Goal: Task Accomplishment & Management: Manage account settings

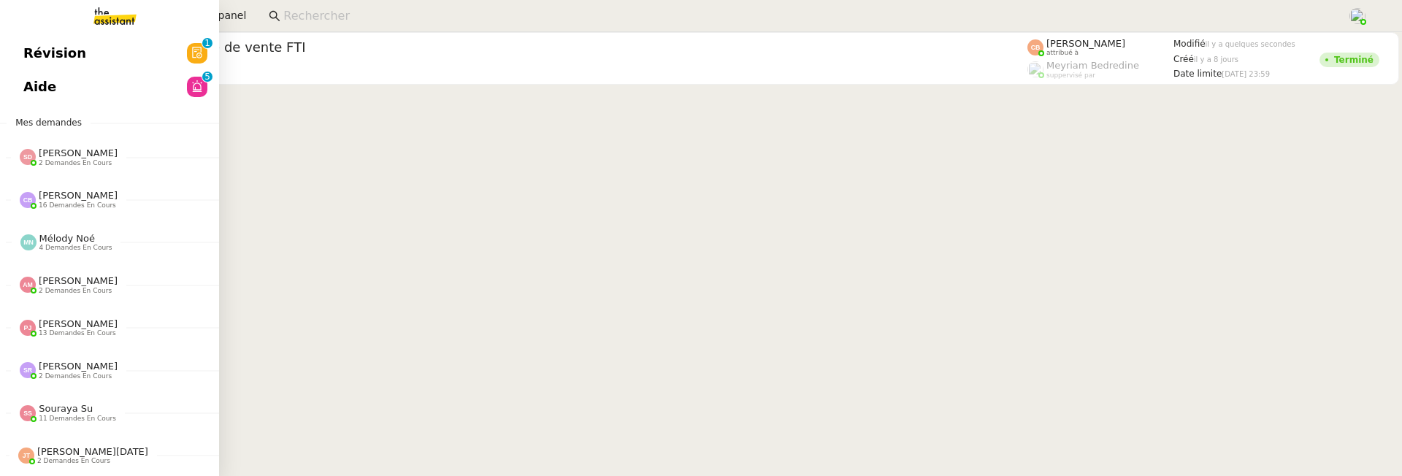
click at [36, 99] on link "Aide 0 1 2 3 4 5 6 7 8 9" at bounding box center [109, 87] width 219 height 34
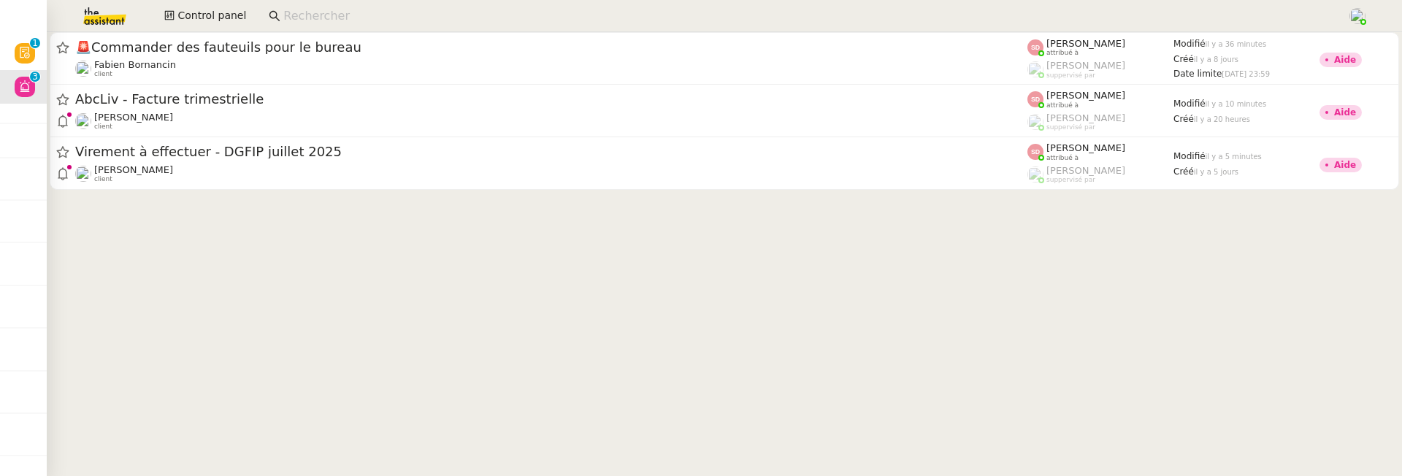
click at [88, 18] on img at bounding box center [93, 16] width 113 height 32
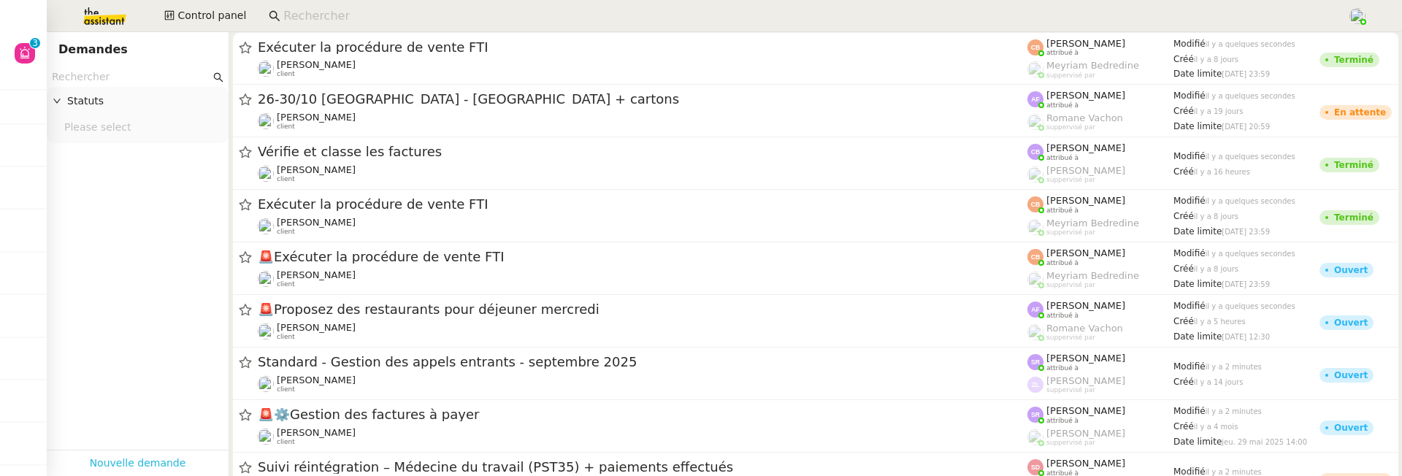
click at [132, 462] on link "Nouvelle demande" at bounding box center [138, 463] width 96 height 17
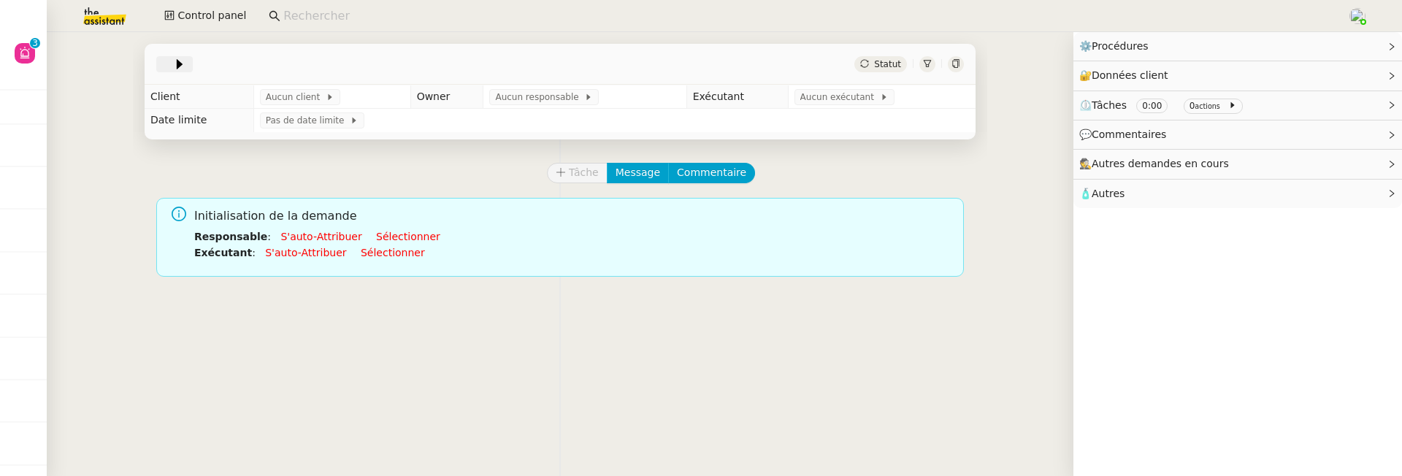
click at [165, 66] on span at bounding box center [167, 64] width 10 height 18
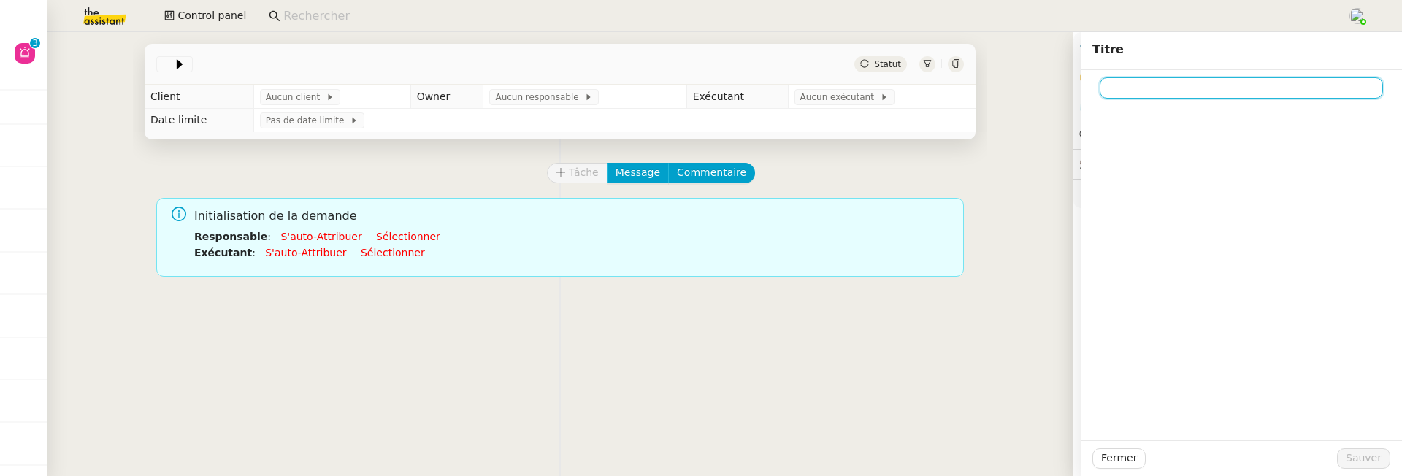
click at [1132, 83] on input at bounding box center [1241, 87] width 283 height 21
paste input "Appel de suivi [PERSON_NAME] - CYBERSERENO"
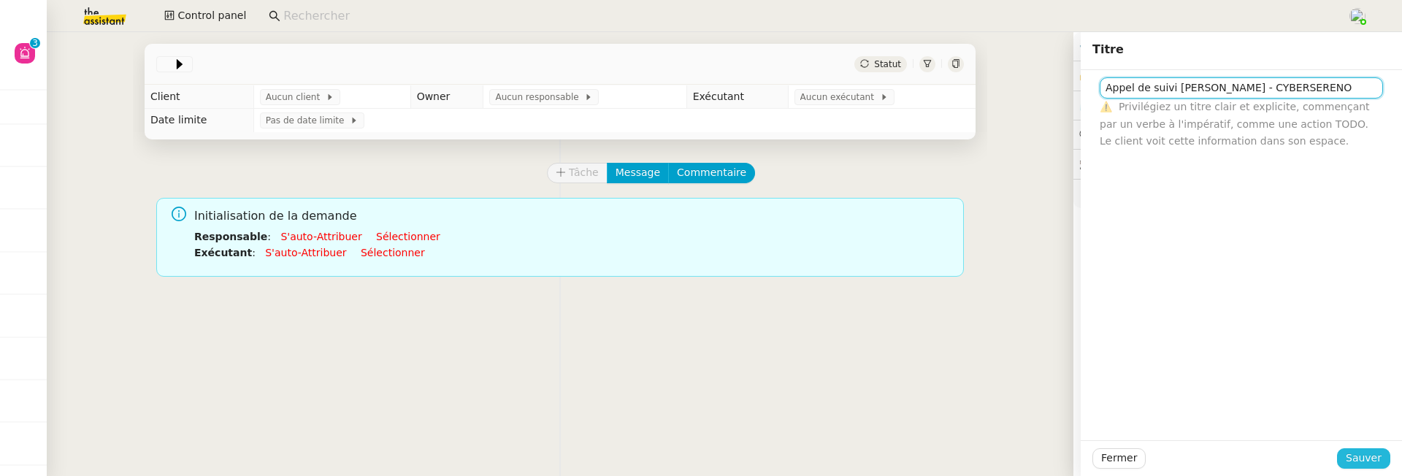
type input "Appel de suivi [PERSON_NAME] - CYBERSERENO"
click at [1368, 456] on span "Sauver" at bounding box center [1364, 458] width 36 height 17
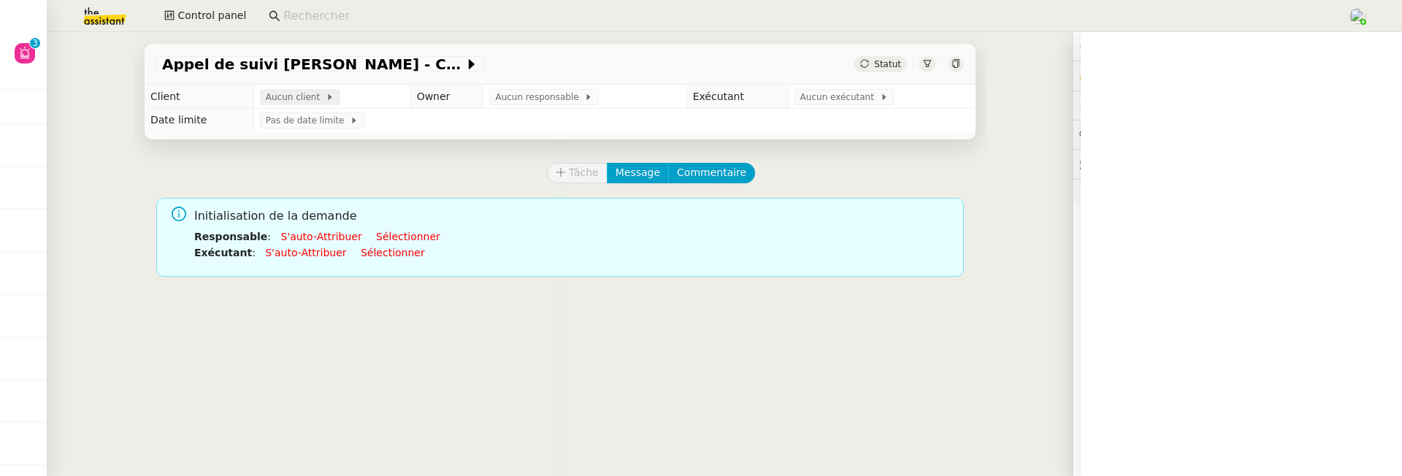
click at [269, 98] on span "Aucun client" at bounding box center [296, 97] width 60 height 15
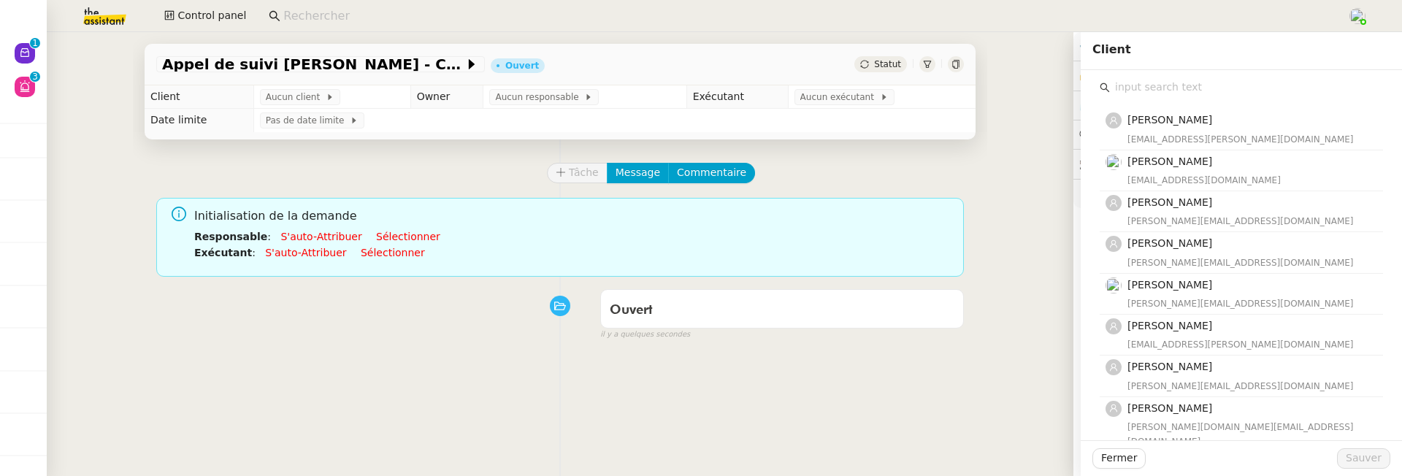
click at [1121, 91] on input "text" at bounding box center [1246, 87] width 273 height 20
type input "florian"
click at [1212, 215] on div "florian@mobix.fr" at bounding box center [1250, 221] width 247 height 15
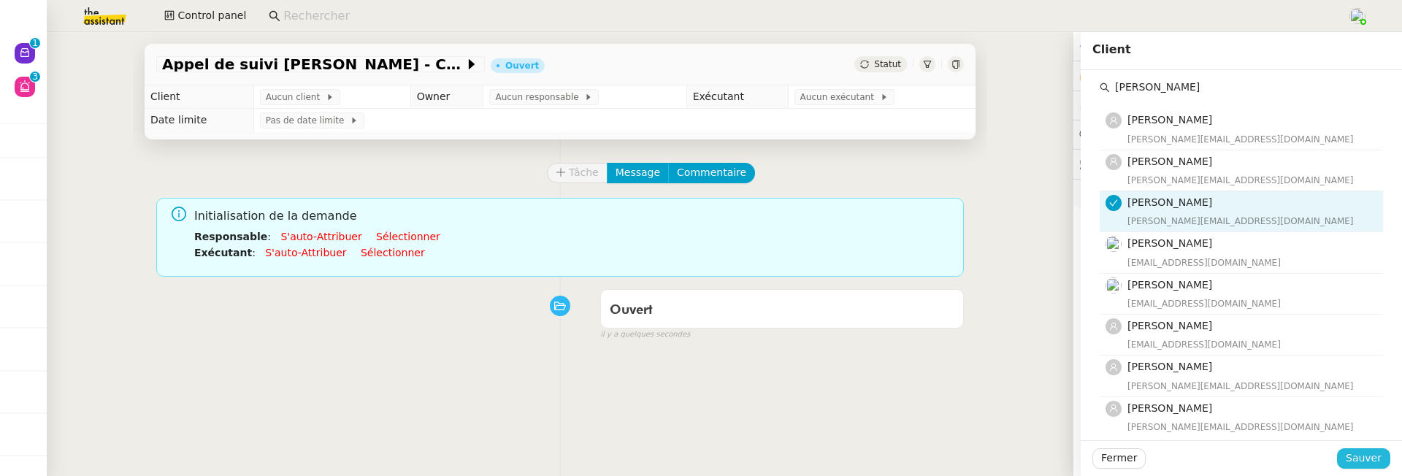
click at [1364, 459] on span "Sauver" at bounding box center [1364, 458] width 36 height 17
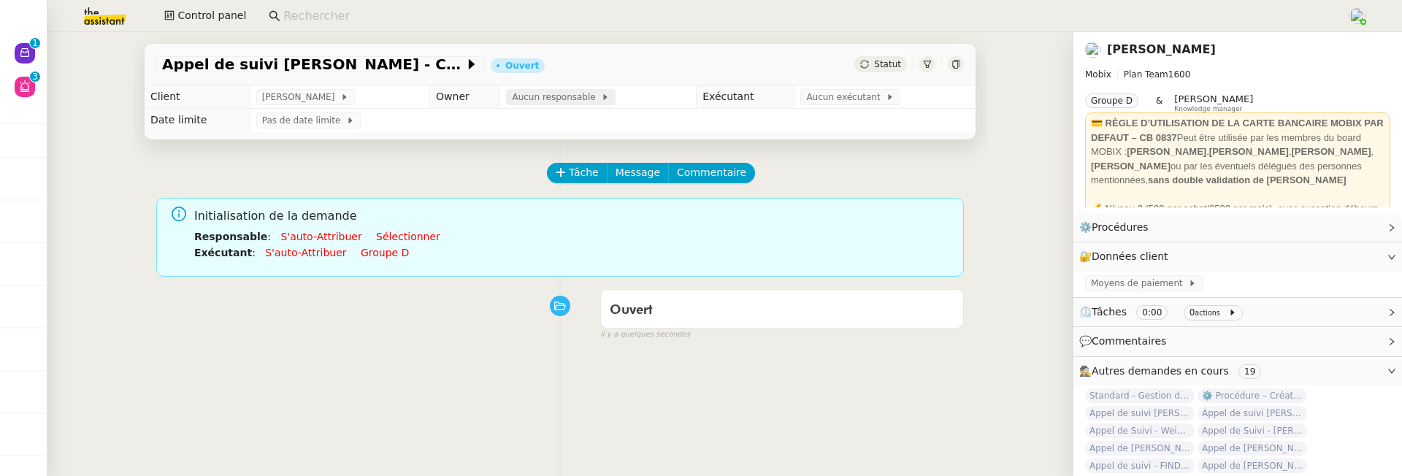
click at [564, 102] on span "Aucun responsable" at bounding box center [556, 97] width 89 height 15
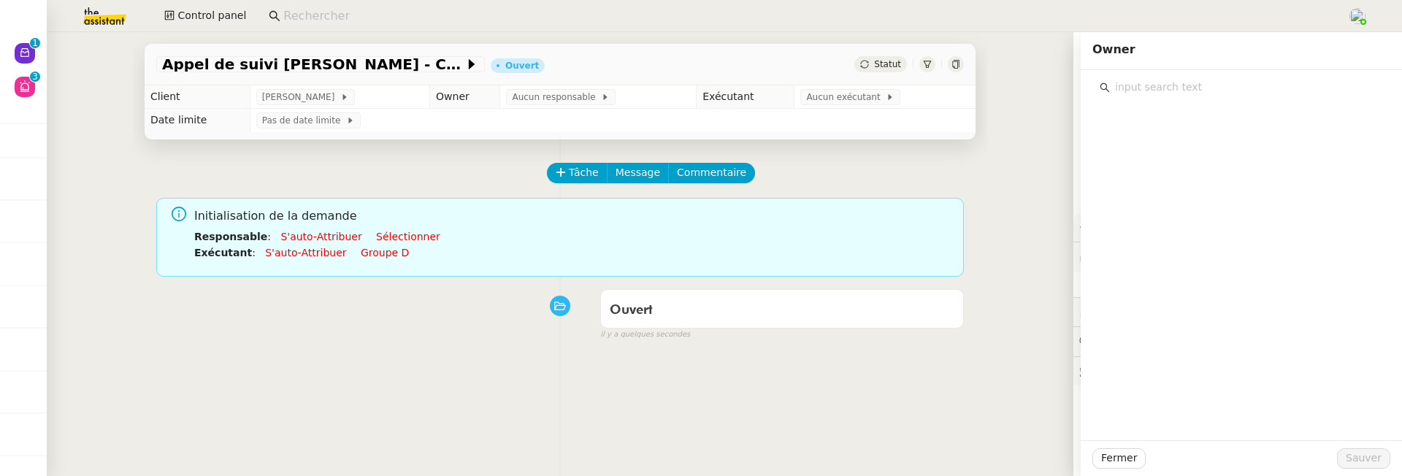
click at [1238, 92] on input "text" at bounding box center [1246, 87] width 273 height 20
type input "d"
type input "fre"
click at [1225, 125] on h4 "[PERSON_NAME]" at bounding box center [1250, 120] width 247 height 17
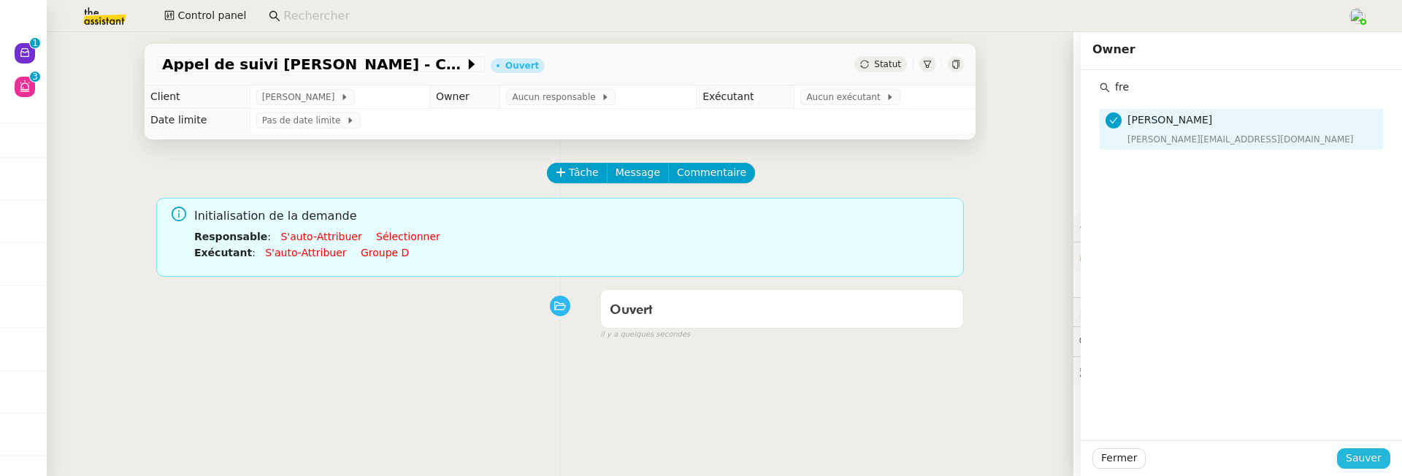
click at [1353, 450] on span "Sauver" at bounding box center [1364, 458] width 36 height 17
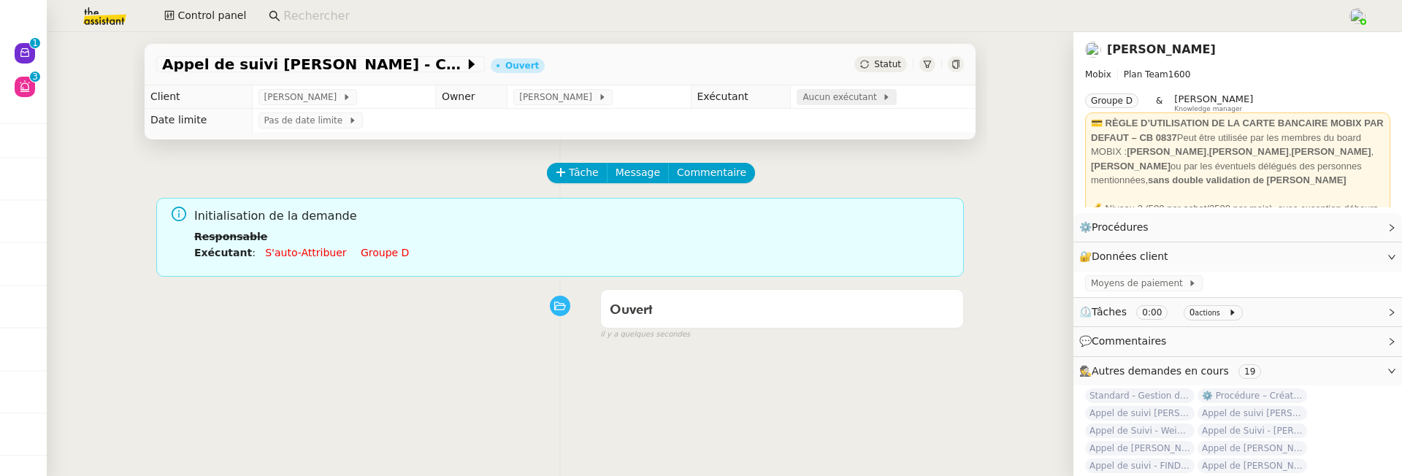
click at [825, 98] on span "Aucun exécutant" at bounding box center [843, 97] width 80 height 15
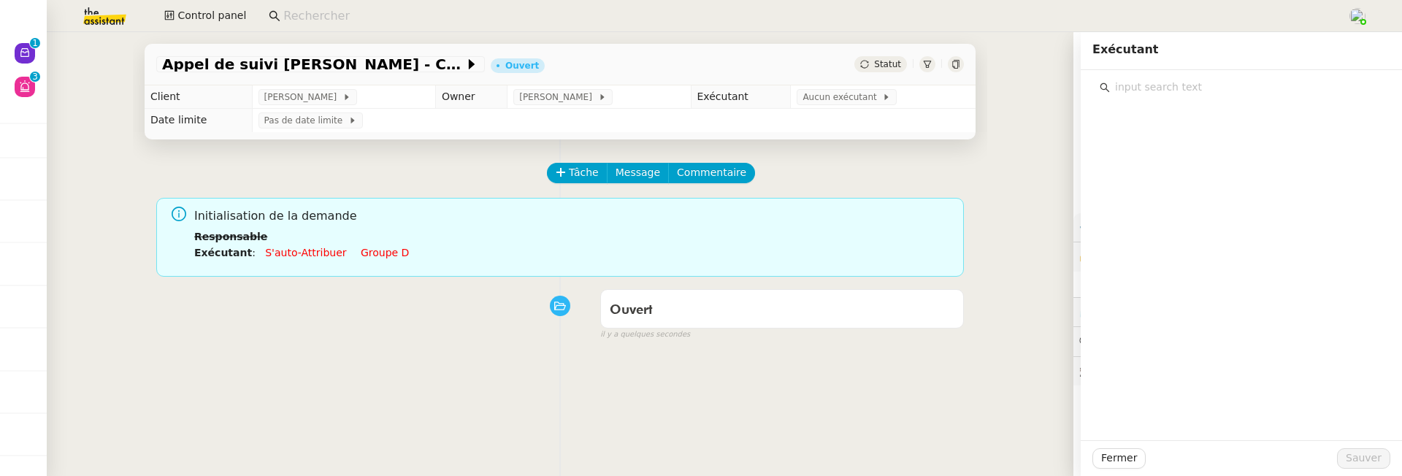
click at [1211, 90] on input "text" at bounding box center [1246, 87] width 273 height 20
type input "camille b"
click at [1226, 127] on h4 "[PERSON_NAME]" at bounding box center [1250, 120] width 247 height 17
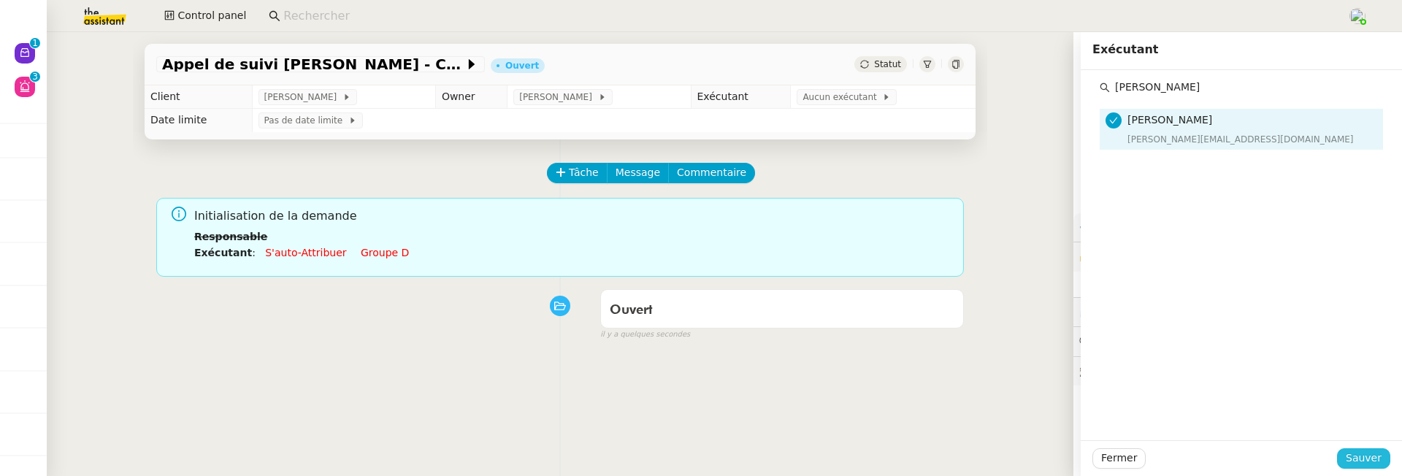
click at [1346, 456] on button "Sauver" at bounding box center [1363, 458] width 53 height 20
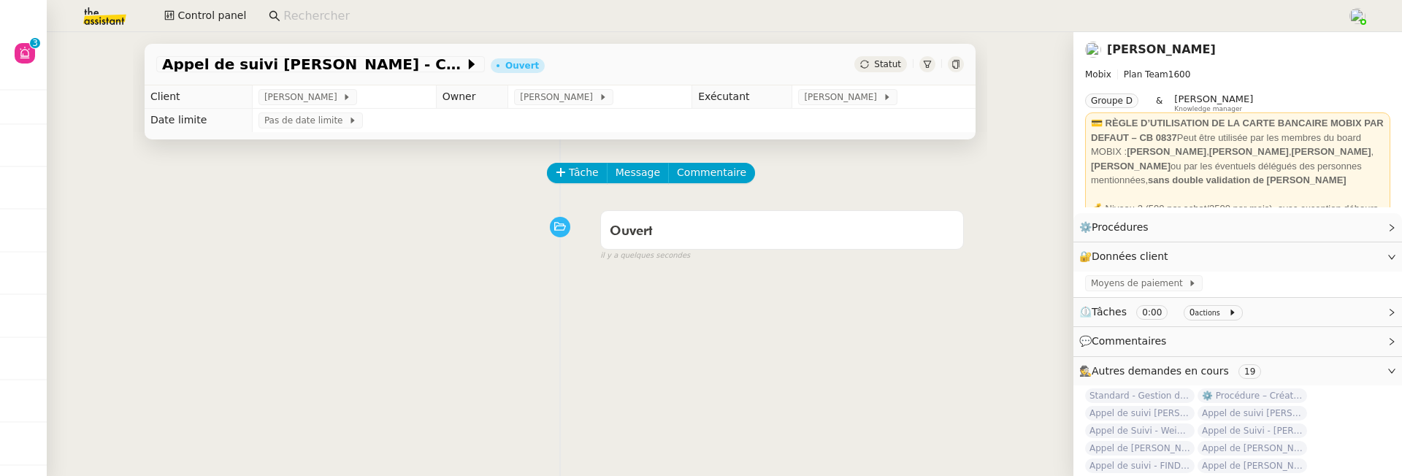
click at [951, 64] on icon at bounding box center [955, 64] width 9 height 9
click at [382, 17] on input at bounding box center [807, 17] width 1049 height 20
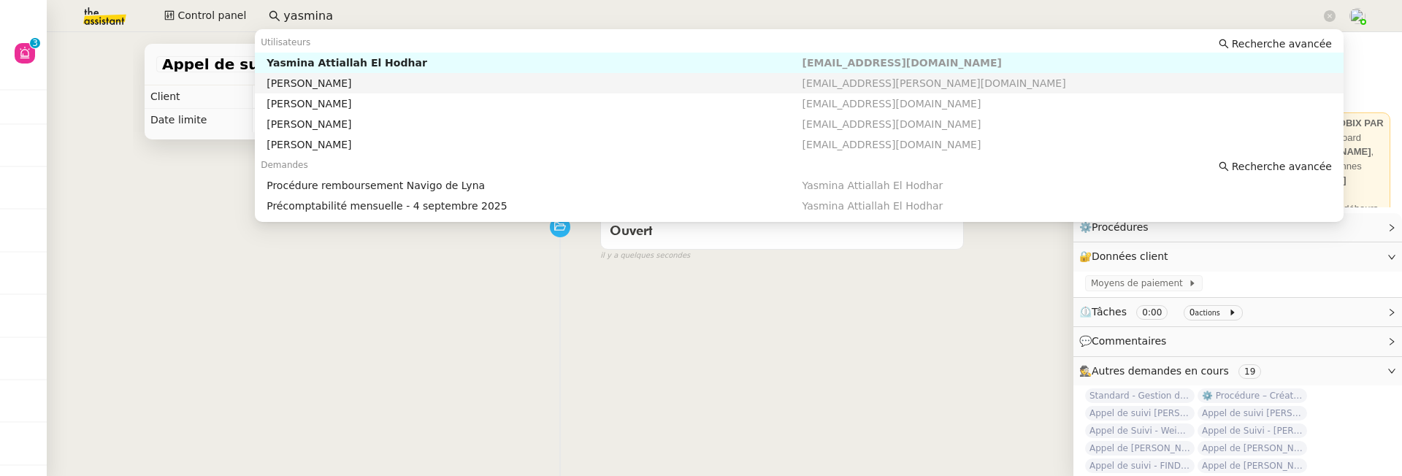
click at [483, 73] on nz-auto-option "Yasmina TABAKOVIC yasmina.tabakovic@eiffage.com" at bounding box center [799, 83] width 1089 height 20
type input "yasmina"
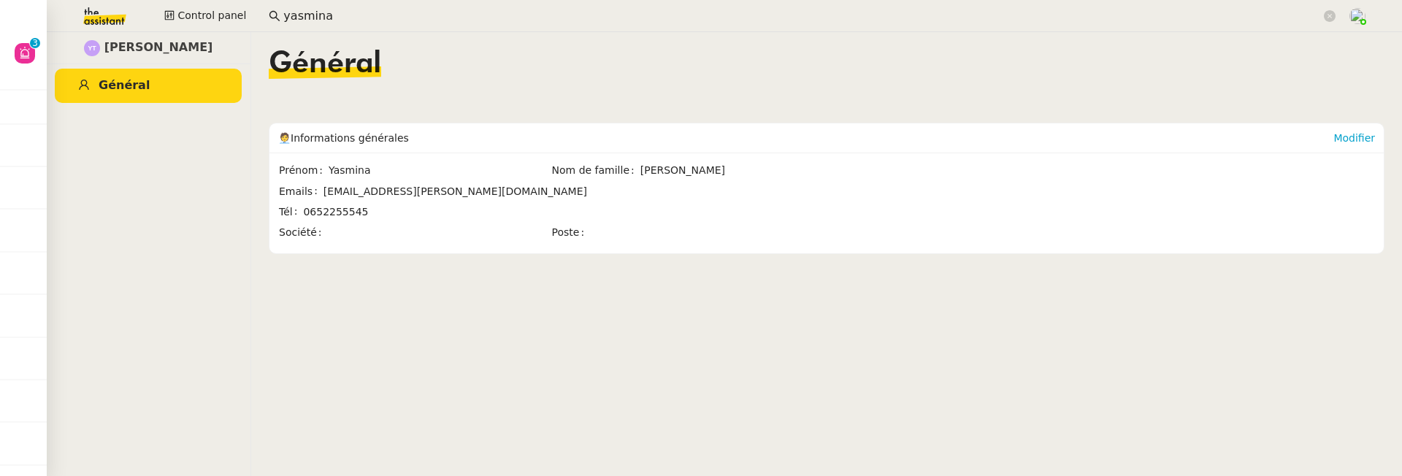
click at [386, 17] on input "yasmina" at bounding box center [802, 17] width 1038 height 20
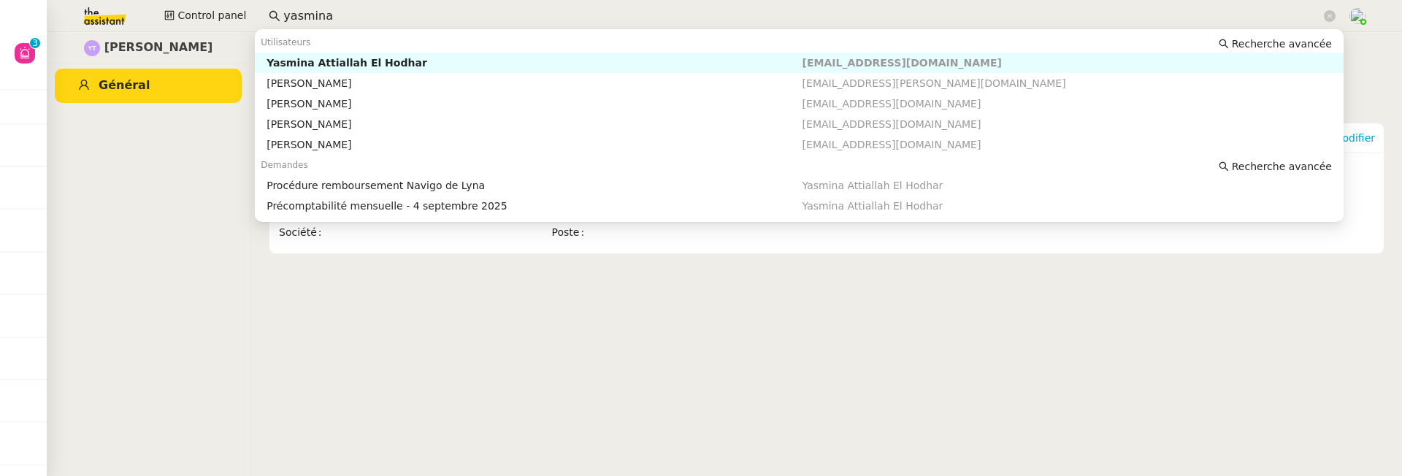
click at [423, 53] on nz-auto-option "Yasmina Attiallah El Hodhar yasmina.attiallah@gmail.com" at bounding box center [799, 63] width 1089 height 20
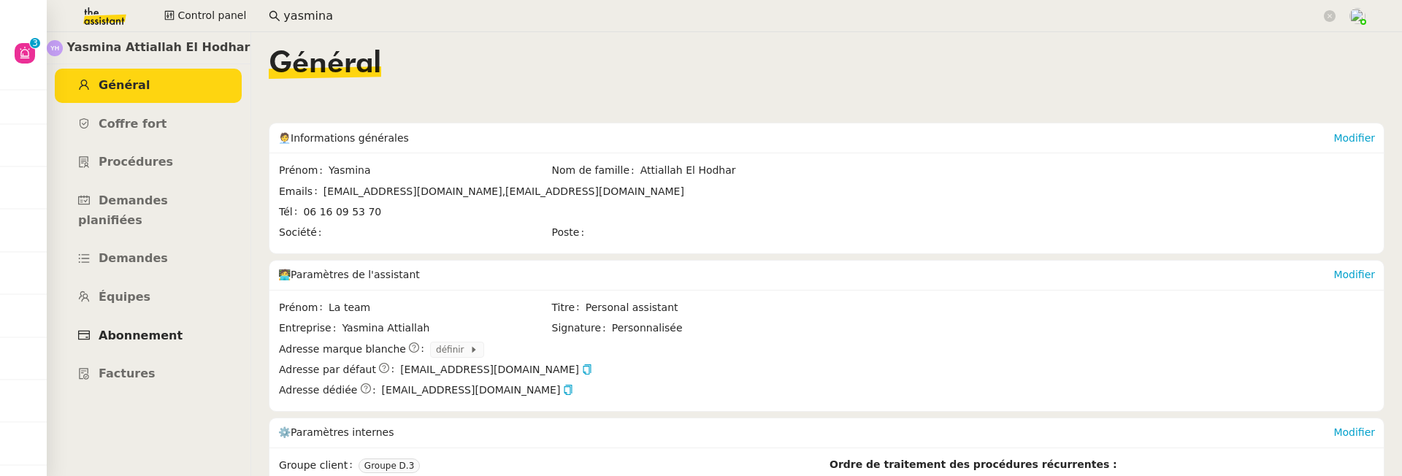
click at [156, 328] on link "Abonnement" at bounding box center [148, 336] width 187 height 34
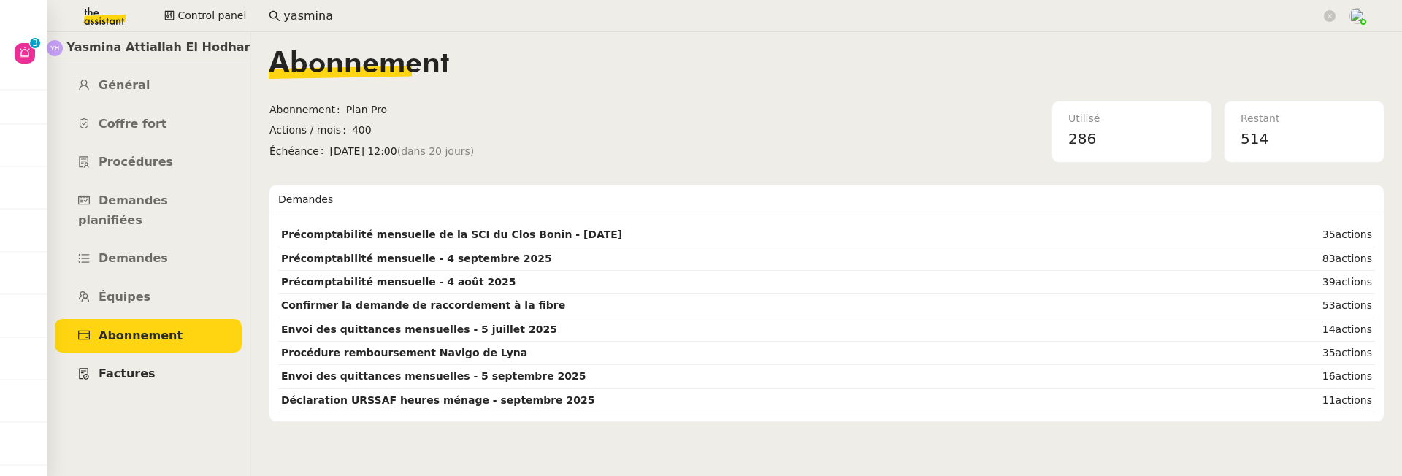
click at [158, 357] on link "Factures" at bounding box center [148, 374] width 187 height 34
click at [161, 92] on link "Général" at bounding box center [148, 86] width 187 height 34
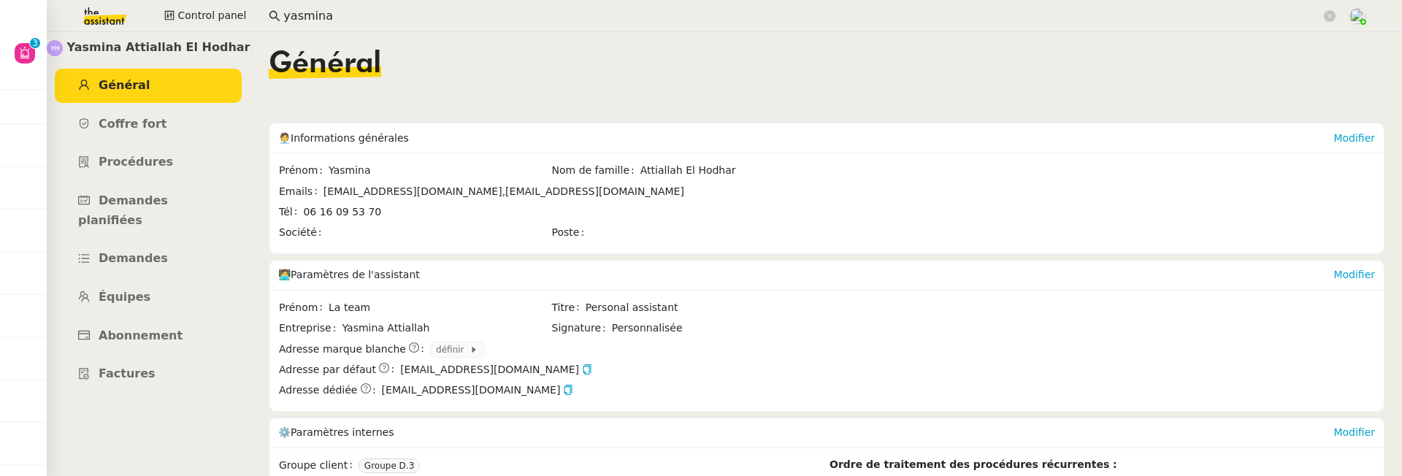
scroll to position [174, 0]
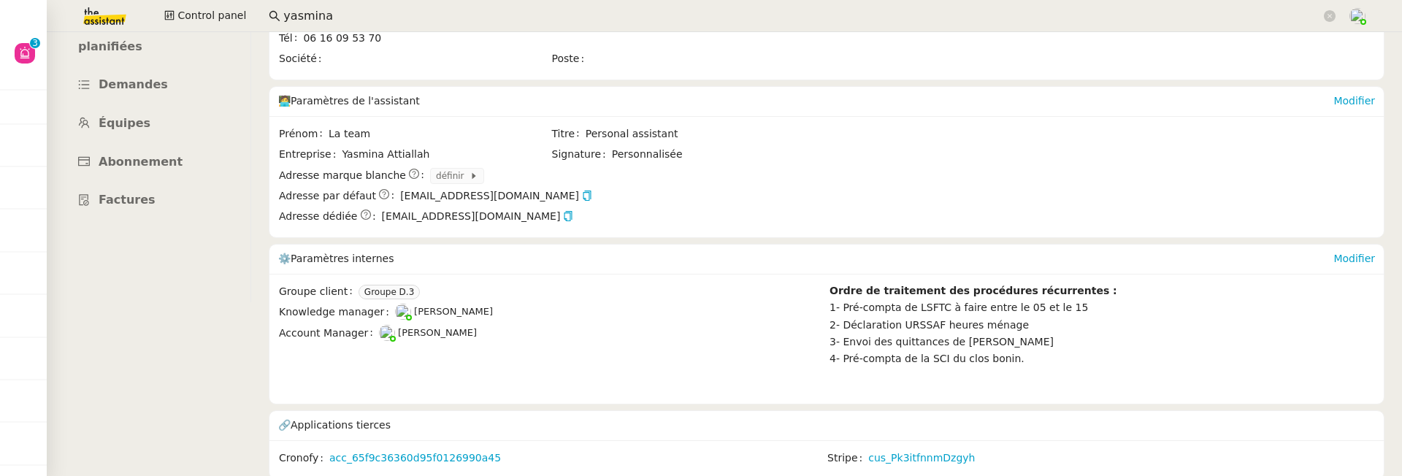
click at [928, 449] on td "Stripe cus_Pk3itfnnmDzgyh" at bounding box center [1101, 459] width 548 height 20
click at [928, 455] on link "cus_Pk3itfnnmDzgyh" at bounding box center [921, 458] width 107 height 17
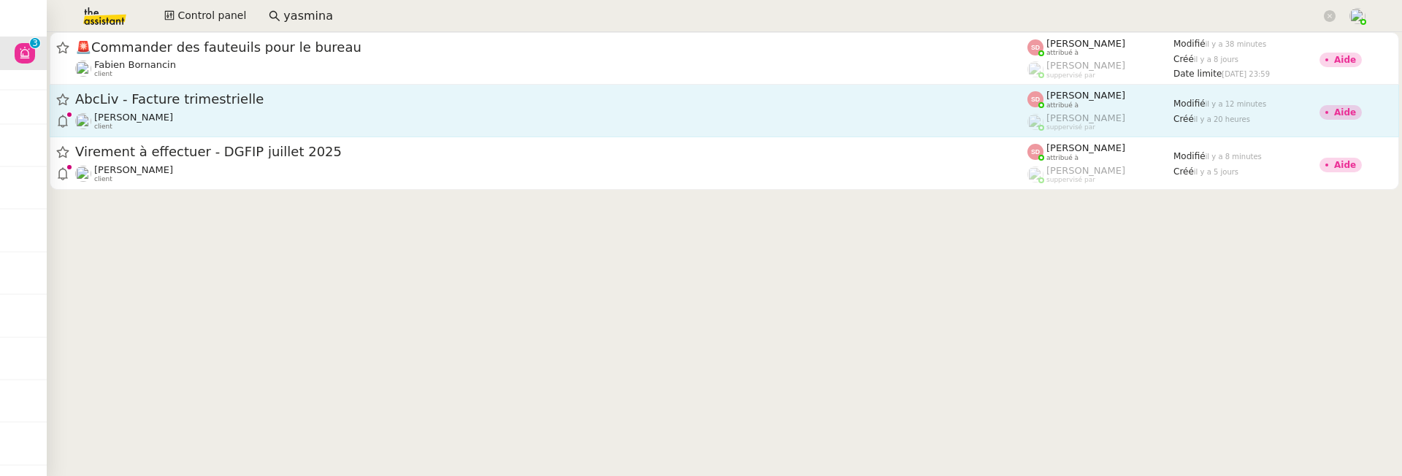
click at [526, 135] on link "AbcLiv - Facture trimestrielle Laurène Gauthier client Sheida Delpazir attribué…" at bounding box center [724, 111] width 1349 height 53
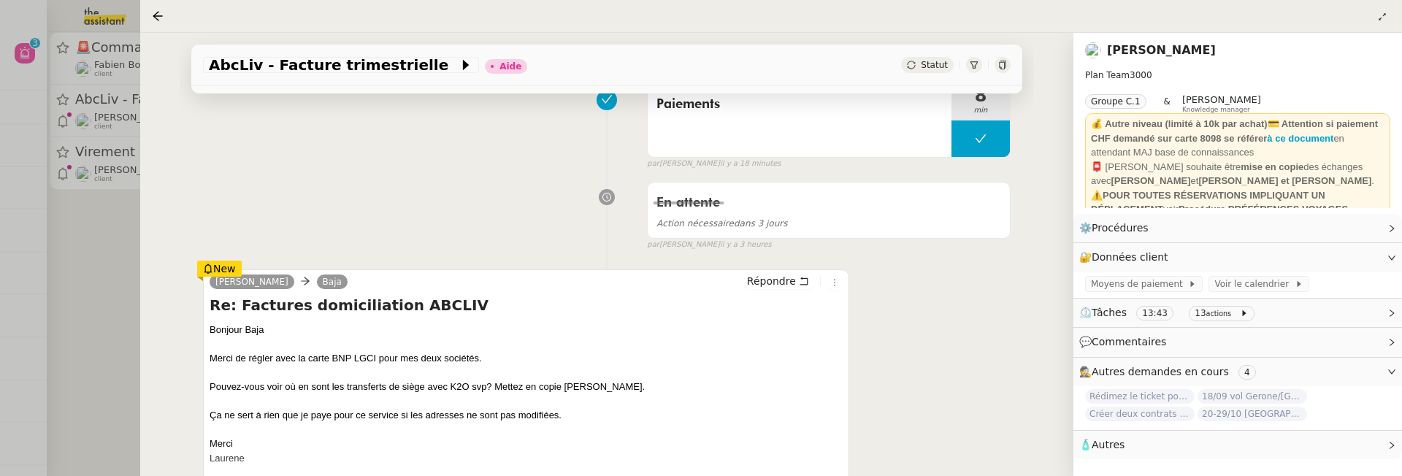
scroll to position [246, 0]
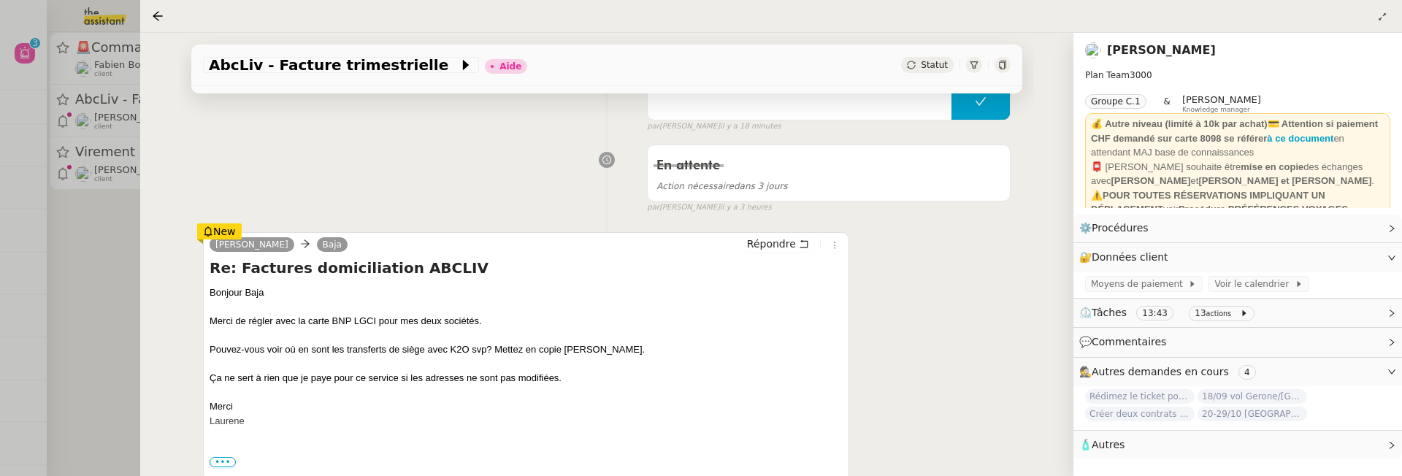
click at [172, 251] on div "AbcLiv - Facture trimestrielle Aide Statut Client Laurène Gauthier Owner Frédér…" at bounding box center [606, 254] width 933 height 443
click at [573, 179] on div "En attente Action nécessaire dans 3 jours false par Sheida D. il y a 3 heures" at bounding box center [607, 175] width 808 height 75
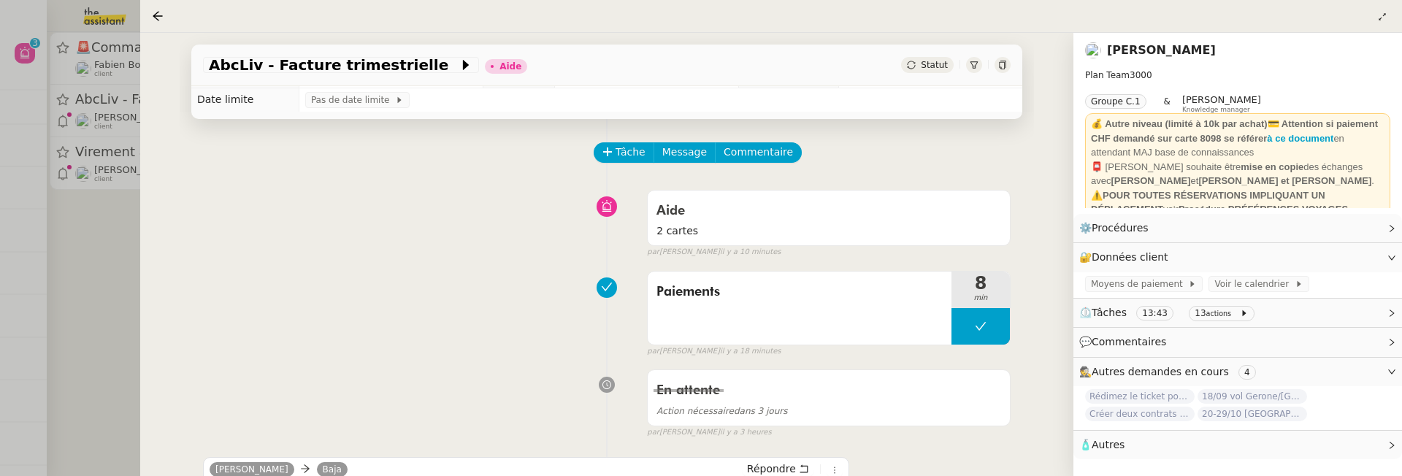
scroll to position [27, 0]
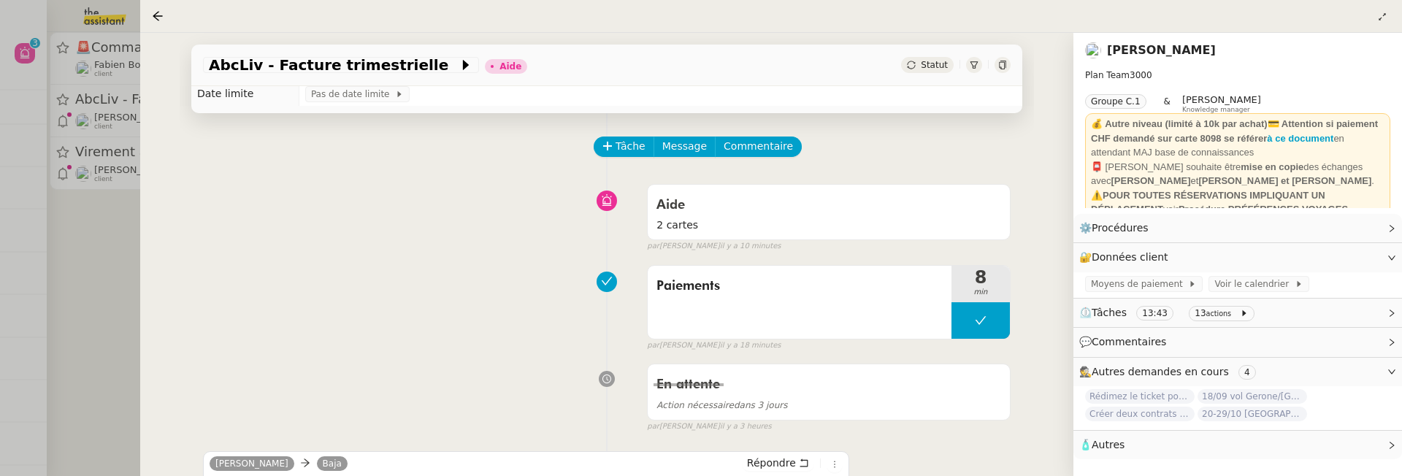
click at [101, 245] on div at bounding box center [701, 238] width 1402 height 476
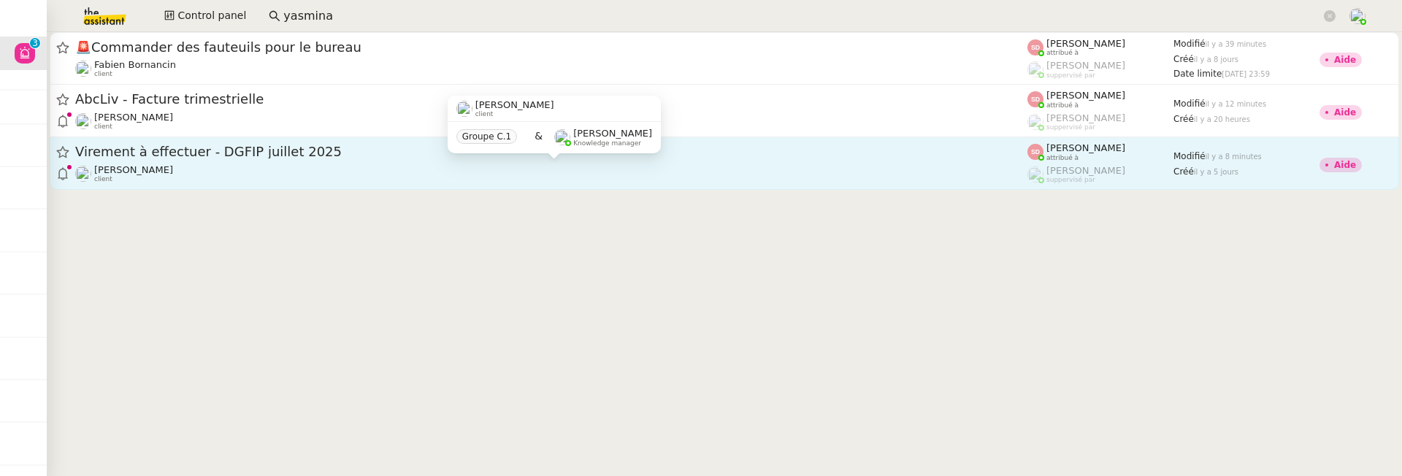
click at [221, 165] on div "[PERSON_NAME] client" at bounding box center [551, 173] width 952 height 19
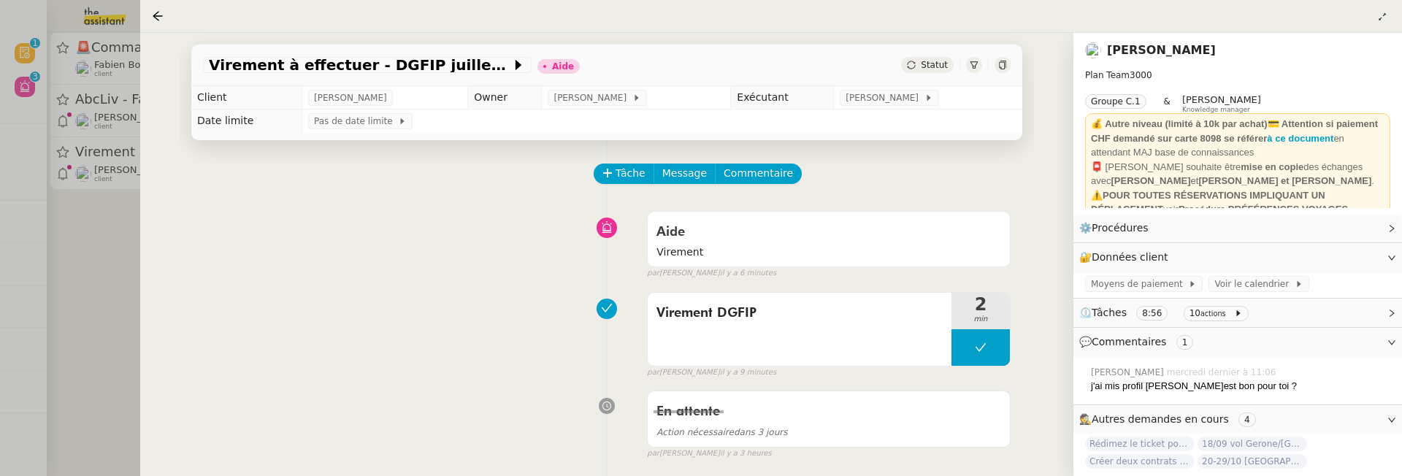
click at [111, 274] on div at bounding box center [701, 238] width 1402 height 476
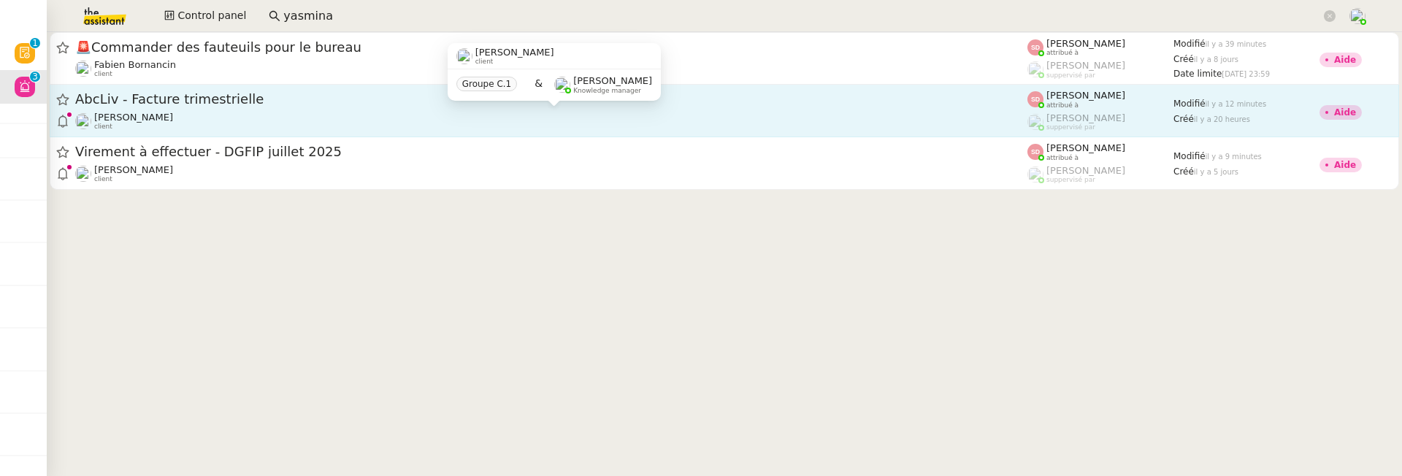
click at [264, 119] on div "[PERSON_NAME] client" at bounding box center [551, 121] width 952 height 19
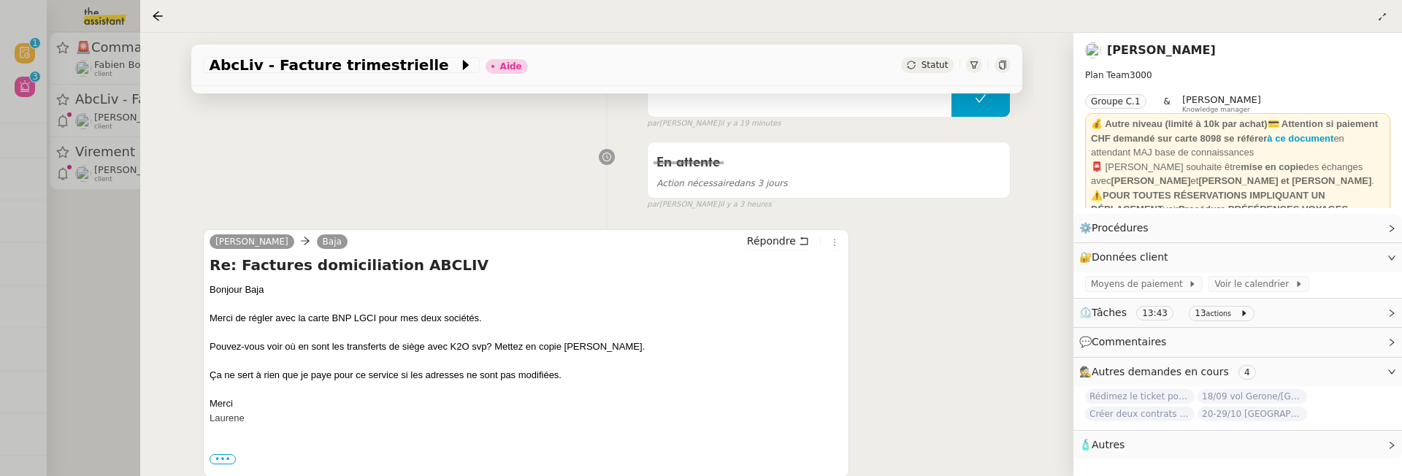
scroll to position [259, 0]
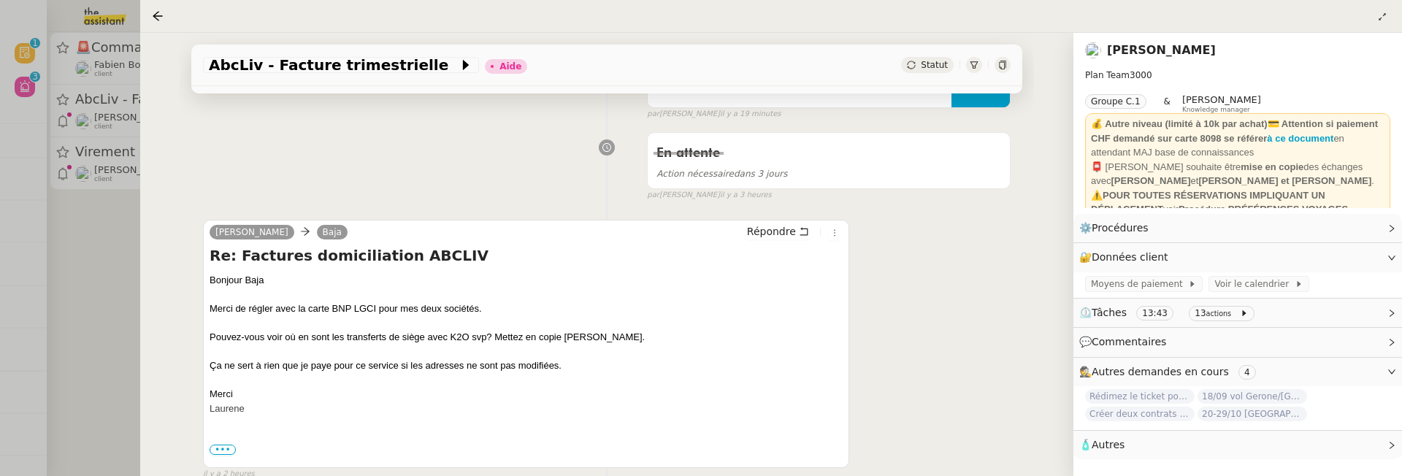
click at [94, 323] on div at bounding box center [701, 238] width 1402 height 476
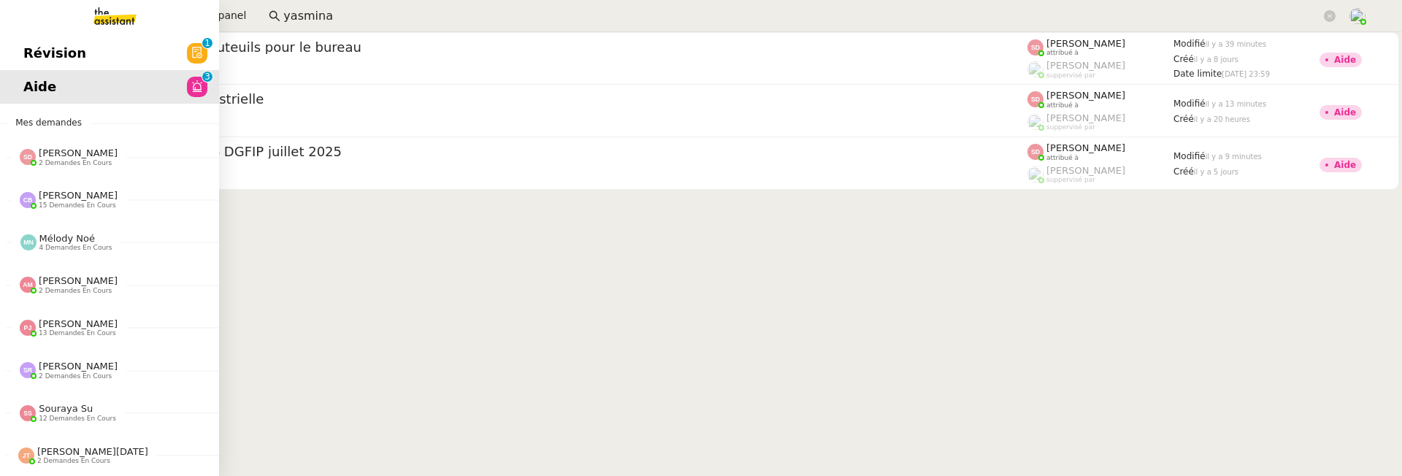
click at [31, 55] on span "Révision" at bounding box center [54, 53] width 63 height 22
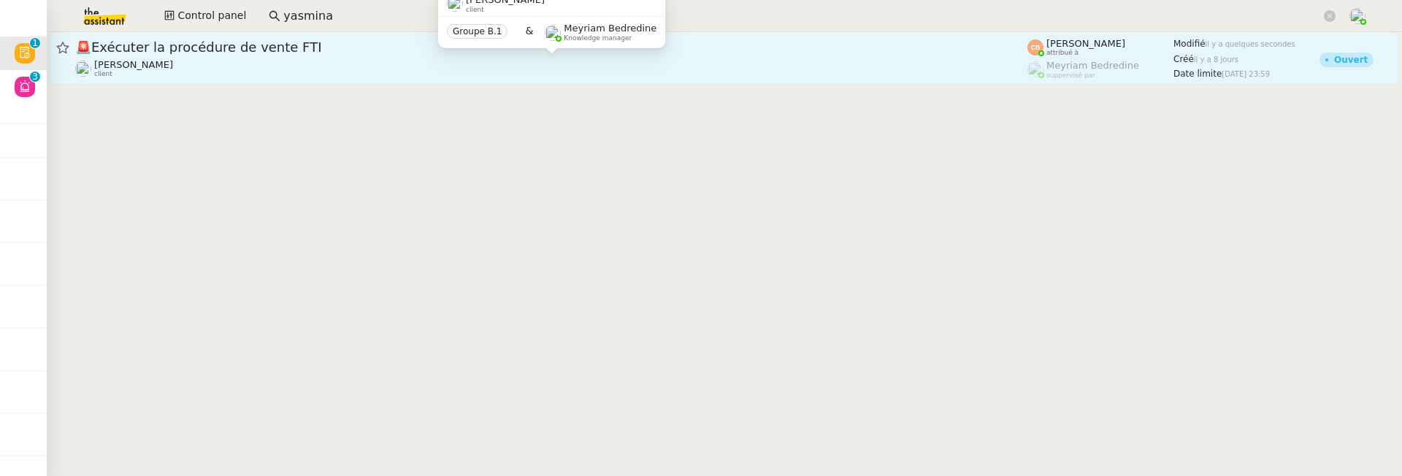
click at [417, 60] on div "Cédric Tempestini client" at bounding box center [551, 68] width 952 height 19
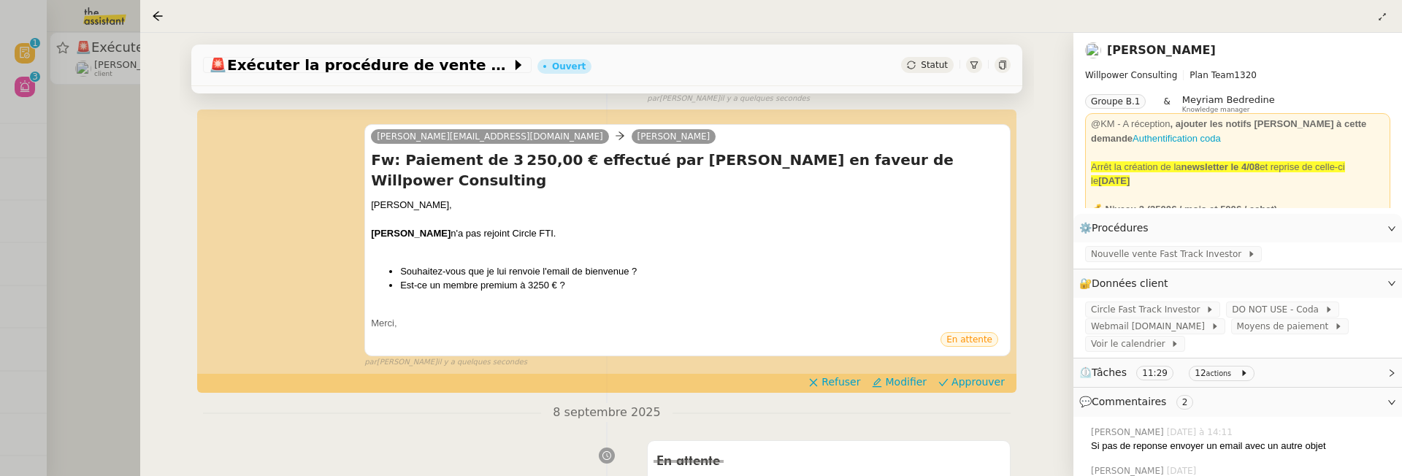
scroll to position [269, 0]
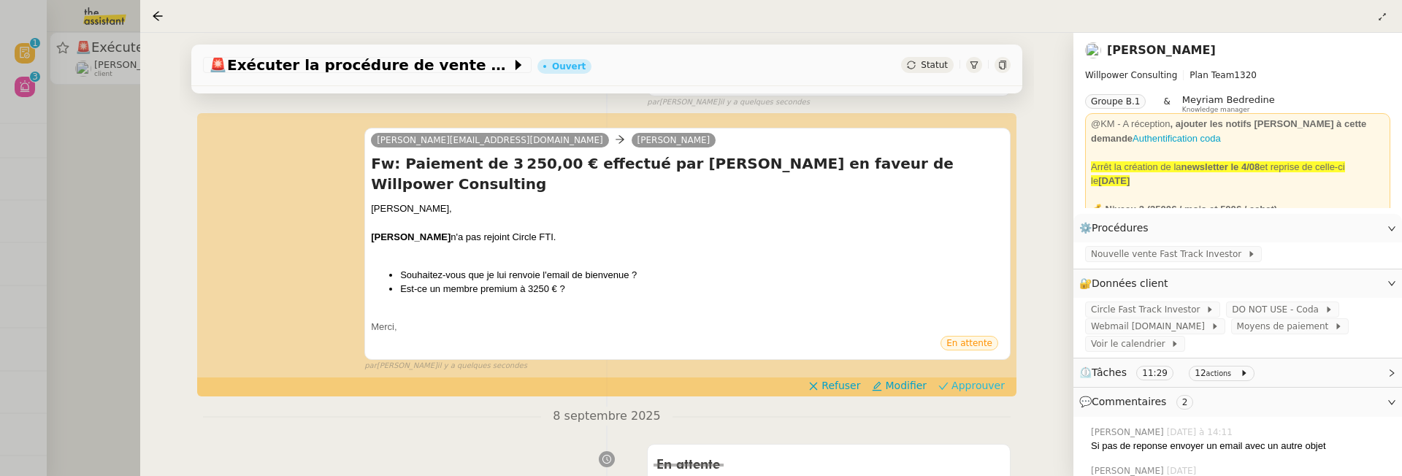
click at [987, 378] on span "Approuver" at bounding box center [977, 385] width 53 height 15
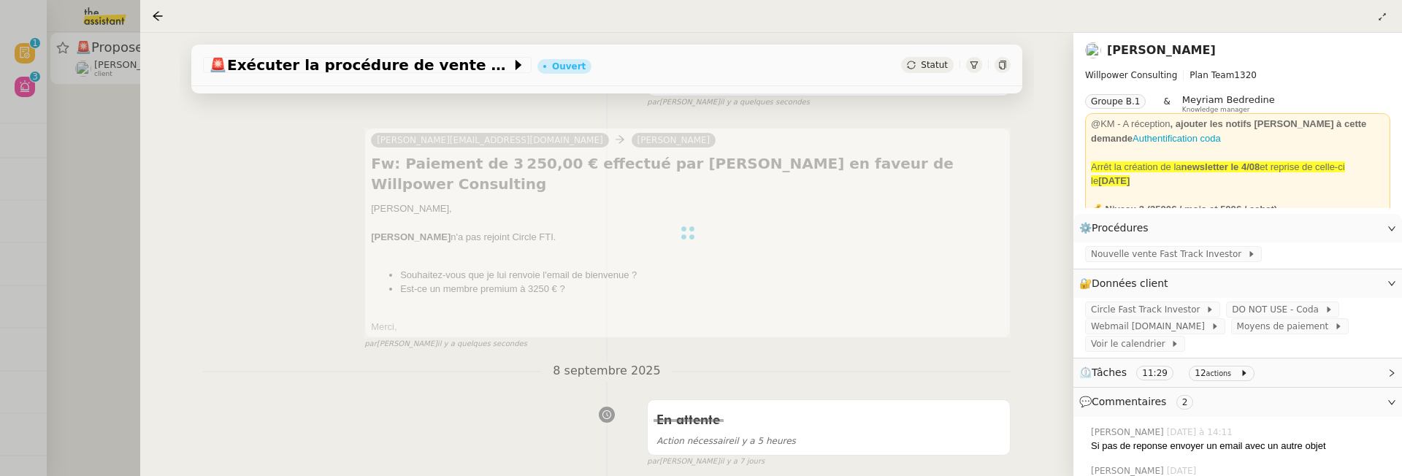
click at [94, 175] on div at bounding box center [701, 238] width 1402 height 476
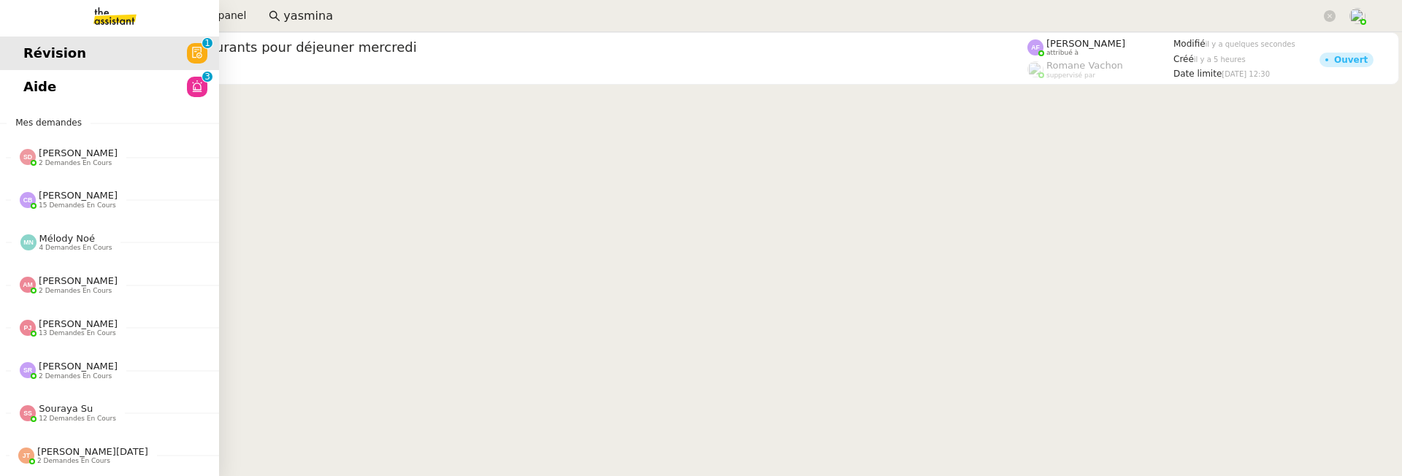
click at [61, 83] on link "Aide 0 1 2 3 4 5 6 7 8 9" at bounding box center [109, 87] width 219 height 34
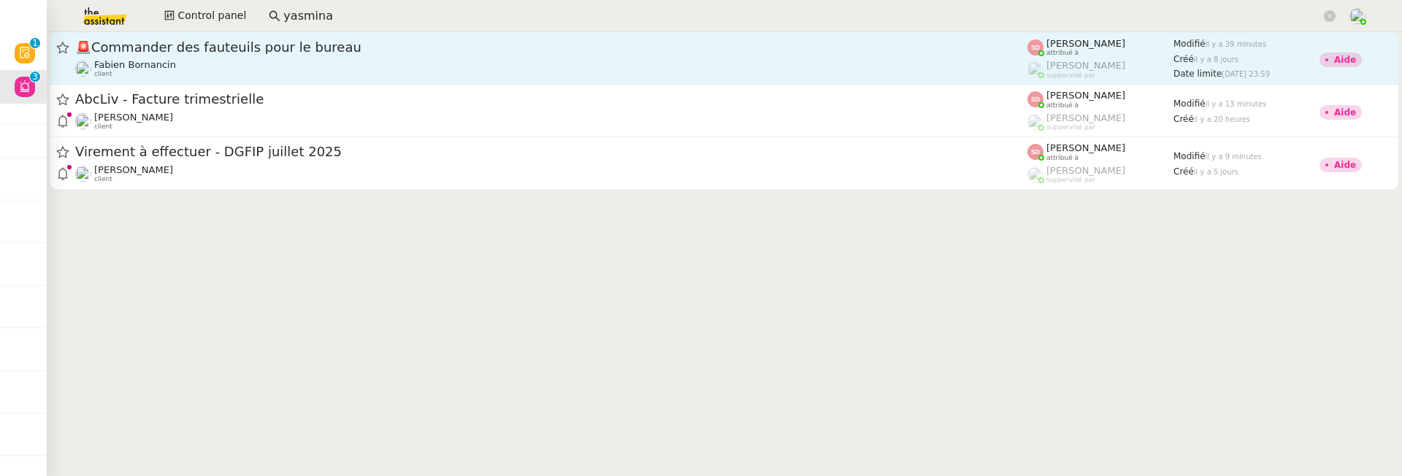
click at [349, 54] on div "🚨 Commander des fauteuils pour le bureau" at bounding box center [551, 48] width 952 height 18
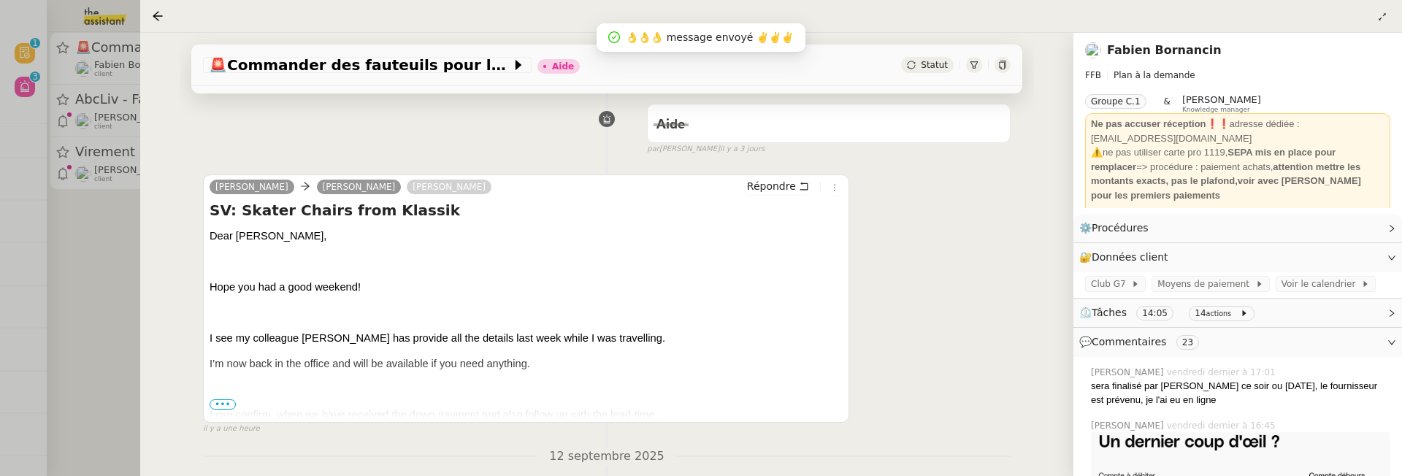
scroll to position [226, 0]
click at [227, 400] on span "•••" at bounding box center [223, 404] width 26 height 10
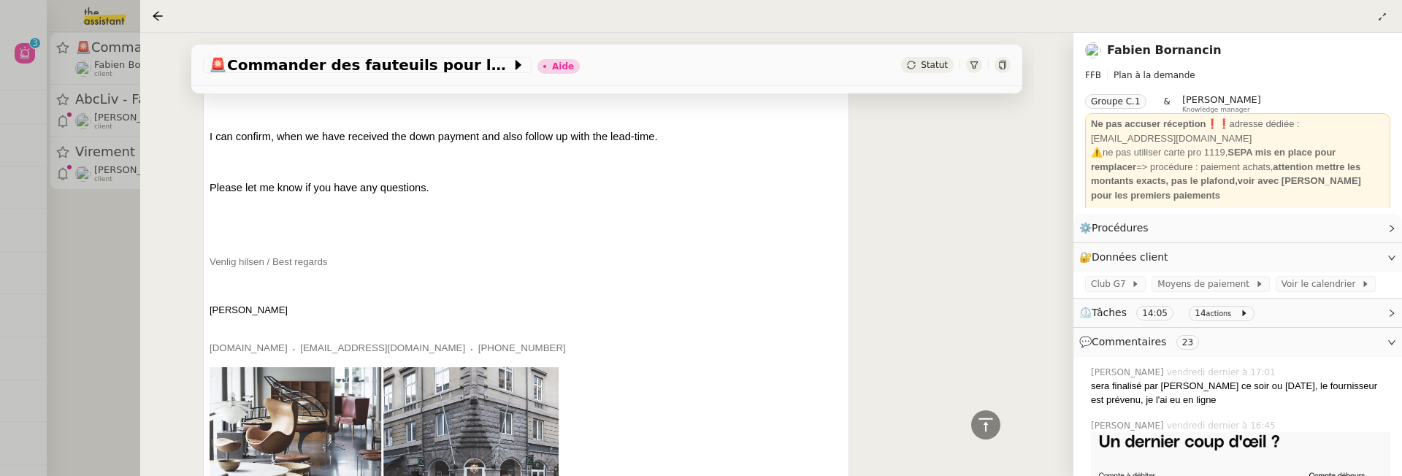
scroll to position [0, 0]
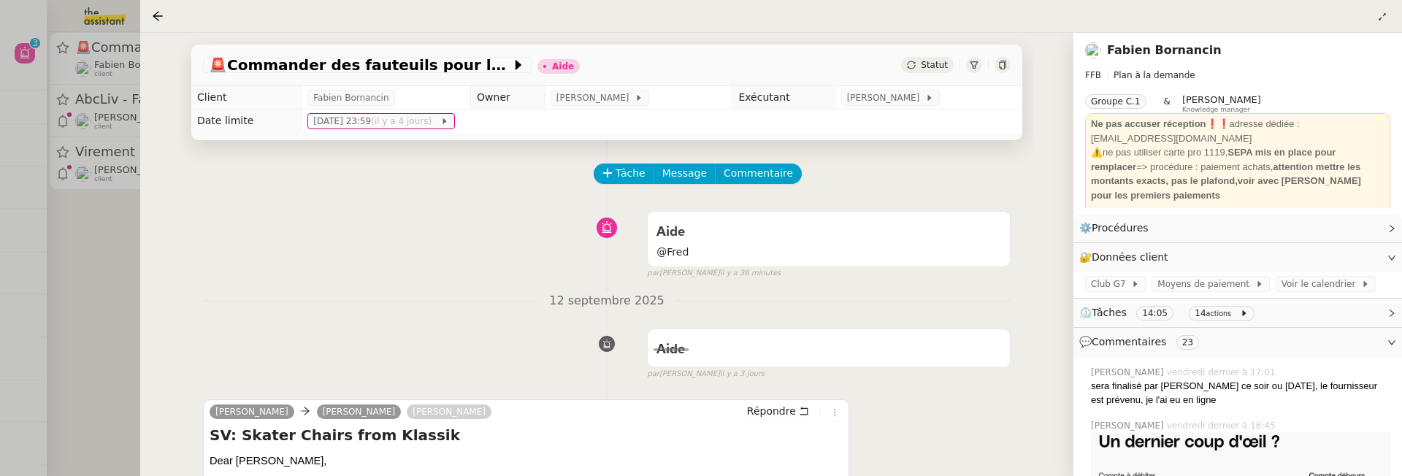
click at [107, 245] on div at bounding box center [701, 238] width 1402 height 476
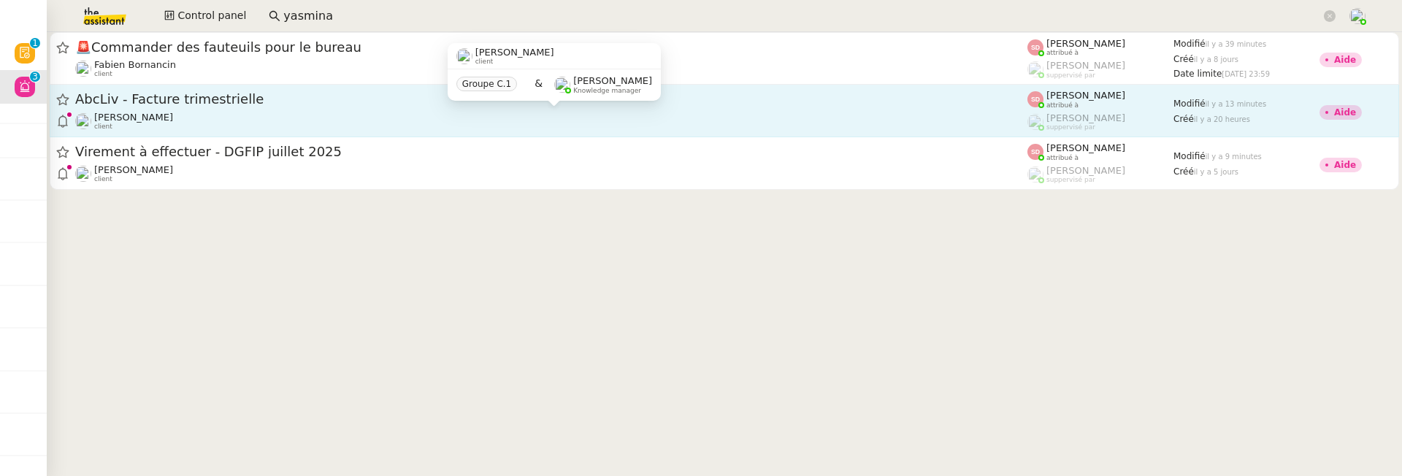
click at [371, 116] on div "[PERSON_NAME] client" at bounding box center [551, 121] width 952 height 19
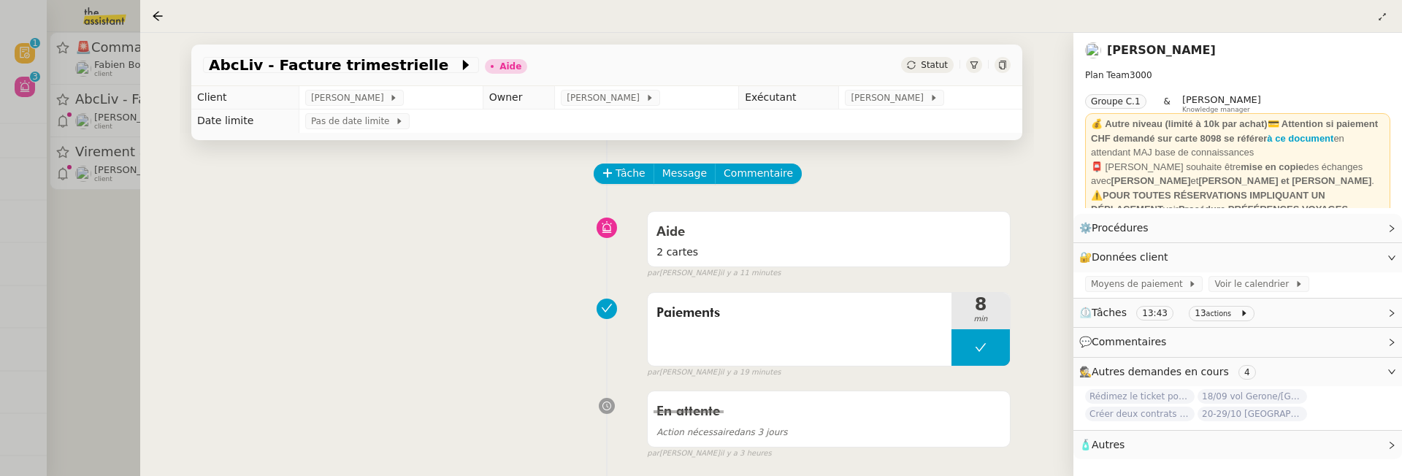
click at [1145, 50] on link "[PERSON_NAME]" at bounding box center [1161, 50] width 109 height 14
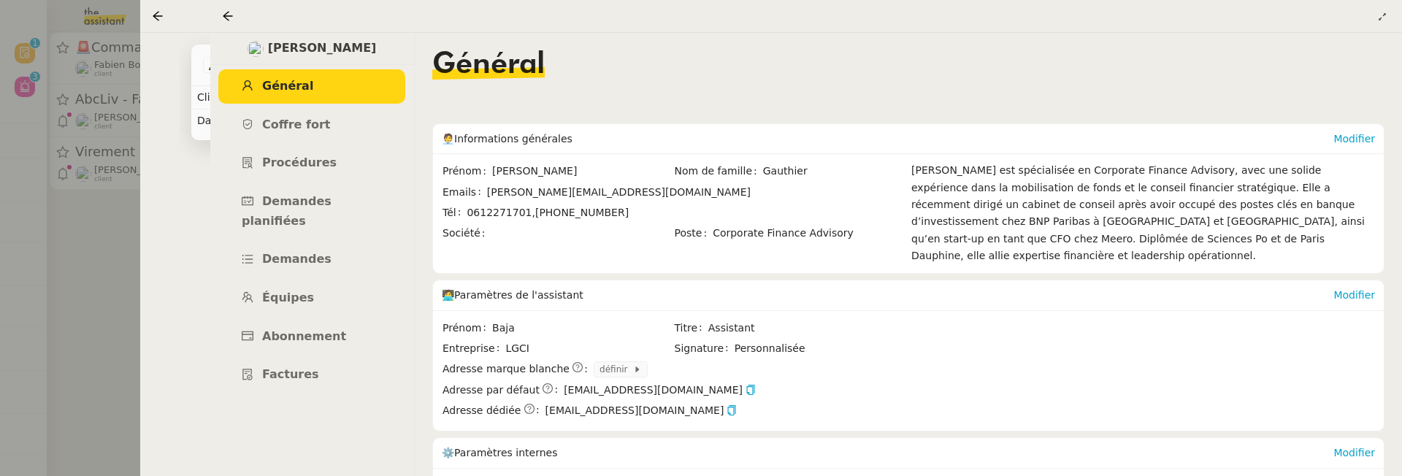
scroll to position [207, 0]
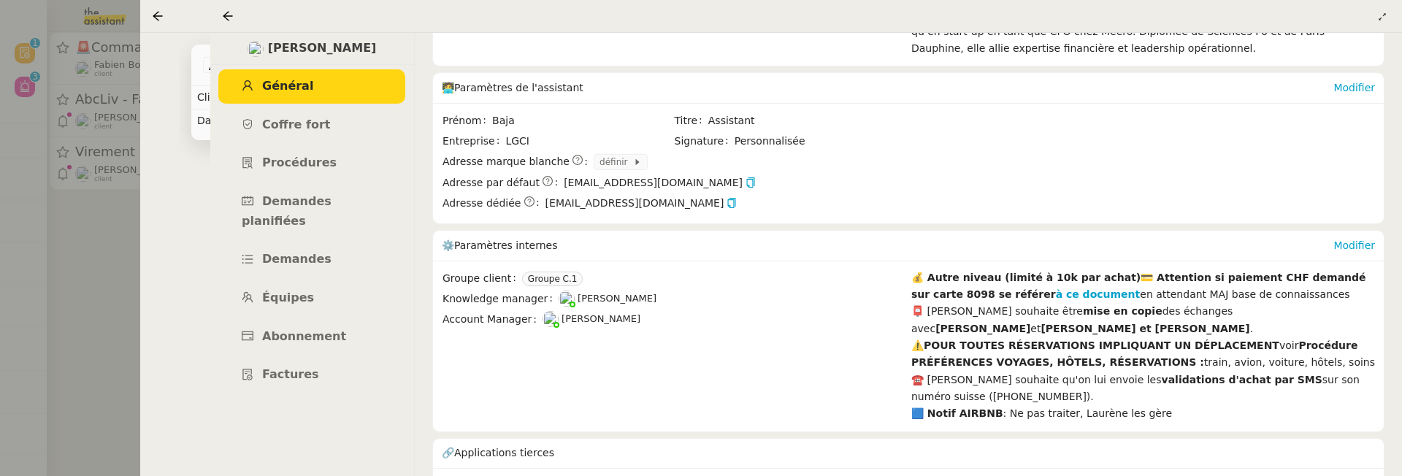
click at [224, 15] on icon at bounding box center [227, 15] width 9 height 9
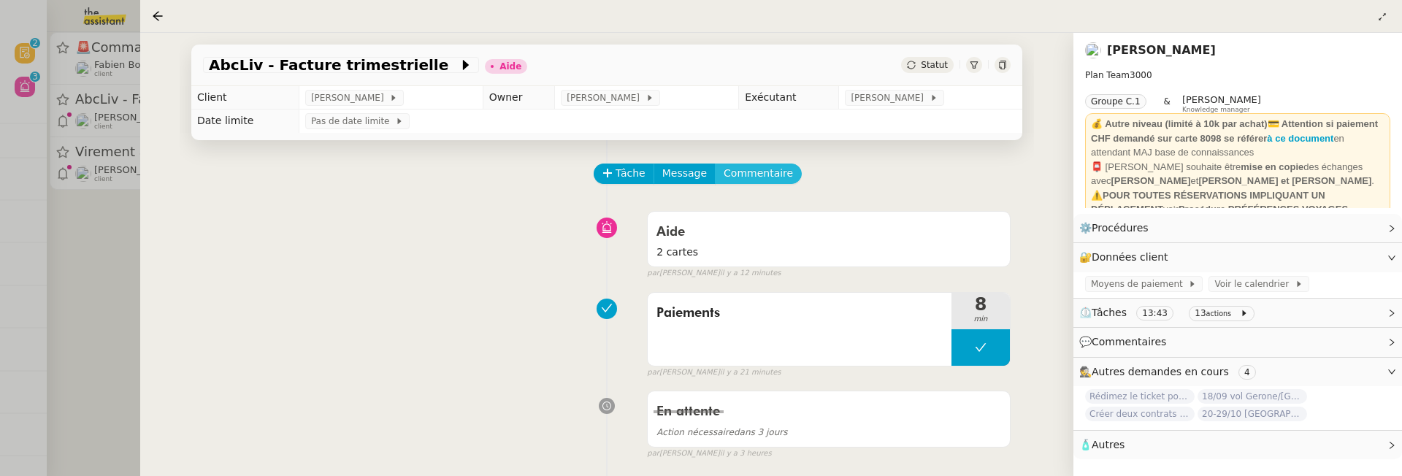
click at [775, 178] on span "Commentaire" at bounding box center [758, 173] width 69 height 17
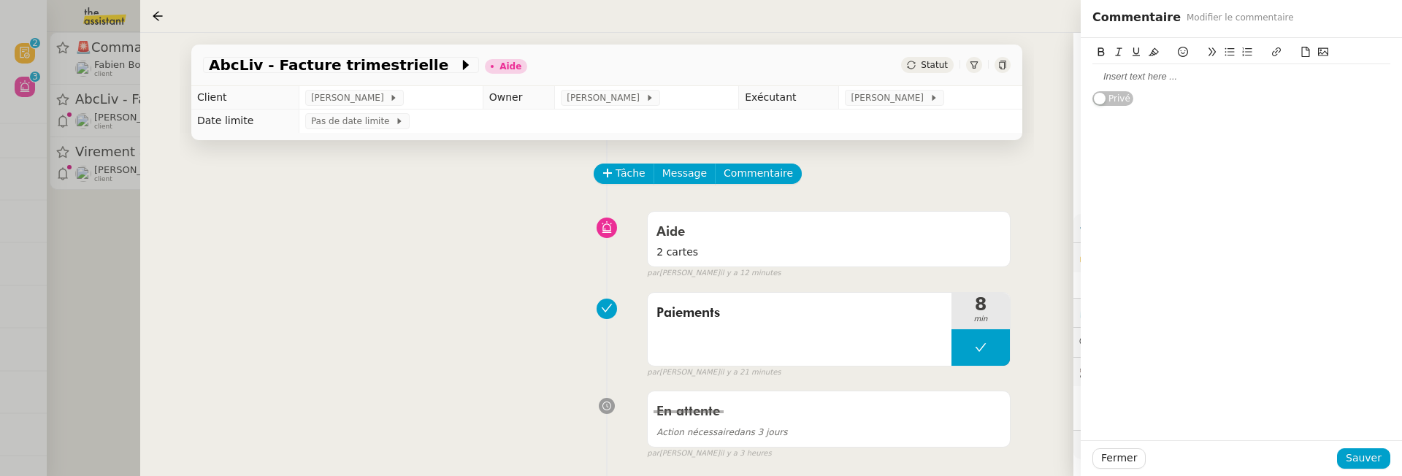
click at [1117, 72] on div at bounding box center [1241, 76] width 298 height 13
click at [1361, 453] on span "Sauver" at bounding box center [1364, 458] width 36 height 17
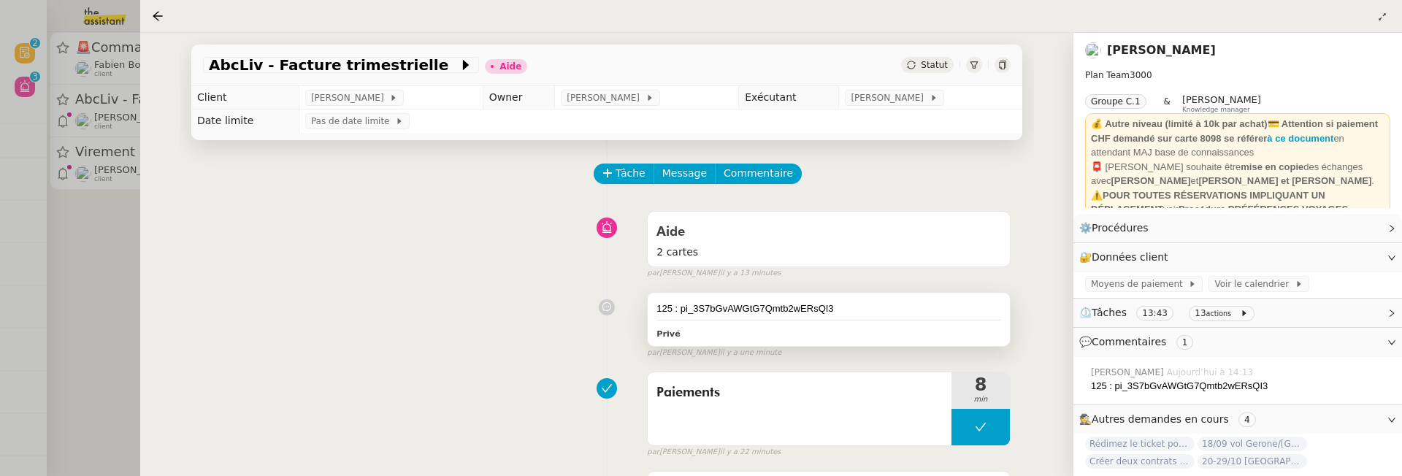
click at [849, 307] on div "125 : pi_3S7bGvAWGtG7Qmtb2wERsQI3" at bounding box center [828, 309] width 345 height 15
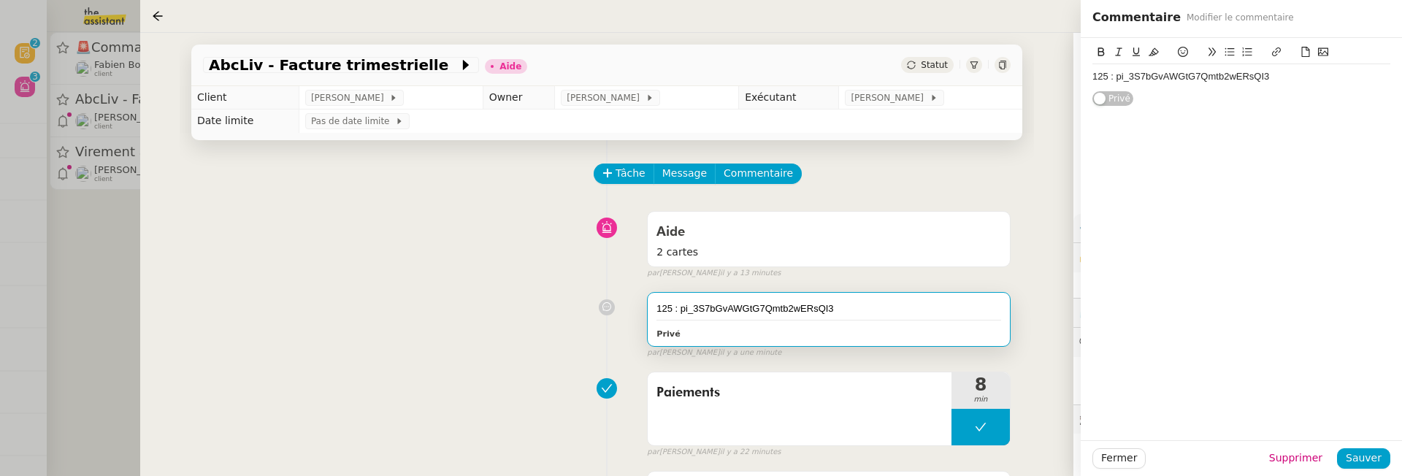
click at [1276, 78] on div "125 : pi_3S7bGvAWGtG7Qmtb2wERsQI3" at bounding box center [1241, 76] width 298 height 13
click at [1376, 462] on span "Sauver" at bounding box center [1364, 458] width 36 height 17
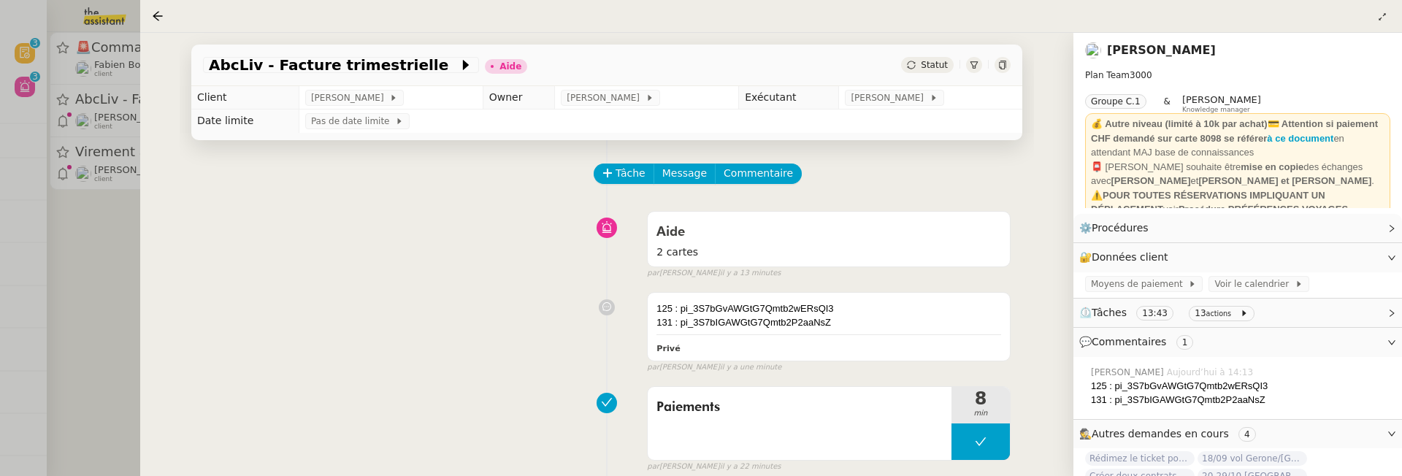
click at [938, 59] on div "Statut" at bounding box center [927, 65] width 53 height 16
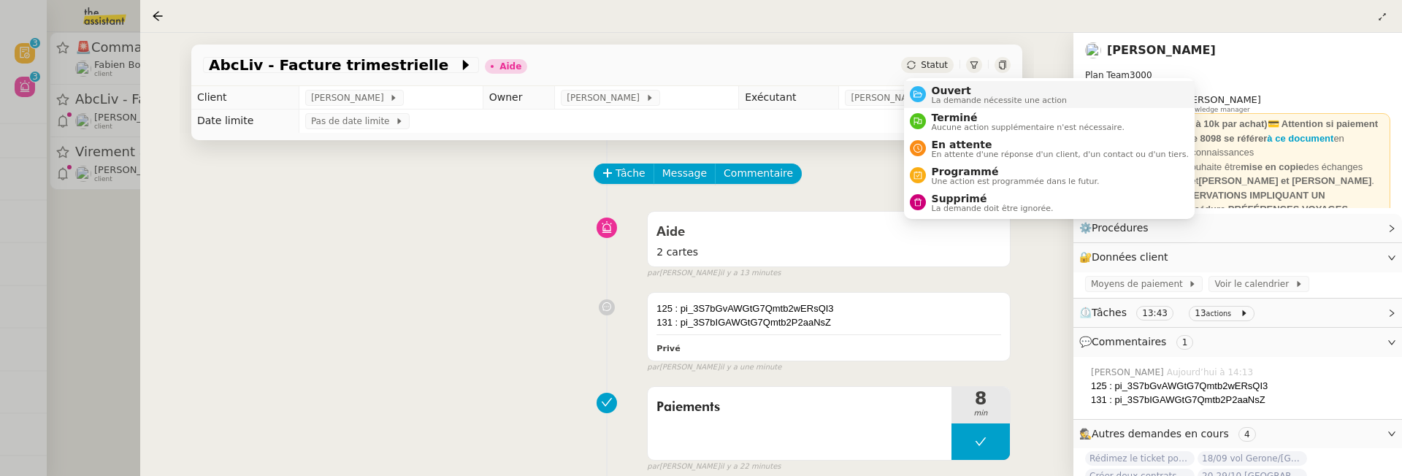
click at [950, 87] on span "Ouvert" at bounding box center [1000, 91] width 136 height 12
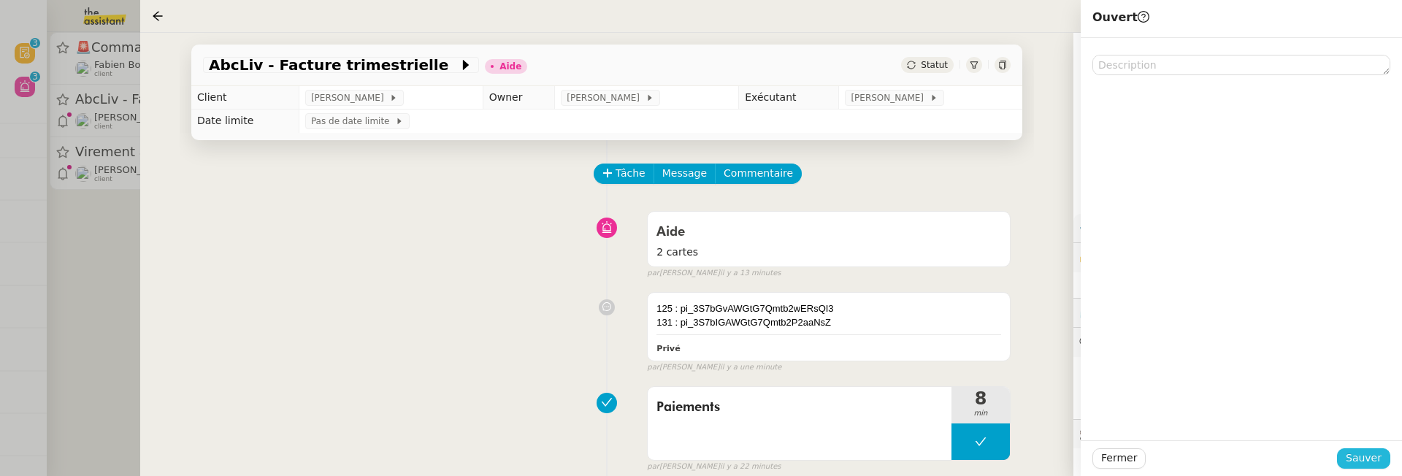
click at [1380, 449] on button "Sauver" at bounding box center [1363, 458] width 53 height 20
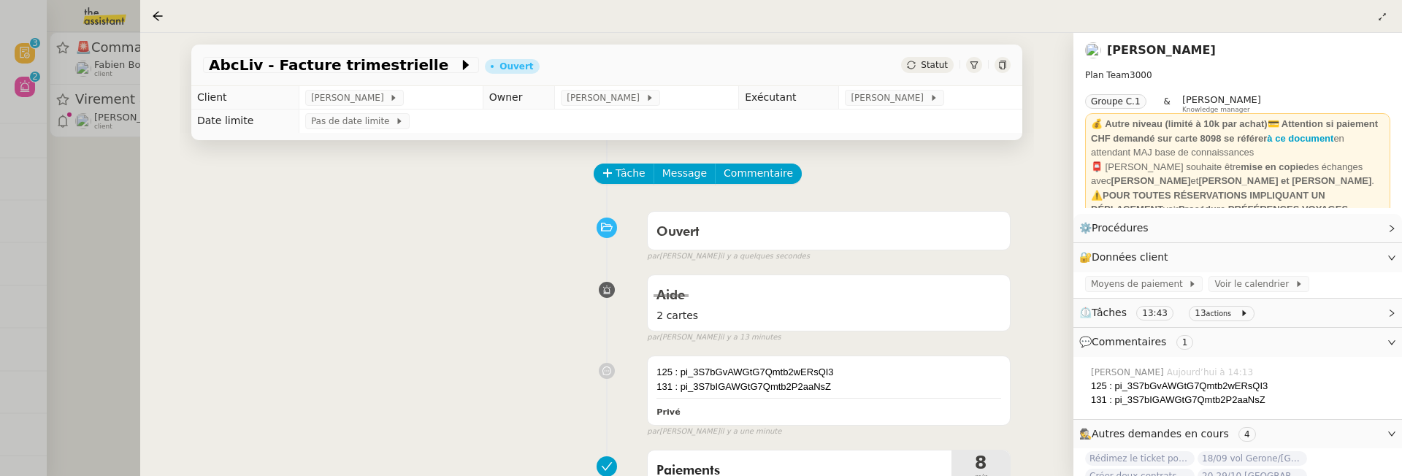
click at [129, 223] on div at bounding box center [701, 238] width 1402 height 476
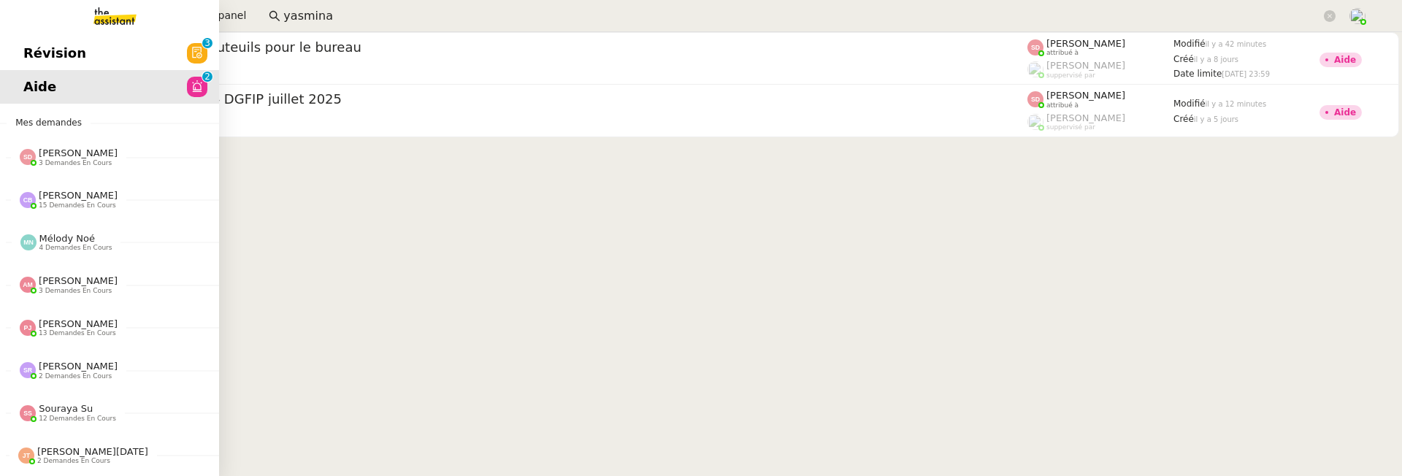
click at [28, 52] on span "Révision" at bounding box center [54, 53] width 63 height 22
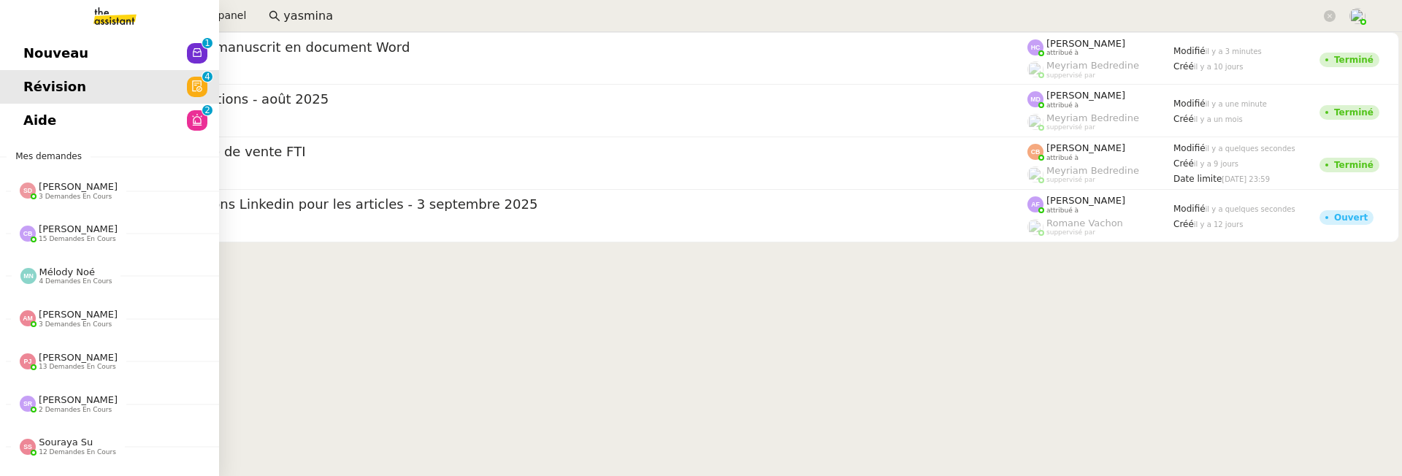
click at [23, 59] on span "Nouveau" at bounding box center [55, 53] width 65 height 22
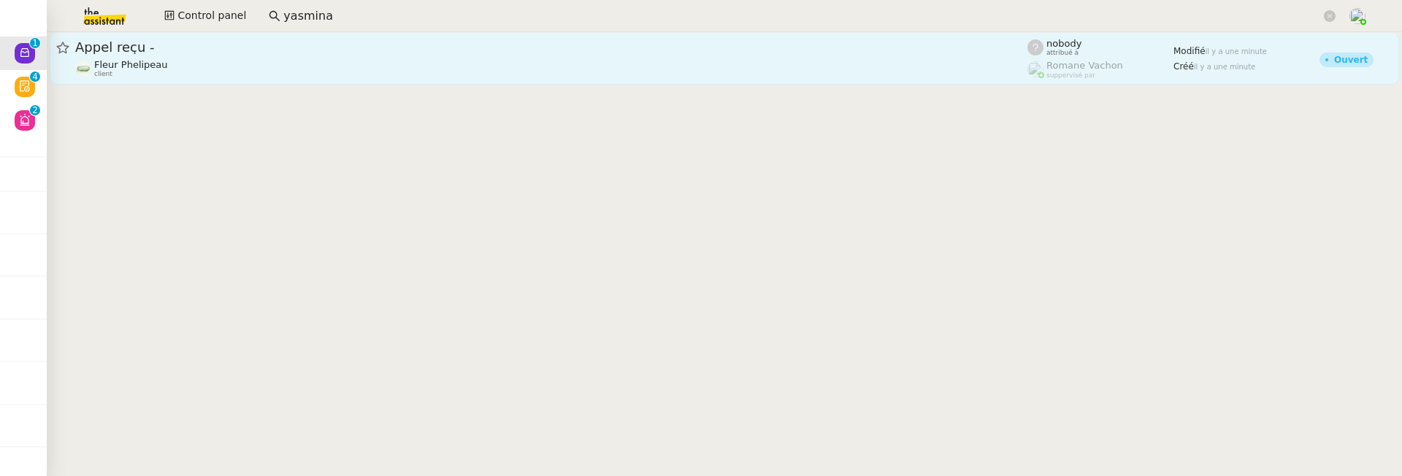
click at [351, 34] on link "Appel reçu - Fleur Phelipeau client nobody attribué à Romane Vachon suppervisé …" at bounding box center [724, 58] width 1349 height 53
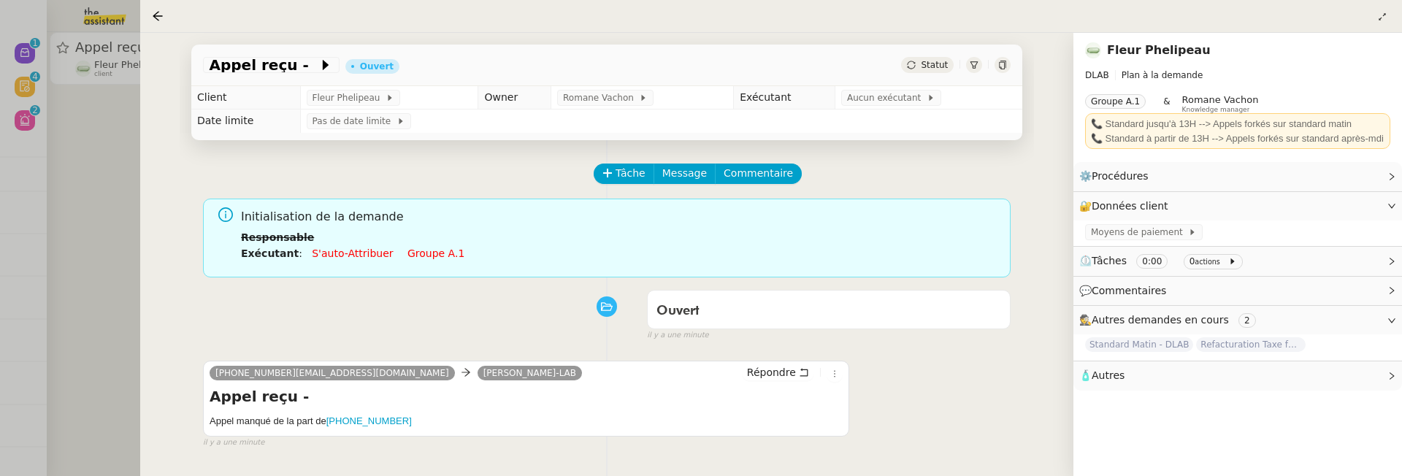
click at [55, 205] on div at bounding box center [701, 238] width 1402 height 476
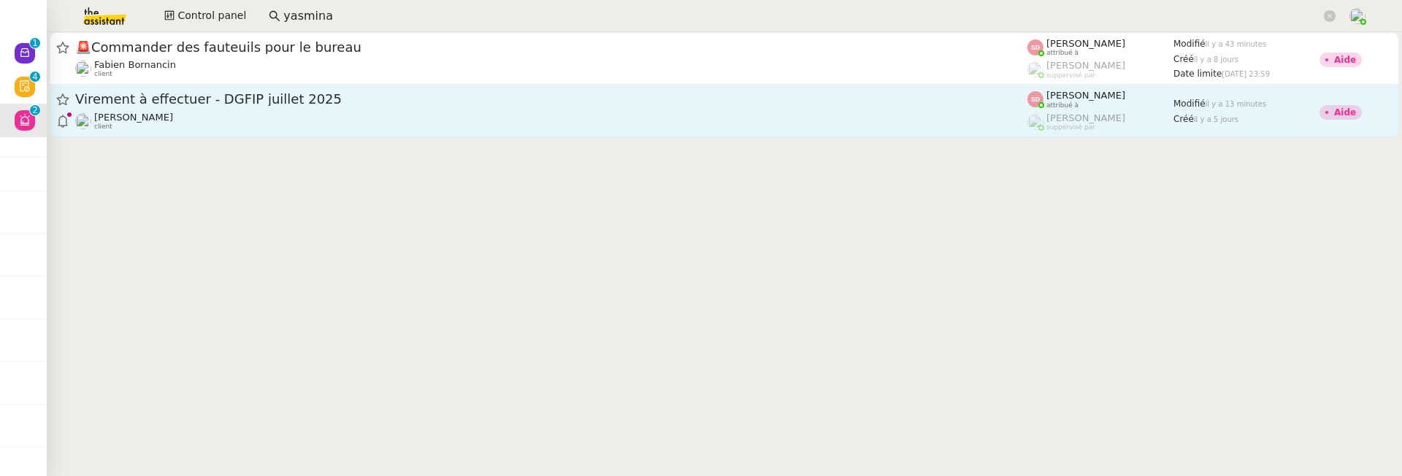
click at [480, 137] on link "Virement à effectuer - DGFIP juillet 2025 Laurène Gauthier client Sheida Delpaz…" at bounding box center [724, 111] width 1349 height 53
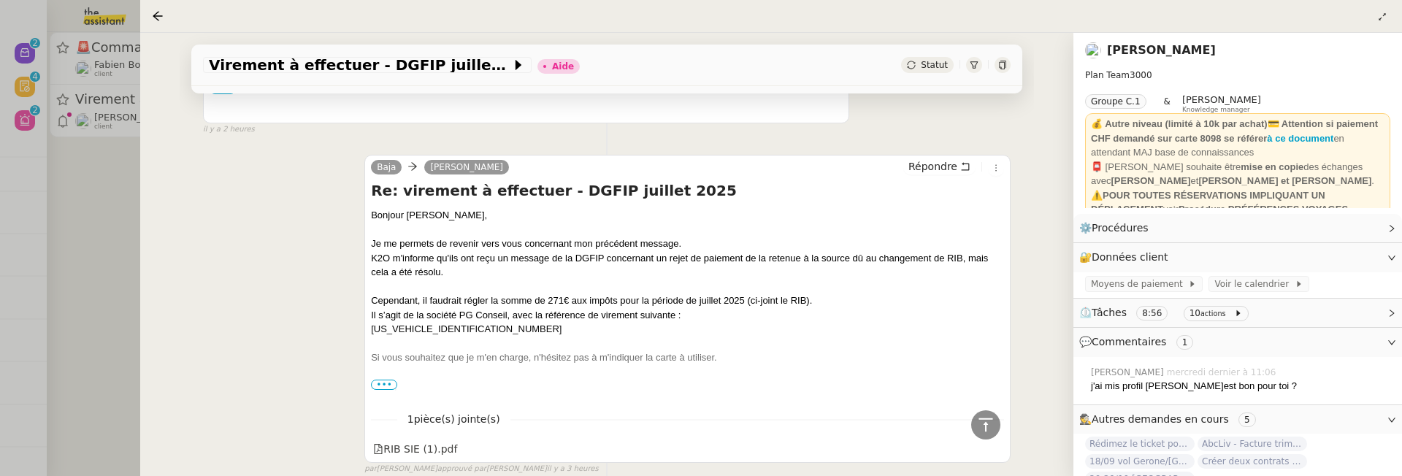
scroll to position [505, 0]
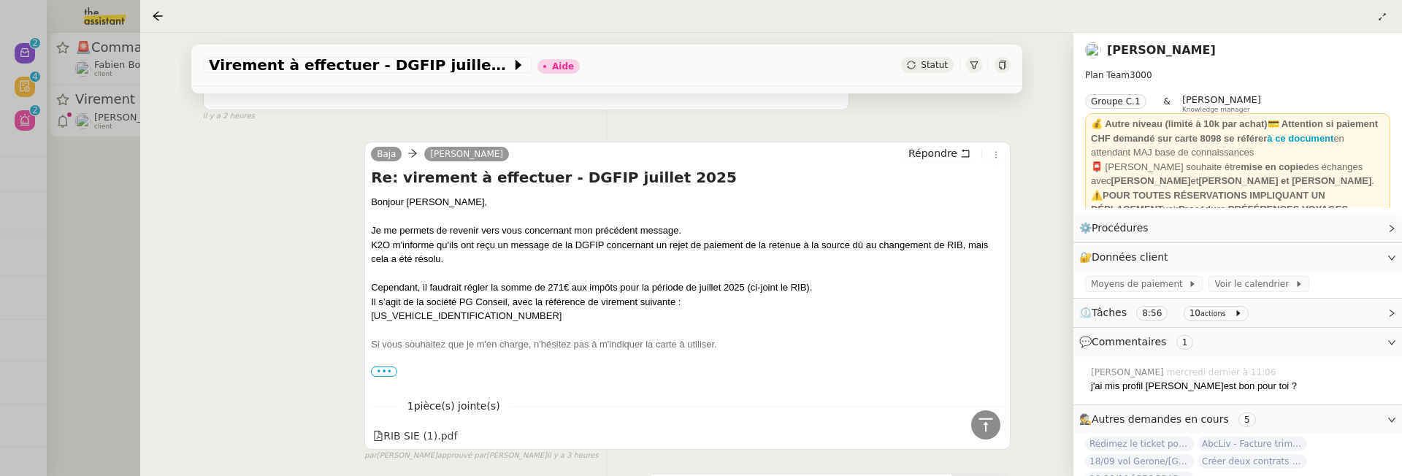
click at [386, 367] on span "•••" at bounding box center [384, 372] width 26 height 10
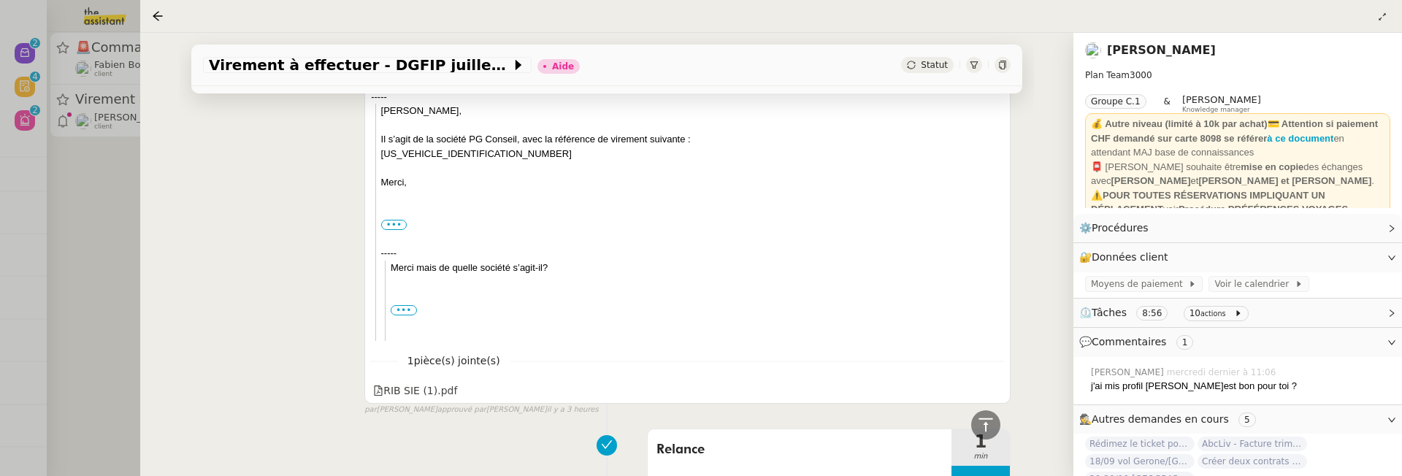
scroll to position [836, 0]
click at [418, 391] on div "RIB SIE (1).pdf" at bounding box center [415, 393] width 84 height 17
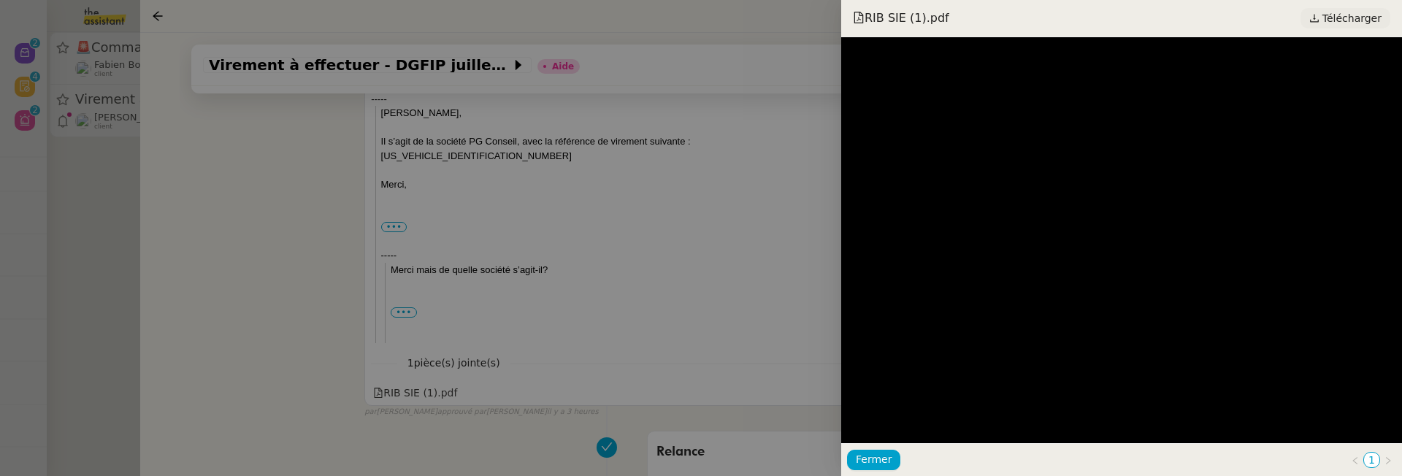
click at [1351, 10] on span "Télécharger" at bounding box center [1351, 18] width 59 height 19
click at [729, 275] on div at bounding box center [701, 238] width 1402 height 476
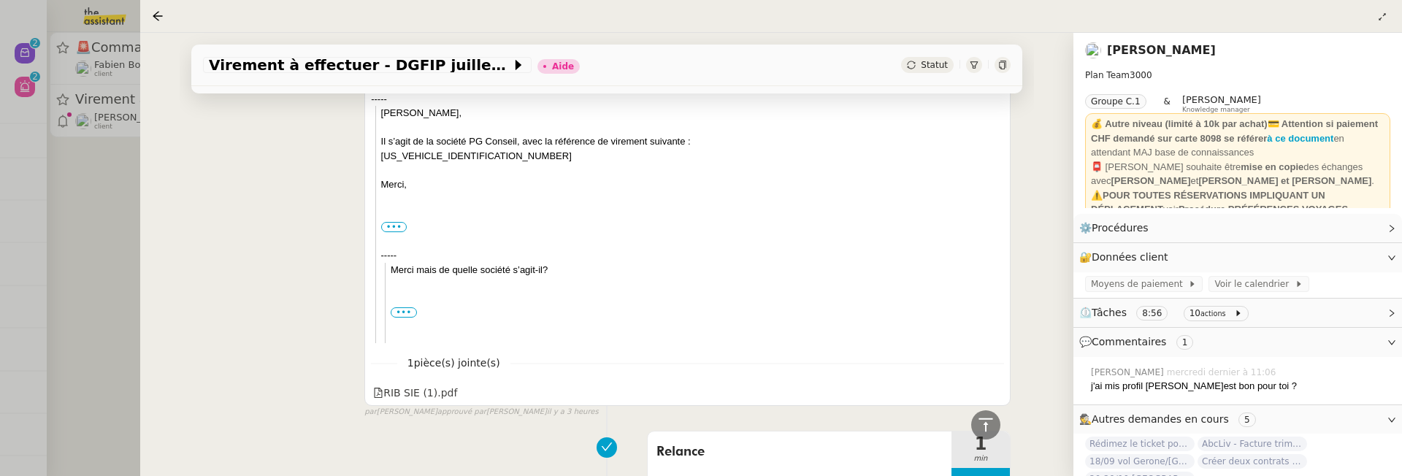
scroll to position [0, 0]
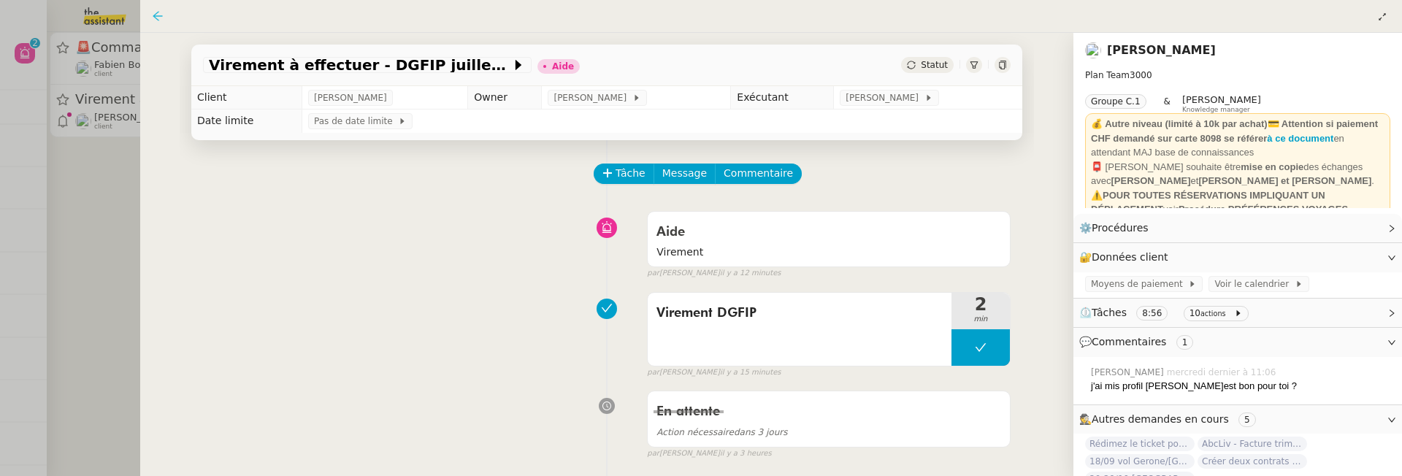
click at [154, 14] on icon at bounding box center [158, 16] width 12 height 12
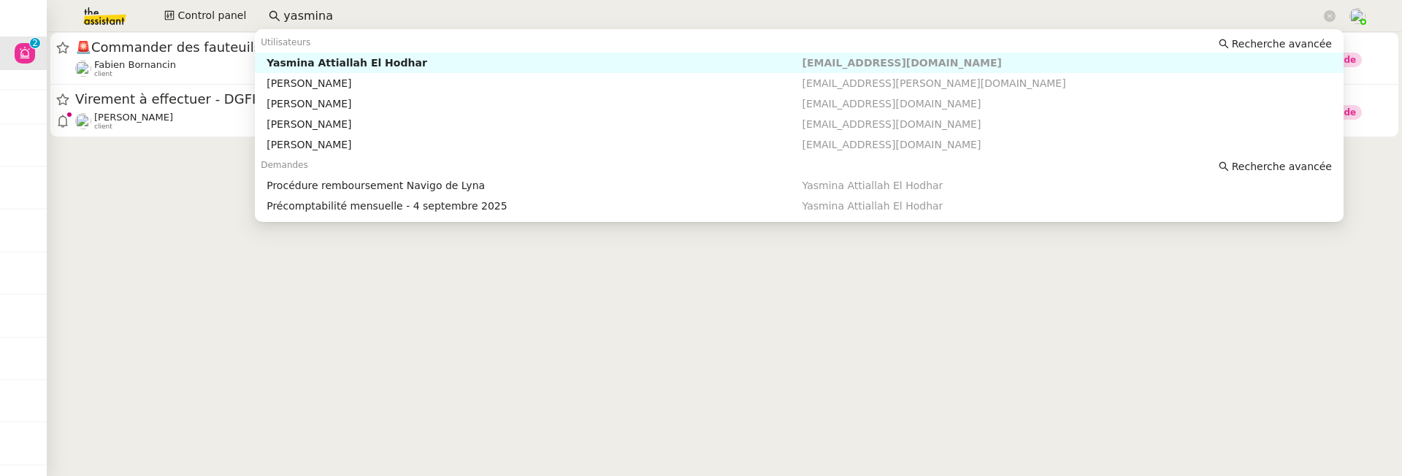
click at [323, 16] on input "yasmina" at bounding box center [802, 17] width 1038 height 20
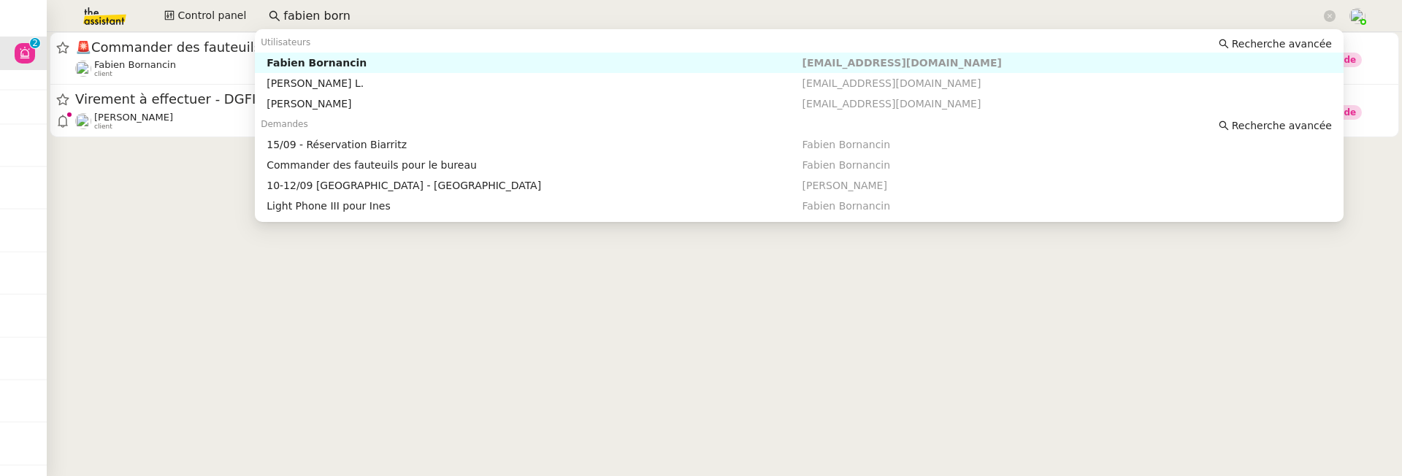
click at [391, 59] on div "Fabien Bornancin" at bounding box center [534, 62] width 535 height 13
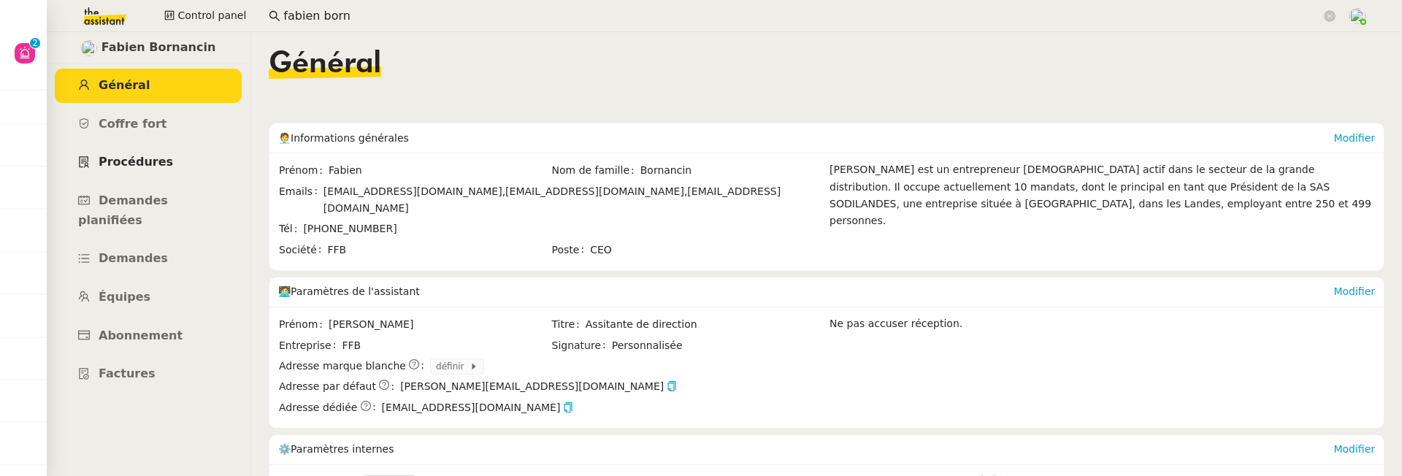
click at [151, 168] on span "Procédures" at bounding box center [136, 162] width 74 height 14
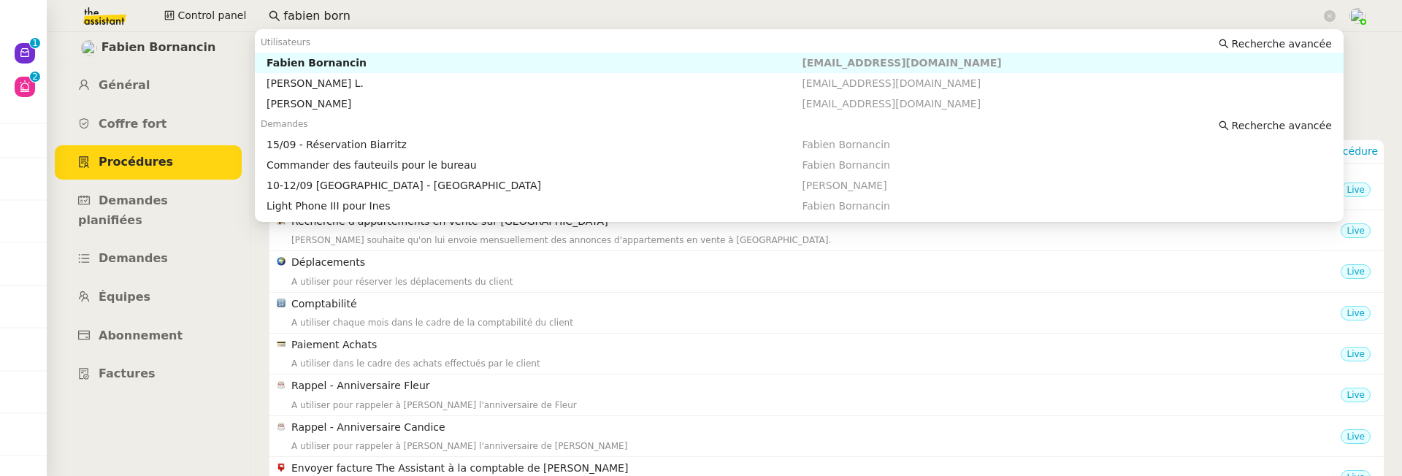
click at [347, 14] on input "fabien born" at bounding box center [802, 17] width 1038 height 20
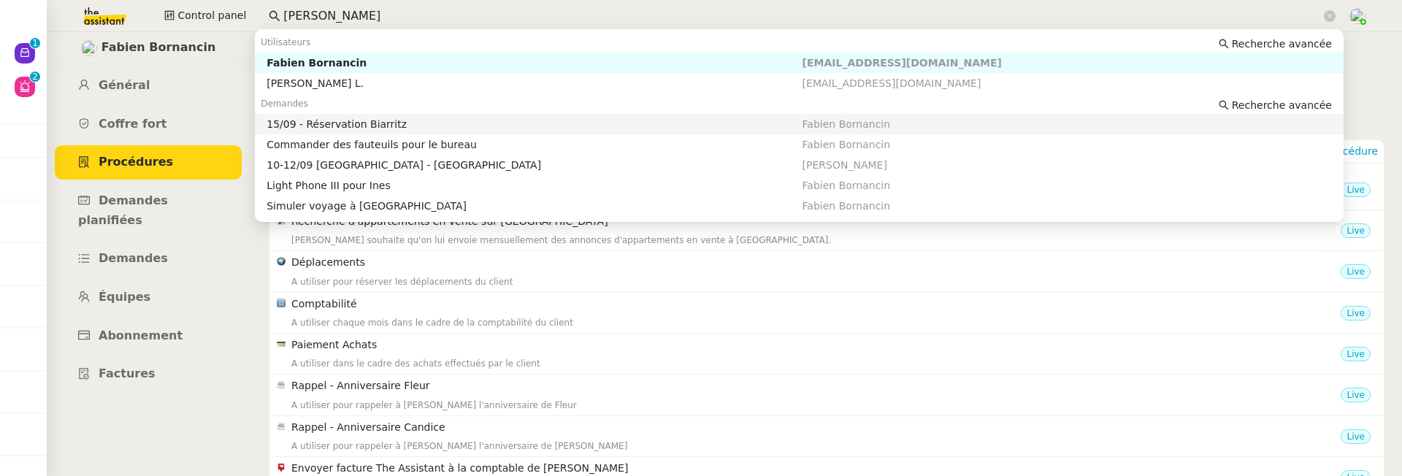
click at [418, 126] on div "15/09 - Réservation Biarritz" at bounding box center [534, 124] width 535 height 13
type input "fabien bornan"
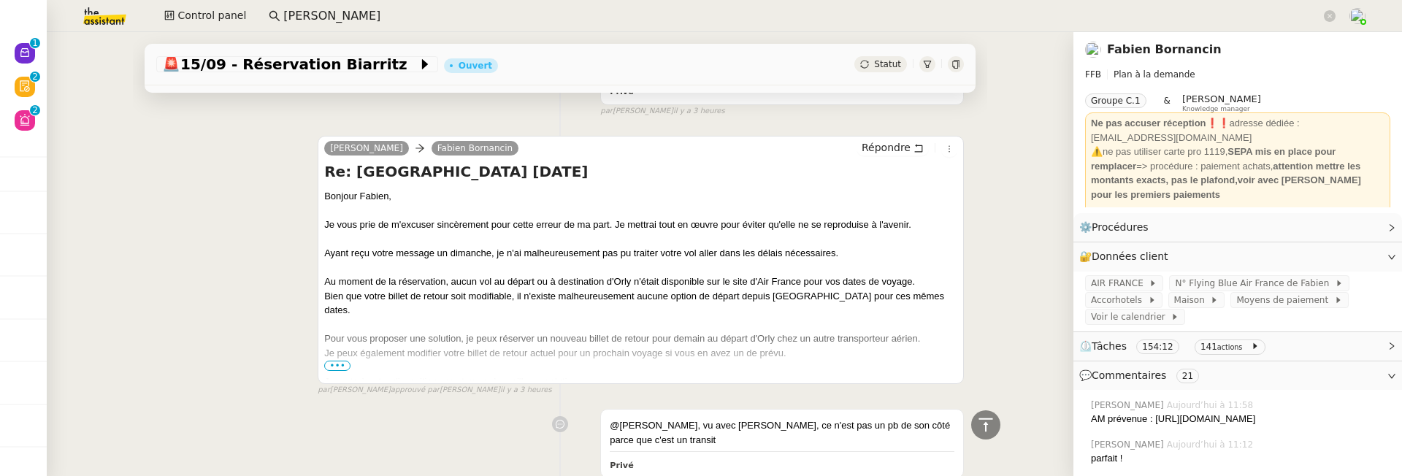
scroll to position [762, 0]
click at [335, 372] on span "•••" at bounding box center [337, 367] width 26 height 10
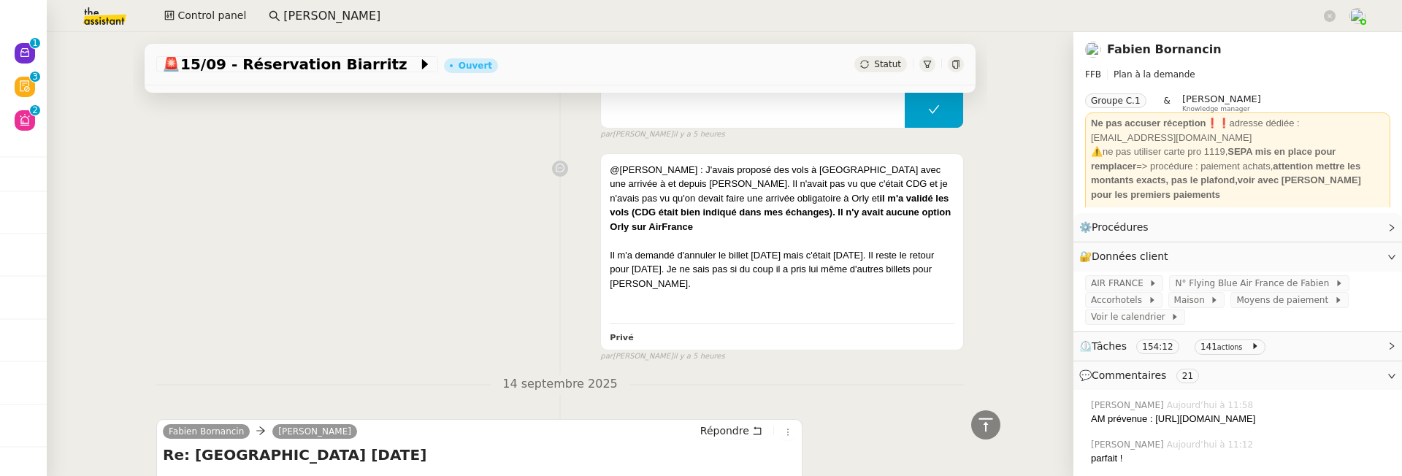
scroll to position [3170, 0]
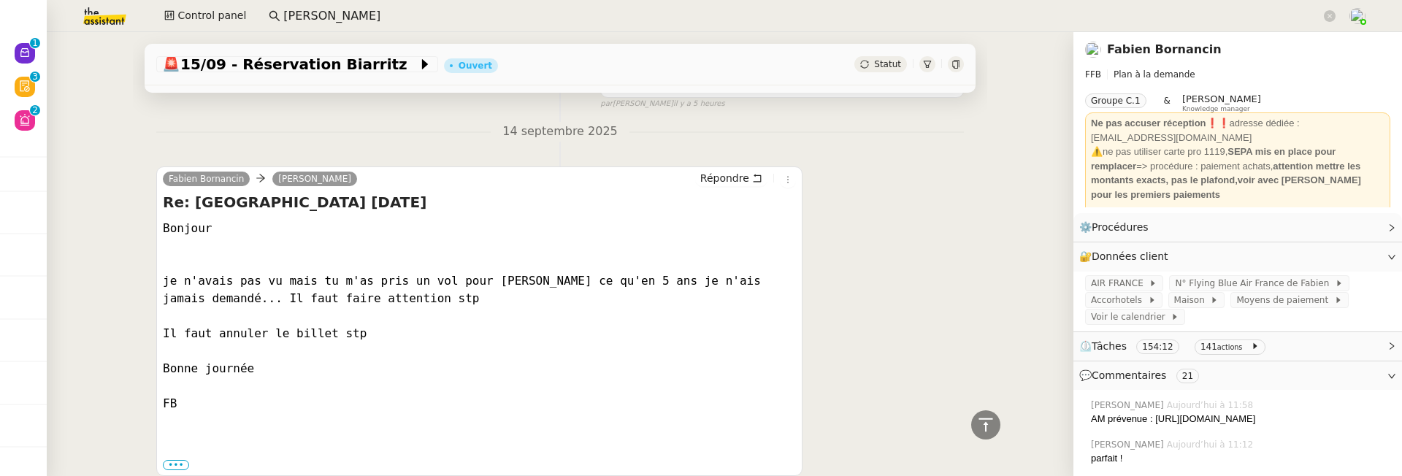
scroll to position [3352, 0]
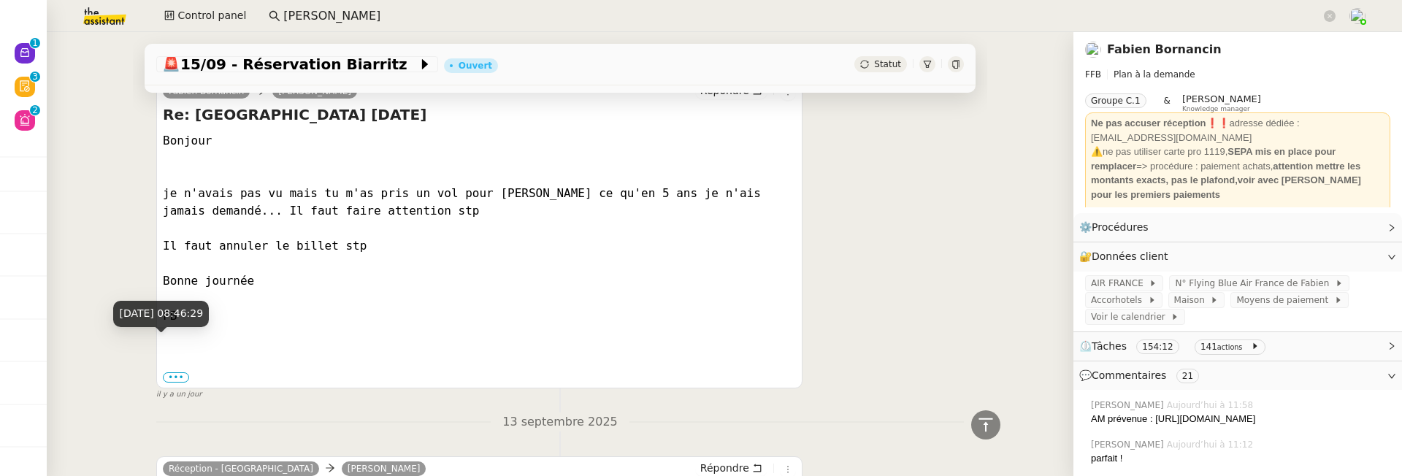
click at [175, 329] on div "14 sept. 2025, 08:46:29" at bounding box center [161, 319] width 96 height 37
click at [178, 326] on div "14 sept. 2025, 08:46:29" at bounding box center [161, 314] width 96 height 26
click at [184, 370] on div "••• Le lun. 1 sept. 2025 à 12:49, Camille < camille@theassistant.com > a écrit …" at bounding box center [479, 377] width 633 height 15
click at [177, 372] on label "•••" at bounding box center [176, 377] width 26 height 10
click at [0, 0] on input "•••" at bounding box center [0, 0] width 0 height 0
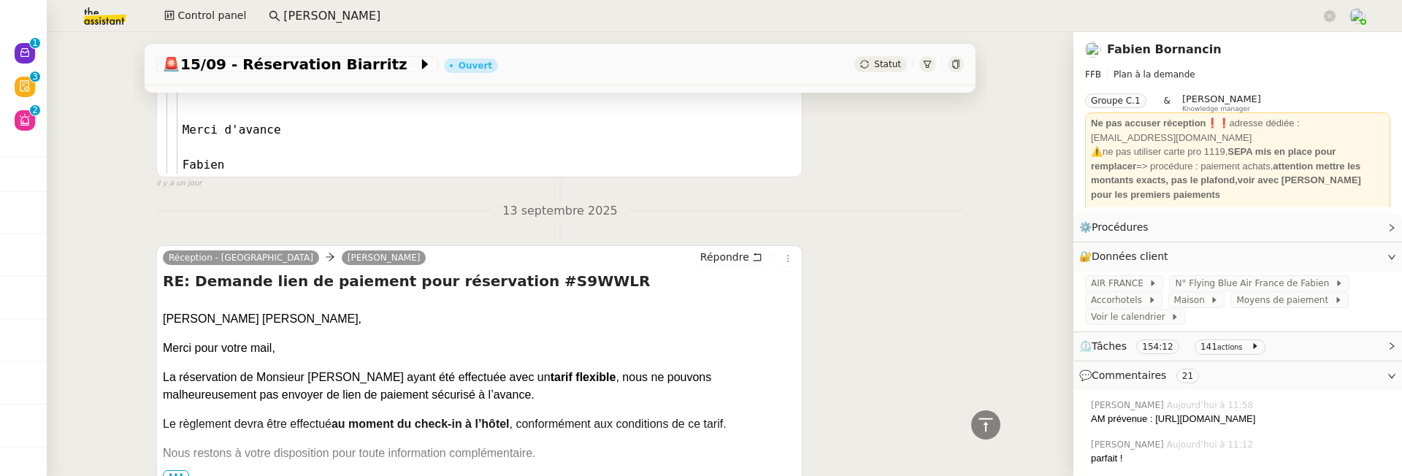
scroll to position [4837, 0]
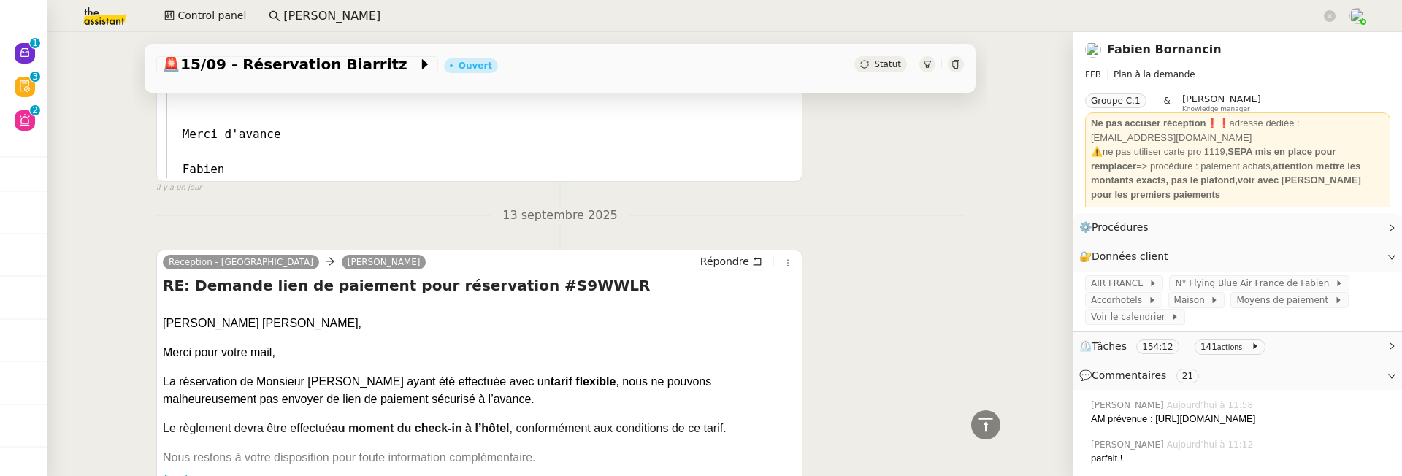
click at [178, 475] on span "•••" at bounding box center [176, 480] width 26 height 10
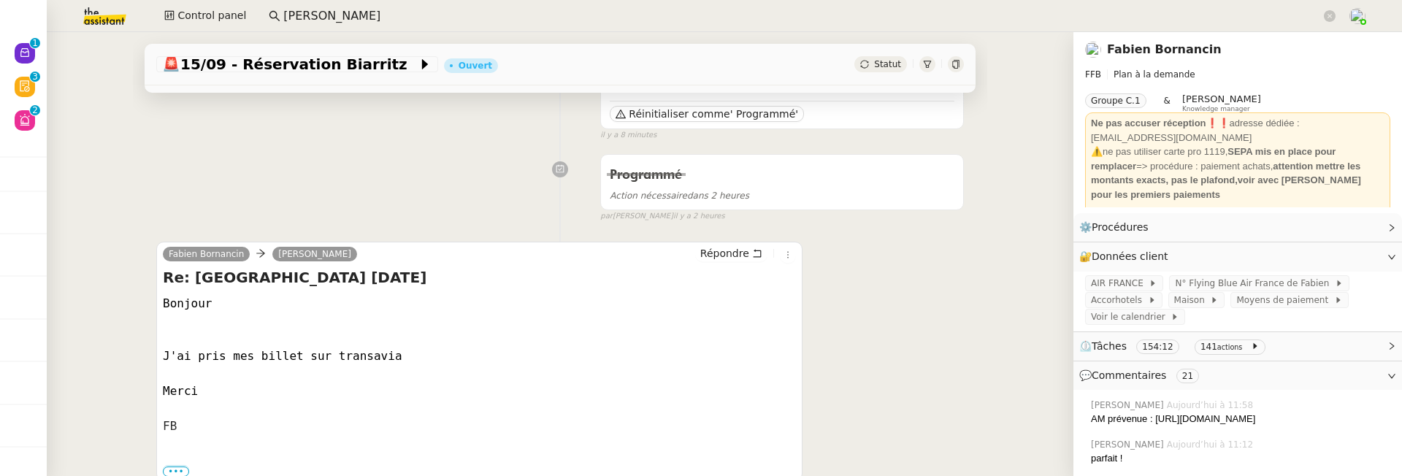
scroll to position [0, 0]
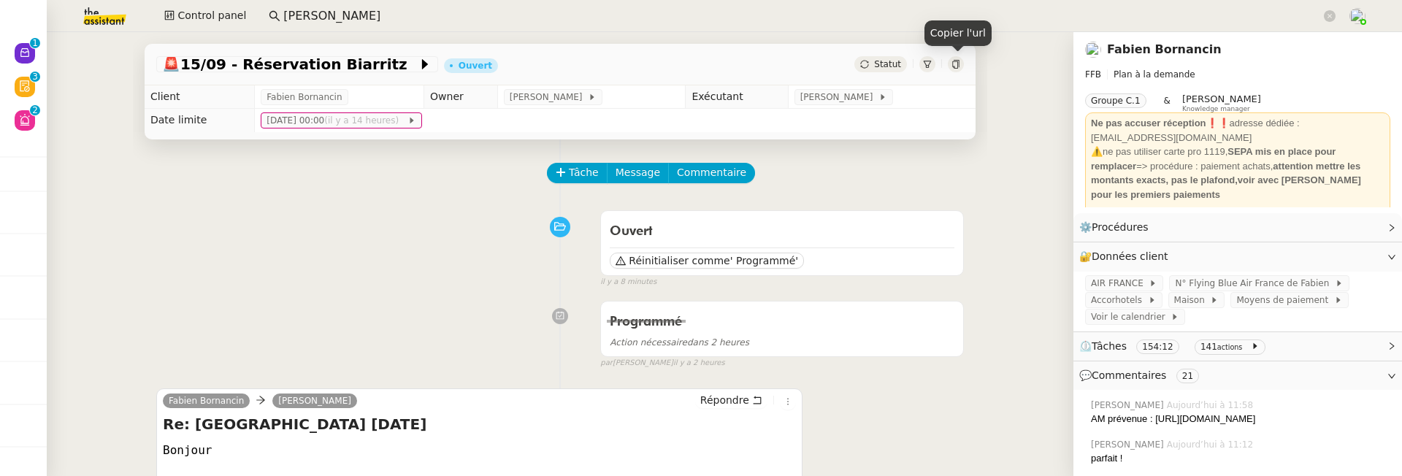
click at [954, 64] on icon at bounding box center [955, 64] width 9 height 9
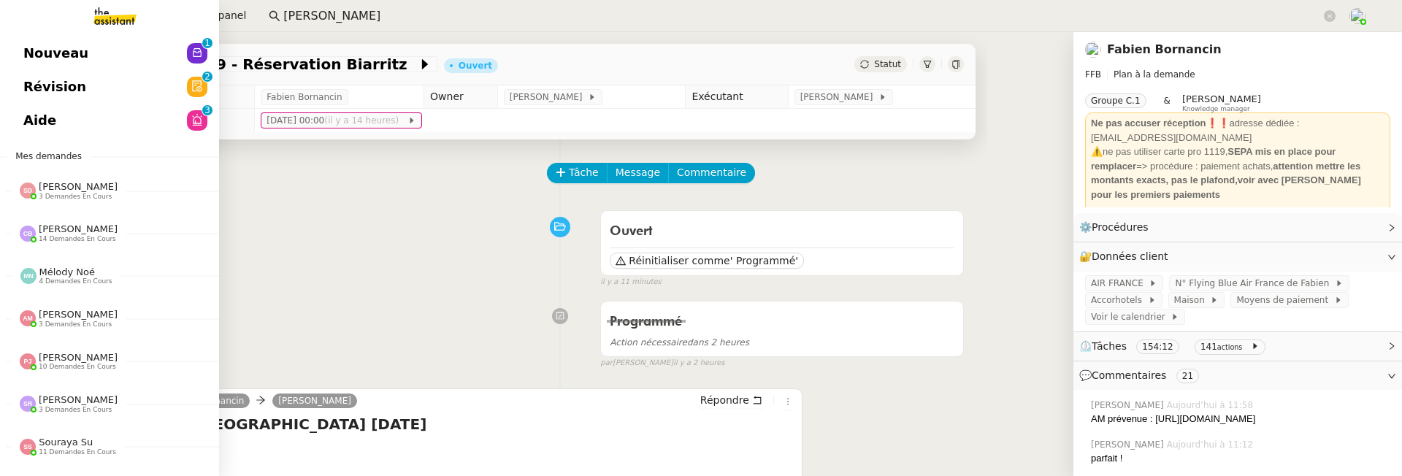
click at [20, 80] on link "Révision 0 1 2 3 4 5 6 7 8 9" at bounding box center [109, 87] width 219 height 34
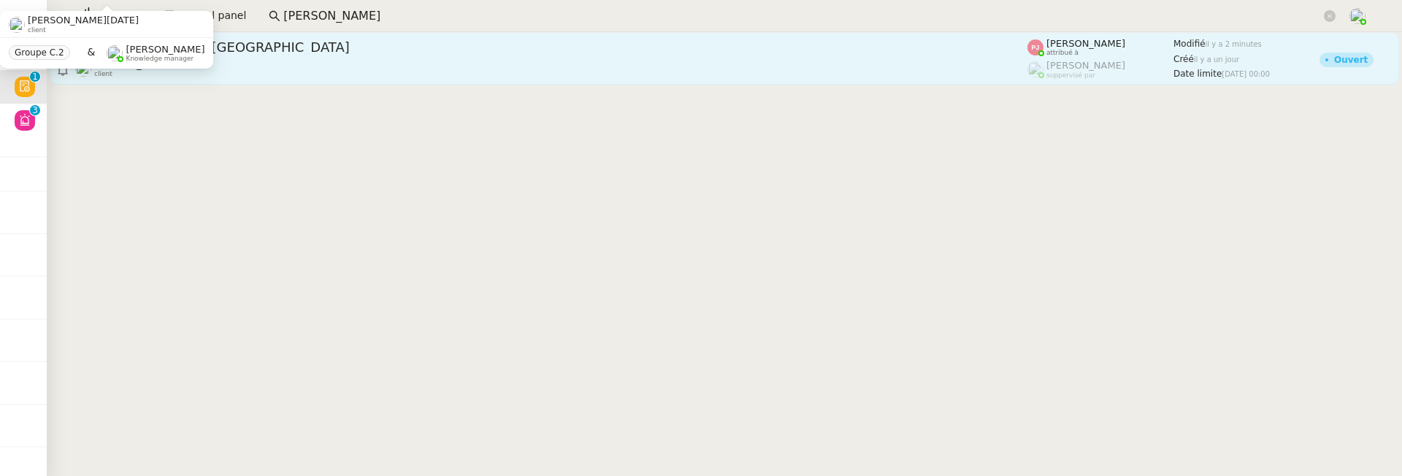
click at [337, 39] on div "🚨 16/09 Transport à Strasbourg" at bounding box center [551, 48] width 952 height 18
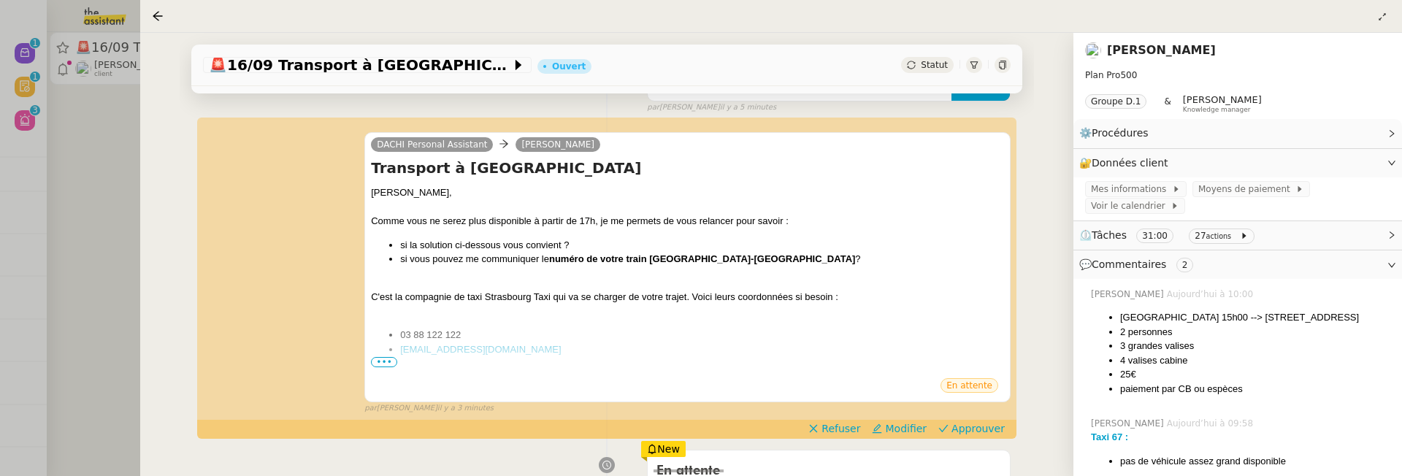
scroll to position [177, 0]
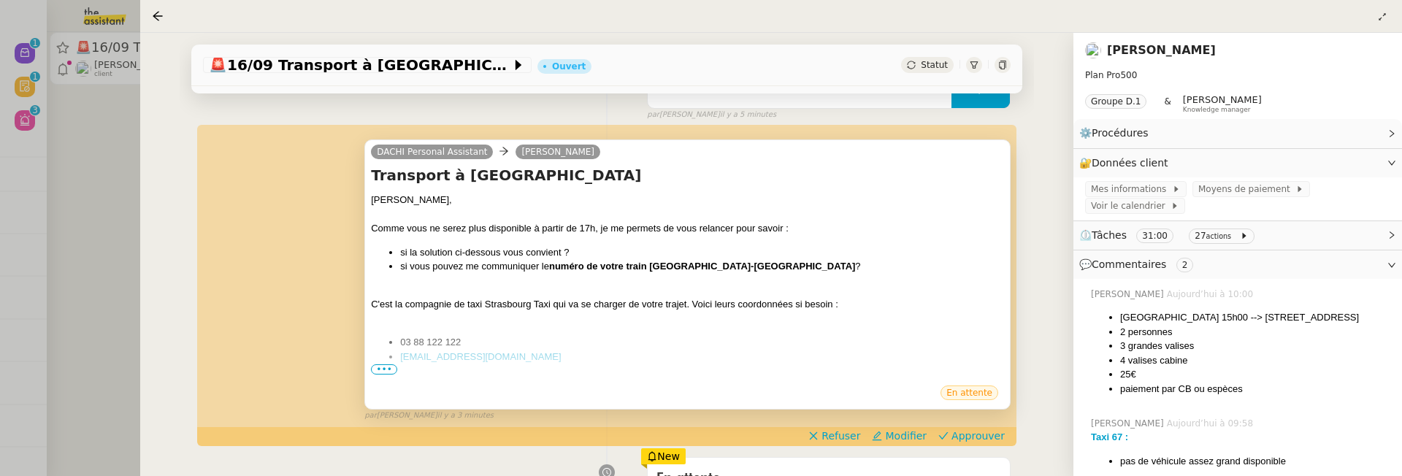
click at [377, 364] on span "•••" at bounding box center [384, 369] width 26 height 10
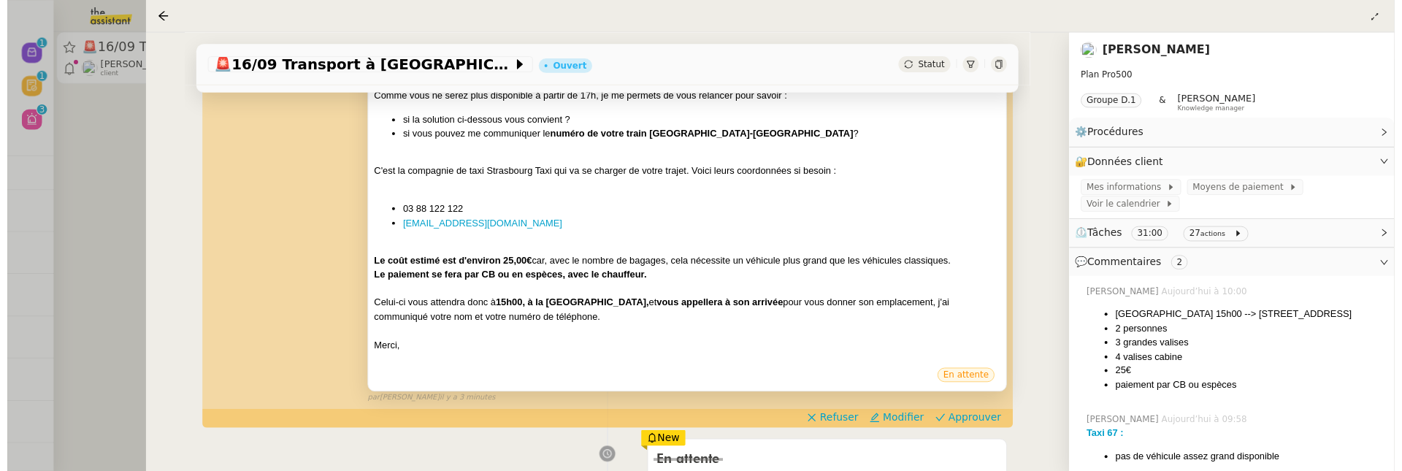
scroll to position [342, 0]
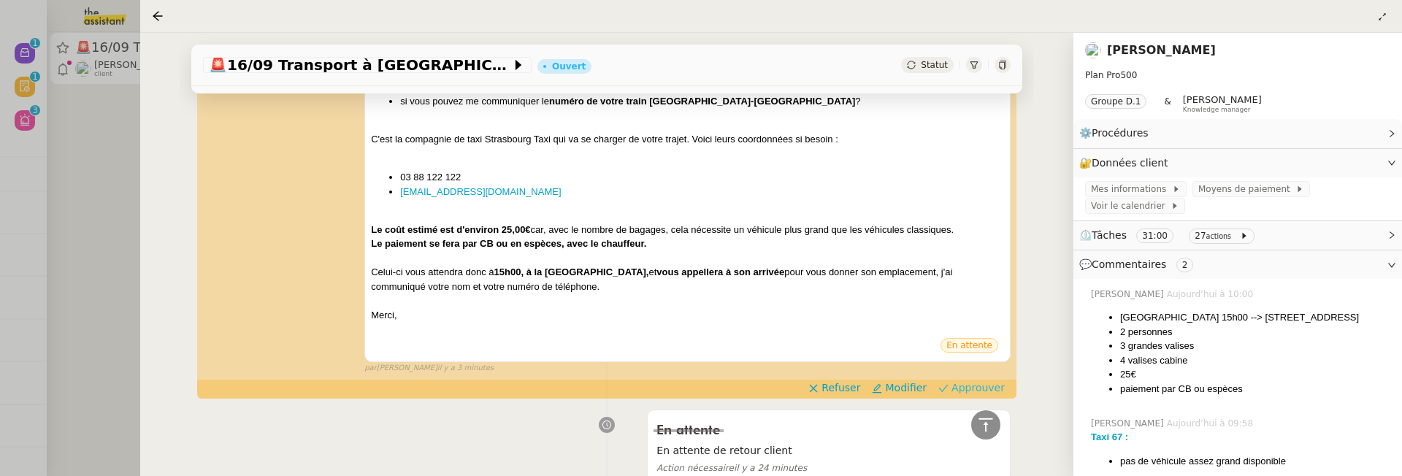
click at [987, 387] on span "Approuver" at bounding box center [977, 387] width 53 height 15
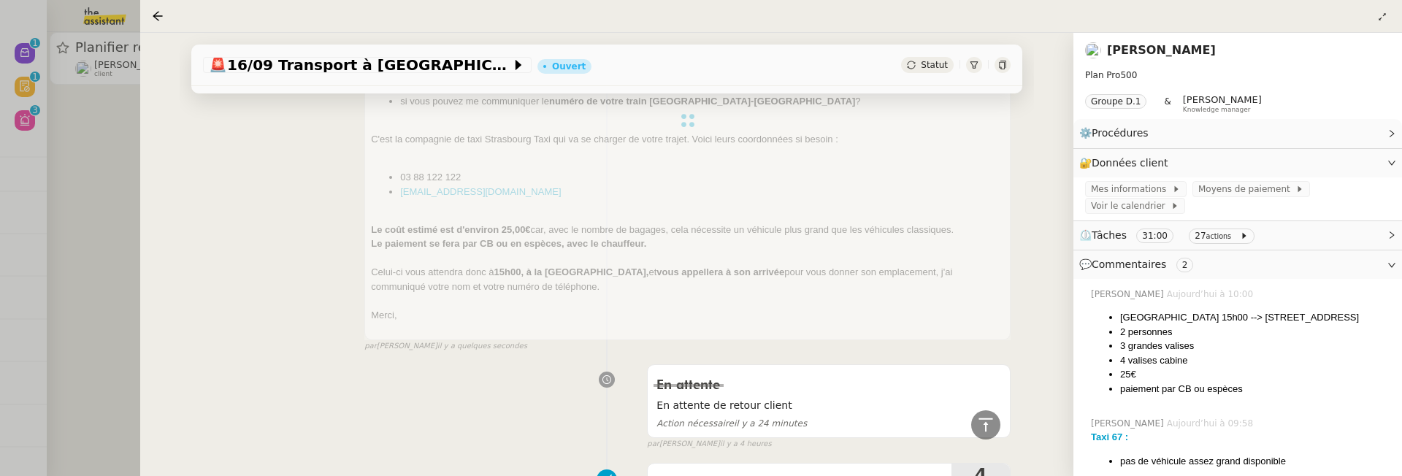
click at [115, 156] on div at bounding box center [701, 238] width 1402 height 476
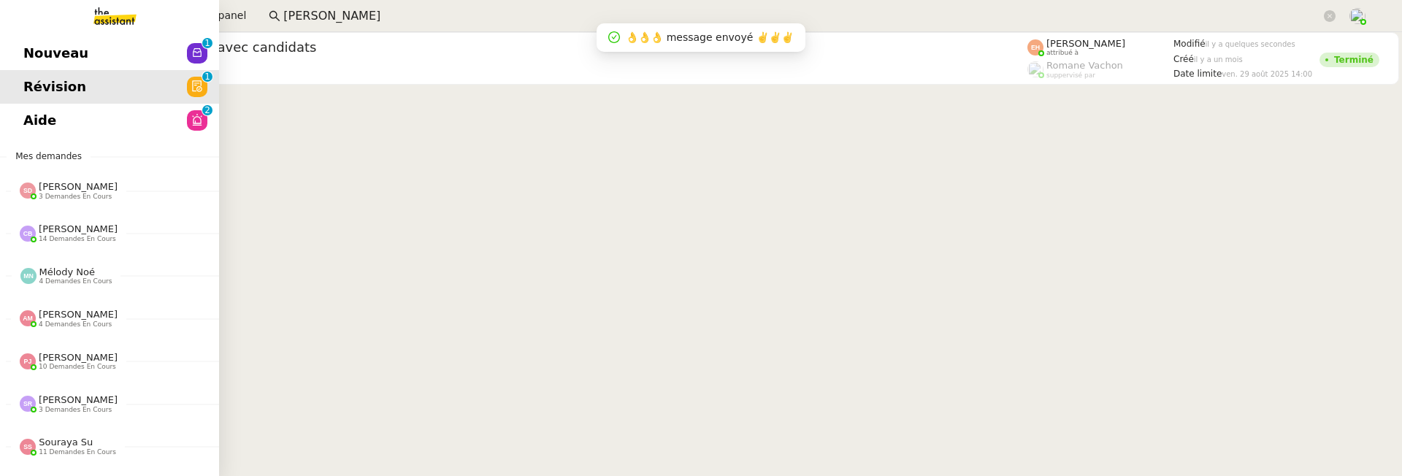
click at [34, 58] on span "Nouveau" at bounding box center [55, 53] width 65 height 22
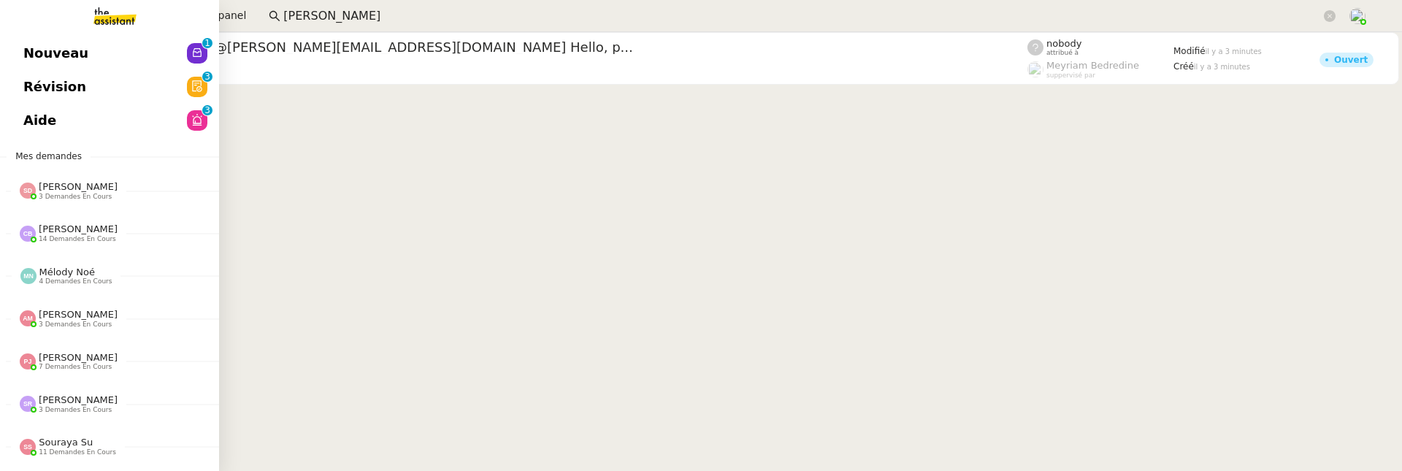
click at [33, 54] on link "Nouveau 0 1 2 3 4 5 6 7 8 9" at bounding box center [109, 54] width 219 height 34
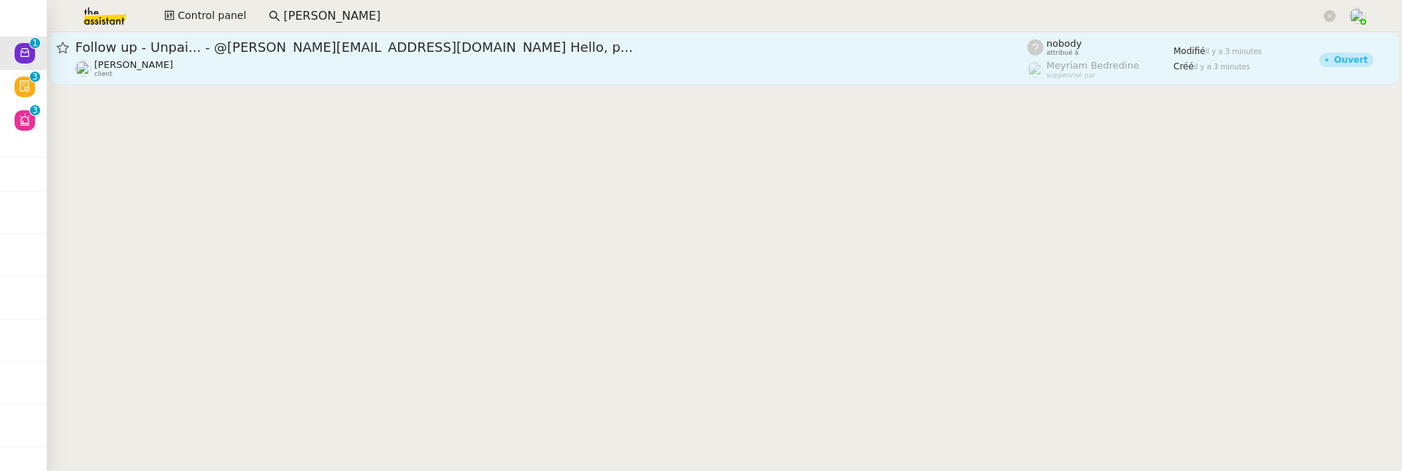
click at [356, 48] on span "Follow up - Unpai... - @simon.georges-ext@didomi.io Hello, p..." at bounding box center [551, 47] width 952 height 13
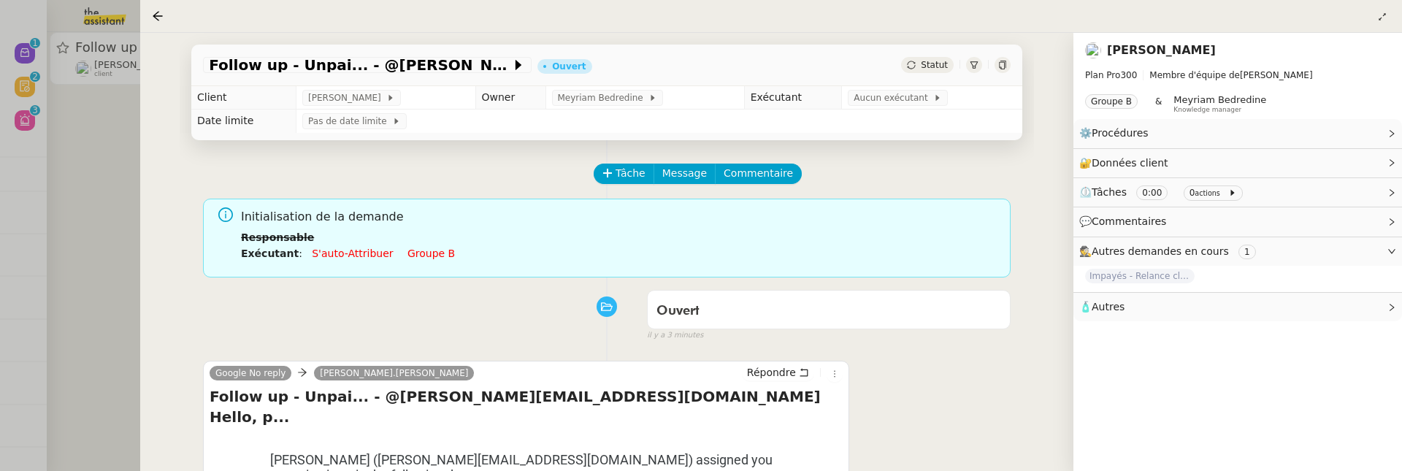
click at [104, 107] on div at bounding box center [701, 235] width 1402 height 471
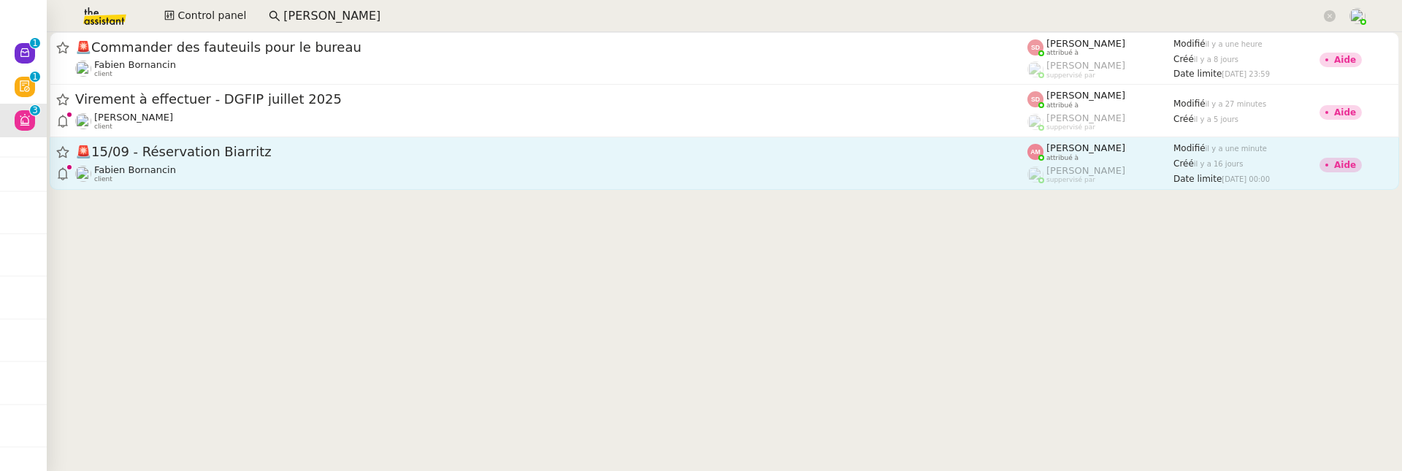
click at [434, 167] on div "[PERSON_NAME] client" at bounding box center [551, 173] width 952 height 19
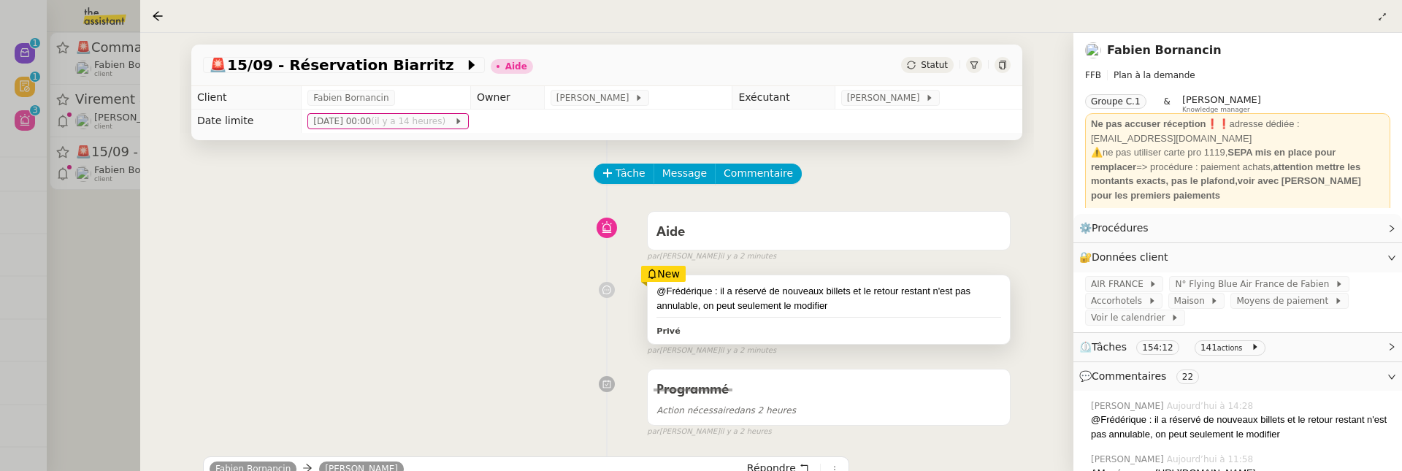
click at [896, 297] on div "@Frédérique : il a réservé de nouveaux billets et le retour restant n'est pas a…" at bounding box center [828, 298] width 345 height 28
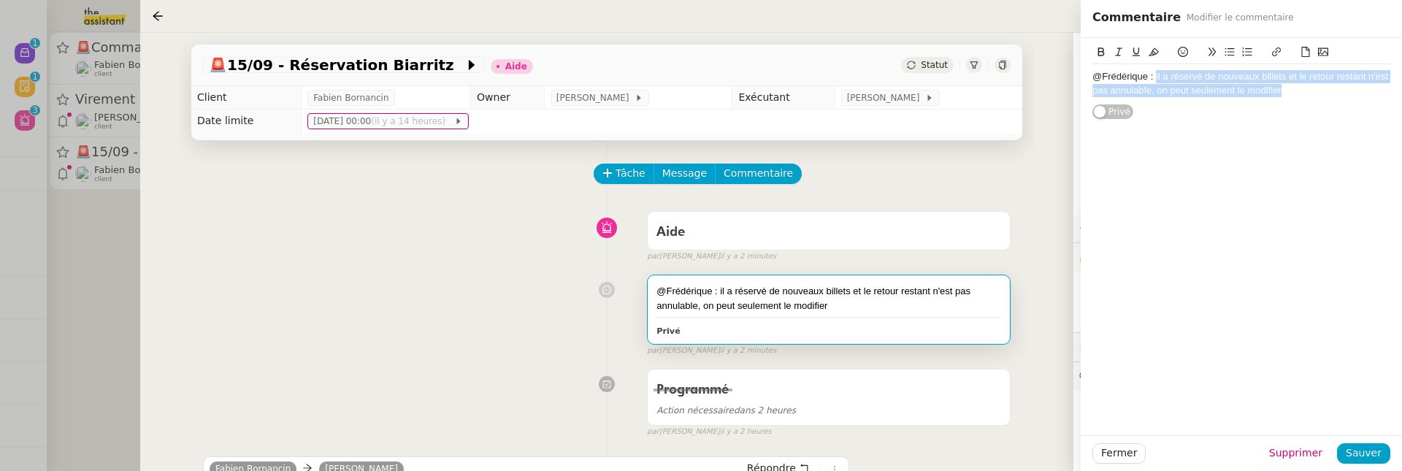
drag, startPoint x: 1298, startPoint y: 91, endPoint x: 1156, endPoint y: 78, distance: 142.2
click at [1156, 78] on div "@Frédérique : il a réservé de nouveaux billets et le retour restant n'est pas a…" at bounding box center [1241, 83] width 298 height 27
copy div "il a réservé de nouveaux billets et le retour restant n'est pas annulable, on p…"
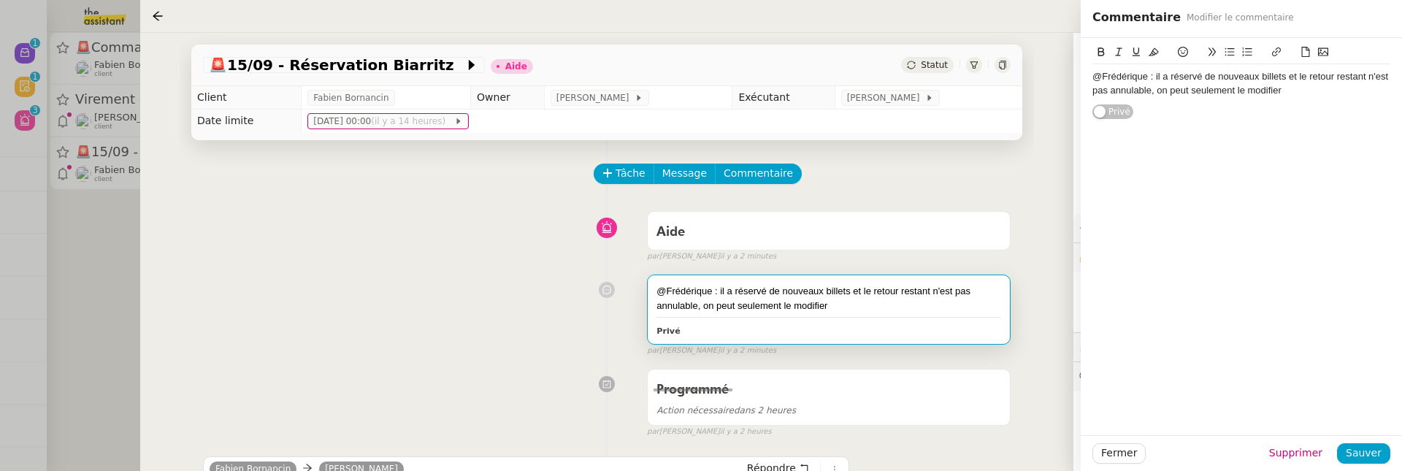
click at [560, 293] on div "@Frédérique : il a réservé de nouveaux billets et le retour restant n'est pas a…" at bounding box center [607, 312] width 808 height 88
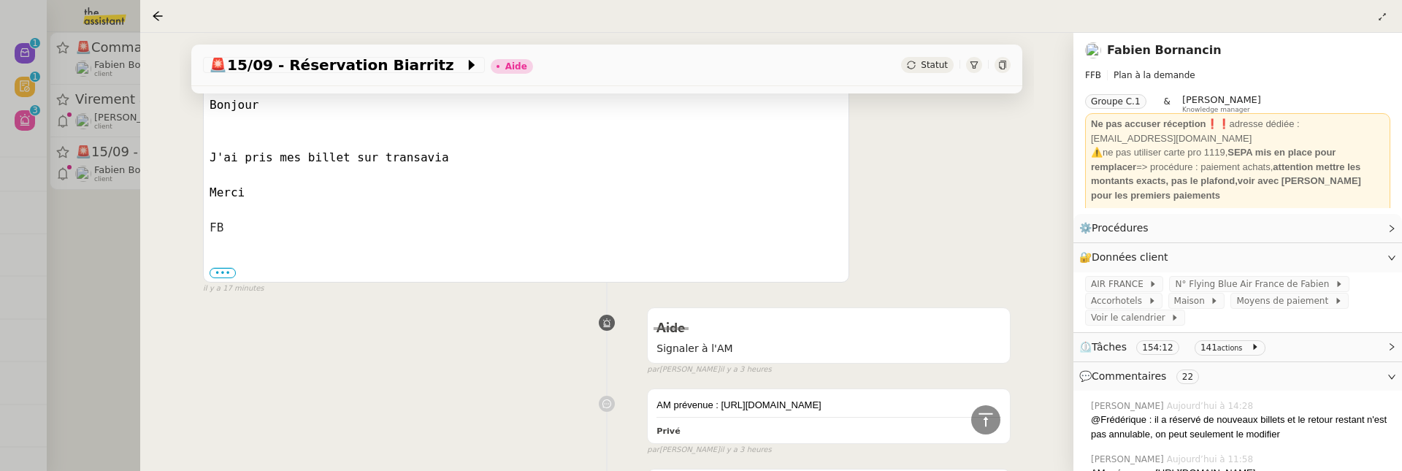
scroll to position [413, 0]
click at [225, 269] on span "•••" at bounding box center [223, 274] width 26 height 10
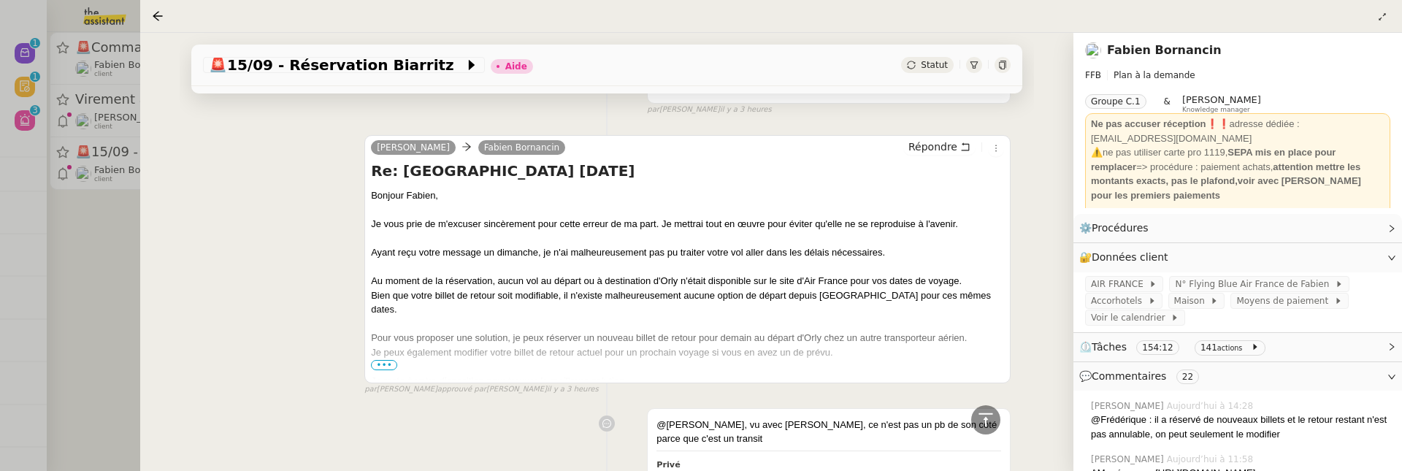
scroll to position [835, 0]
click at [390, 368] on span "•••" at bounding box center [384, 363] width 26 height 10
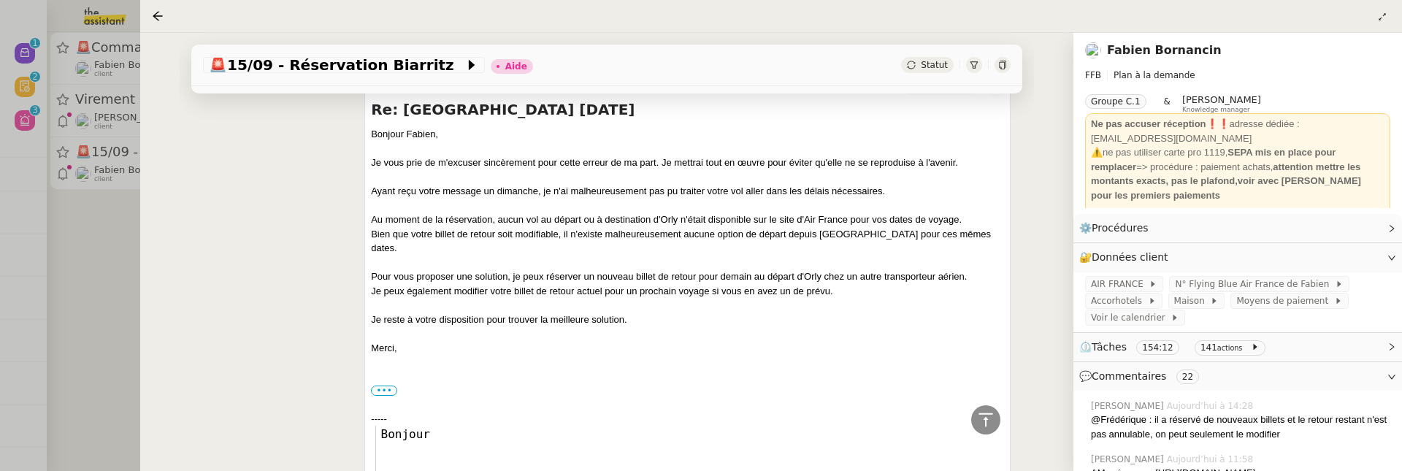
scroll to position [0, 0]
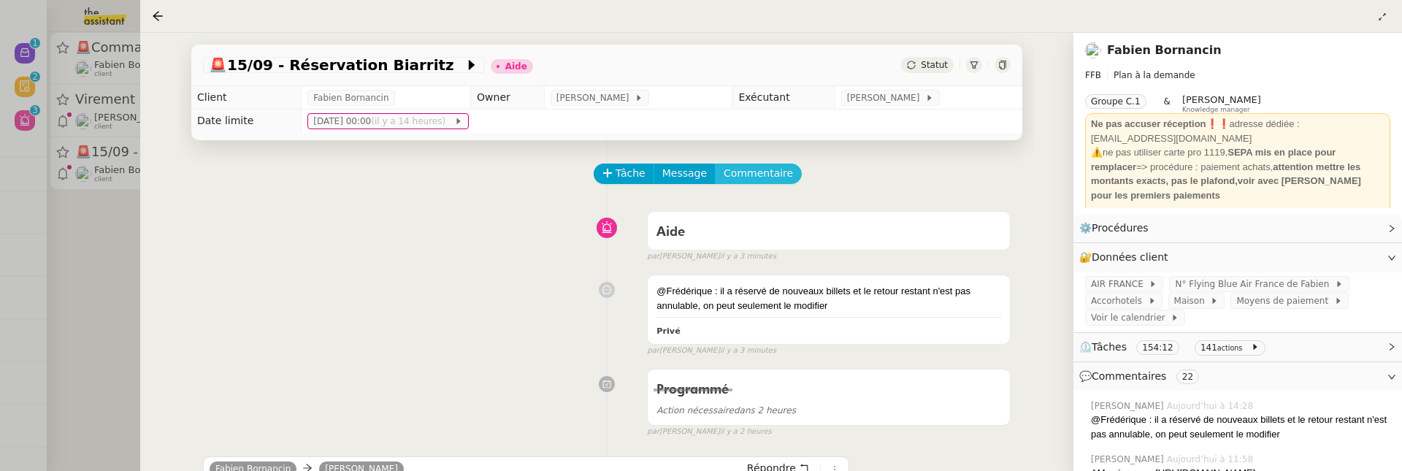
click at [759, 173] on span "Commentaire" at bounding box center [758, 173] width 69 height 17
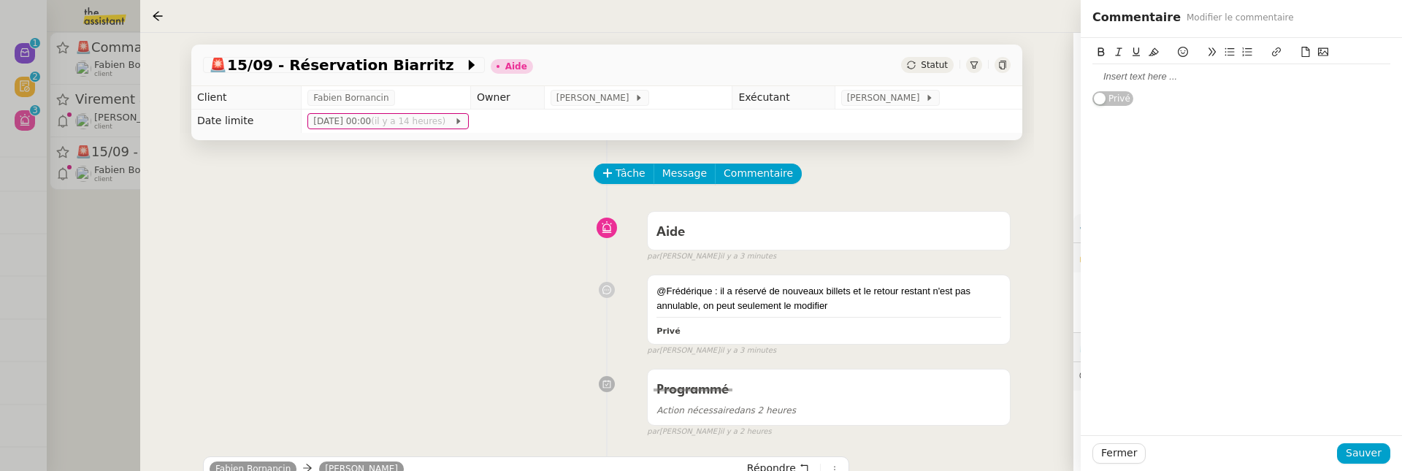
click at [1166, 81] on div at bounding box center [1241, 76] width 298 height 13
click at [1132, 79] on div "voir pour le modifier histoire de ne pas perdre la somme @Amyna :)" at bounding box center [1241, 76] width 298 height 13
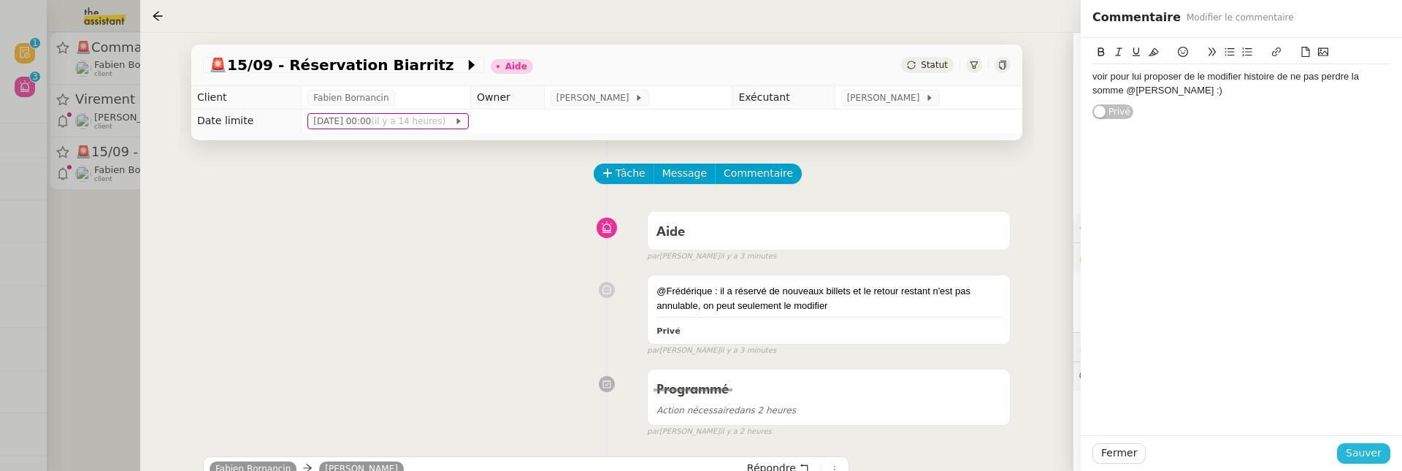
click at [1369, 450] on span "Sauver" at bounding box center [1364, 453] width 36 height 17
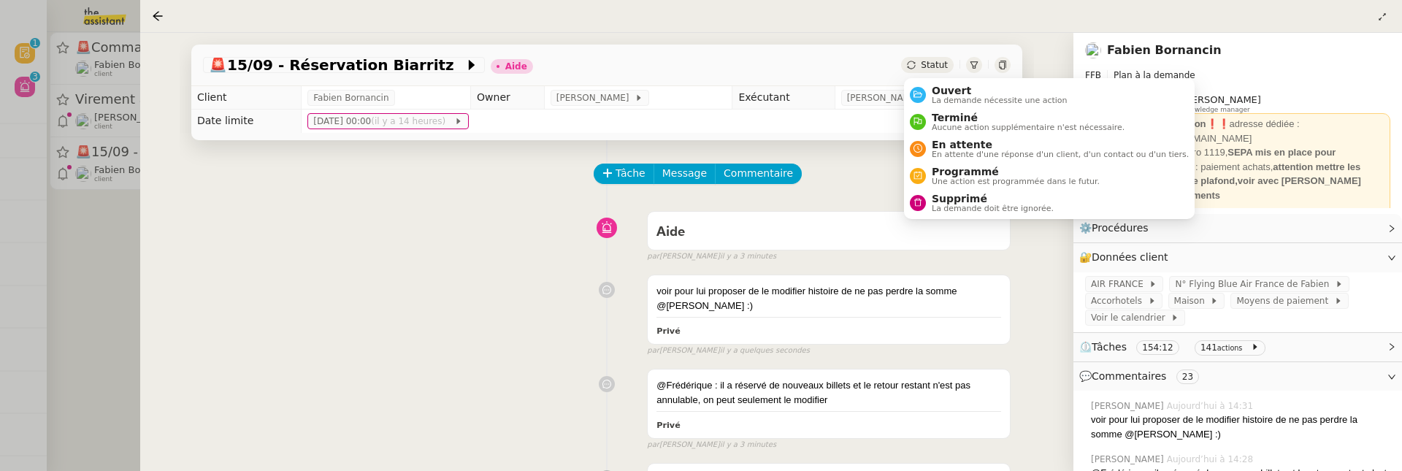
click at [931, 66] on span "Statut" at bounding box center [934, 65] width 27 height 10
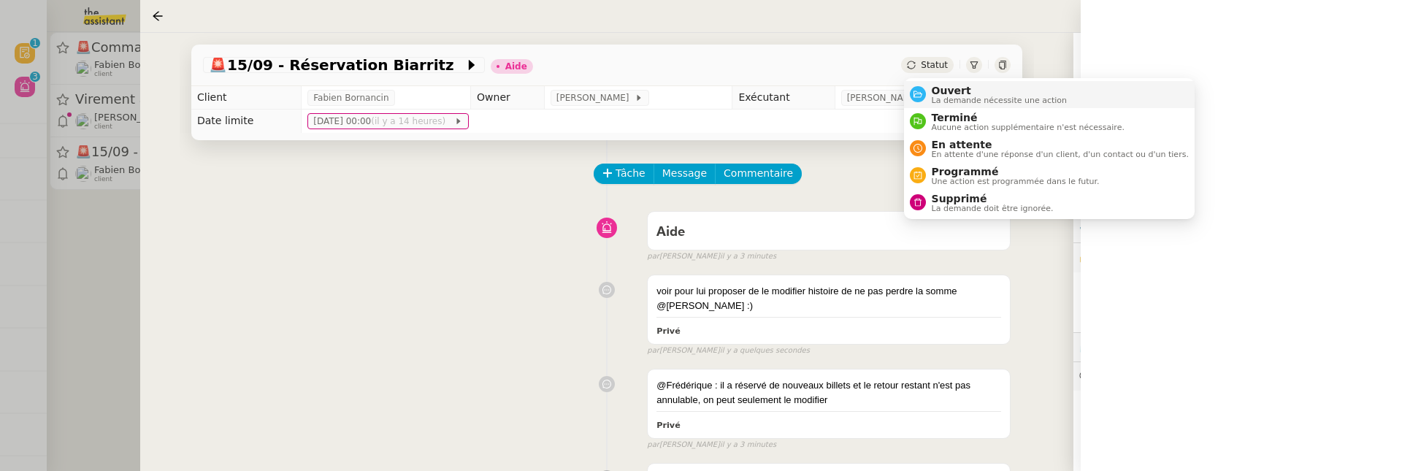
click at [951, 90] on span "Ouvert" at bounding box center [1000, 91] width 136 height 12
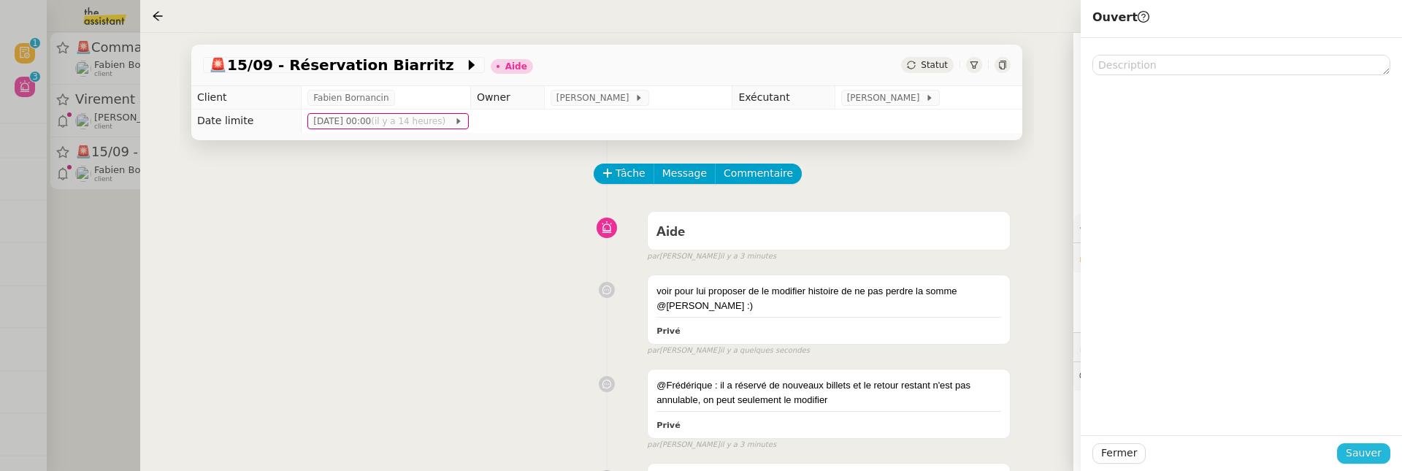
click at [1373, 456] on span "Sauver" at bounding box center [1364, 453] width 36 height 17
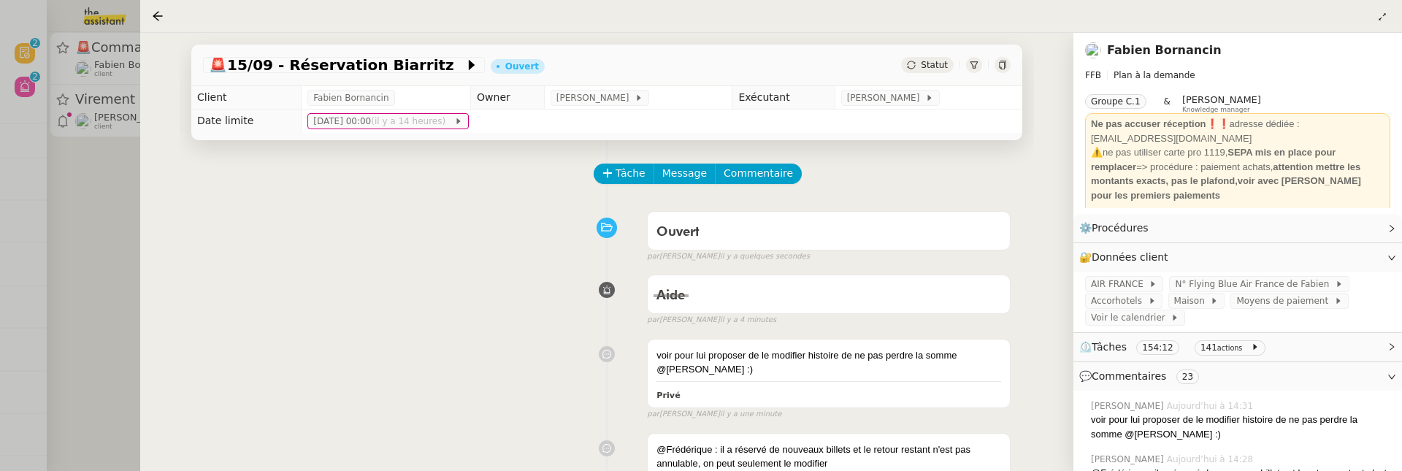
click at [129, 292] on div at bounding box center [701, 235] width 1402 height 471
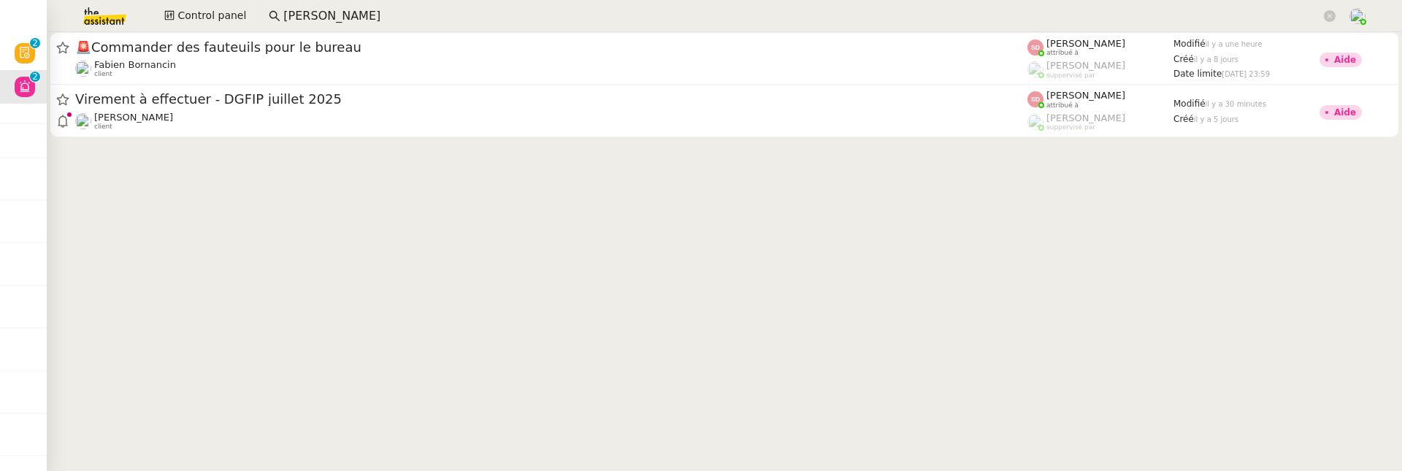
click at [213, 138] on div at bounding box center [724, 87] width 1355 height 111
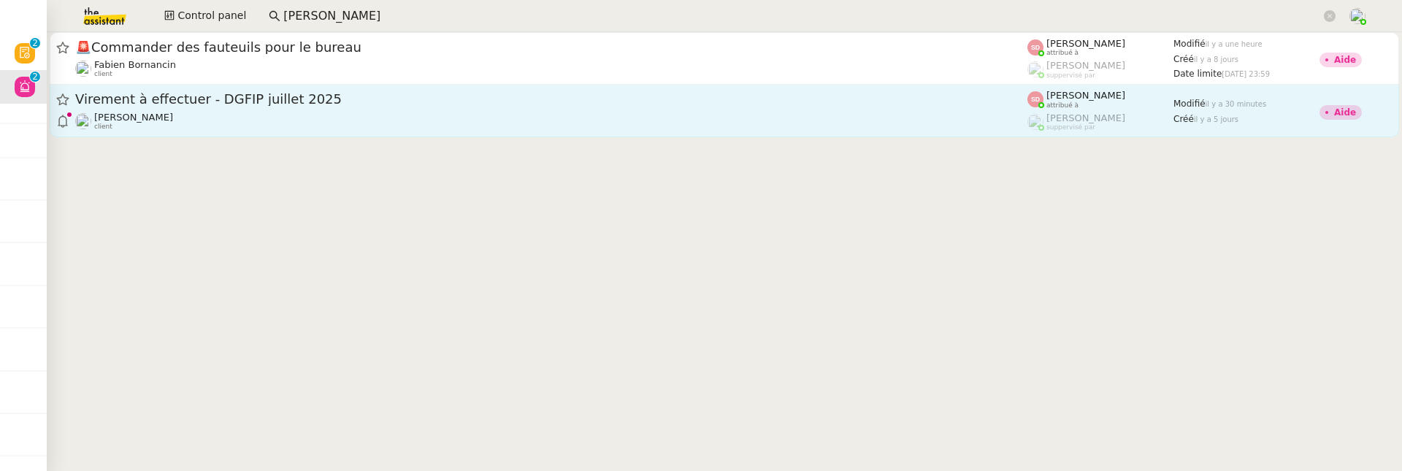
click at [237, 104] on span "Virement à effectuer - DGFIP juillet 2025" at bounding box center [551, 99] width 952 height 13
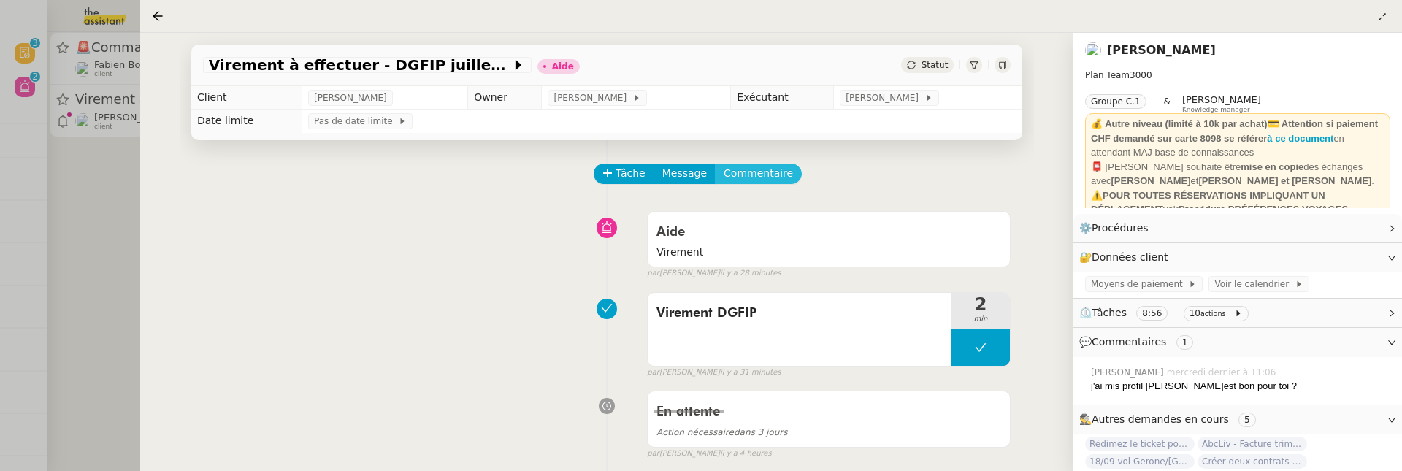
click at [731, 180] on span "Commentaire" at bounding box center [758, 173] width 69 height 17
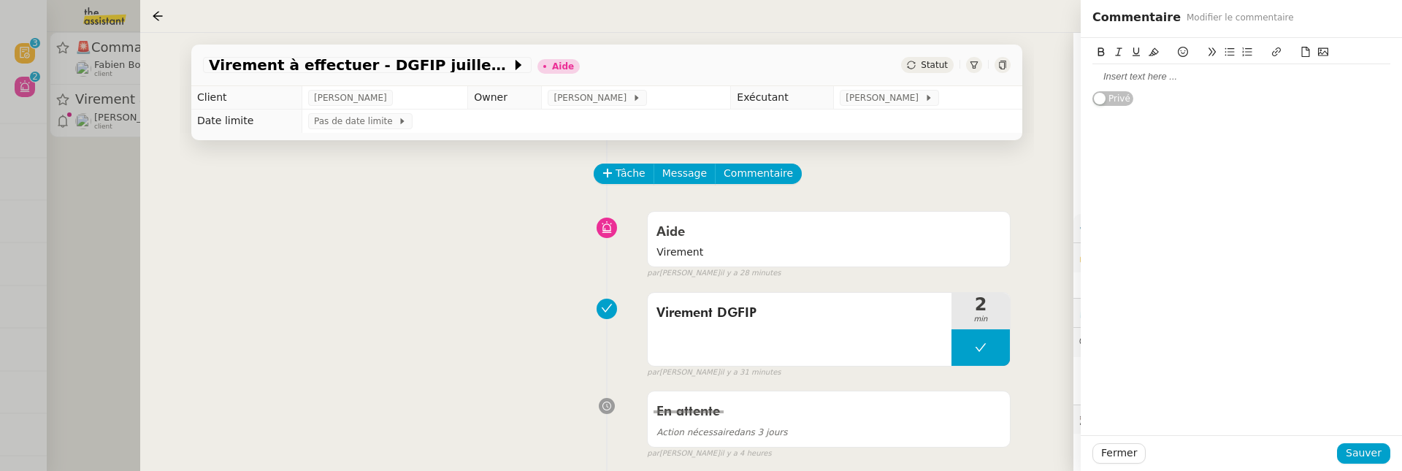
click at [1126, 83] on div at bounding box center [1241, 76] width 298 height 25
click at [1365, 461] on span "Sauver" at bounding box center [1364, 453] width 36 height 17
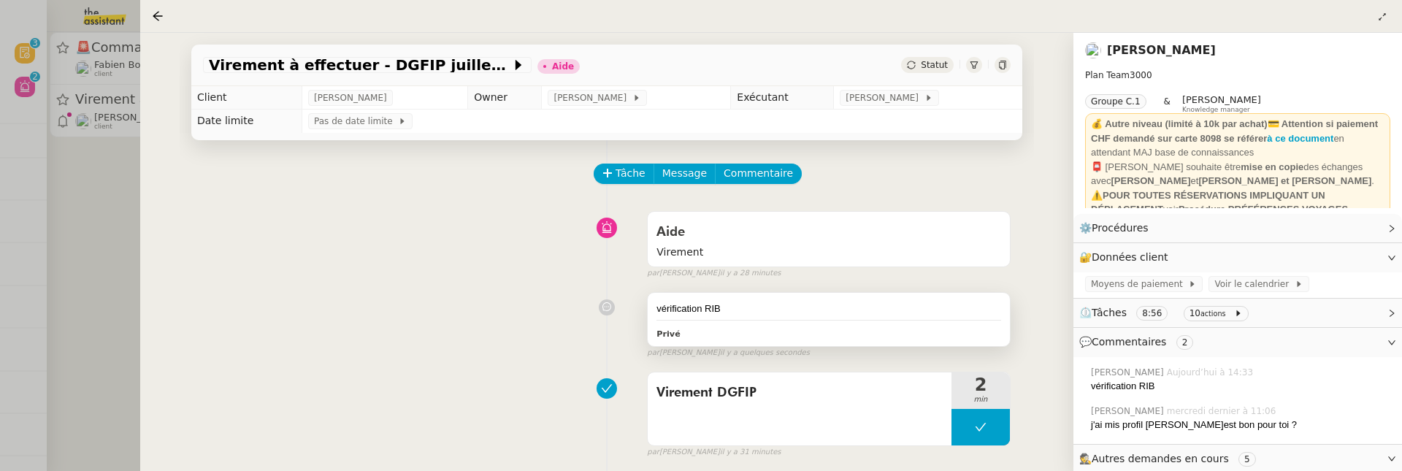
click at [783, 293] on div "vérification RIB Privé" at bounding box center [829, 320] width 362 height 54
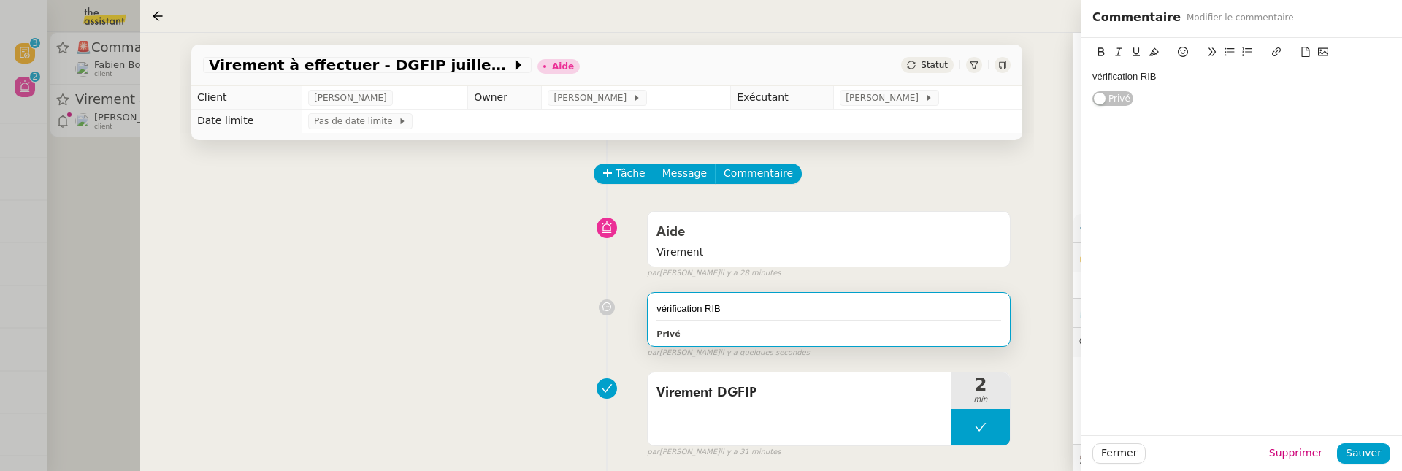
click at [1212, 80] on div "vérification RIB" at bounding box center [1241, 76] width 298 height 13
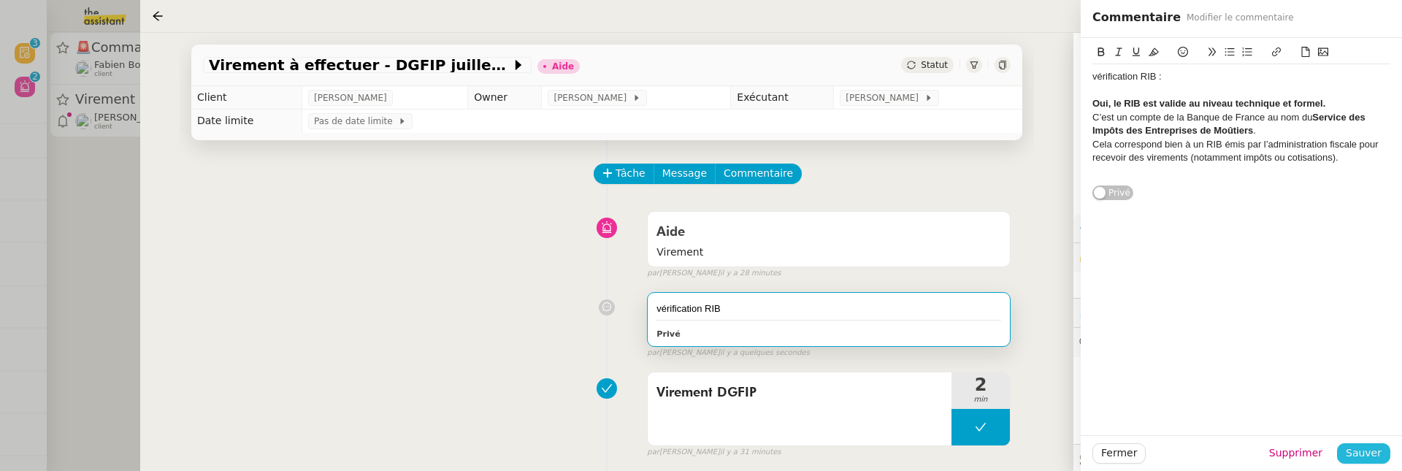
click at [1363, 453] on span "Sauver" at bounding box center [1364, 453] width 36 height 17
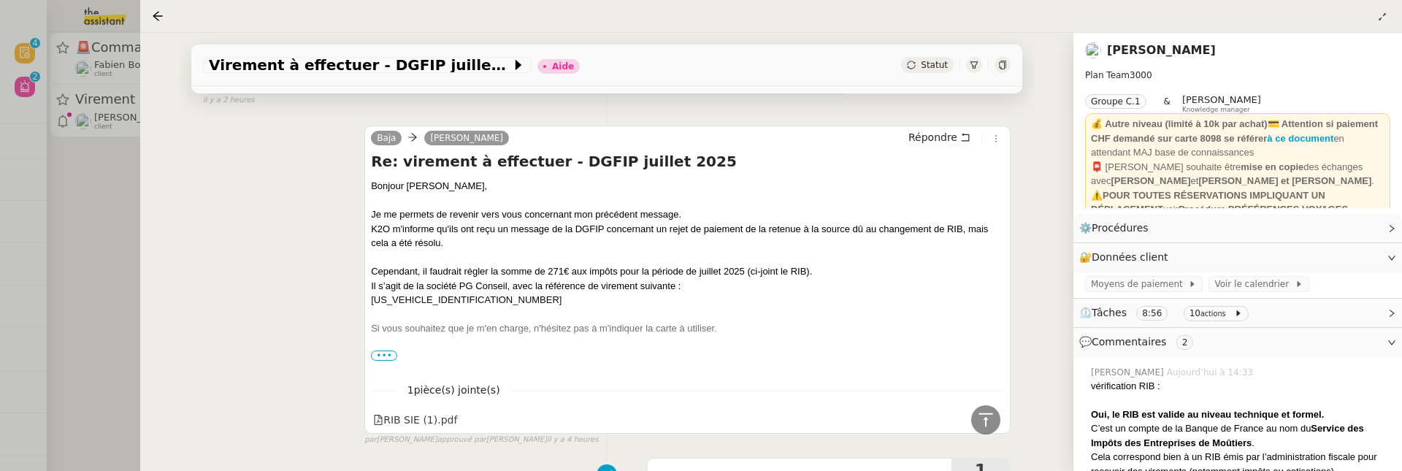
scroll to position [699, 0]
click at [387, 353] on span "•••" at bounding box center [384, 358] width 26 height 10
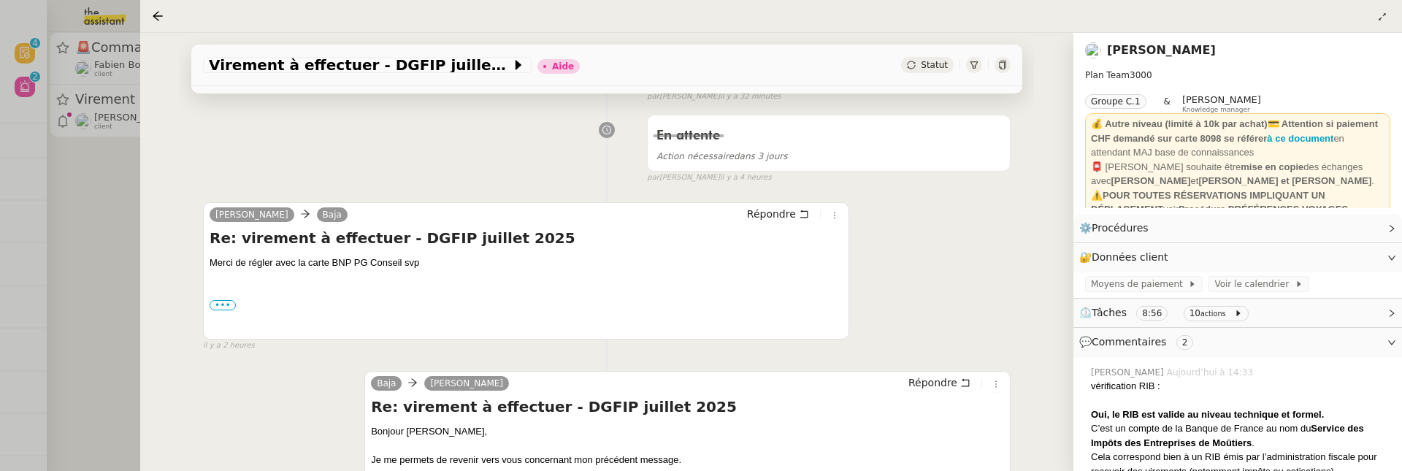
scroll to position [0, 0]
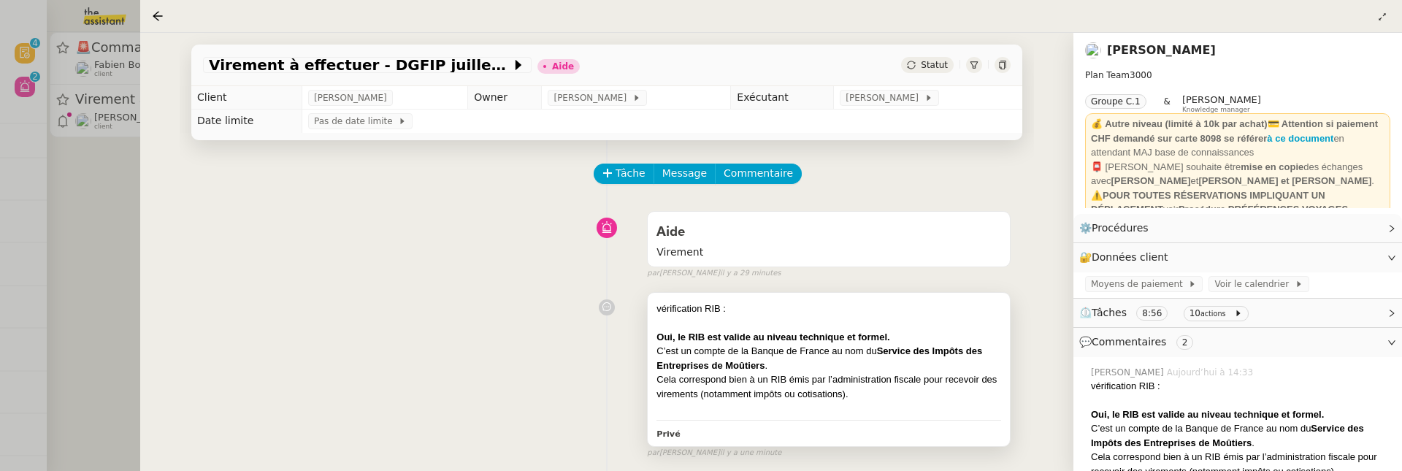
click at [865, 385] on div "Cela correspond bien à un RIB émis par l’administration fiscale pour recevoir d…" at bounding box center [828, 386] width 345 height 28
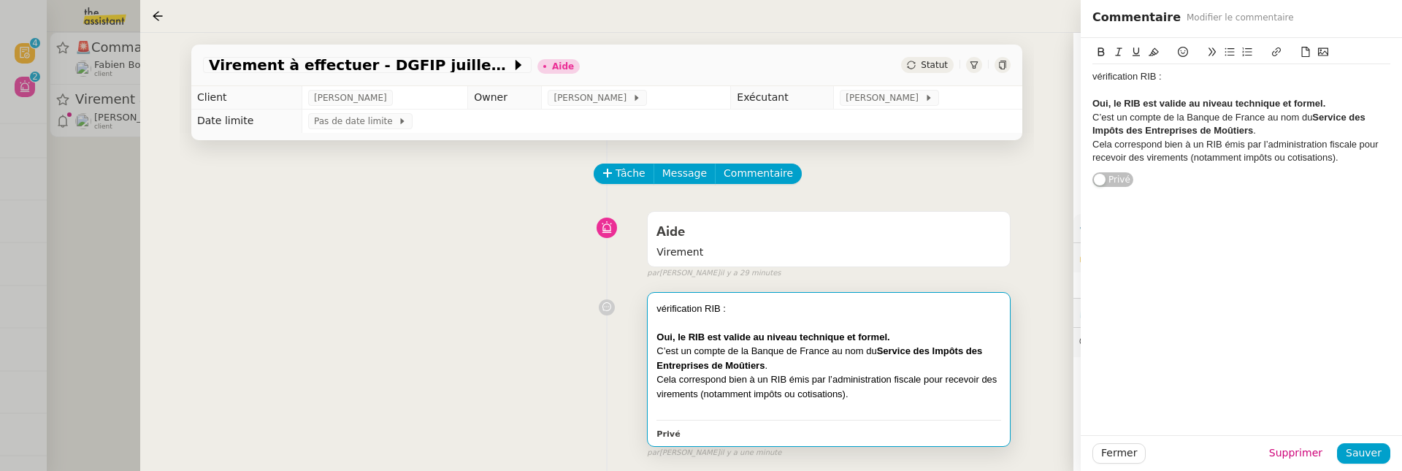
click at [1369, 161] on div "Cela correspond bien à un RIB émis par l’administration fiscale pour recevoir d…" at bounding box center [1241, 151] width 298 height 27
click at [1348, 465] on div "Fermer Supprimer Sauver" at bounding box center [1241, 453] width 321 height 36
click at [1385, 449] on button "Sauver" at bounding box center [1363, 453] width 53 height 20
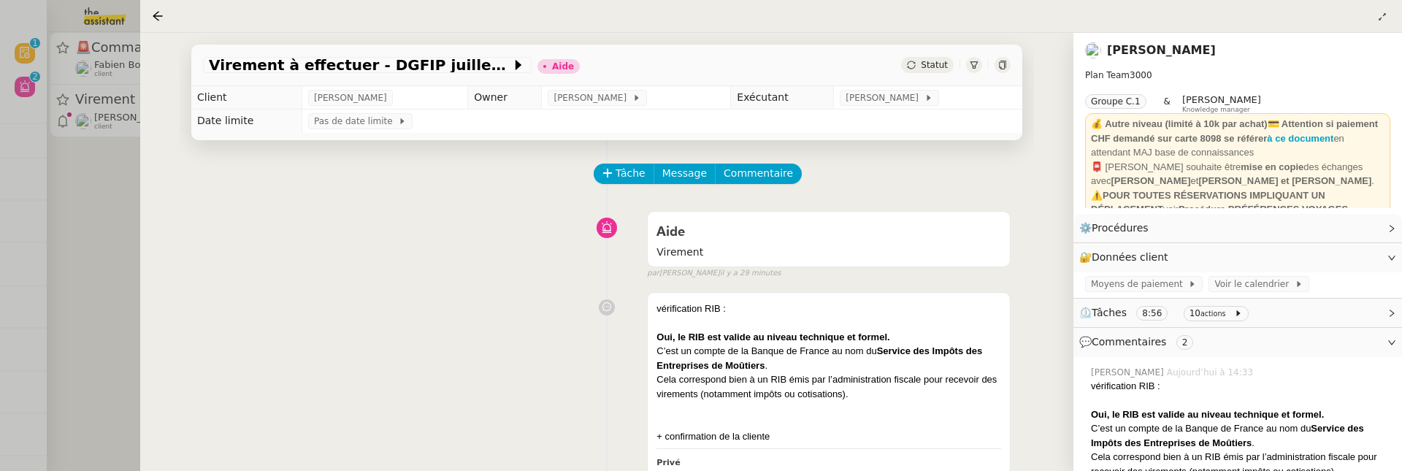
click at [1173, 45] on link "[PERSON_NAME]" at bounding box center [1161, 50] width 109 height 14
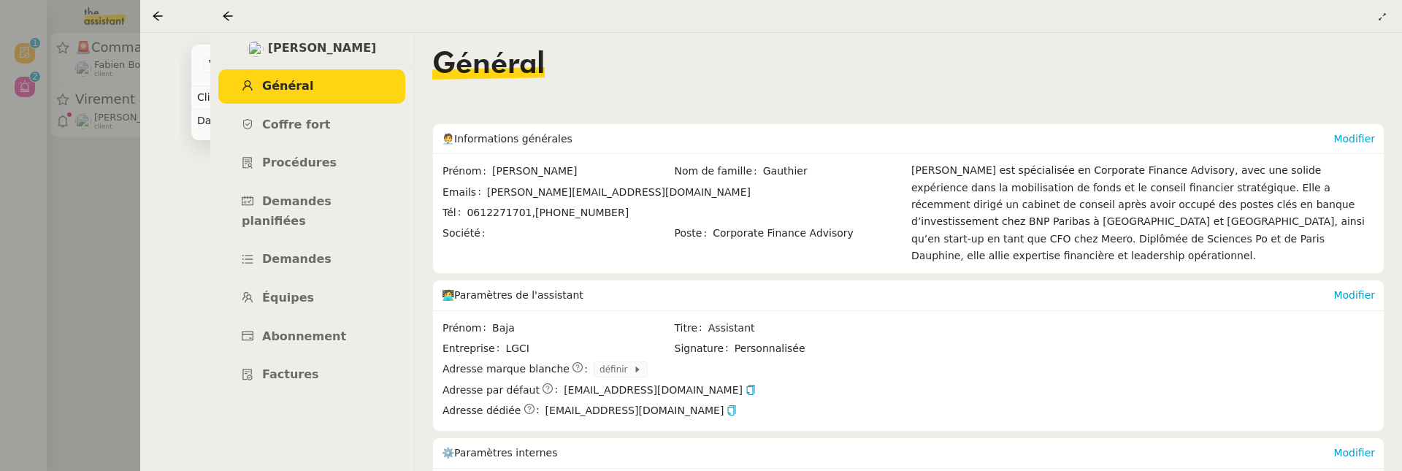
scroll to position [212, 0]
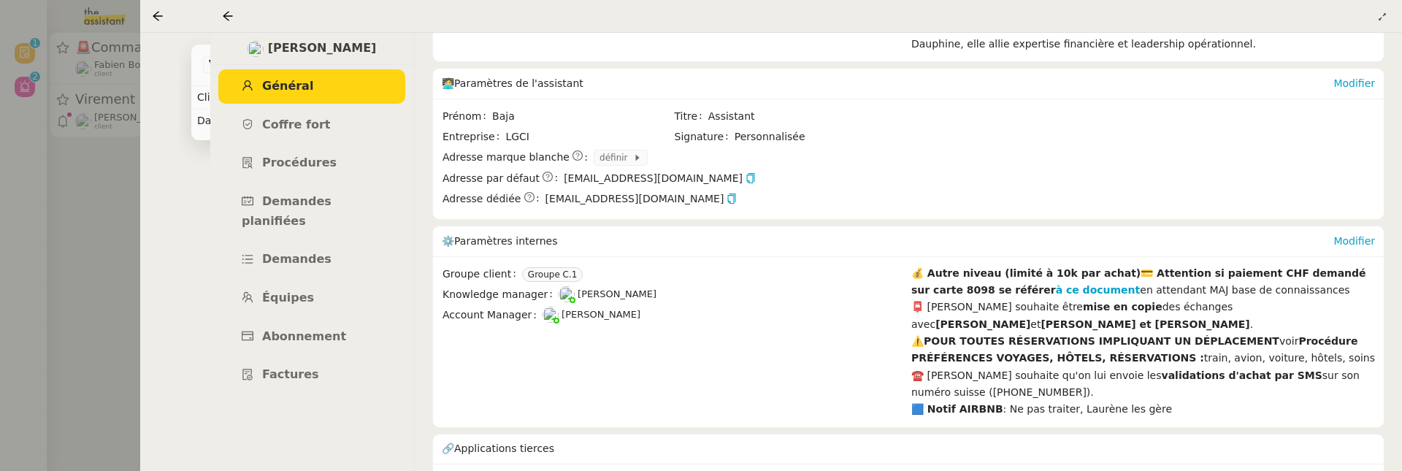
click at [225, 11] on icon at bounding box center [228, 16] width 12 height 12
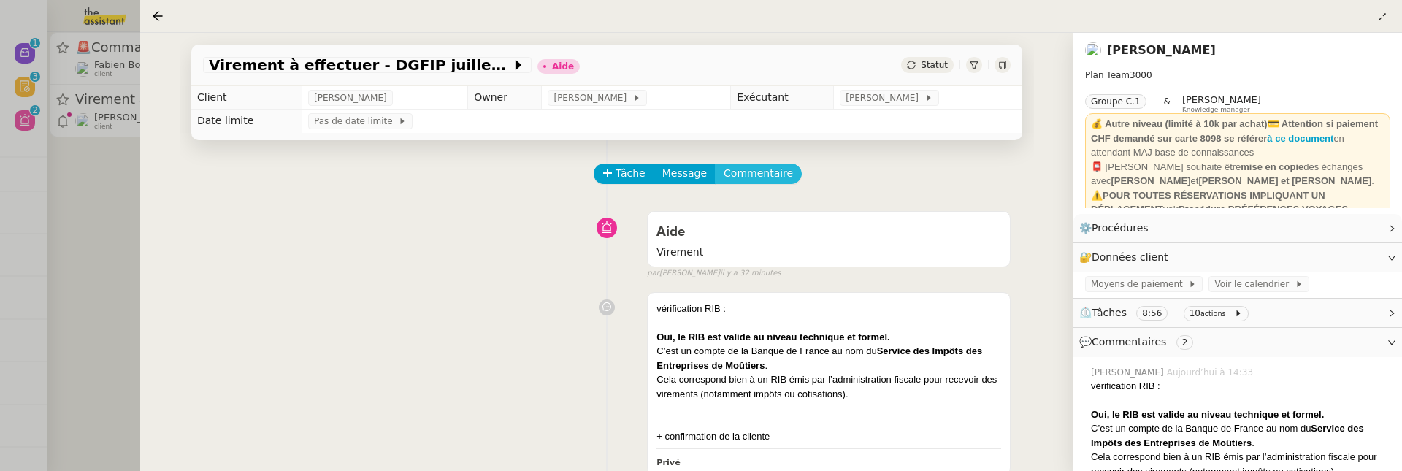
click at [759, 177] on span "Commentaire" at bounding box center [758, 173] width 69 height 17
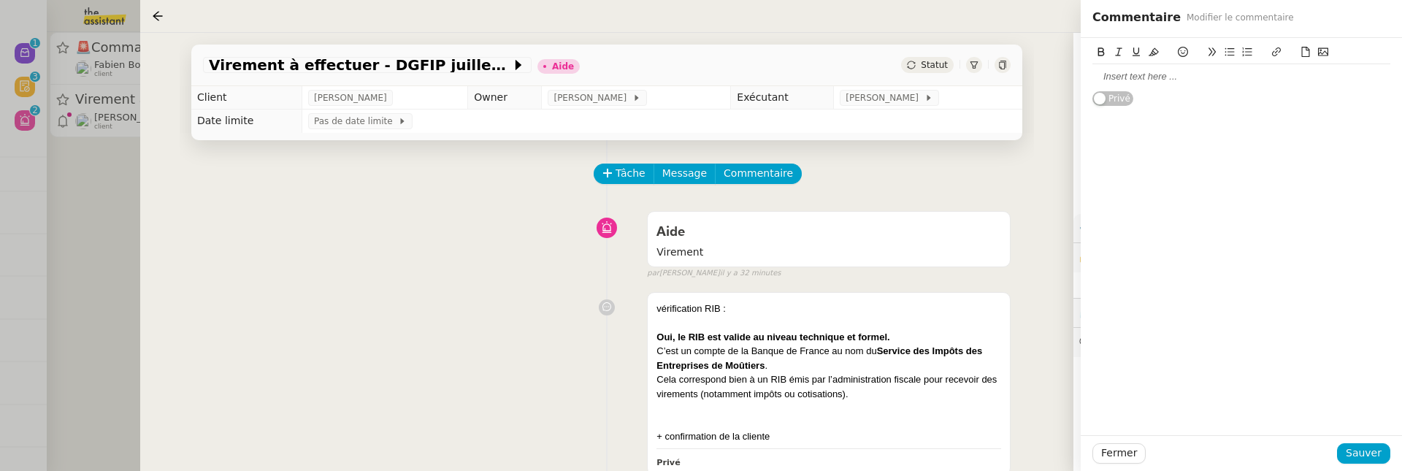
click at [1126, 77] on div at bounding box center [1241, 76] width 298 height 13
click at [1360, 446] on span "Sauver" at bounding box center [1364, 453] width 36 height 17
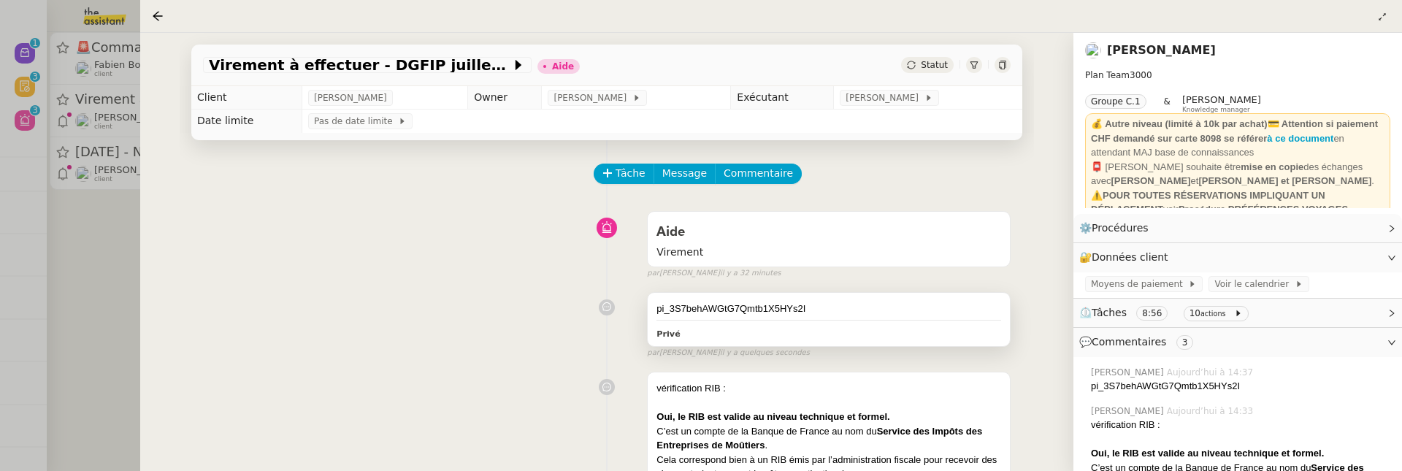
click at [805, 307] on div "pi_3S7behAWGtG7Qmtb1X5HYs2I" at bounding box center [828, 309] width 345 height 15
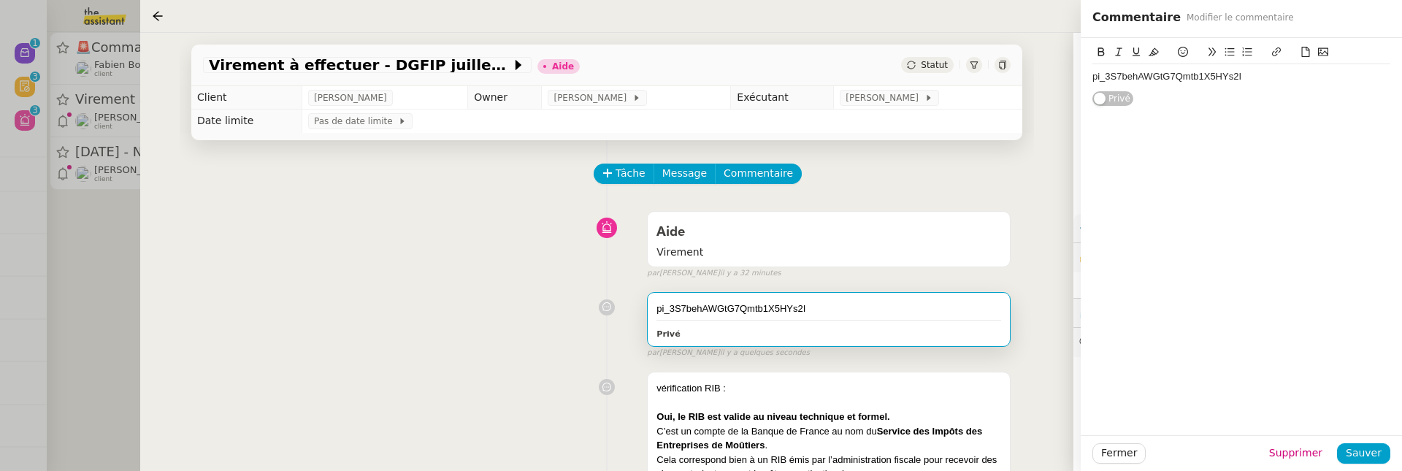
click at [1095, 76] on div "pi_3S7behAWGtG7Qmtb1X5HYs2I" at bounding box center [1241, 76] width 298 height 13
click at [1093, 79] on div "pi_3S7behAWGtG7Qmtb1X5HYs2I" at bounding box center [1241, 76] width 298 height 13
click at [1092, 80] on div "pi_3S7behAWGtG7Qmtb1X5HYs2I Privé" at bounding box center [1241, 72] width 321 height 69
click at [1092, 77] on div "pi_3S7behAWGtG7Qmtb1X5HYs2I Privé" at bounding box center [1241, 72] width 321 height 69
click at [1093, 74] on div "pi_3S7behAWGtG7Qmtb1X5HYs2I" at bounding box center [1241, 76] width 298 height 13
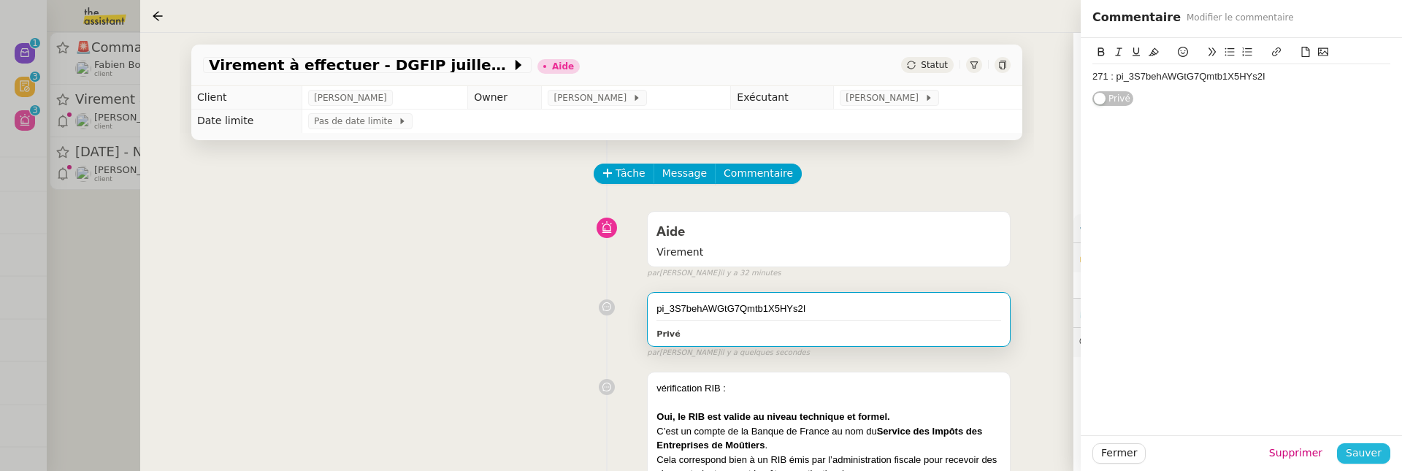
click at [1371, 452] on span "Sauver" at bounding box center [1364, 453] width 36 height 17
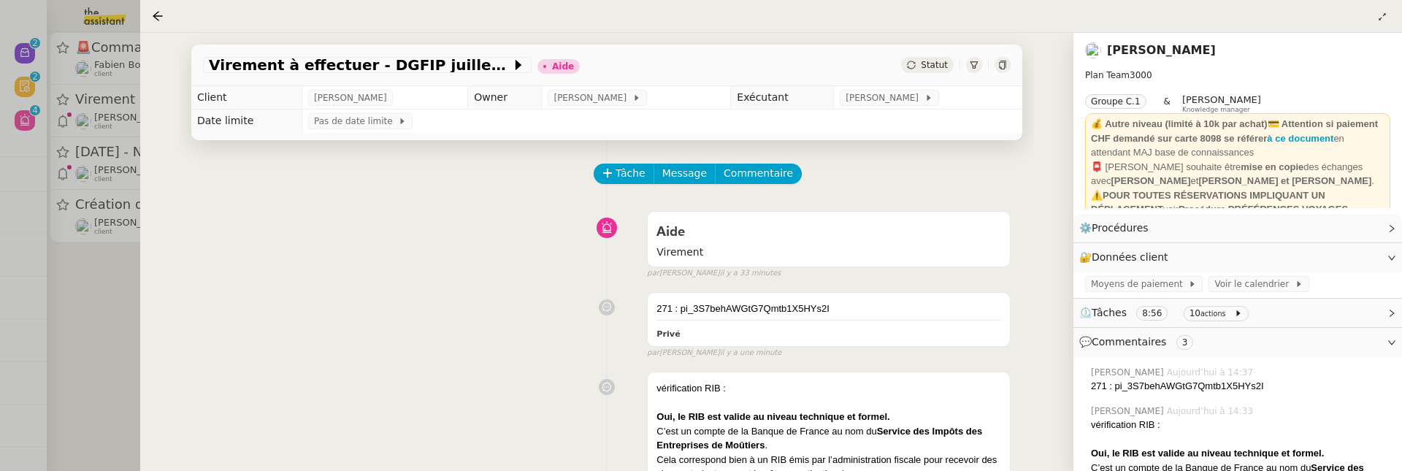
click at [104, 372] on div at bounding box center [701, 235] width 1402 height 471
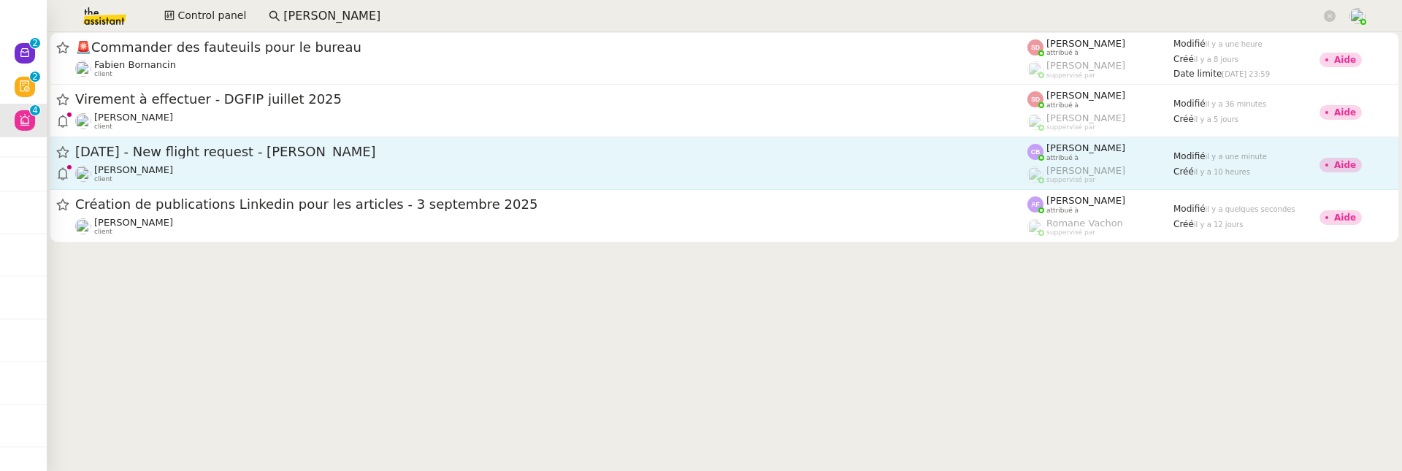
click at [294, 150] on span "[DATE] - New flight request - [PERSON_NAME]" at bounding box center [551, 151] width 952 height 13
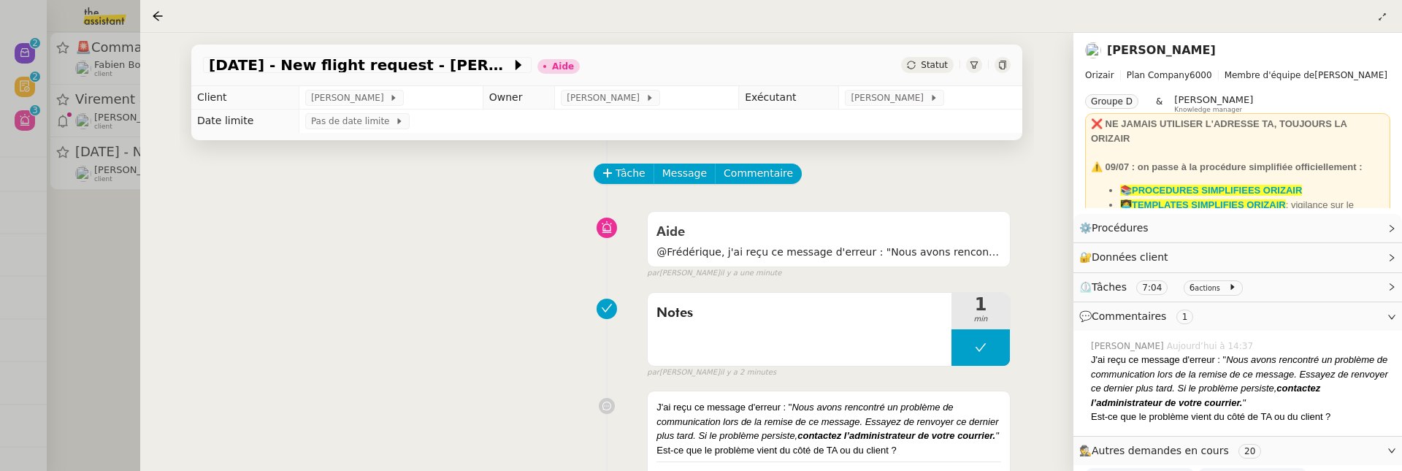
click at [112, 262] on div at bounding box center [701, 235] width 1402 height 471
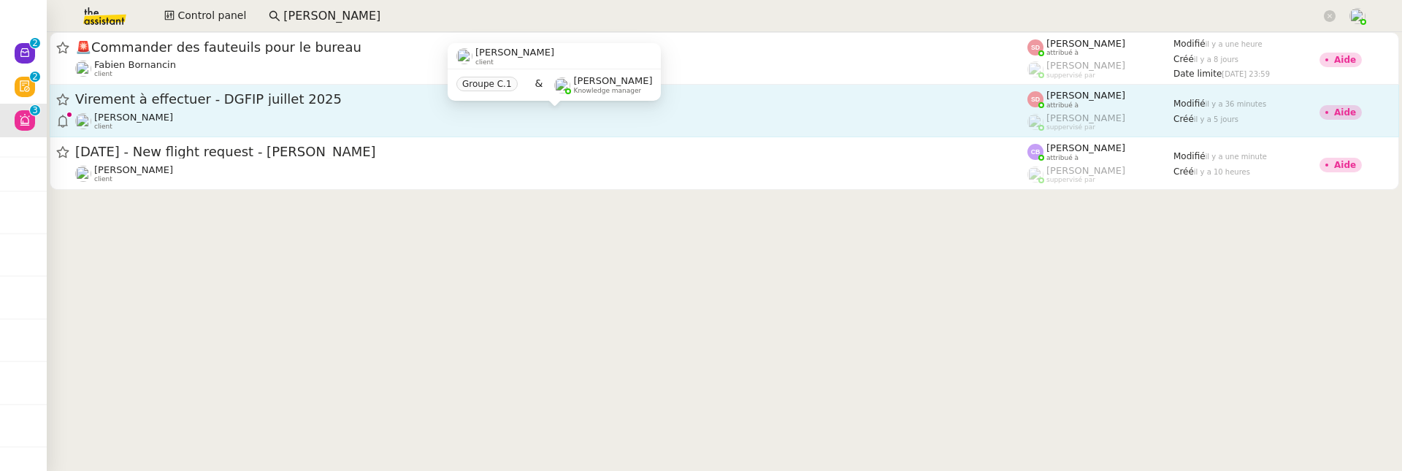
click at [191, 125] on div "[PERSON_NAME] client" at bounding box center [551, 121] width 952 height 19
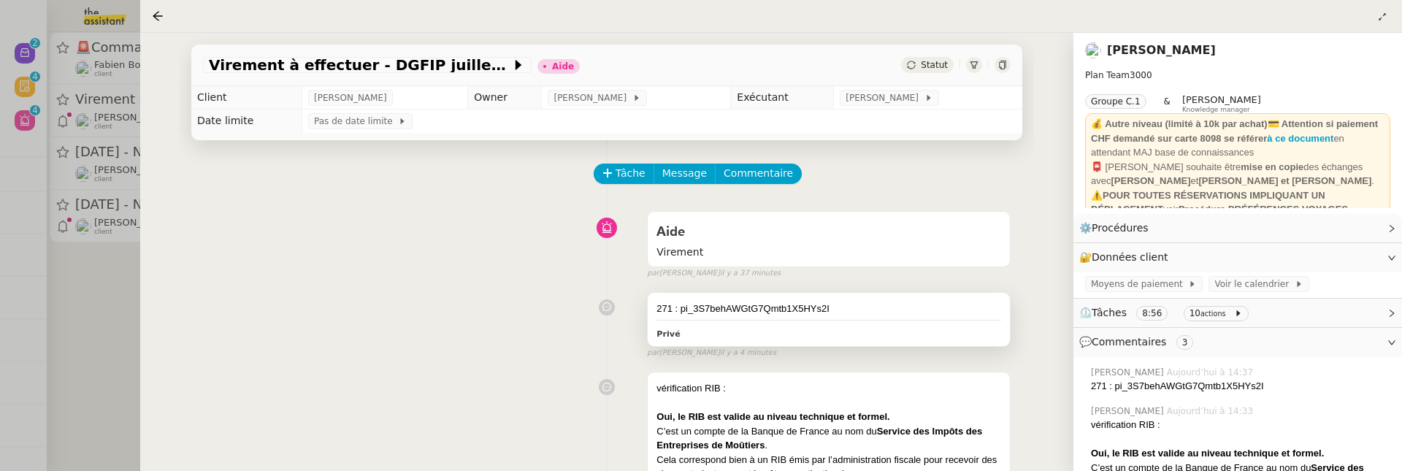
click at [866, 313] on div "271 : pi_3S7behAWGtG7Qmtb1X5HYs2I" at bounding box center [828, 309] width 345 height 15
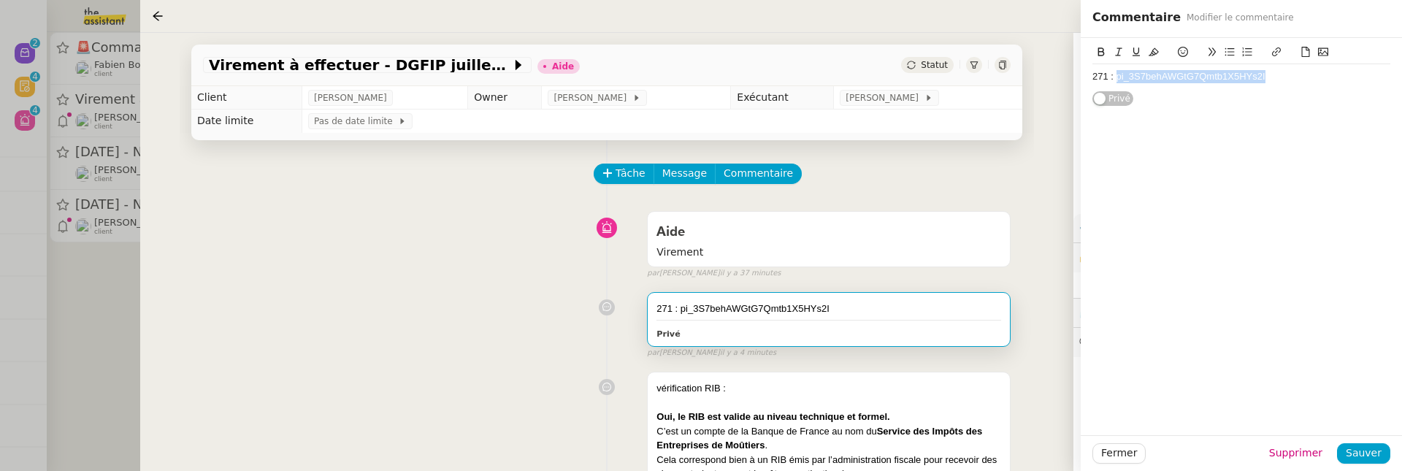
drag, startPoint x: 1117, startPoint y: 79, endPoint x: 1274, endPoint y: 74, distance: 157.1
click at [1276, 74] on div "271 : pi_3S7behAWGtG7Qmtb1X5HYs2I" at bounding box center [1241, 76] width 298 height 13
copy div "pi_3S7behAWGtG7Qmtb1X5HYs2I"
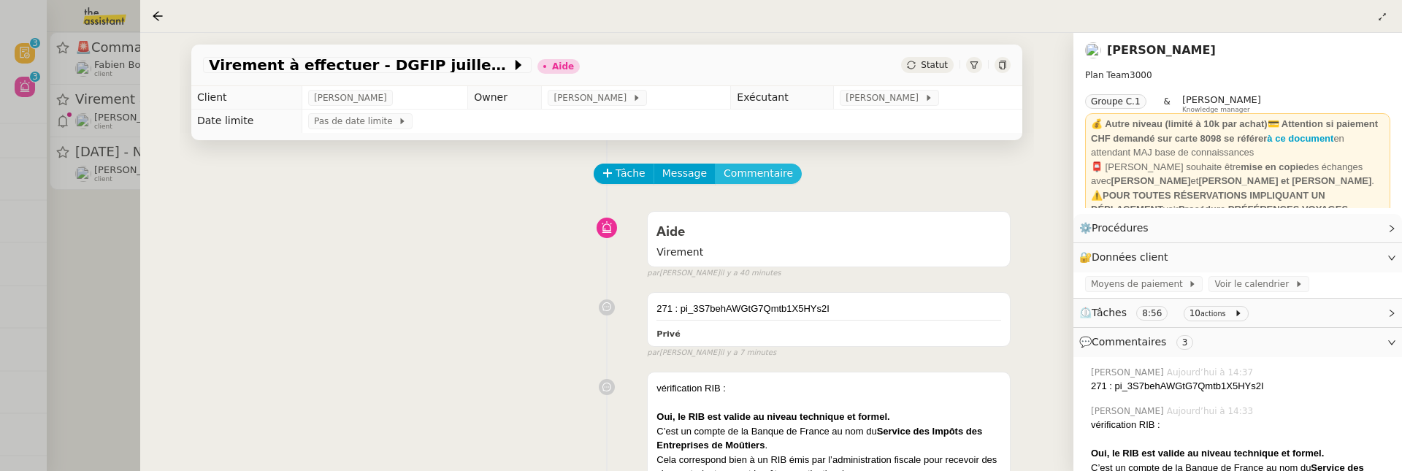
click at [760, 179] on span "Commentaire" at bounding box center [758, 173] width 69 height 17
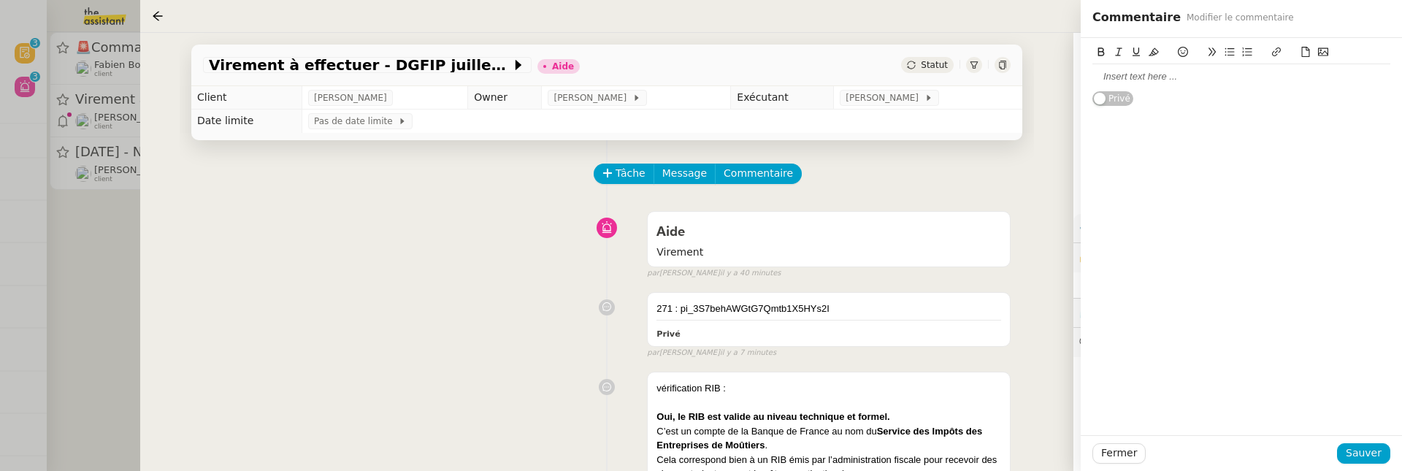
click at [1328, 51] on button at bounding box center [1323, 52] width 18 height 17
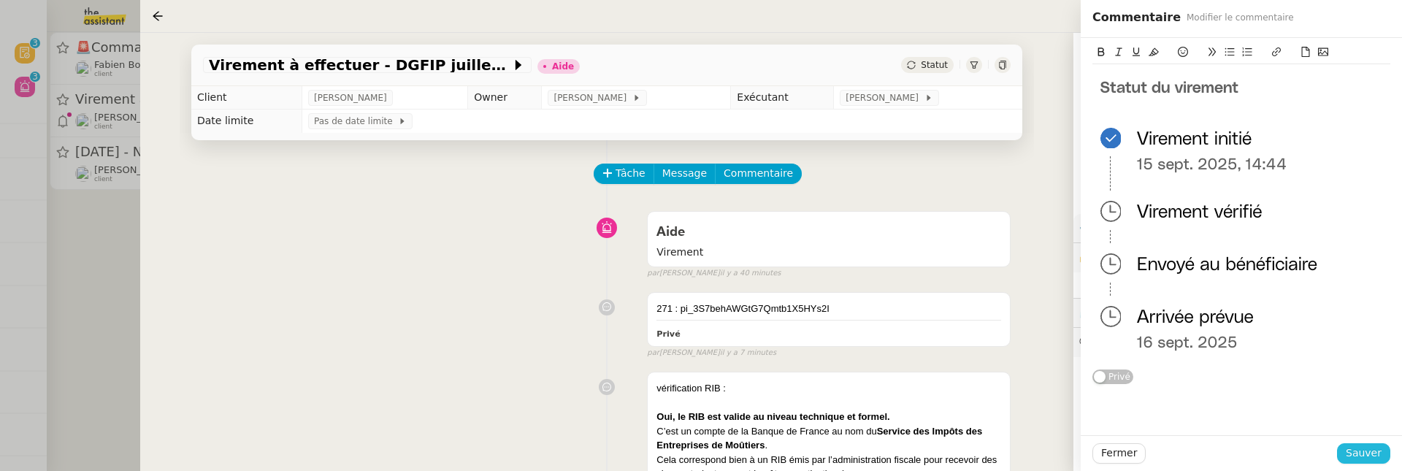
click at [1358, 456] on span "Sauver" at bounding box center [1364, 453] width 36 height 17
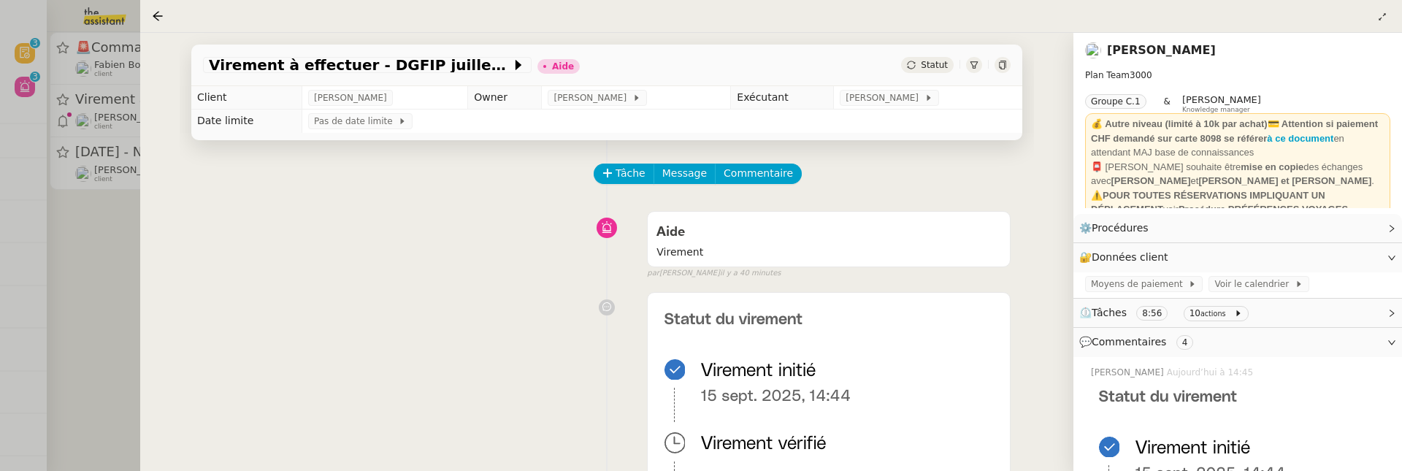
click at [924, 68] on span "Statut" at bounding box center [934, 65] width 27 height 10
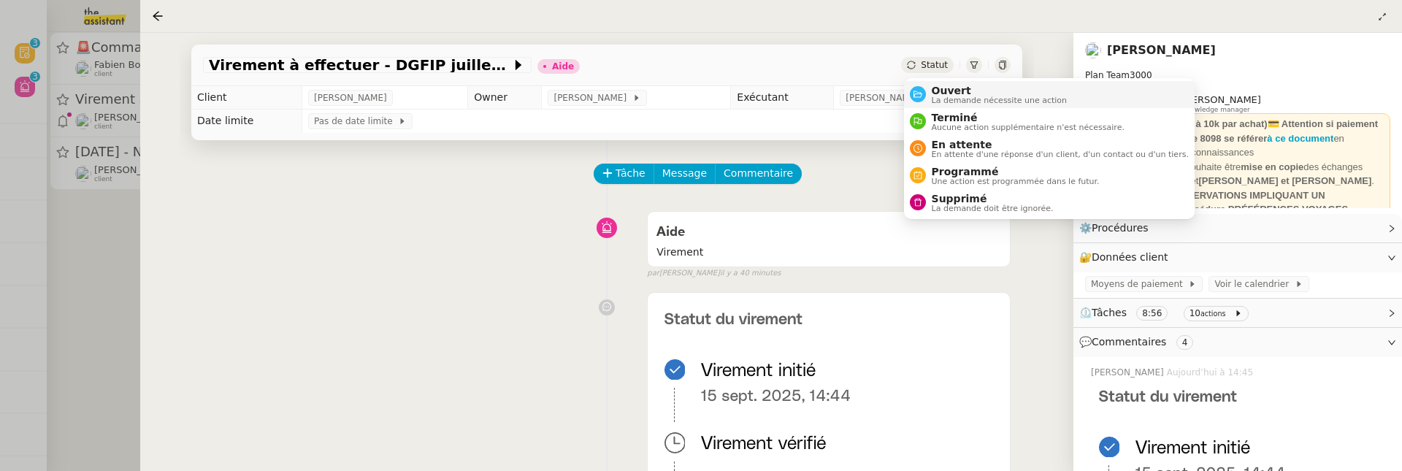
click at [946, 88] on span "Ouvert" at bounding box center [1000, 91] width 136 height 12
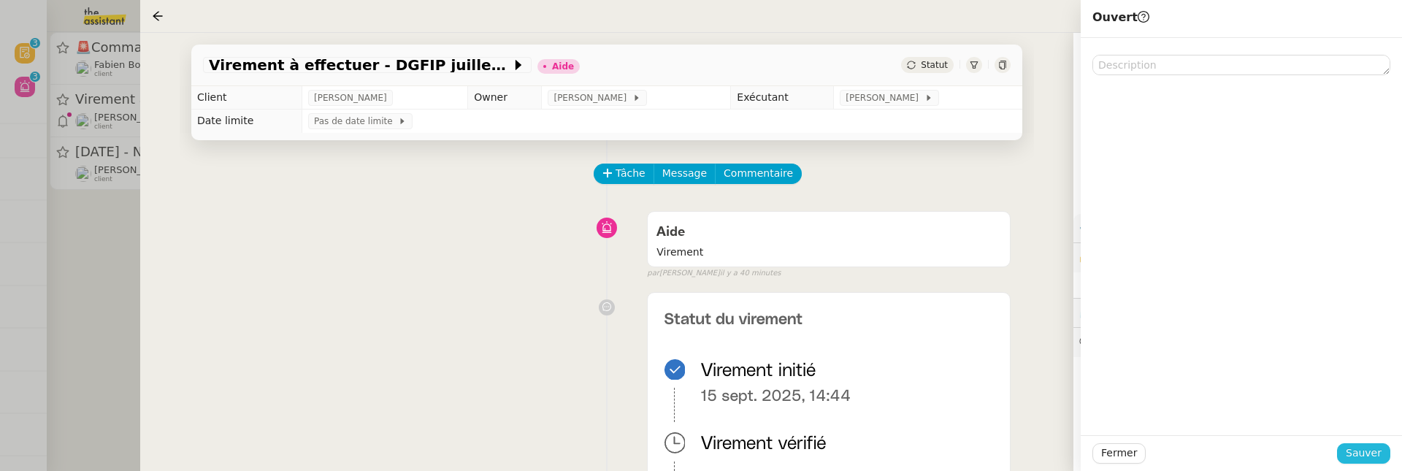
click at [1380, 448] on span "Sauver" at bounding box center [1364, 453] width 36 height 17
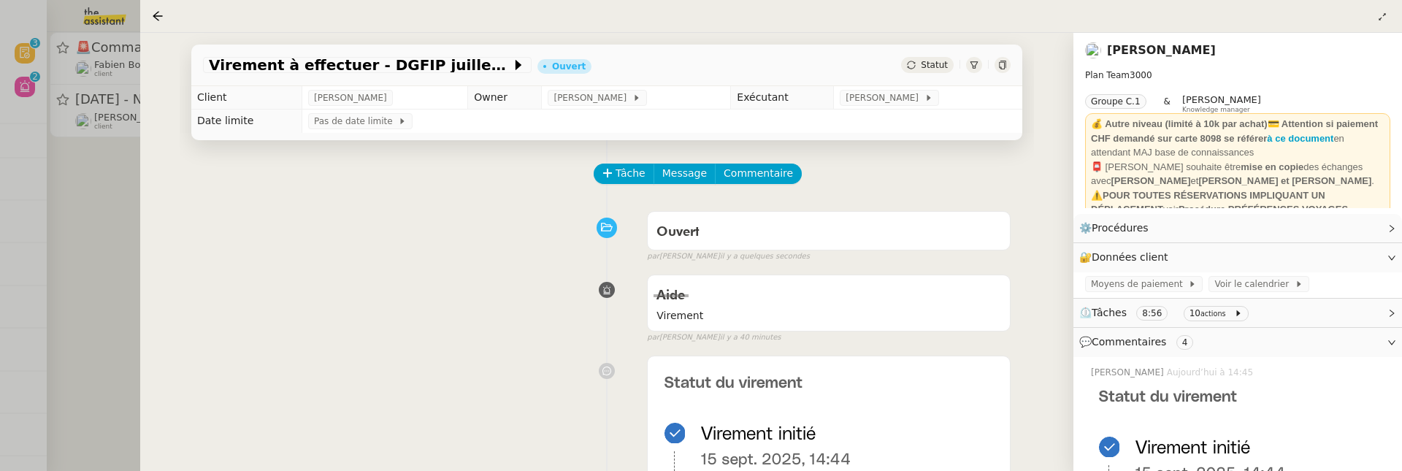
click at [134, 310] on div at bounding box center [701, 235] width 1402 height 471
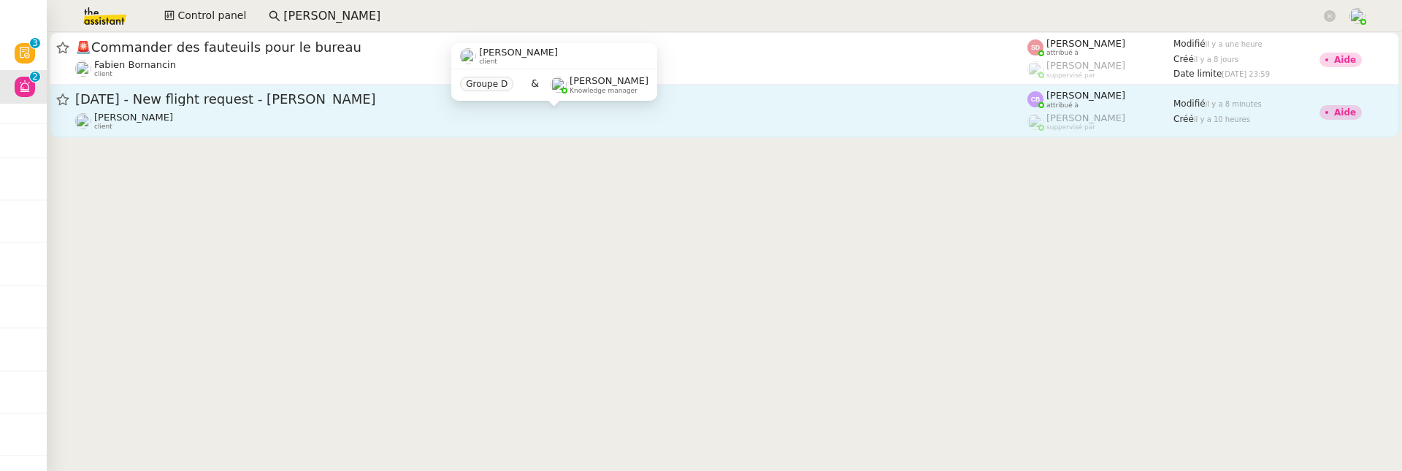
click at [311, 123] on div "Louis Frei client" at bounding box center [551, 121] width 952 height 19
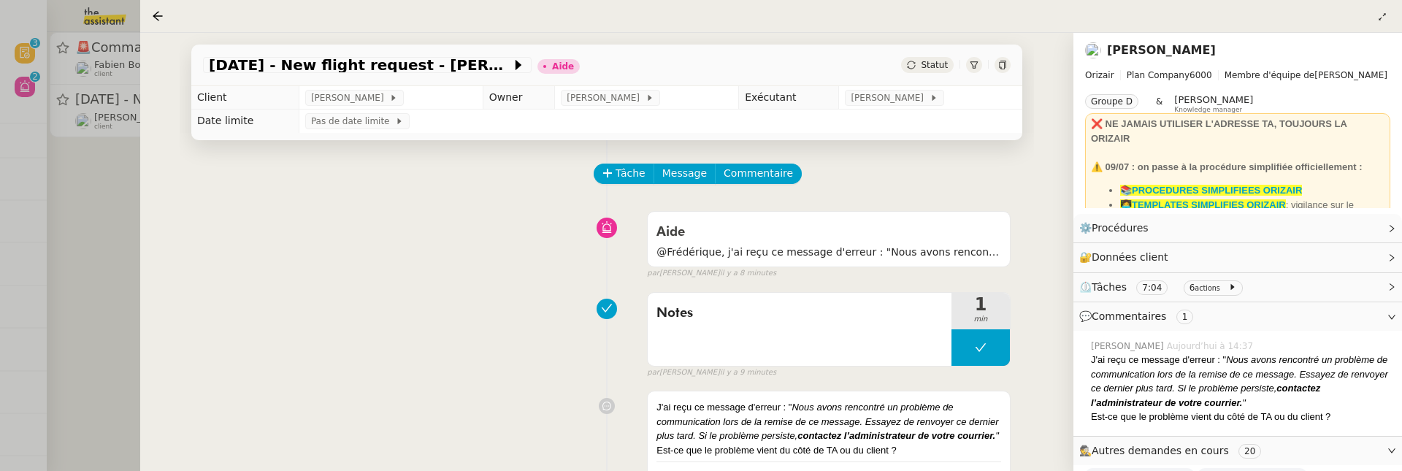
click at [128, 261] on div at bounding box center [701, 235] width 1402 height 471
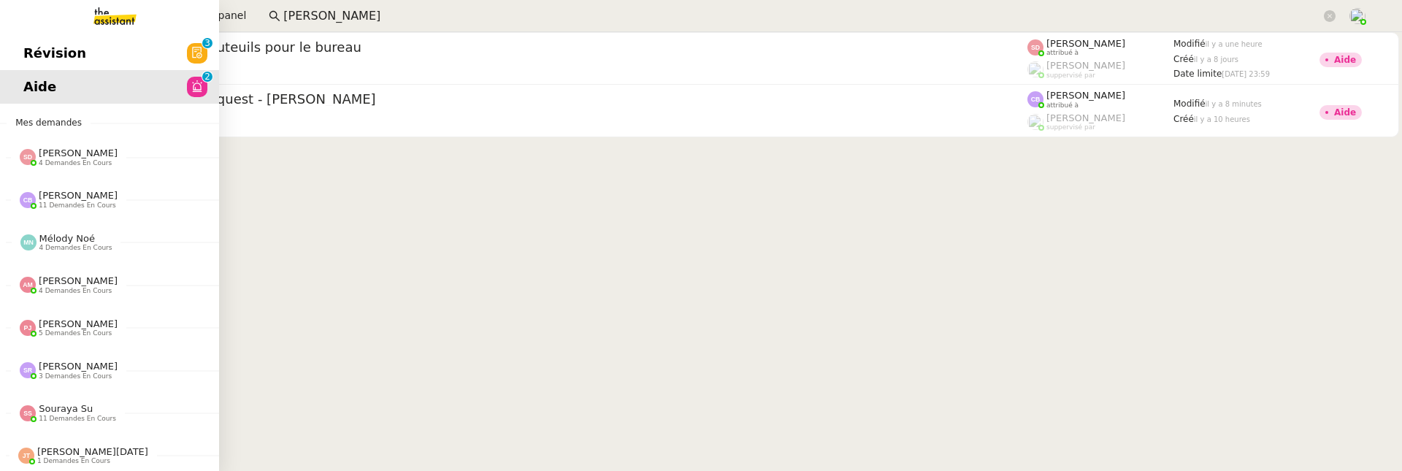
click at [34, 51] on span "Révision" at bounding box center [54, 53] width 63 height 22
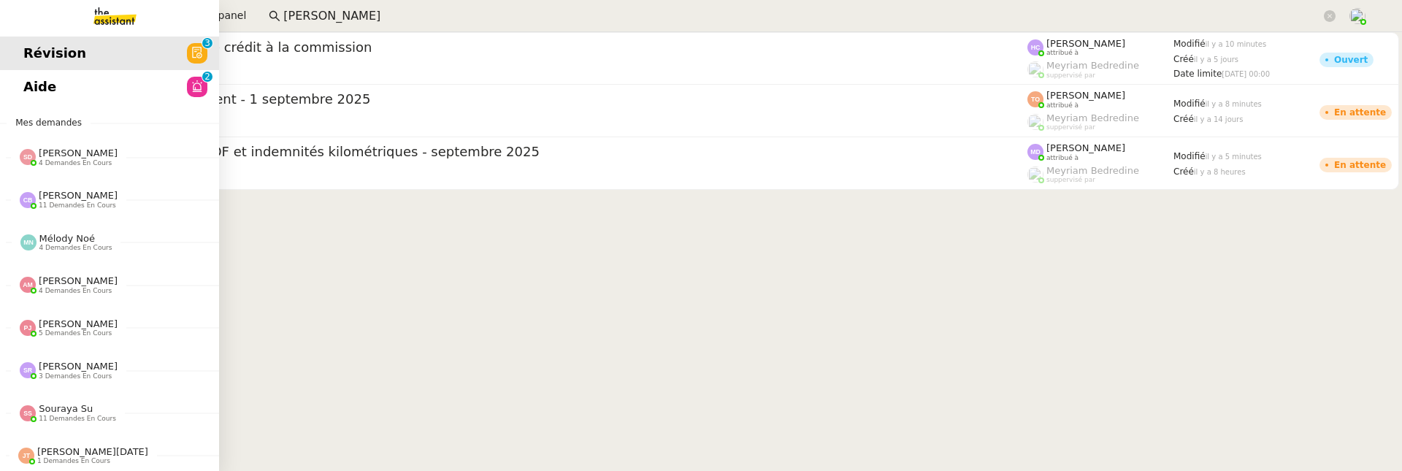
click at [36, 77] on span "Aide" at bounding box center [39, 87] width 33 height 22
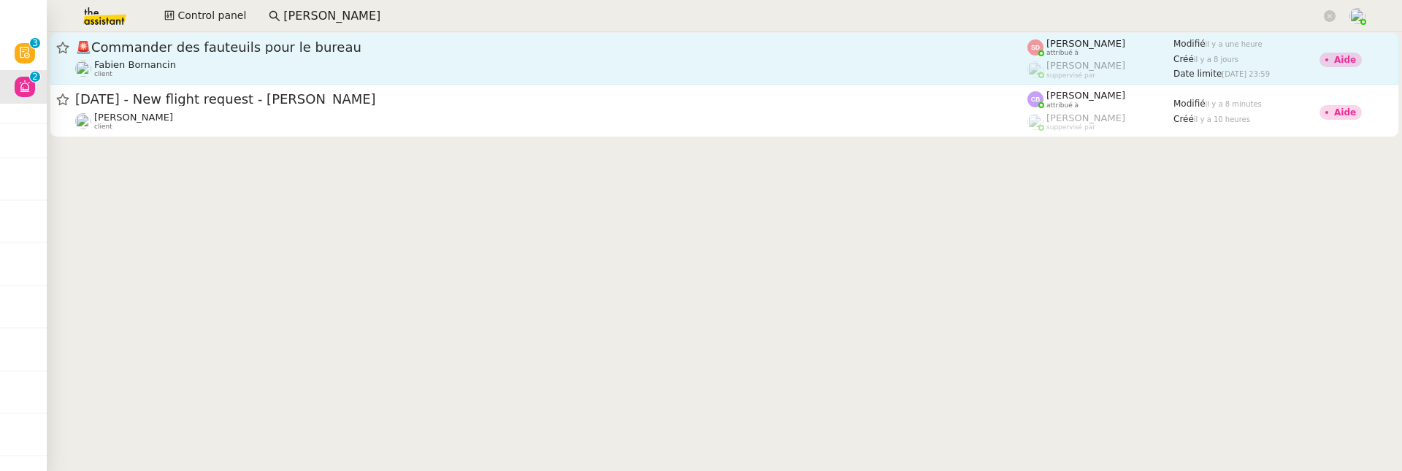
click at [313, 70] on div "Fabien Bornancin client" at bounding box center [551, 68] width 952 height 19
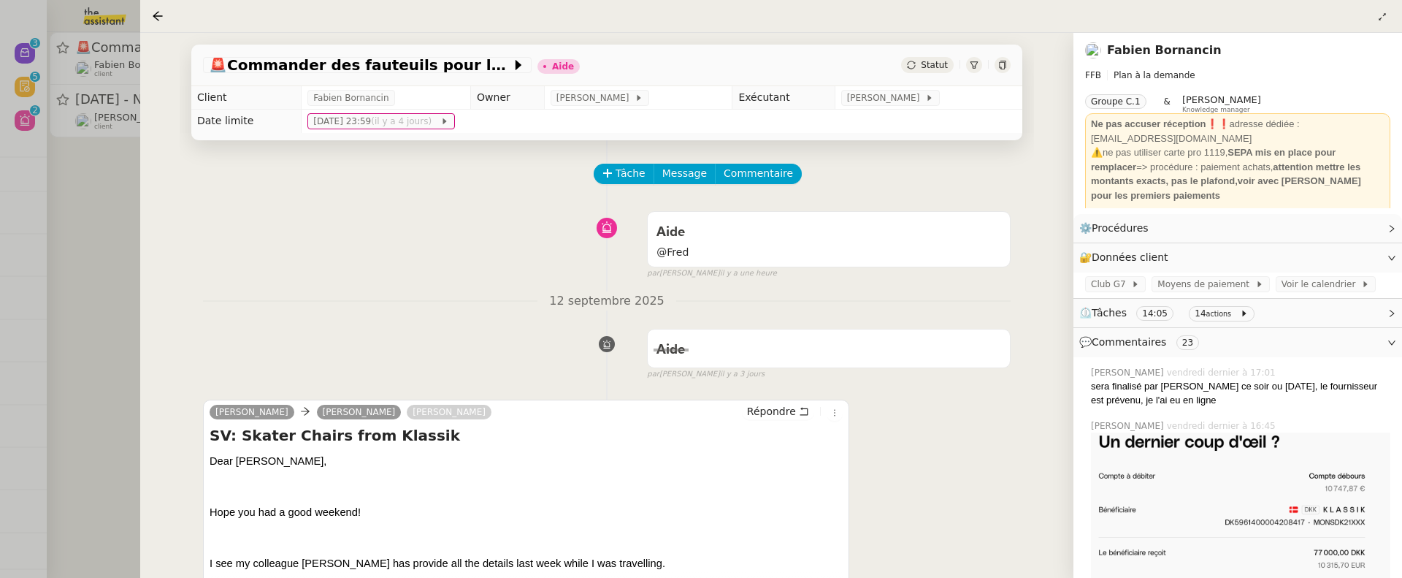
click at [759, 185] on div "Tâche Message Commentaire" at bounding box center [803, 181] width 416 height 35
click at [753, 172] on span "Commentaire" at bounding box center [758, 173] width 69 height 17
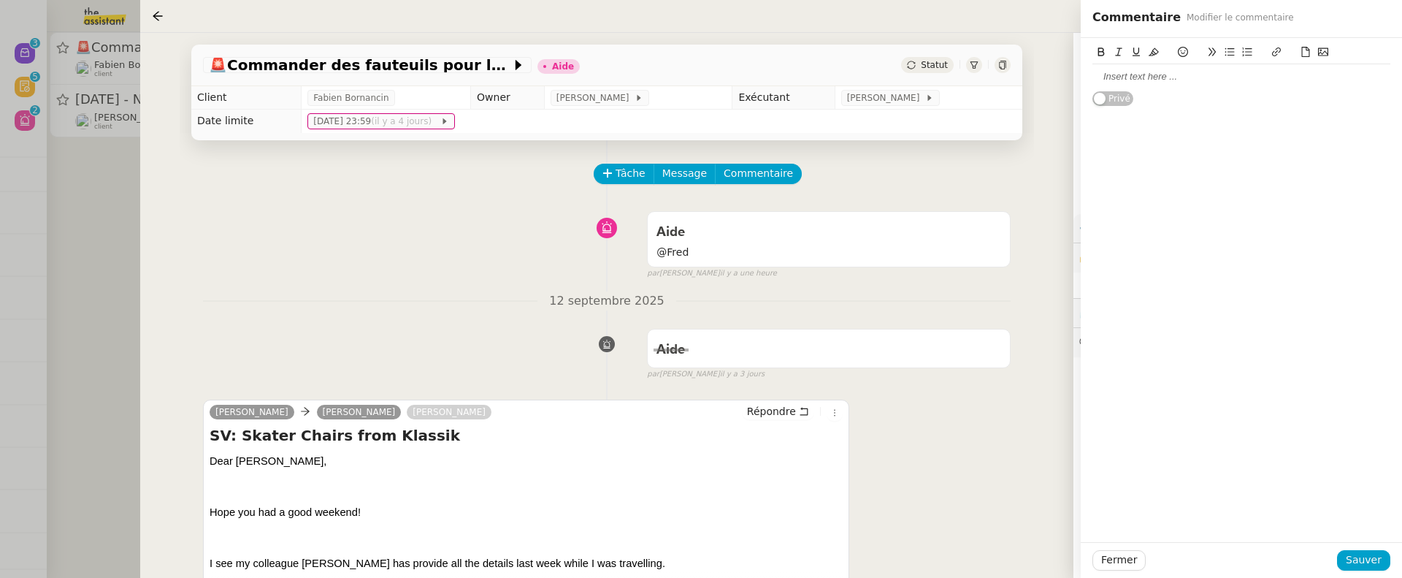
click at [1127, 80] on div at bounding box center [1241, 76] width 298 height 13
click at [1367, 470] on div "Fermer Sauver" at bounding box center [1241, 560] width 321 height 36
click at [1368, 470] on span "Sauver" at bounding box center [1364, 559] width 36 height 17
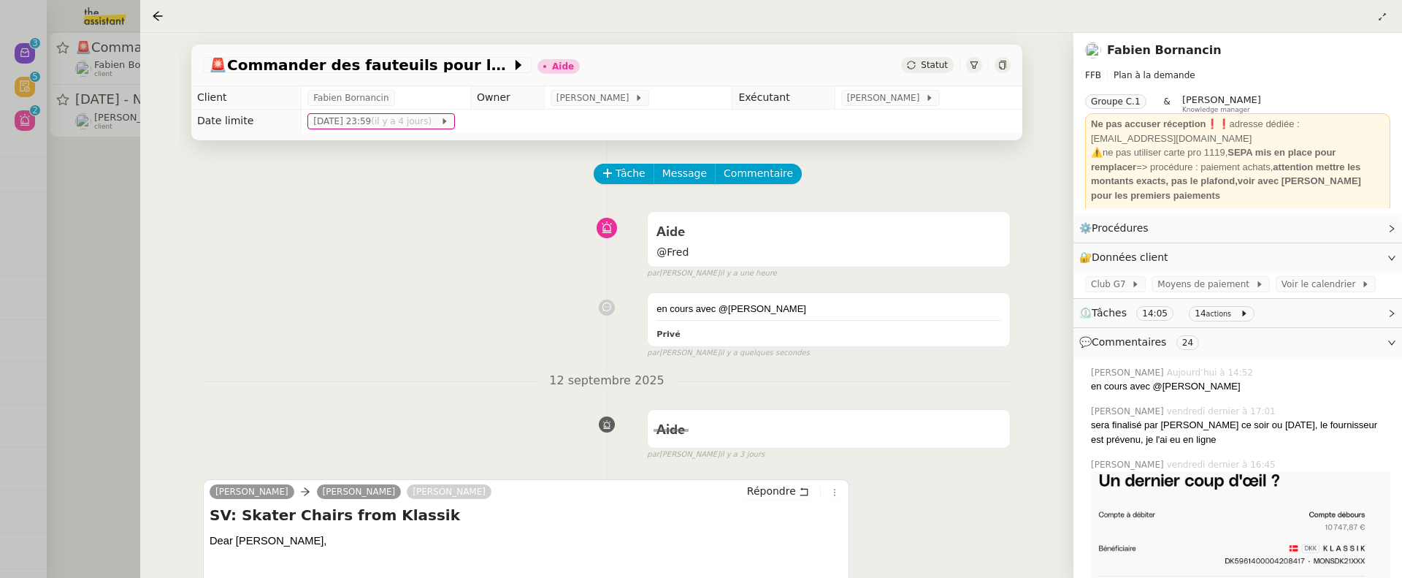
click at [57, 223] on div at bounding box center [701, 289] width 1402 height 578
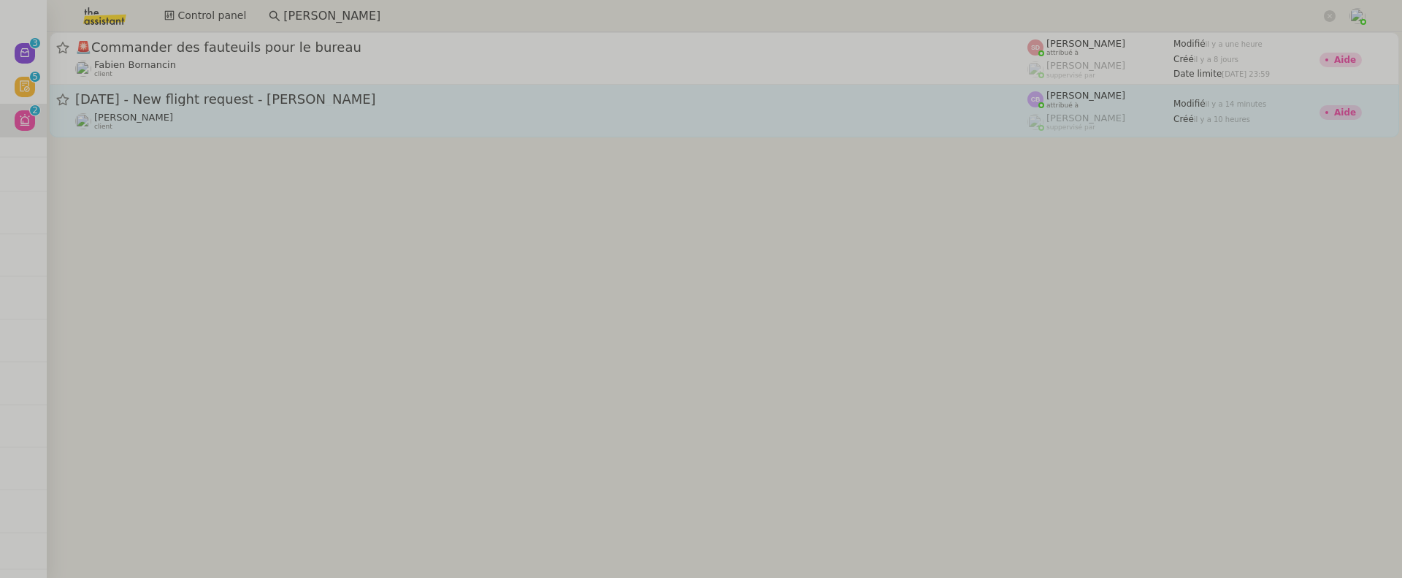
click at [207, 113] on div "Louis Frei client" at bounding box center [551, 121] width 952 height 19
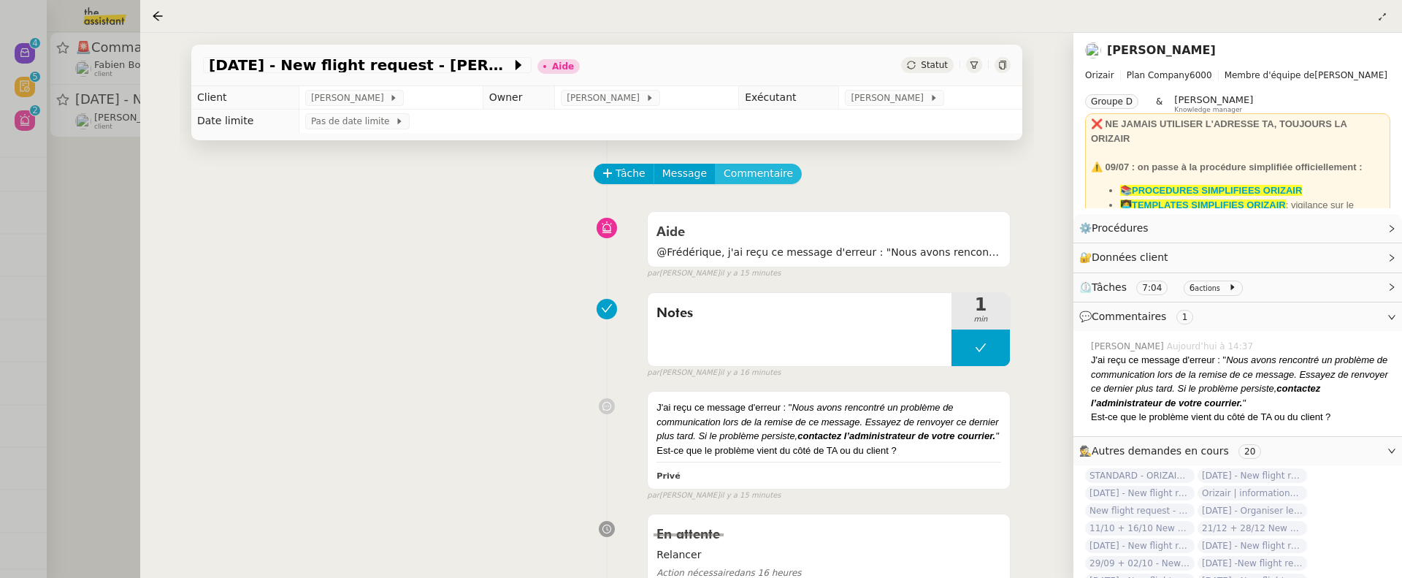
click at [743, 178] on span "Commentaire" at bounding box center [758, 173] width 69 height 17
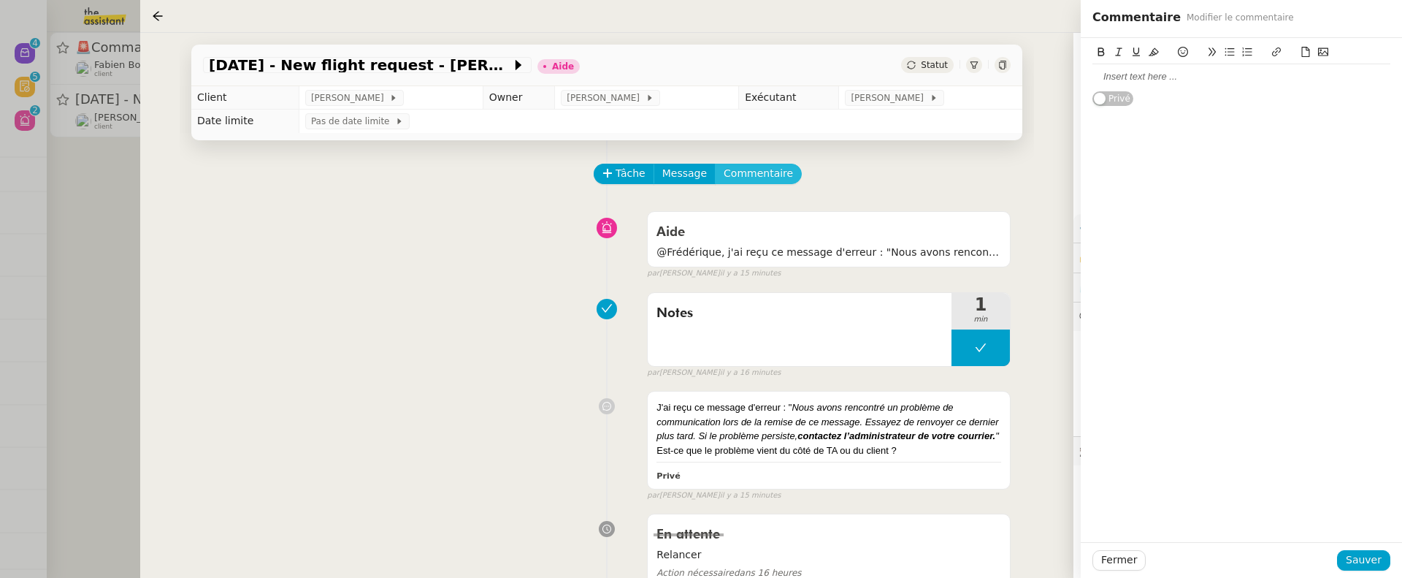
click at [715, 164] on button "Commentaire" at bounding box center [758, 174] width 87 height 20
click at [1099, 77] on div at bounding box center [1241, 76] width 298 height 13
click at [1362, 470] on span "Sauver" at bounding box center [1364, 559] width 36 height 17
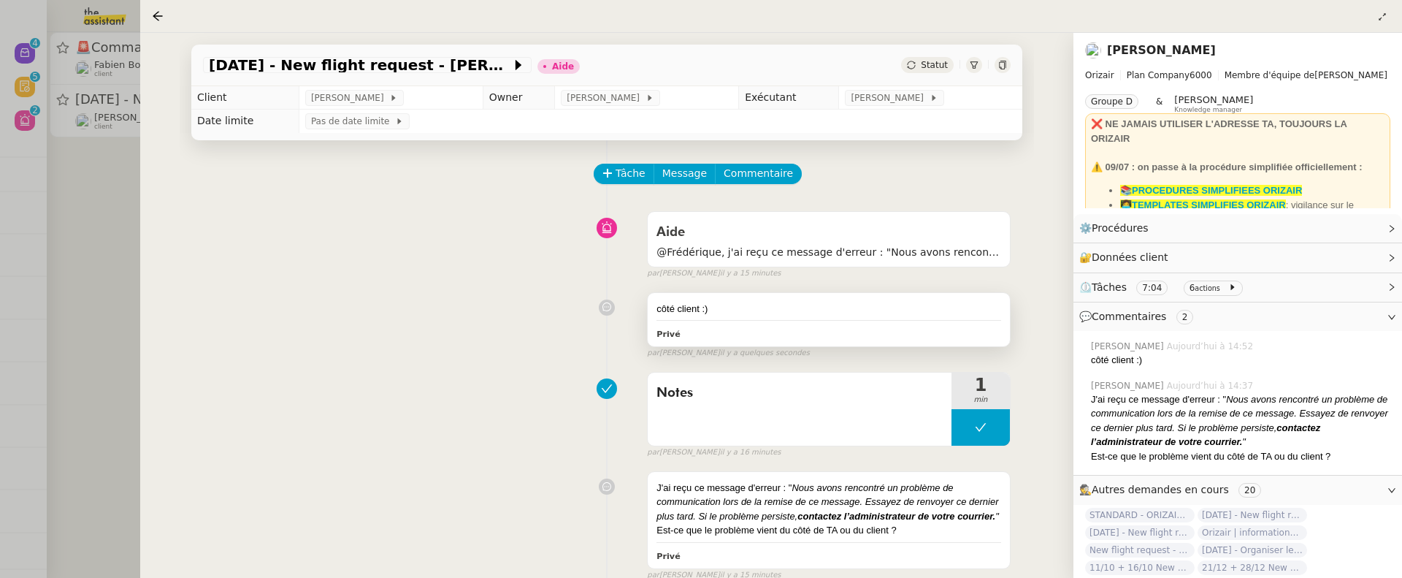
click at [759, 312] on div "côté client :)" at bounding box center [828, 309] width 345 height 15
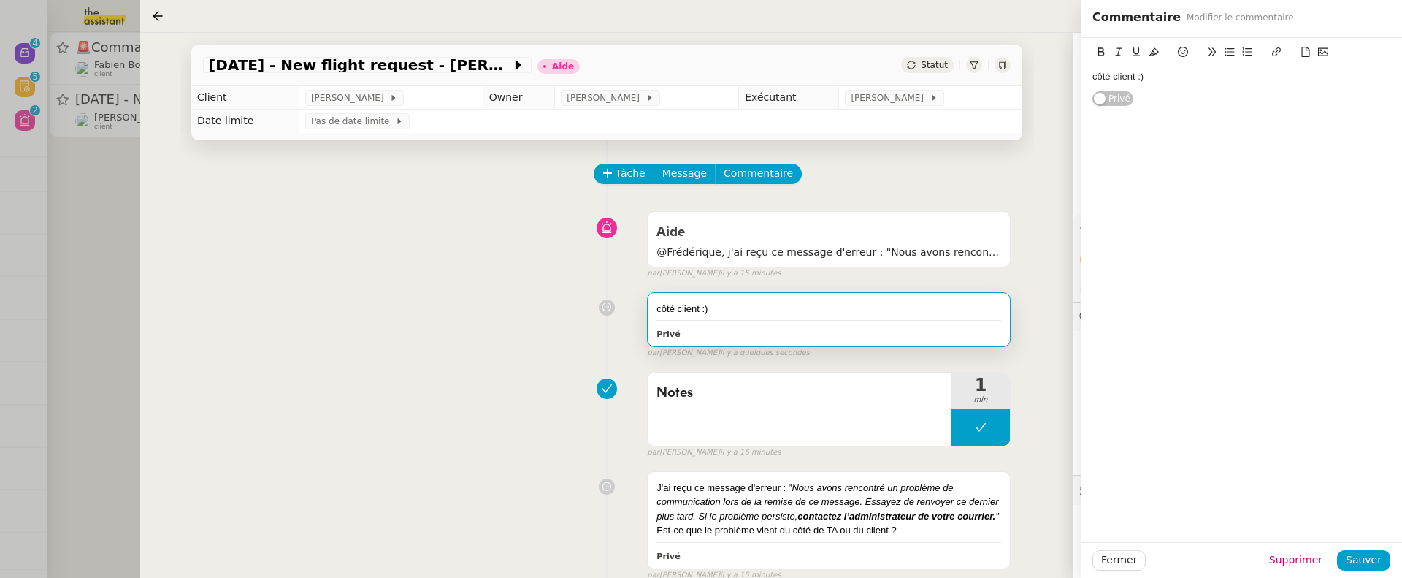
click at [1214, 83] on div "côté client :)" at bounding box center [1241, 76] width 298 height 25
click at [1357, 470] on span "Sauver" at bounding box center [1364, 559] width 36 height 17
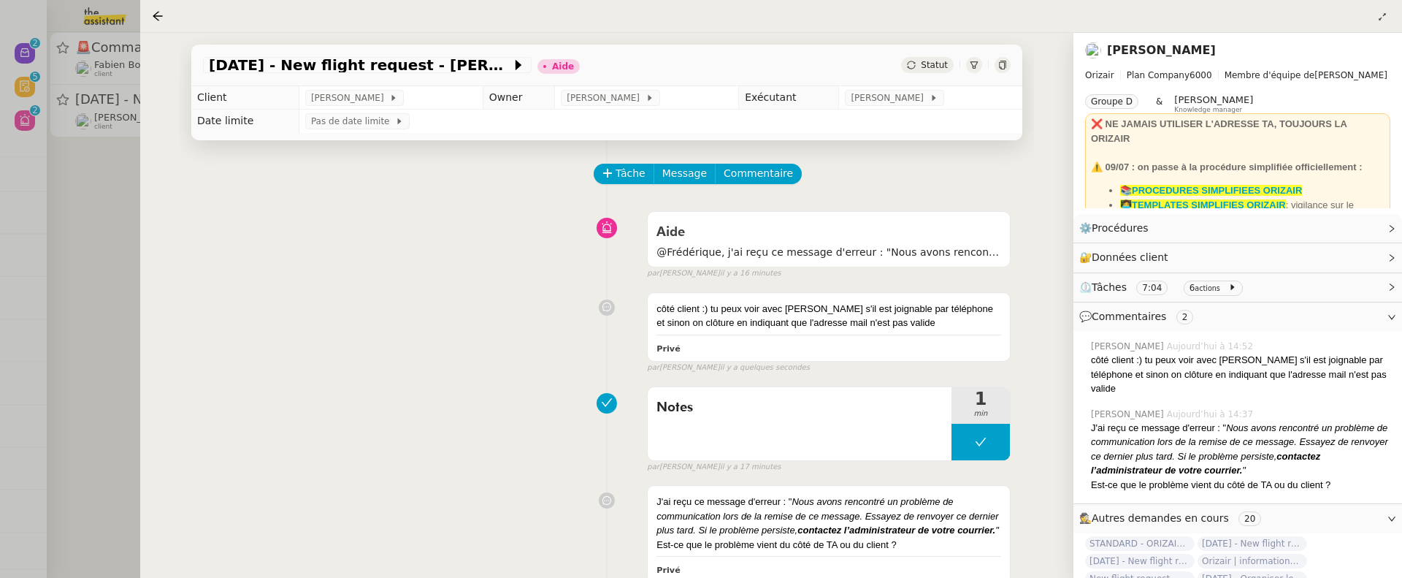
click at [922, 71] on div "Statut" at bounding box center [927, 65] width 53 height 16
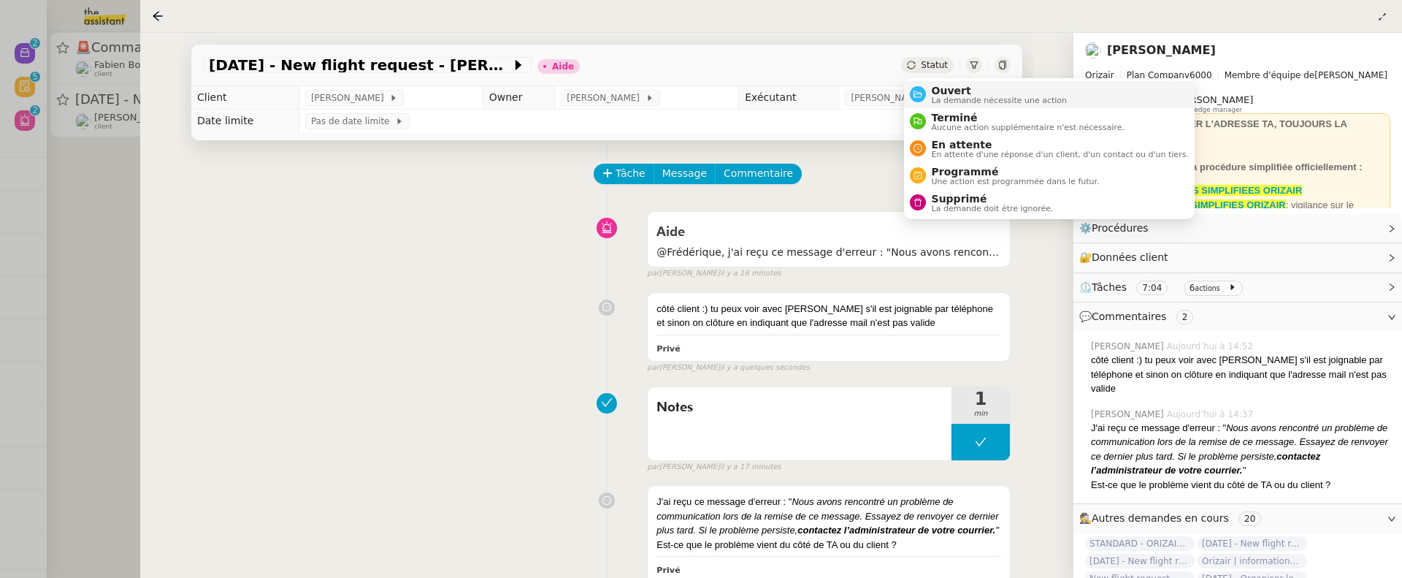
click at [960, 105] on li "Ouvert La demande nécessite une action" at bounding box center [1049, 94] width 291 height 27
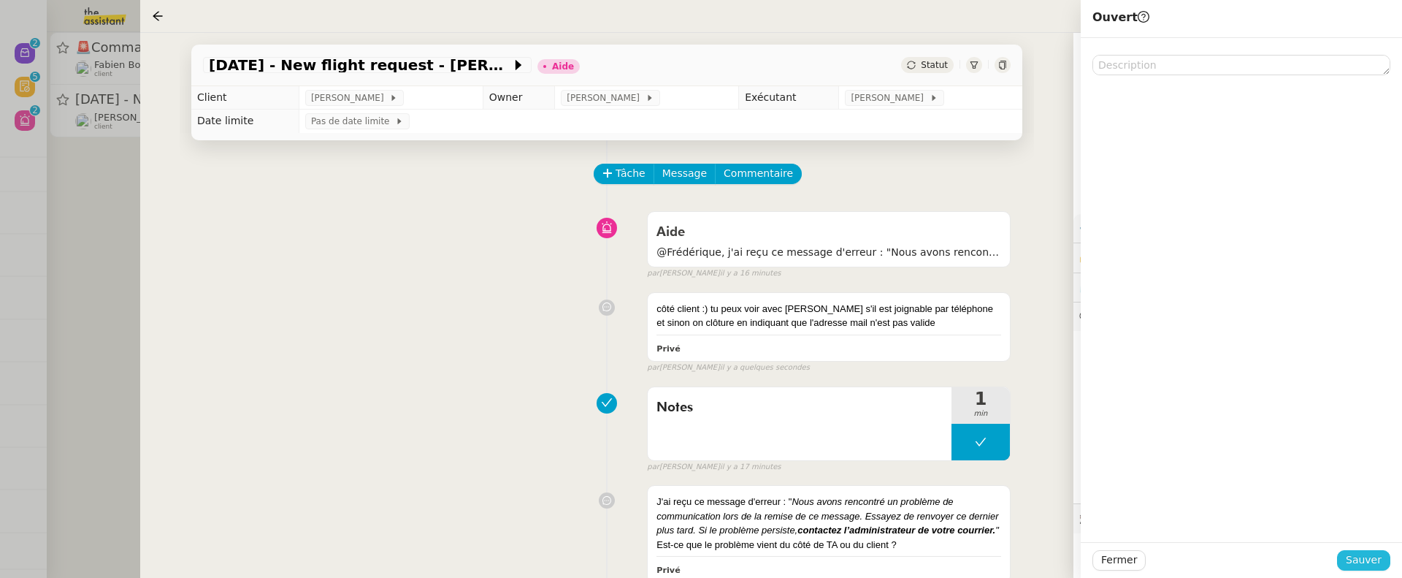
click at [1382, 470] on button "Sauver" at bounding box center [1363, 560] width 53 height 20
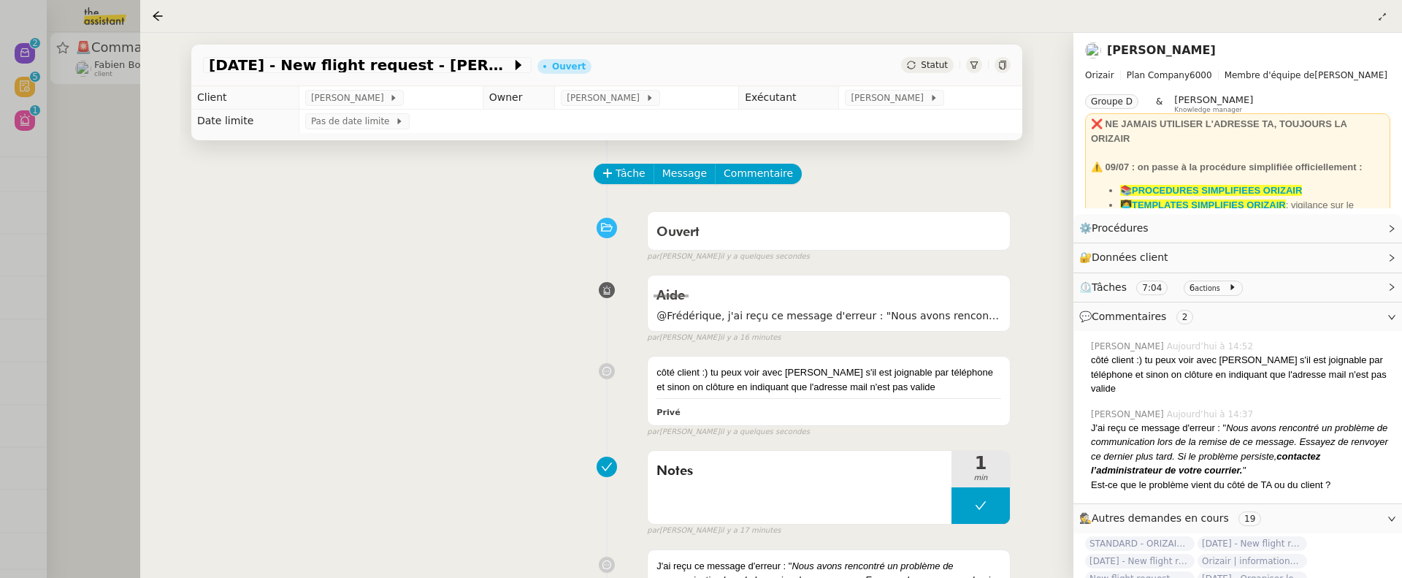
click at [55, 226] on div at bounding box center [701, 289] width 1402 height 578
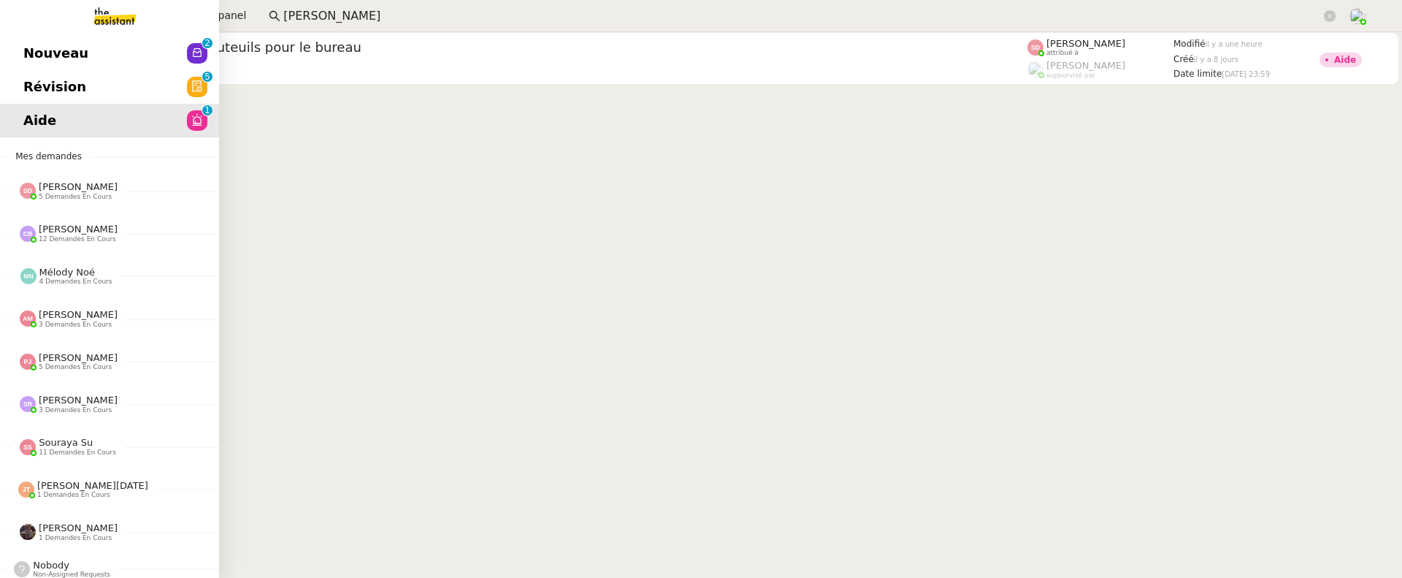
click at [37, 85] on span "Révision" at bounding box center [54, 87] width 63 height 22
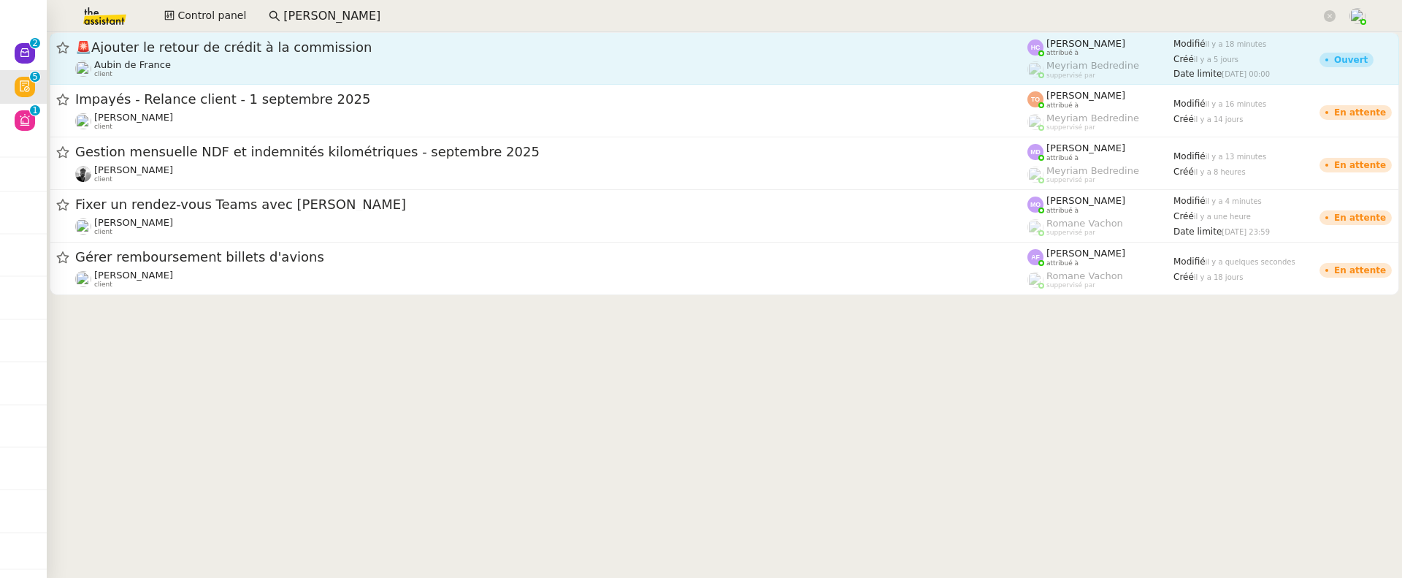
click at [430, 75] on div "Aubin de France client" at bounding box center [551, 68] width 952 height 19
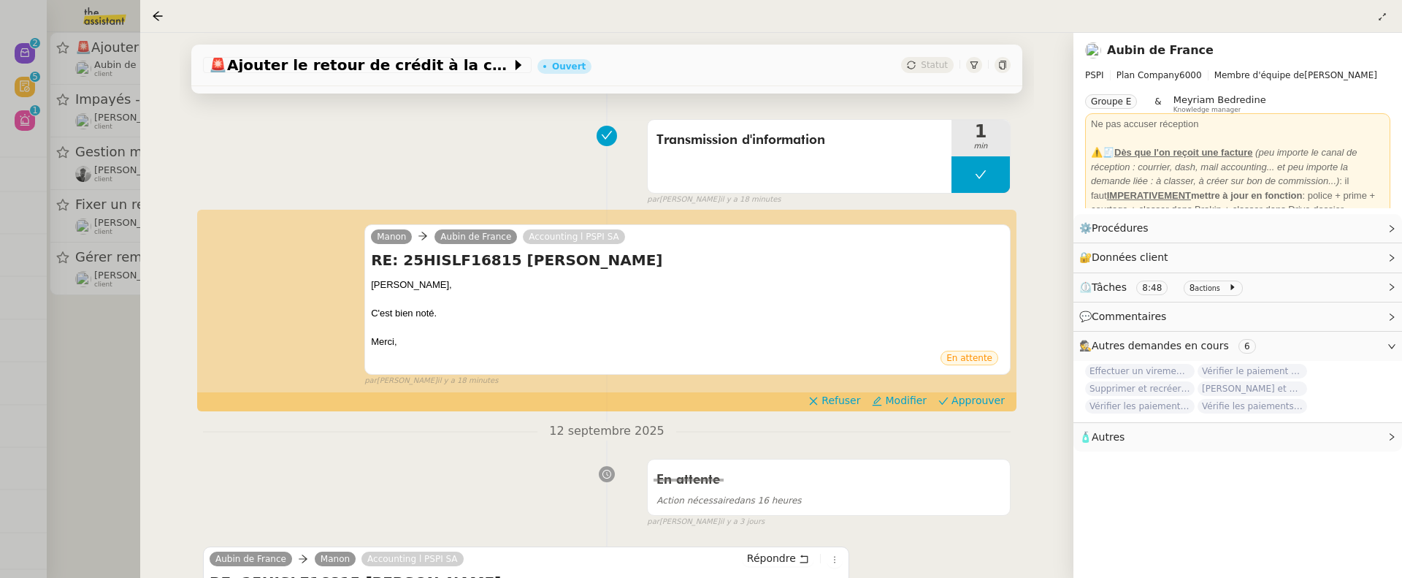
scroll to position [93, 0]
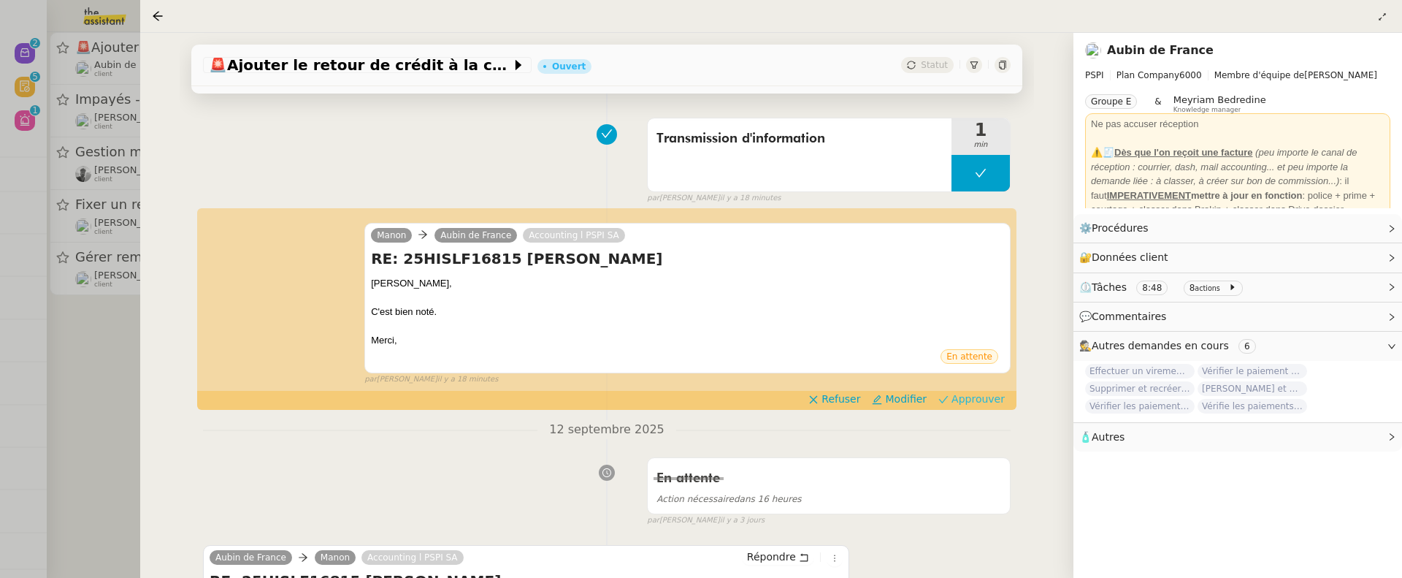
click at [1003, 397] on span "Approuver" at bounding box center [977, 398] width 53 height 15
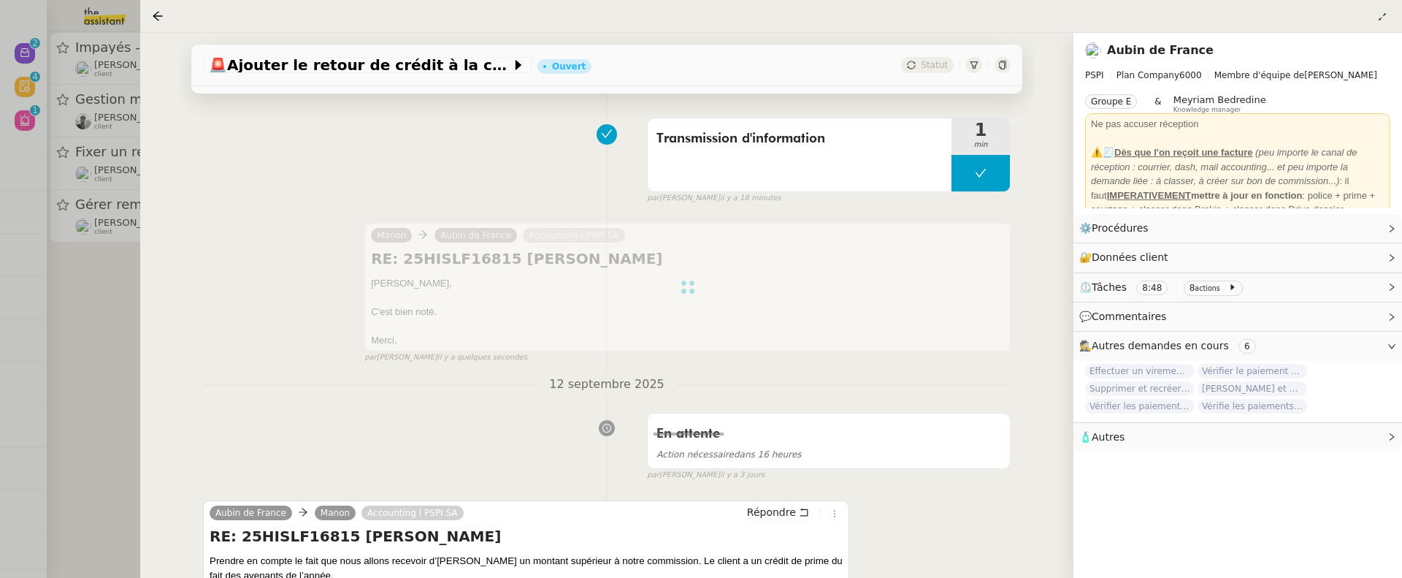
click at [122, 335] on div at bounding box center [701, 289] width 1402 height 578
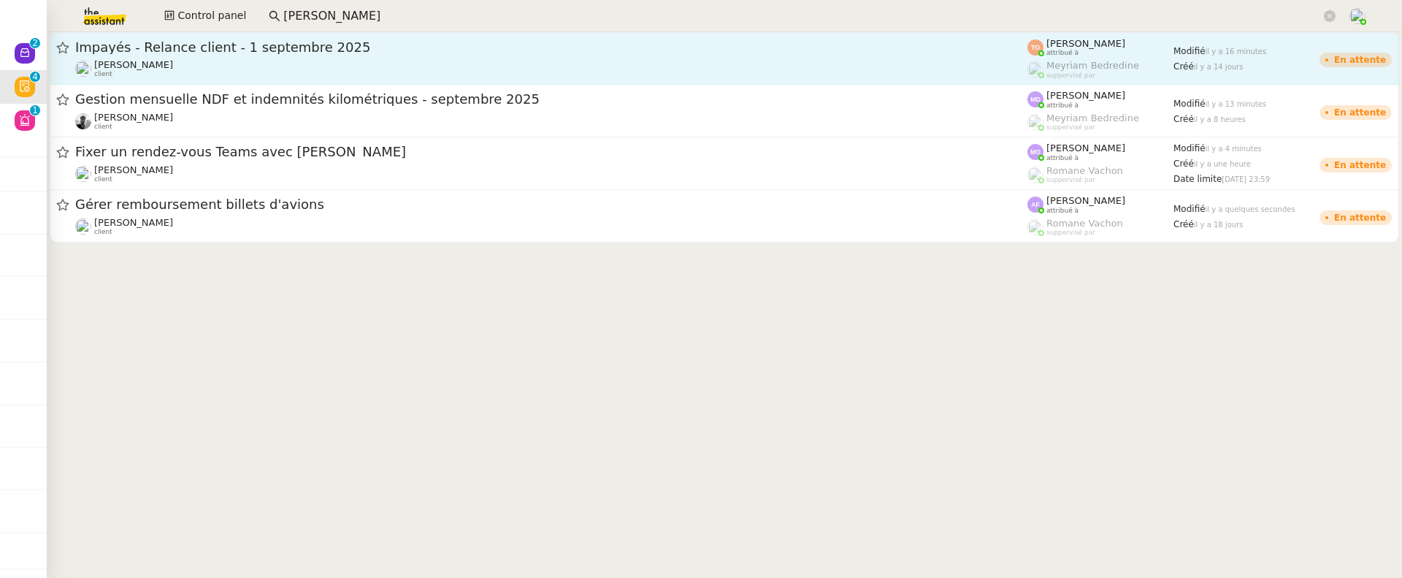
click at [265, 62] on div "Mathilde Borel client" at bounding box center [551, 68] width 952 height 19
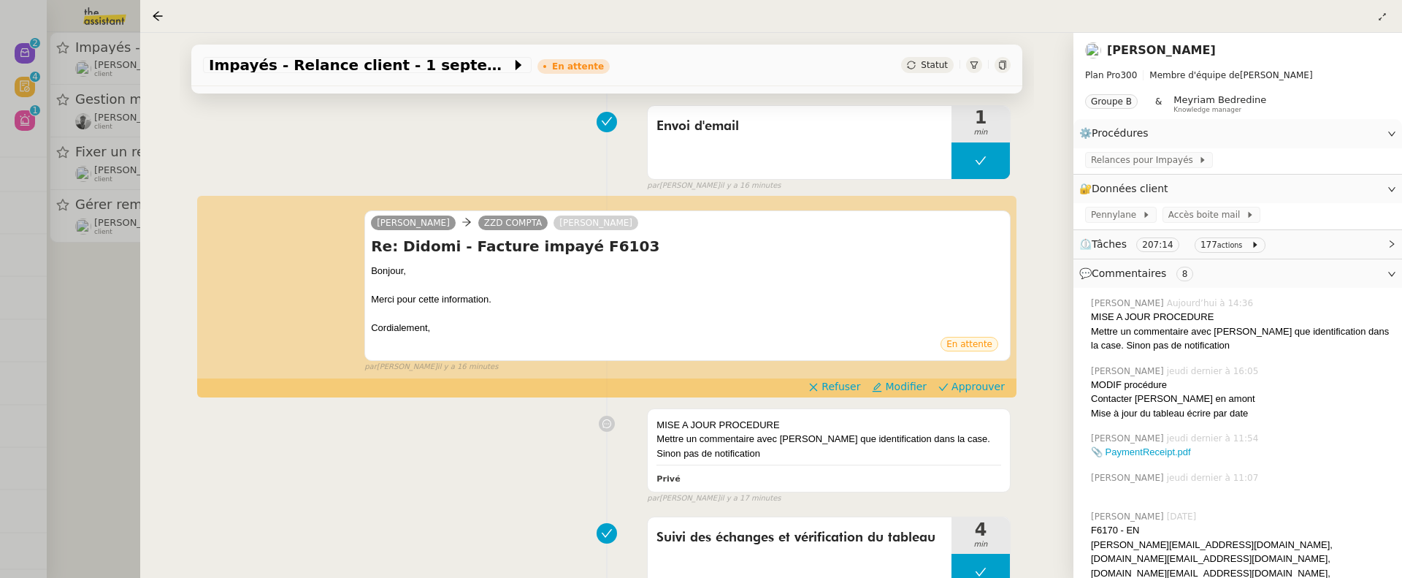
scroll to position [199, 0]
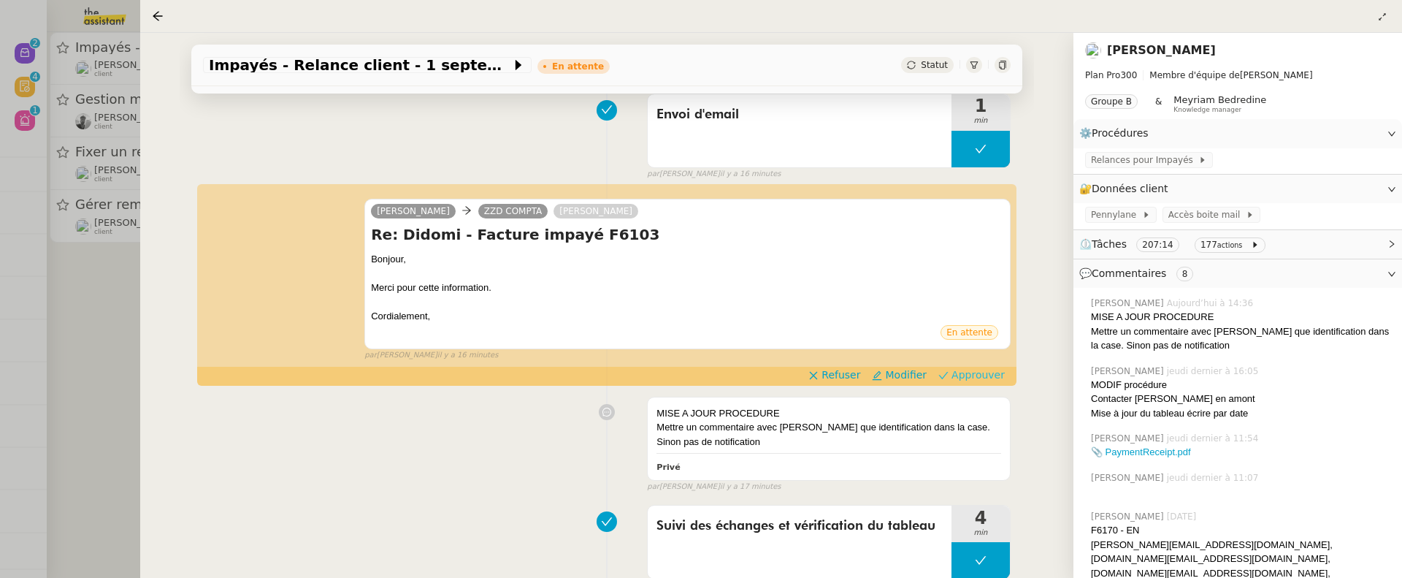
click at [977, 373] on span "Approuver" at bounding box center [977, 374] width 53 height 15
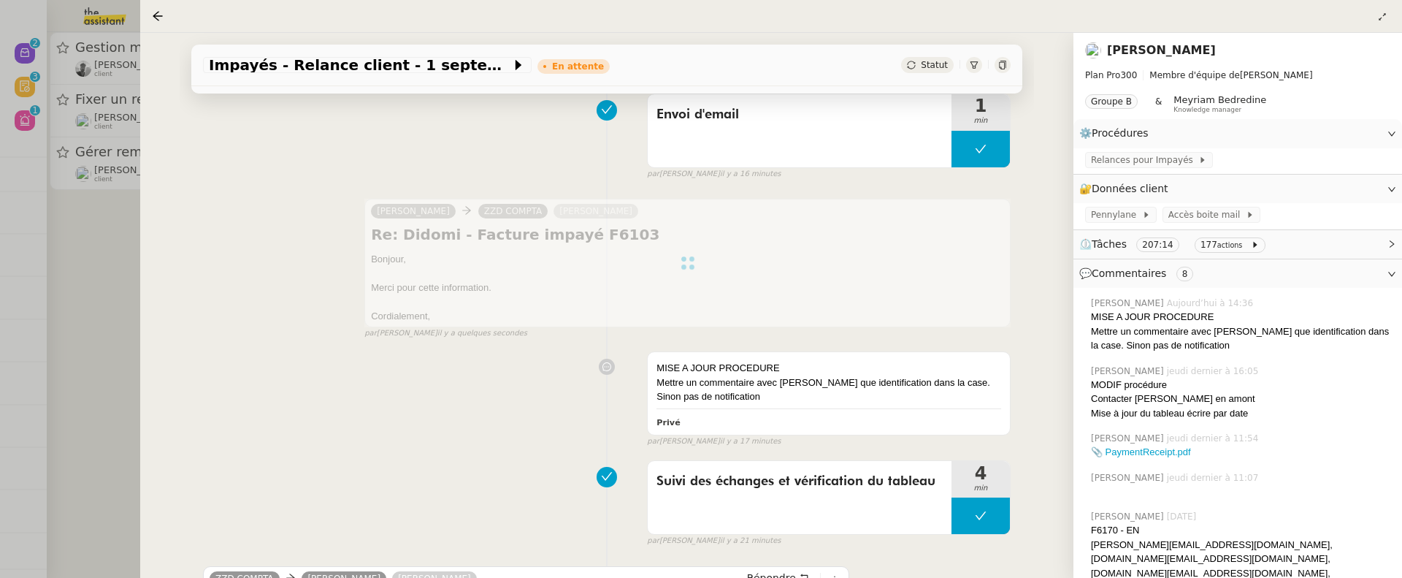
click at [106, 256] on div at bounding box center [701, 289] width 1402 height 578
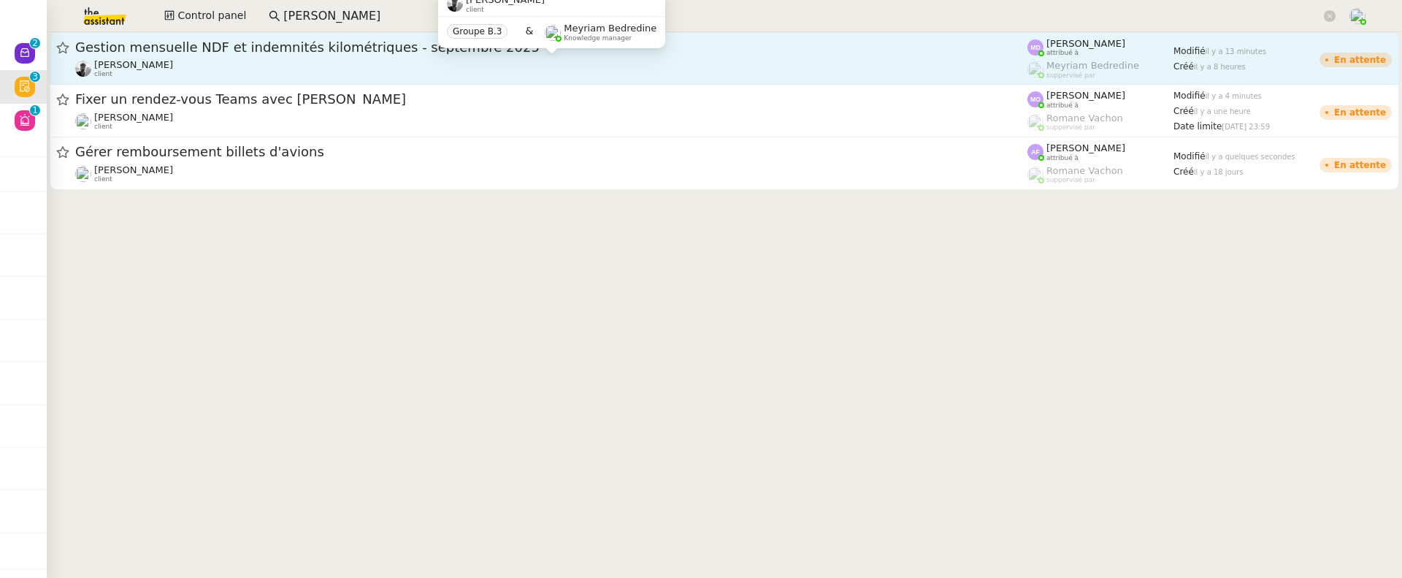
click at [233, 59] on div "Victor Peyre client" at bounding box center [551, 68] width 952 height 19
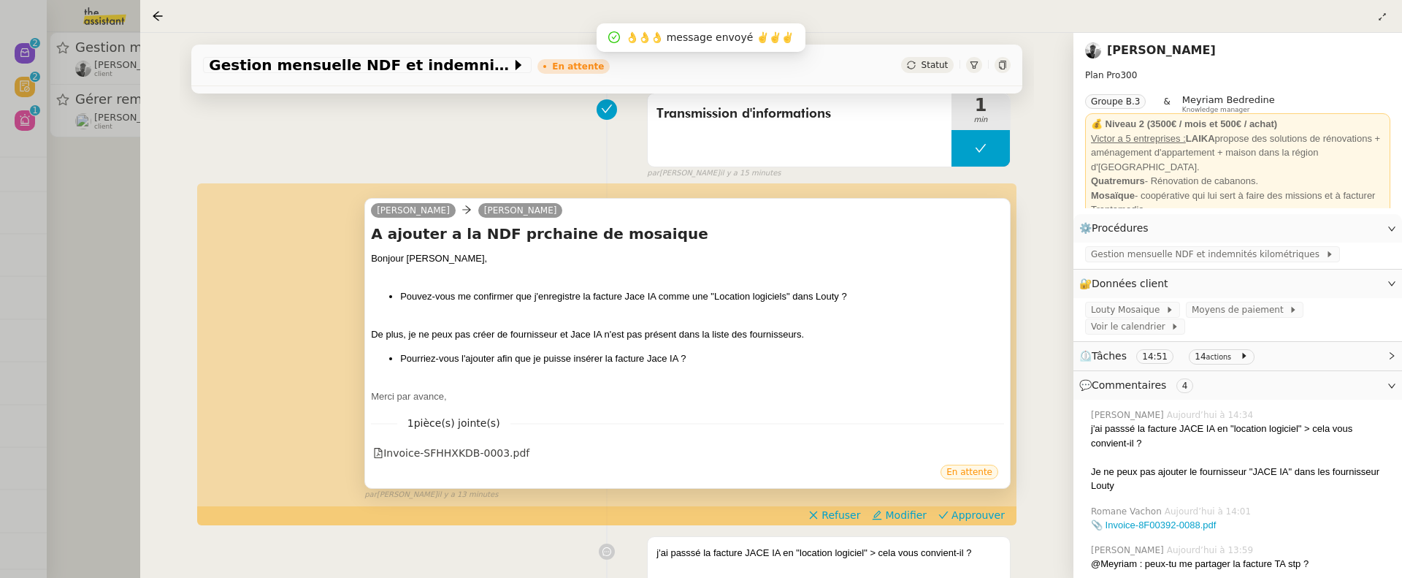
scroll to position [209, 0]
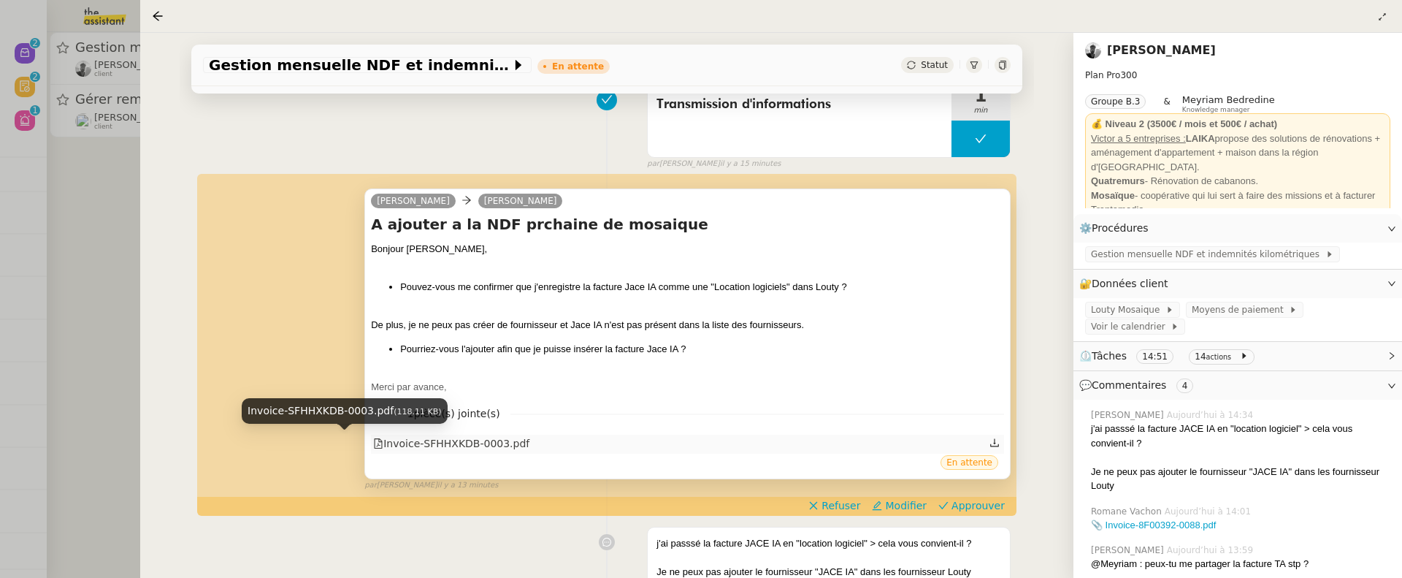
click at [483, 445] on div "Invoice-SFHHXKDB-0003.pdf" at bounding box center [451, 443] width 156 height 17
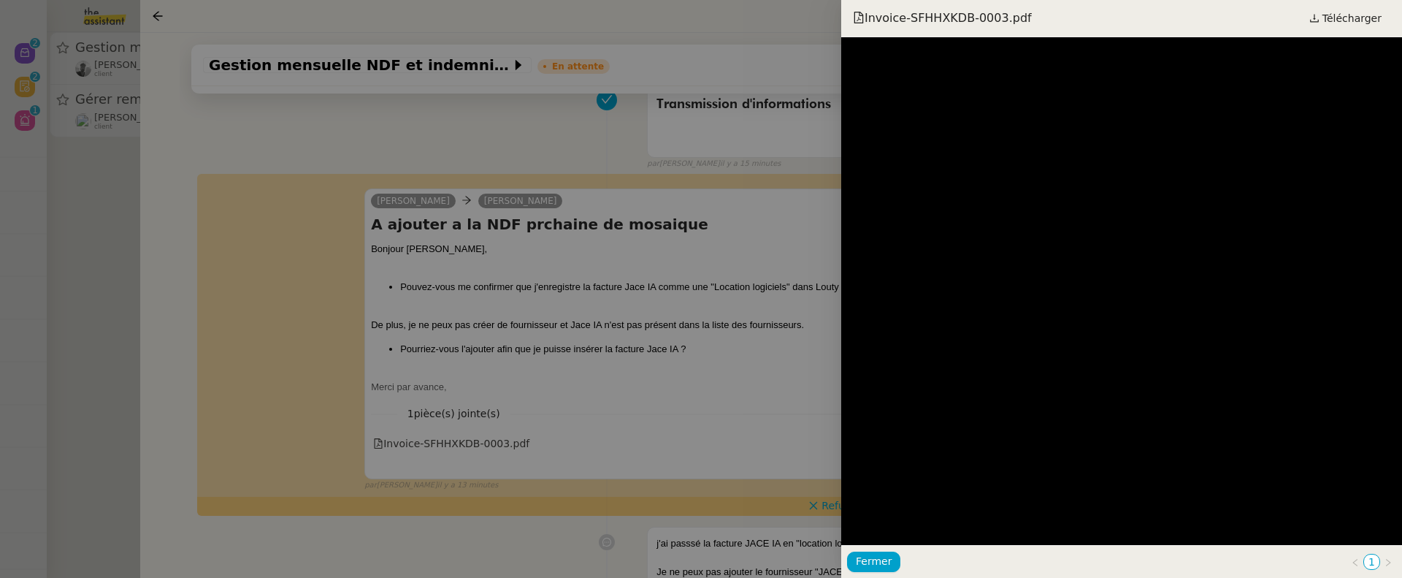
click at [685, 392] on div at bounding box center [701, 289] width 1402 height 578
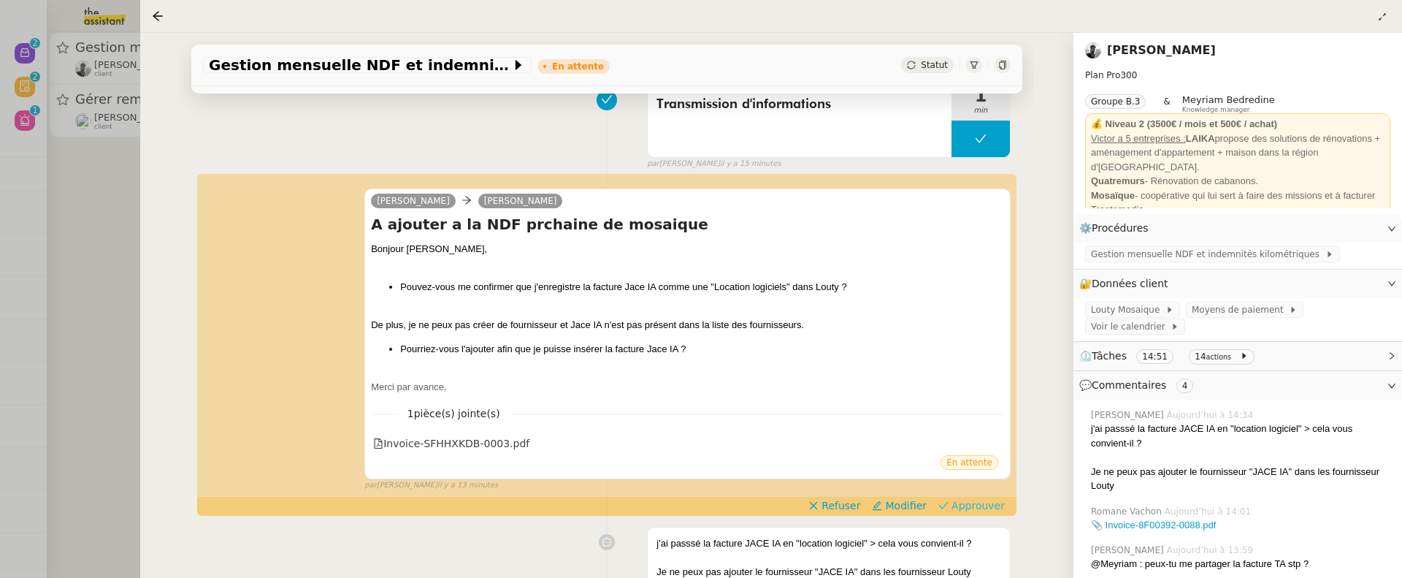
click at [1001, 470] on span "Approuver" at bounding box center [977, 505] width 53 height 15
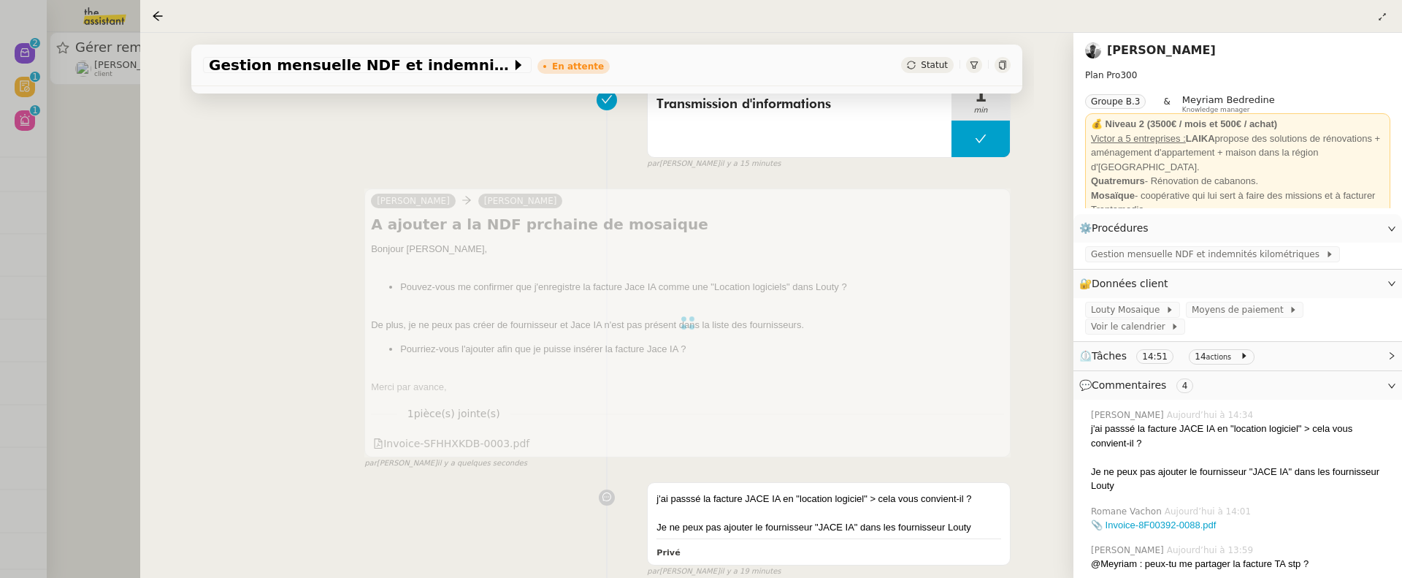
click at [73, 296] on div at bounding box center [701, 289] width 1402 height 578
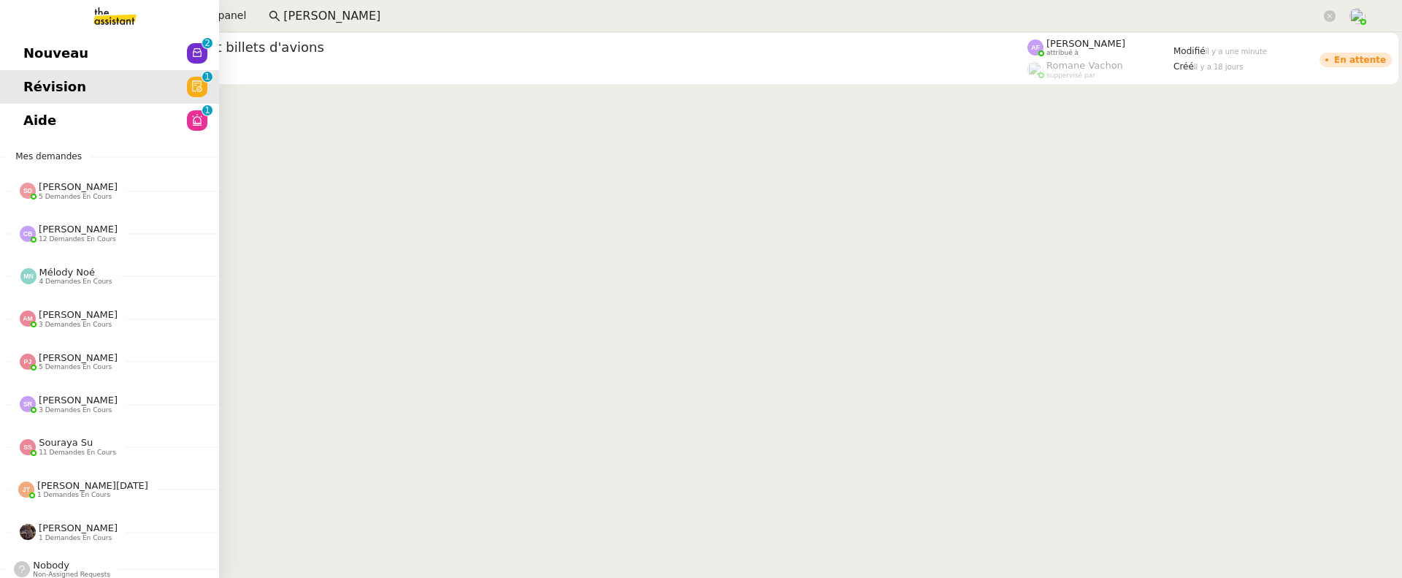
click at [31, 47] on span "Nouveau" at bounding box center [55, 53] width 65 height 22
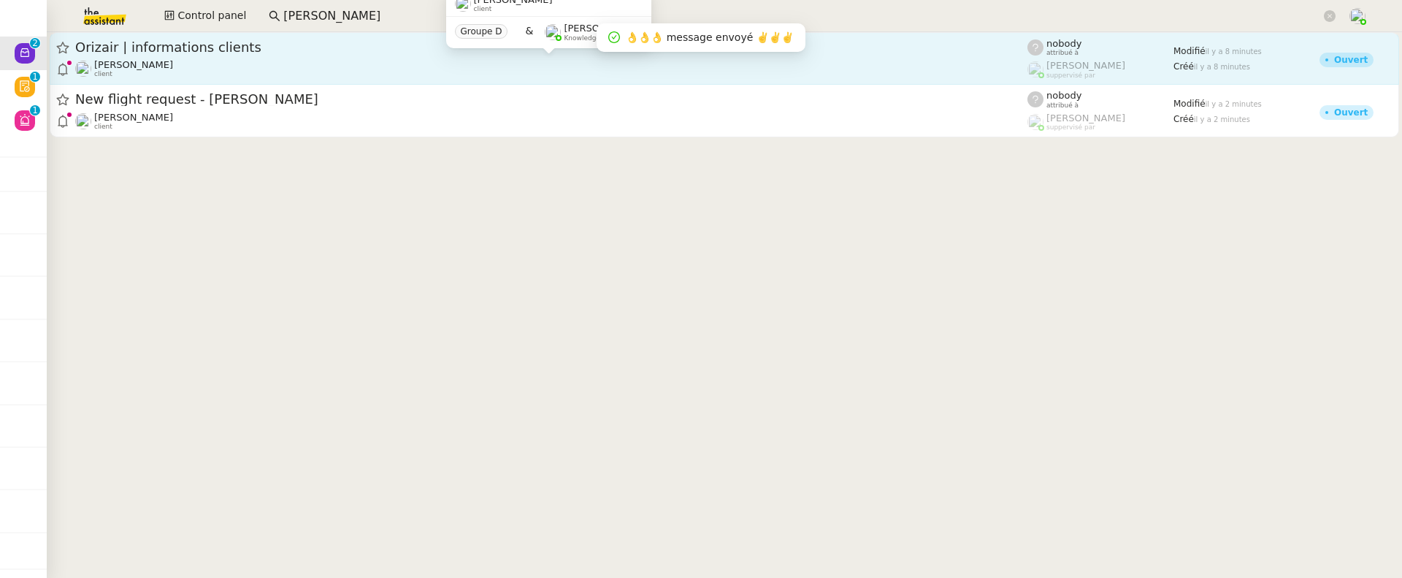
click at [374, 60] on div "Louis Frei client" at bounding box center [551, 68] width 952 height 19
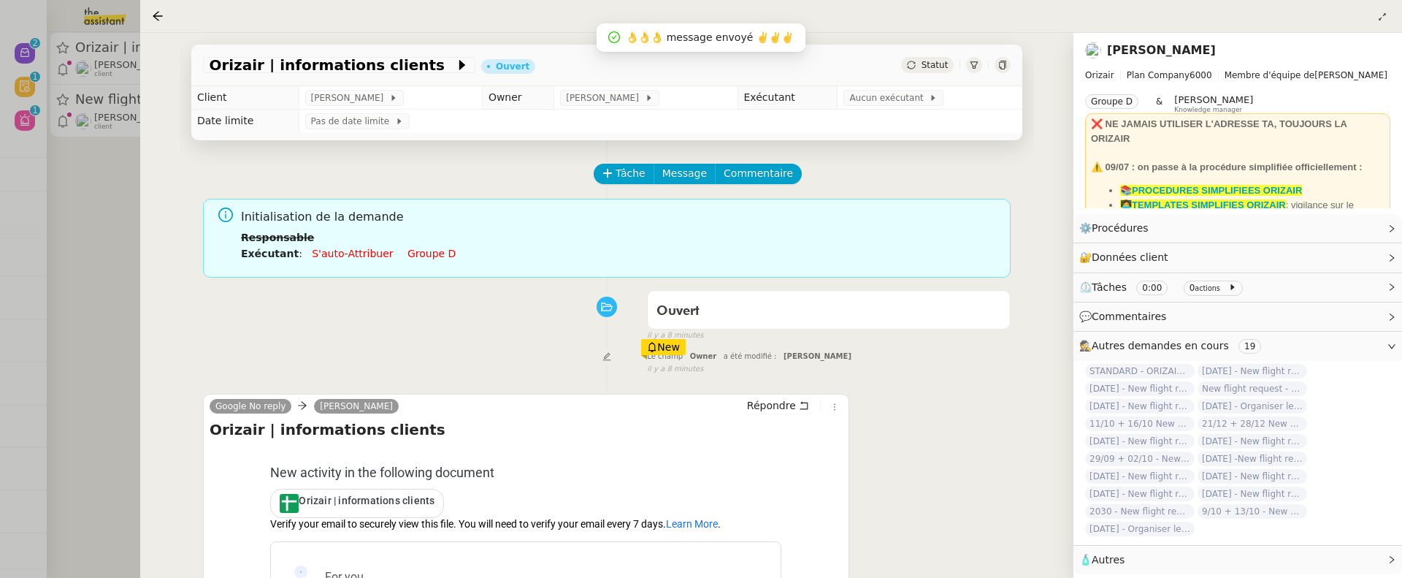
scroll to position [187, 0]
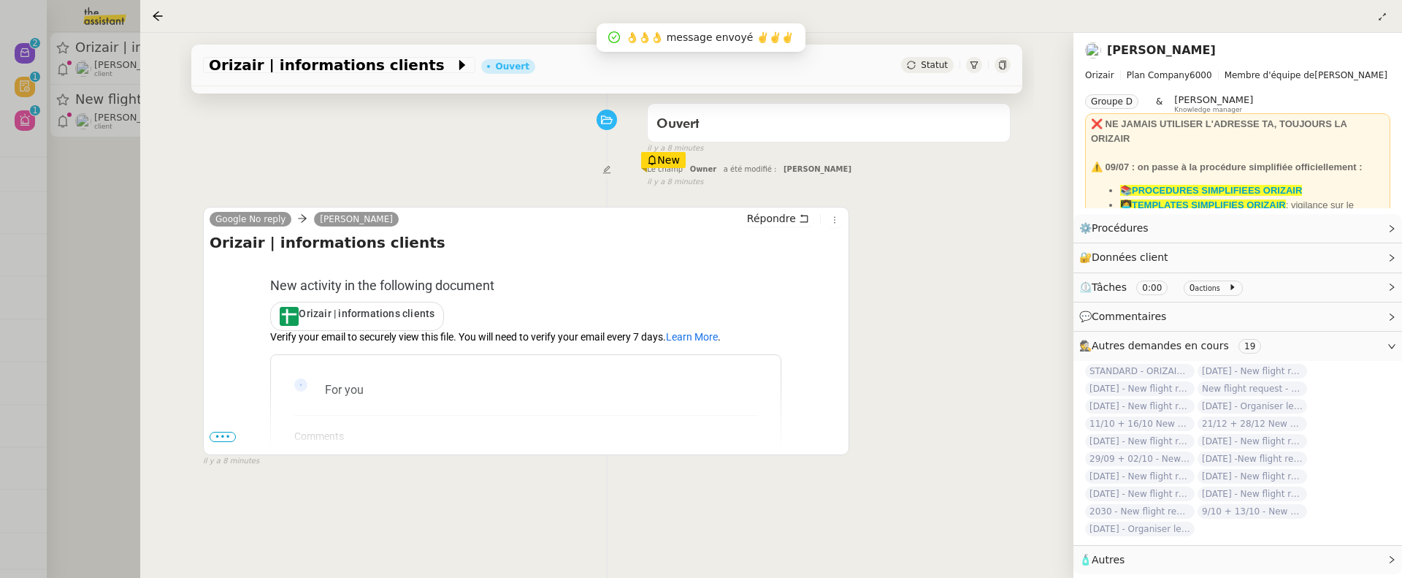
click at [930, 66] on span "Statut" at bounding box center [934, 65] width 27 height 10
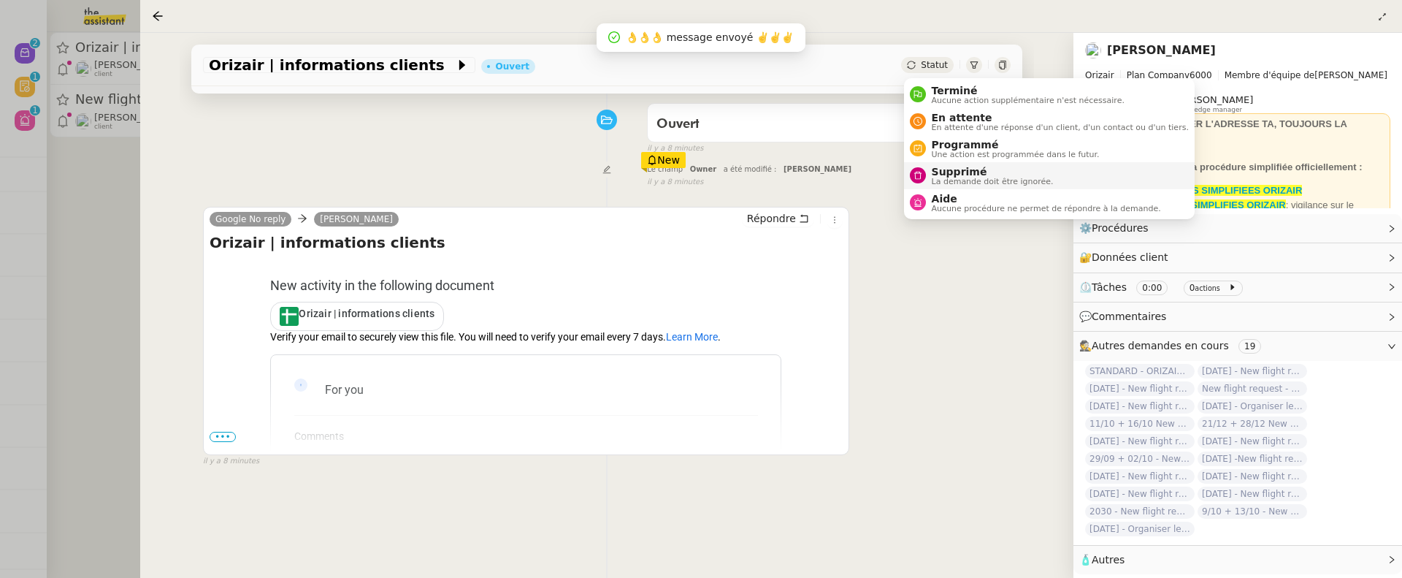
click at [953, 172] on span "Supprimé" at bounding box center [993, 172] width 122 height 12
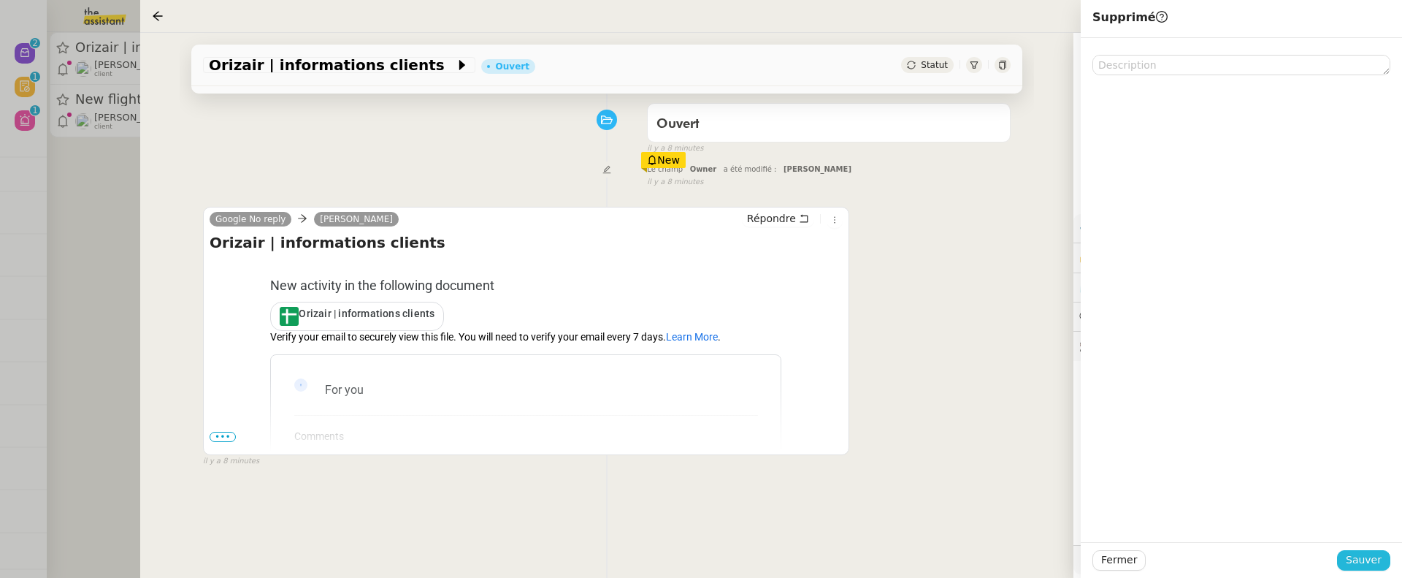
click at [1374, 470] on span "Sauver" at bounding box center [1364, 559] width 36 height 17
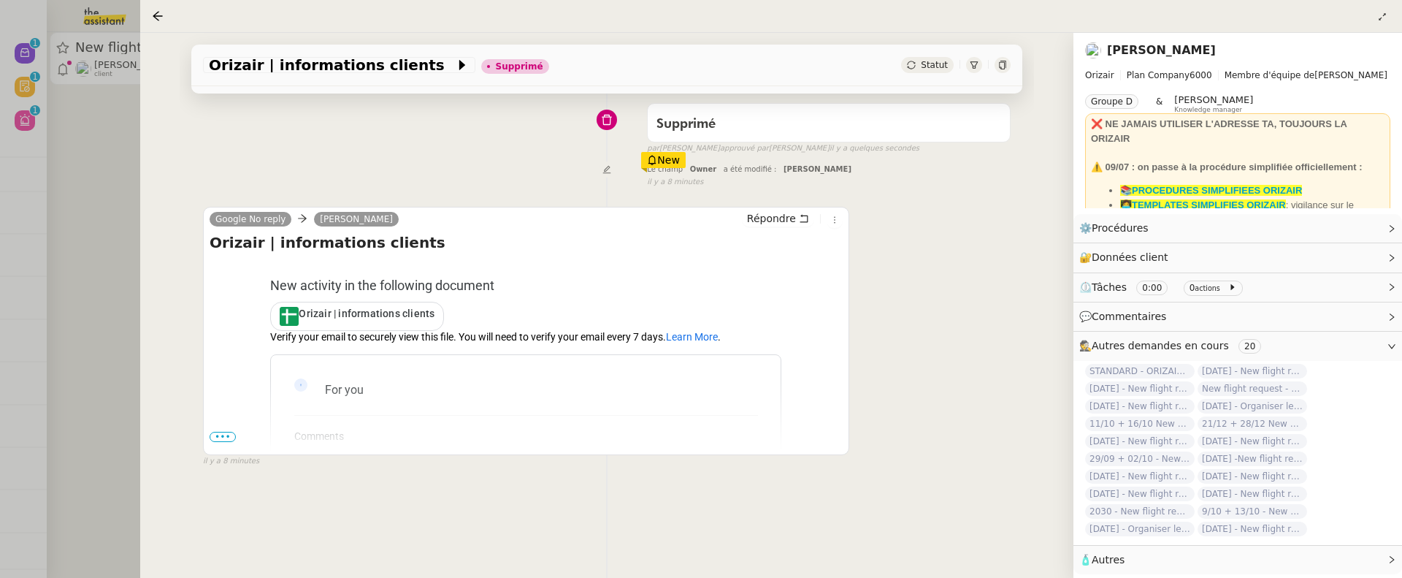
click at [114, 163] on div at bounding box center [701, 289] width 1402 height 578
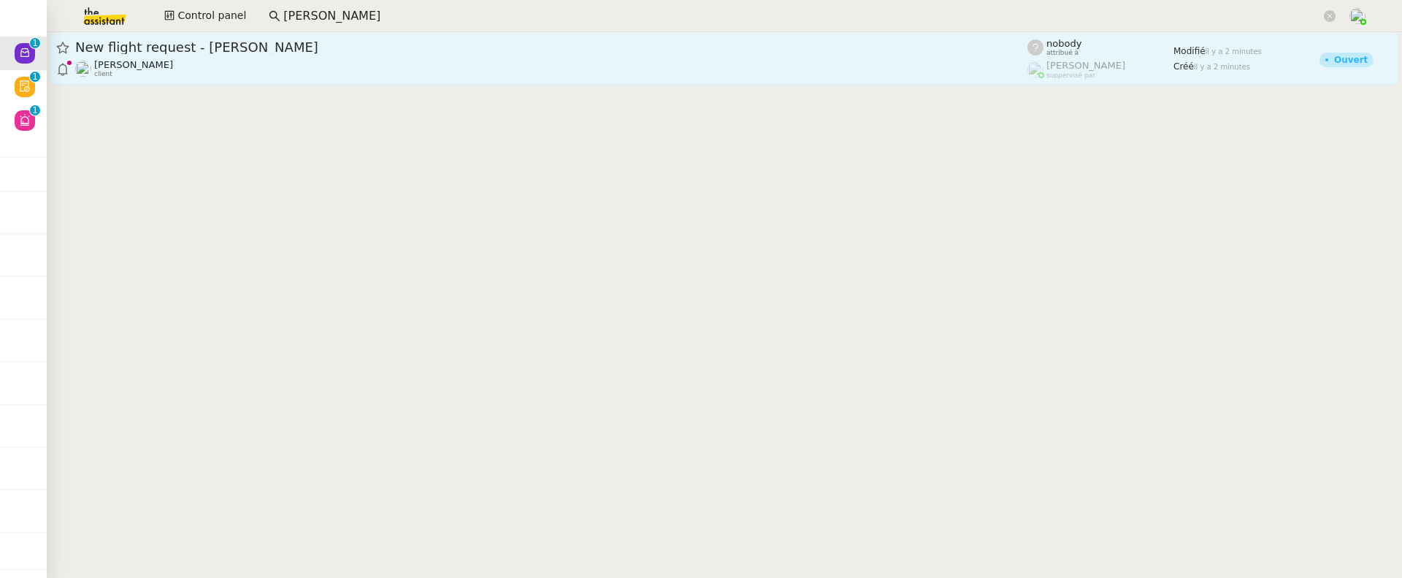
click at [222, 75] on div "Louis Frei client" at bounding box center [551, 68] width 952 height 19
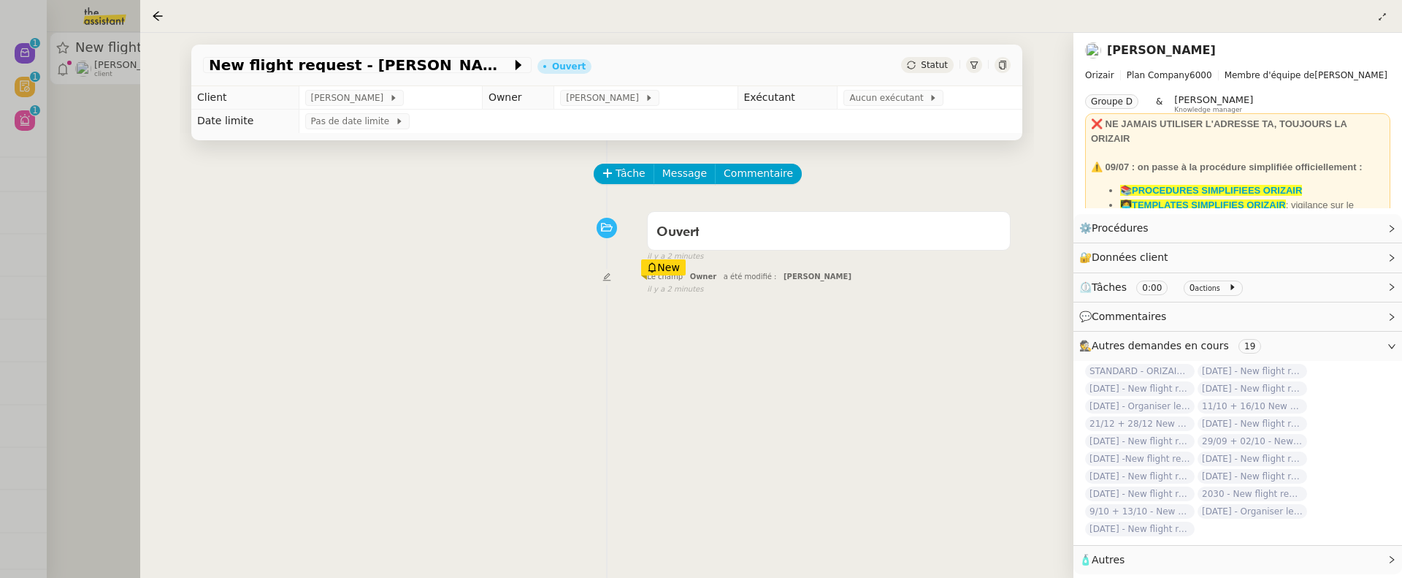
scroll to position [187, 0]
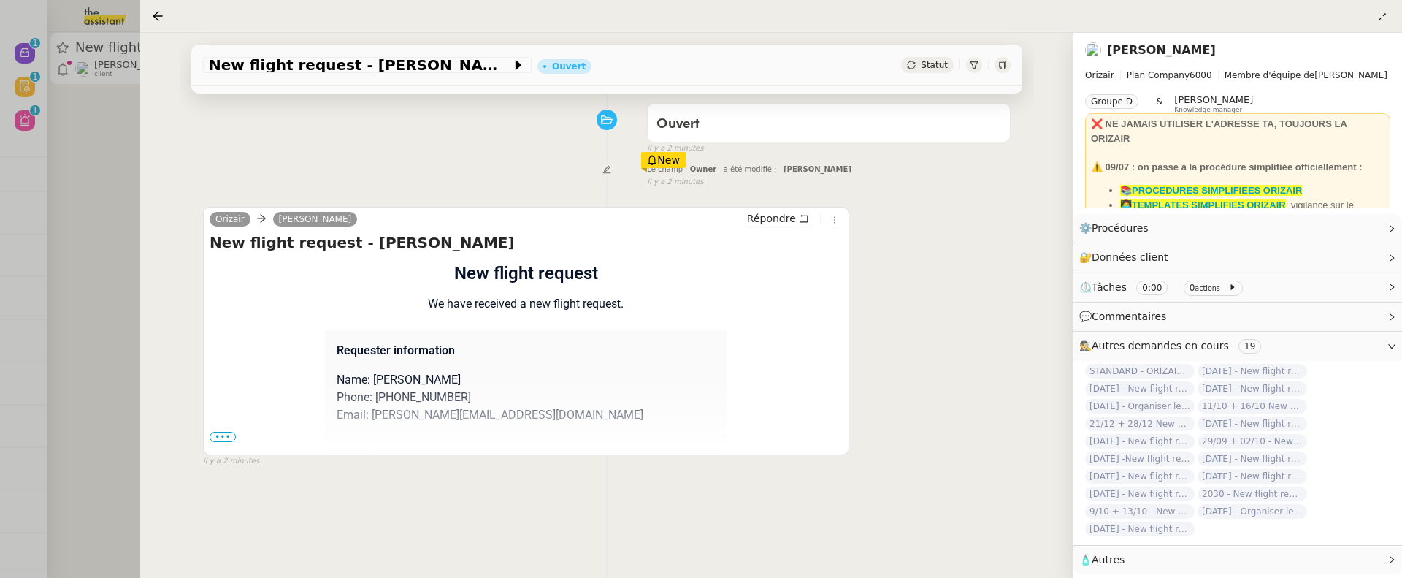
click at [218, 437] on span "•••" at bounding box center [223, 437] width 26 height 10
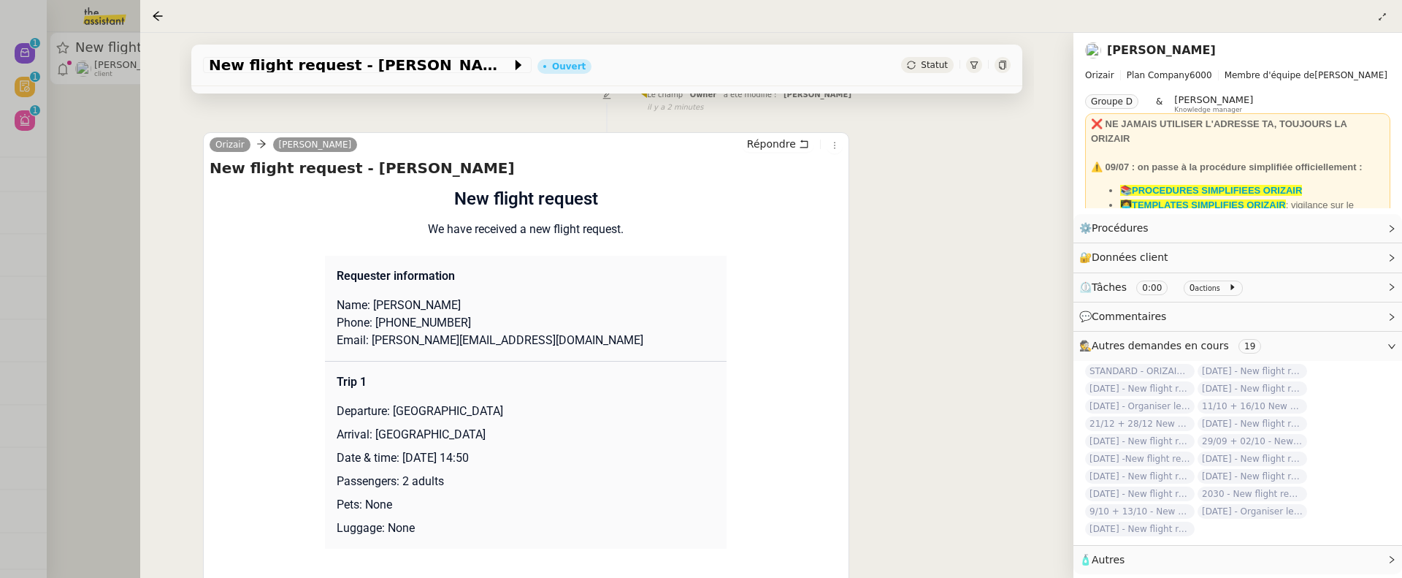
scroll to position [259, 0]
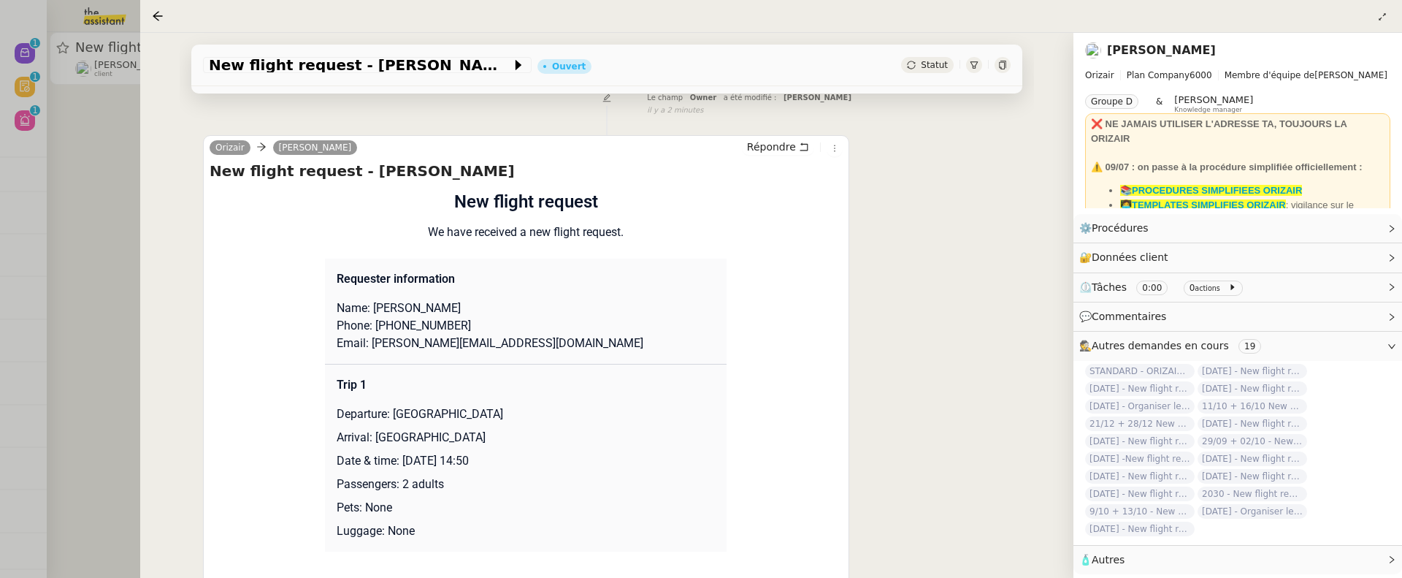
drag, startPoint x: 404, startPoint y: 459, endPoint x: 516, endPoint y: 462, distance: 111.8
click at [516, 462] on p "Date & time: 22nd September 2025 14:50" at bounding box center [526, 461] width 378 height 18
copy p "22nd September 2025"
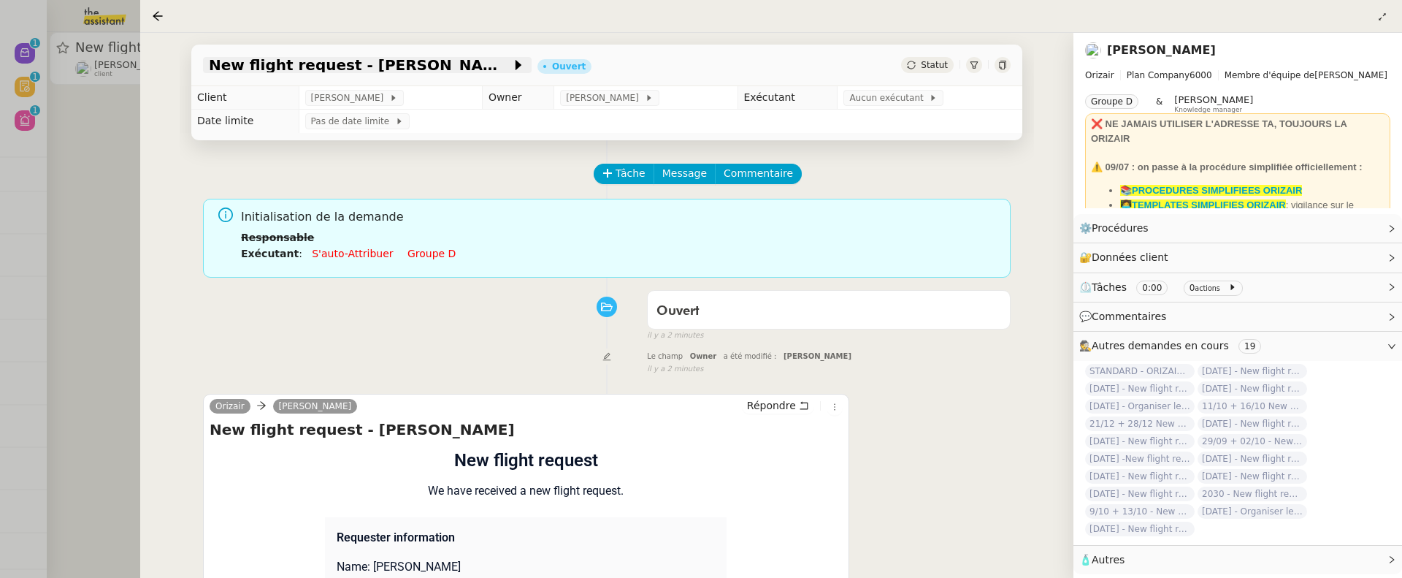
click at [206, 66] on div "New flight request - Pauline Dayre" at bounding box center [367, 65] width 329 height 16
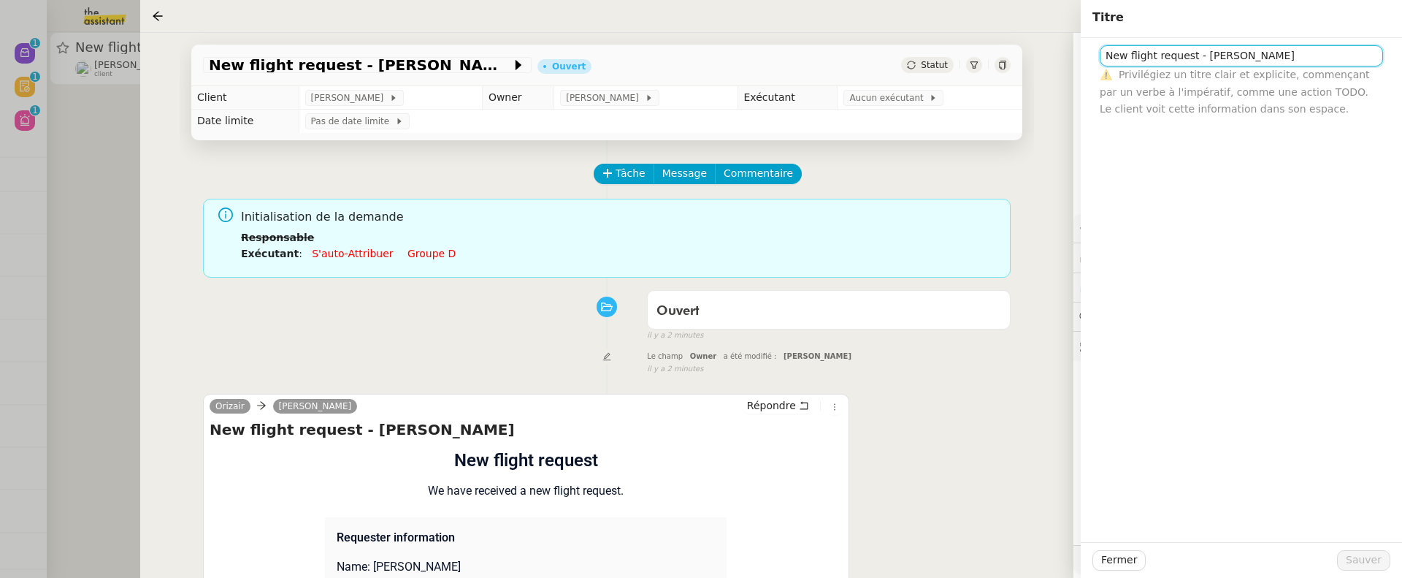
click at [1103, 57] on input "New flight request - Pauline Dayre" at bounding box center [1241, 55] width 283 height 21
paste input "22nd September 2025"
type input "22nd September 2025 - New flight request - Pauline Dayre"
click at [1361, 470] on span "Sauver" at bounding box center [1364, 559] width 36 height 17
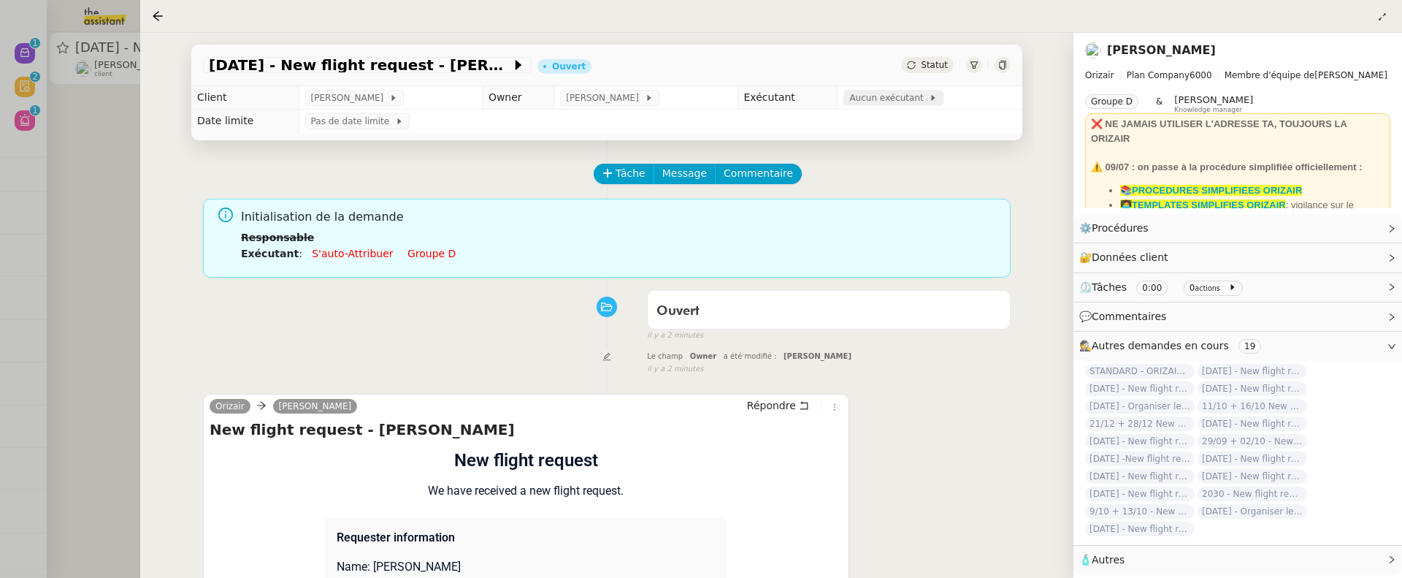
click at [856, 100] on span "Aucun exécutant" at bounding box center [889, 98] width 80 height 15
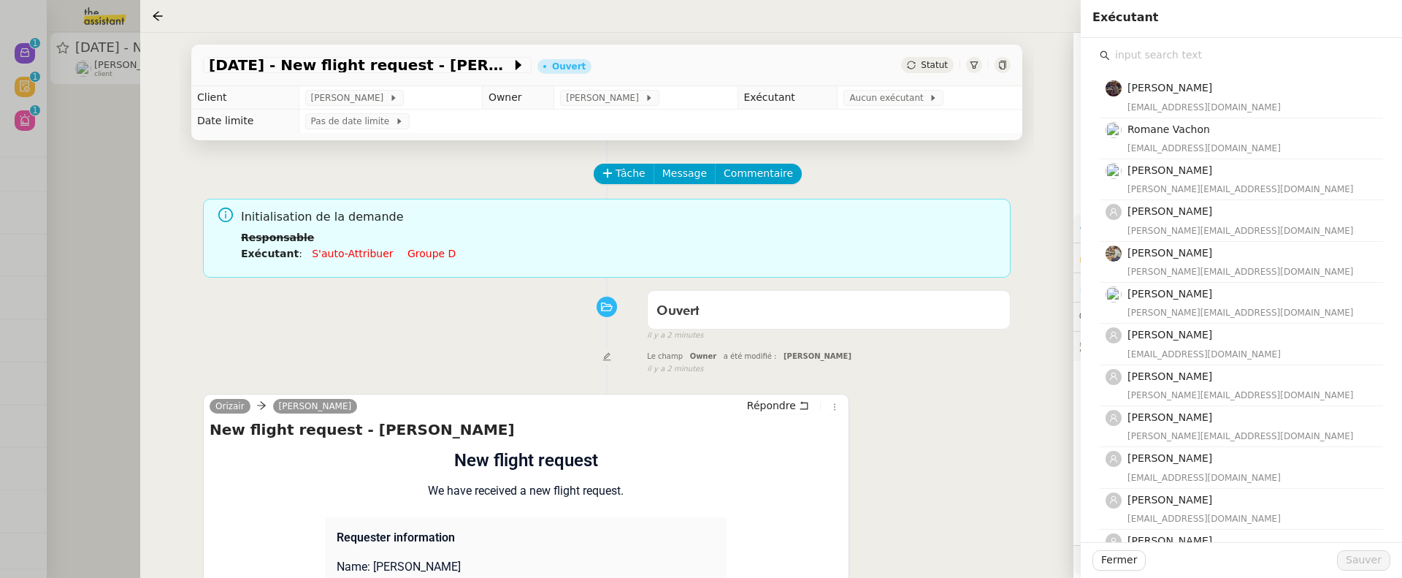
click at [1163, 47] on input "text" at bounding box center [1246, 55] width 273 height 20
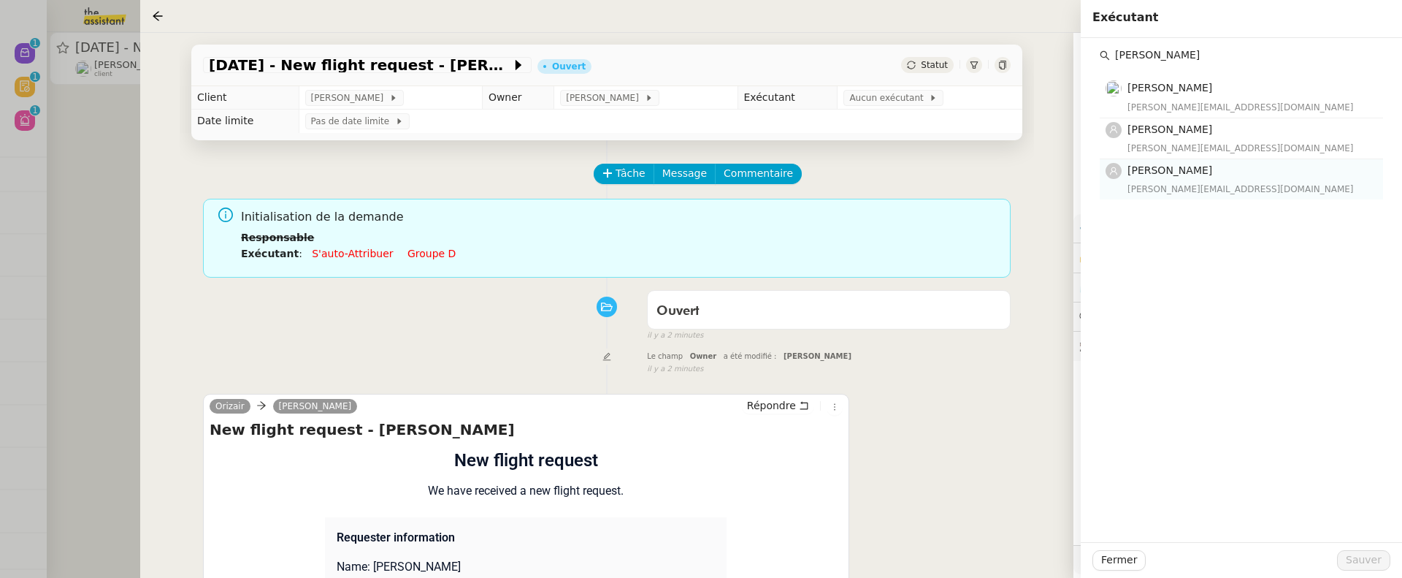
type input "[PERSON_NAME]"
click at [1199, 172] on span "[PERSON_NAME]" at bounding box center [1169, 170] width 85 height 12
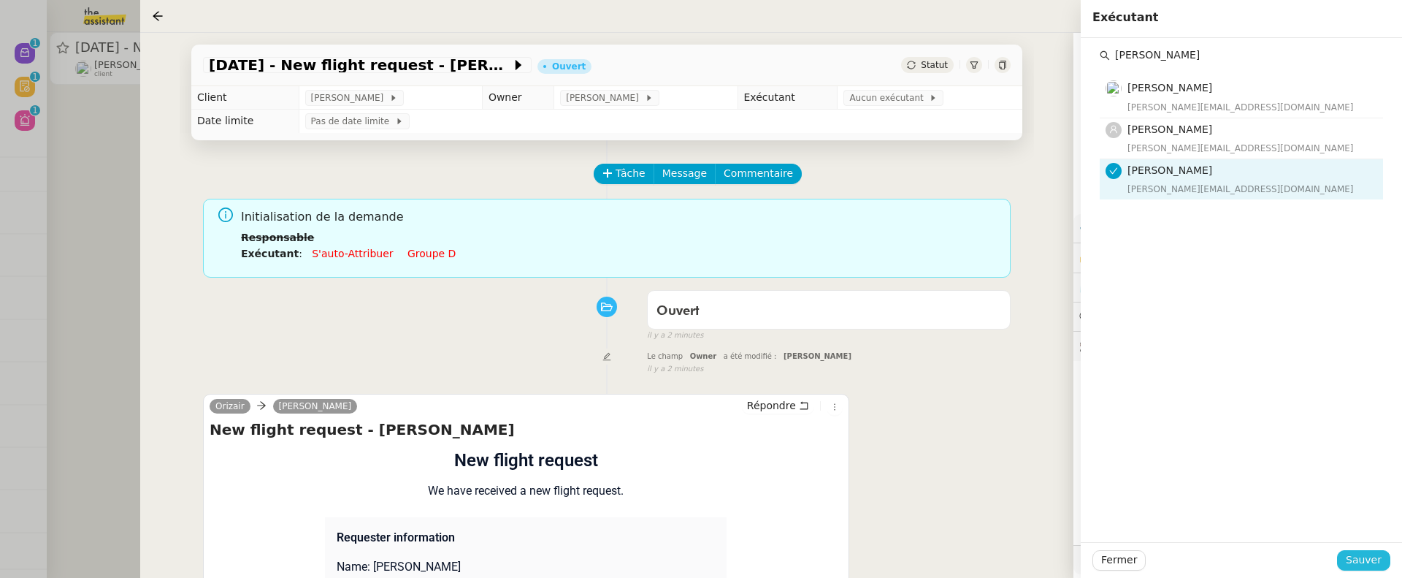
click at [1360, 470] on span "Sauver" at bounding box center [1364, 559] width 36 height 17
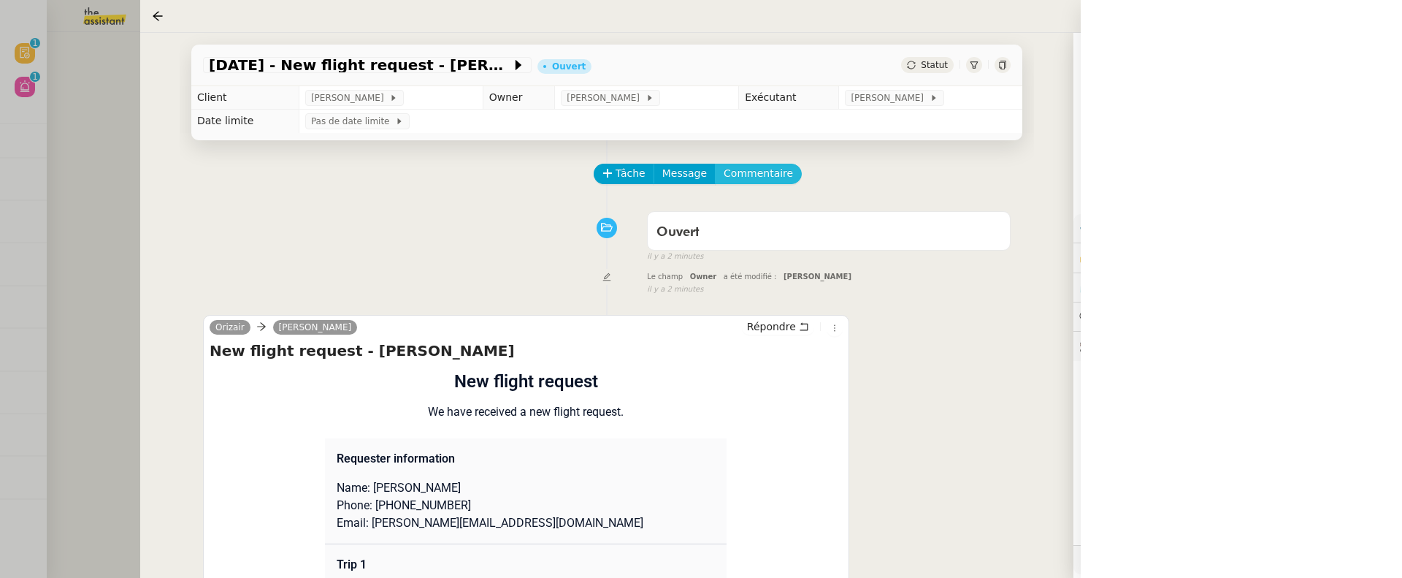
click at [746, 177] on span "Commentaire" at bounding box center [758, 173] width 69 height 17
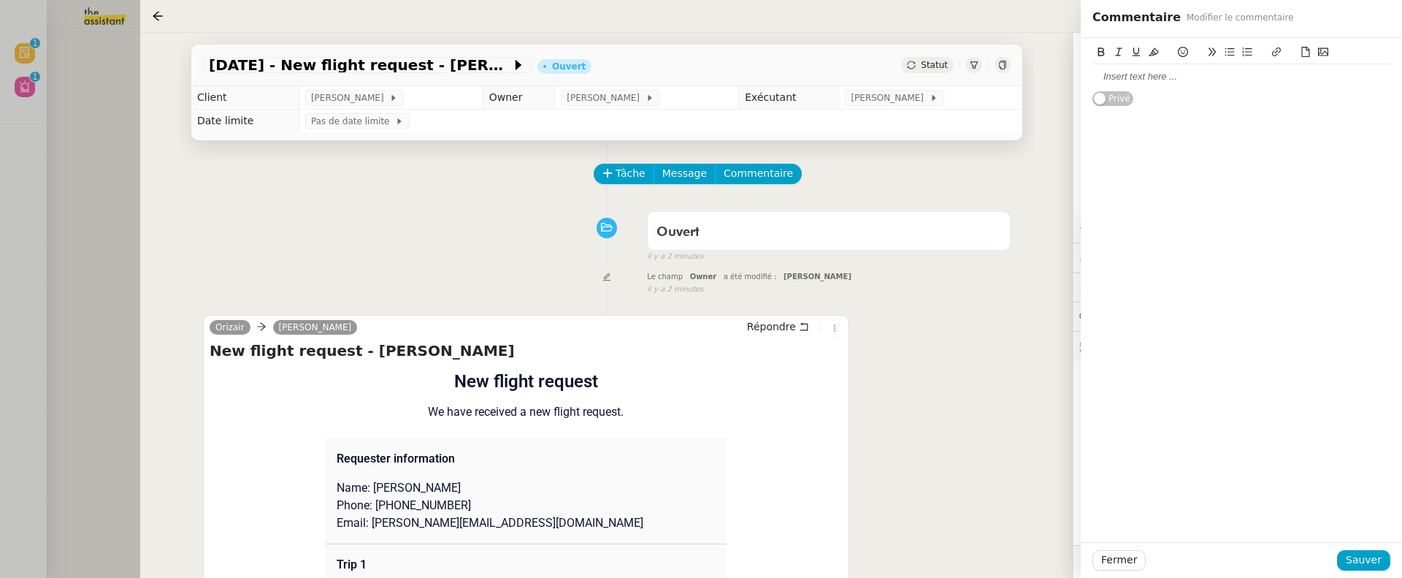
click at [1171, 80] on div at bounding box center [1241, 76] width 298 height 13
click at [1370, 470] on button "Sauver" at bounding box center [1363, 560] width 53 height 20
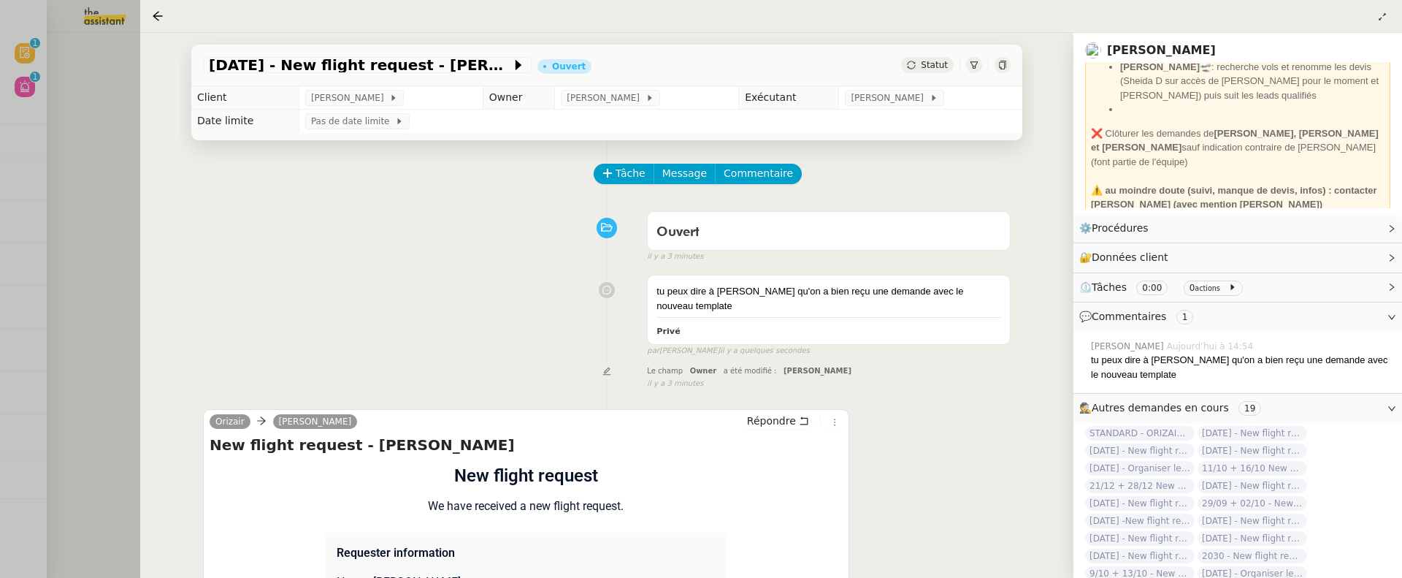
scroll to position [369, 0]
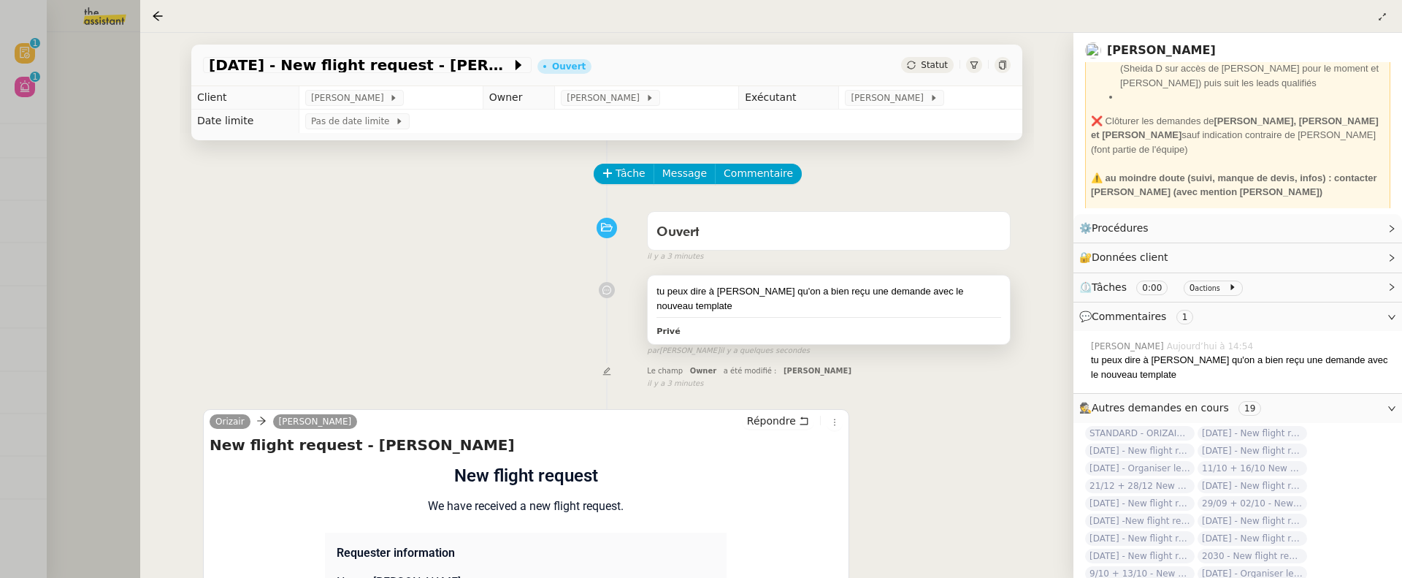
click at [928, 291] on div "tu peux dire à Louis qu'on a bien reçu une demande avec le nouveau template" at bounding box center [828, 298] width 345 height 28
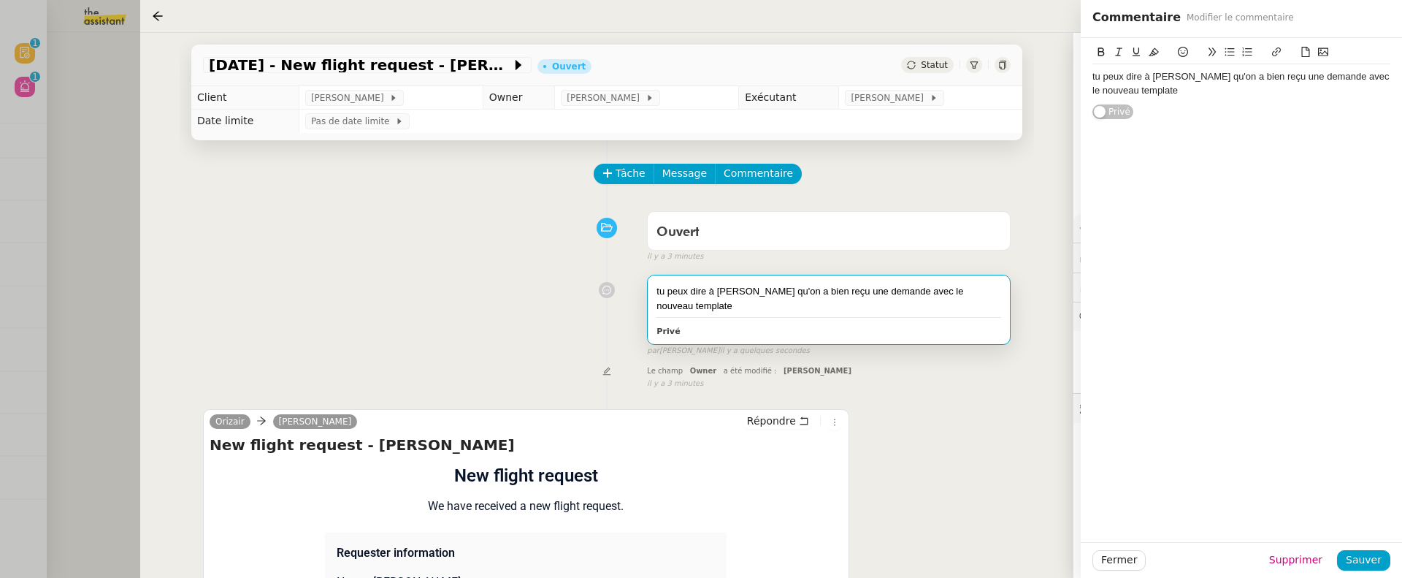
click at [1250, 96] on div "tu peux dire à Louis qu'on a bien reçu une demande avec le nouveau template" at bounding box center [1241, 83] width 298 height 27
click at [1362, 470] on span "Sauver" at bounding box center [1364, 559] width 36 height 17
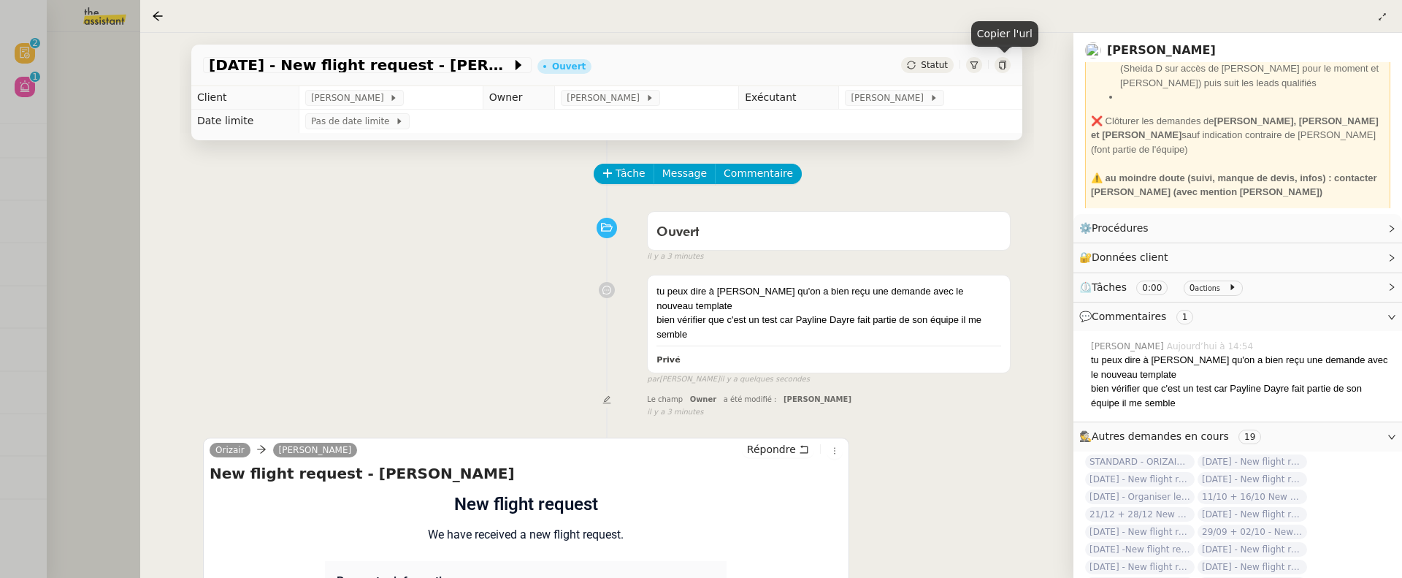
click at [998, 63] on icon at bounding box center [1002, 65] width 9 height 9
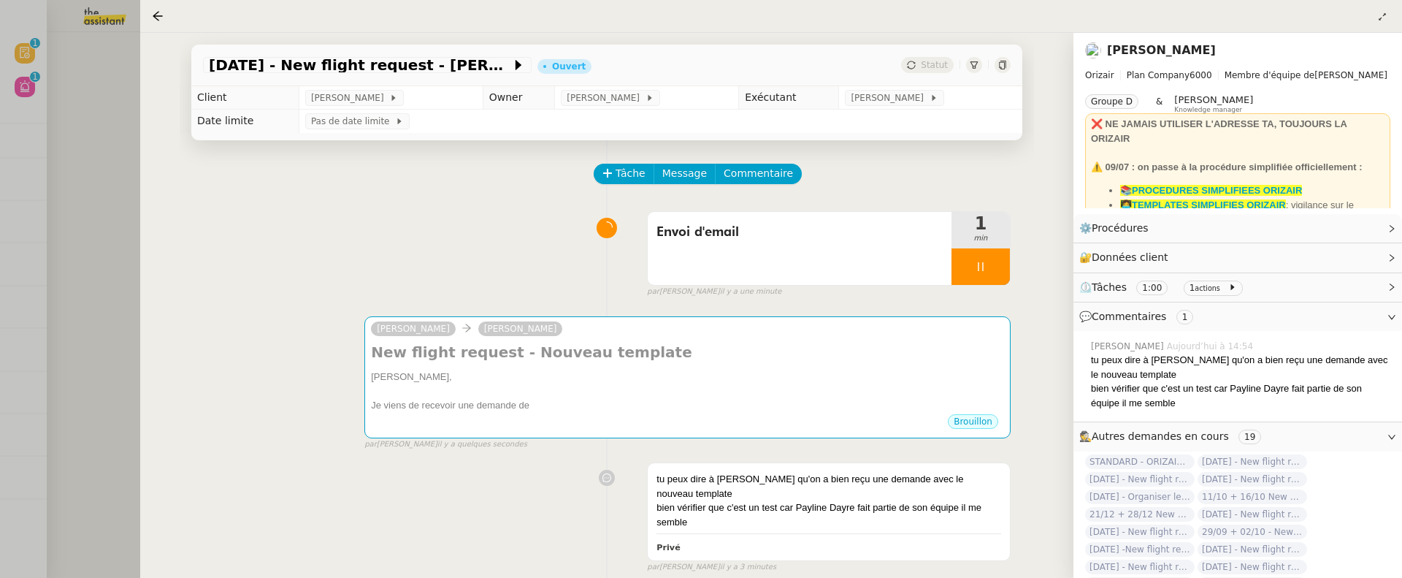
scroll to position [369, 0]
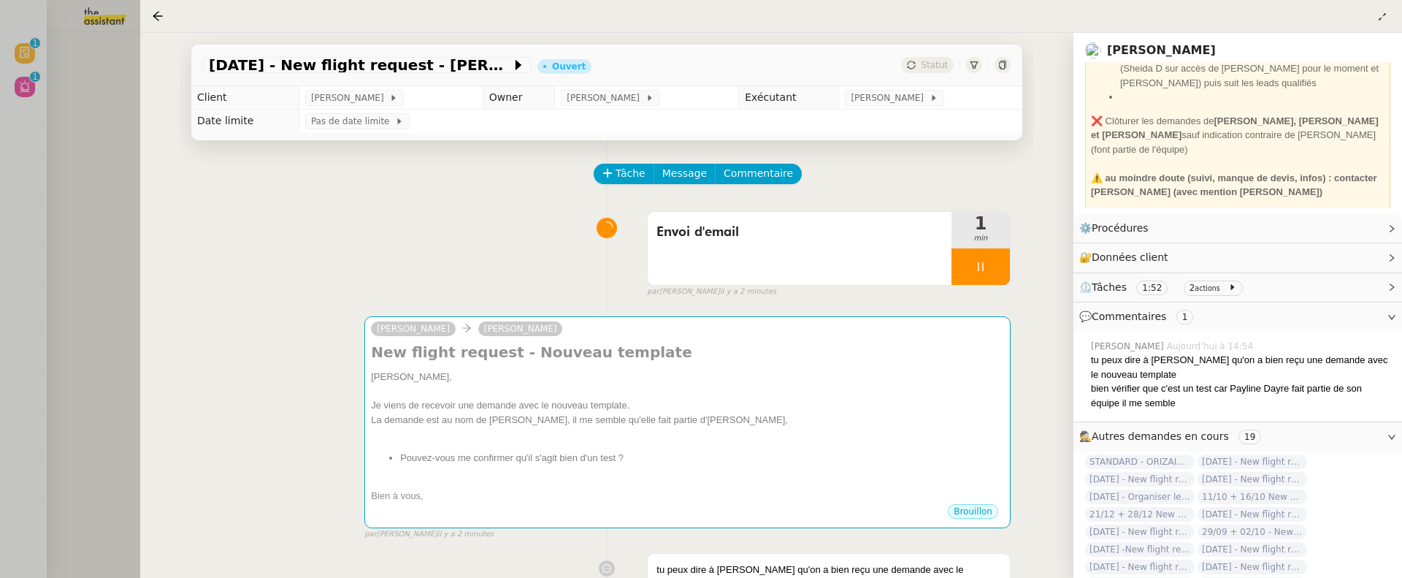
click at [102, 136] on div at bounding box center [701, 289] width 1402 height 578
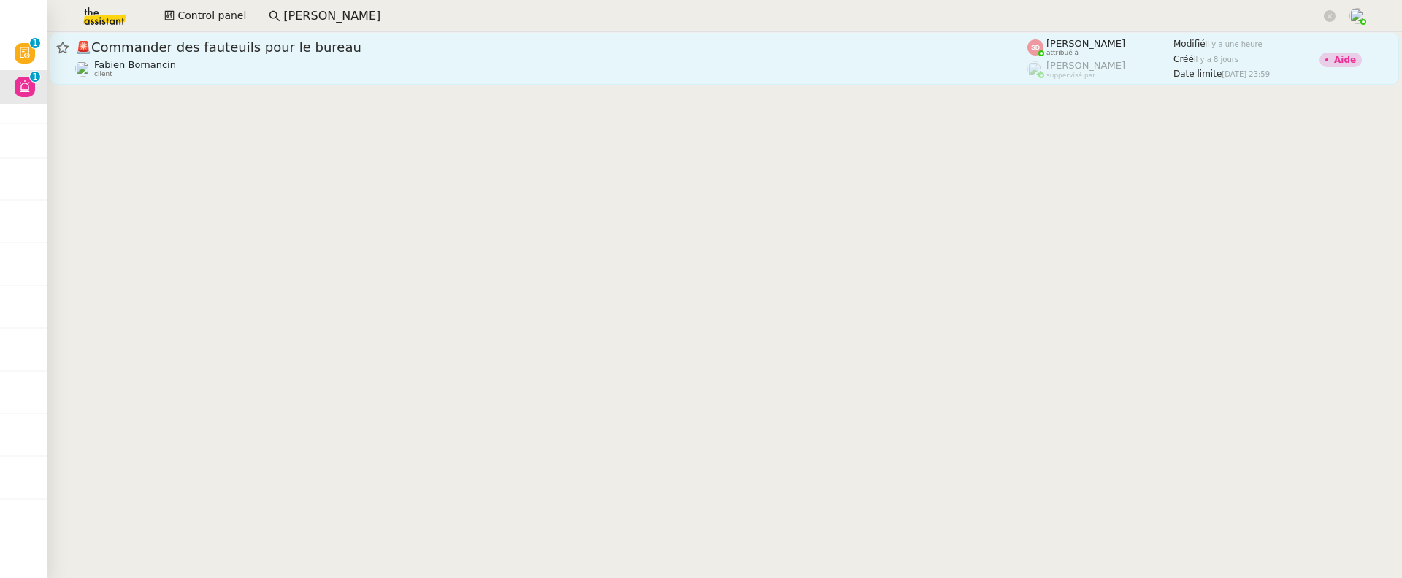
click at [434, 66] on div "[PERSON_NAME] client" at bounding box center [551, 68] width 952 height 19
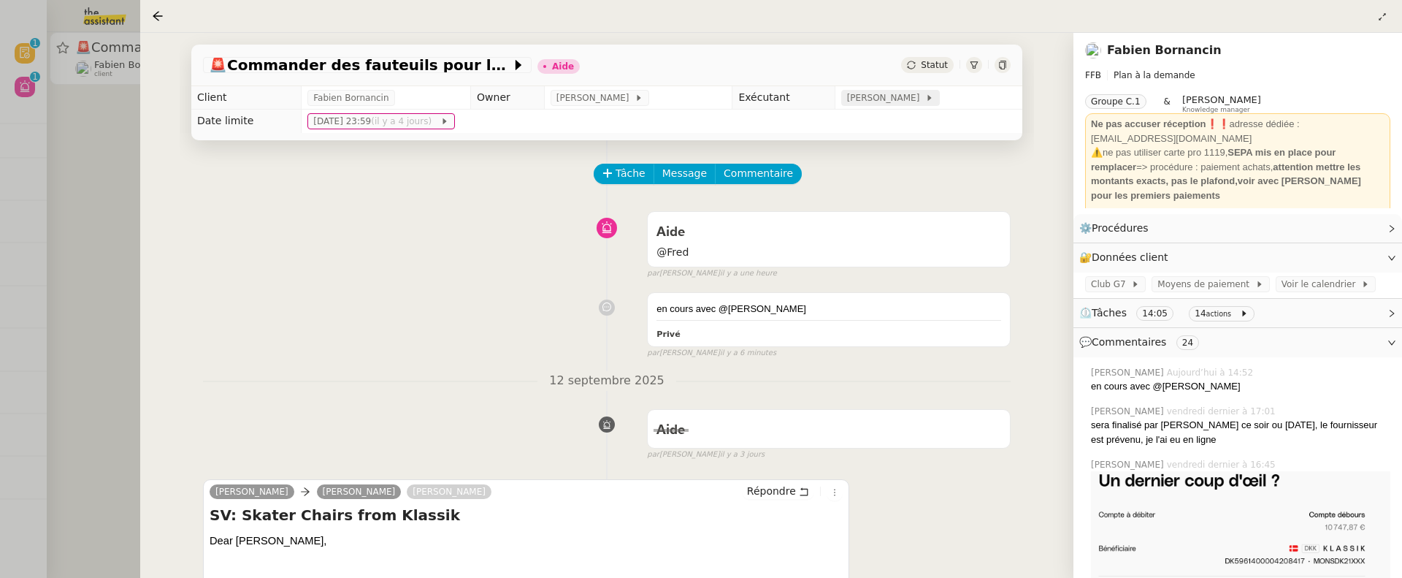
click at [905, 100] on span "[PERSON_NAME]" at bounding box center [886, 98] width 78 height 15
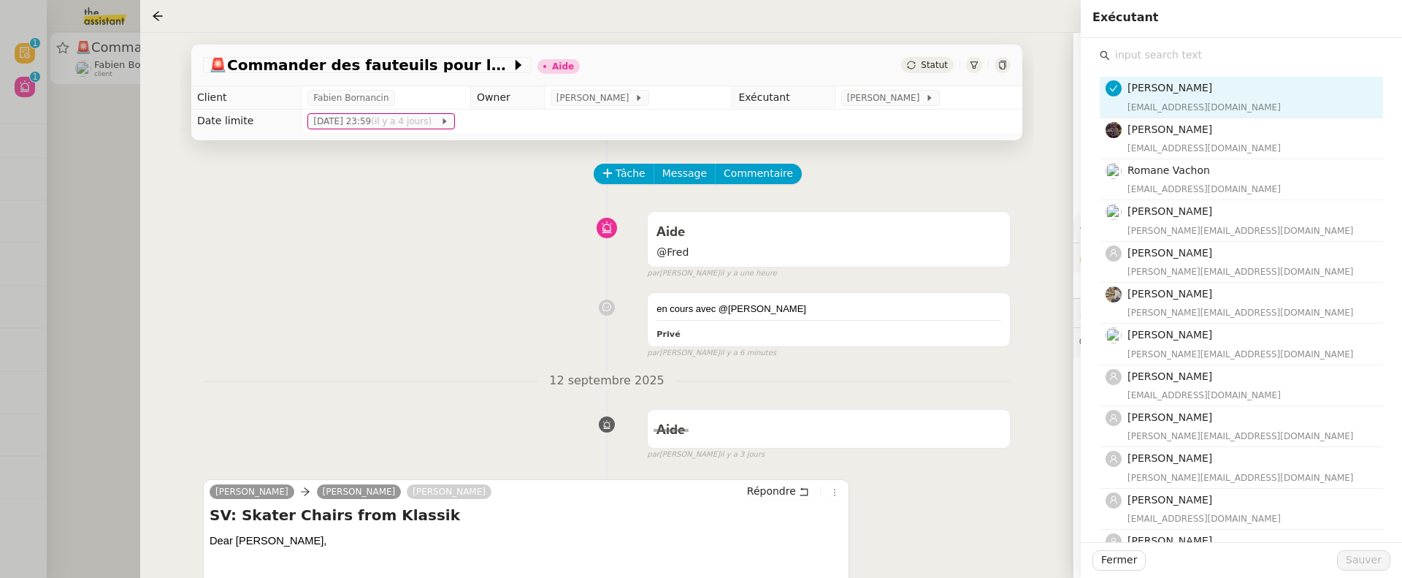
click at [1152, 59] on input "text" at bounding box center [1246, 55] width 273 height 20
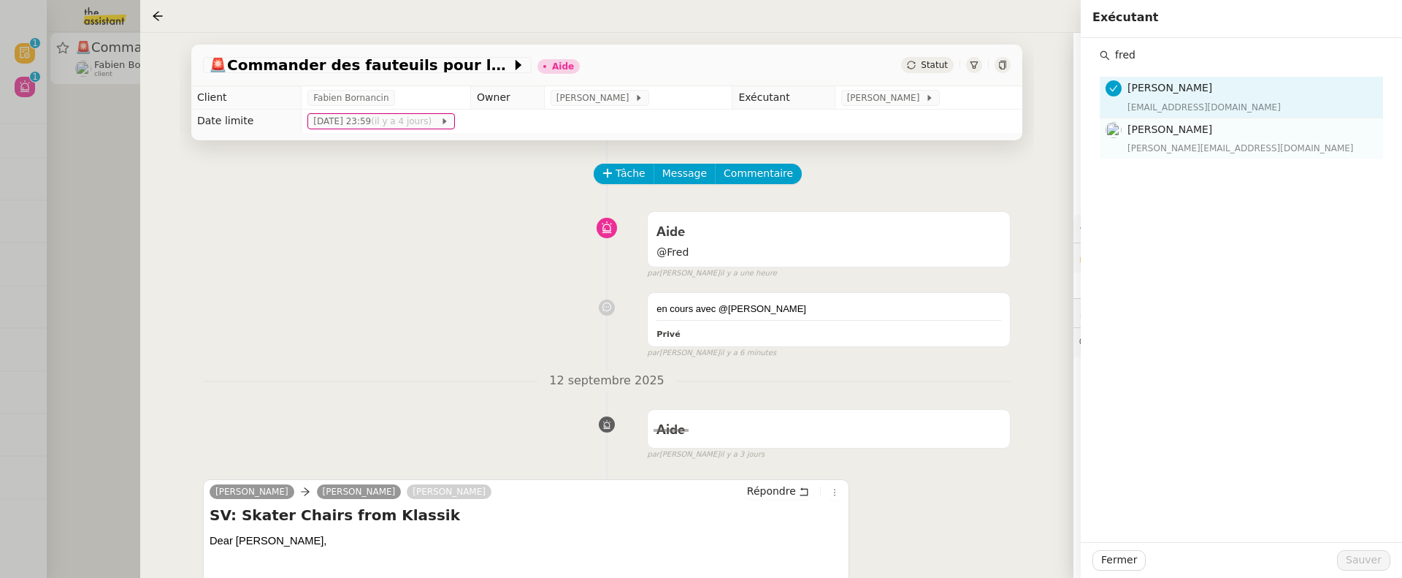
type input "fred"
click at [1206, 142] on div "[PERSON_NAME][EMAIL_ADDRESS][DOMAIN_NAME]" at bounding box center [1250, 148] width 247 height 15
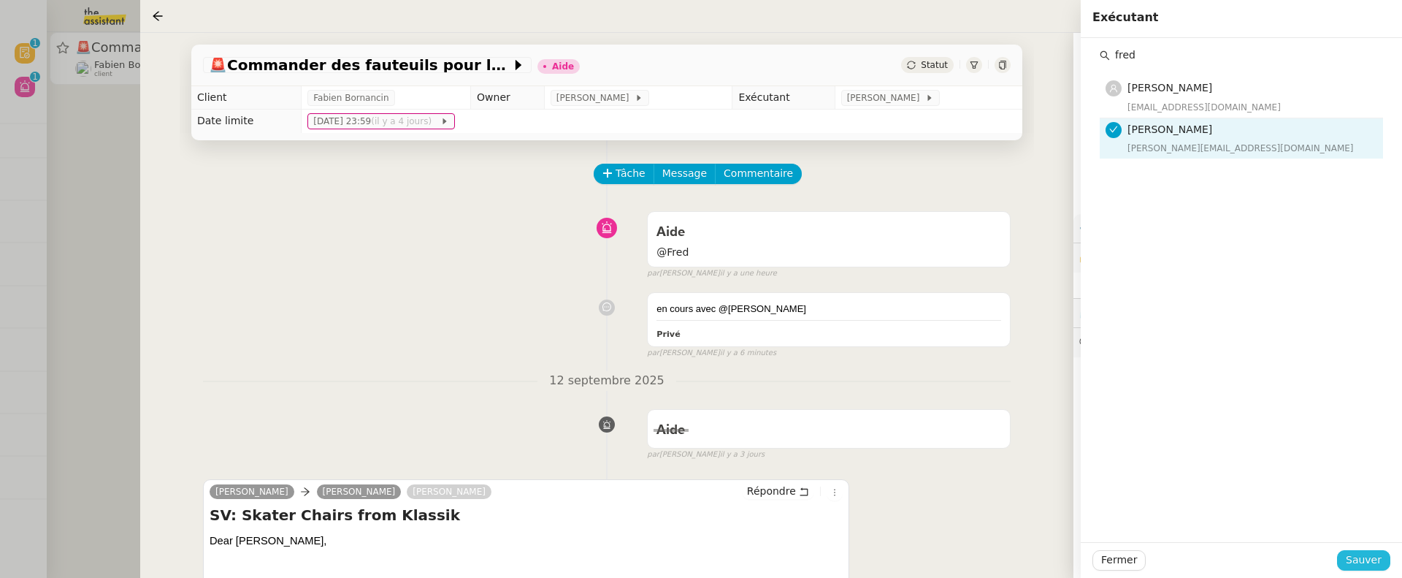
click at [1368, 556] on span "Sauver" at bounding box center [1364, 559] width 36 height 17
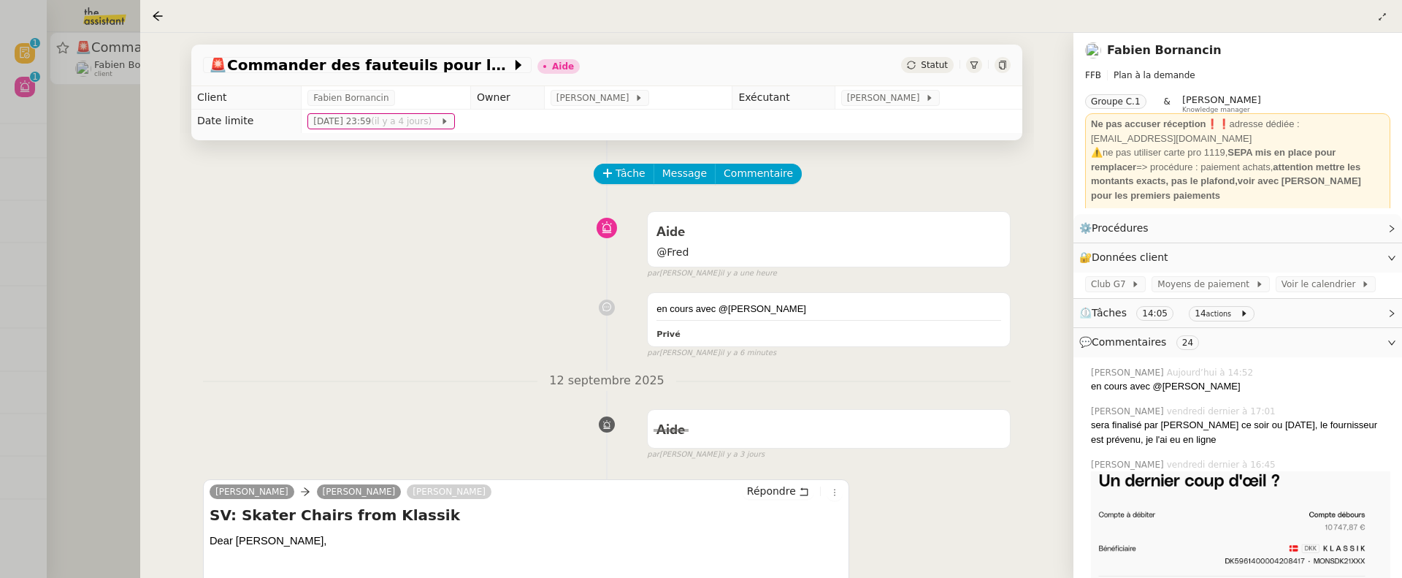
click at [927, 63] on span "Statut" at bounding box center [934, 65] width 27 height 10
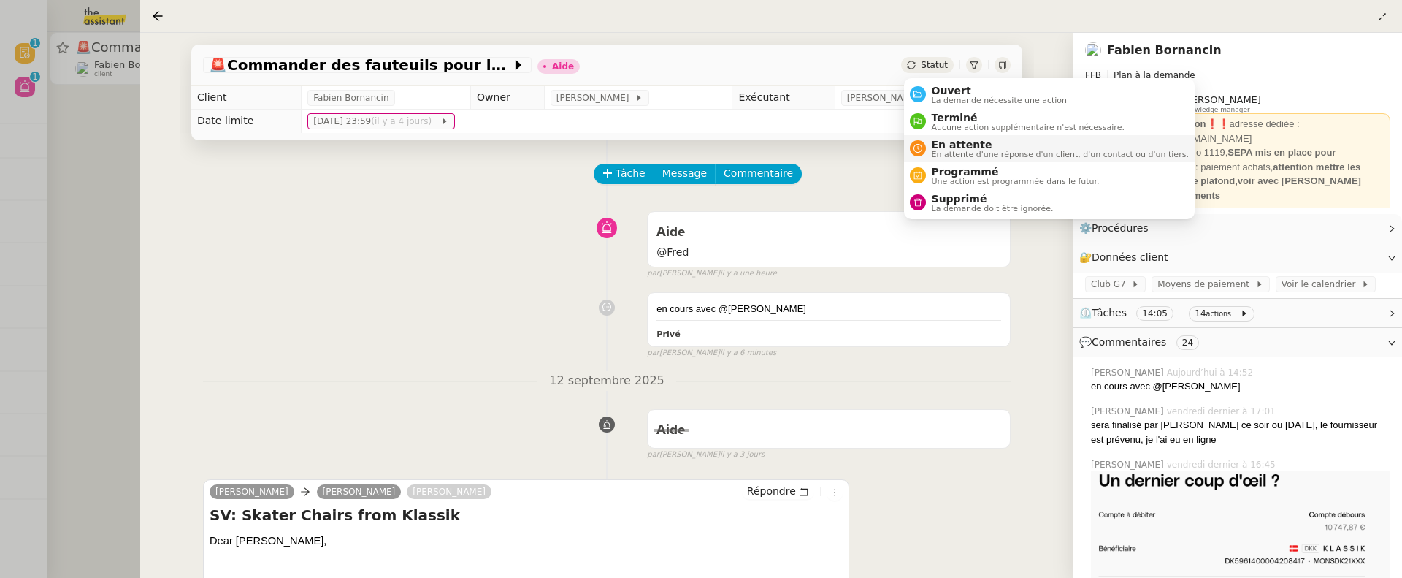
click at [965, 156] on span "En attente d'une réponse d'un client, d'un contact ou d'un tiers." at bounding box center [1060, 154] width 257 height 8
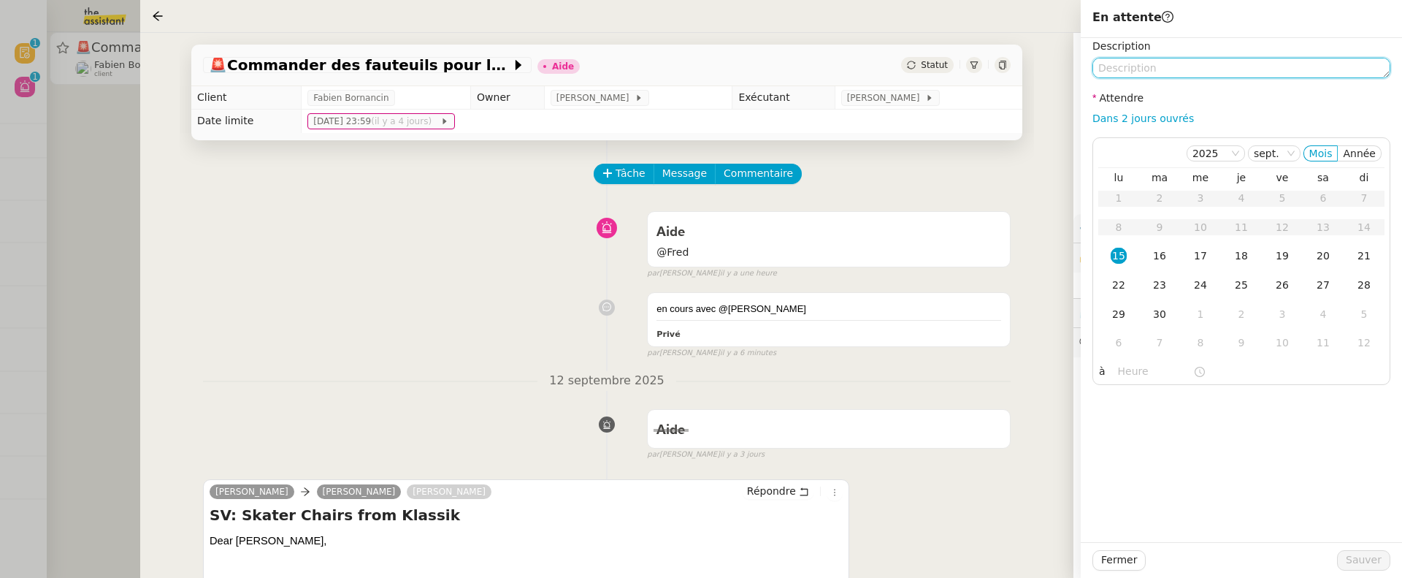
click at [1137, 67] on textarea at bounding box center [1241, 68] width 298 height 20
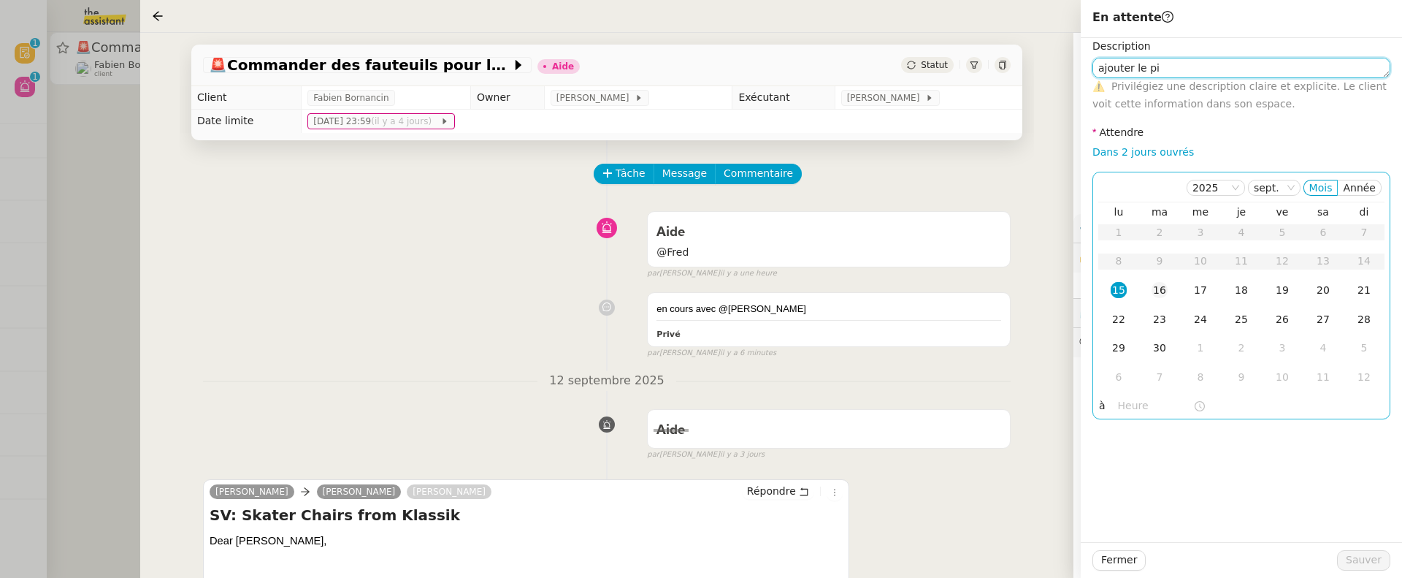
type textarea "ajouter le pi"
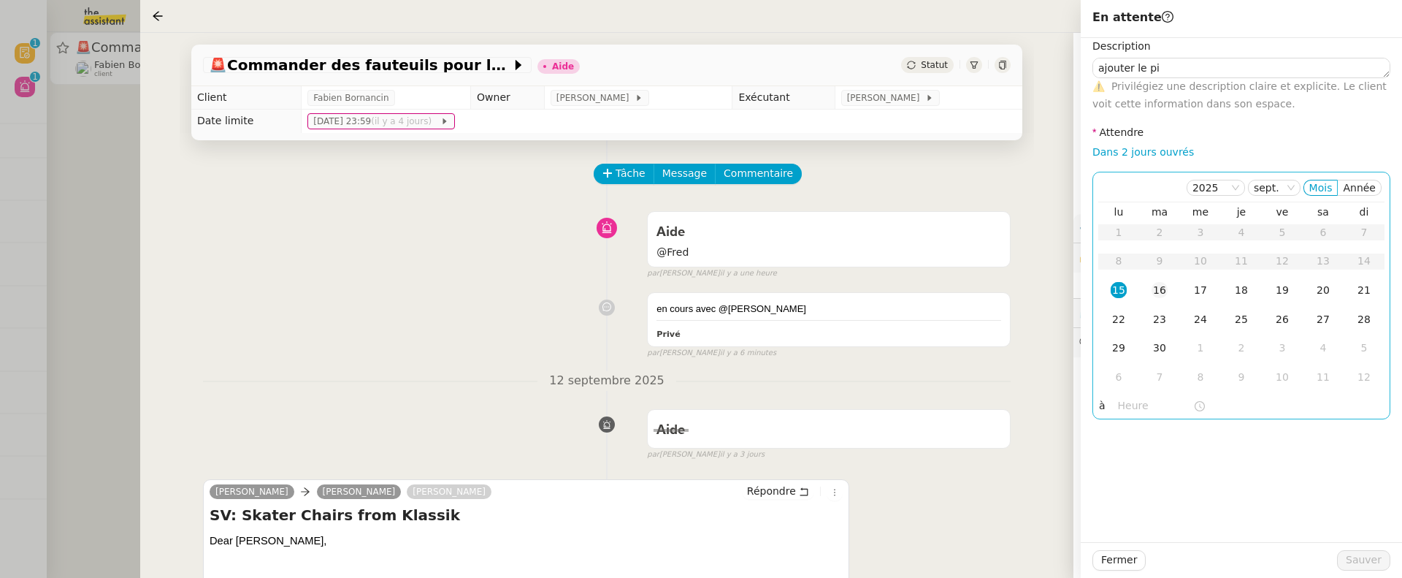
click at [1155, 288] on div "16" at bounding box center [1160, 290] width 16 height 16
click at [1127, 413] on input "text" at bounding box center [1155, 405] width 75 height 17
click at [1120, 315] on div "07" at bounding box center [1130, 315] width 41 height 18
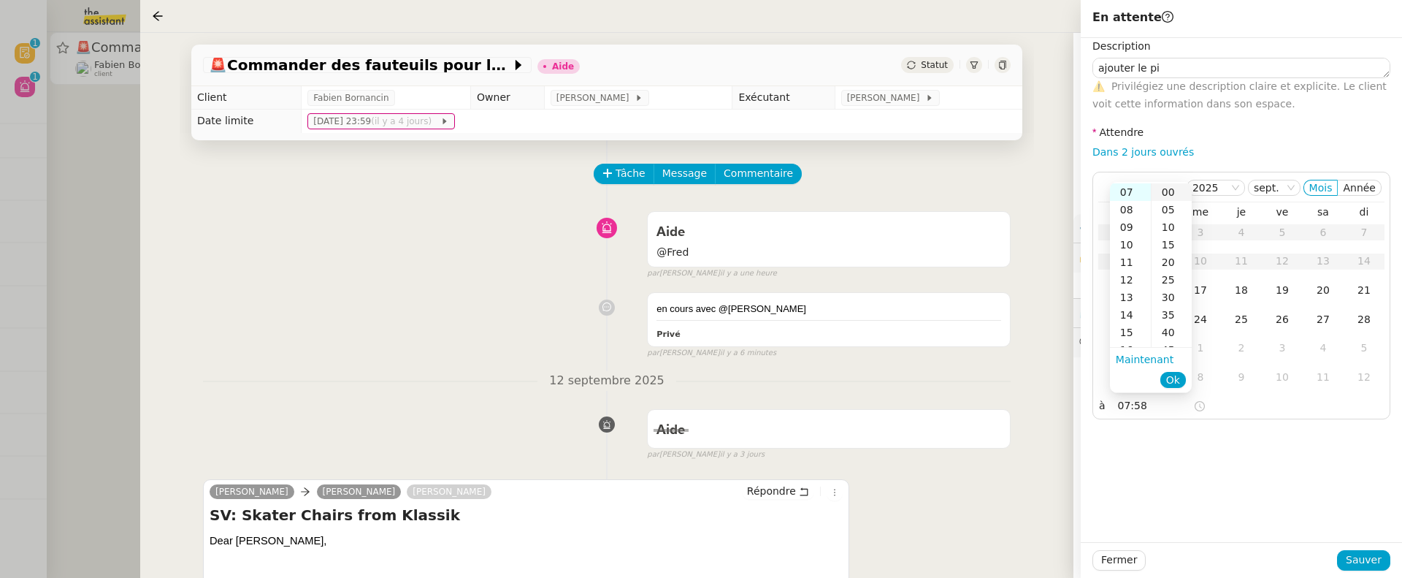
click at [1172, 186] on div "00" at bounding box center [1172, 192] width 40 height 18
type input "07:00"
click at [1182, 377] on button "Ok" at bounding box center [1173, 380] width 26 height 16
click at [1356, 565] on span "Sauver" at bounding box center [1364, 559] width 36 height 17
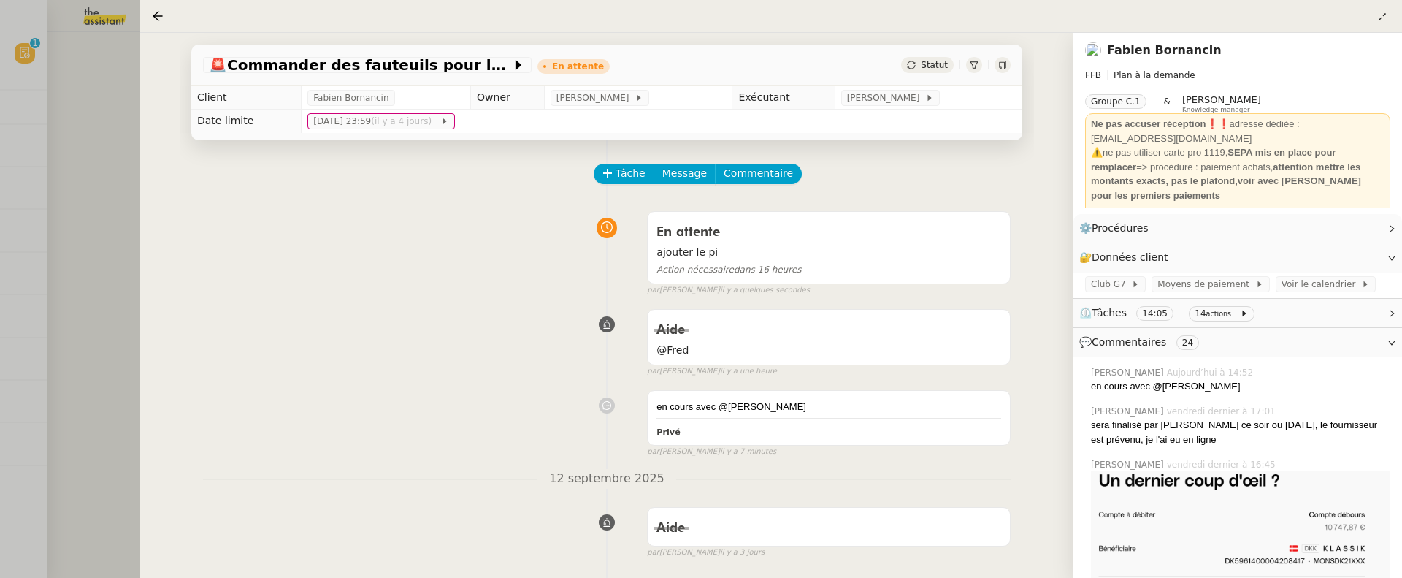
click at [110, 119] on div at bounding box center [701, 289] width 1402 height 578
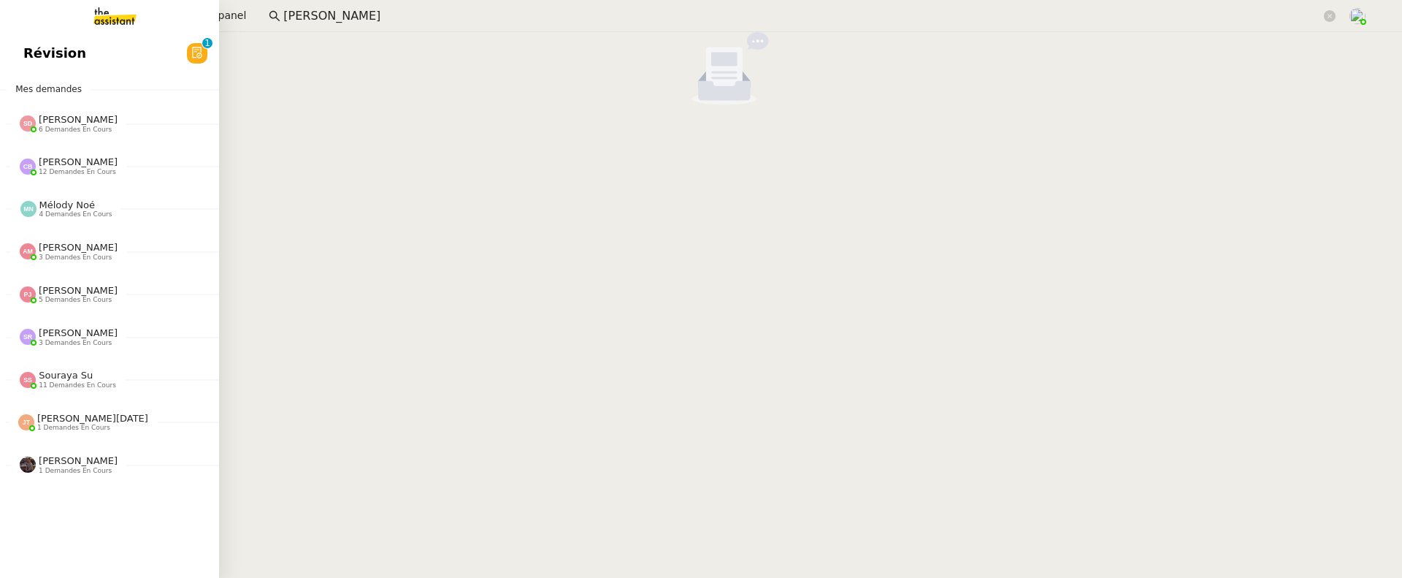
click at [39, 56] on span "Révision" at bounding box center [54, 53] width 63 height 22
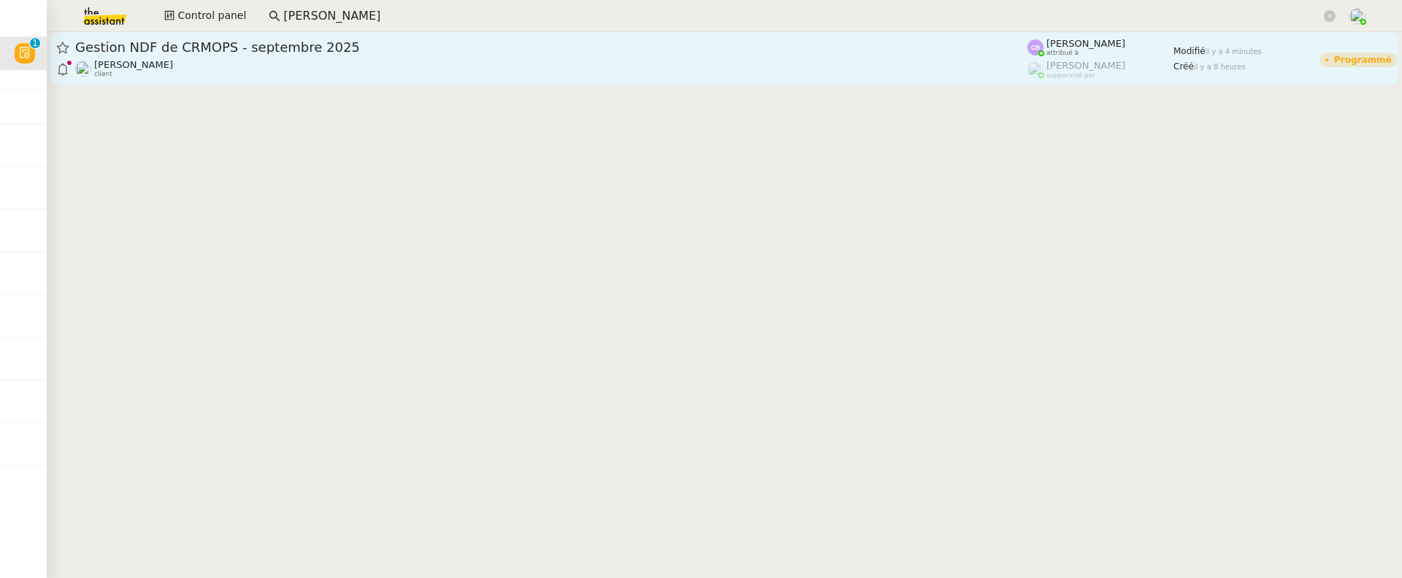
click at [561, 66] on div "Sébastien VIGE client" at bounding box center [551, 68] width 952 height 19
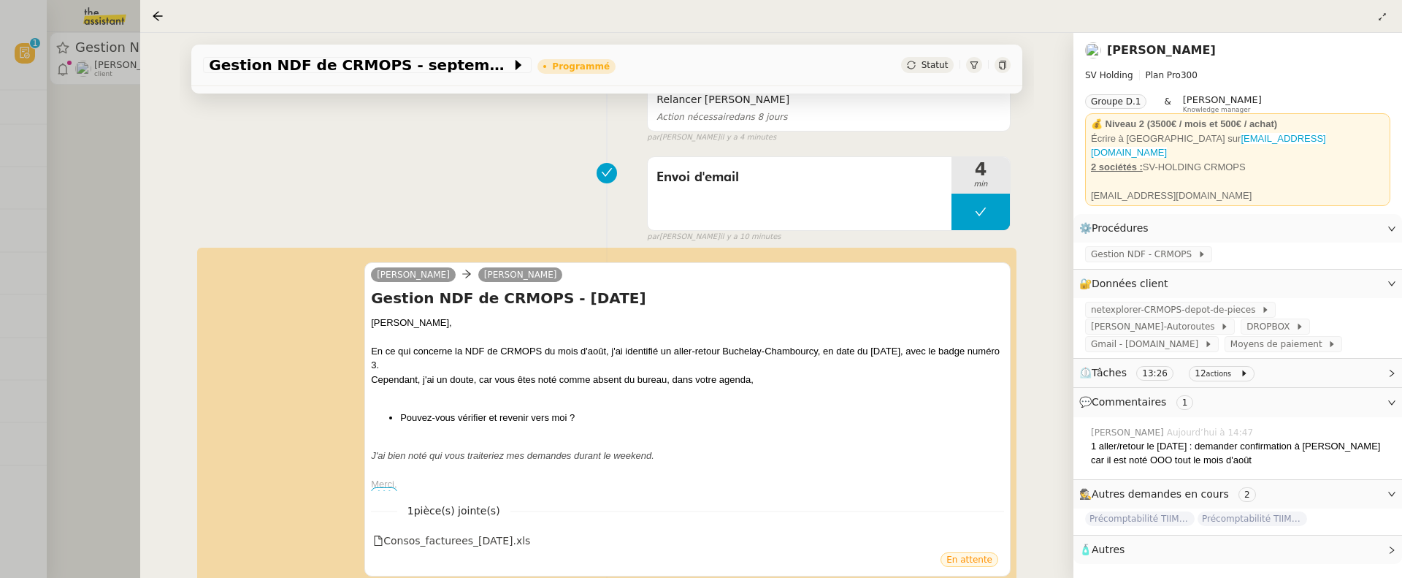
scroll to position [156, 0]
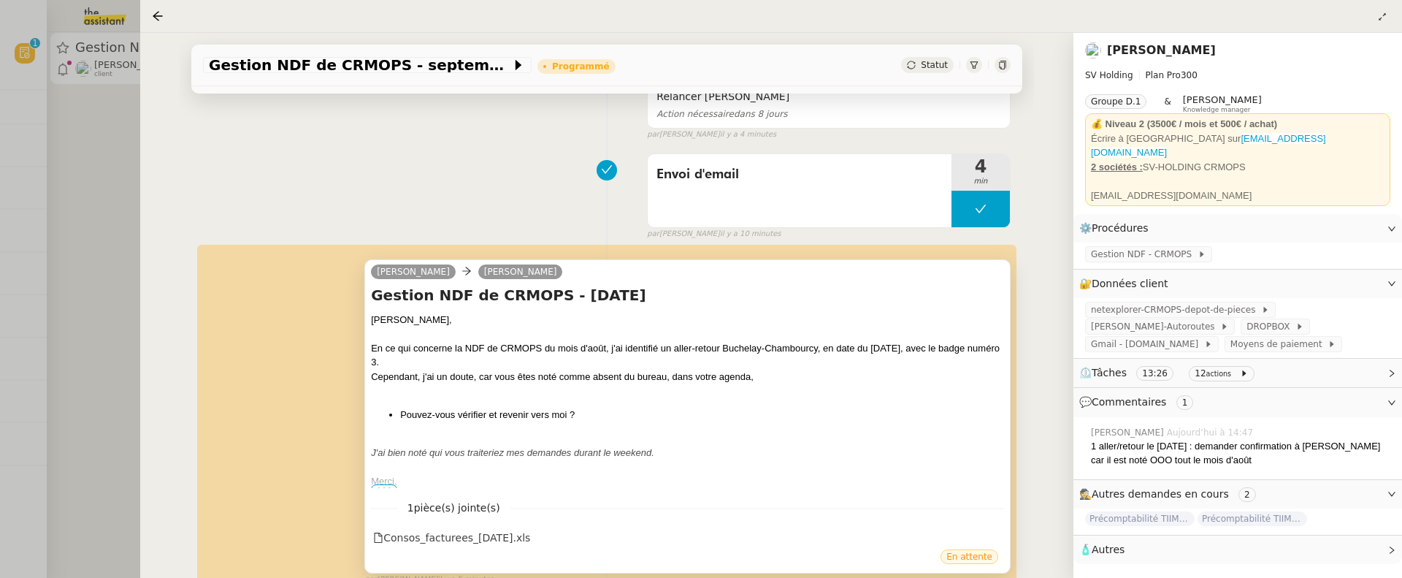
click at [384, 484] on span "•••" at bounding box center [384, 489] width 26 height 10
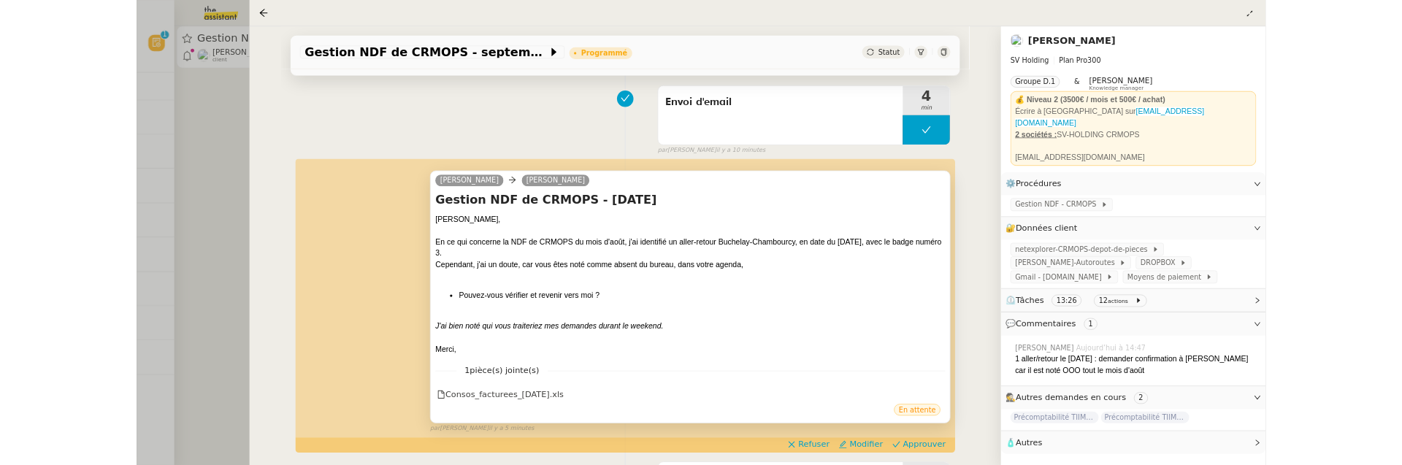
scroll to position [209, 0]
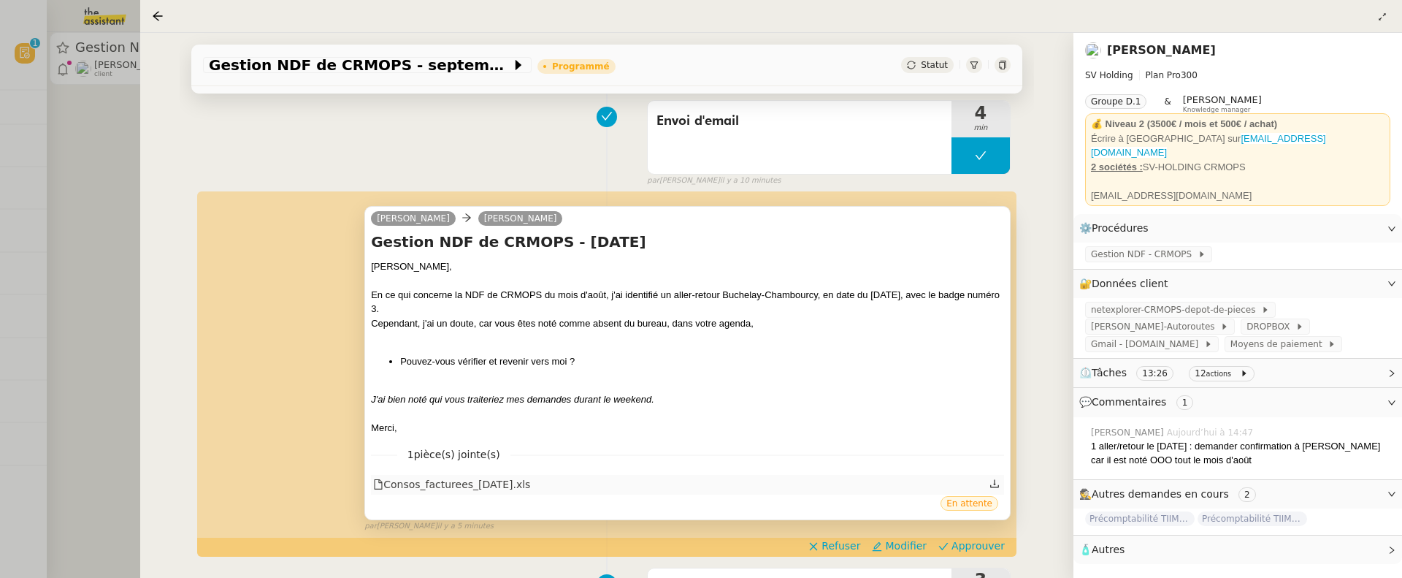
click at [530, 479] on div "Consos_facturees_2025-09-15.xls" at bounding box center [451, 484] width 157 height 17
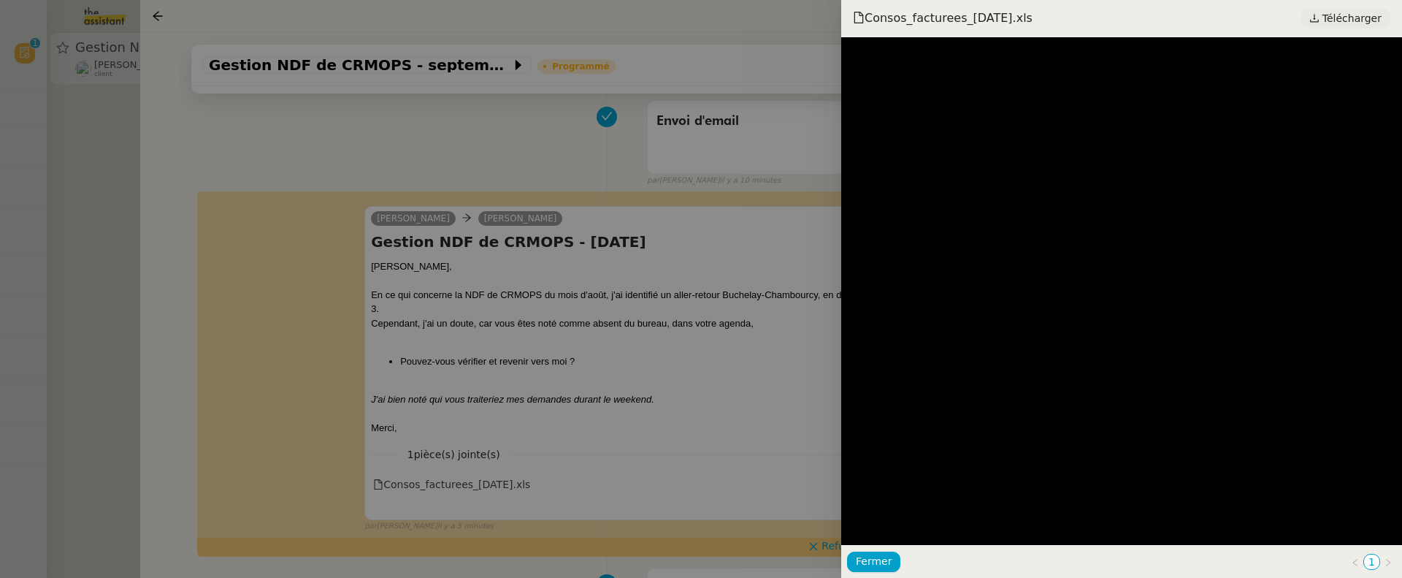
click at [1355, 12] on span "Télécharger" at bounding box center [1351, 18] width 59 height 19
click at [624, 355] on div at bounding box center [701, 289] width 1402 height 578
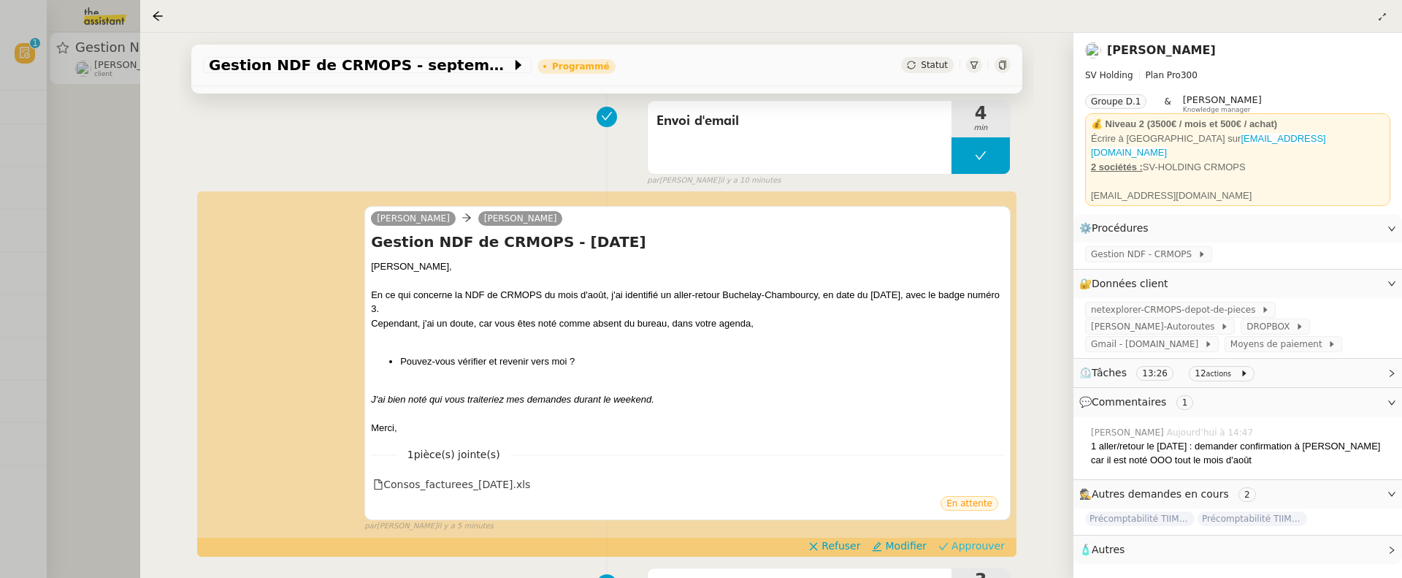
click at [986, 546] on span "Approuver" at bounding box center [977, 545] width 53 height 15
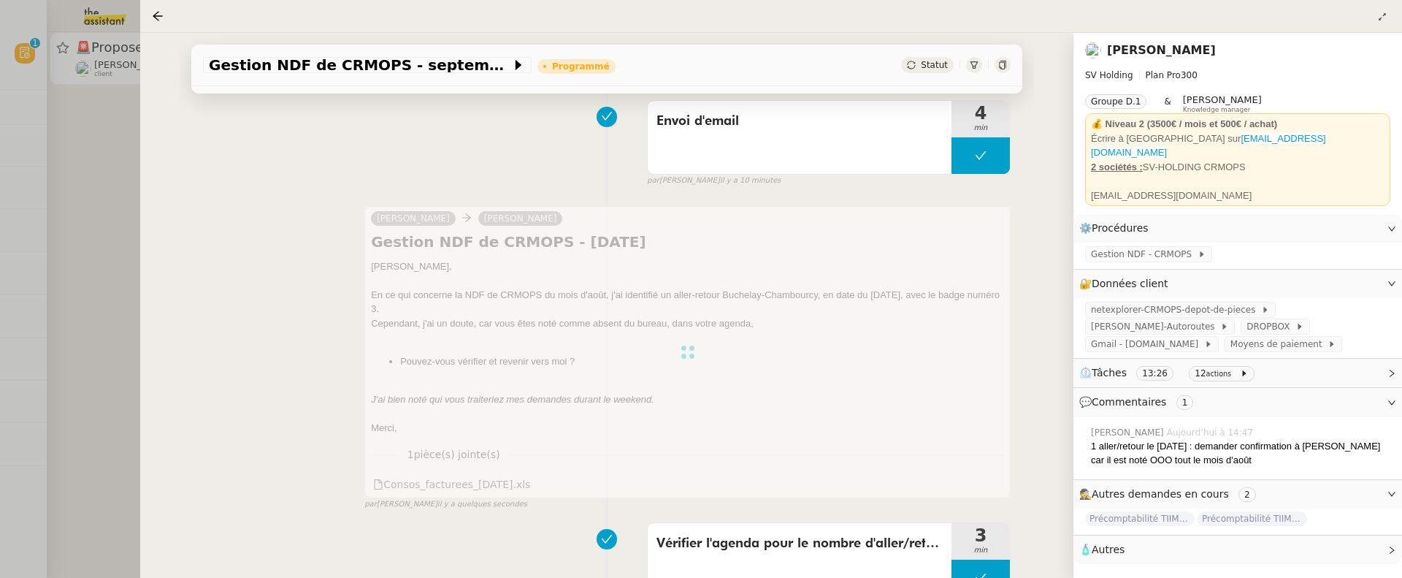
click at [113, 313] on div at bounding box center [701, 289] width 1402 height 578
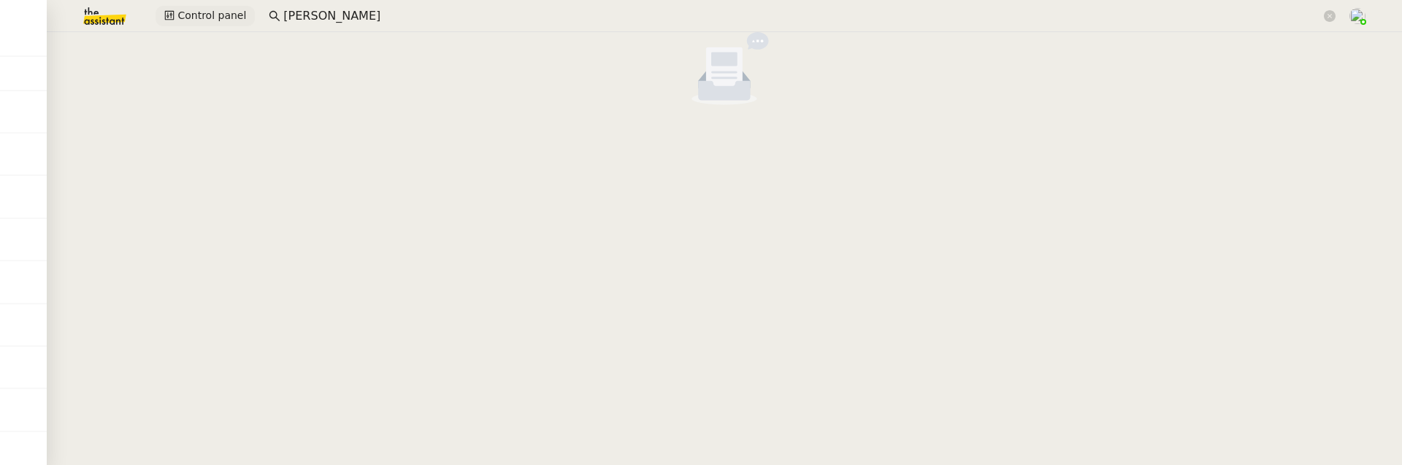
click at [202, 12] on span "Control panel" at bounding box center [211, 15] width 69 height 17
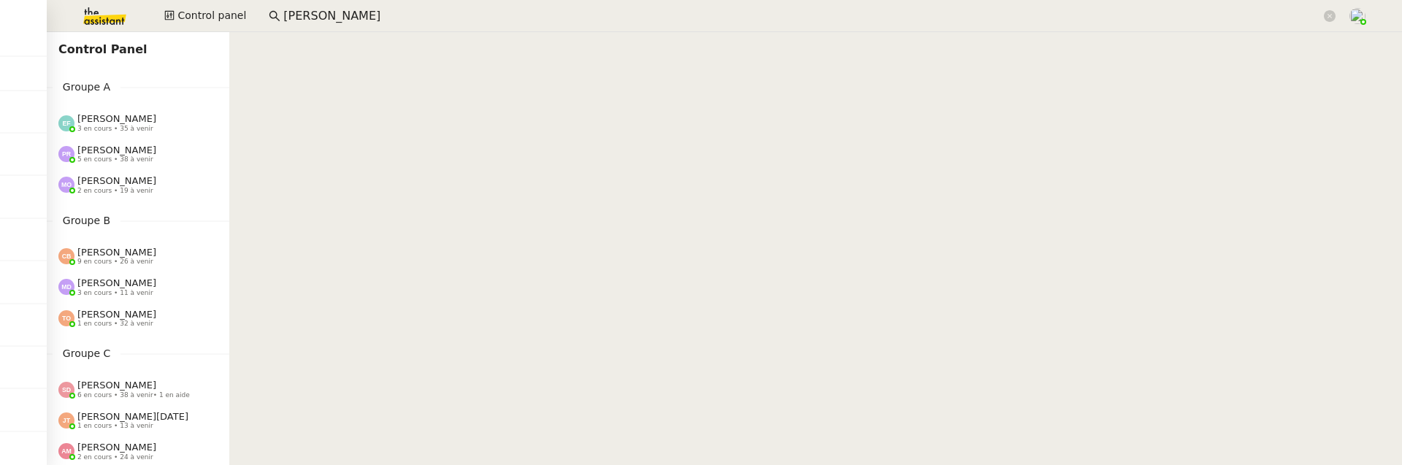
click at [380, 18] on input "[PERSON_NAME]" at bounding box center [802, 17] width 1038 height 20
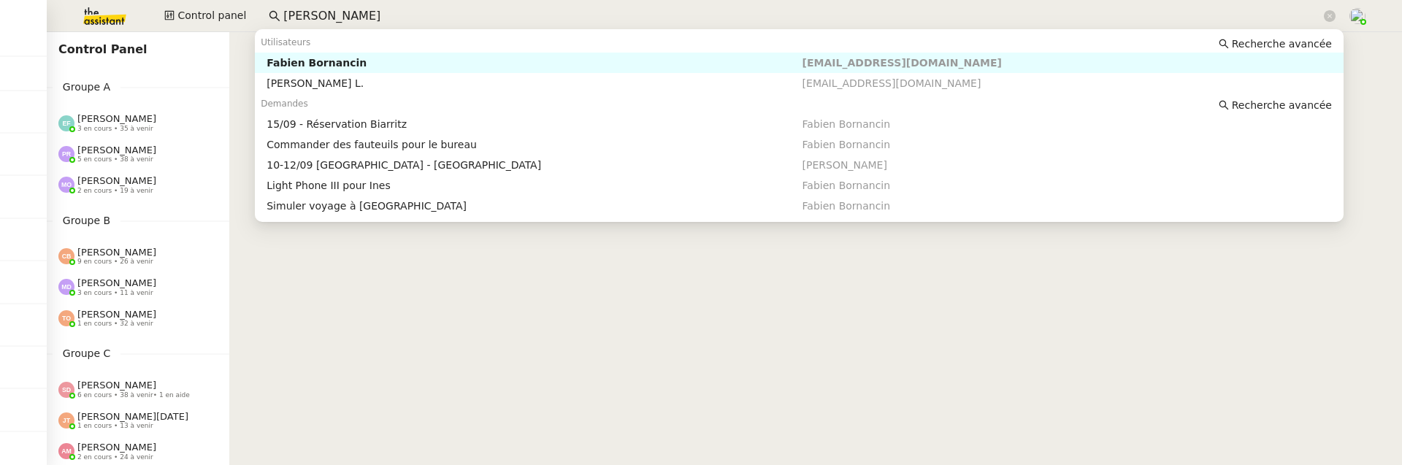
click at [380, 18] on input "[PERSON_NAME]" at bounding box center [802, 17] width 1038 height 20
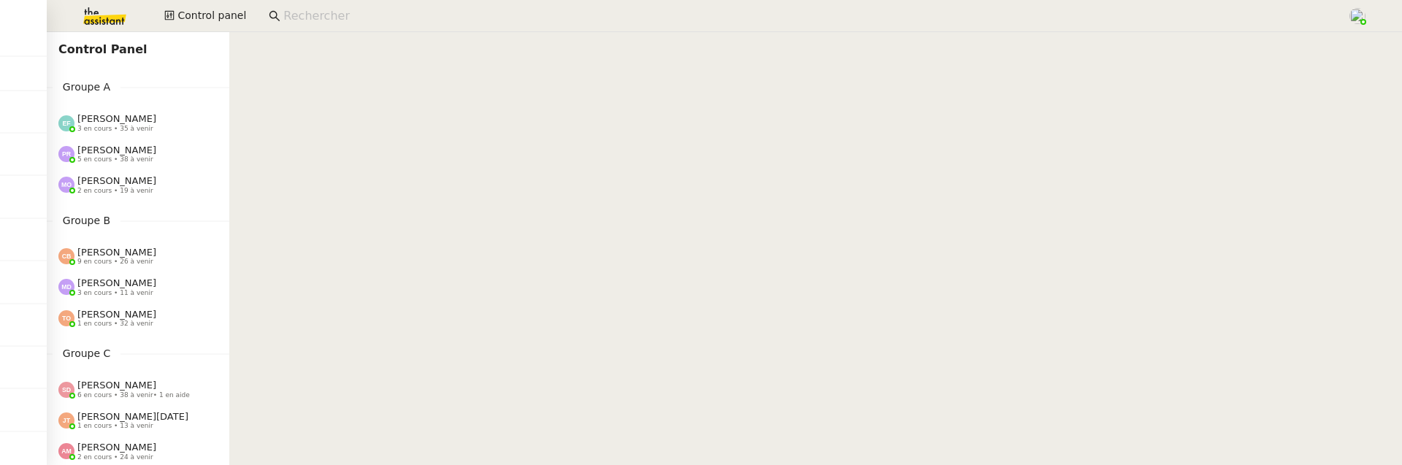
click at [459, 251] on nz-content at bounding box center [815, 248] width 1173 height 433
click at [191, 7] on span "Control panel" at bounding box center [211, 15] width 69 height 17
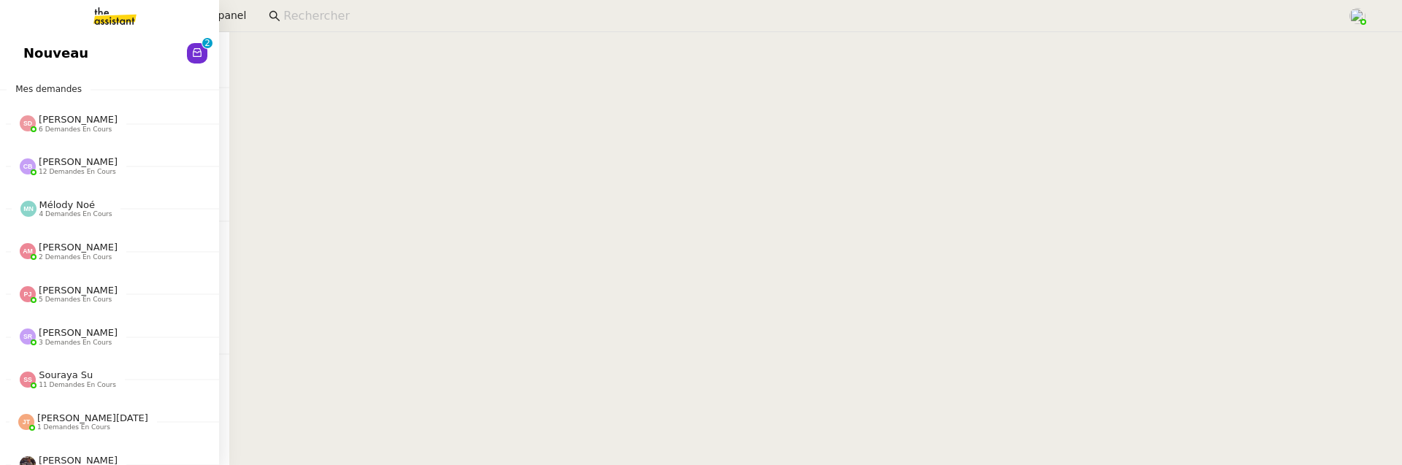
click at [34, 55] on span "Nouveau" at bounding box center [55, 53] width 65 height 22
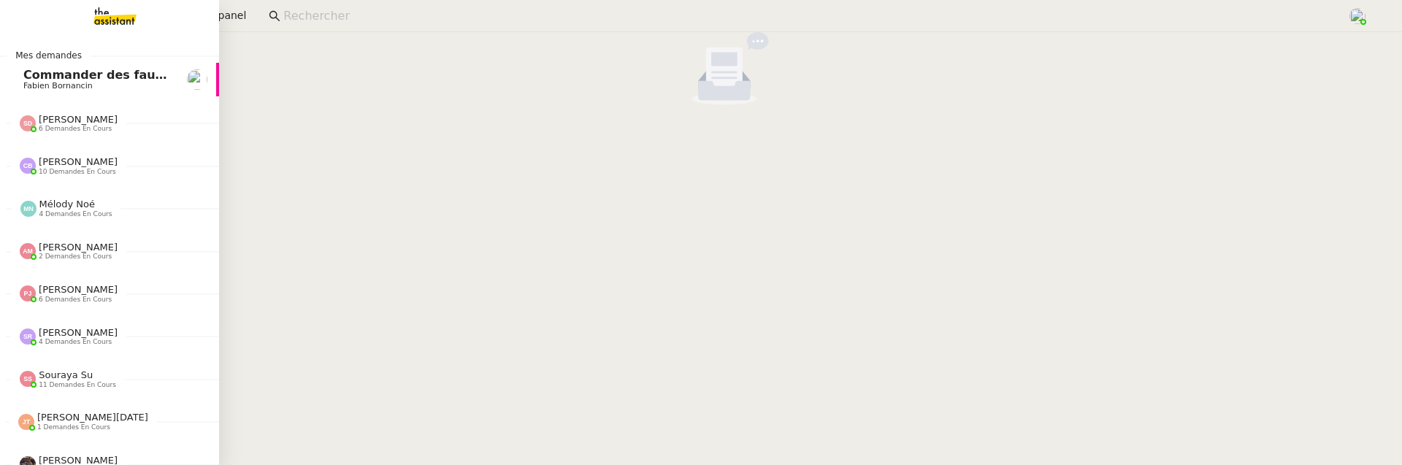
click at [19, 82] on link "Commander des fauteuils pour le bureau Fabien Bornancin" at bounding box center [109, 80] width 219 height 34
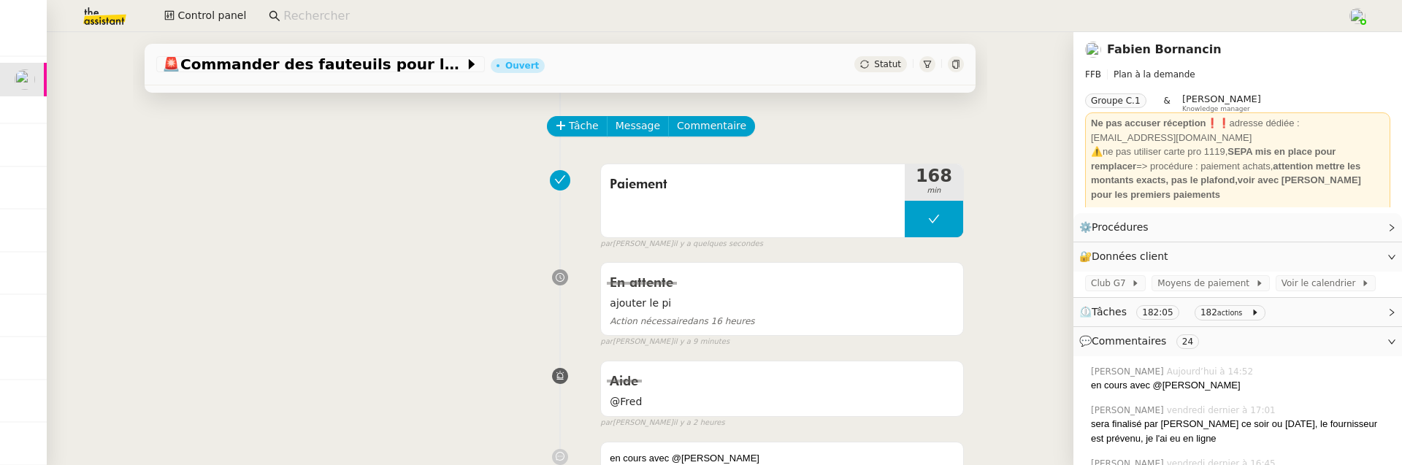
scroll to position [71, 0]
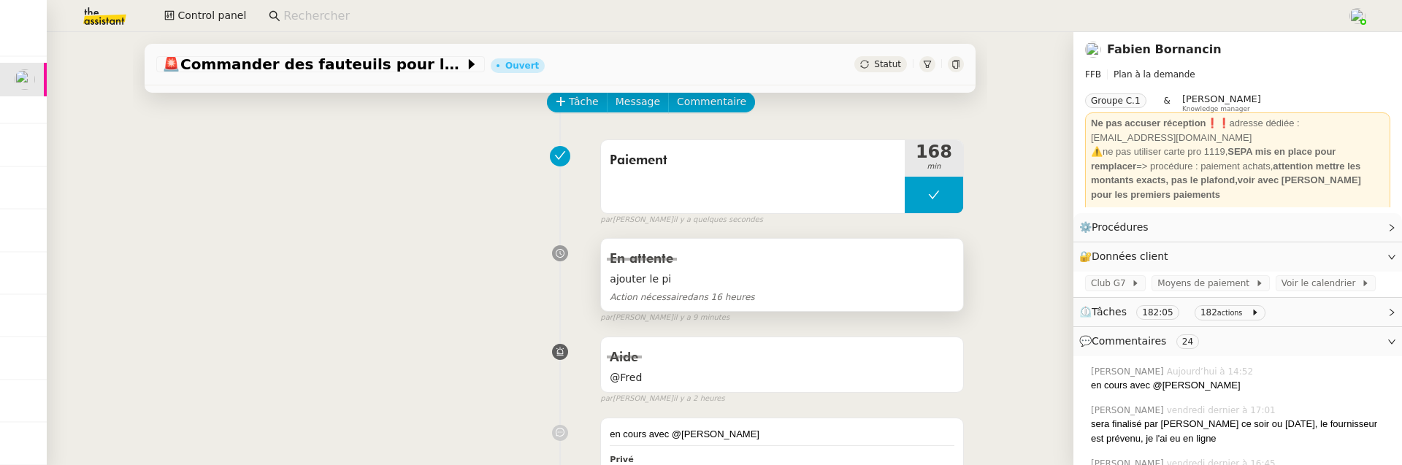
click at [728, 267] on div "En attente" at bounding box center [782, 259] width 345 height 23
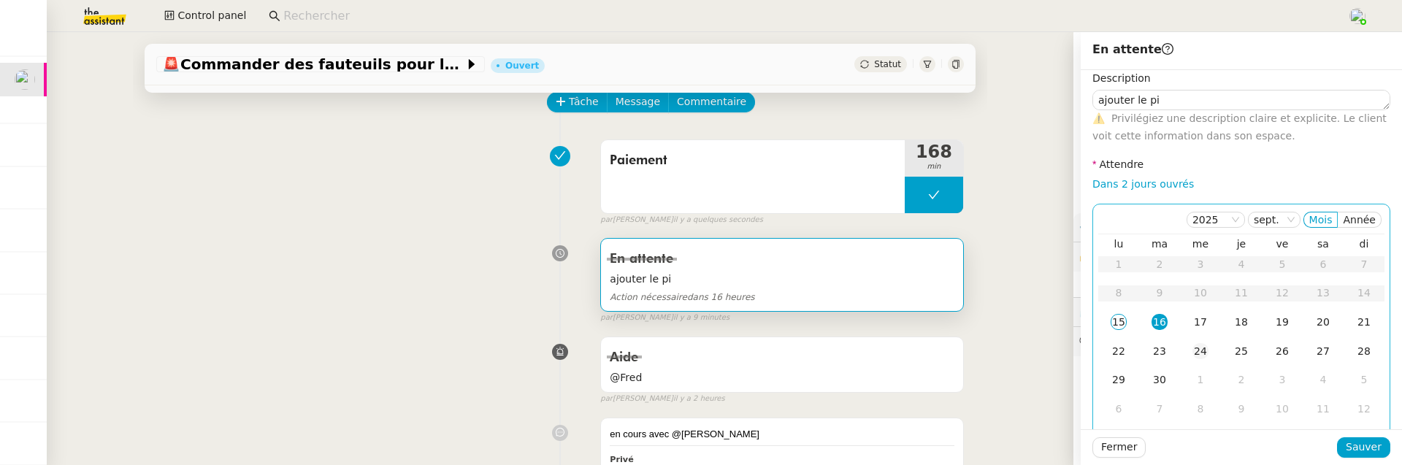
scroll to position [20, 0]
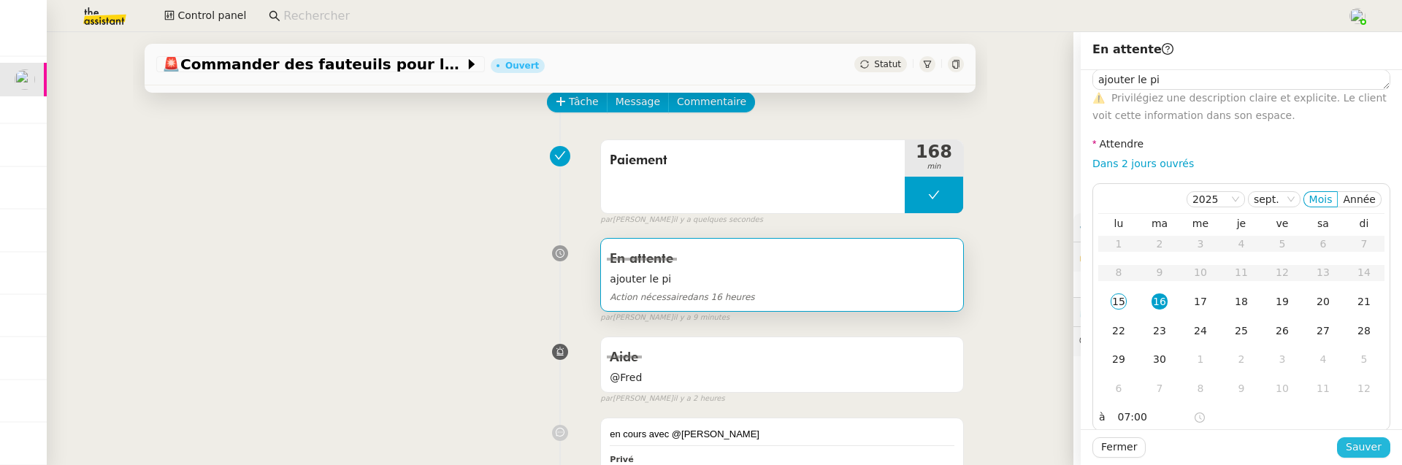
click at [1351, 450] on span "Sauver" at bounding box center [1364, 447] width 36 height 17
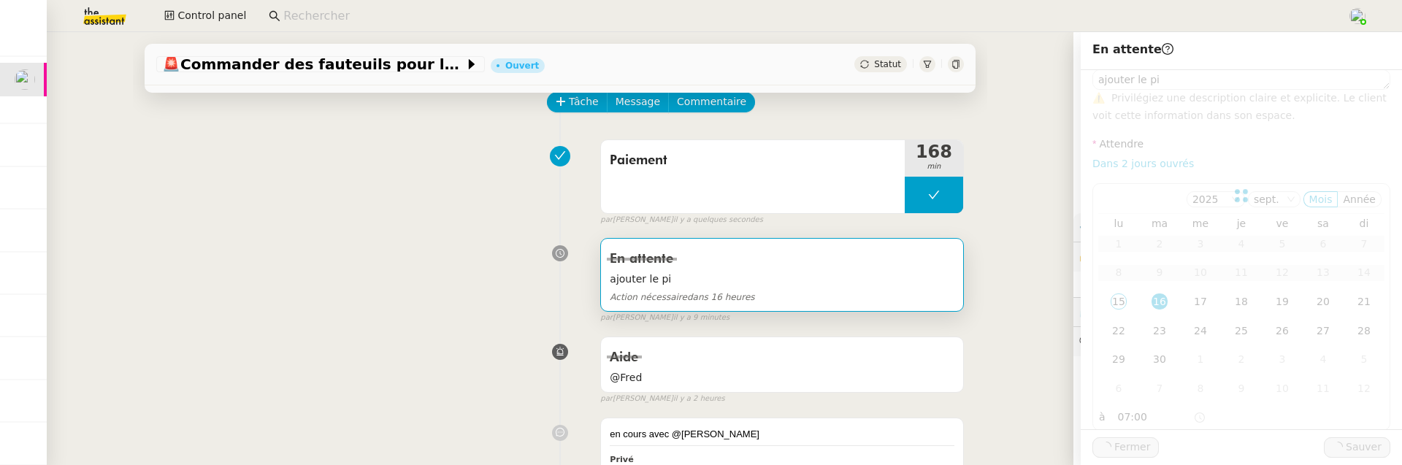
type textarea "ajouter le pi"
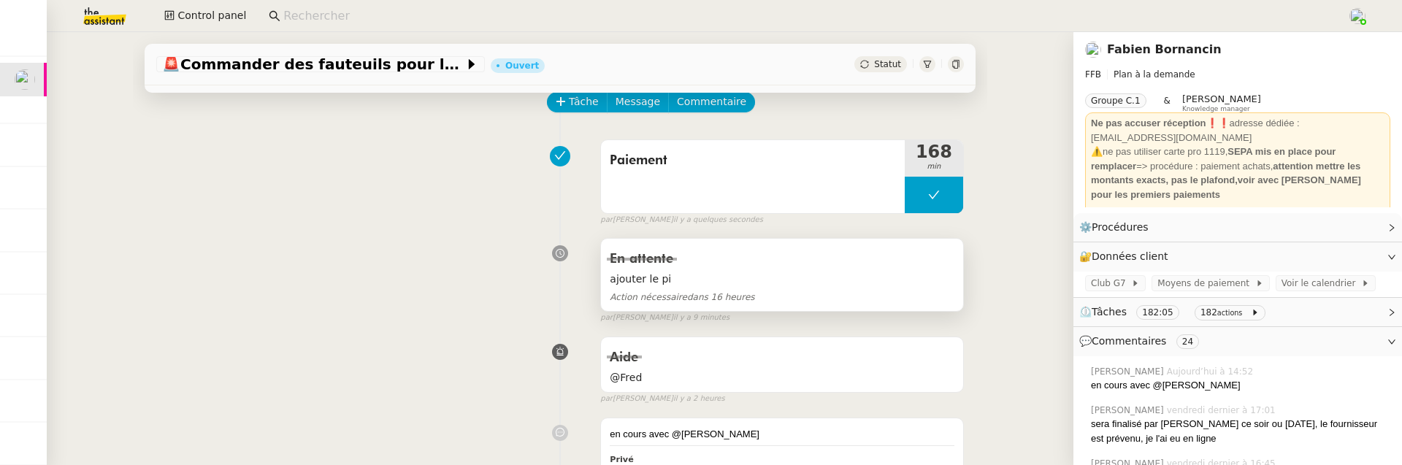
click at [724, 289] on div "ajouter le pi Action nécessaire dans 16 heures" at bounding box center [782, 288] width 345 height 34
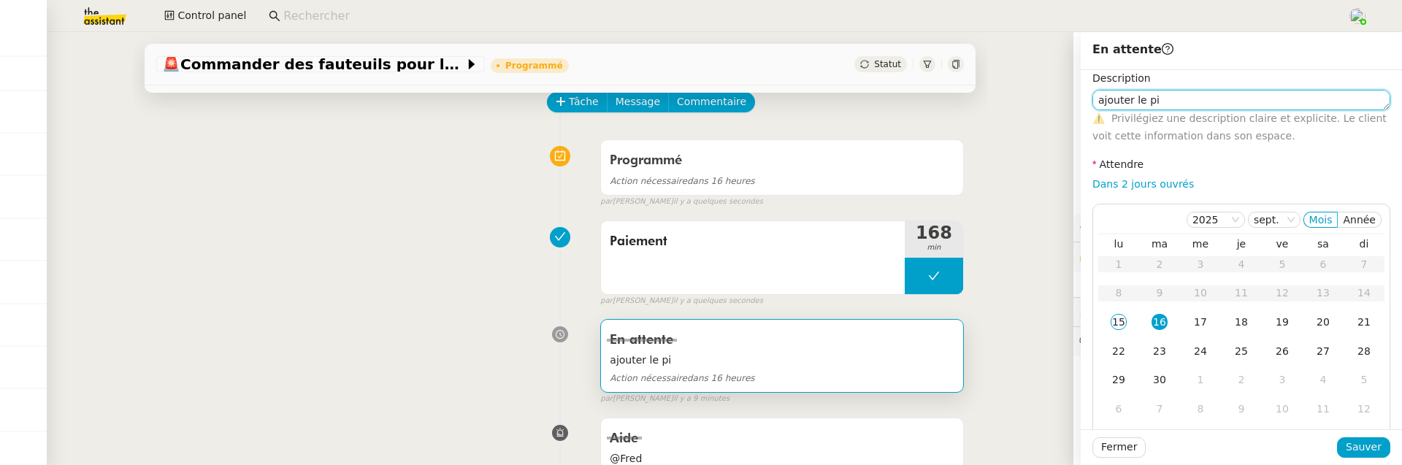
type textarea "ajouter le pi"
drag, startPoint x: 1163, startPoint y: 99, endPoint x: 993, endPoint y: 101, distance: 170.1
click at [993, 101] on app-ticket "🚨 Commander des fauteuils pour le bureau Programmé Statut Client Fabien Bornanc…" at bounding box center [724, 248] width 1355 height 433
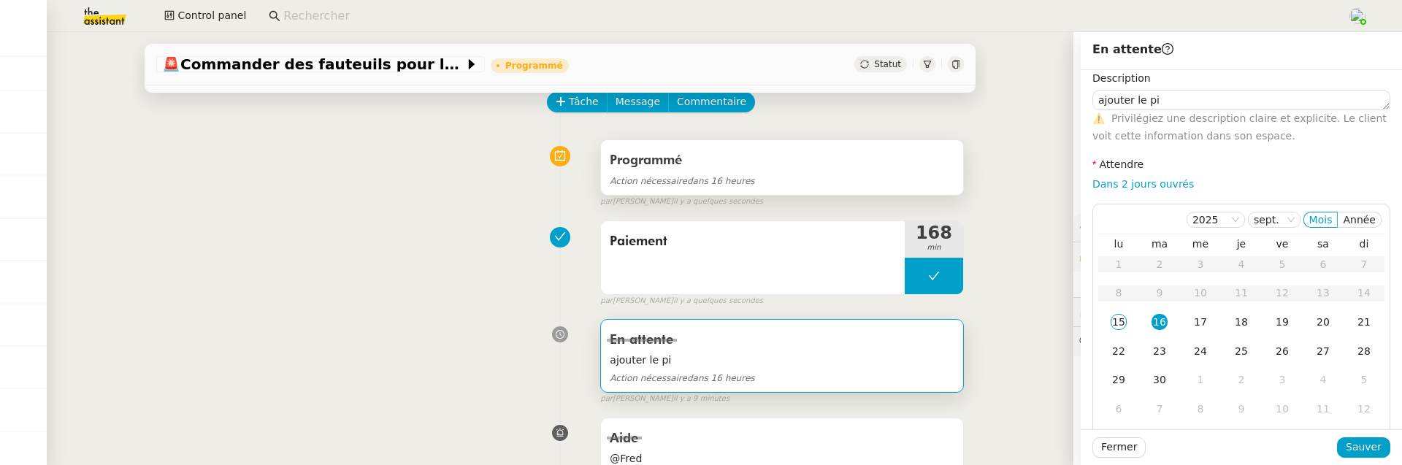
click at [786, 169] on div "Programmé" at bounding box center [782, 160] width 345 height 23
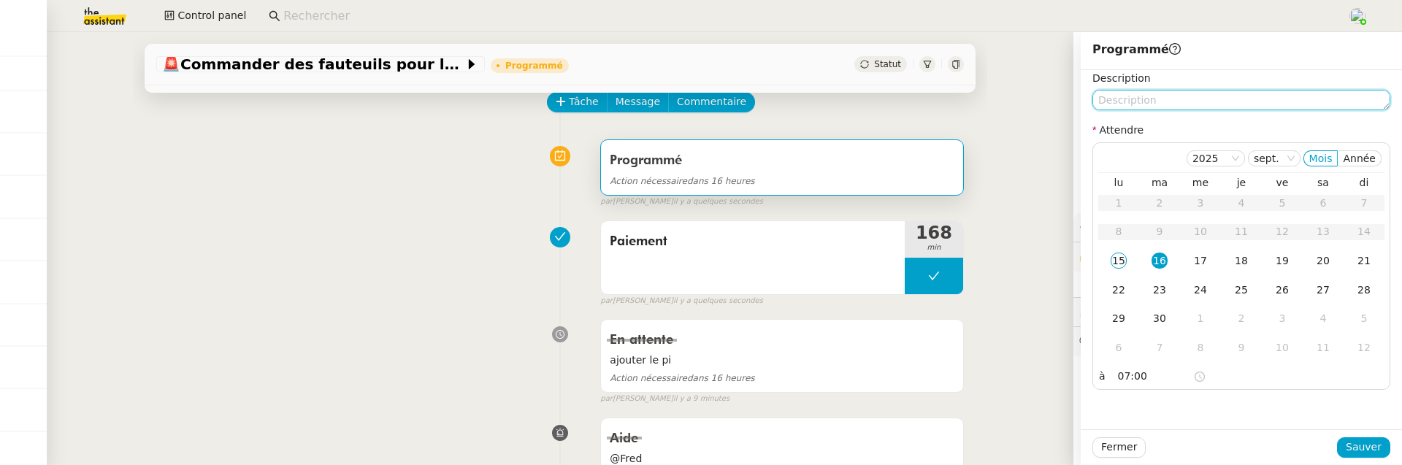
click at [1163, 95] on textarea at bounding box center [1241, 100] width 298 height 20
paste textarea "ajouter le pi"
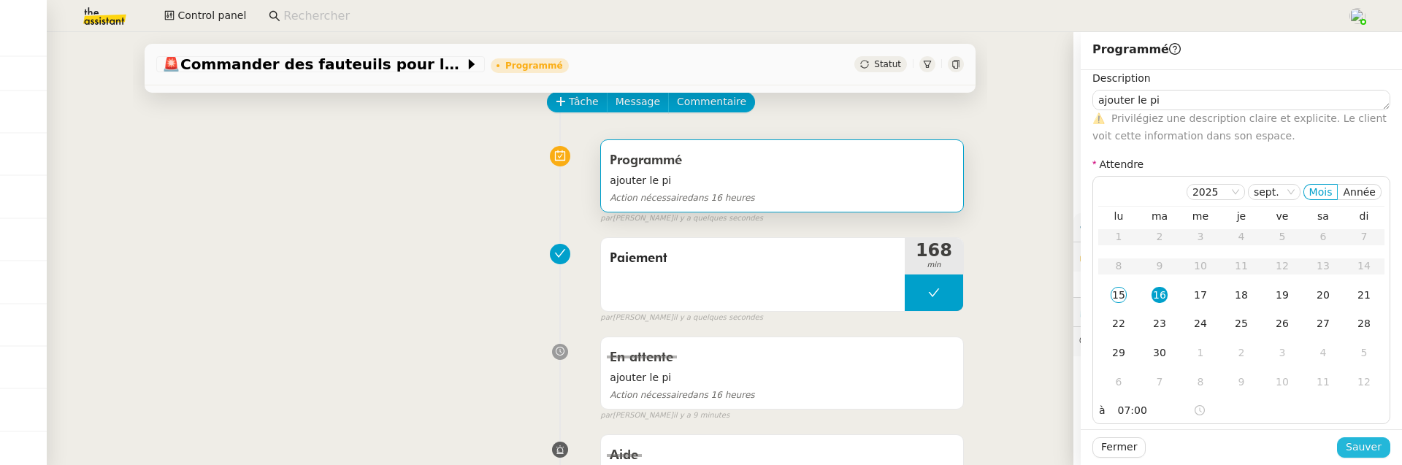
click at [1356, 446] on span "Sauver" at bounding box center [1364, 447] width 36 height 17
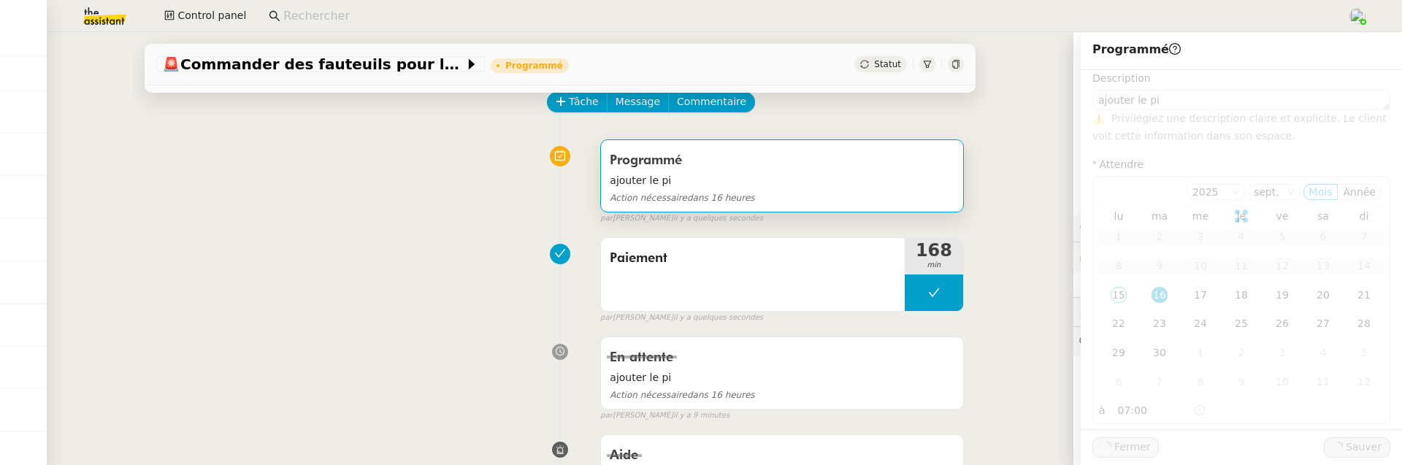
type textarea "ajouter le pi"
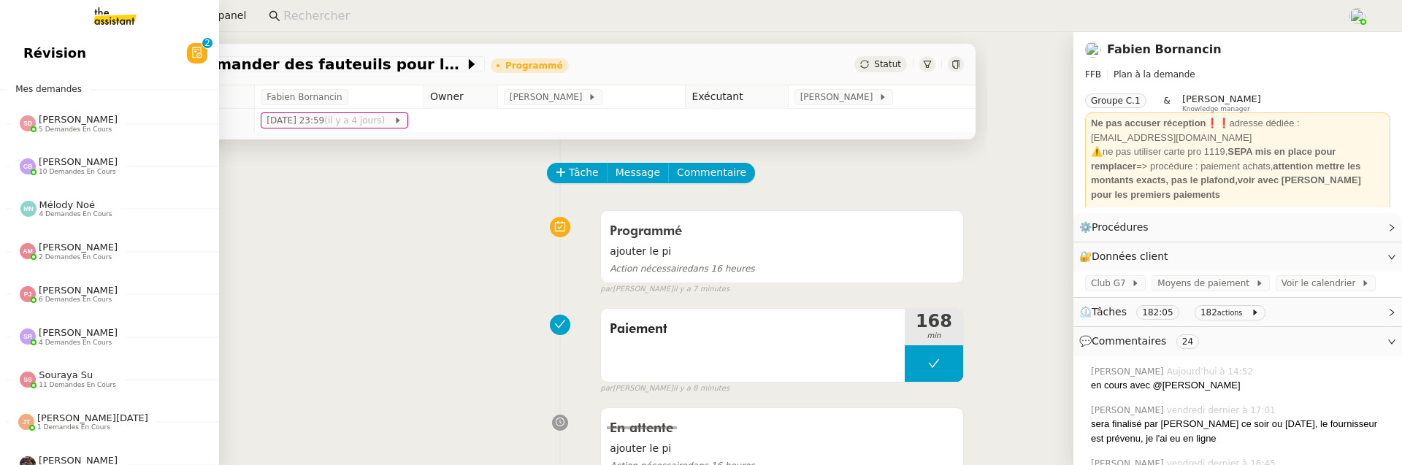
click at [69, 55] on span "Révision" at bounding box center [54, 53] width 63 height 22
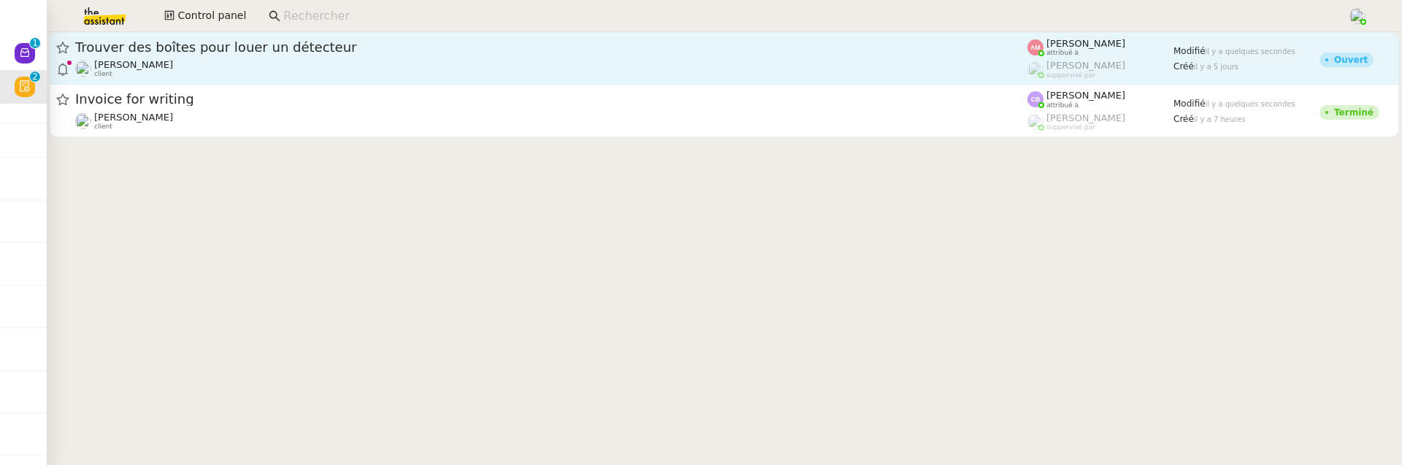
click at [381, 55] on div "Trouver des boîtes pour louer un détecteur" at bounding box center [551, 48] width 952 height 18
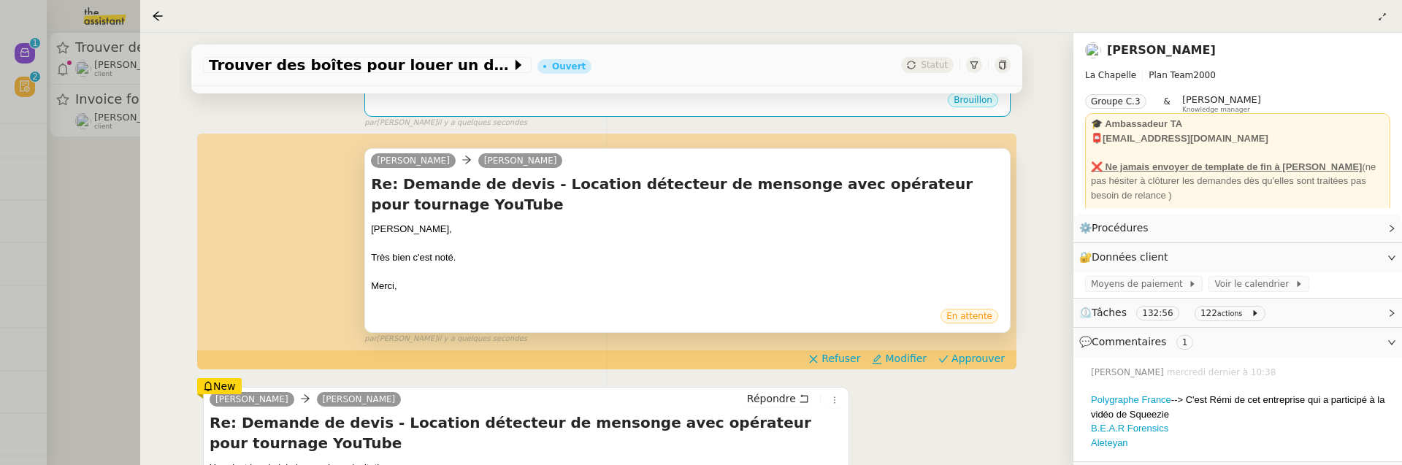
scroll to position [308, 0]
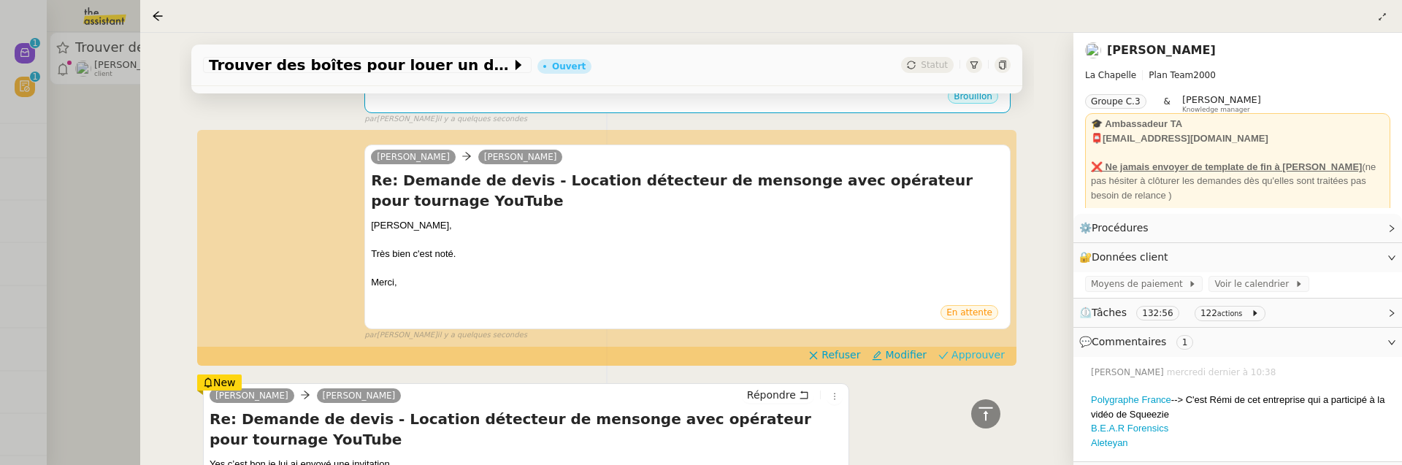
click at [965, 359] on span "Approuver" at bounding box center [977, 355] width 53 height 15
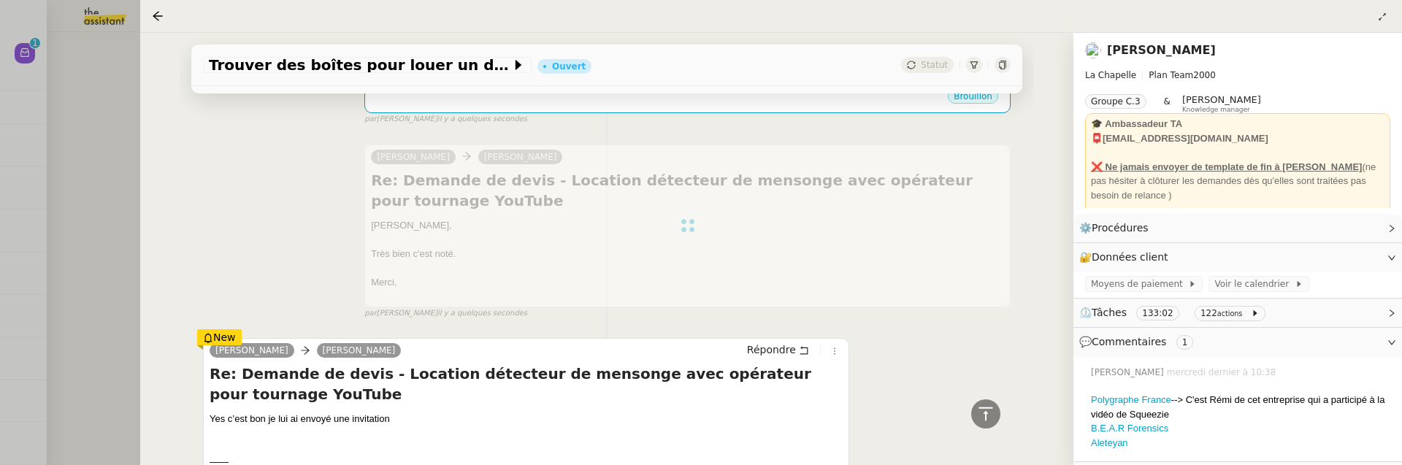
click at [64, 133] on div at bounding box center [701, 232] width 1402 height 465
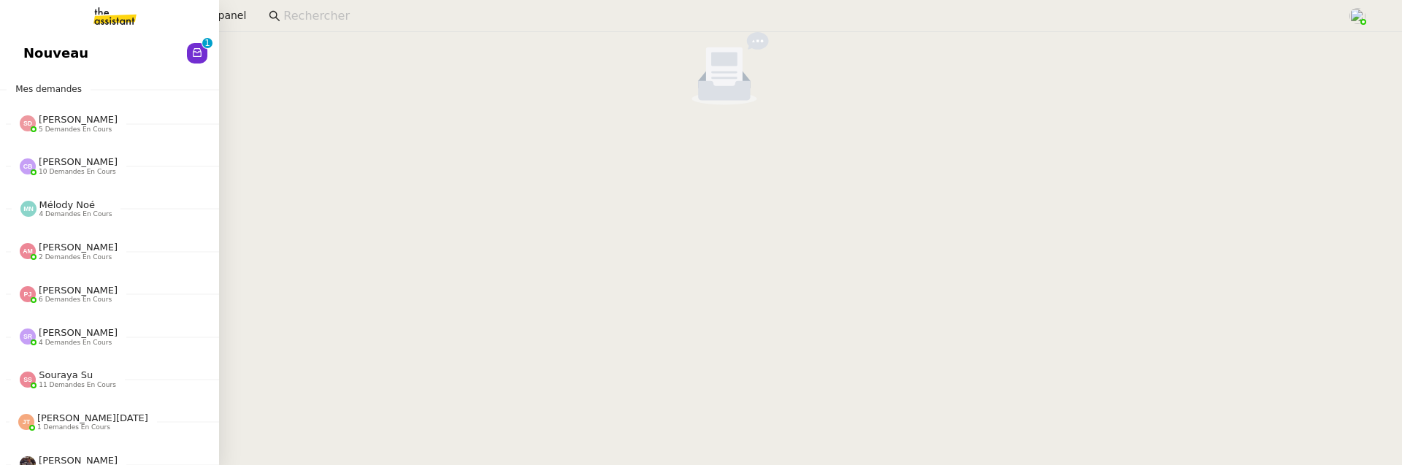
click at [29, 53] on link "Nouveau 0 1 2 3 4 5 6 7 8 9" at bounding box center [109, 54] width 219 height 34
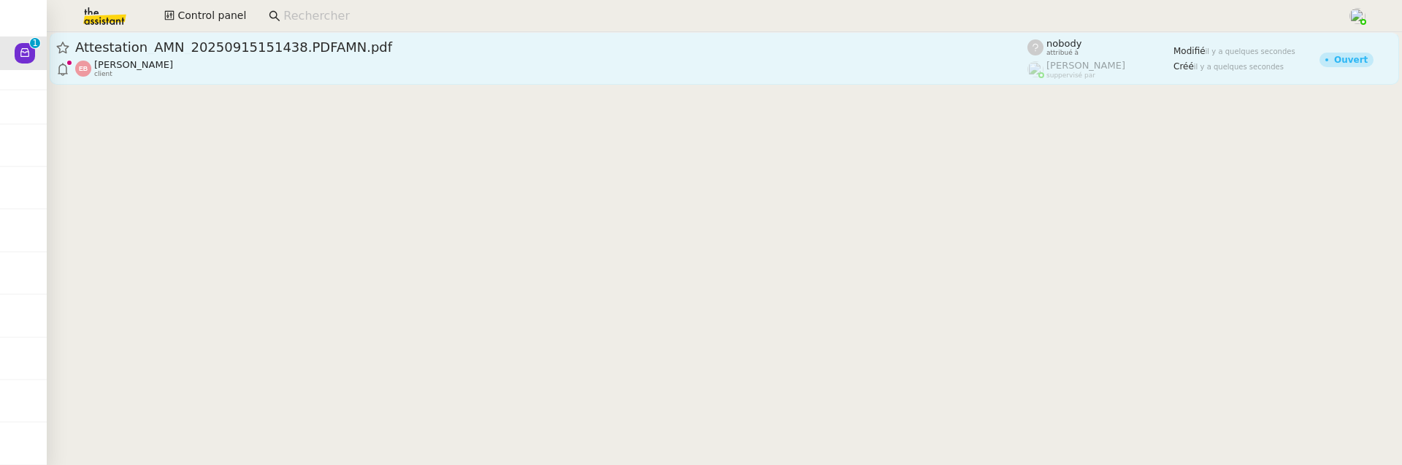
click at [506, 49] on span "Attestation_AMN_20250915151438.PDFAMN.pdf" at bounding box center [551, 47] width 952 height 13
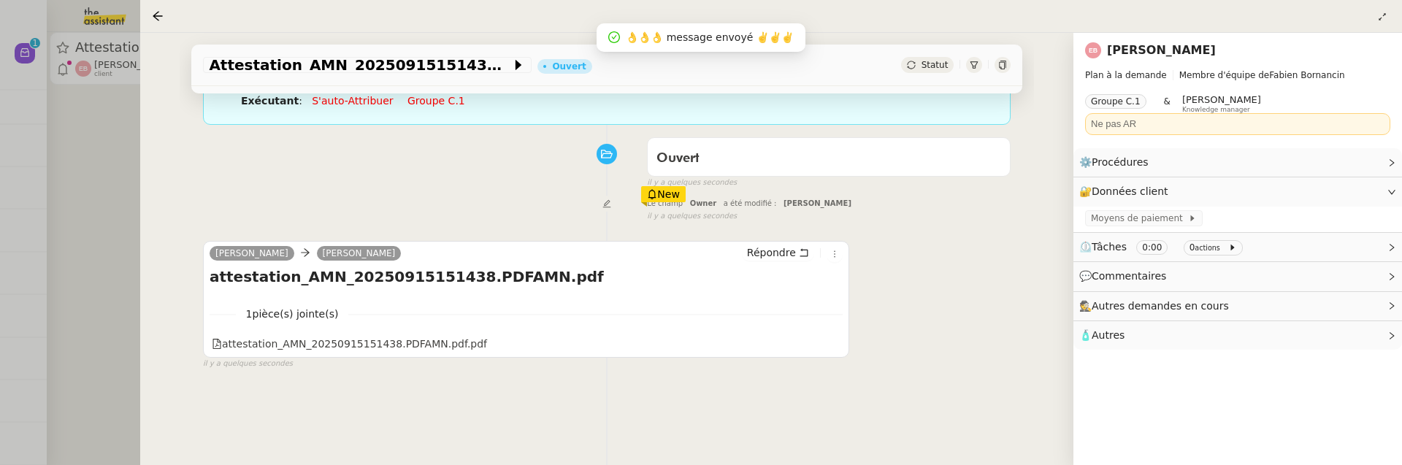
scroll to position [187, 0]
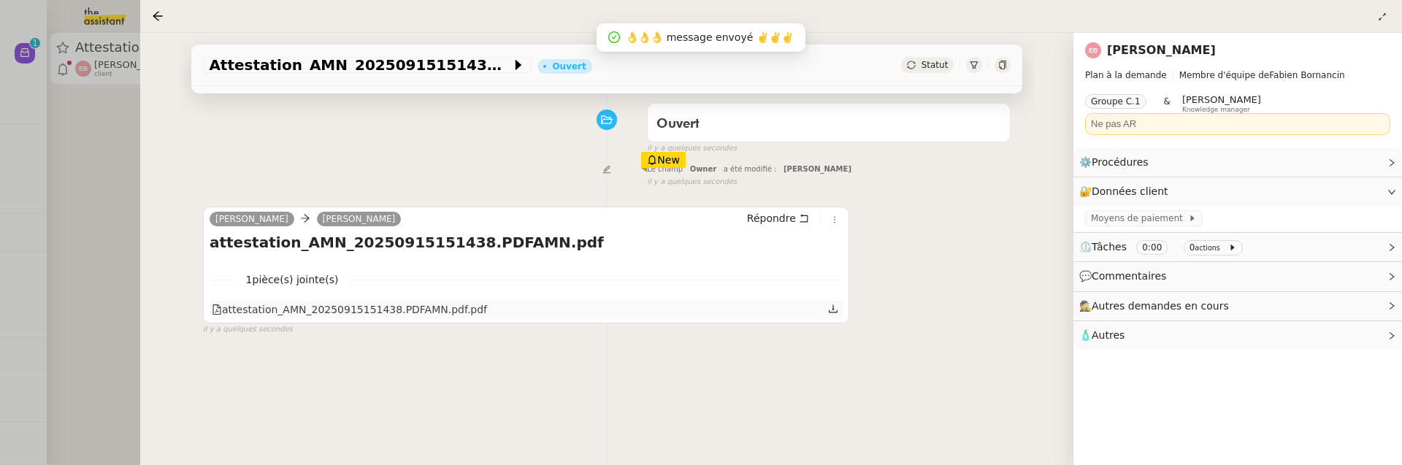
click at [462, 305] on div "attestation_AMN_20250915151438.PDFAMN.pdf.pdf" at bounding box center [349, 310] width 275 height 17
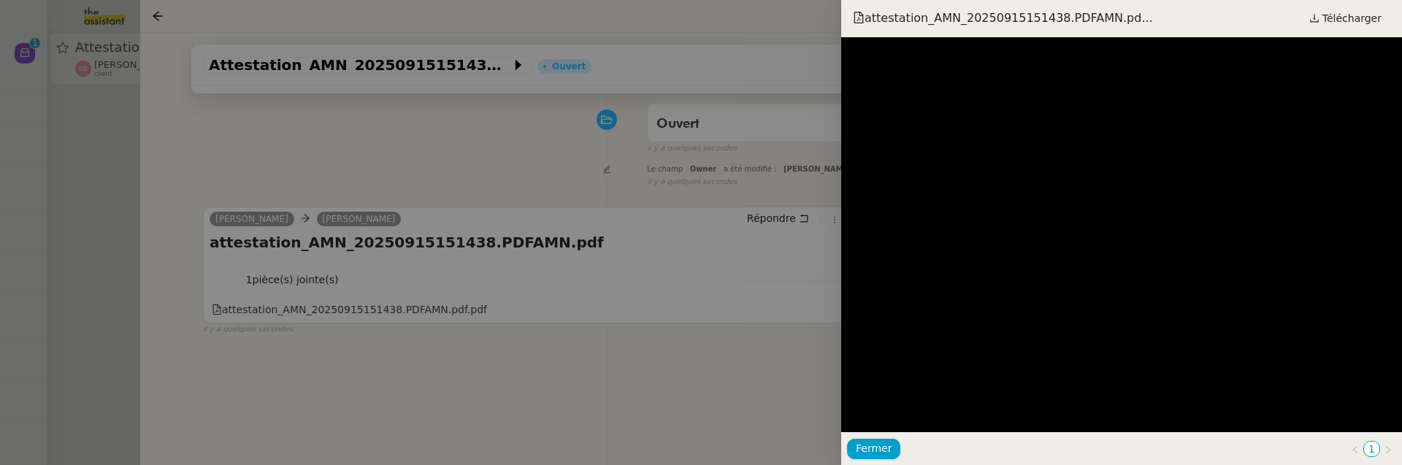
click at [744, 400] on div at bounding box center [701, 232] width 1402 height 465
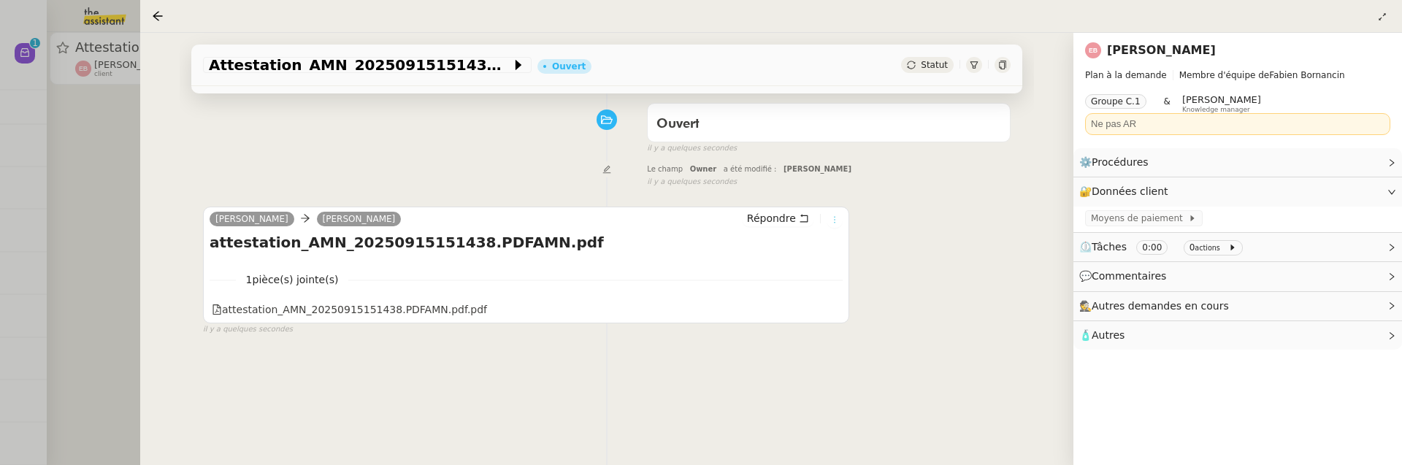
click at [832, 222] on icon at bounding box center [834, 219] width 9 height 9
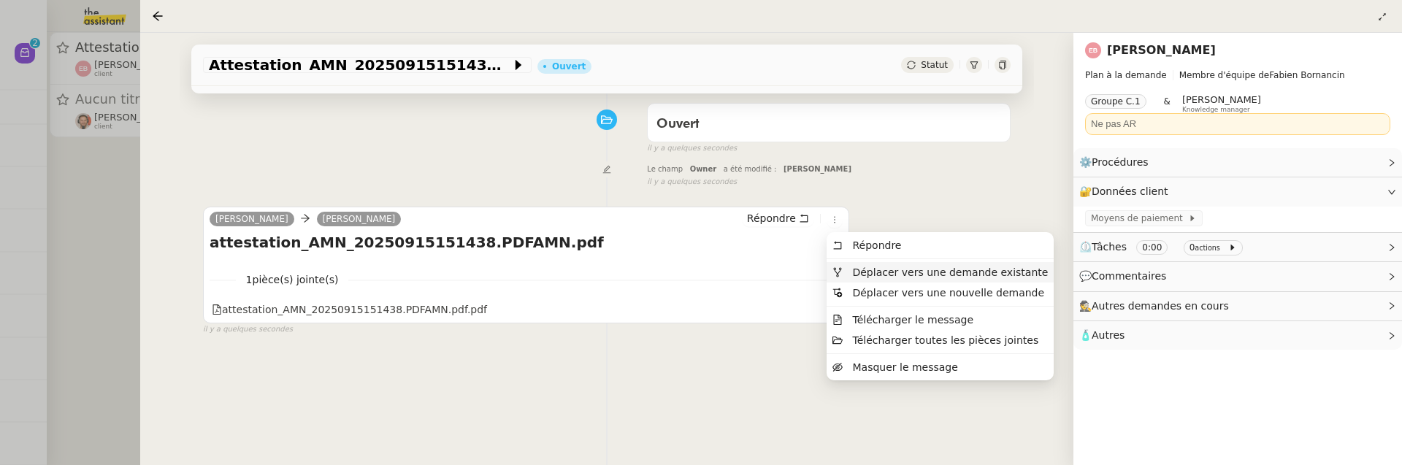
click at [858, 267] on span "Déplacer vers une demande existante" at bounding box center [950, 273] width 196 height 12
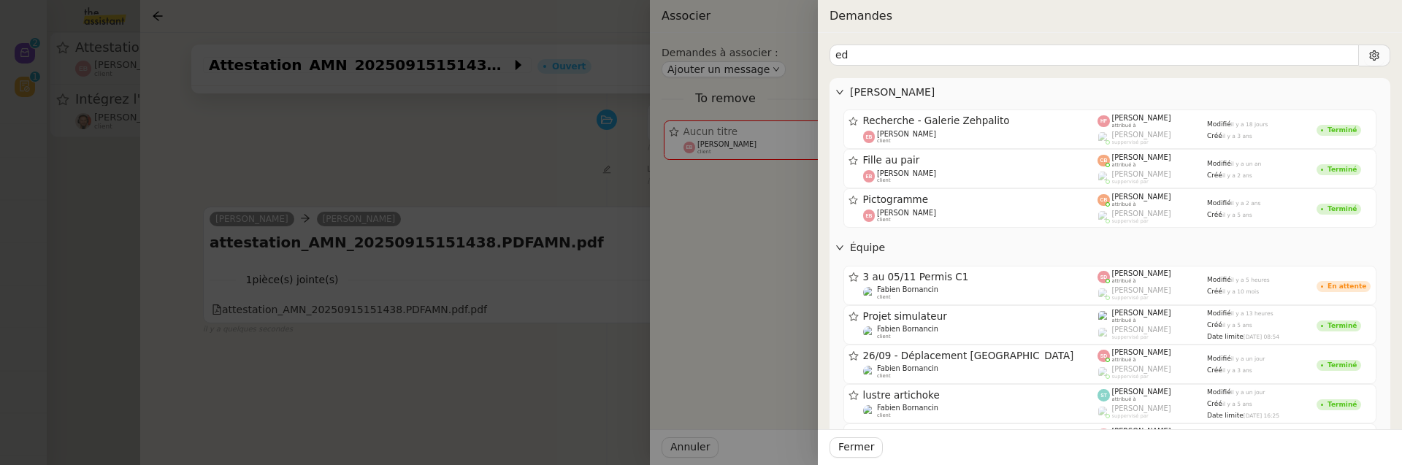
type input "e"
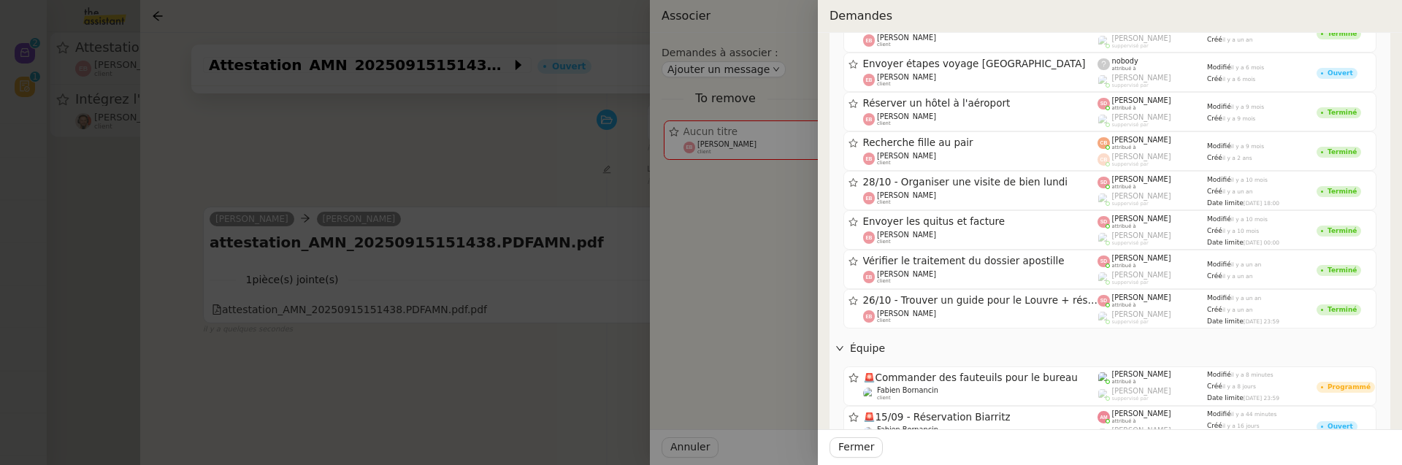
scroll to position [0, 0]
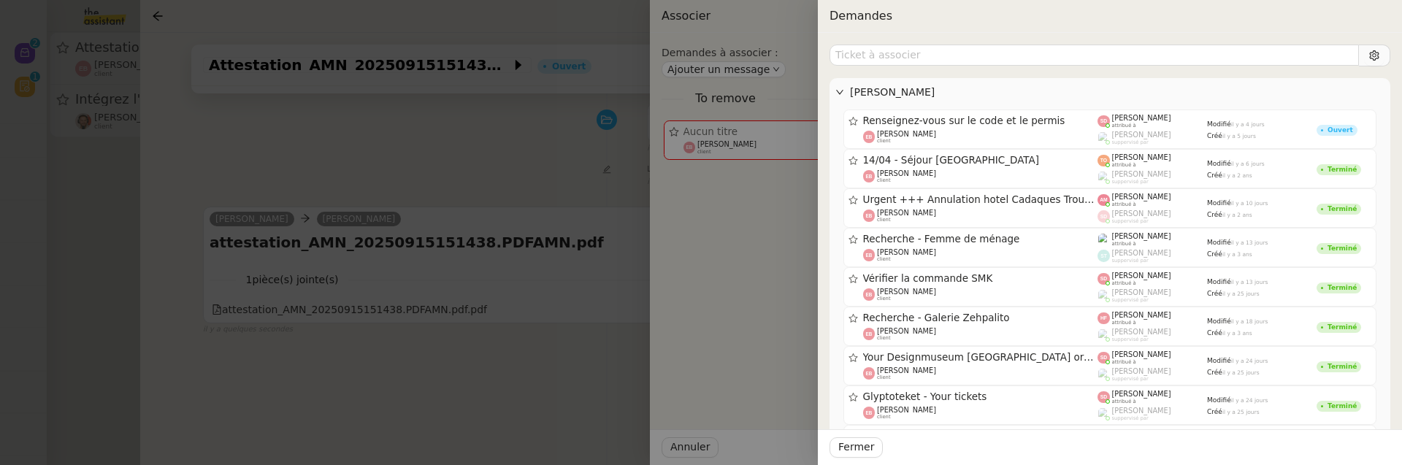
click at [564, 351] on div at bounding box center [701, 232] width 1402 height 465
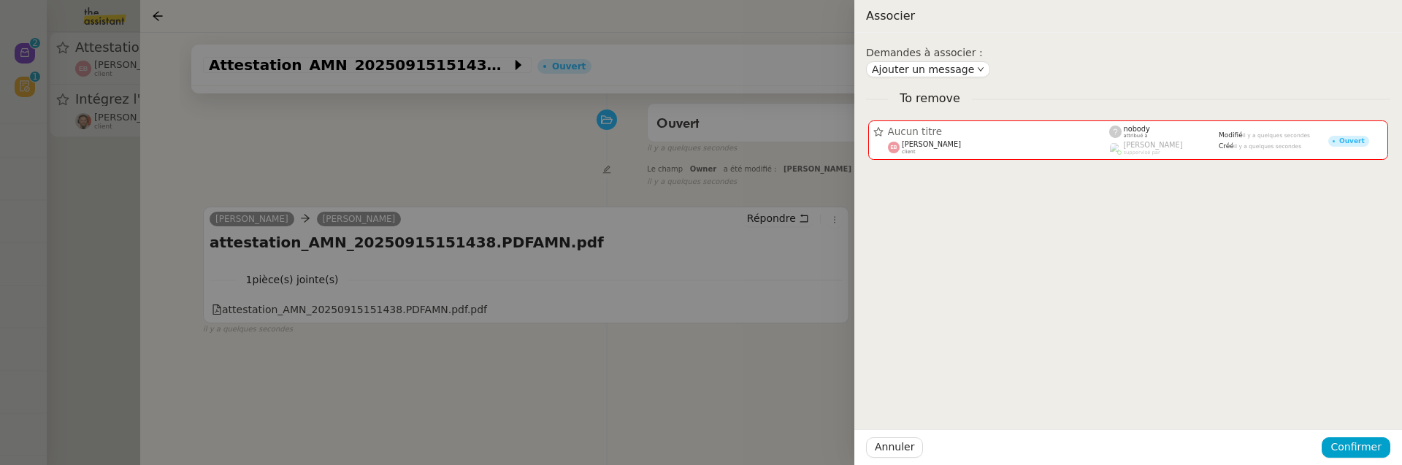
click at [565, 351] on div at bounding box center [701, 232] width 1402 height 465
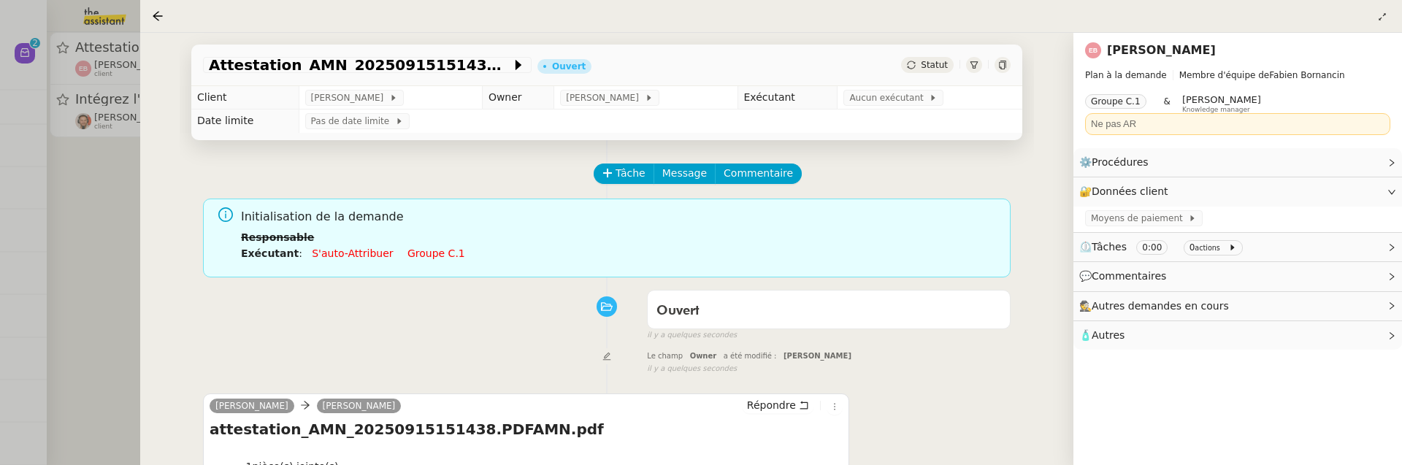
click at [866, 90] on td "Aucun exécutant" at bounding box center [930, 97] width 185 height 23
click at [886, 105] on span "Aucun exécutant" at bounding box center [889, 98] width 80 height 15
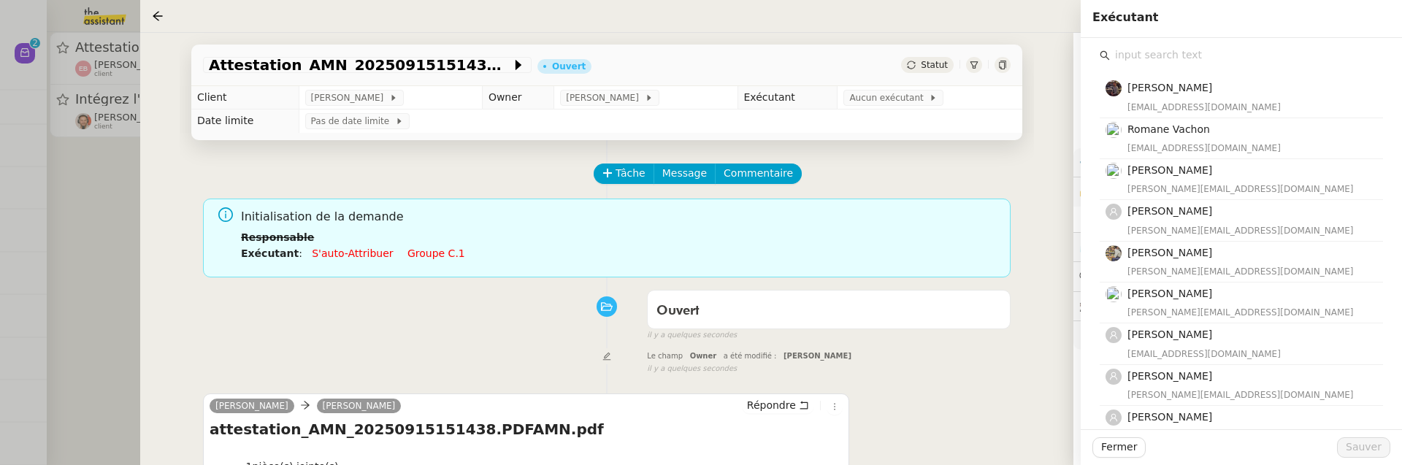
click at [1149, 50] on input "text" at bounding box center [1246, 55] width 273 height 20
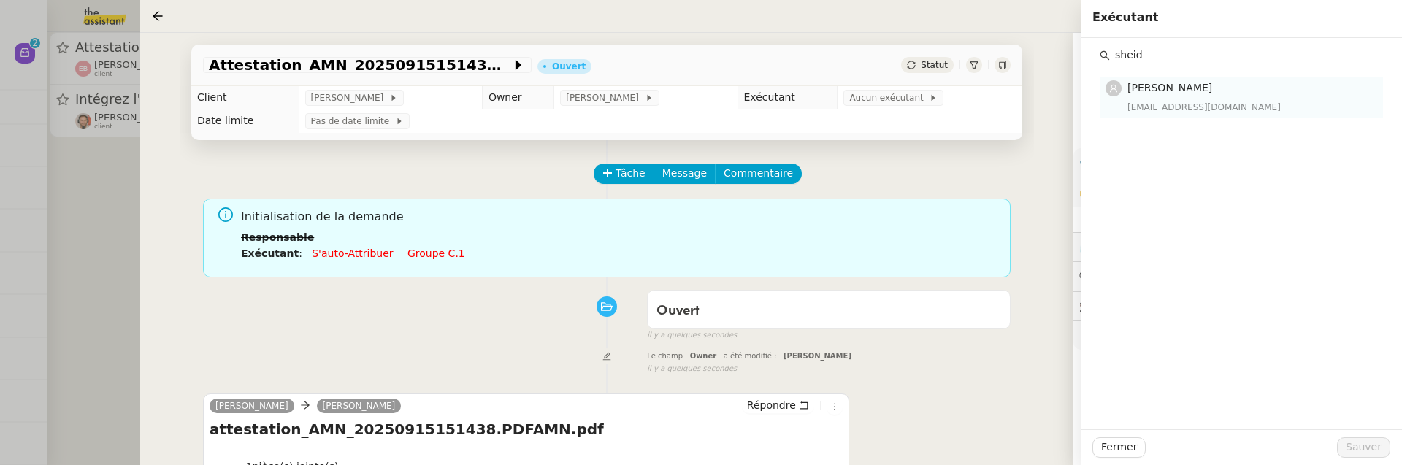
type input "sheid"
click at [1165, 92] on span "[PERSON_NAME]" at bounding box center [1169, 88] width 85 height 12
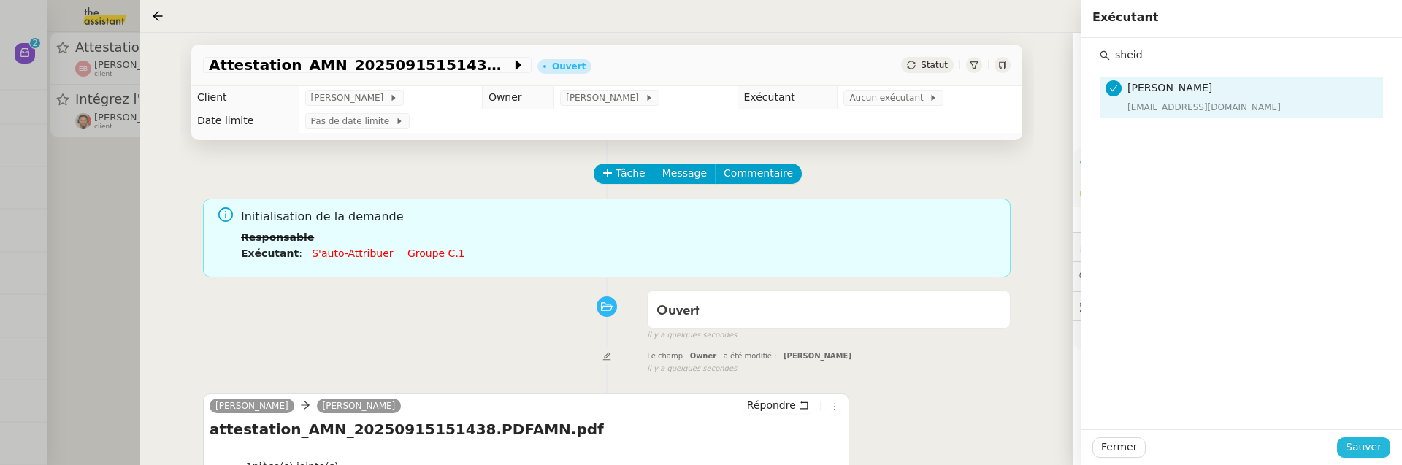
click at [1356, 440] on span "Sauver" at bounding box center [1364, 447] width 36 height 17
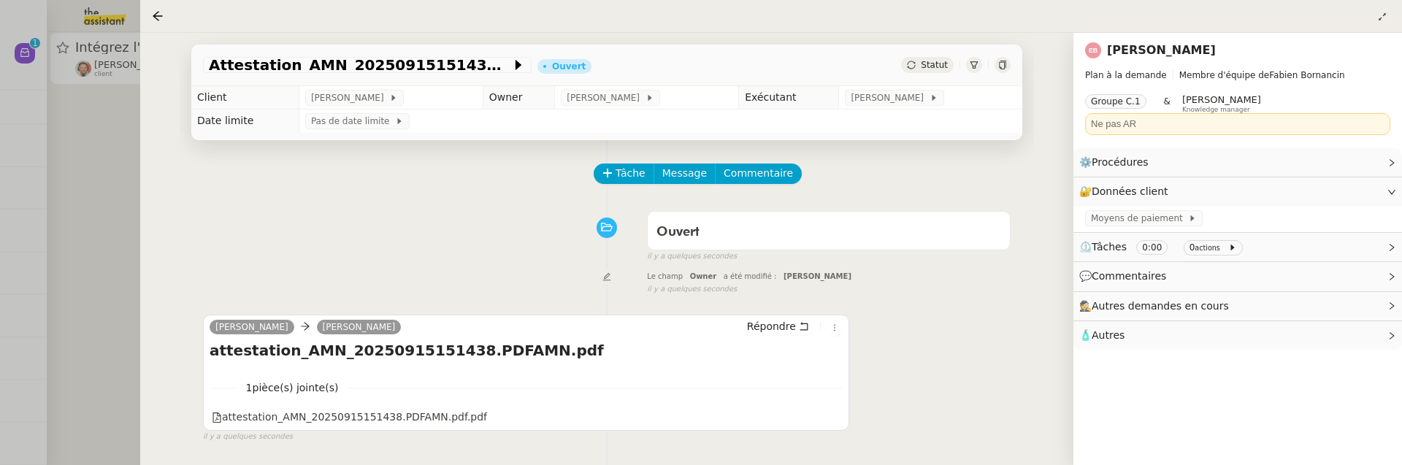
click at [104, 226] on div at bounding box center [701, 232] width 1402 height 465
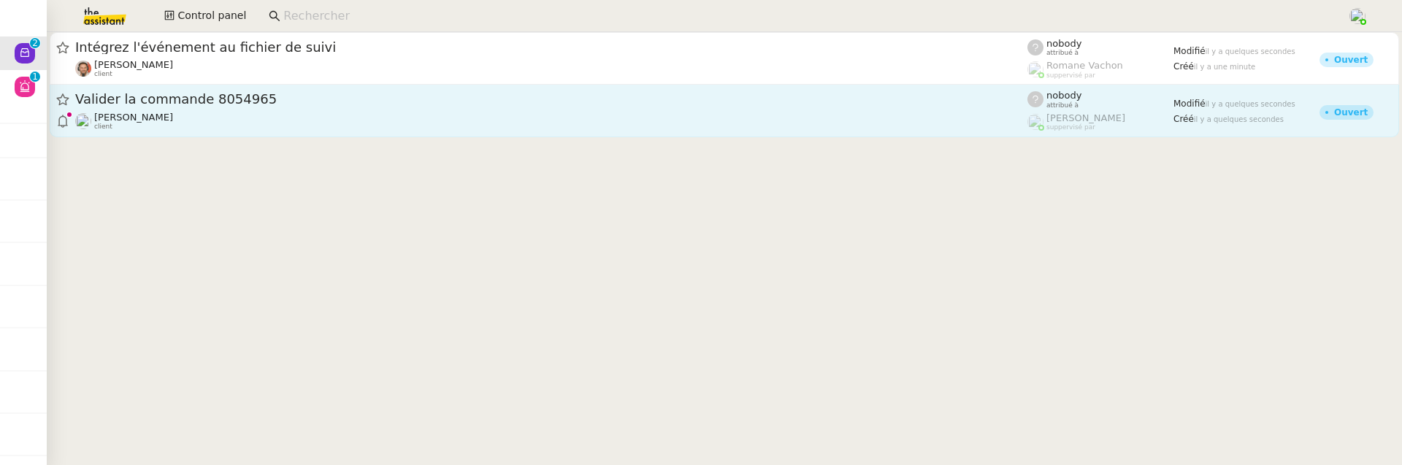
click at [275, 126] on div "David Berrebi client" at bounding box center [551, 121] width 952 height 19
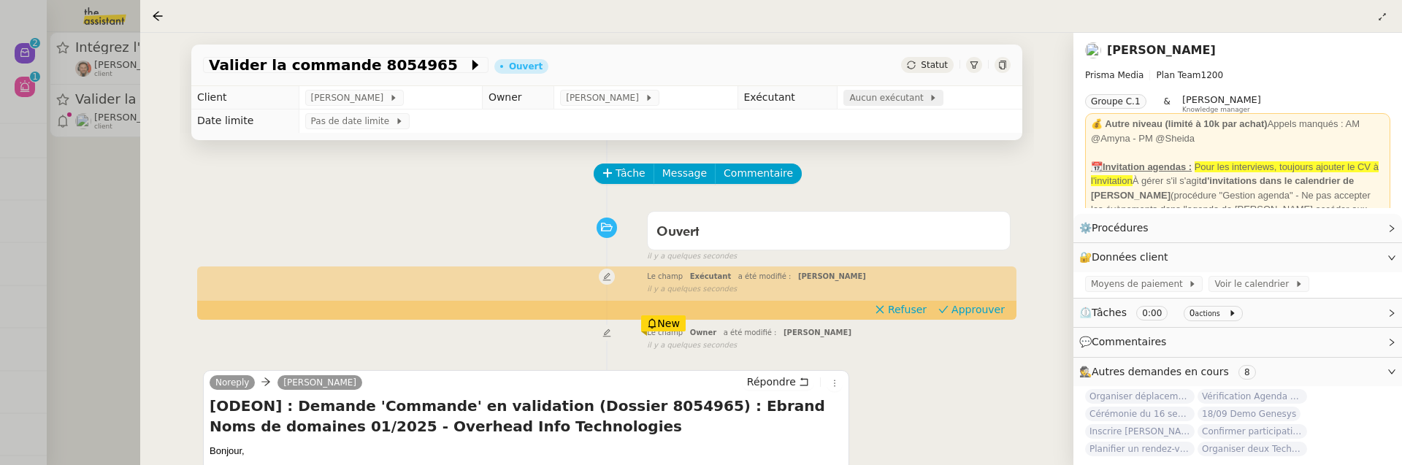
click at [889, 101] on span "Aucun exécutant" at bounding box center [889, 98] width 80 height 15
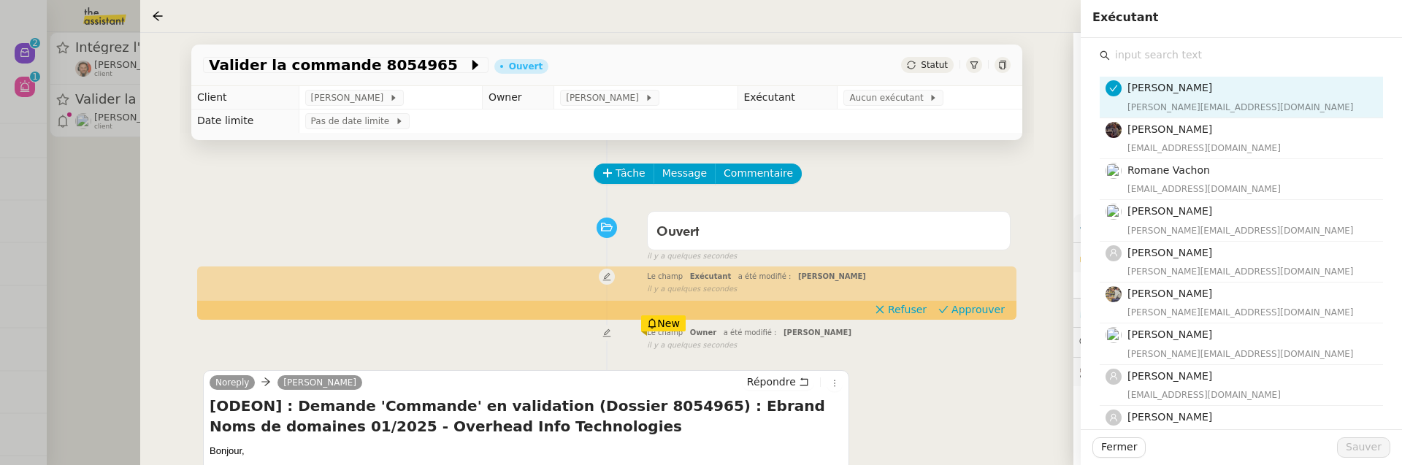
click at [1145, 54] on input "text" at bounding box center [1246, 55] width 273 height 20
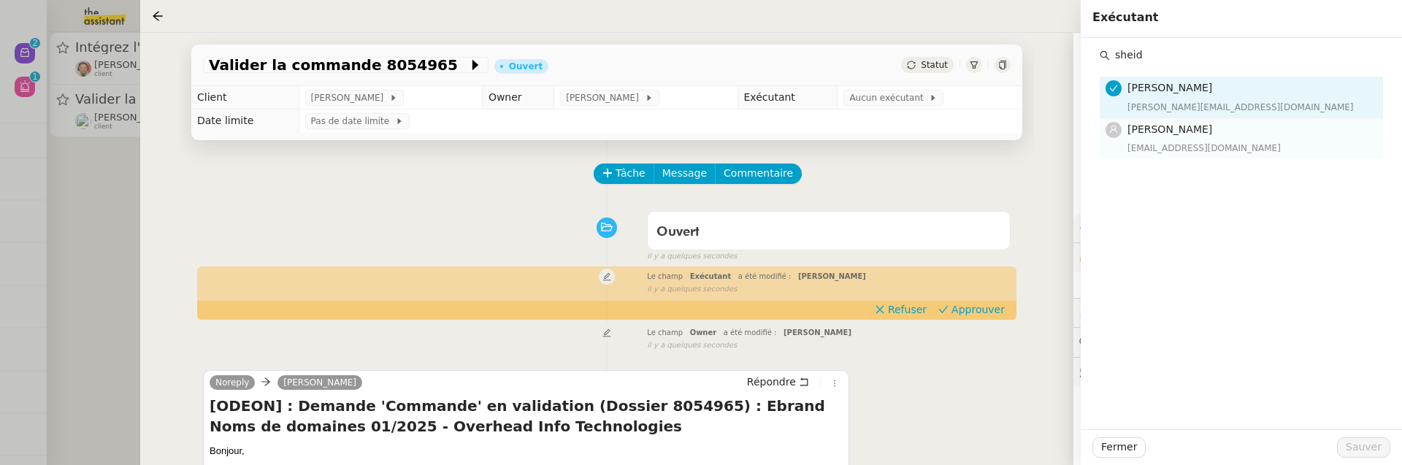
type input "sheid"
click at [1204, 137] on h4 "[PERSON_NAME]" at bounding box center [1250, 129] width 247 height 17
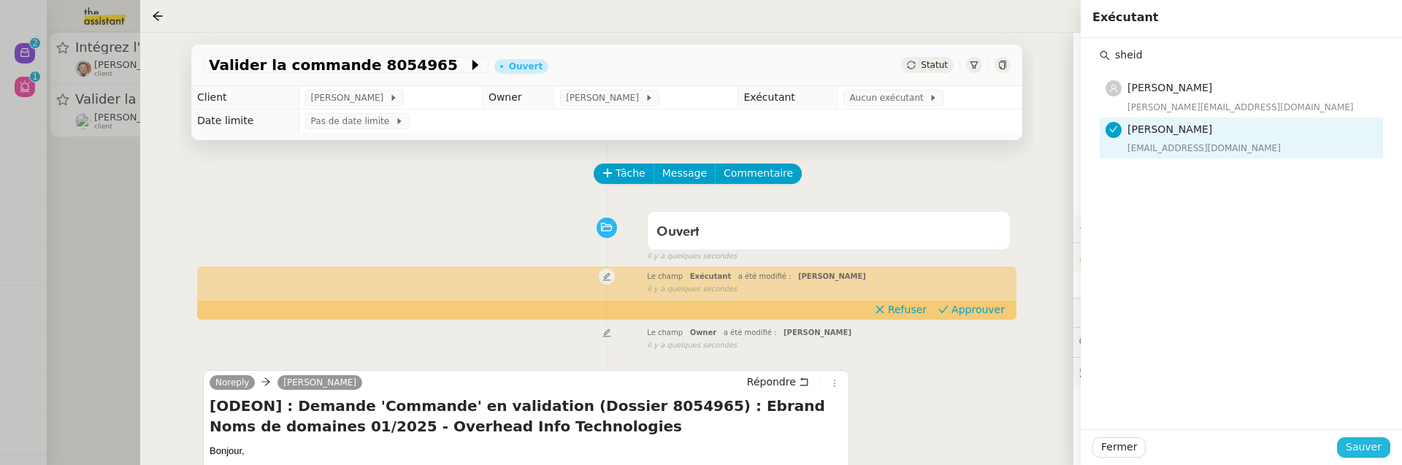
click at [1368, 452] on span "Sauver" at bounding box center [1364, 447] width 36 height 17
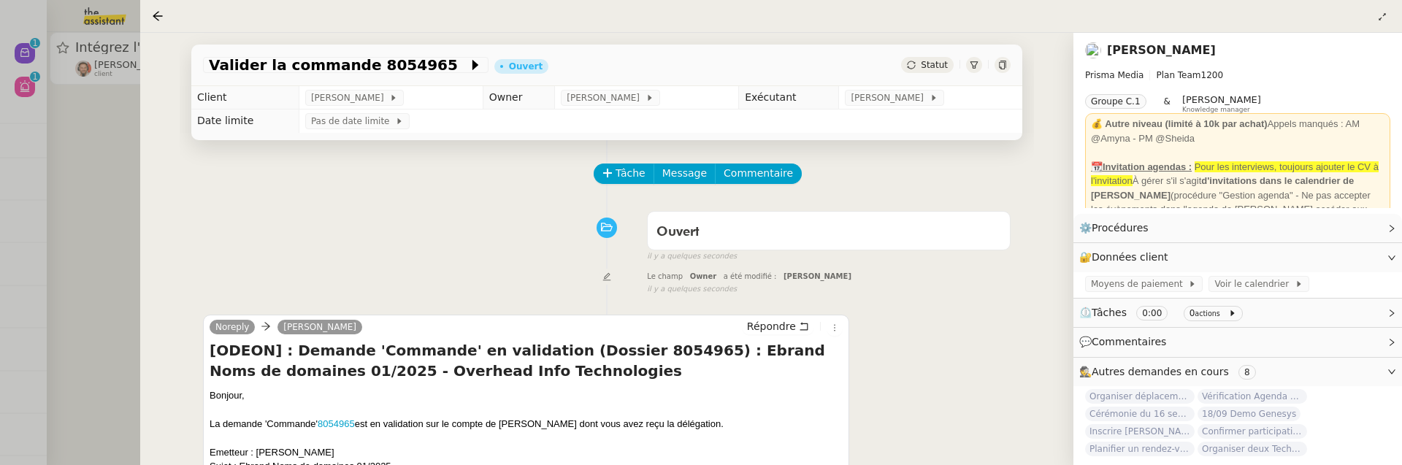
click at [92, 191] on div at bounding box center [701, 232] width 1402 height 465
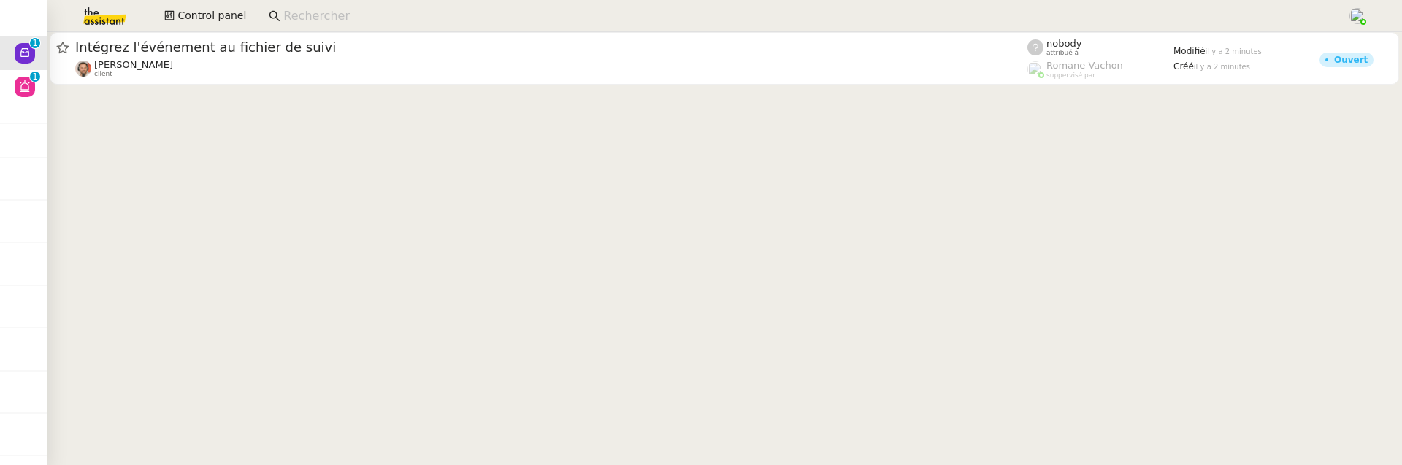
click at [314, 13] on input at bounding box center [807, 17] width 1049 height 20
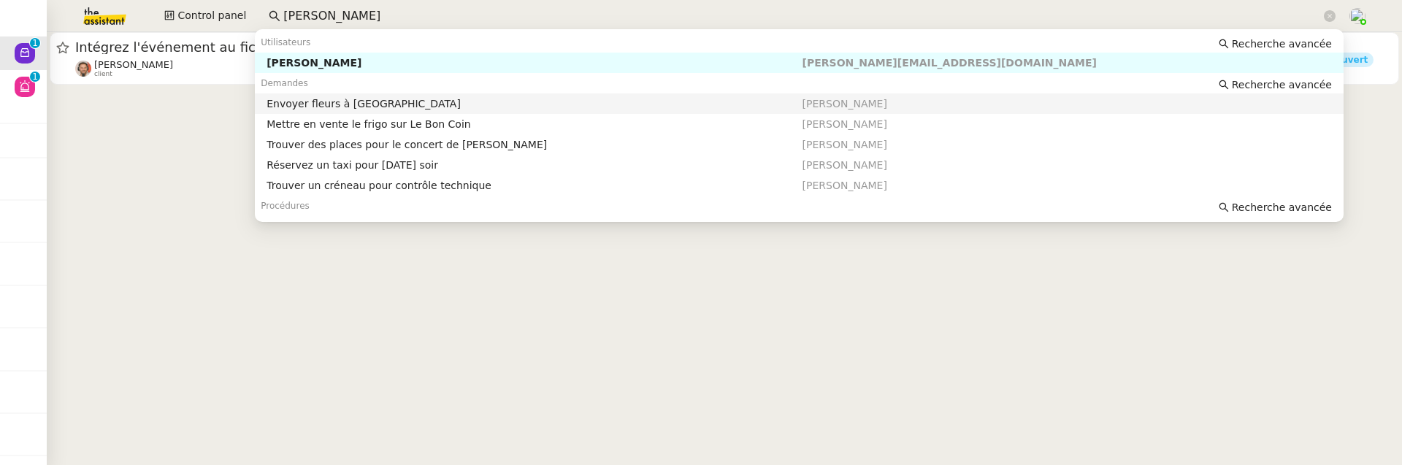
click at [551, 105] on div "Envoyer fleurs à Milan" at bounding box center [534, 103] width 535 height 13
type input "thomas de hesdin"
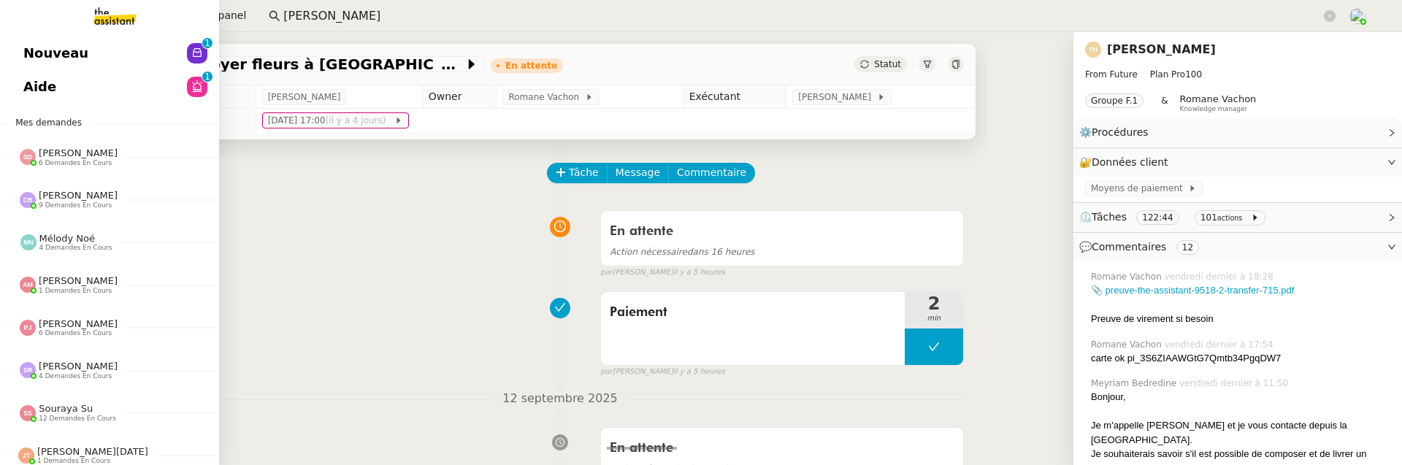
click at [28, 73] on link "Aide 0 1 2 3 4 5 6 7 8 9" at bounding box center [109, 87] width 219 height 34
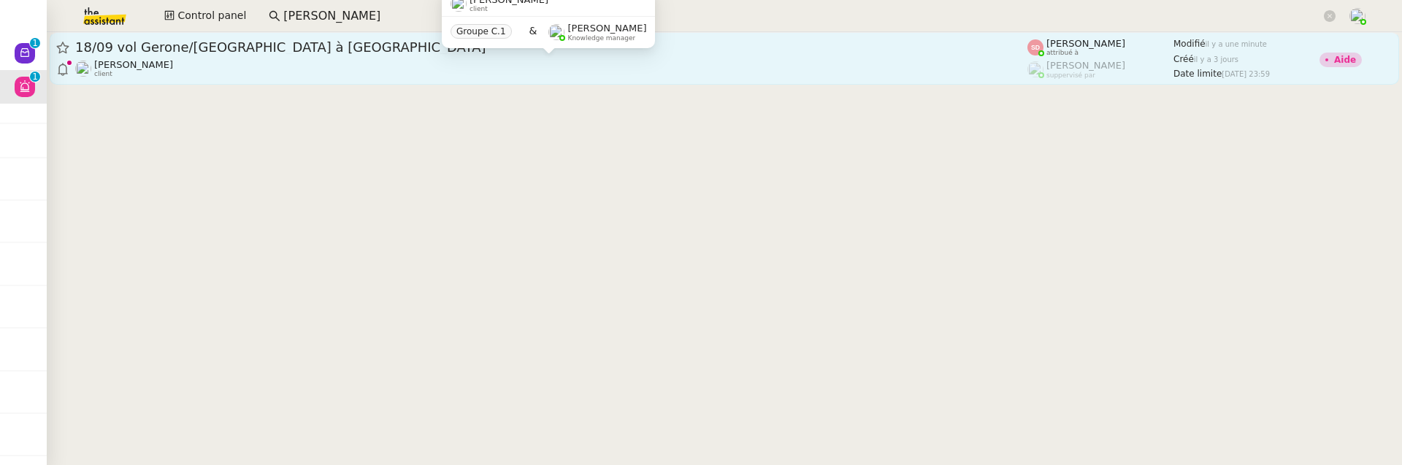
click at [380, 70] on div "[PERSON_NAME] client" at bounding box center [551, 68] width 952 height 19
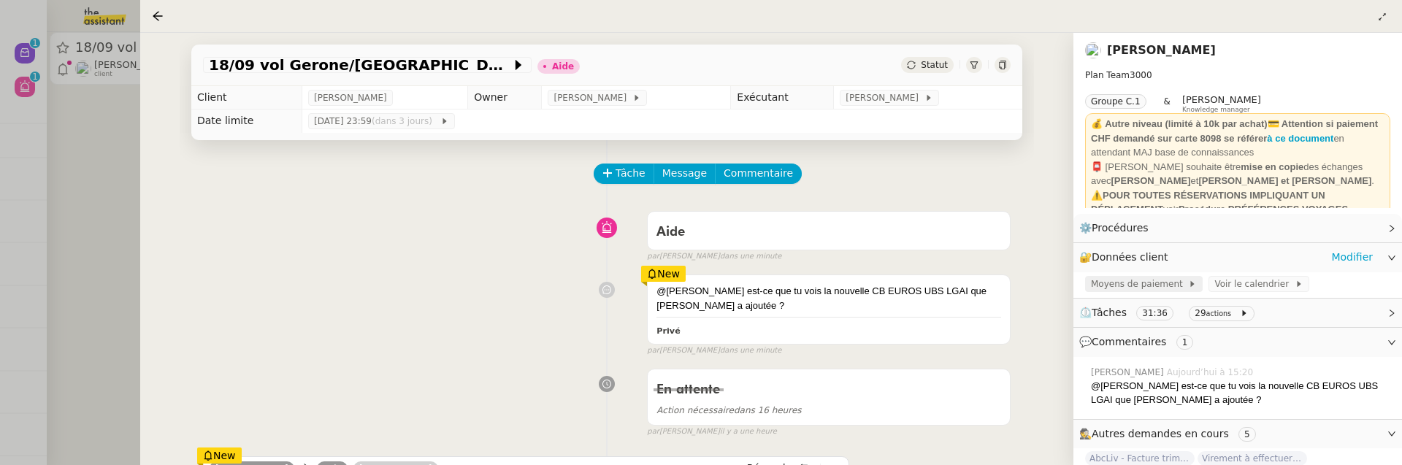
click at [1165, 288] on span "Moyens de paiement" at bounding box center [1139, 284] width 97 height 15
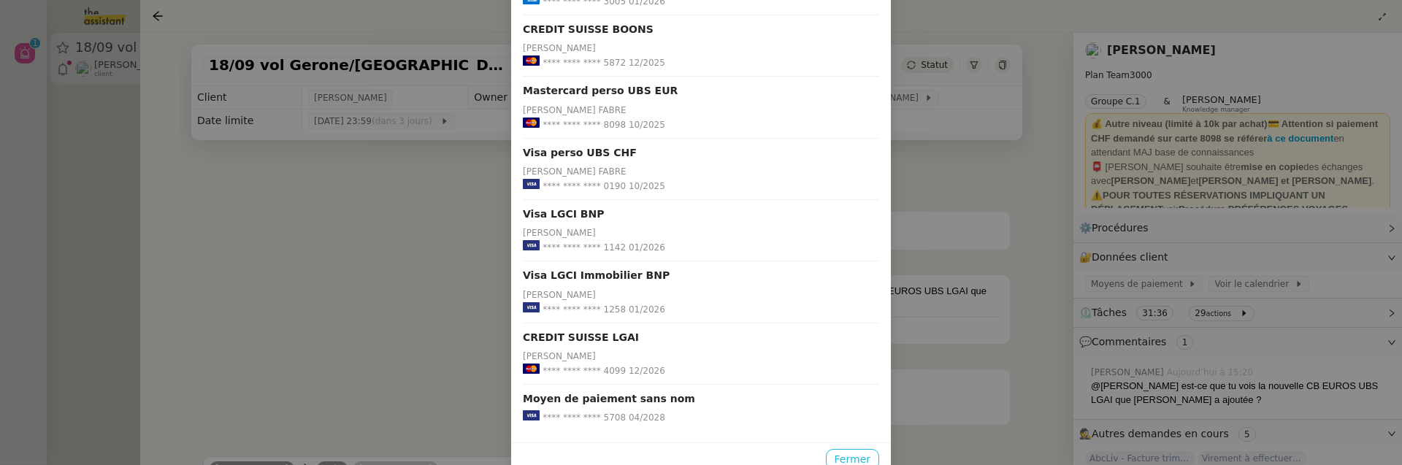
scroll to position [463, 0]
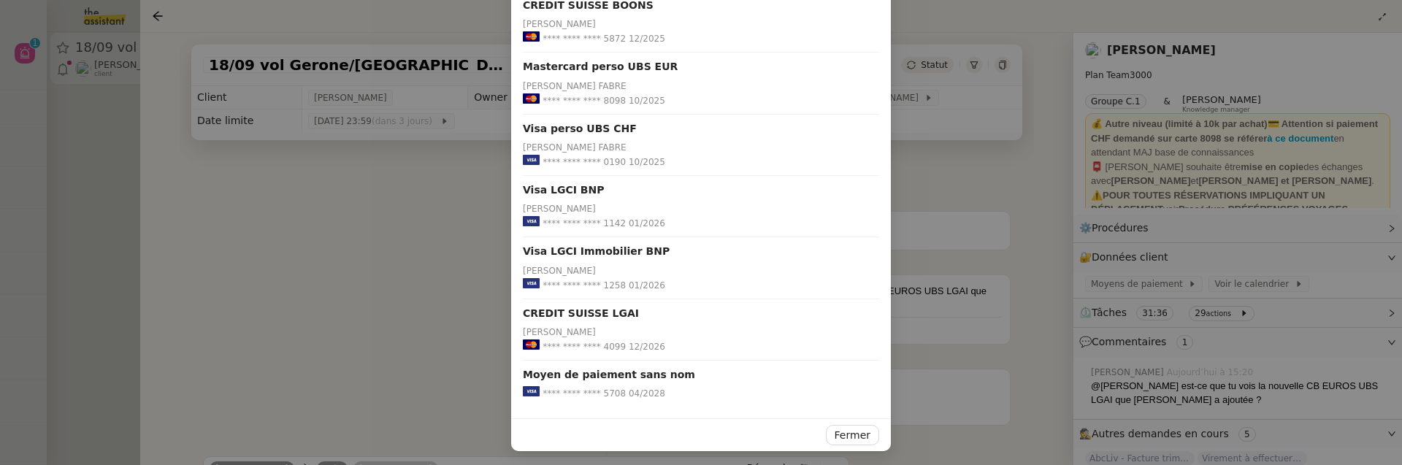
click at [433, 383] on nz-modal-container "AMEX PERSO Laurene GAUTHIER **** **** **** 3004 07/2027 AMEX LGCI Laurene GAUTH…" at bounding box center [701, 232] width 1402 height 465
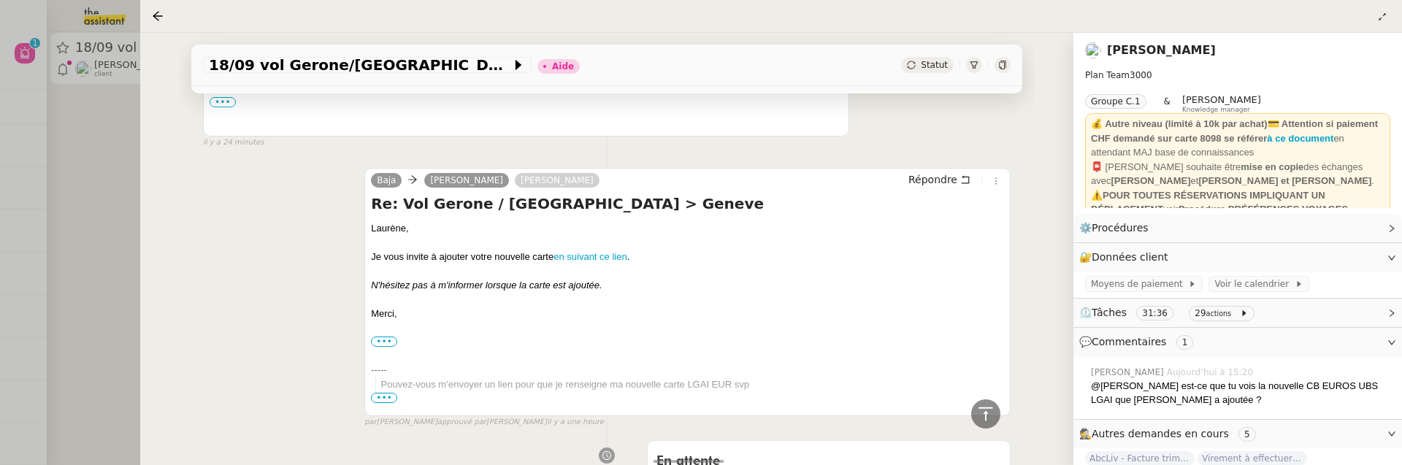
scroll to position [539, 0]
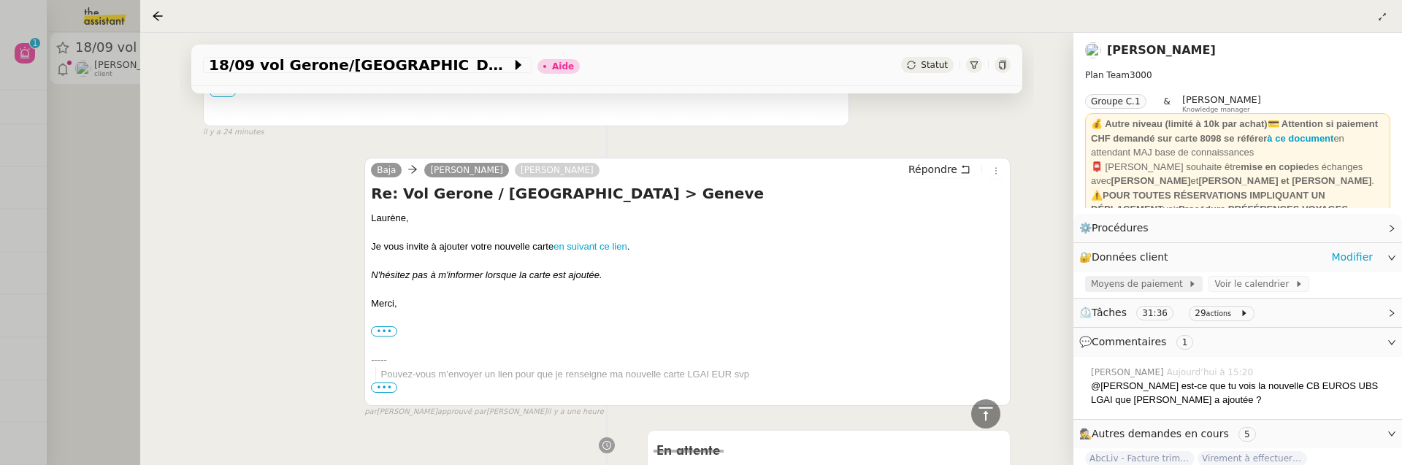
click at [1160, 288] on span "Moyens de paiement" at bounding box center [1139, 284] width 97 height 15
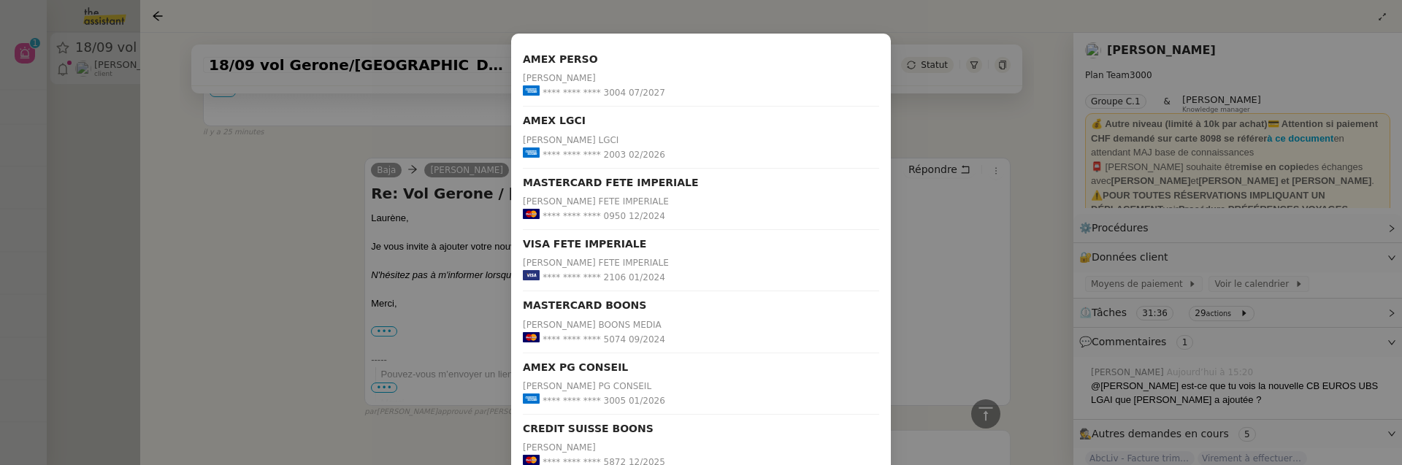
scroll to position [21, 0]
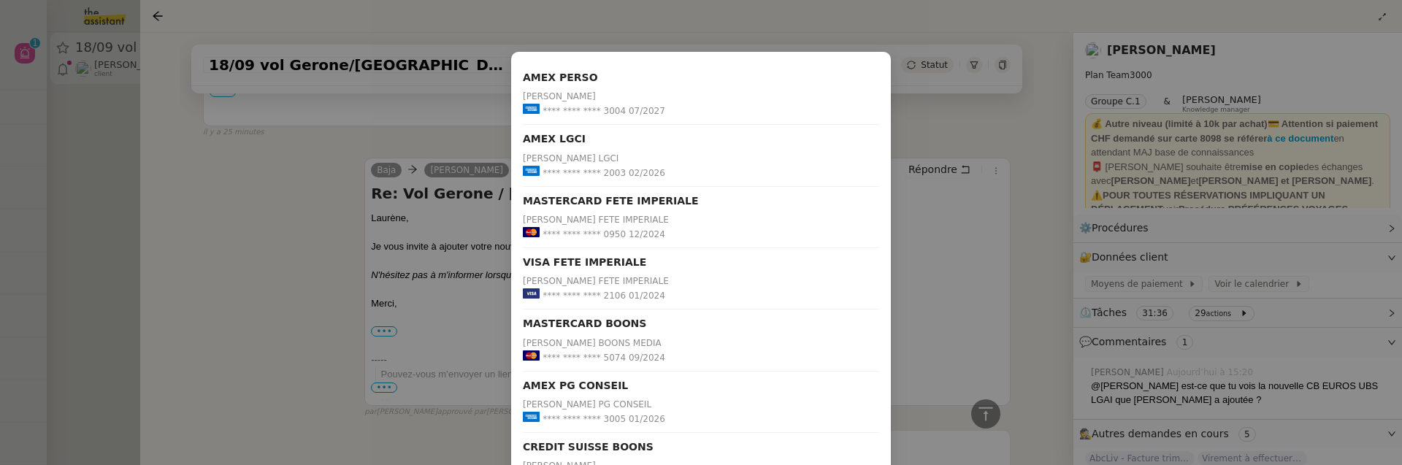
click at [1026, 208] on nz-modal-container "AMEX PERSO Laurene GAUTHIER **** **** **** 3004 07/2027 AMEX LGCI Laurene GAUTH…" at bounding box center [701, 232] width 1402 height 465
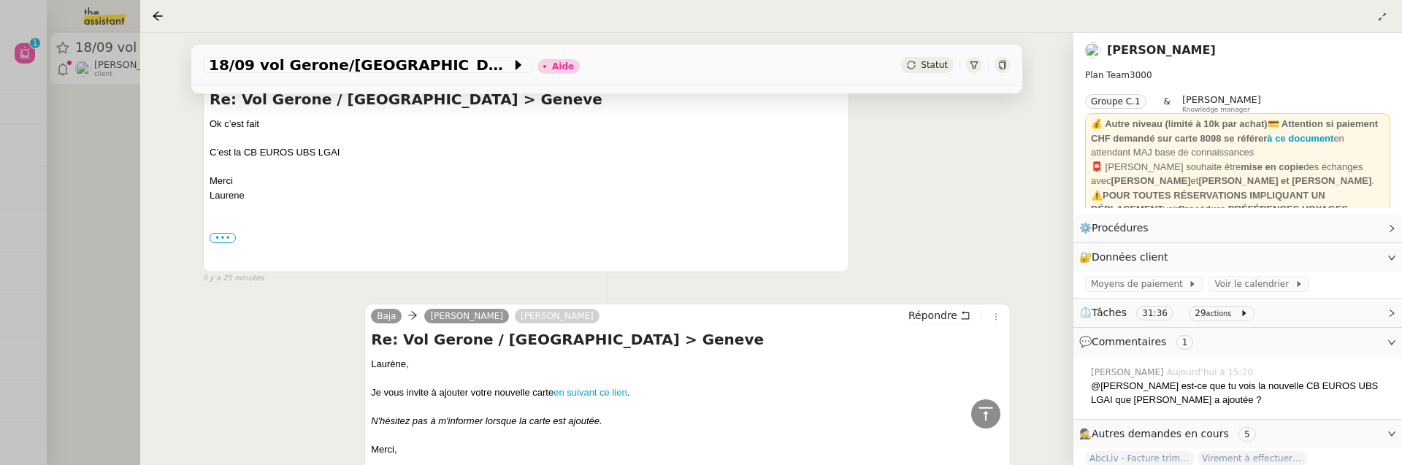
scroll to position [0, 0]
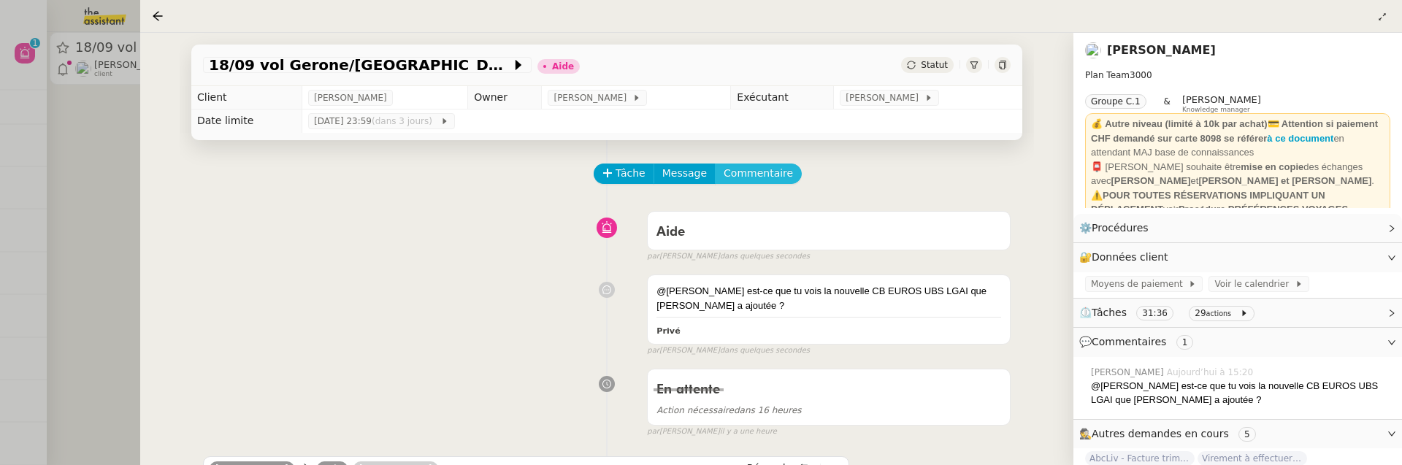
click at [778, 170] on span "Commentaire" at bounding box center [758, 173] width 69 height 17
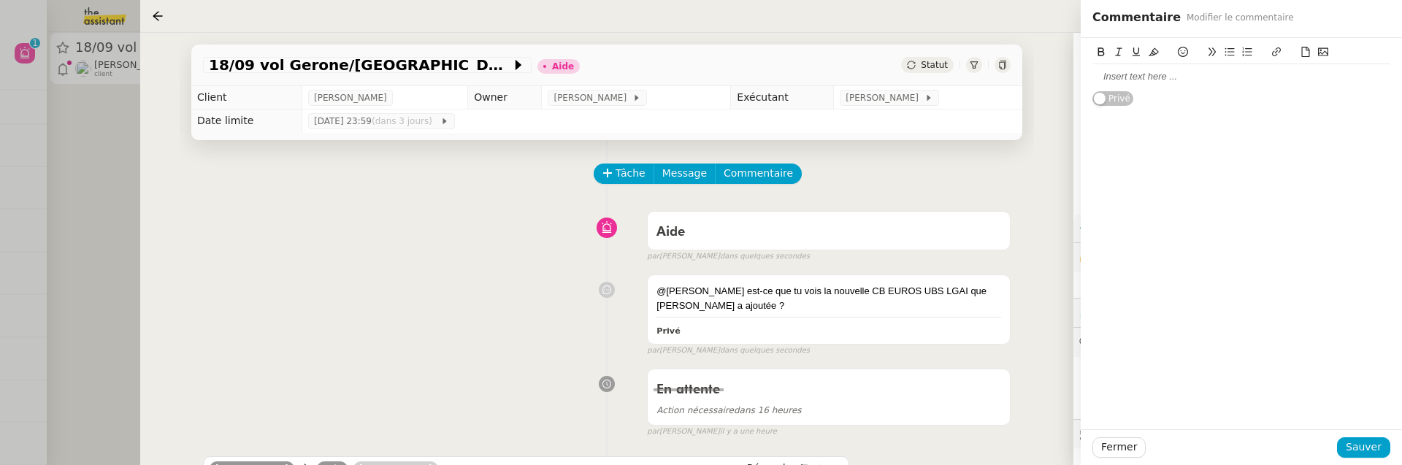
click at [1323, 44] on button at bounding box center [1323, 52] width 18 height 17
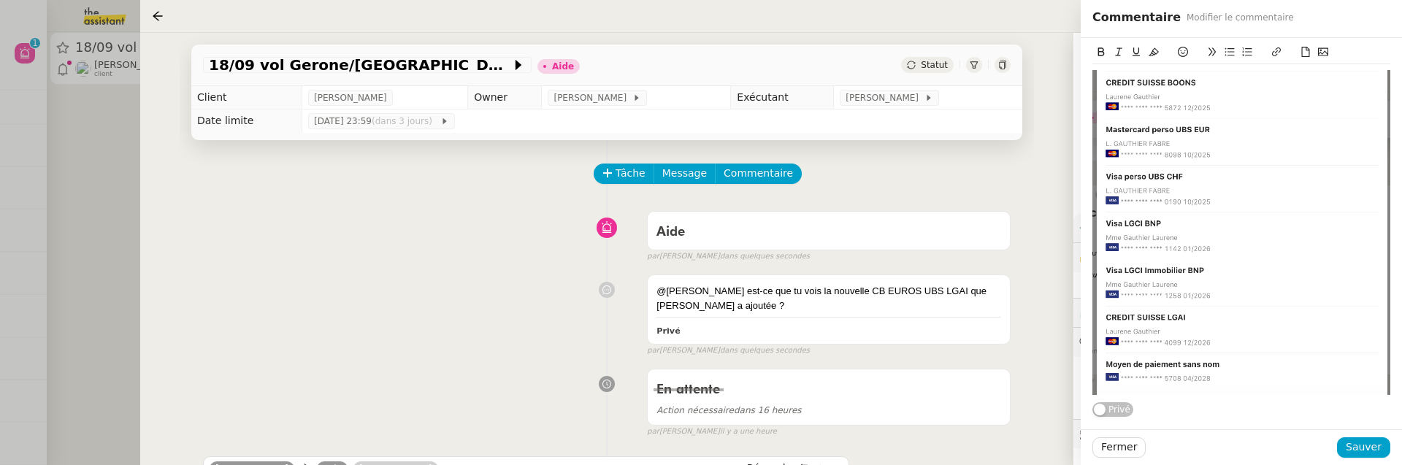
click at [1327, 56] on icon at bounding box center [1323, 52] width 10 height 8
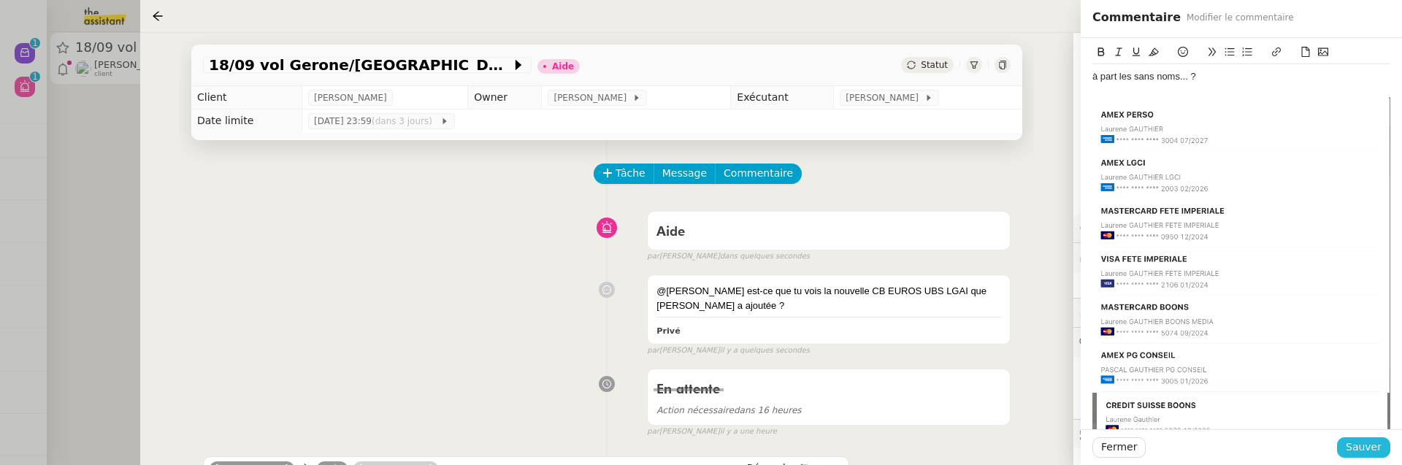
click at [1367, 438] on button "Sauver" at bounding box center [1363, 447] width 53 height 20
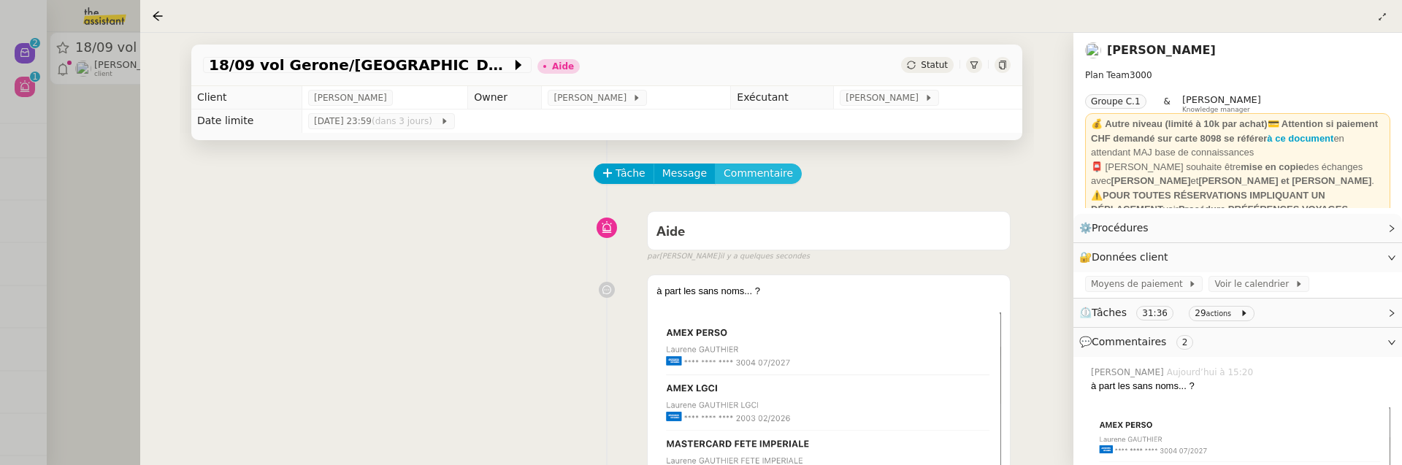
click at [745, 174] on span "Commentaire" at bounding box center [758, 173] width 69 height 17
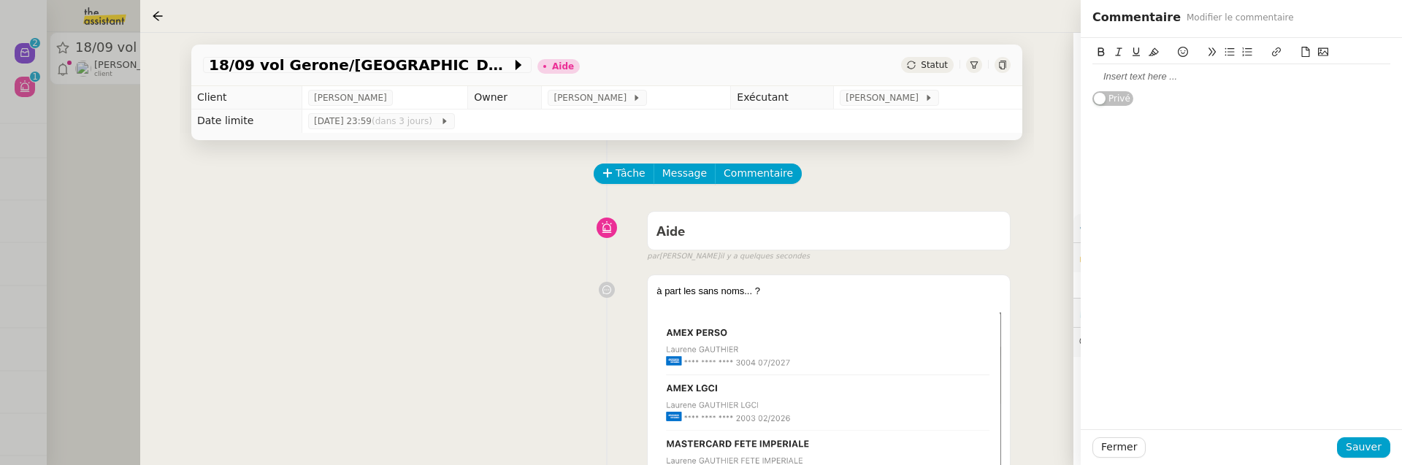
click at [1130, 80] on div at bounding box center [1241, 76] width 298 height 13
click at [1325, 53] on icon at bounding box center [1323, 52] width 10 height 10
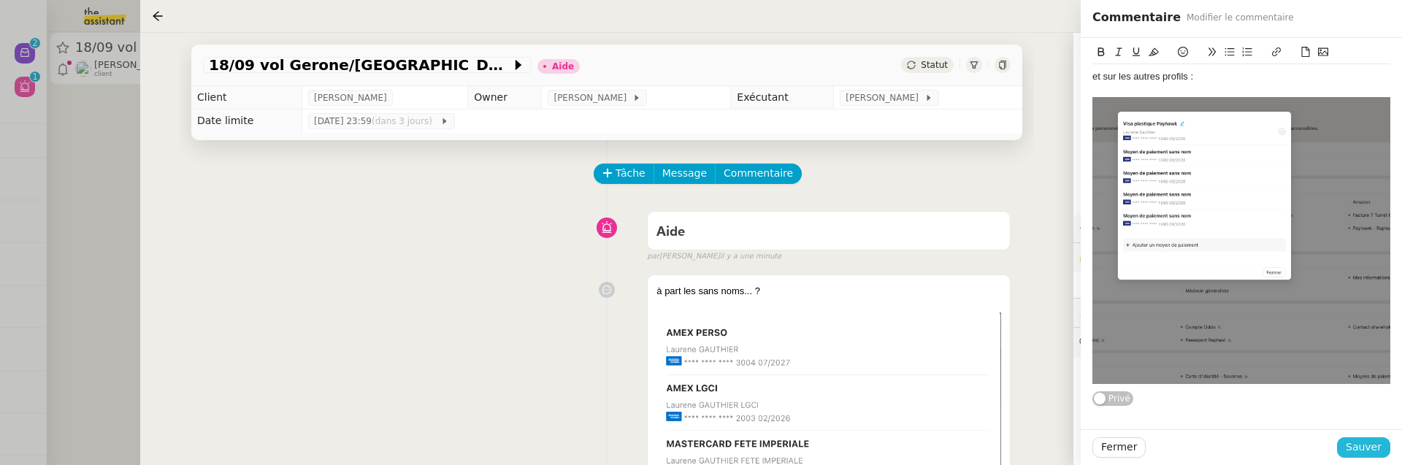
click at [1371, 447] on span "Sauver" at bounding box center [1364, 447] width 36 height 17
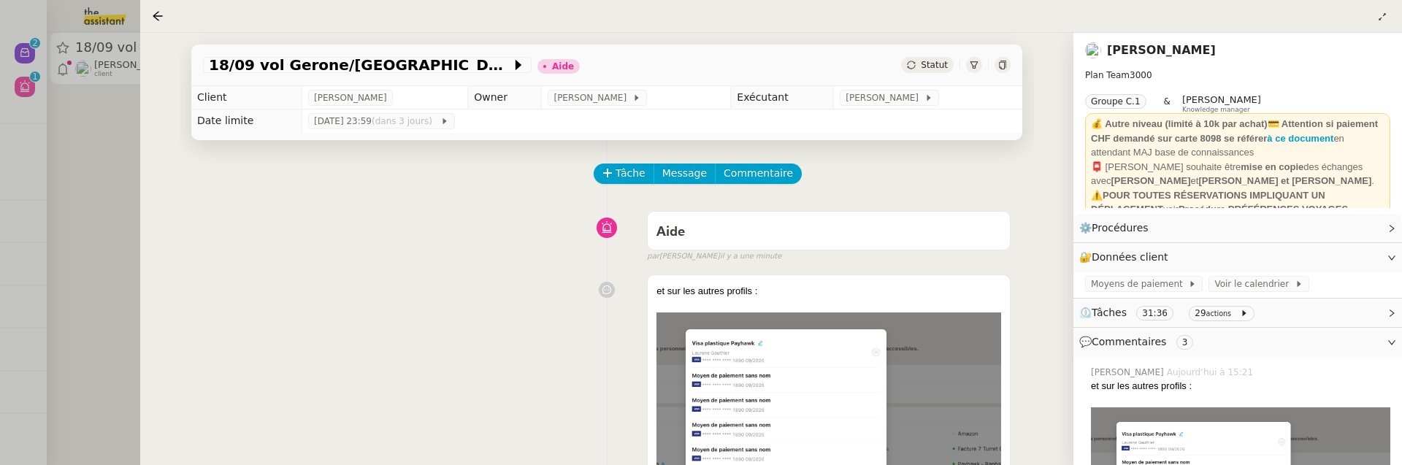
click at [82, 172] on div at bounding box center [701, 232] width 1402 height 465
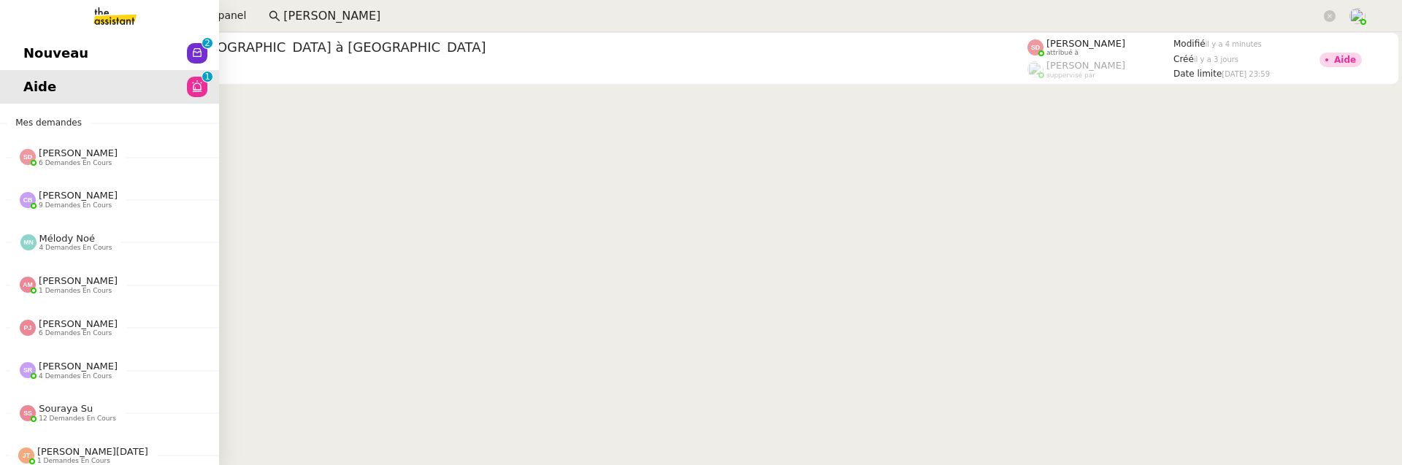
click at [29, 46] on span "Nouveau" at bounding box center [55, 53] width 65 height 22
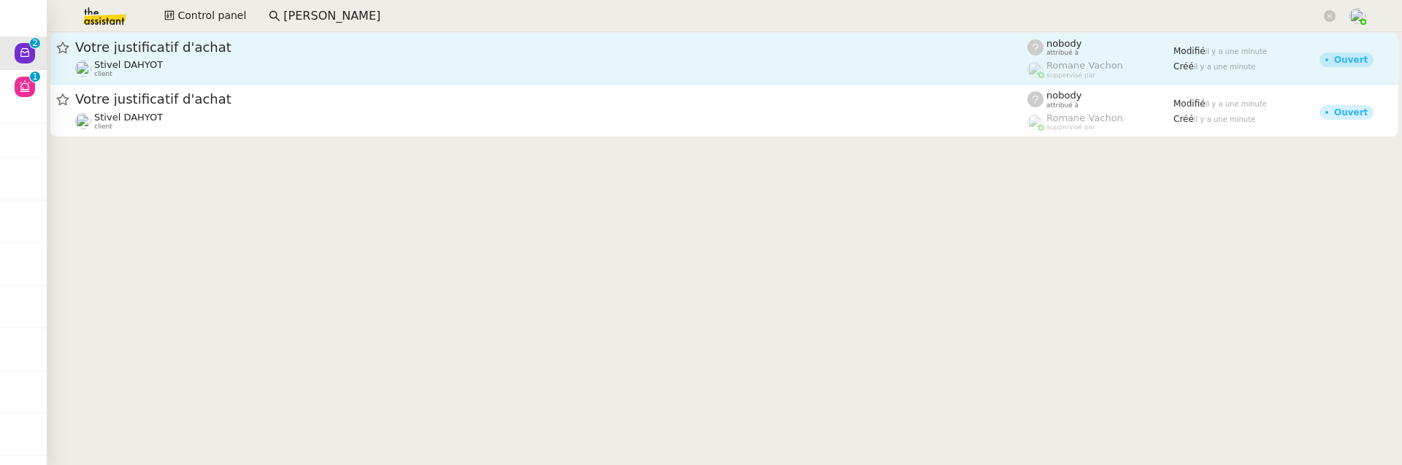
click at [333, 55] on div "Votre justificatif d'achat" at bounding box center [551, 48] width 952 height 18
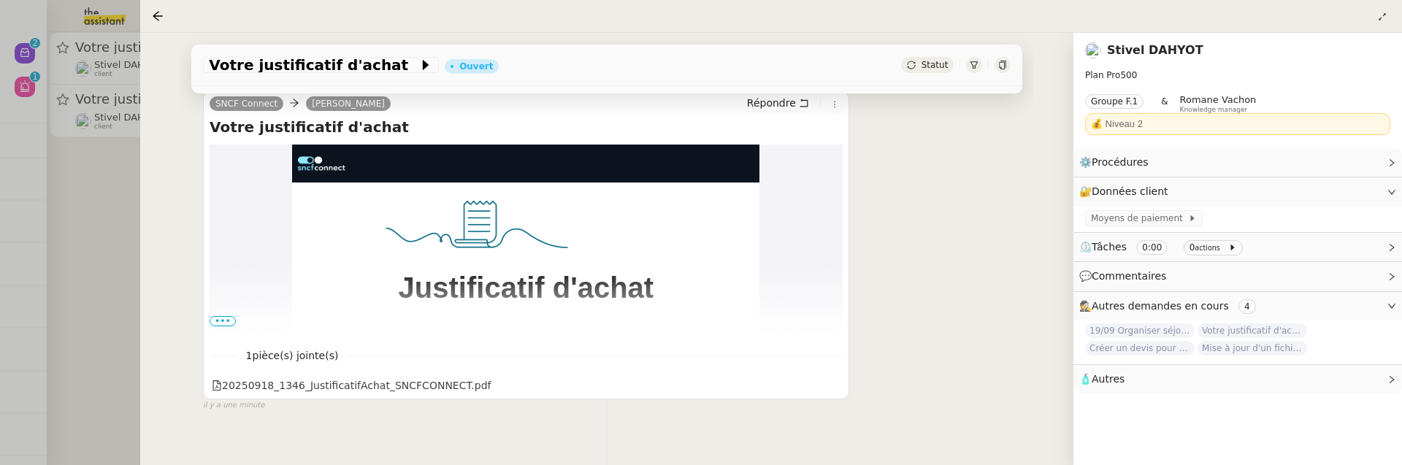
scroll to position [272, 0]
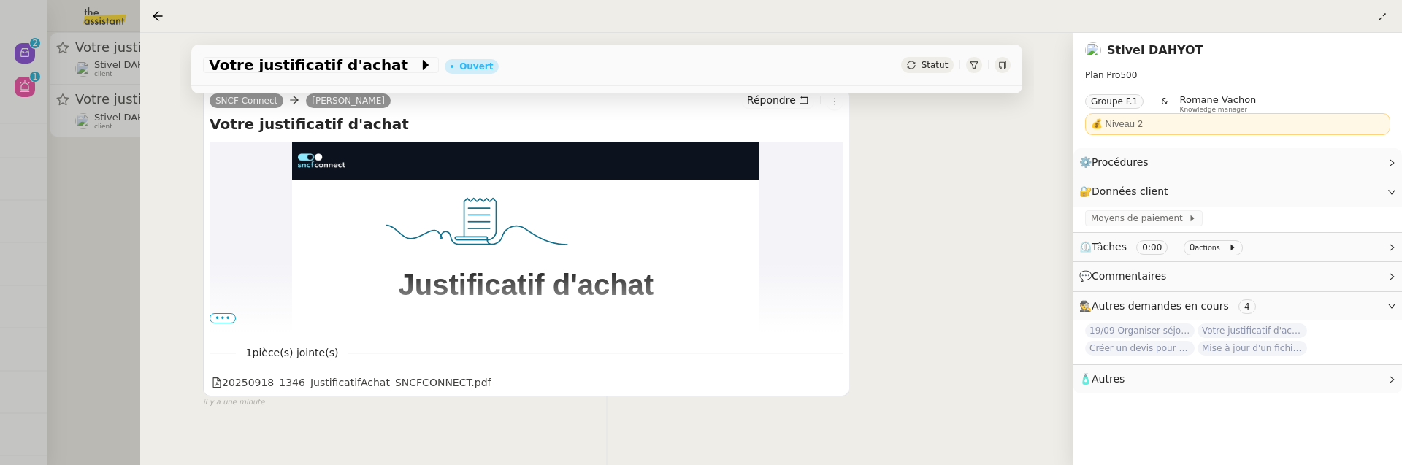
click at [128, 242] on div at bounding box center [701, 232] width 1402 height 465
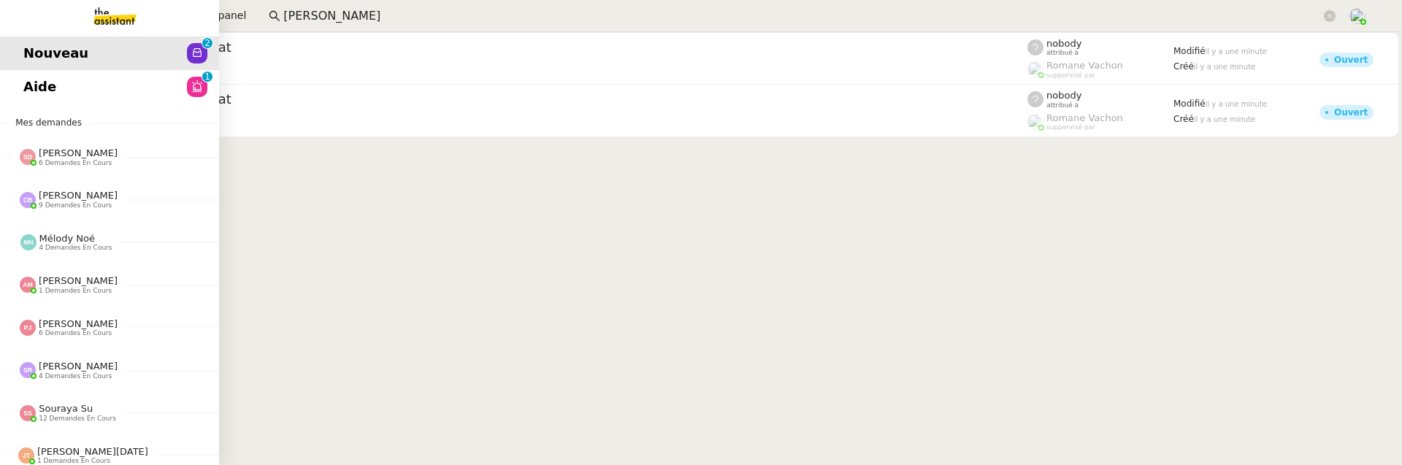
click at [39, 87] on span "Aide" at bounding box center [39, 87] width 33 height 22
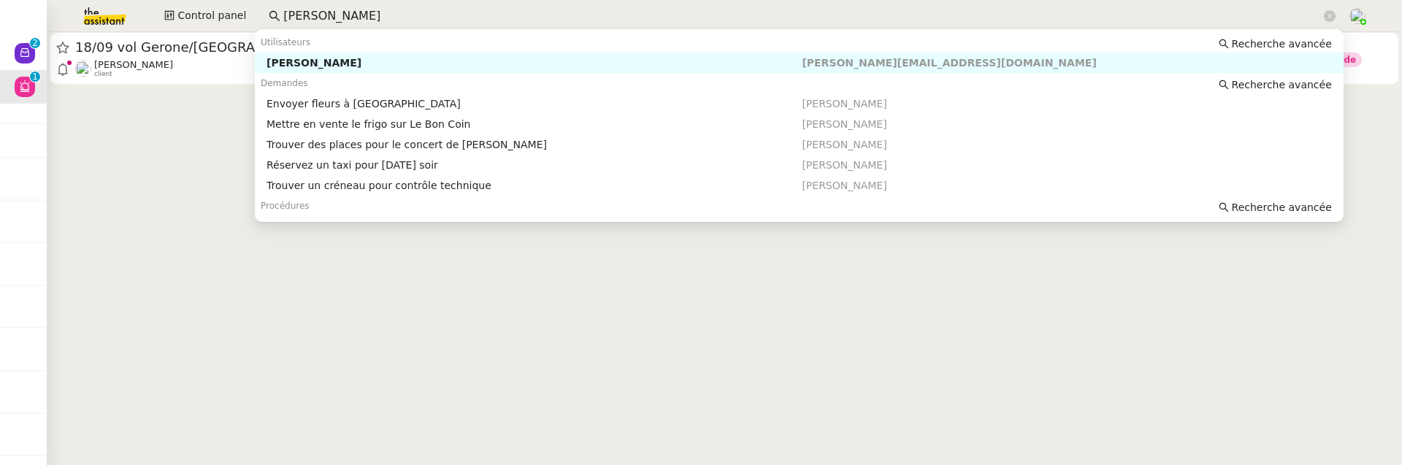
click at [414, 18] on input "thomas de hesdin" at bounding box center [802, 17] width 1038 height 20
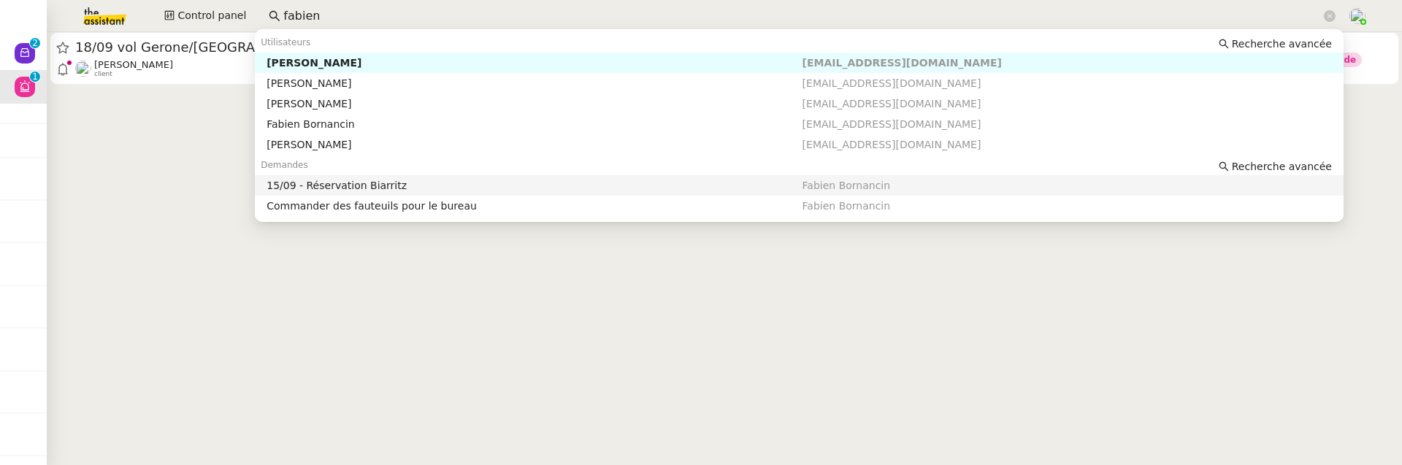
click at [482, 181] on div "15/09 - Réservation Biarritz" at bounding box center [534, 185] width 535 height 13
type input "fabien"
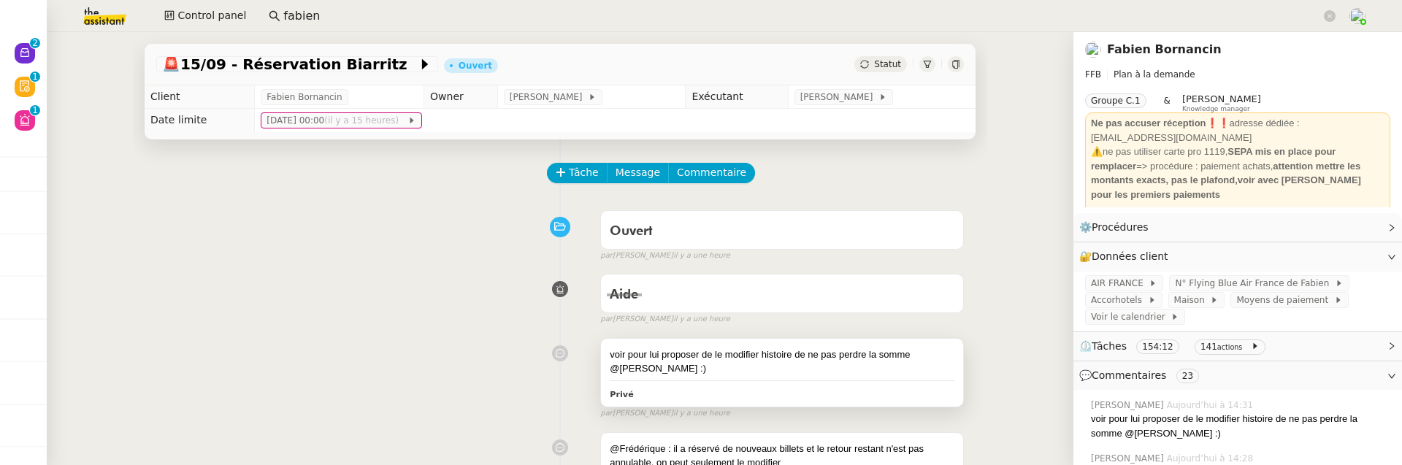
click at [796, 351] on div "voir pour lui proposer de le modifier histoire de ne pas perdre la somme @[PERS…" at bounding box center [782, 362] width 345 height 28
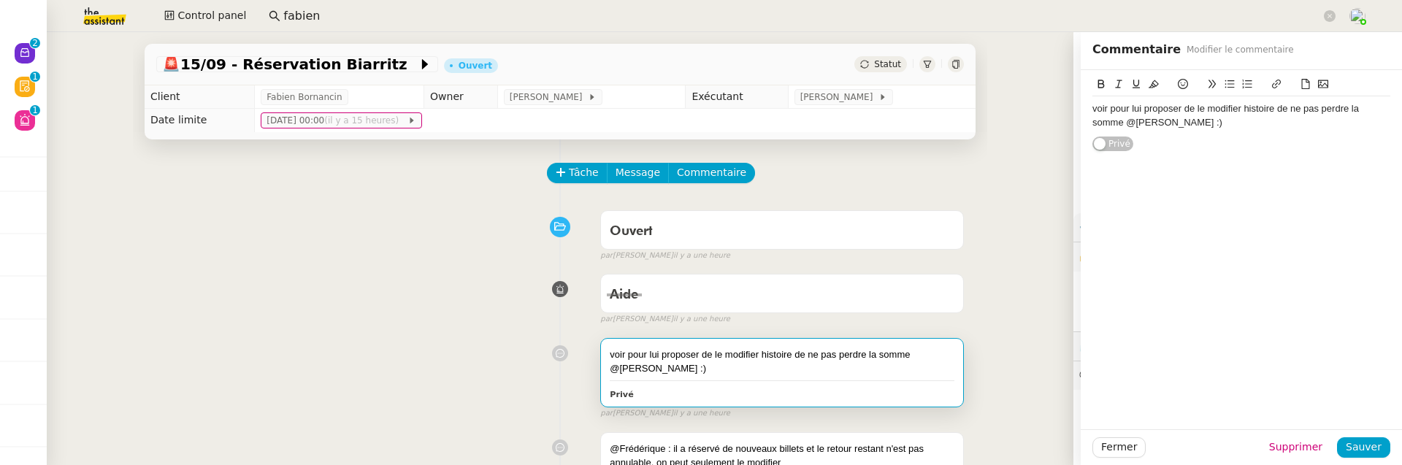
click at [1187, 128] on div "voir pour lui proposer de le modifier histoire de ne pas perdre la somme @[PERS…" at bounding box center [1241, 115] width 298 height 27
click at [1382, 443] on button "Sauver" at bounding box center [1363, 447] width 53 height 20
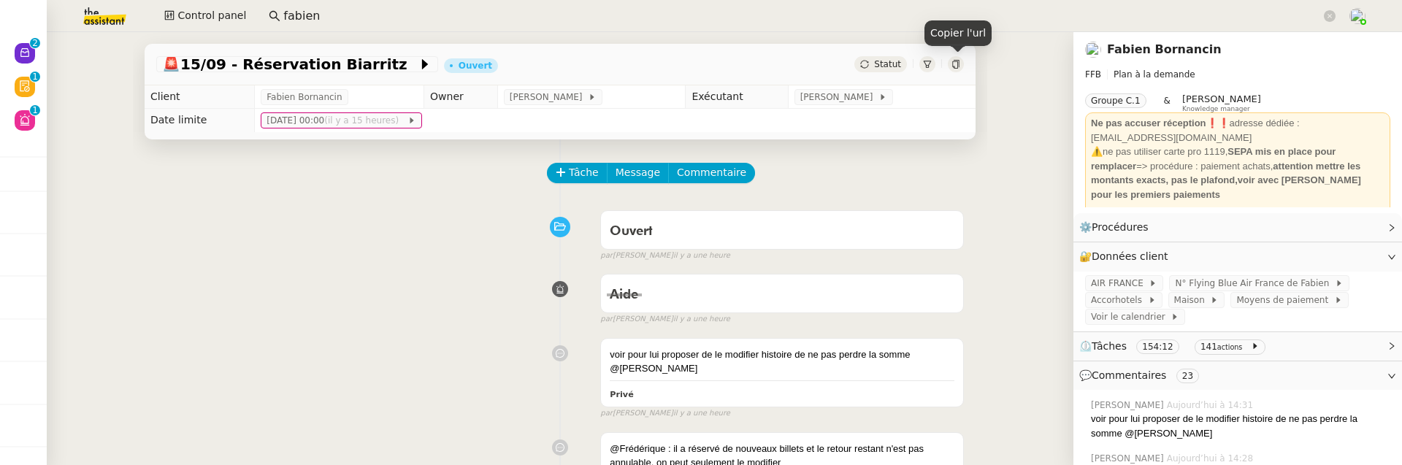
click at [957, 66] on icon at bounding box center [955, 64] width 7 height 9
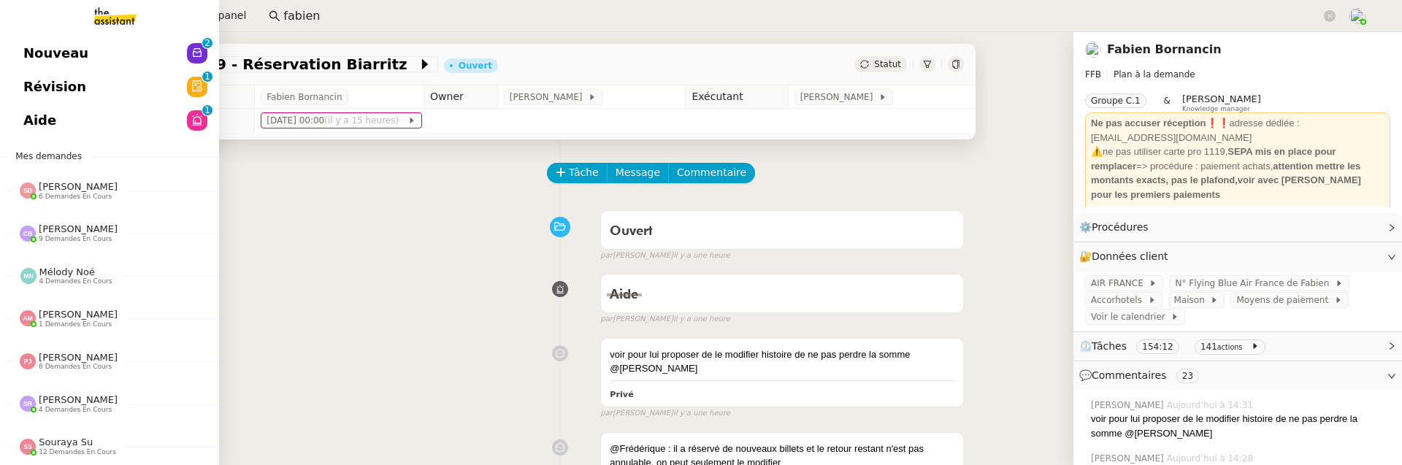
click at [73, 56] on span "Nouveau" at bounding box center [55, 53] width 65 height 22
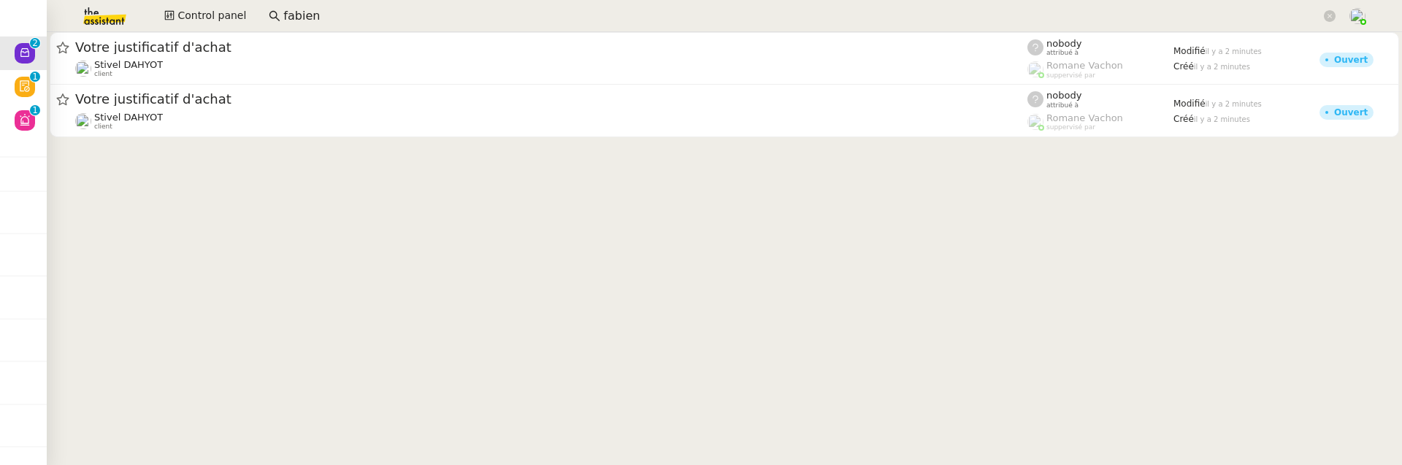
click at [317, 7] on input "fabien" at bounding box center [802, 17] width 1038 height 20
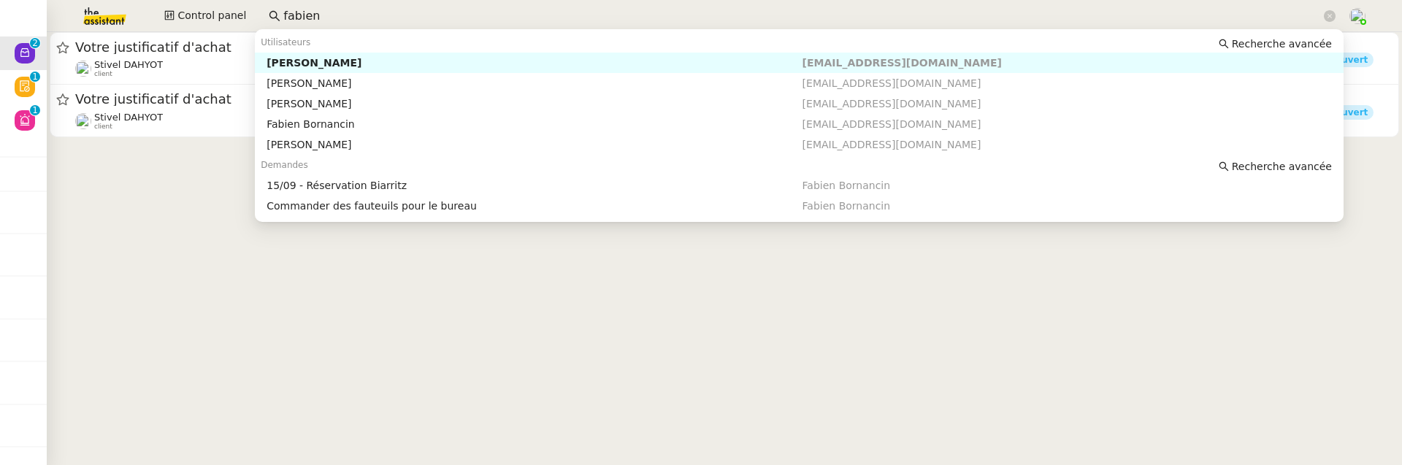
click at [317, 7] on input "fabien" at bounding box center [802, 17] width 1038 height 20
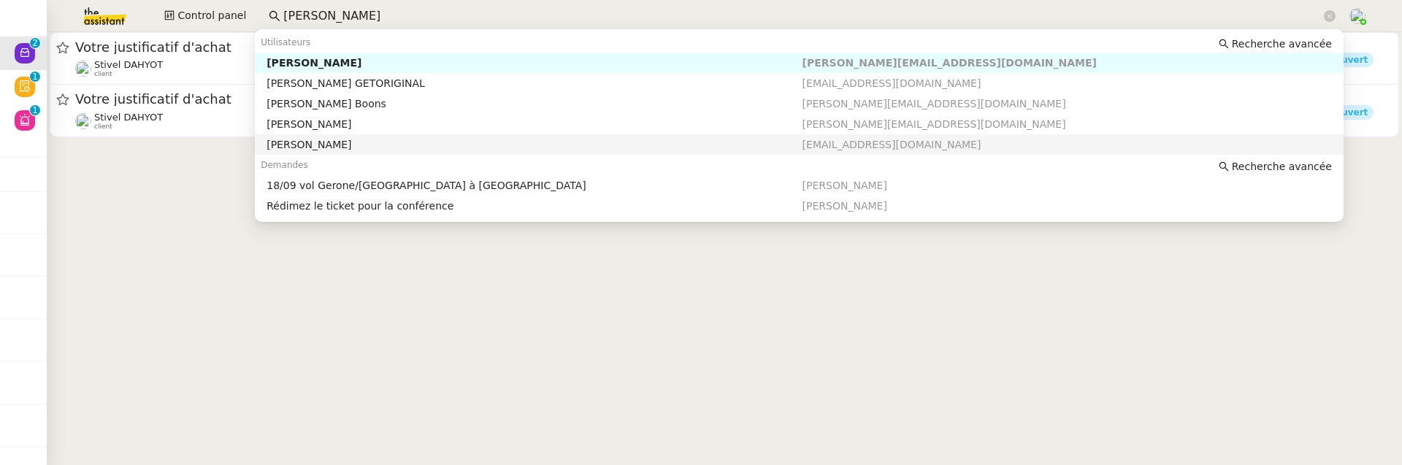
click at [369, 153] on nz-auto-option "Laurène Gauthier laurenegauthier5@gmail.com" at bounding box center [799, 144] width 1089 height 20
type input "laurene gatuhier"
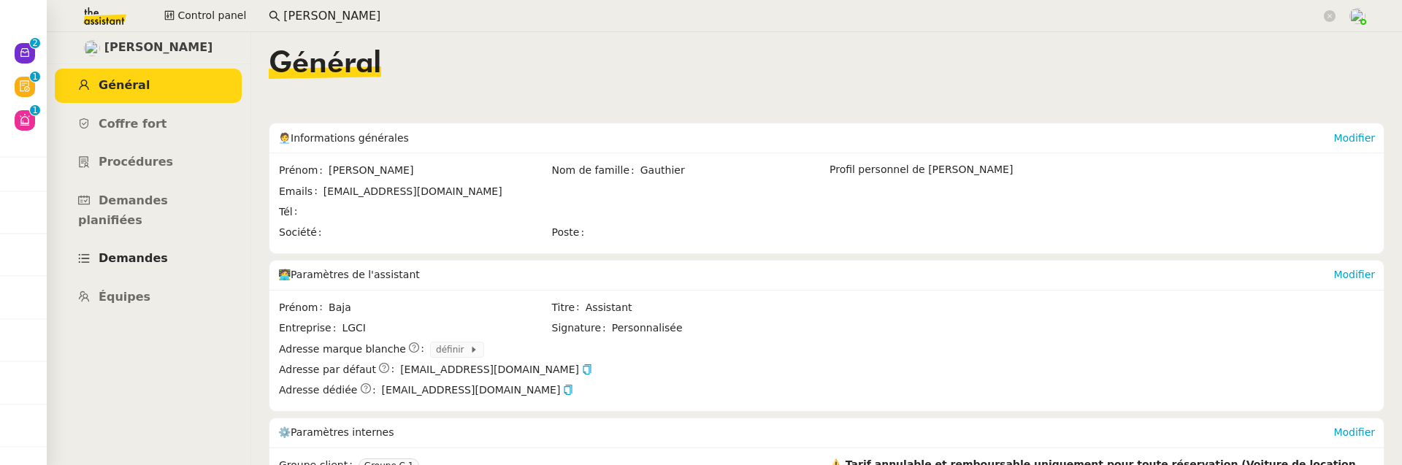
scroll to position [158, 0]
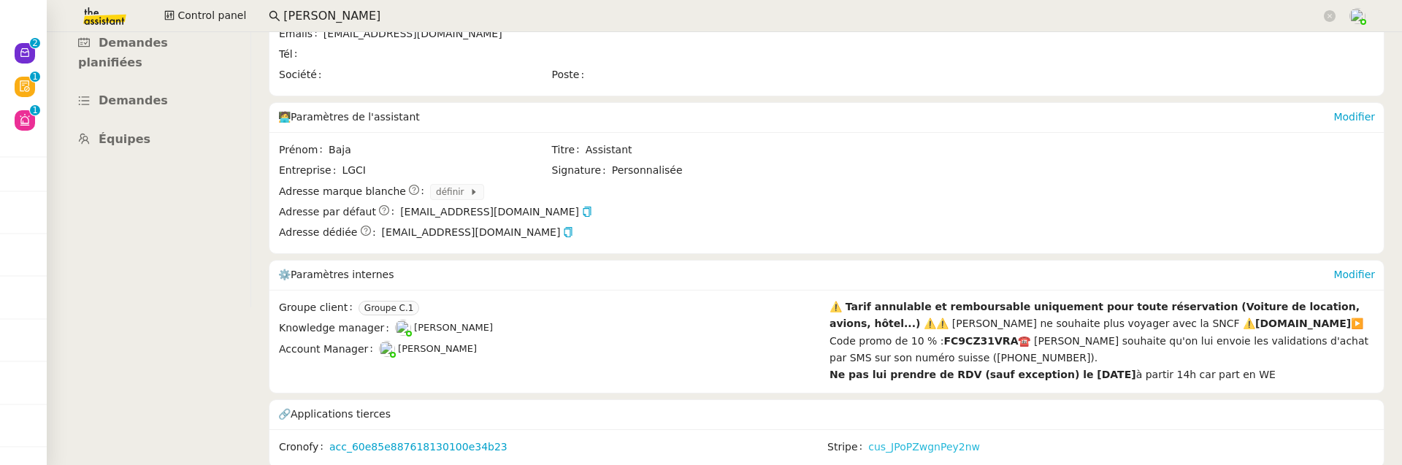
click at [887, 444] on link "cus_JPoPZwgnPey2nw" at bounding box center [924, 447] width 112 height 17
click at [344, 23] on input "laurene gatuhier" at bounding box center [802, 17] width 1038 height 20
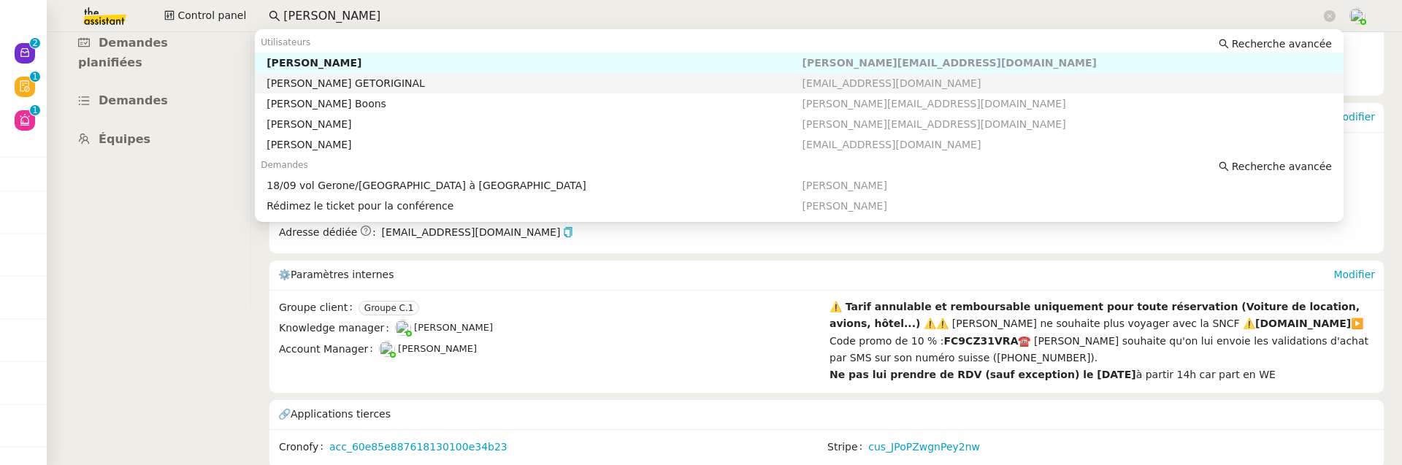
click at [378, 78] on div "Laurene Gauthier GETORIGINAL" at bounding box center [534, 83] width 535 height 13
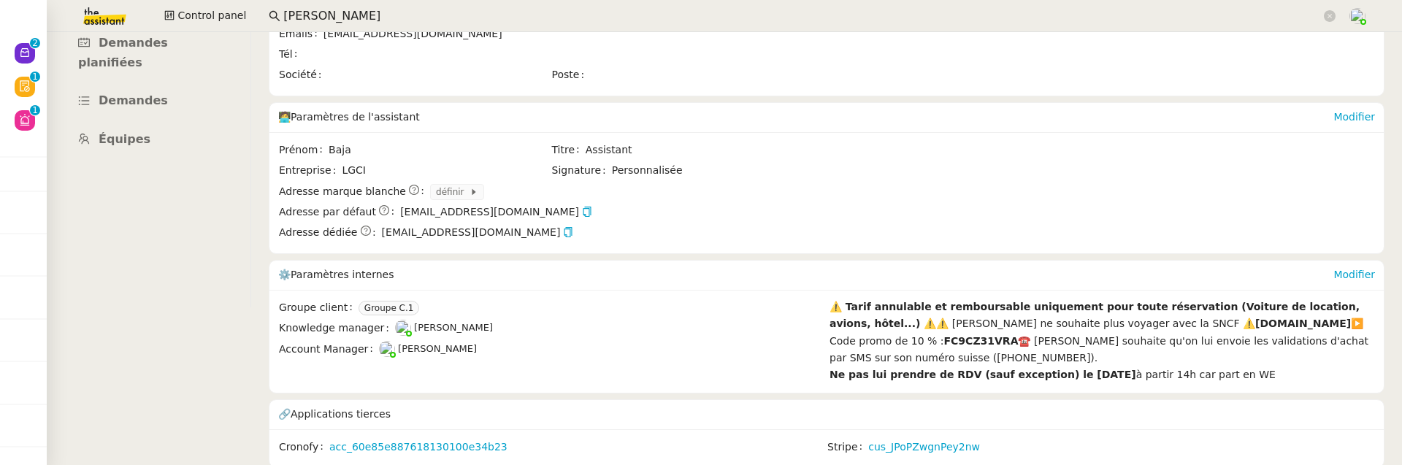
scroll to position [134, 0]
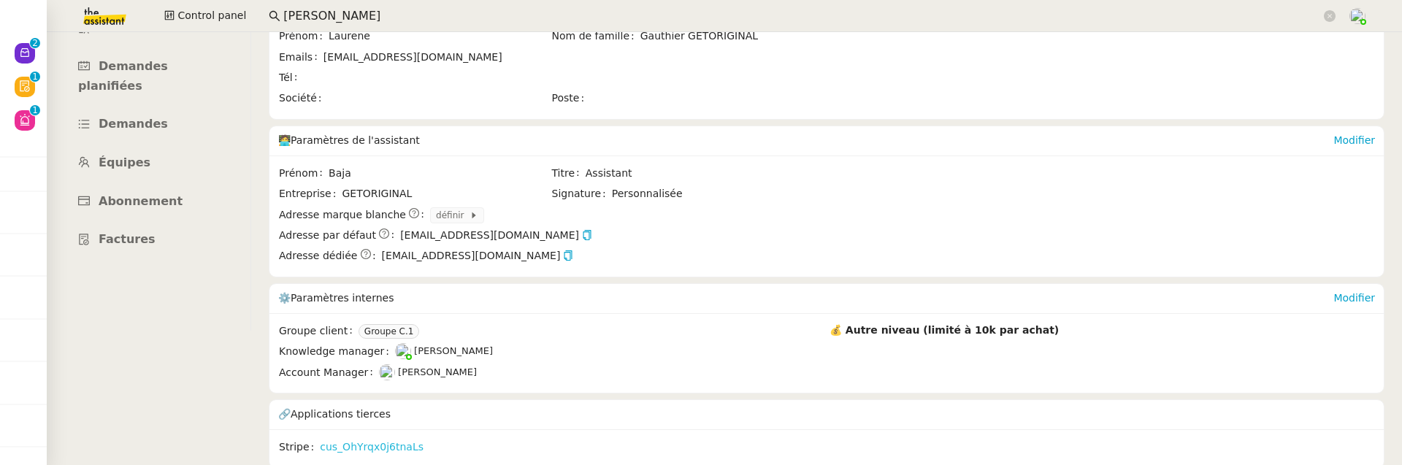
click at [378, 443] on link "cus_OhYrqx0j6tnaLs" at bounding box center [372, 447] width 104 height 17
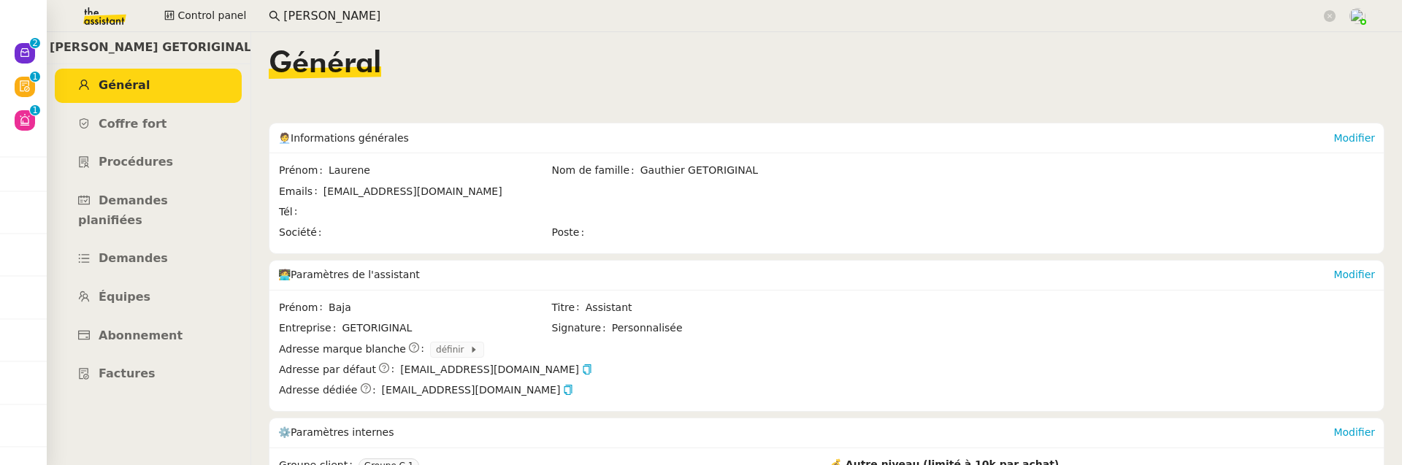
click at [345, 16] on input "laurene gatuhier" at bounding box center [802, 17] width 1038 height 20
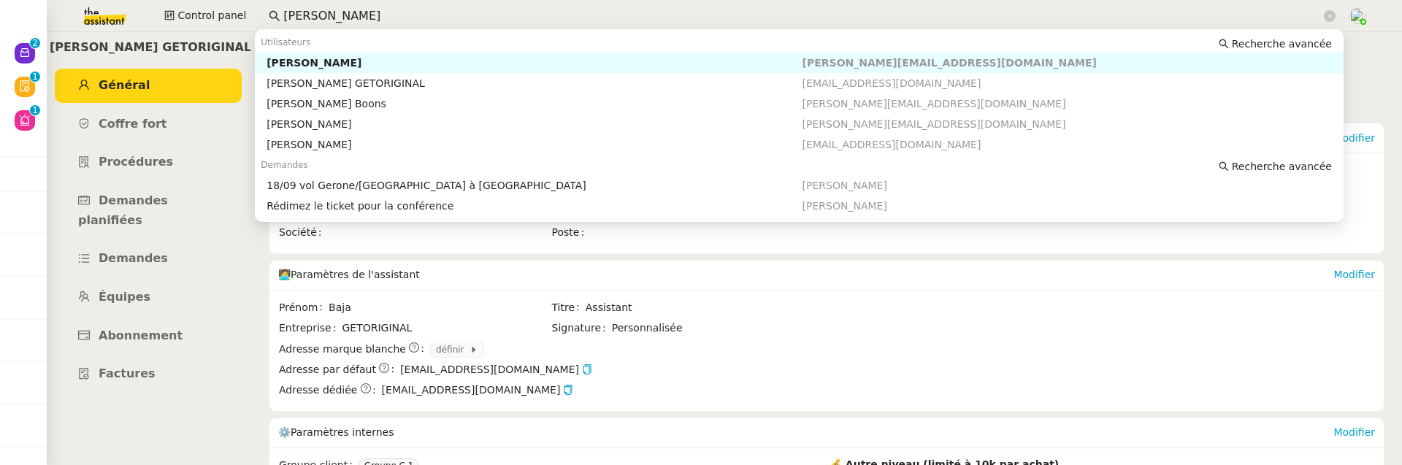
click at [441, 62] on div "[PERSON_NAME]" at bounding box center [534, 62] width 535 height 13
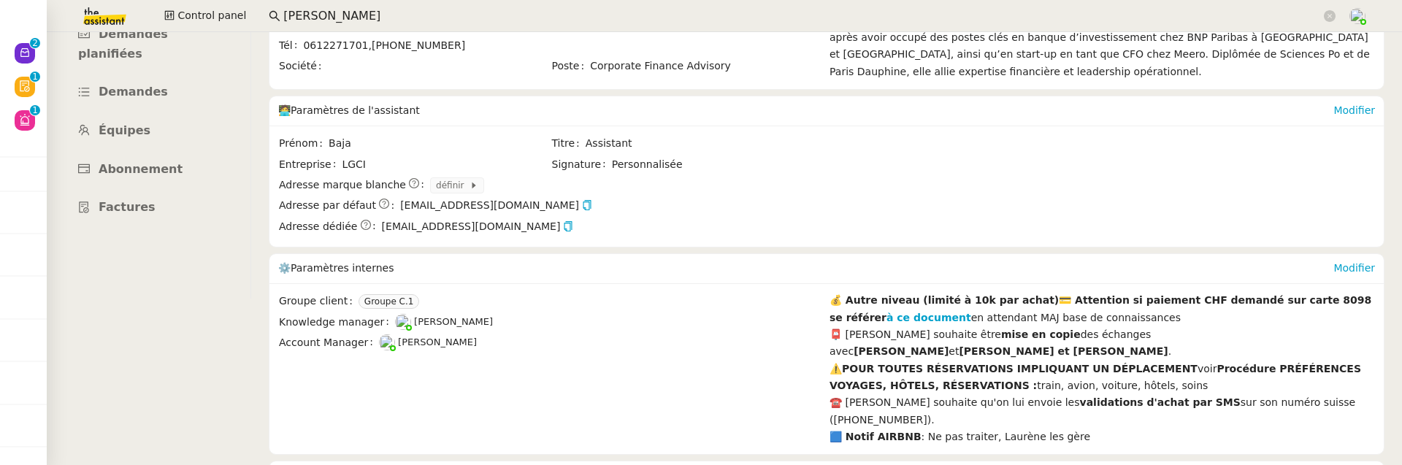
scroll to position [211, 0]
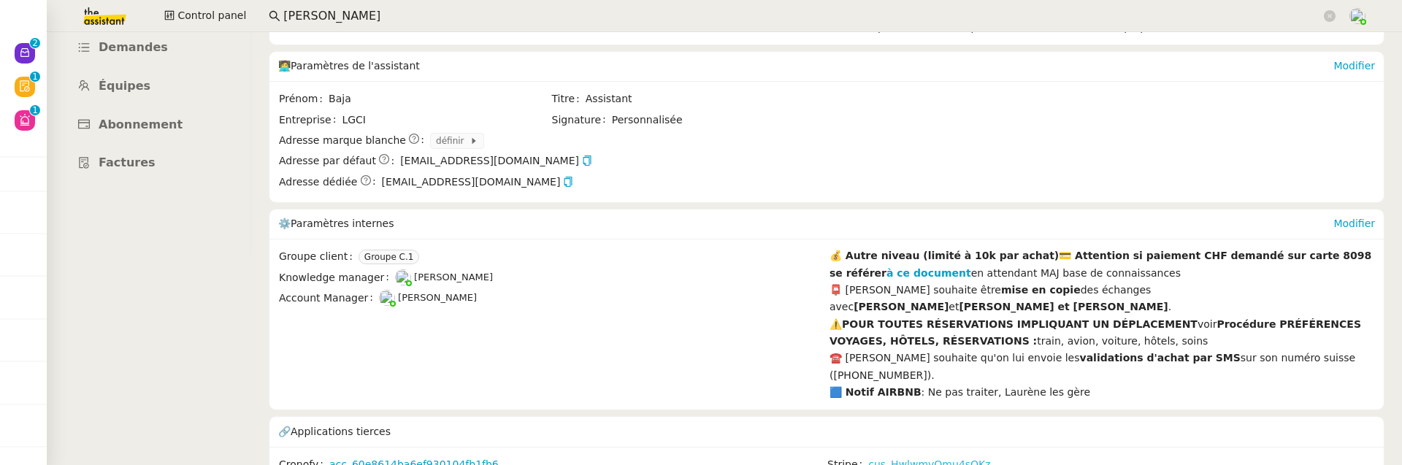
click at [933, 456] on link "cus_HwlwmvQmu4sOKz" at bounding box center [929, 464] width 122 height 17
click at [115, 228] on div "Laurène Gauthier Général Coffre fort Procédures Demandes planifiées Demandes Éq…" at bounding box center [148, 37] width 204 height 433
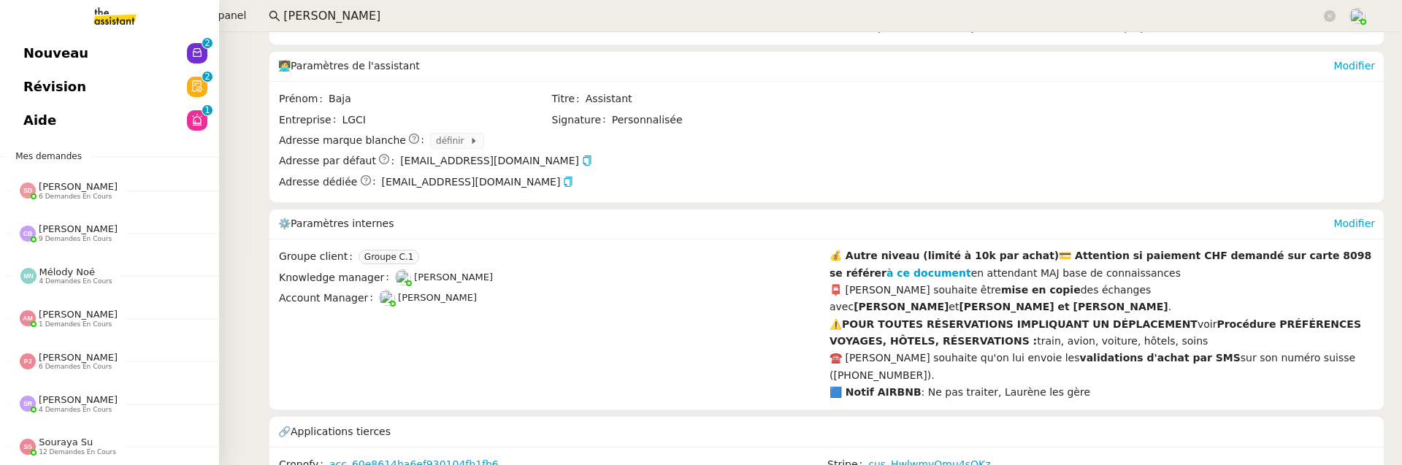
click at [16, 61] on link "Nouveau 0 1 2 3 4 5 6 7 8 9" at bounding box center [109, 54] width 219 height 34
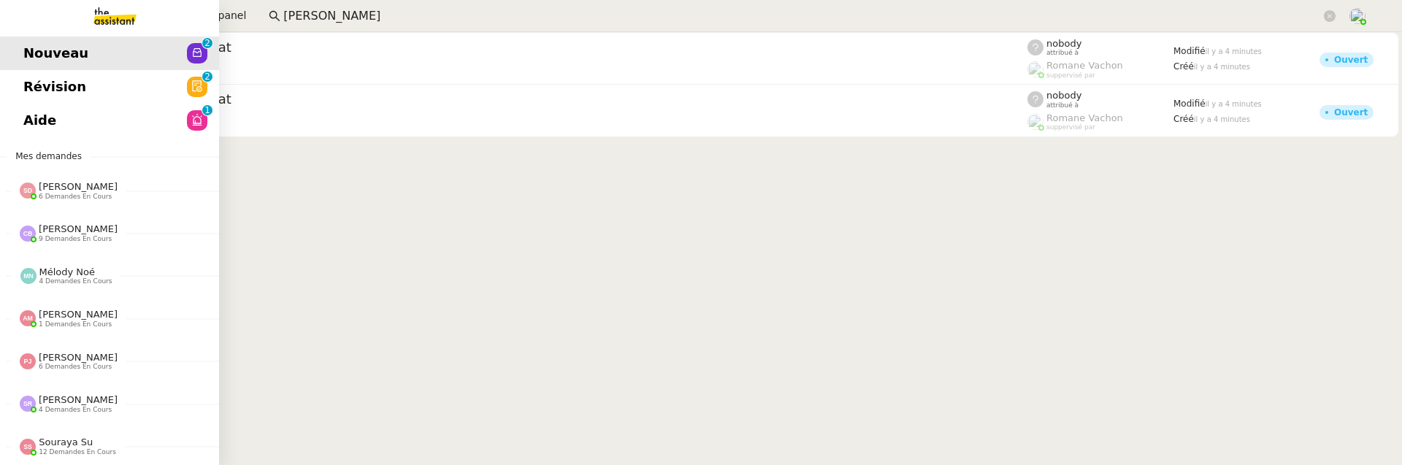
click at [27, 78] on span "Révision" at bounding box center [54, 87] width 63 height 22
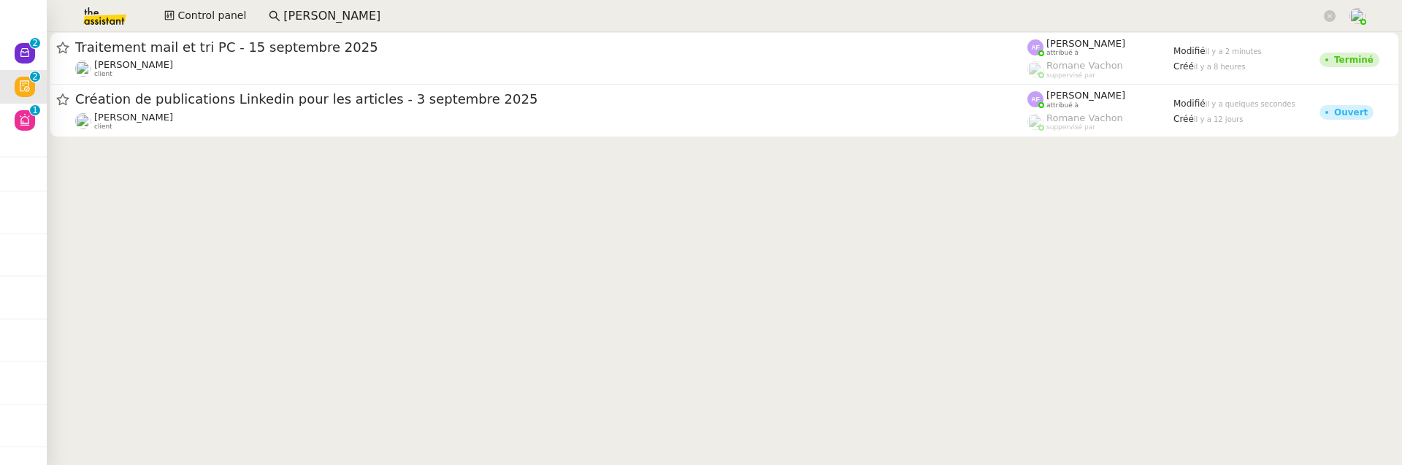
click at [47, 117] on div "Création de publications Linkedin pour les articles - 3 septembre 2025 Angéliqu…" at bounding box center [724, 111] width 1355 height 53
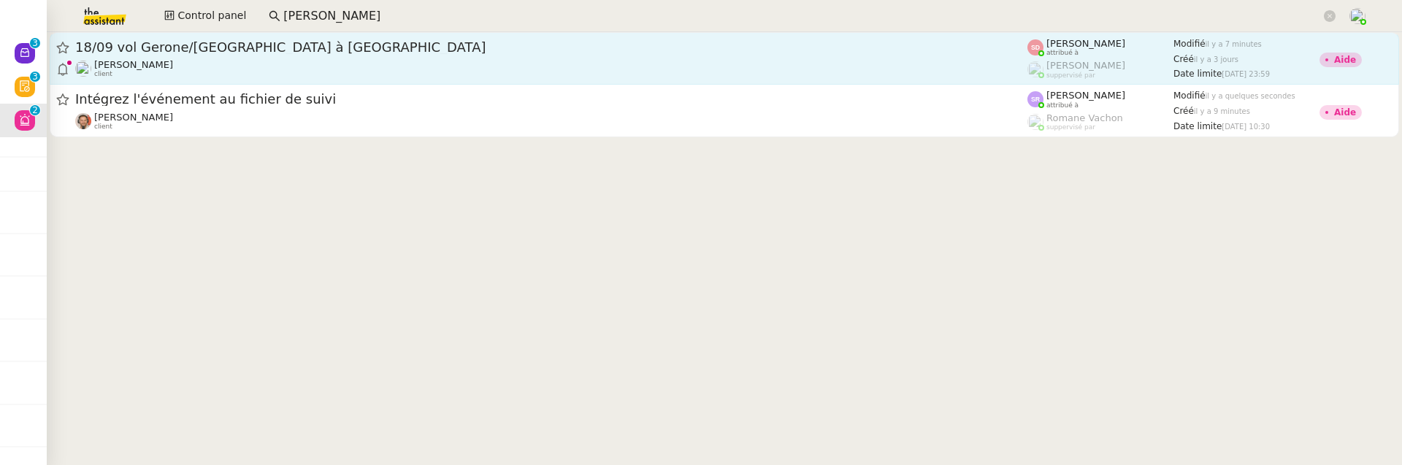
click at [284, 64] on div "[PERSON_NAME] client" at bounding box center [551, 68] width 952 height 19
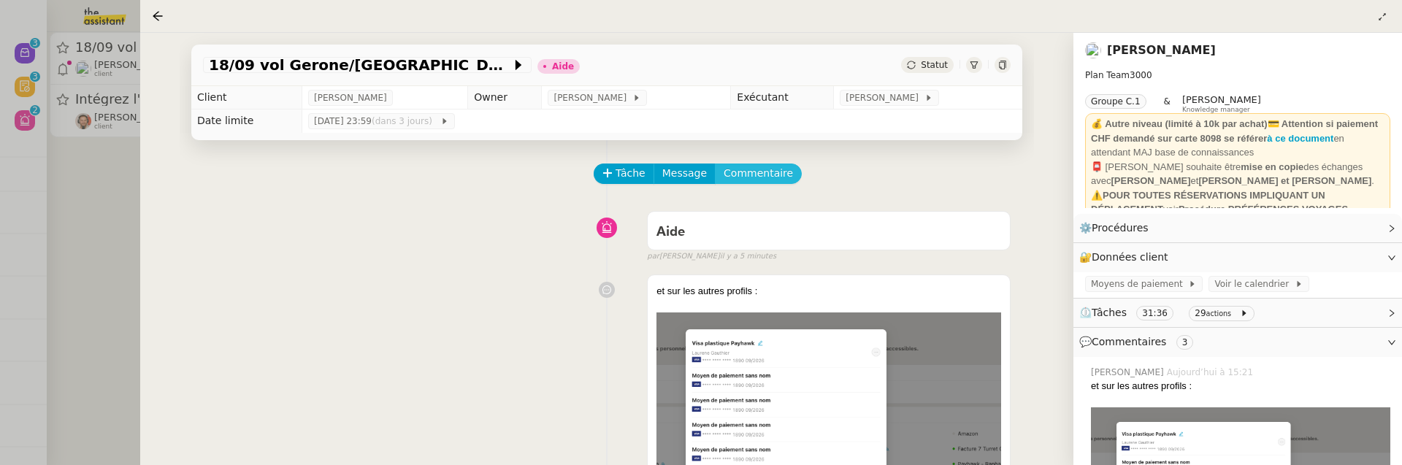
click at [746, 180] on span "Commentaire" at bounding box center [758, 173] width 69 height 17
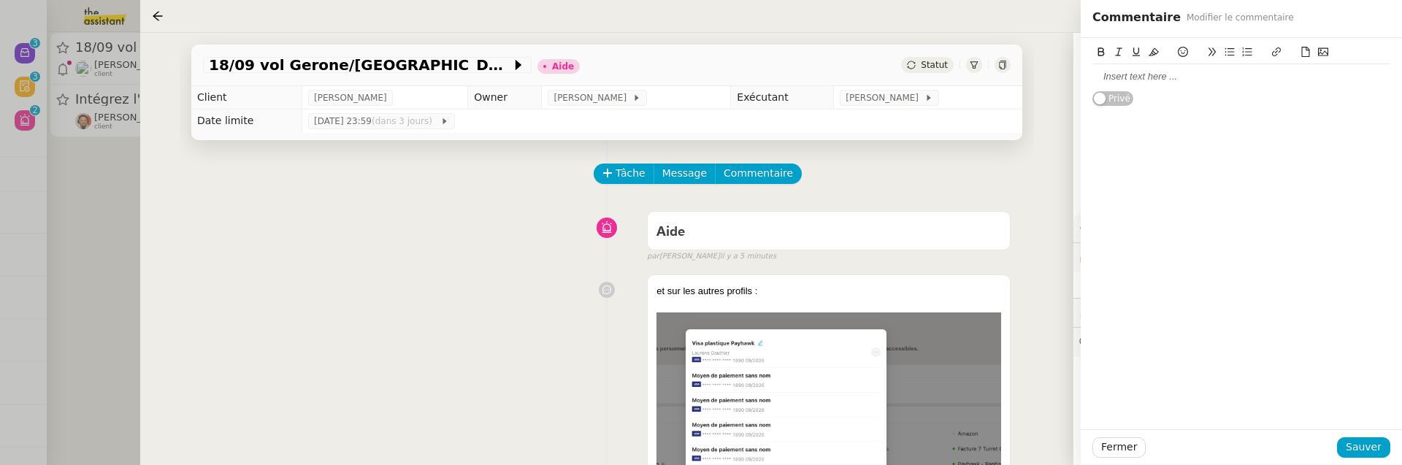
click at [1307, 53] on icon at bounding box center [1306, 52] width 10 height 10
drag, startPoint x: 1298, startPoint y: 80, endPoint x: 1027, endPoint y: 77, distance: 270.2
click at [1027, 77] on app-ticket "18/09 vol Gerone/Barcelone à Genève Aide Statut Client Laurène Gauthier Owner F…" at bounding box center [771, 249] width 1262 height 432
click at [1322, 57] on icon at bounding box center [1323, 52] width 10 height 10
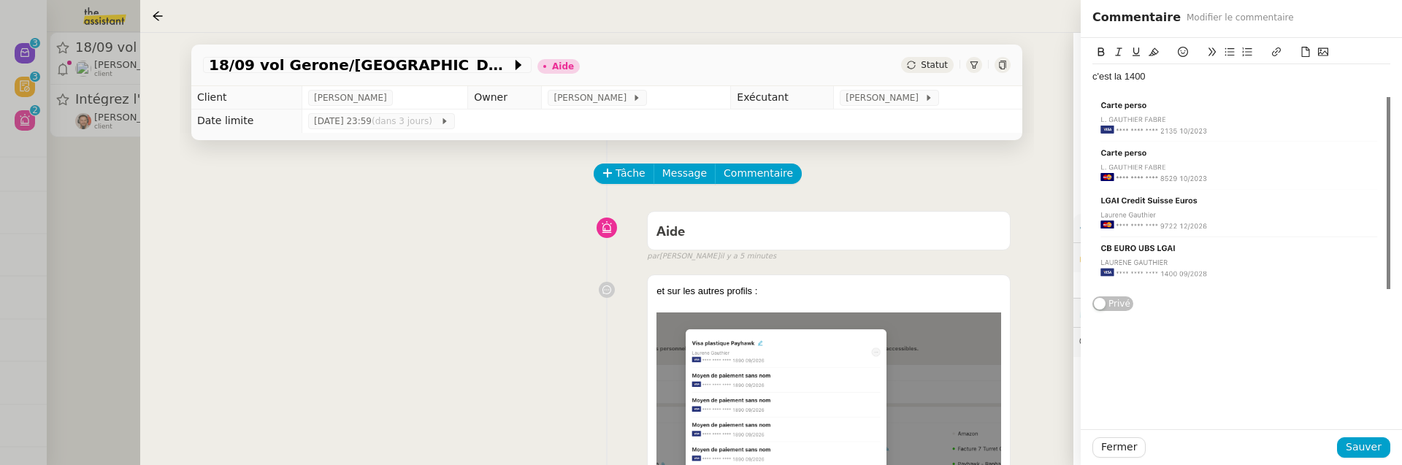
click at [1364, 435] on div "Fermer Sauver" at bounding box center [1241, 447] width 321 height 36
click at [1364, 436] on div "Fermer Sauver" at bounding box center [1241, 447] width 321 height 36
click at [1366, 448] on span "Sauver" at bounding box center [1364, 447] width 36 height 17
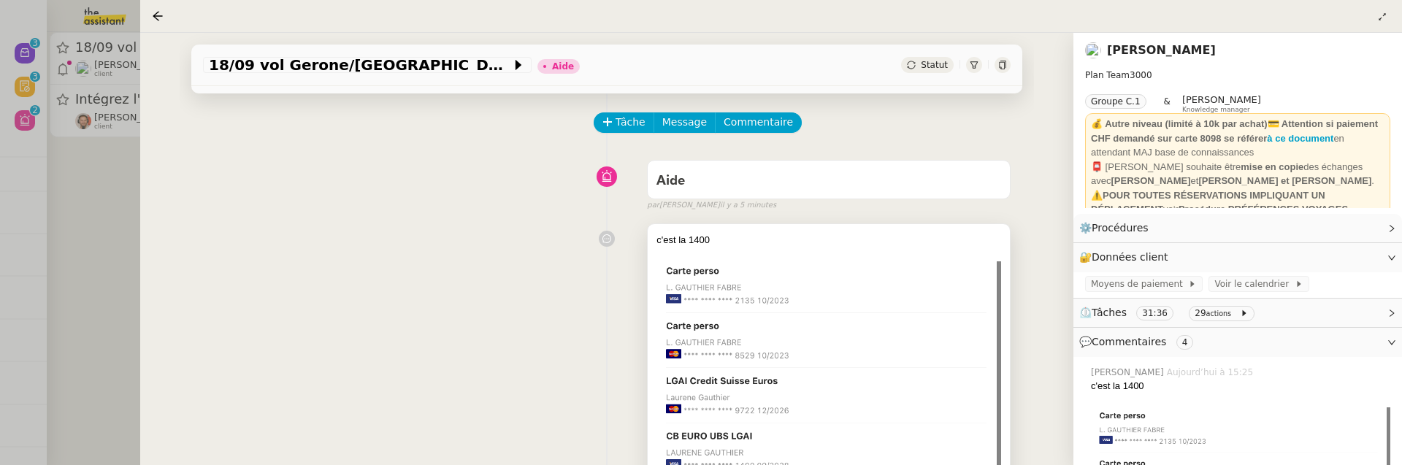
scroll to position [66, 0]
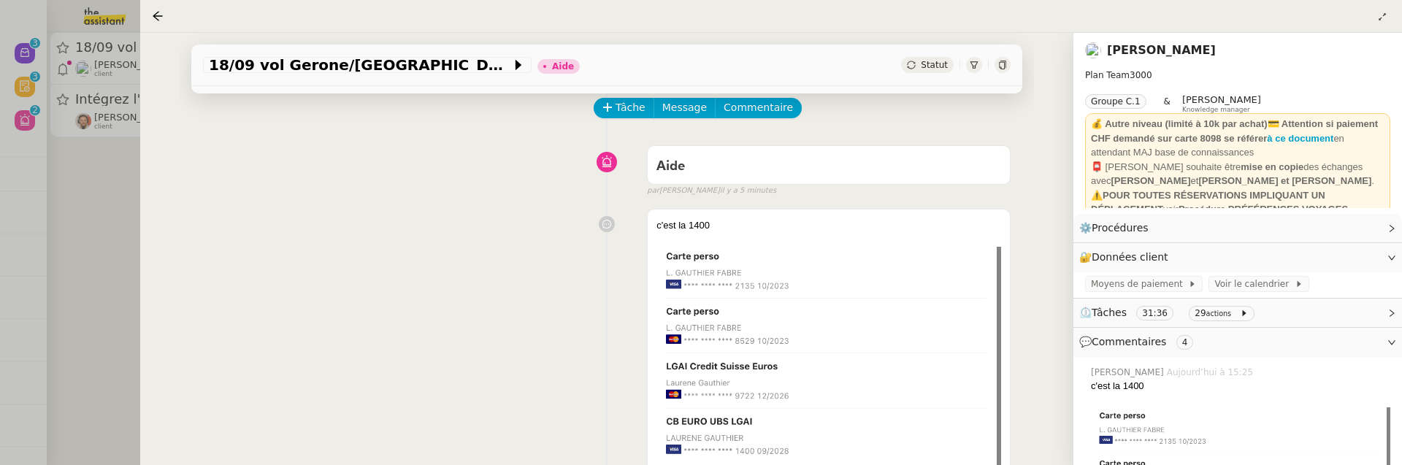
click at [946, 60] on span "Statut" at bounding box center [934, 65] width 27 height 10
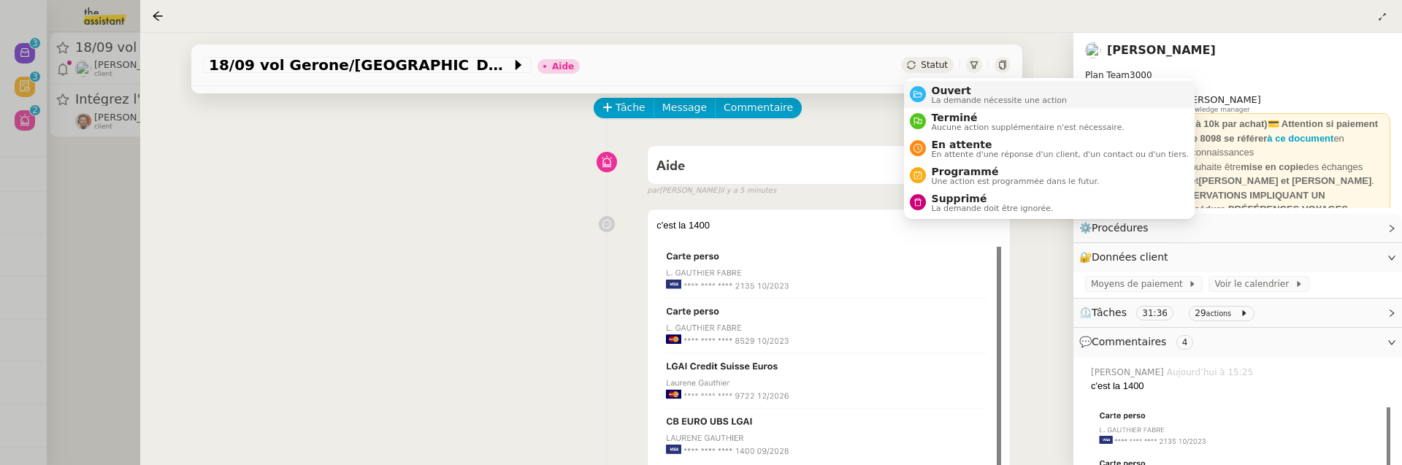
click at [946, 88] on span "Ouvert" at bounding box center [1000, 91] width 136 height 12
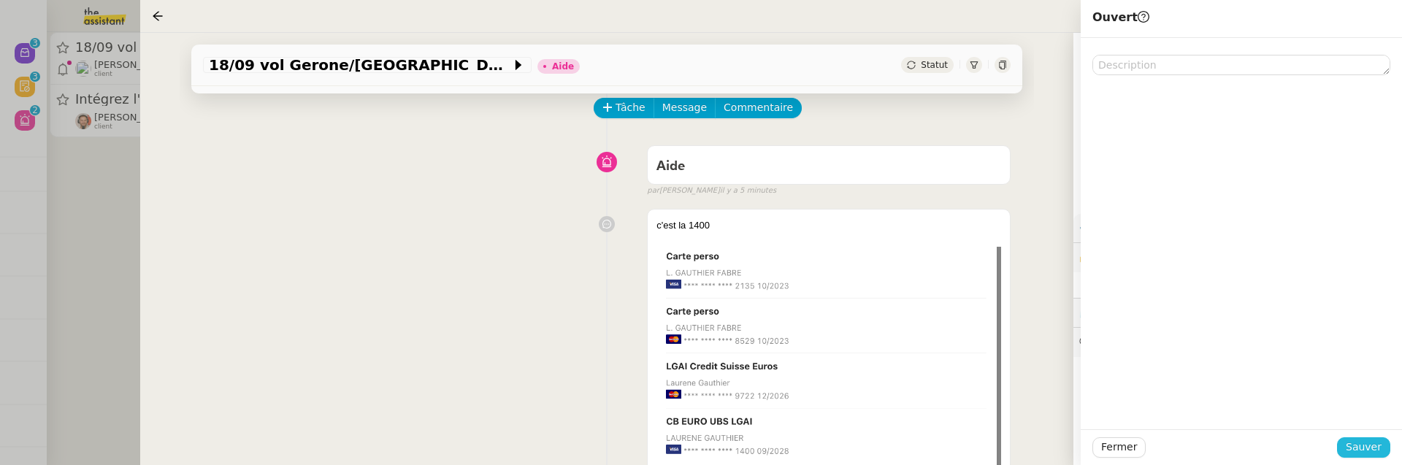
click at [1362, 449] on span "Sauver" at bounding box center [1364, 447] width 36 height 17
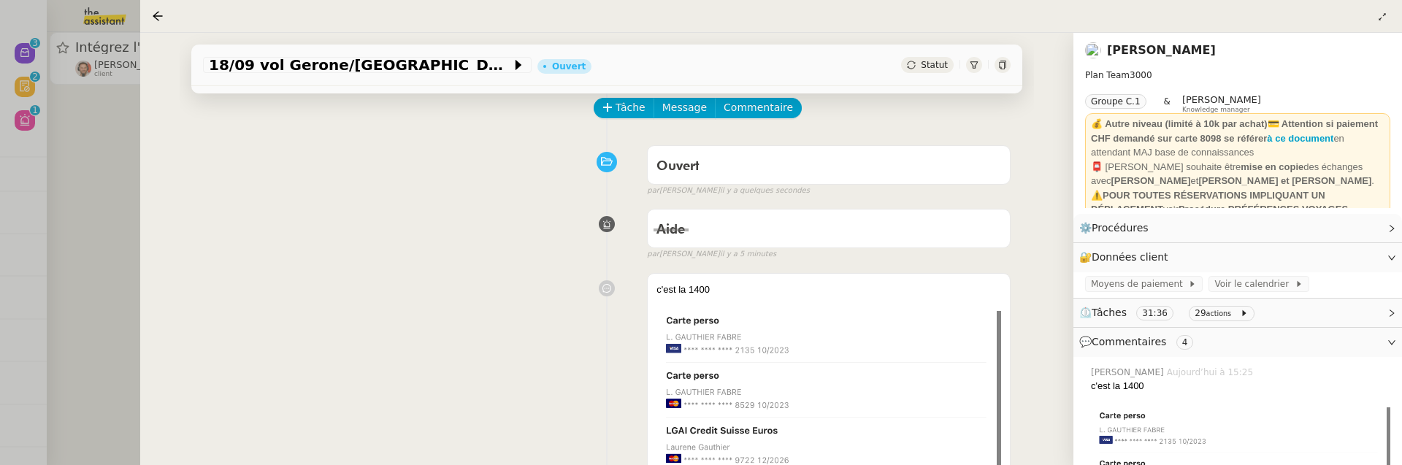
click at [63, 150] on div at bounding box center [701, 232] width 1402 height 465
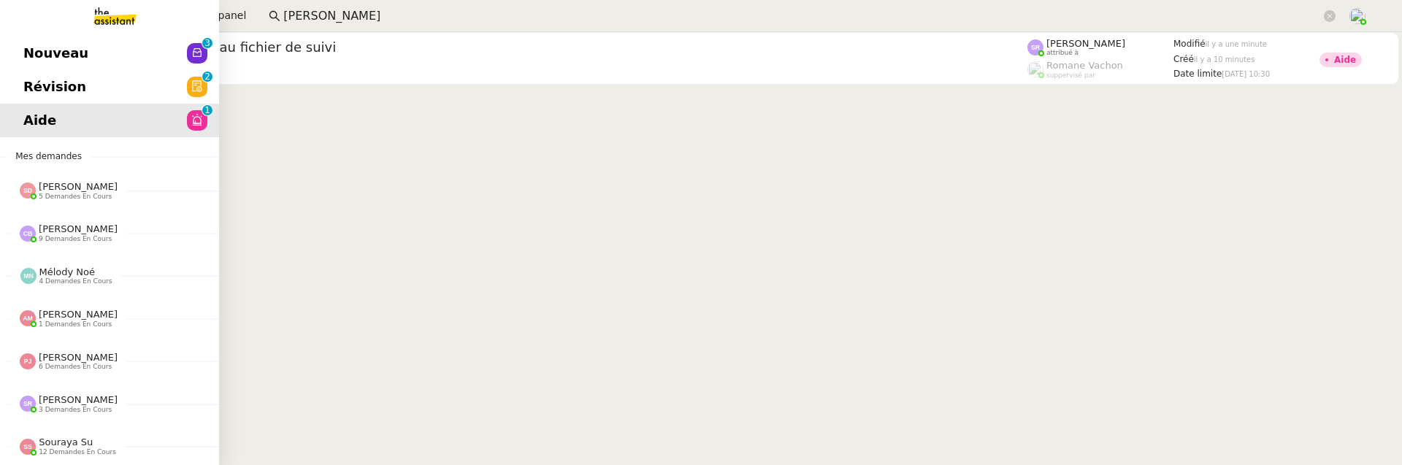
click at [35, 43] on span "Nouveau" at bounding box center [55, 53] width 65 height 22
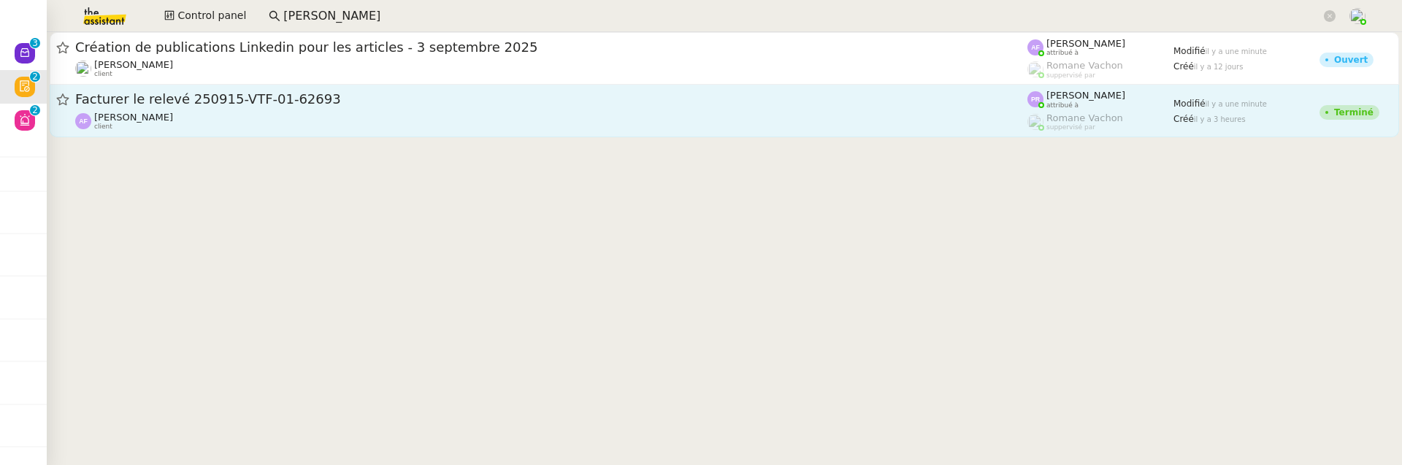
click at [480, 102] on span "Facturer le relevé 250915-VTF-01-62693" at bounding box center [551, 99] width 952 height 13
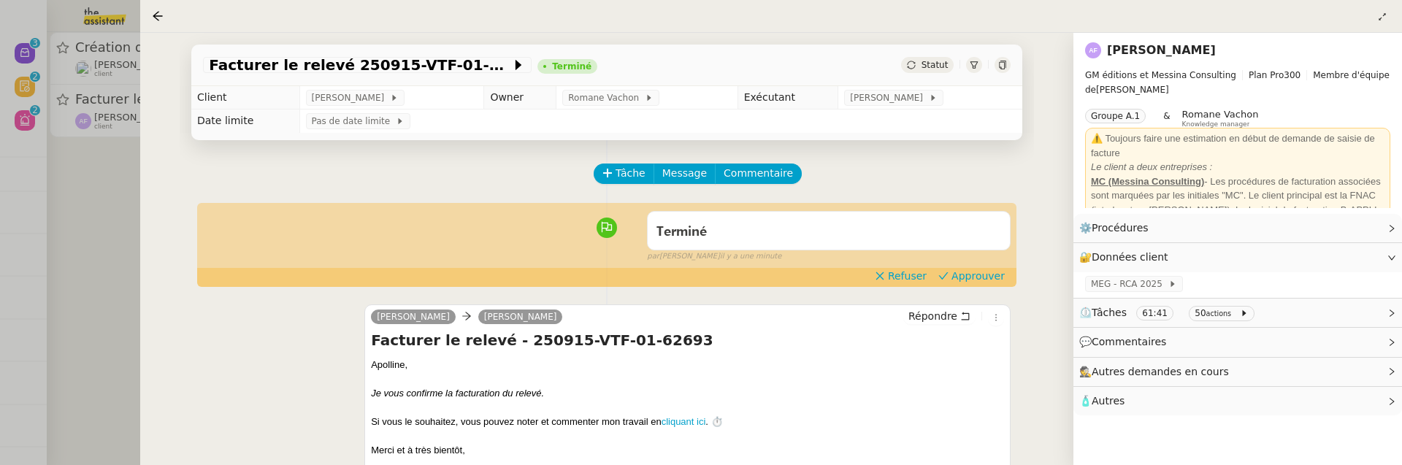
click at [116, 221] on div at bounding box center [701, 232] width 1402 height 465
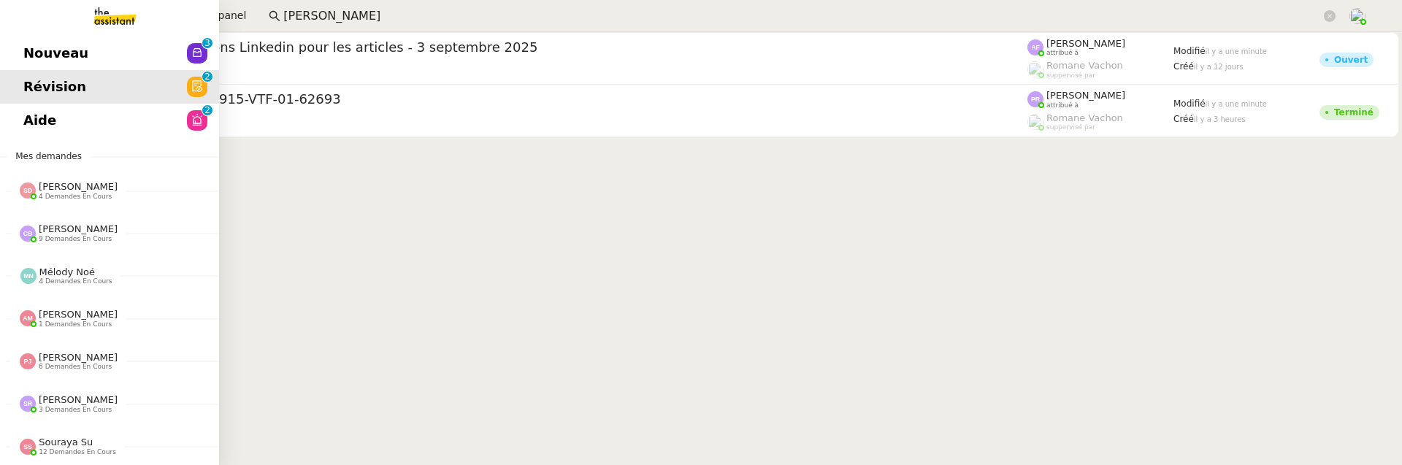
click at [47, 127] on span "Aide" at bounding box center [39, 121] width 33 height 22
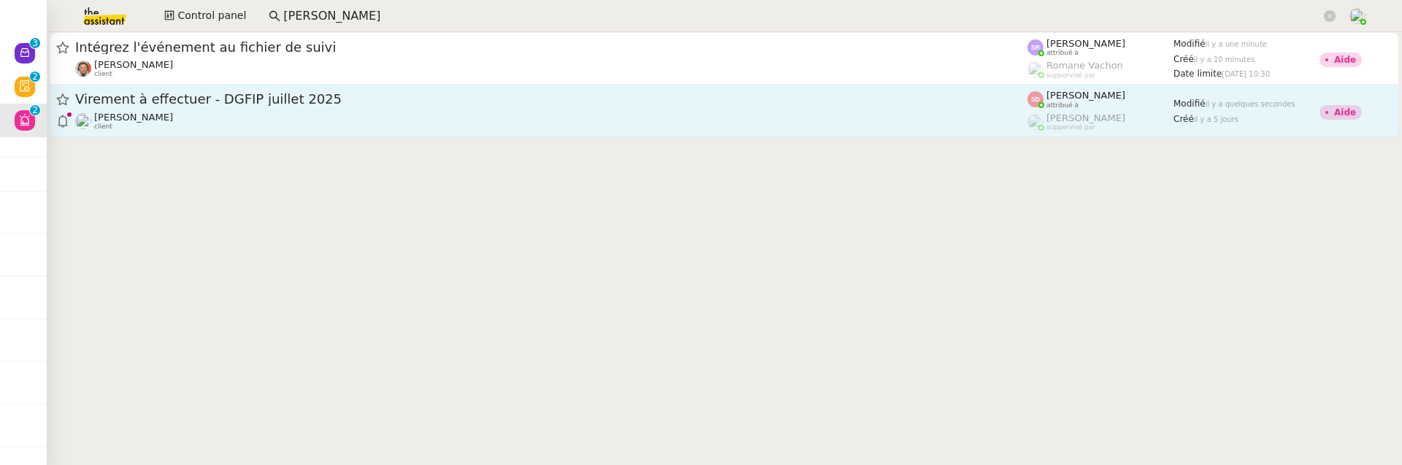
click at [439, 112] on div "[PERSON_NAME] client" at bounding box center [551, 121] width 952 height 19
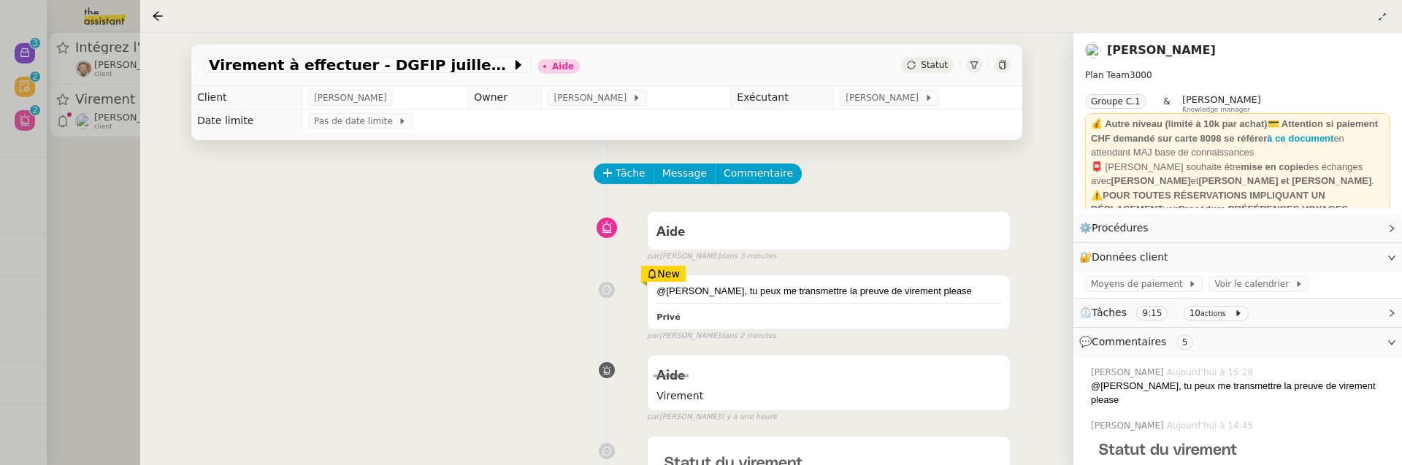
click at [1158, 53] on link "[PERSON_NAME]" at bounding box center [1161, 50] width 109 height 14
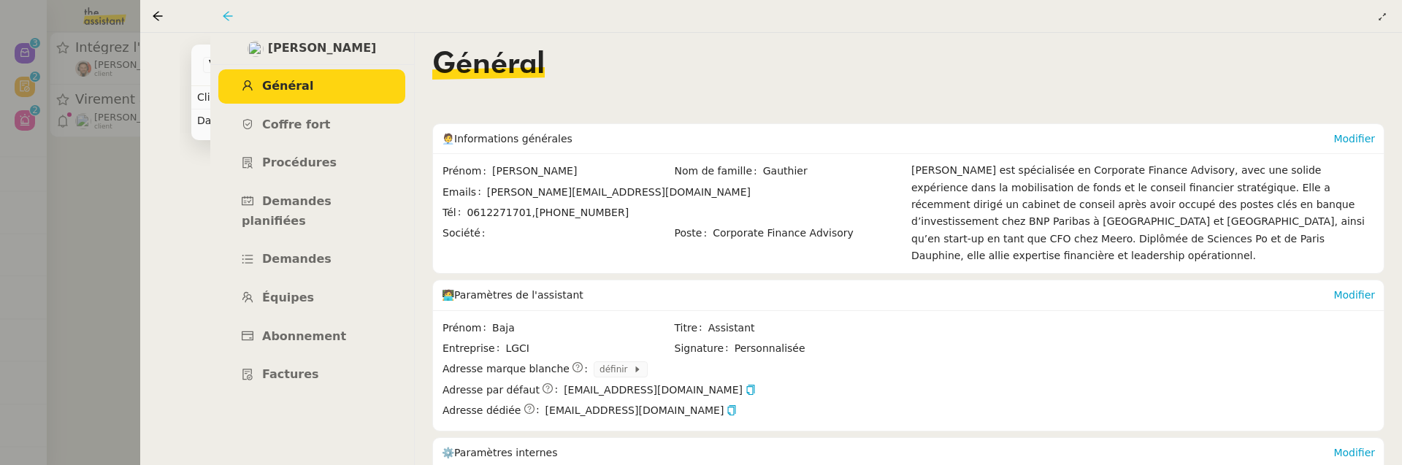
click at [232, 18] on icon at bounding box center [228, 16] width 12 height 12
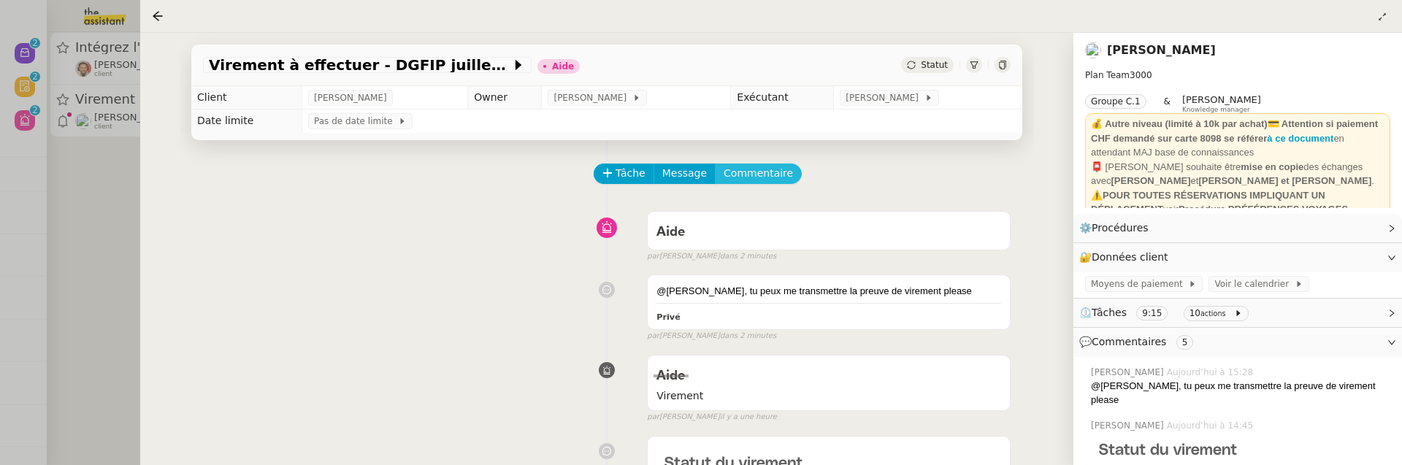
click at [725, 167] on span "Commentaire" at bounding box center [758, 173] width 69 height 17
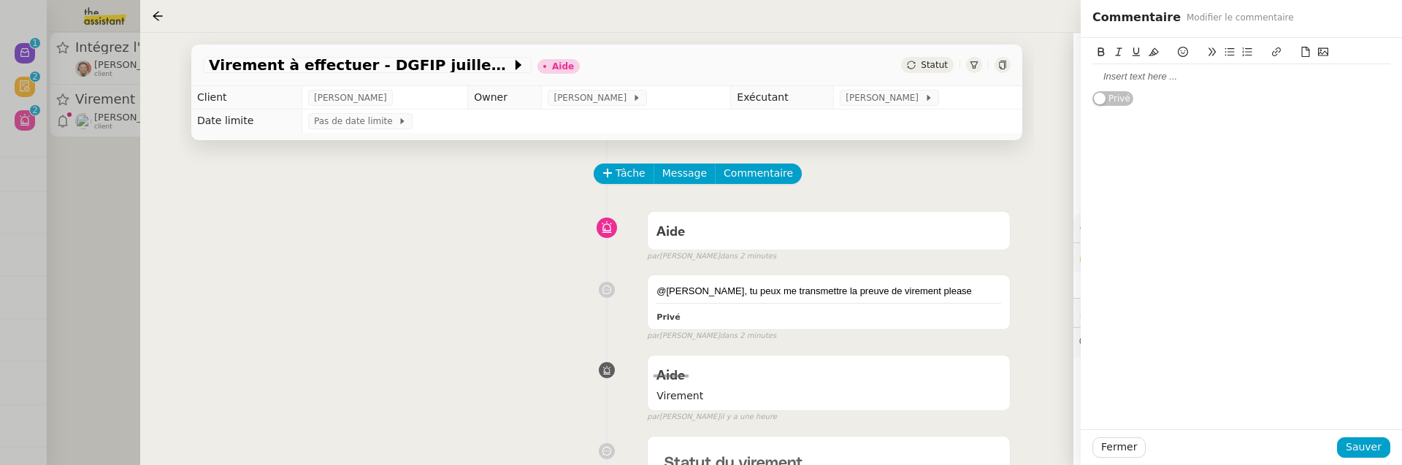
click at [1247, 78] on div at bounding box center [1241, 76] width 298 height 13
click at [1368, 444] on span "Sauver" at bounding box center [1364, 447] width 36 height 17
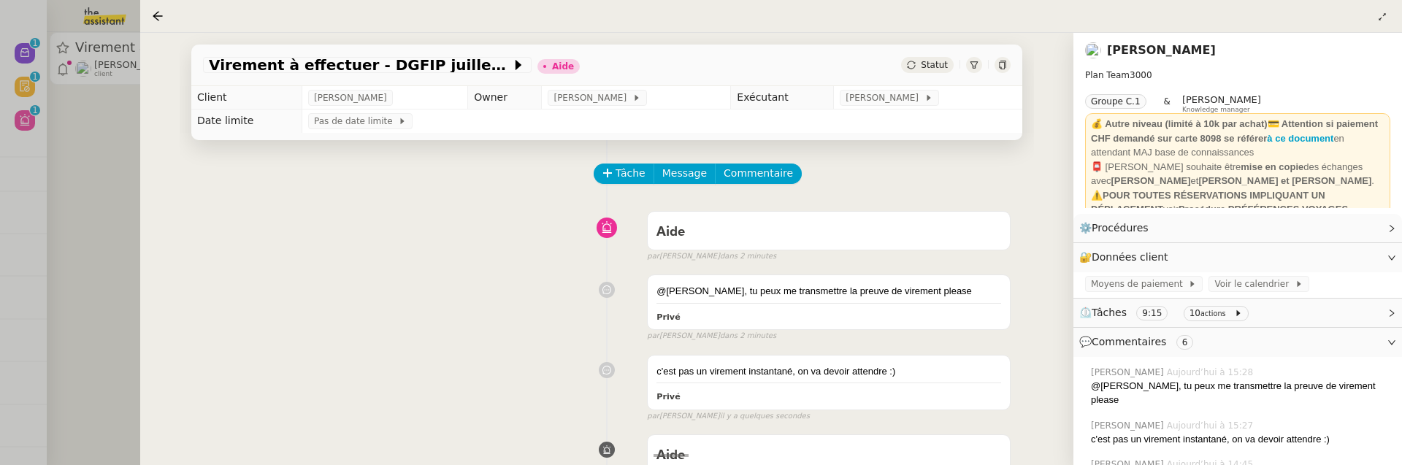
click at [924, 69] on span "Statut" at bounding box center [934, 65] width 27 height 10
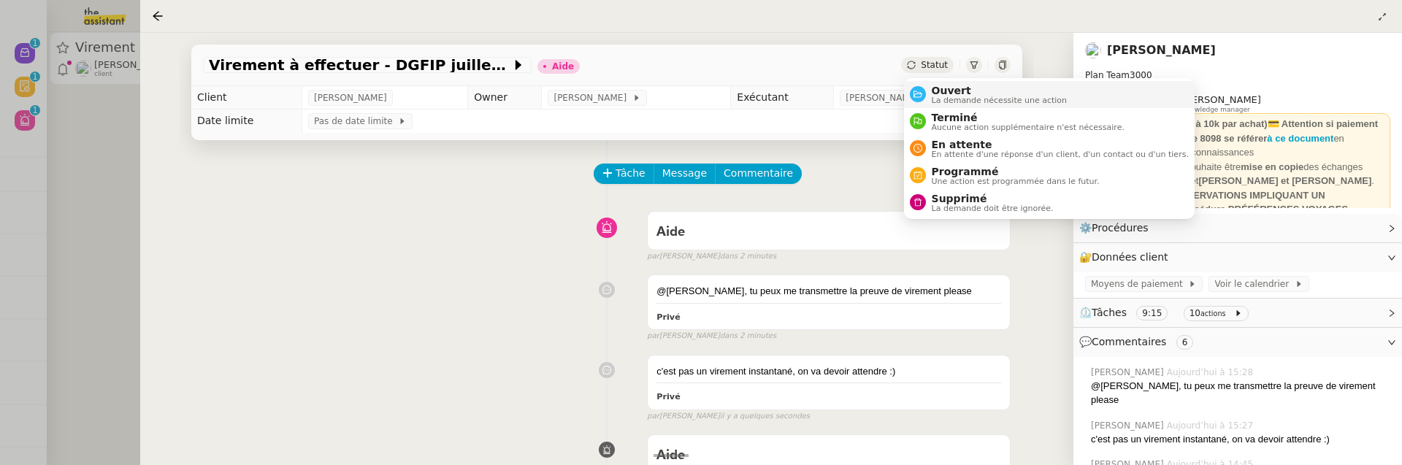
click at [953, 96] on span "La demande nécessite une action" at bounding box center [1000, 100] width 136 height 8
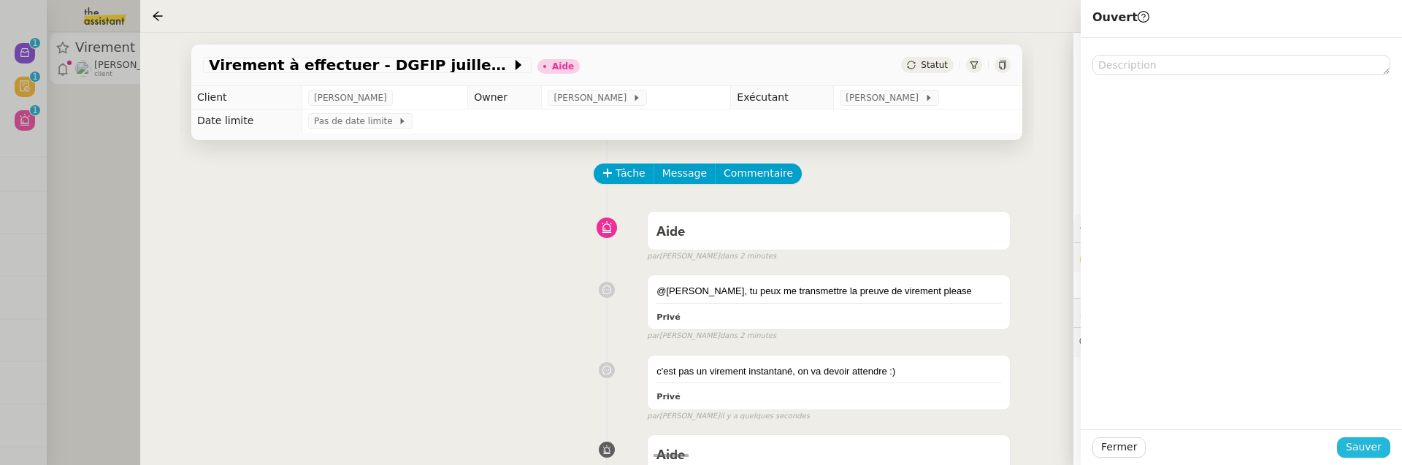
click at [1369, 455] on span "Sauver" at bounding box center [1364, 447] width 36 height 17
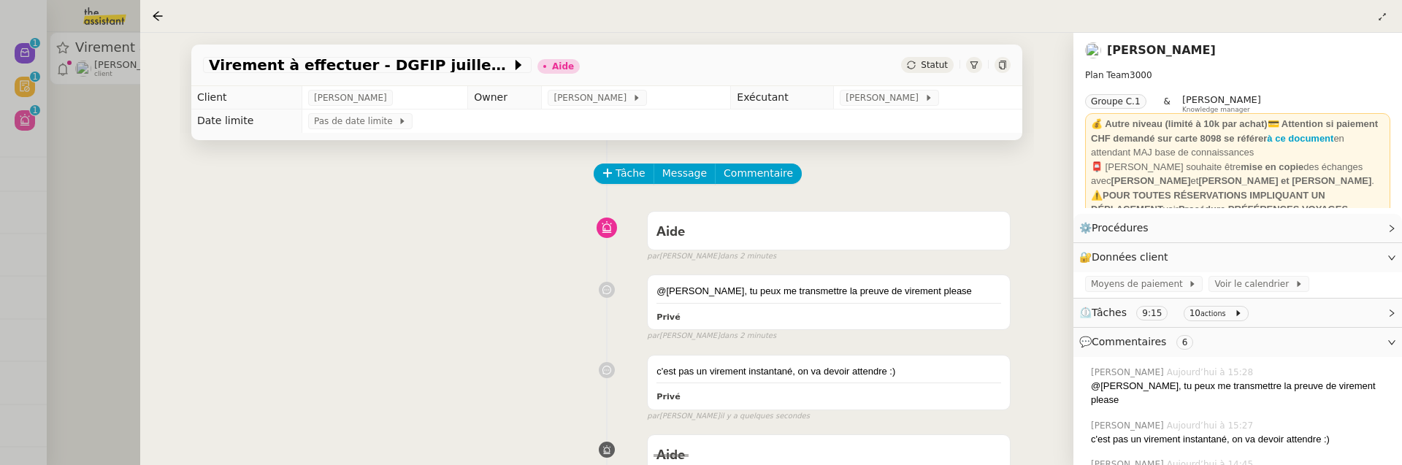
click at [99, 196] on div at bounding box center [701, 232] width 1402 height 465
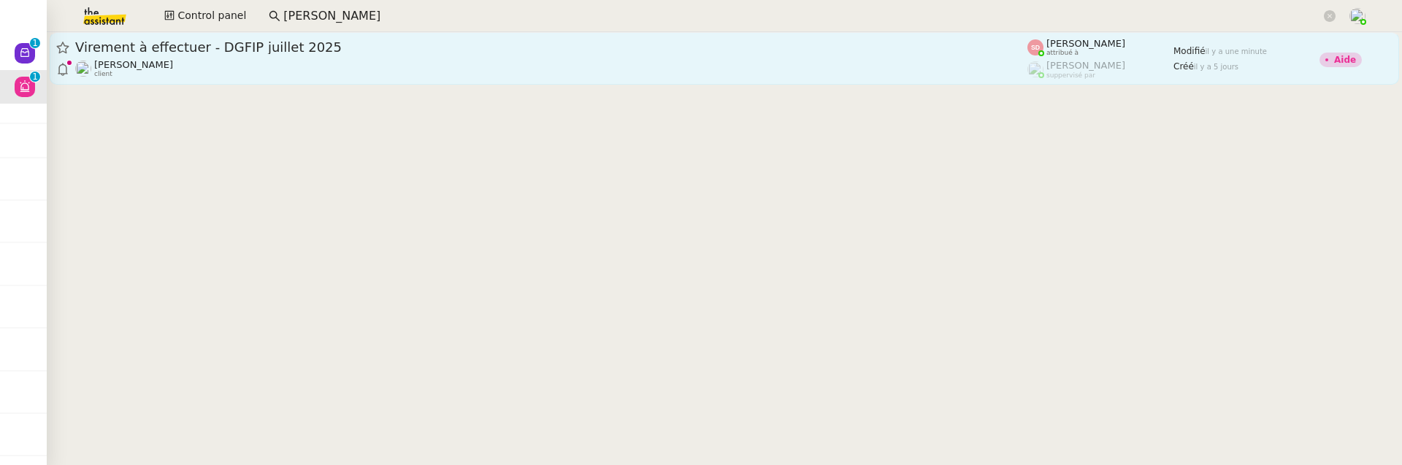
click at [313, 68] on div "[PERSON_NAME] client" at bounding box center [551, 68] width 952 height 19
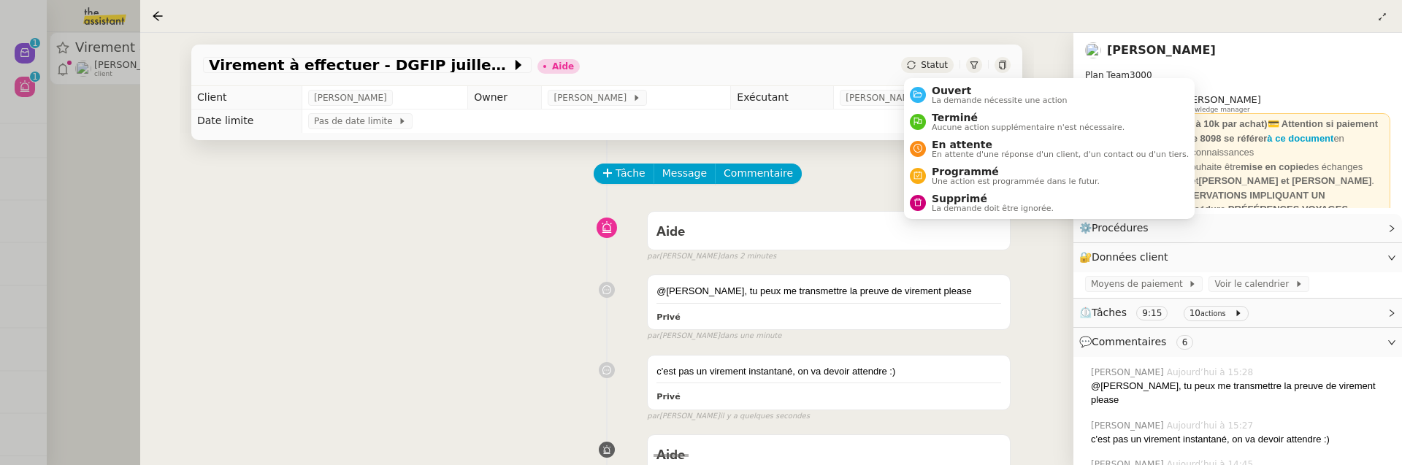
click at [934, 66] on span "Statut" at bounding box center [934, 65] width 27 height 10
click at [957, 96] on span "La demande nécessite une action" at bounding box center [1000, 100] width 136 height 8
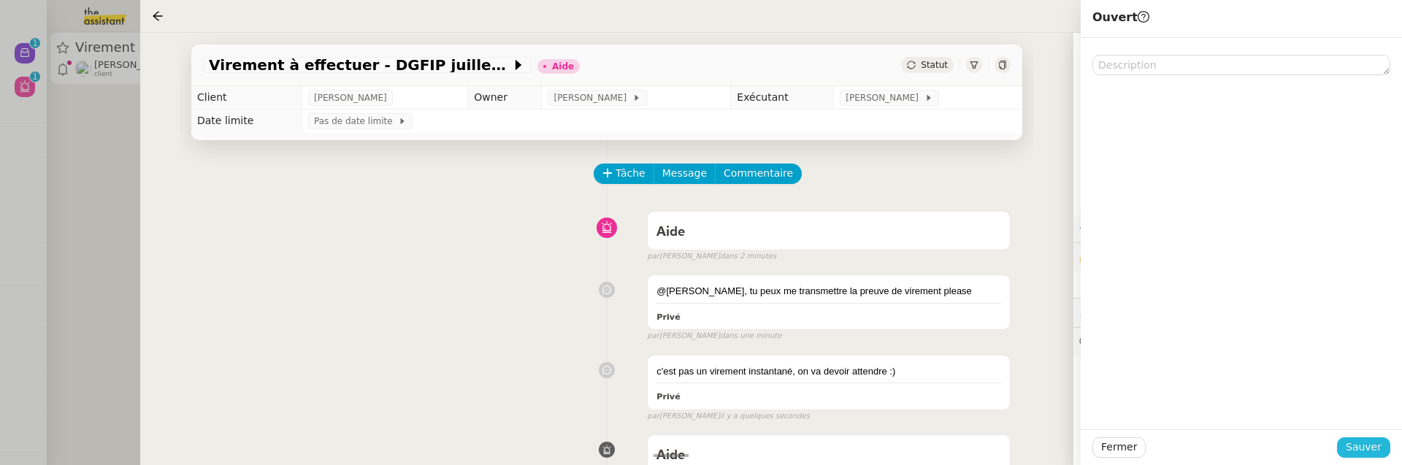
click at [1362, 445] on span "Sauver" at bounding box center [1364, 447] width 36 height 17
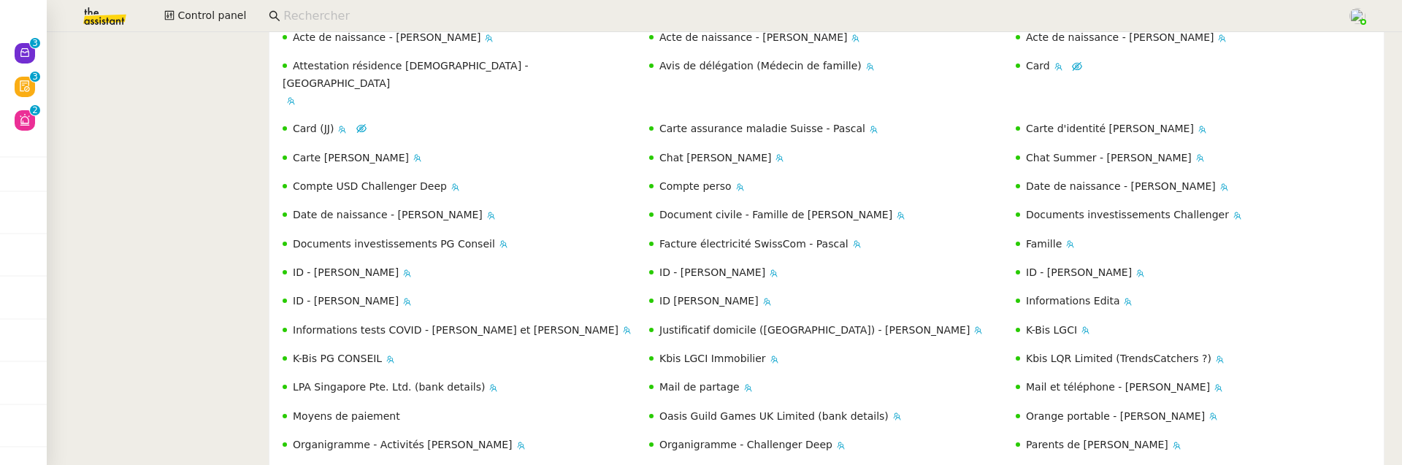
scroll to position [3293, 0]
click at [373, 409] on span "Moyens de paiement" at bounding box center [346, 415] width 107 height 12
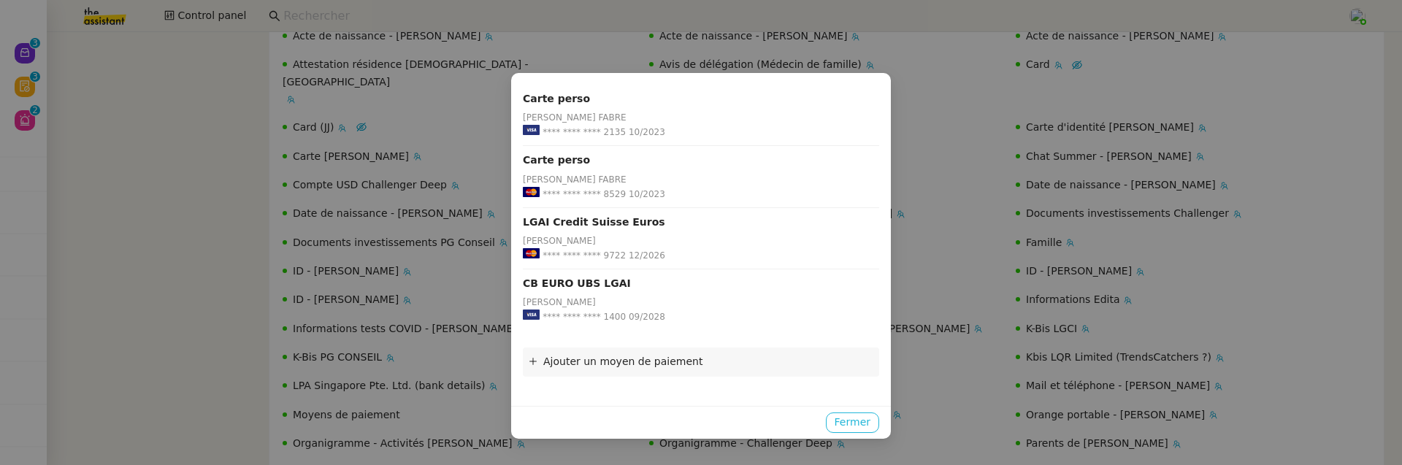
click at [859, 416] on span "Fermer" at bounding box center [853, 422] width 36 height 17
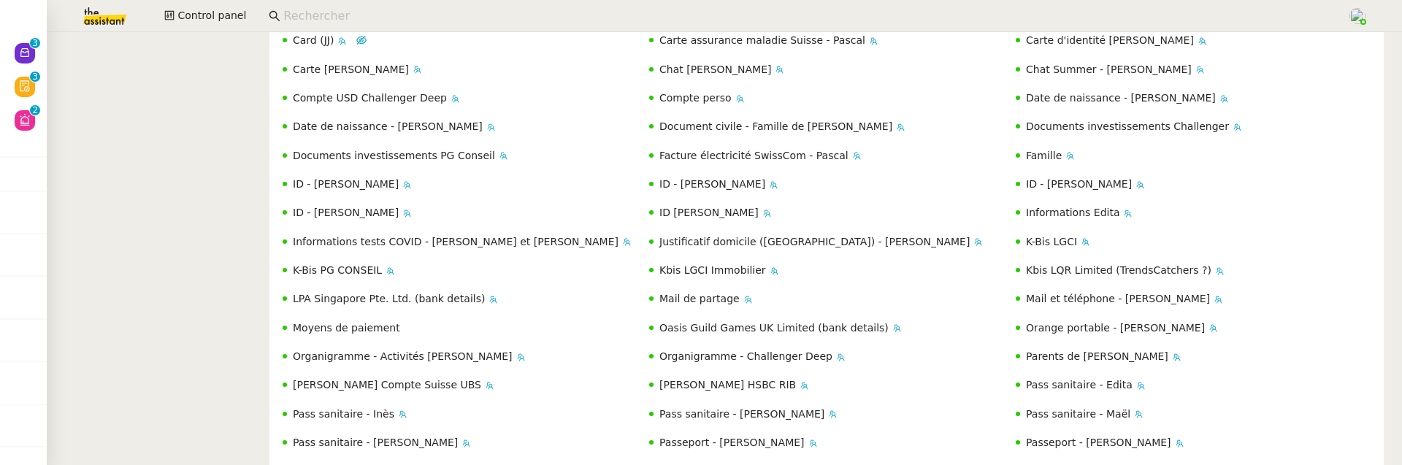
scroll to position [3460, 0]
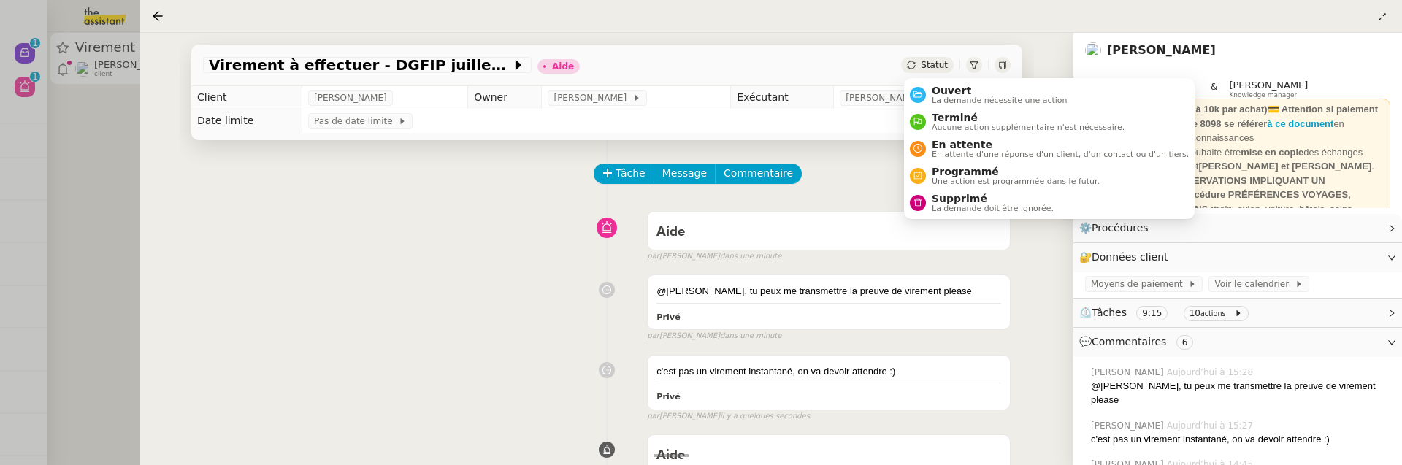
click at [925, 59] on div "Statut" at bounding box center [927, 65] width 53 height 16
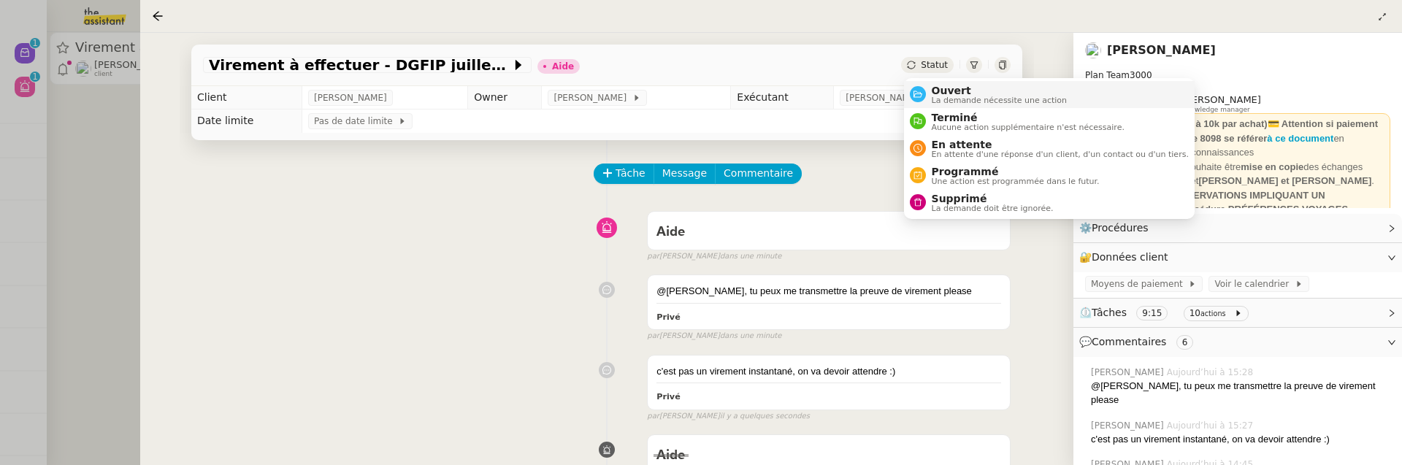
click at [962, 91] on span "Ouvert" at bounding box center [1000, 91] width 136 height 12
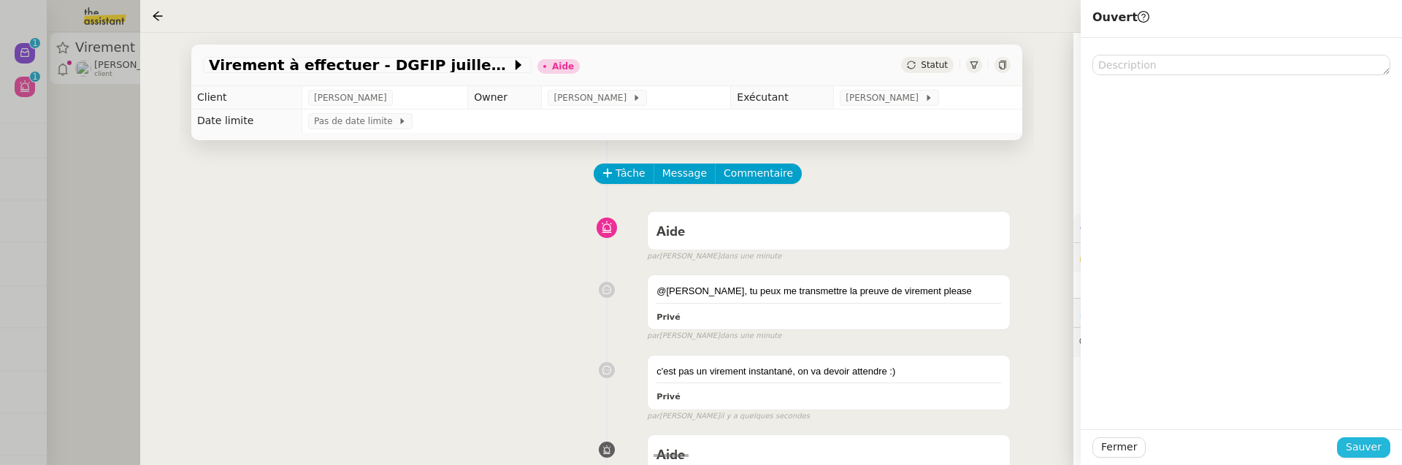
click at [1364, 451] on span "Sauver" at bounding box center [1364, 447] width 36 height 17
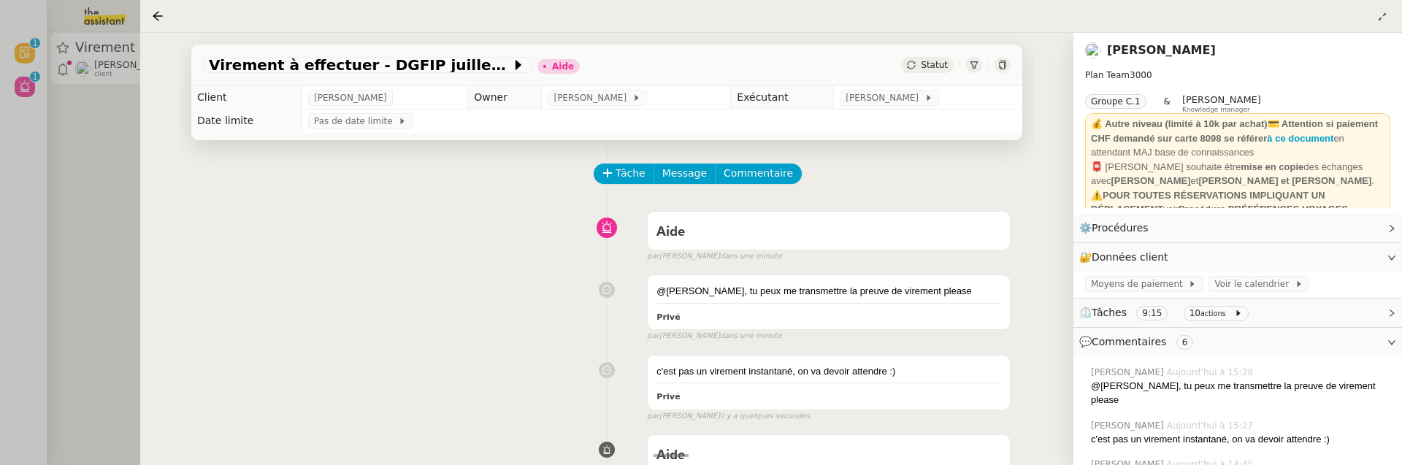
click at [112, 222] on div at bounding box center [701, 232] width 1402 height 465
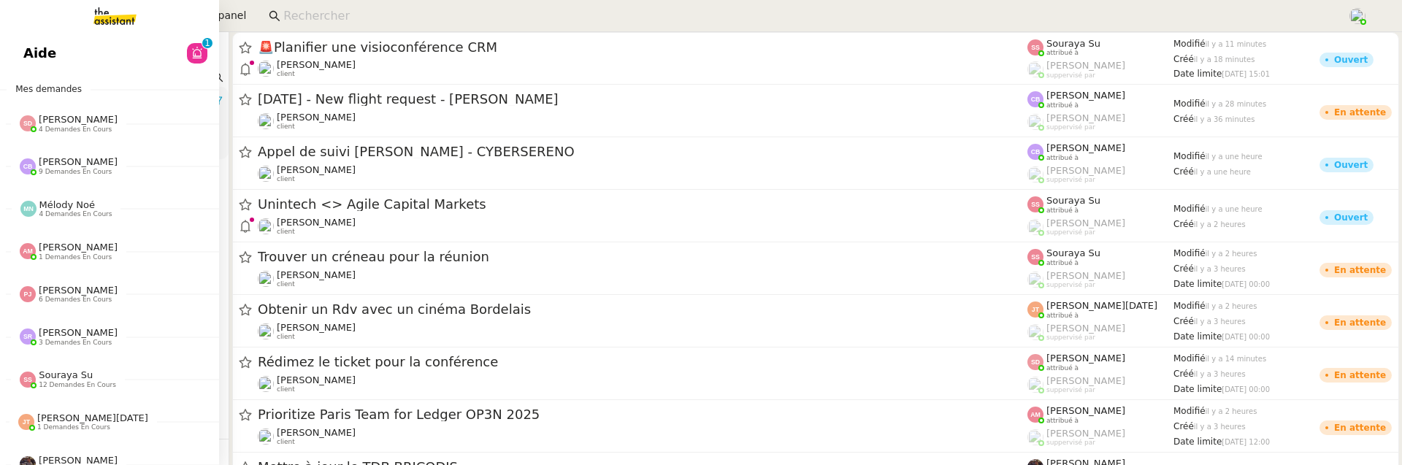
click at [19, 49] on link "Aide 0 1 2 3 4 5 6 7 8 9" at bounding box center [109, 54] width 219 height 34
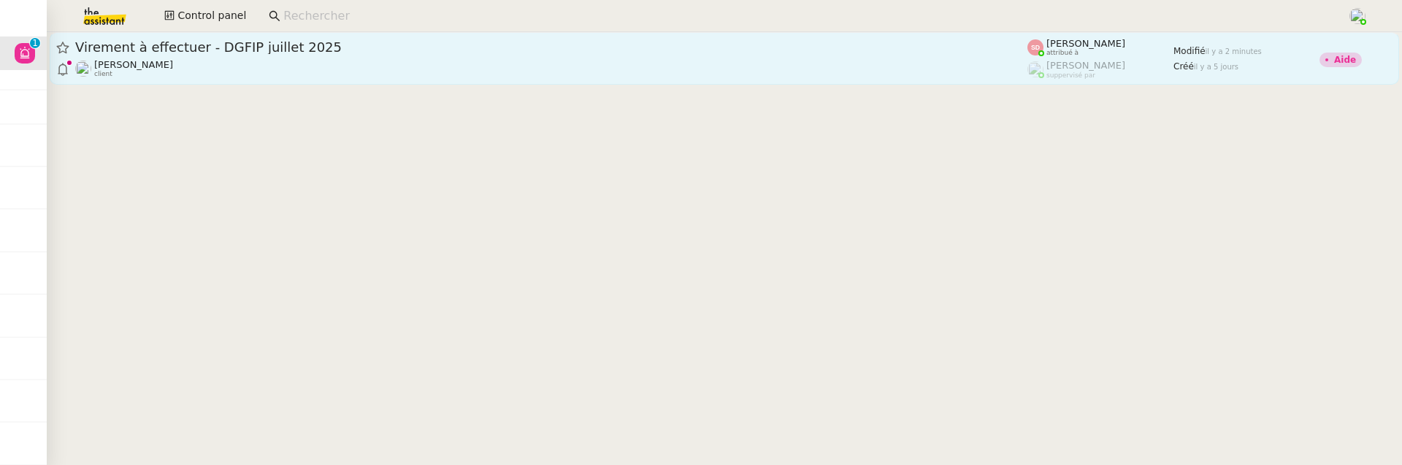
click at [508, 72] on div "[PERSON_NAME] client" at bounding box center [551, 68] width 952 height 19
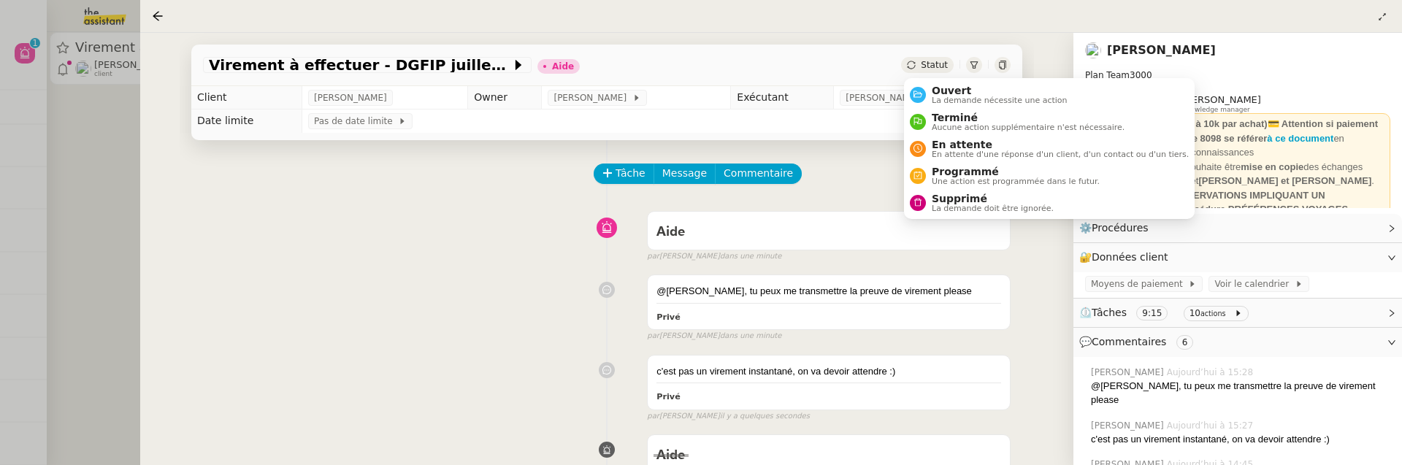
click at [935, 61] on span "Statut" at bounding box center [934, 65] width 27 height 10
click at [948, 83] on li "Ouvert La demande nécessite une action" at bounding box center [1049, 94] width 291 height 27
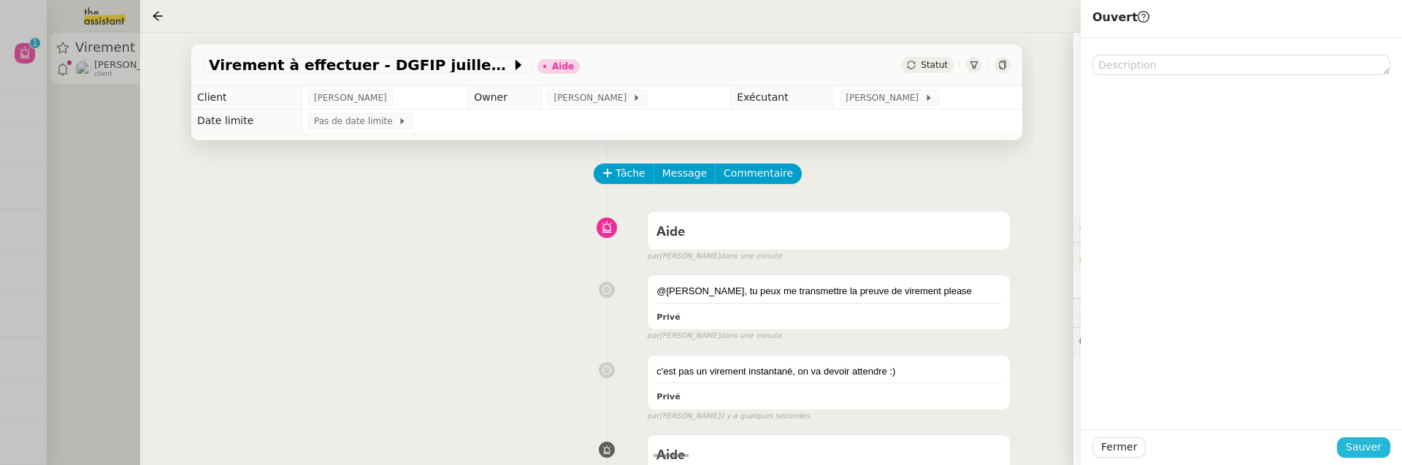
click at [1379, 453] on span "Sauver" at bounding box center [1364, 447] width 36 height 17
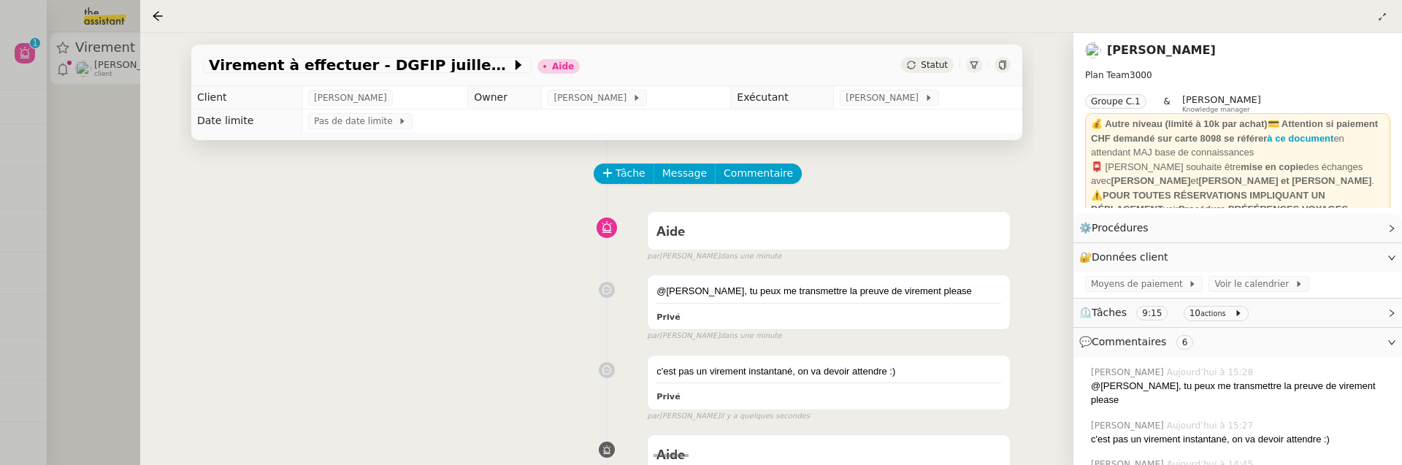
click at [103, 184] on div at bounding box center [701, 232] width 1402 height 465
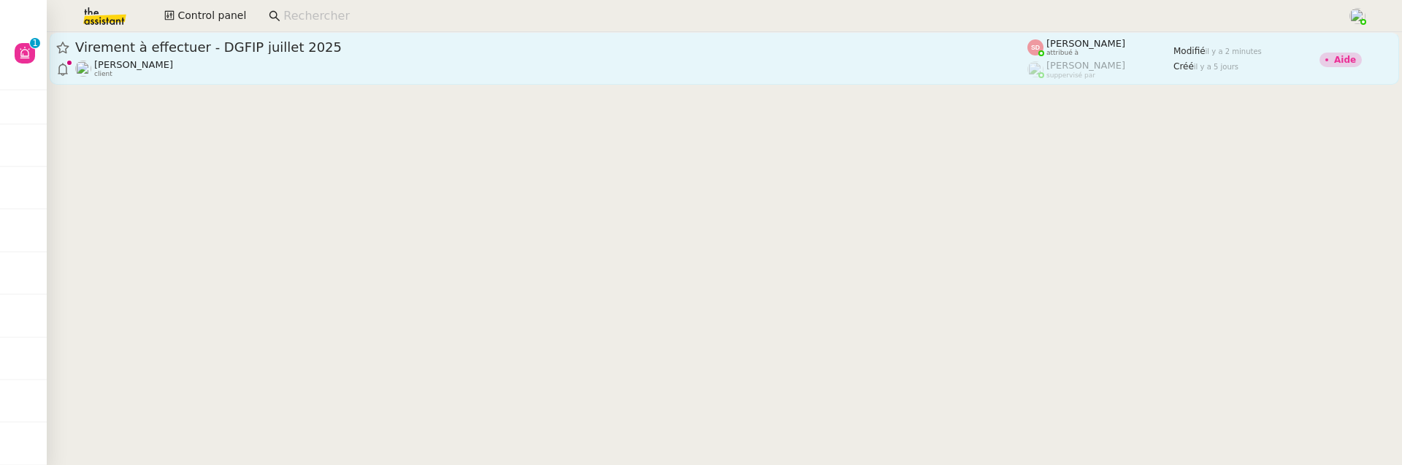
click at [609, 60] on div "[PERSON_NAME] client" at bounding box center [551, 68] width 952 height 19
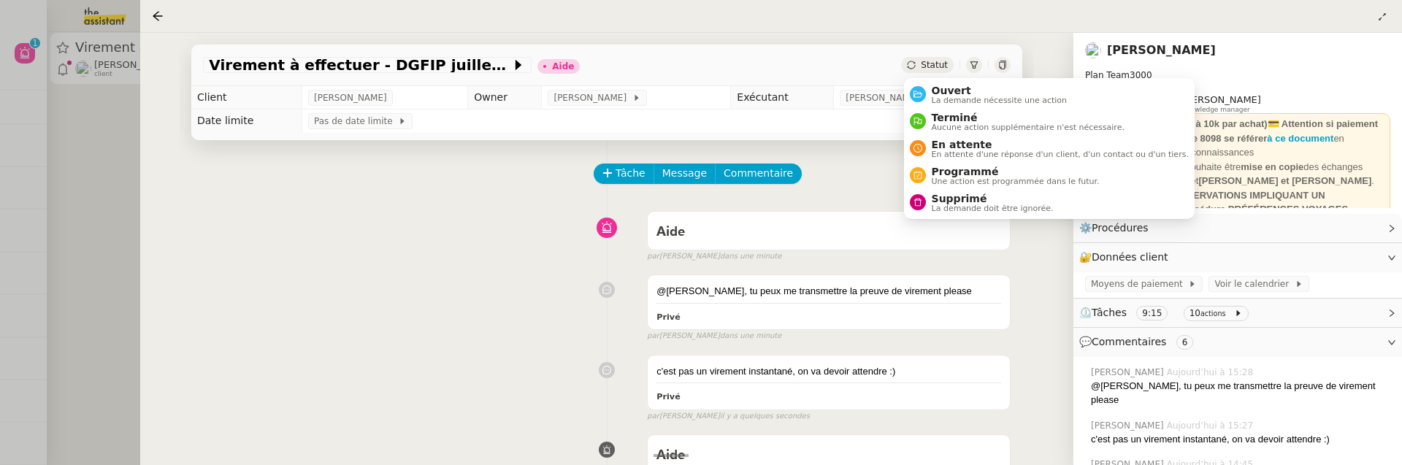
click at [927, 61] on span "Statut" at bounding box center [934, 65] width 27 height 10
click at [935, 81] on li "Ouvert La demande nécessite une action" at bounding box center [1049, 94] width 291 height 27
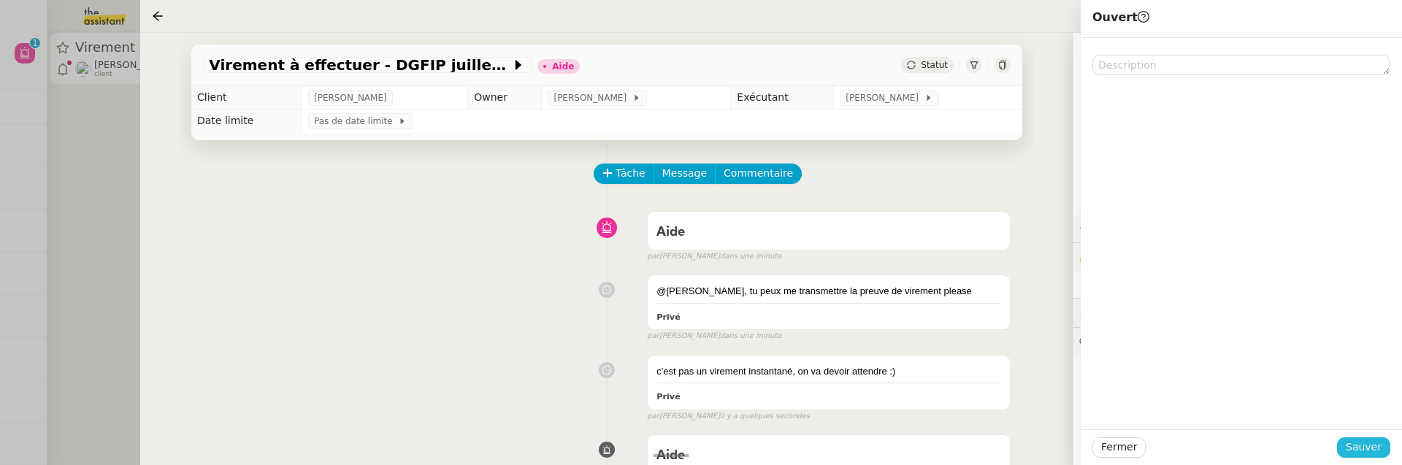
click at [1359, 440] on span "Sauver" at bounding box center [1364, 447] width 36 height 17
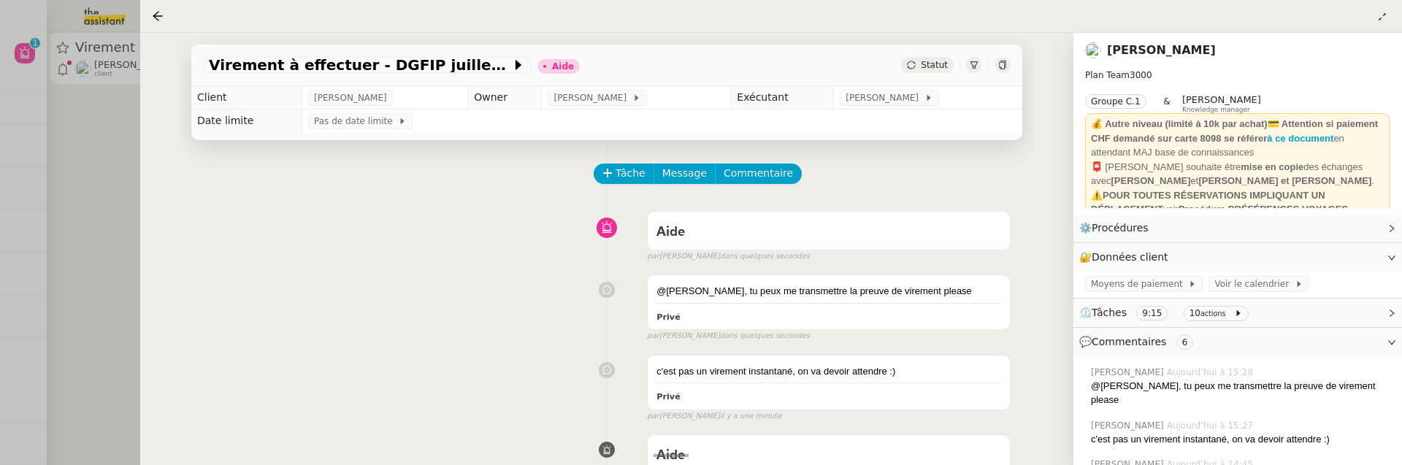
click at [102, 135] on div at bounding box center [701, 232] width 1402 height 465
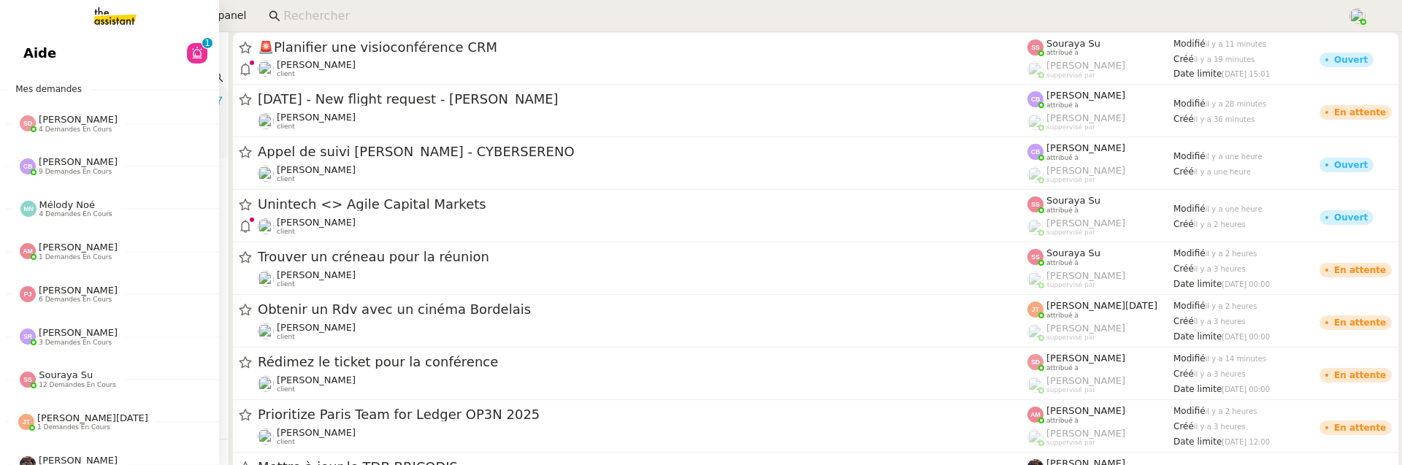
click at [21, 49] on link "Aide 0 1 2 3 4 5 6 7 8 9" at bounding box center [109, 54] width 219 height 34
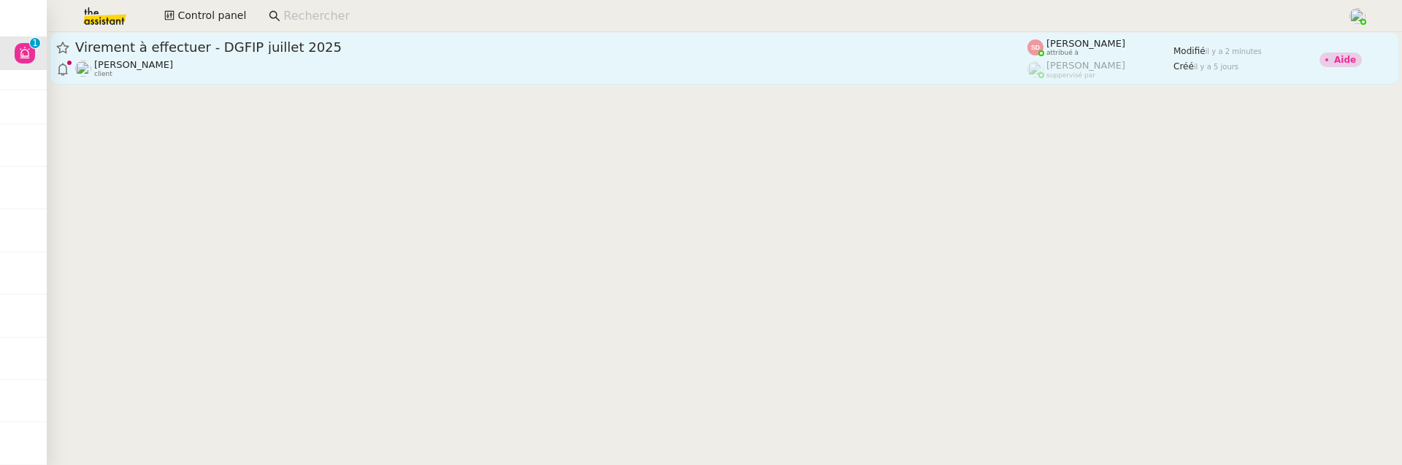
click at [446, 50] on span "Virement à effectuer - DGFIP juillet 2025" at bounding box center [551, 47] width 952 height 13
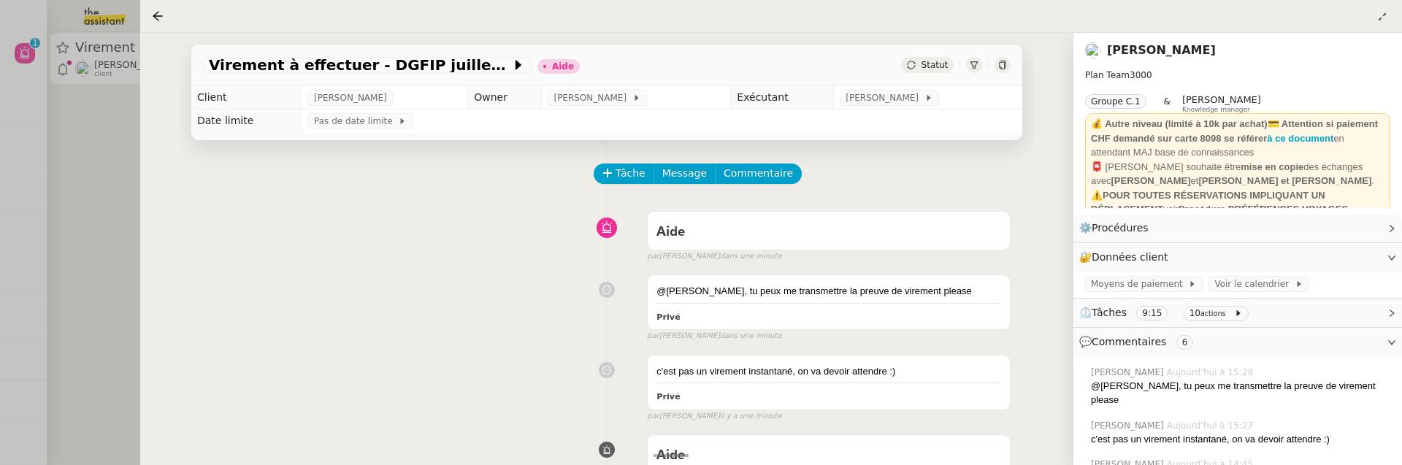
click at [938, 62] on span "Statut" at bounding box center [934, 65] width 27 height 10
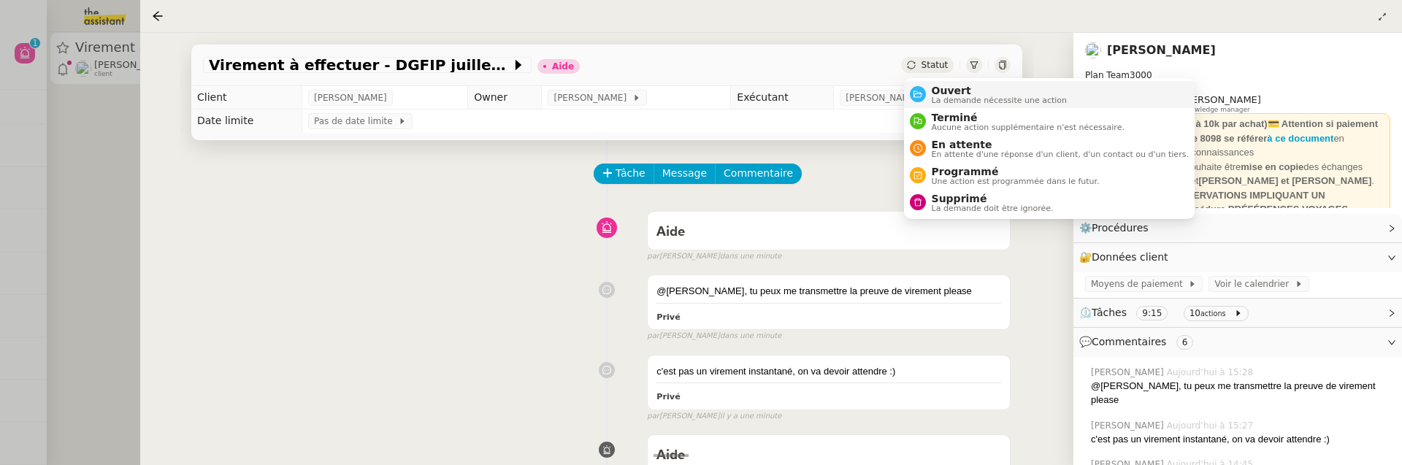
click at [956, 96] on span "La demande nécessite une action" at bounding box center [1000, 100] width 136 height 8
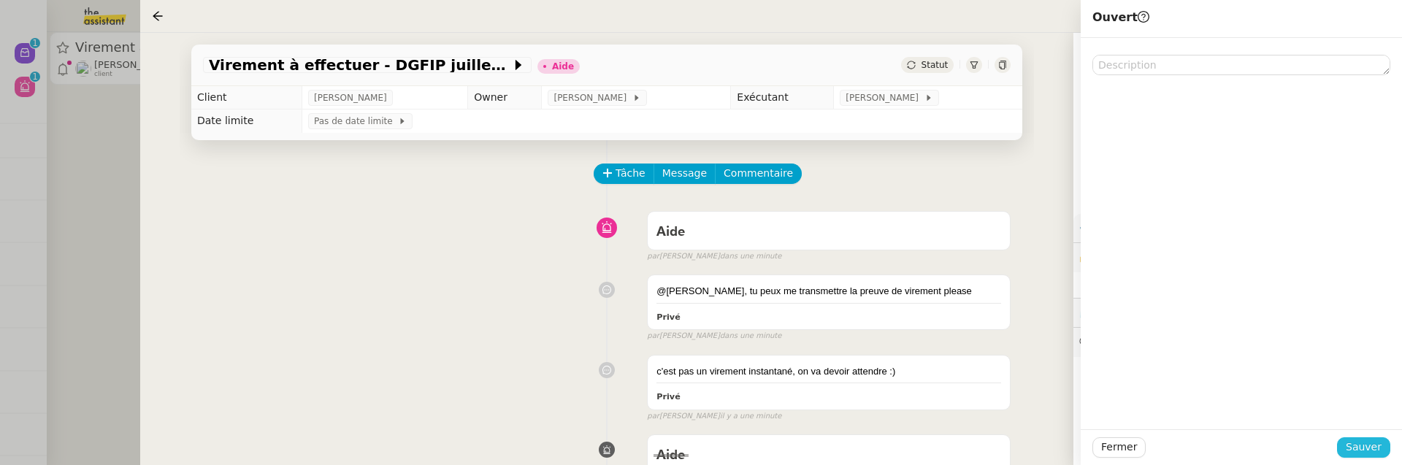
click at [1347, 445] on button "Sauver" at bounding box center [1363, 447] width 53 height 20
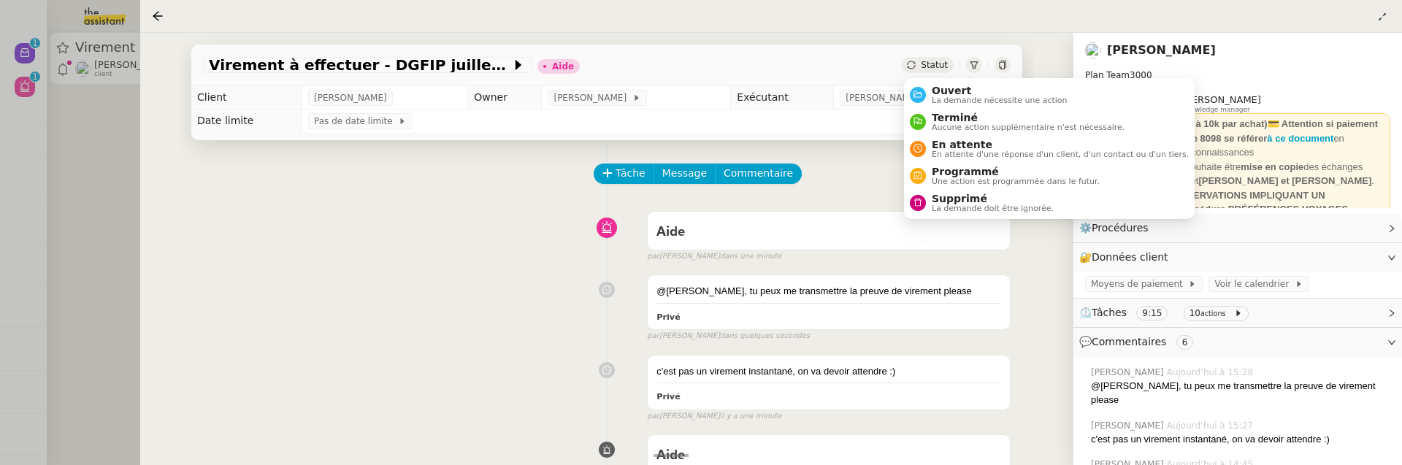
click at [925, 58] on div "Statut" at bounding box center [927, 65] width 53 height 16
click at [936, 88] on span "Ouvert" at bounding box center [1000, 91] width 136 height 12
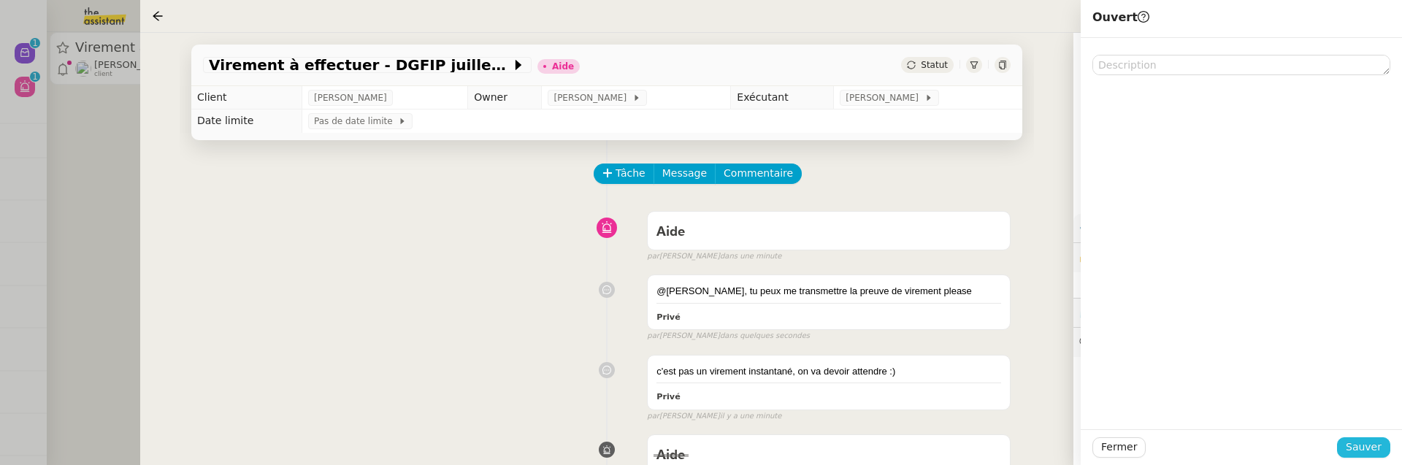
click at [1368, 447] on span "Sauver" at bounding box center [1364, 447] width 36 height 17
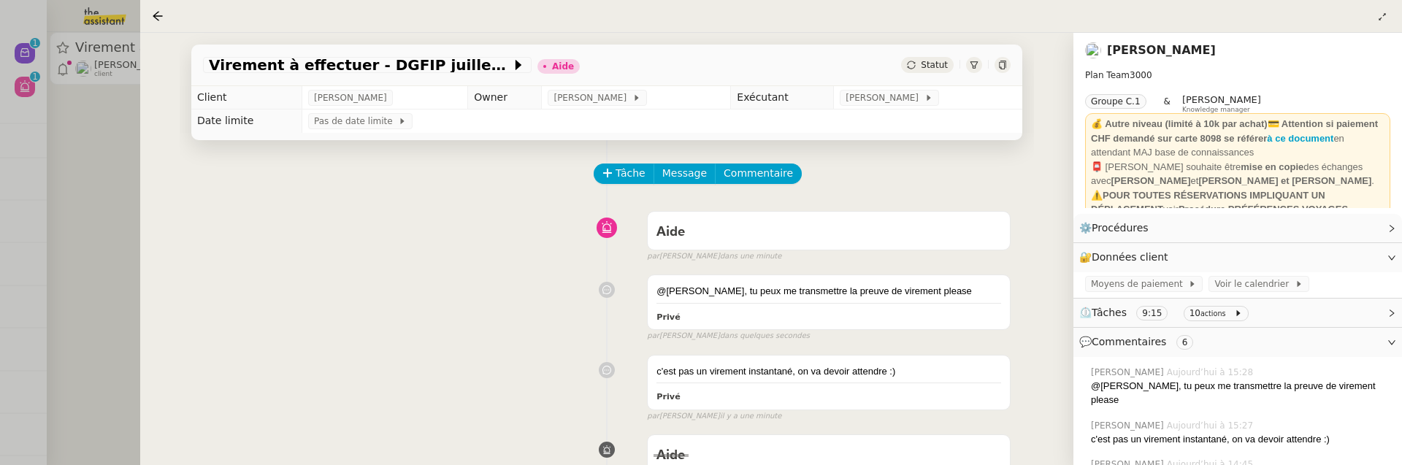
click at [136, 244] on div at bounding box center [701, 232] width 1402 height 465
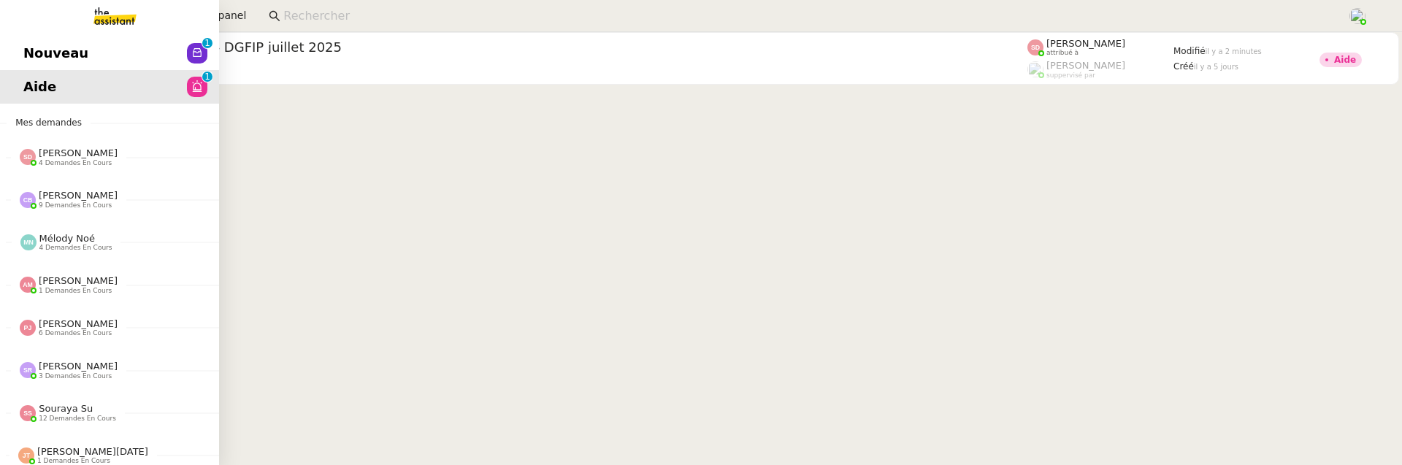
click at [34, 61] on span "Nouveau" at bounding box center [55, 53] width 65 height 22
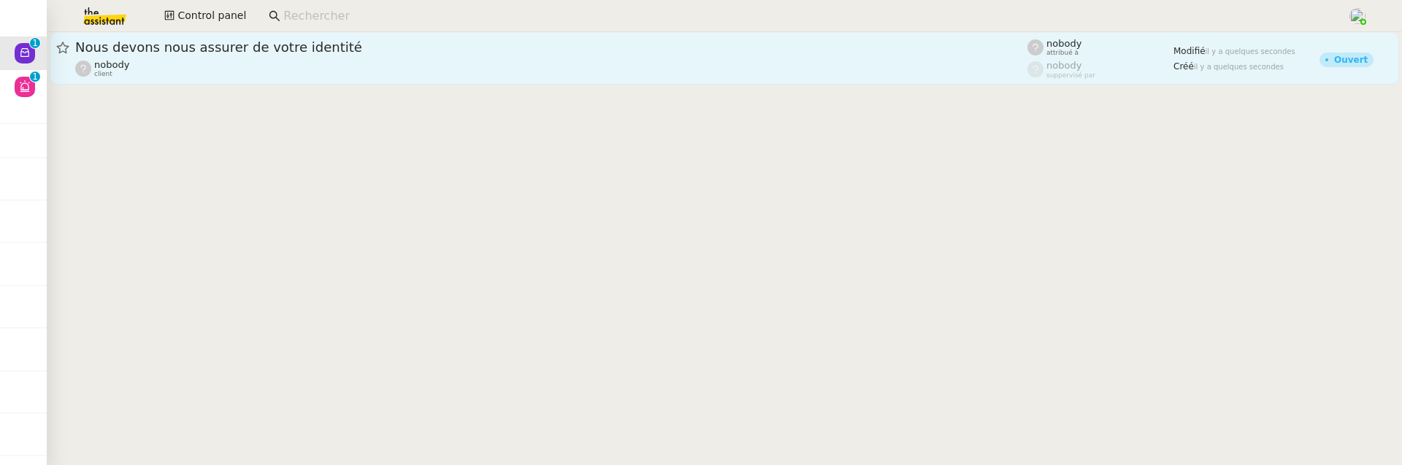
click at [205, 72] on div "nobody client" at bounding box center [551, 68] width 952 height 19
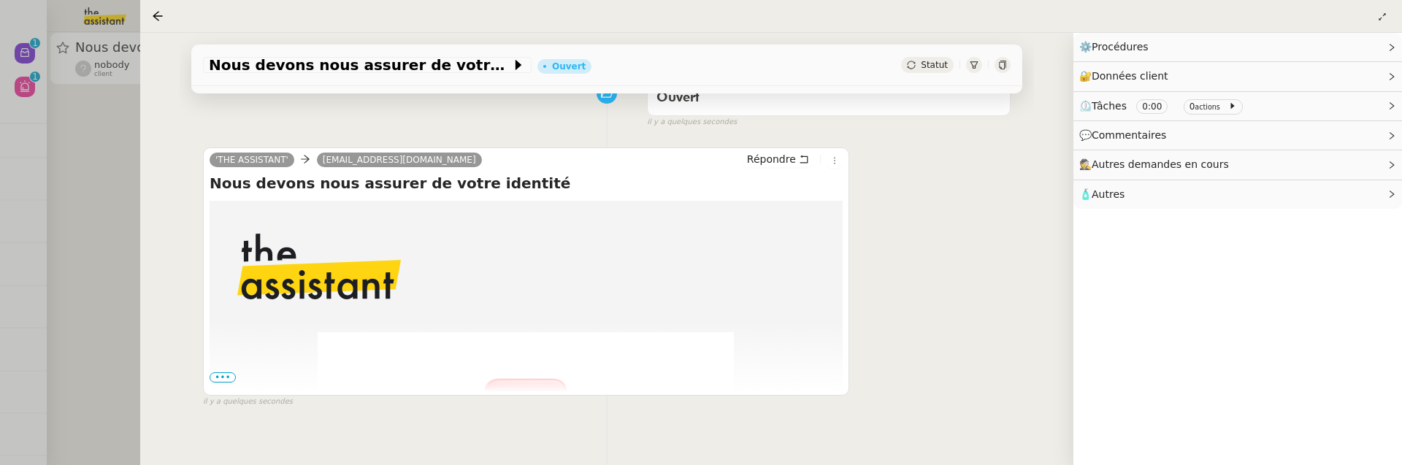
scroll to position [225, 0]
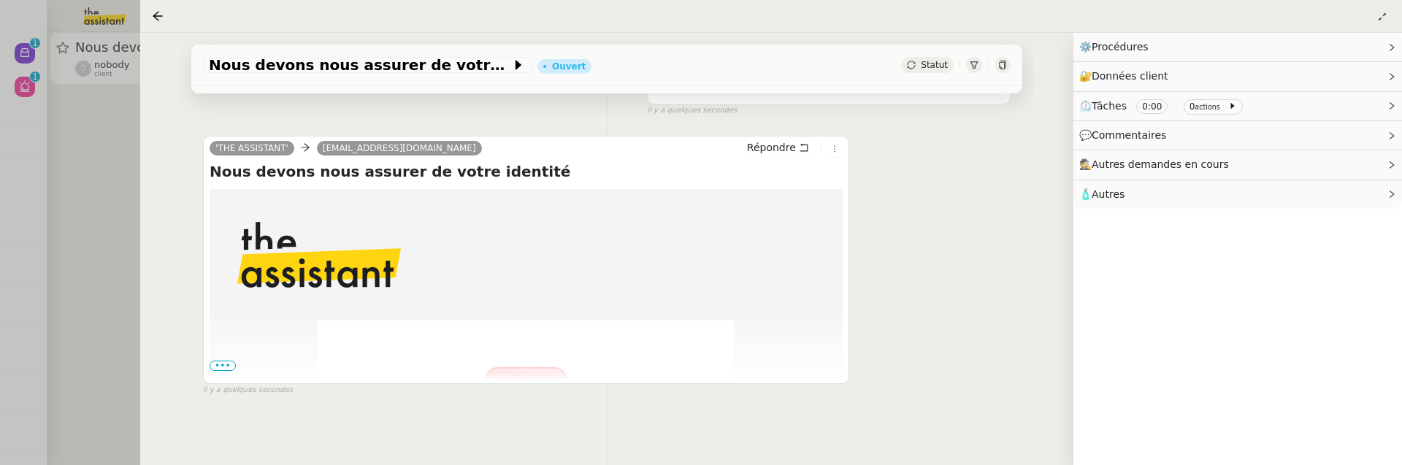
click at [223, 364] on span "•••" at bounding box center [223, 366] width 26 height 10
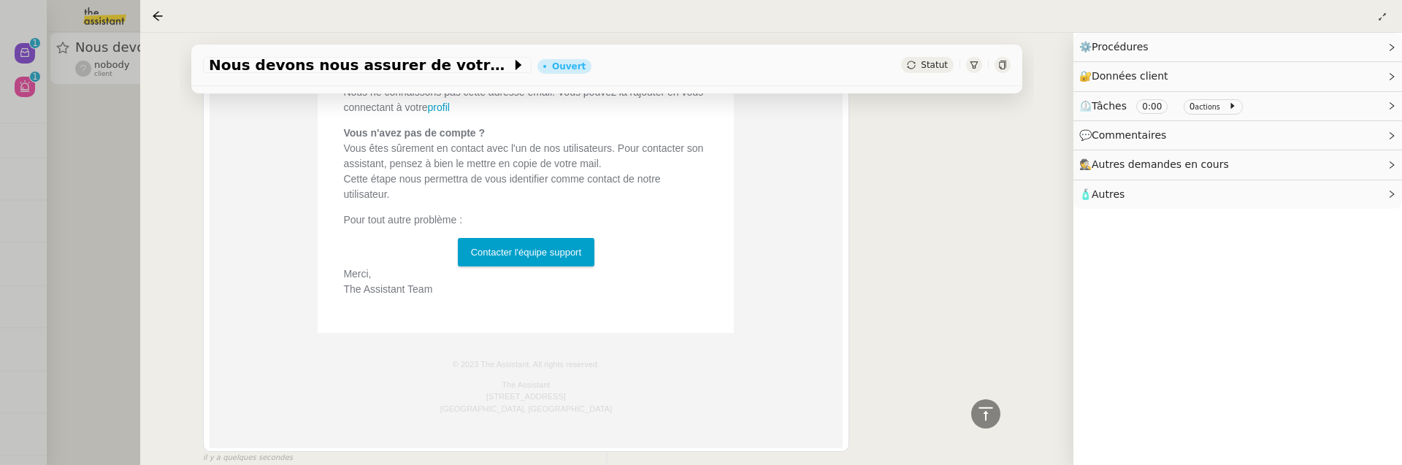
scroll to position [759, 0]
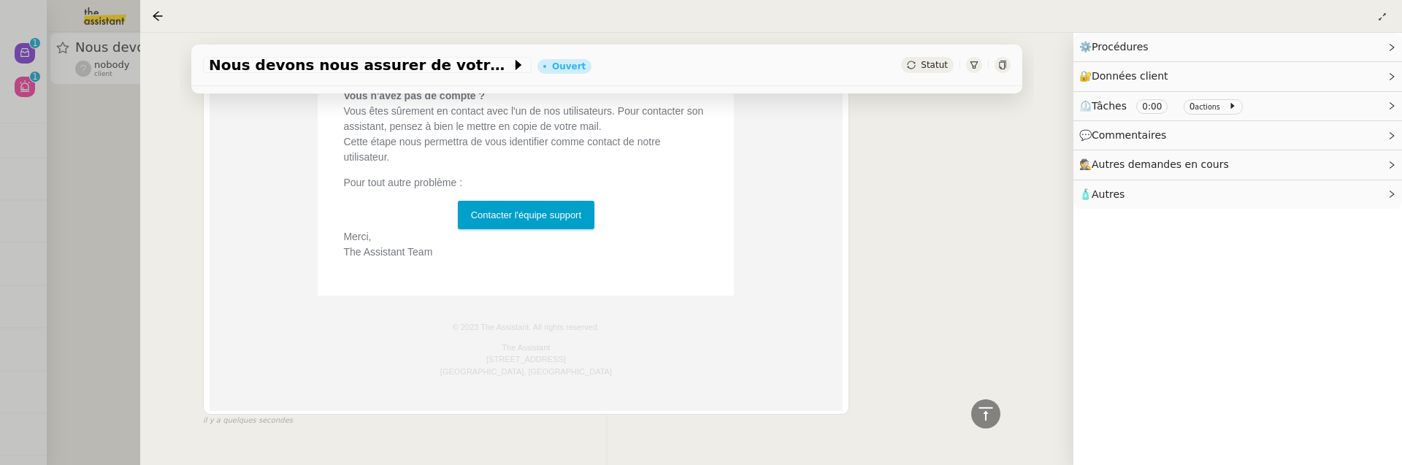
click at [942, 62] on span "Statut" at bounding box center [934, 65] width 27 height 10
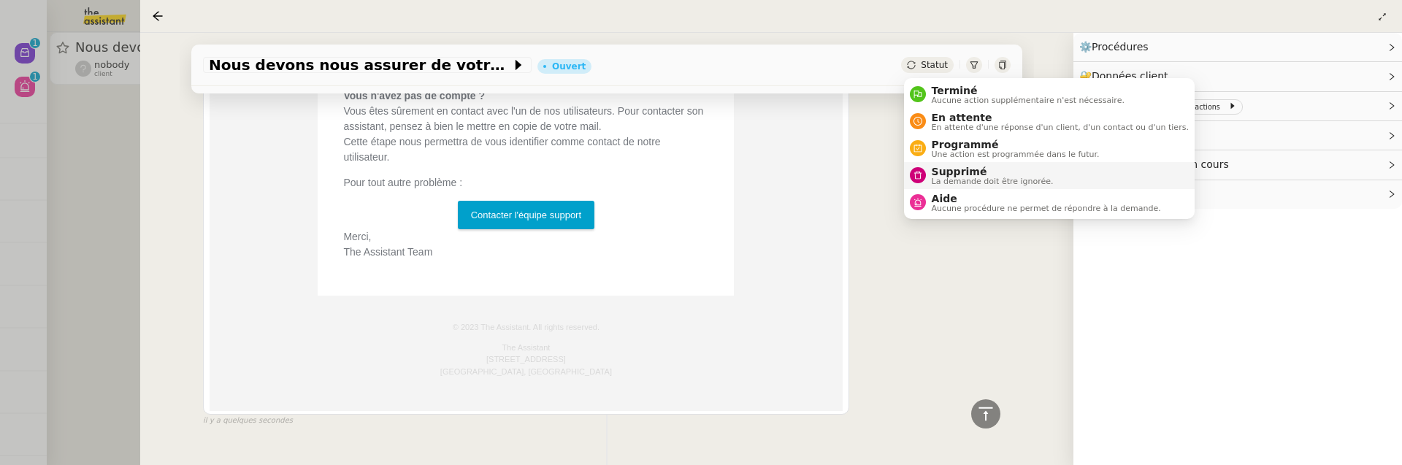
click at [960, 177] on span "La demande doit être ignorée." at bounding box center [993, 181] width 122 height 8
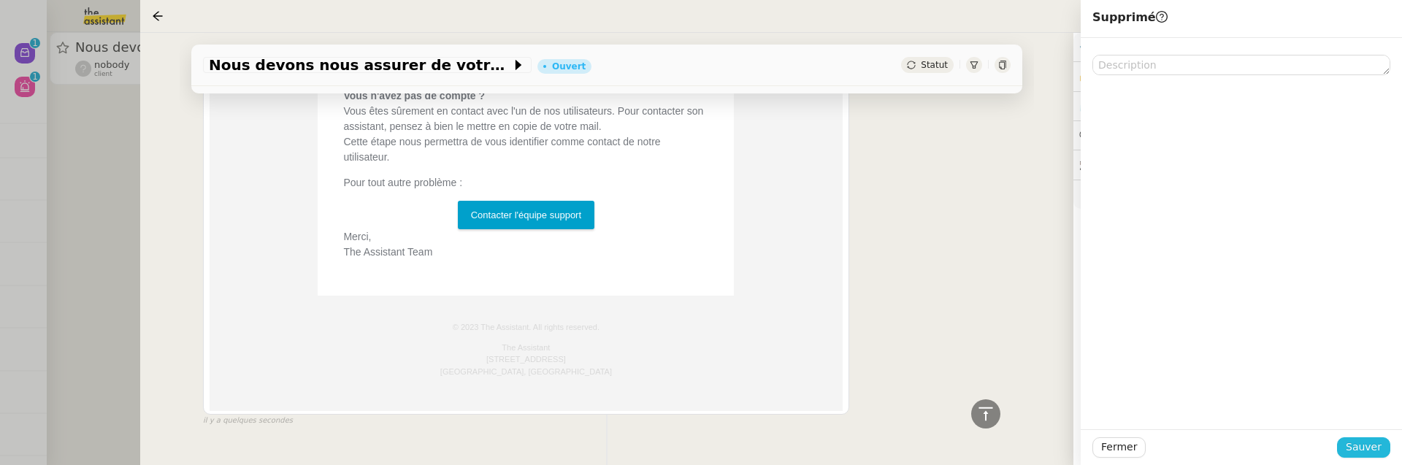
click at [1386, 452] on button "Sauver" at bounding box center [1363, 447] width 53 height 20
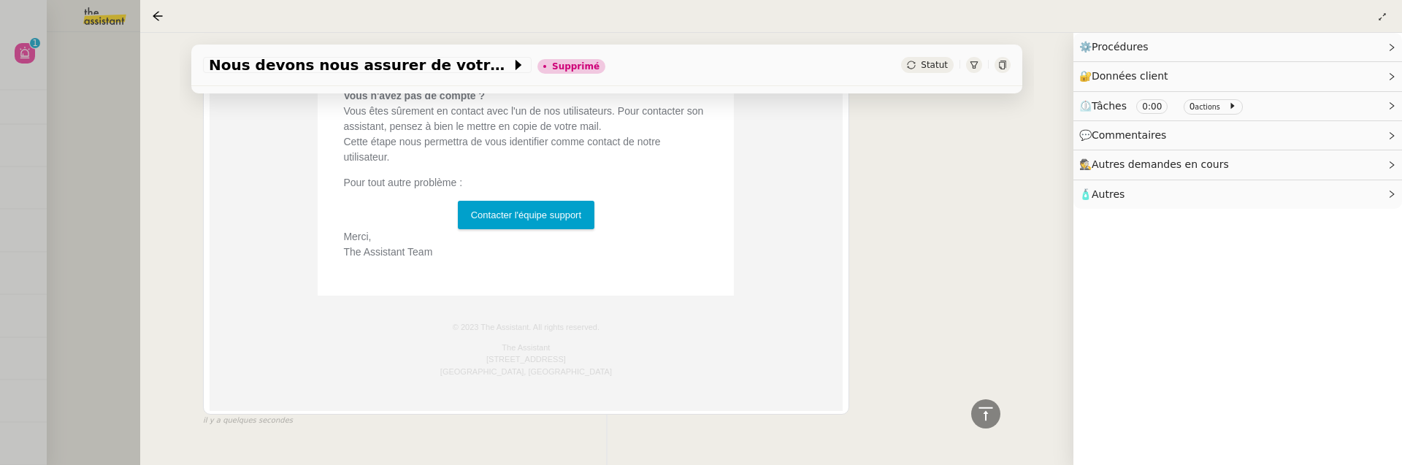
click at [114, 130] on div at bounding box center [701, 232] width 1402 height 465
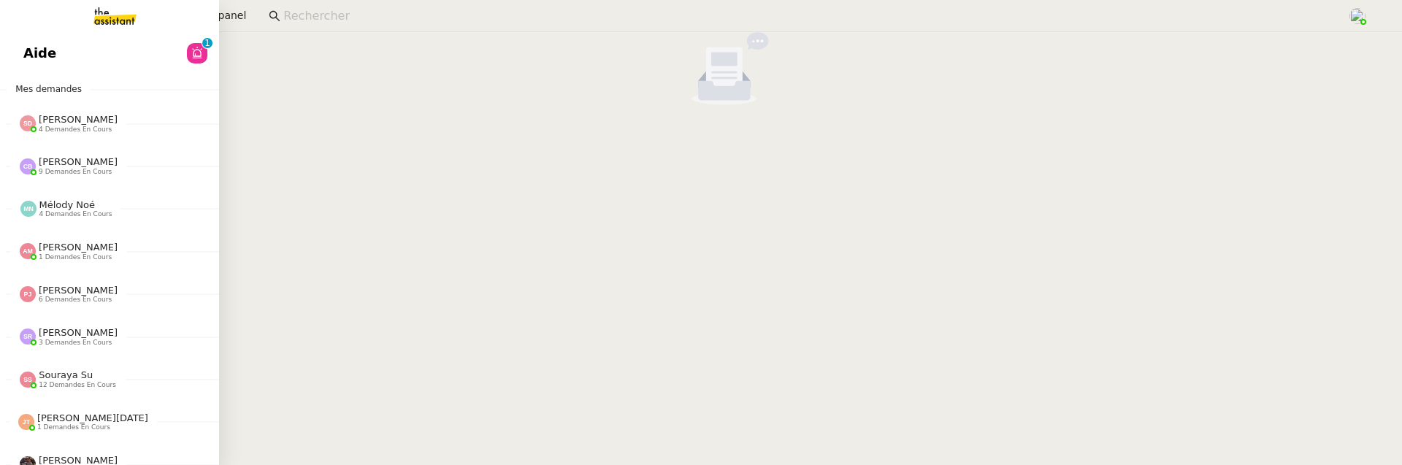
click at [33, 62] on link "Aide 0 1 2 3 4 5 6 7 8 9" at bounding box center [109, 54] width 219 height 34
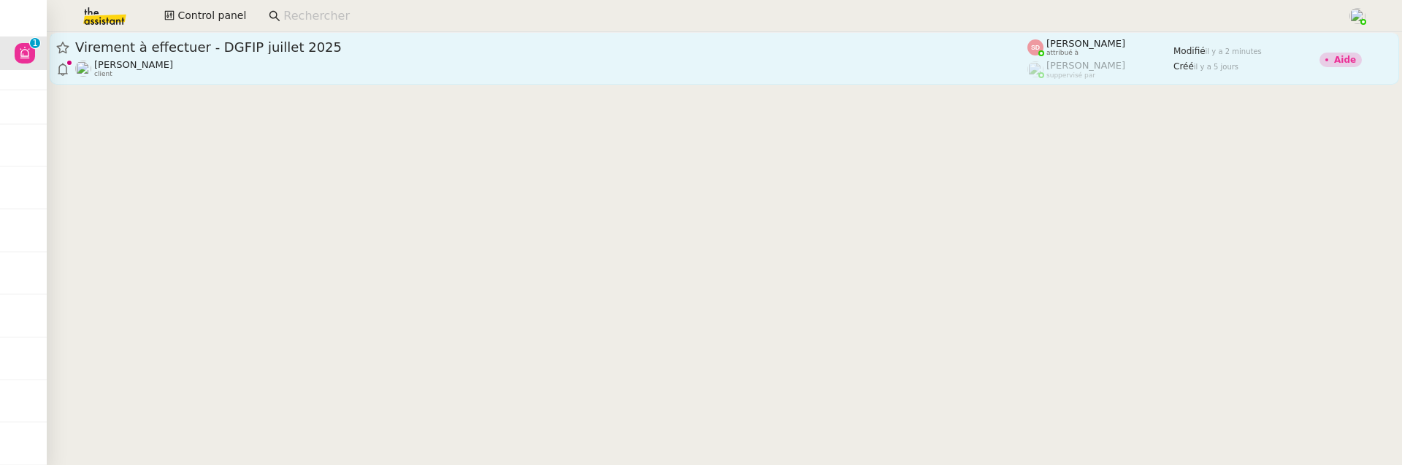
click at [778, 74] on div "[PERSON_NAME] client" at bounding box center [551, 68] width 952 height 19
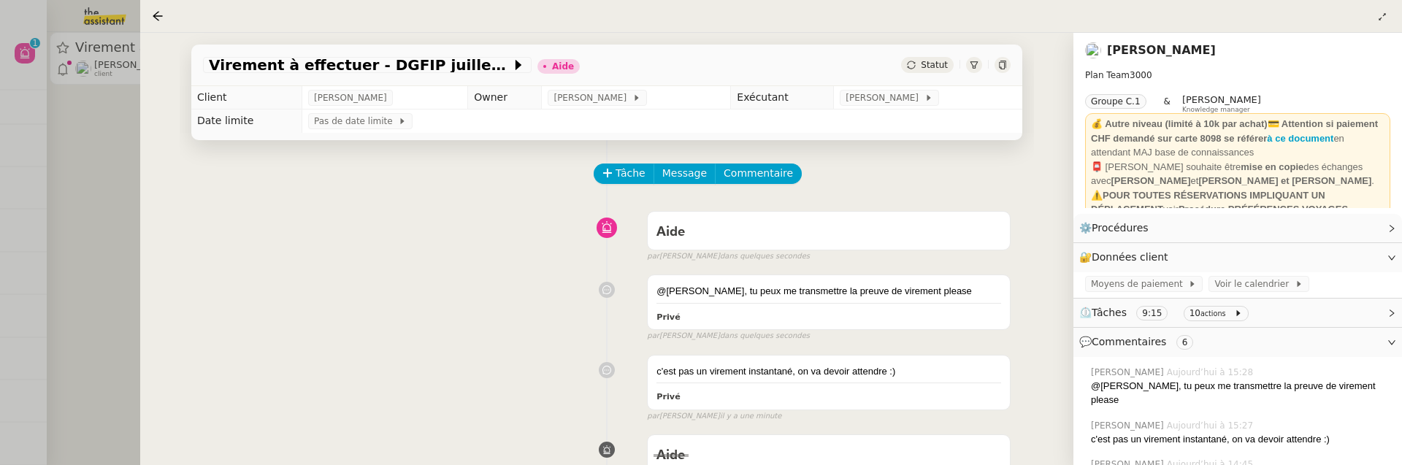
click at [939, 64] on span "Statut" at bounding box center [934, 65] width 27 height 10
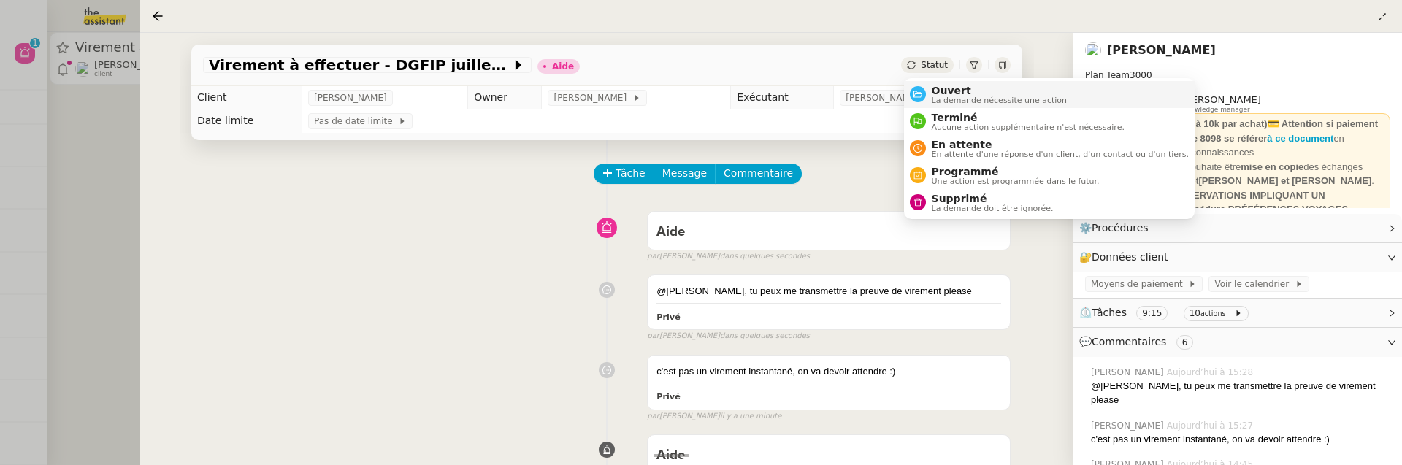
click at [946, 88] on span "Ouvert" at bounding box center [1000, 91] width 136 height 12
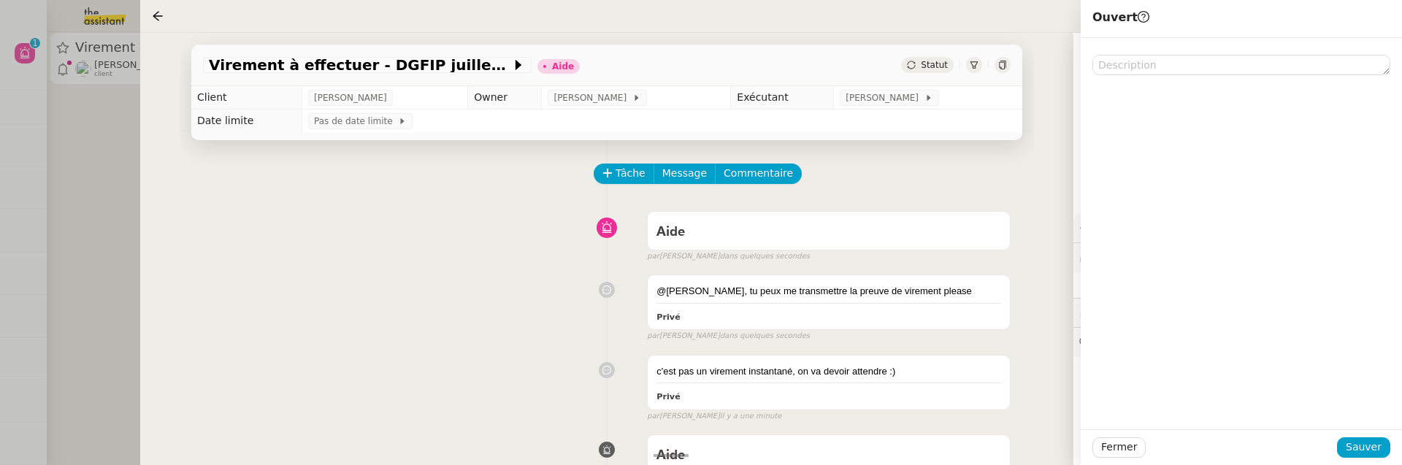
click at [1366, 459] on div "Fermer Sauver" at bounding box center [1241, 447] width 321 height 36
click at [1363, 451] on span "Sauver" at bounding box center [1364, 447] width 36 height 17
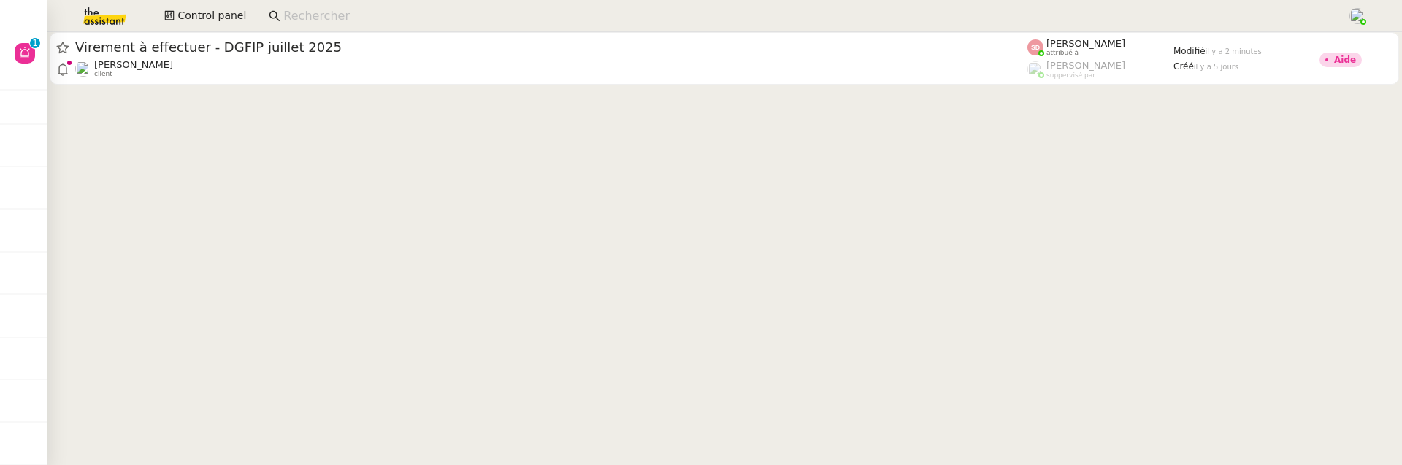
click at [434, 90] on cdk-virtual-scroll-viewport "Virement à effectuer - DGFIP [DATE] [PERSON_NAME] client [PERSON_NAME] attribué…" at bounding box center [724, 248] width 1355 height 433
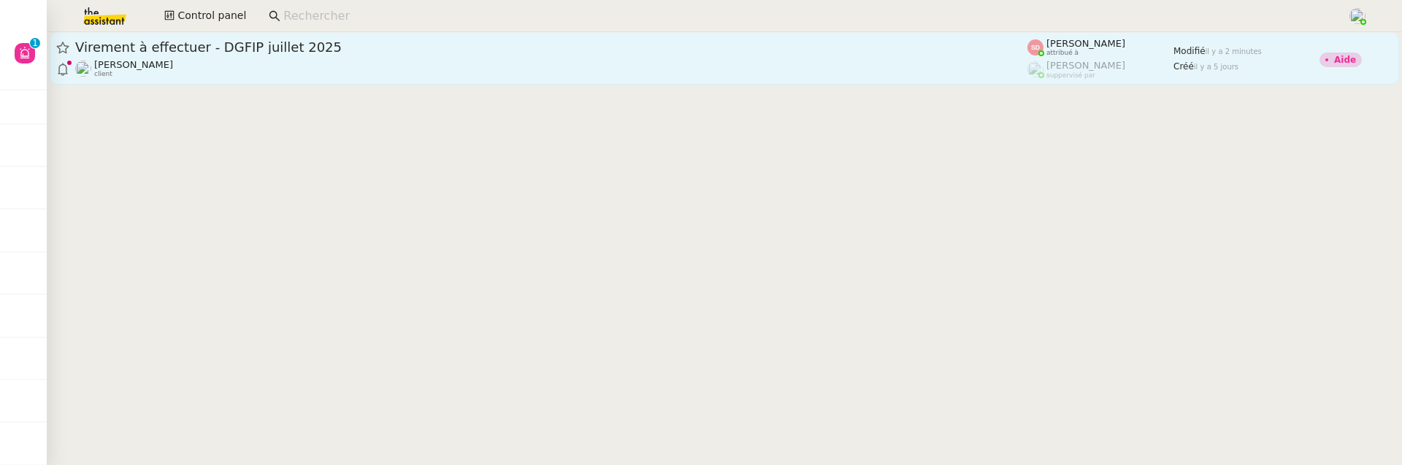
click at [438, 58] on div "Virement à effectuer - DGFIP [DATE] [PERSON_NAME] client" at bounding box center [551, 58] width 952 height 39
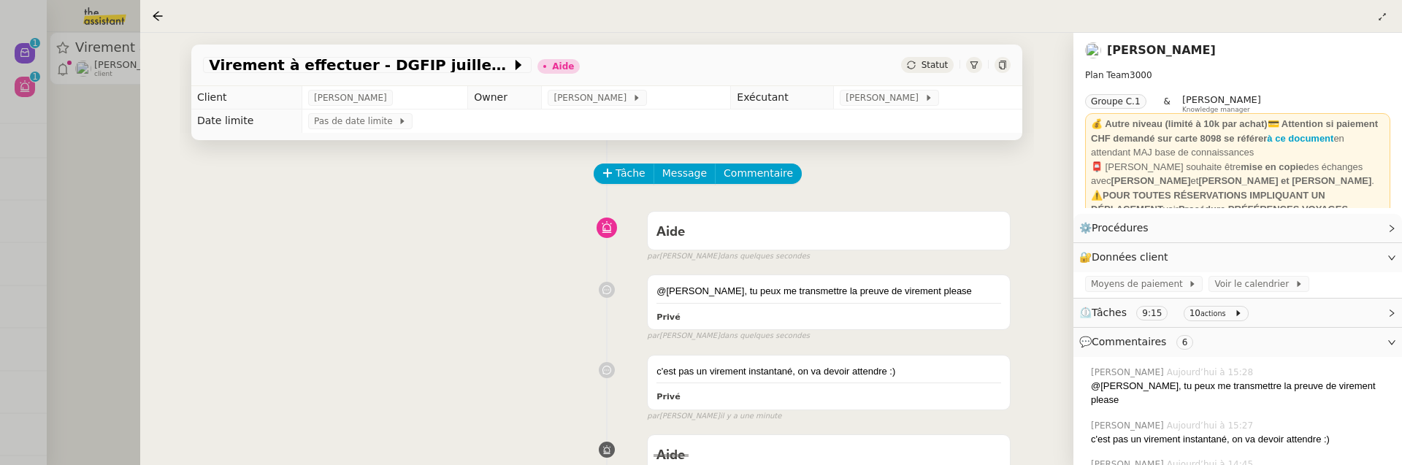
click at [935, 74] on div "Virement à effectuer - DGFIP [DATE] Aide Statut" at bounding box center [606, 66] width 831 height 42
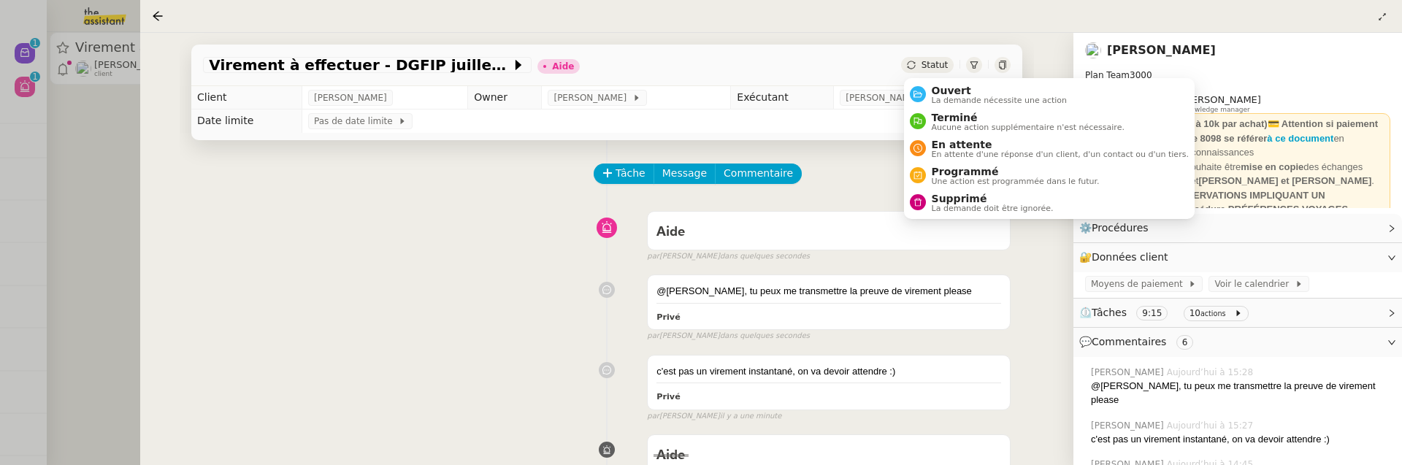
click at [930, 66] on span "Statut" at bounding box center [934, 65] width 27 height 10
click at [946, 86] on span "Ouvert" at bounding box center [1000, 91] width 136 height 12
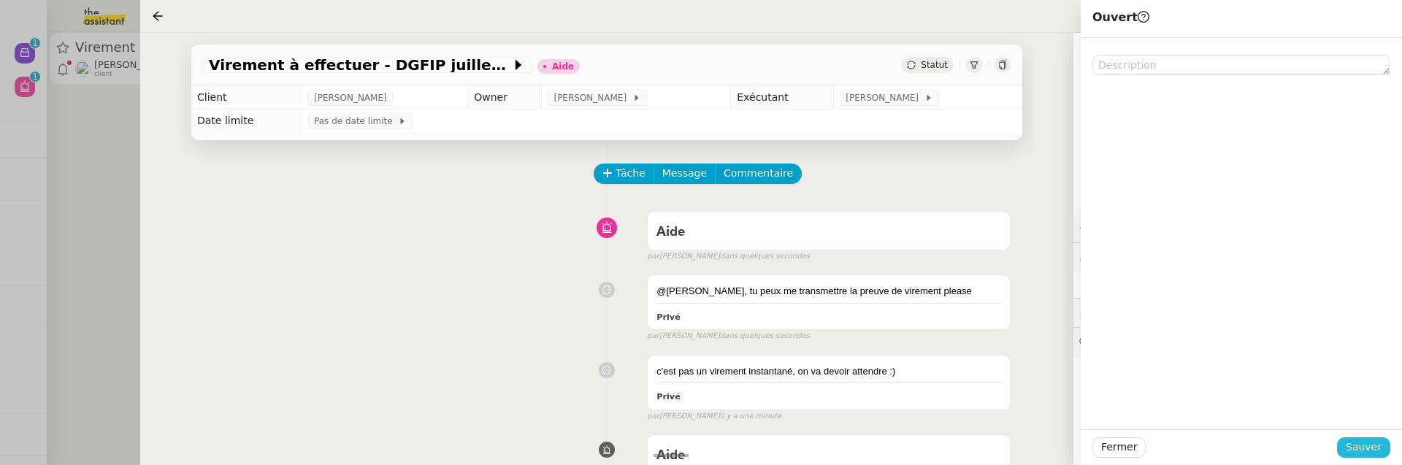
click at [1370, 449] on span "Sauver" at bounding box center [1364, 447] width 36 height 17
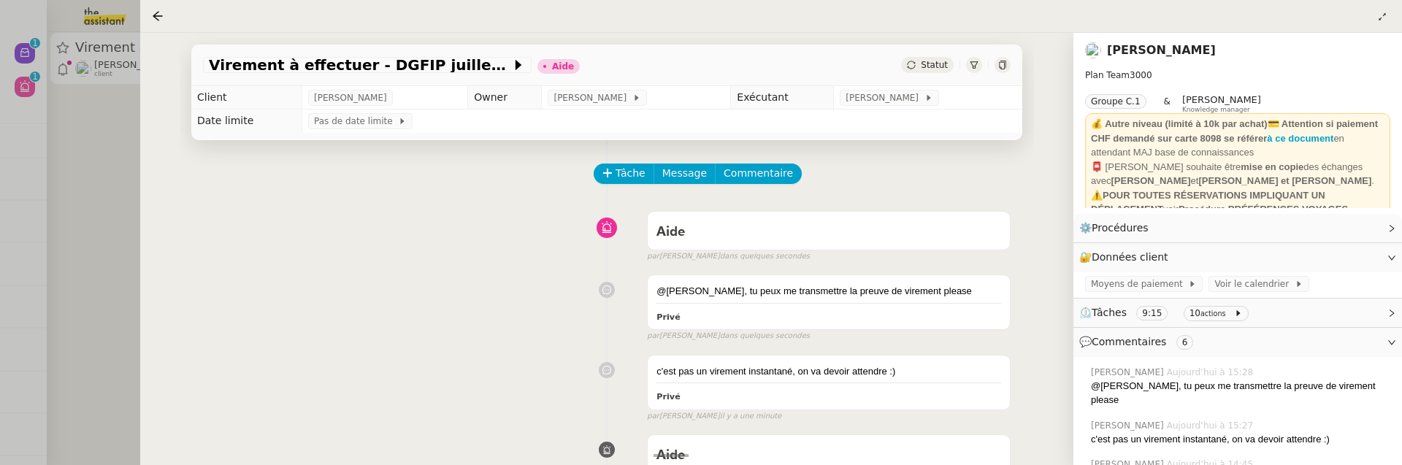
click at [105, 253] on div at bounding box center [701, 232] width 1402 height 465
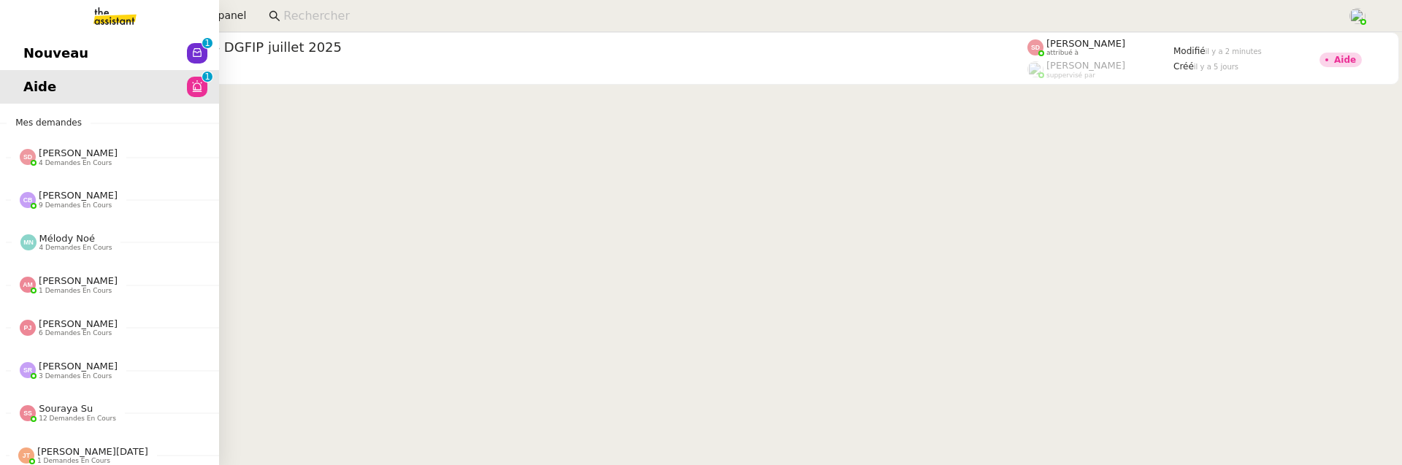
click at [26, 55] on span "Nouveau" at bounding box center [55, 53] width 65 height 22
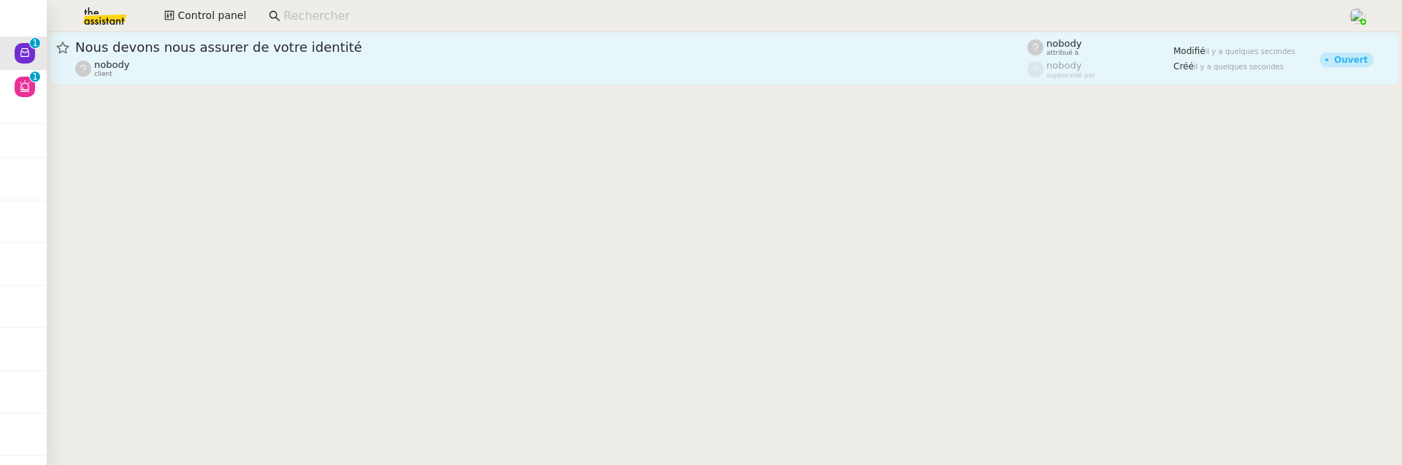
click at [387, 64] on div "nobody client" at bounding box center [551, 68] width 952 height 19
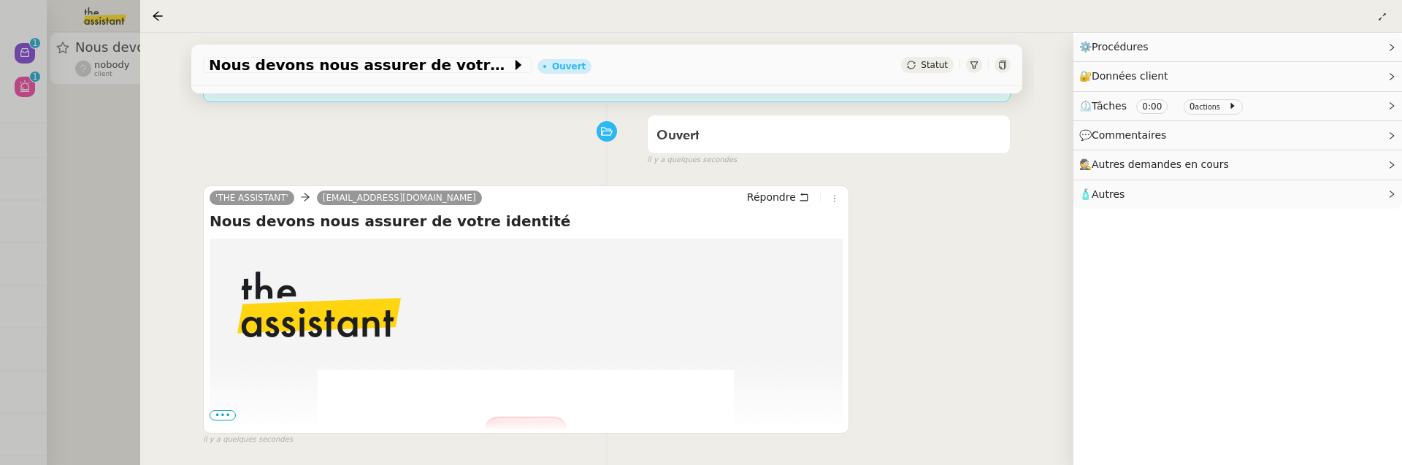
scroll to position [225, 0]
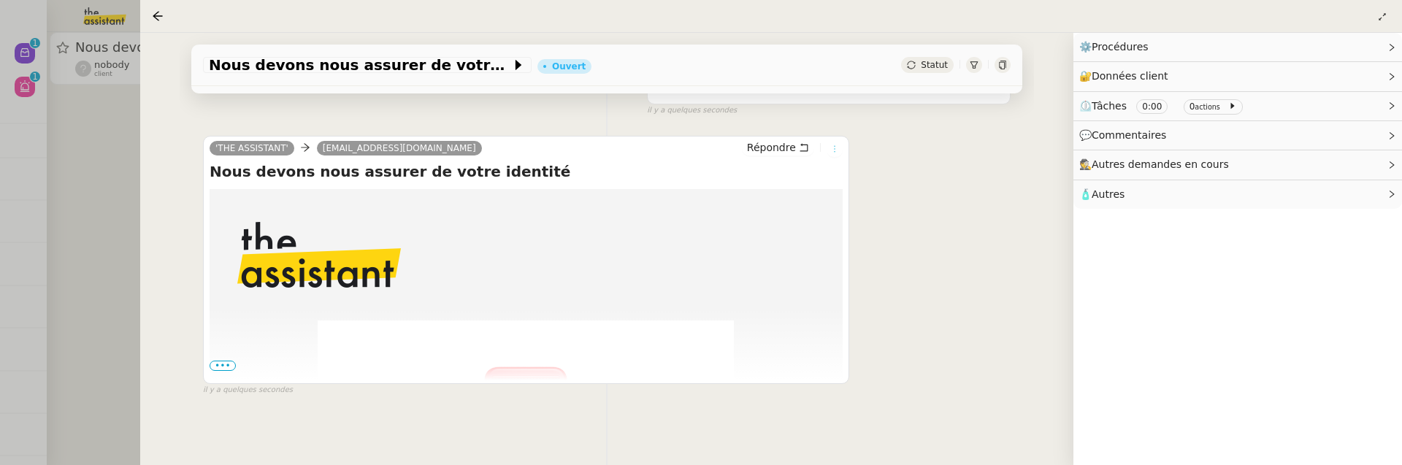
click at [835, 153] on icon at bounding box center [834, 149] width 9 height 9
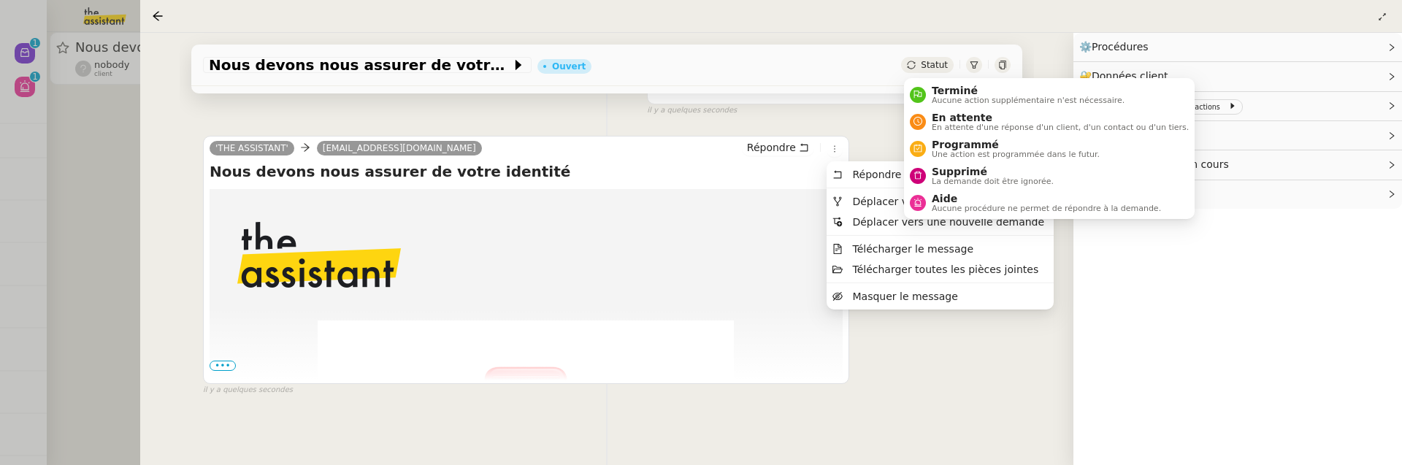
click at [915, 63] on icon at bounding box center [911, 65] width 9 height 9
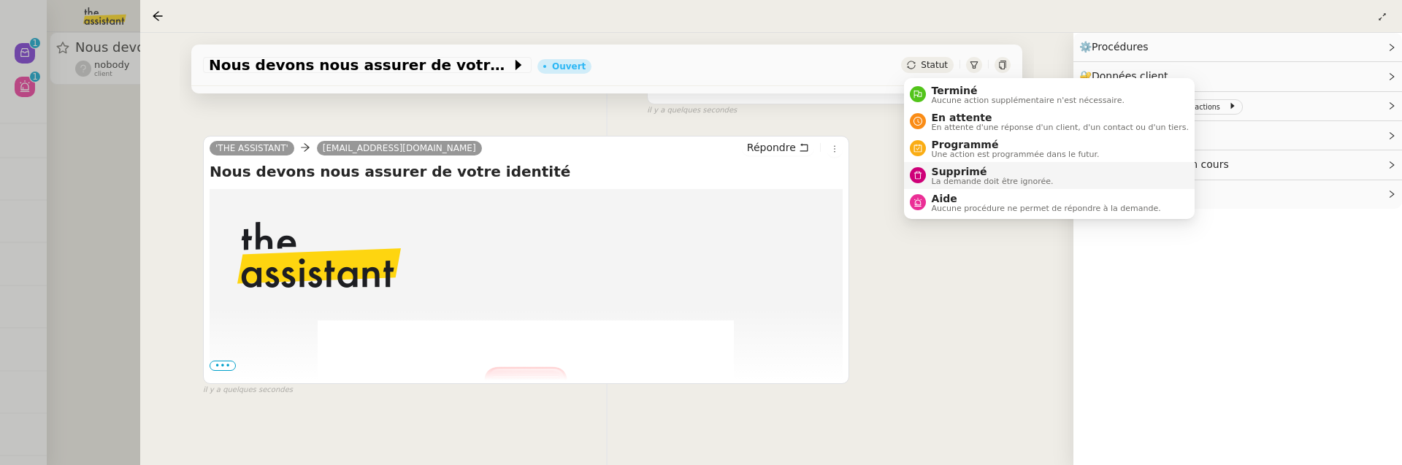
click at [959, 170] on span "Supprimé" at bounding box center [993, 172] width 122 height 12
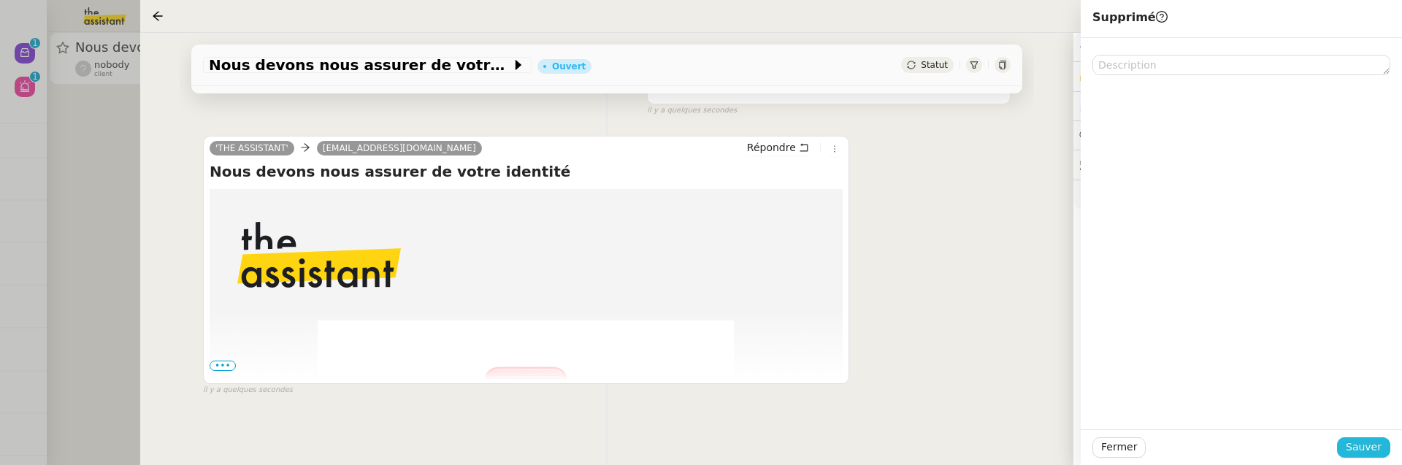
click at [1381, 453] on span "Sauver" at bounding box center [1364, 447] width 36 height 17
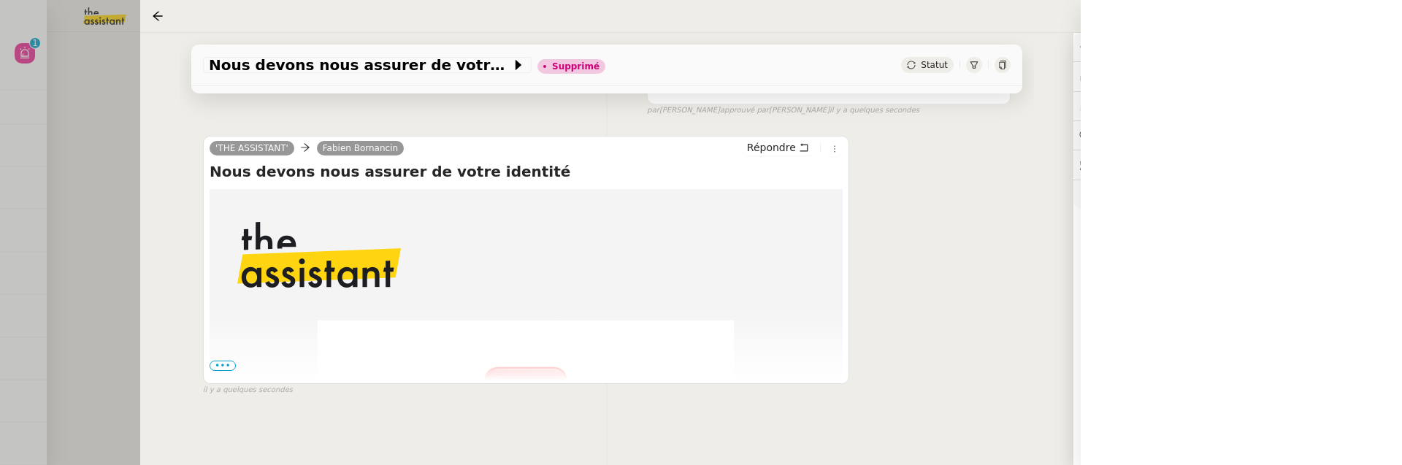
click at [82, 164] on div at bounding box center [701, 232] width 1402 height 465
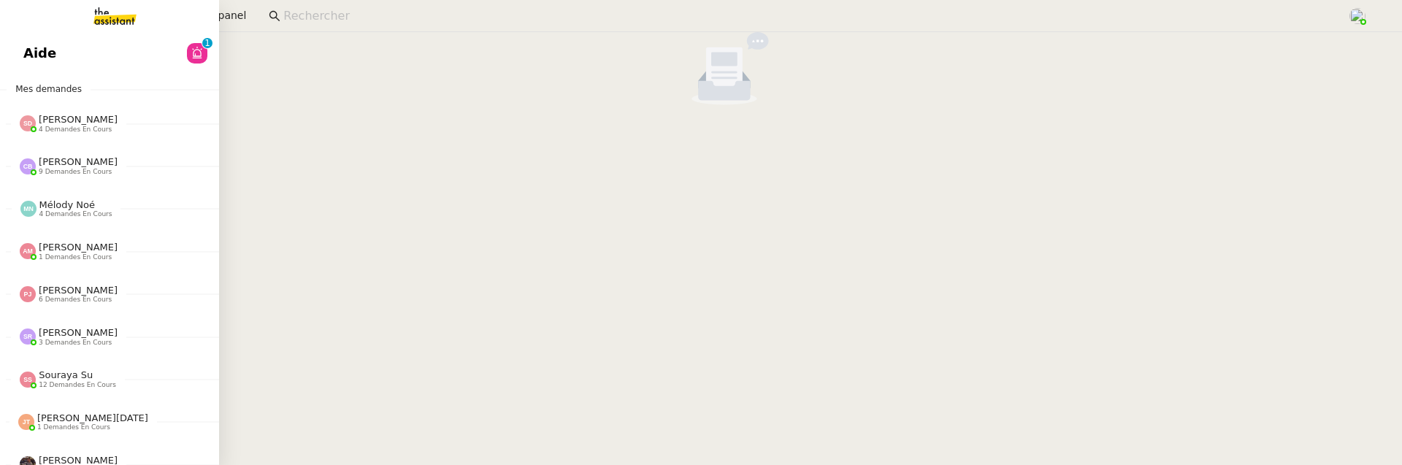
click at [13, 52] on link "Aide 0 1 2 3 4 5 6 7 8 9" at bounding box center [109, 54] width 219 height 34
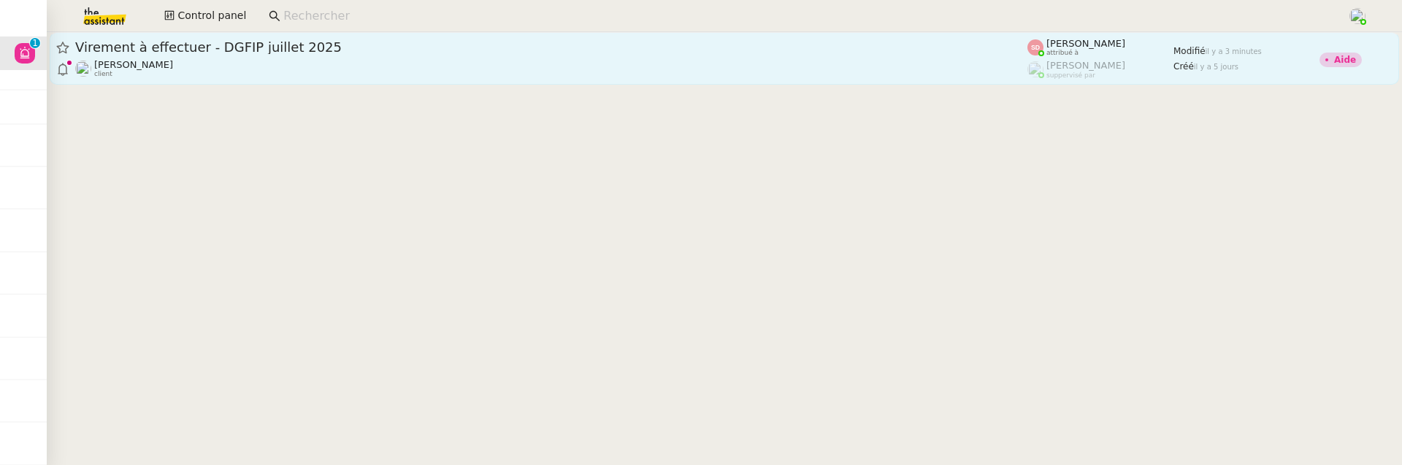
click at [578, 53] on span "Virement à effectuer - DGFIP juillet 2025" at bounding box center [551, 47] width 952 height 13
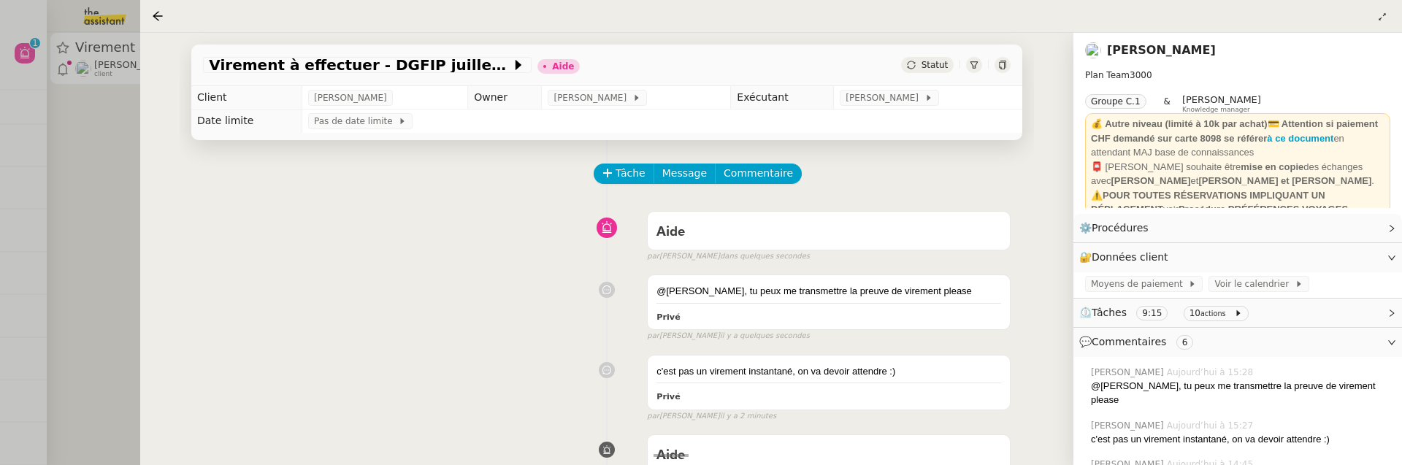
click at [935, 64] on span "Statut" at bounding box center [934, 65] width 27 height 10
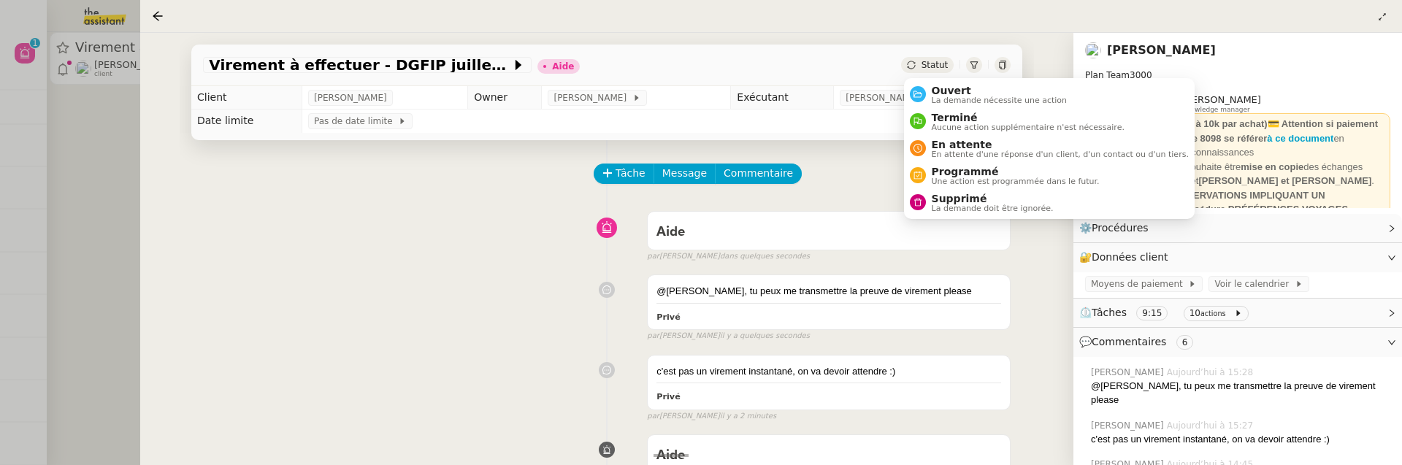
click at [949, 78] on div "Ouvert La demande nécessite une action Terminé Aucune action supplémentaire n'e…" at bounding box center [1049, 148] width 291 height 141
click at [951, 83] on li "Ouvert La demande nécessite une action" at bounding box center [1049, 94] width 291 height 27
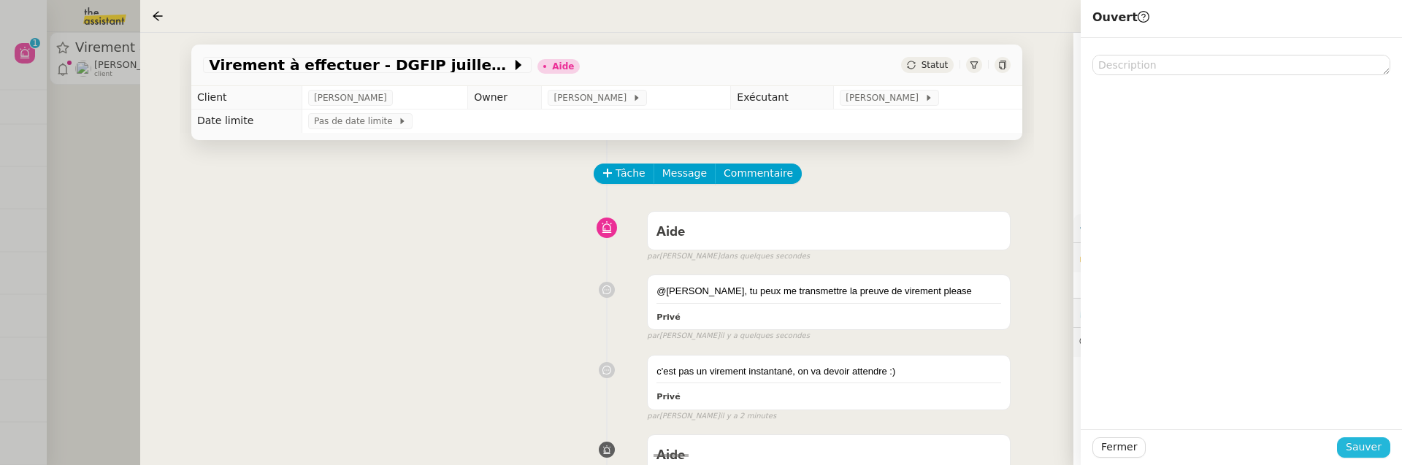
click at [1365, 451] on span "Sauver" at bounding box center [1364, 447] width 36 height 17
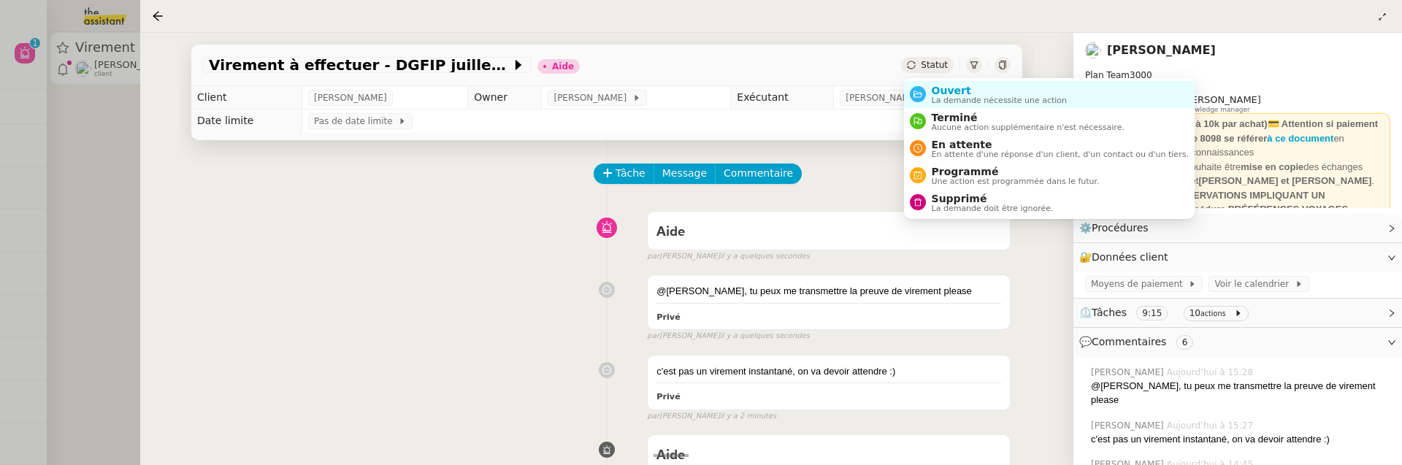
click at [919, 66] on div "Statut" at bounding box center [927, 65] width 53 height 16
click at [942, 102] on span "La demande nécessite une action" at bounding box center [1000, 100] width 136 height 8
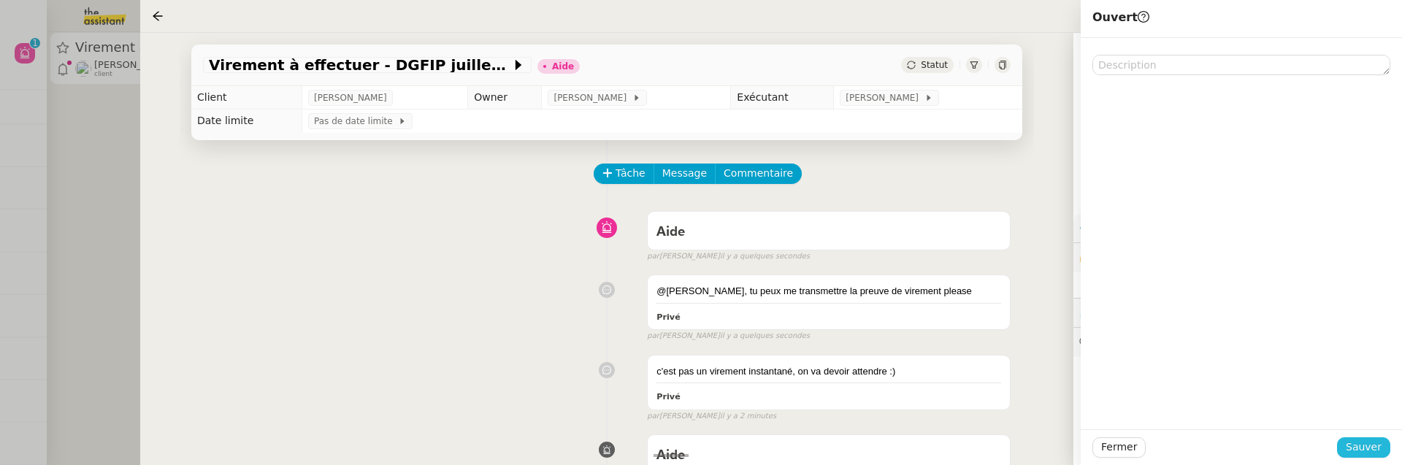
click at [1363, 439] on span "Sauver" at bounding box center [1364, 447] width 36 height 17
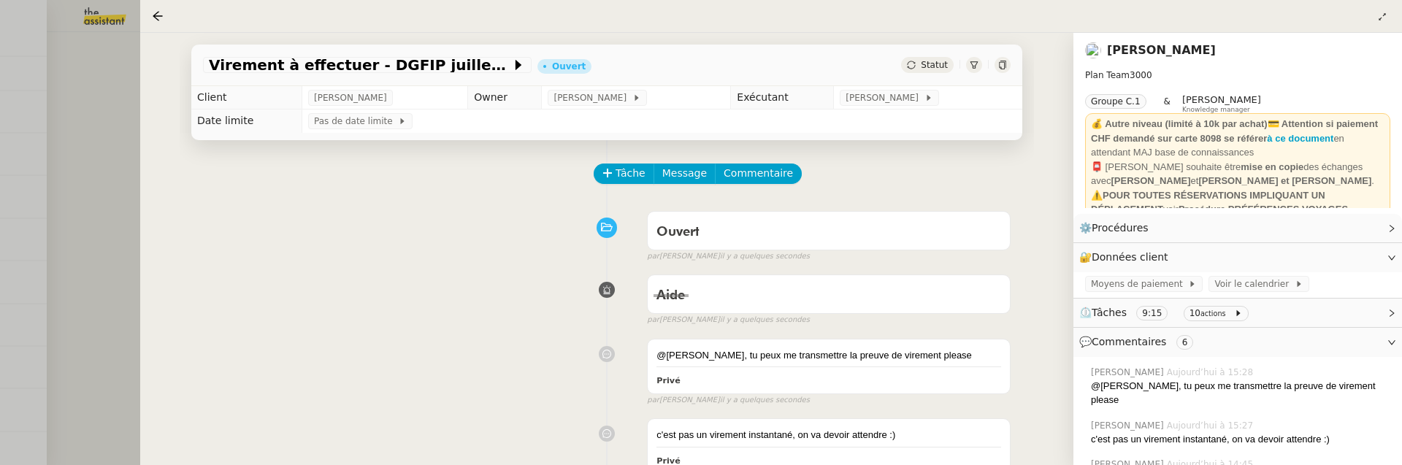
click at [72, 218] on div at bounding box center [701, 232] width 1402 height 465
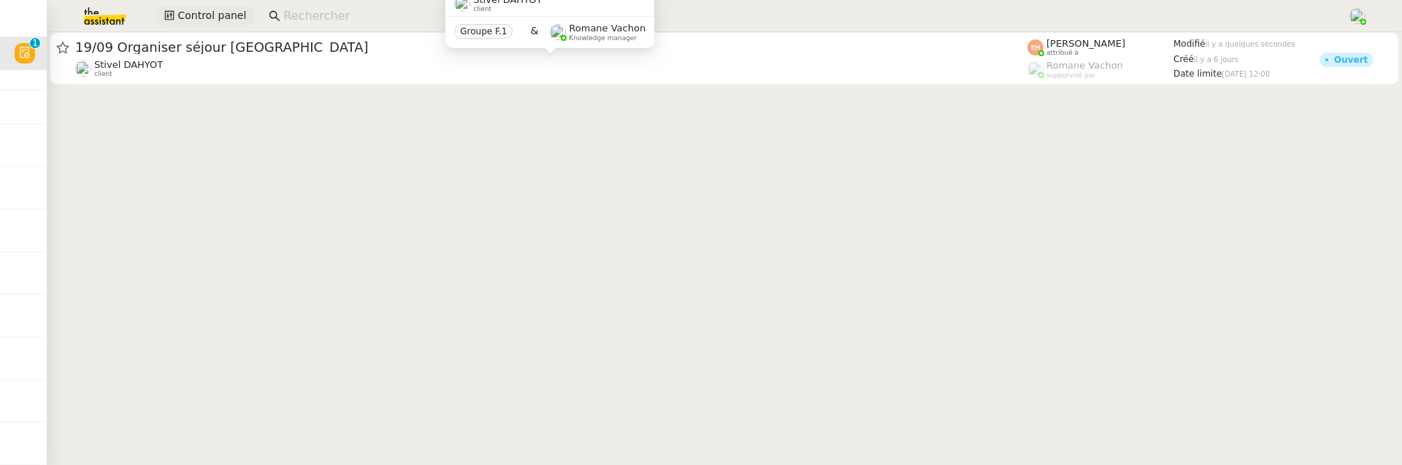
click at [213, 9] on span "Control panel" at bounding box center [211, 15] width 69 height 17
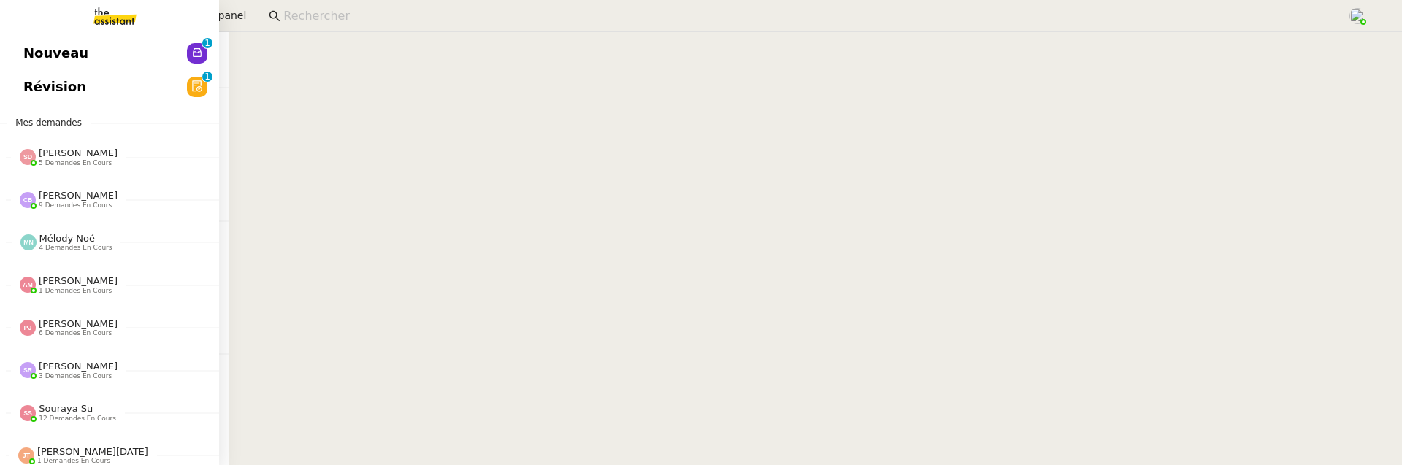
click at [38, 41] on link "Nouveau 0 1 2 3 4 5 6 7 8 9" at bounding box center [109, 54] width 219 height 34
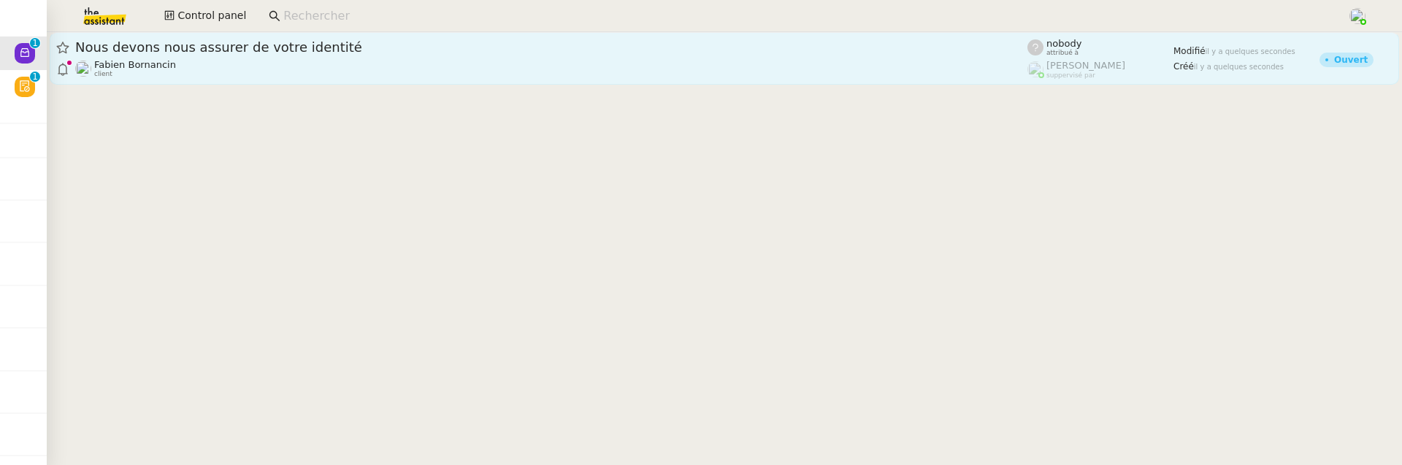
click at [261, 71] on div "[PERSON_NAME] client" at bounding box center [551, 68] width 952 height 19
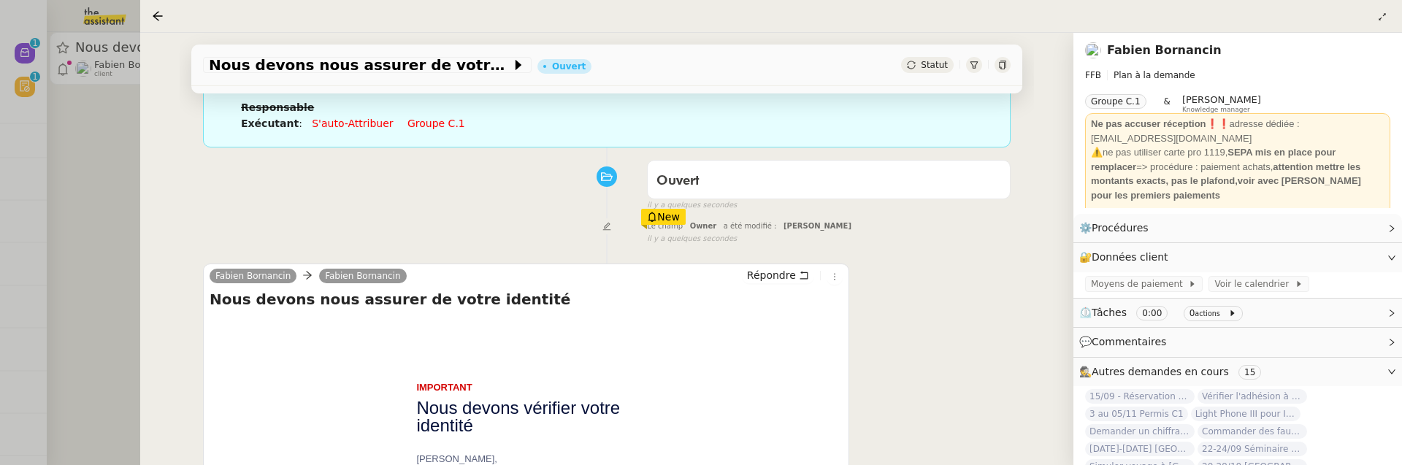
scroll to position [225, 0]
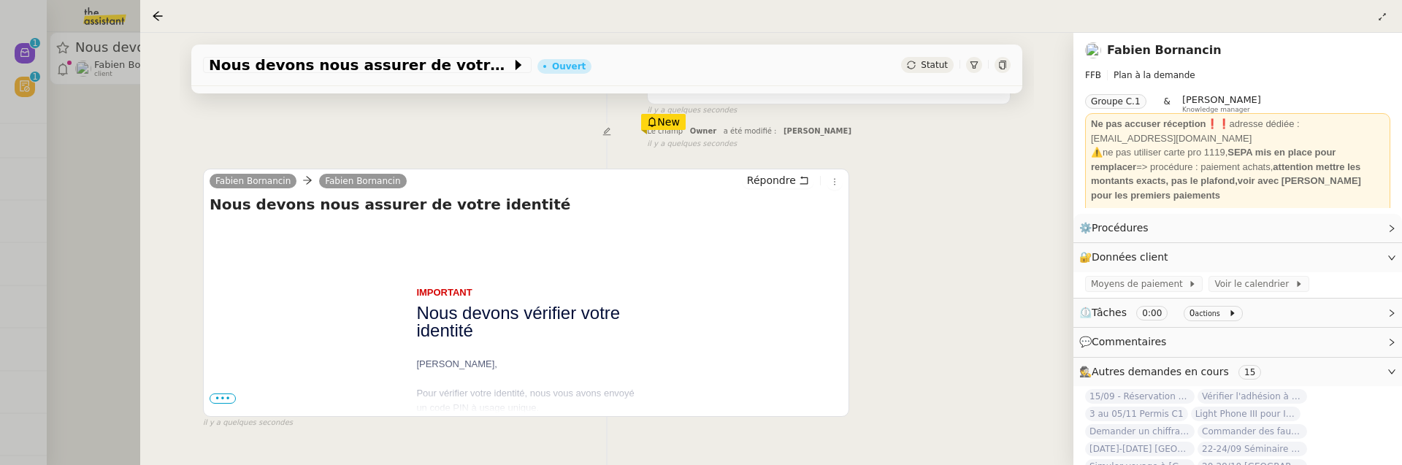
click at [229, 399] on span "•••" at bounding box center [223, 399] width 26 height 10
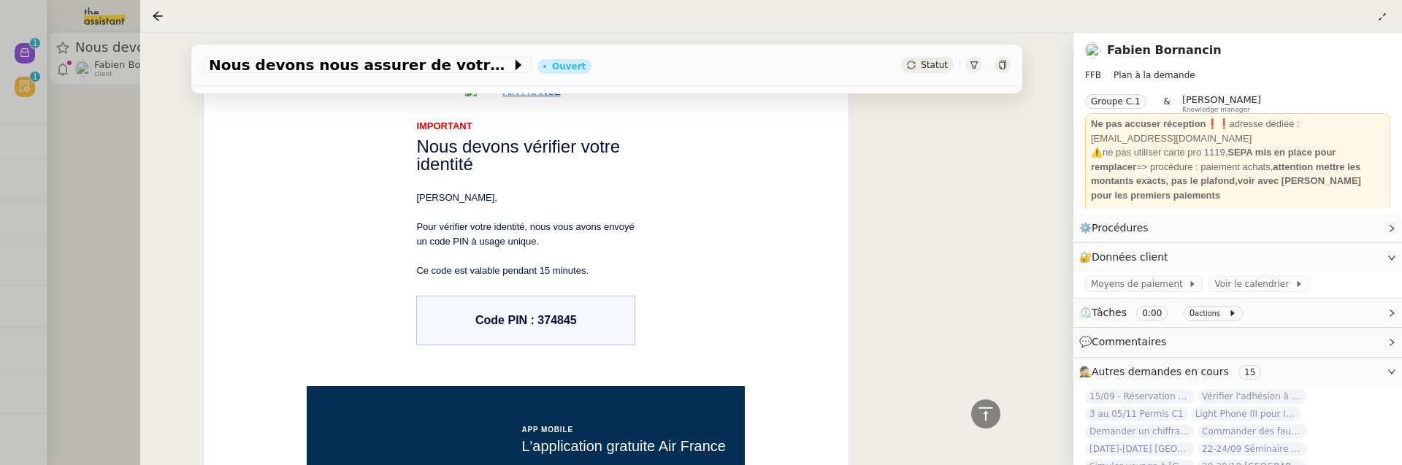
scroll to position [403, 0]
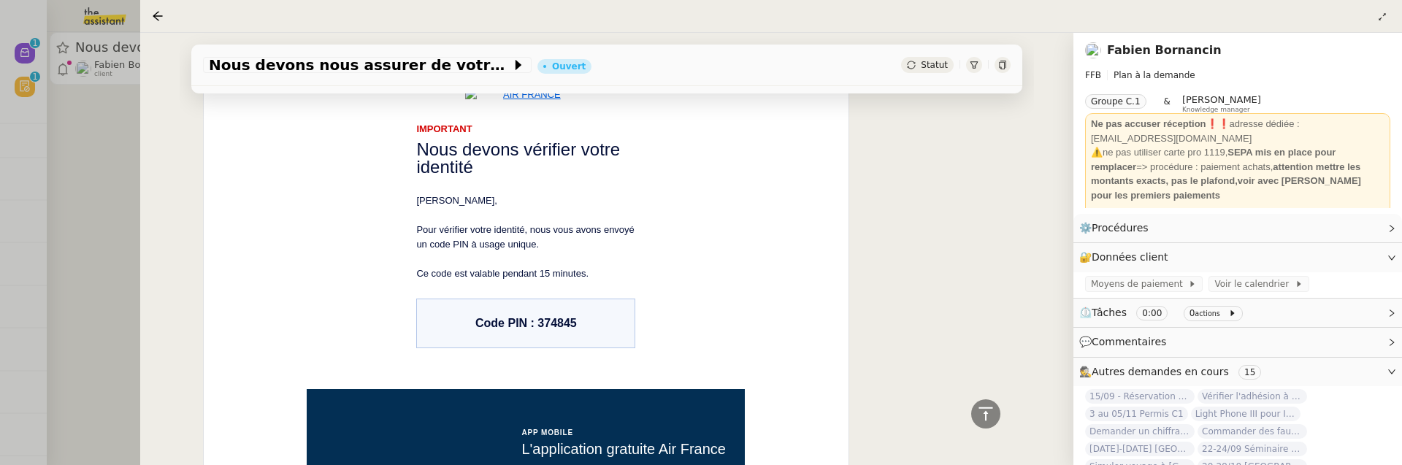
drag, startPoint x: 537, startPoint y: 322, endPoint x: 599, endPoint y: 322, distance: 62.1
click at [600, 322] on td "Code PIN : 374845" at bounding box center [526, 323] width 218 height 49
copy td "374845"
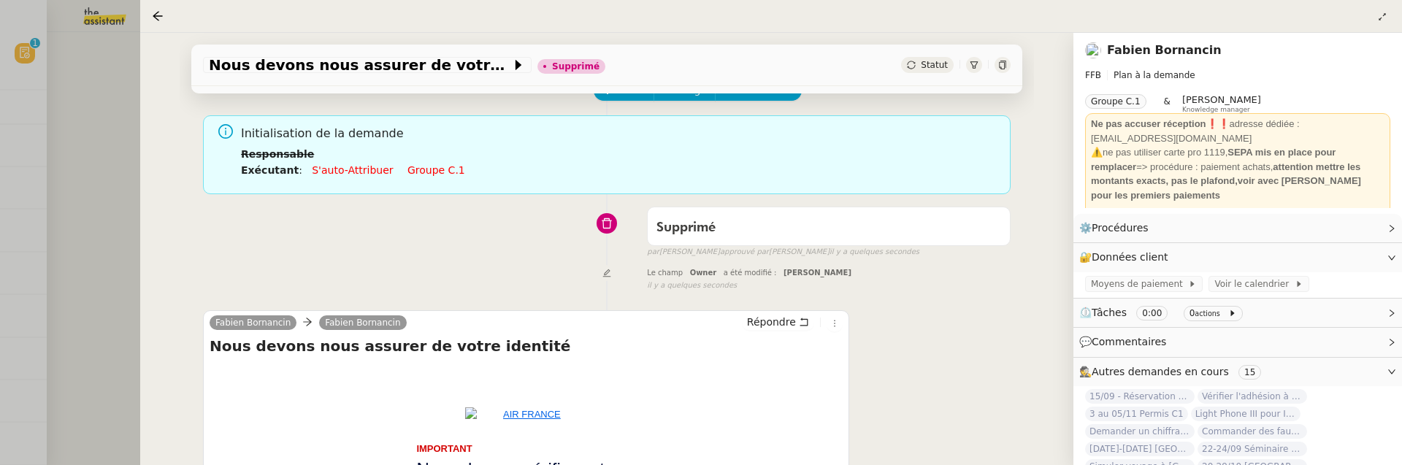
scroll to position [0, 0]
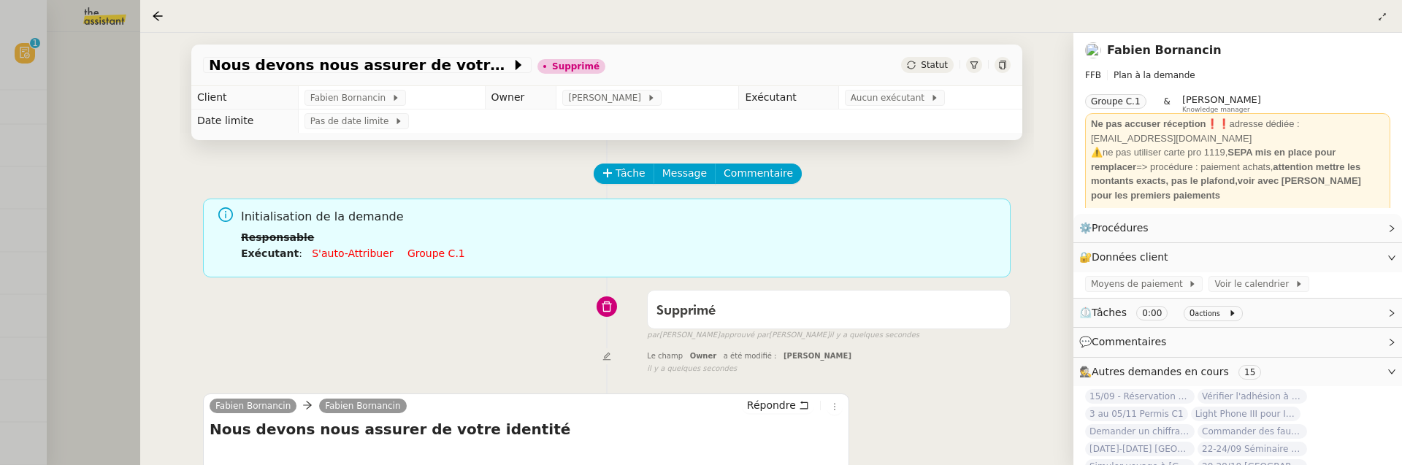
click at [95, 191] on div at bounding box center [701, 232] width 1402 height 465
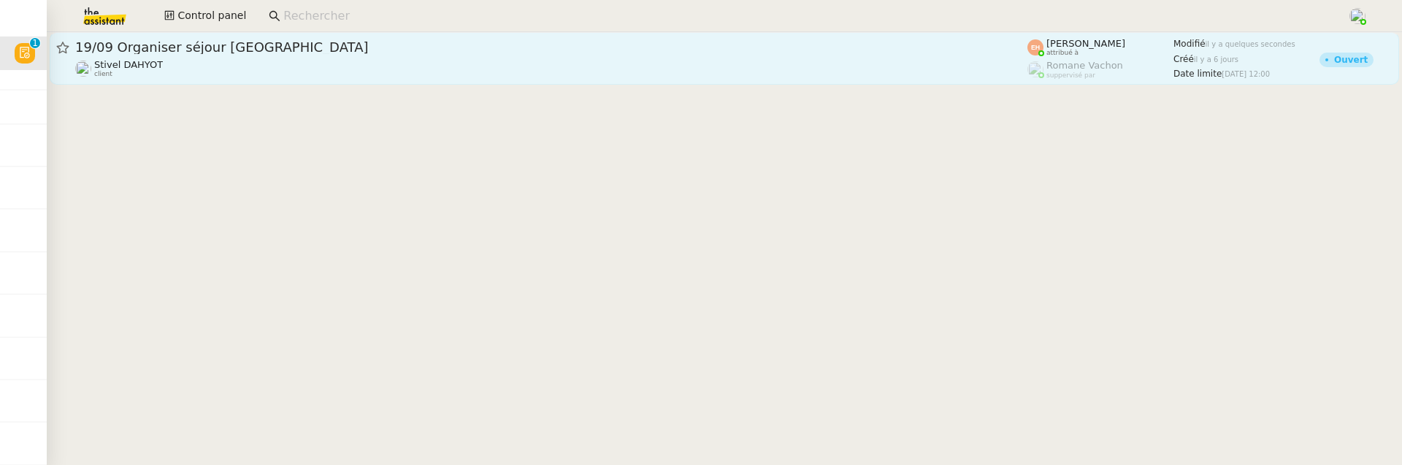
click at [378, 73] on div "Stivel DAHYOT client" at bounding box center [551, 68] width 952 height 19
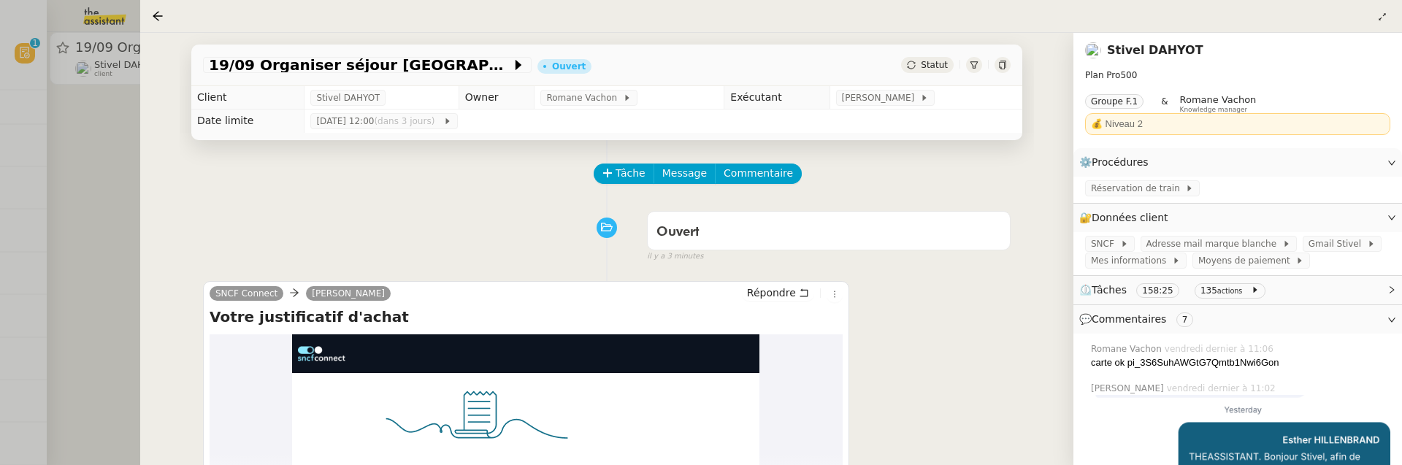
scroll to position [308, 0]
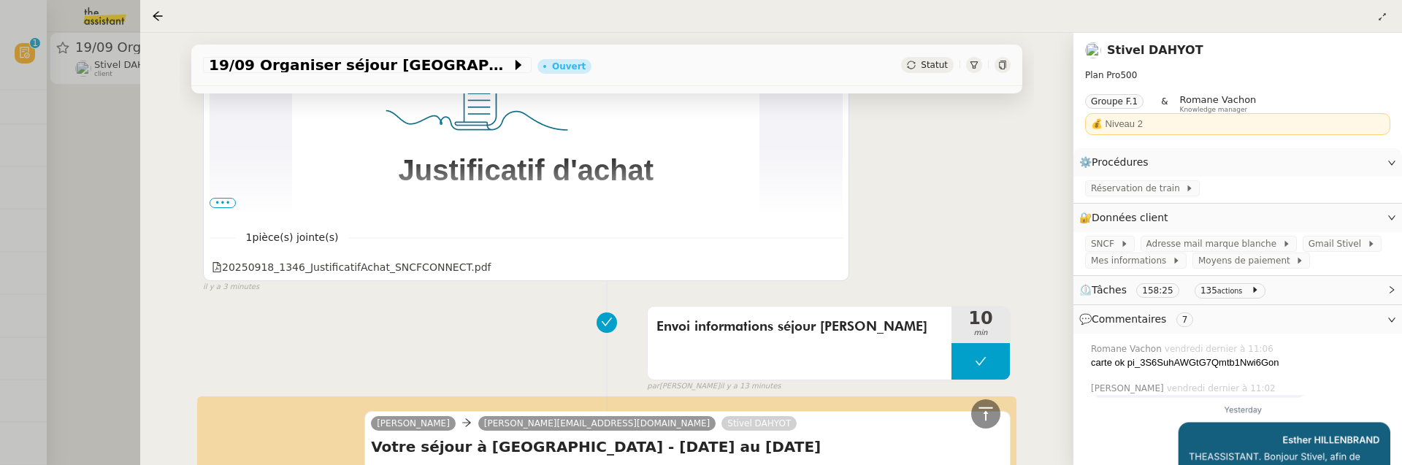
click at [114, 280] on div at bounding box center [701, 232] width 1402 height 465
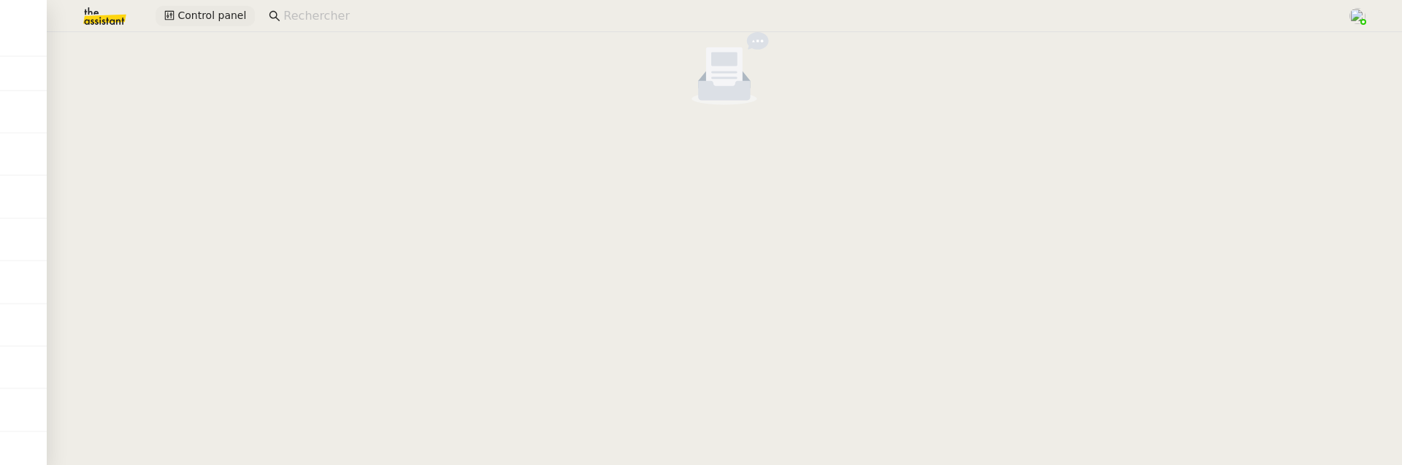
click at [209, 15] on span "Control panel" at bounding box center [211, 15] width 69 height 17
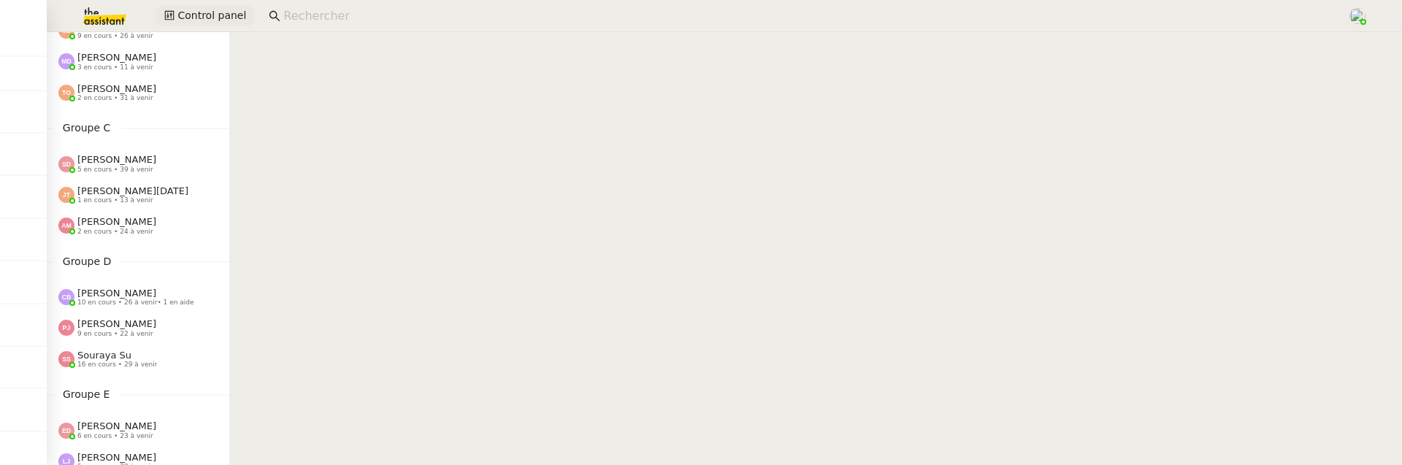
scroll to position [231, 0]
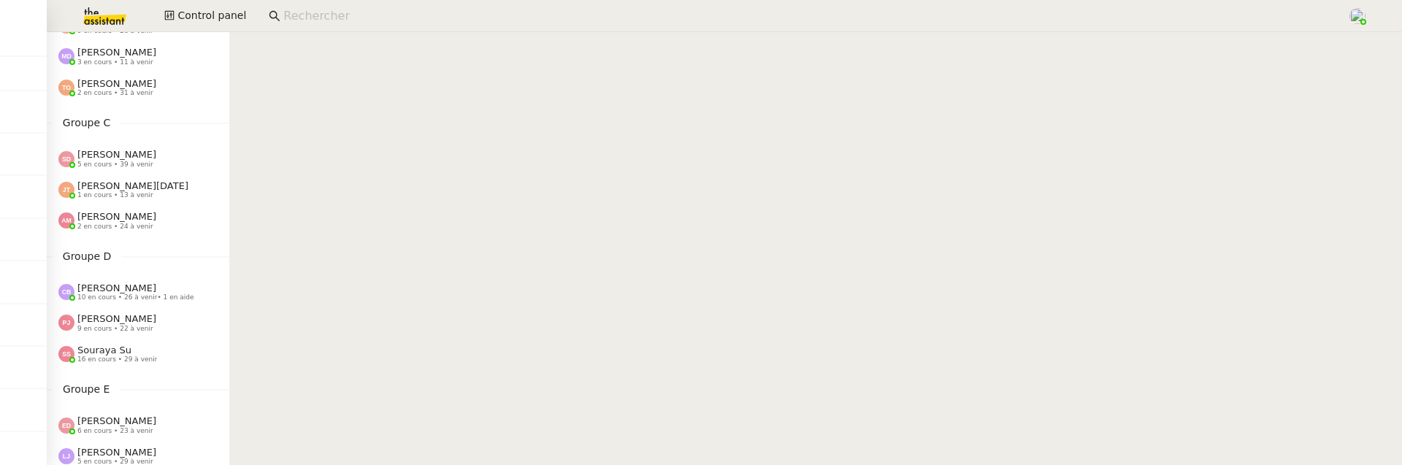
click at [110, 351] on span "Souraya Su" at bounding box center [104, 350] width 54 height 11
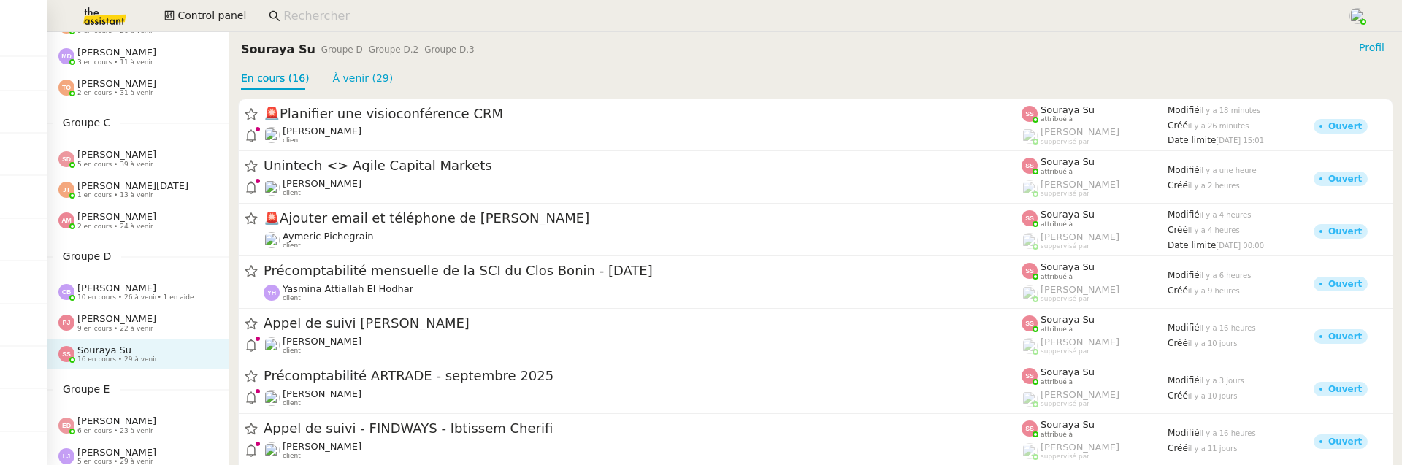
click at [112, 328] on span "9 en cours • 22 à venir" at bounding box center [115, 329] width 76 height 8
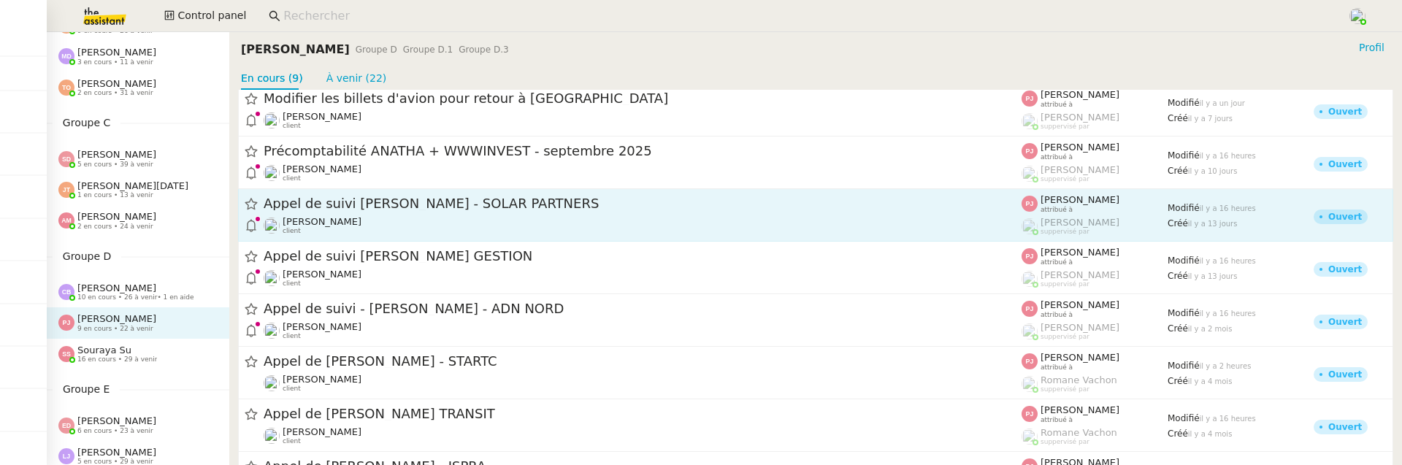
scroll to position [124, 0]
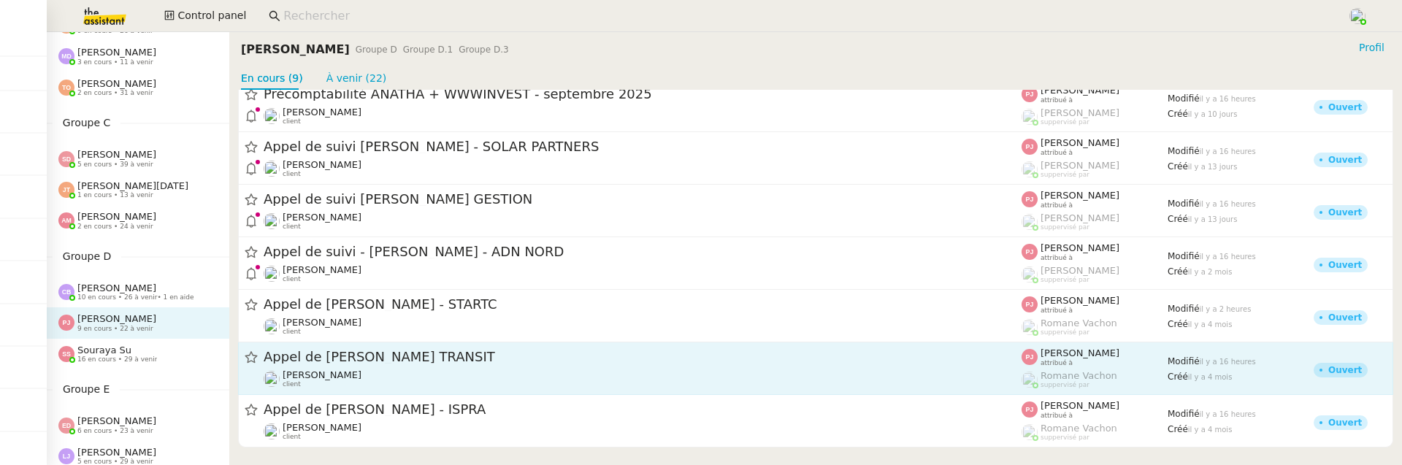
click at [524, 364] on div "Appel de Suivi Mohamed Berrada - MAGELLAN TRANSIT" at bounding box center [643, 357] width 758 height 18
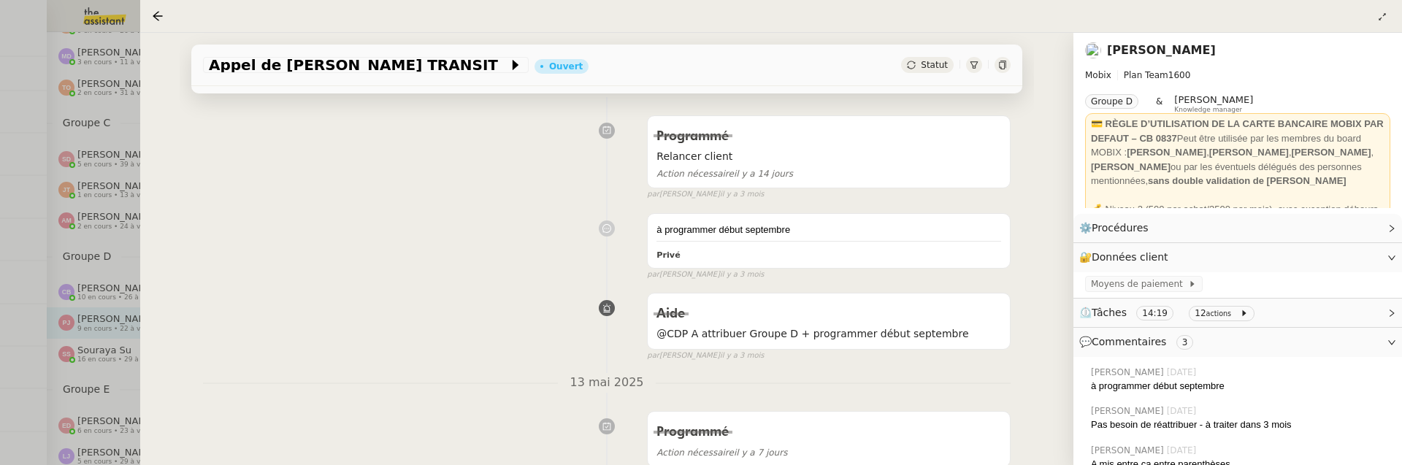
scroll to position [454, 0]
click at [162, 10] on icon at bounding box center [158, 16] width 12 height 12
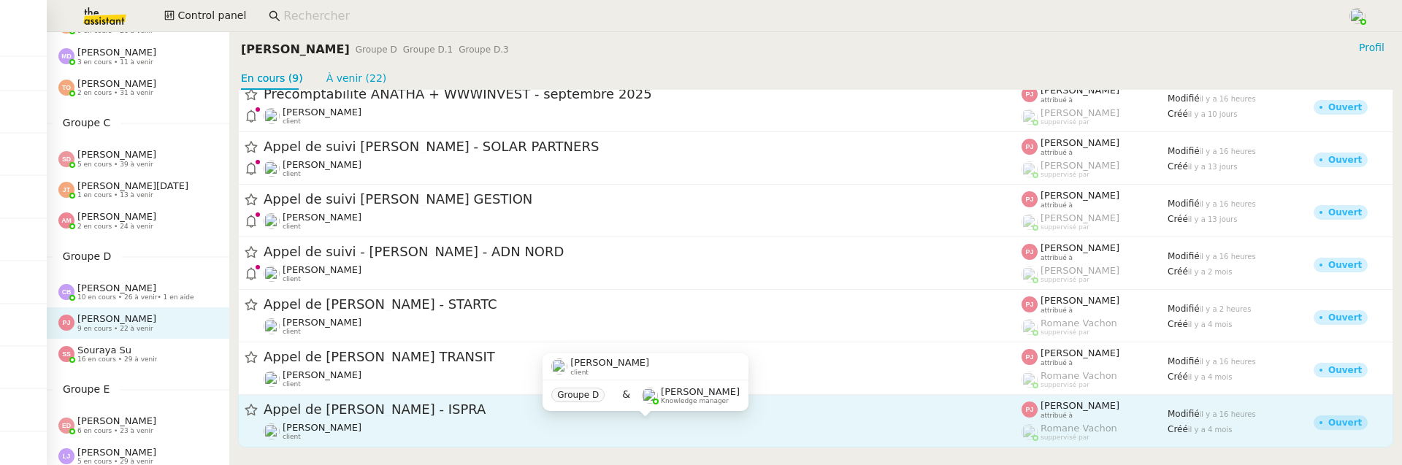
click at [456, 422] on div "Florian Parant client" at bounding box center [643, 431] width 758 height 19
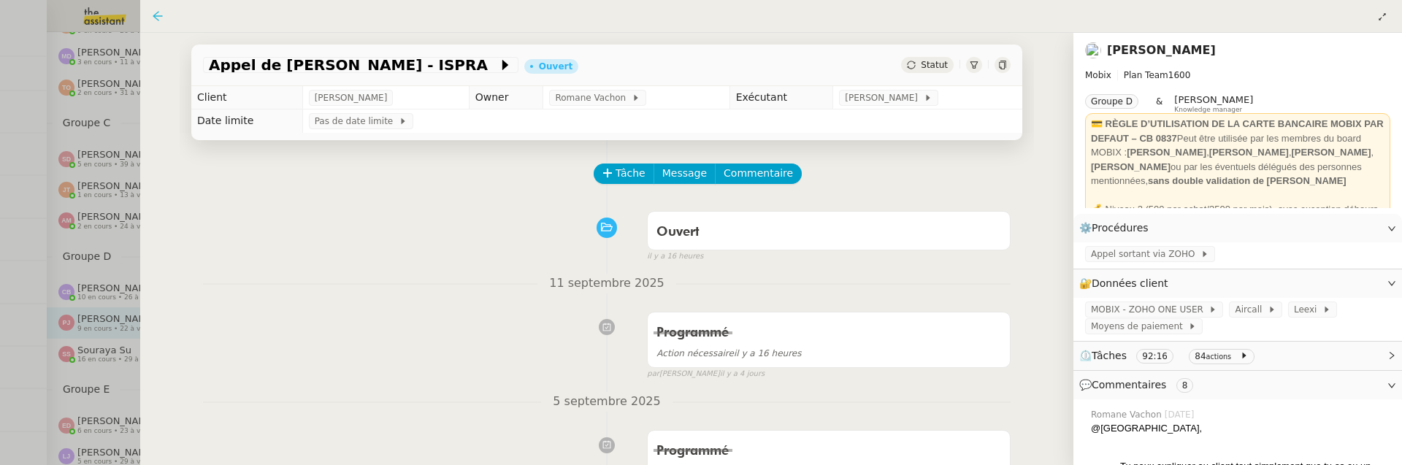
click at [156, 14] on icon at bounding box center [157, 15] width 9 height 9
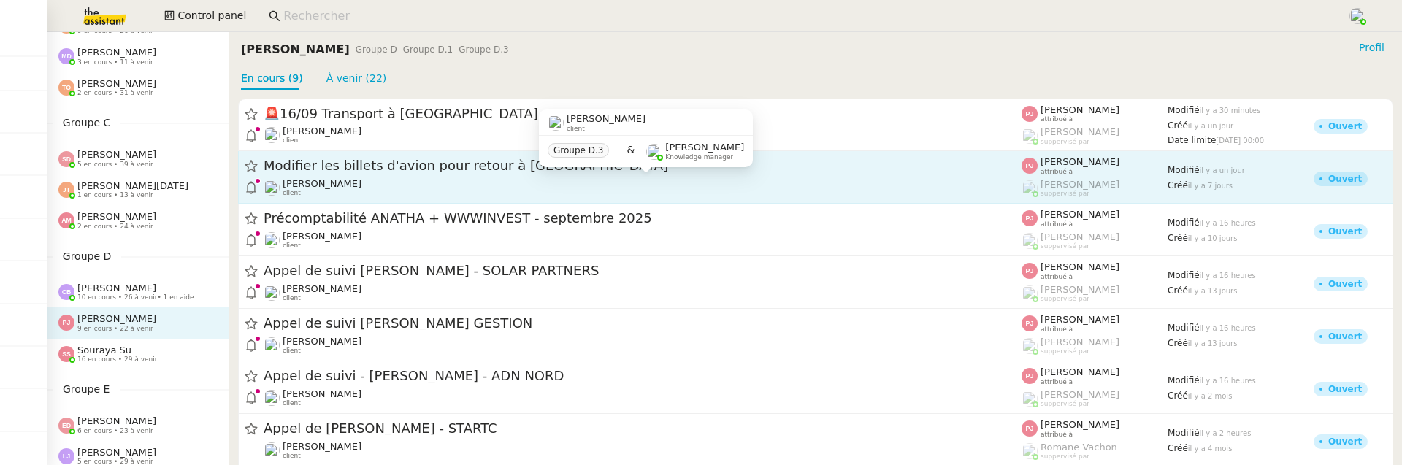
click at [498, 181] on div "Louis Fouché client" at bounding box center [643, 187] width 758 height 19
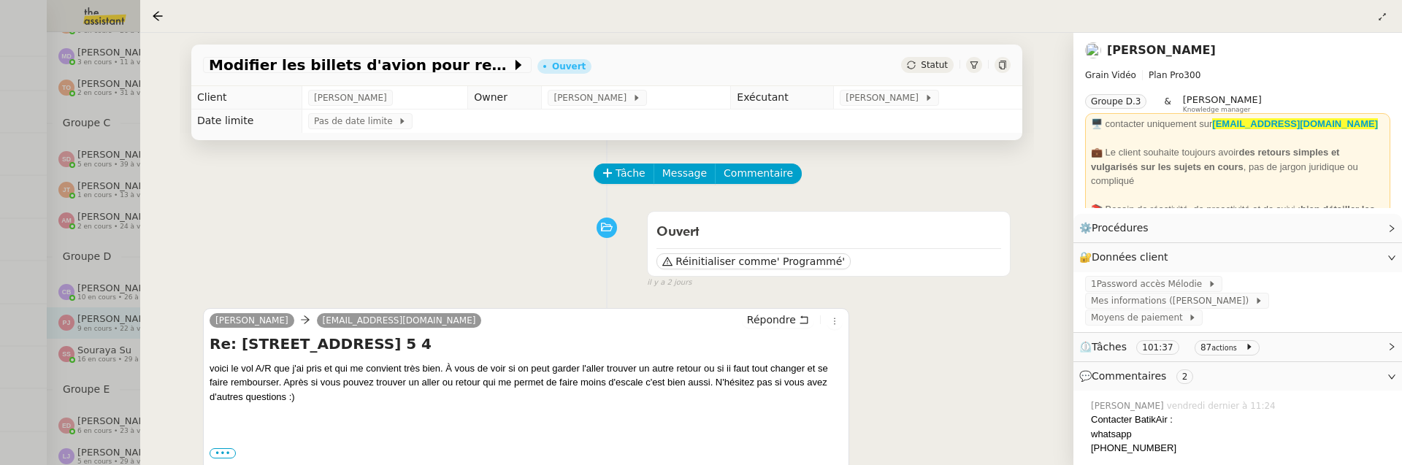
click at [1005, 61] on icon at bounding box center [1002, 65] width 9 height 9
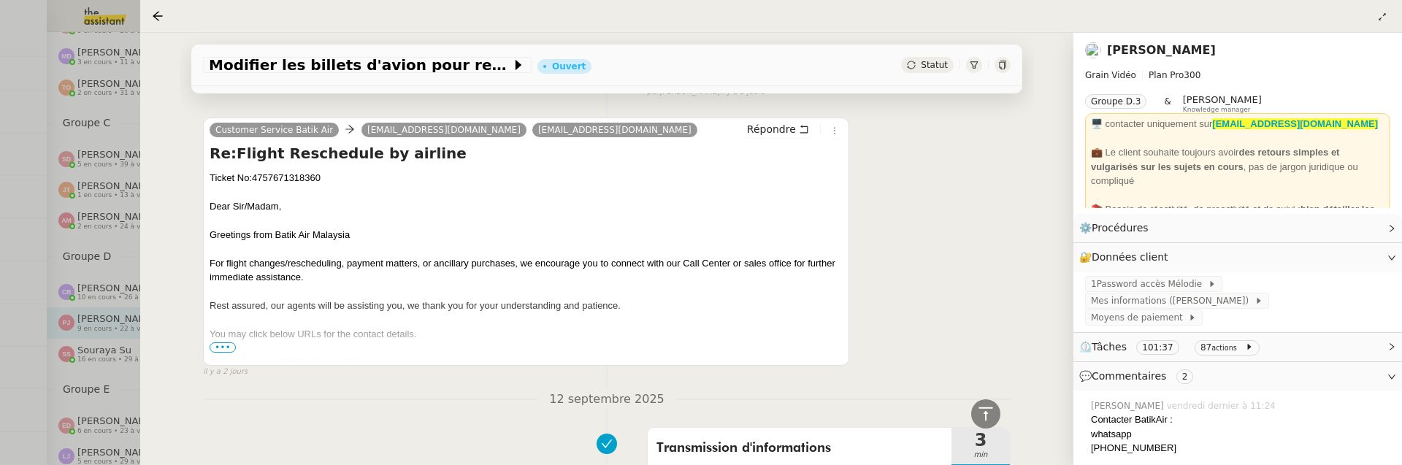
scroll to position [1095, 0]
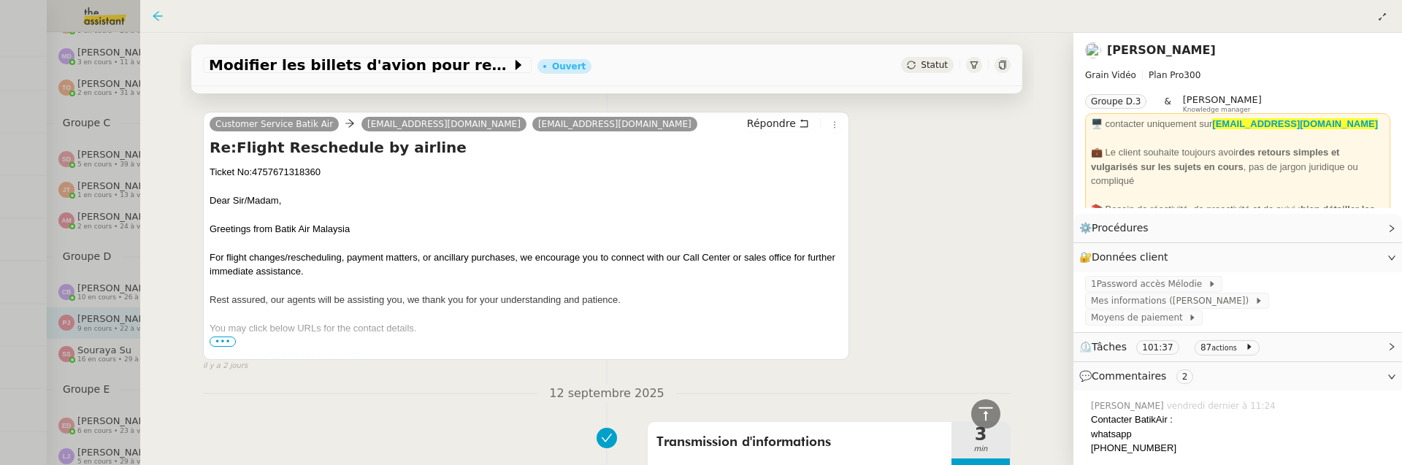
click at [156, 17] on icon at bounding box center [158, 16] width 12 height 12
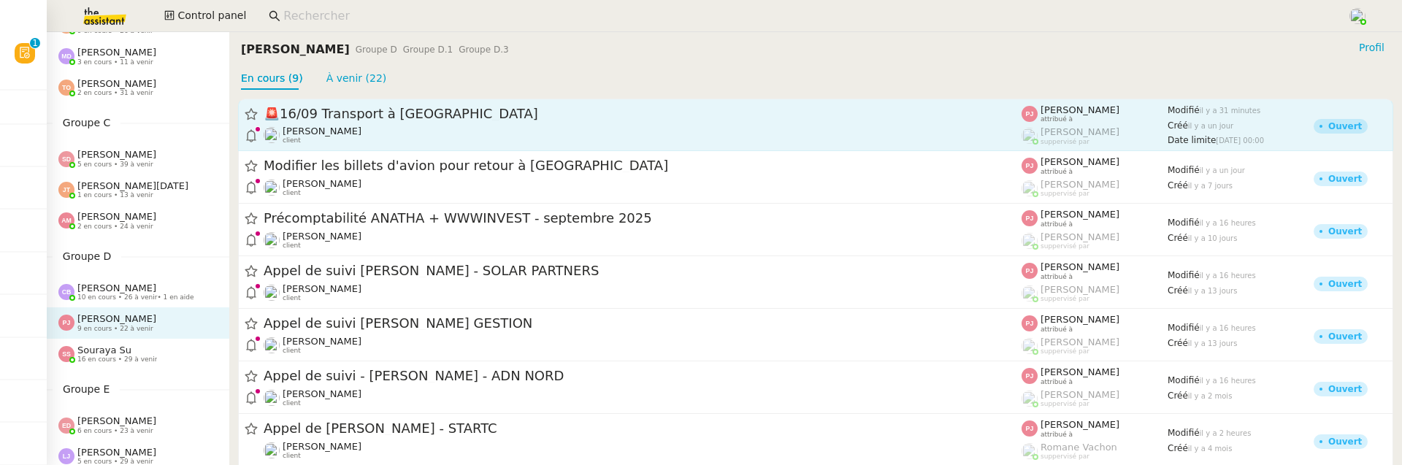
click at [434, 120] on div "🚨 16/09 Transport à Strasbourg" at bounding box center [643, 114] width 758 height 18
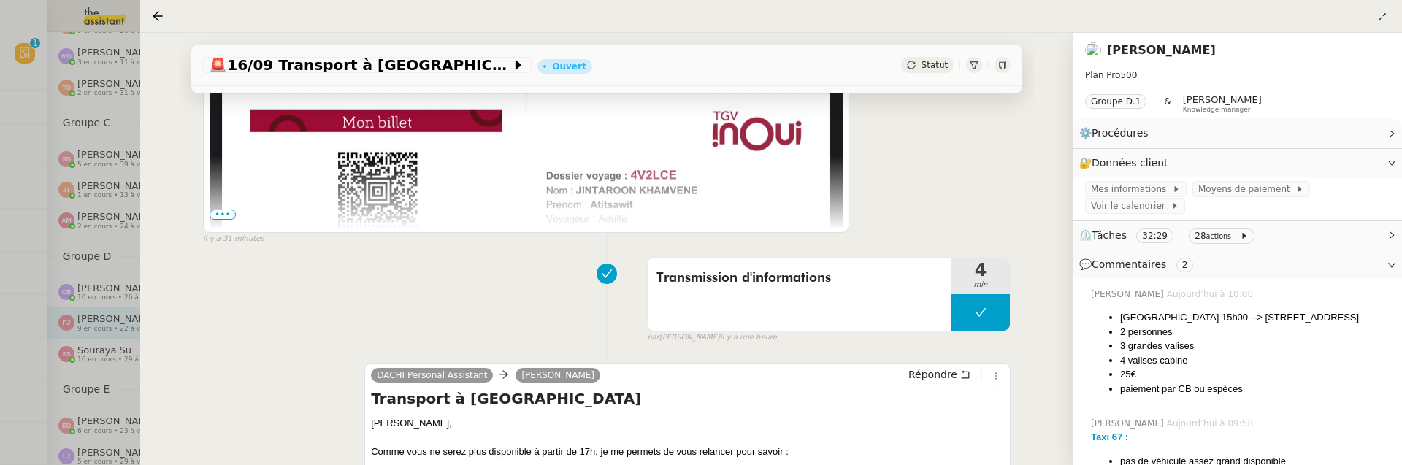
scroll to position [416, 0]
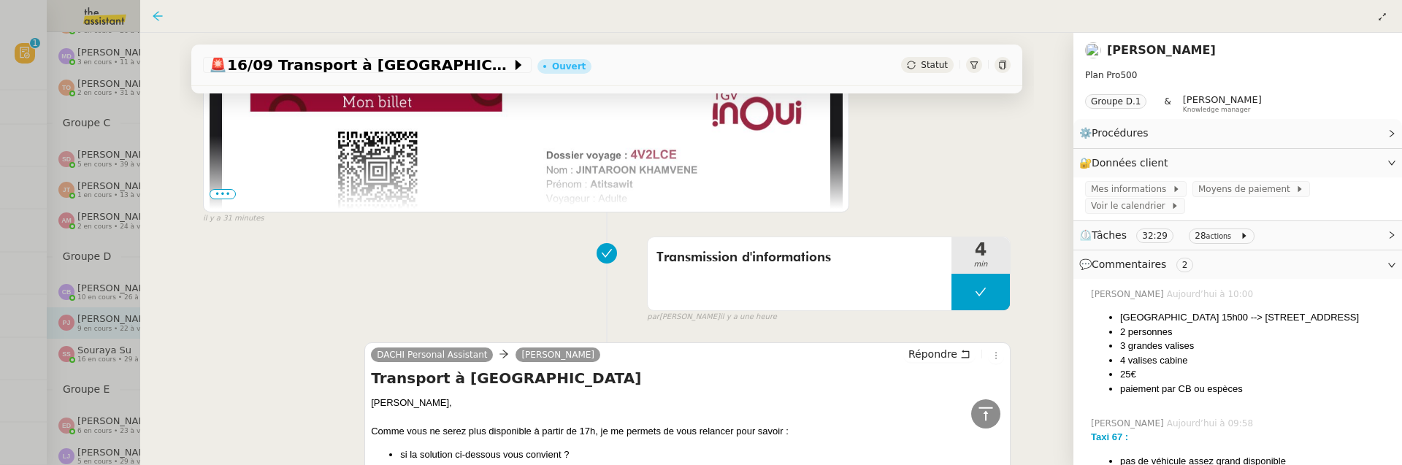
click at [152, 18] on icon at bounding box center [158, 16] width 12 height 12
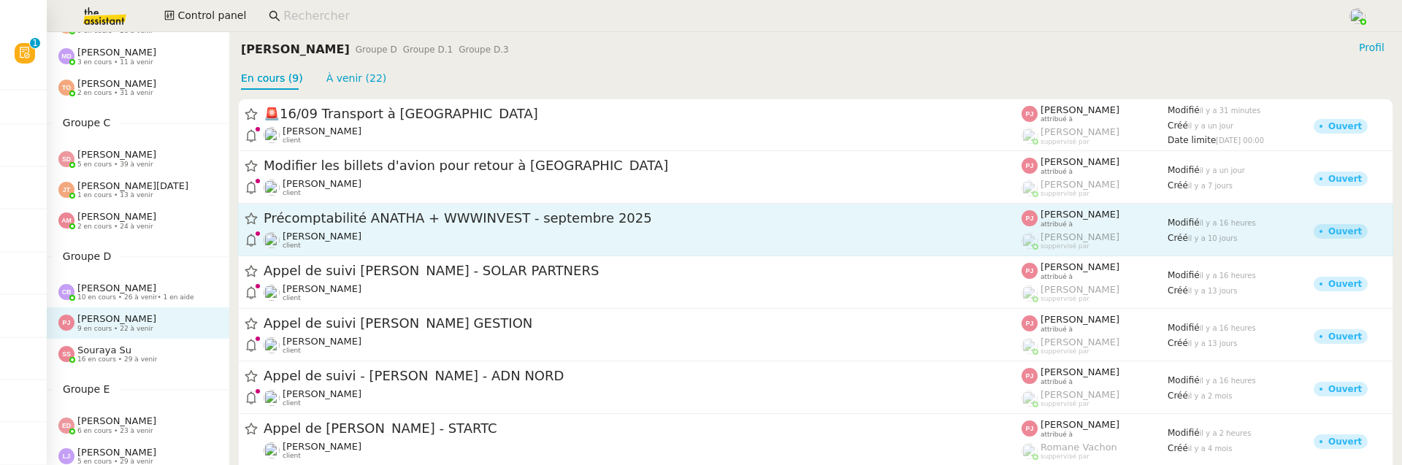
click at [375, 231] on div "Paul WEIBEL client" at bounding box center [643, 240] width 758 height 19
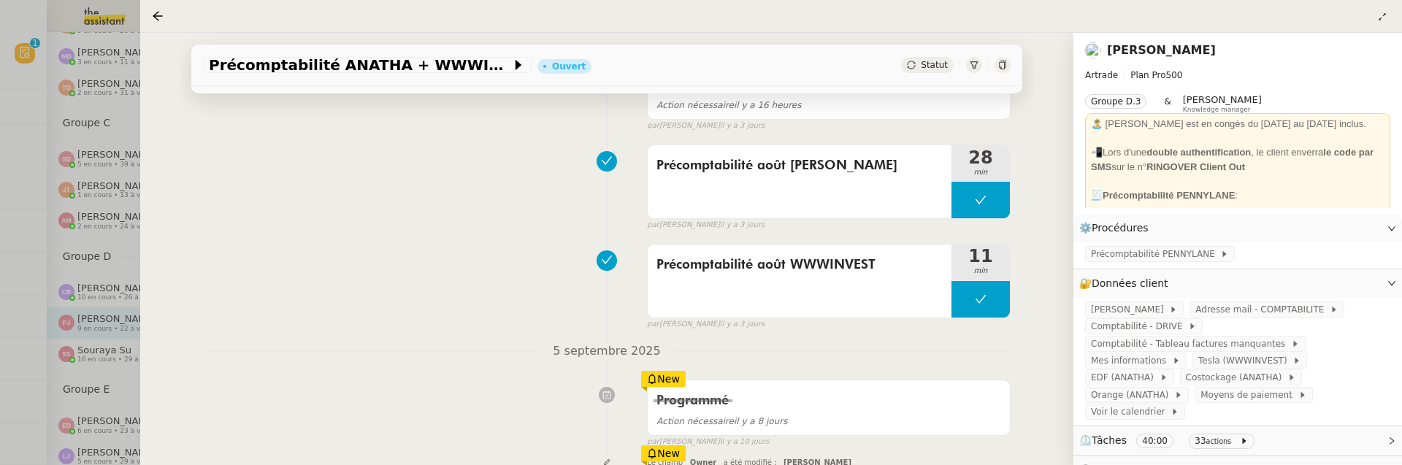
scroll to position [252, 0]
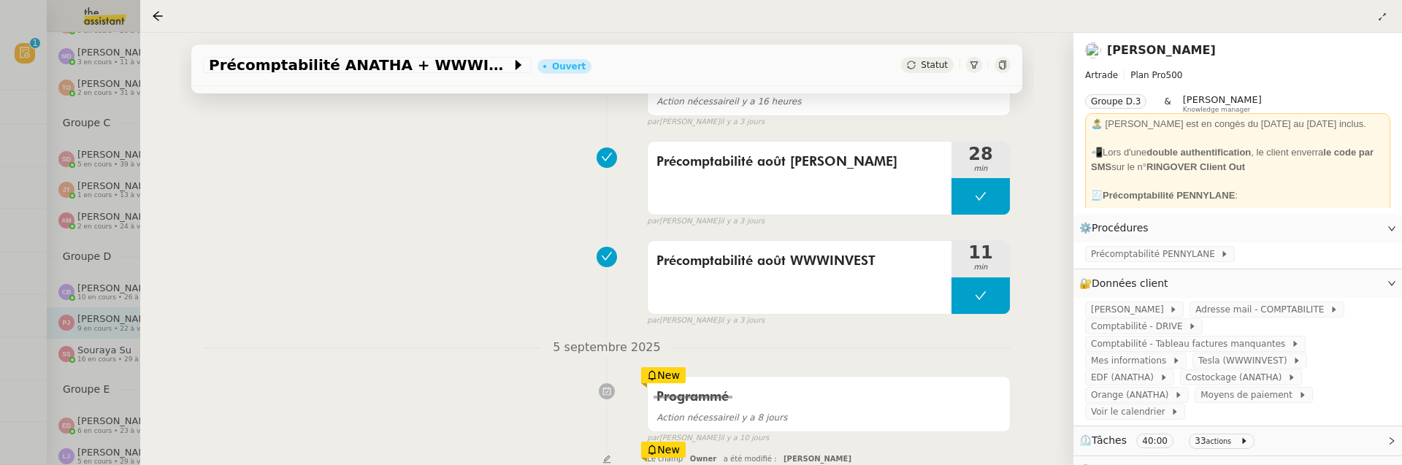
click at [150, 17] on nz-page-header at bounding box center [771, 16] width 1262 height 33
click at [153, 18] on icon at bounding box center [158, 16] width 12 height 12
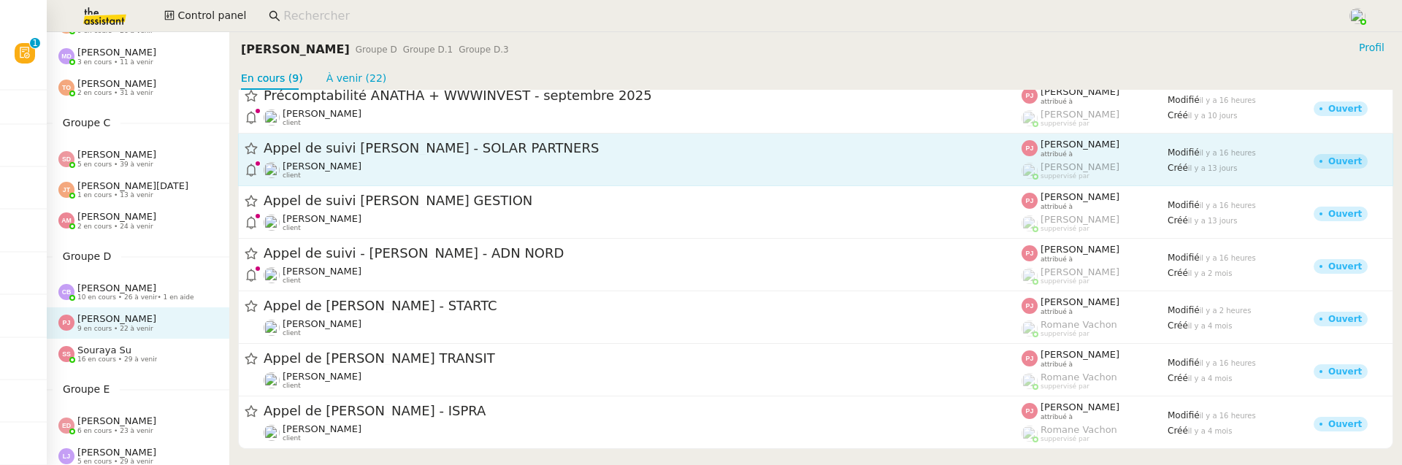
scroll to position [124, 0]
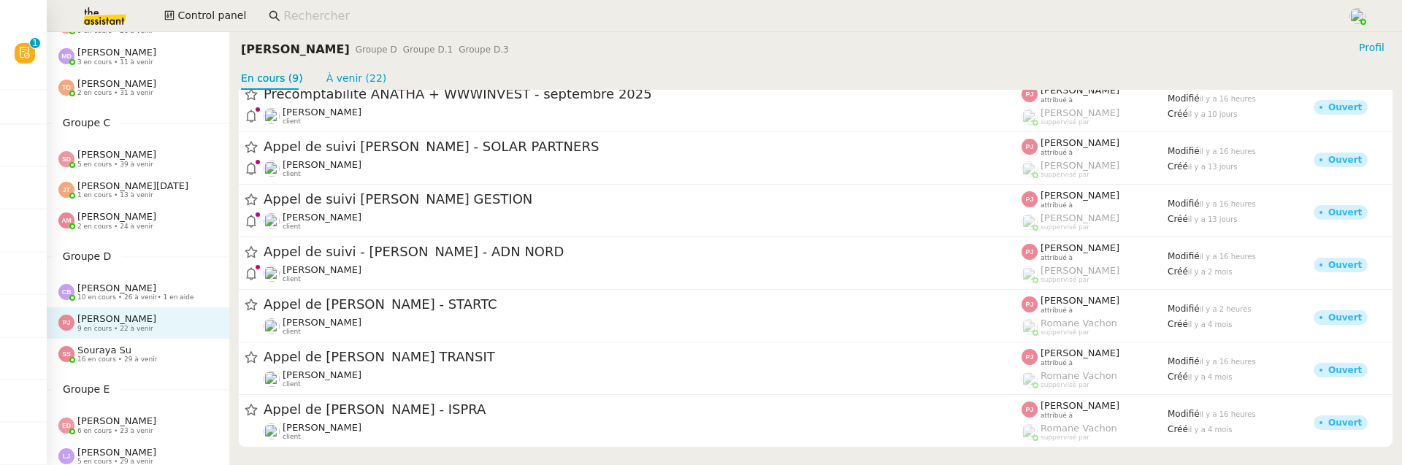
click at [98, 351] on span "Souraya Su" at bounding box center [104, 350] width 54 height 11
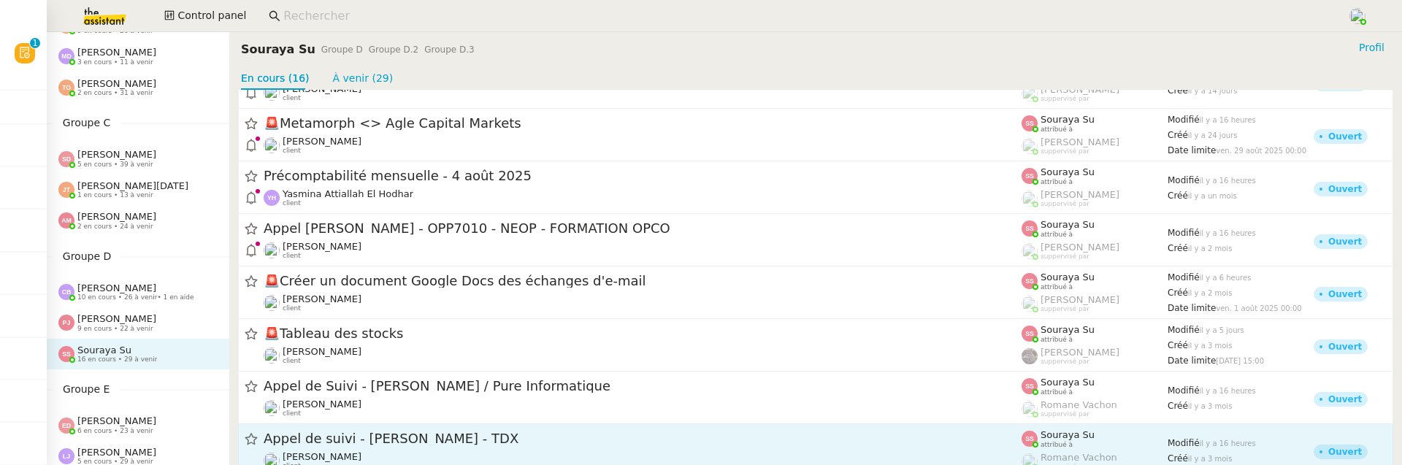
scroll to position [374, 0]
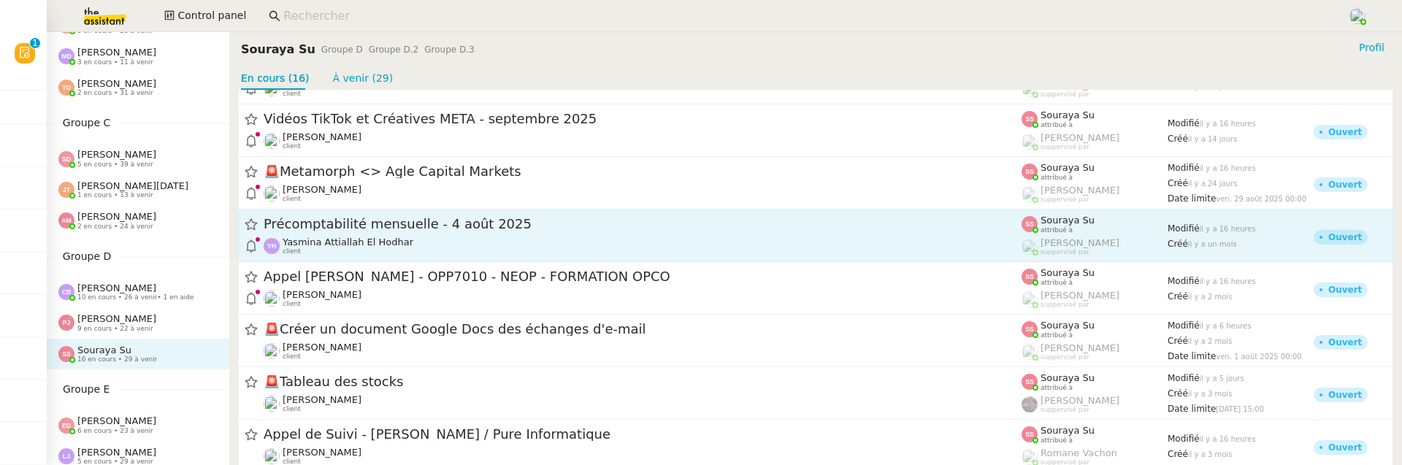
click at [520, 218] on span "Précomptabilité mensuelle - 4 août 2025" at bounding box center [643, 224] width 758 height 13
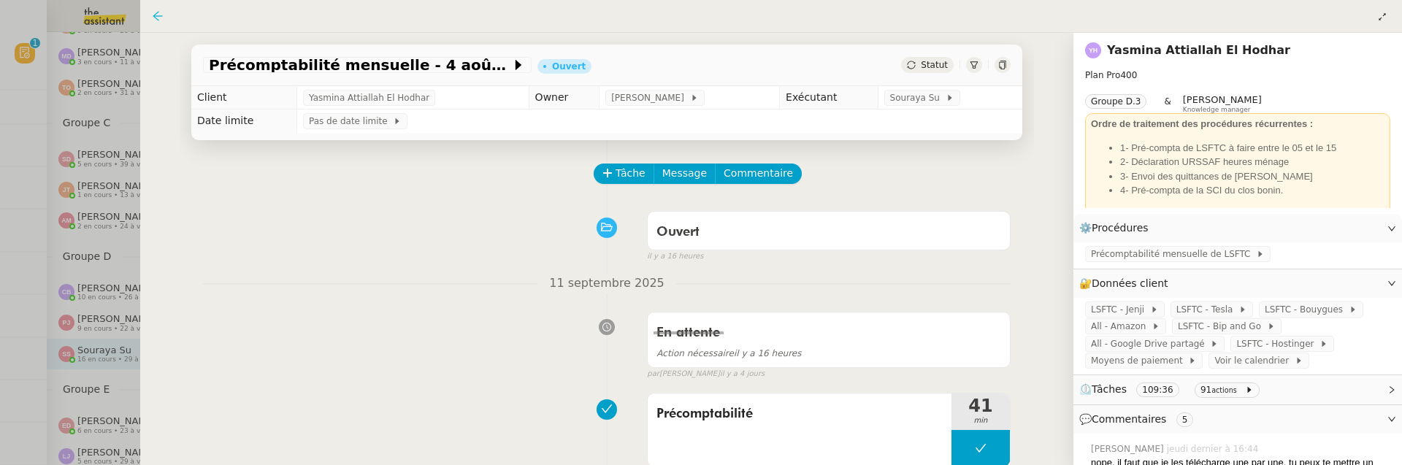
click at [157, 16] on icon at bounding box center [157, 15] width 9 height 9
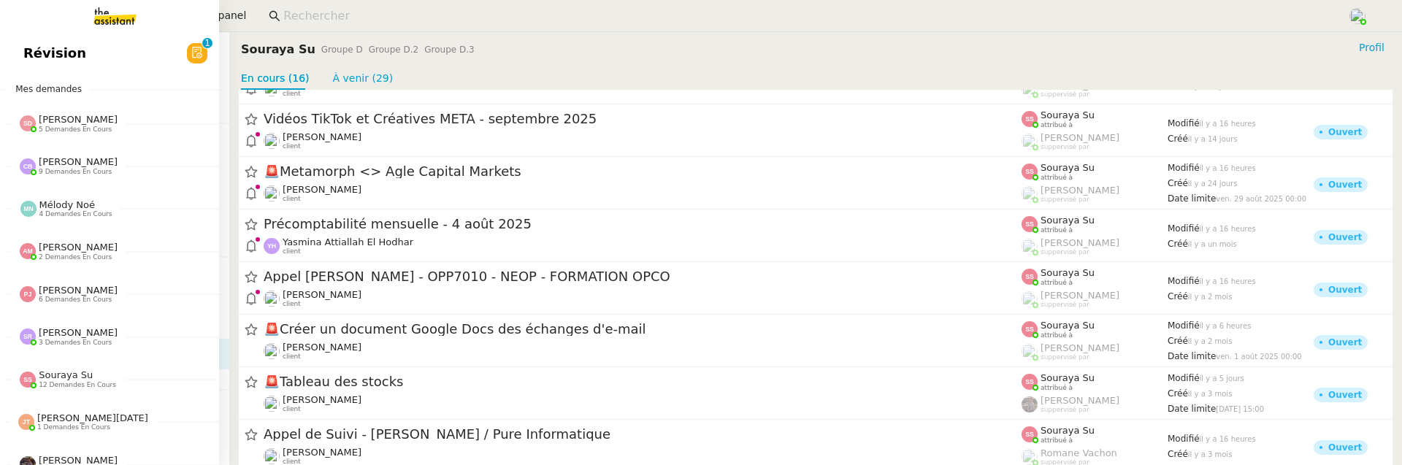
click at [23, 52] on span "Révision" at bounding box center [54, 53] width 63 height 22
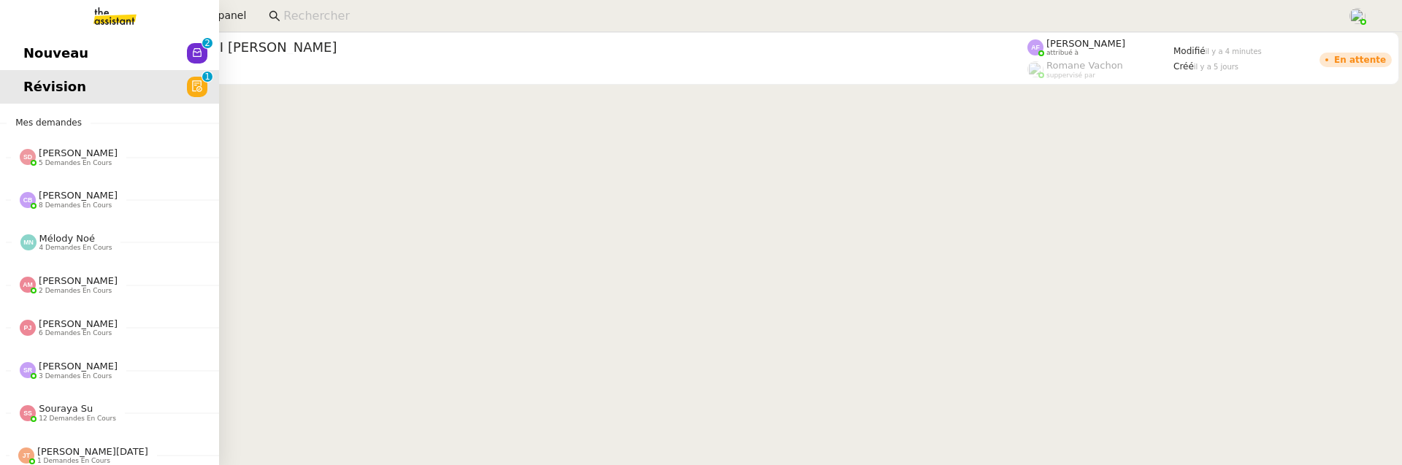
click at [61, 57] on span "Nouveau" at bounding box center [55, 53] width 65 height 22
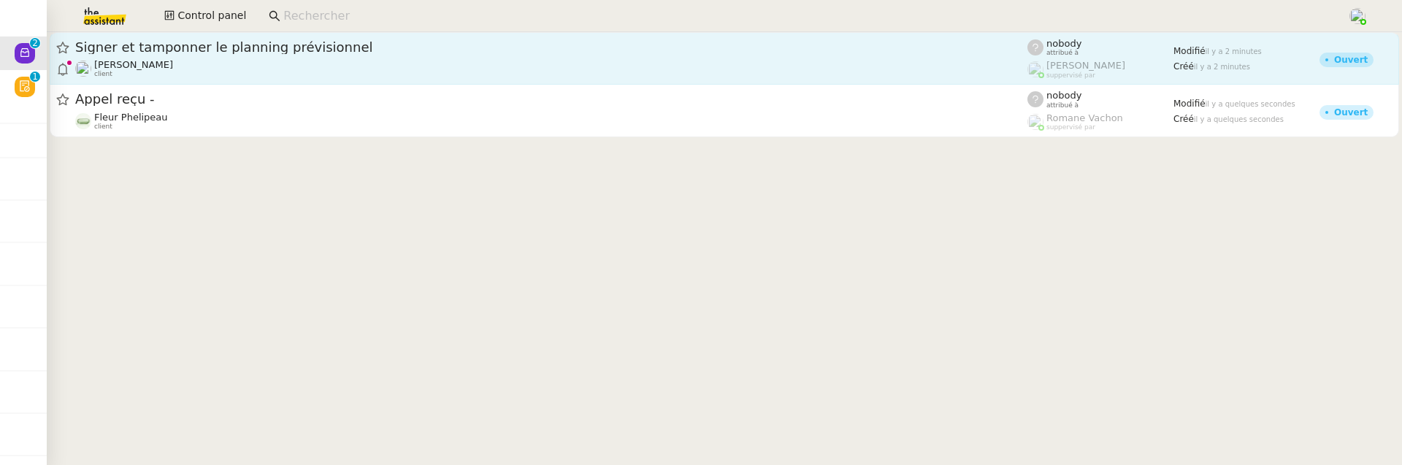
click at [419, 53] on span "Signer et tamponner le planning prévisionnel" at bounding box center [551, 47] width 952 height 13
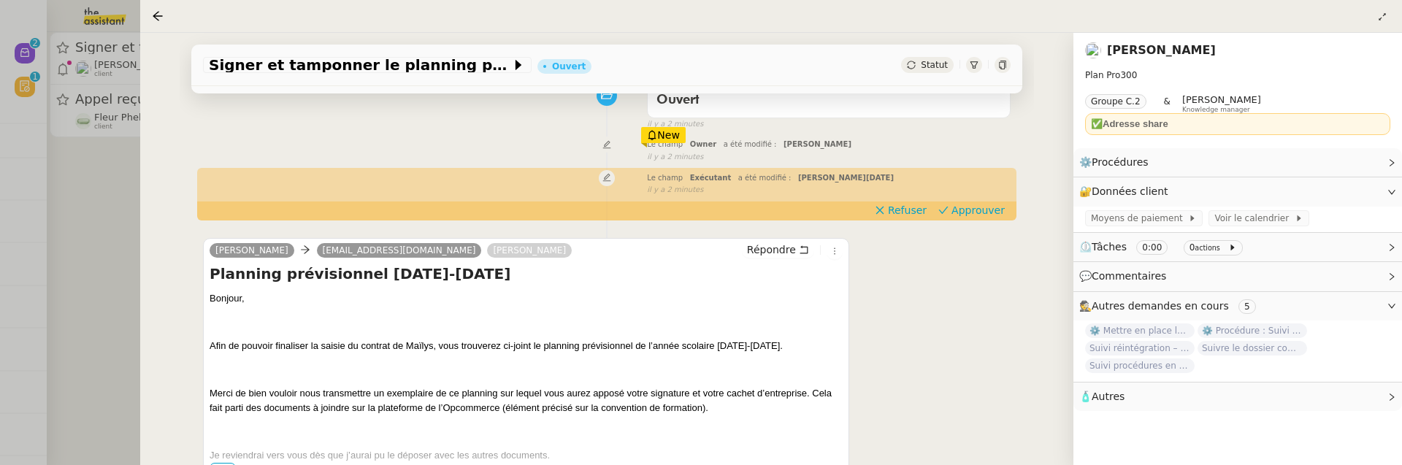
scroll to position [133, 0]
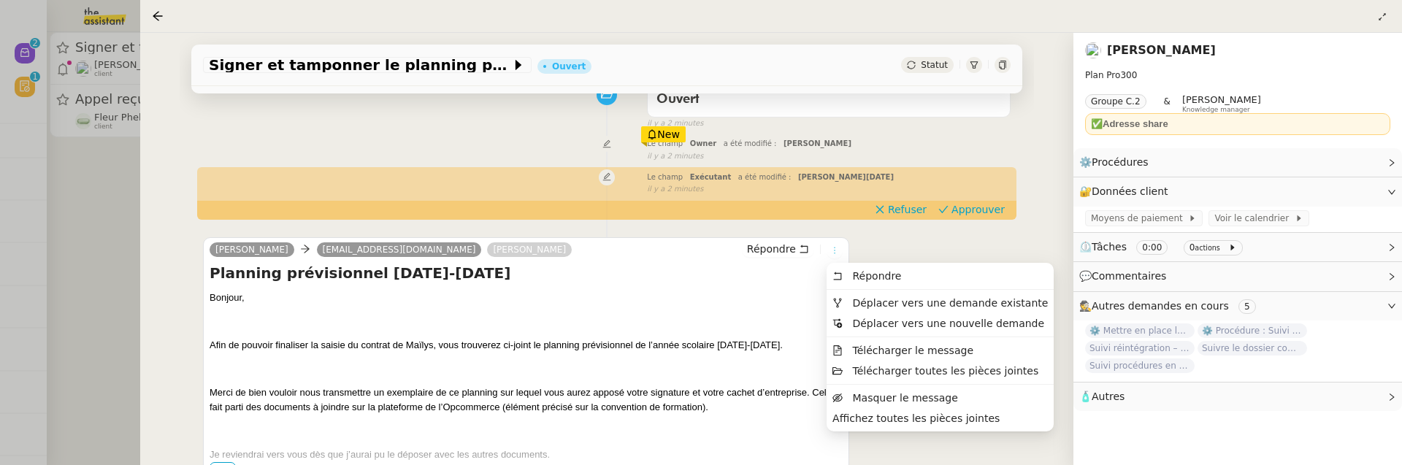
click at [837, 247] on icon at bounding box center [834, 250] width 9 height 9
click at [865, 301] on span "Déplacer vers une demande existante" at bounding box center [950, 303] width 196 height 12
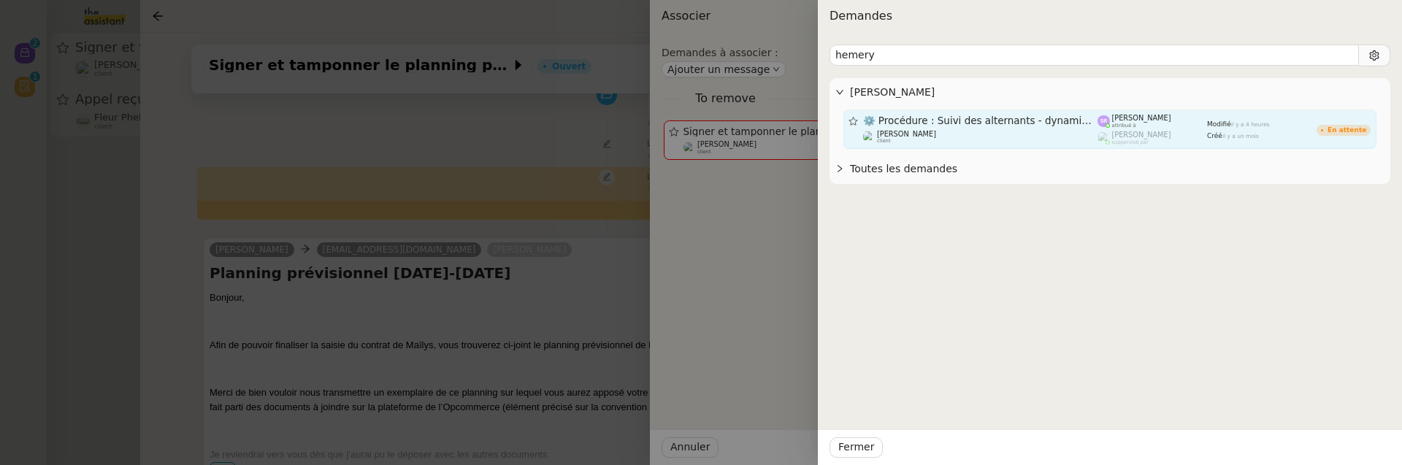
type input "hemery"
click at [1049, 120] on span "⚙️ Procédure : Suivi des alternants - dynamique" at bounding box center [980, 121] width 235 height 10
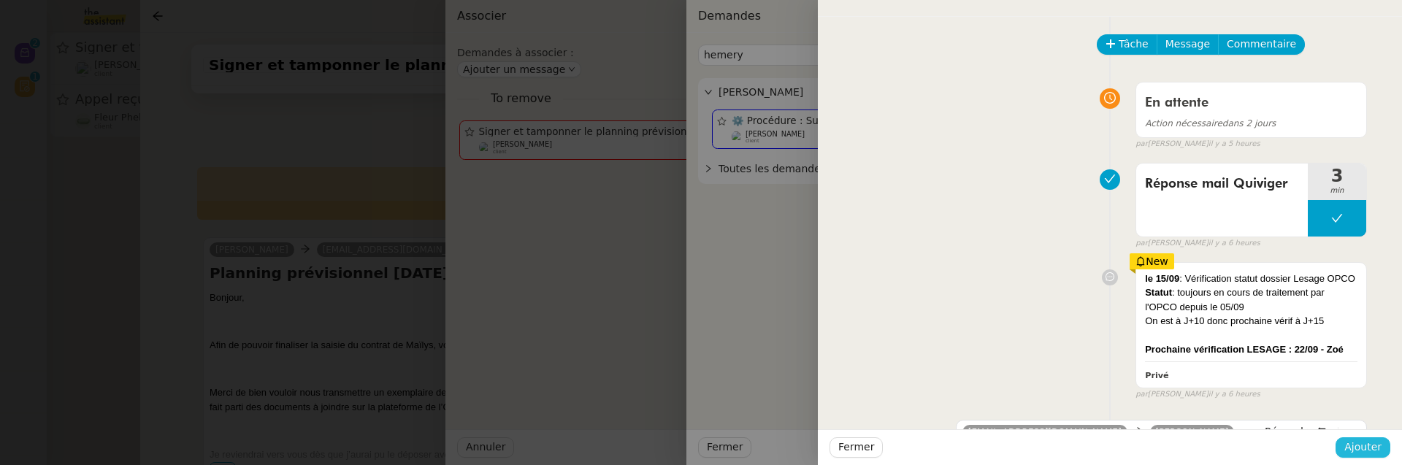
click at [1376, 445] on span "Ajouter" at bounding box center [1362, 447] width 37 height 17
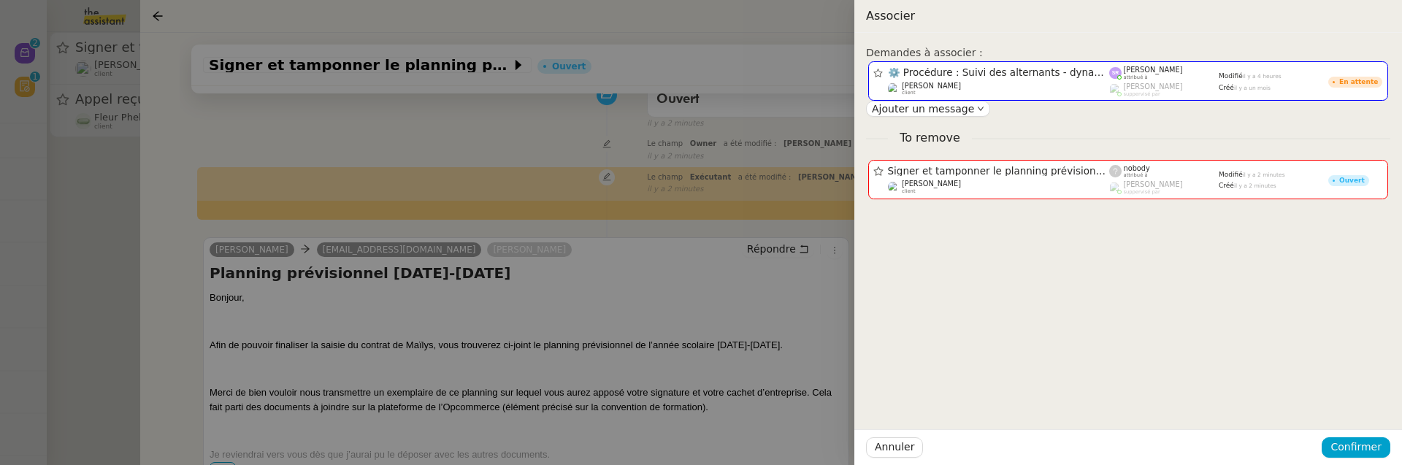
click at [1364, 433] on div "Annuler Confirmer" at bounding box center [1128, 447] width 548 height 36
click at [1364, 445] on span "Confirmer" at bounding box center [1355, 447] width 51 height 17
click at [1364, 410] on span "Ajouter" at bounding box center [1357, 409] width 37 height 15
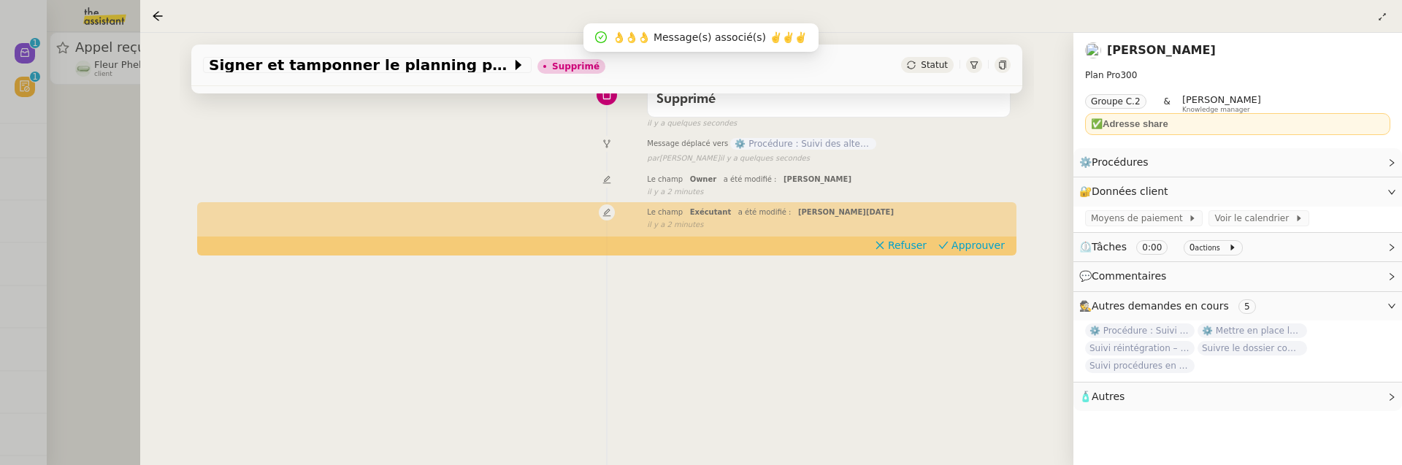
click at [109, 234] on div at bounding box center [701, 232] width 1402 height 465
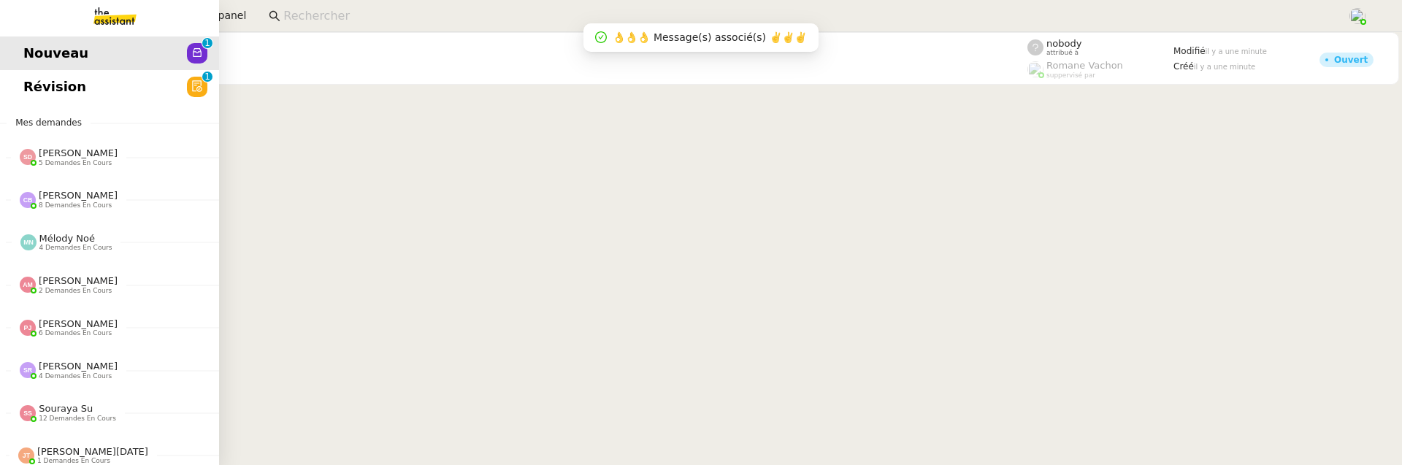
click at [37, 80] on span "Révision" at bounding box center [54, 87] width 63 height 22
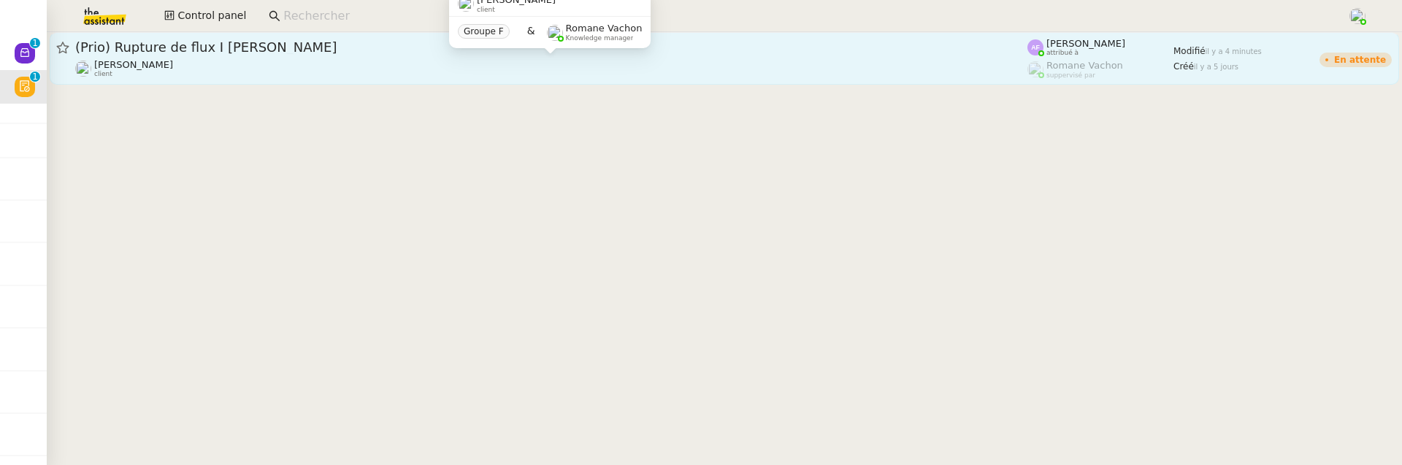
click at [411, 64] on div "Pierre Mergui client" at bounding box center [551, 68] width 952 height 19
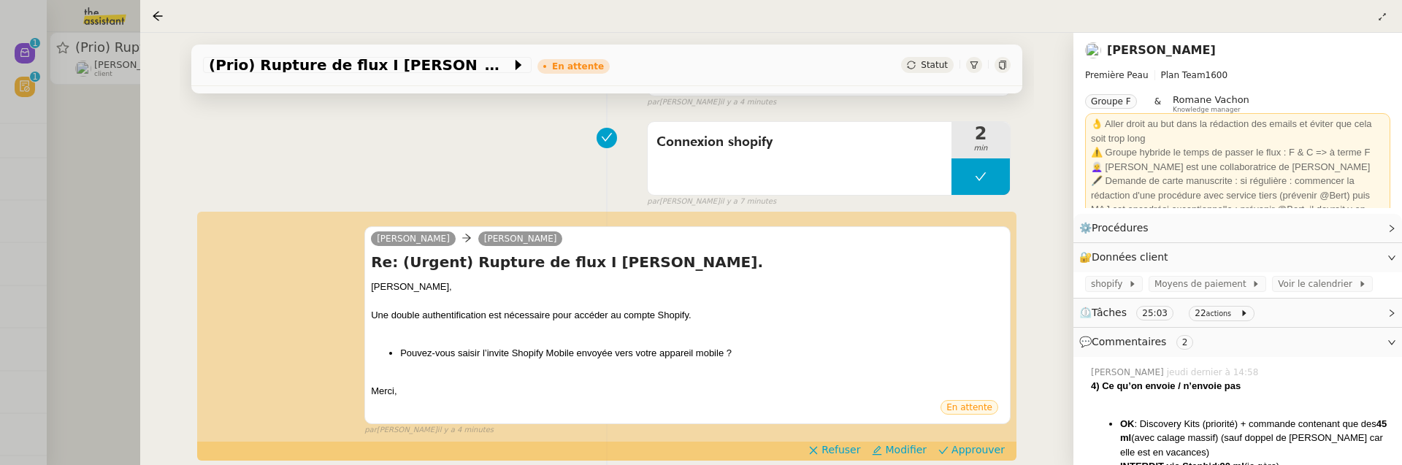
scroll to position [191, 0]
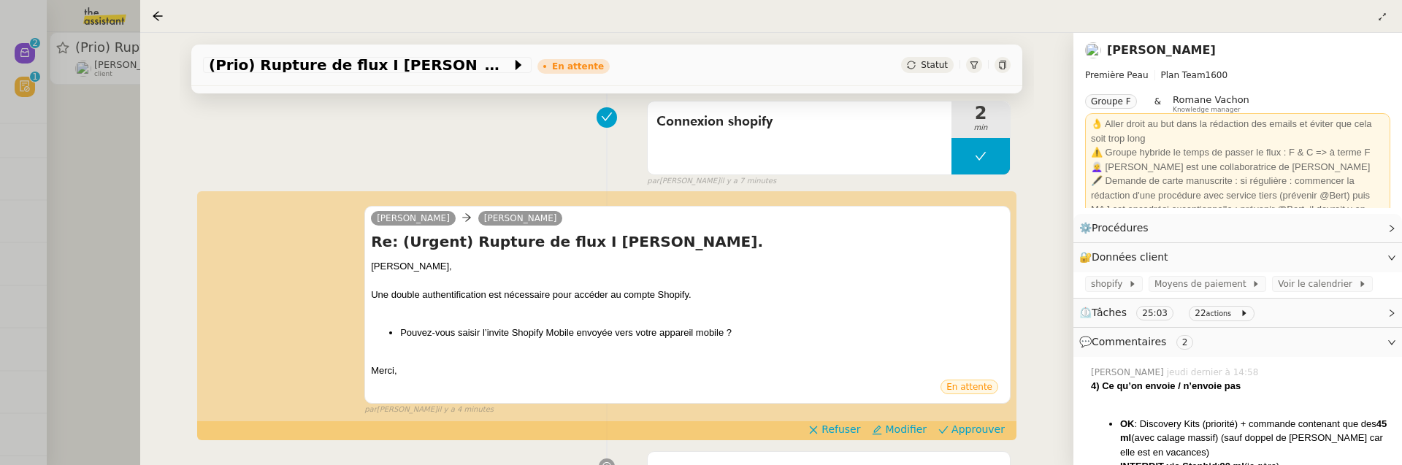
click at [90, 254] on div at bounding box center [701, 232] width 1402 height 465
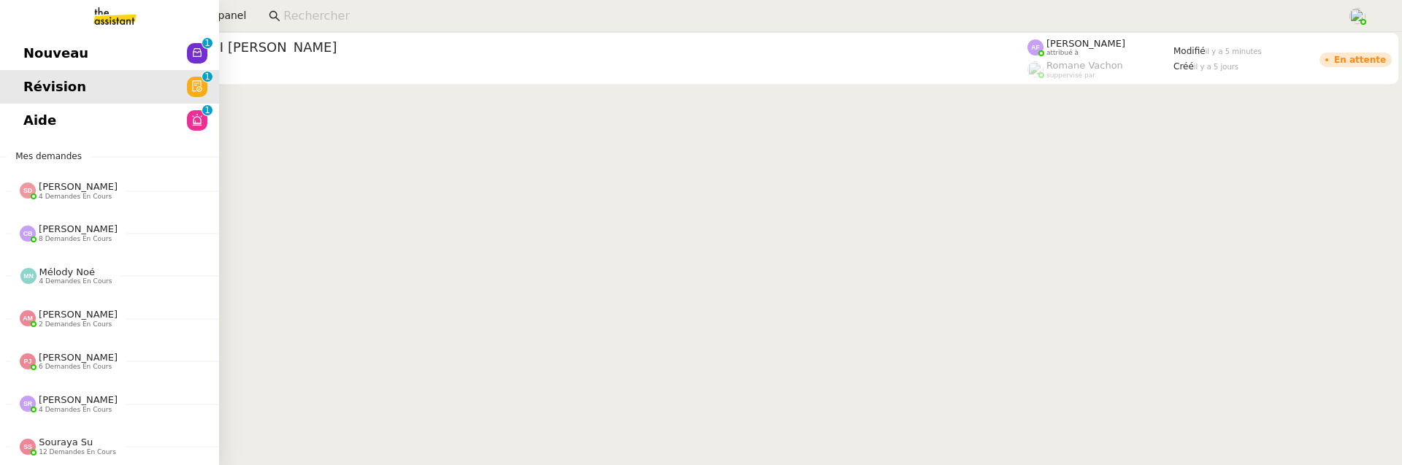
click at [39, 44] on link "Nouveau 0 1 2 3 4 5 6 7 8 9" at bounding box center [109, 54] width 219 height 34
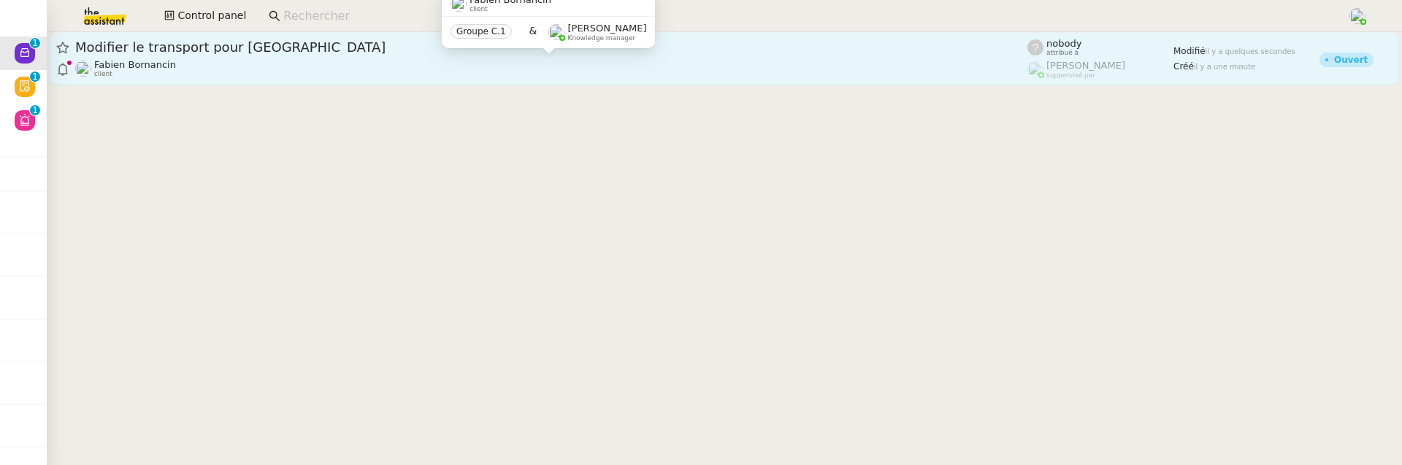
click at [369, 70] on div "[PERSON_NAME] client" at bounding box center [551, 68] width 952 height 19
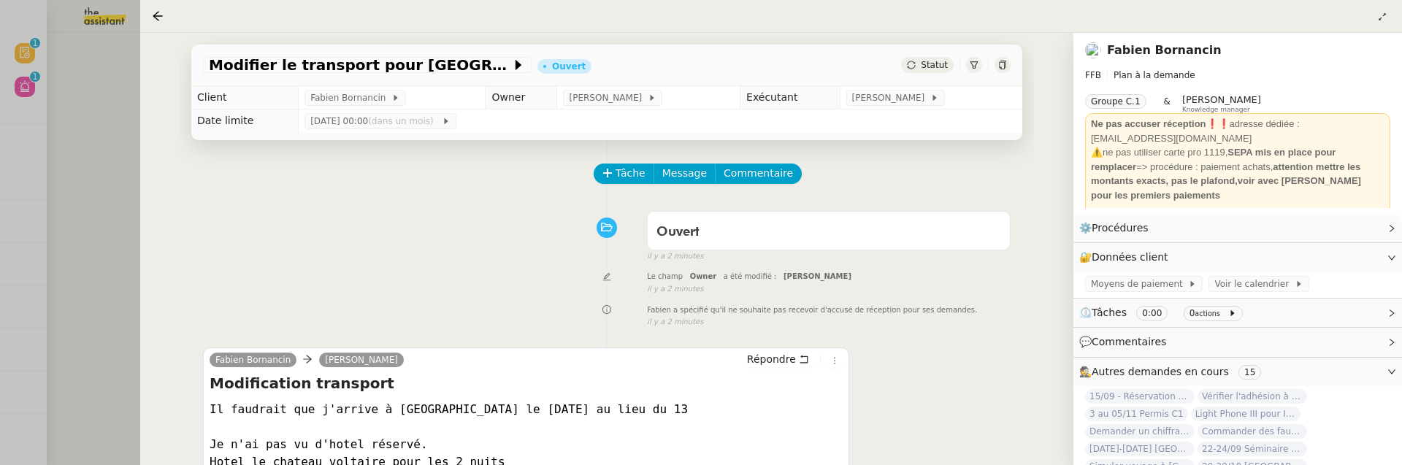
click at [131, 232] on div at bounding box center [701, 232] width 1402 height 465
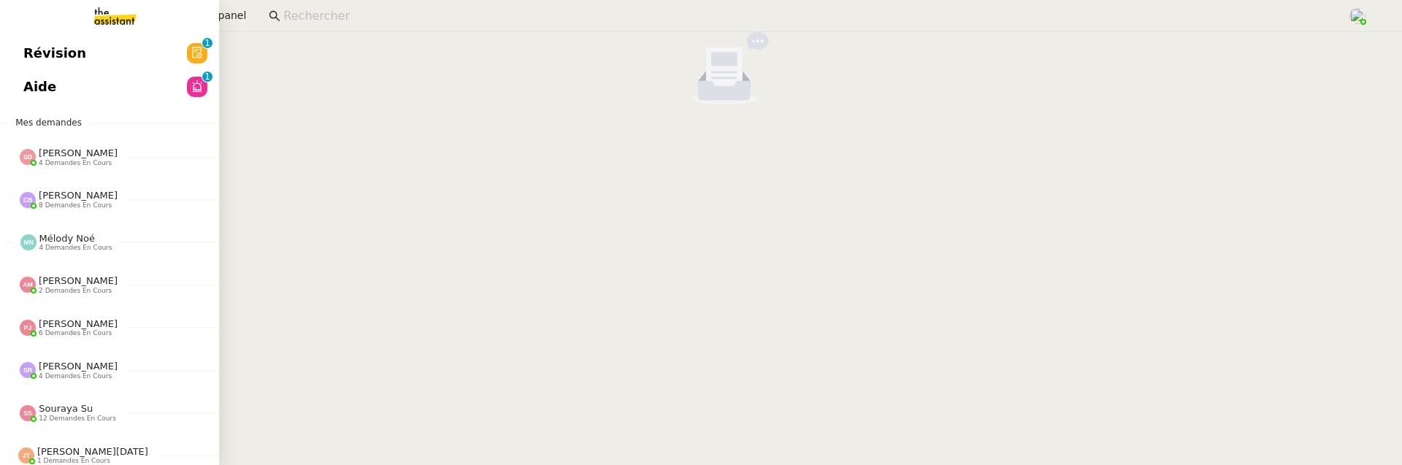
click at [40, 82] on link "Aide 0 1 2 3 4 5 6 7 8 9" at bounding box center [109, 87] width 219 height 34
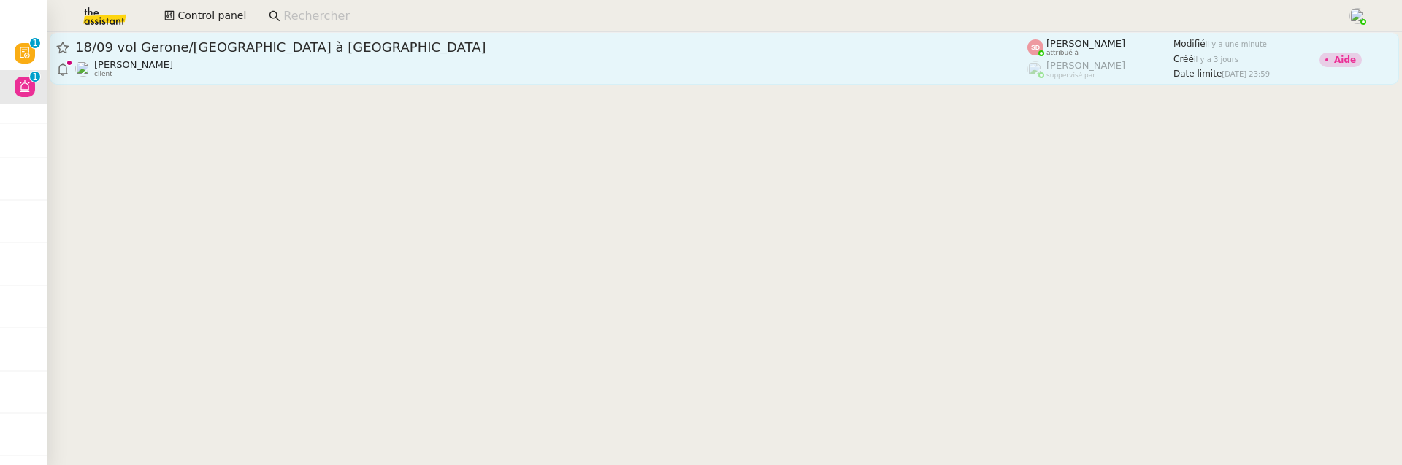
click at [407, 74] on div "Laurène Gauthier client" at bounding box center [551, 68] width 952 height 19
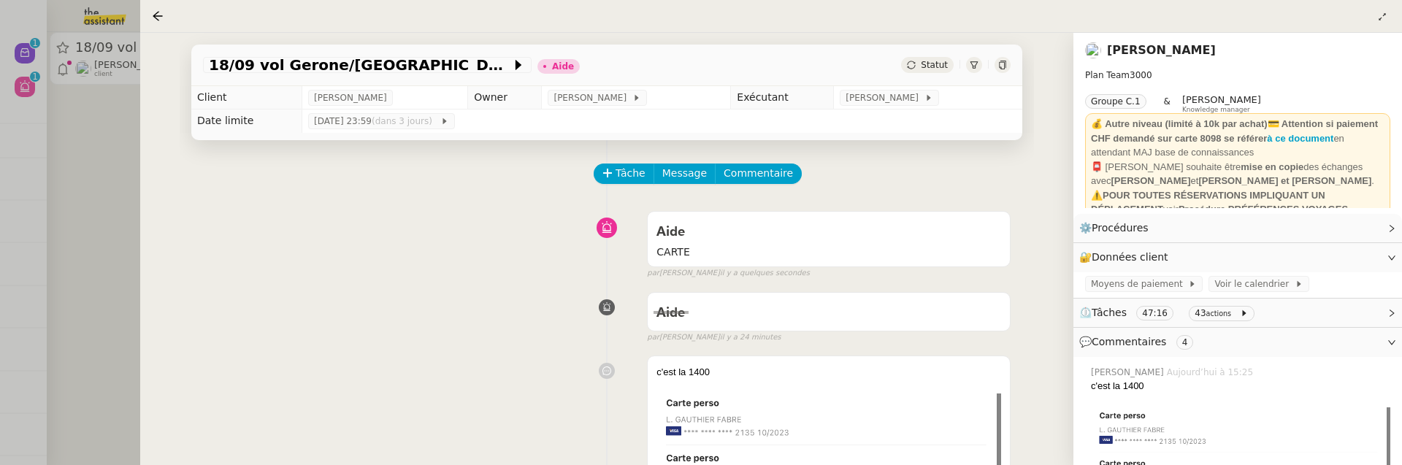
click at [95, 197] on div at bounding box center [701, 232] width 1402 height 465
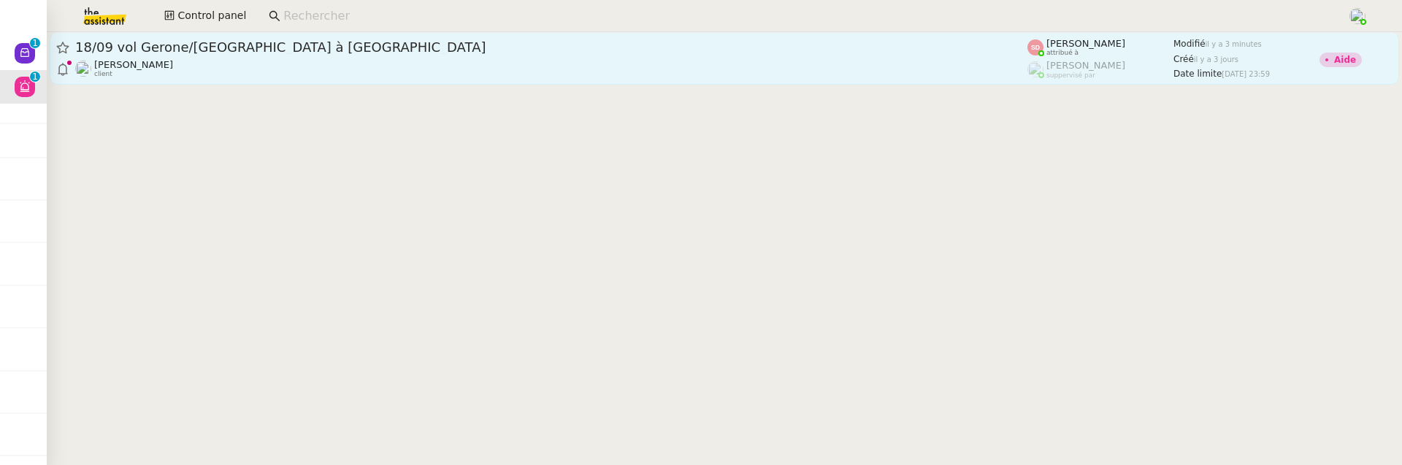
click at [426, 59] on div "Laurène Gauthier client" at bounding box center [551, 68] width 952 height 19
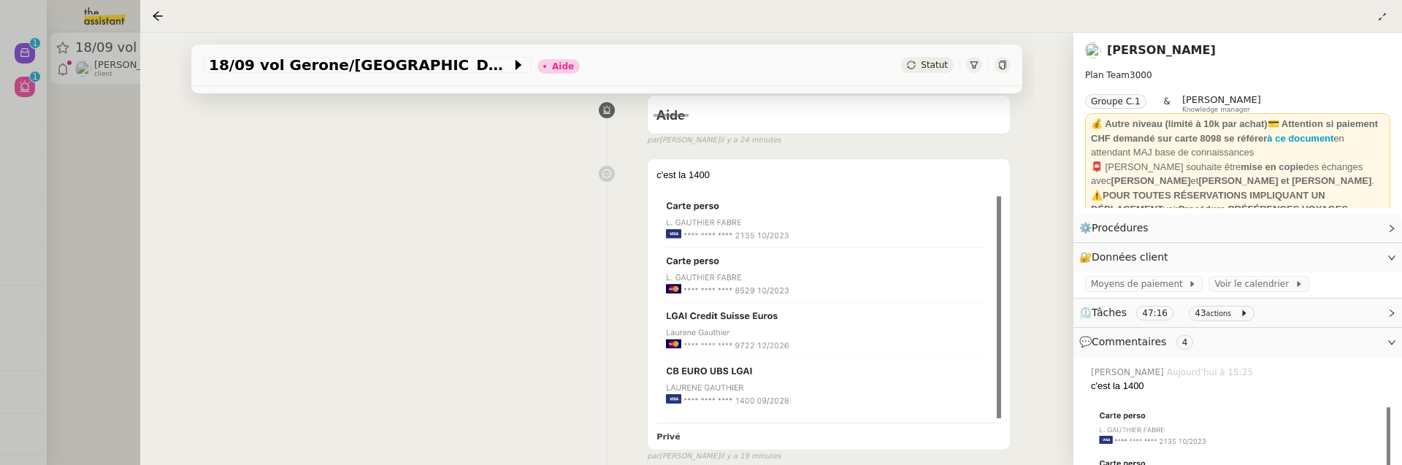
scroll to position [205, 0]
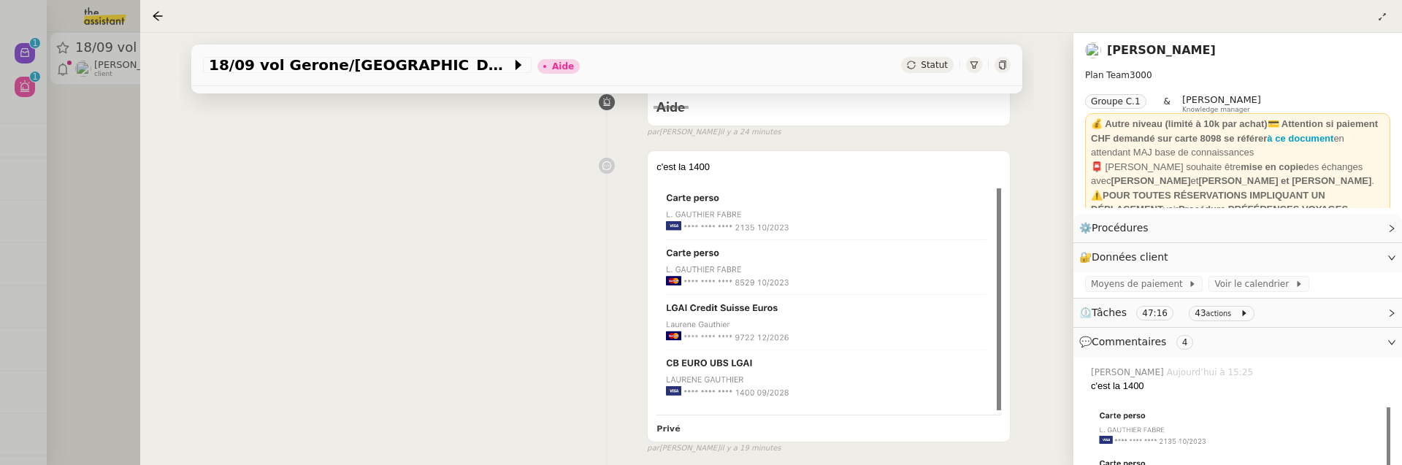
click at [94, 161] on div at bounding box center [701, 232] width 1402 height 465
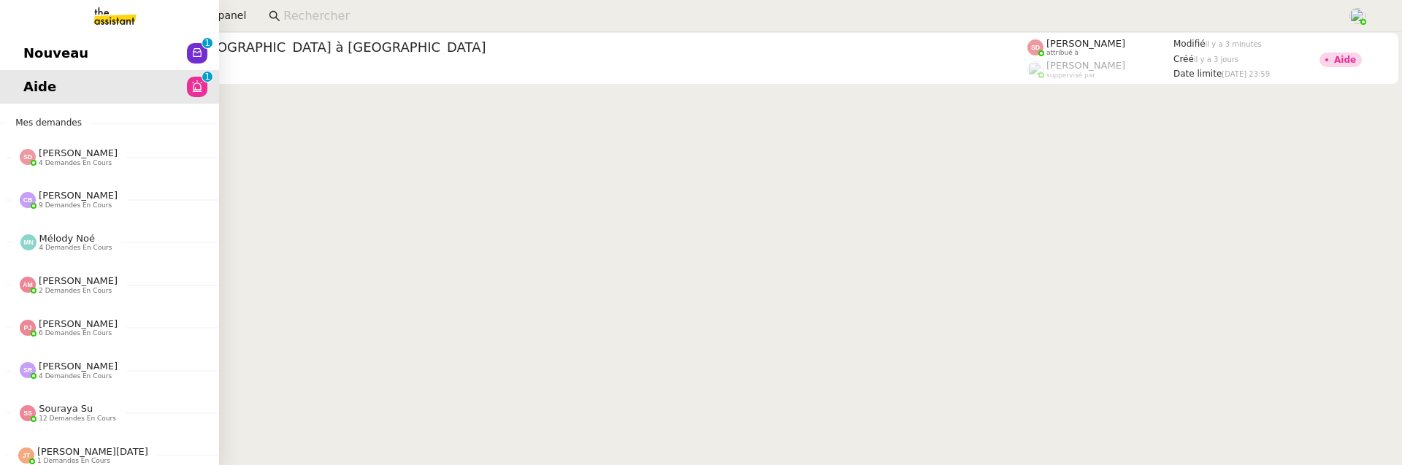
click at [28, 54] on span "Nouveau" at bounding box center [55, 53] width 65 height 22
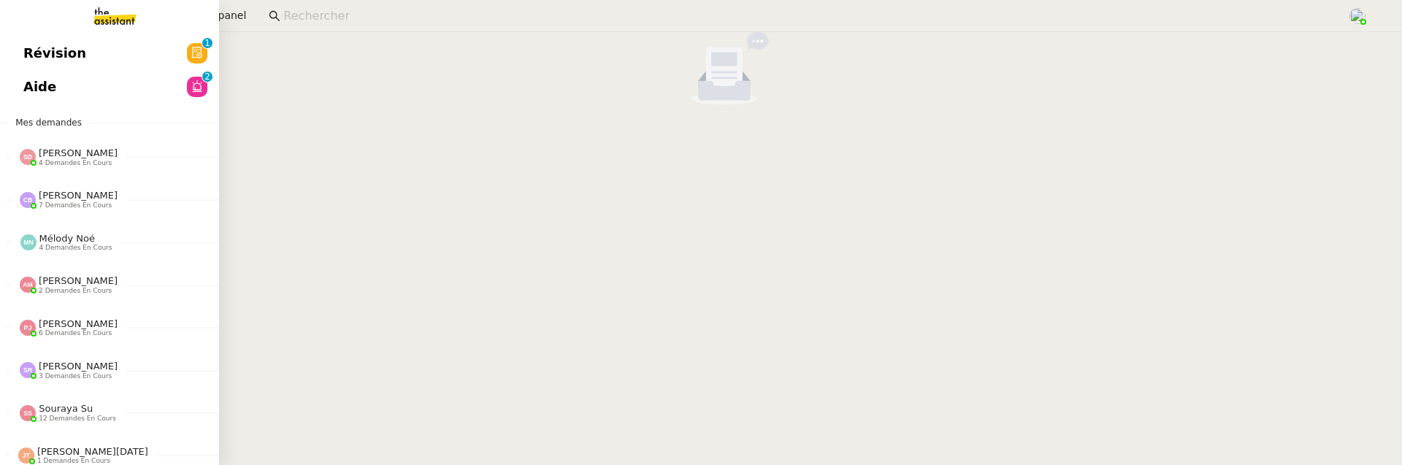
click at [33, 52] on span "Révision" at bounding box center [54, 53] width 63 height 22
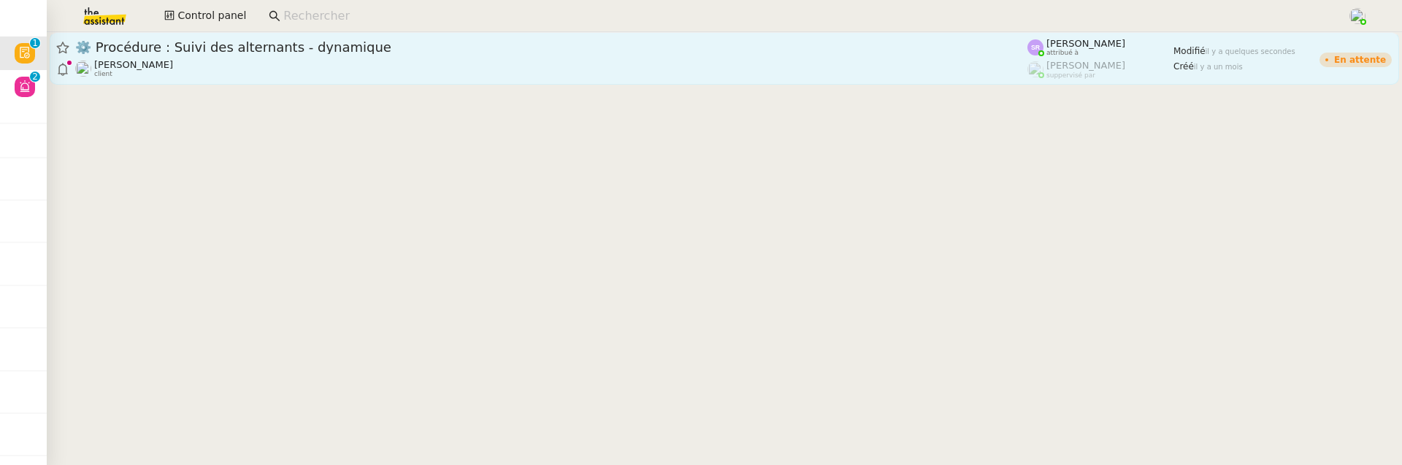
click at [386, 58] on div "⚙️ Procédure : Suivi des alternants - dynamique Réma Ngaiboye client" at bounding box center [551, 58] width 952 height 39
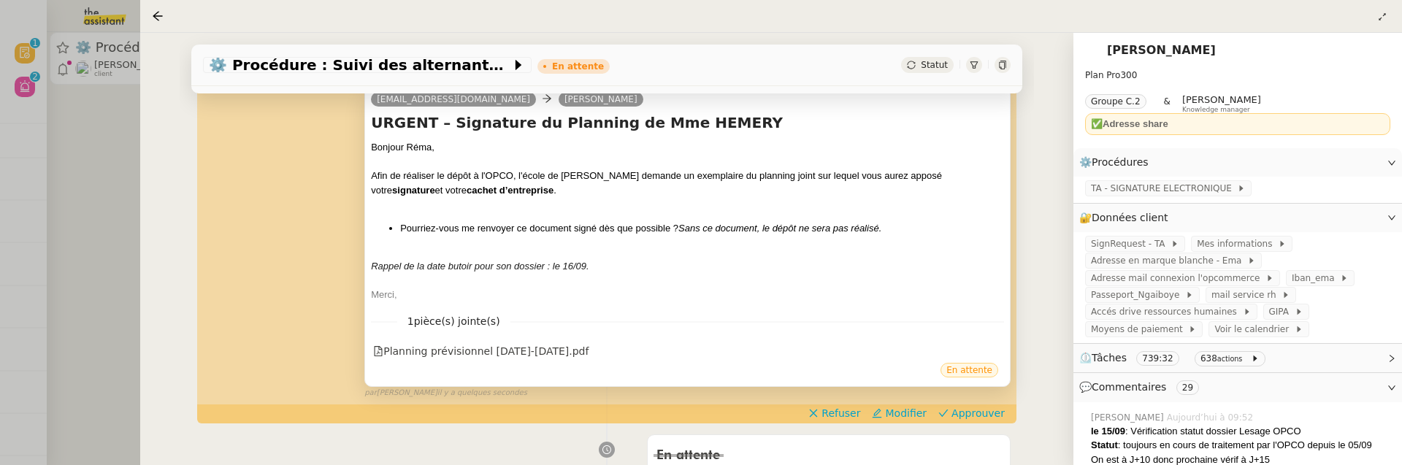
scroll to position [313, 0]
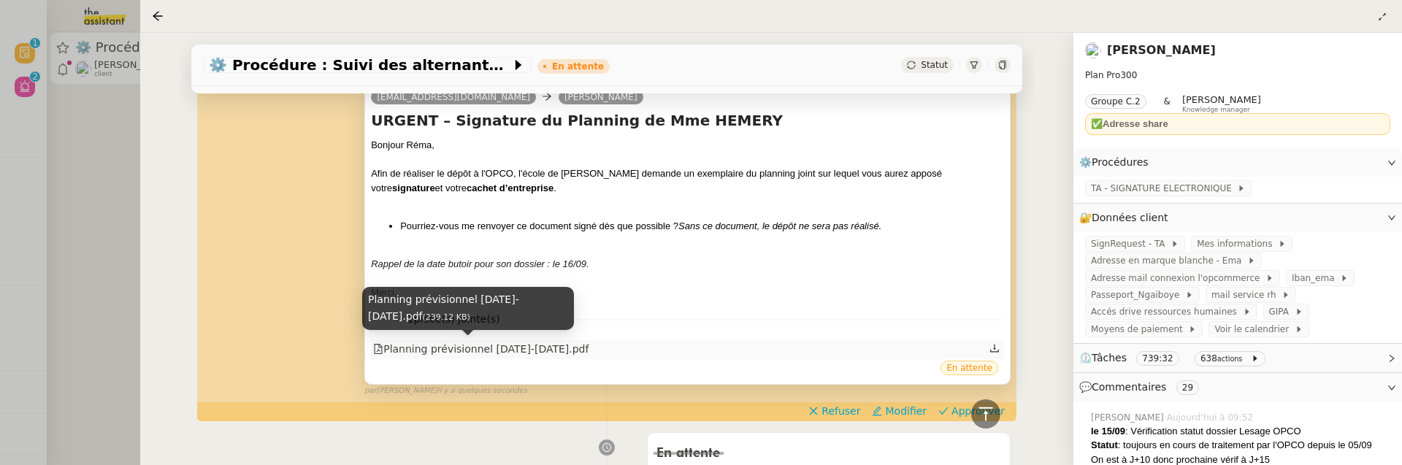
click at [470, 348] on div "Planning prévisionnel 2025-2026.pdf" at bounding box center [480, 349] width 215 height 17
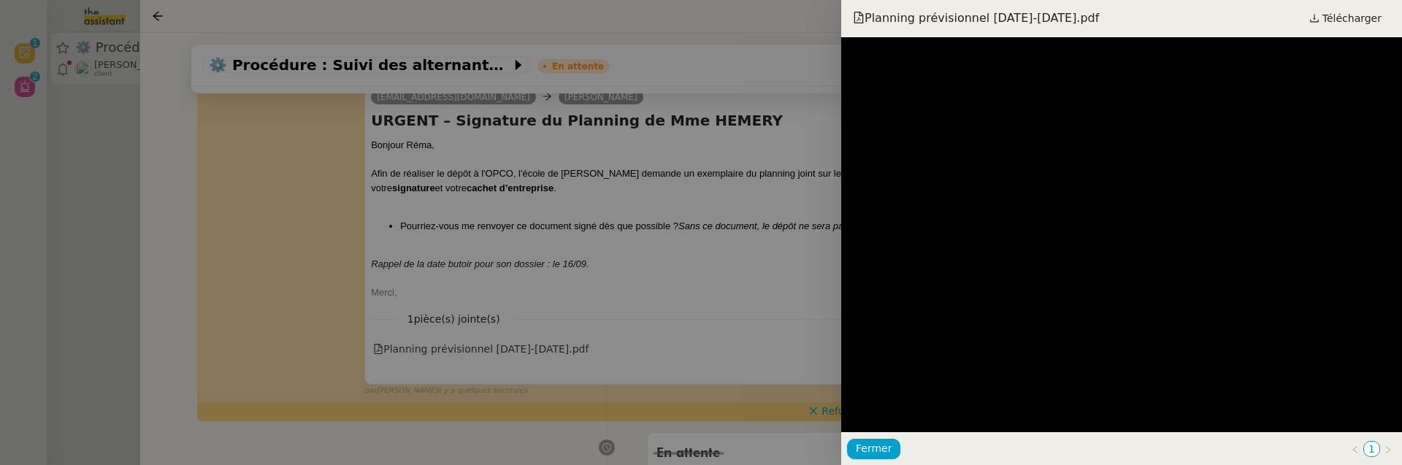
click at [797, 269] on div at bounding box center [701, 232] width 1402 height 465
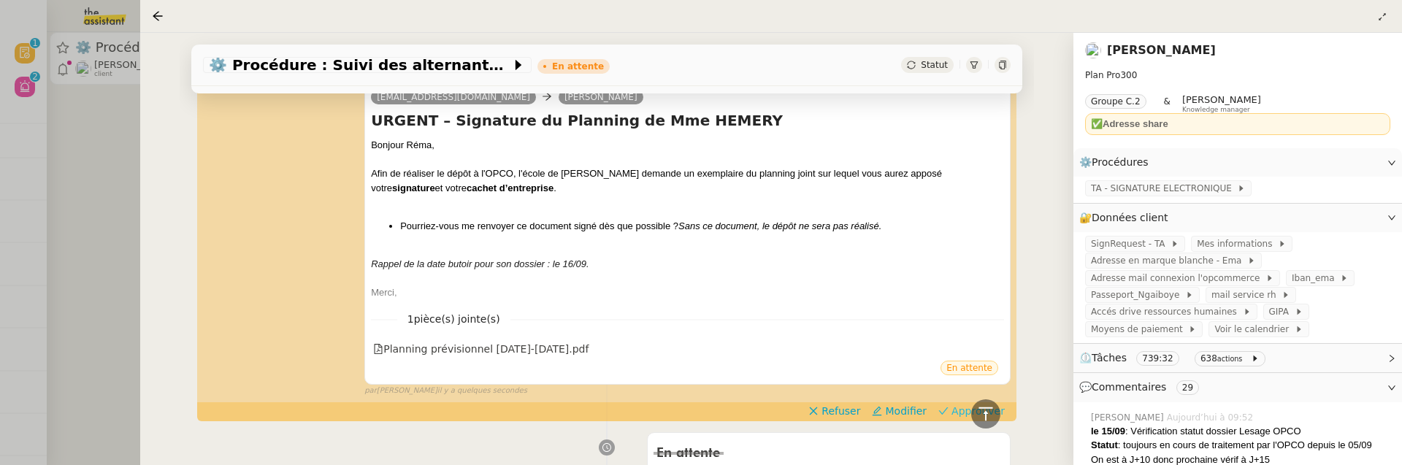
click at [949, 410] on icon at bounding box center [943, 410] width 9 height 7
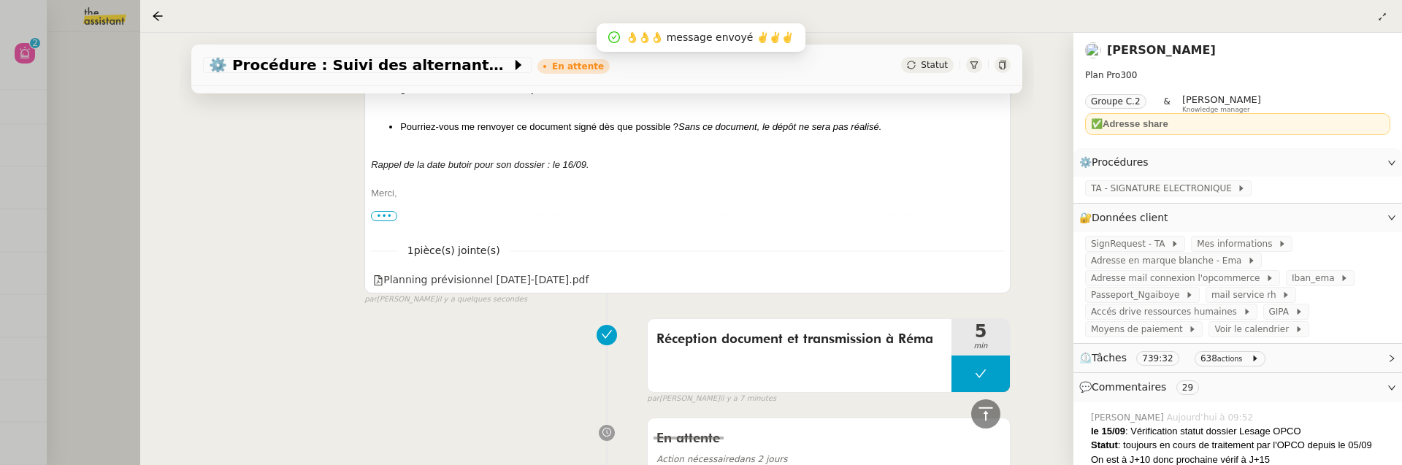
scroll to position [651, 0]
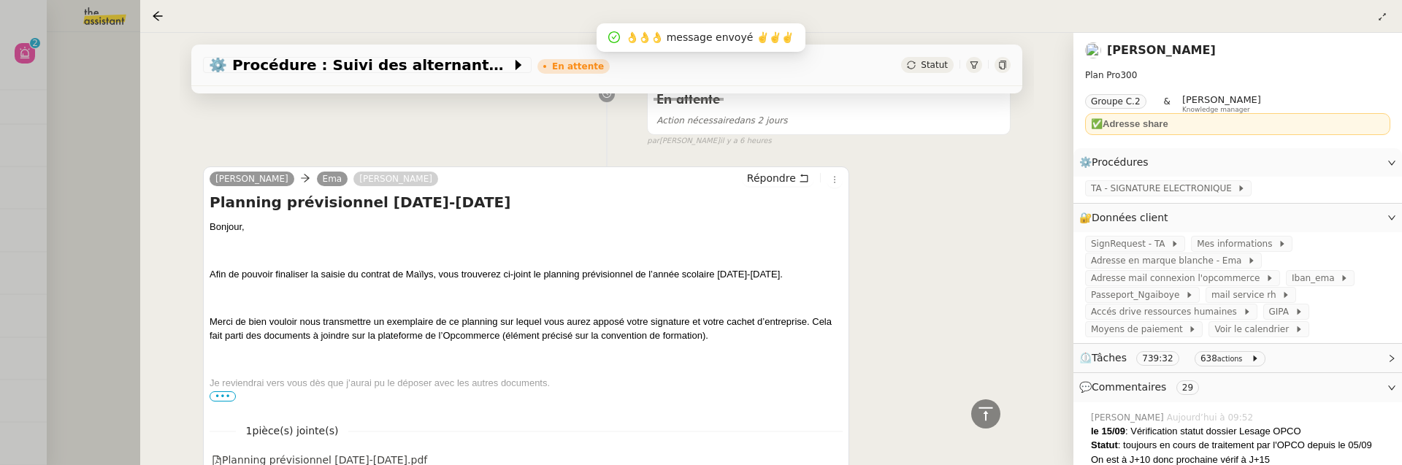
click at [102, 186] on div at bounding box center [701, 232] width 1402 height 465
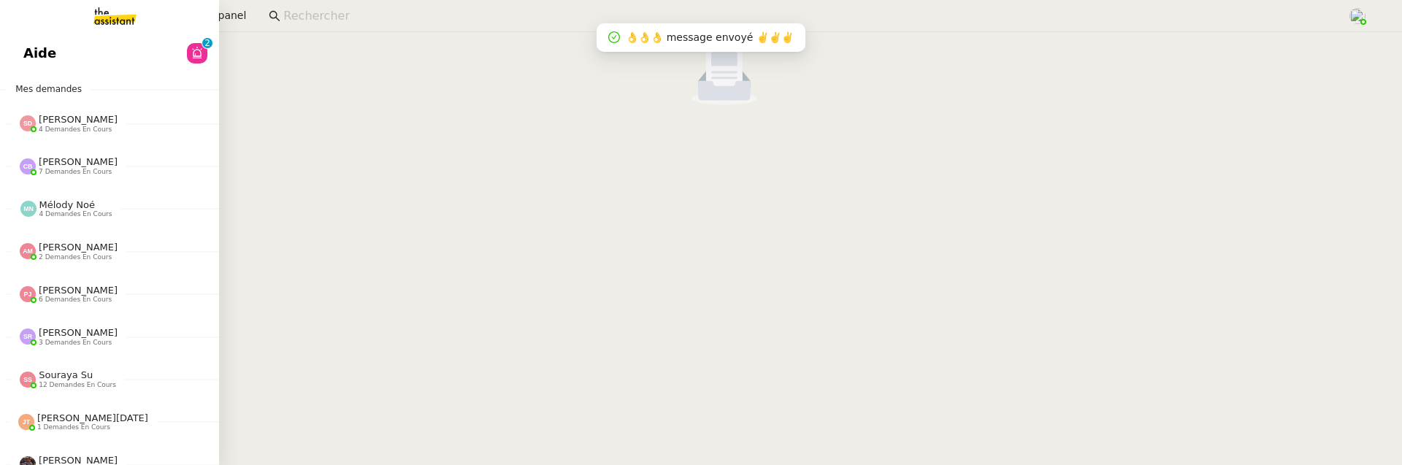
click at [39, 55] on span "Aide" at bounding box center [39, 53] width 33 height 22
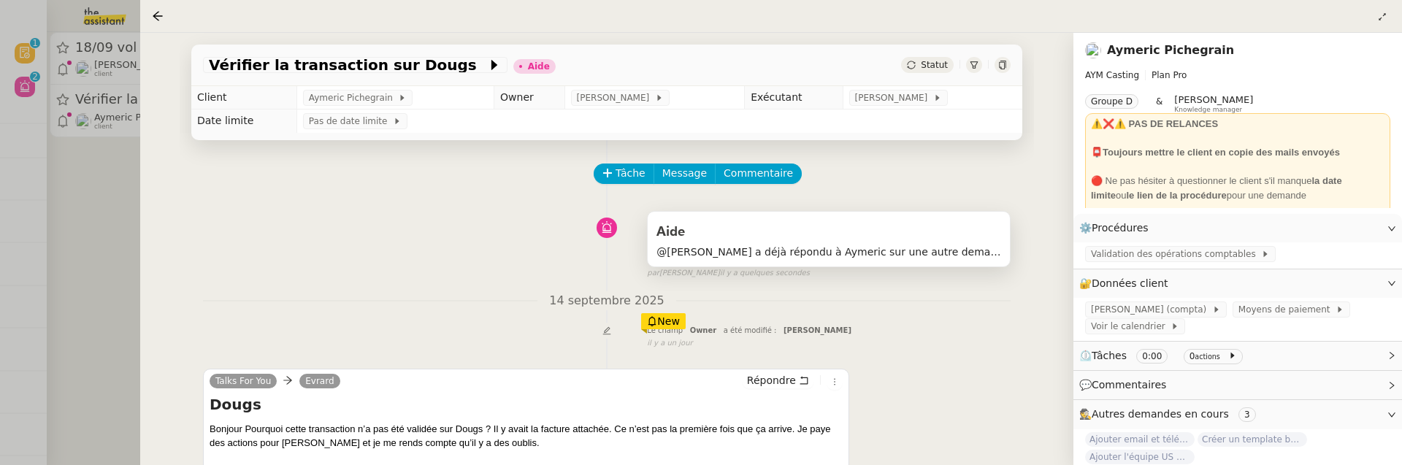
click at [979, 256] on span "@[PERSON_NAME] a déjà répondu à Aymeric sur une autre demande. Du coup, je clôt…" at bounding box center [828, 252] width 345 height 17
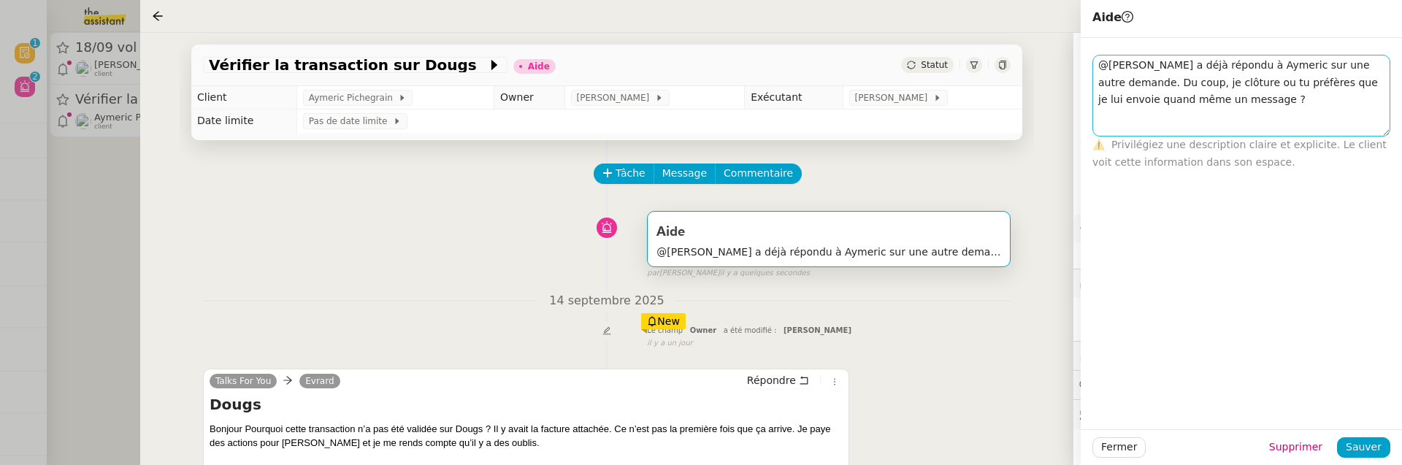
drag, startPoint x: 1382, startPoint y: 74, endPoint x: 1382, endPoint y: 147, distance: 73.0
click at [1382, 137] on textarea "@[PERSON_NAME] a déjà répondu à Aymeric sur une autre demande. Du coup, je clôt…" at bounding box center [1241, 96] width 298 height 82
click at [964, 334] on div "Le champ Owner a été modifié : [PERSON_NAME]" at bounding box center [829, 331] width 364 height 12
click at [1116, 453] on span "Fermer" at bounding box center [1119, 447] width 36 height 17
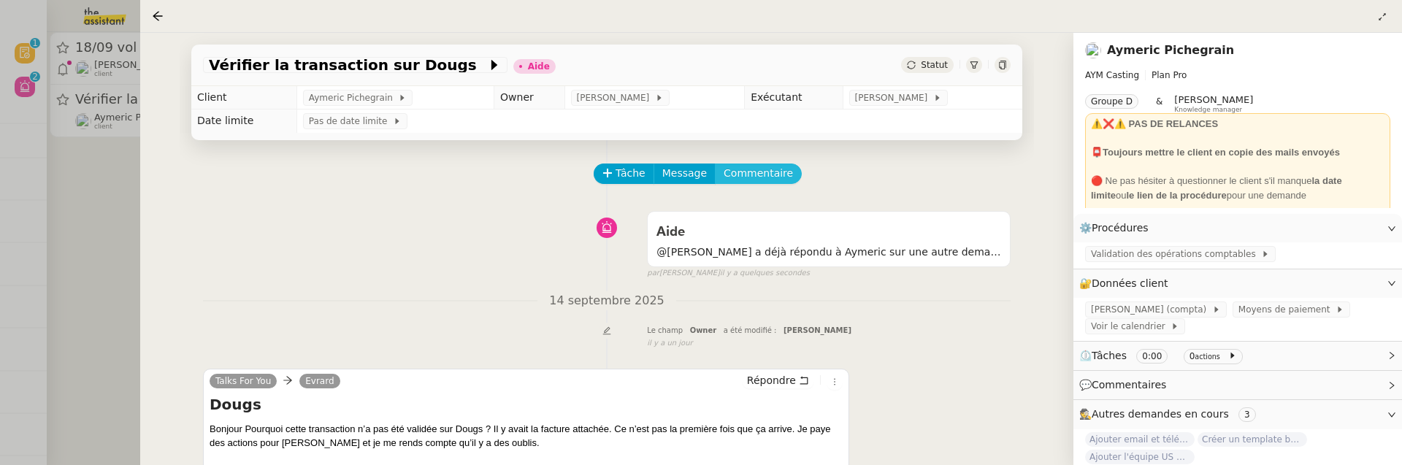
click at [754, 183] on button "Commentaire" at bounding box center [758, 174] width 87 height 20
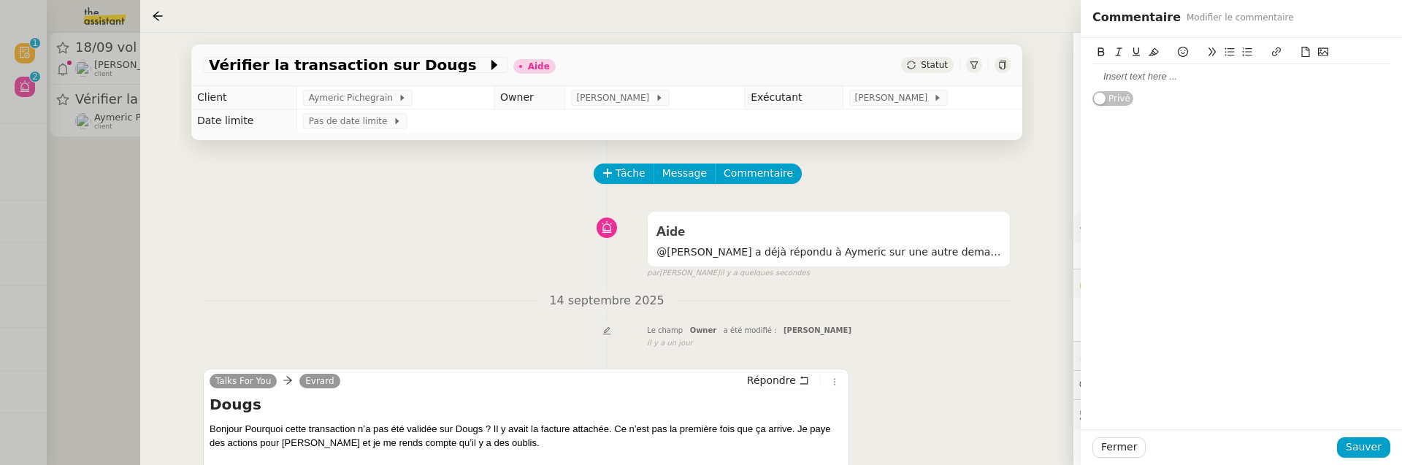
click at [1194, 81] on div at bounding box center [1241, 76] width 298 height 13
click at [1357, 444] on span "Sauver" at bounding box center [1364, 447] width 36 height 17
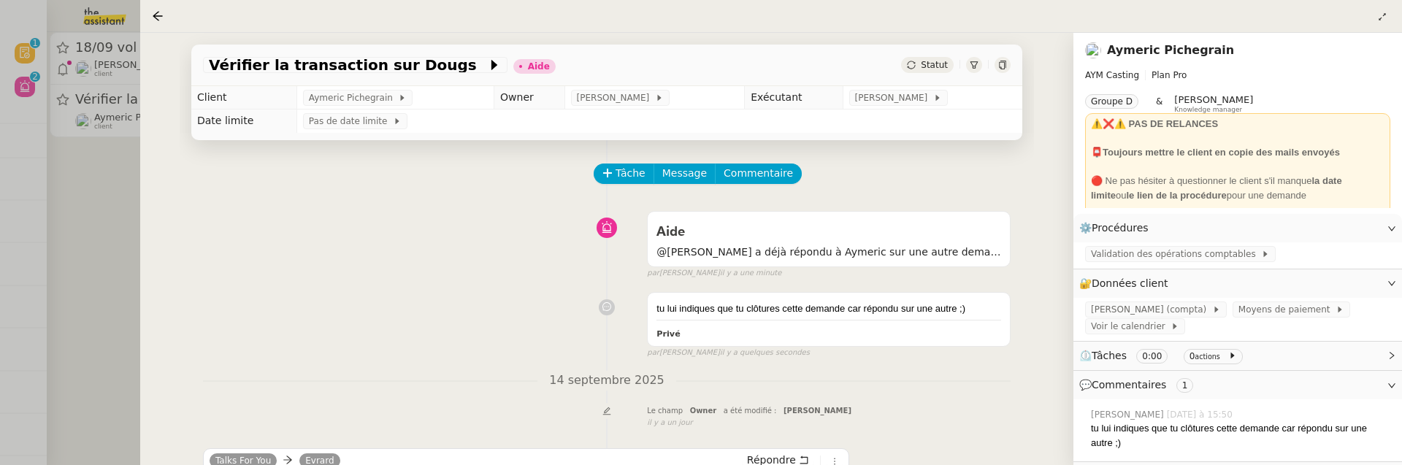
click at [933, 65] on span "Statut" at bounding box center [934, 65] width 27 height 10
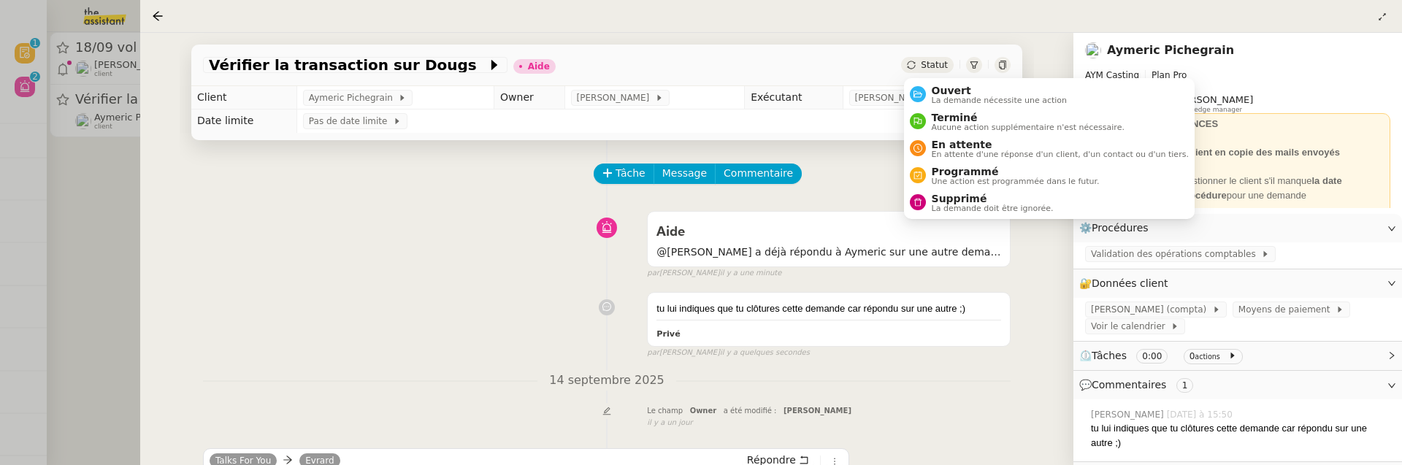
click at [938, 79] on ul "Ouvert La demande nécessite une action Terminé Aucune action supplémentaire n'e…" at bounding box center [1049, 148] width 291 height 141
click at [1020, 102] on span "La demande nécessite une action" at bounding box center [1000, 100] width 136 height 8
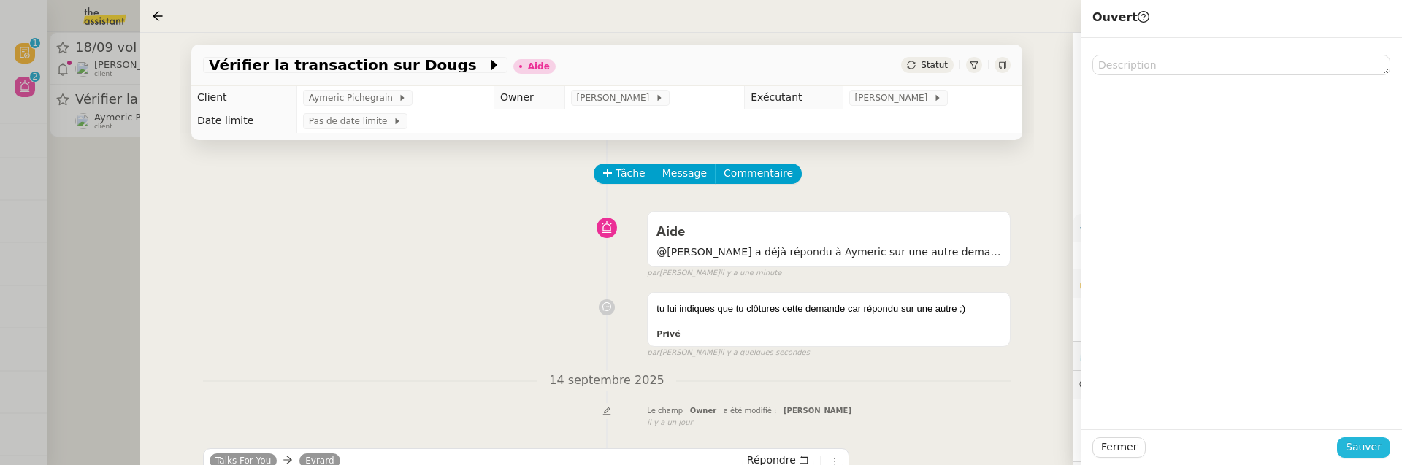
click at [1369, 440] on span "Sauver" at bounding box center [1364, 447] width 36 height 17
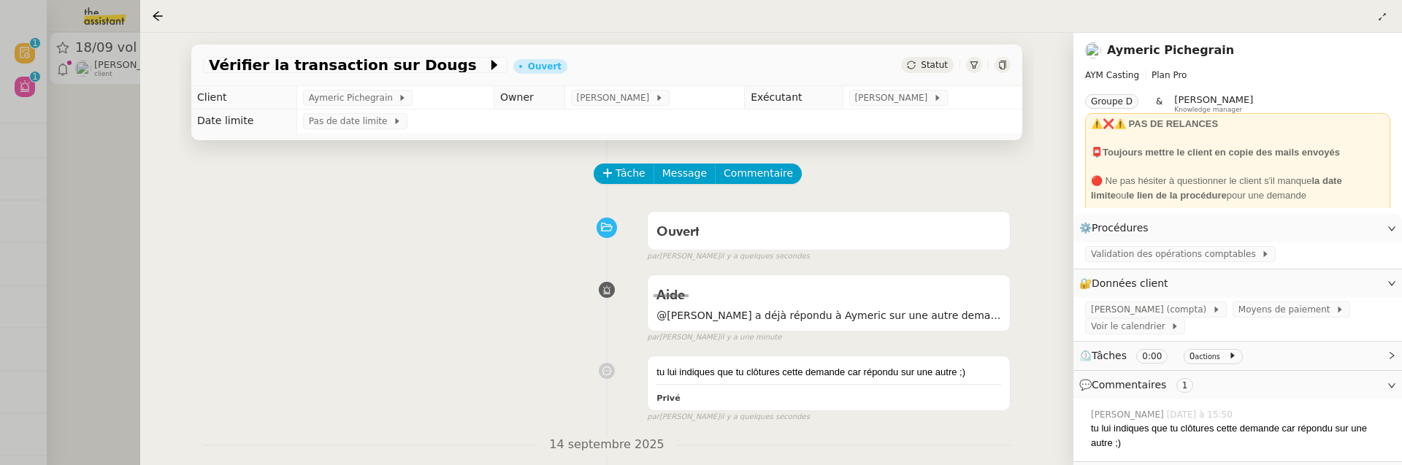
click at [112, 212] on div at bounding box center [701, 232] width 1402 height 465
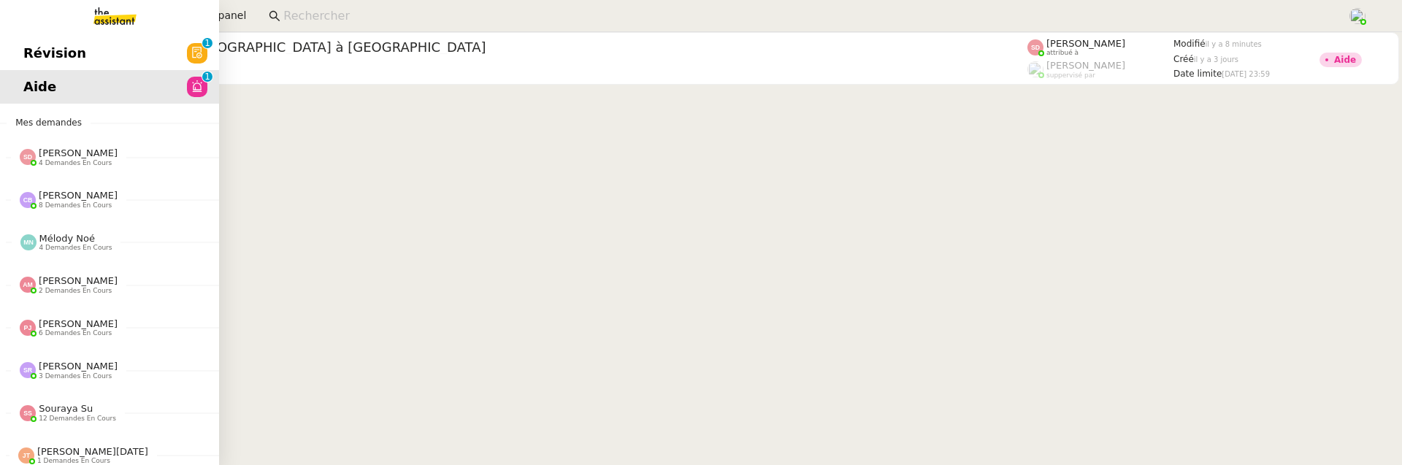
click at [92, 50] on link "Révision 0 1 2 3 4 5 6 7 8 9" at bounding box center [109, 54] width 219 height 34
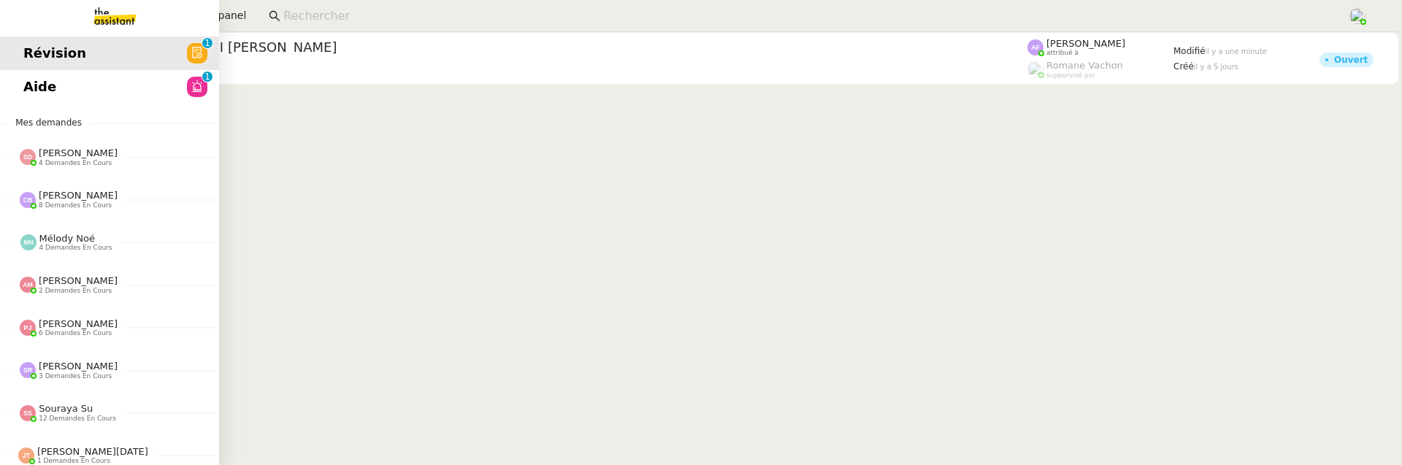
click at [49, 79] on span "Aide" at bounding box center [39, 87] width 33 height 22
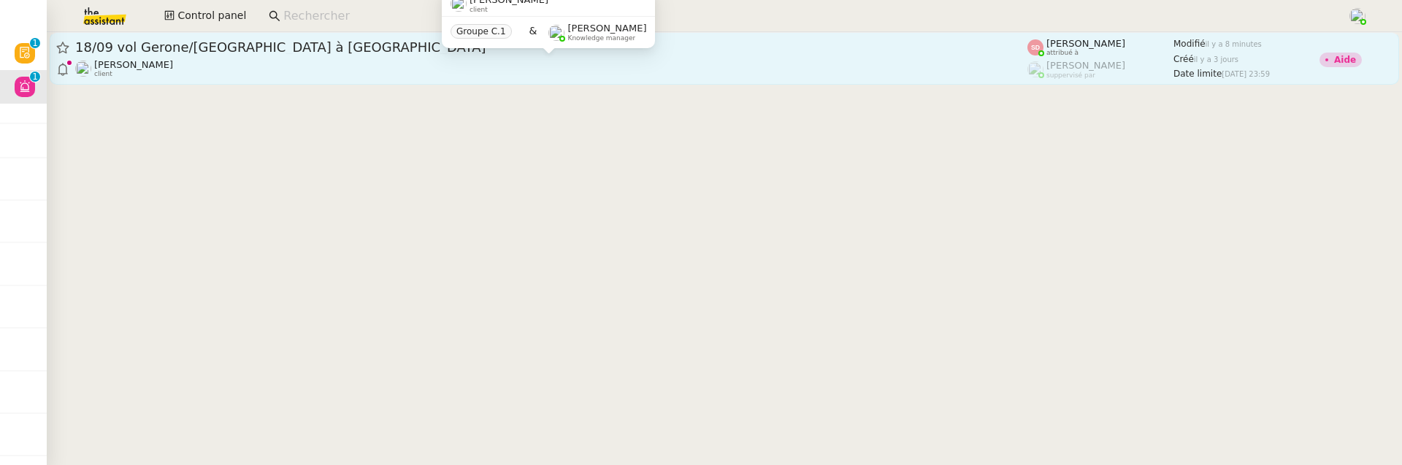
click at [448, 67] on div "Laurène Gauthier client" at bounding box center [551, 68] width 952 height 19
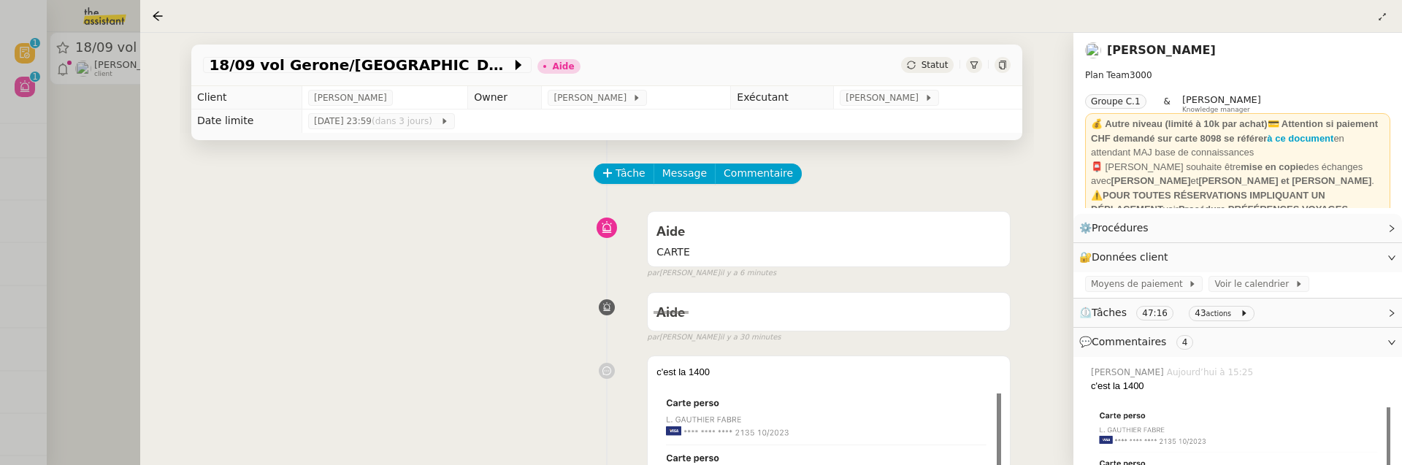
click at [1165, 53] on link "[PERSON_NAME]" at bounding box center [1161, 50] width 109 height 14
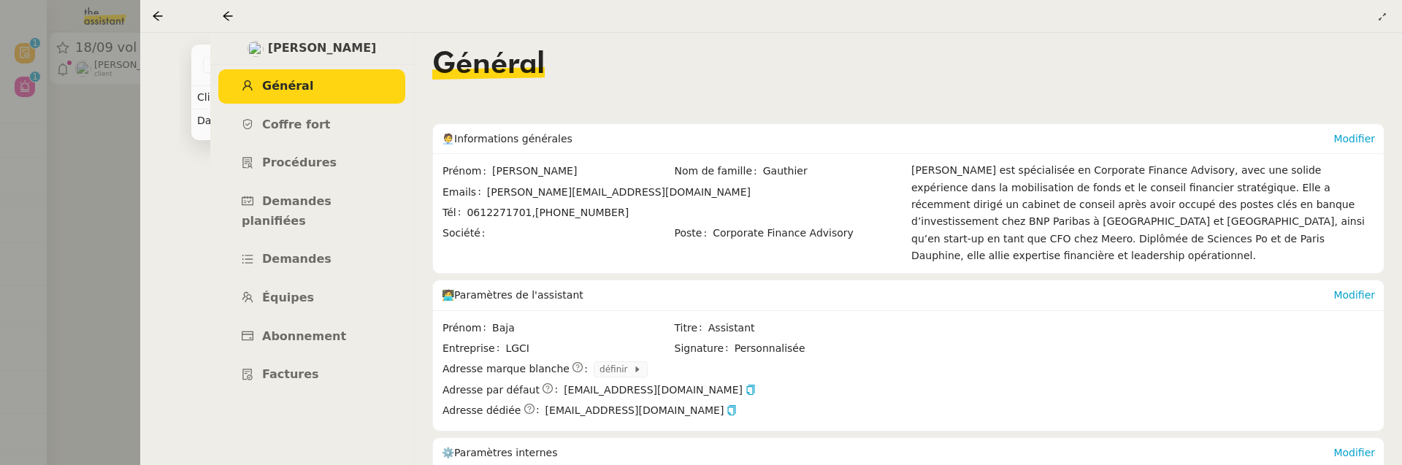
scroll to position [218, 0]
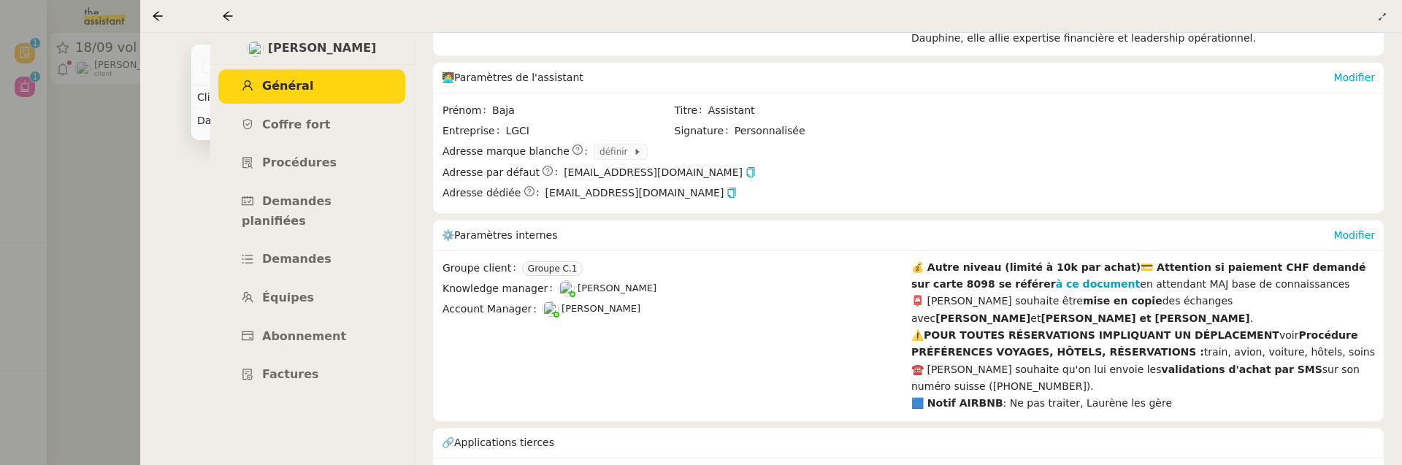
click at [217, 1] on nz-page-header at bounding box center [806, 16] width 1192 height 33
click at [226, 9] on div at bounding box center [231, 16] width 18 height 18
click at [226, 11] on icon at bounding box center [228, 16] width 12 height 12
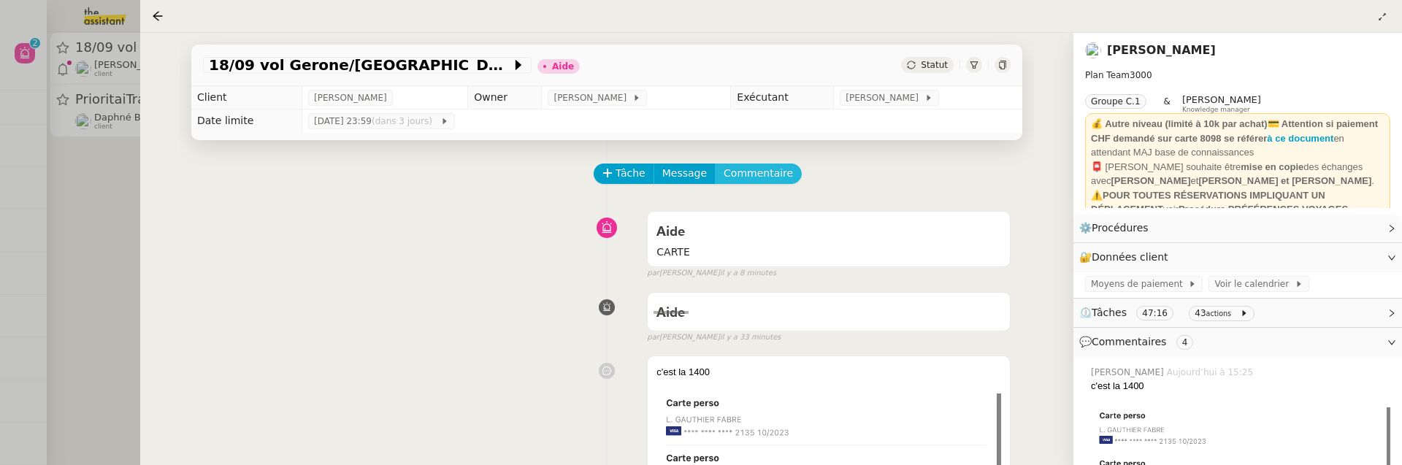
click at [750, 180] on span "Commentaire" at bounding box center [758, 173] width 69 height 17
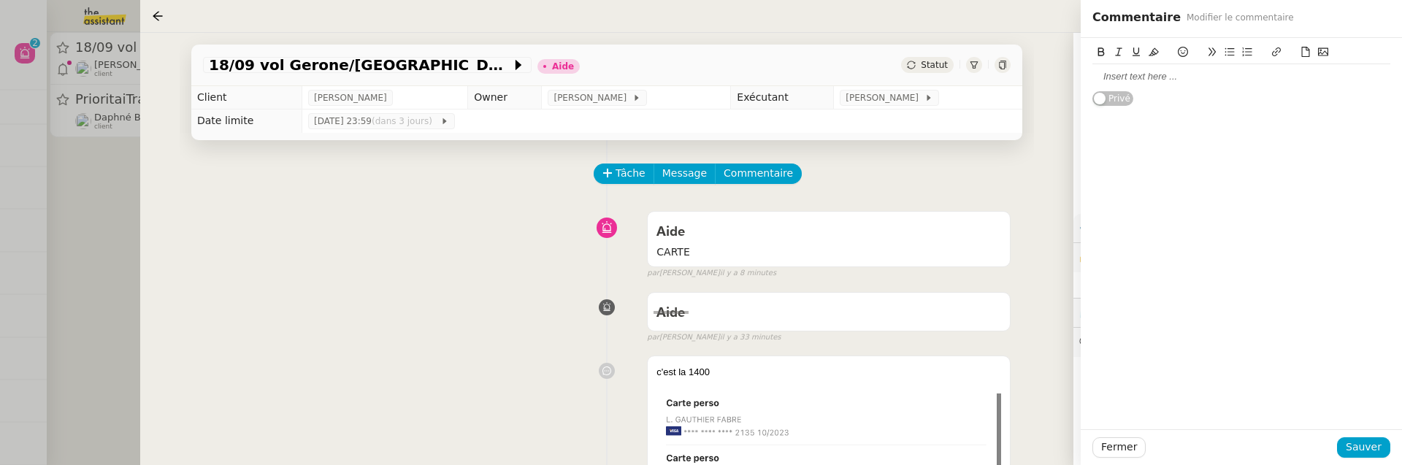
click at [1144, 85] on div at bounding box center [1241, 76] width 298 height 25
click at [1375, 453] on span "Sauver" at bounding box center [1364, 447] width 36 height 17
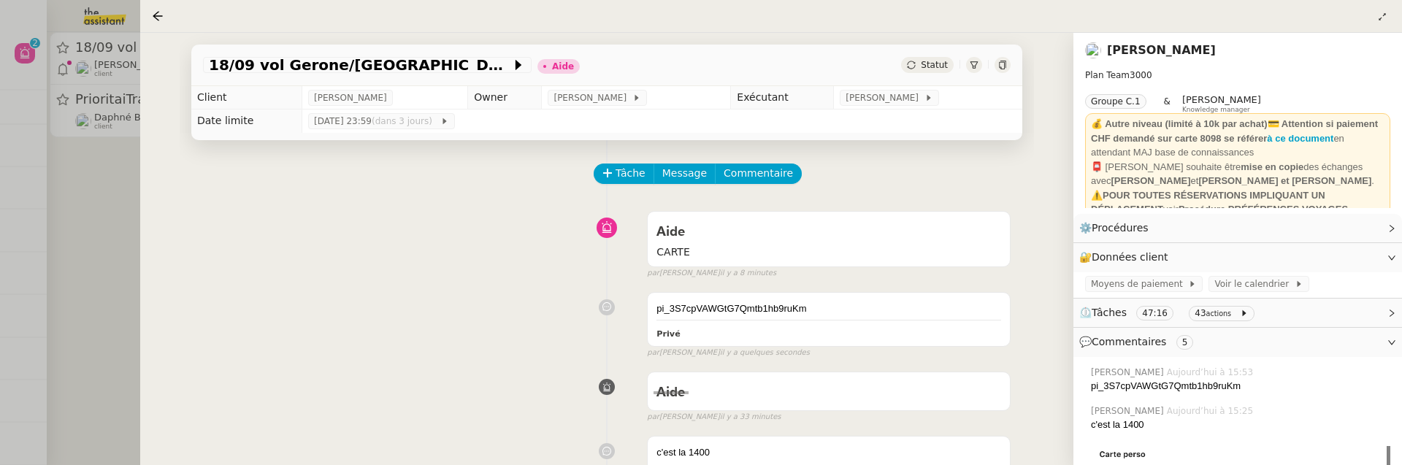
click at [1156, 53] on link "Laurène Gauthier" at bounding box center [1161, 50] width 109 height 14
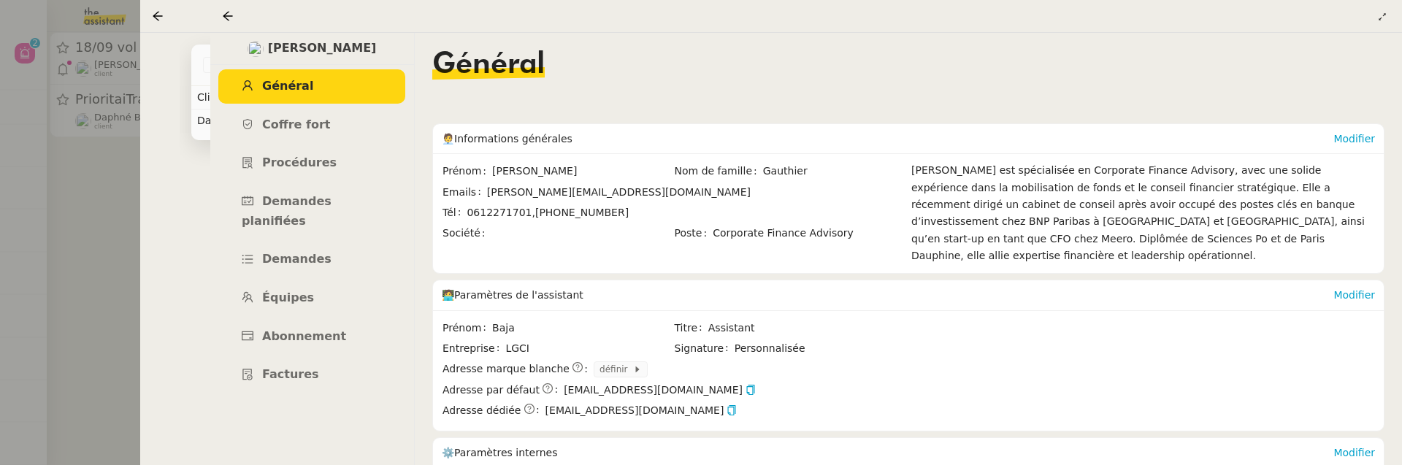
scroll to position [218, 0]
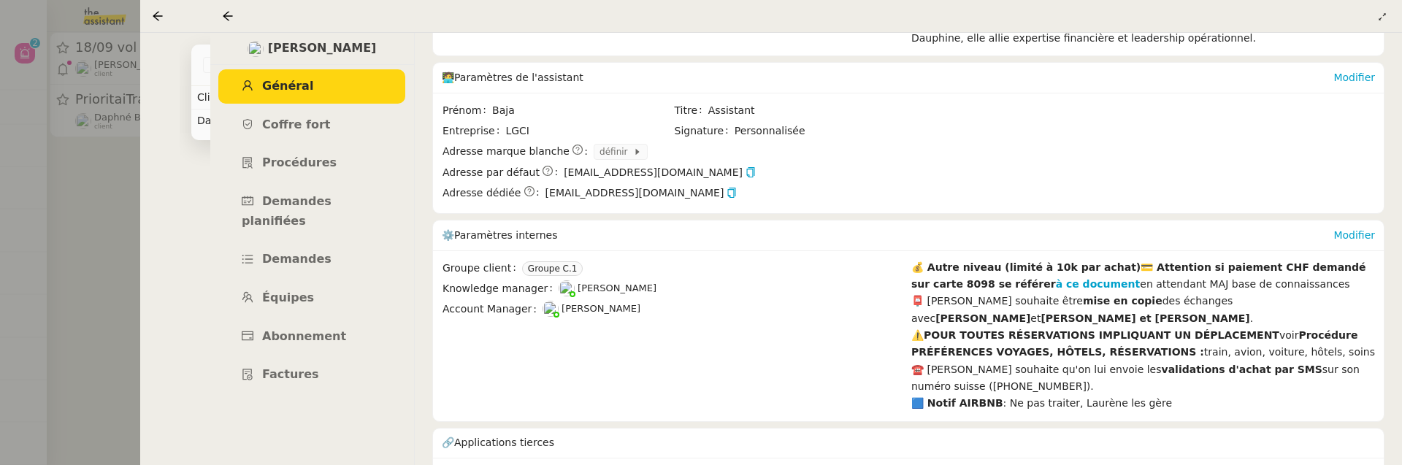
click at [1352, 221] on div "Modifier" at bounding box center [1354, 235] width 42 height 29
click at [1353, 229] on link "Modifier" at bounding box center [1354, 235] width 42 height 12
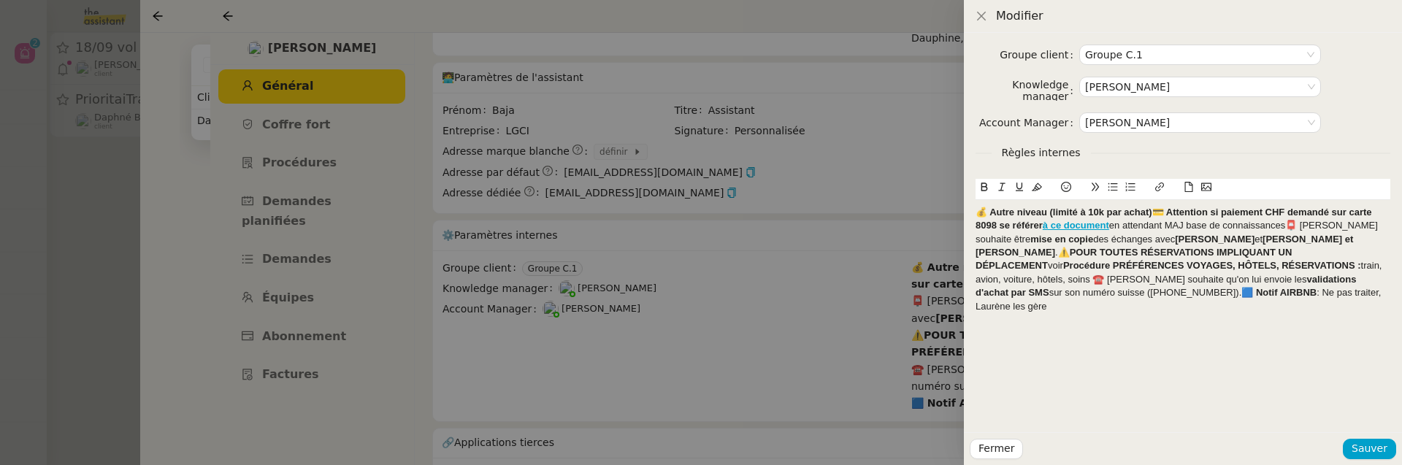
click at [1149, 213] on strong "💰 Autre niveau (limité à 10k par achat)💳 Attention si paiement CHF demandé sur …" at bounding box center [1175, 219] width 399 height 24
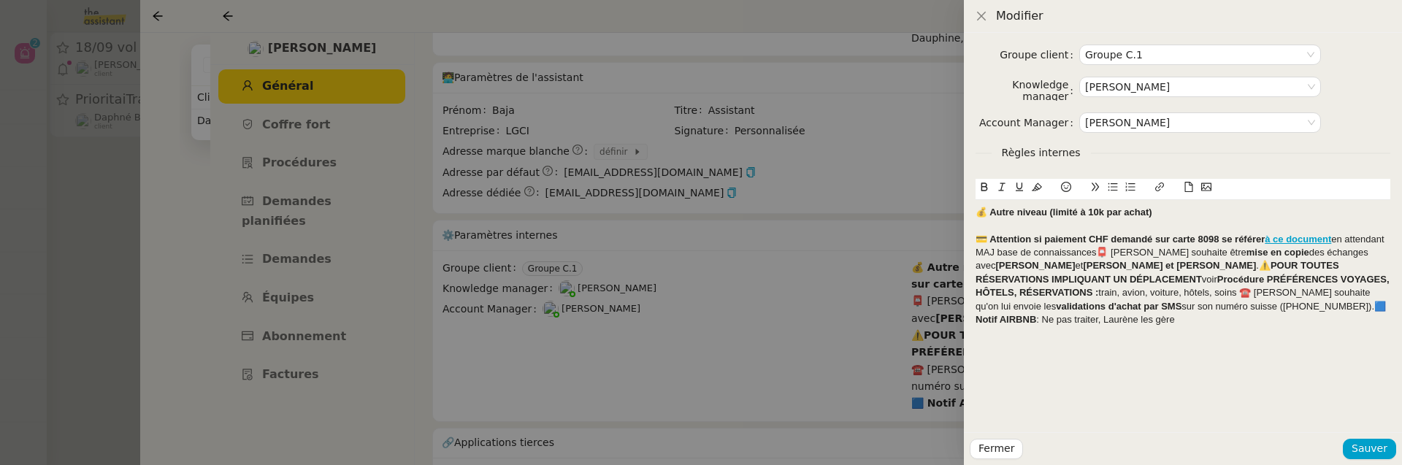
click at [1171, 207] on div "💰 Autre niveau (limité à 10k par achat)" at bounding box center [1183, 212] width 415 height 13
click at [1098, 254] on div "💳 Attention si paiement CHF demandé sur carte 8098 se référer à ce document en …" at bounding box center [1183, 280] width 415 height 94
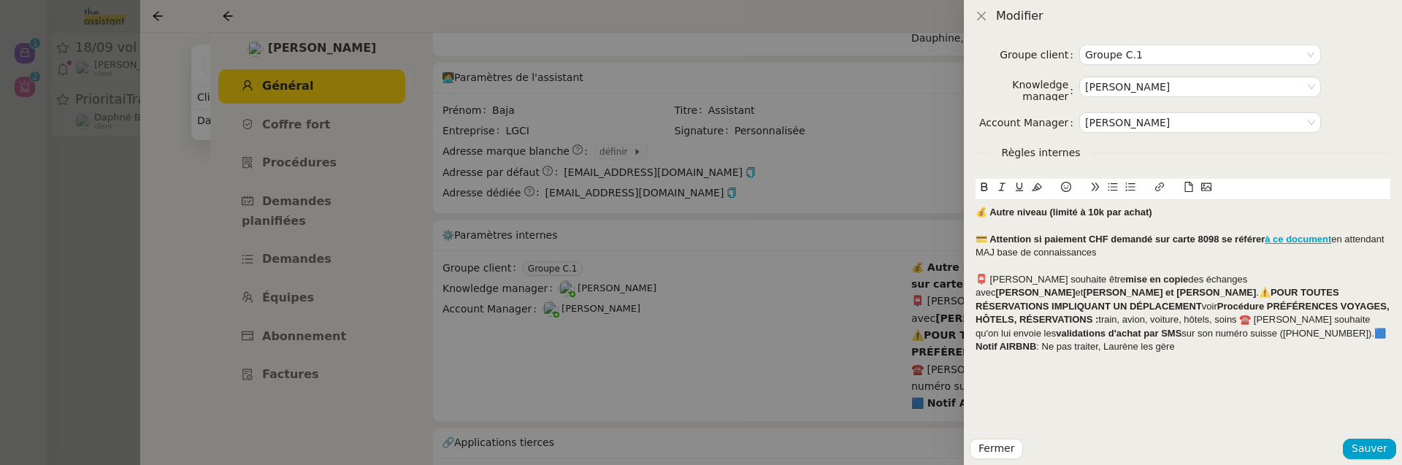
click at [1355, 280] on div "📮 Laurène souhaite être mise en copie des échanges avec Laurent et Cédric et Cl…" at bounding box center [1183, 313] width 415 height 81
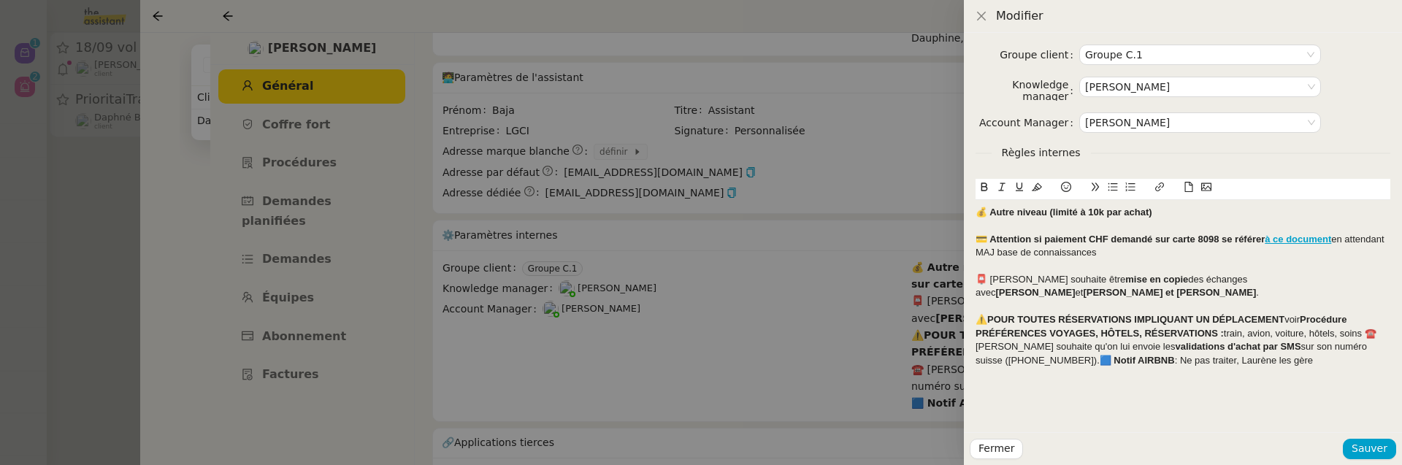
click at [1368, 320] on div "⚠️ POUR TOUTES RÉSERVATIONS IMPLIQUANT UN DÉPLACEMENT voir Procédure PRÉFÉRENCE…" at bounding box center [1183, 340] width 415 height 54
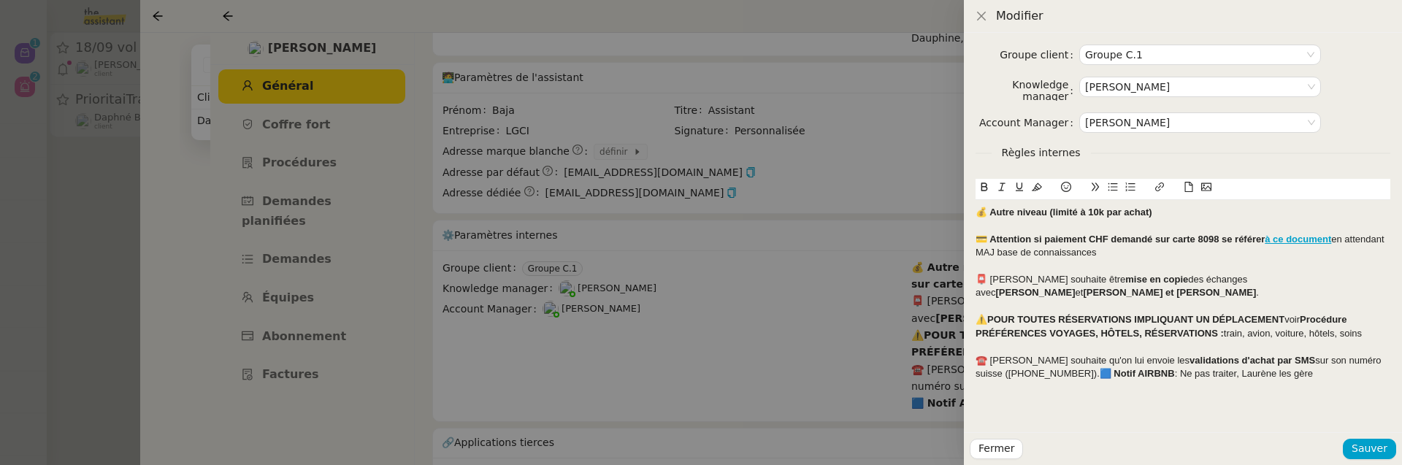
click at [1100, 368] on strong "🟦 Notif AIRBNB" at bounding box center [1137, 373] width 75 height 11
click at [1375, 448] on span "Sauver" at bounding box center [1370, 448] width 36 height 17
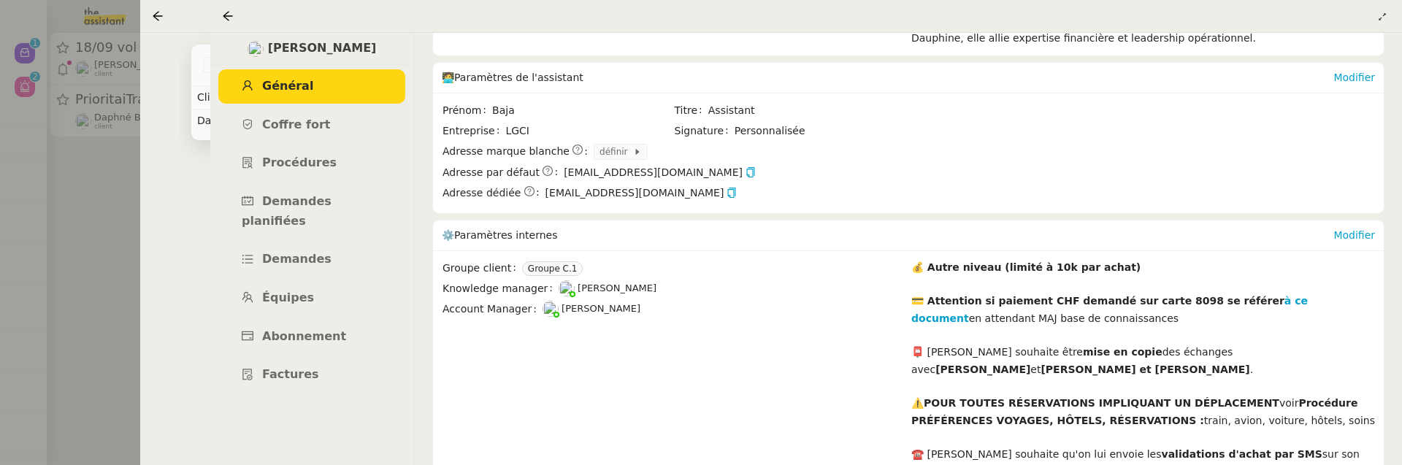
scroll to position [320, 0]
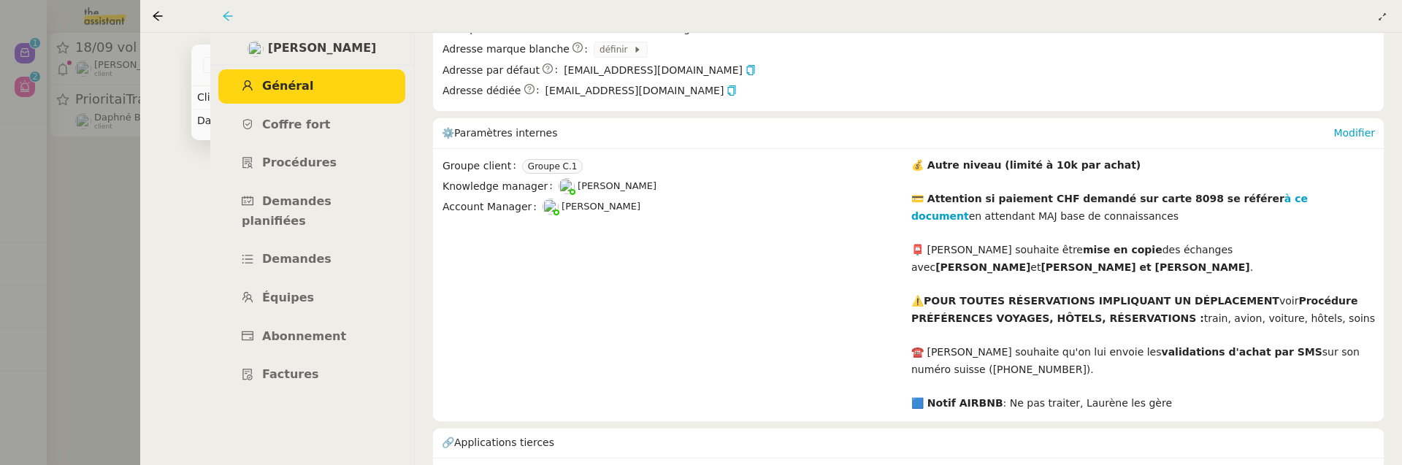
click at [225, 13] on icon at bounding box center [228, 16] width 12 height 12
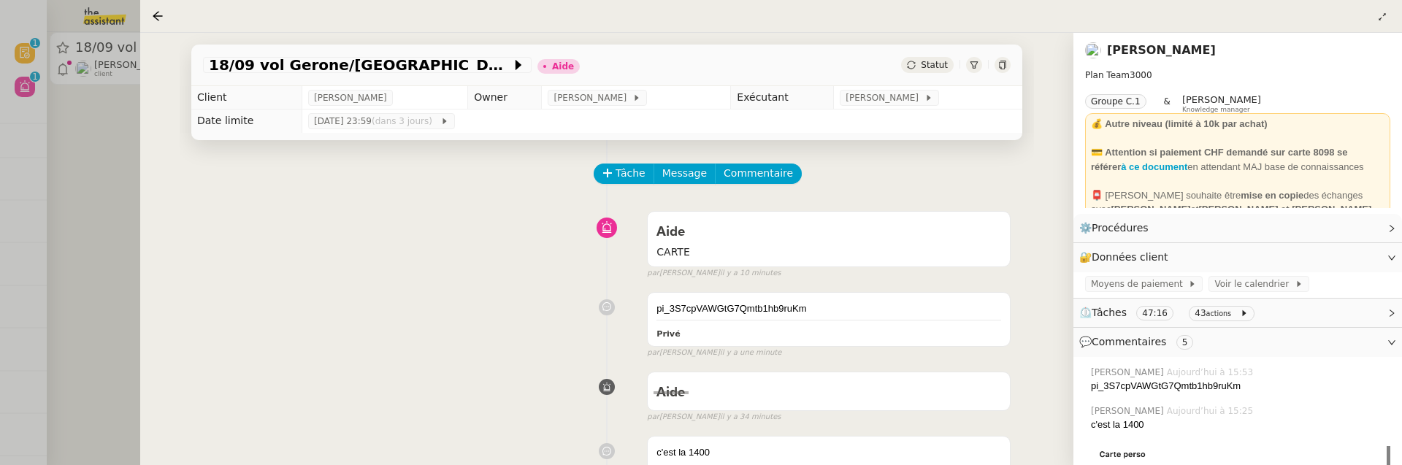
click at [304, 305] on div "pi_3S7cpVAWGtG7Qmtb1hb9ruKm Privé false par Frédérique A. il y a une minute" at bounding box center [607, 323] width 808 height 74
click at [935, 67] on span "Statut" at bounding box center [934, 65] width 27 height 10
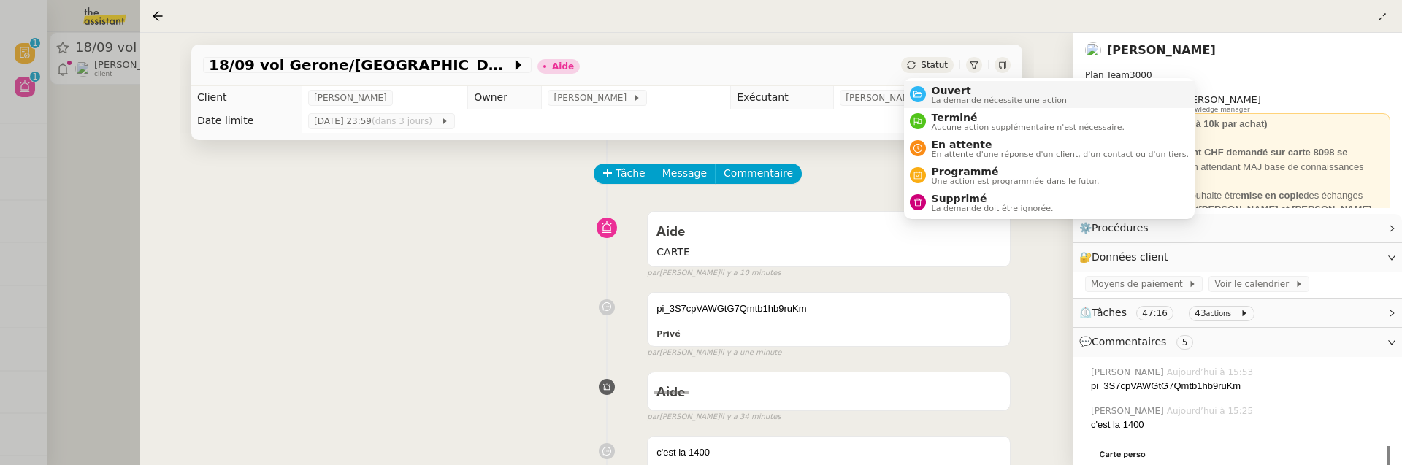
click at [949, 88] on span "Ouvert" at bounding box center [1000, 91] width 136 height 12
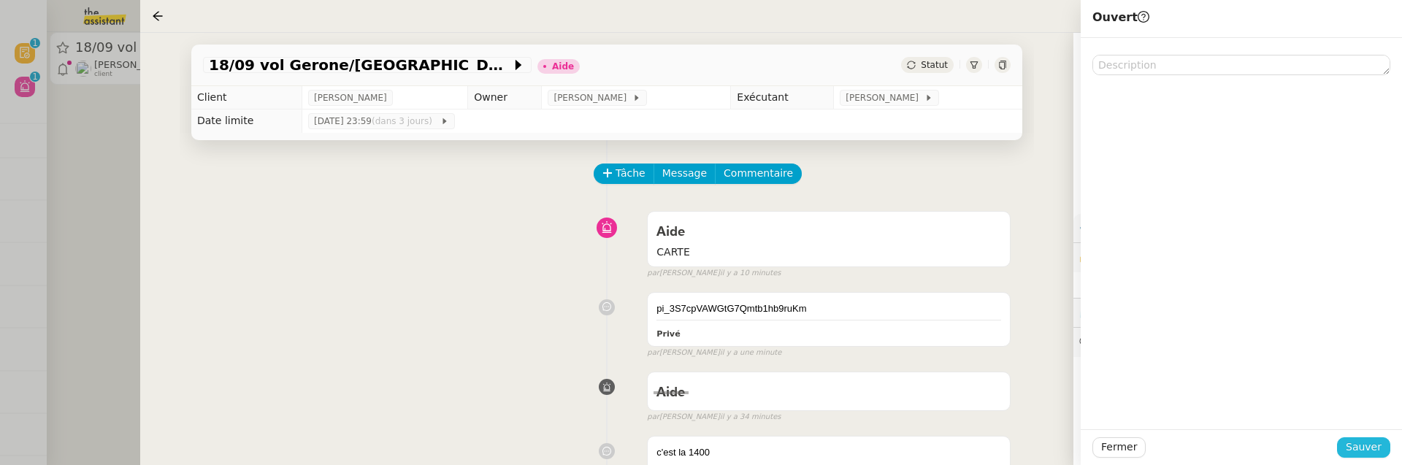
click at [1360, 449] on span "Sauver" at bounding box center [1364, 447] width 36 height 17
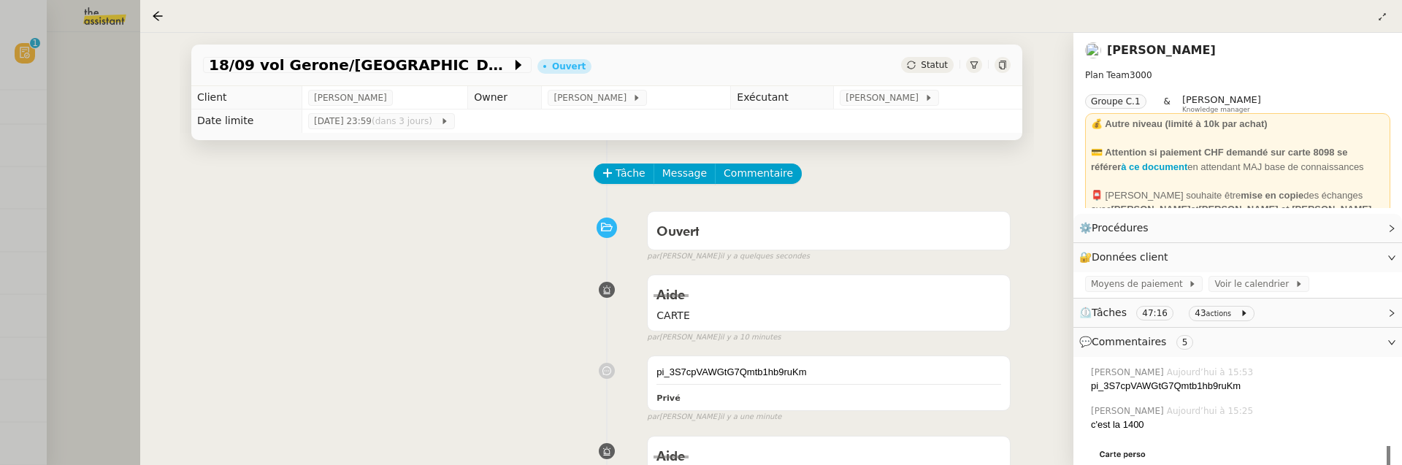
click at [124, 216] on div at bounding box center [701, 232] width 1402 height 465
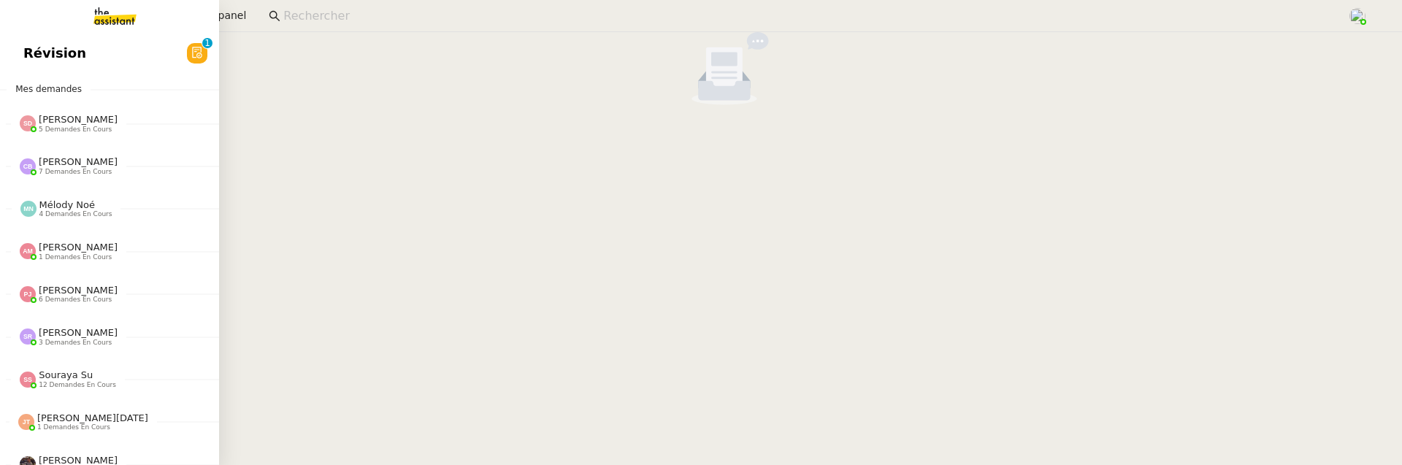
click at [26, 53] on link "Révision 0 1 2 3 4 5 6 7 8 9" at bounding box center [109, 54] width 219 height 34
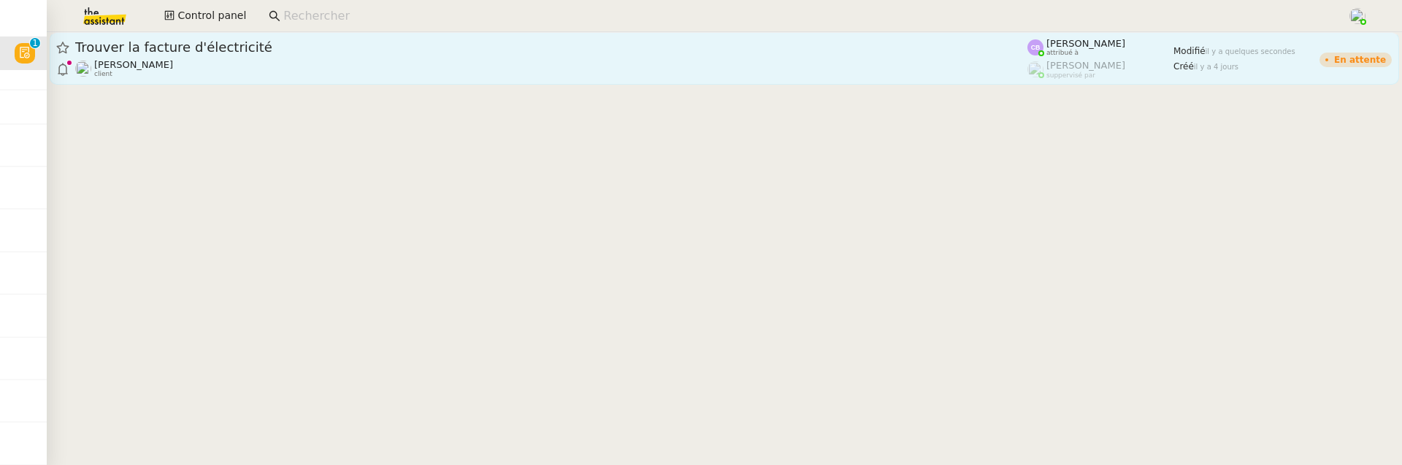
click at [415, 68] on div "Tina KHAMVENE client" at bounding box center [551, 68] width 952 height 19
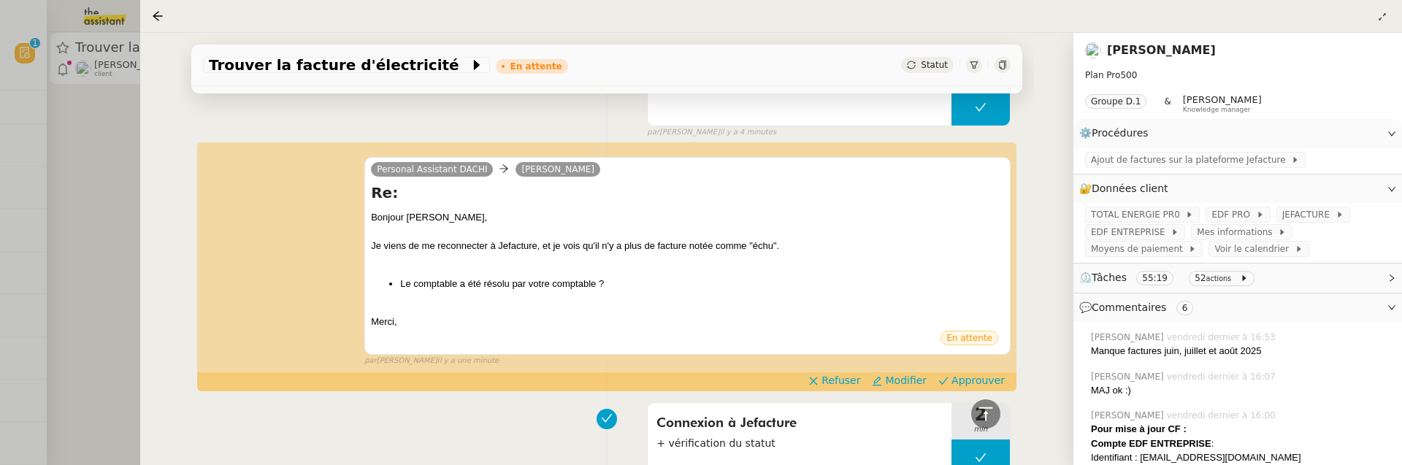
scroll to position [234, 0]
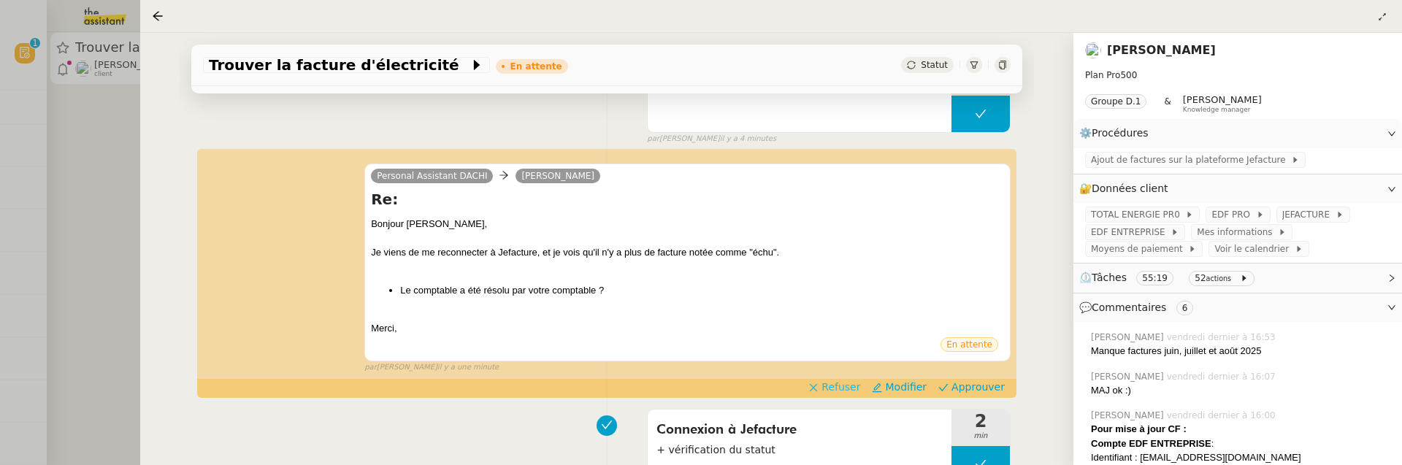
click at [836, 388] on span "Refuser" at bounding box center [841, 387] width 39 height 15
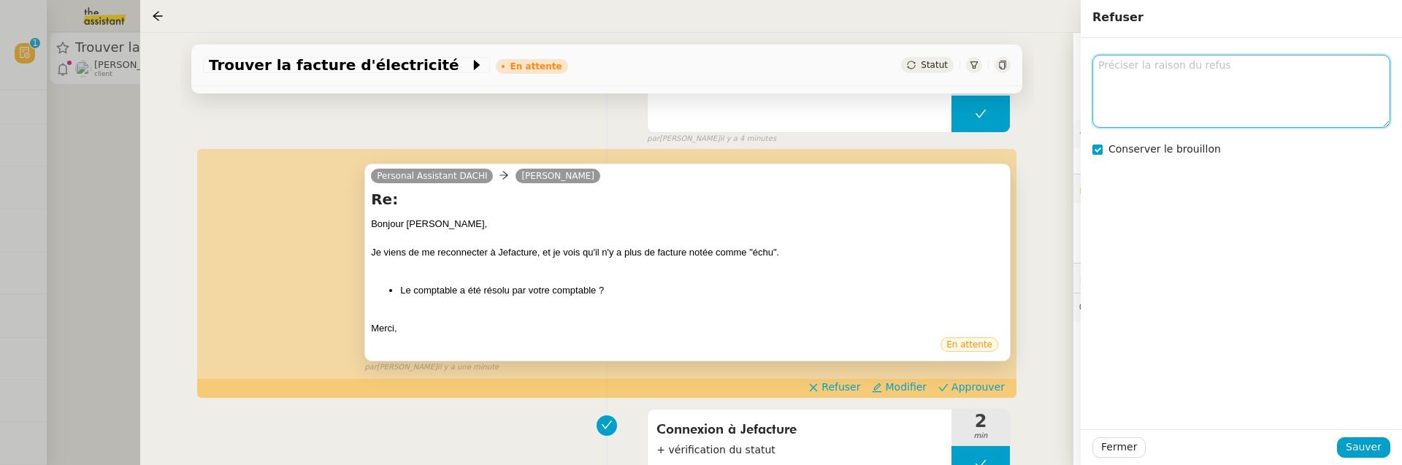
click at [1130, 112] on textarea at bounding box center [1241, 91] width 298 height 72
click at [1252, 64] on textarea "le comptable et le comptable ? a pas compris" at bounding box center [1241, 91] width 298 height 72
type textarea "le comptable et le comptable ? j'ai pas compris"
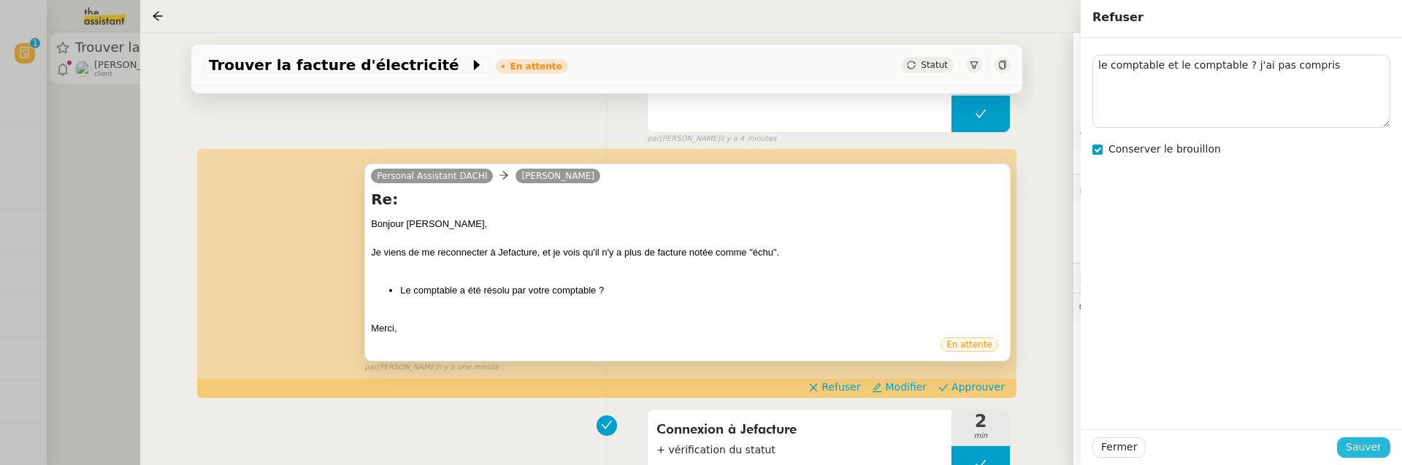
click at [1353, 445] on span "Sauver" at bounding box center [1364, 447] width 36 height 17
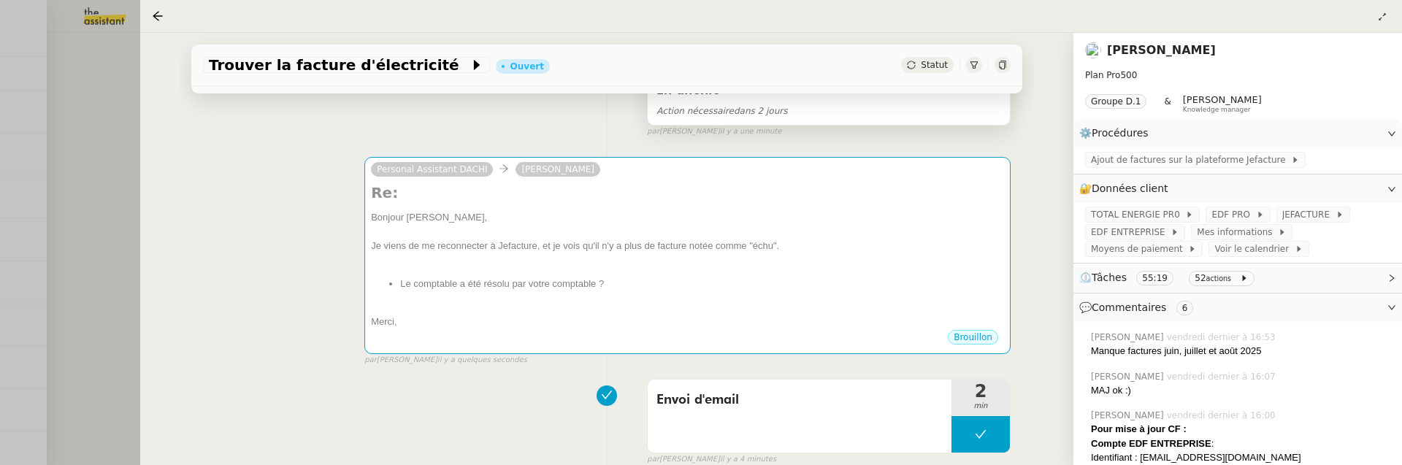
scroll to position [235, 0]
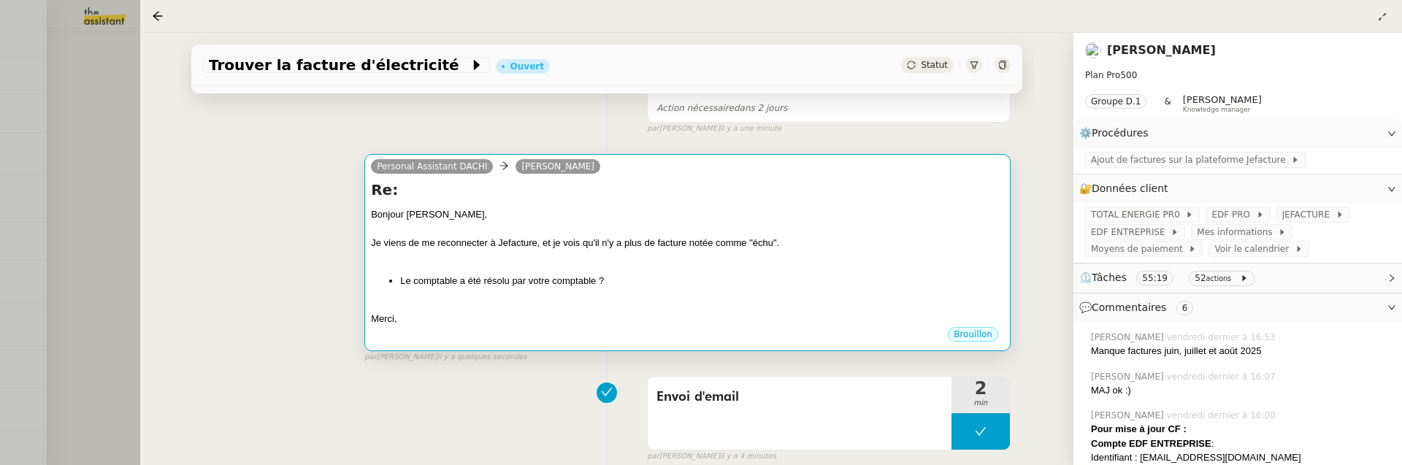
click at [586, 286] on li "Le comptable a été résolu par votre comptable ?" at bounding box center [702, 281] width 604 height 15
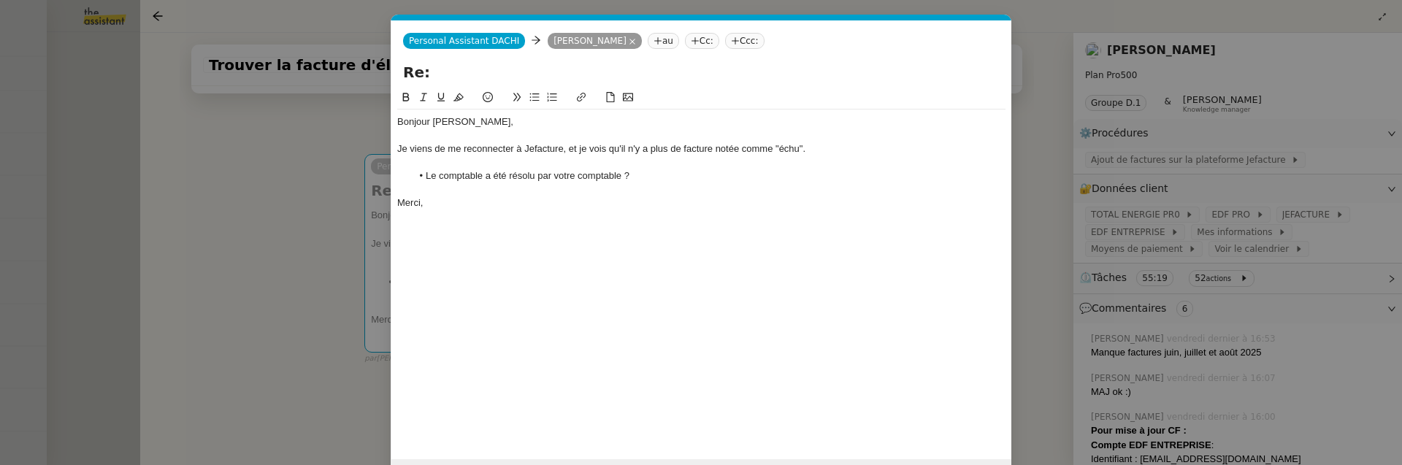
scroll to position [0, 31]
drag, startPoint x: 632, startPoint y: 176, endPoint x: 427, endPoint y: 177, distance: 205.2
click at [427, 177] on li "Le comptable a été résolu par votre comptable ?" at bounding box center [709, 175] width 594 height 13
copy li "Le comptable a été résolu par votre comptable ?"
click at [244, 297] on nz-modal-container "Service TA - VOYAGE - PROPOSITION GLOBALE A utiliser dans le cadre de propositi…" at bounding box center [701, 232] width 1402 height 465
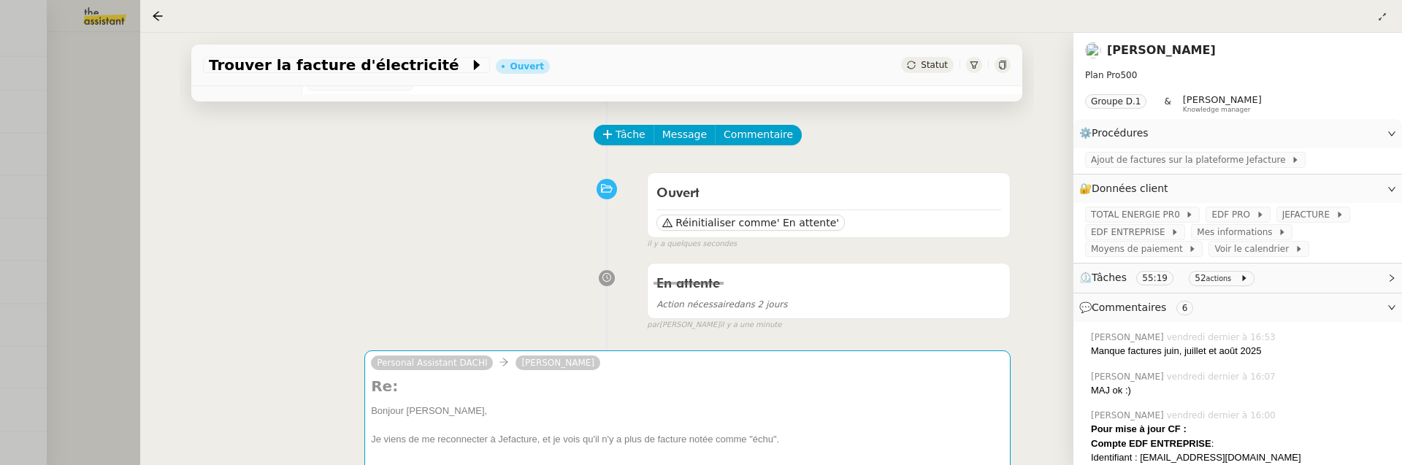
scroll to position [0, 0]
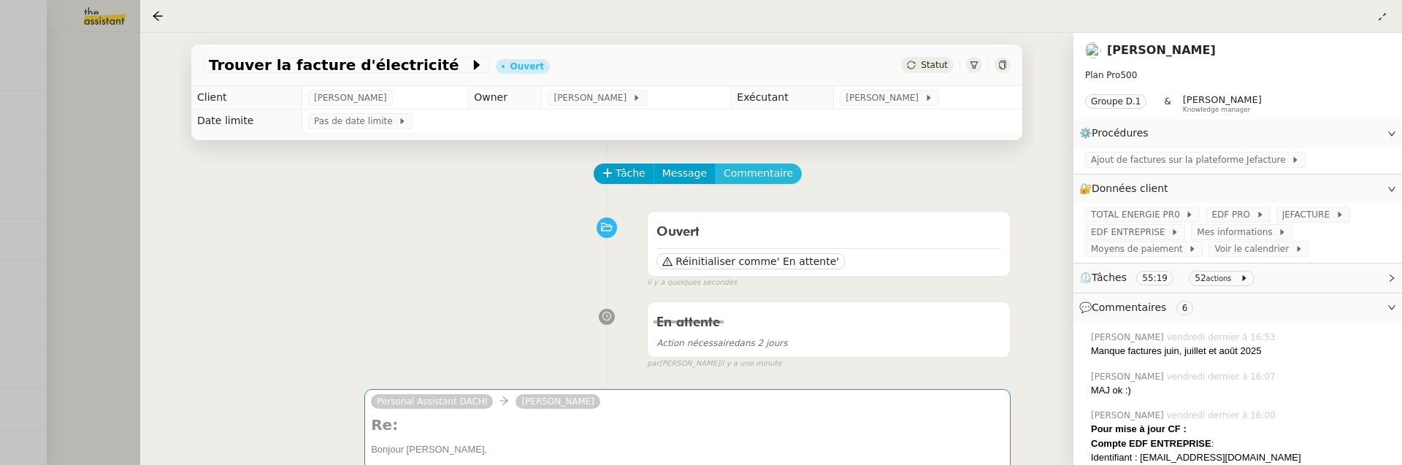
click at [724, 170] on span "Commentaire" at bounding box center [758, 173] width 69 height 17
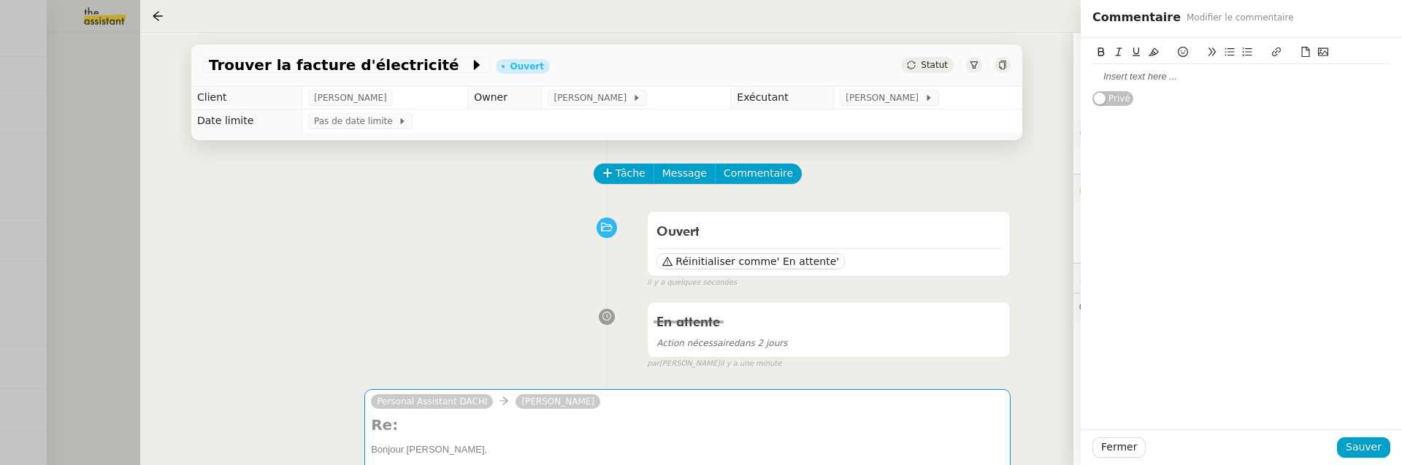
click at [1138, 77] on div at bounding box center [1241, 76] width 298 height 13
click at [1122, 74] on li "souci ici non ? Le comptable a été résolu par votre comptable ?" at bounding box center [1249, 76] width 284 height 13
click at [1157, 76] on div "souci ici non ? Le comptable a été résolu par votre comptable ?" at bounding box center [1241, 76] width 298 height 13
click at [1326, 103] on div at bounding box center [1241, 103] width 298 height 13
click at [1363, 452] on span "Sauver" at bounding box center [1364, 447] width 36 height 17
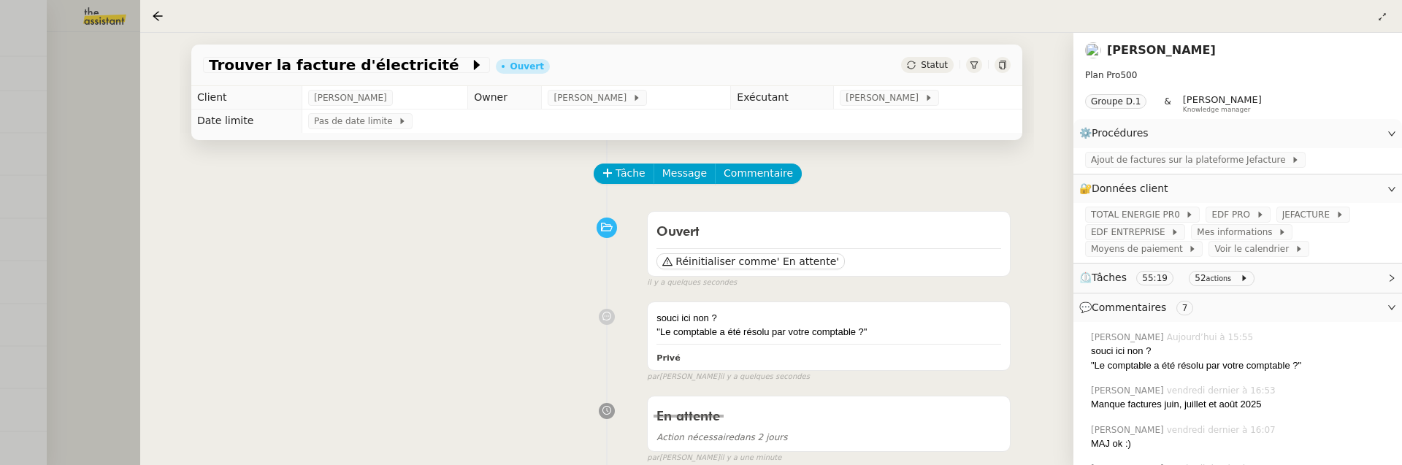
click at [112, 215] on div at bounding box center [701, 232] width 1402 height 465
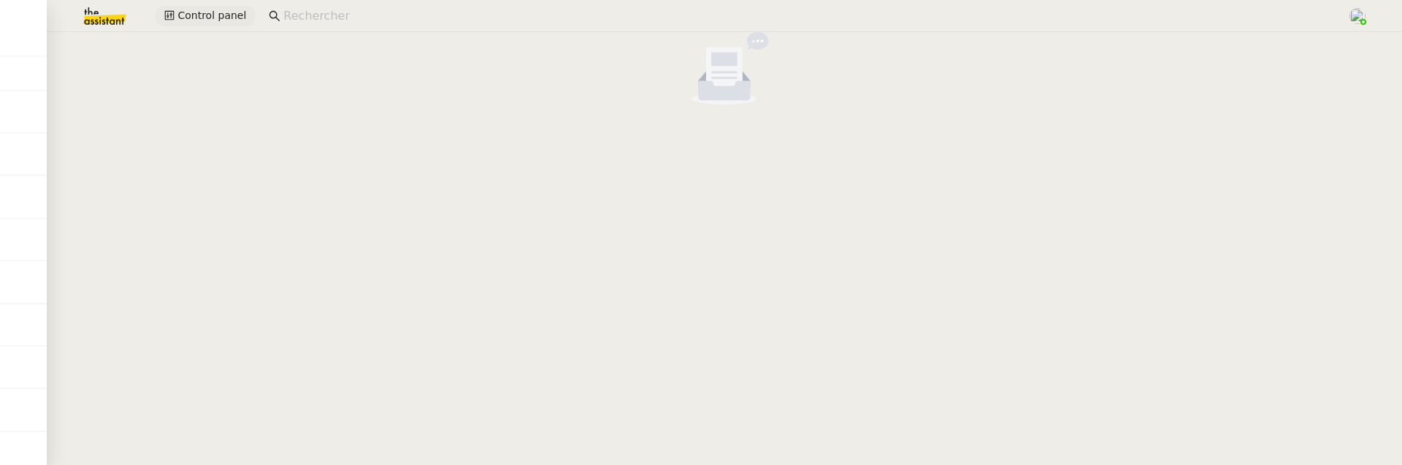
click at [229, 11] on span "Control panel" at bounding box center [211, 15] width 69 height 17
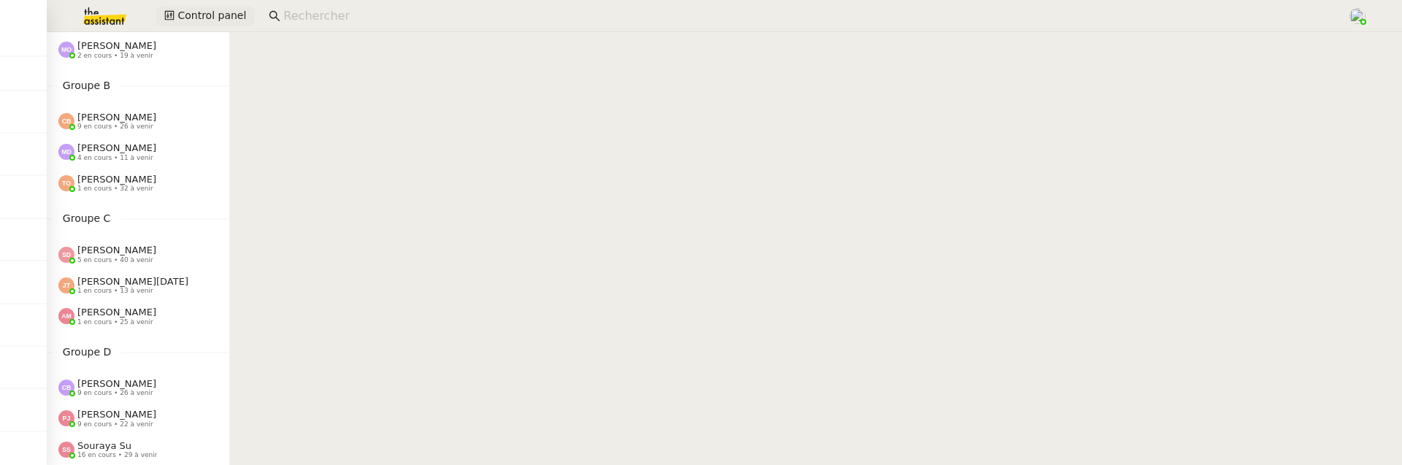
scroll to position [155, 0]
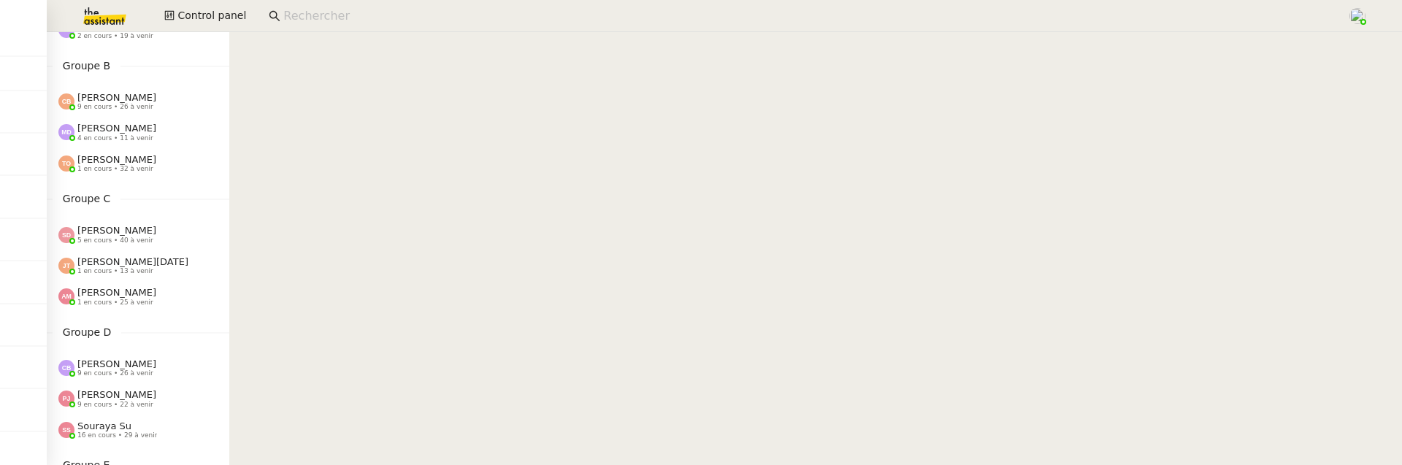
click at [139, 373] on span "9 en cours • 26 à venir" at bounding box center [115, 373] width 76 height 8
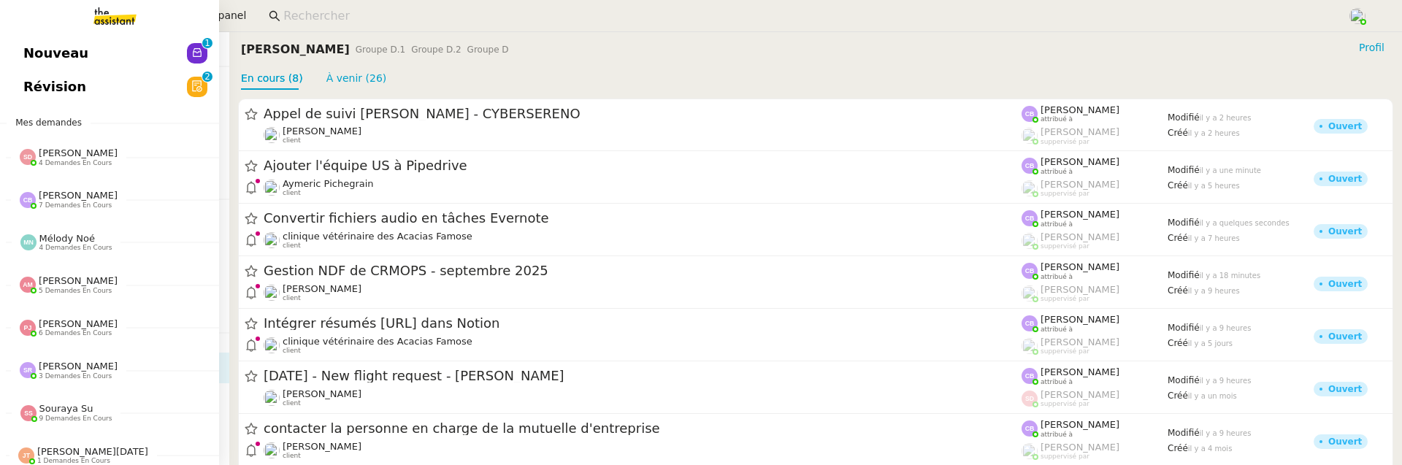
click at [26, 88] on span "Révision" at bounding box center [54, 87] width 63 height 22
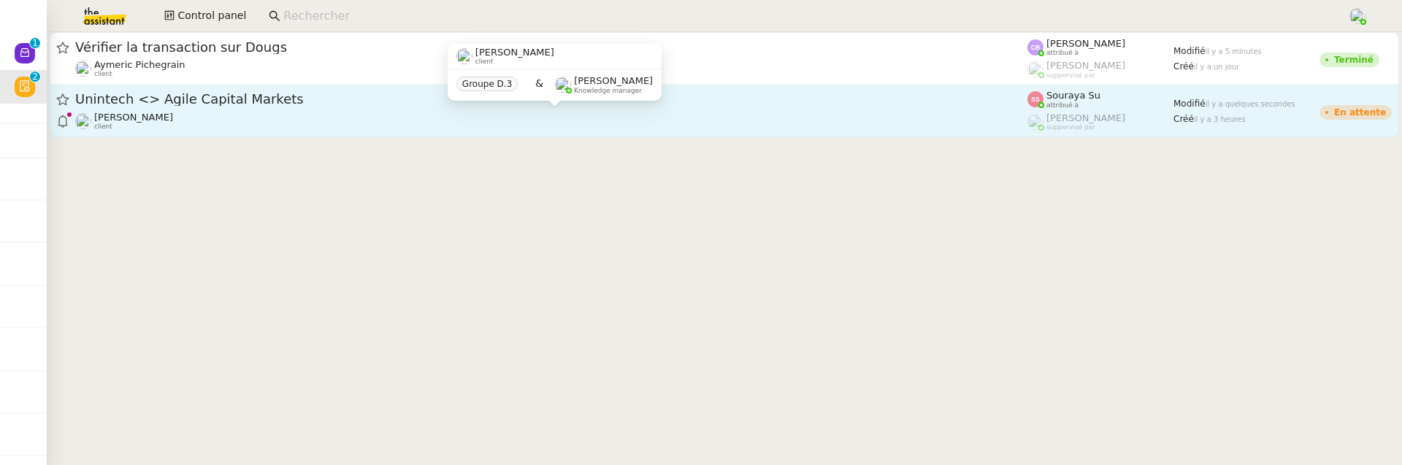
click at [325, 116] on div "Michael Khayat client" at bounding box center [551, 121] width 952 height 19
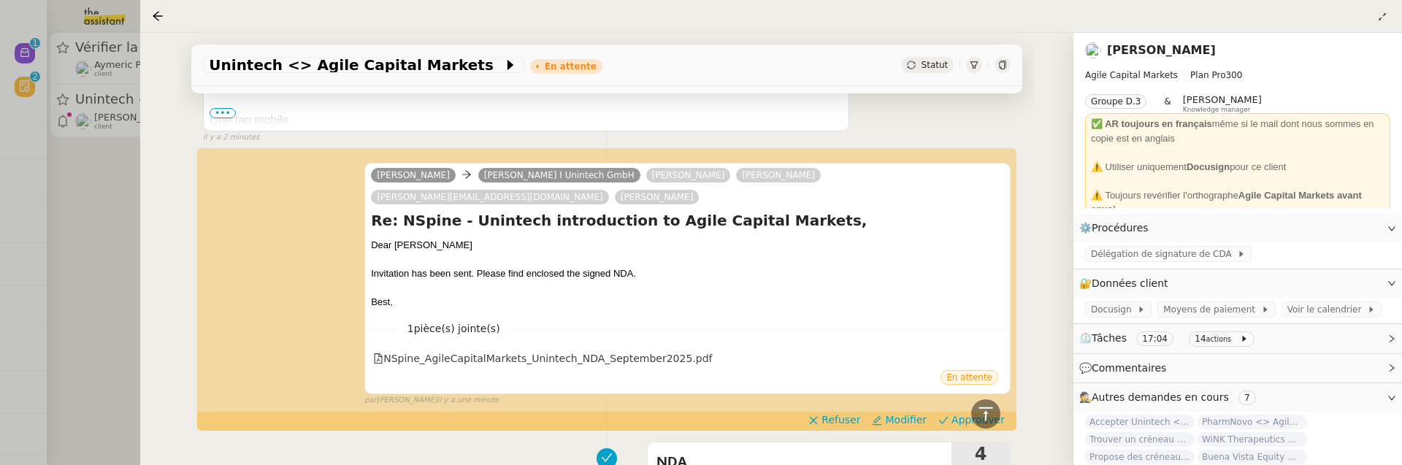
scroll to position [707, 0]
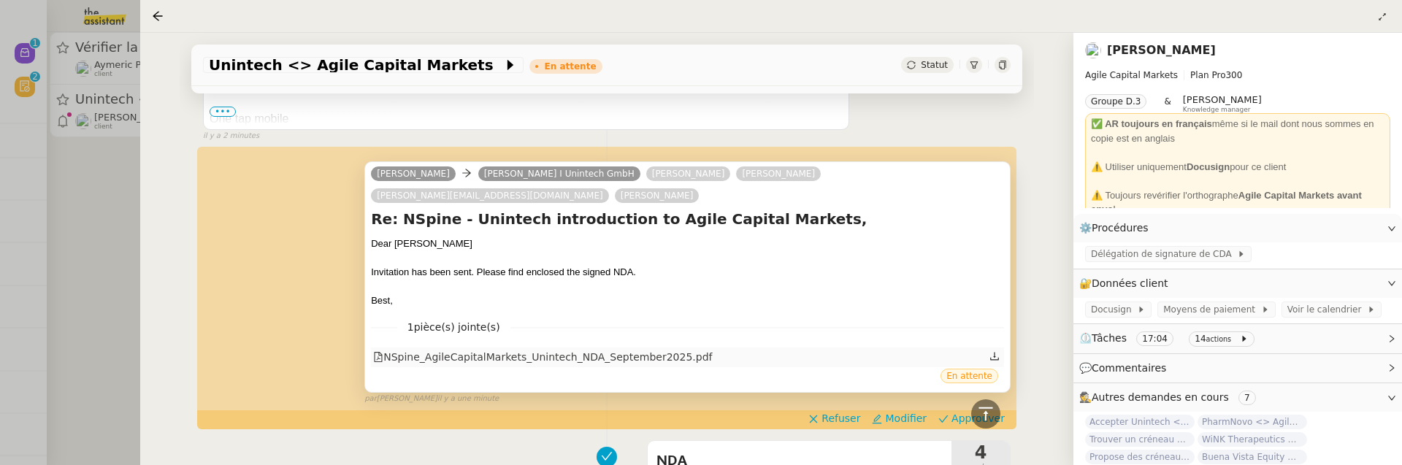
click at [630, 349] on div "NSpine_AgileCapitalMarkets_Unintech_NDA_September2025.pdf" at bounding box center [542, 357] width 339 height 17
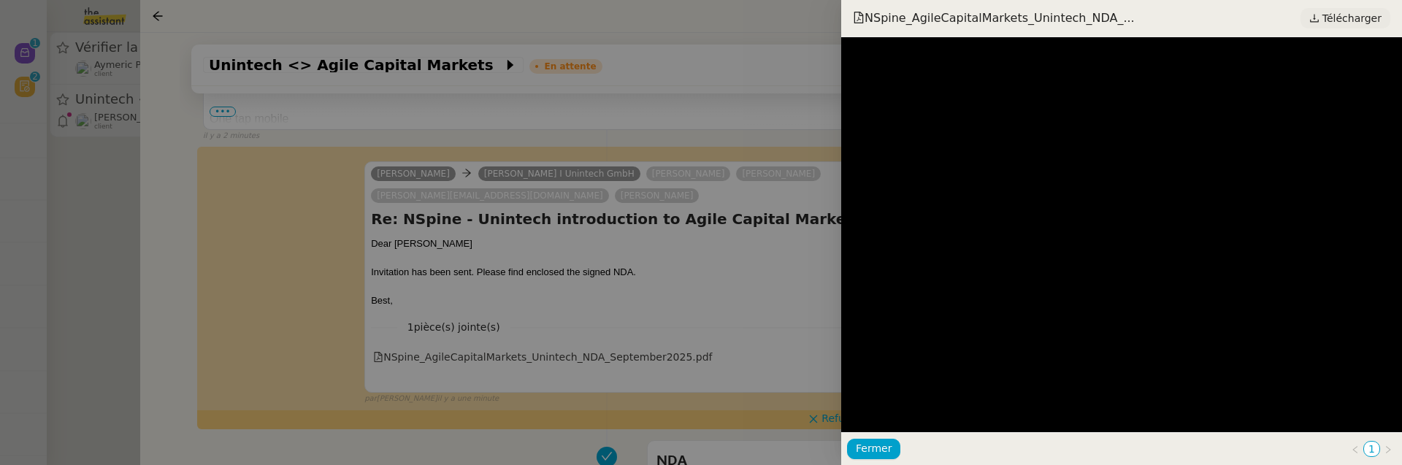
click at [1352, 22] on span "Télécharger" at bounding box center [1351, 18] width 59 height 19
click at [701, 211] on div at bounding box center [701, 232] width 1402 height 465
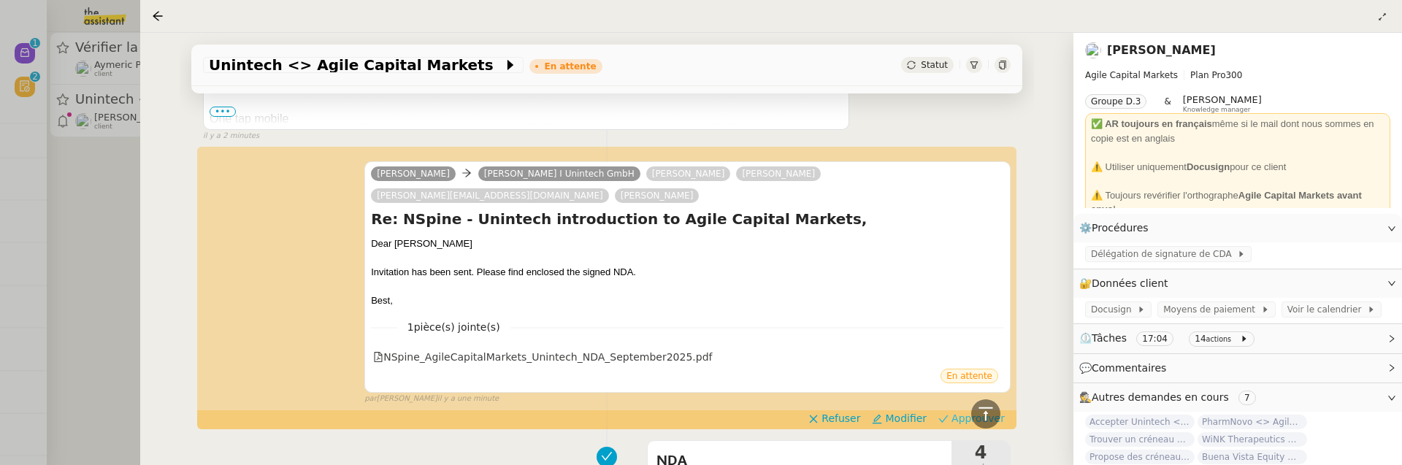
click at [989, 411] on span "Approuver" at bounding box center [977, 418] width 53 height 15
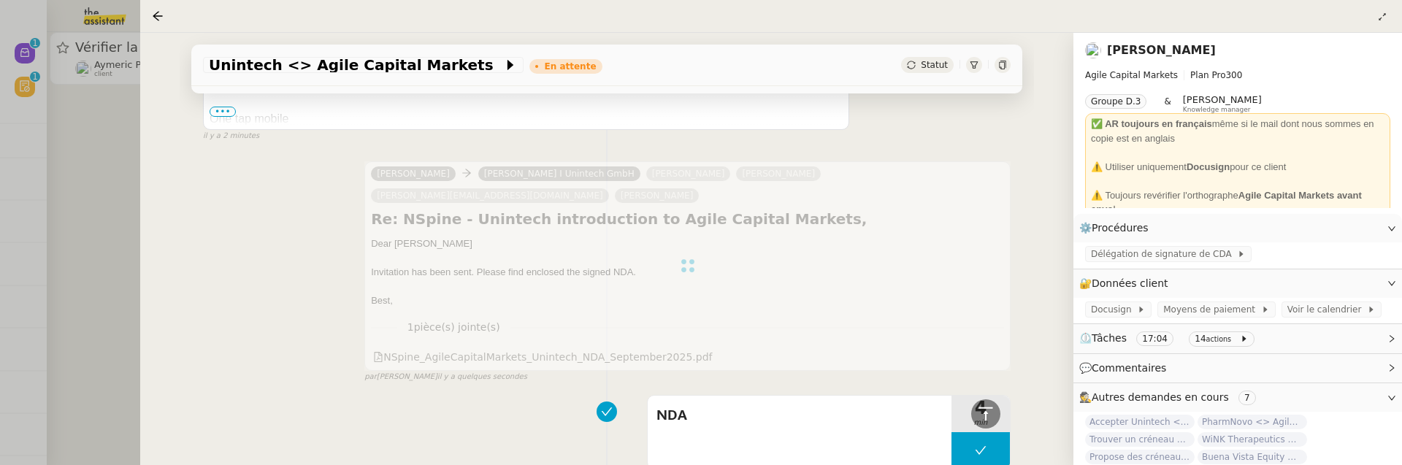
click at [128, 199] on div at bounding box center [701, 232] width 1402 height 465
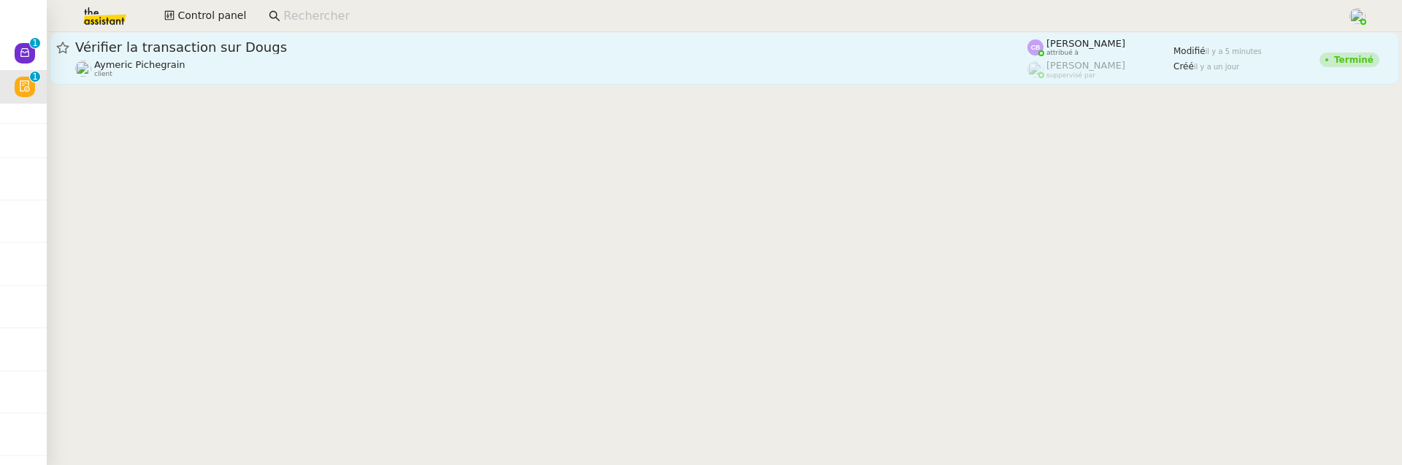
click at [242, 67] on div "Aymeric Pichegrain client" at bounding box center [551, 68] width 952 height 19
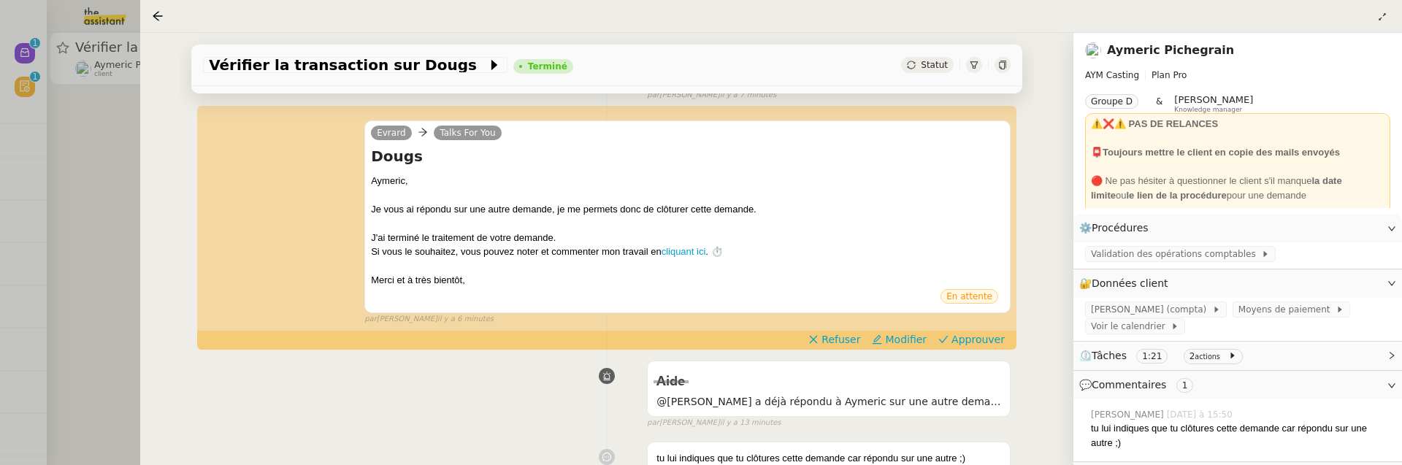
scroll to position [264, 0]
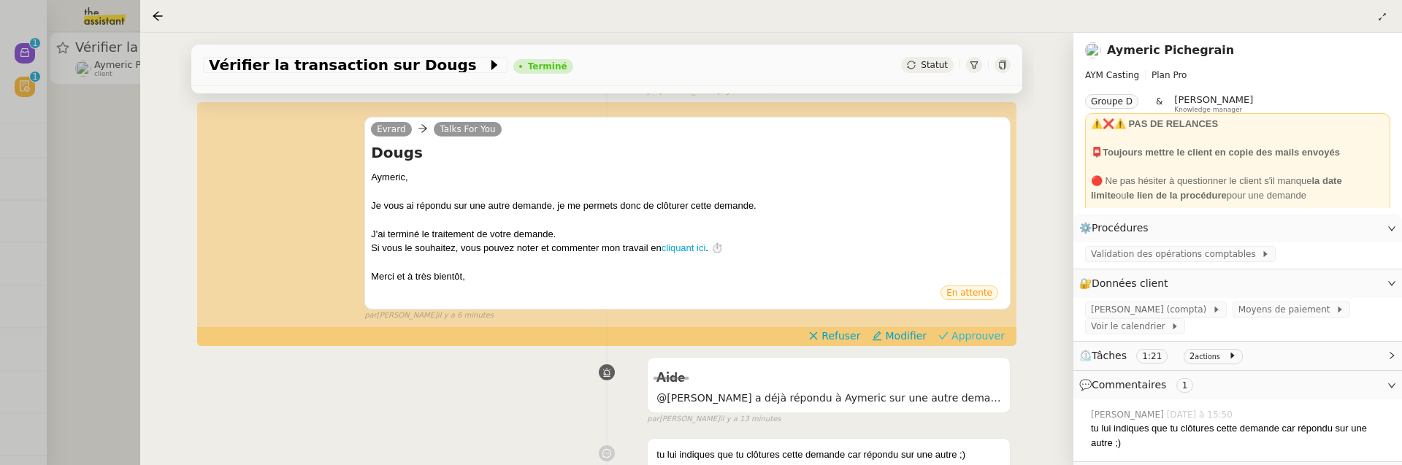
click at [989, 332] on span "Approuver" at bounding box center [977, 336] width 53 height 15
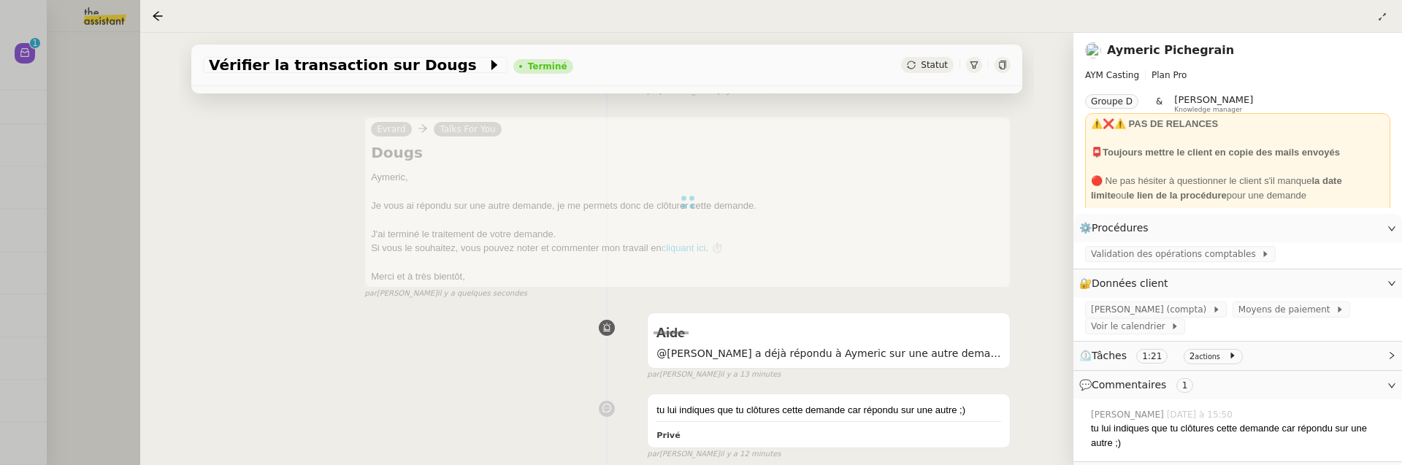
click at [99, 186] on div at bounding box center [701, 232] width 1402 height 465
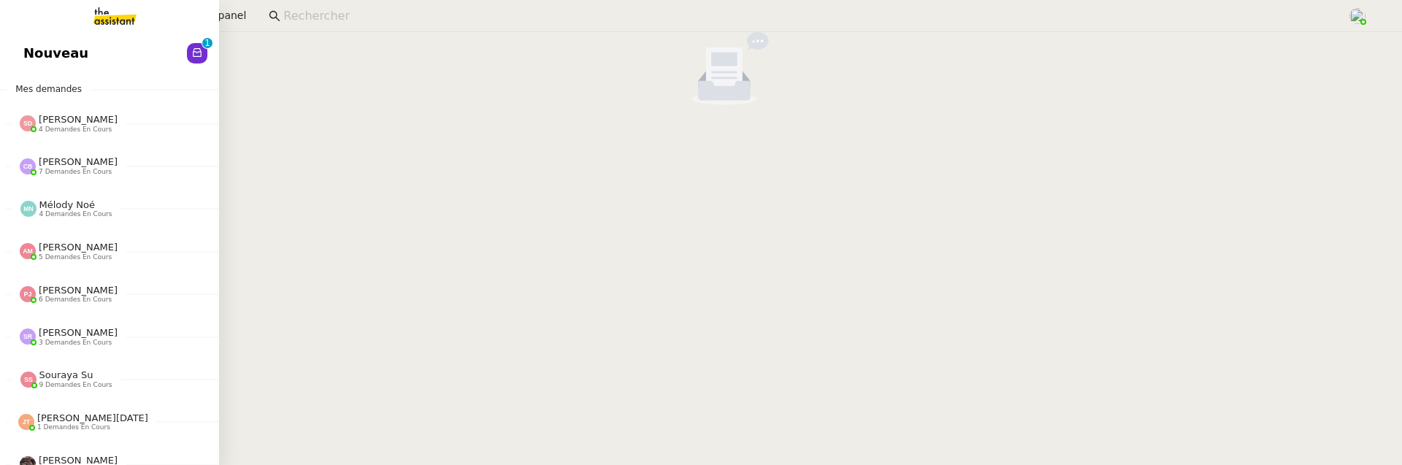
click at [44, 42] on span "Nouveau" at bounding box center [55, 53] width 65 height 22
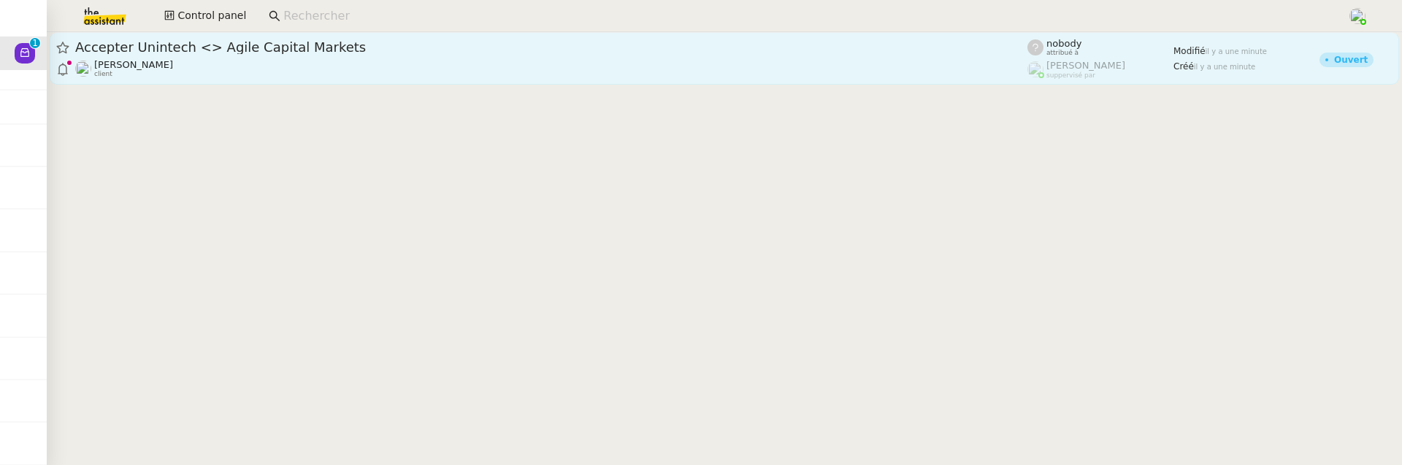
click at [437, 61] on div "Michael Khayat client" at bounding box center [551, 68] width 952 height 19
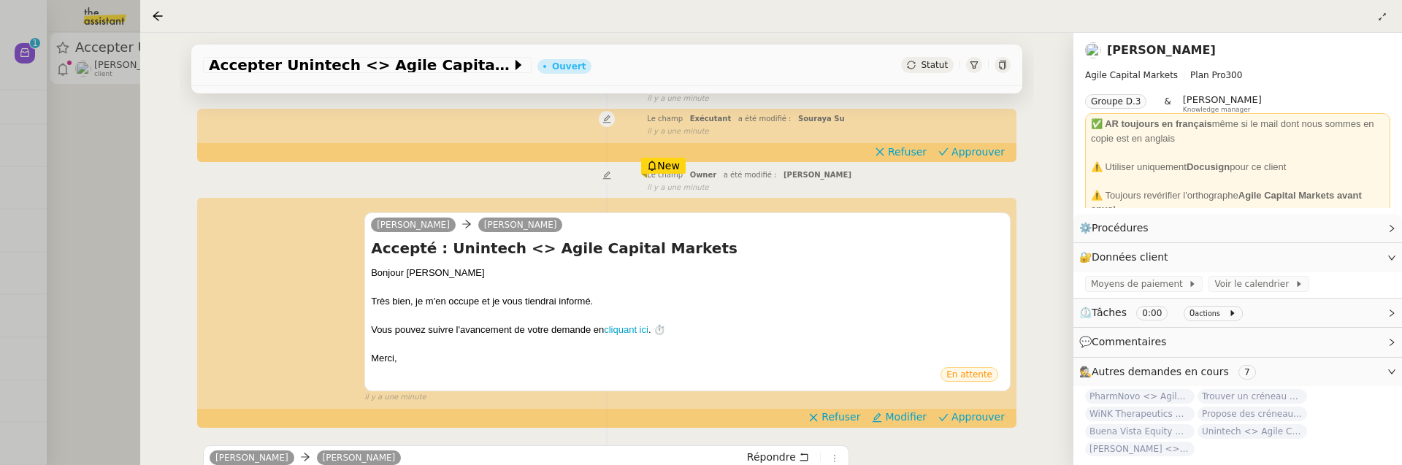
scroll to position [276, 0]
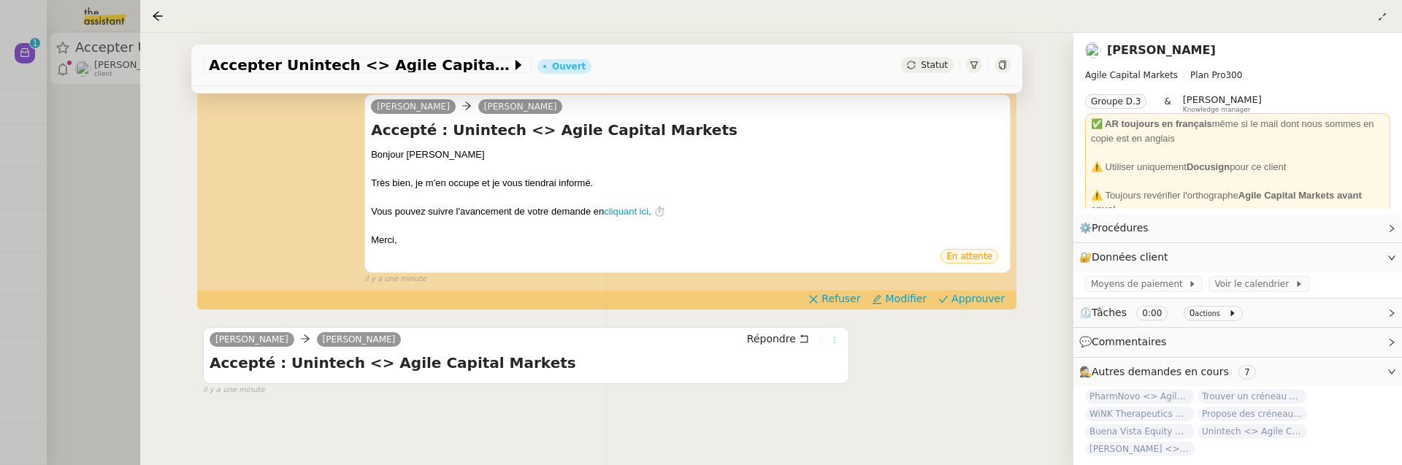
click at [834, 336] on icon at bounding box center [834, 340] width 9 height 9
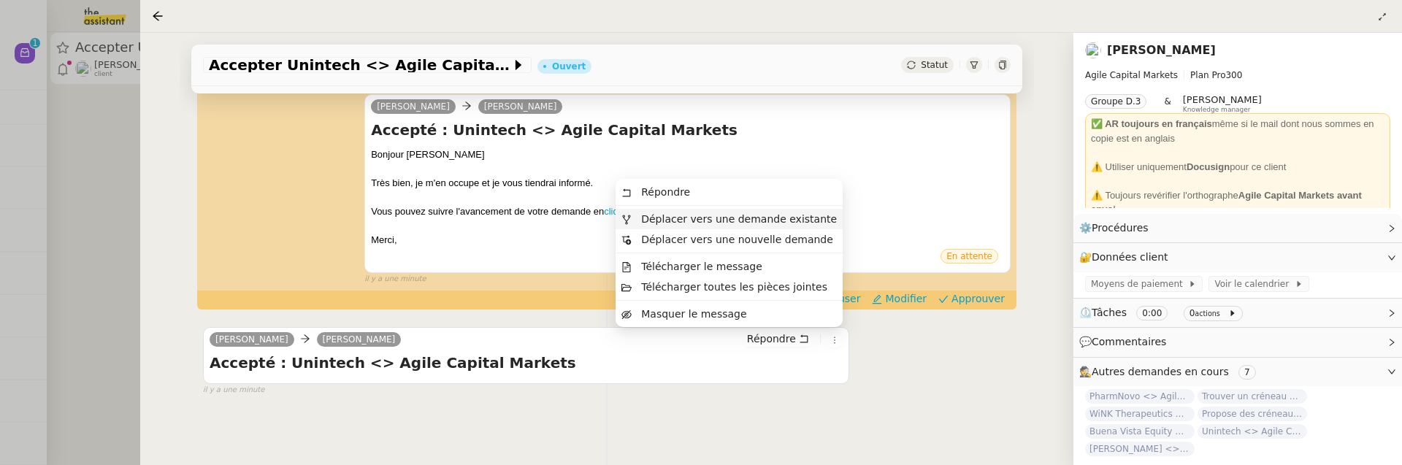
click at [805, 215] on span "Déplacer vers une demande existante" at bounding box center [739, 219] width 196 height 12
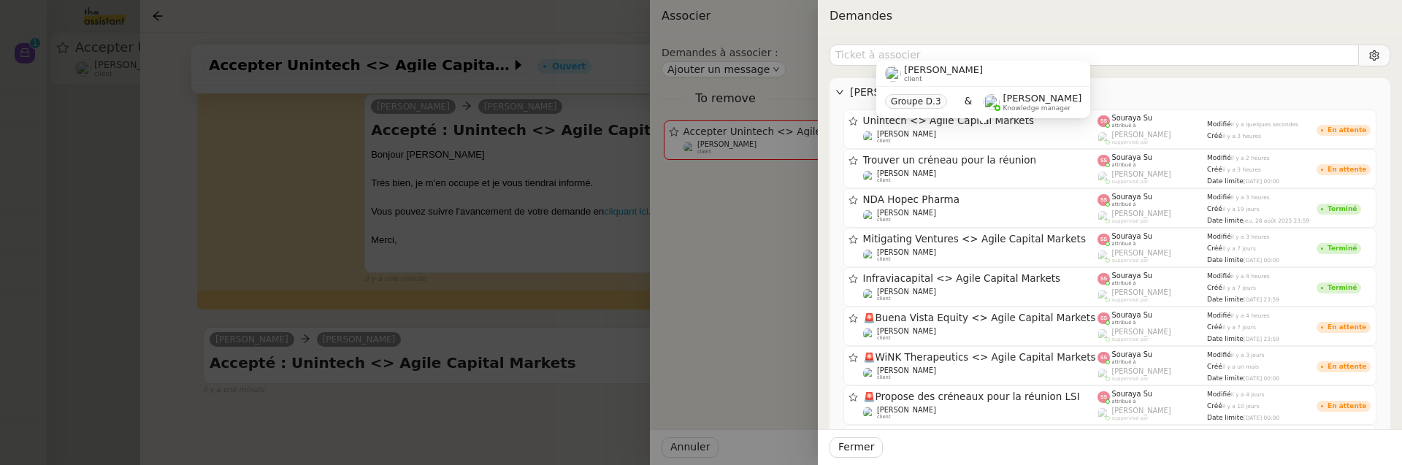
click at [1055, 127] on div "Michael Khayat client Groupe D.3 & Frédérique Albert Knowledge manager" at bounding box center [983, 95] width 214 height 69
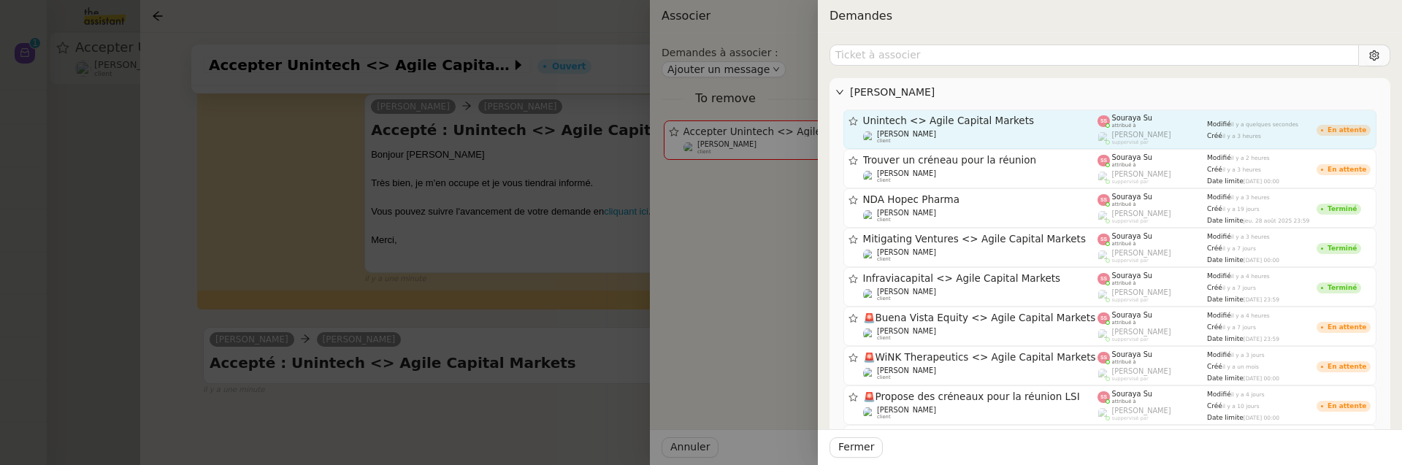
click at [1225, 131] on div "Créé il y a 3 heures" at bounding box center [1262, 135] width 110 height 9
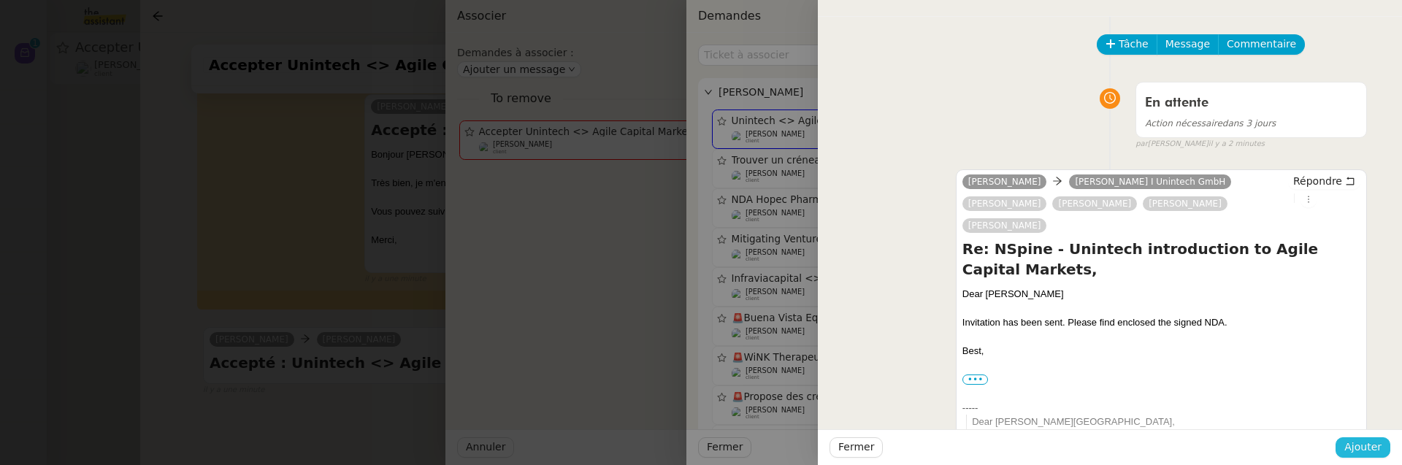
click at [1354, 446] on span "Ajouter" at bounding box center [1362, 447] width 37 height 17
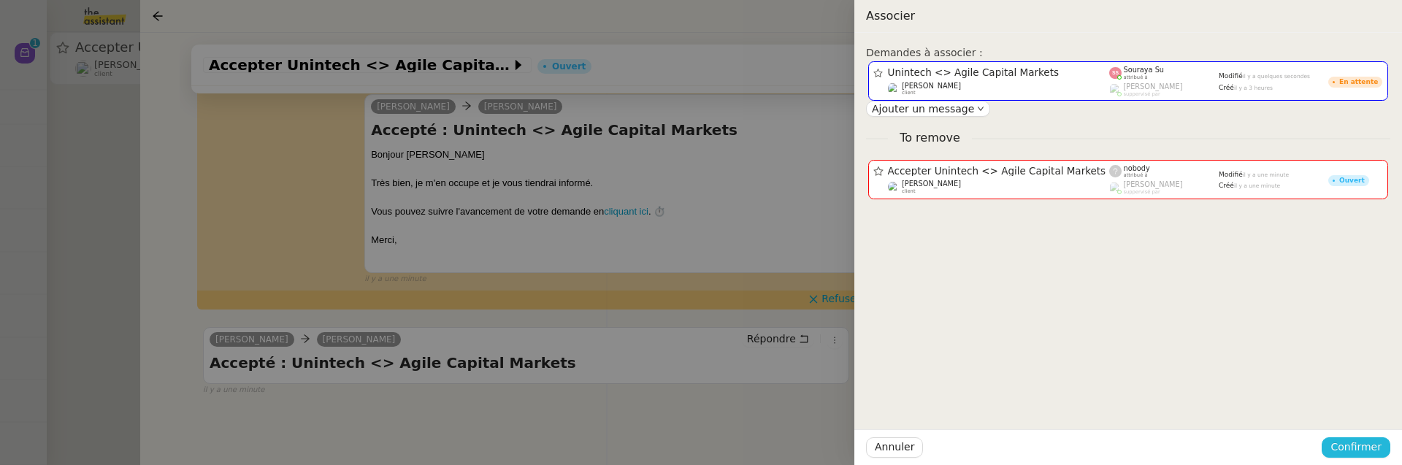
click at [1354, 445] on span "Confirmer" at bounding box center [1355, 447] width 51 height 17
click at [1348, 415] on span "Ajouter" at bounding box center [1357, 409] width 37 height 15
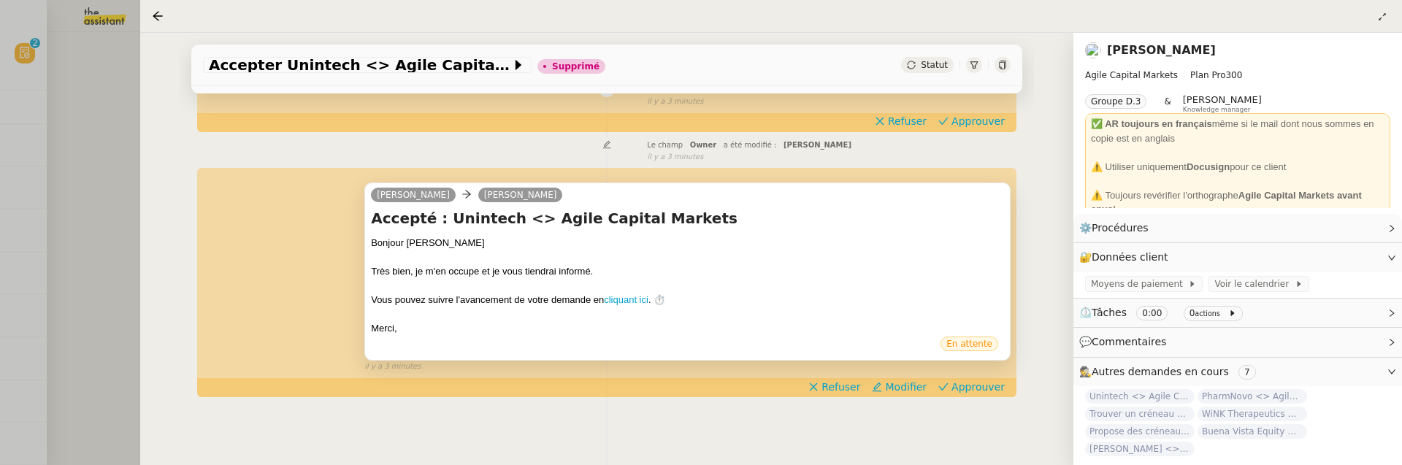
scroll to position [0, 0]
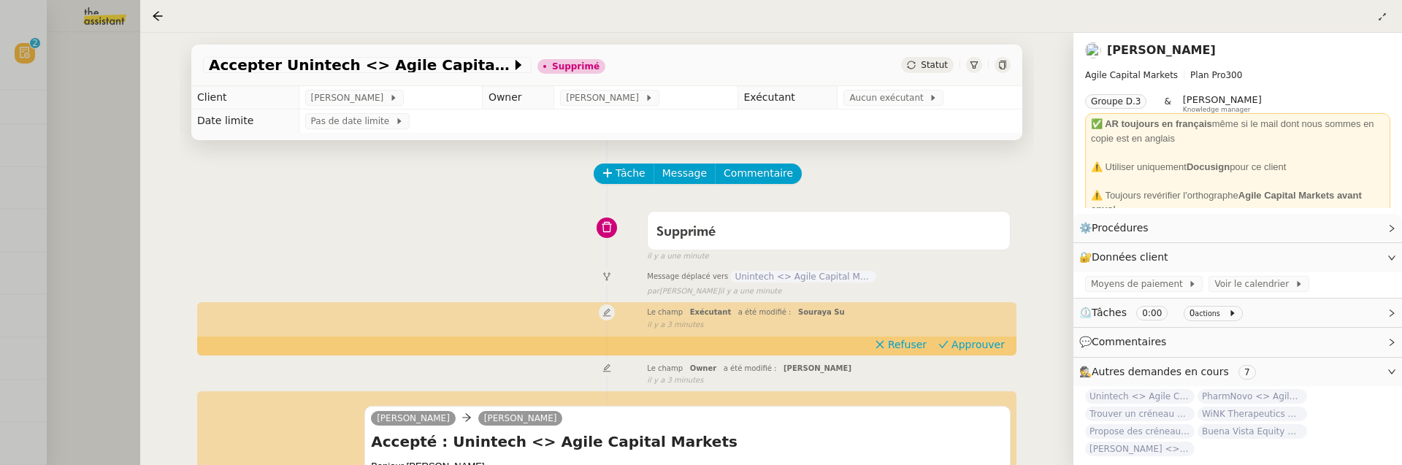
click at [67, 175] on div at bounding box center [701, 232] width 1402 height 465
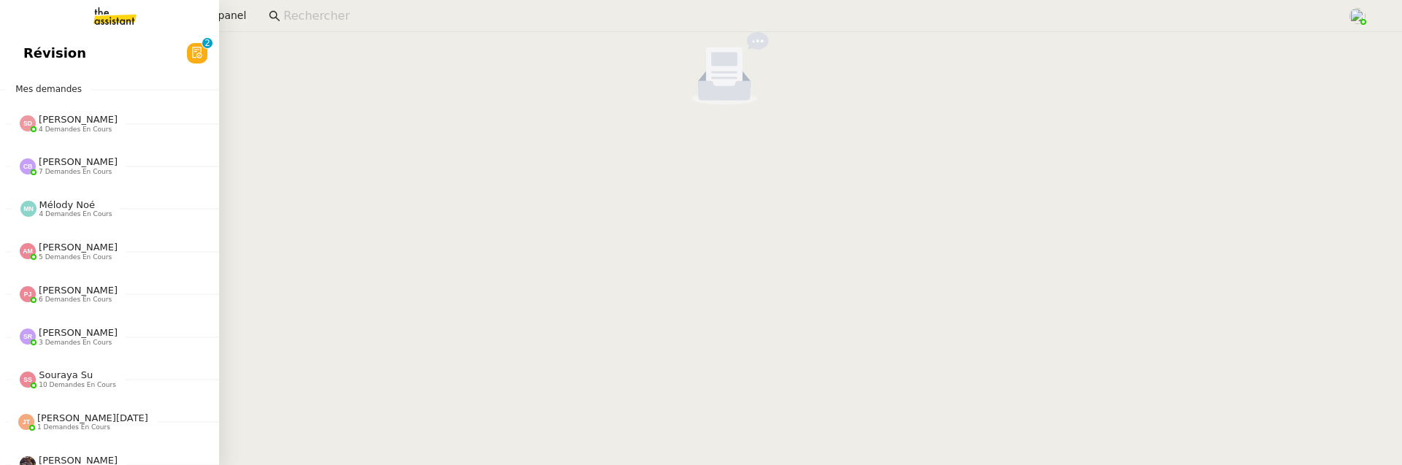
click at [14, 50] on link "Révision 0 1 2 3 4 5 6 7 8 9" at bounding box center [109, 54] width 219 height 34
click at [34, 50] on span "Nouveau" at bounding box center [55, 53] width 65 height 22
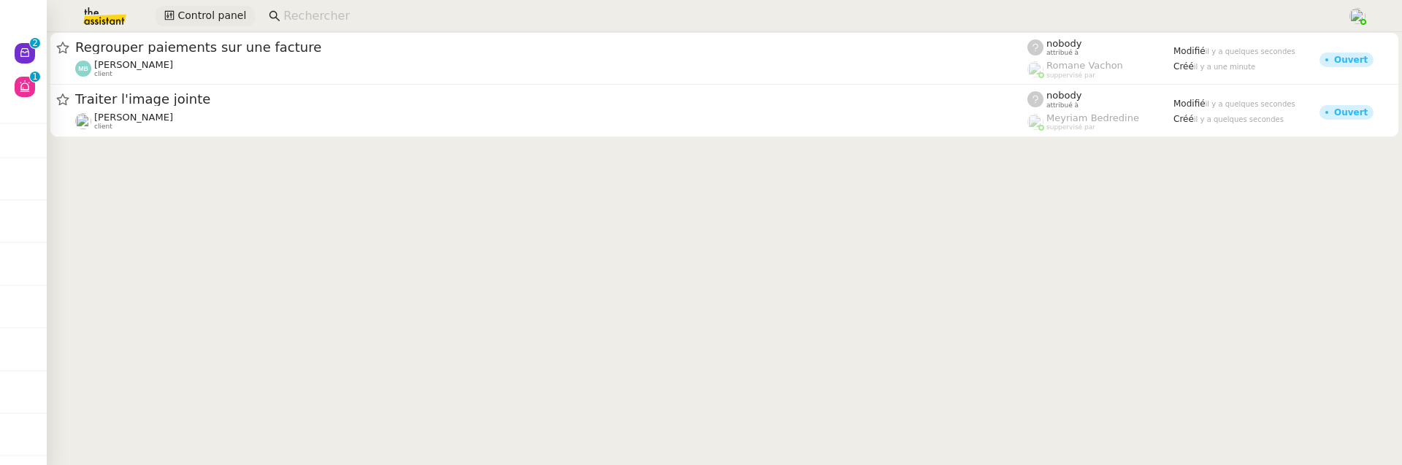
click at [188, 13] on span "Control panel" at bounding box center [211, 15] width 69 height 17
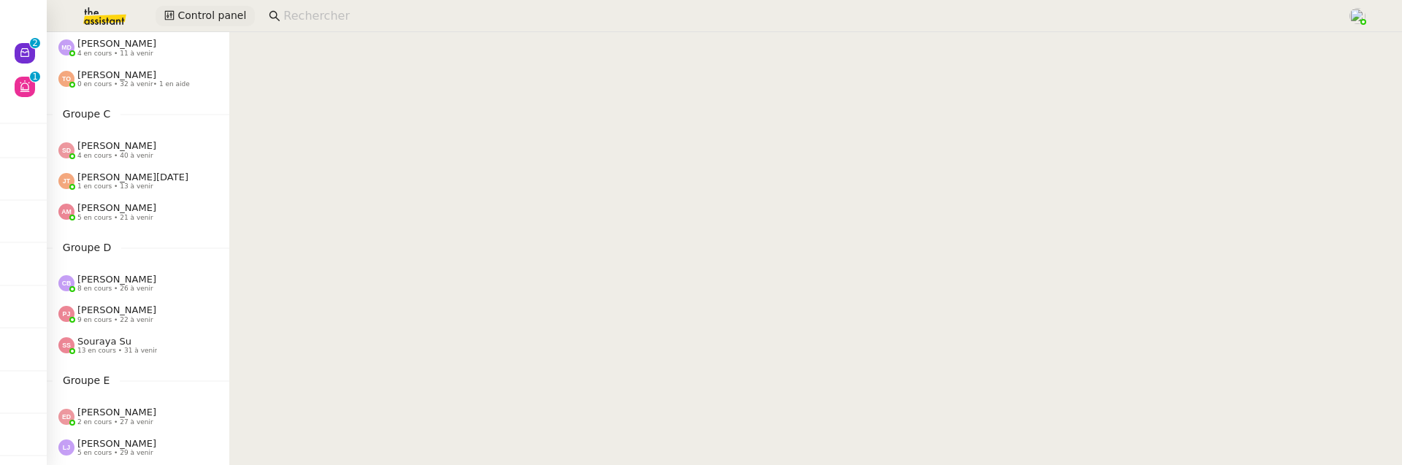
scroll to position [257, 0]
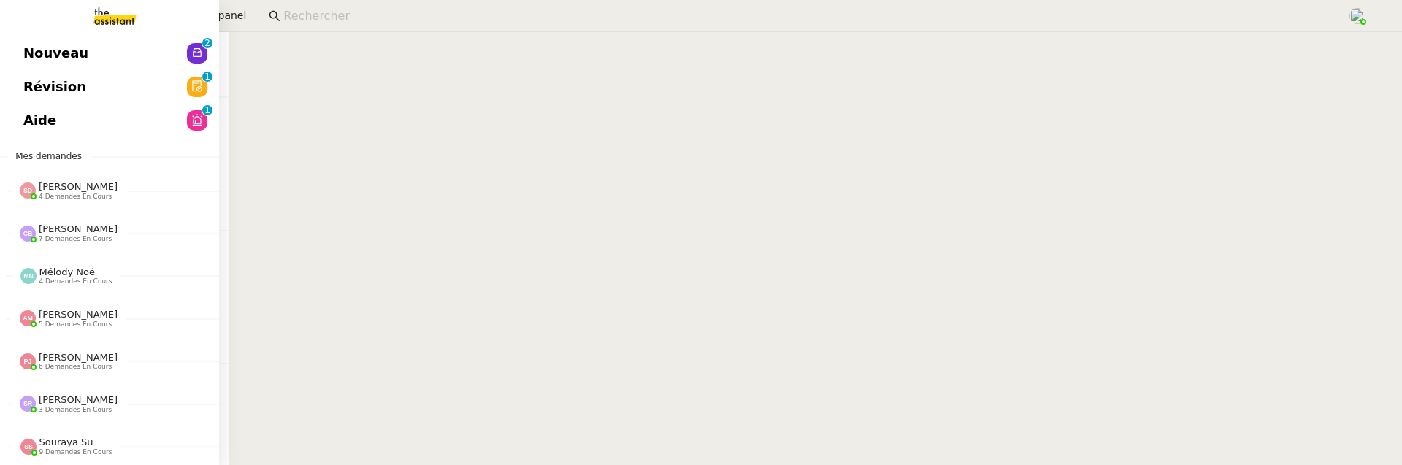
click at [11, 85] on link "Révision 0 1 2 3 4 5 6 7 8 9" at bounding box center [109, 87] width 219 height 34
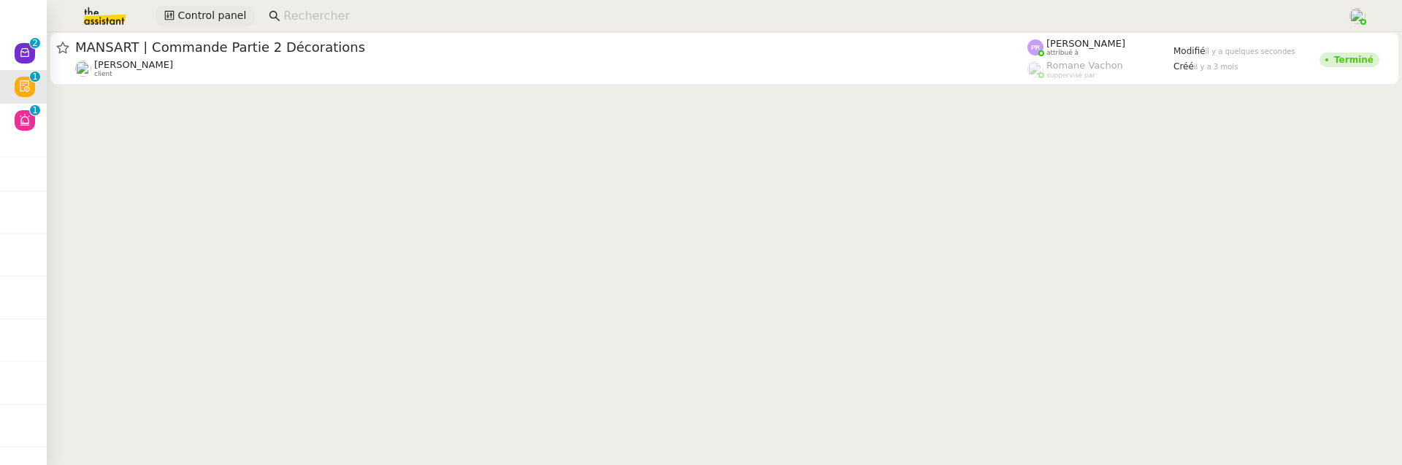
click at [215, 17] on span "Control panel" at bounding box center [211, 15] width 69 height 17
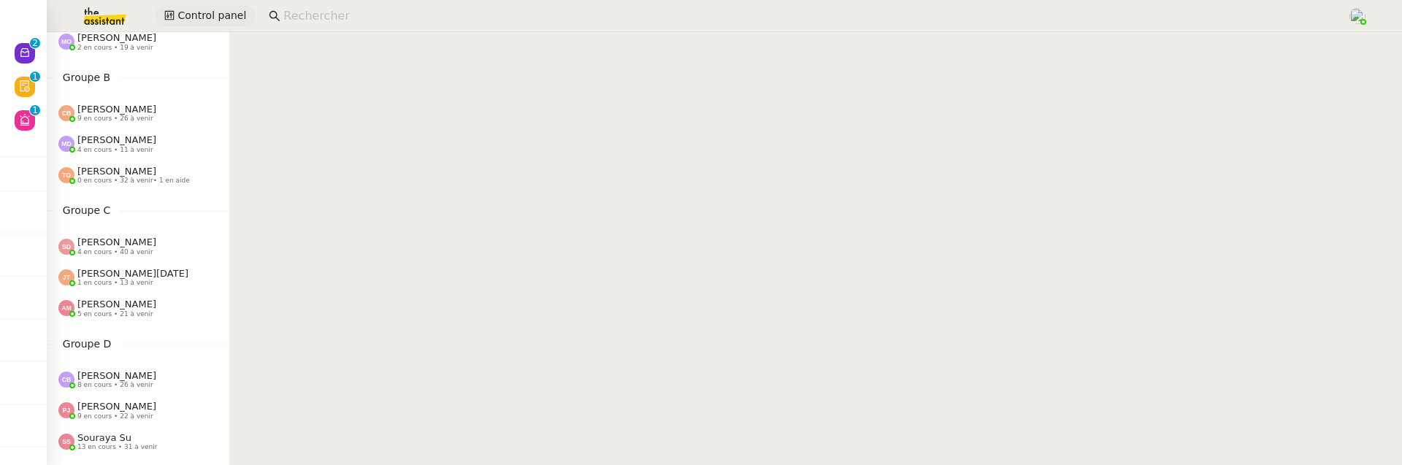
scroll to position [149, 0]
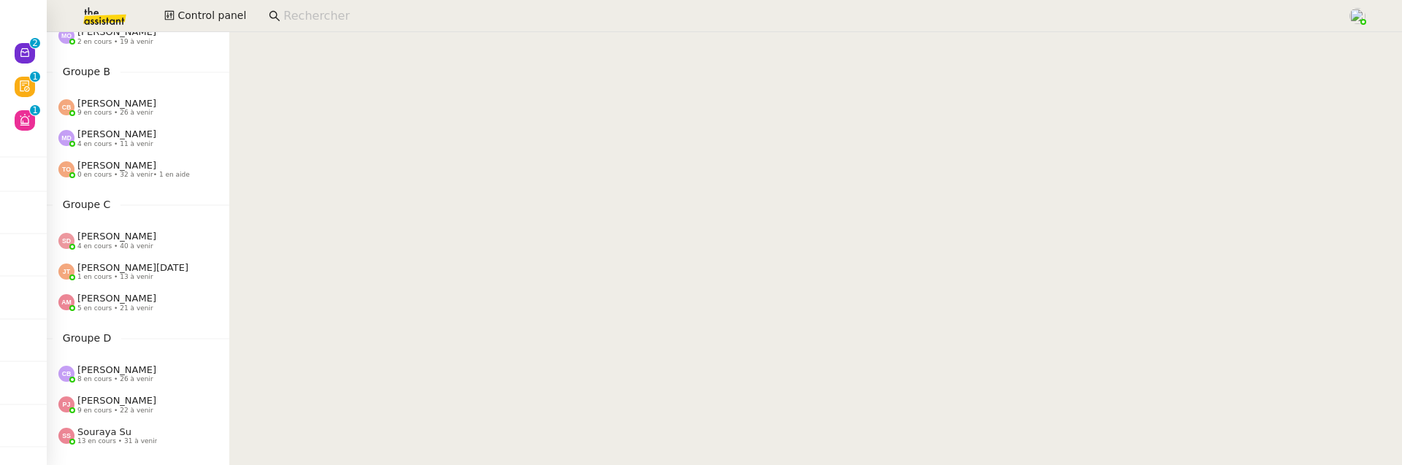
click at [140, 302] on span "[PERSON_NAME]" at bounding box center [116, 298] width 79 height 11
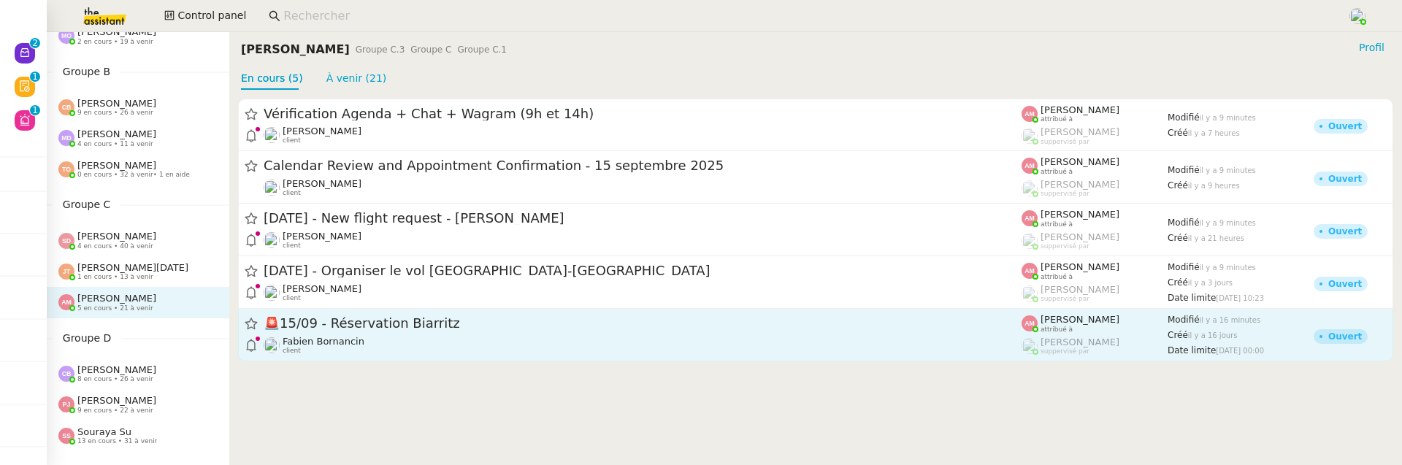
click at [440, 322] on span "🚨 15/09 - Réservation Biarritz" at bounding box center [643, 324] width 758 height 13
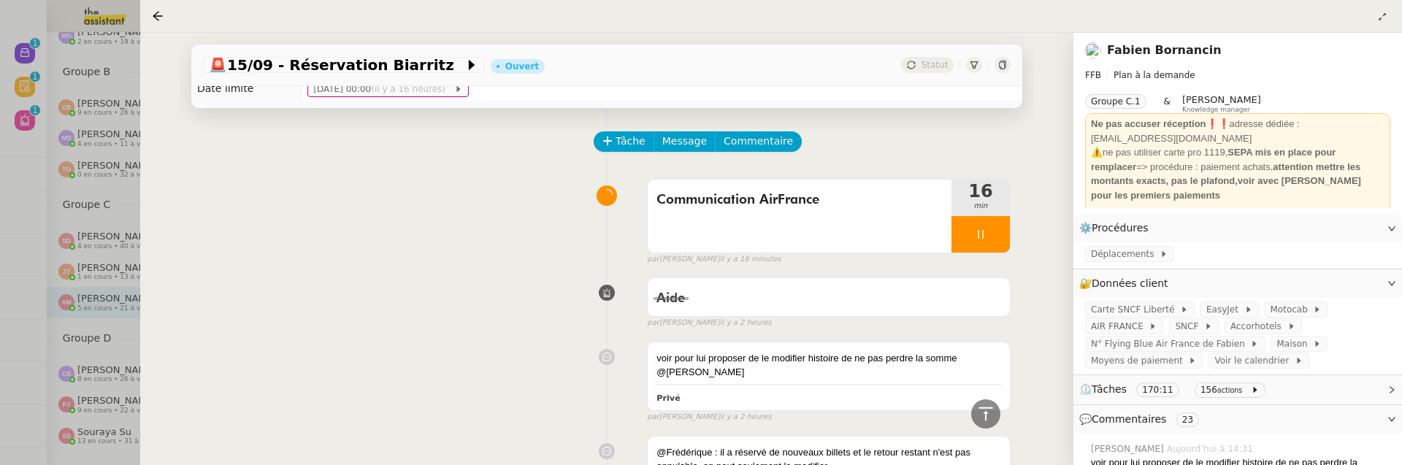
scroll to position [29, 0]
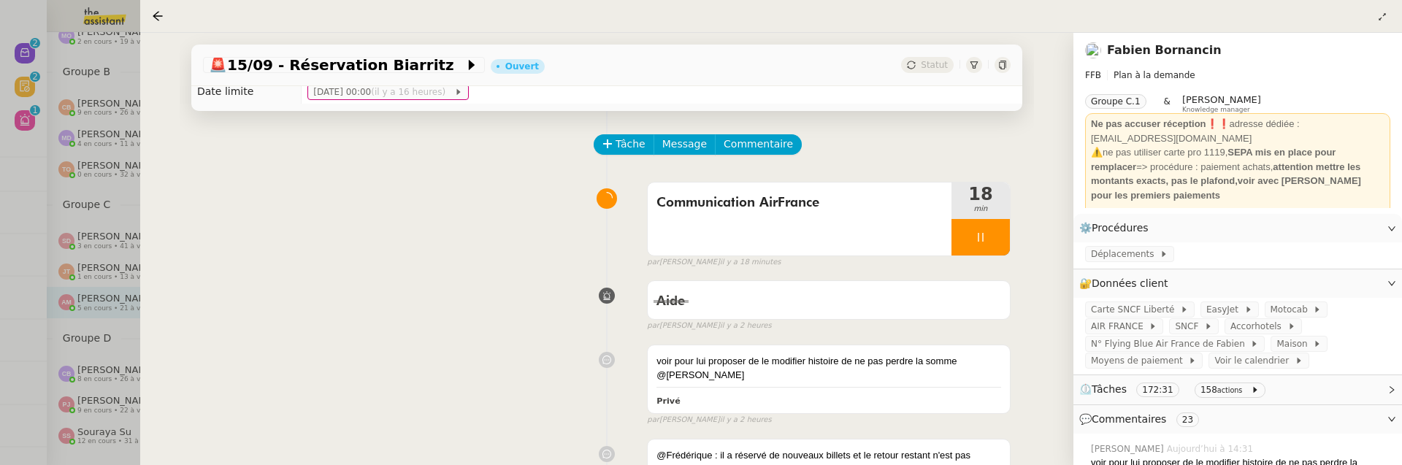
click at [28, 160] on div at bounding box center [701, 232] width 1402 height 465
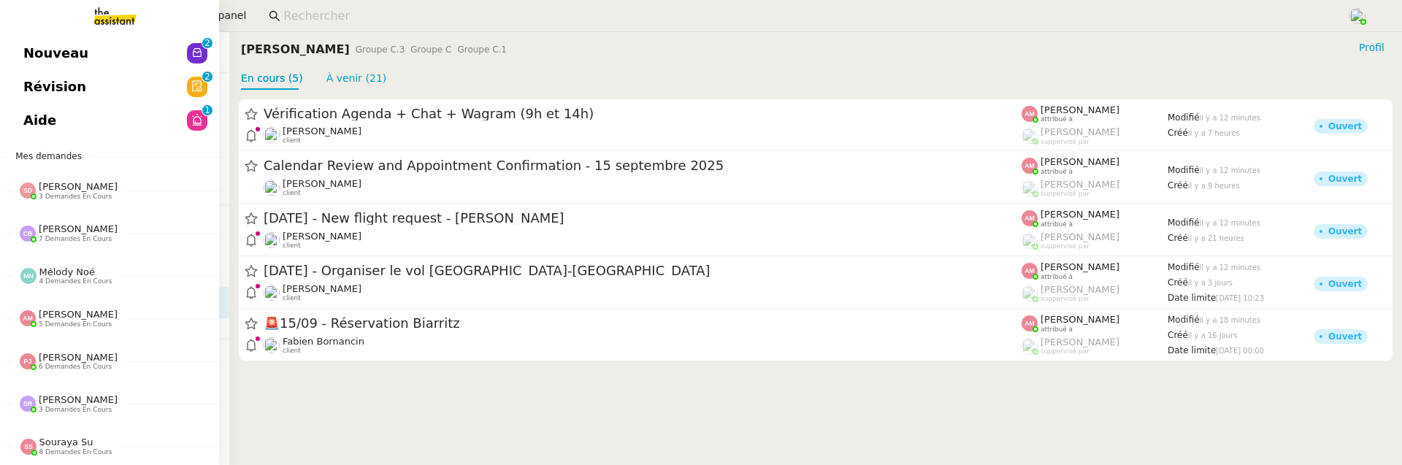
click at [32, 47] on span "Nouveau" at bounding box center [55, 53] width 65 height 22
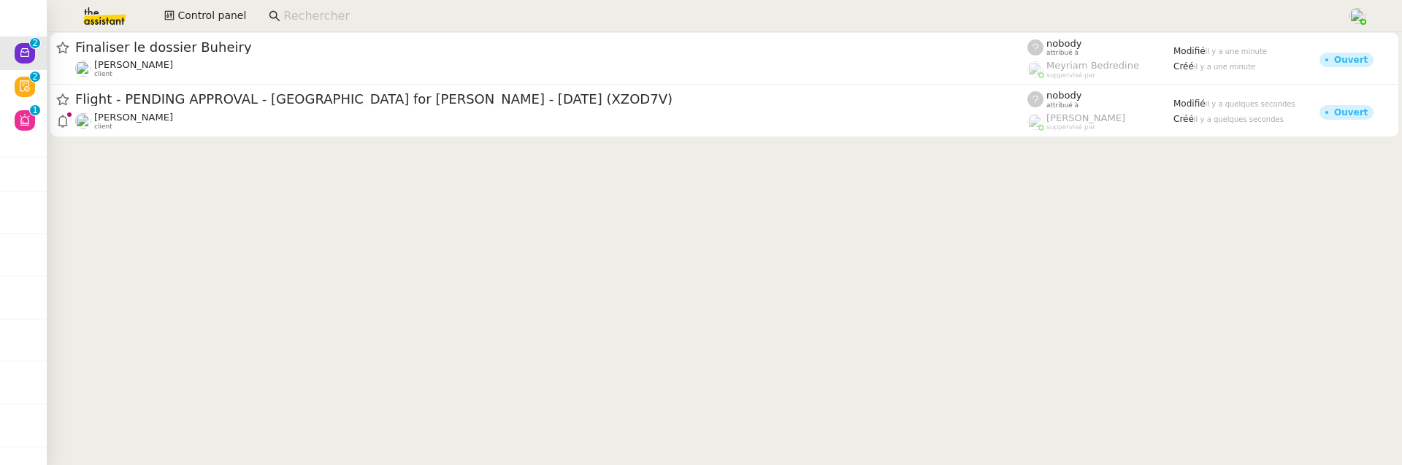
click at [294, 61] on div "Fanny Eyraud client" at bounding box center [551, 68] width 952 height 19
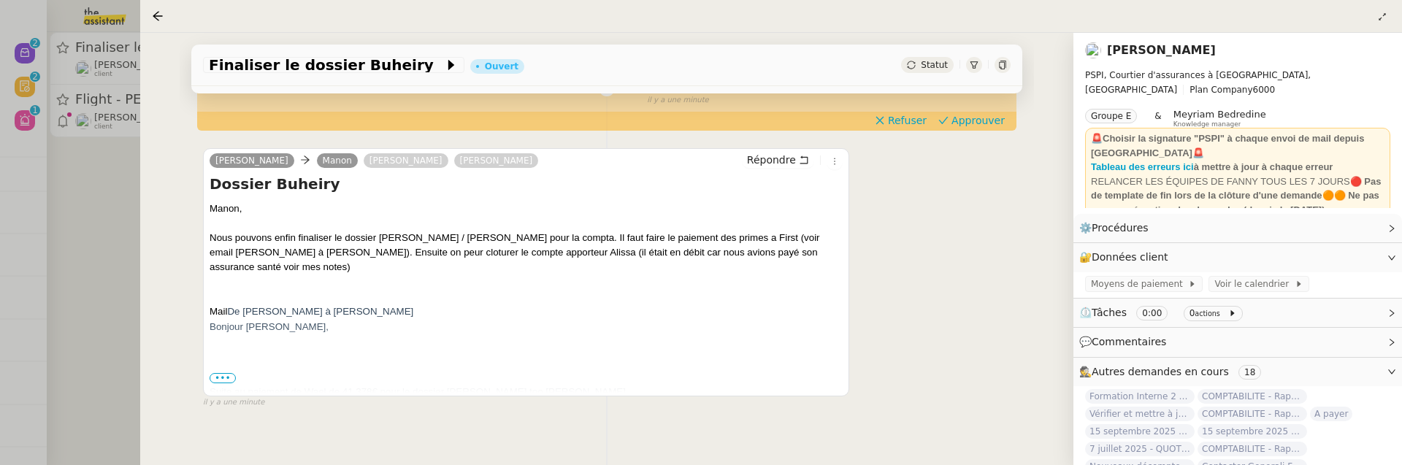
scroll to position [302, 0]
click at [71, 305] on div at bounding box center [701, 232] width 1402 height 465
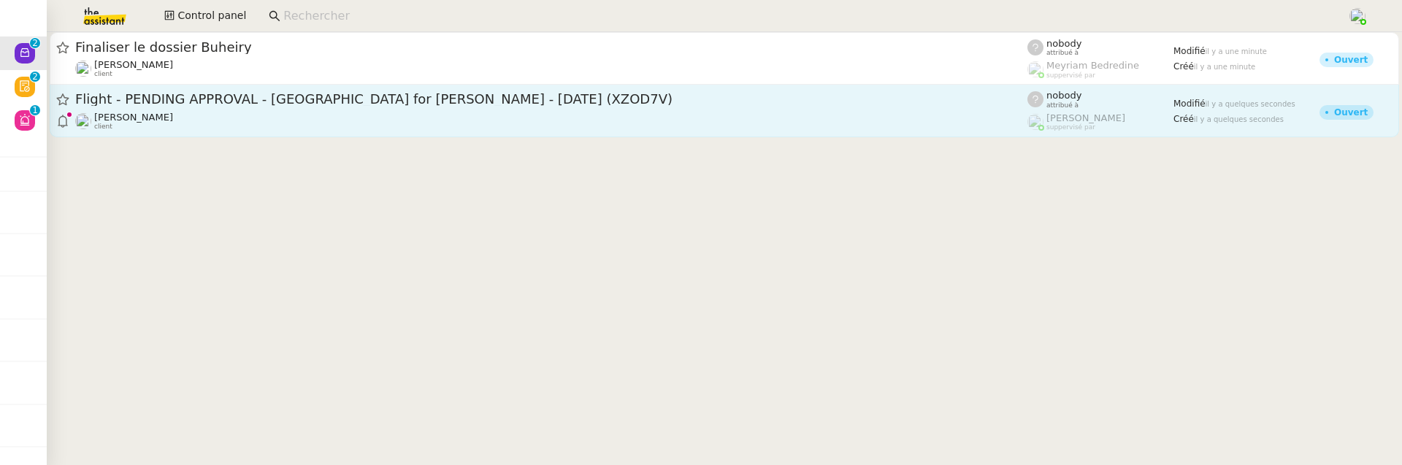
click at [259, 115] on div "Alexandre Blanc client" at bounding box center [551, 121] width 952 height 19
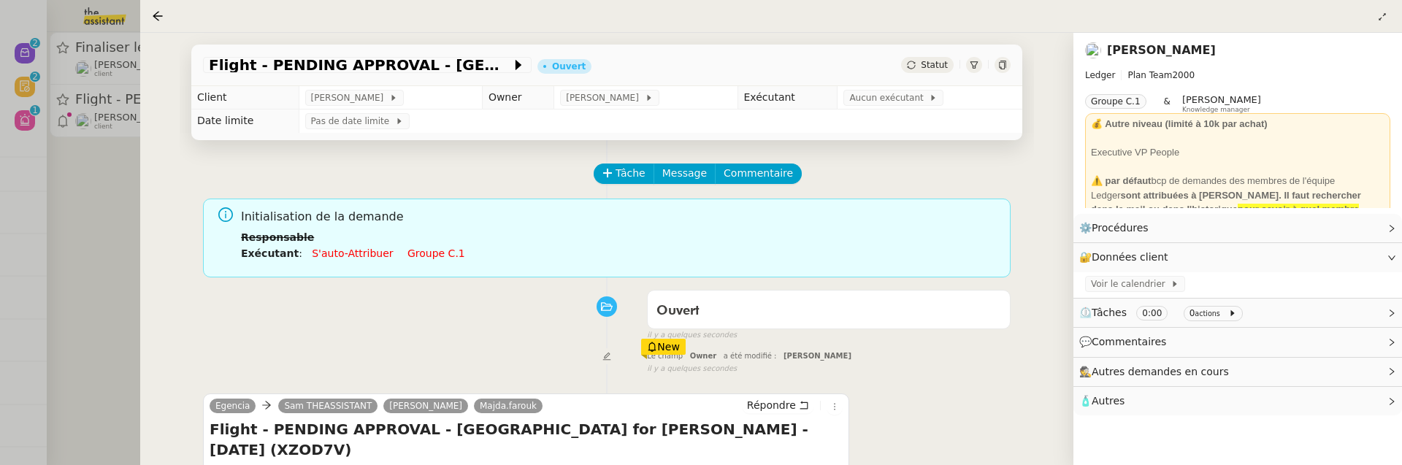
click at [938, 64] on span "Statut" at bounding box center [934, 65] width 27 height 10
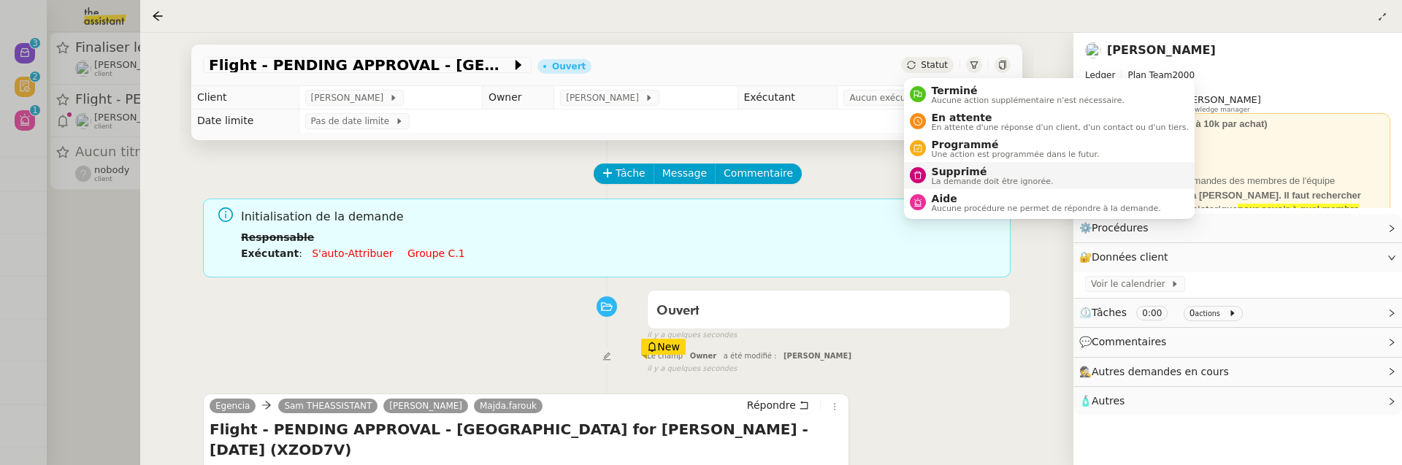
click at [962, 166] on span "Supprimé" at bounding box center [993, 172] width 122 height 12
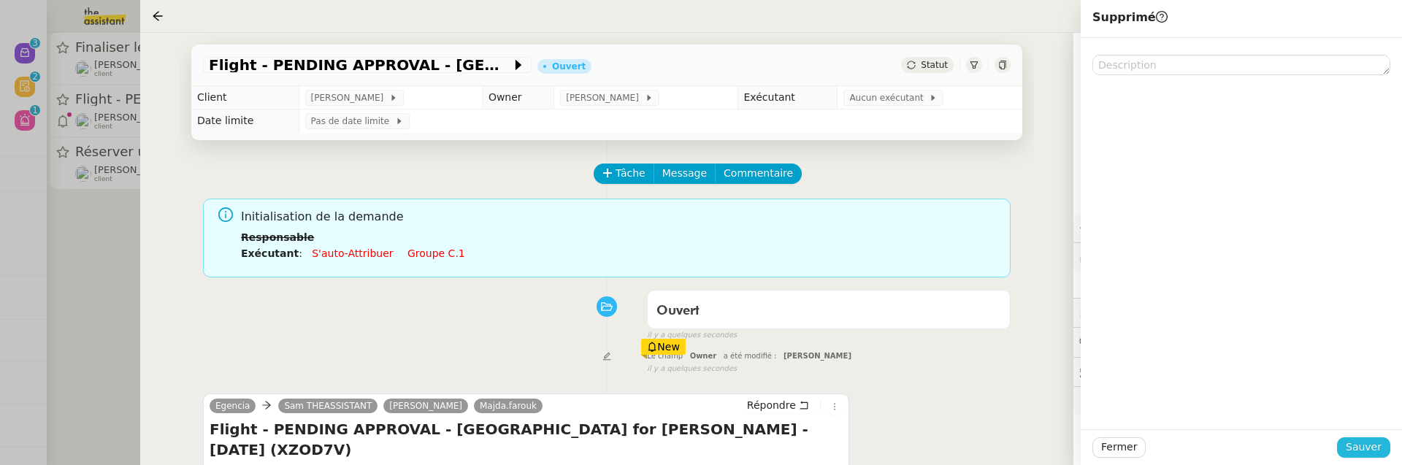
click at [1374, 451] on span "Sauver" at bounding box center [1364, 447] width 36 height 17
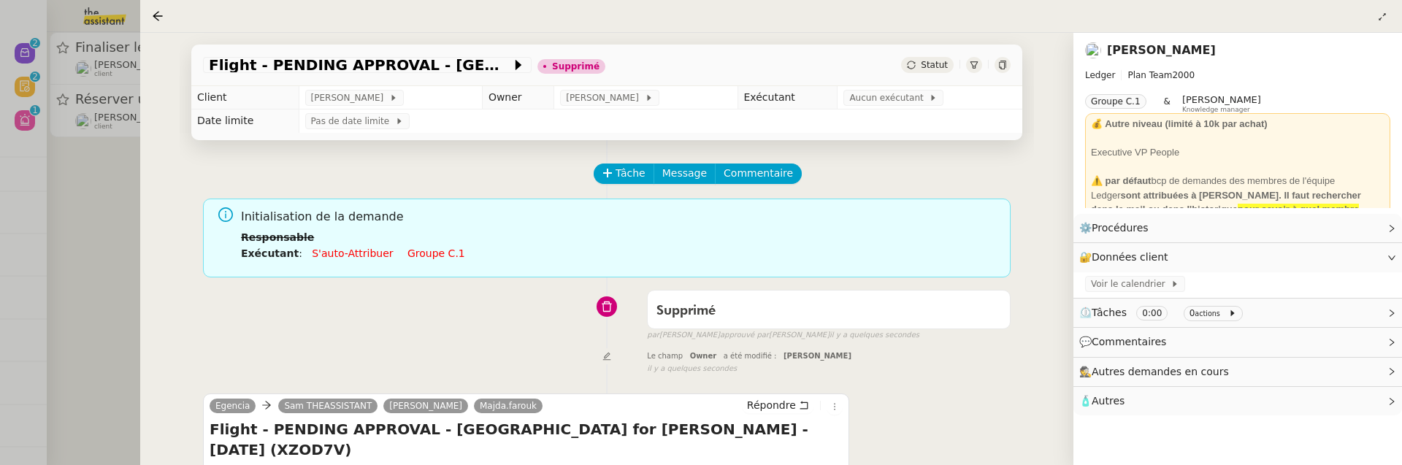
click at [115, 215] on div at bounding box center [701, 232] width 1402 height 465
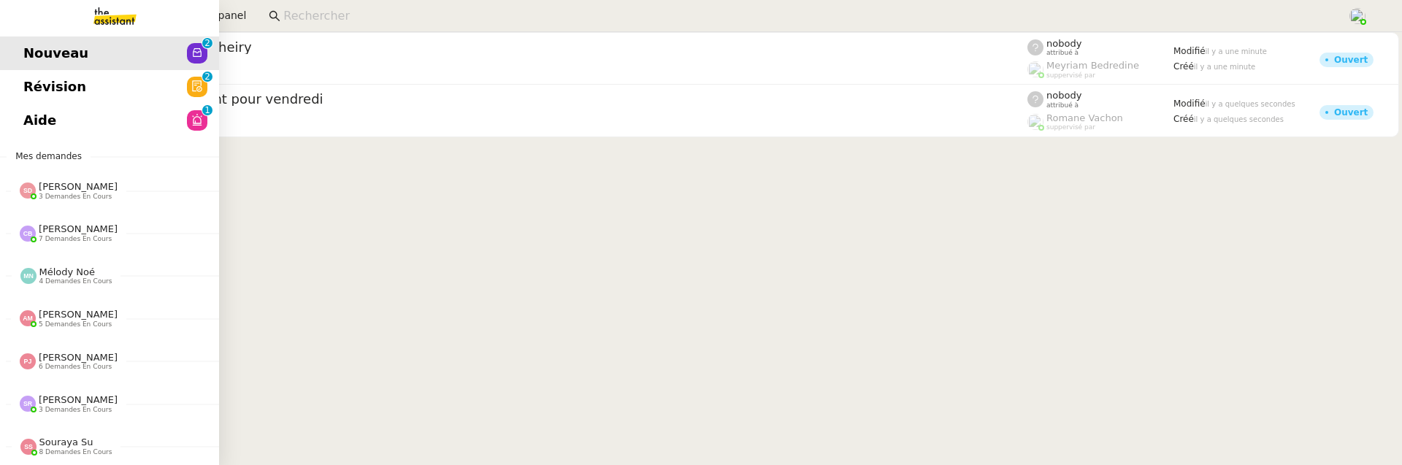
click at [24, 122] on span "Aide" at bounding box center [39, 121] width 33 height 22
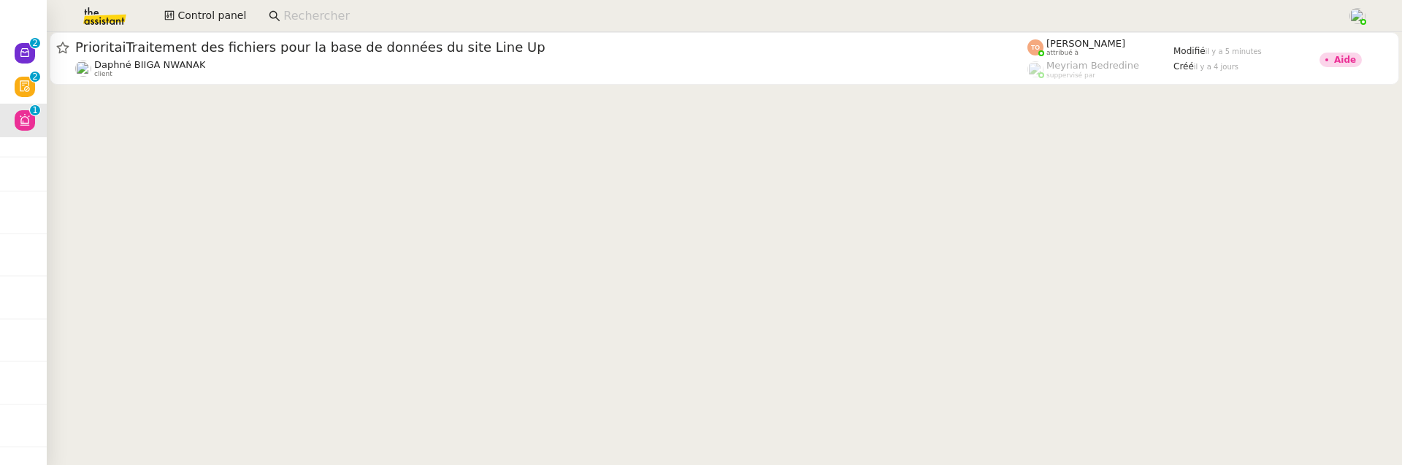
click at [289, 206] on cdk-virtual-scroll-viewport "PrioritaiTraitement des fichiers pour la base de données du site Line Up Daphné…" at bounding box center [724, 248] width 1355 height 433
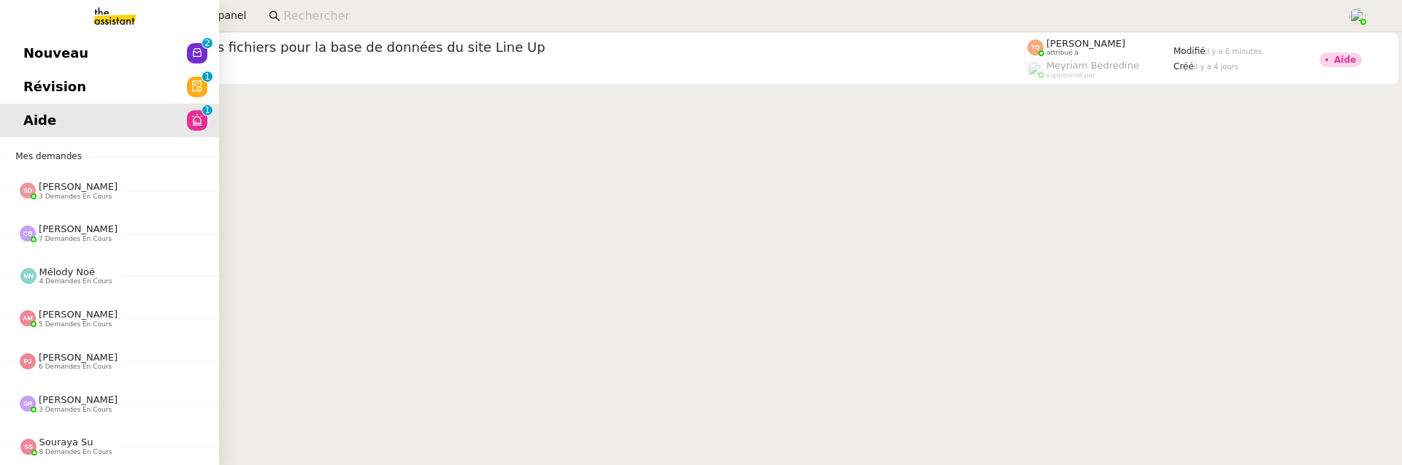
click at [24, 91] on span "Révision" at bounding box center [54, 87] width 63 height 22
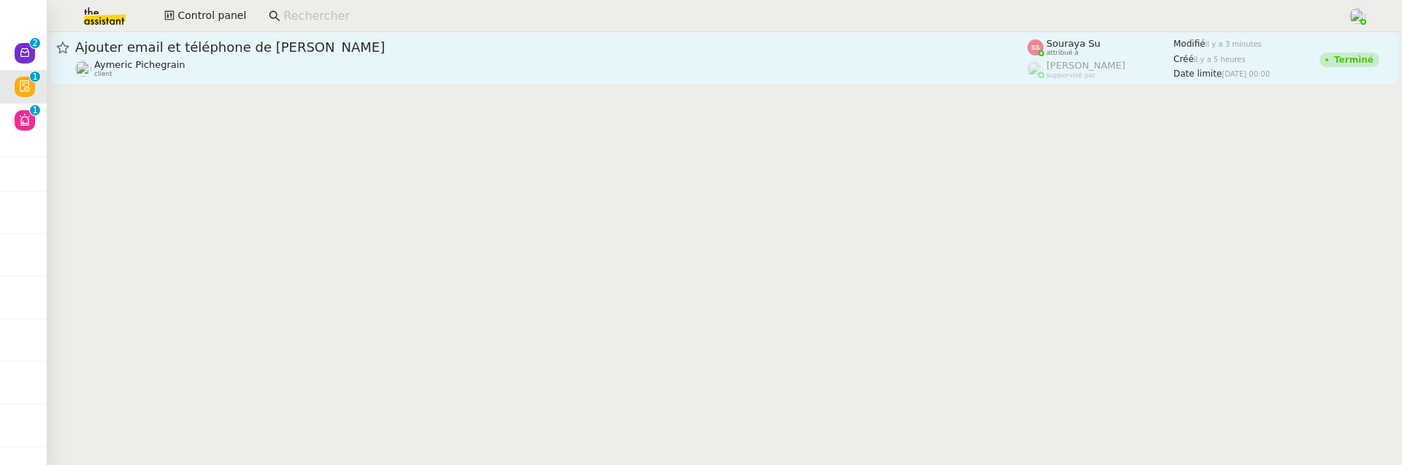
click at [290, 57] on div "Ajouter email et téléphone de Sarah Aymeric Pichegrain client" at bounding box center [551, 58] width 952 height 39
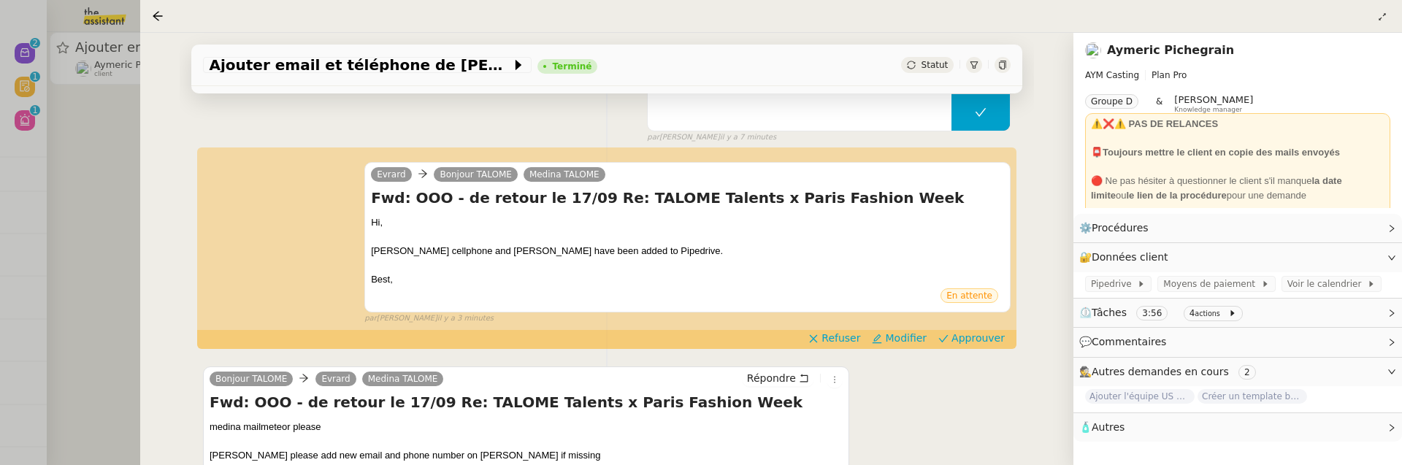
scroll to position [246, 0]
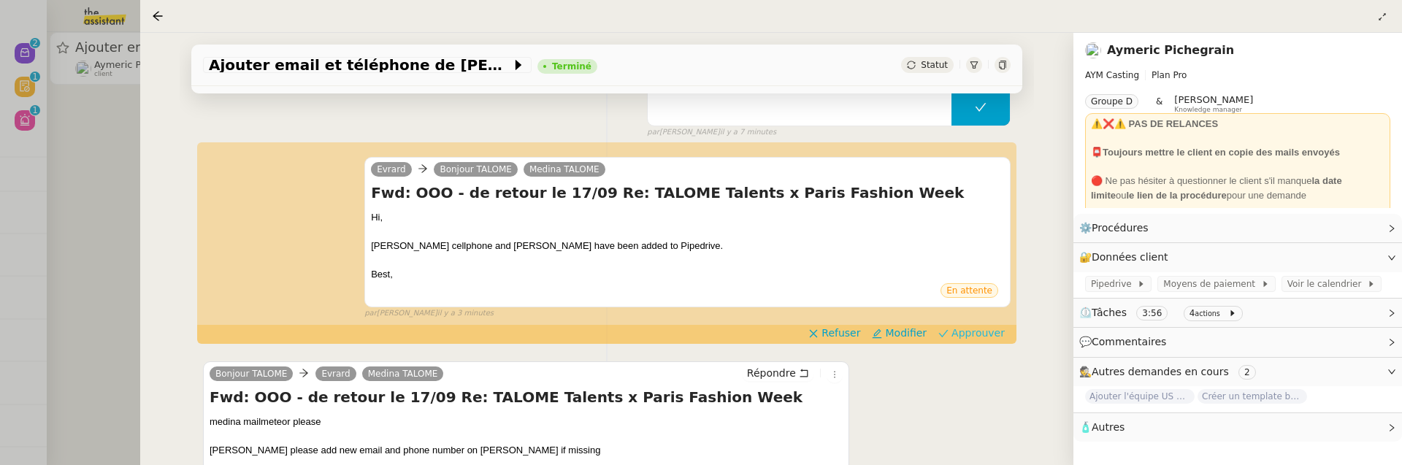
click at [969, 327] on span "Approuver" at bounding box center [977, 333] width 53 height 15
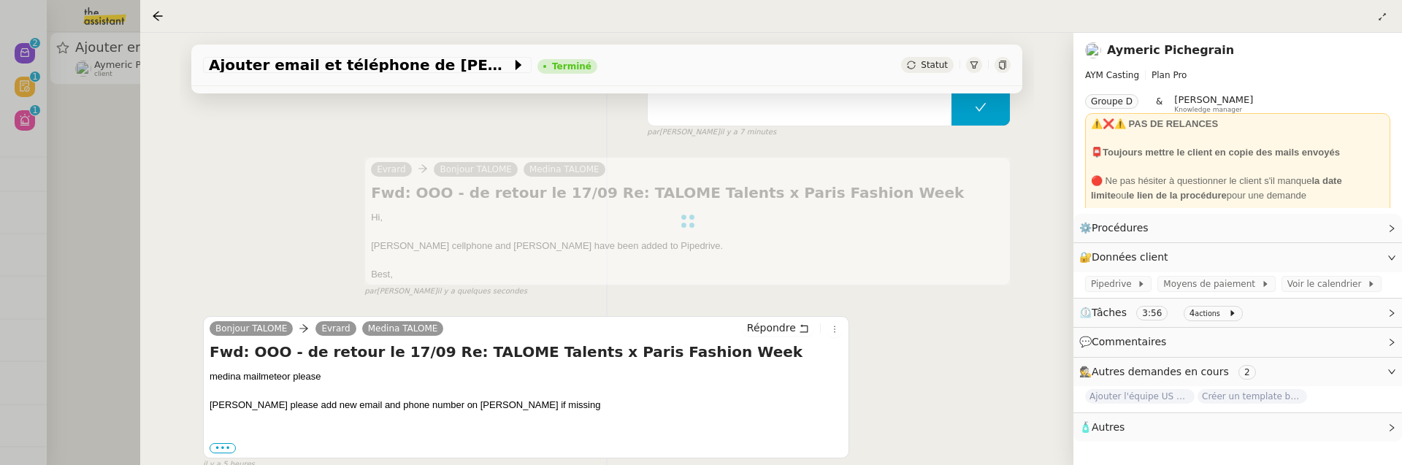
scroll to position [0, 0]
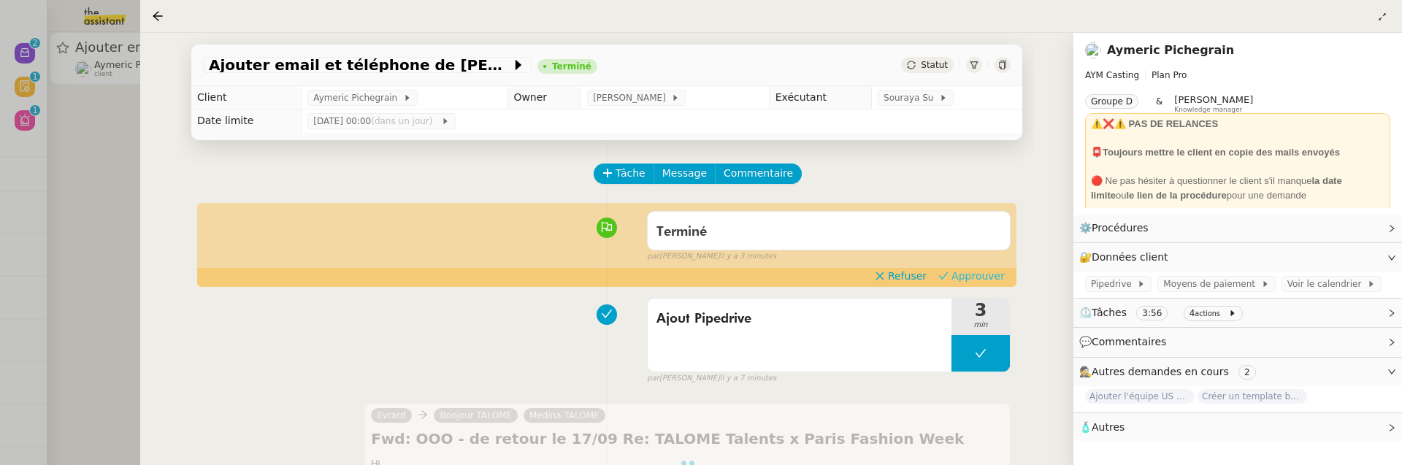
click at [997, 269] on span "Approuver" at bounding box center [977, 276] width 53 height 15
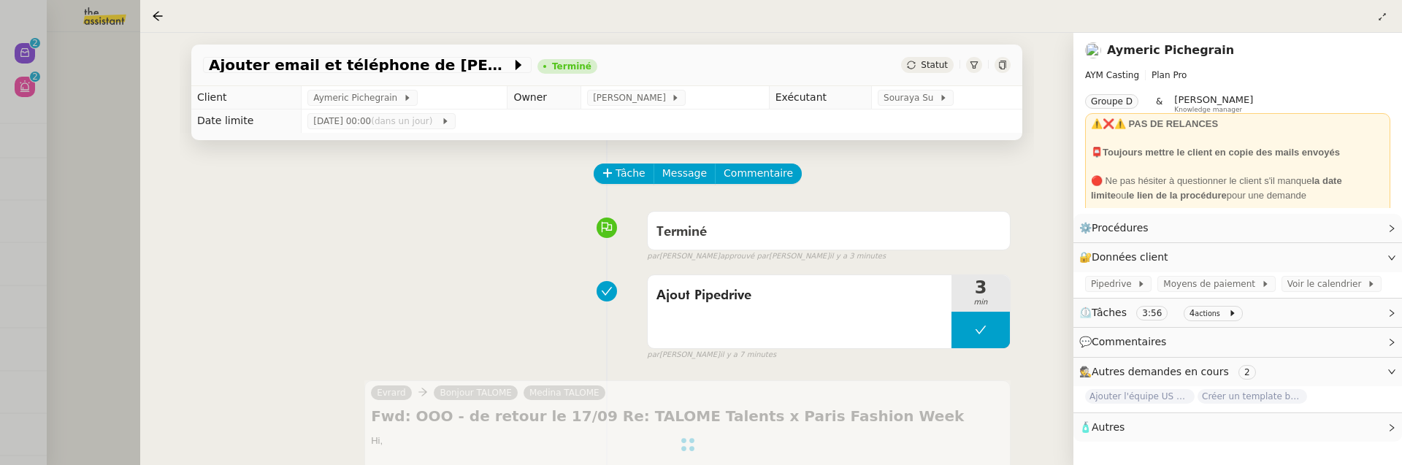
click at [126, 133] on div at bounding box center [701, 232] width 1402 height 465
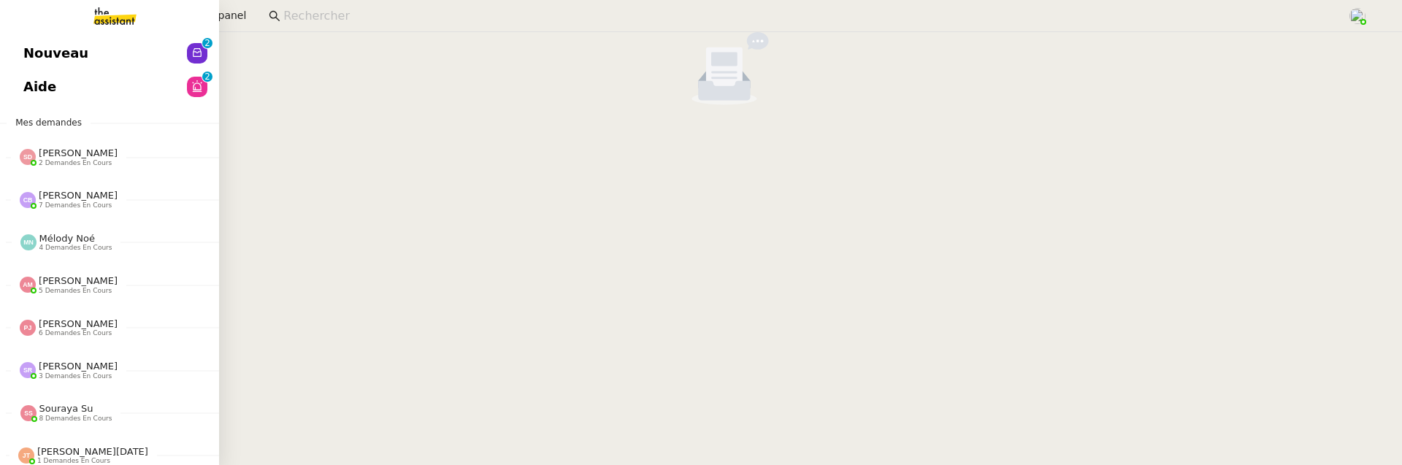
click at [17, 48] on link "Nouveau 0 1 2 3 4 5 6 7 8 9" at bounding box center [109, 54] width 219 height 34
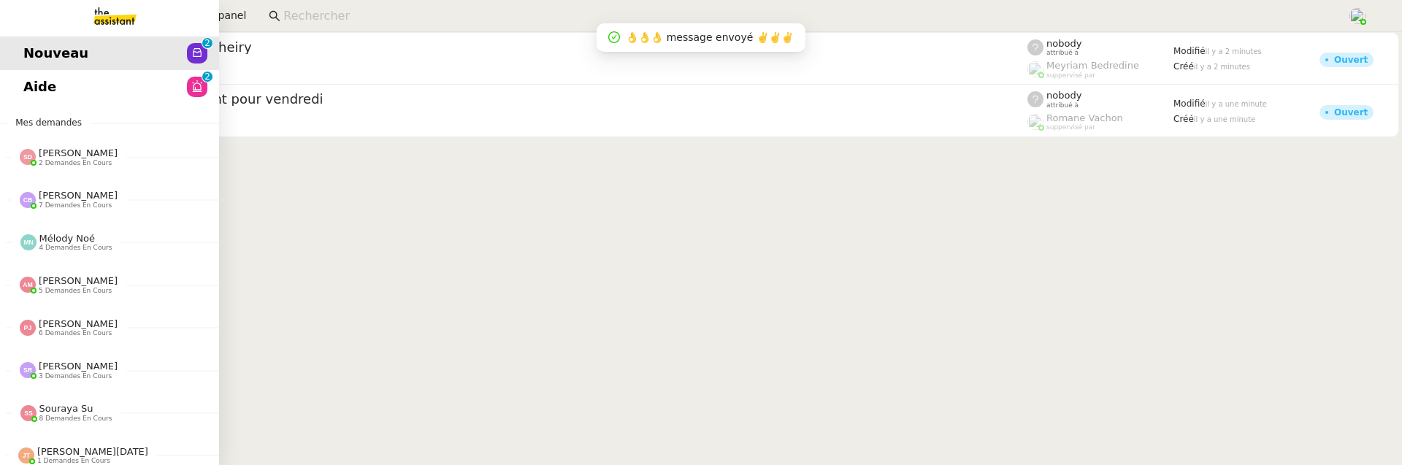
click at [30, 78] on span "Aide" at bounding box center [39, 87] width 33 height 22
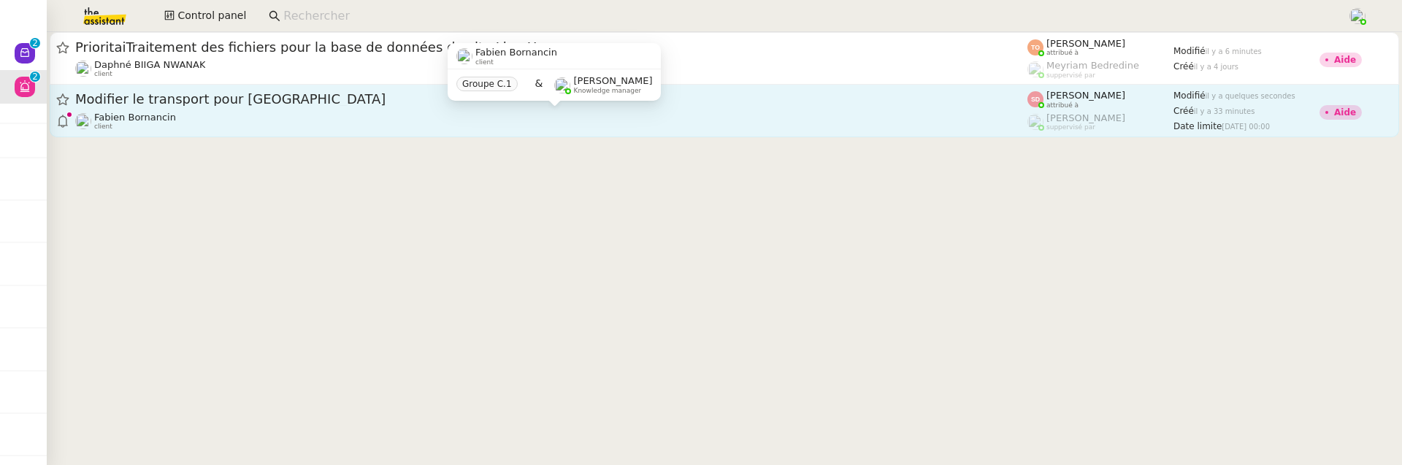
click at [529, 117] on div "[PERSON_NAME] client" at bounding box center [551, 121] width 952 height 19
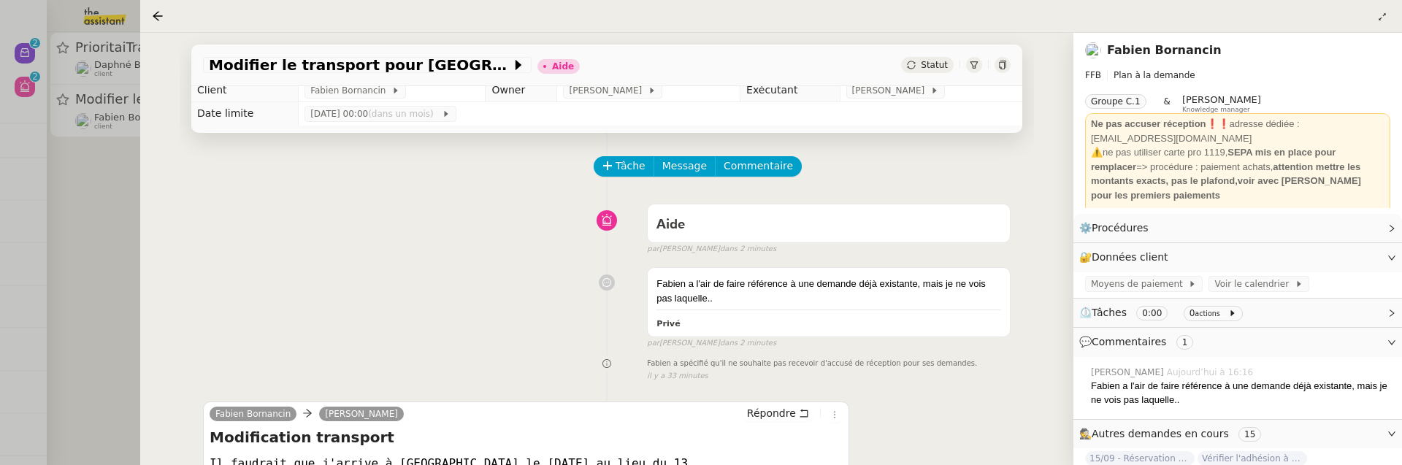
scroll to position [10, 0]
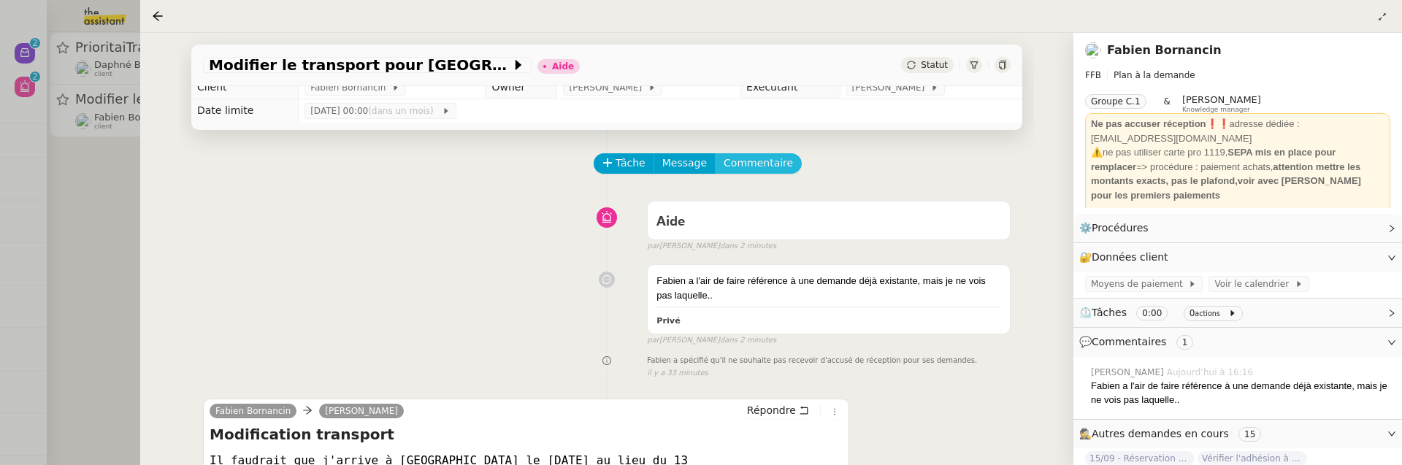
click at [752, 158] on span "Commentaire" at bounding box center [758, 163] width 69 height 17
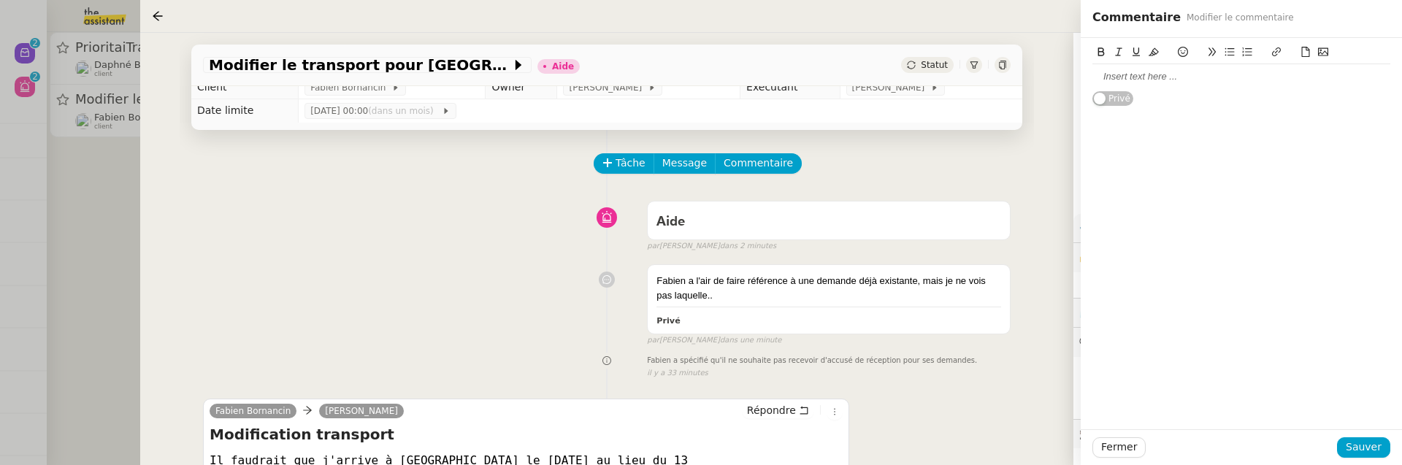
click at [1152, 81] on div at bounding box center [1241, 76] width 298 height 13
click at [1367, 449] on span "Sauver" at bounding box center [1364, 447] width 36 height 17
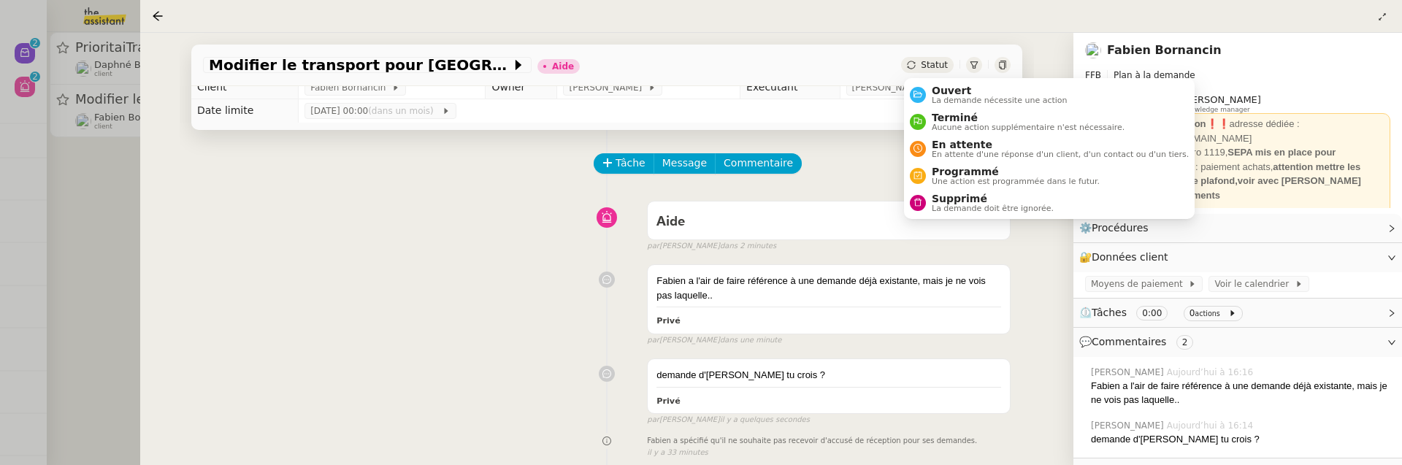
click at [935, 64] on span "Statut" at bounding box center [934, 65] width 27 height 10
click at [952, 87] on span "Ouvert" at bounding box center [1000, 91] width 136 height 12
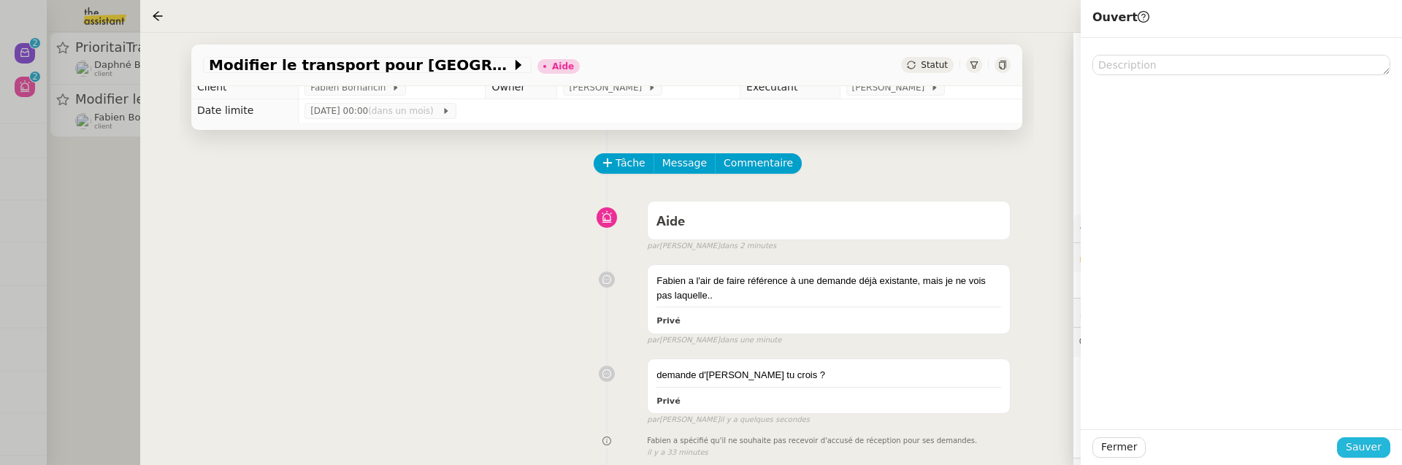
click at [1365, 446] on span "Sauver" at bounding box center [1364, 447] width 36 height 17
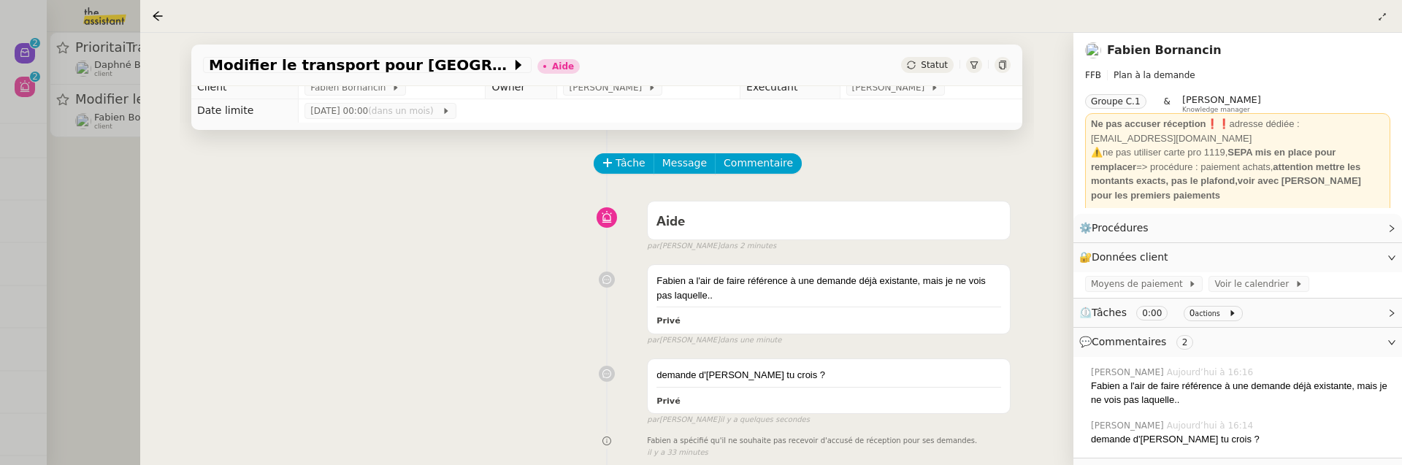
click at [926, 68] on span "Statut" at bounding box center [934, 65] width 27 height 10
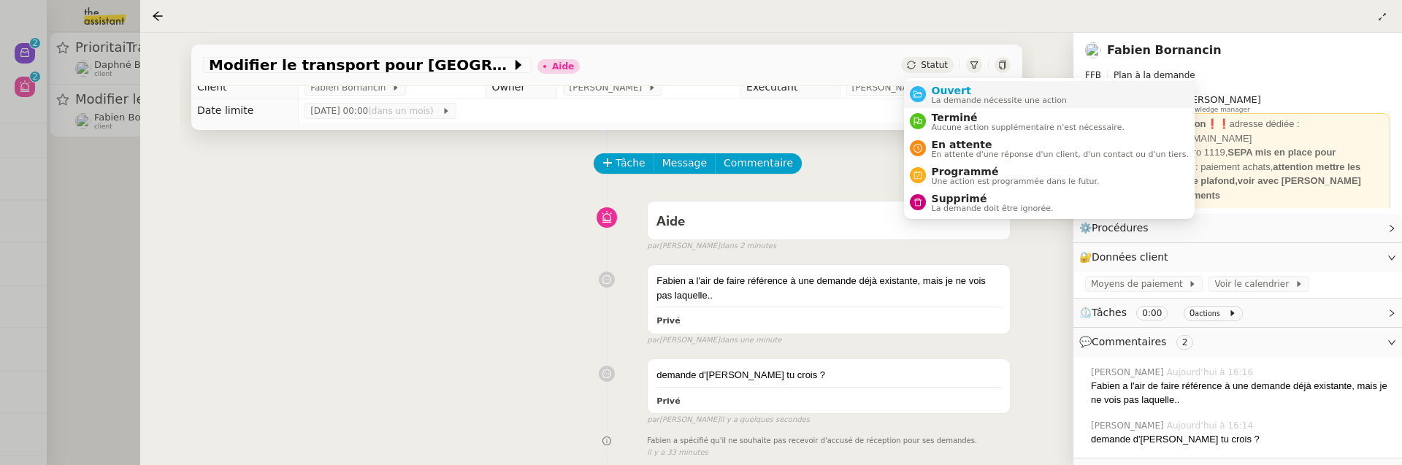
click at [986, 93] on span "Ouvert" at bounding box center [1000, 91] width 136 height 12
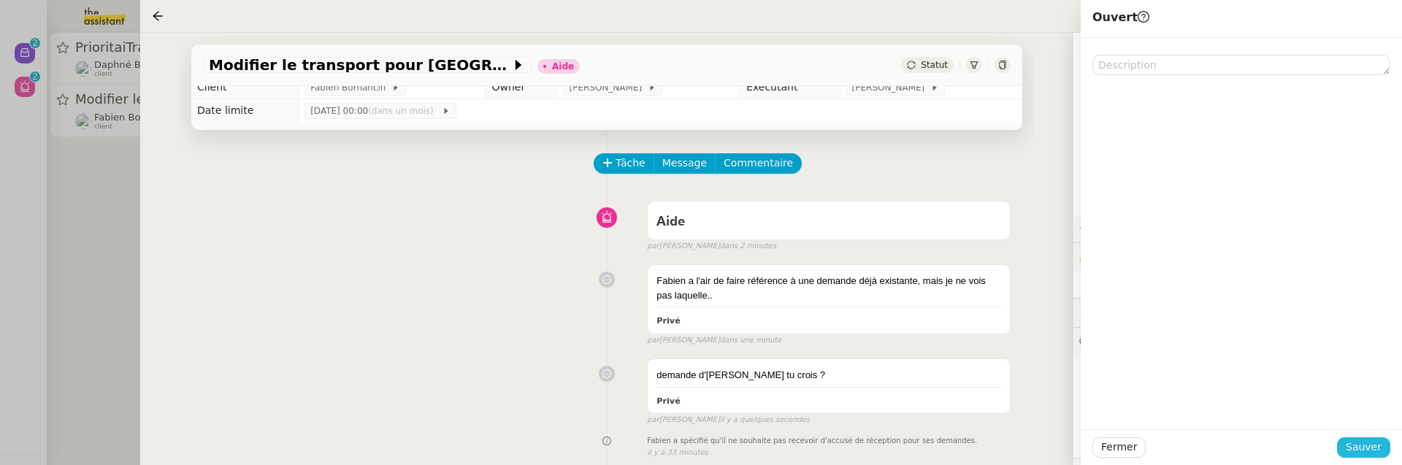
click at [1360, 448] on span "Sauver" at bounding box center [1364, 447] width 36 height 17
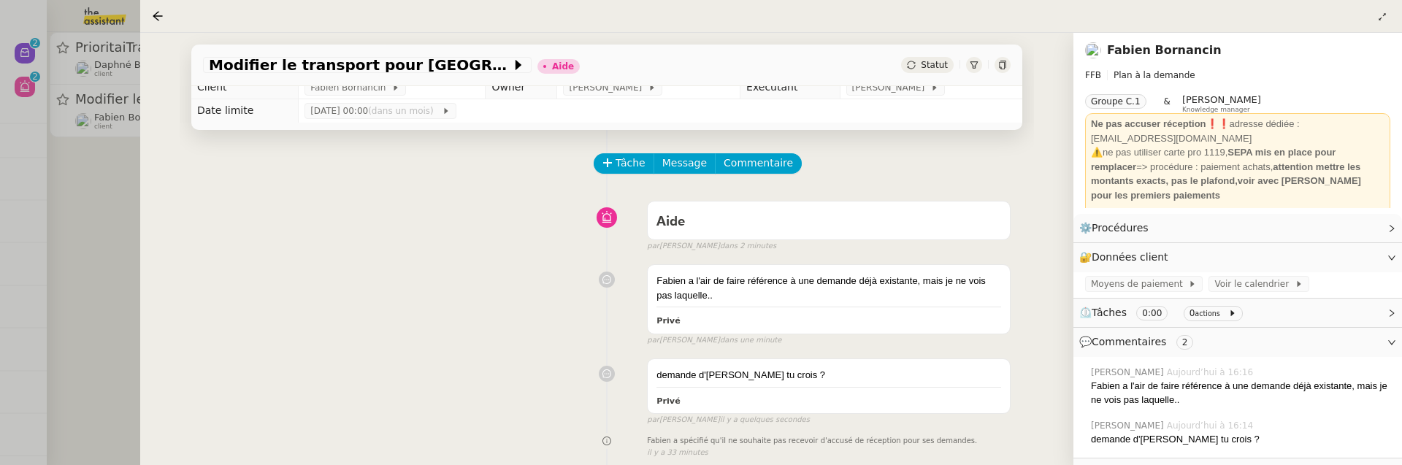
click at [121, 272] on div at bounding box center [701, 232] width 1402 height 465
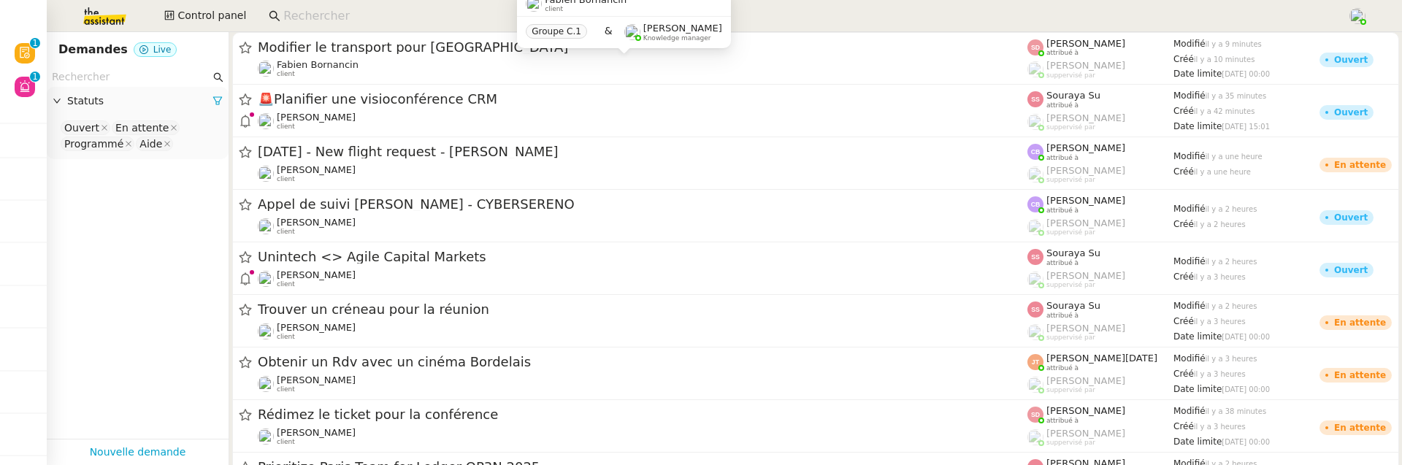
click at [365, 12] on input at bounding box center [807, 17] width 1049 height 20
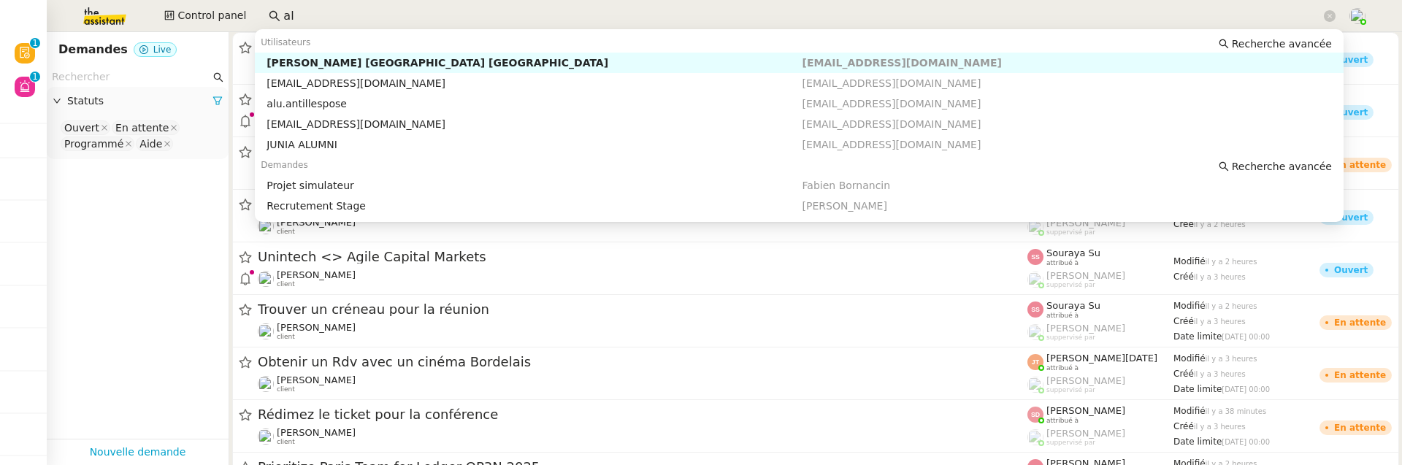
type input "a"
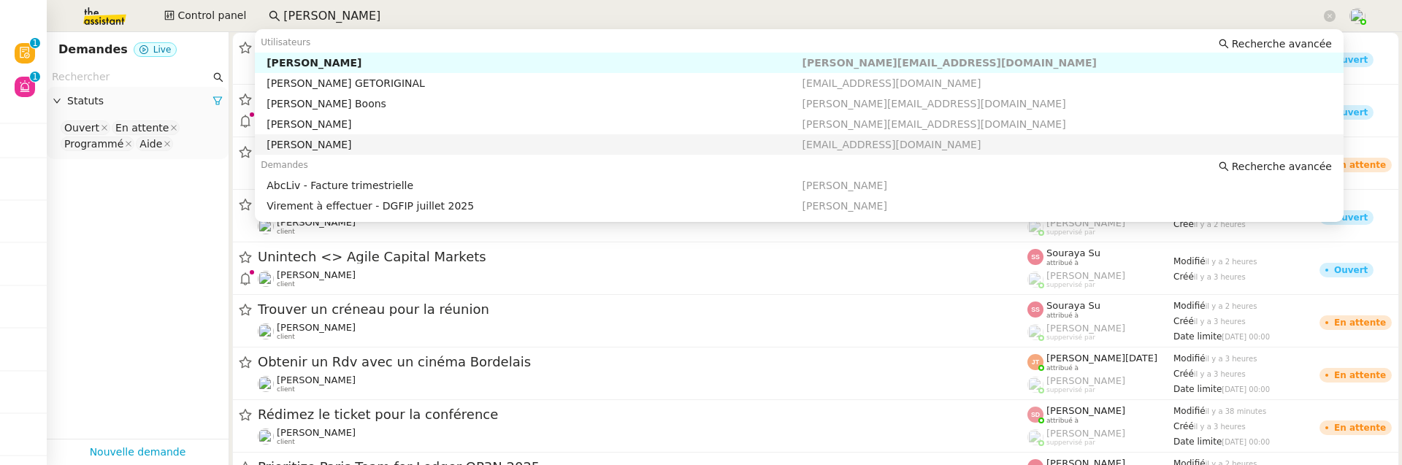
click at [373, 150] on div "[PERSON_NAME]" at bounding box center [534, 144] width 535 height 13
type input "[PERSON_NAME]"
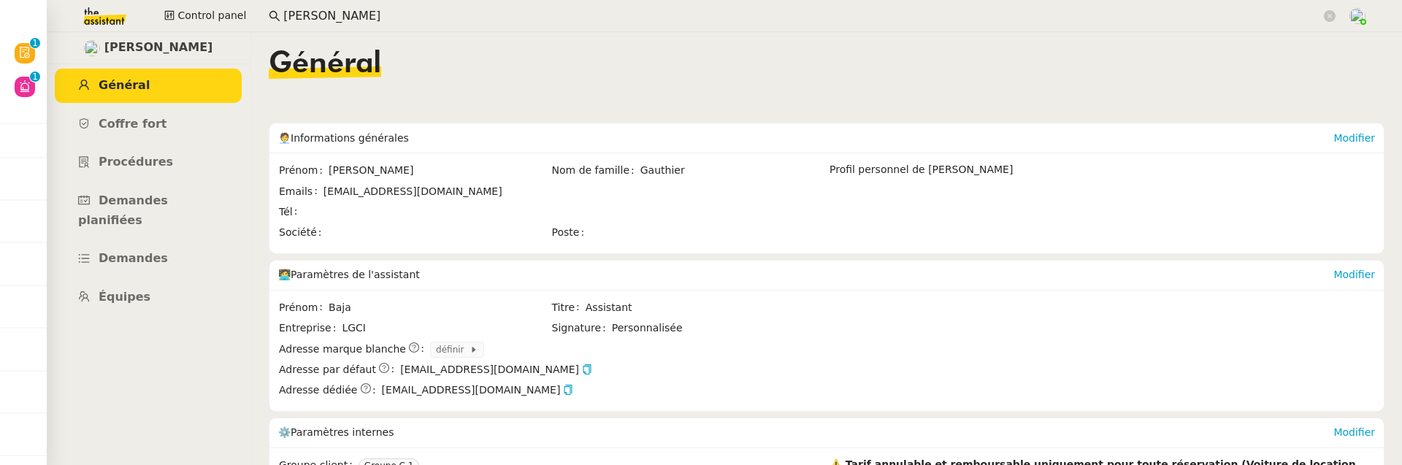
scroll to position [158, 0]
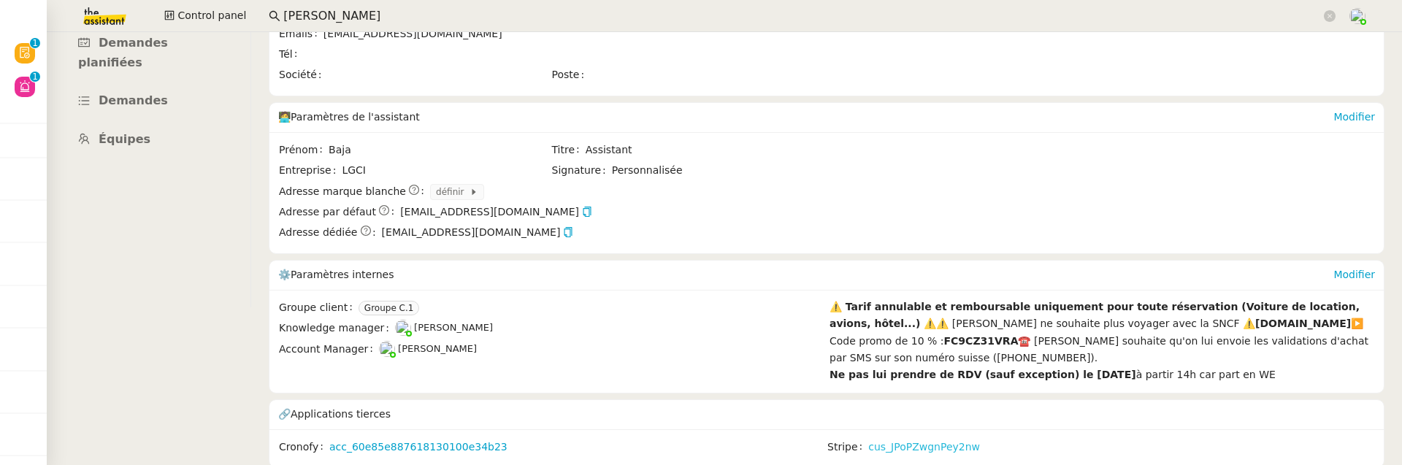
click at [947, 445] on link "cus_JPoPZwgnPey2nw" at bounding box center [924, 447] width 112 height 17
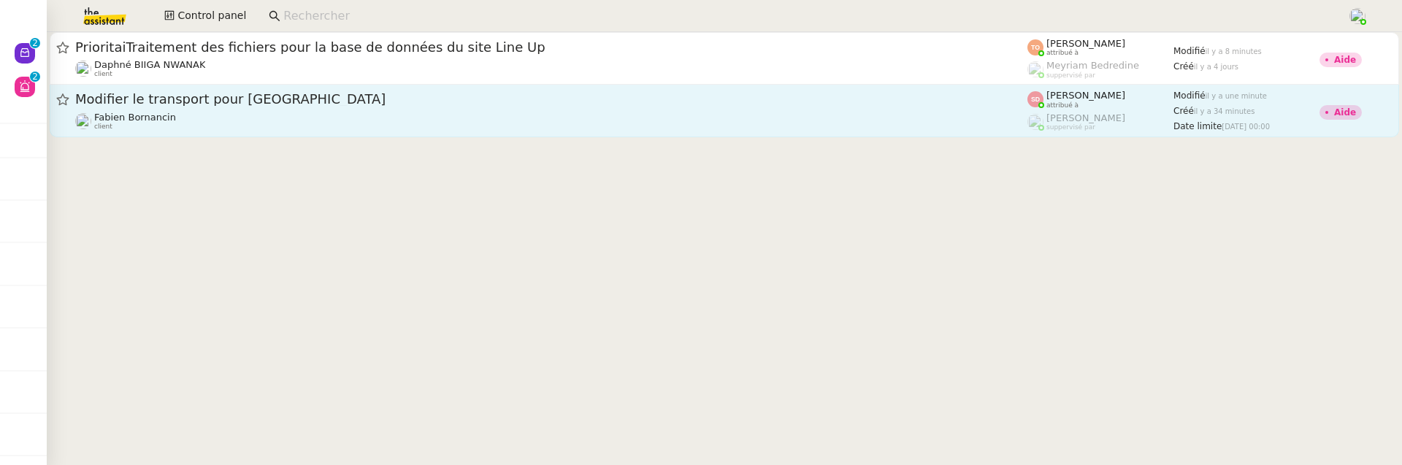
click at [616, 109] on div "Modifier le transport pour Paris [PERSON_NAME] client" at bounding box center [551, 111] width 952 height 40
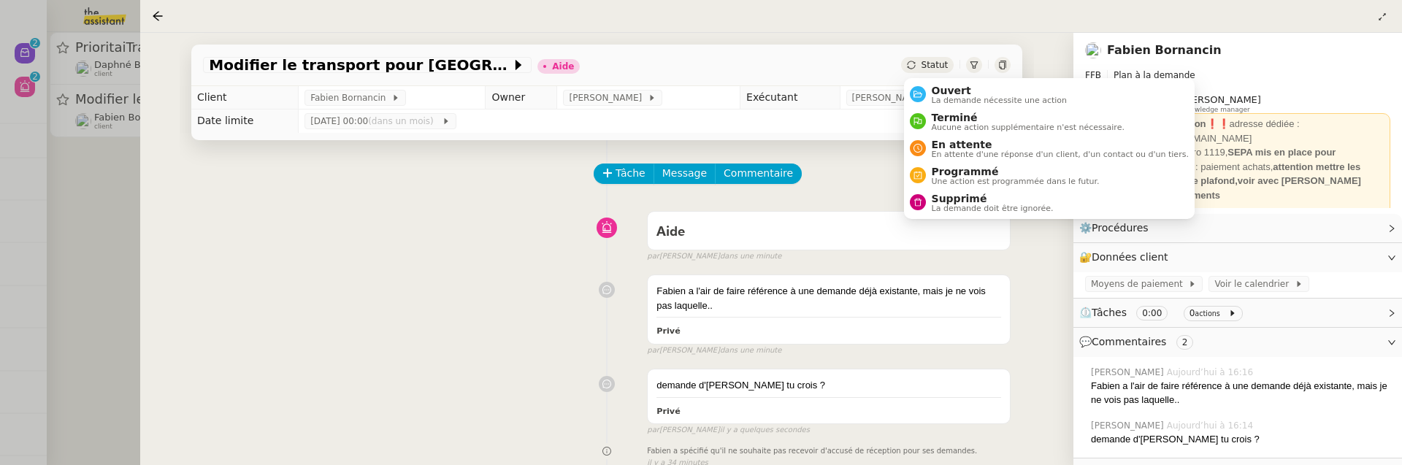
click at [933, 66] on span "Statut" at bounding box center [934, 65] width 27 height 10
click at [956, 88] on span "Ouvert" at bounding box center [1000, 91] width 136 height 12
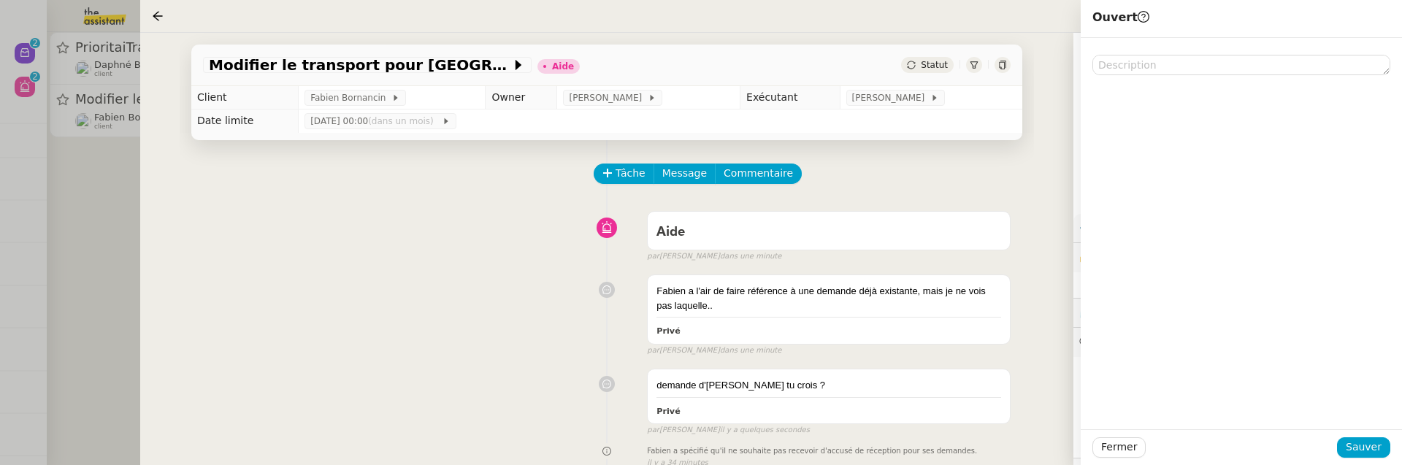
click at [1380, 436] on div "Fermer Sauver" at bounding box center [1241, 447] width 321 height 36
click at [1378, 443] on span "Sauver" at bounding box center [1364, 447] width 36 height 17
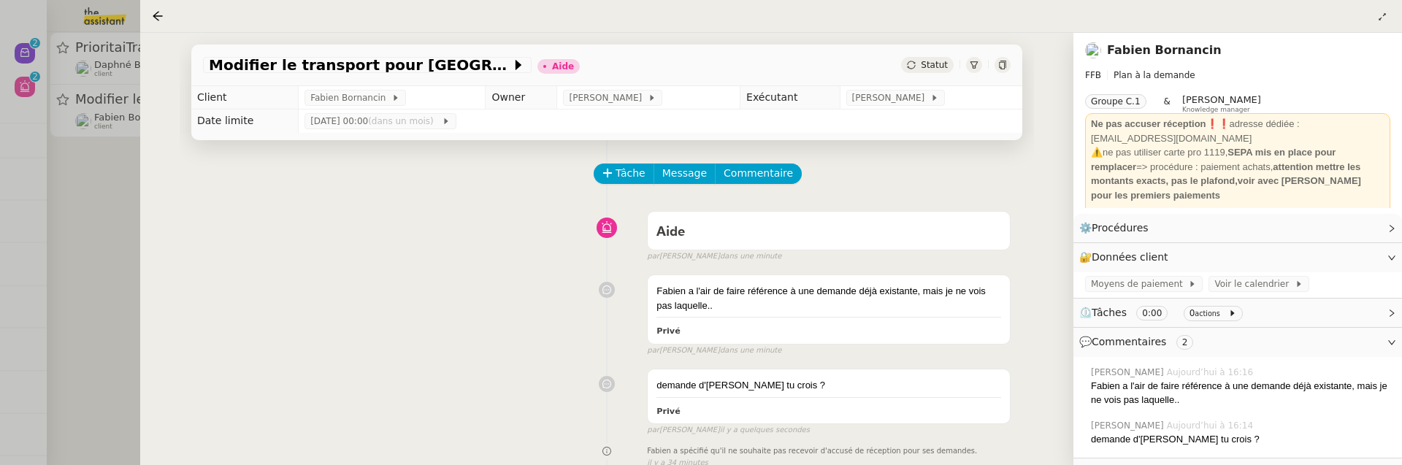
click at [53, 213] on div at bounding box center [701, 232] width 1402 height 465
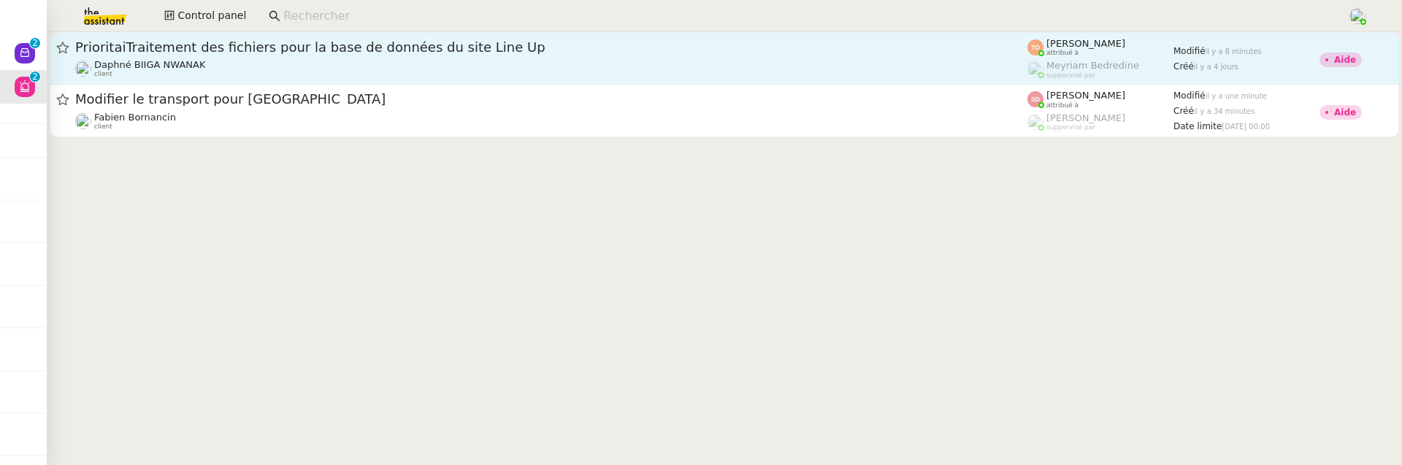
click at [166, 77] on div "Daphné BIIGA NWANAK client" at bounding box center [149, 68] width 111 height 19
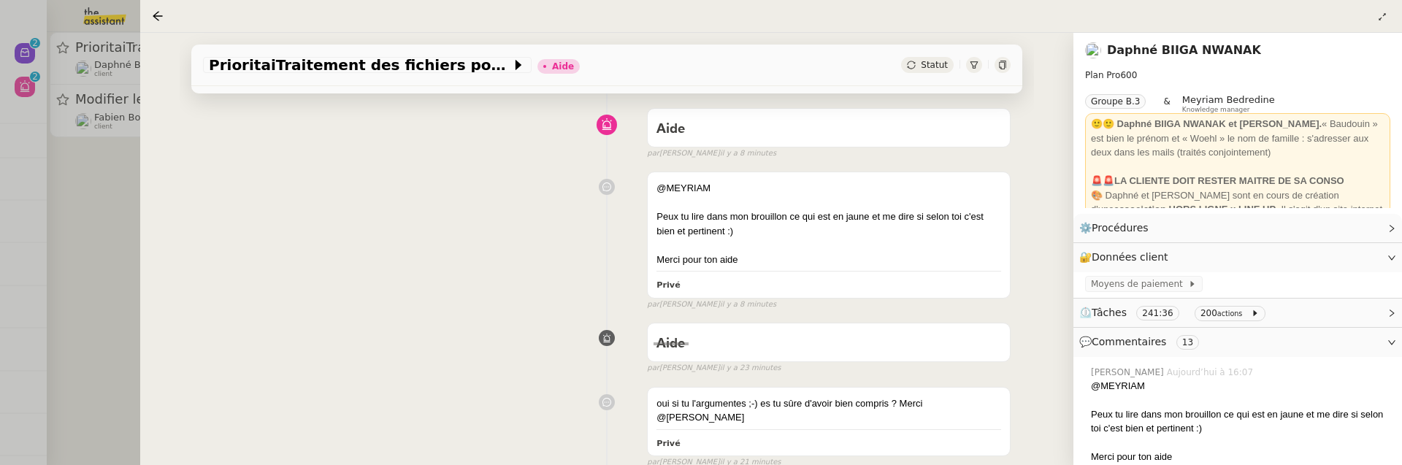
scroll to position [104, 0]
click at [91, 212] on div at bounding box center [701, 232] width 1402 height 465
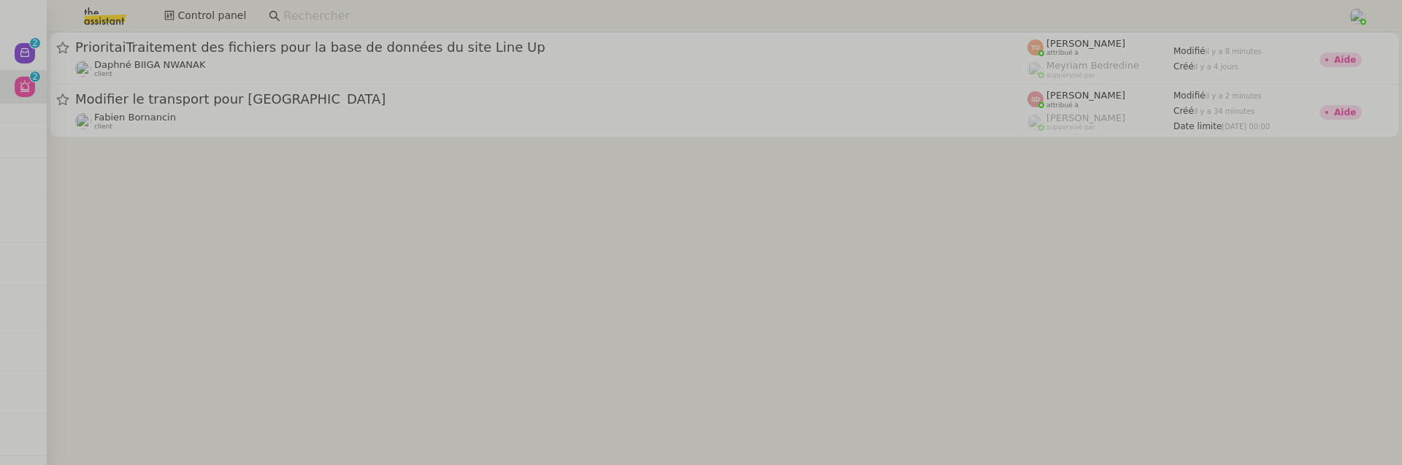
click at [194, 151] on cdk-virtual-scroll-viewport "PrioritaiTraitement des fichiers pour la base de données du site Line Up Daphné…" at bounding box center [724, 248] width 1355 height 433
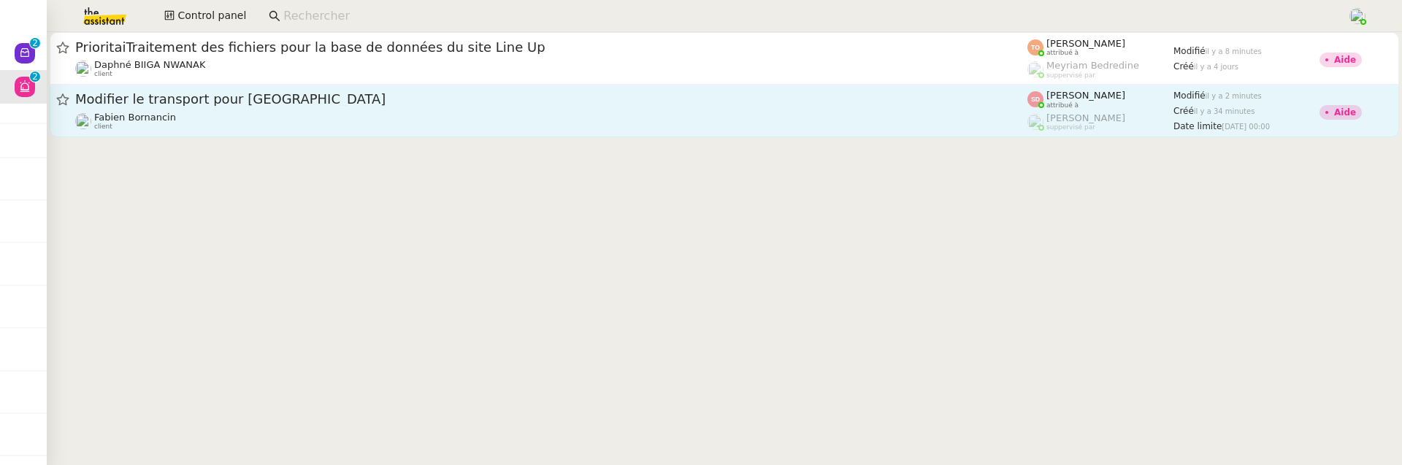
click at [332, 118] on div "[PERSON_NAME] client" at bounding box center [551, 121] width 952 height 19
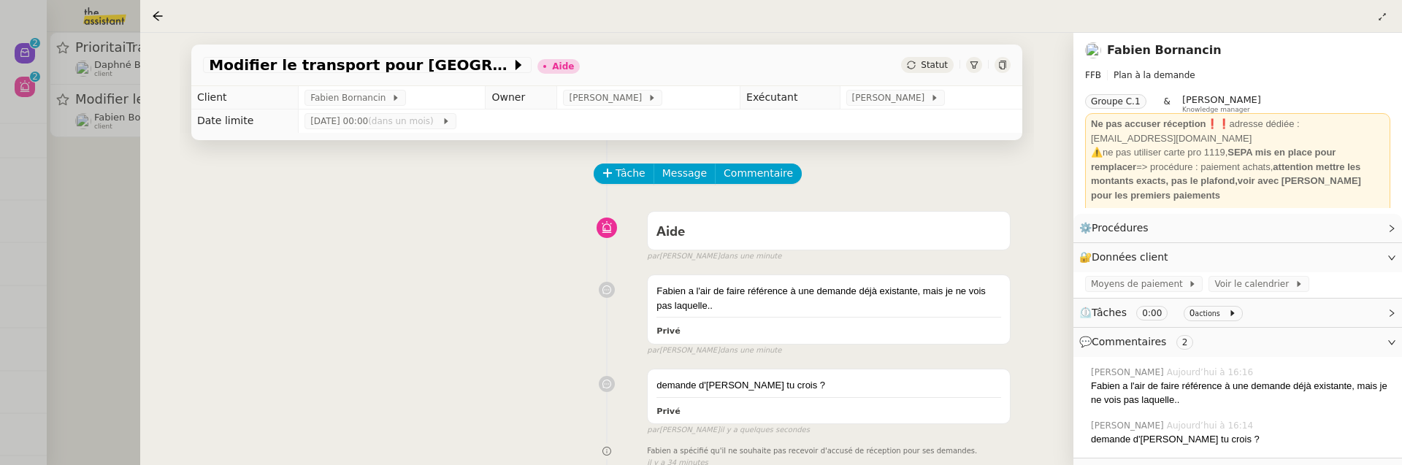
click at [926, 64] on span "Statut" at bounding box center [934, 65] width 27 height 10
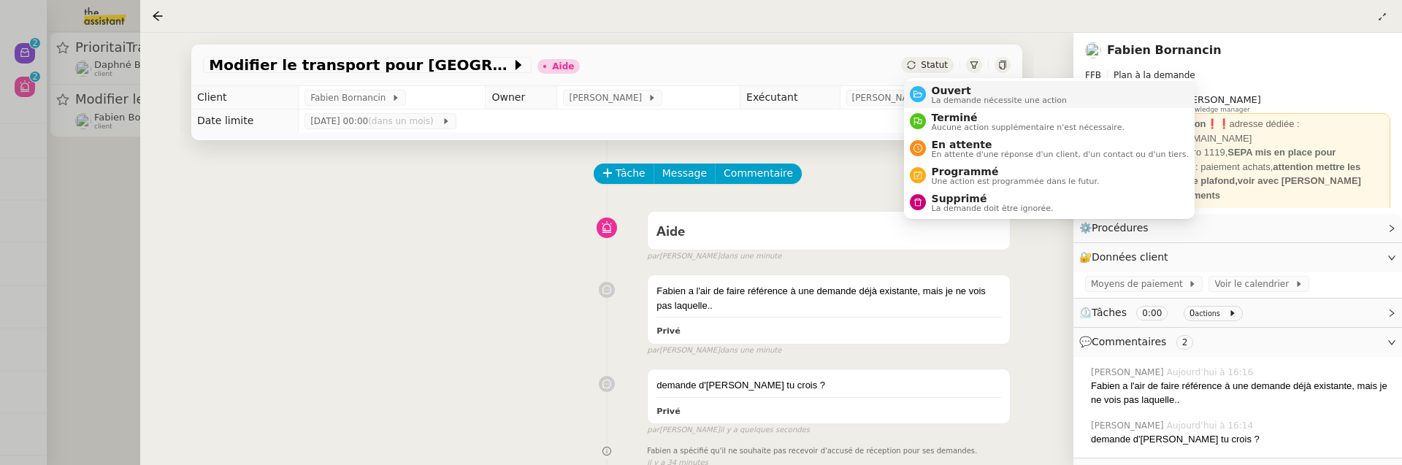
click at [946, 90] on span "Ouvert" at bounding box center [1000, 91] width 136 height 12
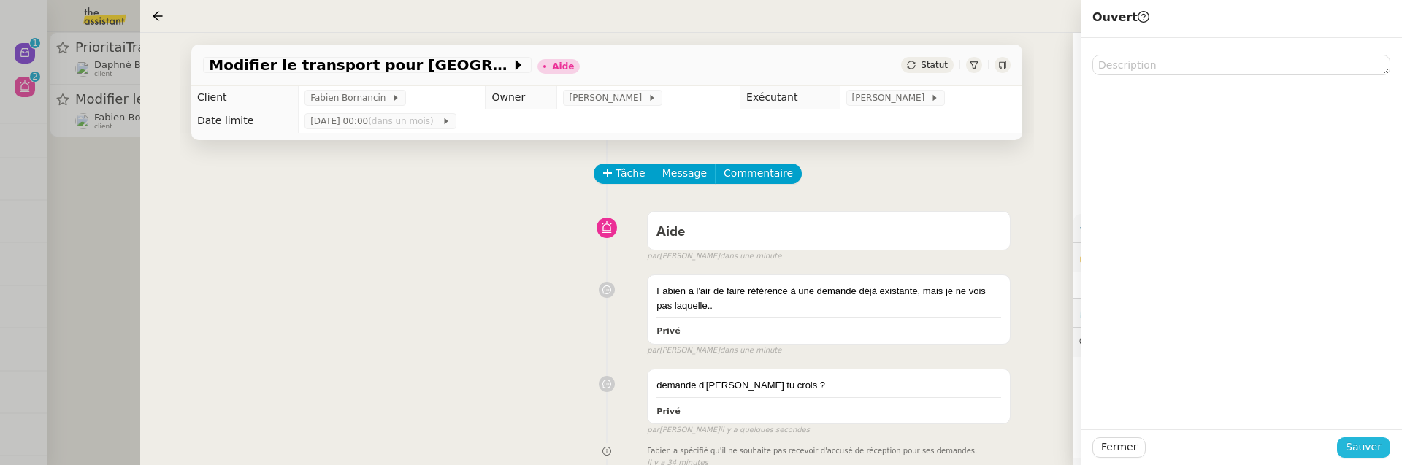
click at [1363, 437] on button "Sauver" at bounding box center [1363, 447] width 53 height 20
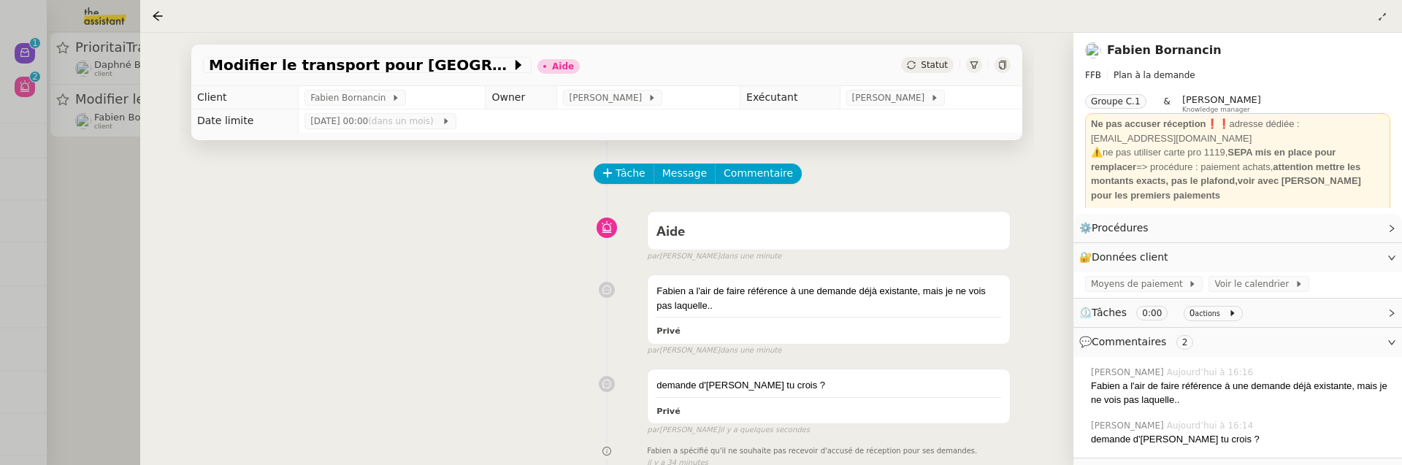
click at [96, 206] on div at bounding box center [701, 232] width 1402 height 465
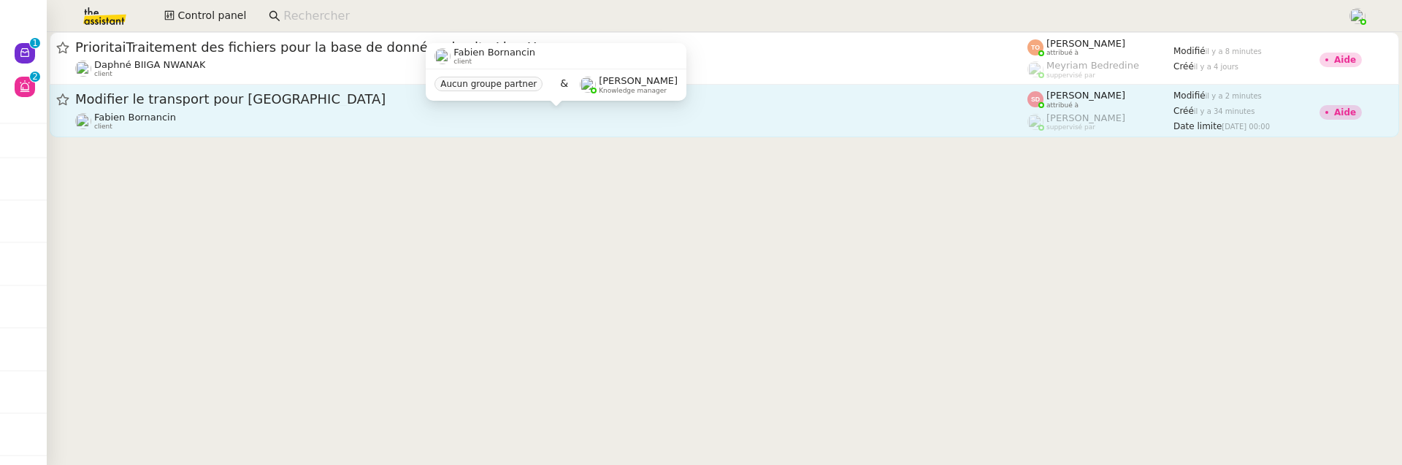
click at [218, 123] on div "[PERSON_NAME] client" at bounding box center [551, 121] width 952 height 19
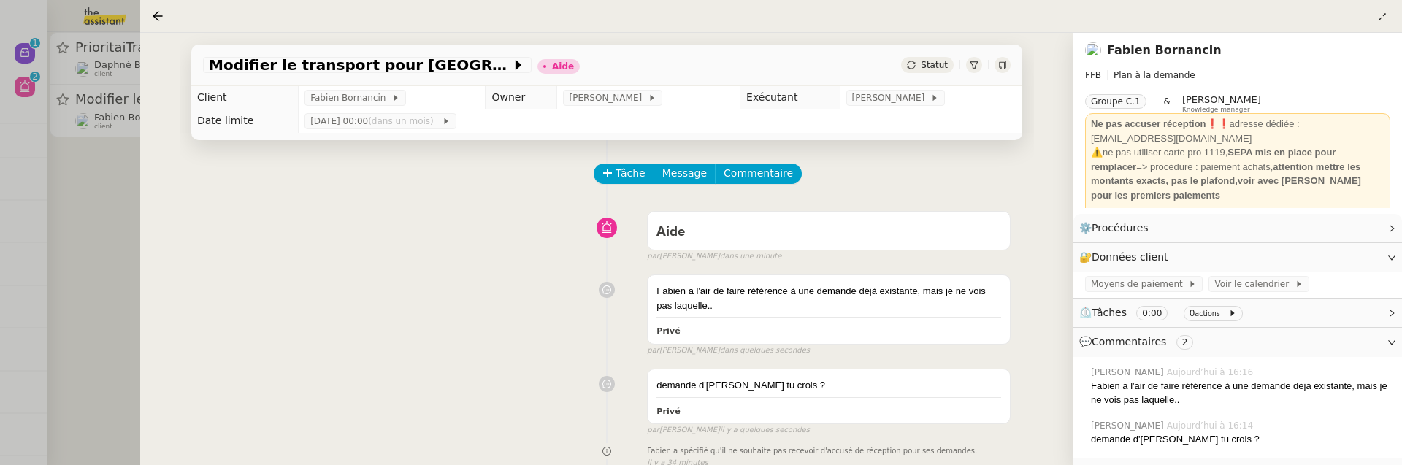
click at [930, 69] on span "Statut" at bounding box center [934, 65] width 27 height 10
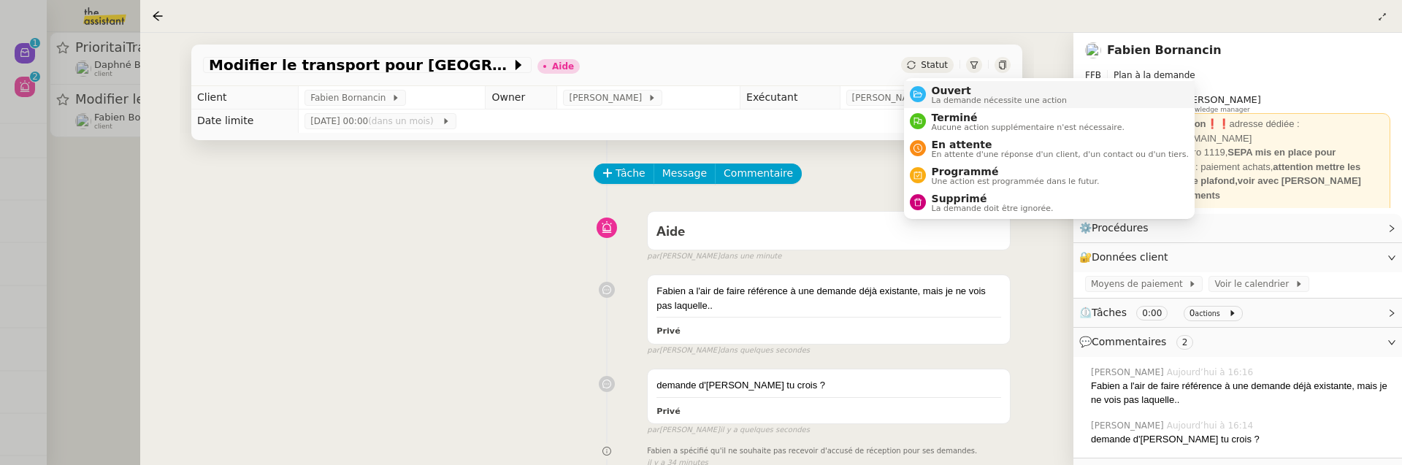
click at [958, 87] on span "Ouvert" at bounding box center [1000, 91] width 136 height 12
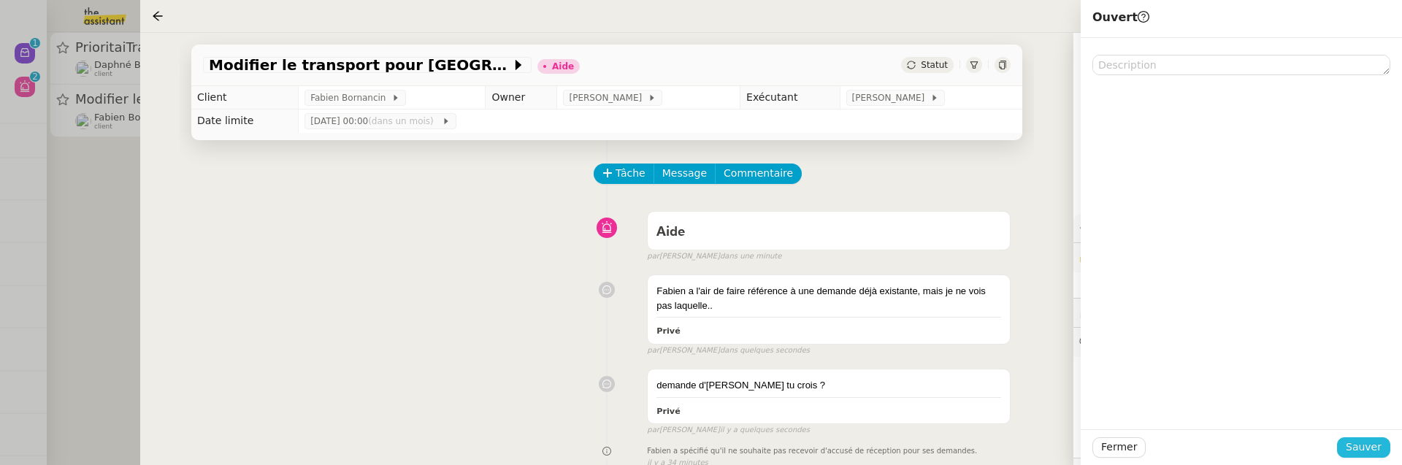
click at [1370, 447] on span "Sauver" at bounding box center [1364, 447] width 36 height 17
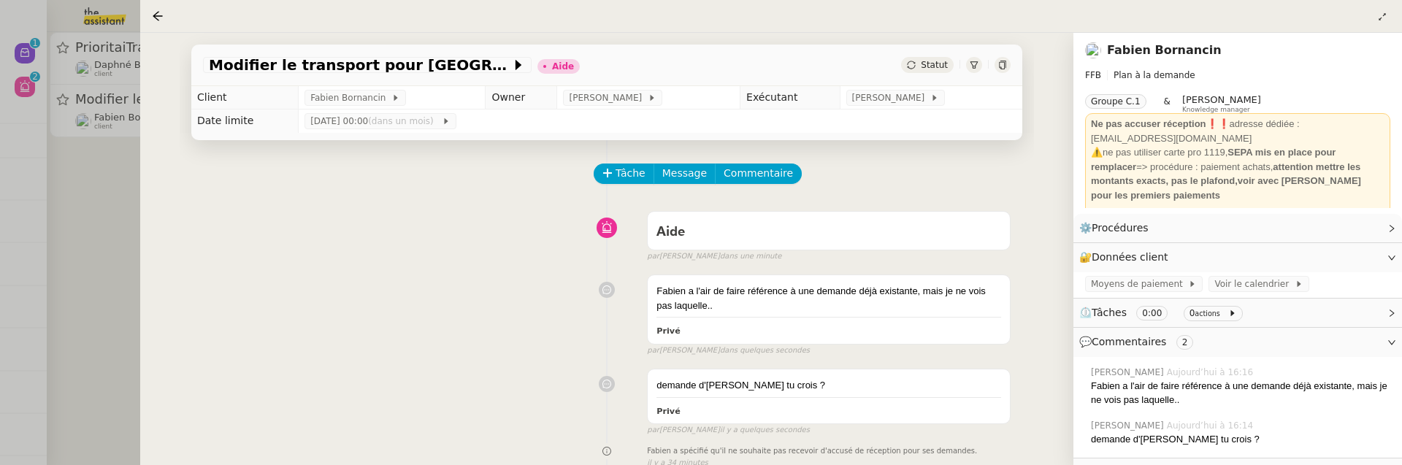
click at [120, 183] on div at bounding box center [701, 232] width 1402 height 465
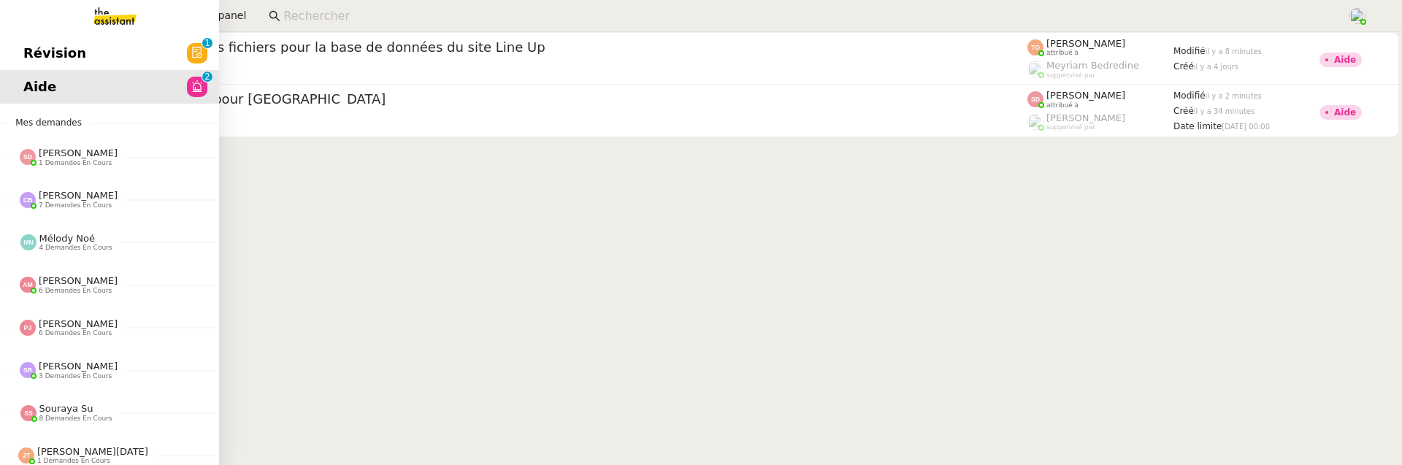
click at [23, 58] on span "Révision" at bounding box center [54, 53] width 63 height 22
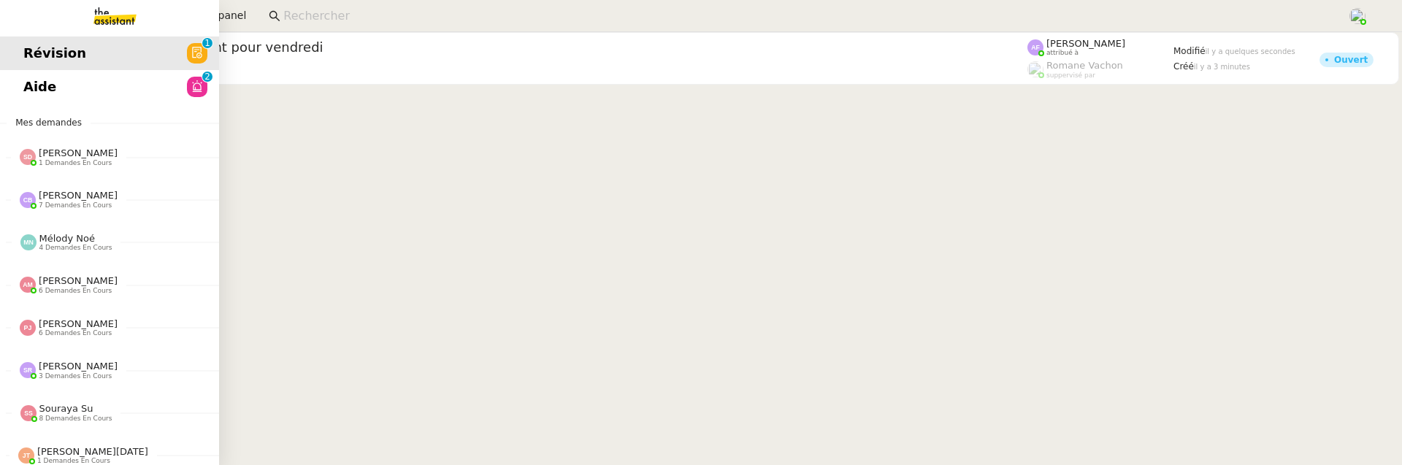
click at [45, 97] on span "Aide" at bounding box center [39, 87] width 33 height 22
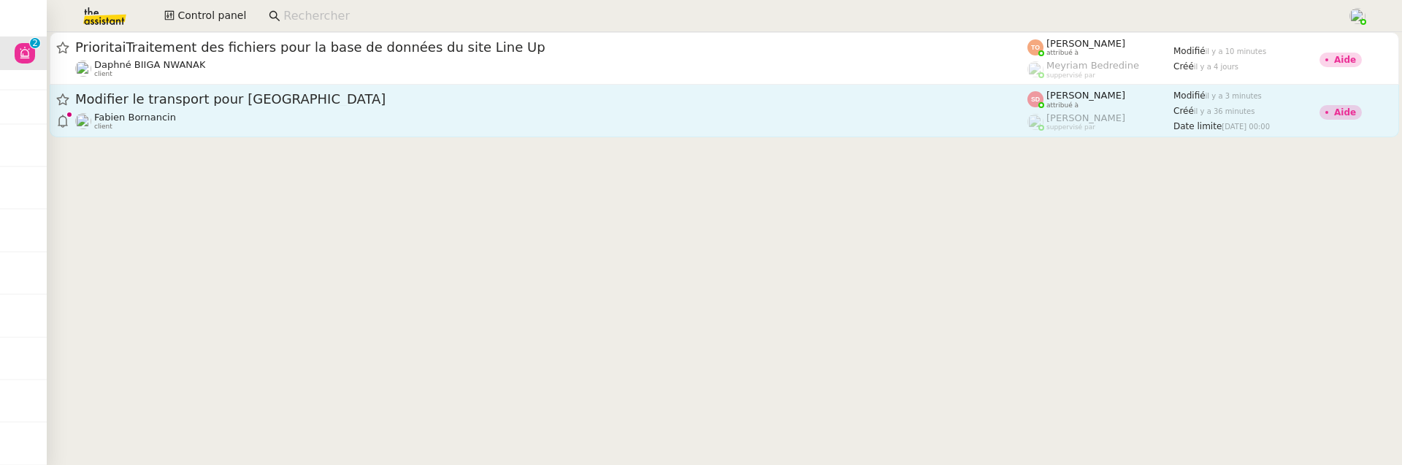
click at [358, 107] on div "Modifier le transport pour [GEOGRAPHIC_DATA]" at bounding box center [551, 100] width 952 height 18
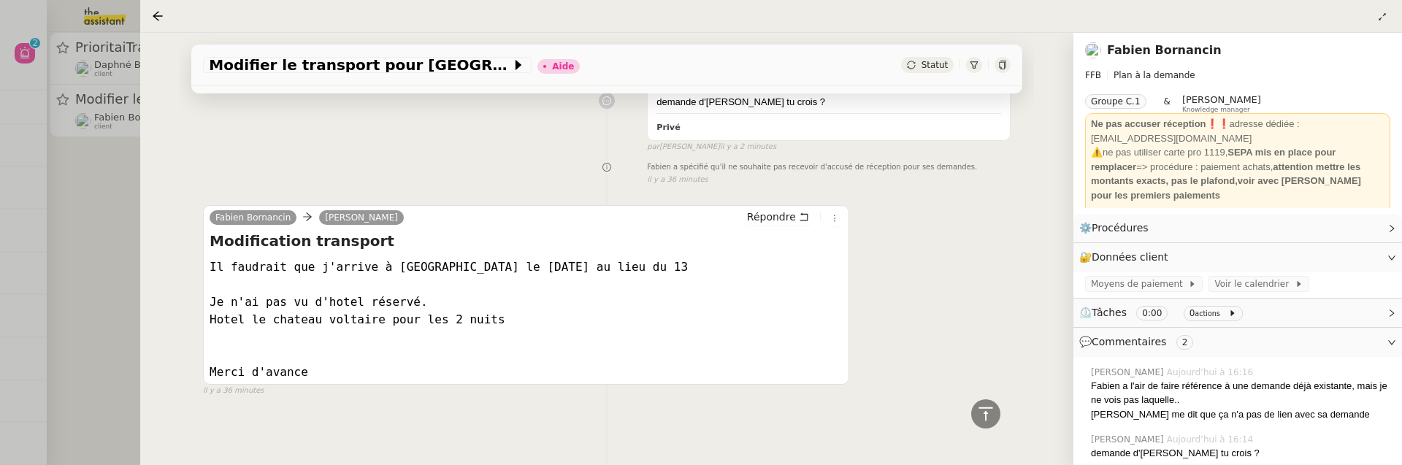
scroll to position [296, 0]
click at [124, 299] on div at bounding box center [701, 232] width 1402 height 465
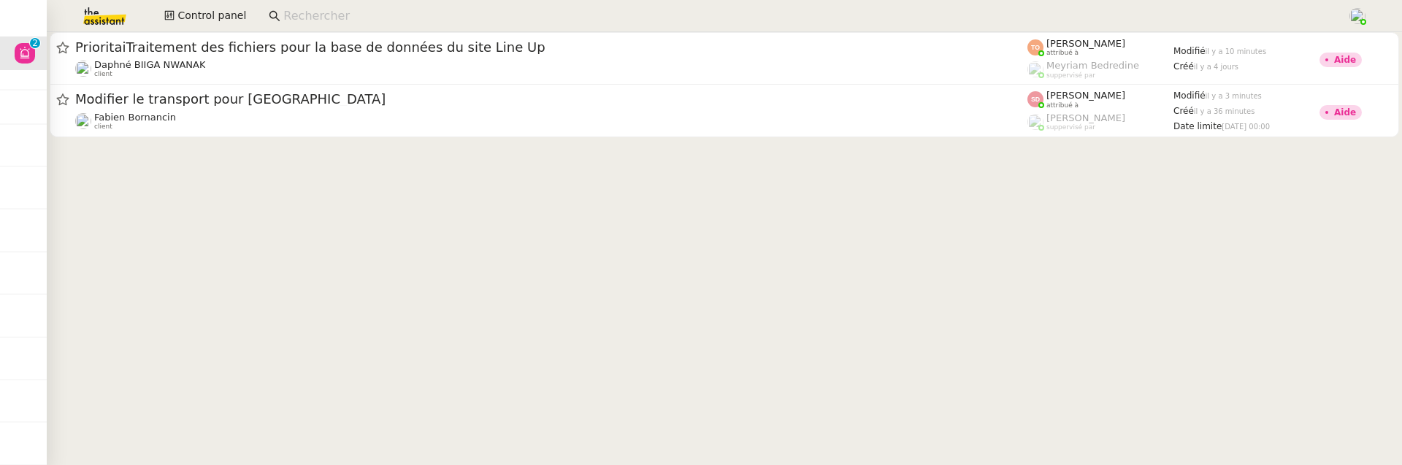
click at [328, 13] on input at bounding box center [807, 17] width 1049 height 20
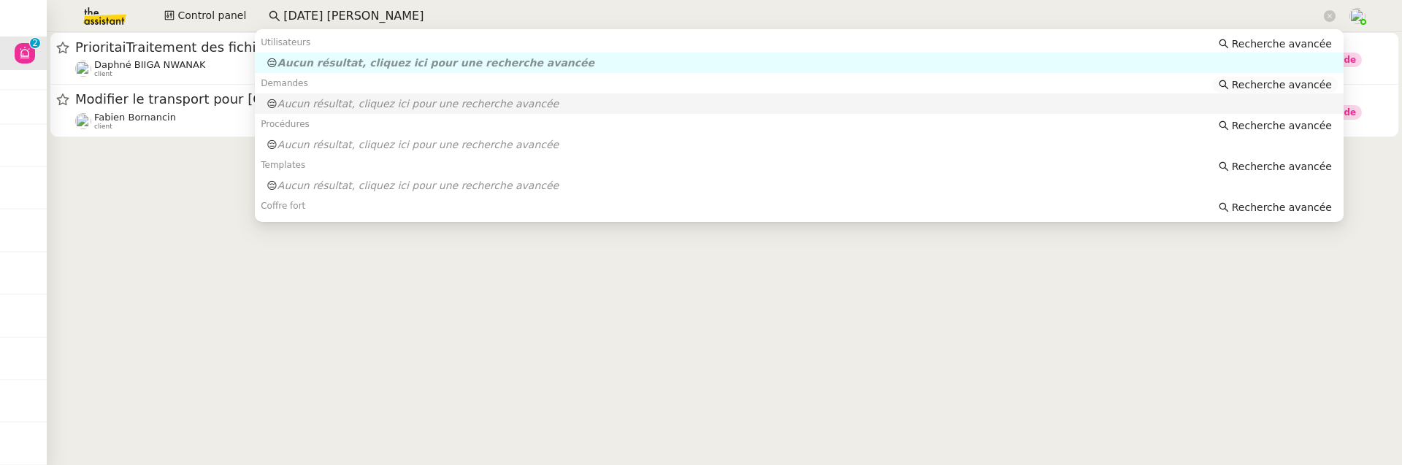
click at [1264, 86] on span "Recherche avancée" at bounding box center [1282, 84] width 100 height 15
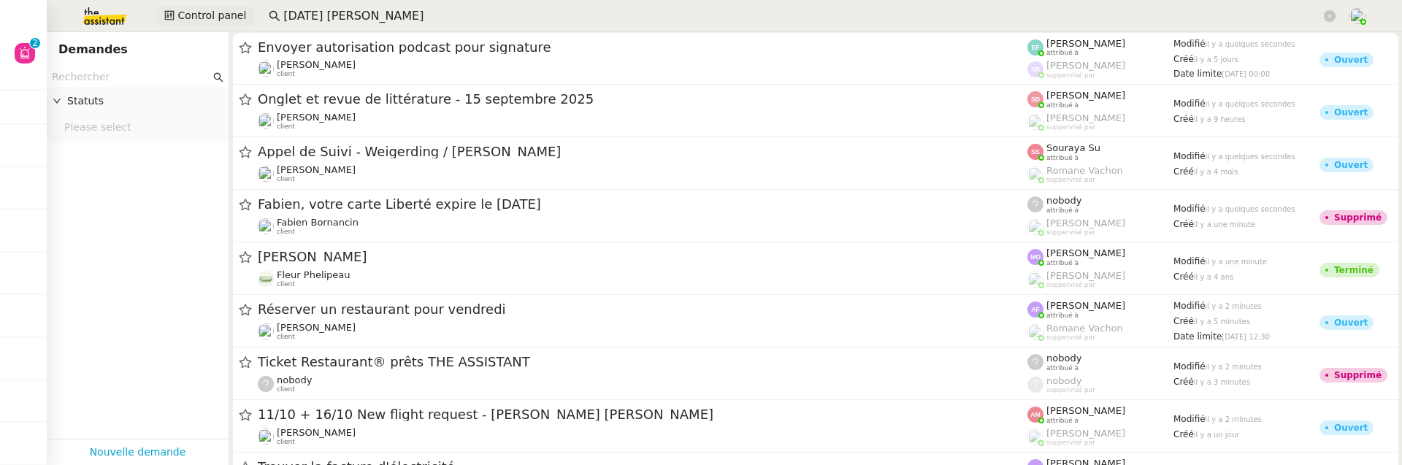
click at [212, 7] on button "Control panel" at bounding box center [205, 16] width 99 height 20
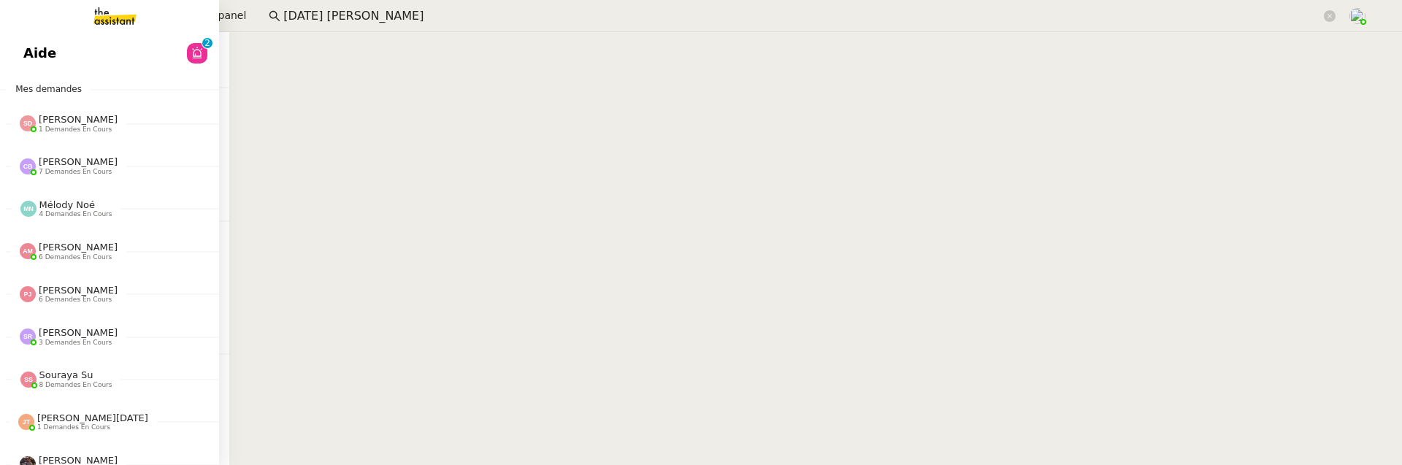
click at [31, 46] on span "Aide" at bounding box center [39, 53] width 33 height 22
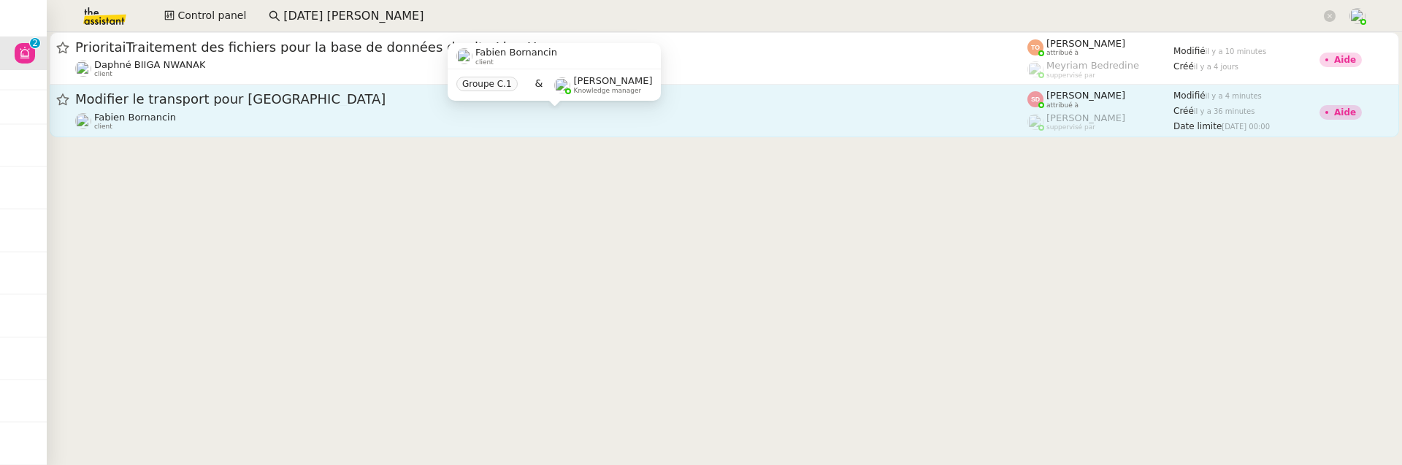
click at [430, 117] on div "[PERSON_NAME] client" at bounding box center [551, 121] width 952 height 19
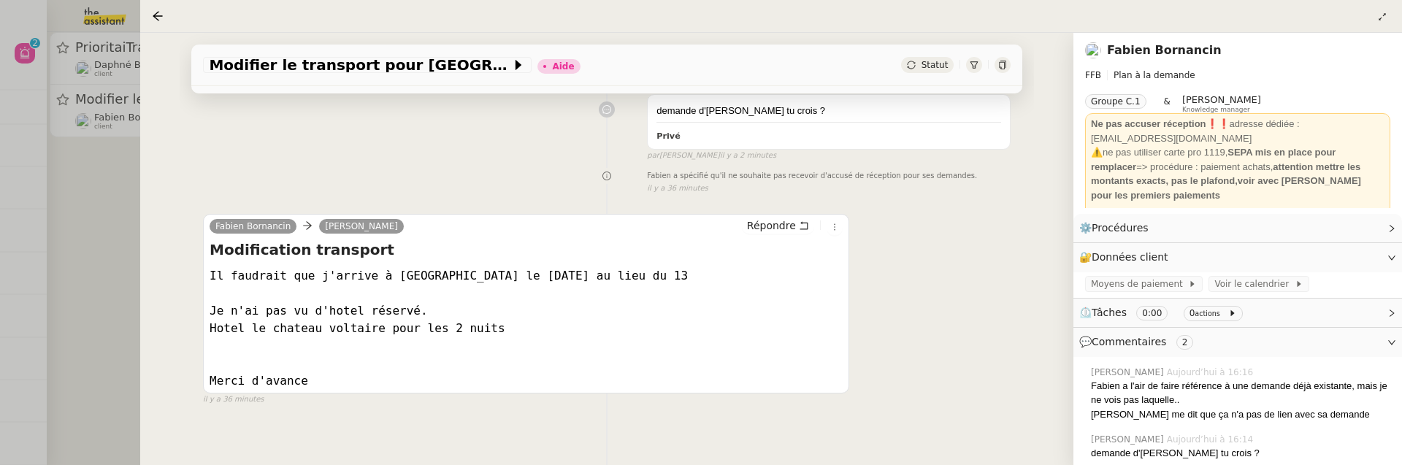
scroll to position [288, 0]
click at [112, 261] on div at bounding box center [701, 232] width 1402 height 465
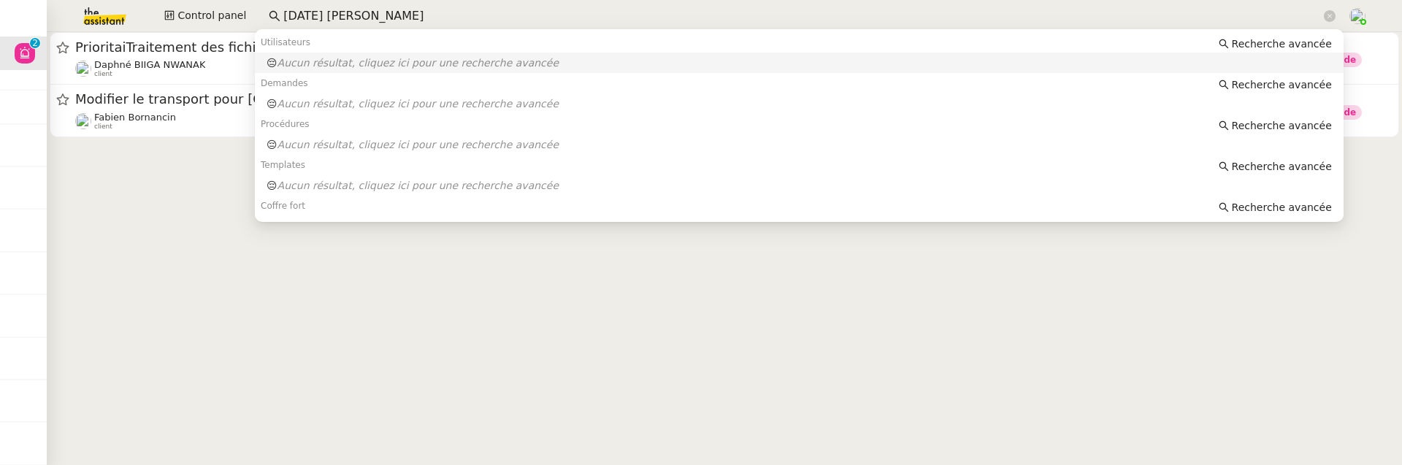
click at [292, 15] on input "12 octobre fabien bornancin" at bounding box center [802, 17] width 1038 height 20
click at [334, 16] on input "13 octobre fabien bornancin" at bounding box center [802, 17] width 1038 height 20
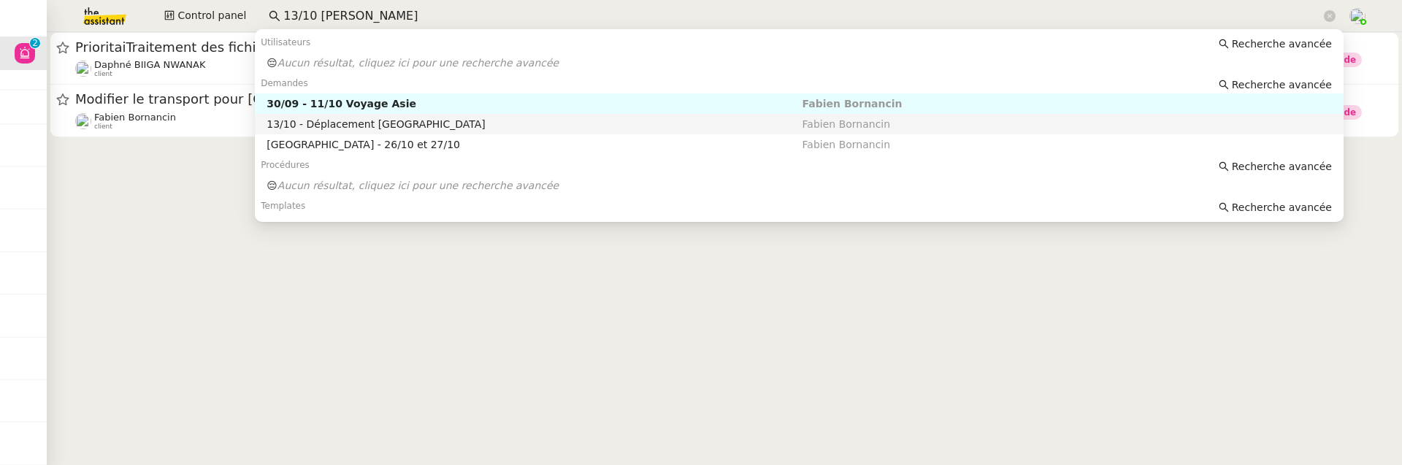
click at [403, 120] on div "13/10 - Déplacement Paris" at bounding box center [534, 124] width 535 height 13
type input "13/10 fabien bornancin"
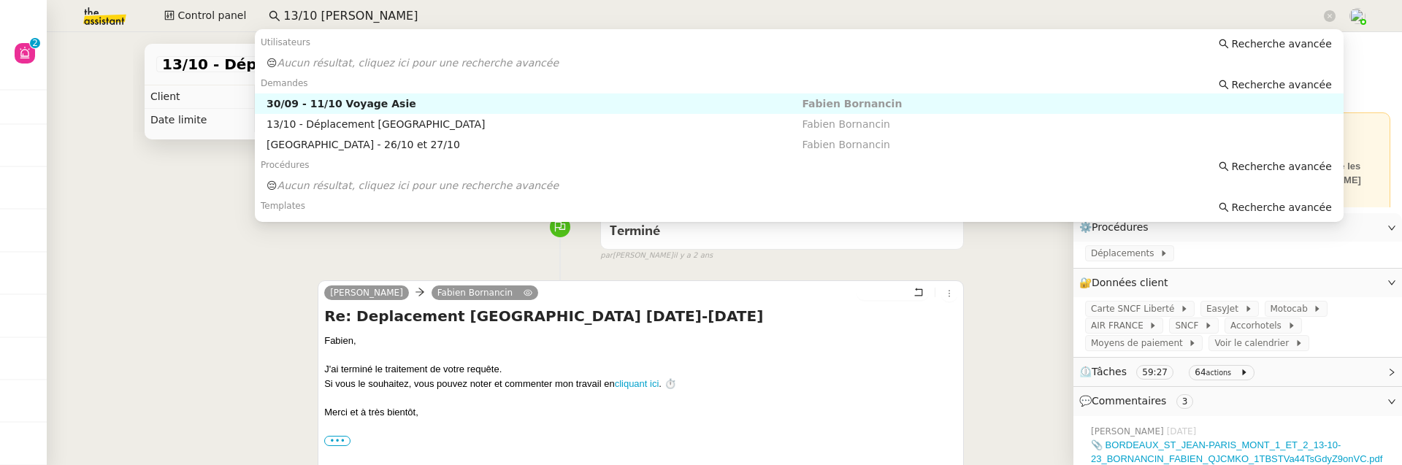
click at [467, 13] on input "13/10 fabien bornancin" at bounding box center [802, 17] width 1038 height 20
click at [1294, 85] on span "Recherche avancée" at bounding box center [1282, 84] width 100 height 15
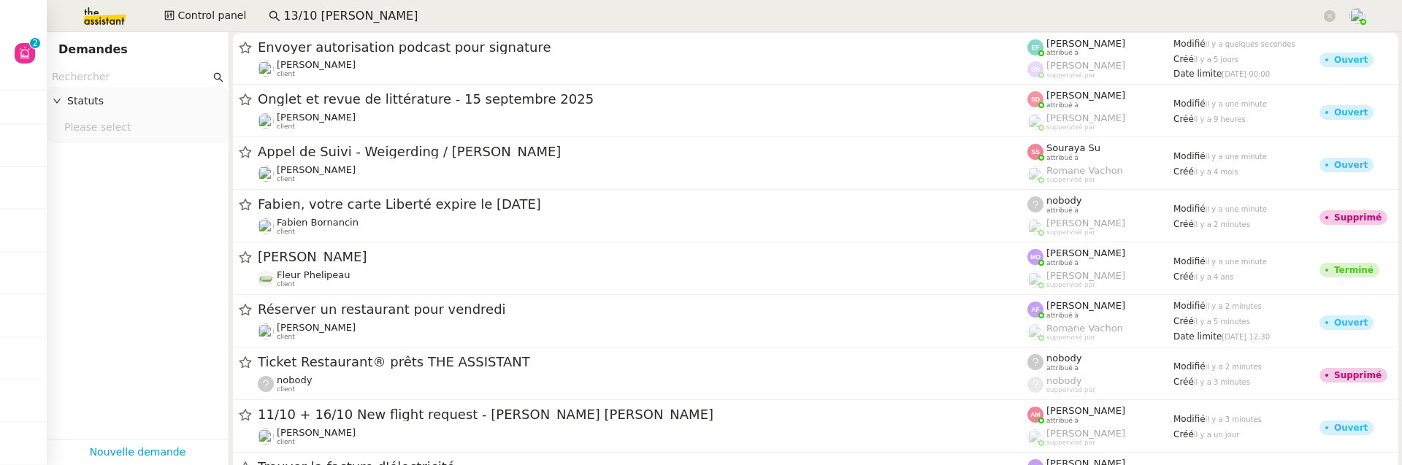
click at [317, 7] on input "13/10 fabien bornancin" at bounding box center [802, 17] width 1038 height 20
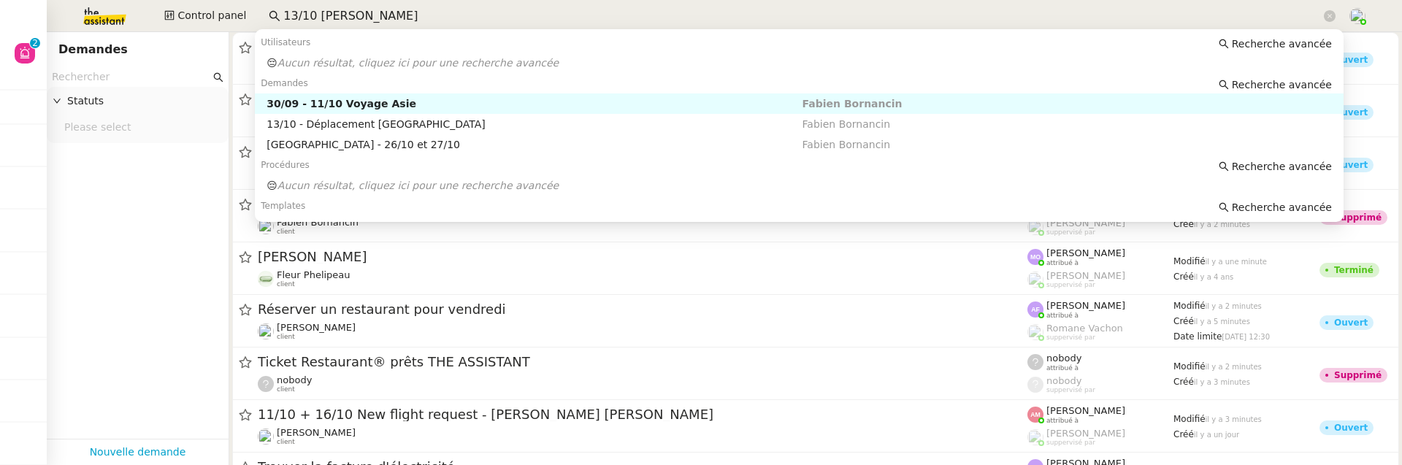
click at [317, 7] on input "13/10 fabien bornancin" at bounding box center [802, 17] width 1038 height 20
click at [98, 83] on input "text" at bounding box center [131, 77] width 158 height 17
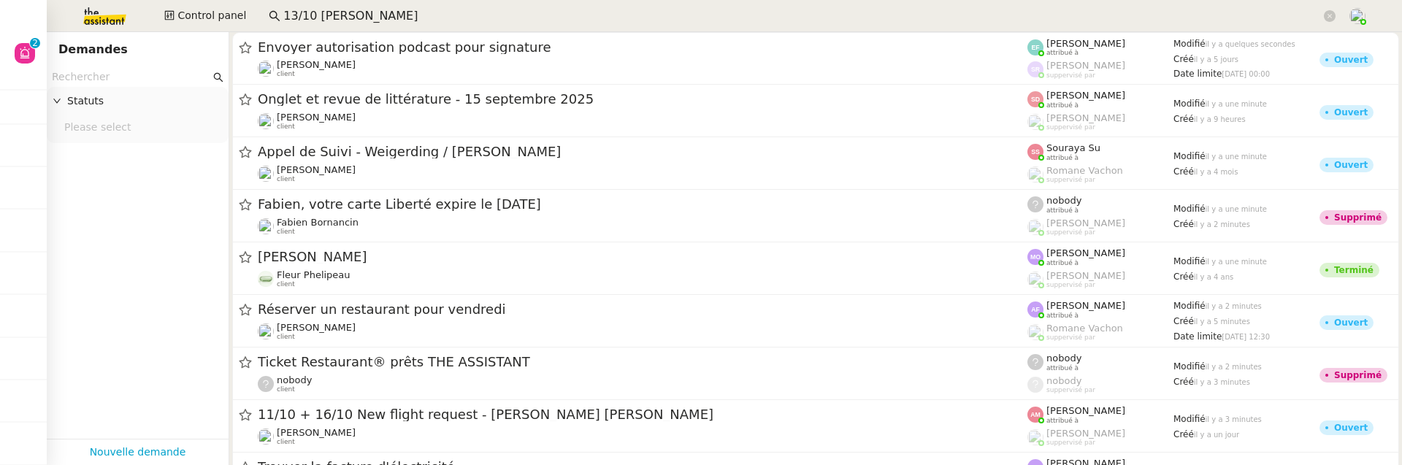
paste input "13/10 fabien bornancin"
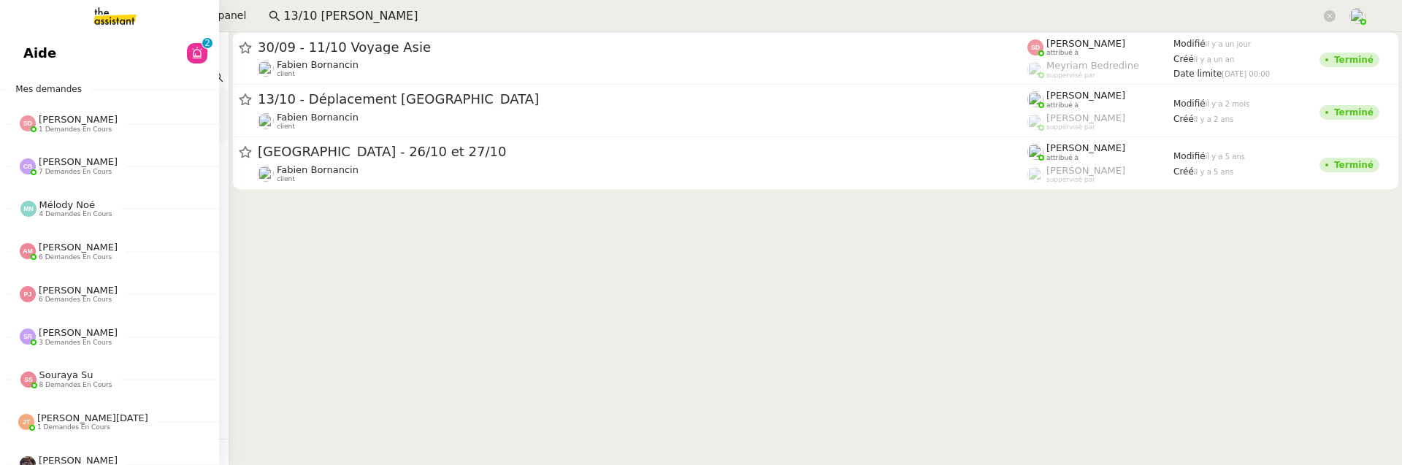
type input "13/10 fabien bornancin"
click at [78, 55] on link "Aide 0 1 2 3 4 5 6 7 8 9" at bounding box center [109, 54] width 219 height 34
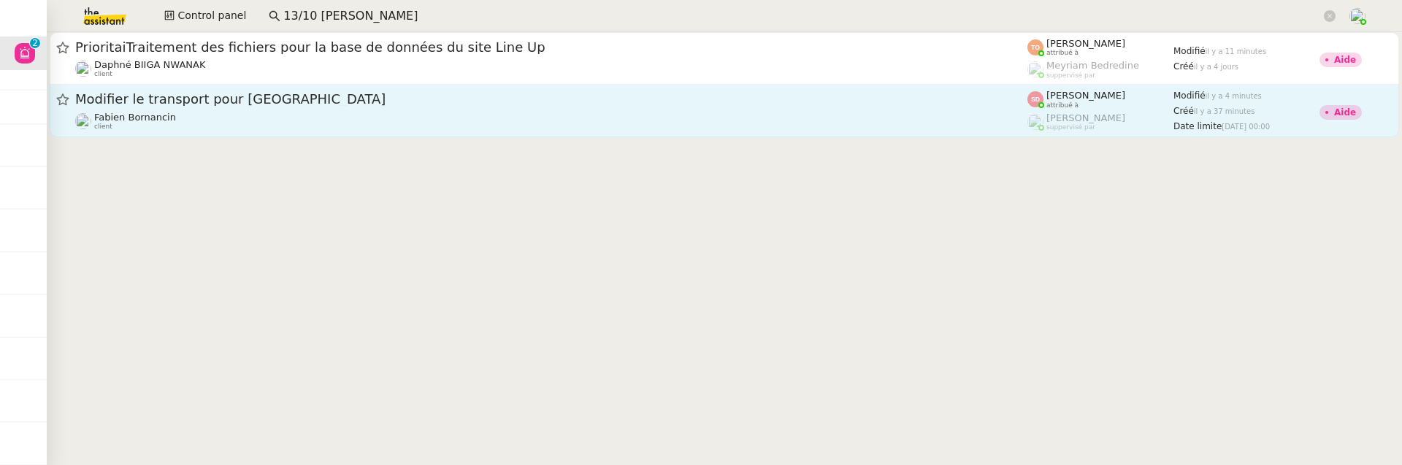
click at [432, 123] on div "[PERSON_NAME] client" at bounding box center [551, 121] width 952 height 19
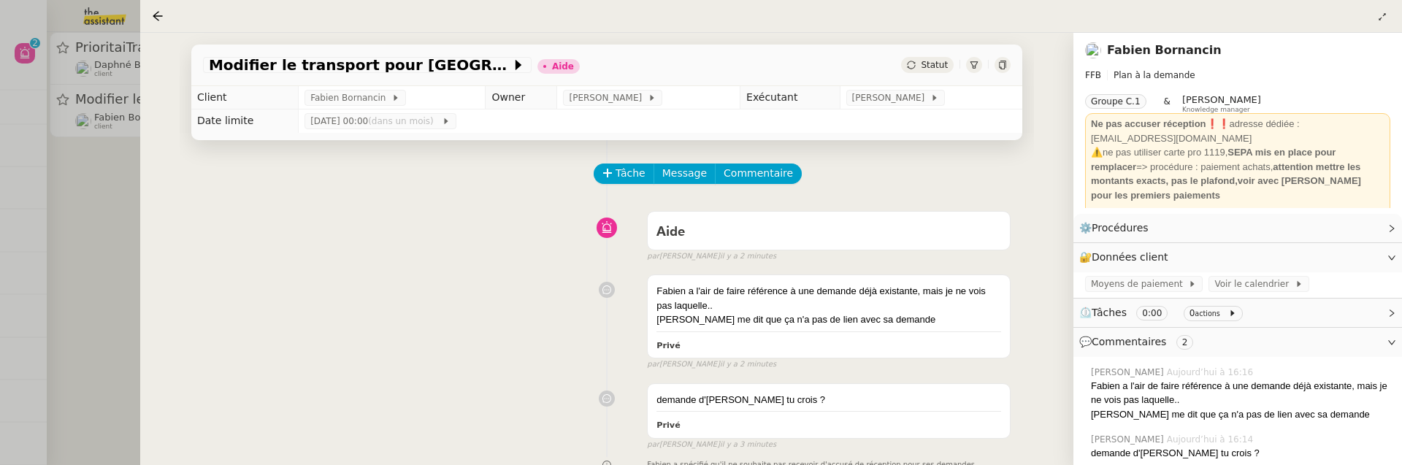
click at [734, 185] on div "Tâche Message Commentaire" at bounding box center [803, 181] width 416 height 35
click at [746, 170] on span "Commentaire" at bounding box center [758, 173] width 69 height 17
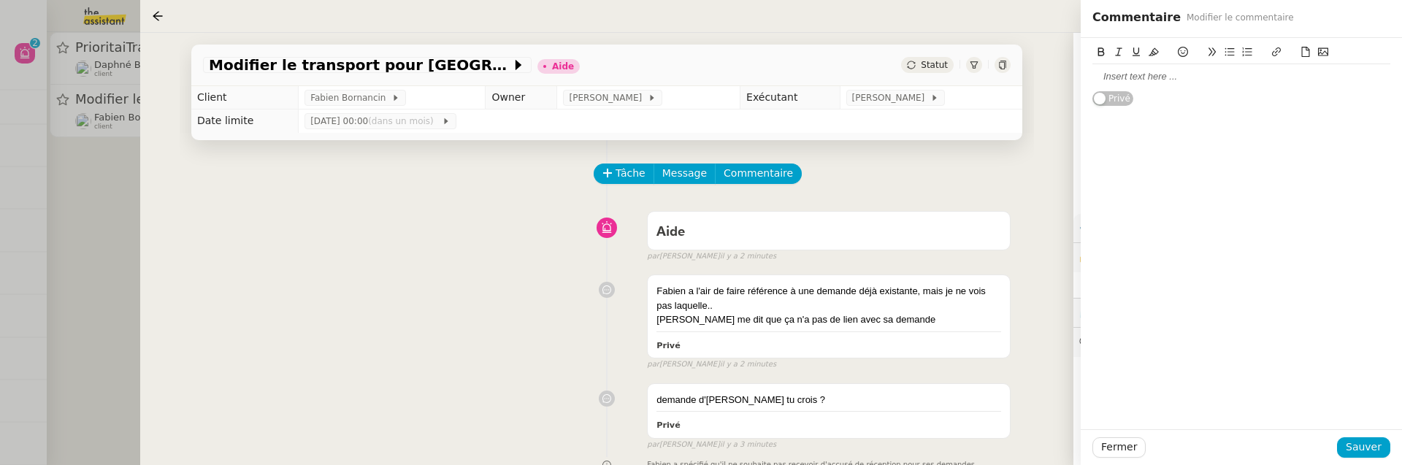
click at [1106, 70] on div at bounding box center [1241, 76] width 298 height 13
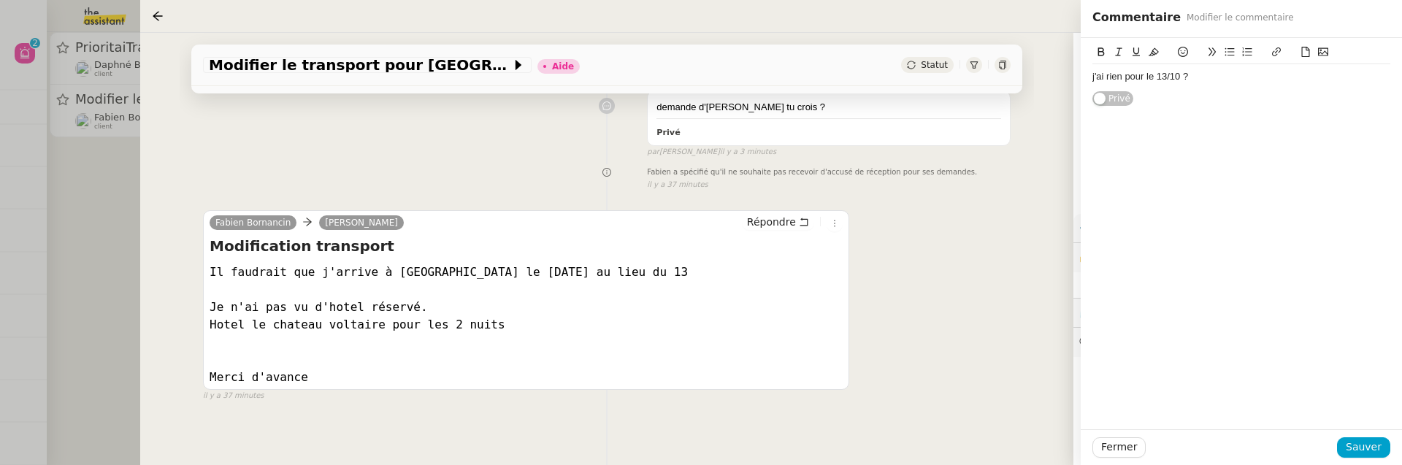
scroll to position [298, 0]
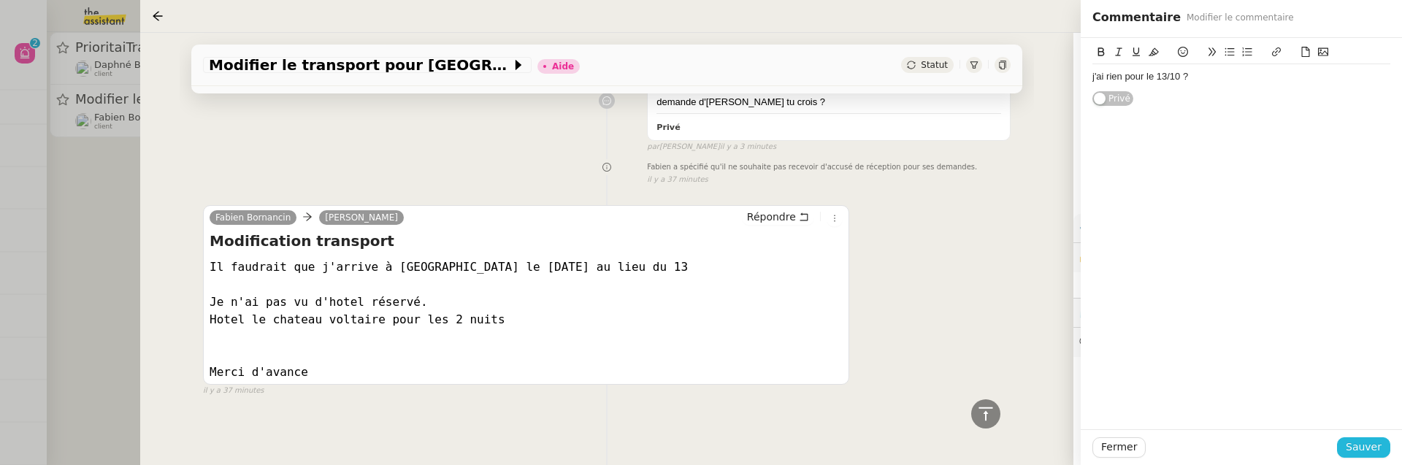
click at [1363, 442] on span "Sauver" at bounding box center [1364, 447] width 36 height 17
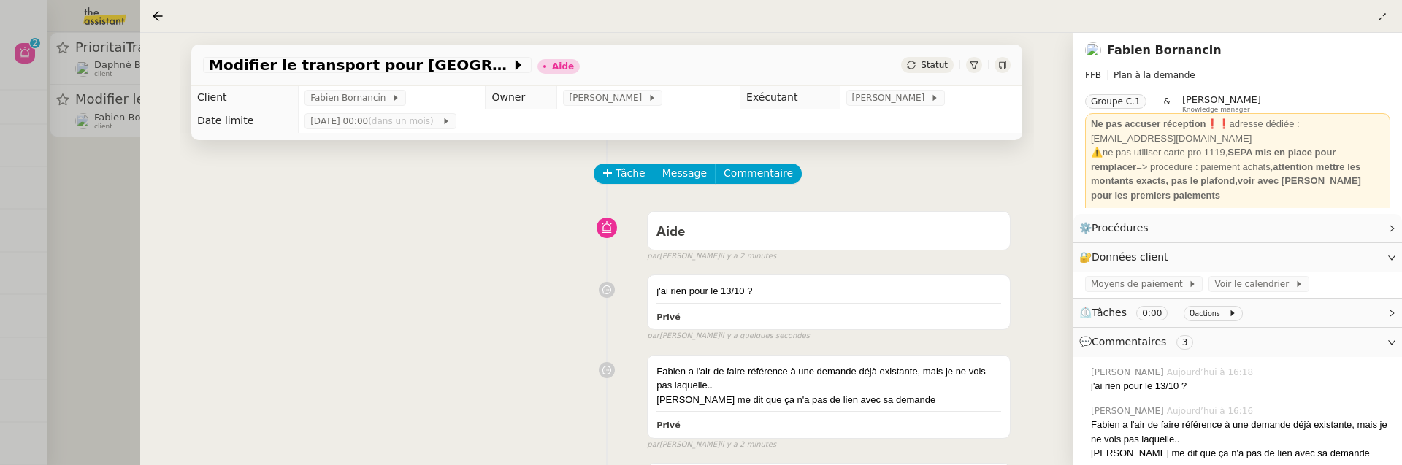
click at [940, 70] on span "Statut" at bounding box center [934, 65] width 27 height 10
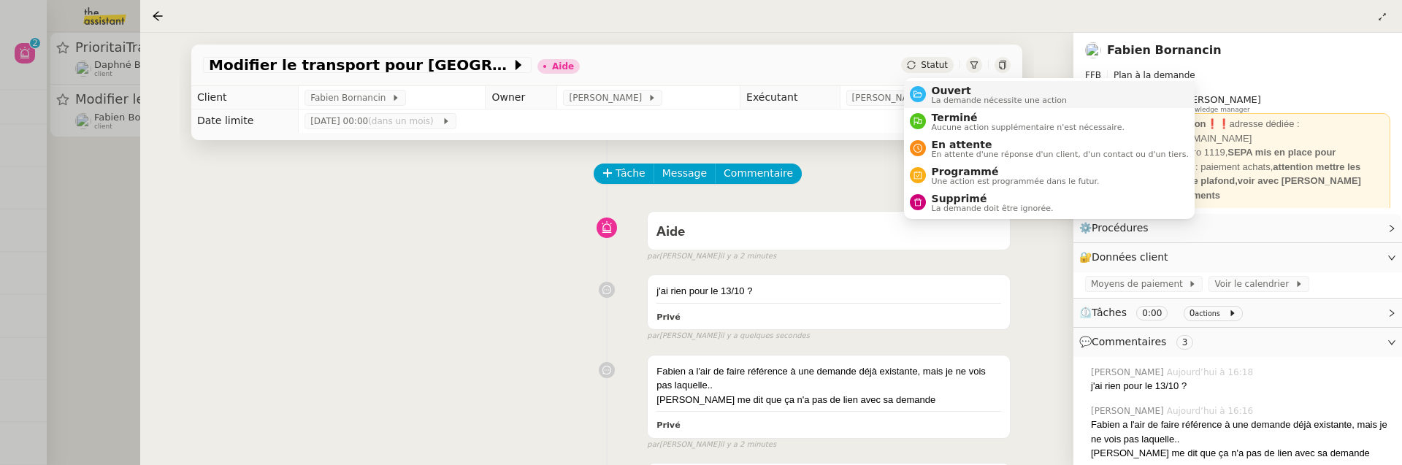
click at [977, 90] on span "Ouvert" at bounding box center [1000, 91] width 136 height 12
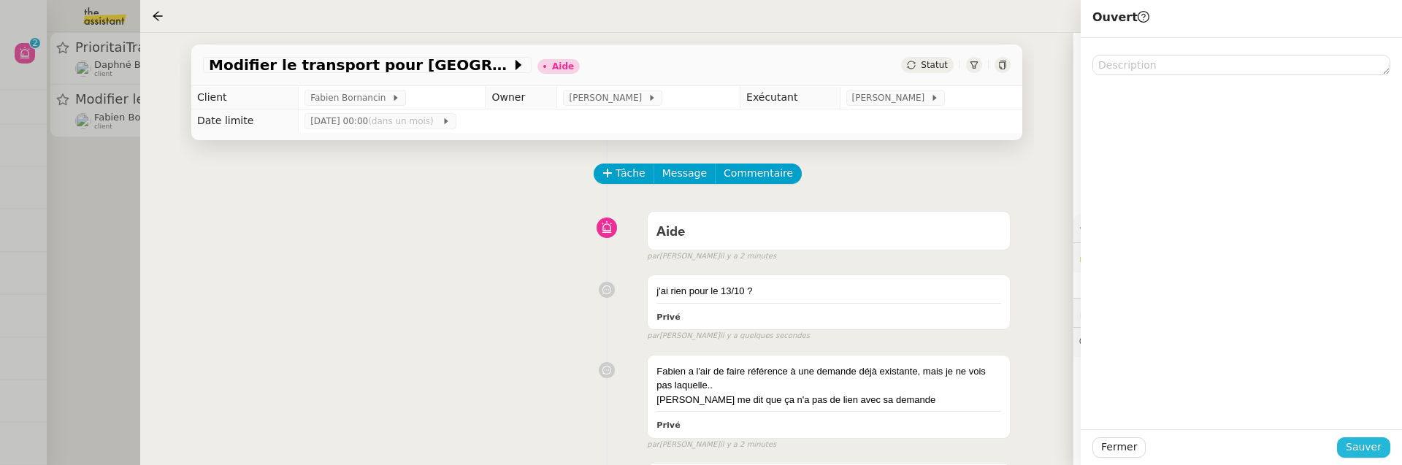
click at [1363, 443] on span "Sauver" at bounding box center [1364, 447] width 36 height 17
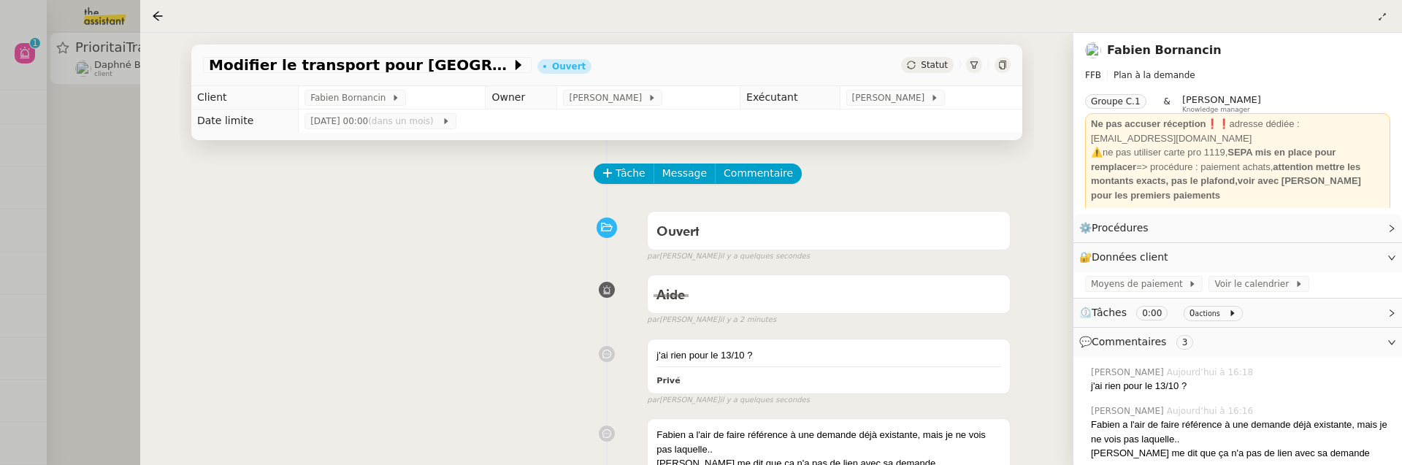
click at [59, 230] on div at bounding box center [701, 232] width 1402 height 465
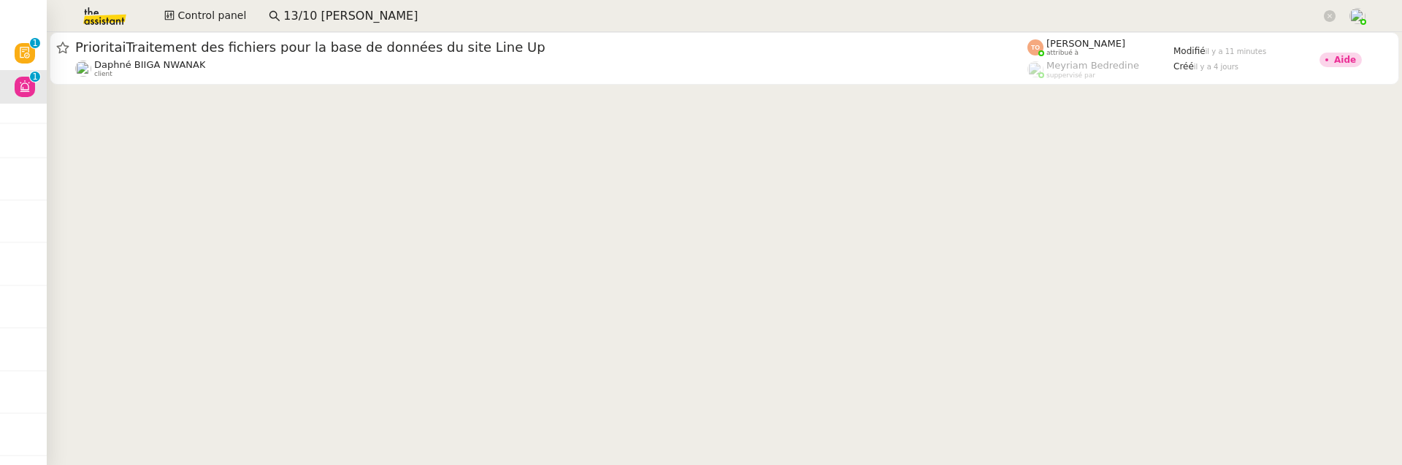
click at [270, 26] on nz-input-group "13/10 fabien bornancin" at bounding box center [802, 16] width 1083 height 22
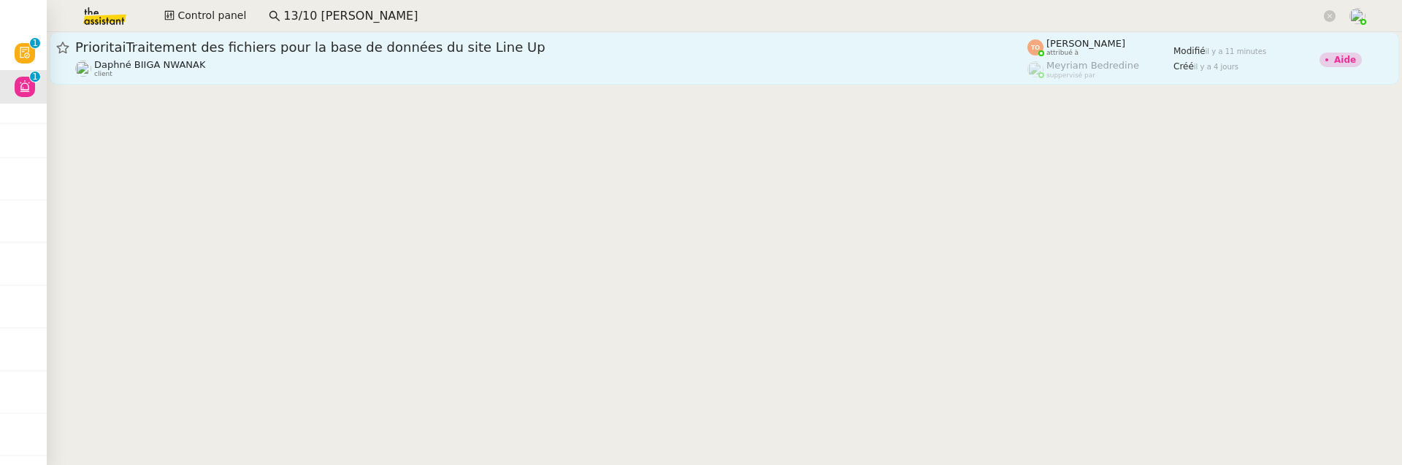
click at [294, 55] on div "PrioritaiTraitement des fichiers pour la base de données du site Line Up" at bounding box center [551, 48] width 952 height 18
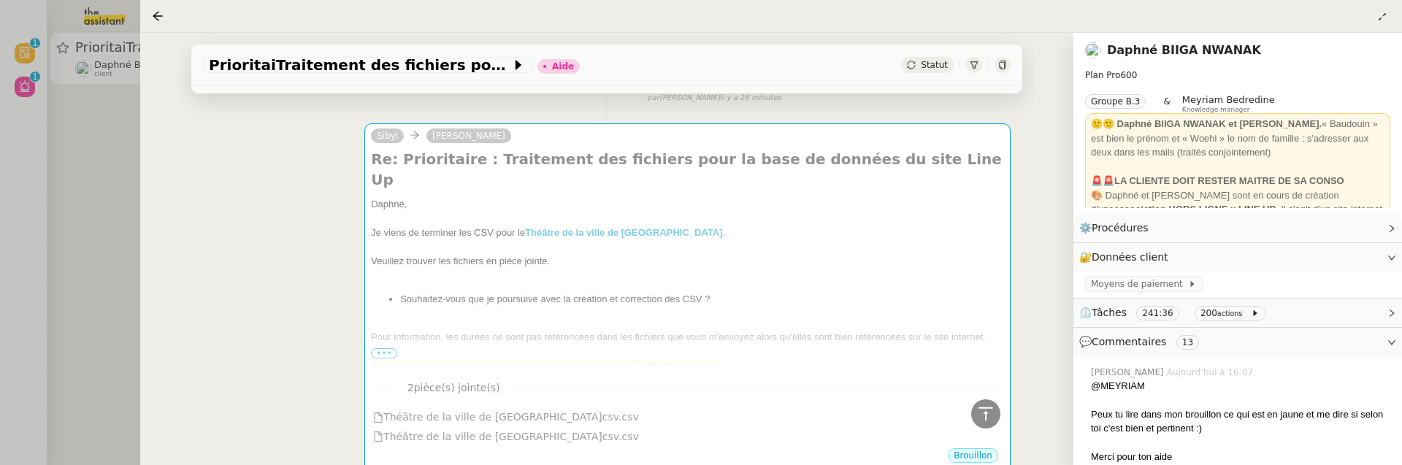
scroll to position [710, 0]
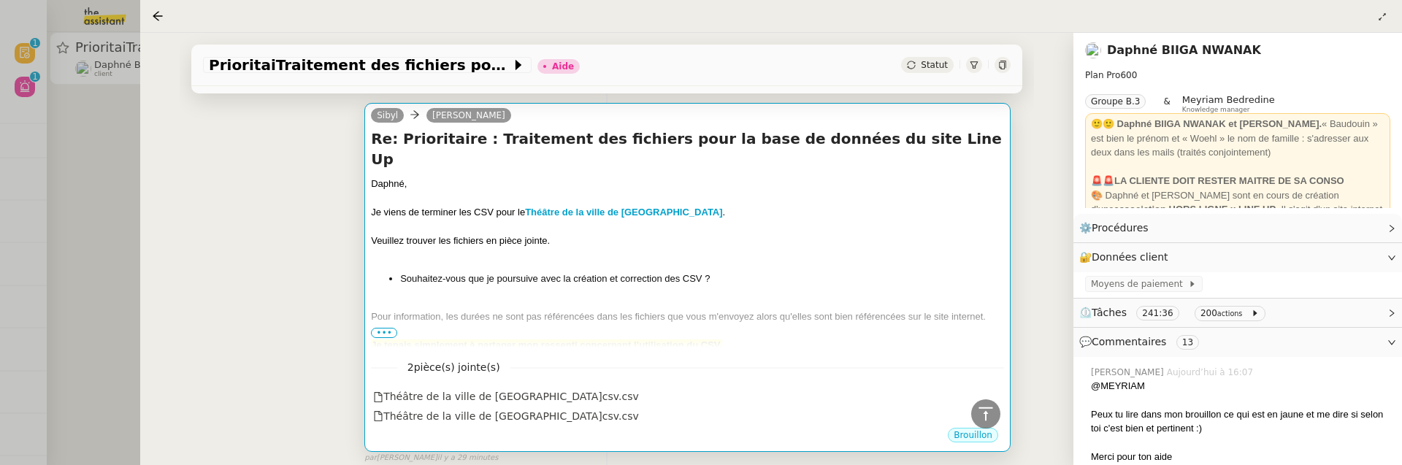
click at [384, 328] on span "•••" at bounding box center [384, 333] width 26 height 10
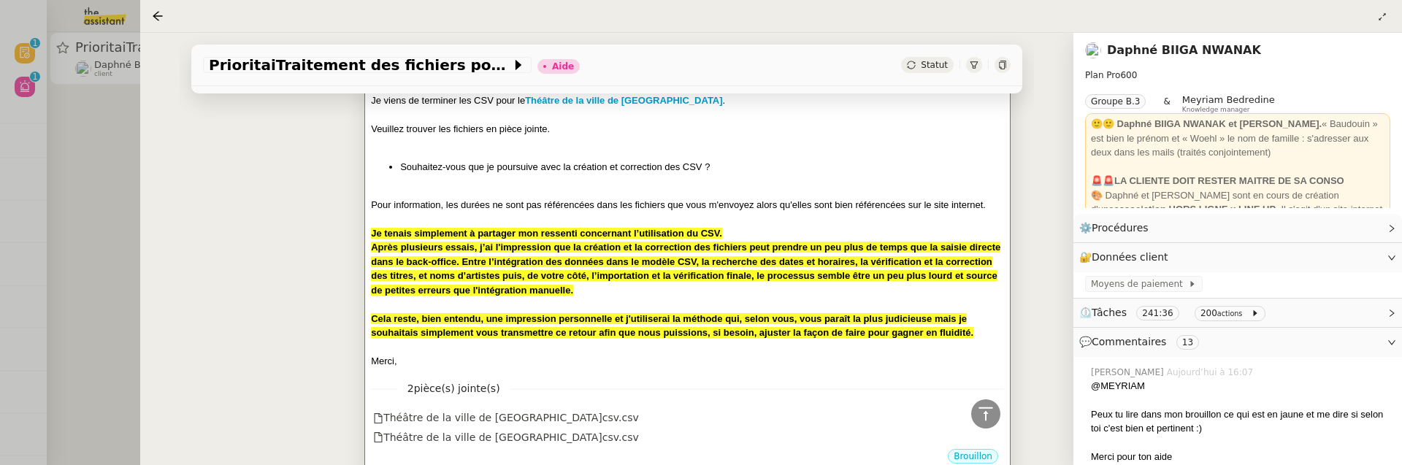
scroll to position [842, 0]
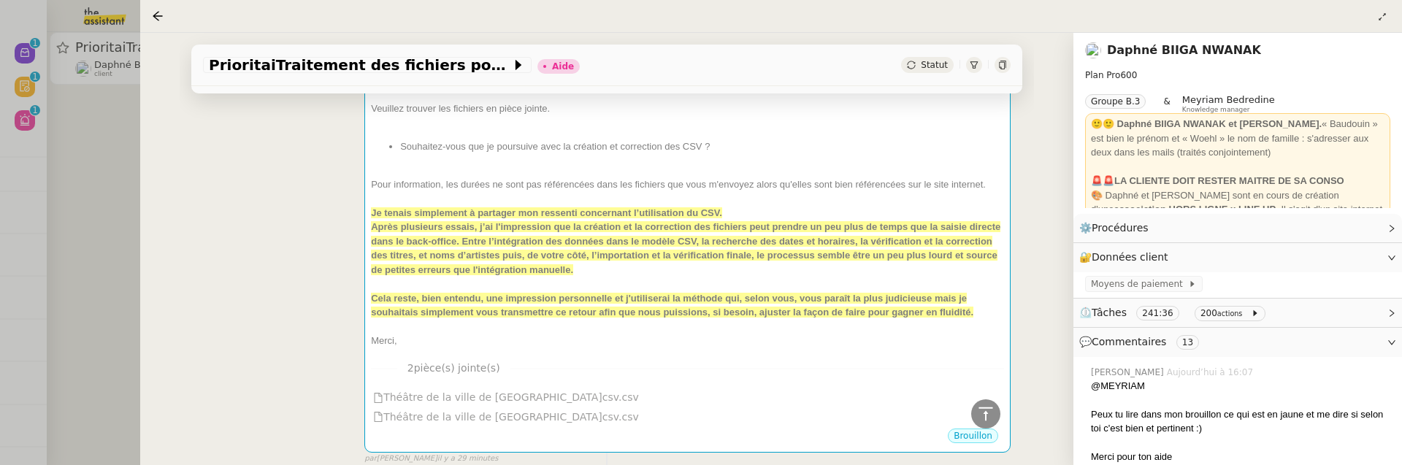
click at [99, 223] on div at bounding box center [701, 232] width 1402 height 465
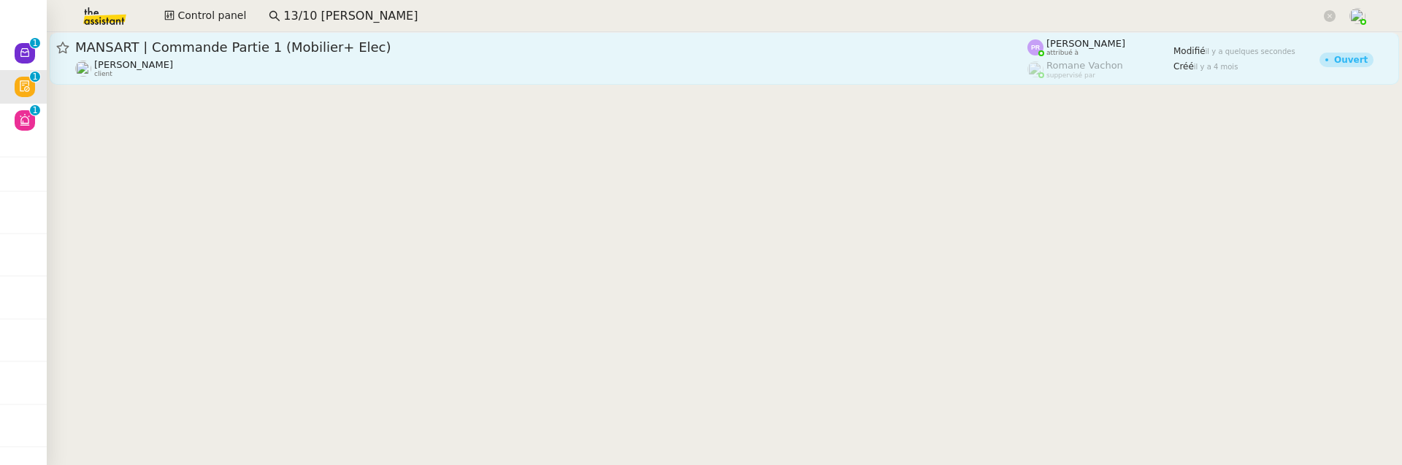
click at [351, 50] on span "MANSART | Commande Partie 1 (Mobilier+ Elec)" at bounding box center [551, 47] width 952 height 13
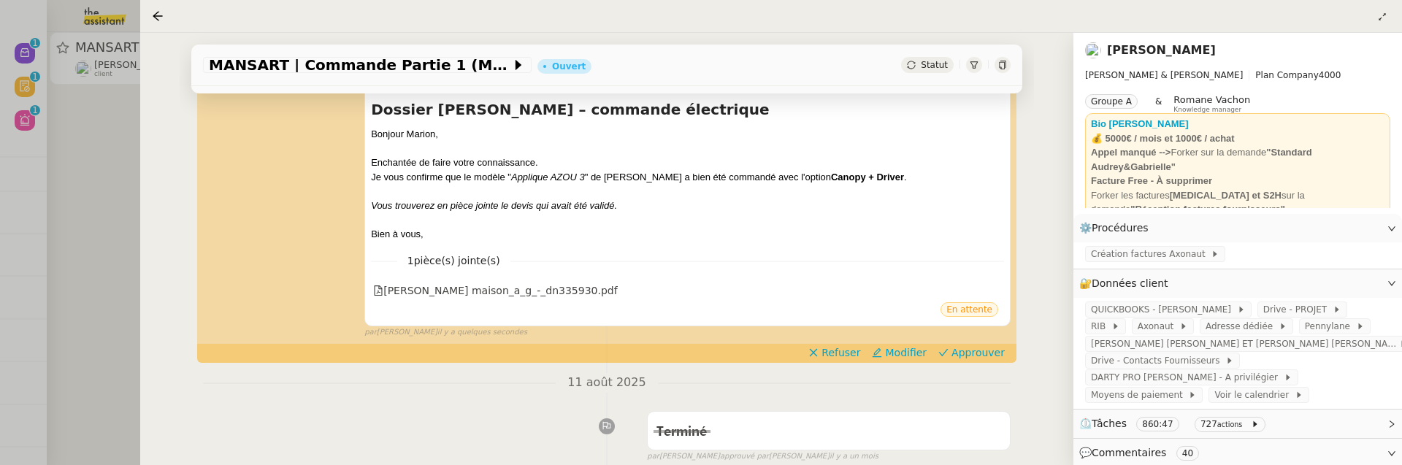
scroll to position [240, 0]
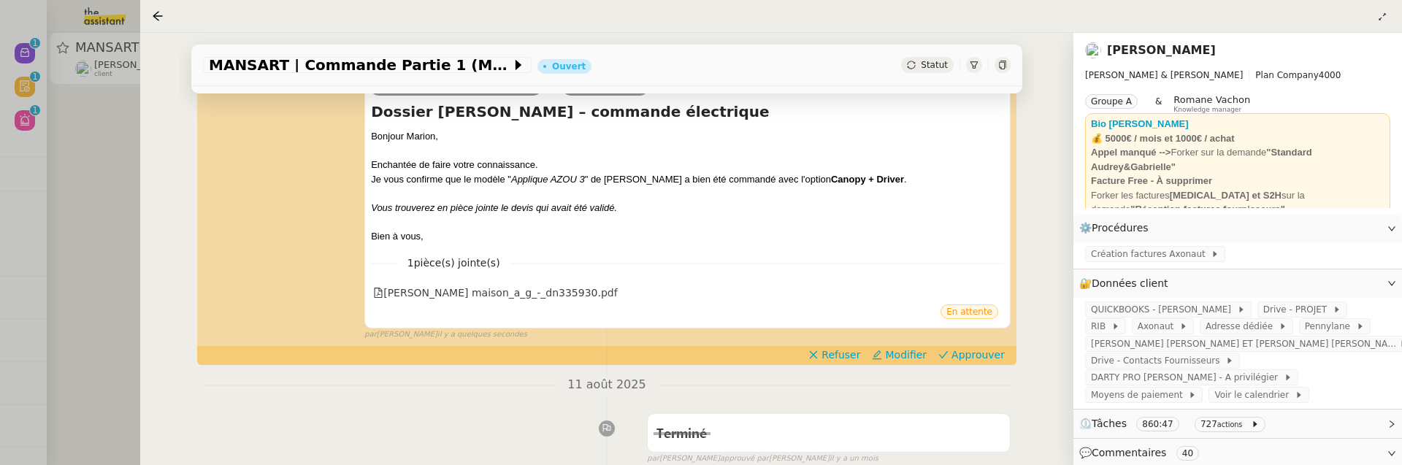
click at [105, 150] on div at bounding box center [701, 232] width 1402 height 465
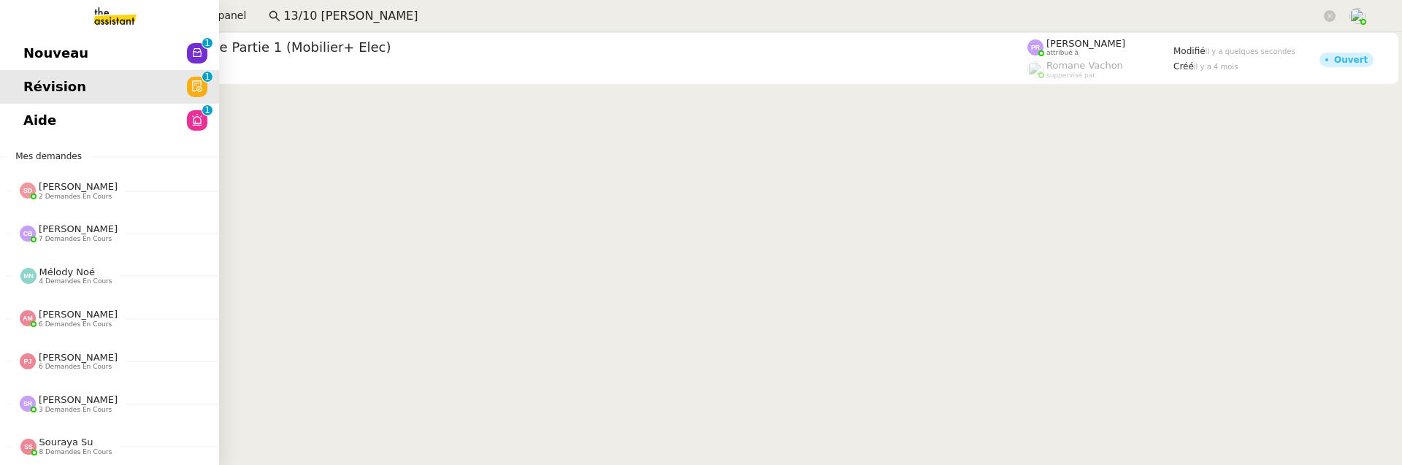
click at [31, 45] on link "Nouveau 0 1 2 3 4 5 6 7 8 9" at bounding box center [109, 54] width 219 height 34
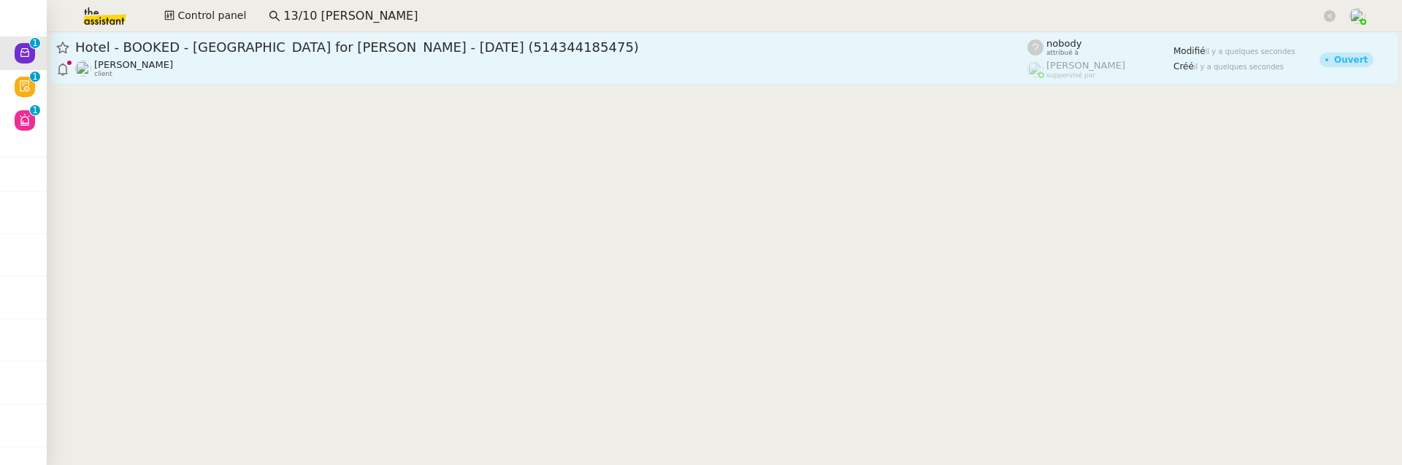
click at [345, 39] on div "Hotel - BOOKED - Bengaluru for Michael LOUZADO - 02 Dec, 2025 (514344185475)" at bounding box center [551, 48] width 952 height 18
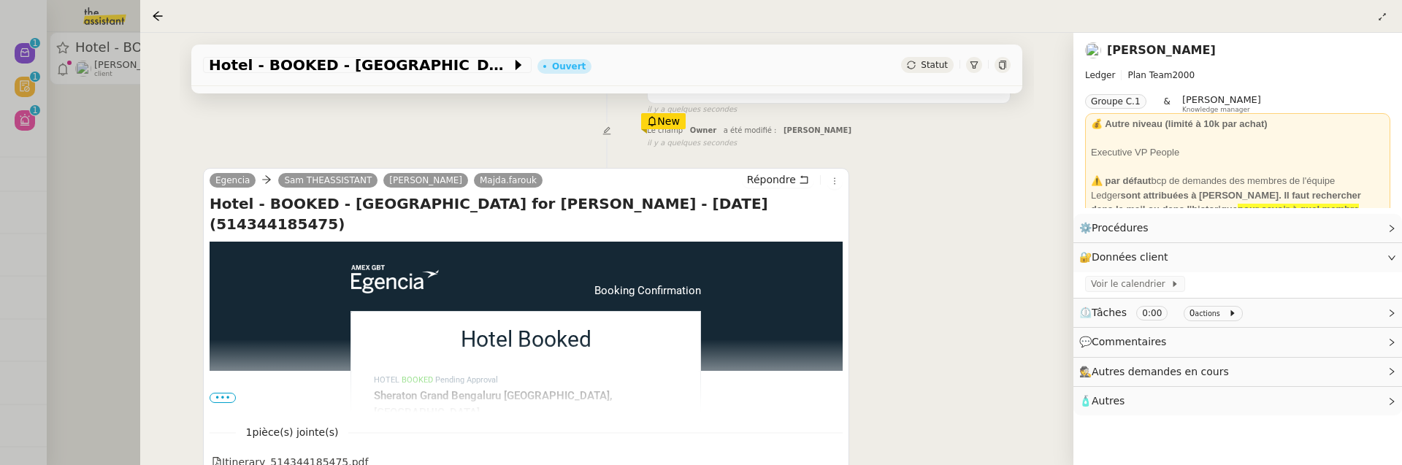
scroll to position [247, 0]
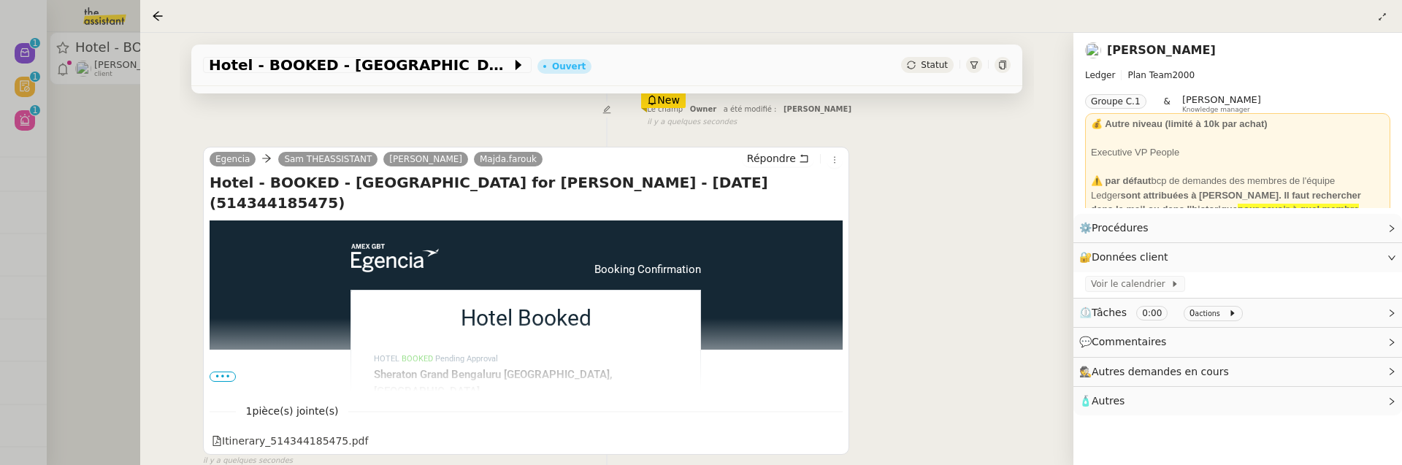
click at [930, 64] on span "Statut" at bounding box center [934, 65] width 27 height 10
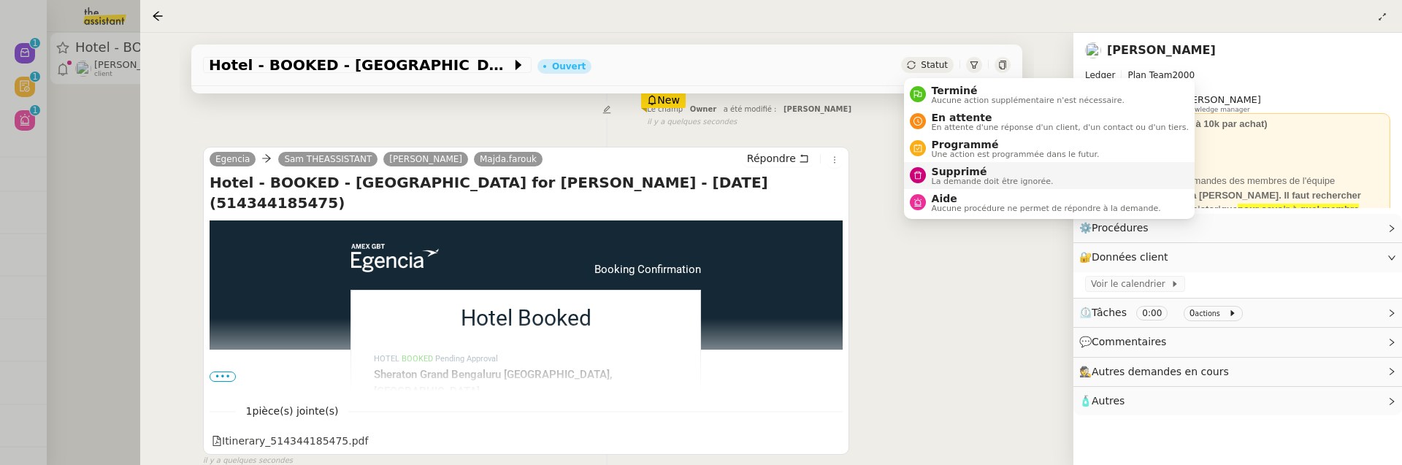
click at [960, 172] on span "Supprimé" at bounding box center [993, 172] width 122 height 12
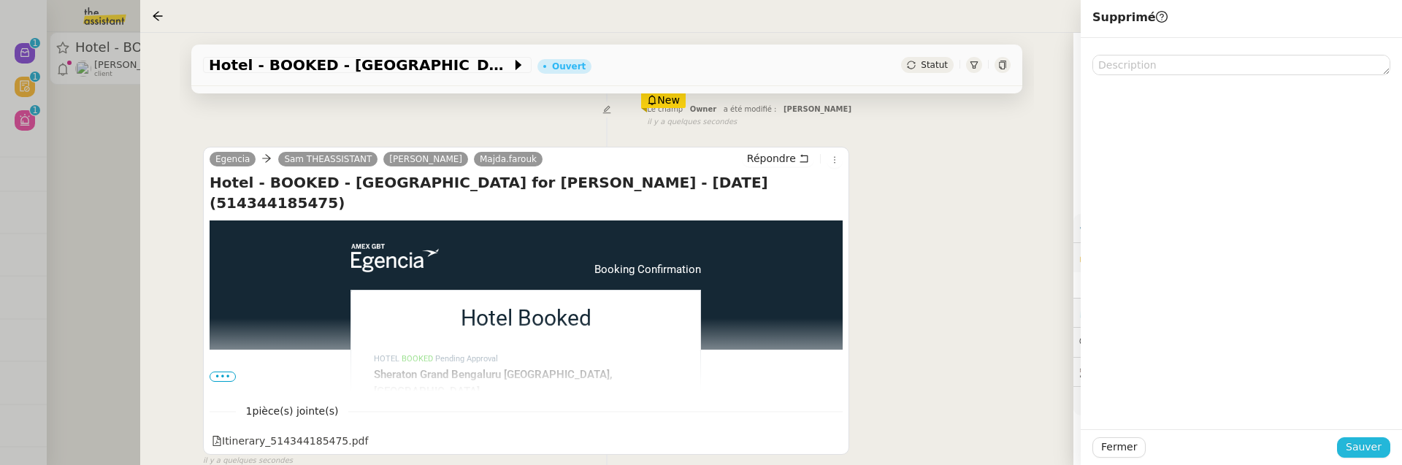
click at [1371, 446] on span "Sauver" at bounding box center [1364, 447] width 36 height 17
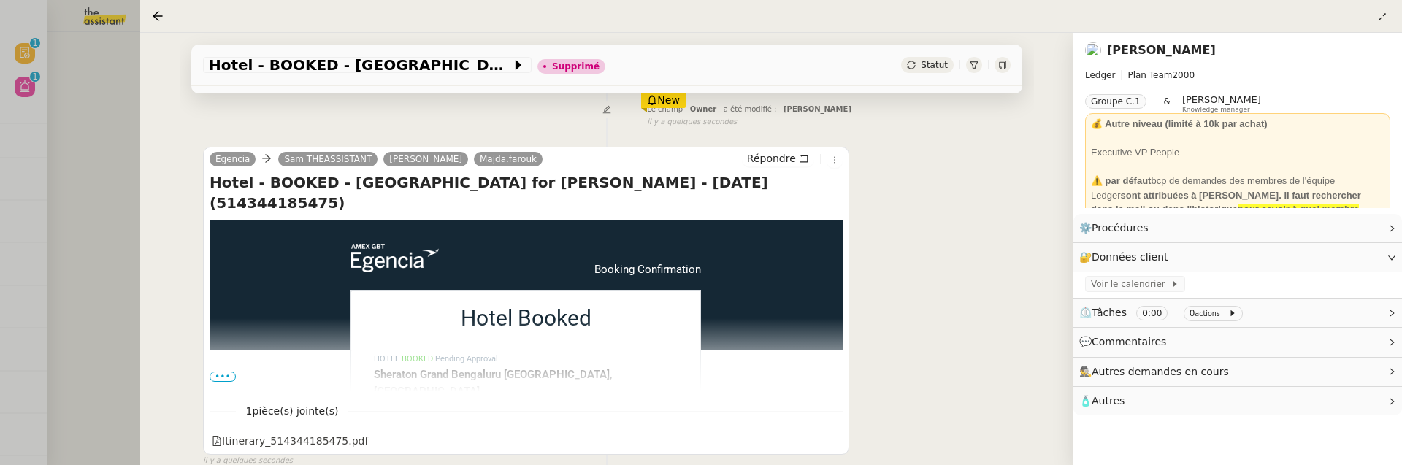
click at [115, 191] on div at bounding box center [701, 232] width 1402 height 465
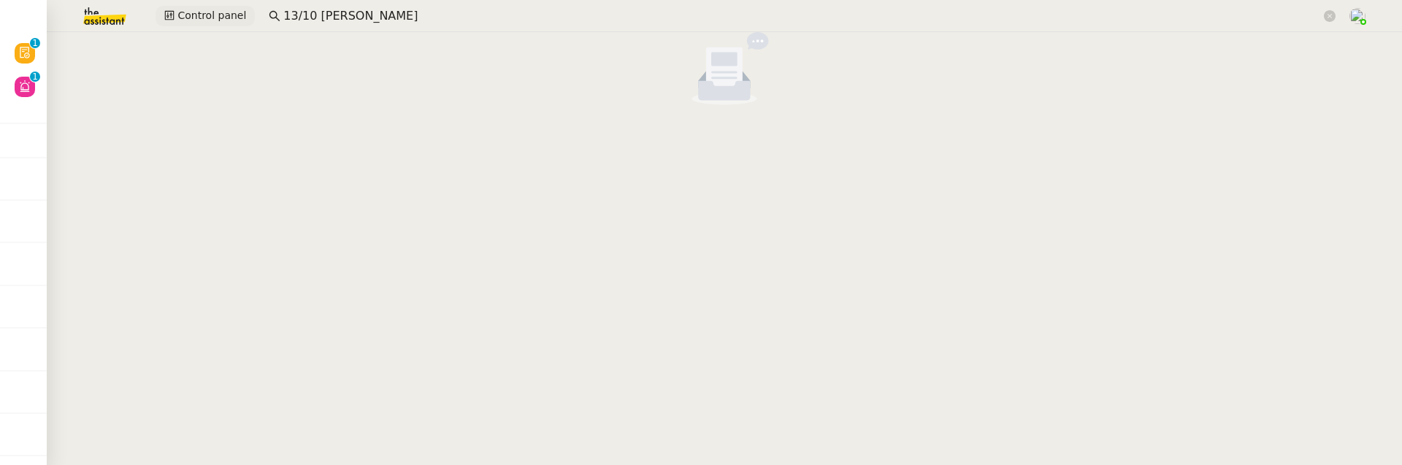
click at [192, 20] on span "Control panel" at bounding box center [211, 15] width 69 height 17
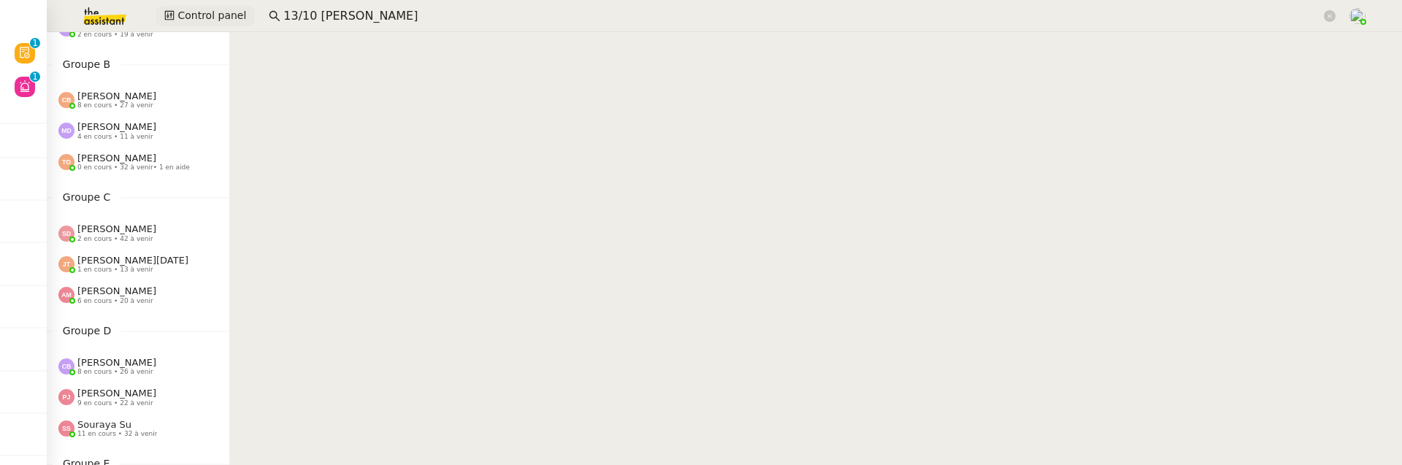
scroll to position [158, 0]
click at [143, 287] on div "Amyna Mehrez 6 en cours • 20 à venir" at bounding box center [116, 292] width 79 height 19
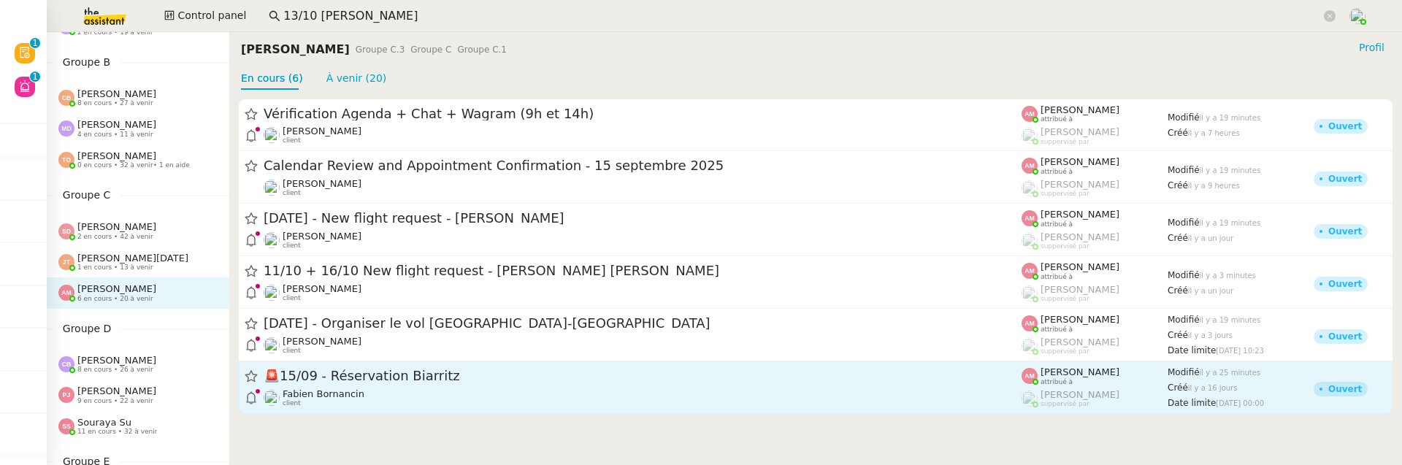
click at [383, 385] on div "🚨 15/09 - Réservation Biarritz" at bounding box center [643, 376] width 758 height 18
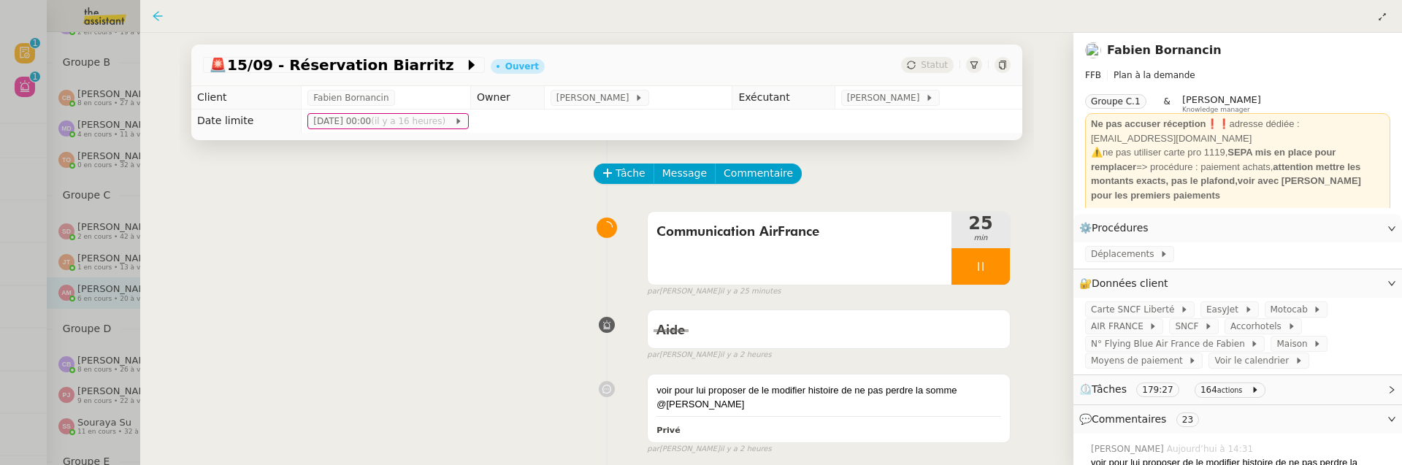
click at [163, 20] on icon at bounding box center [158, 16] width 12 height 12
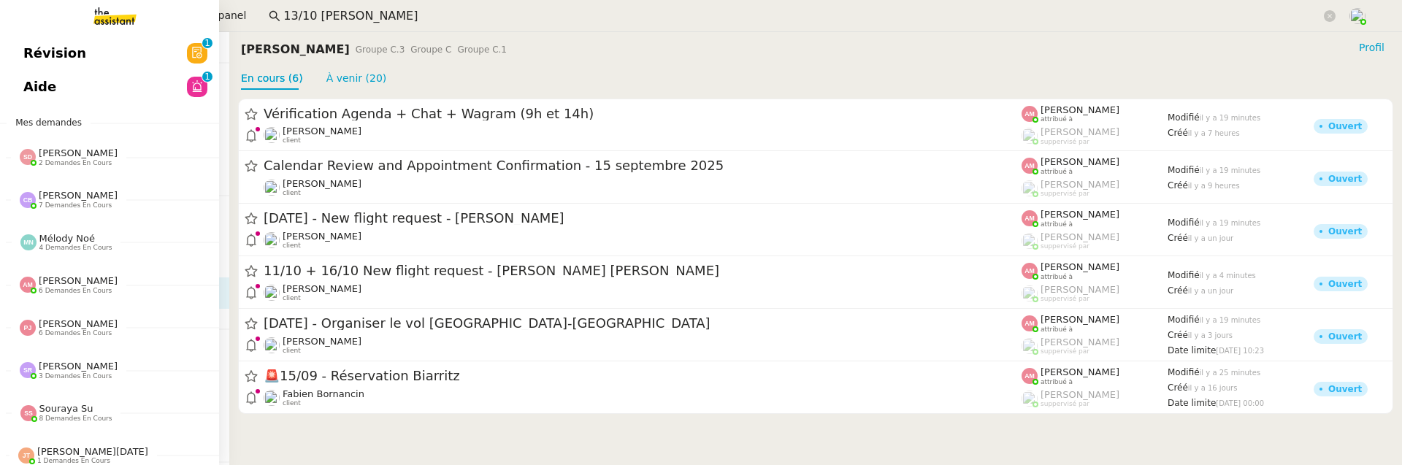
click at [23, 49] on span "Révision" at bounding box center [54, 53] width 63 height 22
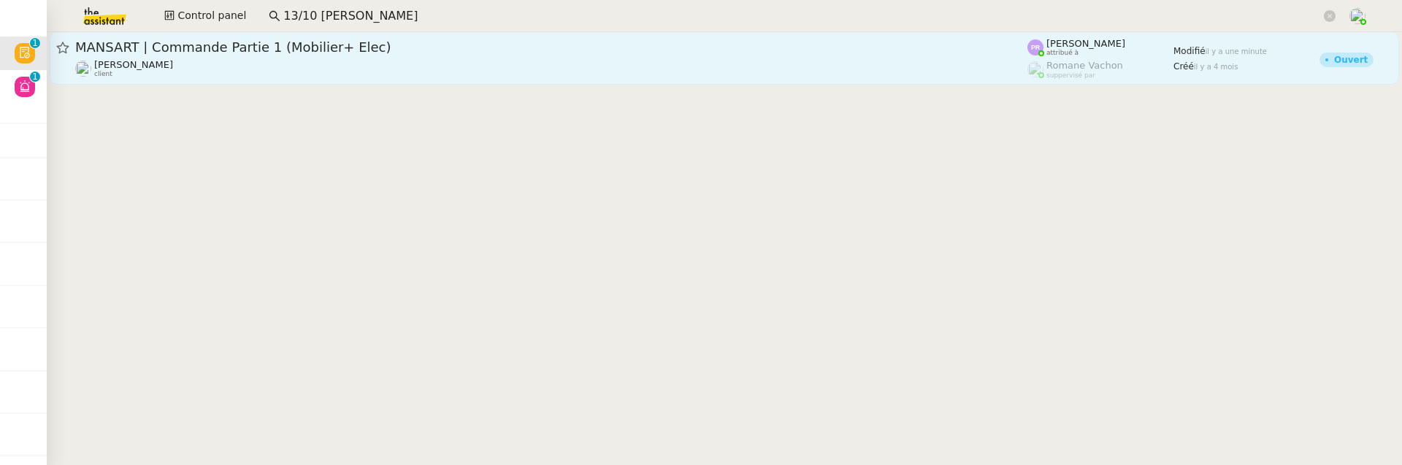
click at [390, 42] on span "MANSART | Commande Partie 1 (Mobilier+ Elec)" at bounding box center [551, 47] width 952 height 13
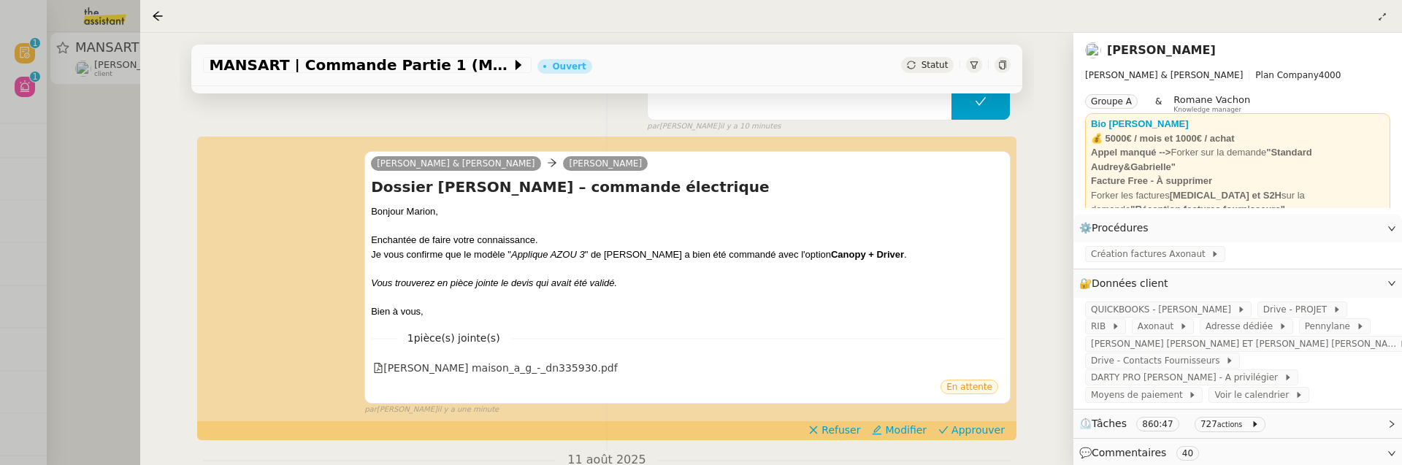
scroll to position [177, 0]
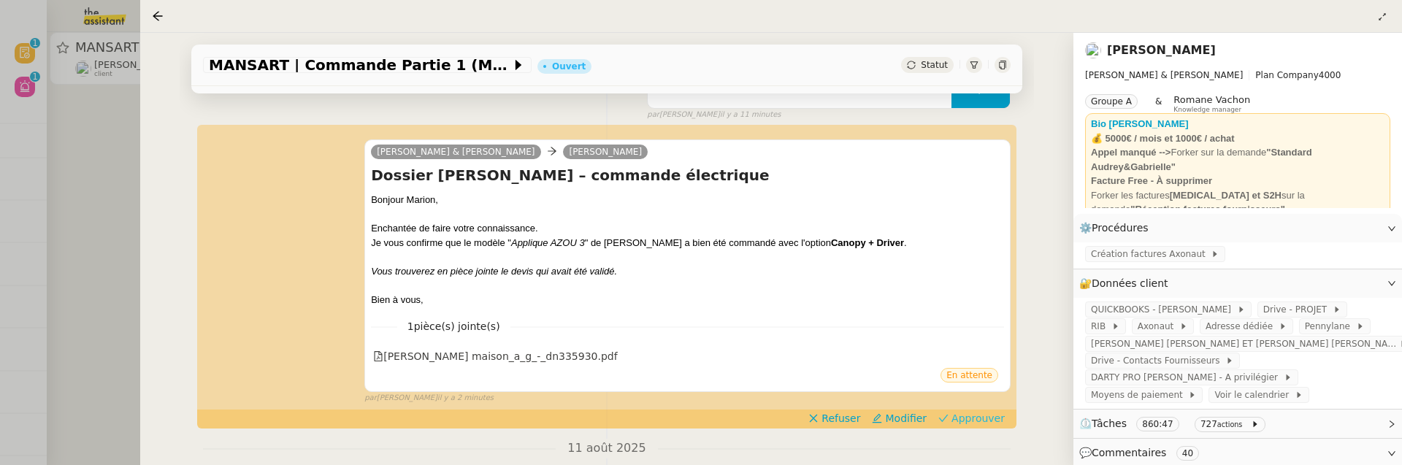
click at [987, 416] on span "Approuver" at bounding box center [977, 418] width 53 height 15
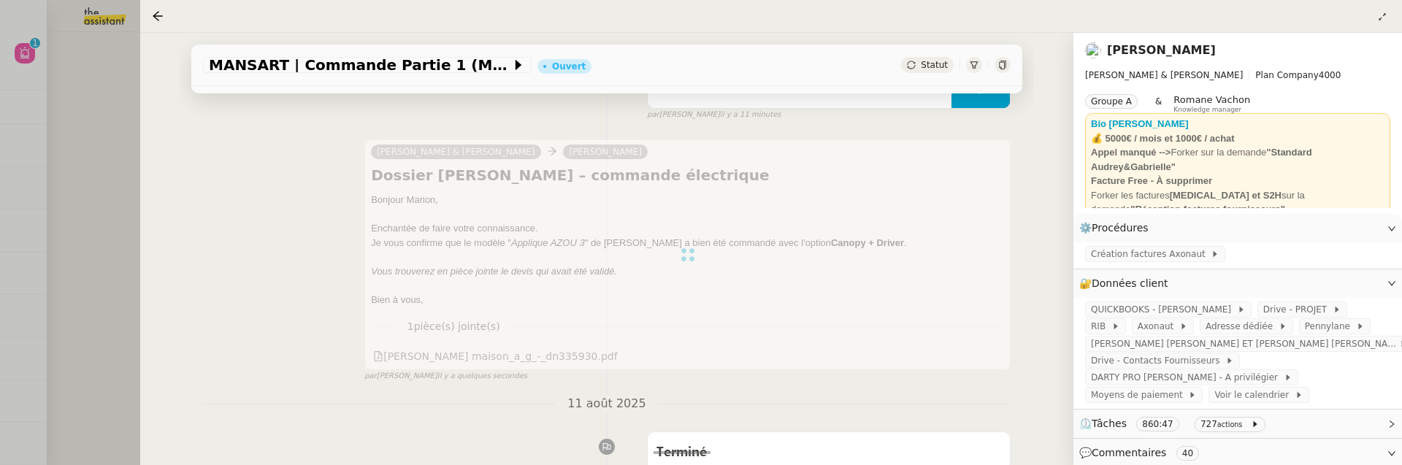
click at [107, 104] on div at bounding box center [701, 232] width 1402 height 465
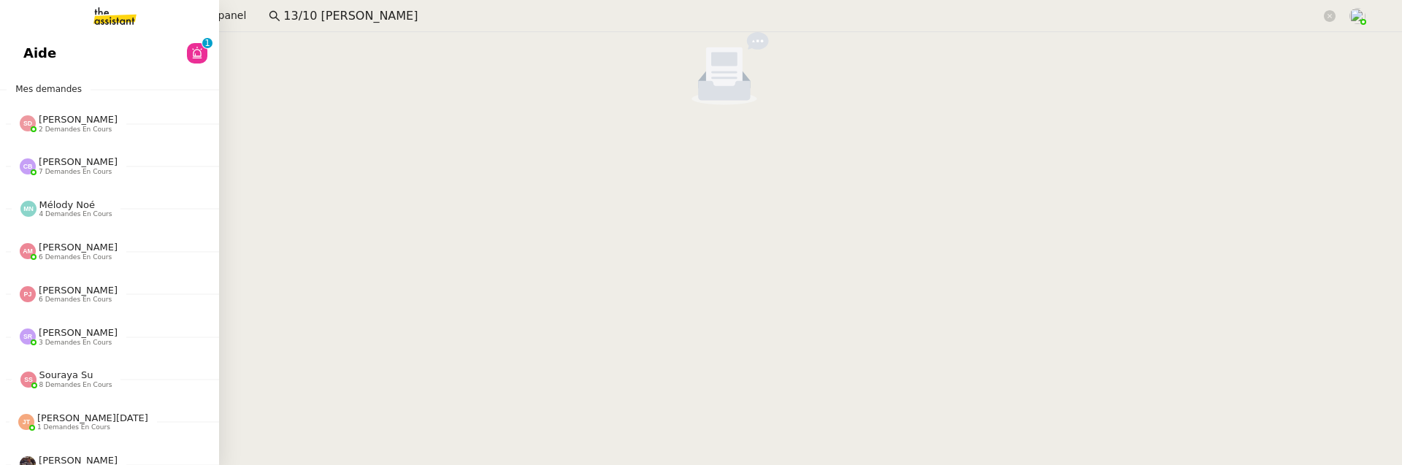
click at [20, 54] on link "Aide 0 1 2 3 4 5 6 7 8 9" at bounding box center [109, 54] width 219 height 34
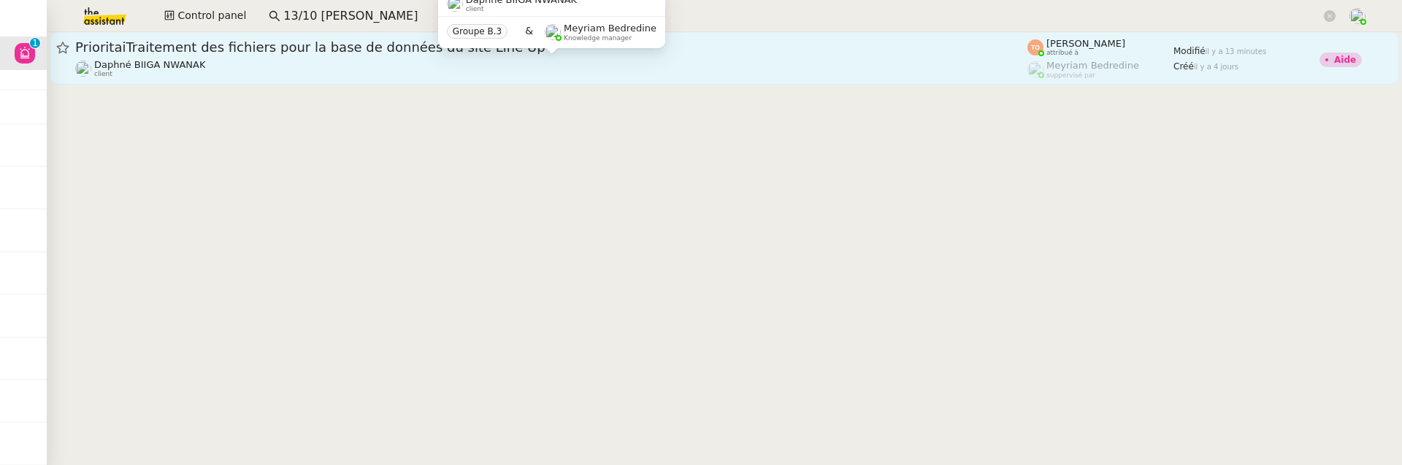
click at [373, 58] on div "PrioritaiTraitement des fichiers pour la base de données du site Line Up Daphné…" at bounding box center [551, 58] width 952 height 39
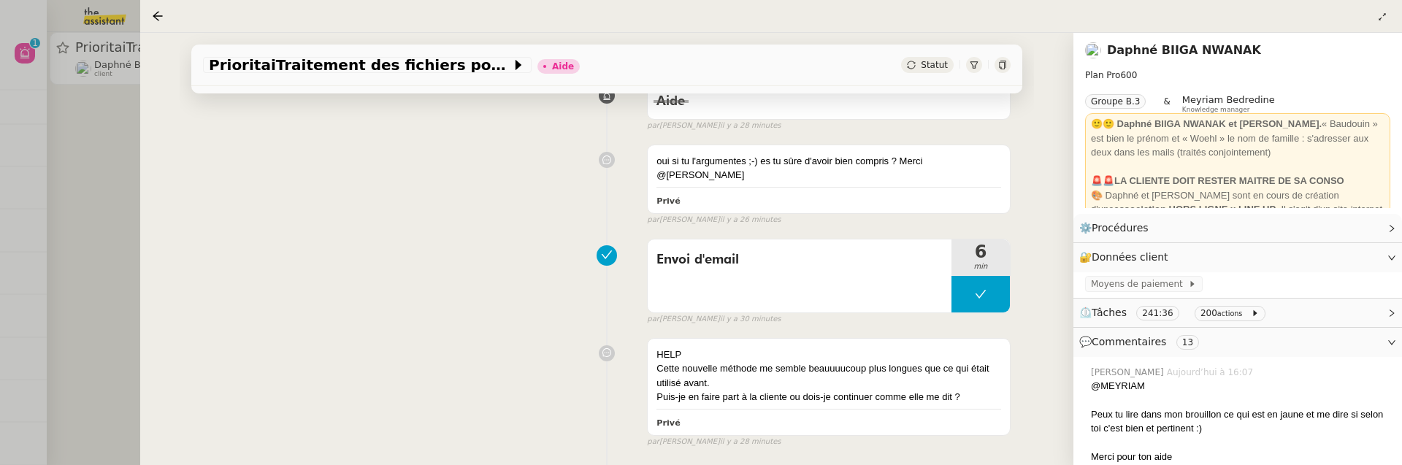
scroll to position [422, 0]
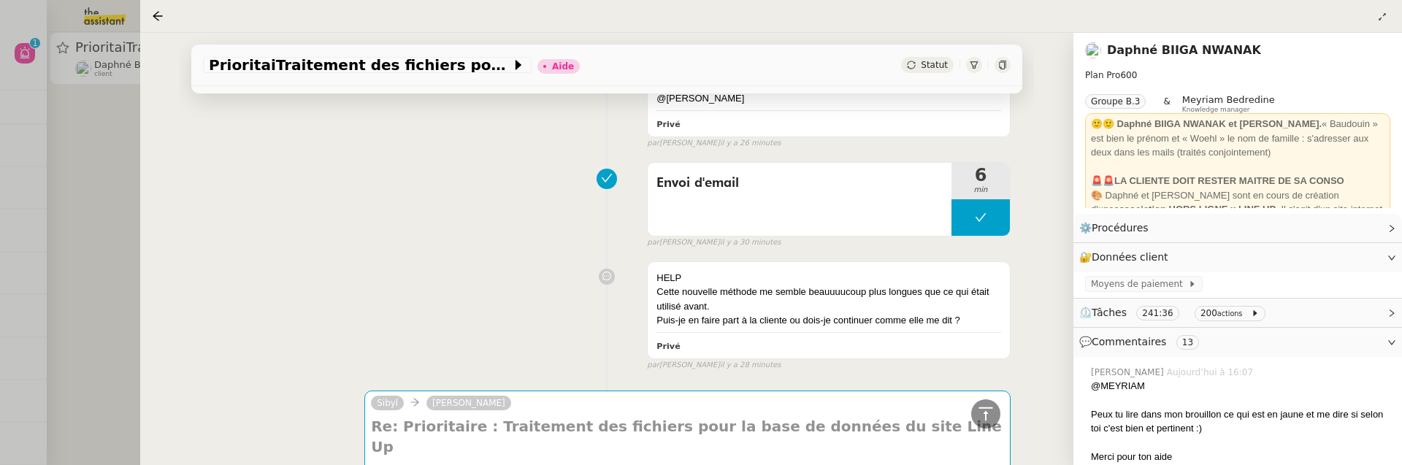
click at [74, 216] on div at bounding box center [701, 232] width 1402 height 465
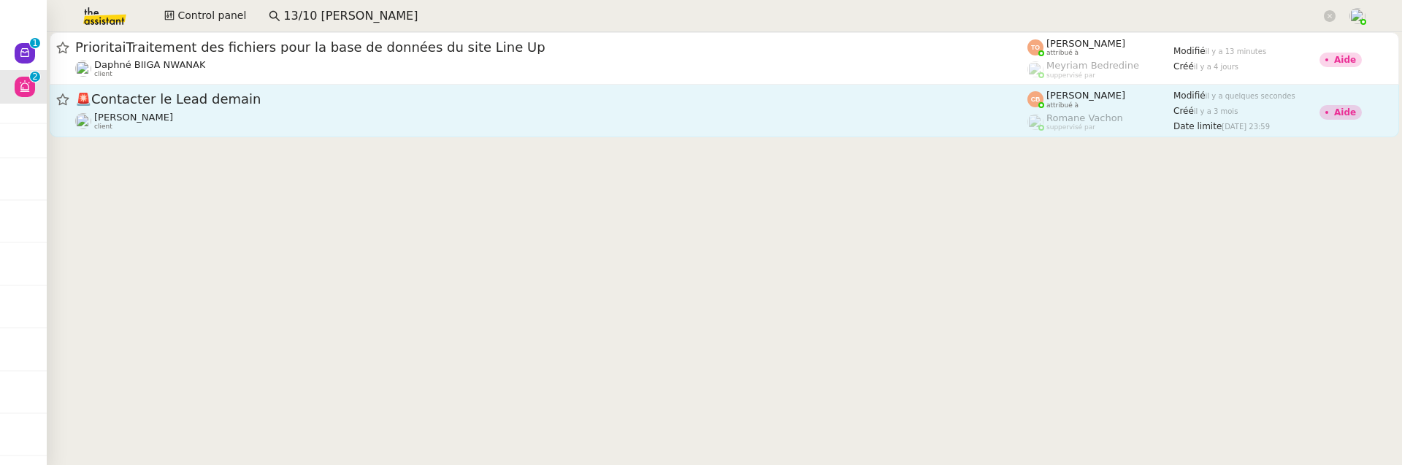
click at [334, 129] on div "Laurent NOTTE client" at bounding box center [551, 121] width 952 height 19
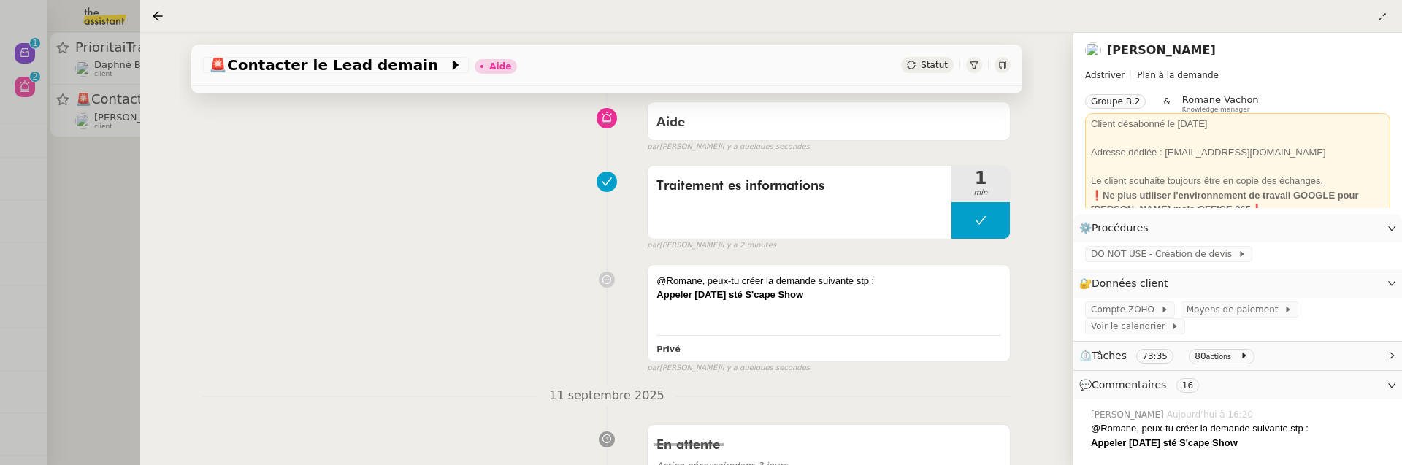
scroll to position [117, 0]
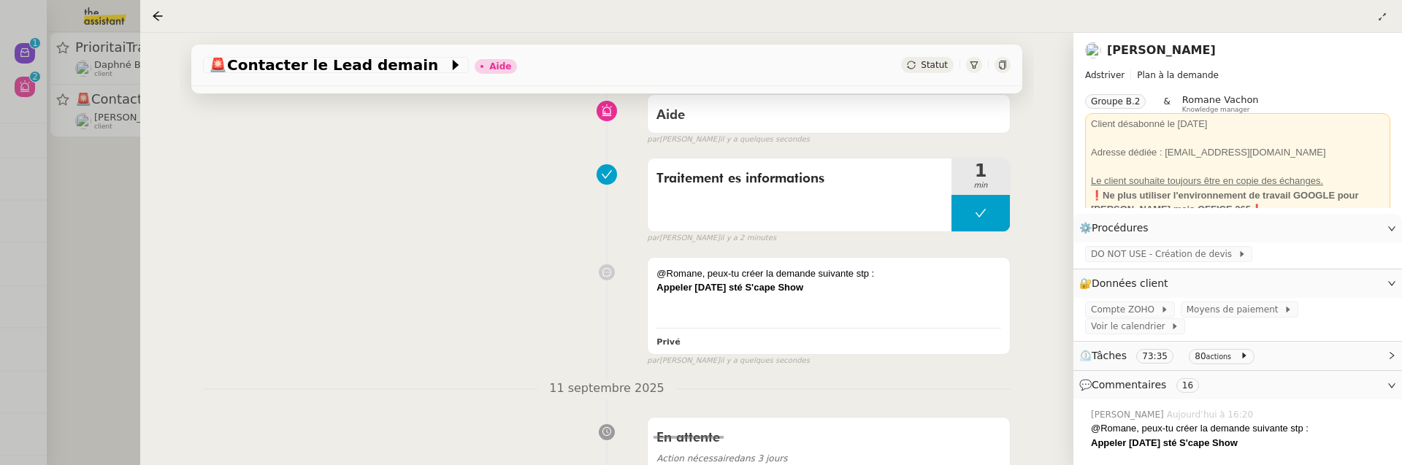
click at [96, 259] on div at bounding box center [701, 232] width 1402 height 465
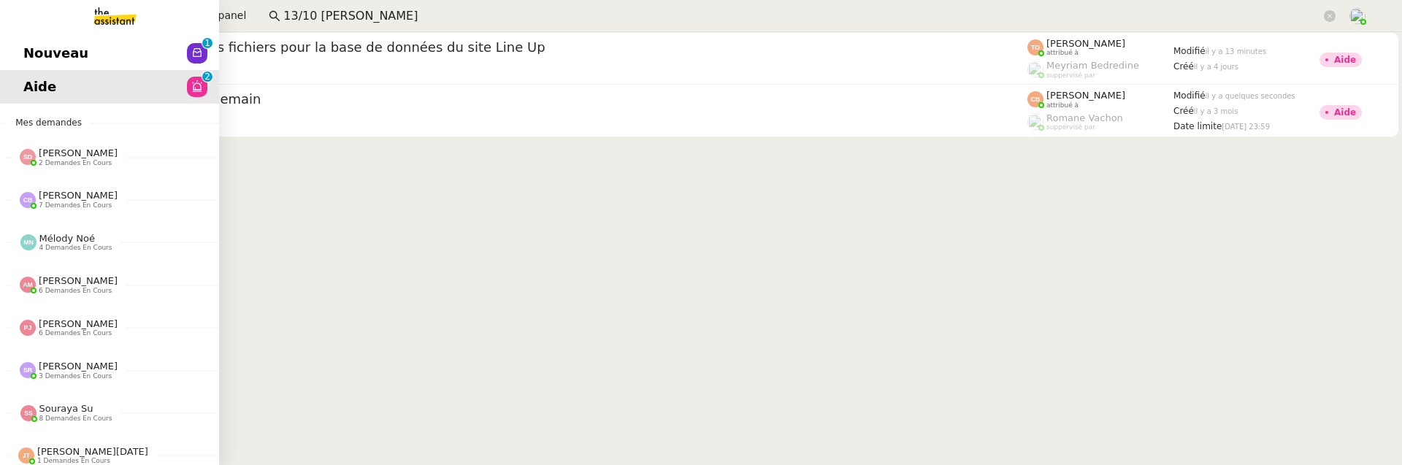
click at [31, 55] on span "Nouveau" at bounding box center [55, 53] width 65 height 22
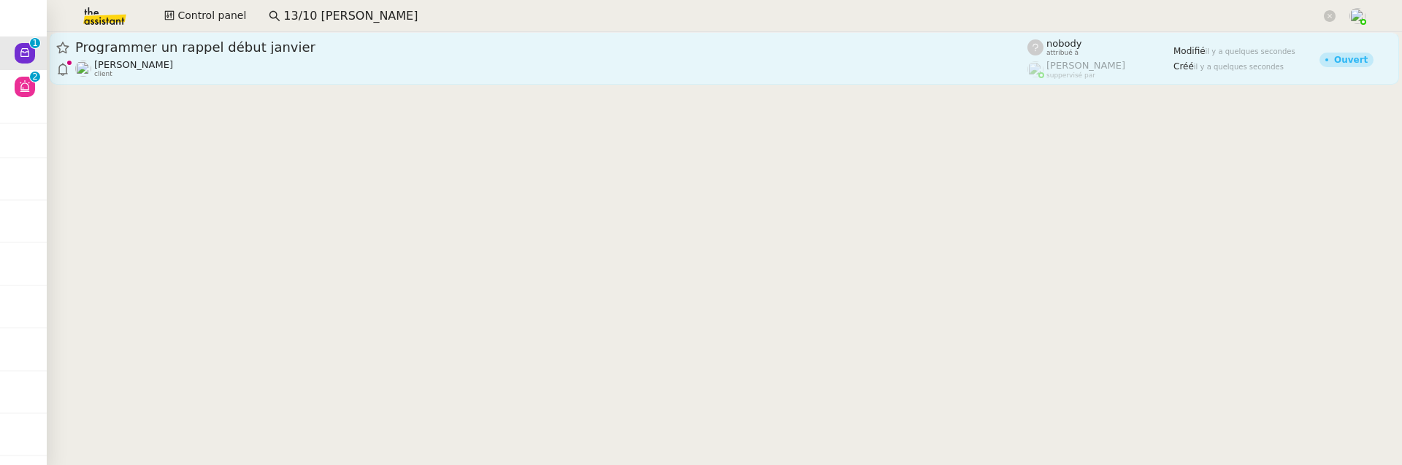
click at [329, 69] on div "Florian Parant client" at bounding box center [551, 68] width 952 height 19
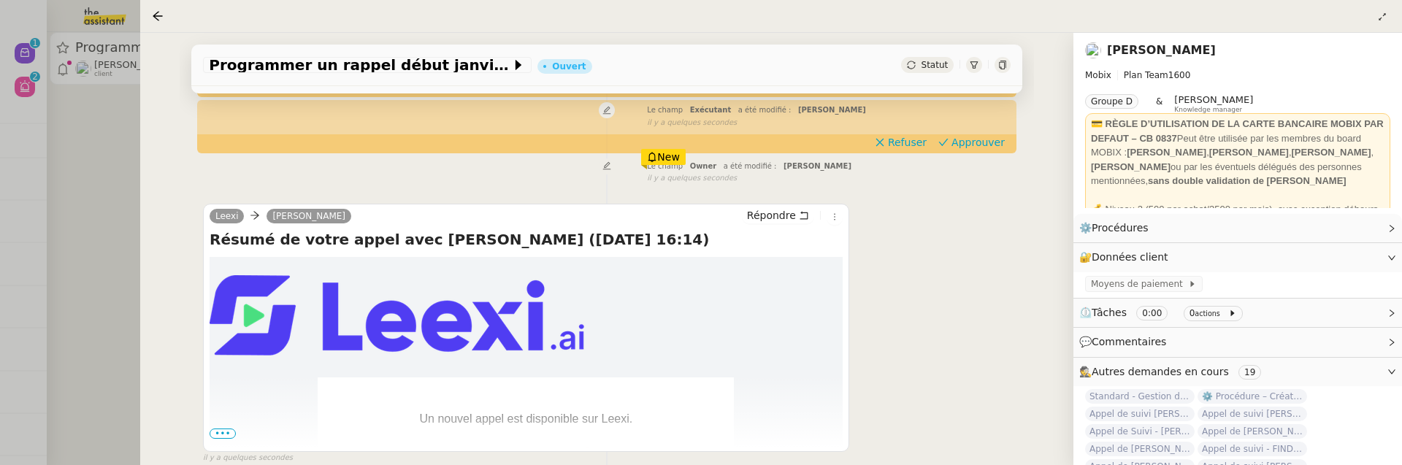
scroll to position [222, 0]
click at [214, 430] on span "•••" at bounding box center [223, 434] width 26 height 10
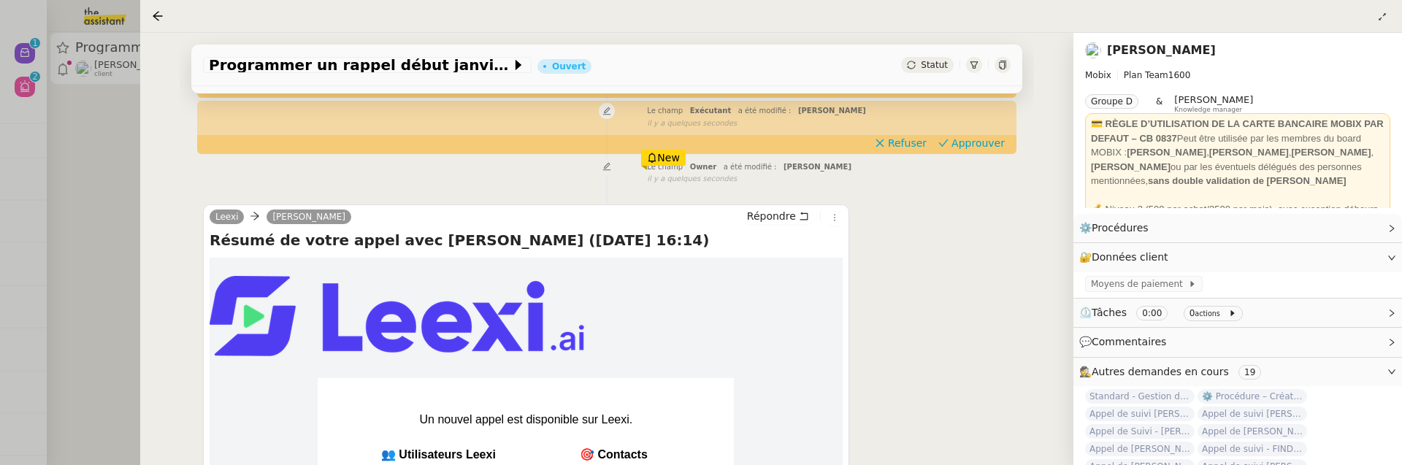
scroll to position [432, 0]
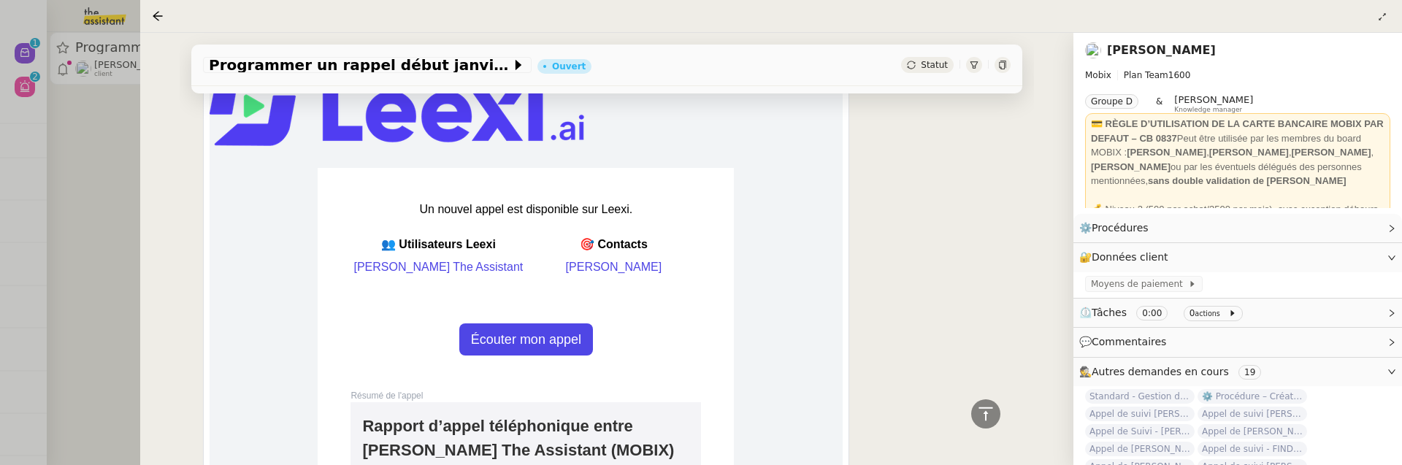
click at [932, 61] on span "Statut" at bounding box center [934, 65] width 27 height 10
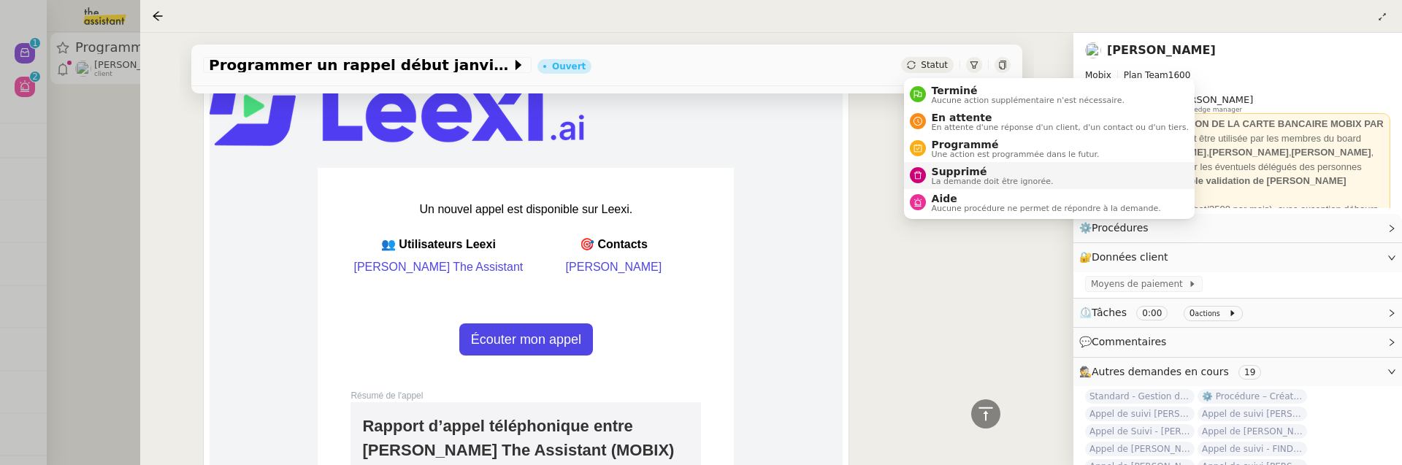
click at [954, 168] on span "Supprimé" at bounding box center [993, 172] width 122 height 12
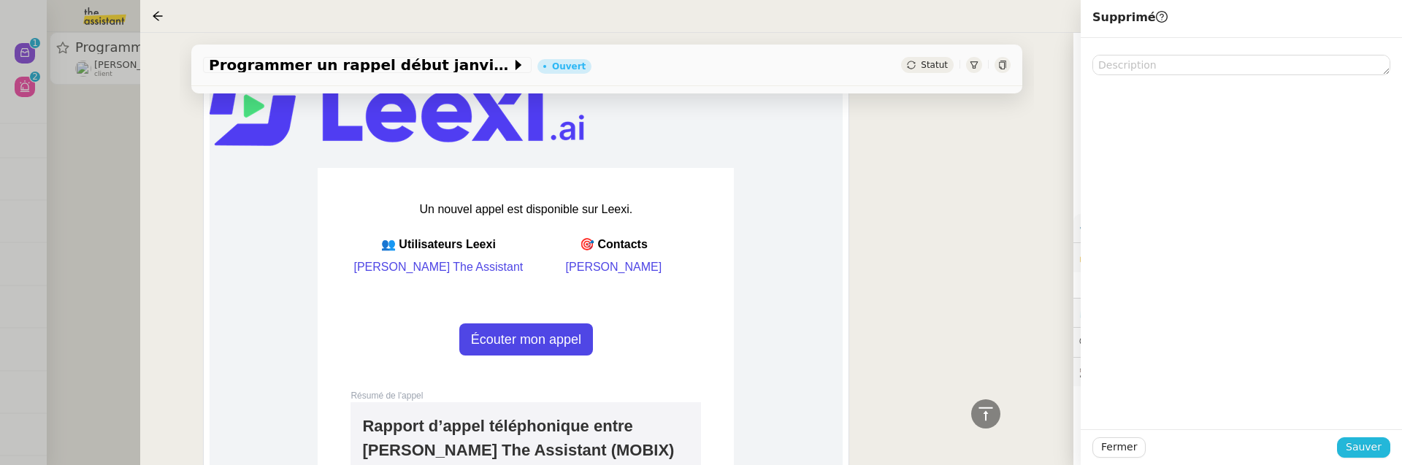
click at [1376, 442] on span "Sauver" at bounding box center [1364, 447] width 36 height 17
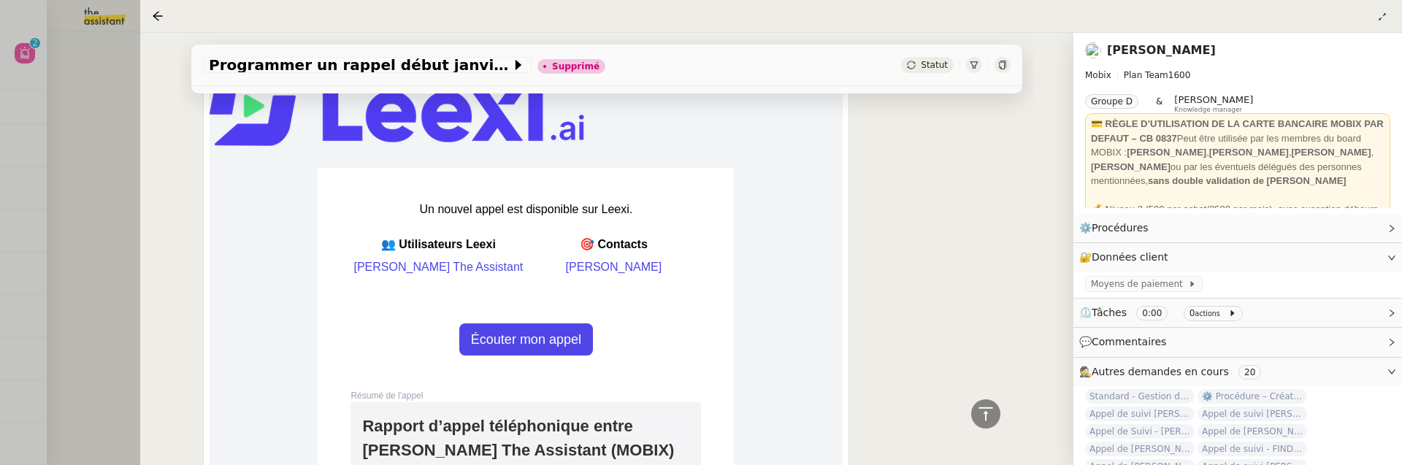
click at [126, 208] on div at bounding box center [701, 232] width 1402 height 465
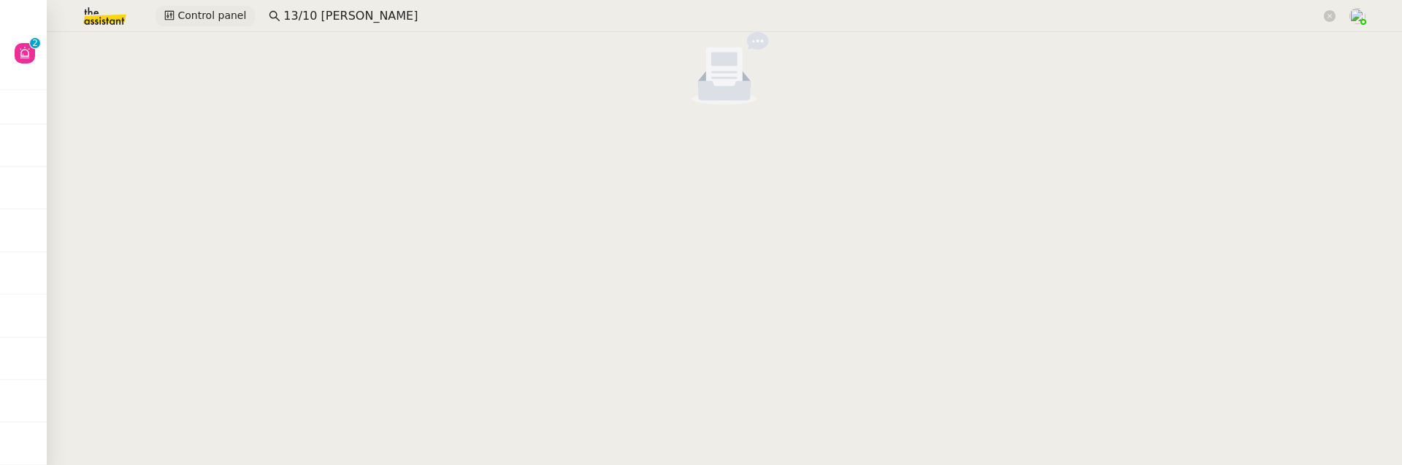
click at [180, 23] on span "Control panel" at bounding box center [211, 15] width 69 height 17
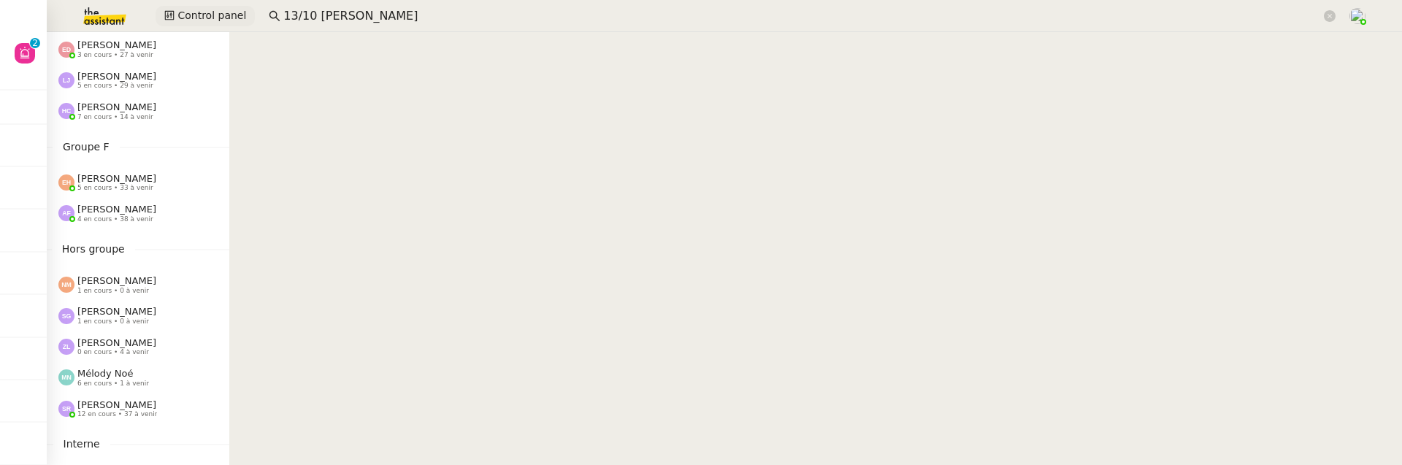
scroll to position [606, 0]
click at [126, 187] on span "5 en cours • 33 à venir" at bounding box center [115, 189] width 76 height 8
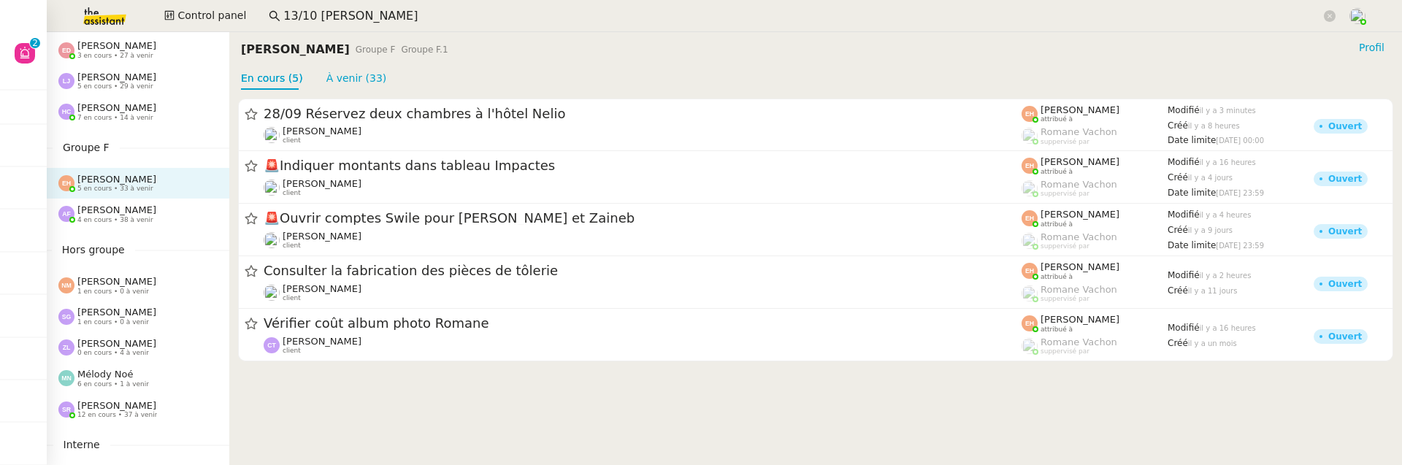
click at [117, 220] on span "4 en cours • 38 à venir" at bounding box center [115, 220] width 76 height 8
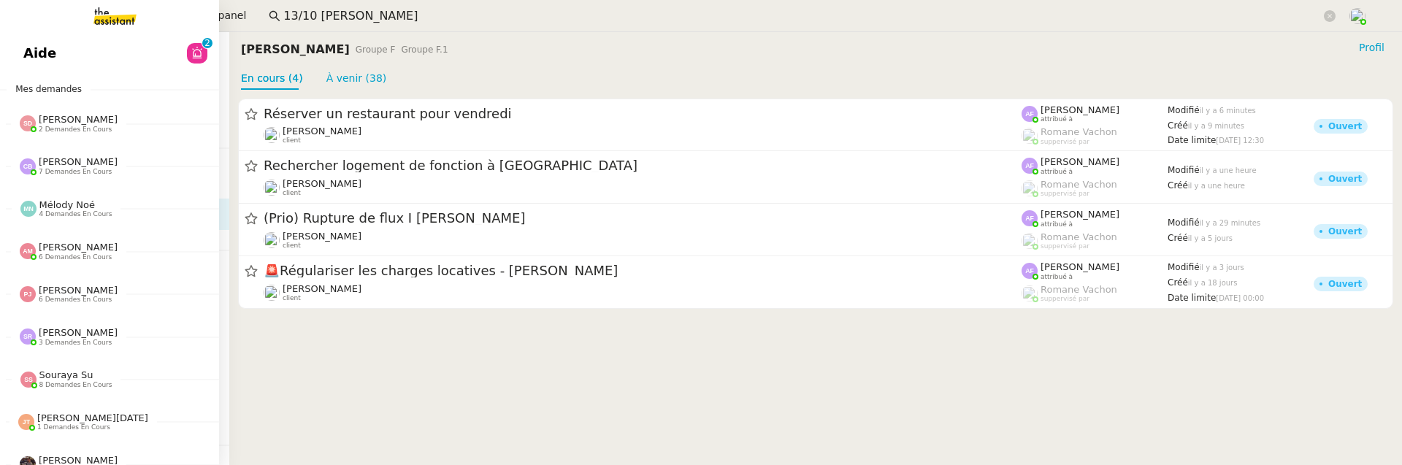
click at [37, 50] on span "Aide" at bounding box center [39, 53] width 33 height 22
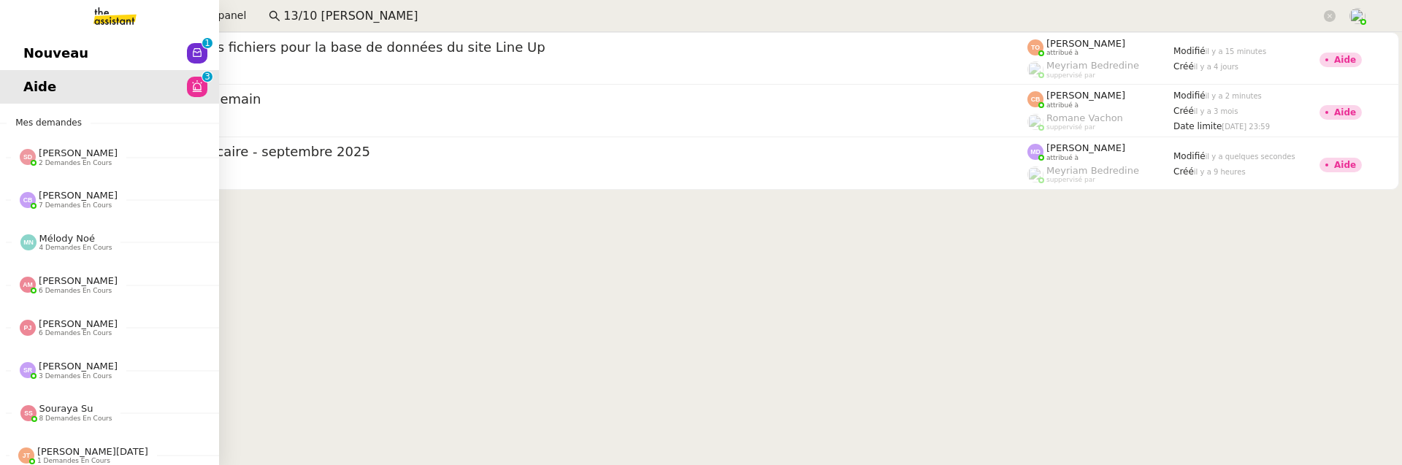
click at [4, 46] on link "Nouveau 0 1 2 3 4 5 6 7 8 9" at bounding box center [109, 54] width 219 height 34
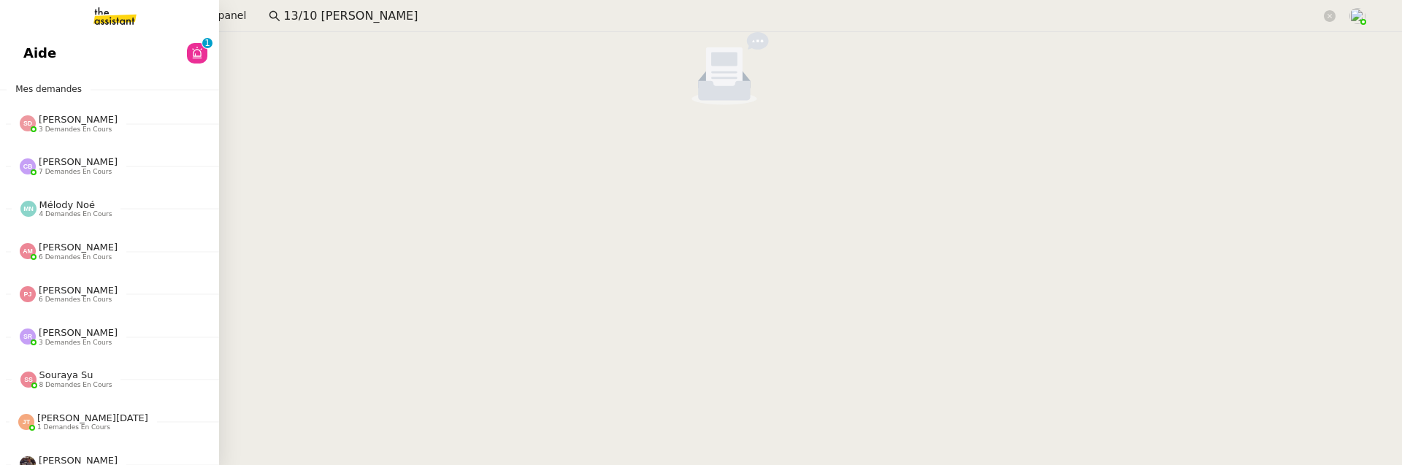
click at [45, 55] on span "Aide" at bounding box center [39, 53] width 33 height 22
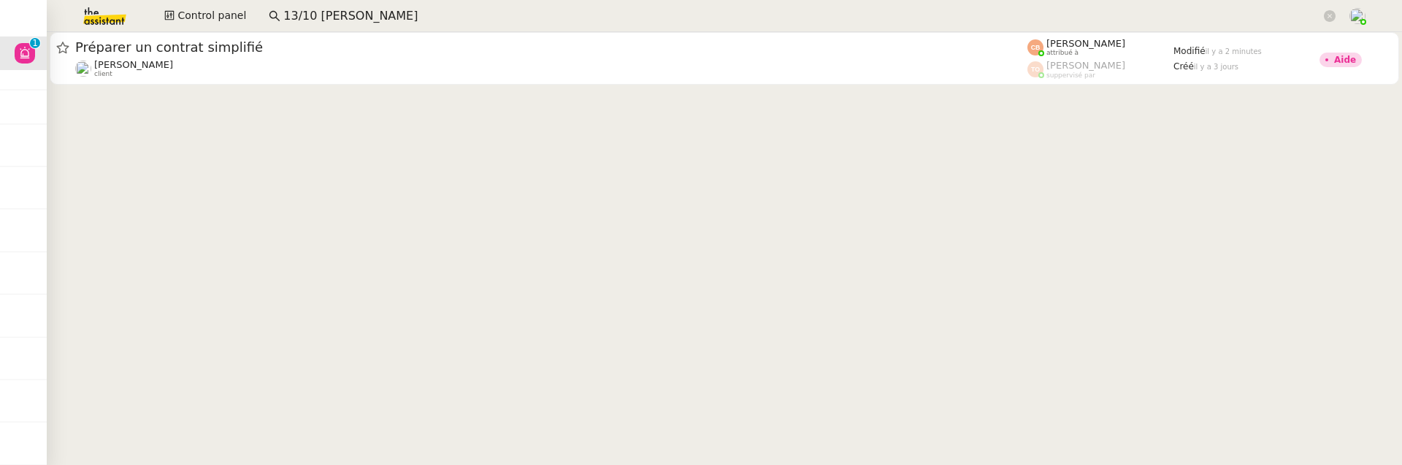
click at [418, 5] on nz-input-group "13/10 fabien bornancin" at bounding box center [802, 16] width 1083 height 22
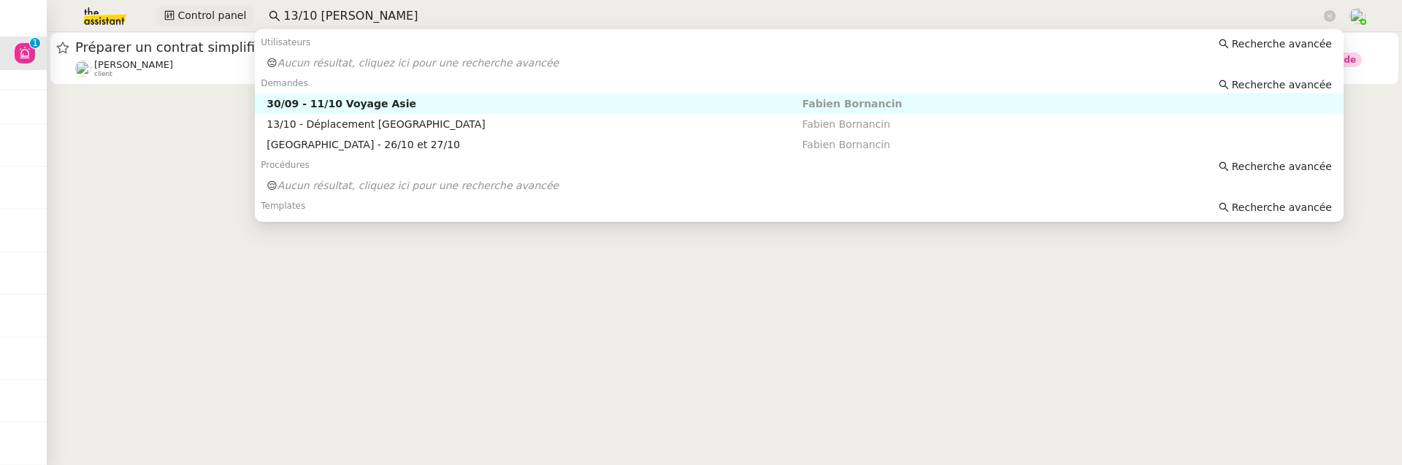
drag, startPoint x: 313, startPoint y: 17, endPoint x: 230, endPoint y: 17, distance: 82.5
click at [230, 17] on div "Control panel 13/10 fabien bornancin" at bounding box center [701, 16] width 1329 height 32
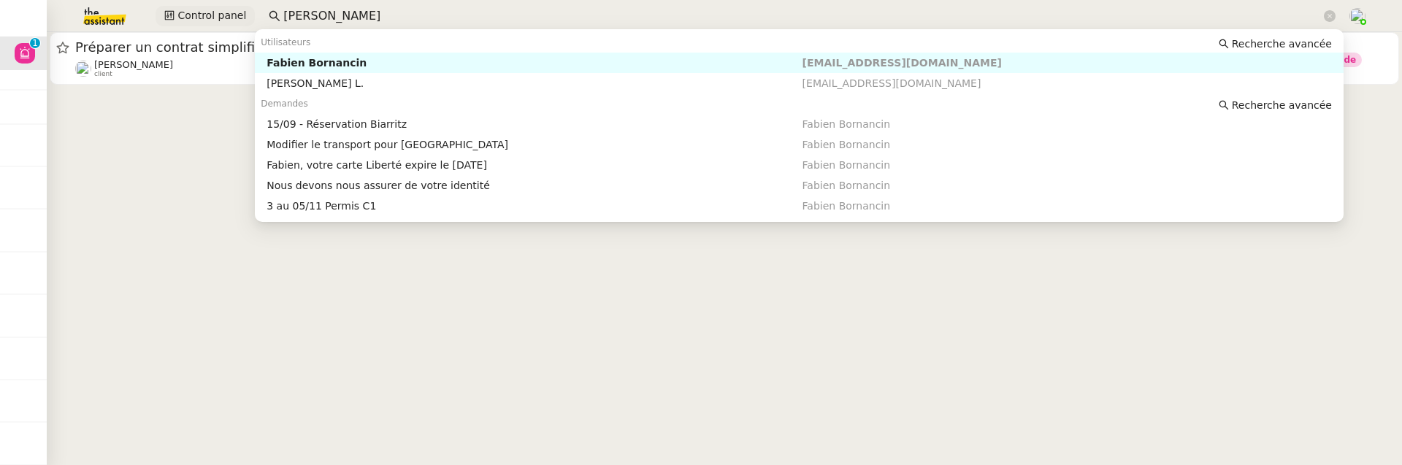
type input "fabien bornancin"
click at [197, 15] on span "Control panel" at bounding box center [211, 15] width 69 height 17
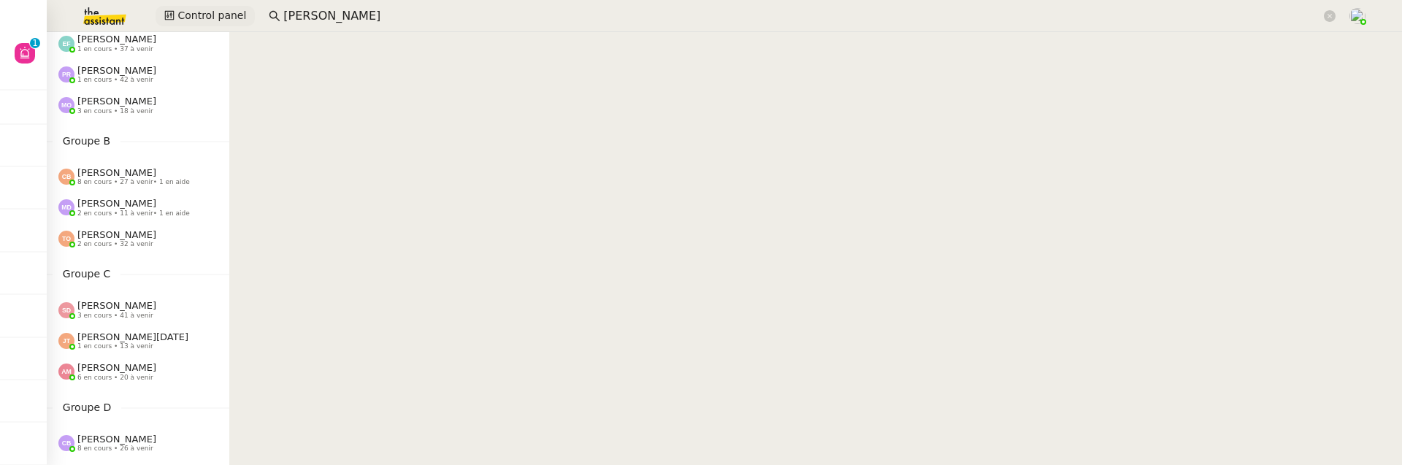
scroll to position [83, 0]
click at [129, 371] on span "6 en cours • 20 à venir" at bounding box center [115, 375] width 76 height 8
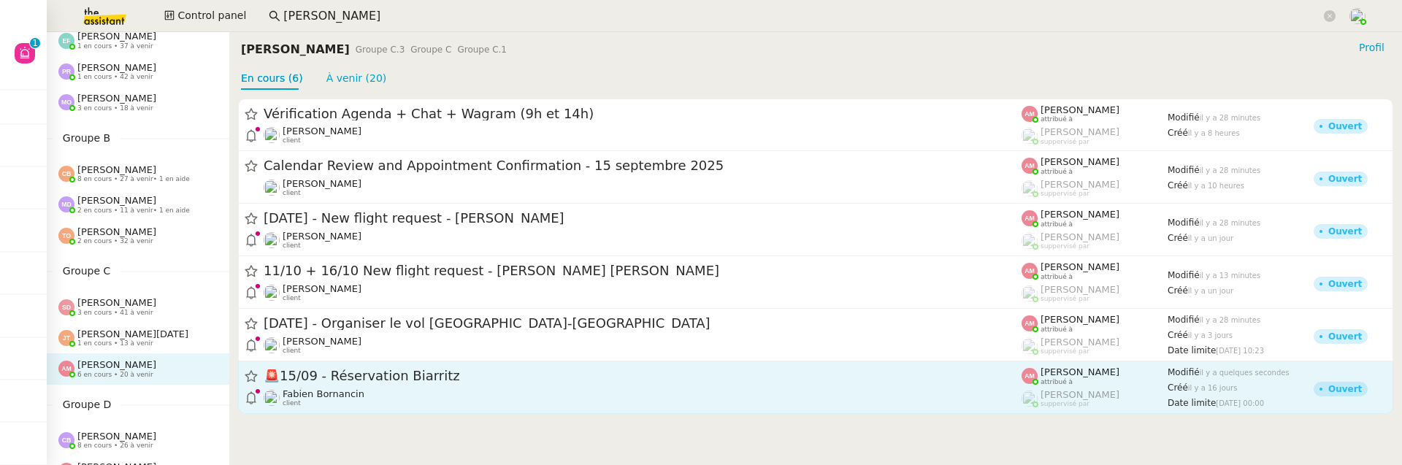
click at [432, 380] on span "🚨 15/09 - Réservation Biarritz" at bounding box center [643, 376] width 758 height 13
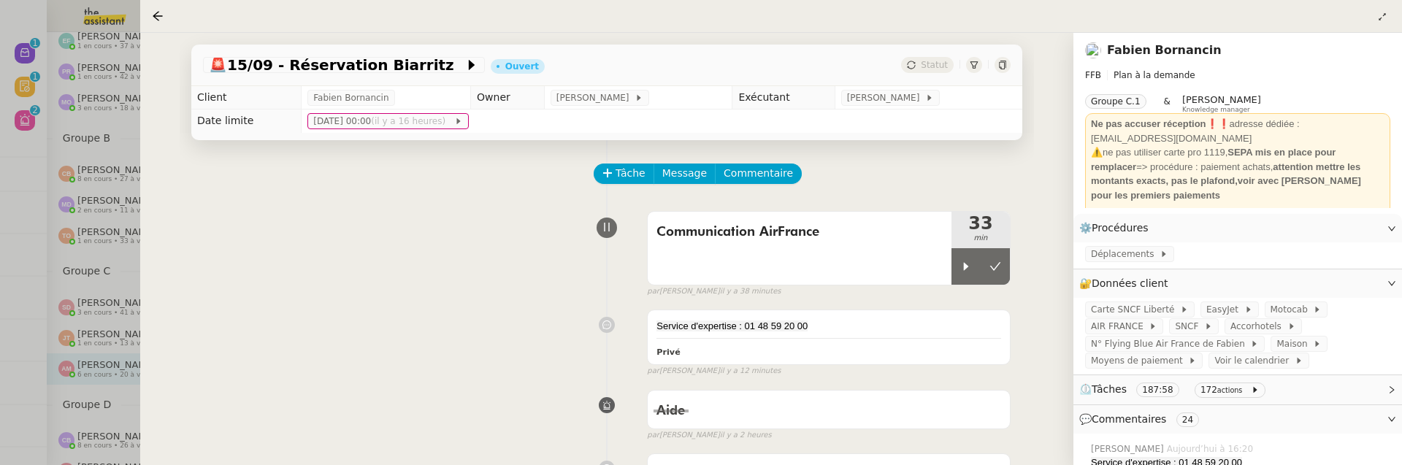
click at [11, 80] on div at bounding box center [701, 232] width 1402 height 465
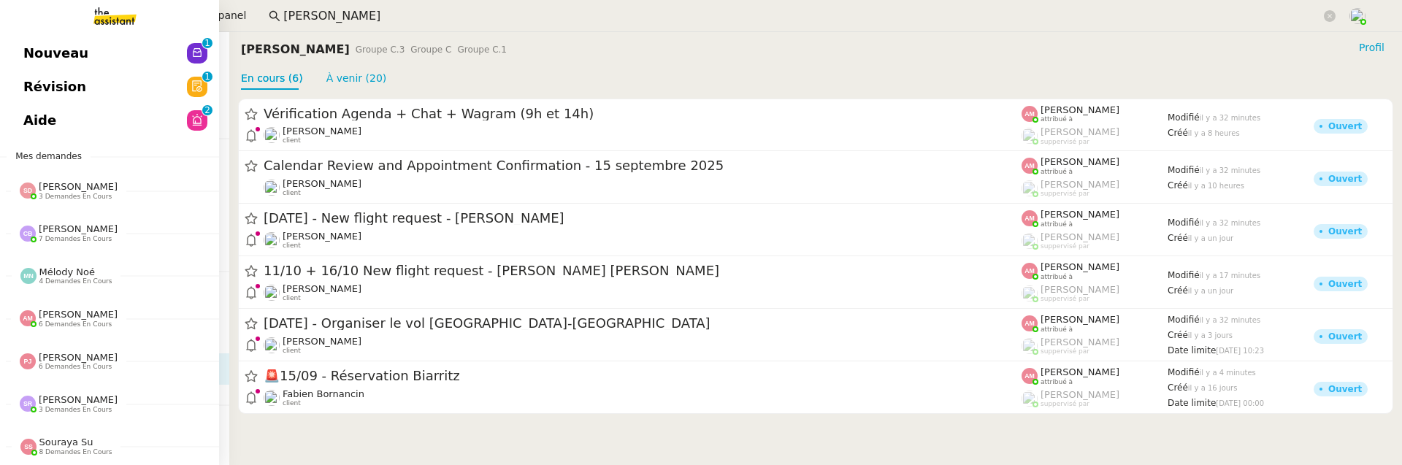
click at [20, 87] on link "Révision 0 1 2 3 4 5 6 7 8 9" at bounding box center [109, 87] width 219 height 34
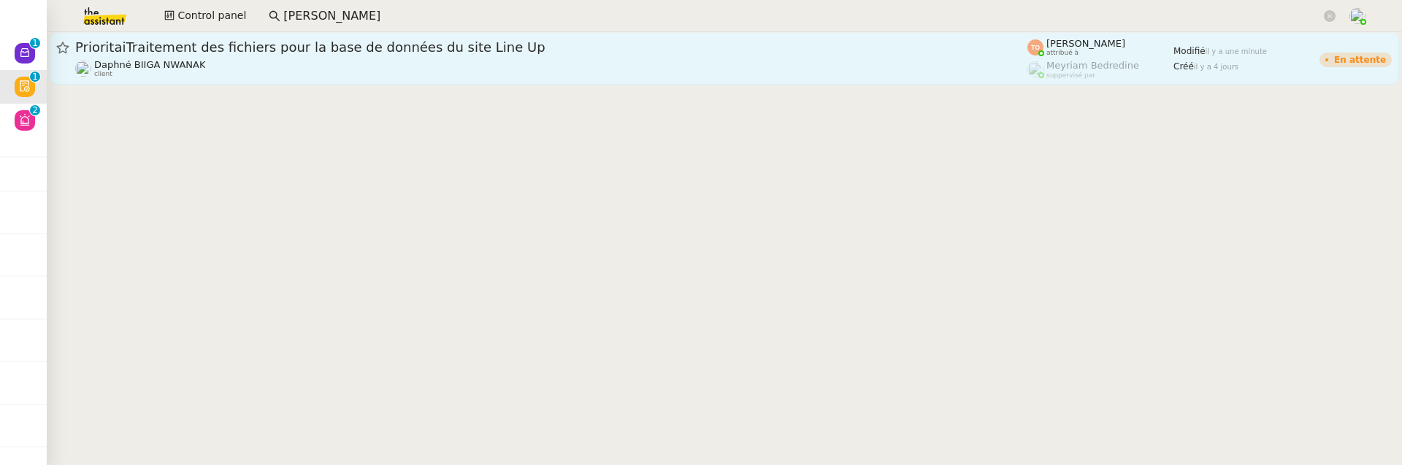
click at [359, 54] on div "PrioritaiTraitement des fichiers pour la base de données du site Line Up" at bounding box center [551, 48] width 952 height 18
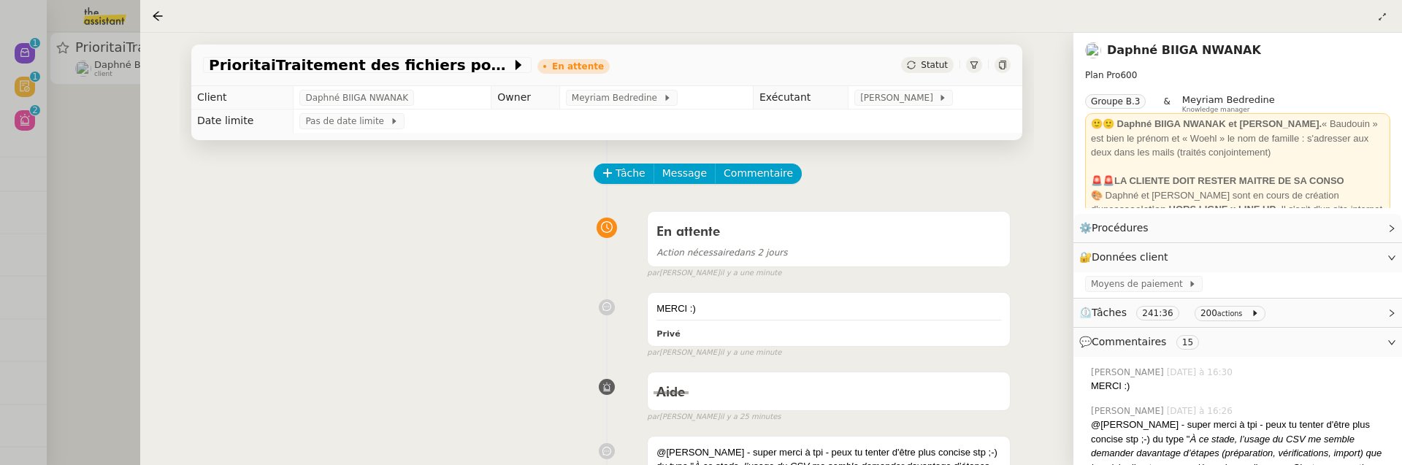
click at [74, 159] on div at bounding box center [701, 232] width 1402 height 465
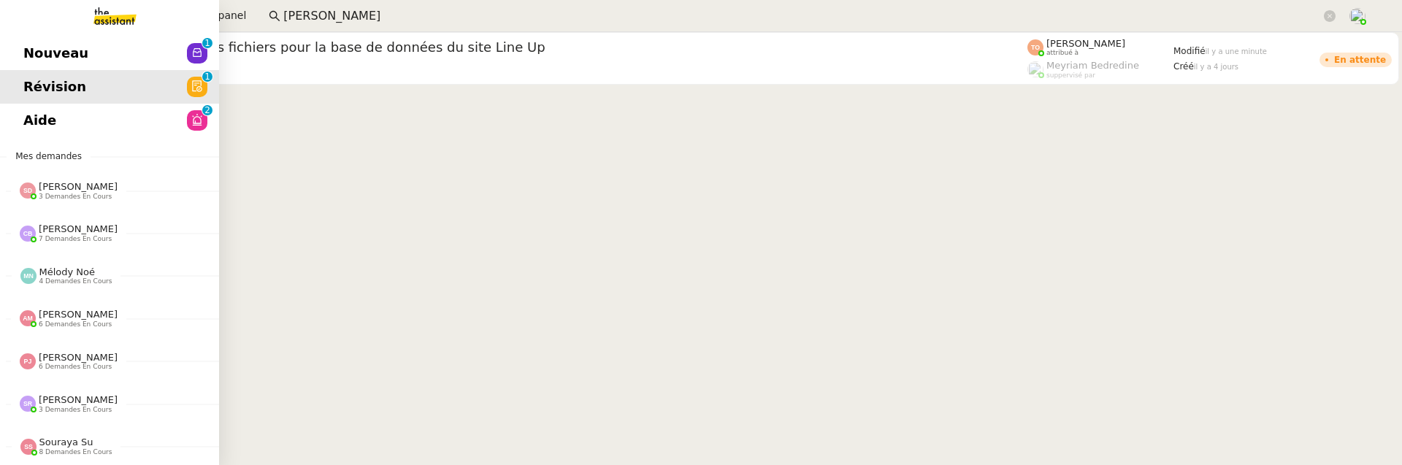
click at [28, 53] on span "Nouveau" at bounding box center [55, 53] width 65 height 22
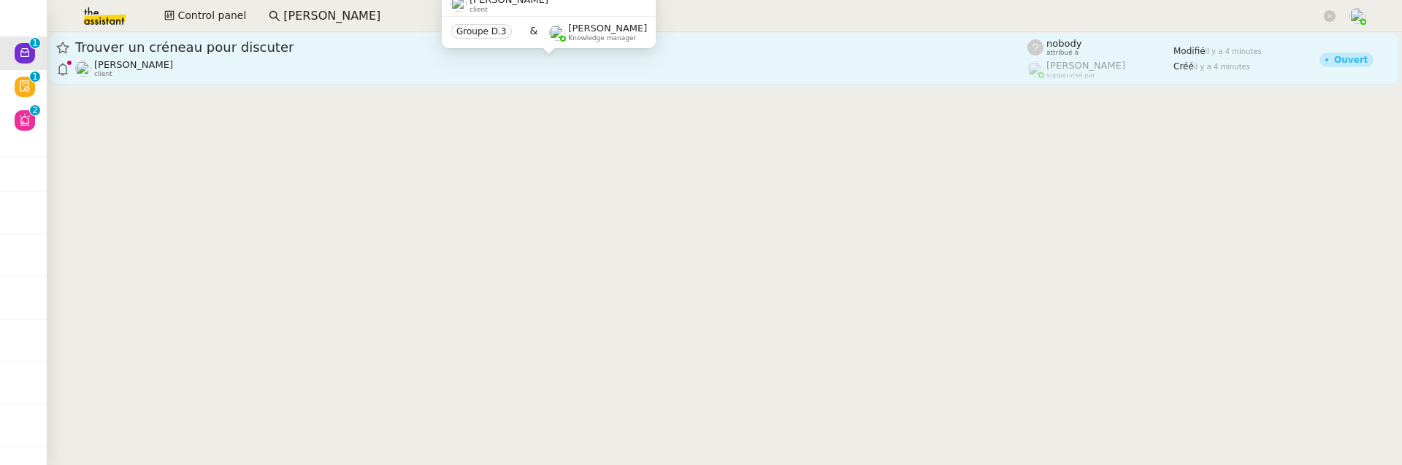
click at [502, 69] on div "Michael Khayat client" at bounding box center [551, 68] width 952 height 19
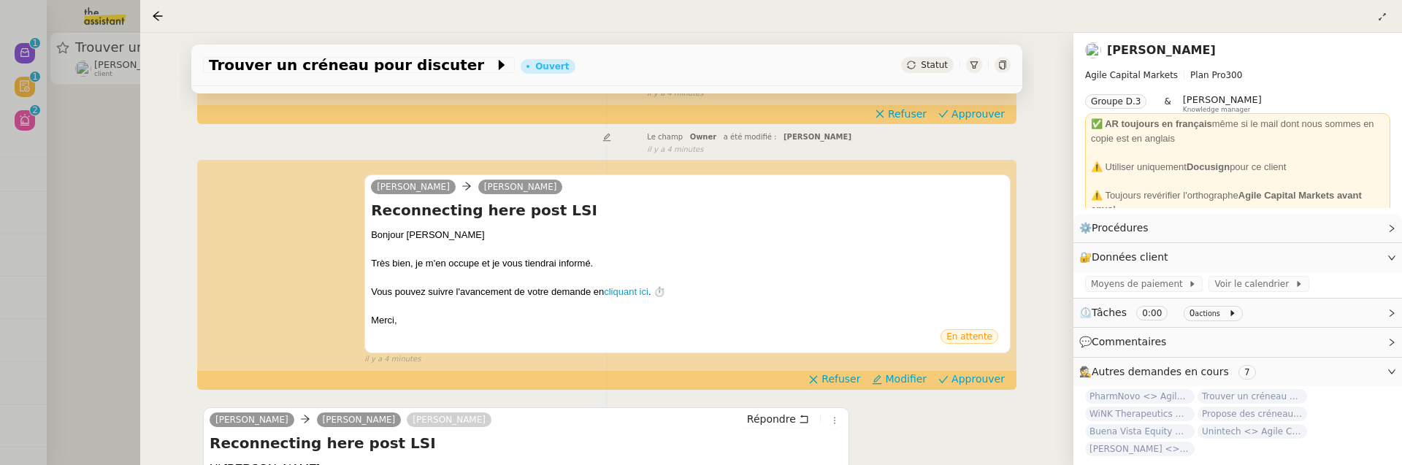
scroll to position [194, 0]
click at [978, 379] on span "Approuver" at bounding box center [977, 380] width 53 height 15
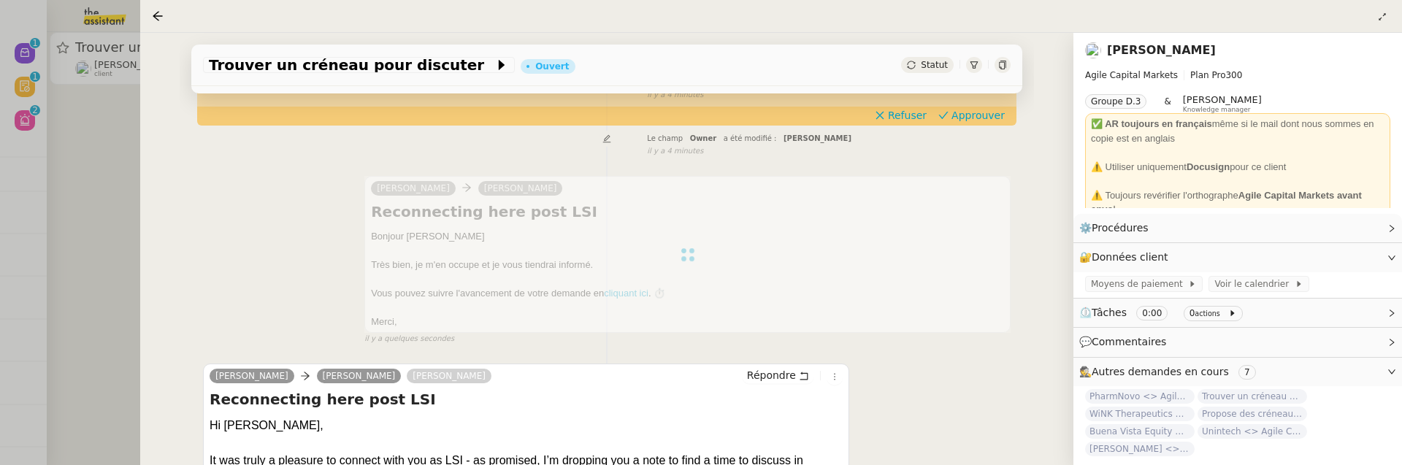
scroll to position [0, 0]
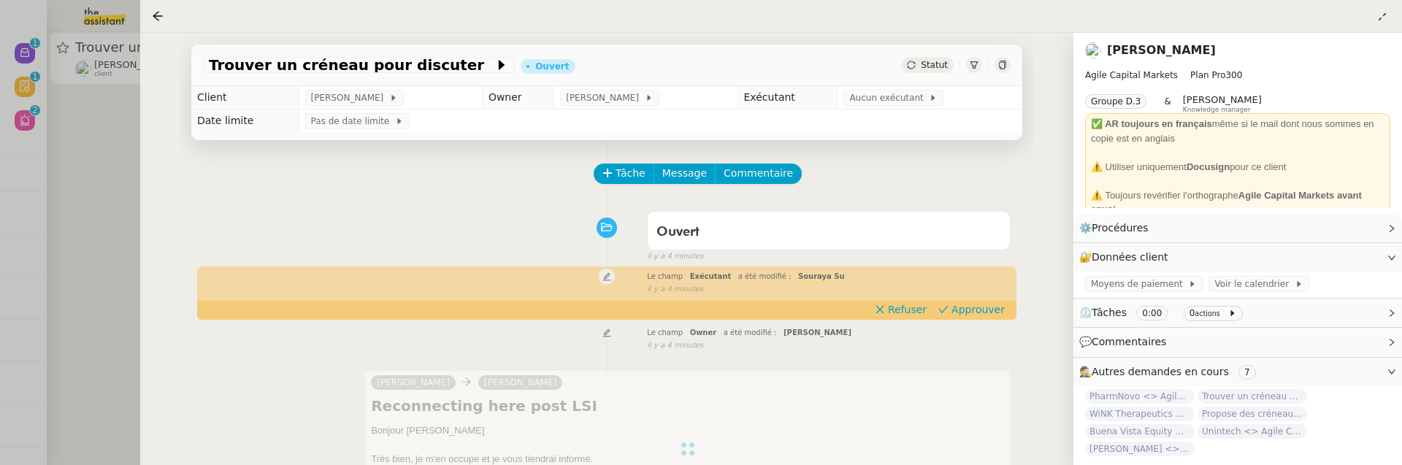
click at [981, 295] on div "Le champ Exécutant a été modifié : Souraya Su false il y a 4 minutes" at bounding box center [607, 281] width 808 height 27
click at [981, 305] on span "Approuver" at bounding box center [977, 309] width 53 height 15
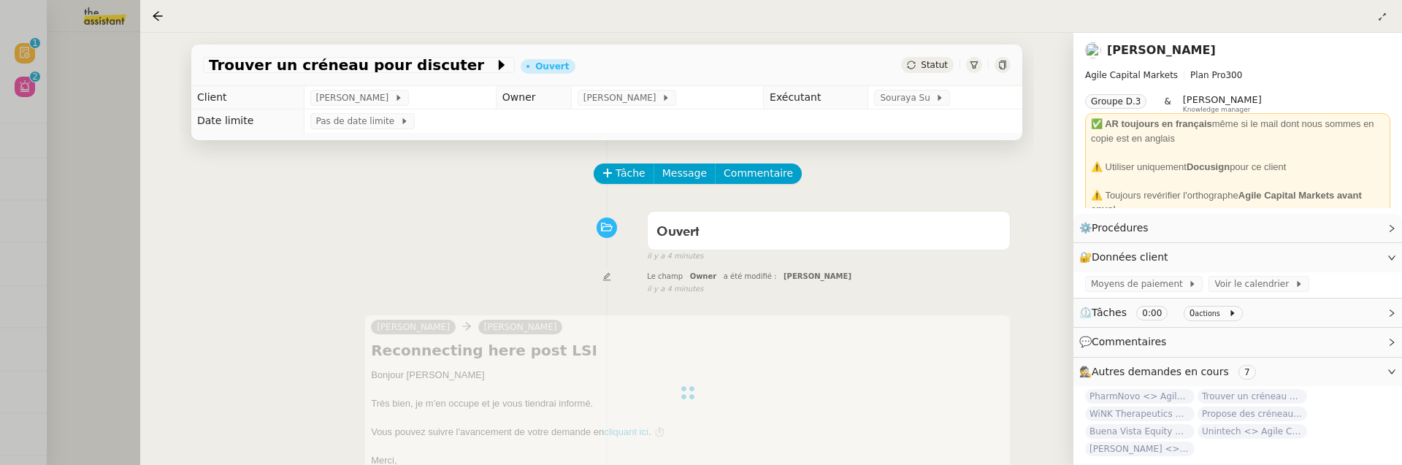
click at [91, 147] on div at bounding box center [701, 232] width 1402 height 465
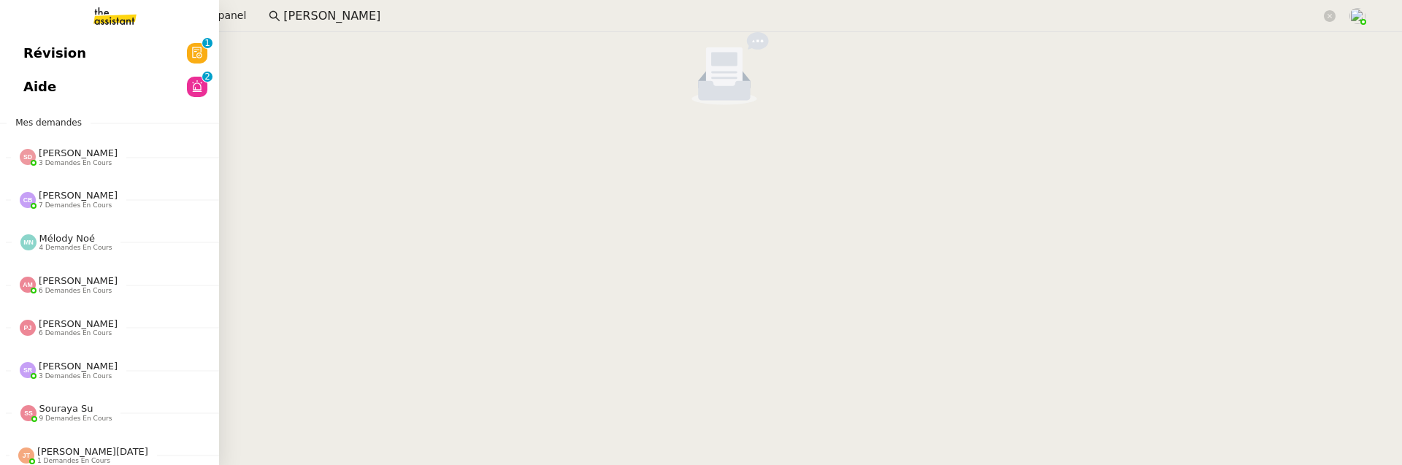
click at [9, 43] on link "Révision 0 1 2 3 4 5 6 7 8 9" at bounding box center [109, 54] width 219 height 34
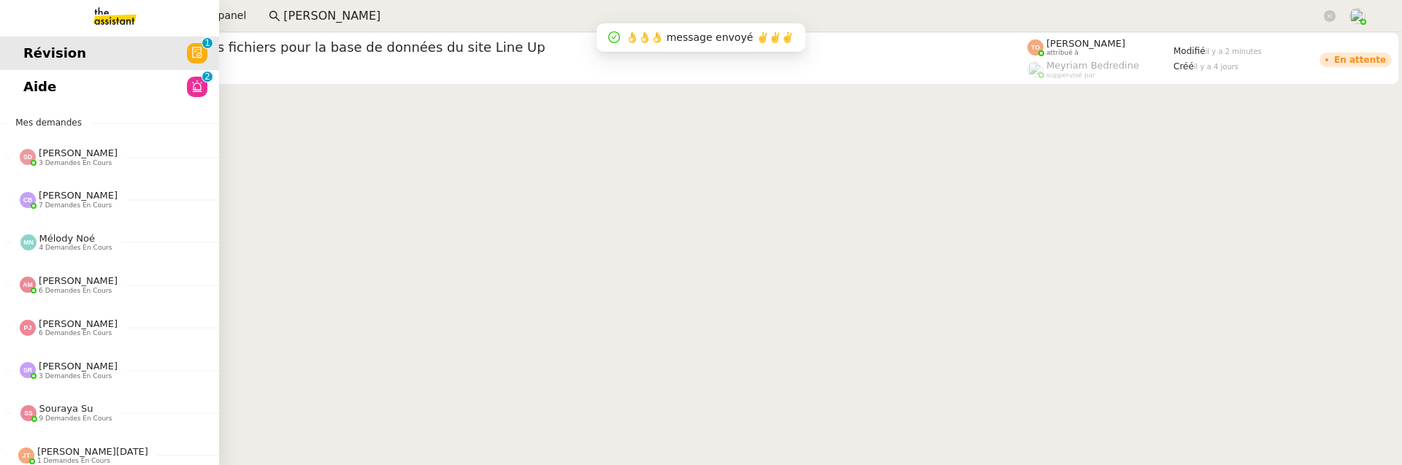
click at [38, 84] on span "Aide" at bounding box center [39, 87] width 33 height 22
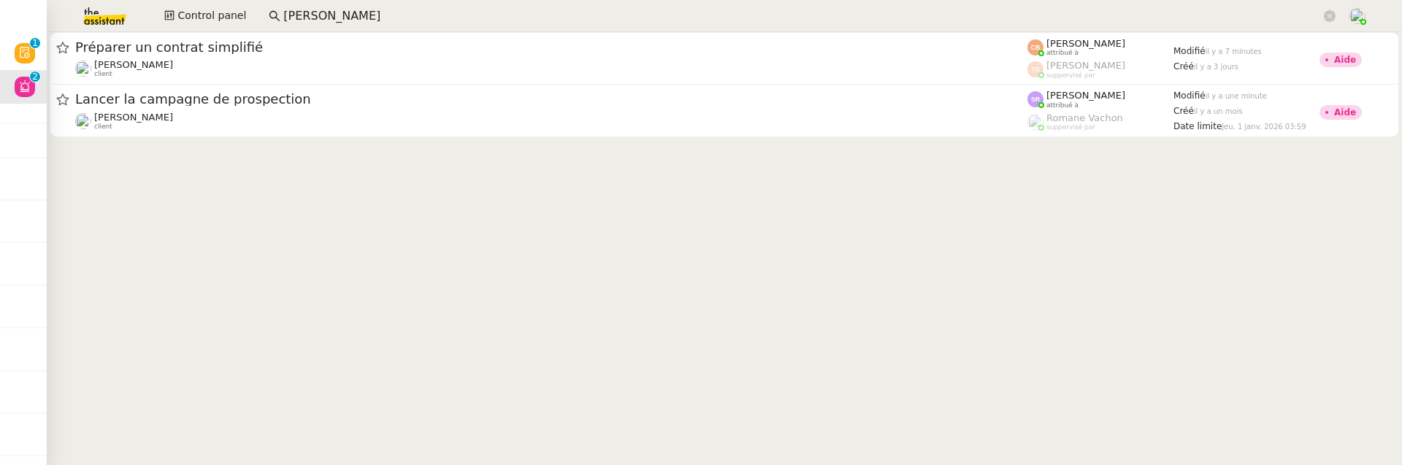
click at [205, 29] on div "Control panel fabien bornancin" at bounding box center [701, 16] width 1329 height 32
click at [202, 13] on span "Control panel" at bounding box center [211, 15] width 69 height 17
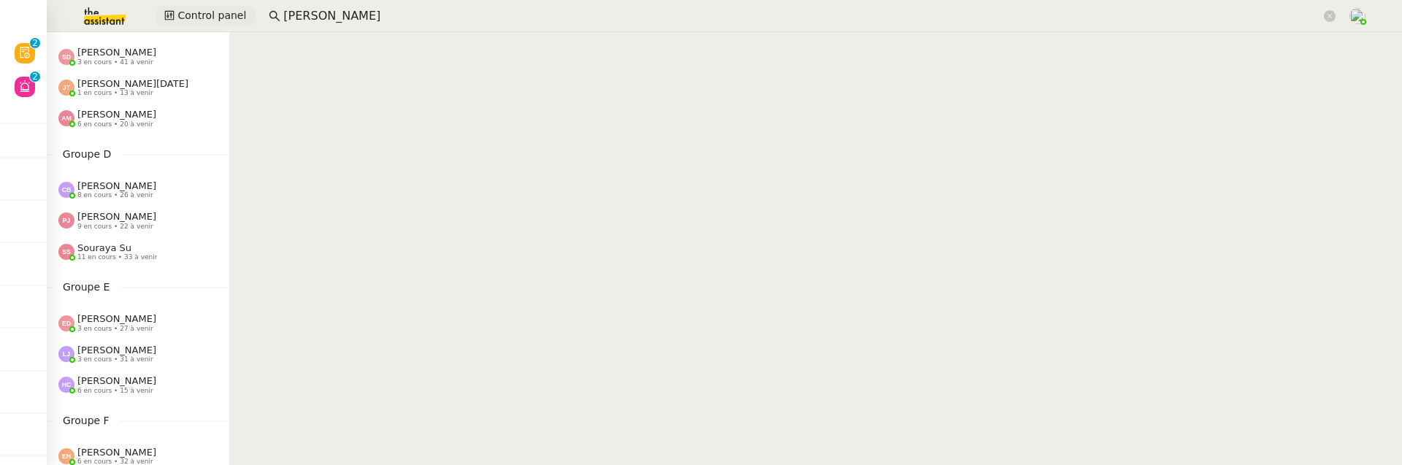
scroll to position [332, 0]
click at [123, 122] on span "6 en cours • 20 à venir" at bounding box center [115, 126] width 76 height 8
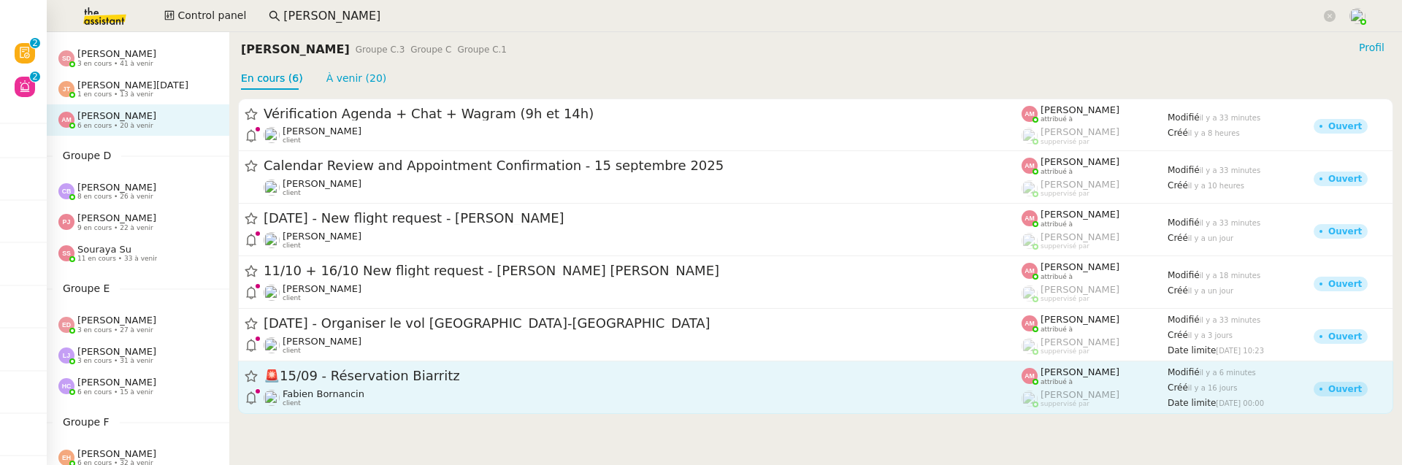
click at [483, 380] on span "🚨 15/09 - Réservation Biarritz" at bounding box center [643, 376] width 758 height 13
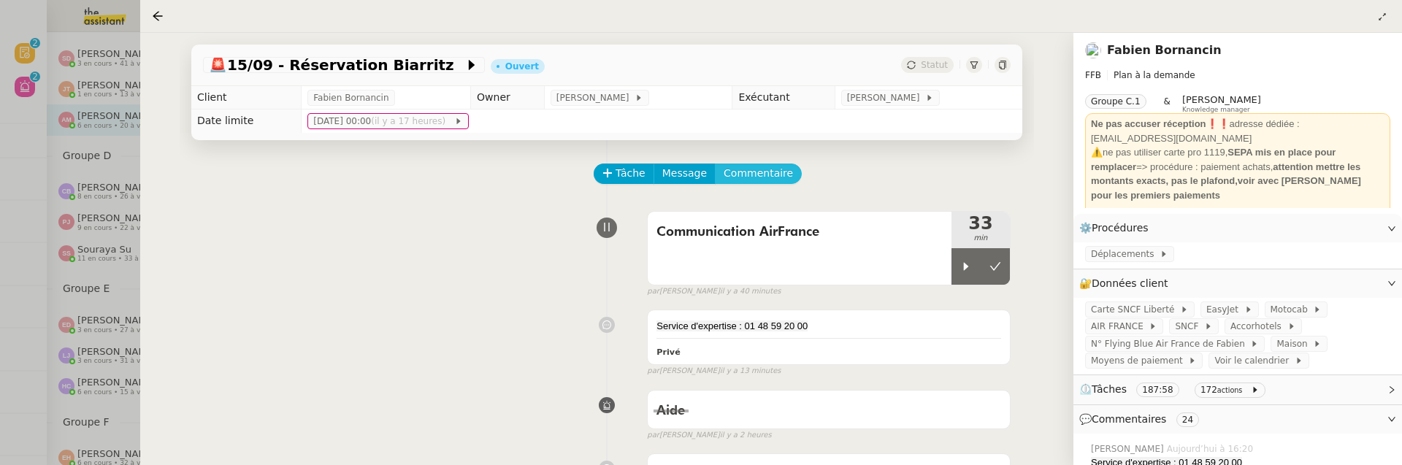
click at [746, 178] on span "Commentaire" at bounding box center [758, 173] width 69 height 17
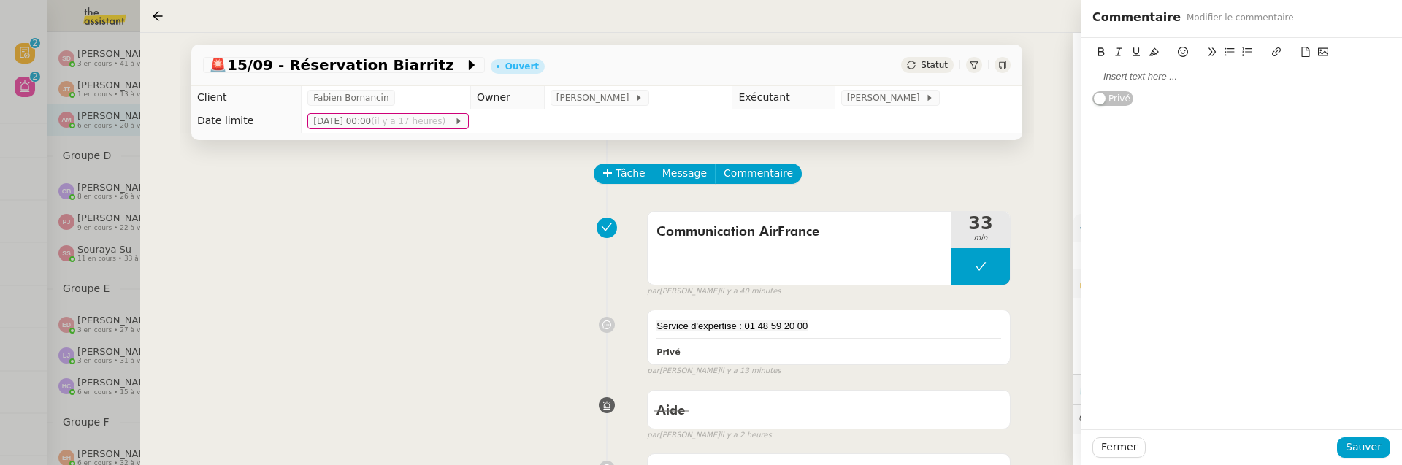
click at [1136, 74] on div at bounding box center [1241, 76] width 298 height 13
click at [1359, 445] on span "Sauver" at bounding box center [1364, 447] width 36 height 17
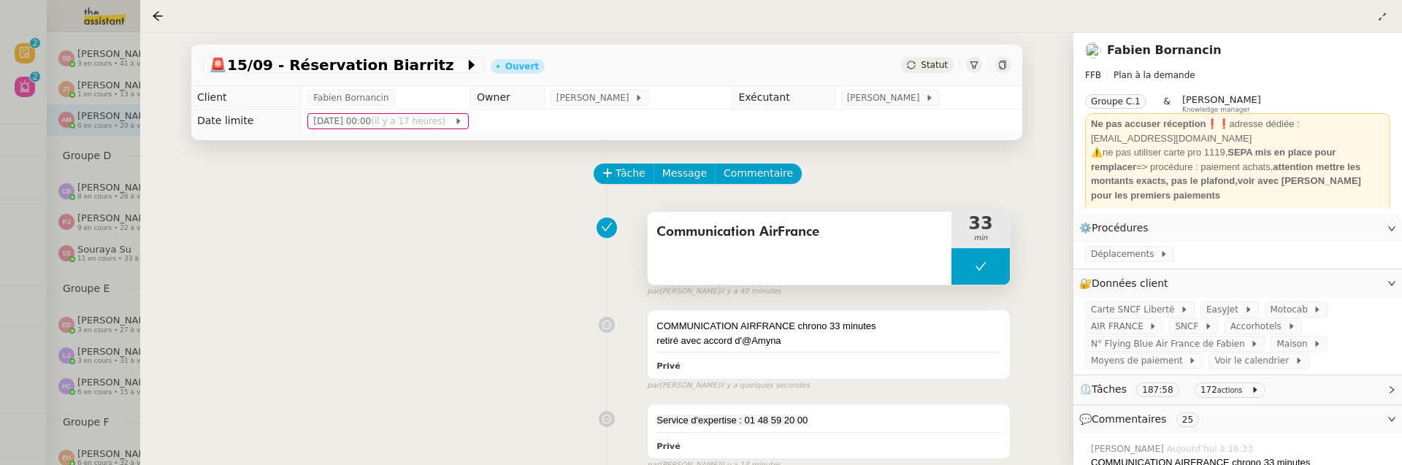
click at [908, 234] on span "Communication AirFrance" at bounding box center [799, 232] width 286 height 22
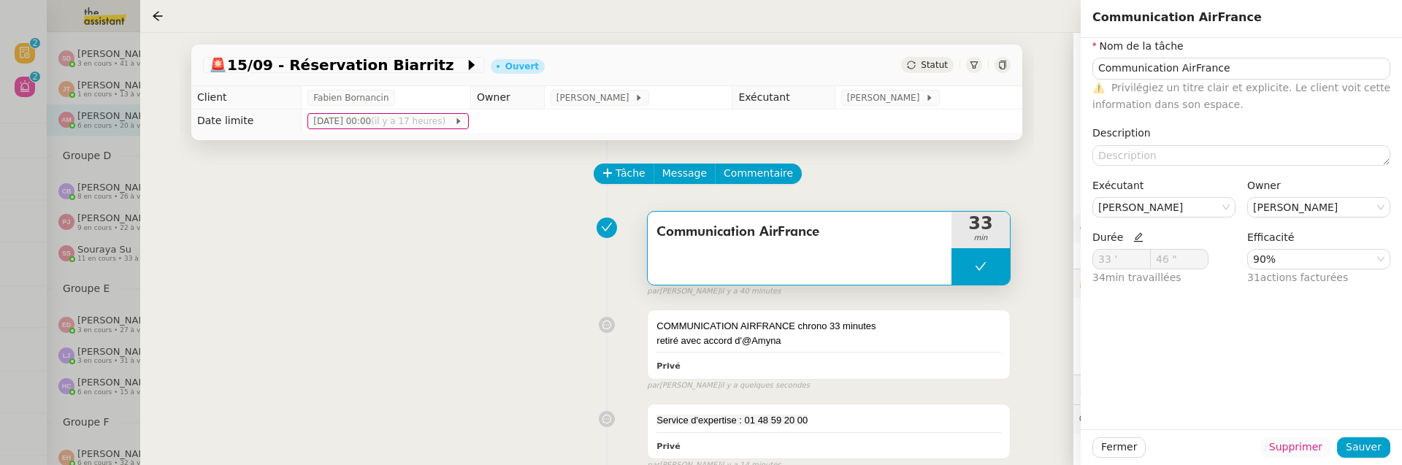
click at [1297, 445] on span "Supprimer" at bounding box center [1295, 447] width 53 height 17
click at [1336, 411] on span "Ok" at bounding box center [1336, 409] width 14 height 15
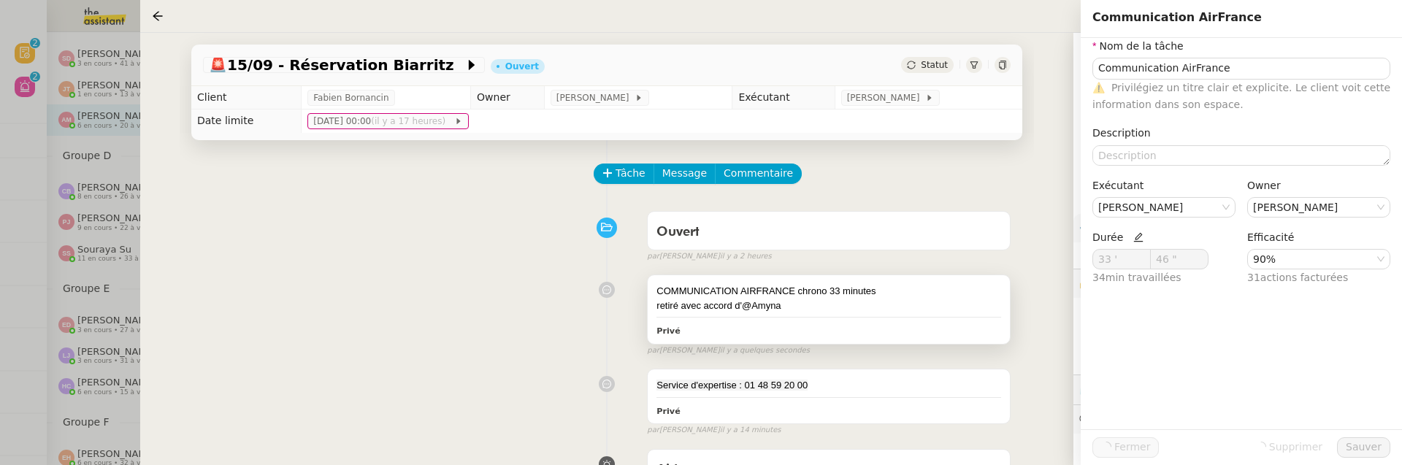
click at [895, 284] on div "COMMUNICATION AIRFRANCE chrono 33 minutes" at bounding box center [828, 291] width 345 height 15
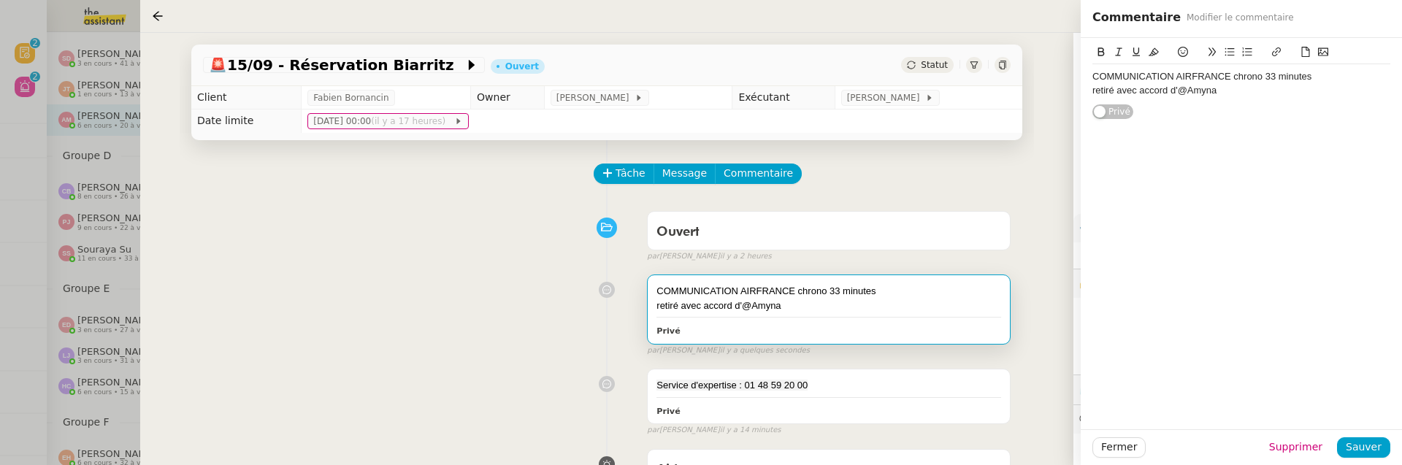
click at [1333, 79] on div "COMMUNICATION AIRFRANCE chrono 33 minutes" at bounding box center [1241, 76] width 298 height 13
click at [1379, 448] on span "Sauver" at bounding box center [1364, 447] width 36 height 17
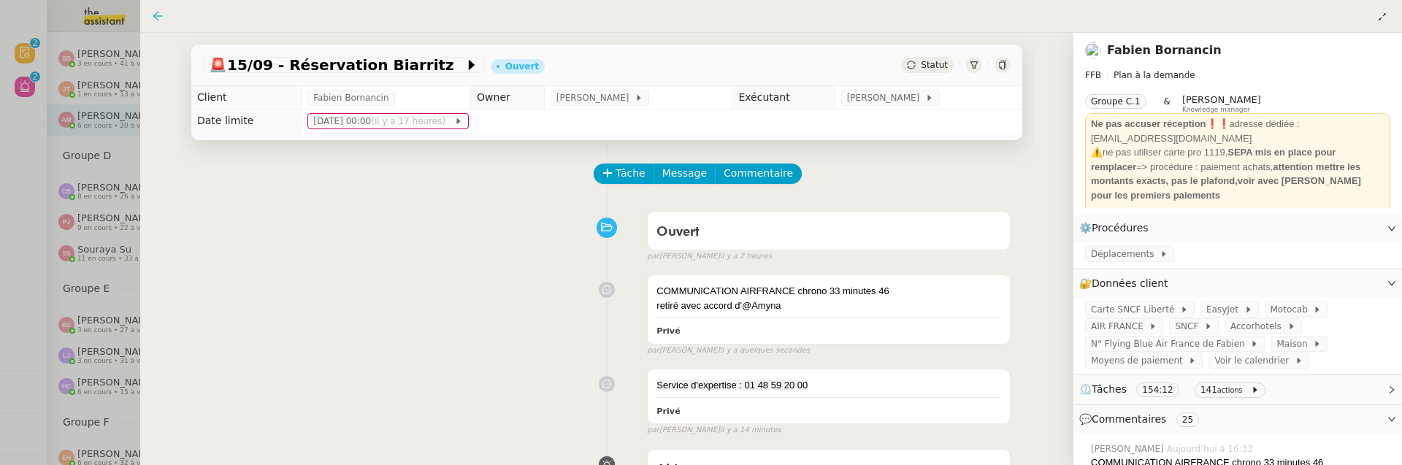
click at [158, 17] on icon at bounding box center [158, 16] width 12 height 12
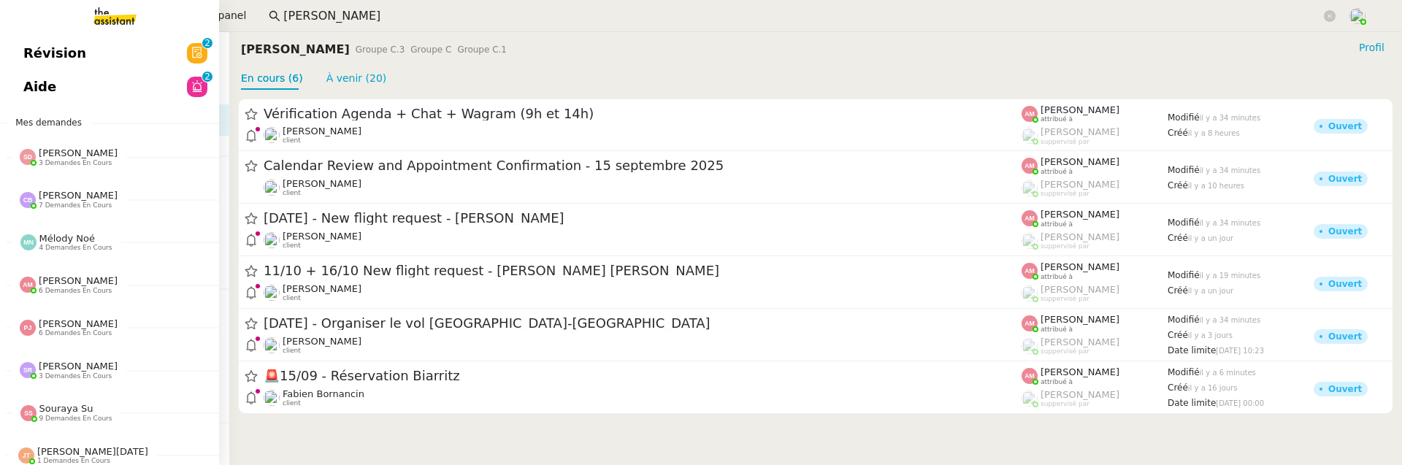
click at [15, 56] on link "Révision 0 1 2 3 4 5 6 7 8 9" at bounding box center [109, 54] width 219 height 34
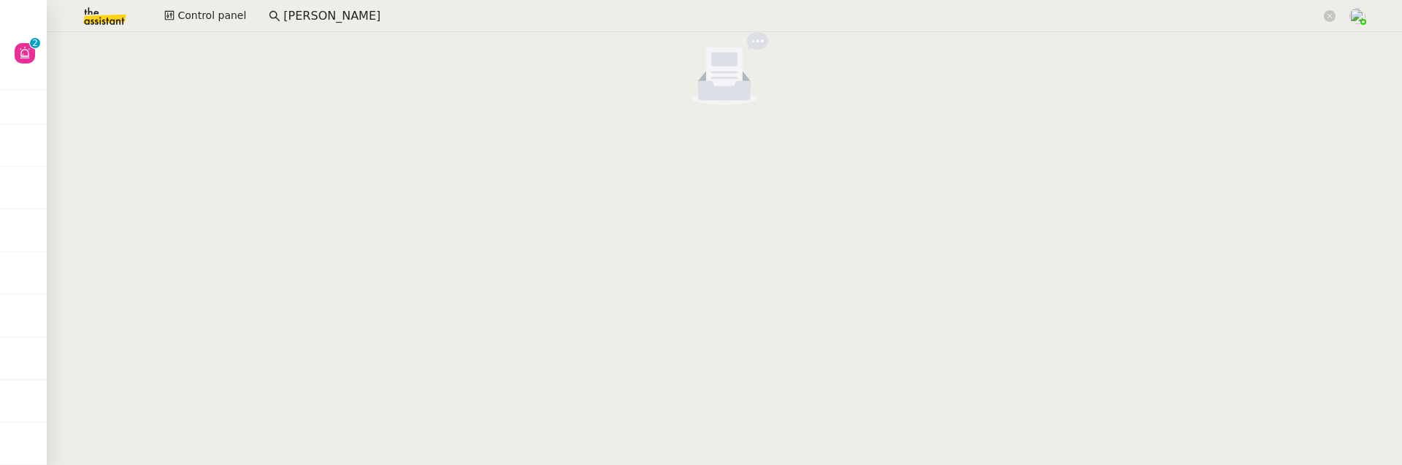
click at [19, 57] on icon at bounding box center [25, 53] width 12 height 12
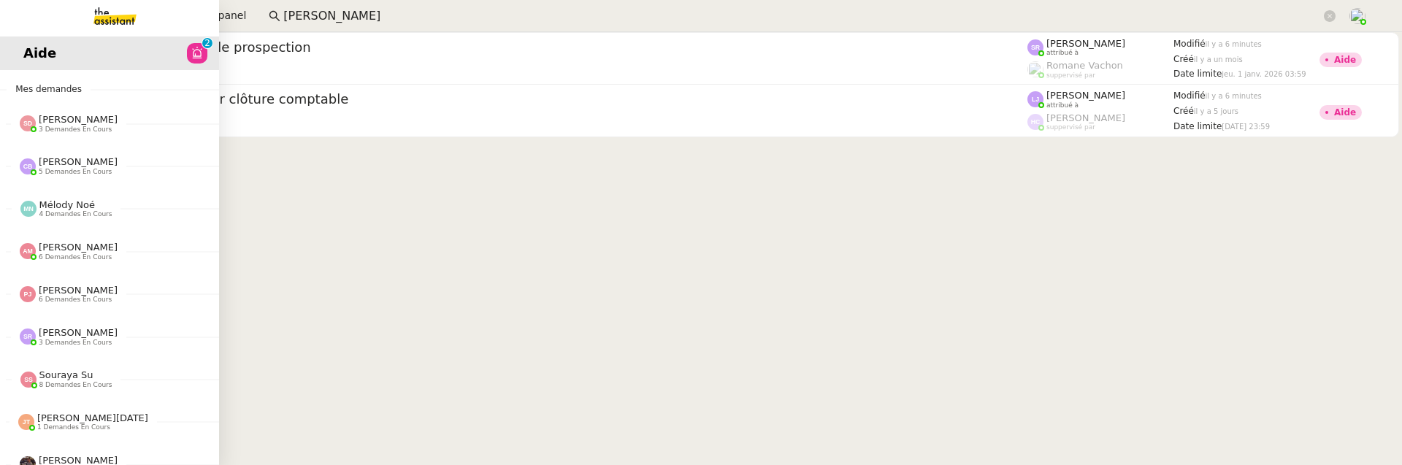
click at [19, 57] on link "Aide 0 1 2 3 4 5 6 7 8 9" at bounding box center [109, 54] width 219 height 34
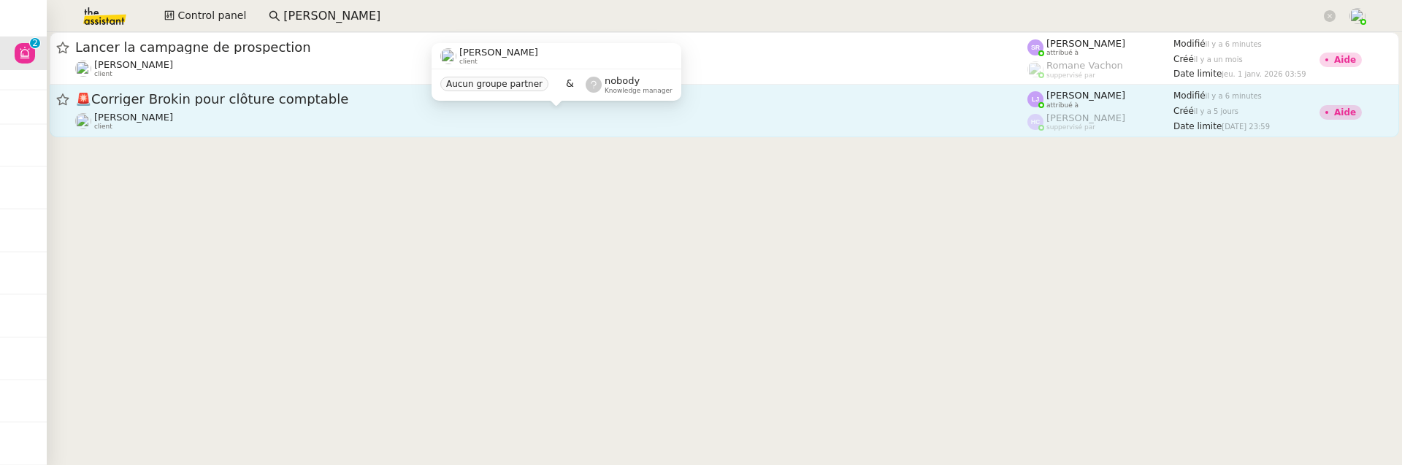
click at [310, 112] on div "Pierrick Morel client" at bounding box center [551, 121] width 952 height 19
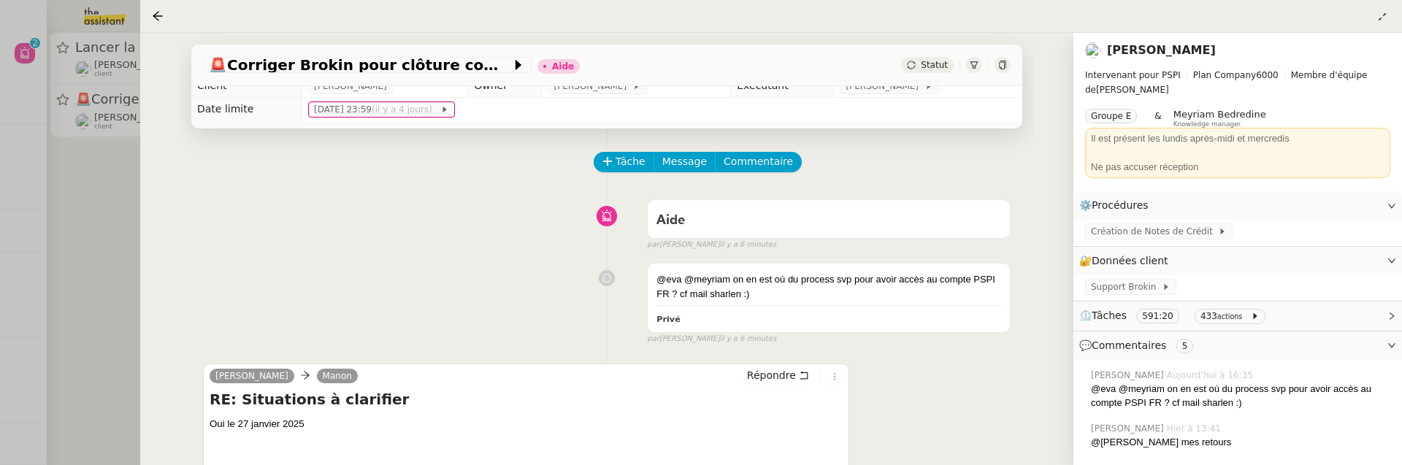
scroll to position [12, 0]
click at [83, 260] on div at bounding box center [701, 232] width 1402 height 465
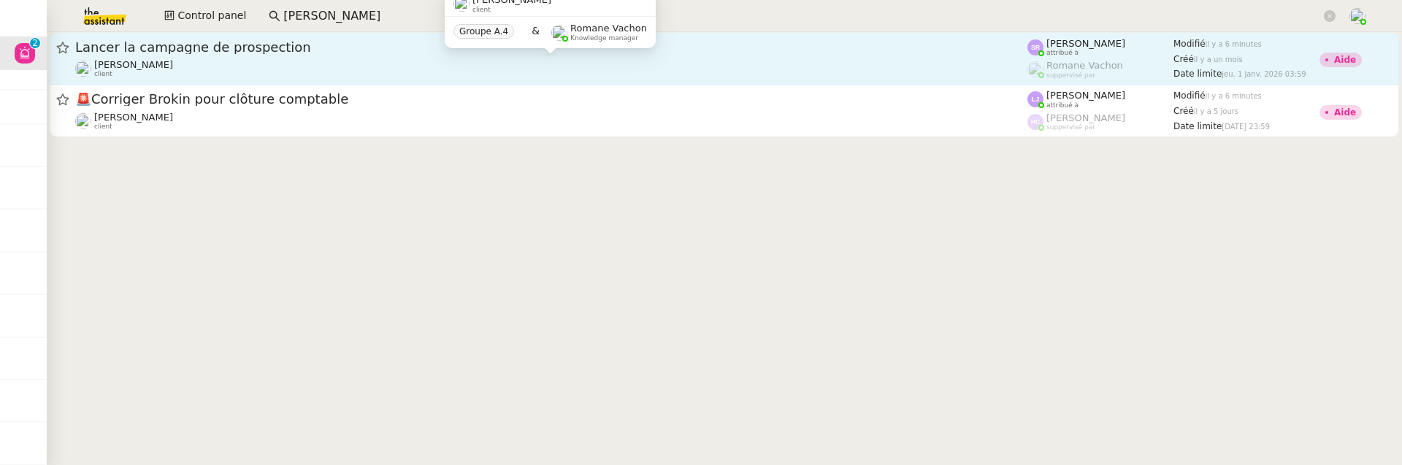
click at [200, 72] on div "Astrid Brucker client" at bounding box center [551, 68] width 952 height 19
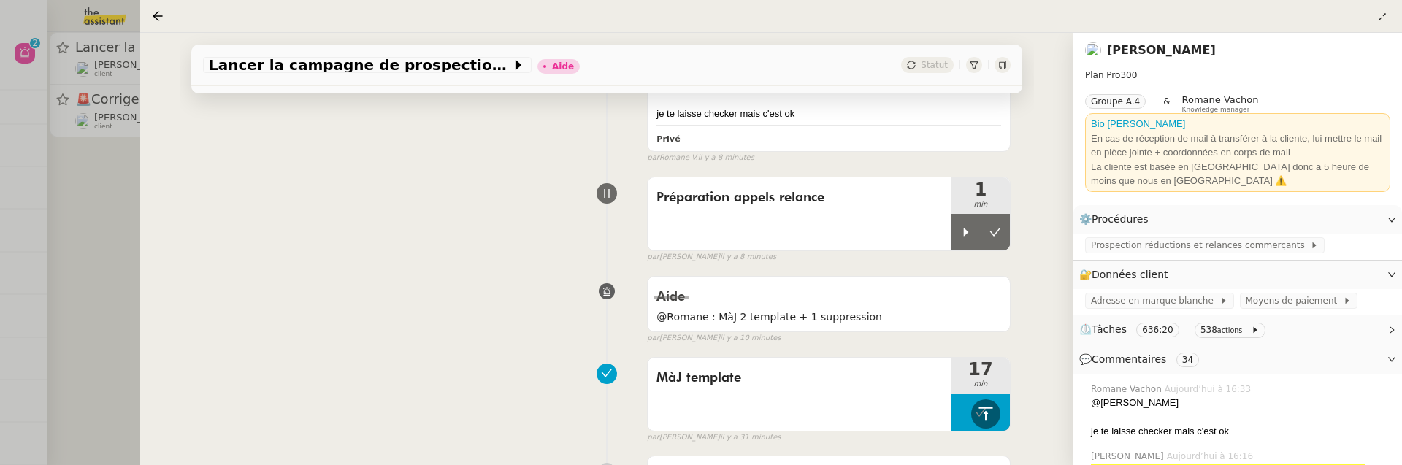
scroll to position [517, 0]
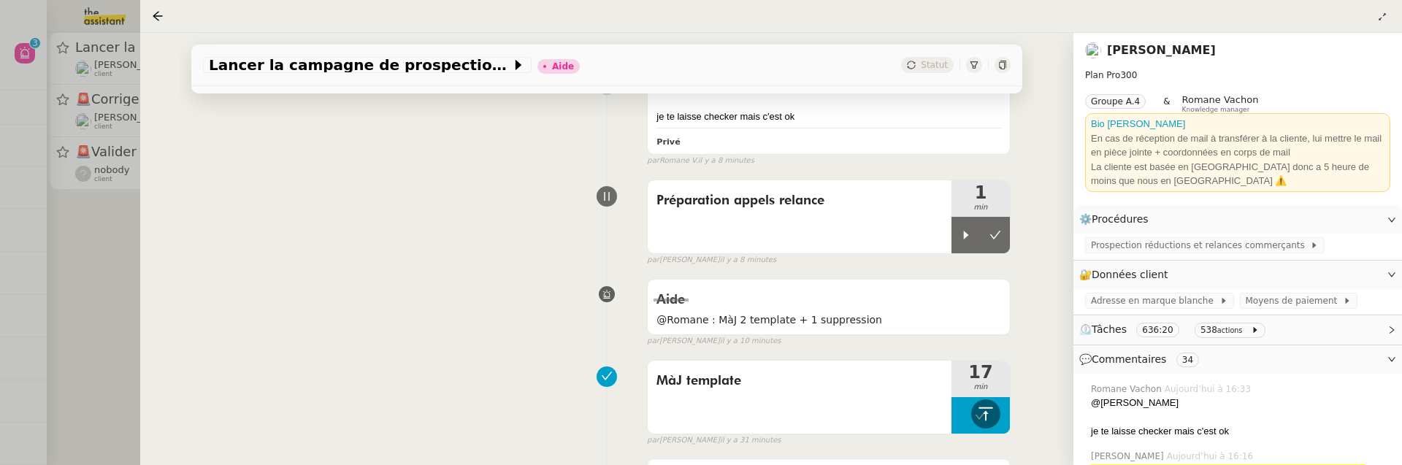
click at [93, 280] on div at bounding box center [701, 232] width 1402 height 465
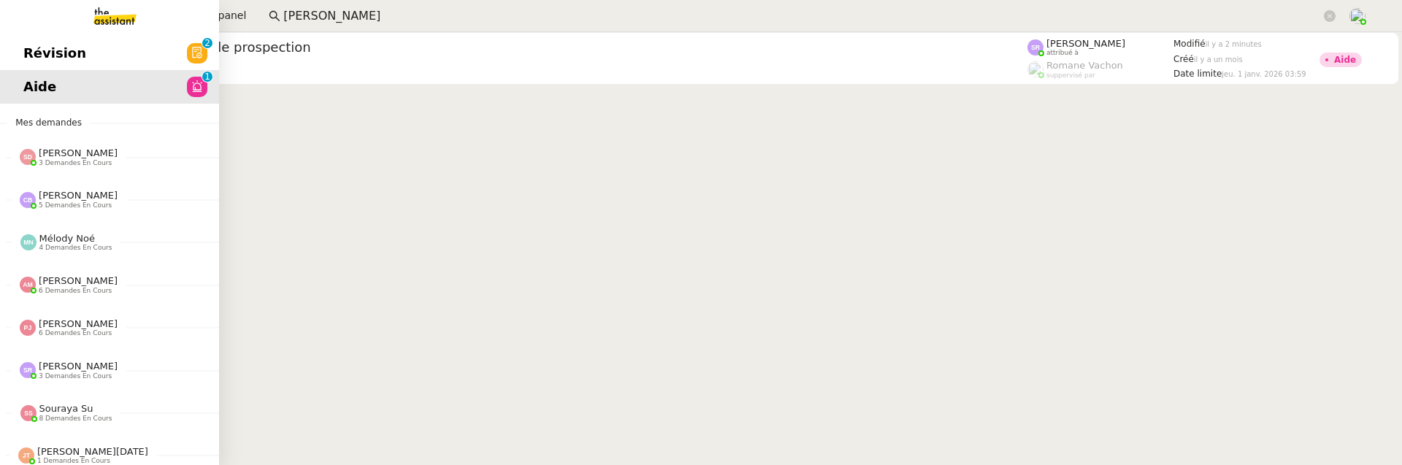
click at [96, 57] on link "Révision 0 1 2 3 4 5 6 7 8 9" at bounding box center [109, 54] width 219 height 34
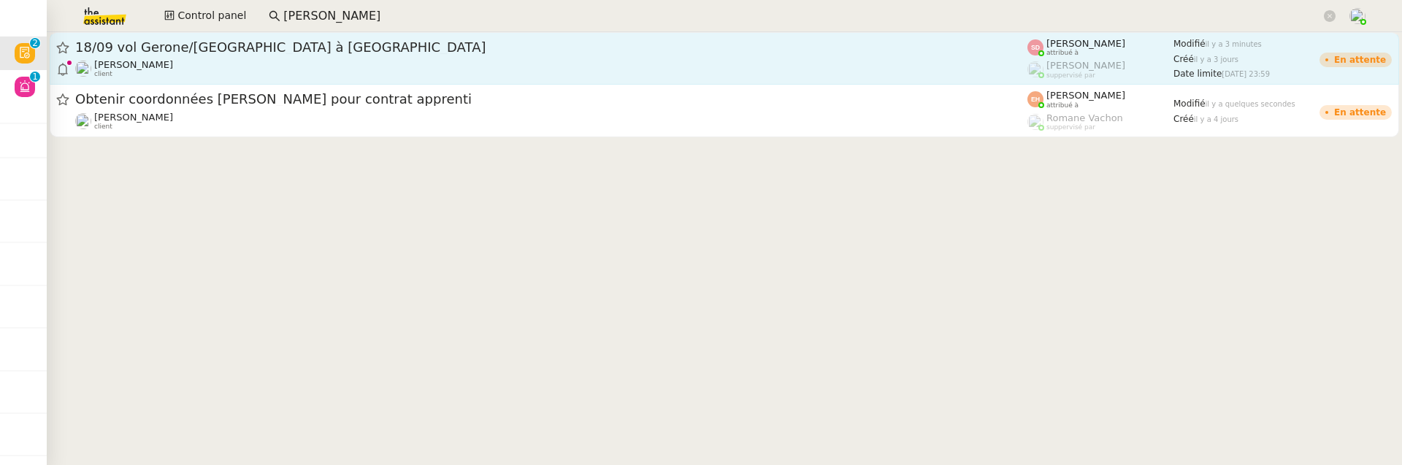
click at [342, 53] on span "18/09 vol Gerone/[GEOGRAPHIC_DATA] à [GEOGRAPHIC_DATA]" at bounding box center [551, 47] width 952 height 13
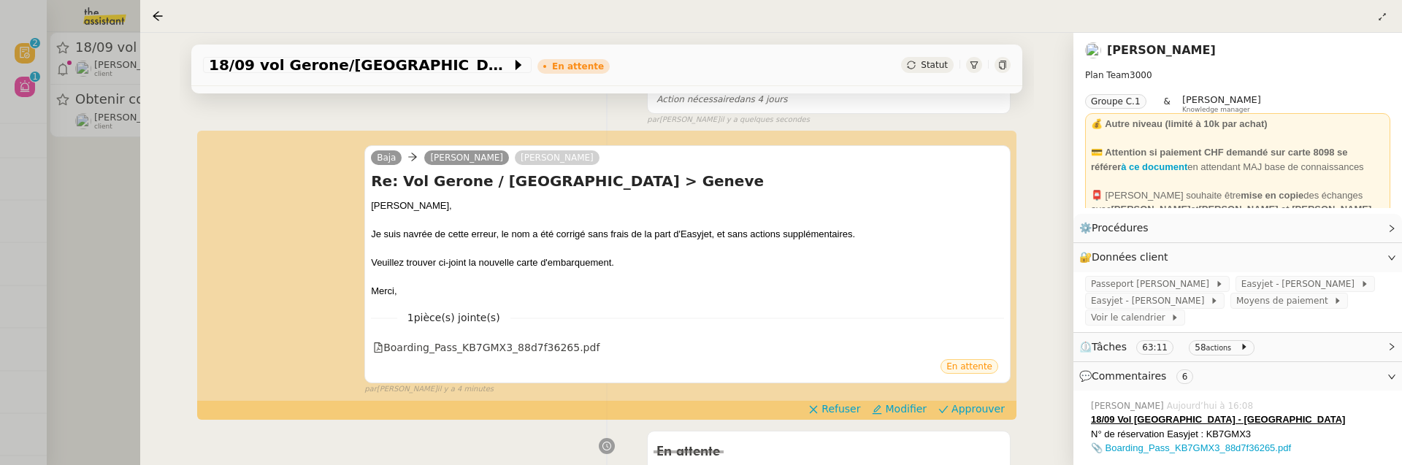
scroll to position [167, 0]
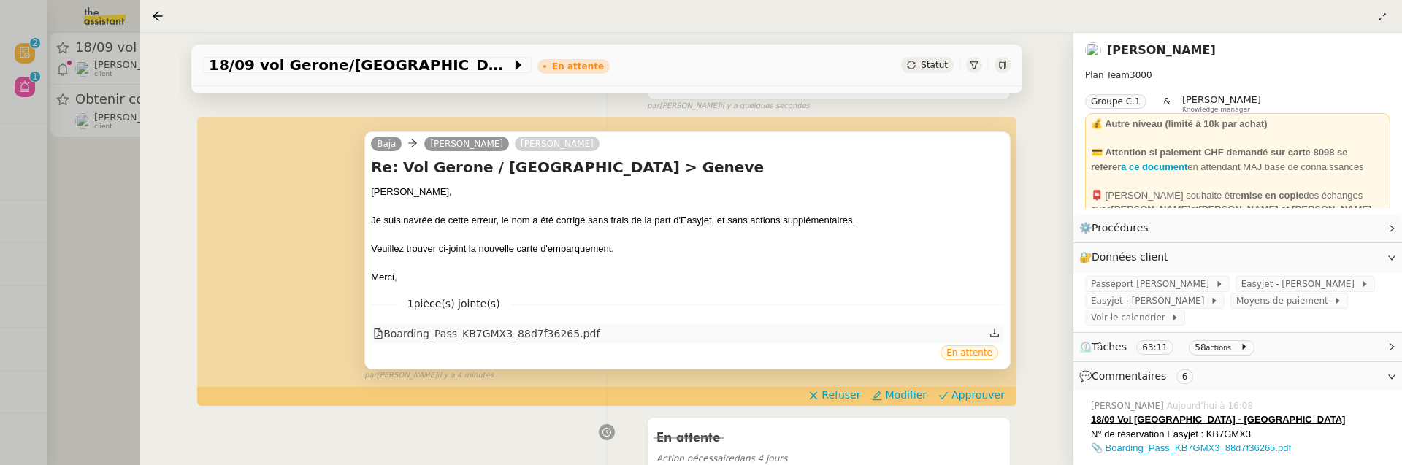
click at [571, 328] on div "Boarding_Pass_KB7GMX3_88d7f36265.pdf" at bounding box center [486, 334] width 226 height 17
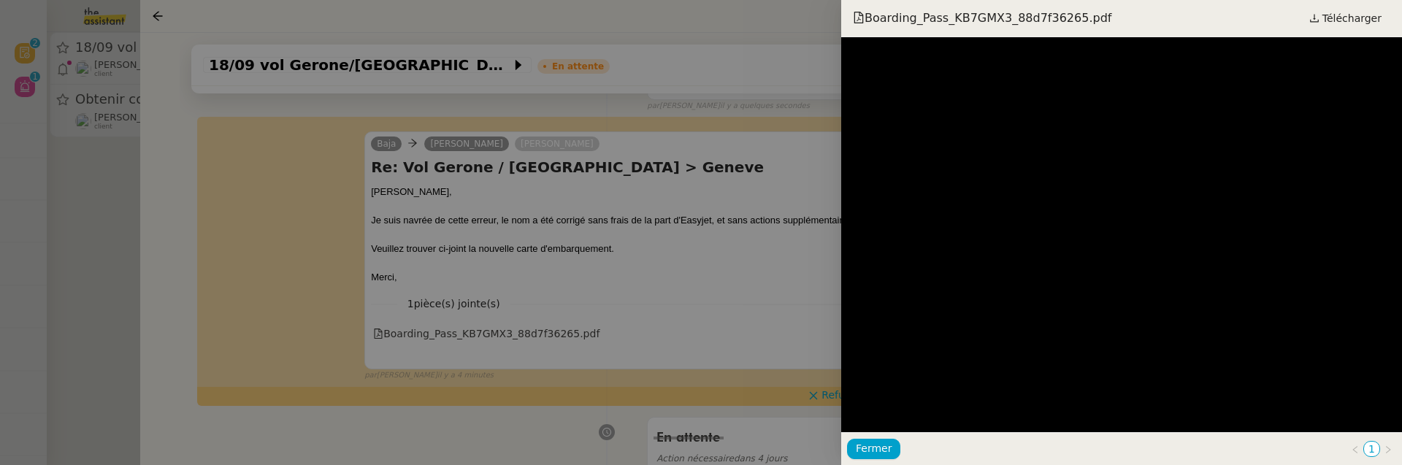
click at [644, 273] on div at bounding box center [701, 232] width 1402 height 465
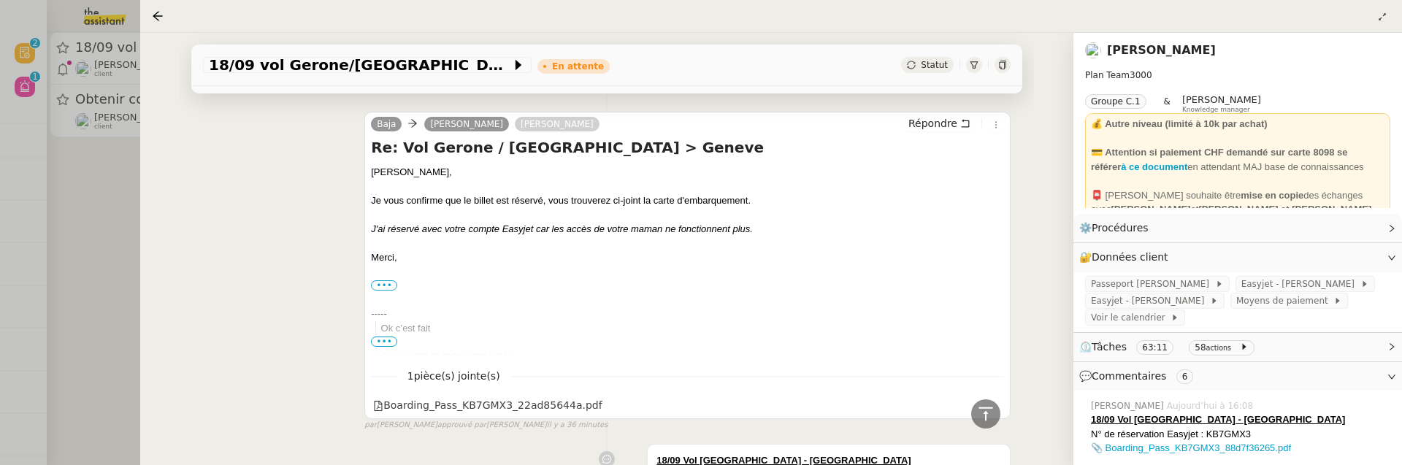
scroll to position [728, 0]
click at [534, 413] on div "Boarding_Pass_KB7GMX3_22ad85644a.pdf" at bounding box center [687, 406] width 633 height 19
click at [536, 402] on div "Boarding_Pass_KB7GMX3_22ad85644a.pdf" at bounding box center [487, 406] width 229 height 17
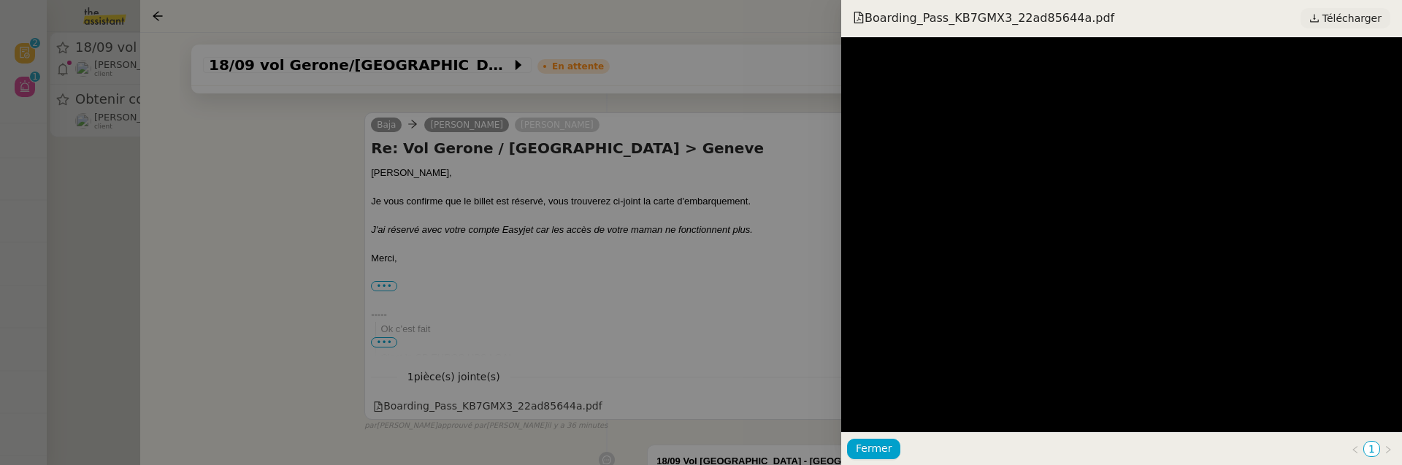
click at [1330, 17] on span "Télécharger" at bounding box center [1351, 18] width 59 height 19
click at [432, 247] on div at bounding box center [701, 232] width 1402 height 465
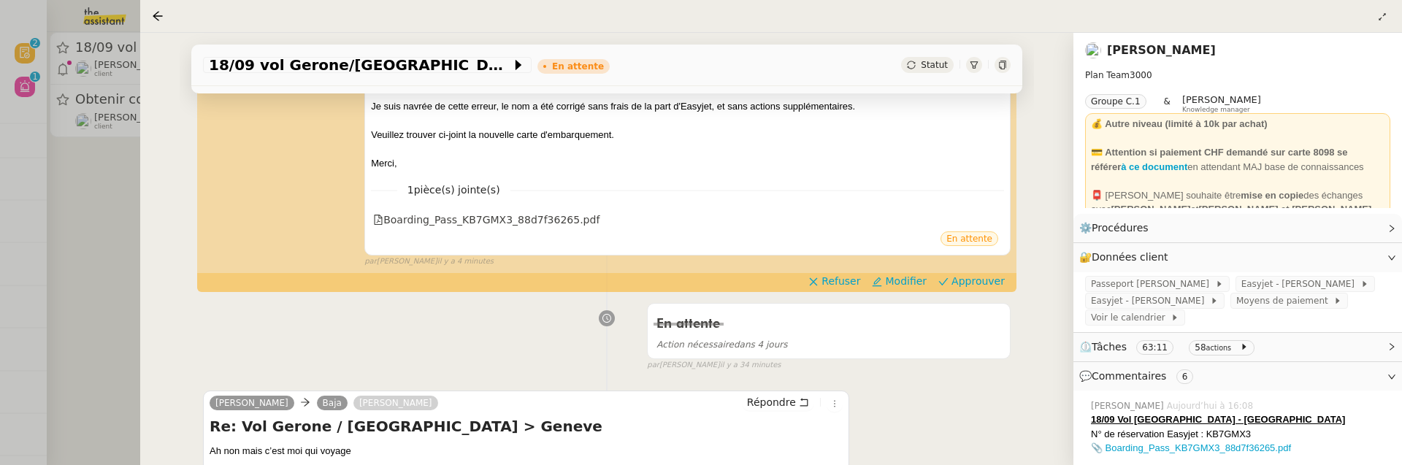
scroll to position [277, 0]
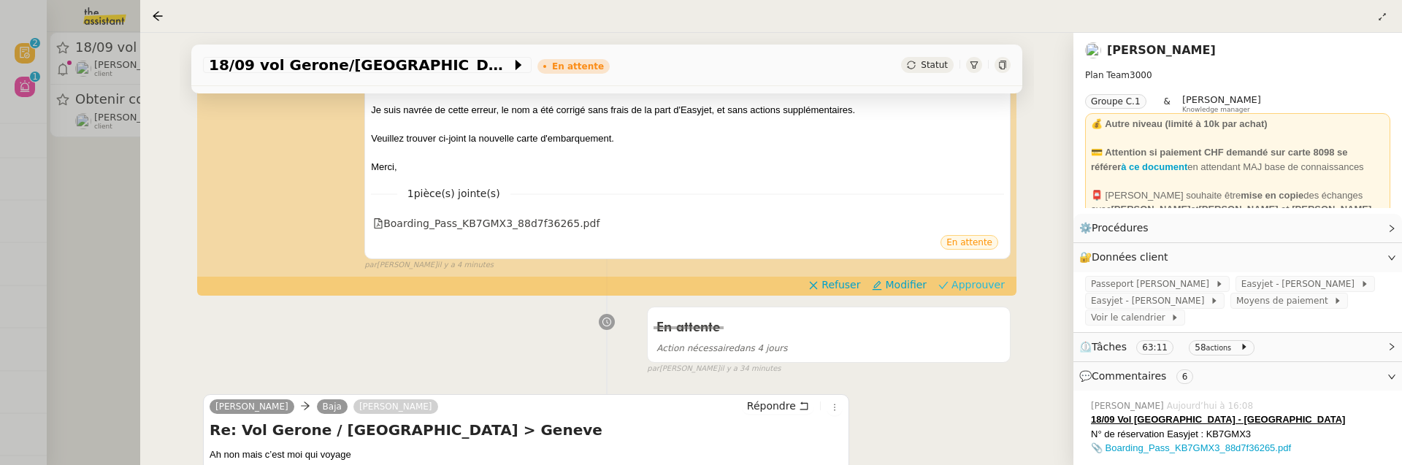
click at [980, 285] on span "Approuver" at bounding box center [977, 284] width 53 height 15
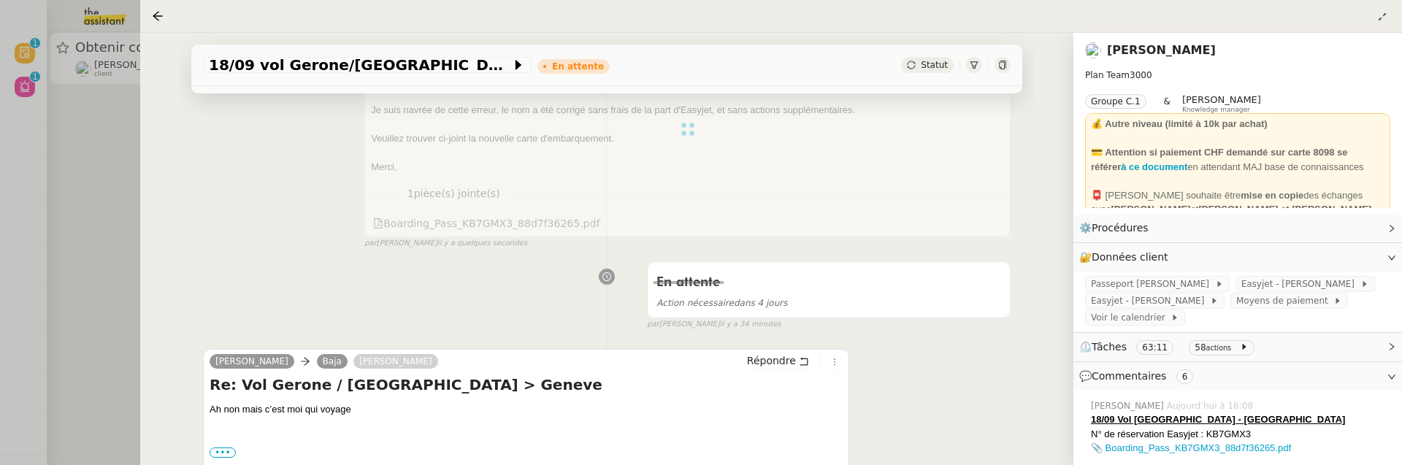
click at [543, 223] on div at bounding box center [687, 129] width 646 height 216
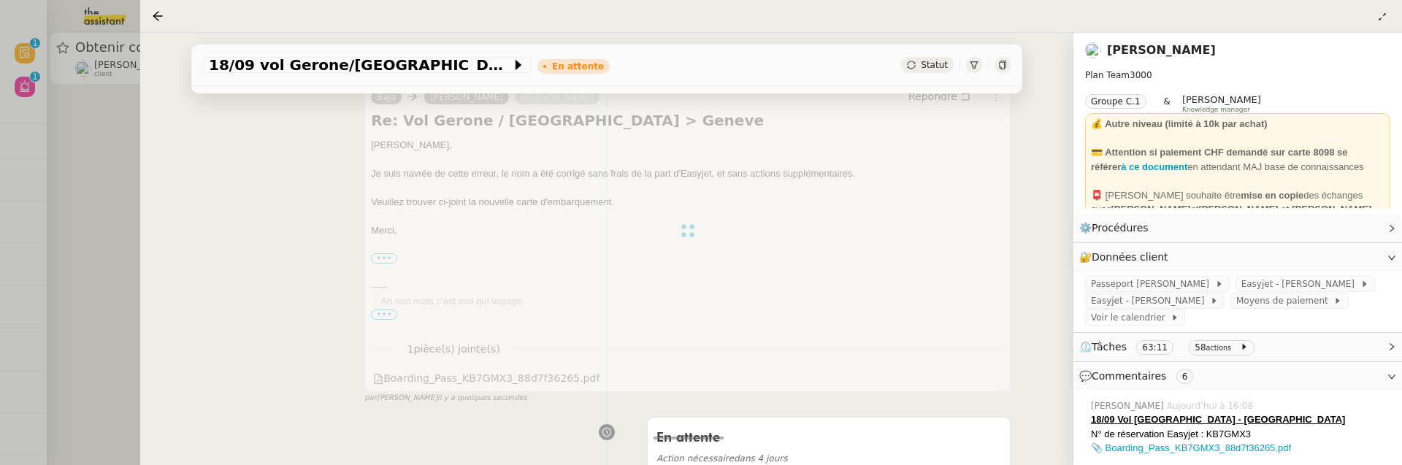
scroll to position [223, 0]
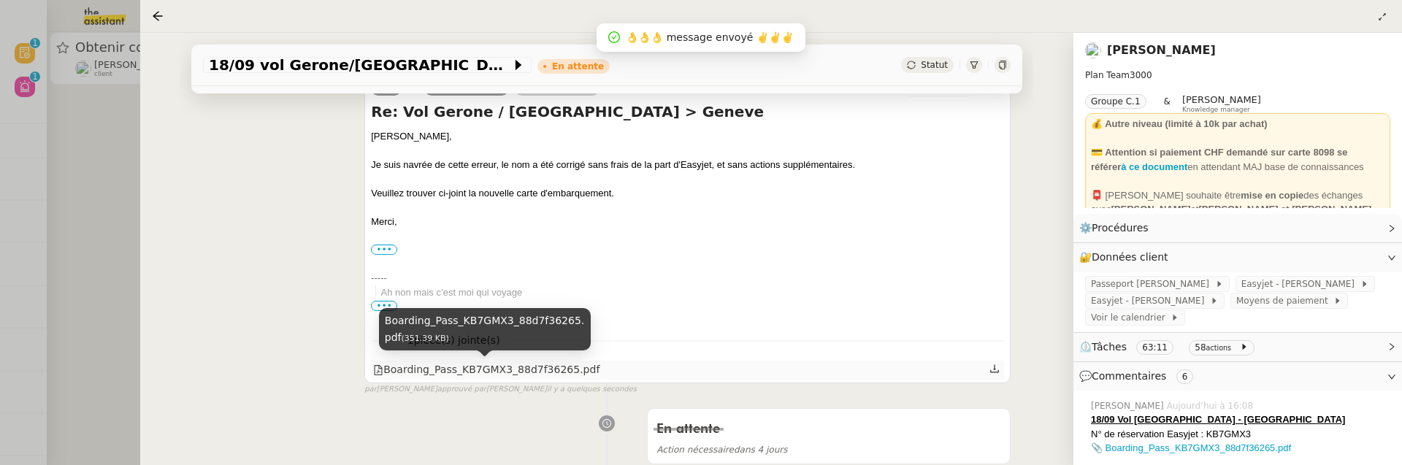
click at [499, 363] on div "Boarding_Pass_KB7GMX3_88d7f36265.pdf" at bounding box center [486, 369] width 226 height 17
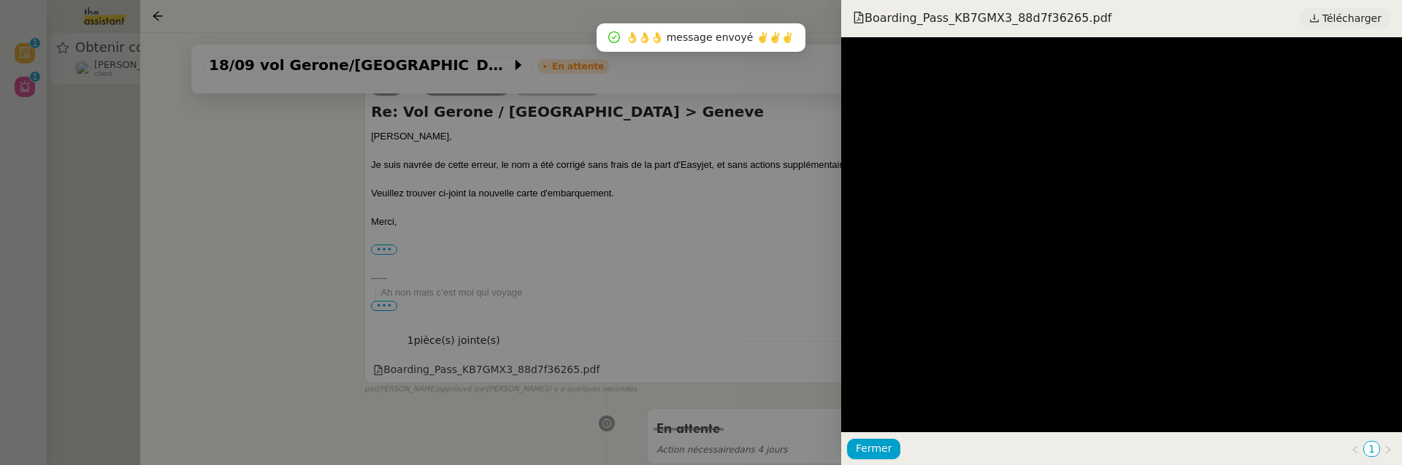
click at [1354, 23] on span "Télécharger" at bounding box center [1351, 18] width 59 height 19
click at [331, 231] on div at bounding box center [701, 232] width 1402 height 465
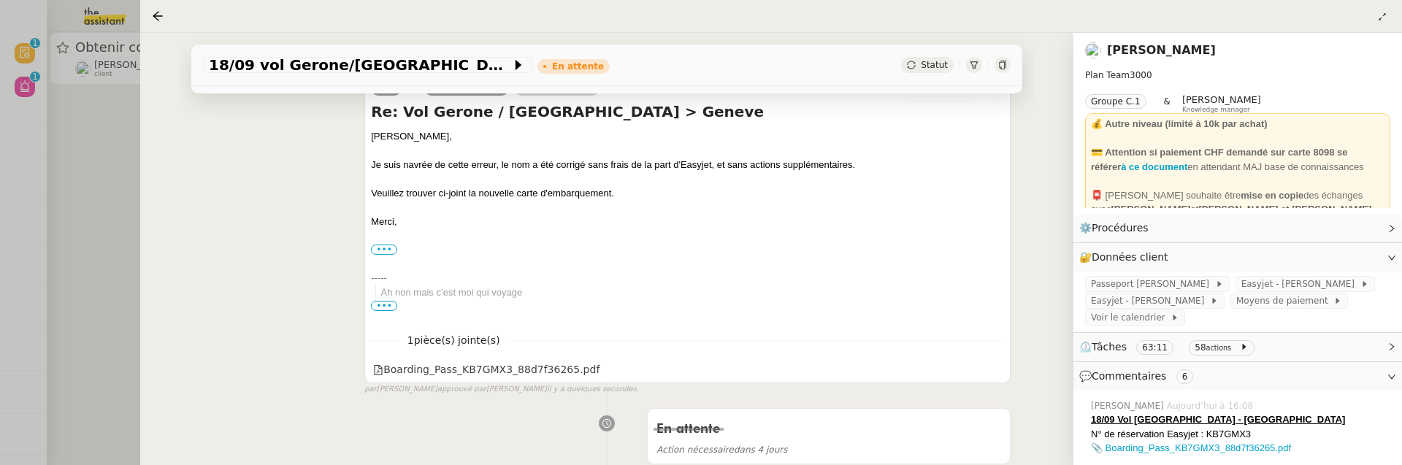
click at [130, 212] on div at bounding box center [701, 232] width 1402 height 465
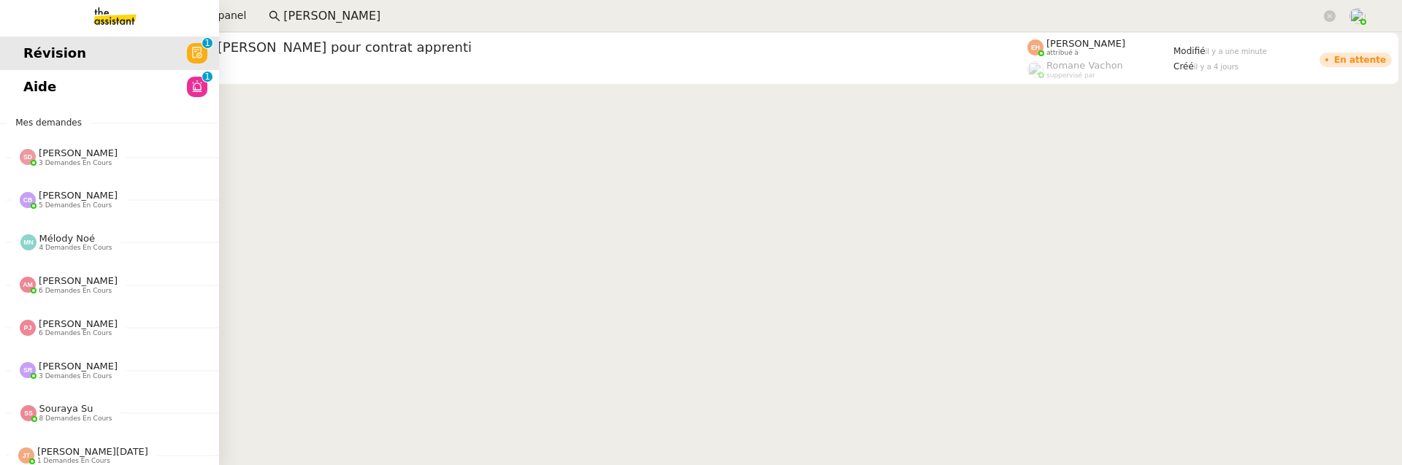
click at [29, 92] on span "Aide" at bounding box center [39, 87] width 33 height 22
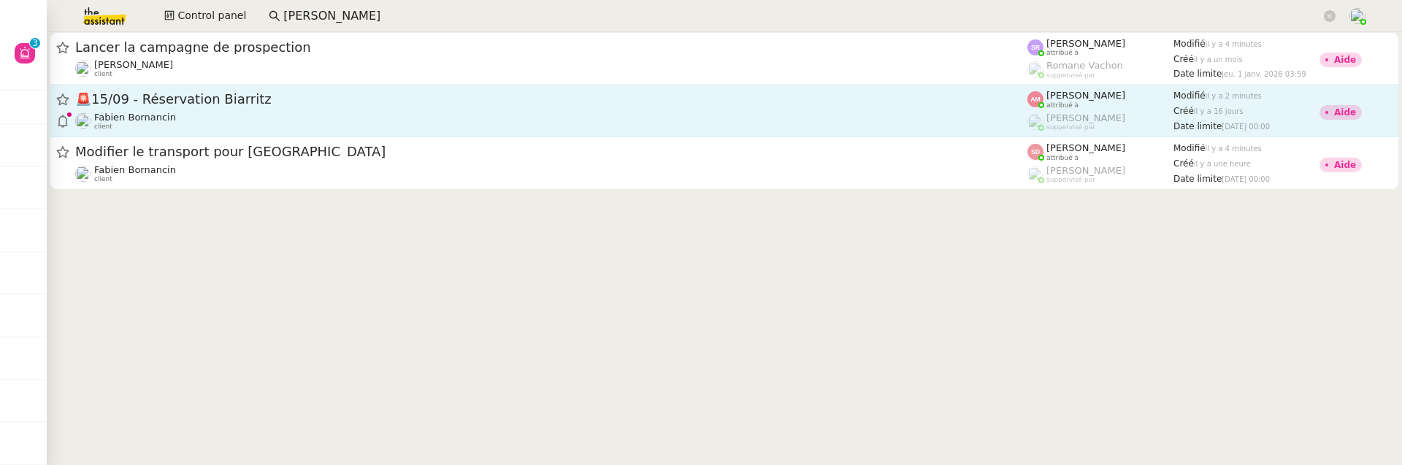
click at [319, 112] on div "[PERSON_NAME] client" at bounding box center [551, 121] width 952 height 19
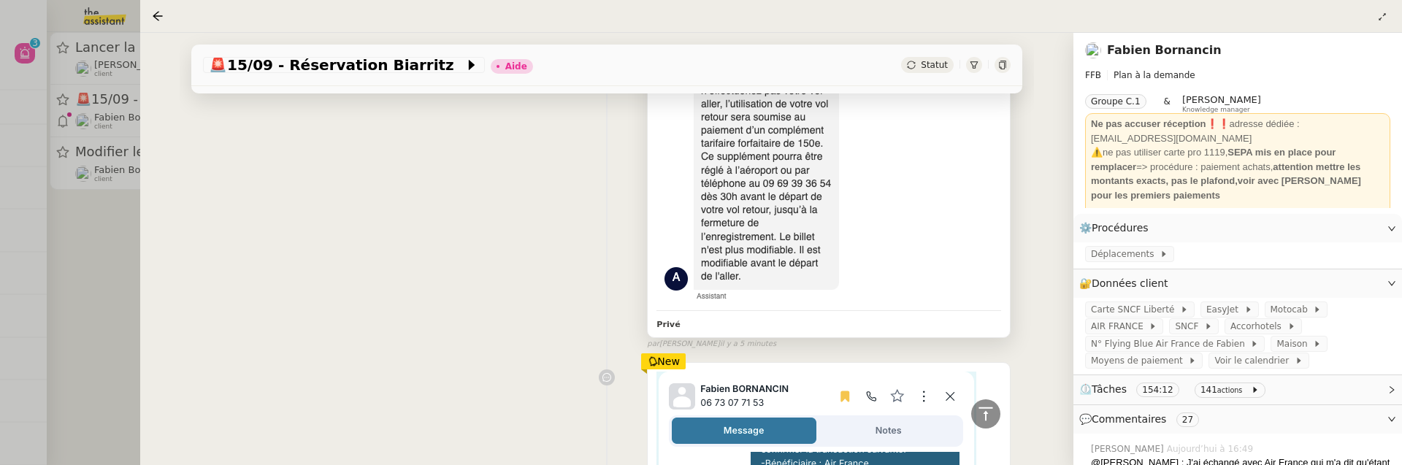
scroll to position [720, 0]
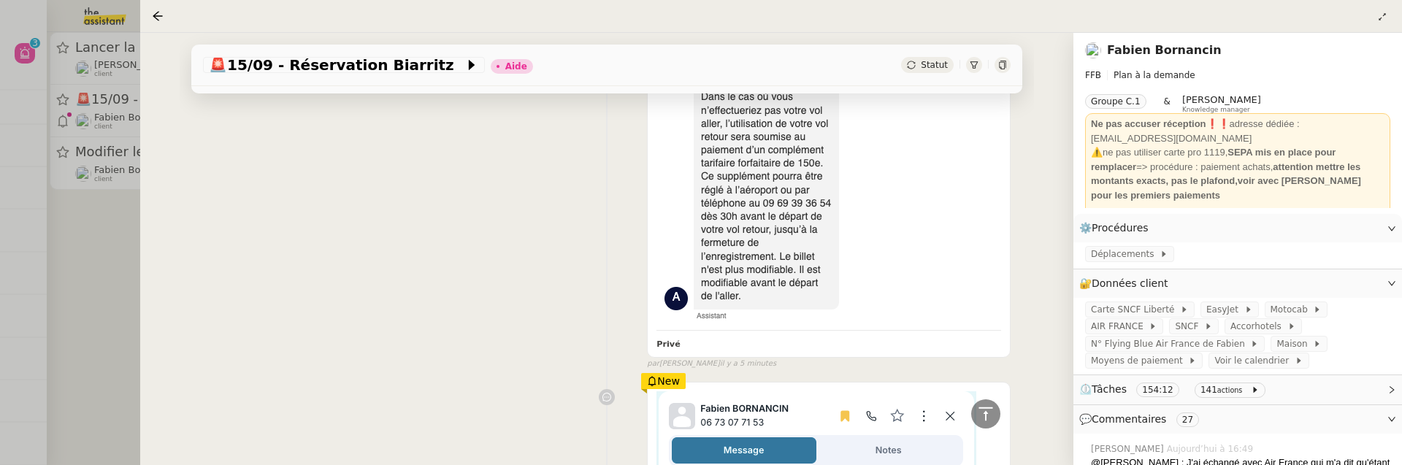
click at [1005, 59] on div at bounding box center [1003, 65] width 16 height 16
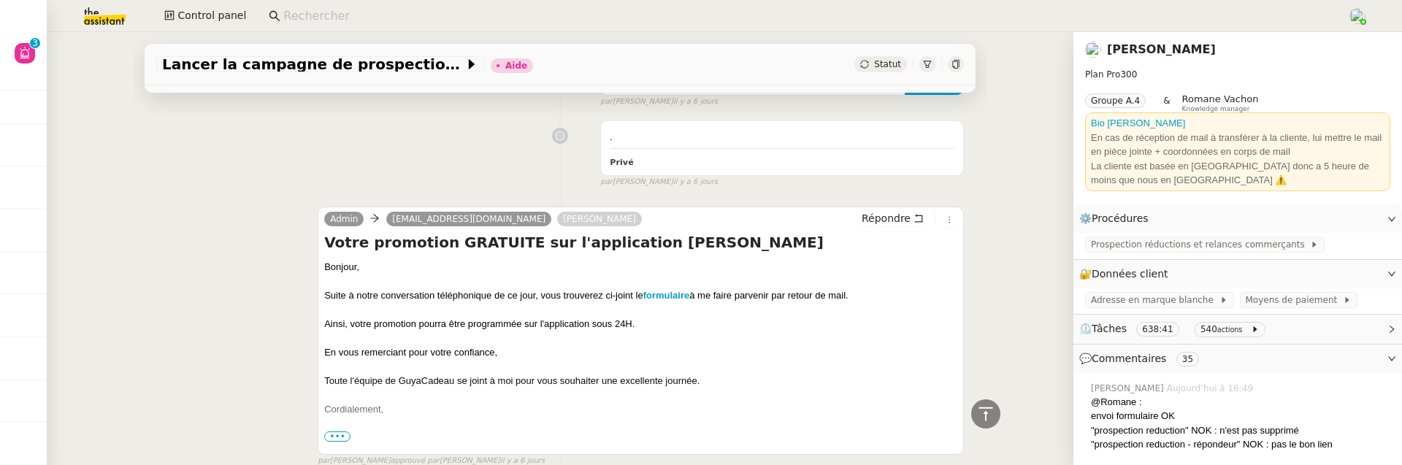
scroll to position [9692, 0]
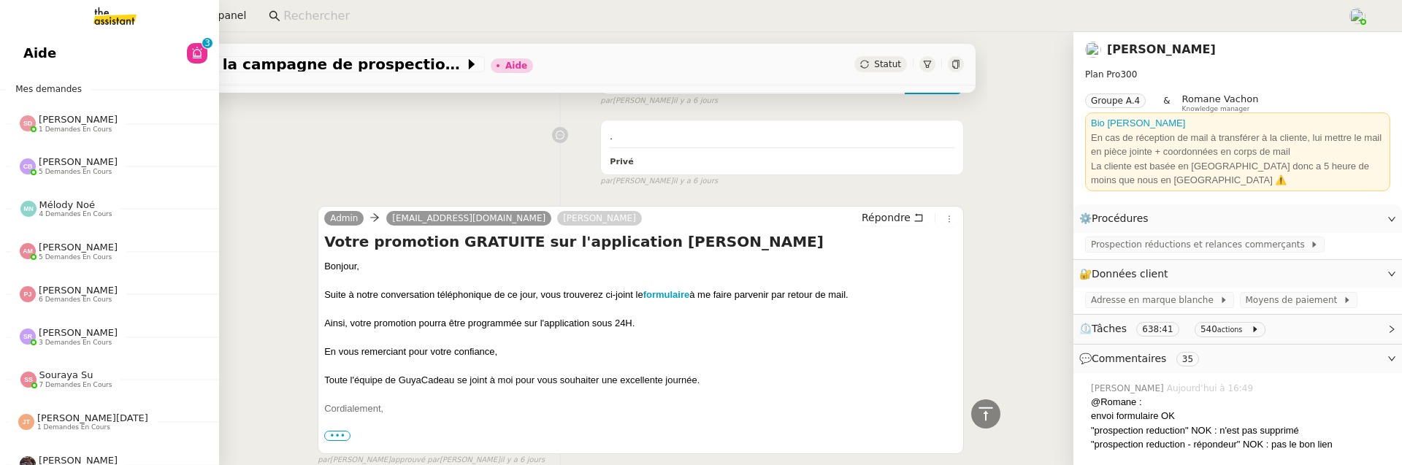
click at [29, 44] on span "Aide" at bounding box center [39, 53] width 33 height 22
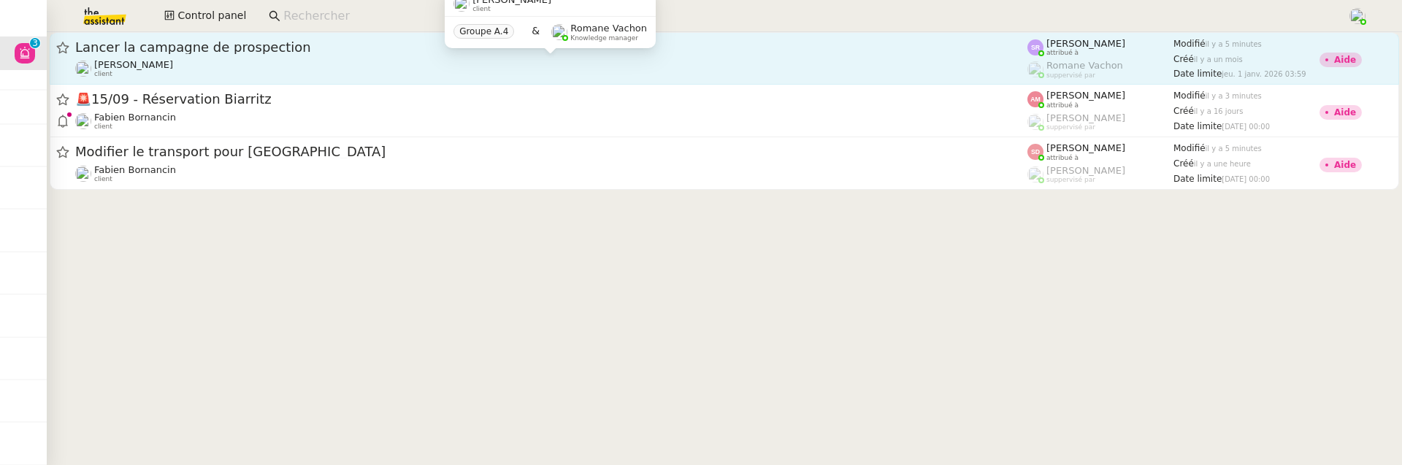
click at [353, 59] on div "[PERSON_NAME] client" at bounding box center [551, 68] width 952 height 19
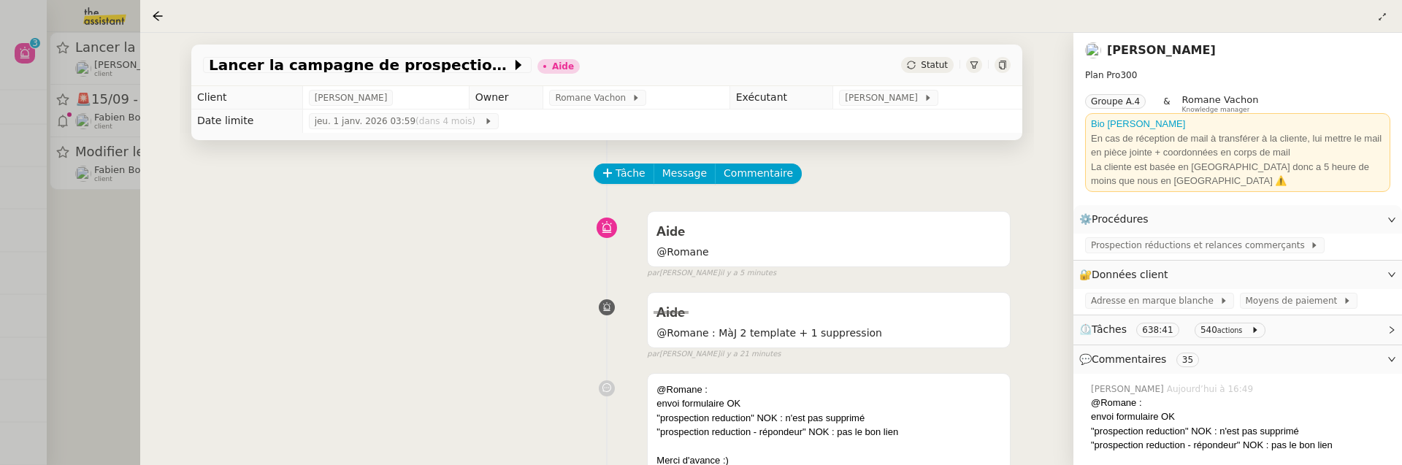
click at [101, 227] on div at bounding box center [701, 232] width 1402 height 465
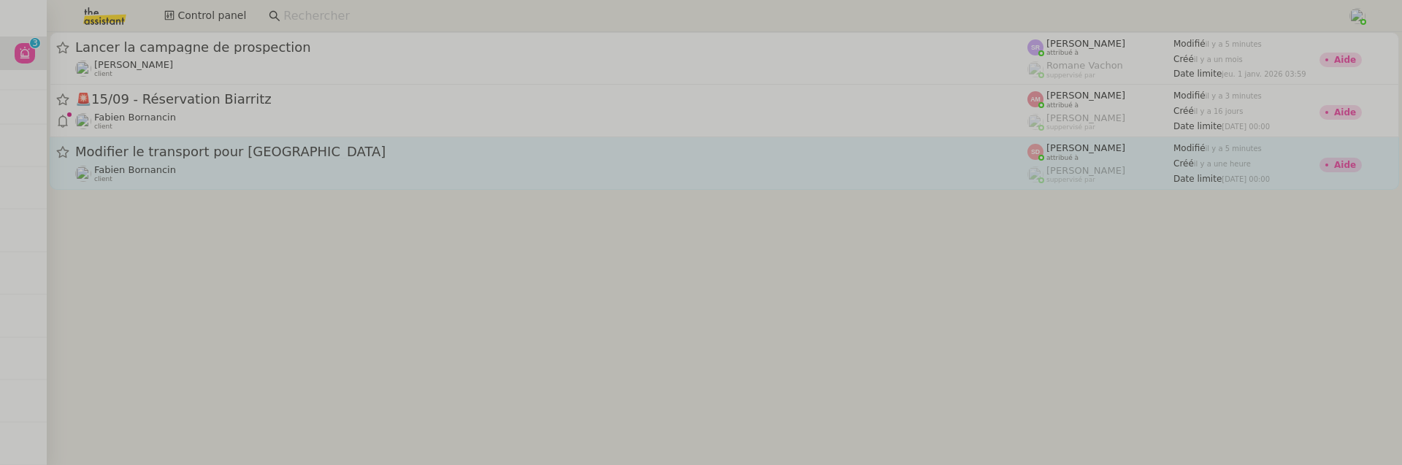
click at [196, 166] on div "[PERSON_NAME] client" at bounding box center [551, 173] width 952 height 19
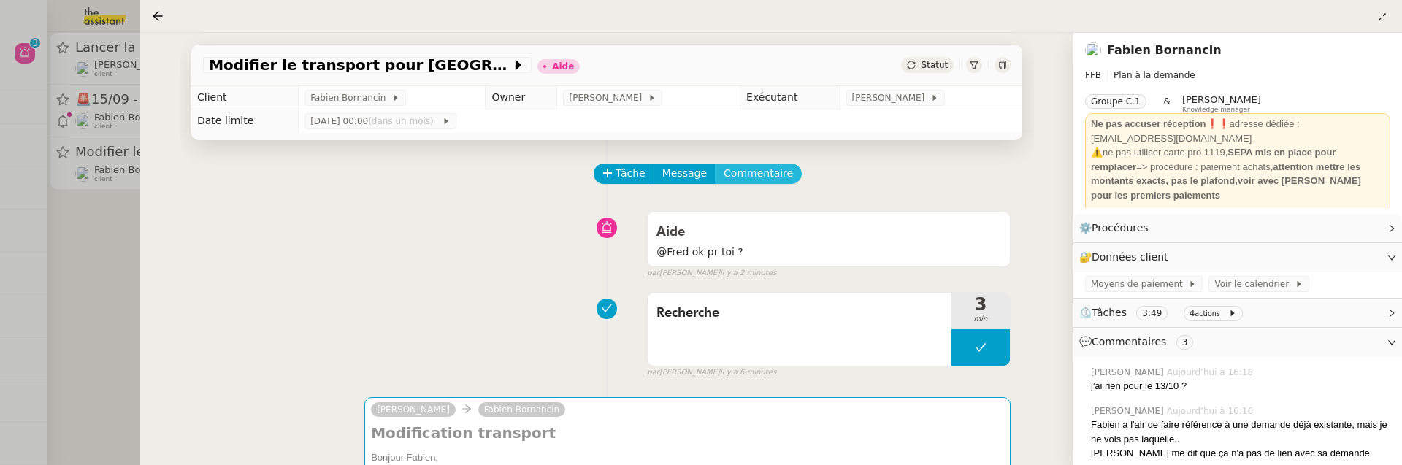
click at [766, 170] on span "Commentaire" at bounding box center [758, 173] width 69 height 17
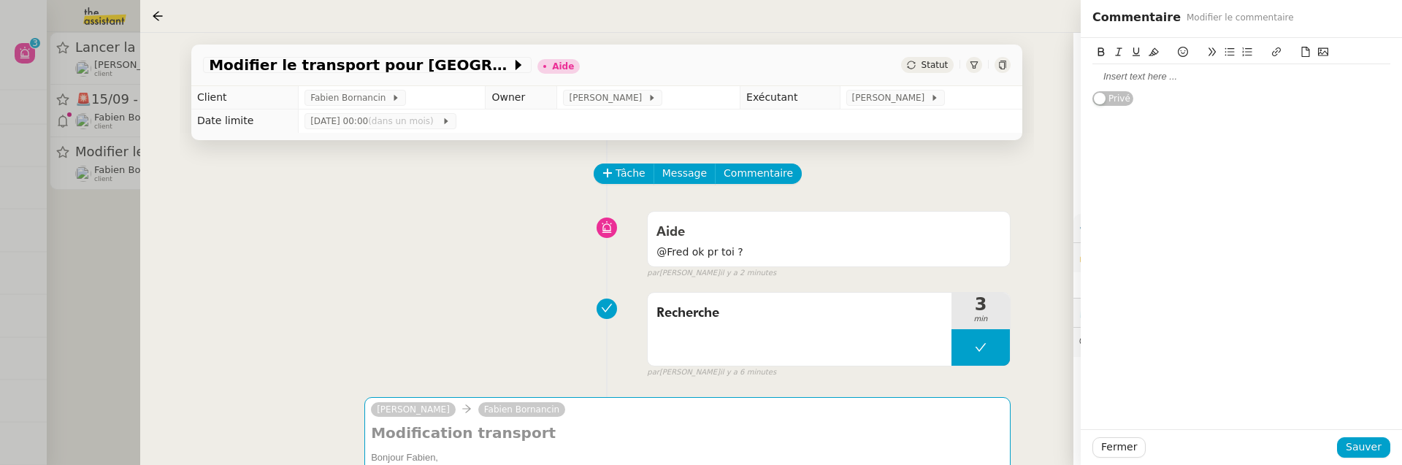
click at [1143, 75] on div at bounding box center [1241, 76] width 298 height 13
click at [1189, 51] on button at bounding box center [1183, 52] width 18 height 17
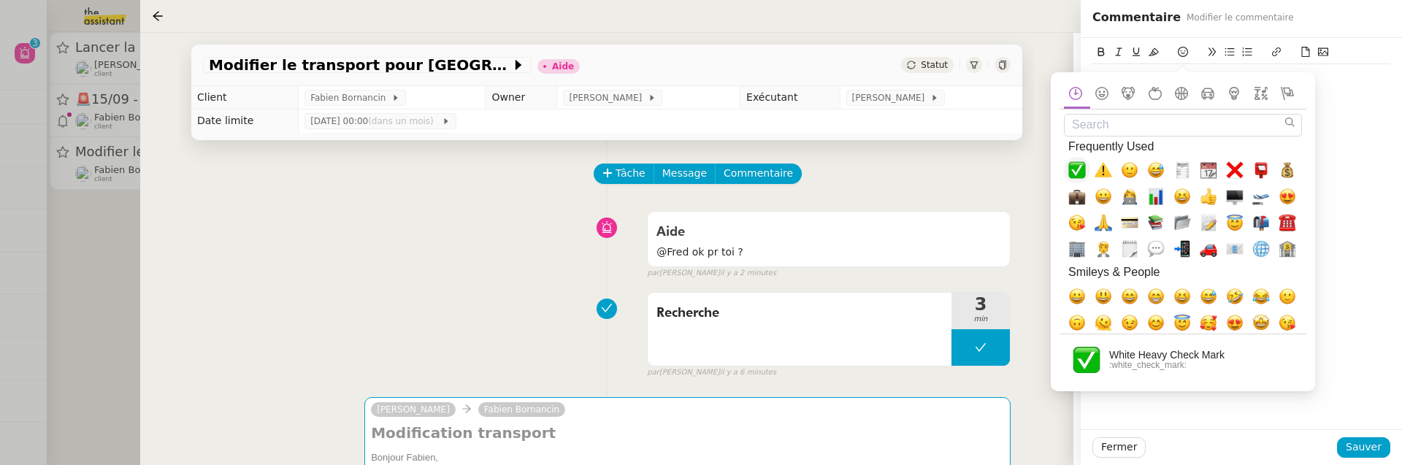
click at [1077, 164] on span "✅, white_check_mark" at bounding box center [1077, 170] width 18 height 18
click at [1327, 223] on div "ok pour moi ✅ Privé" at bounding box center [1241, 233] width 321 height 391
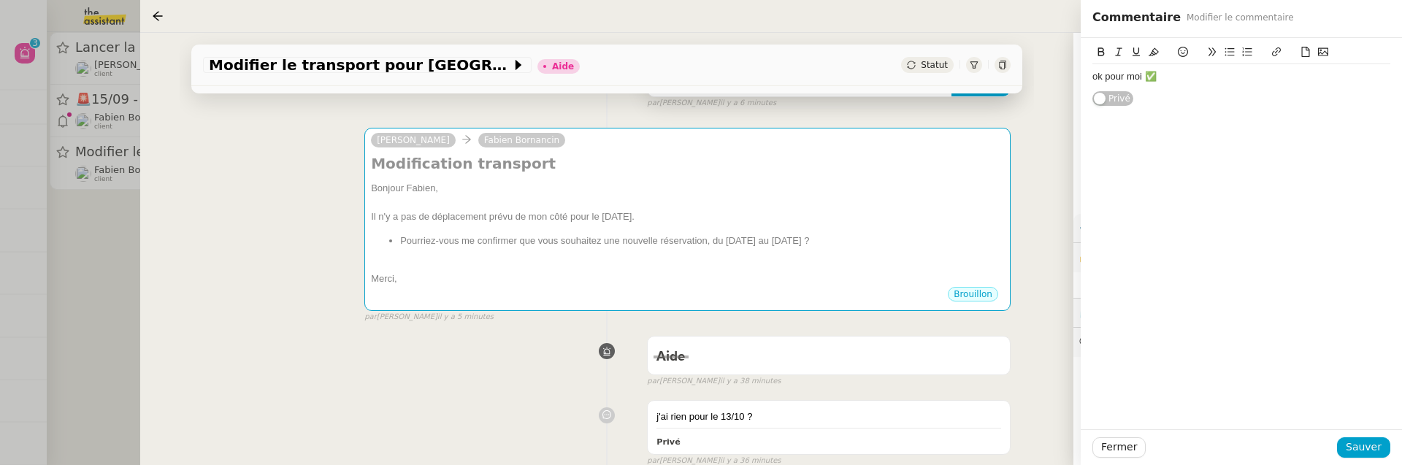
scroll to position [267, 0]
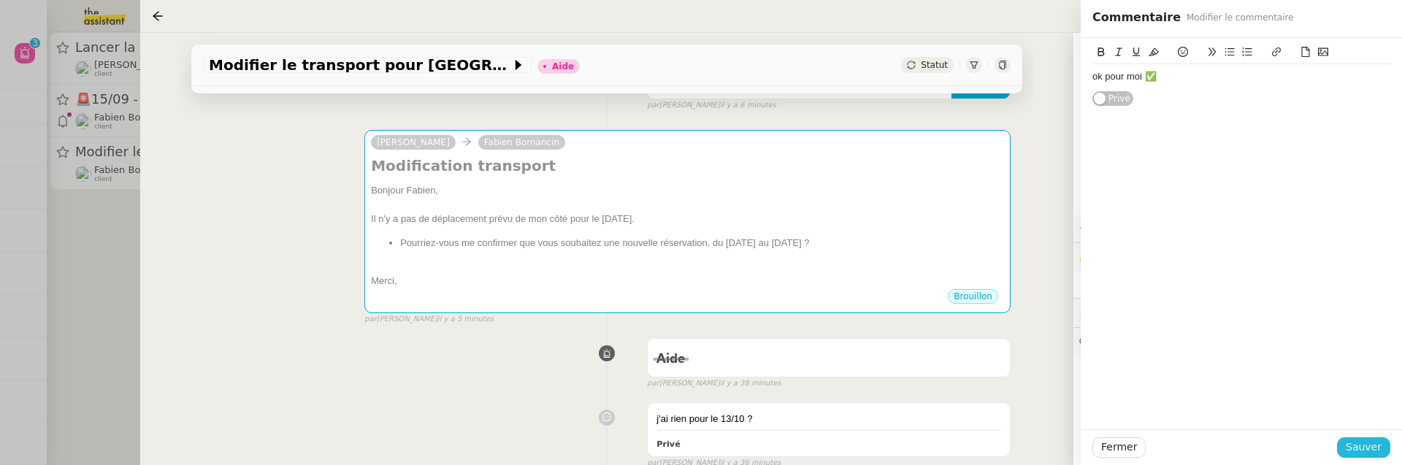
click at [1376, 449] on span "Sauver" at bounding box center [1364, 447] width 36 height 17
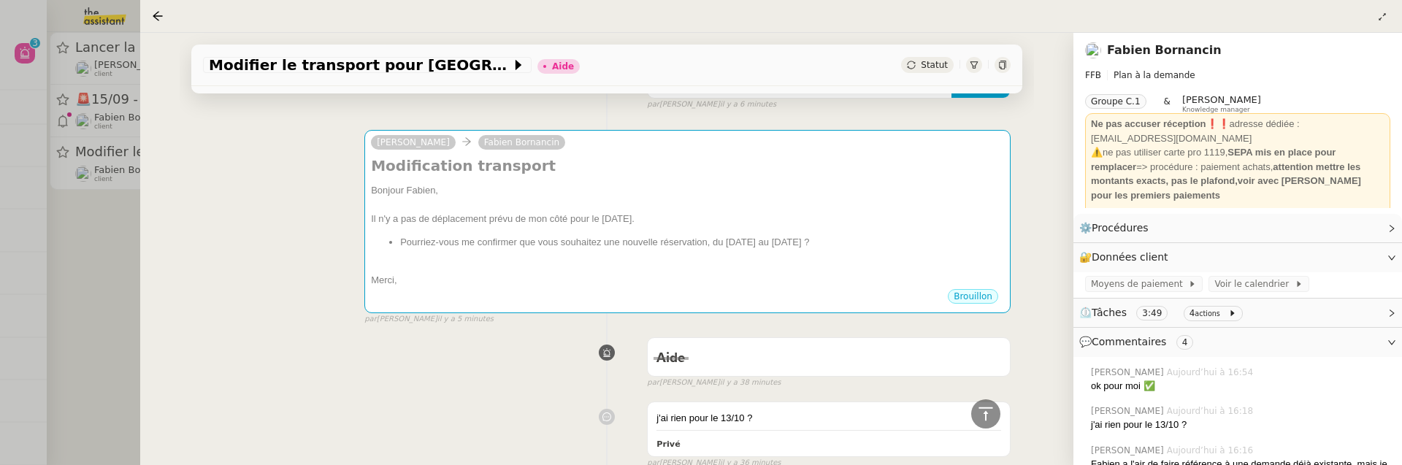
click at [930, 53] on div "Modifier le transport pour Paris Aide Statut" at bounding box center [606, 66] width 831 height 42
click at [932, 61] on span "Statut" at bounding box center [934, 65] width 27 height 10
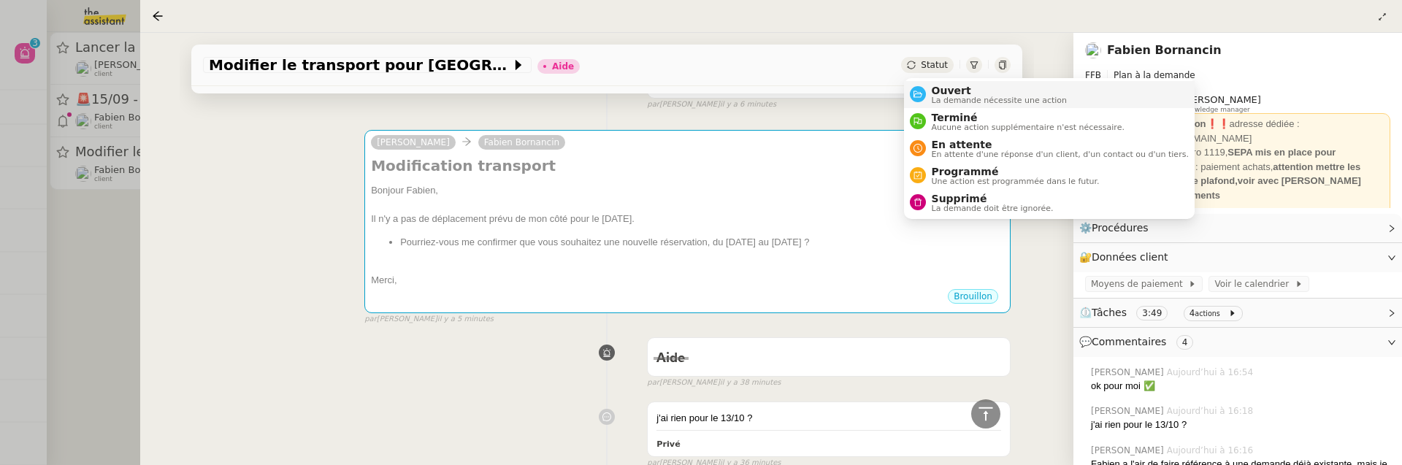
click at [941, 85] on span "Ouvert" at bounding box center [1000, 91] width 136 height 12
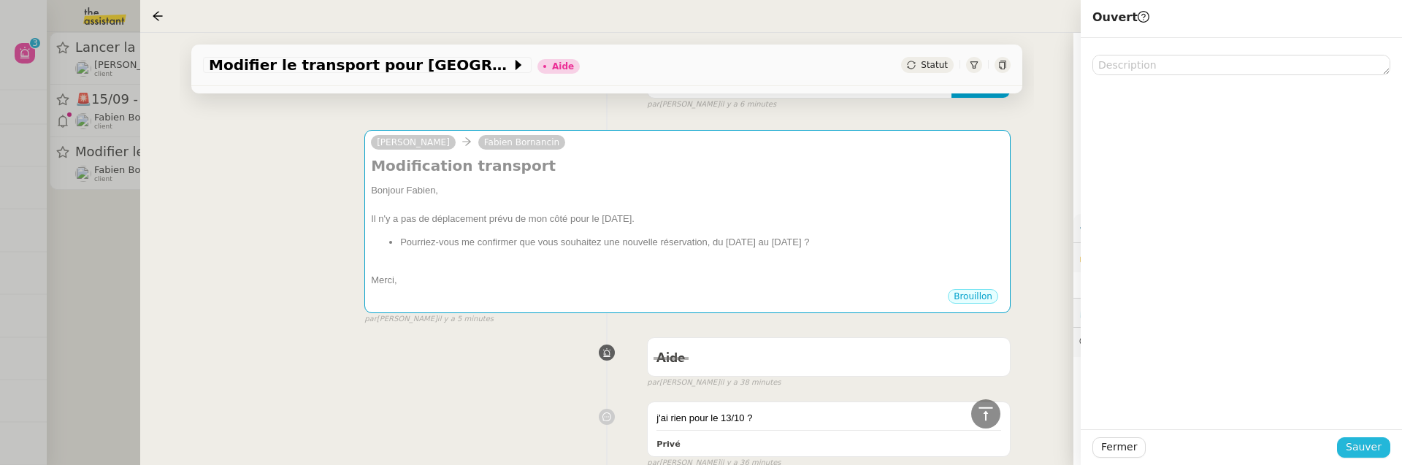
click at [1368, 445] on span "Sauver" at bounding box center [1364, 447] width 36 height 17
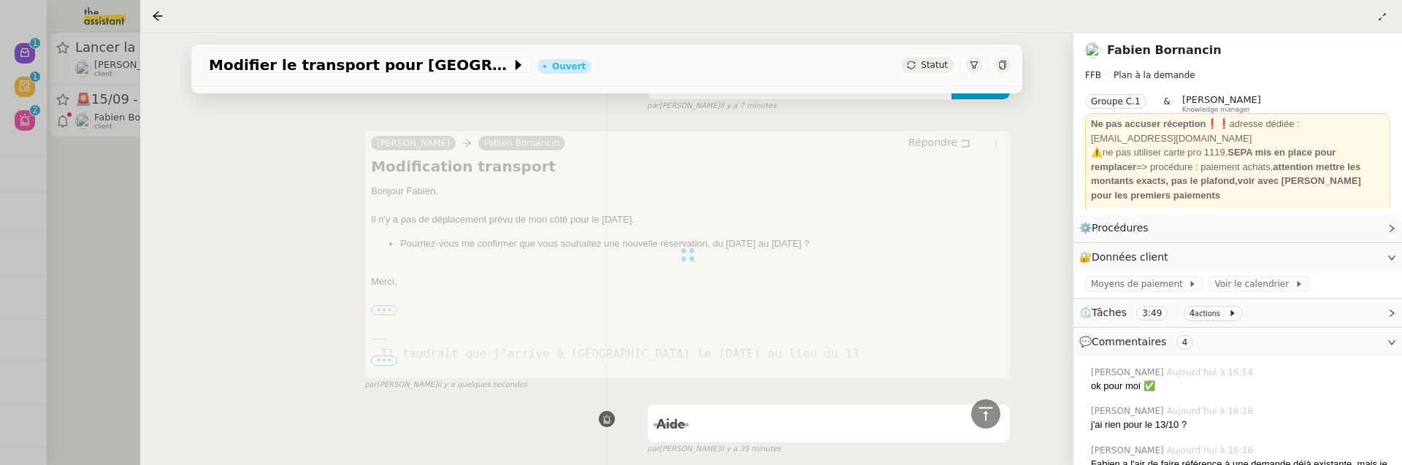
scroll to position [707, 0]
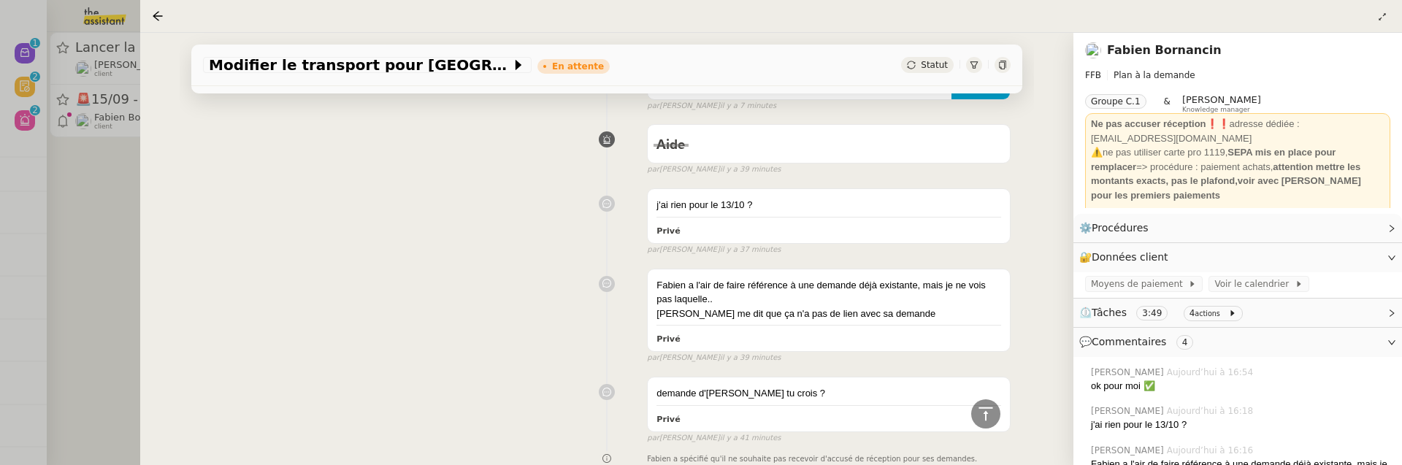
click at [120, 247] on div at bounding box center [701, 232] width 1402 height 465
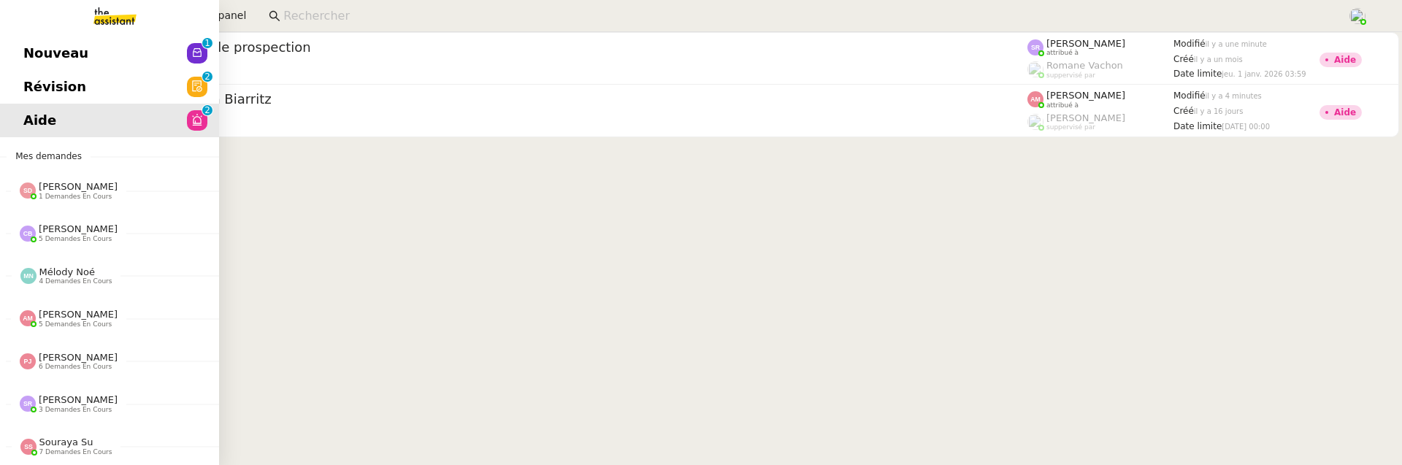
click at [26, 81] on span "Révision" at bounding box center [54, 87] width 63 height 22
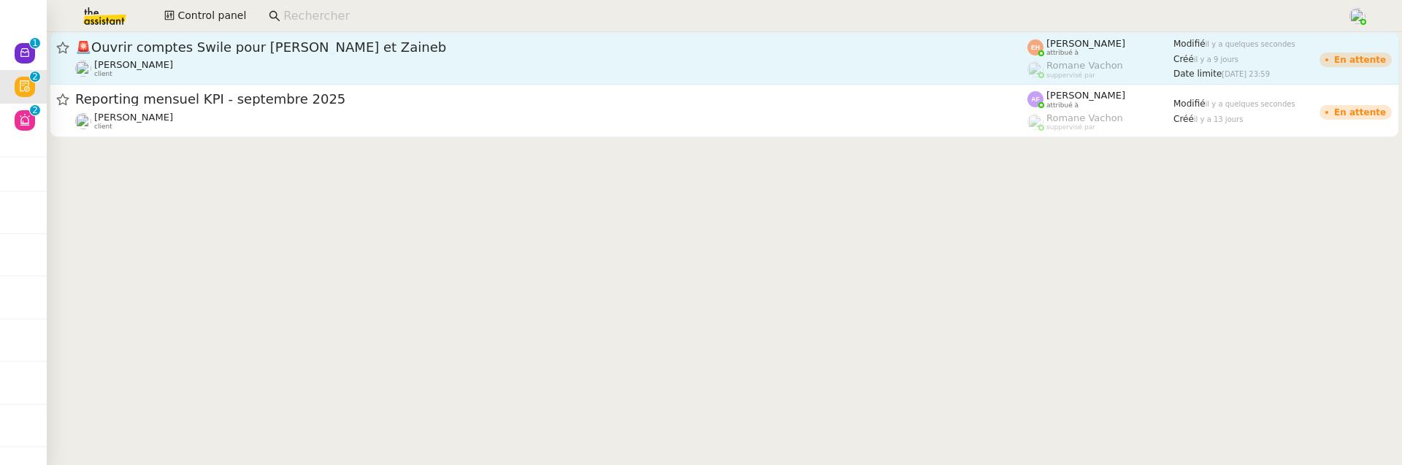
click at [291, 42] on span "🚨 Ouvrir comptes Swile pour Nassim et Zaineb" at bounding box center [551, 47] width 952 height 13
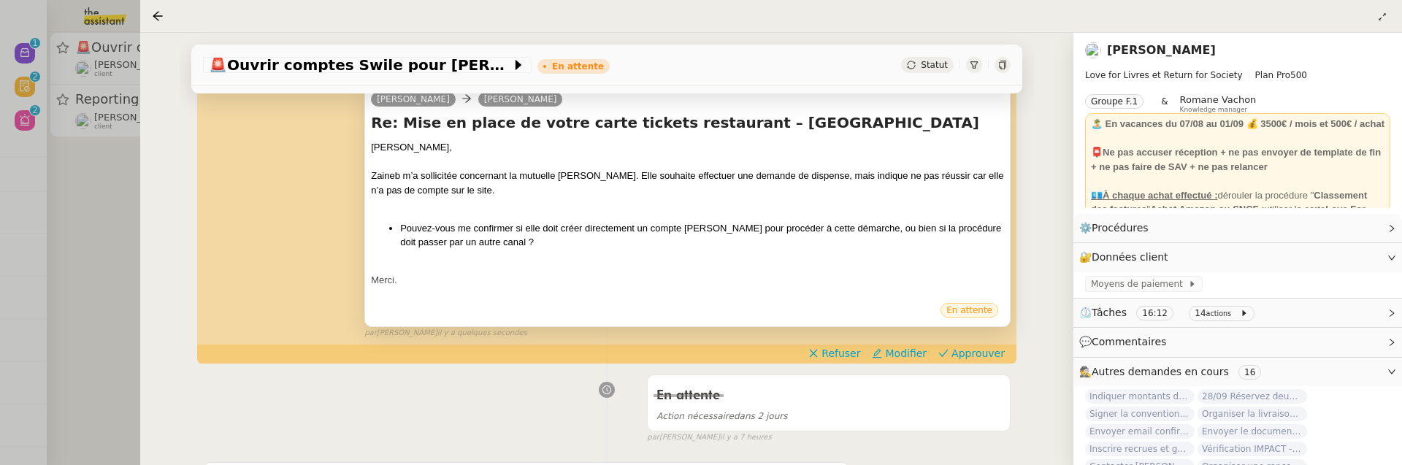
scroll to position [313, 0]
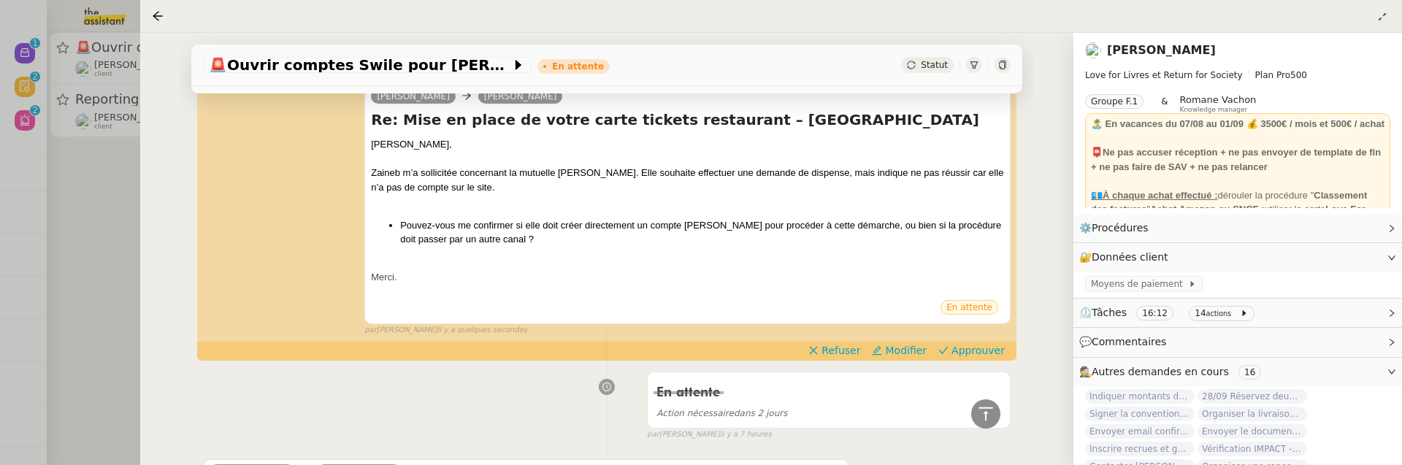
click at [108, 250] on div at bounding box center [701, 232] width 1402 height 465
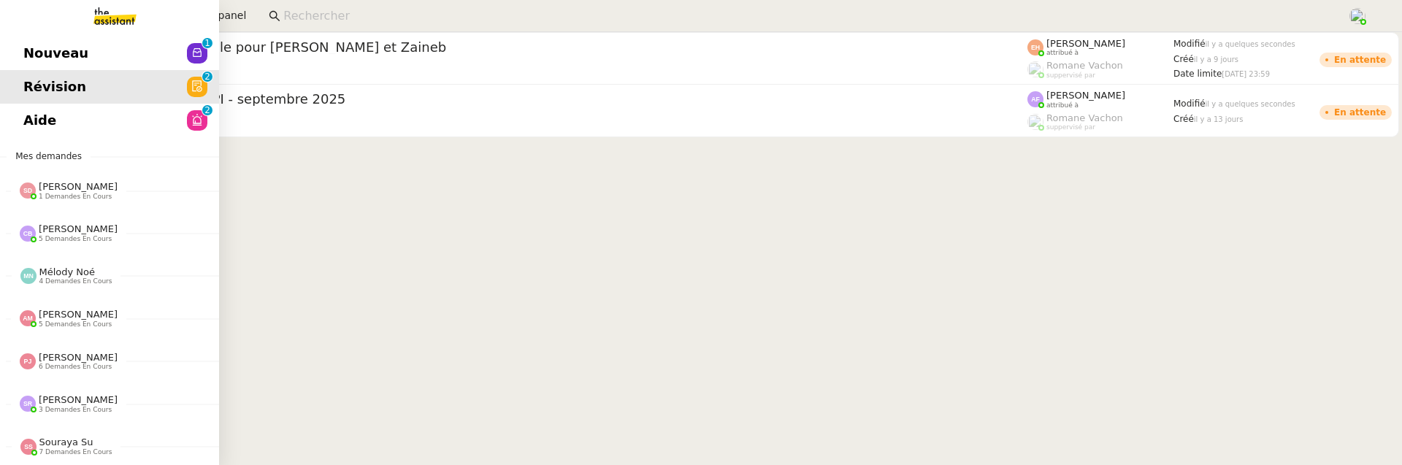
click at [29, 50] on span "Nouveau" at bounding box center [55, 53] width 65 height 22
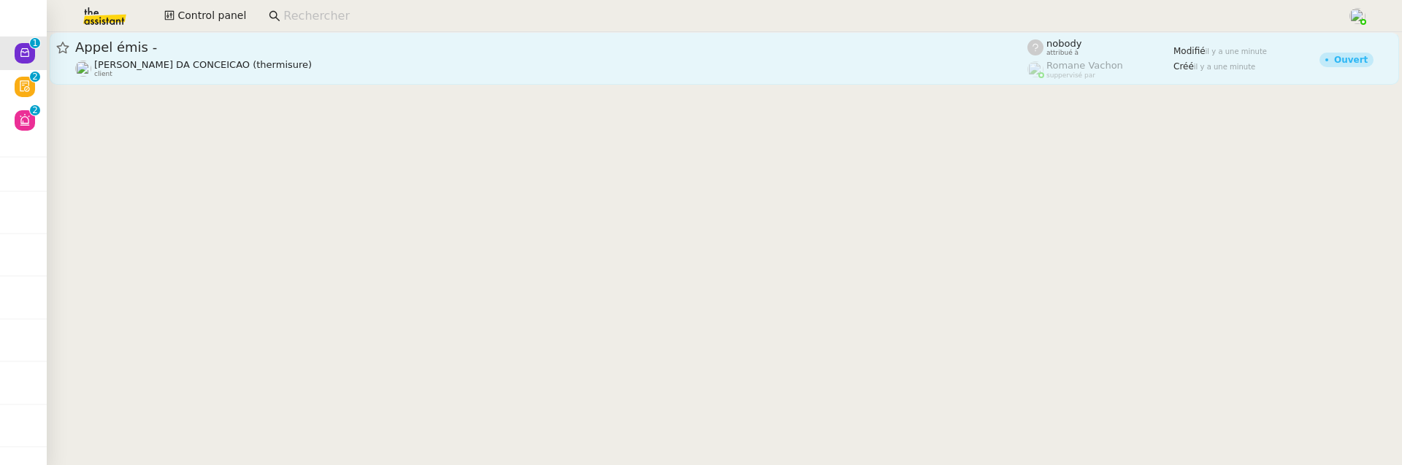
click at [293, 47] on span "Appel émis -" at bounding box center [551, 47] width 952 height 13
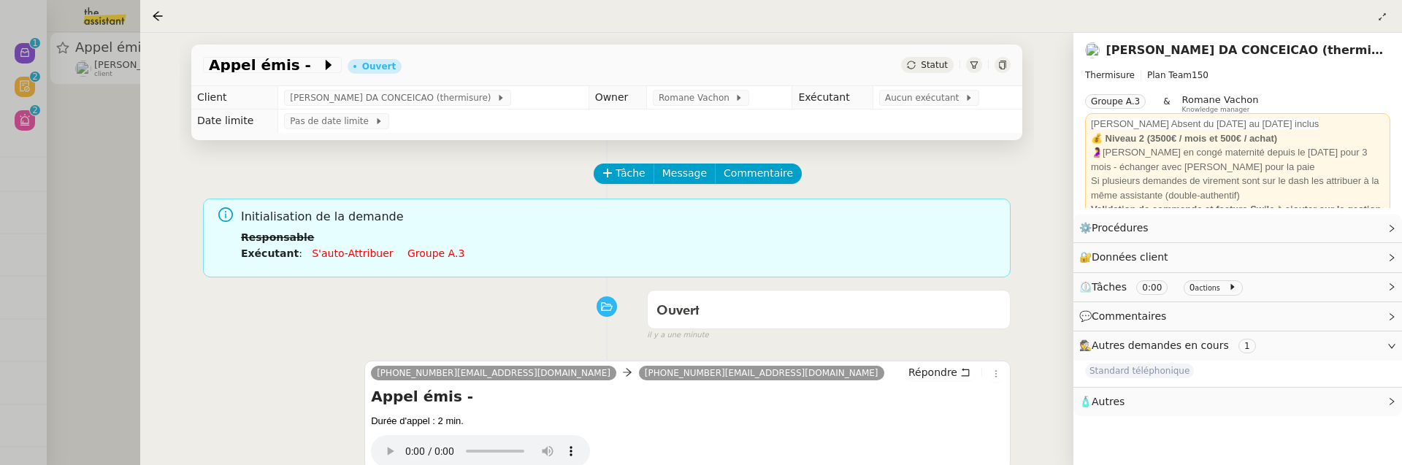
click at [172, 227] on div "Appel émis - Ouvert Statut Client Charles DA CONCEICAO (thermisure) Owner Roman…" at bounding box center [606, 249] width 933 height 432
click at [108, 225] on div at bounding box center [701, 232] width 1402 height 465
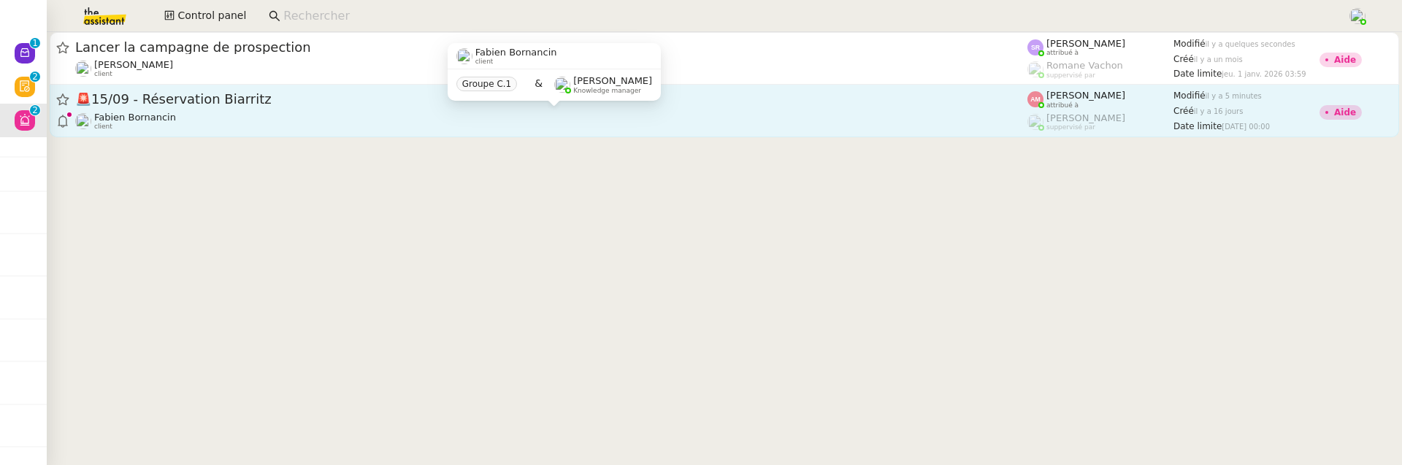
click at [348, 117] on div "[PERSON_NAME] client" at bounding box center [551, 121] width 952 height 19
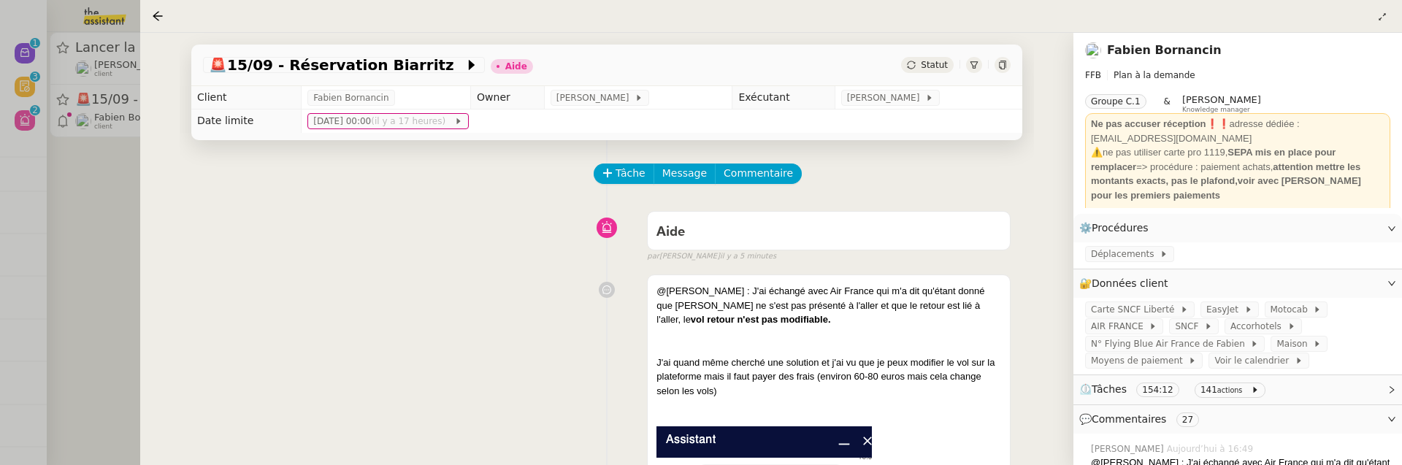
click at [77, 194] on div at bounding box center [701, 232] width 1402 height 465
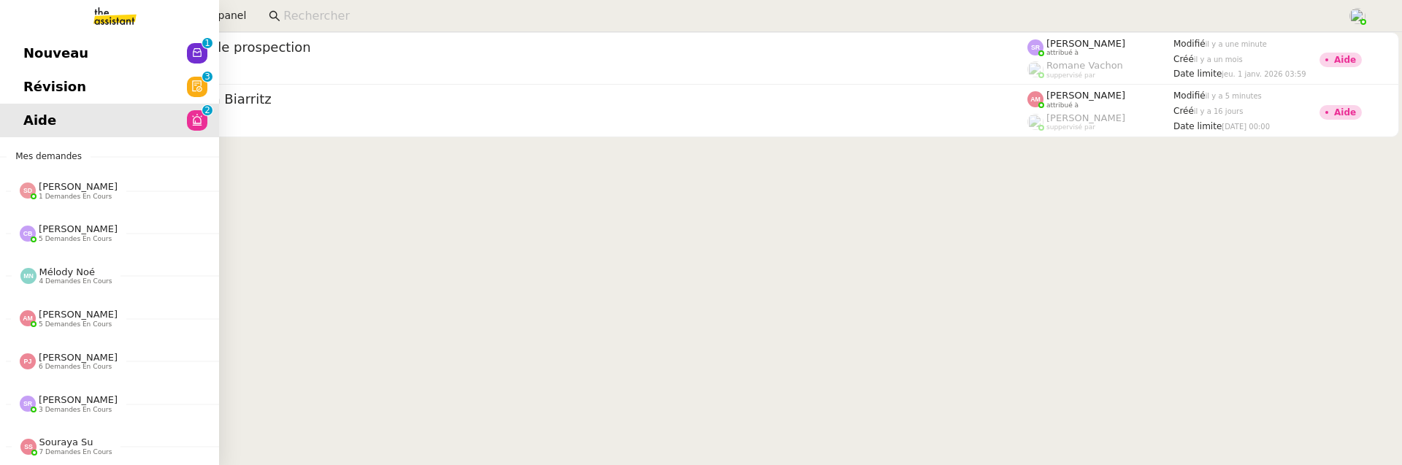
click at [39, 77] on span "Révision" at bounding box center [54, 87] width 63 height 22
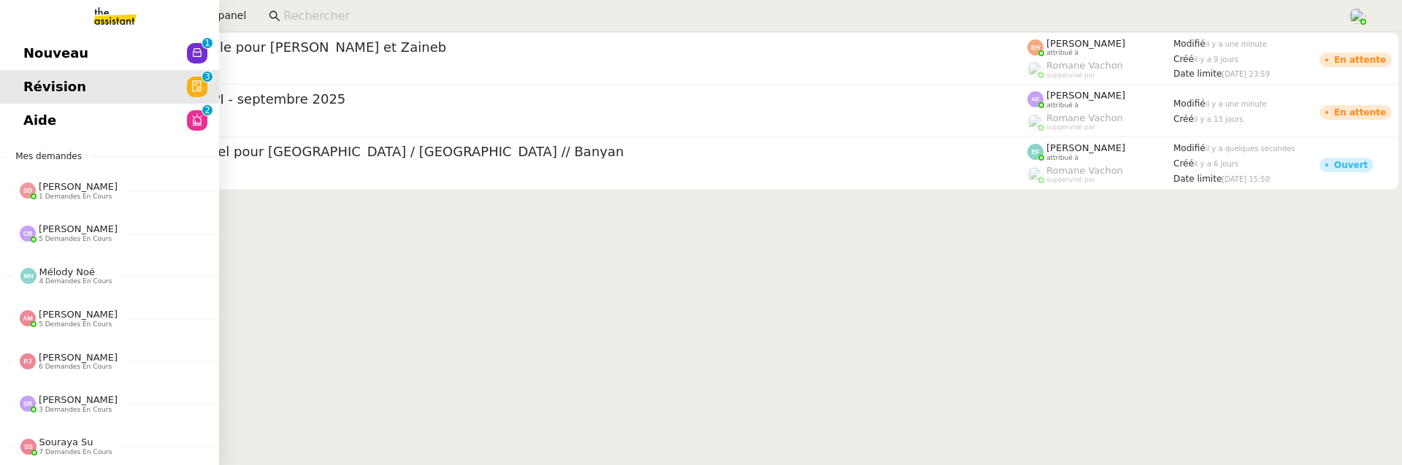
click at [14, 55] on link "Nouveau 0 1 2 3 4 5 6 7 8 9" at bounding box center [109, 54] width 219 height 34
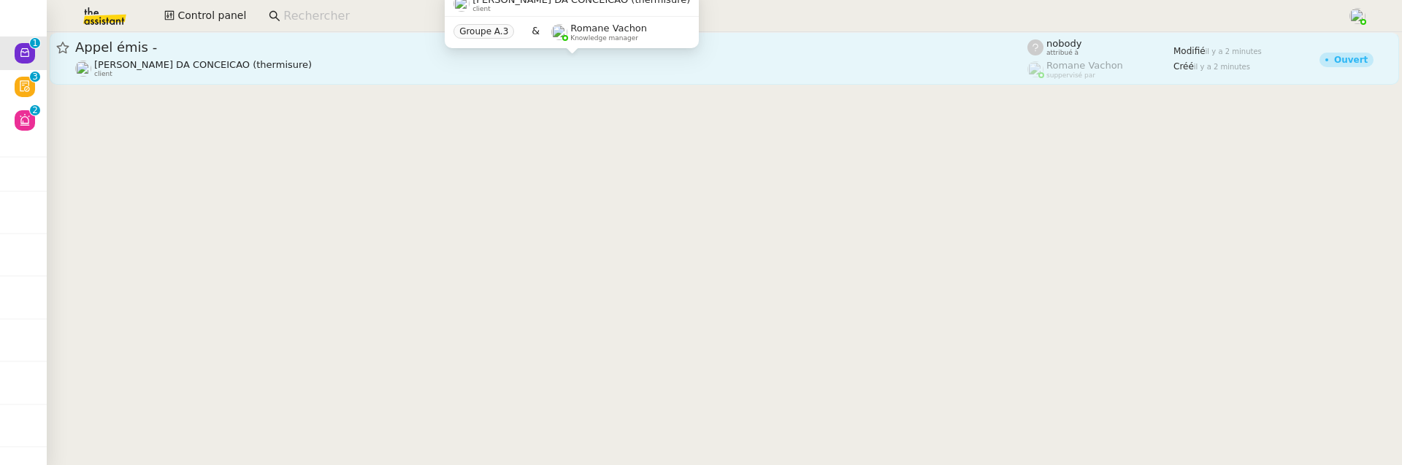
click at [352, 63] on div "Charles DA CONCEICAO (thermisure) client" at bounding box center [551, 68] width 952 height 19
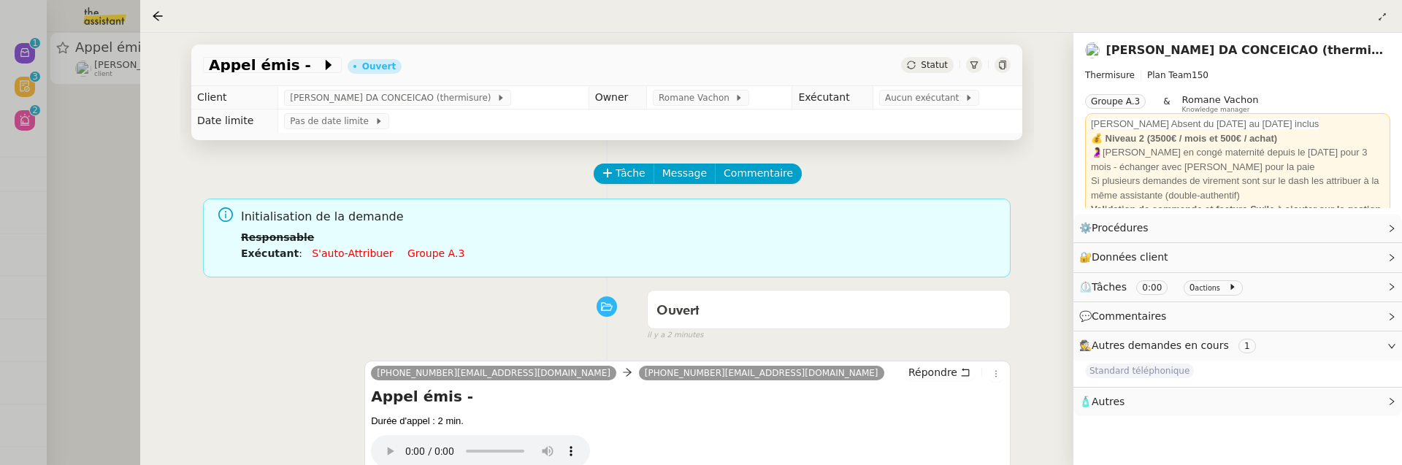
click at [26, 118] on div at bounding box center [701, 232] width 1402 height 465
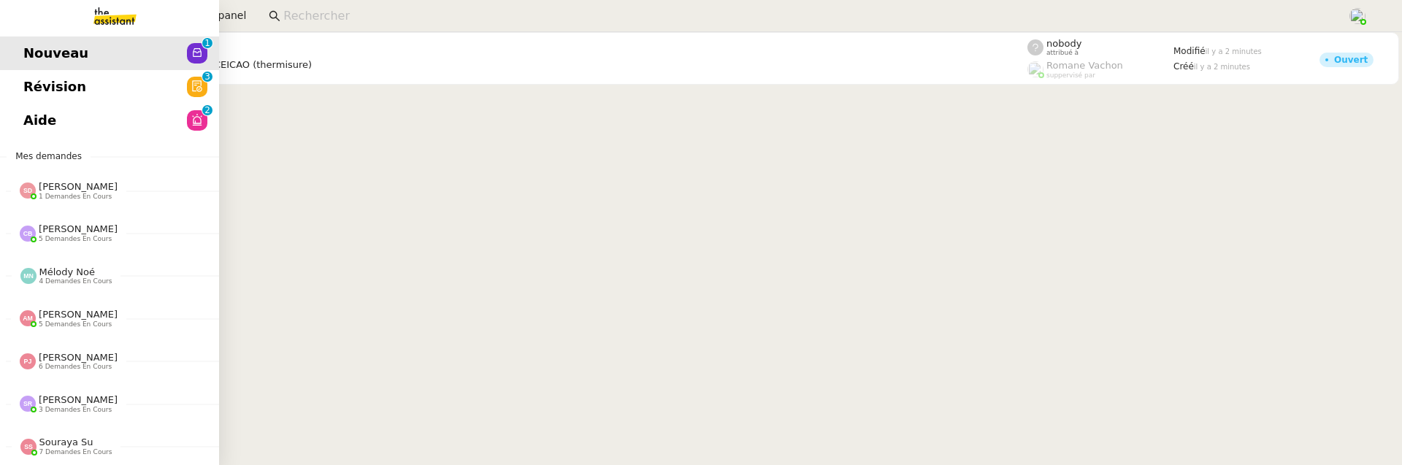
click at [26, 118] on span "Aide" at bounding box center [39, 121] width 33 height 22
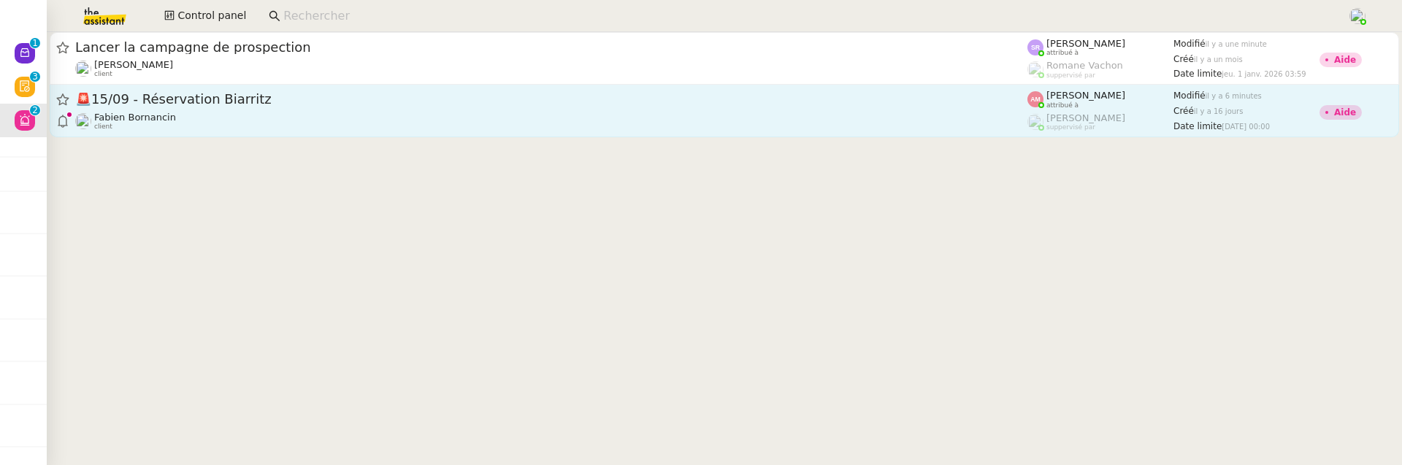
click at [648, 110] on div "🚨 15/09 - Réservation Biarritz [PERSON_NAME] client" at bounding box center [551, 111] width 952 height 40
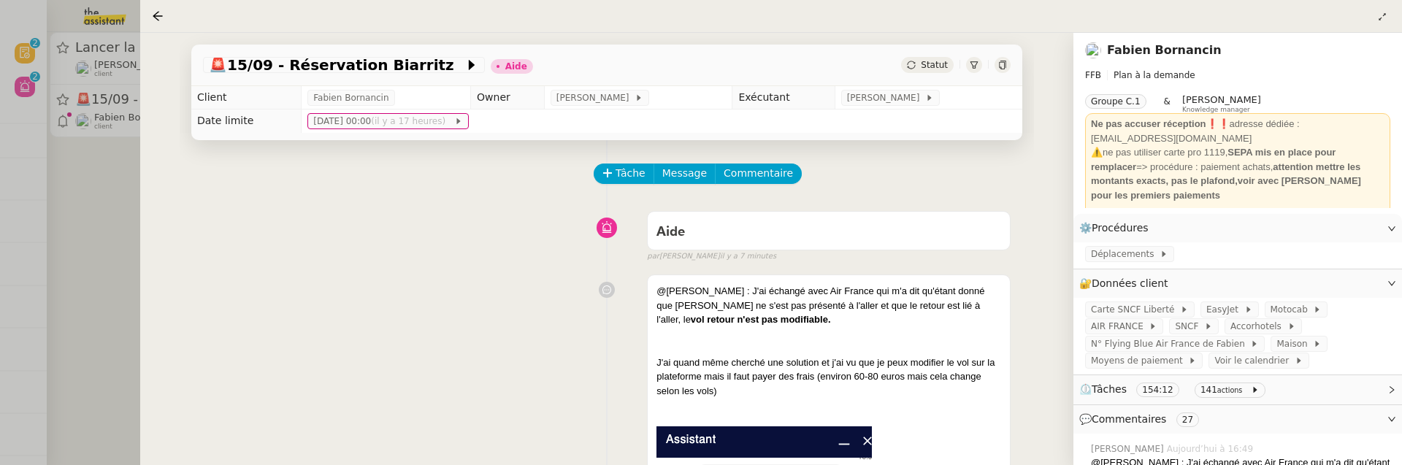
click at [86, 211] on div at bounding box center [701, 232] width 1402 height 465
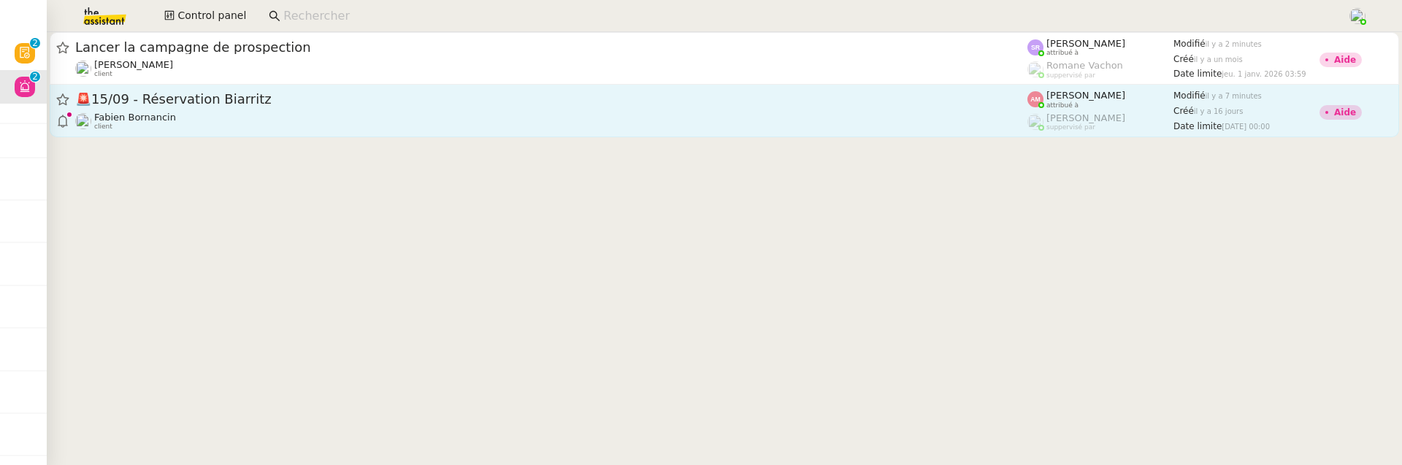
click at [199, 102] on span "🚨 15/09 - Réservation Biarritz" at bounding box center [551, 99] width 952 height 13
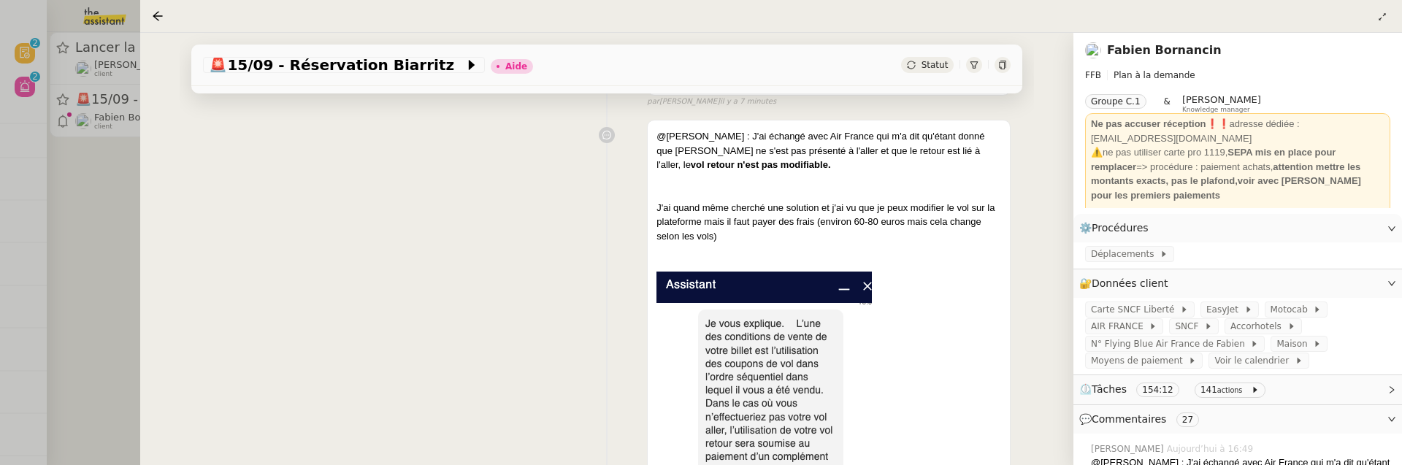
scroll to position [156, 0]
click at [106, 204] on div at bounding box center [701, 232] width 1402 height 465
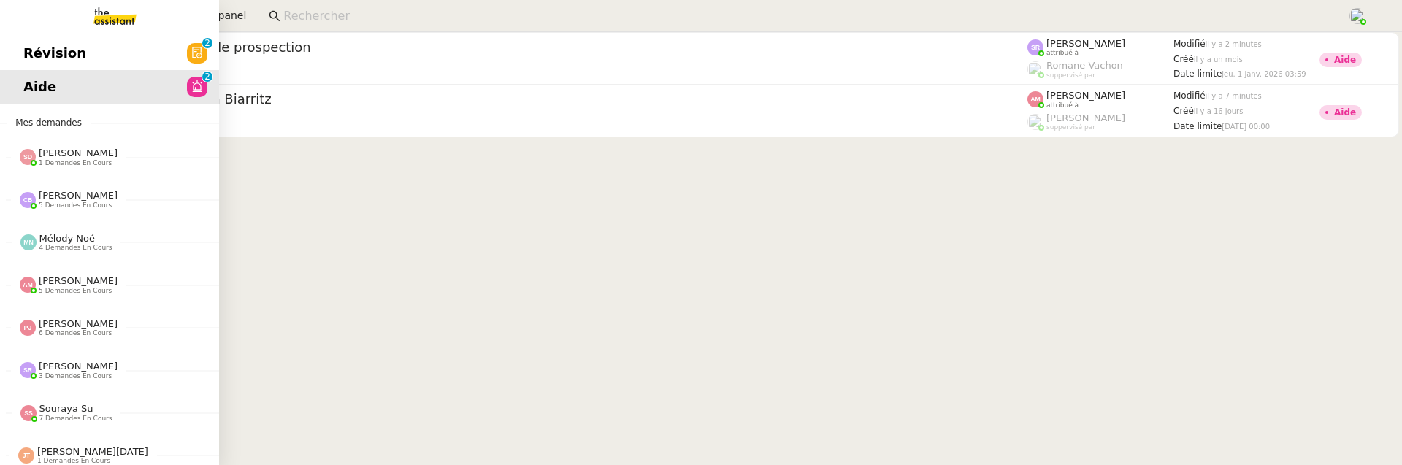
click at [27, 70] on link "Aide 0 1 2 3 4 5 6 7 8 9" at bounding box center [109, 87] width 219 height 34
click at [45, 58] on span "Révision" at bounding box center [54, 53] width 63 height 22
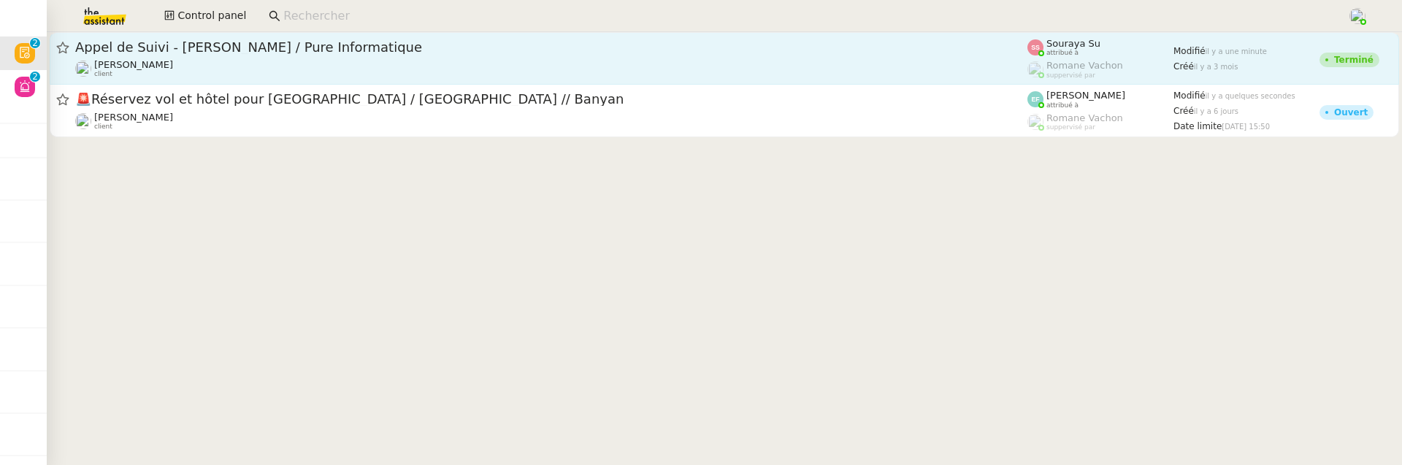
click at [279, 60] on div "Florian Parant client" at bounding box center [551, 68] width 952 height 19
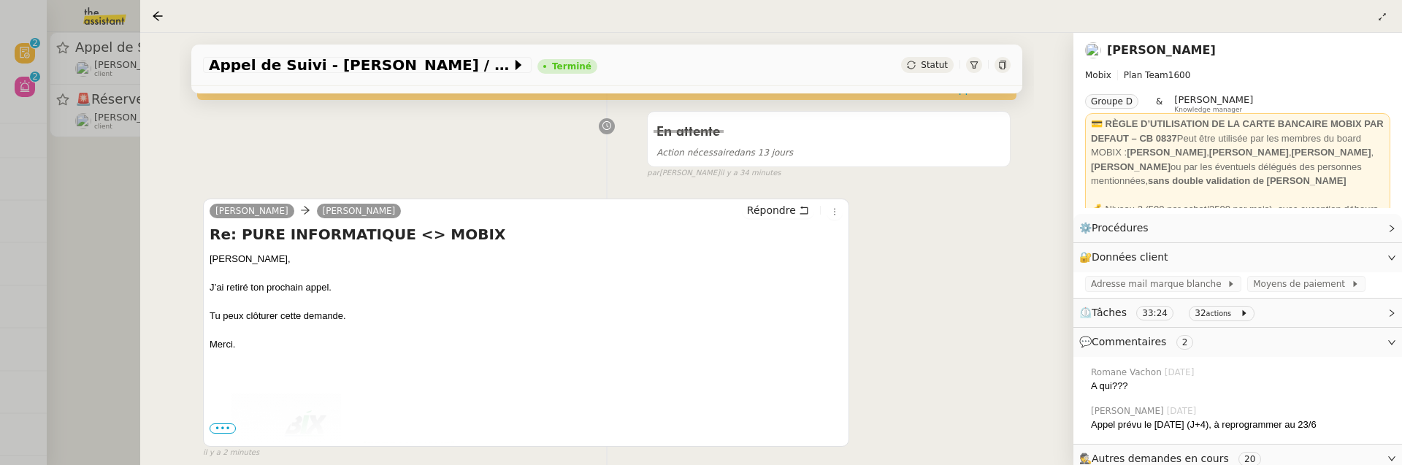
scroll to position [9, 0]
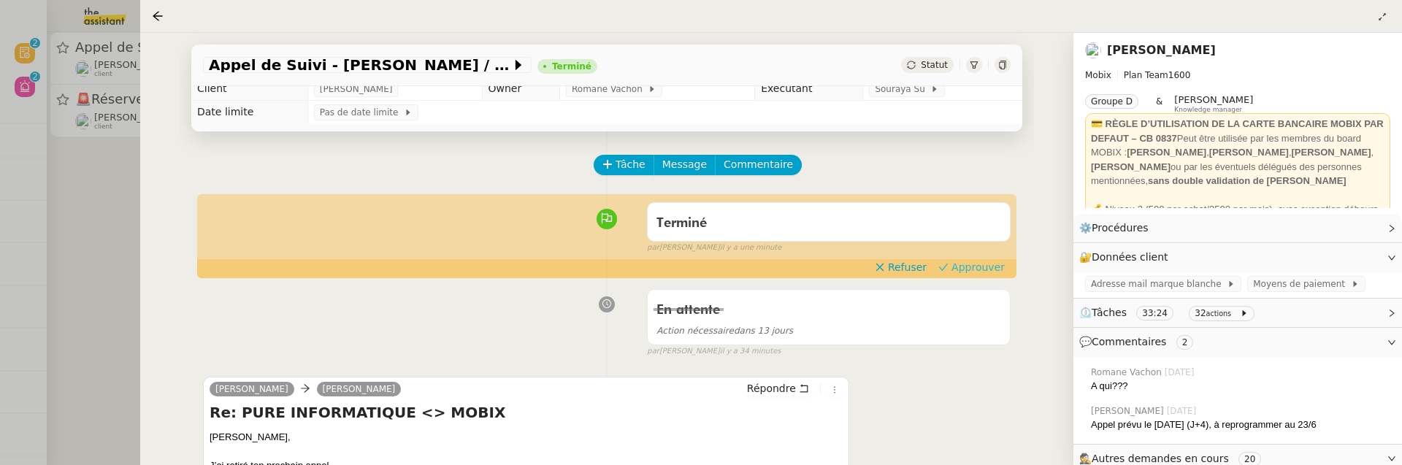
click at [991, 267] on span "Approuver" at bounding box center [977, 267] width 53 height 15
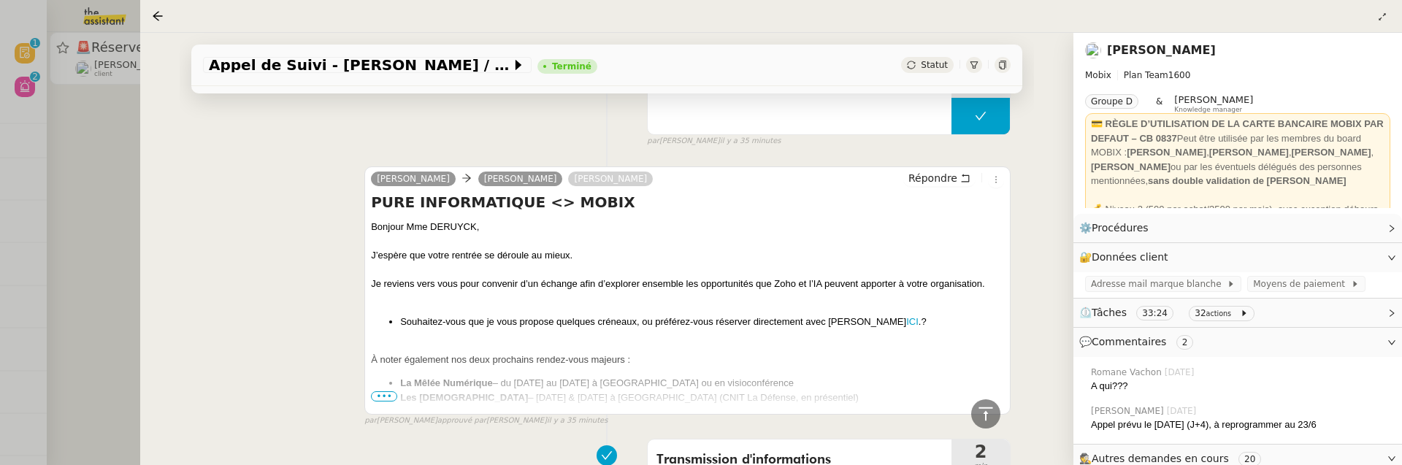
scroll to position [568, 0]
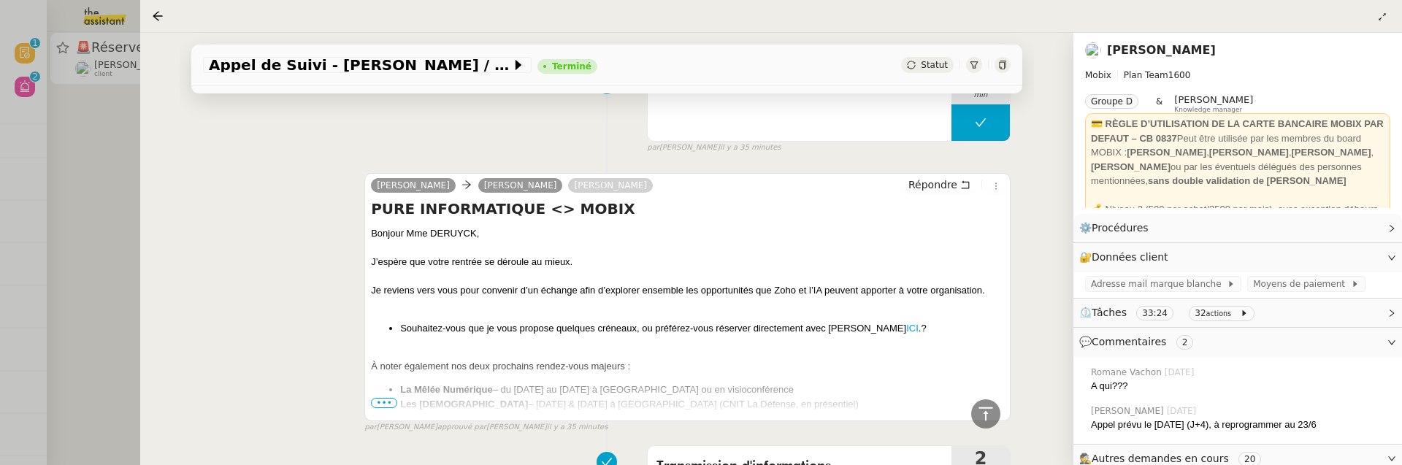
click at [127, 261] on div at bounding box center [701, 232] width 1402 height 465
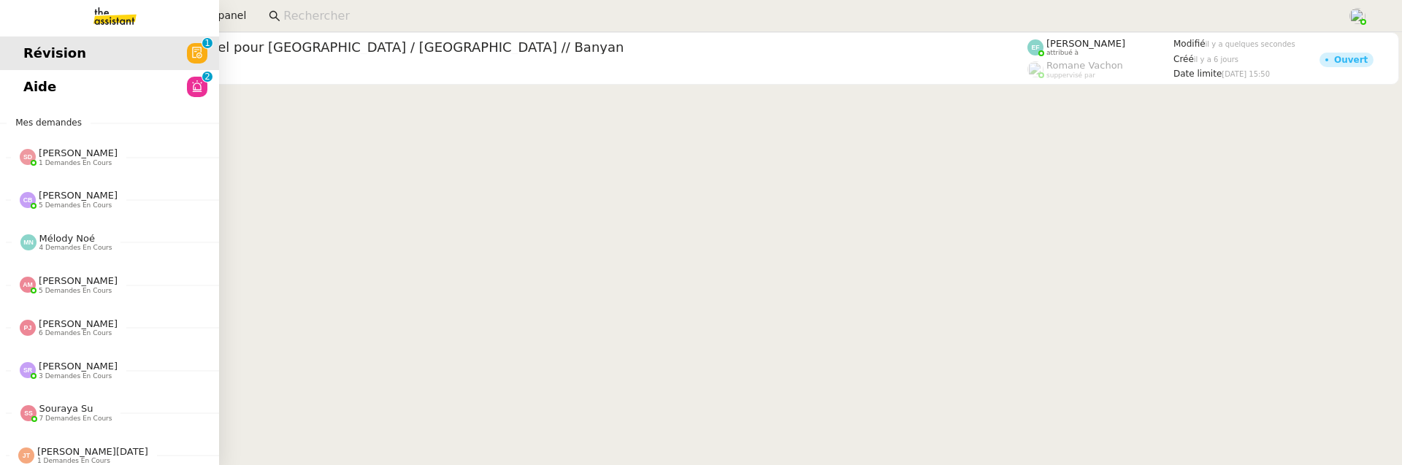
click at [33, 87] on link "Aide 0 1 2 3 4 5 6 7 8 9" at bounding box center [109, 87] width 219 height 34
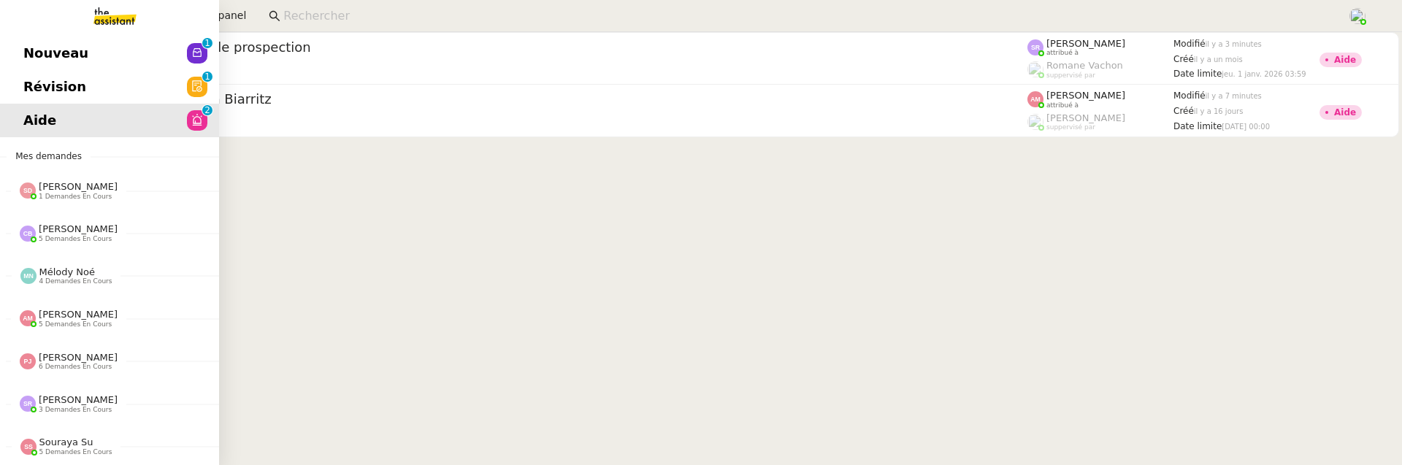
click at [28, 78] on span "Révision" at bounding box center [54, 87] width 63 height 22
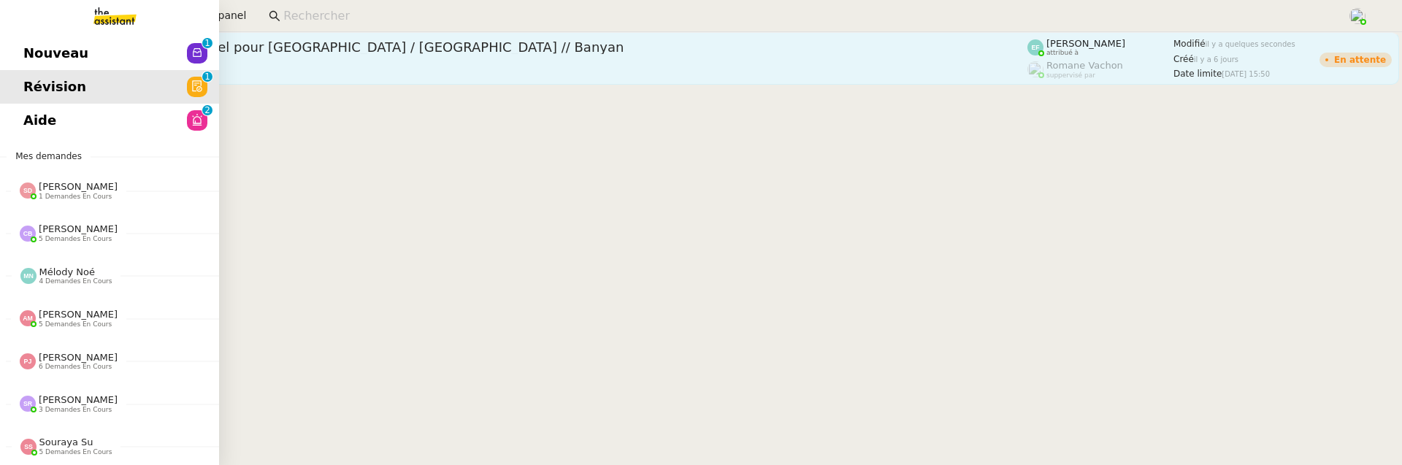
click at [289, 37] on link "🚨 Réservez vol et hôtel pour Dubaï / Emirates // Banyan Audrey Chuquet client E…" at bounding box center [724, 58] width 1349 height 53
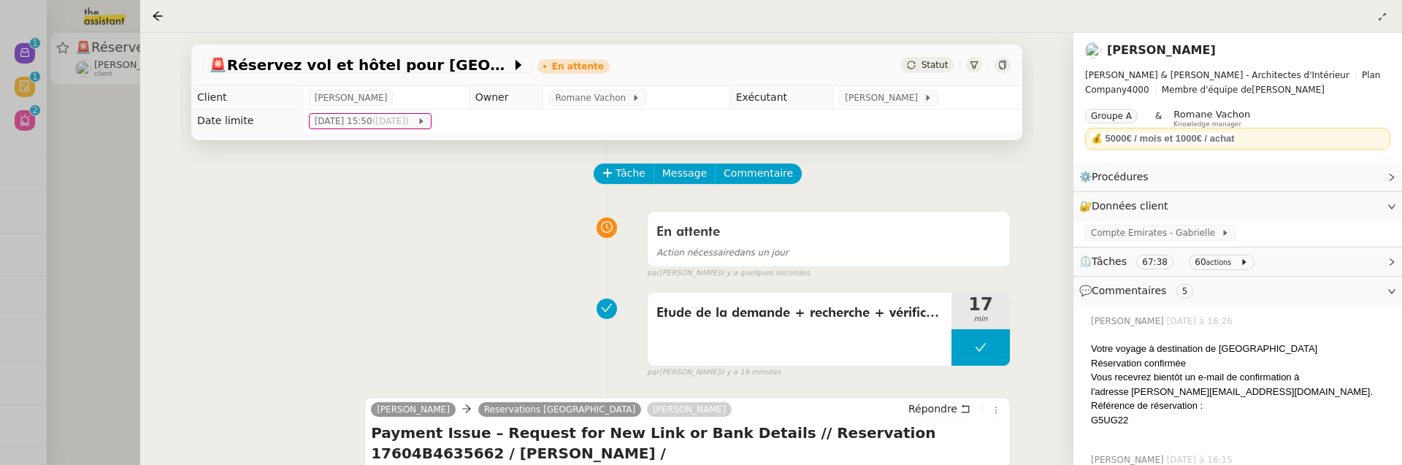
click at [96, 201] on div at bounding box center [701, 232] width 1402 height 465
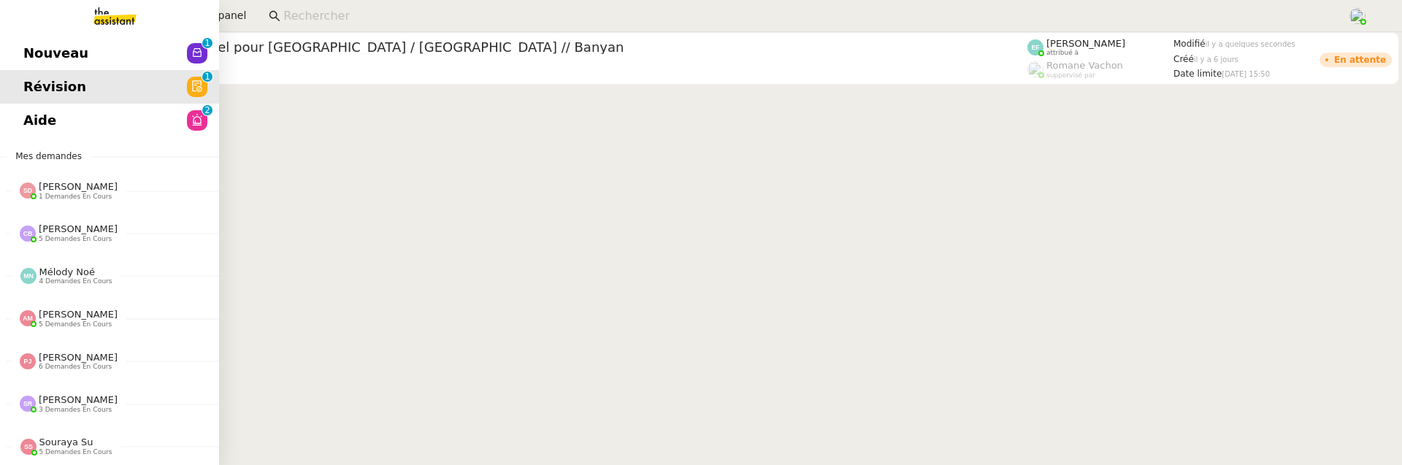
click at [34, 50] on span "Nouveau" at bounding box center [55, 53] width 65 height 22
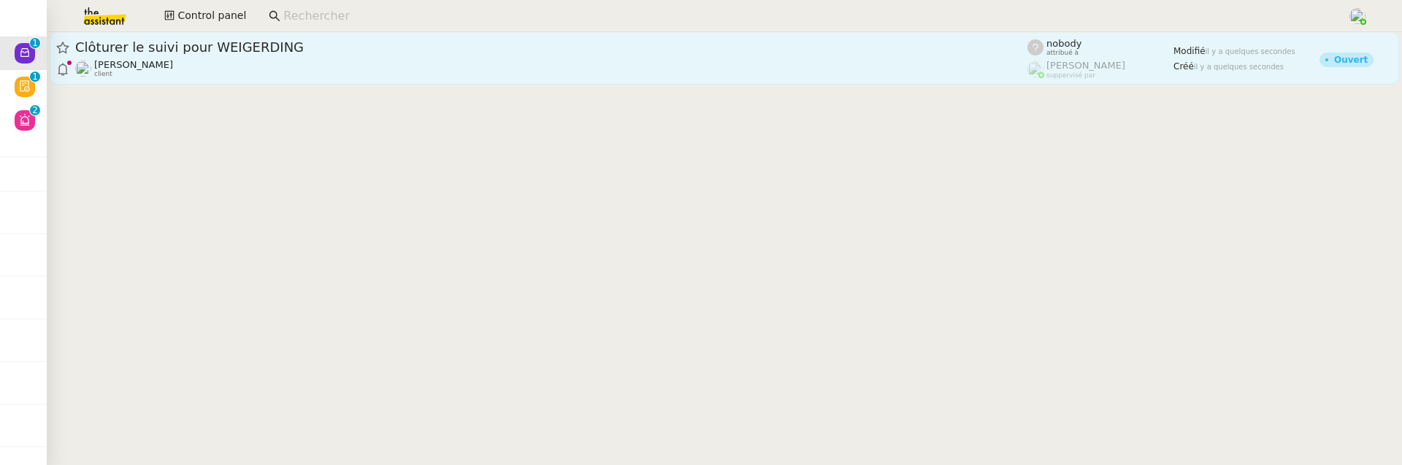
click at [269, 47] on span "Clôturer le suivi pour WEIGERDING" at bounding box center [551, 47] width 952 height 13
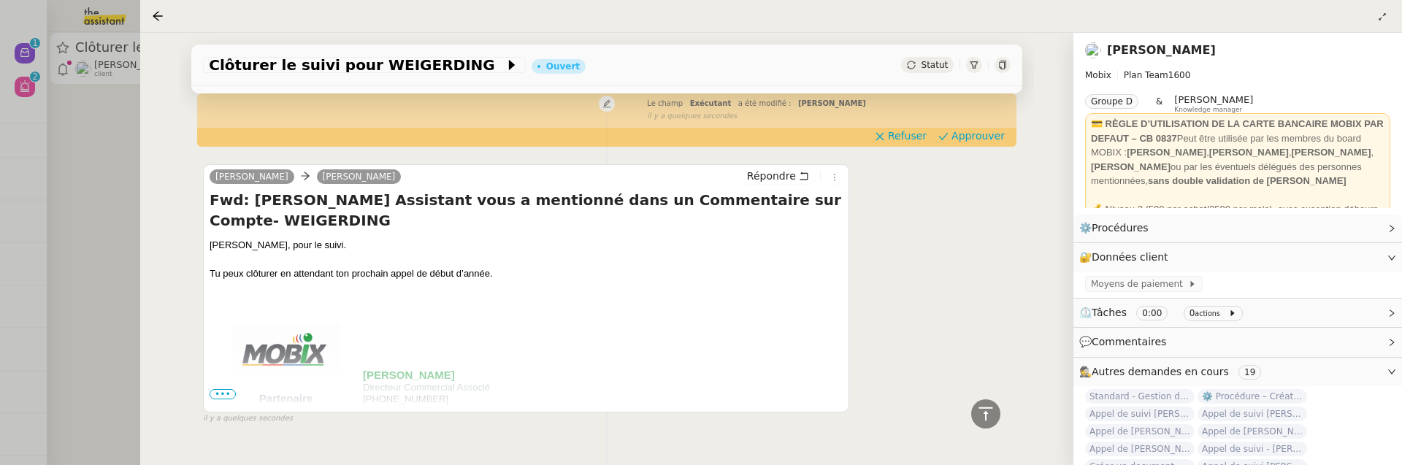
scroll to position [459, 0]
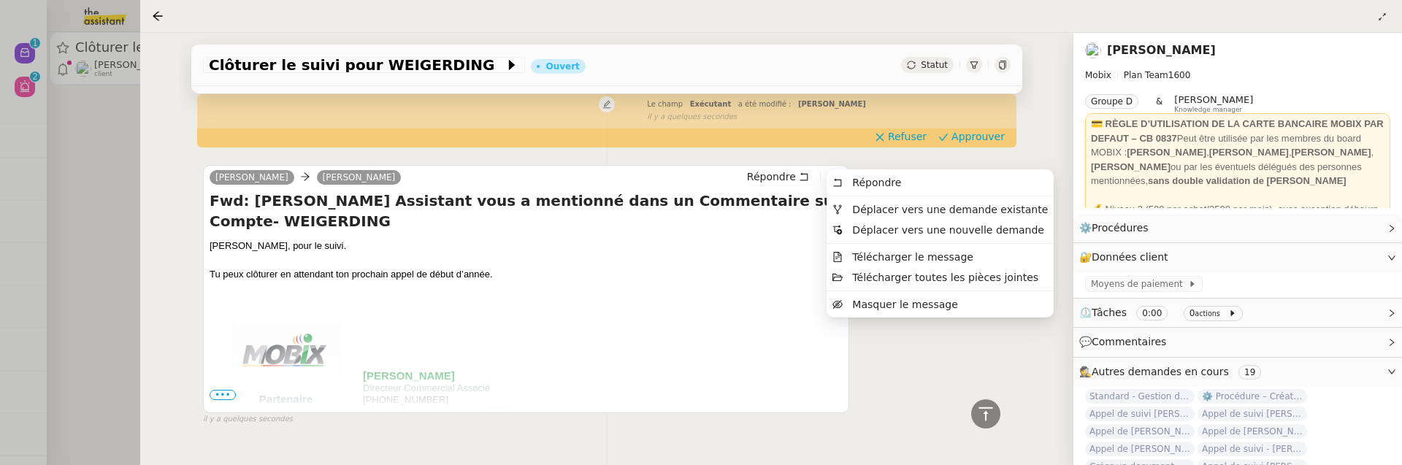
click at [835, 175] on icon at bounding box center [834, 178] width 1 height 7
click at [909, 205] on span "Déplacer vers une demande existante" at bounding box center [950, 210] width 196 height 12
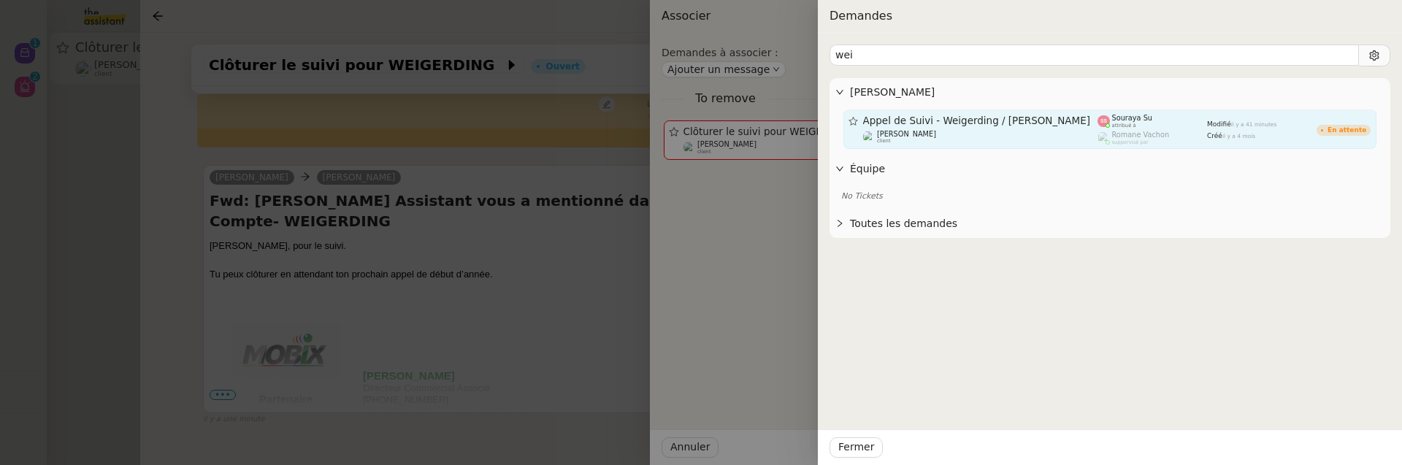
type input "wei"
click at [1046, 129] on div "Associer Demandes à associer : Ajouter un message To remove Clôturer le suivi p…" at bounding box center [701, 232] width 1402 height 465
click at [1181, 140] on div "Romane Vachon suppervisé par" at bounding box center [1153, 138] width 110 height 15
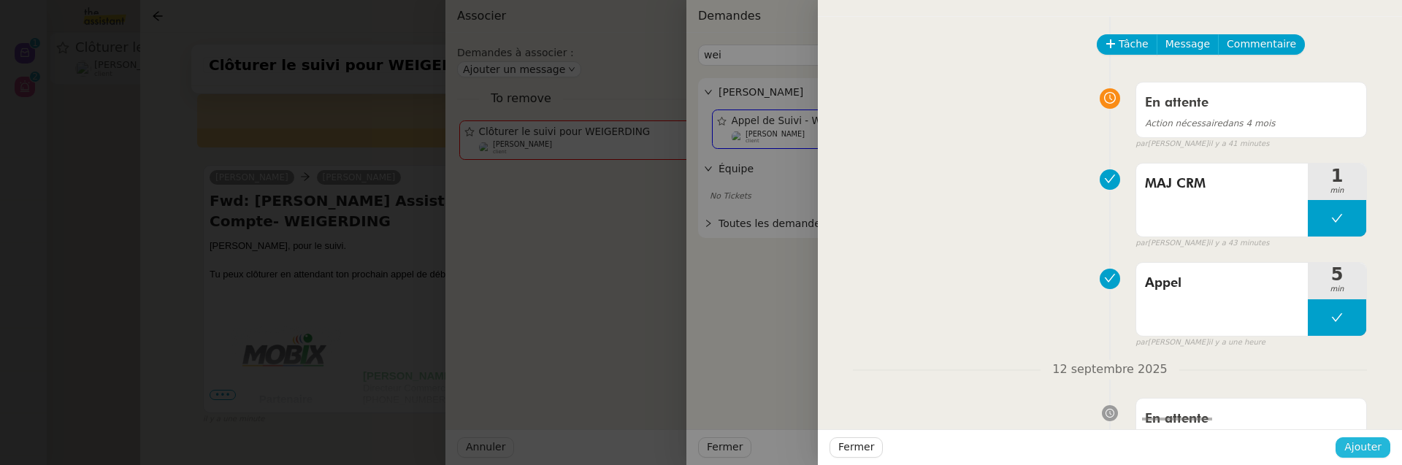
click at [1368, 451] on span "Ajouter" at bounding box center [1362, 447] width 37 height 17
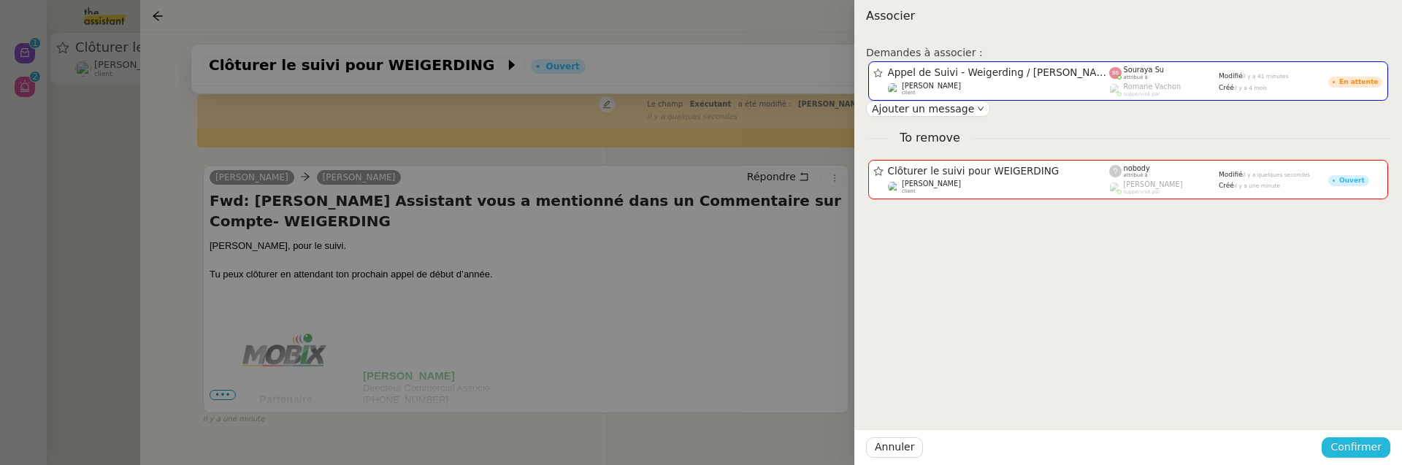
click at [1368, 451] on span "Confirmer" at bounding box center [1355, 447] width 51 height 17
click at [1367, 409] on span "Ajouter" at bounding box center [1357, 409] width 37 height 15
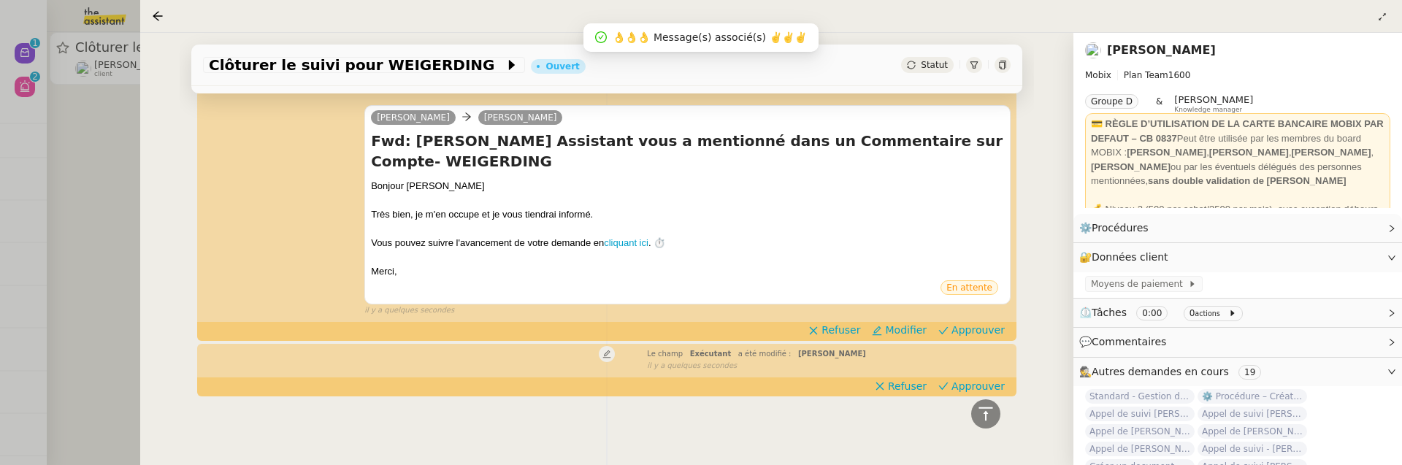
scroll to position [223, 0]
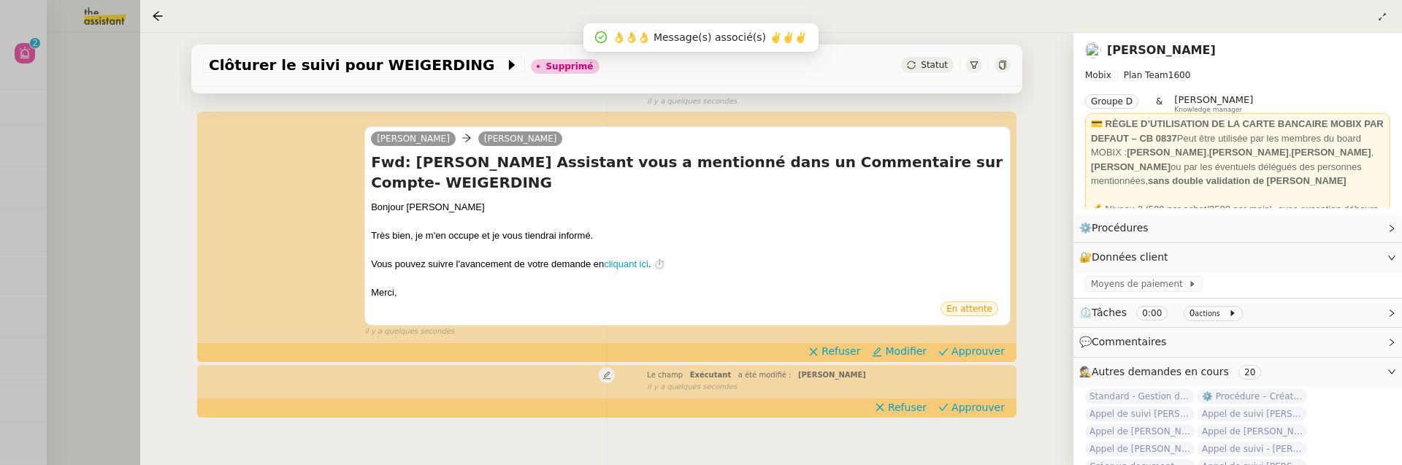
click at [39, 191] on div at bounding box center [701, 232] width 1402 height 465
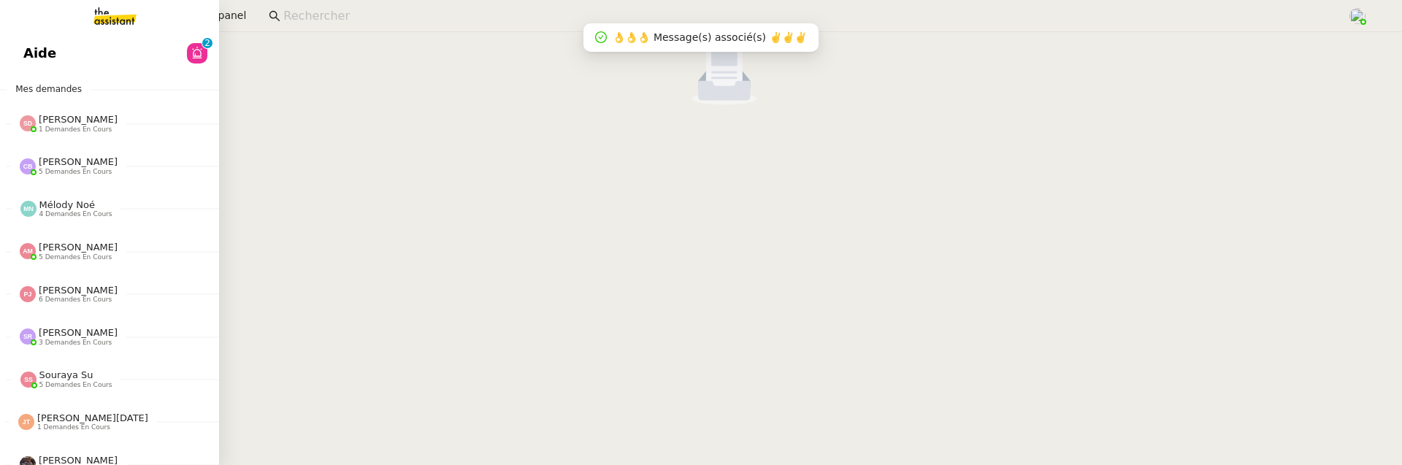
click at [36, 50] on link "Aide 0 1 2 3 4 5 6 7 8 9" at bounding box center [109, 54] width 219 height 34
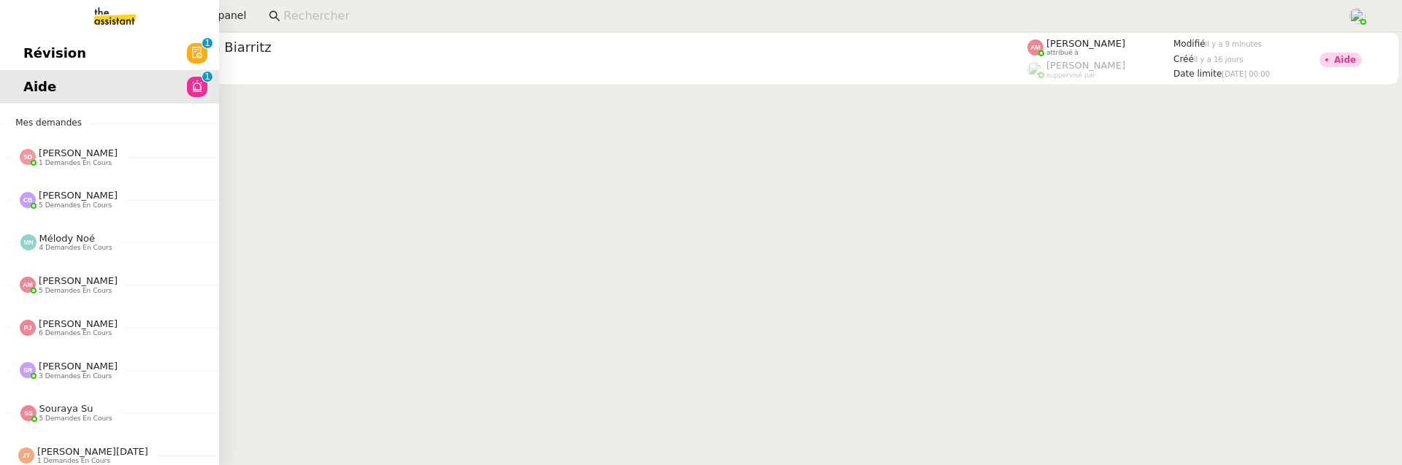
click at [28, 50] on span "Révision" at bounding box center [54, 53] width 63 height 22
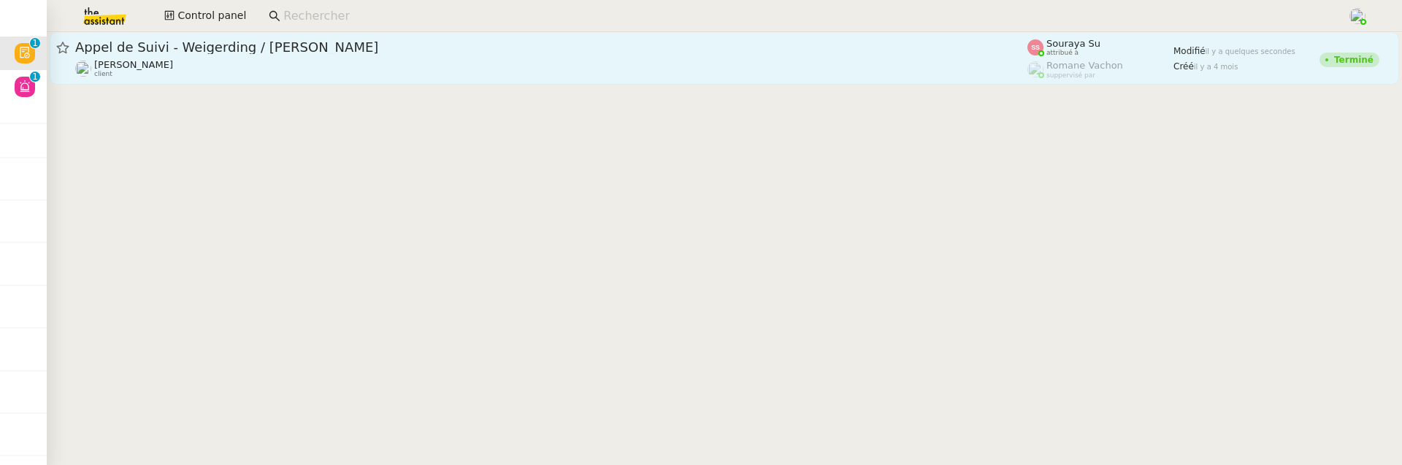
click at [350, 57] on div "Appel de Suivi - Weigerding / Geoffray Lesage Florian Parant client" at bounding box center [551, 58] width 952 height 39
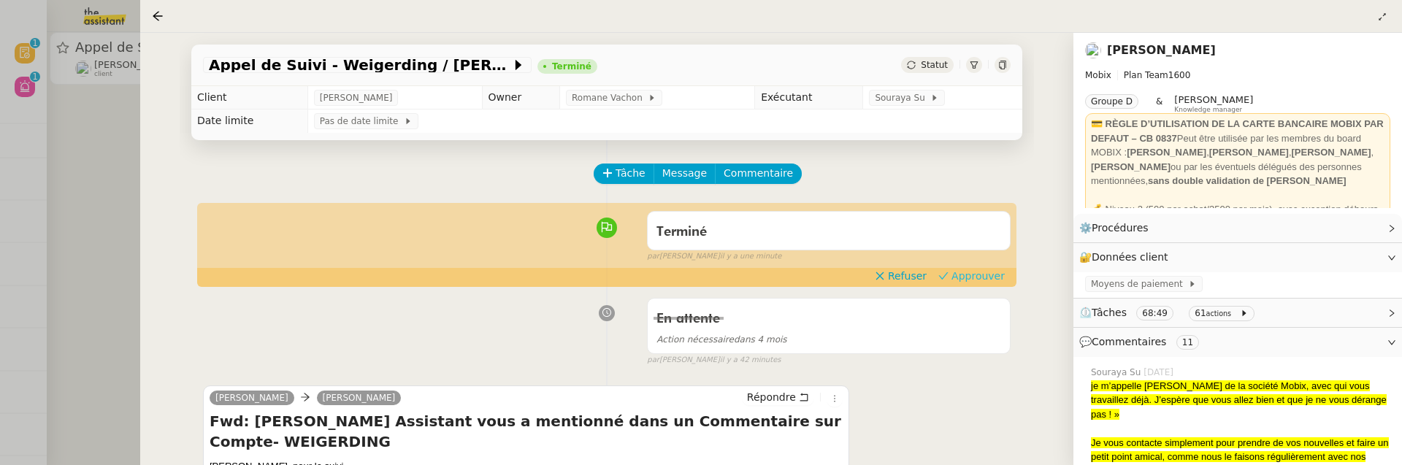
click at [1000, 269] on span "Approuver" at bounding box center [977, 276] width 53 height 15
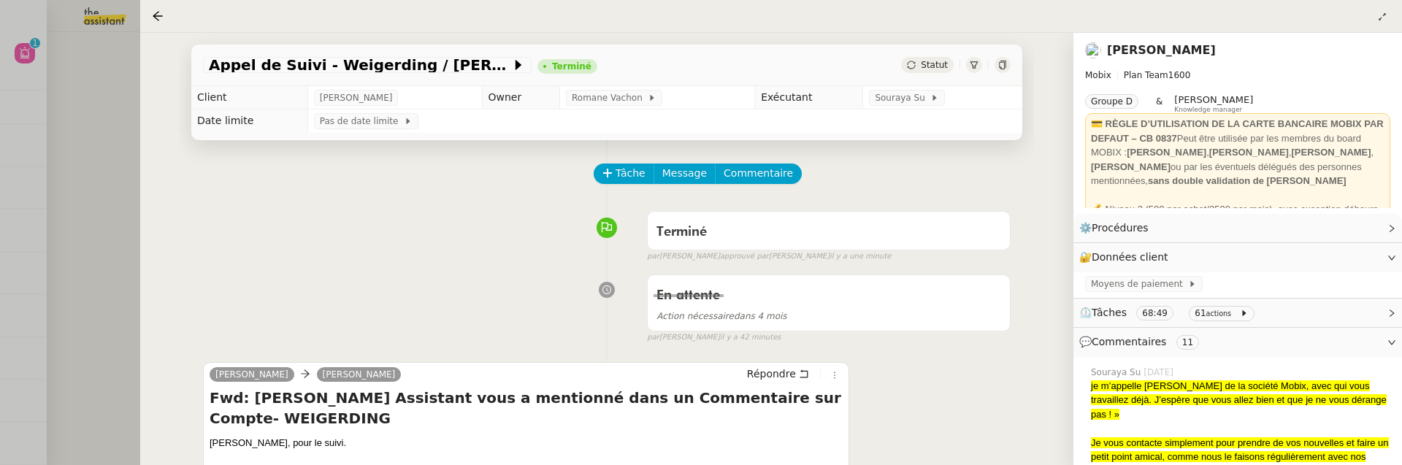
click at [113, 143] on div at bounding box center [701, 232] width 1402 height 465
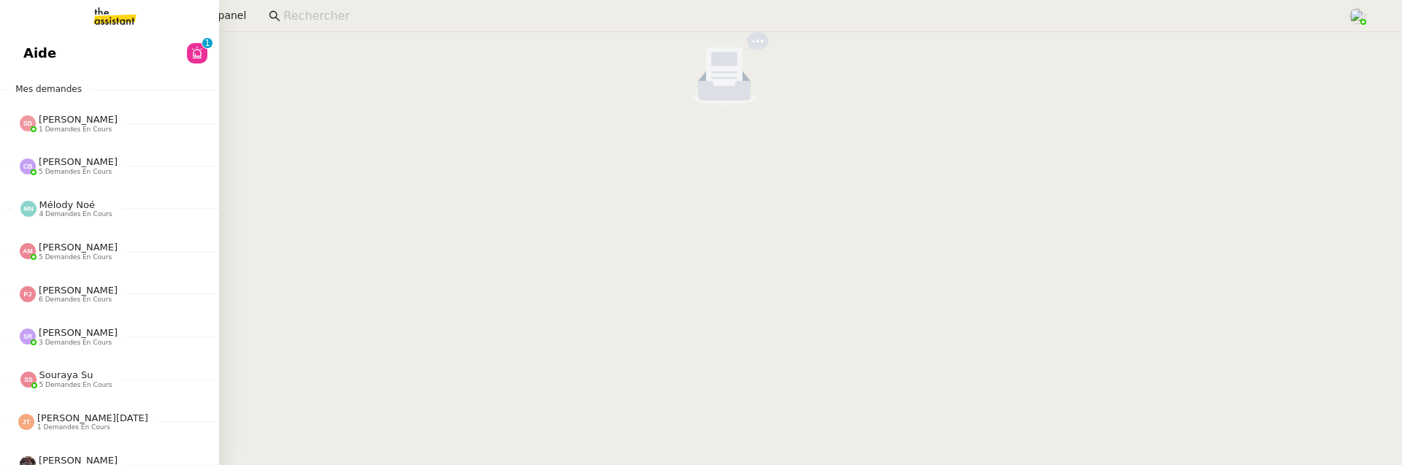
click at [22, 45] on link "Aide 0 1 2 3 4 5 6 7 8 9" at bounding box center [109, 54] width 219 height 34
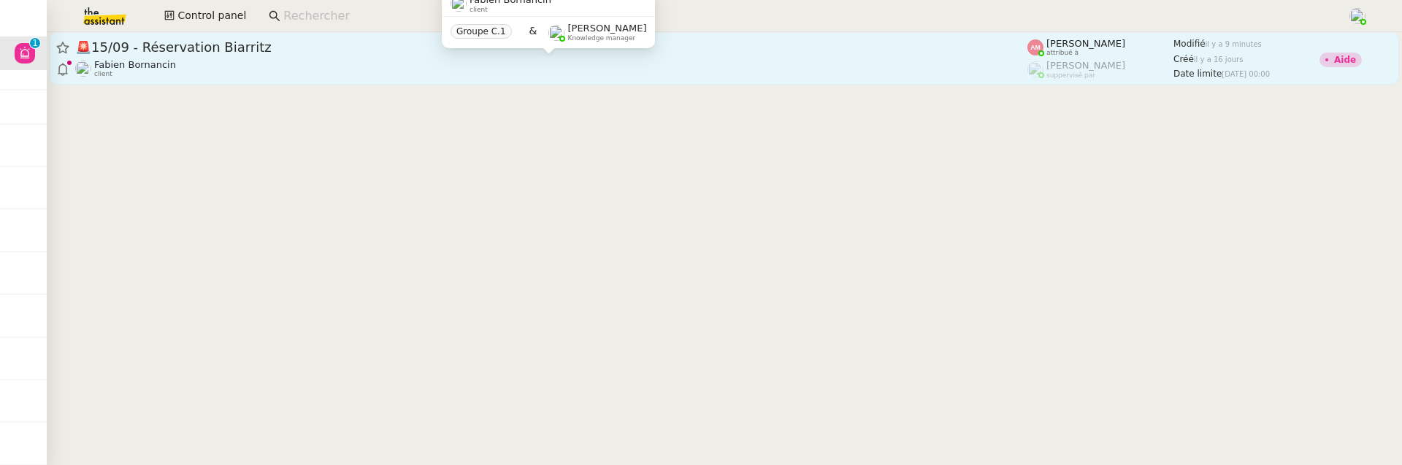
click at [548, 65] on div "[PERSON_NAME] client" at bounding box center [551, 68] width 952 height 19
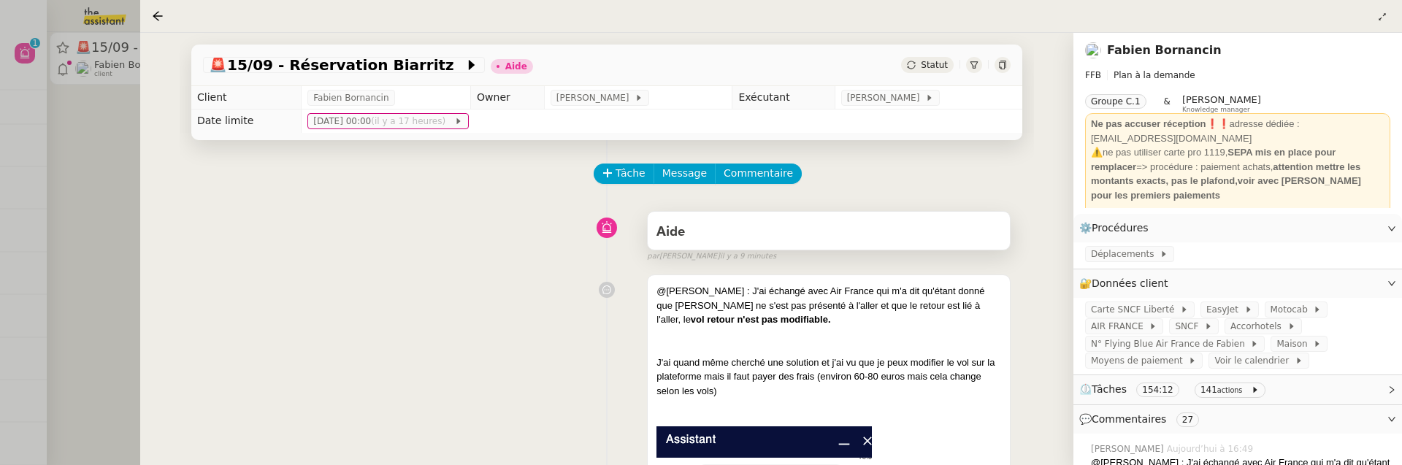
click at [705, 225] on div "Aide" at bounding box center [828, 232] width 345 height 23
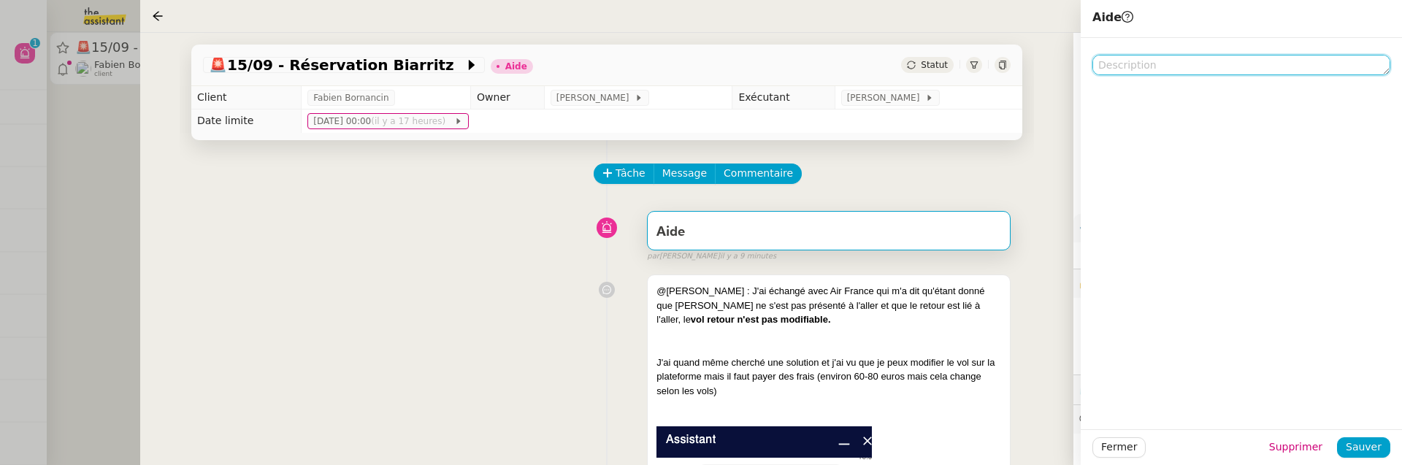
click at [1173, 68] on textarea at bounding box center [1241, 65] width 298 height 20
type textarea "t"
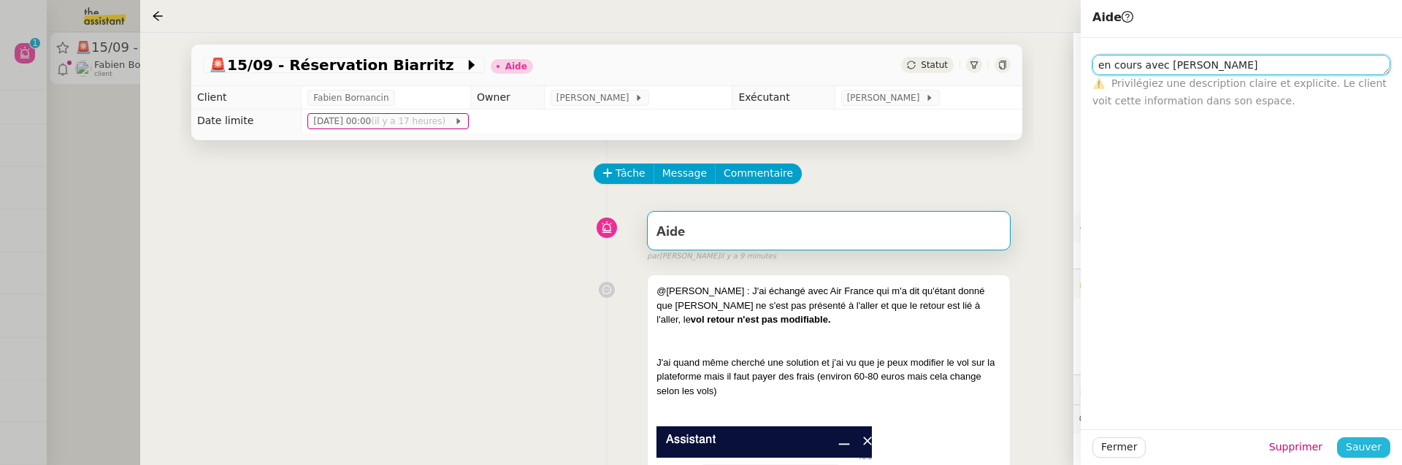
type textarea "en cours avec [PERSON_NAME]"
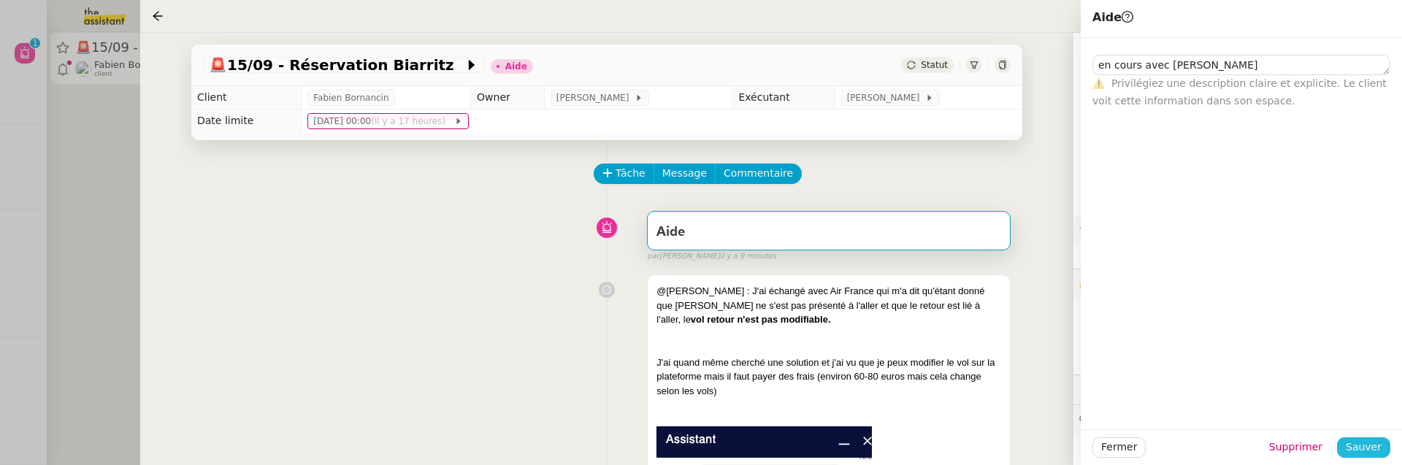
click at [1368, 446] on span "Sauver" at bounding box center [1364, 447] width 36 height 17
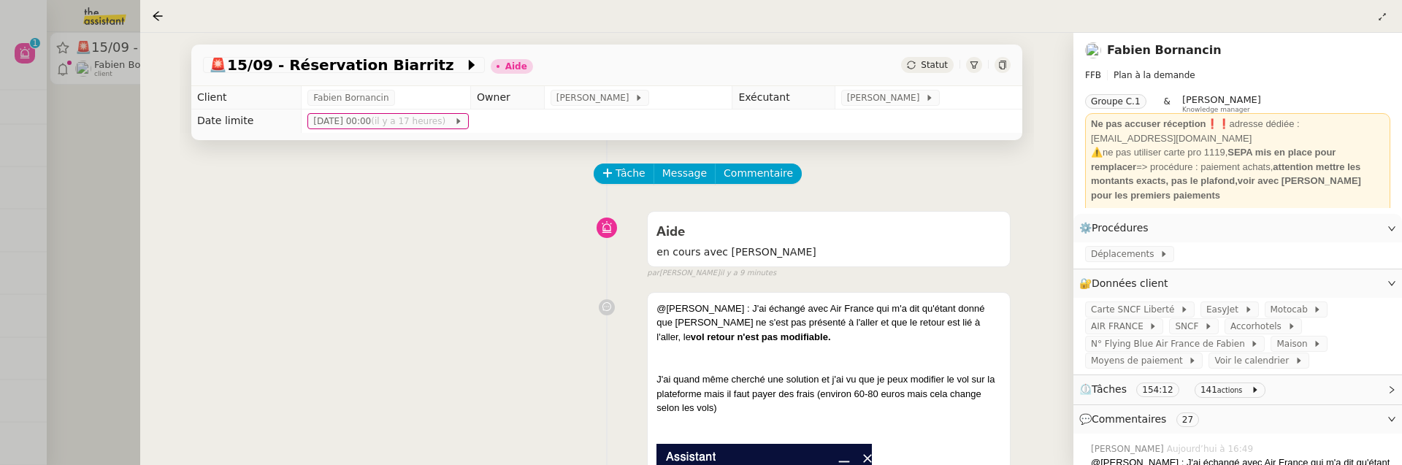
click at [128, 262] on div at bounding box center [701, 232] width 1402 height 465
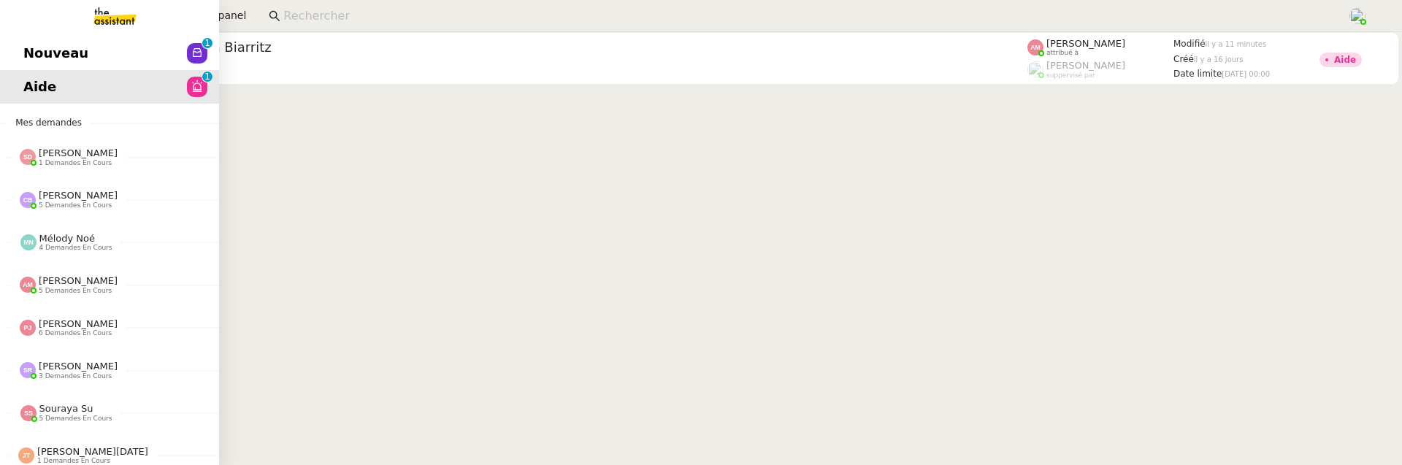
click at [31, 46] on span "Nouveau" at bounding box center [55, 53] width 65 height 22
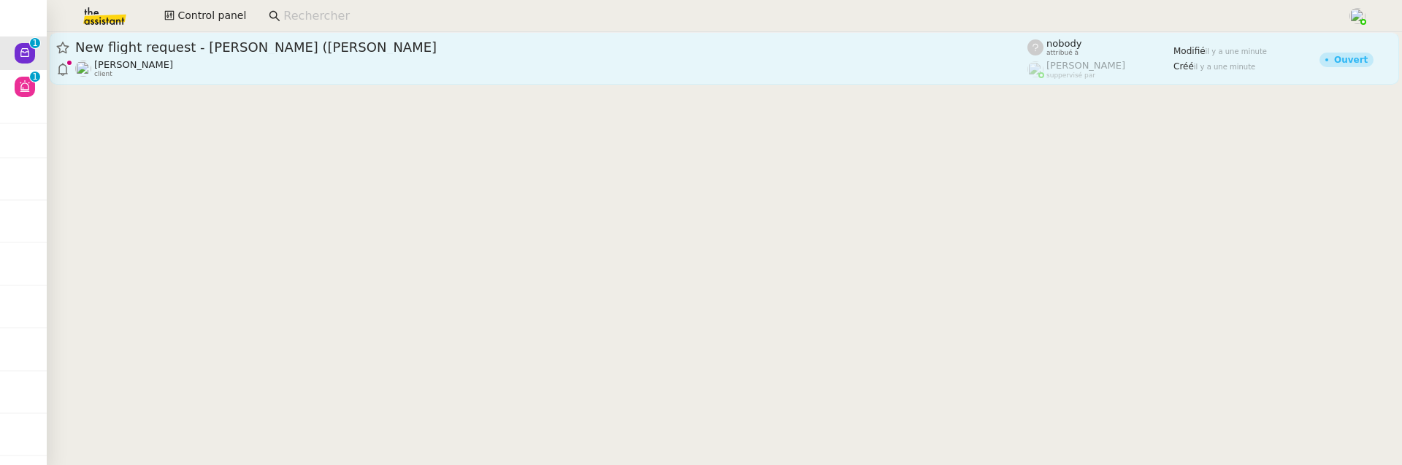
click at [264, 55] on div "New flight request - Marleen (Mimi) Verbinnen" at bounding box center [551, 48] width 952 height 18
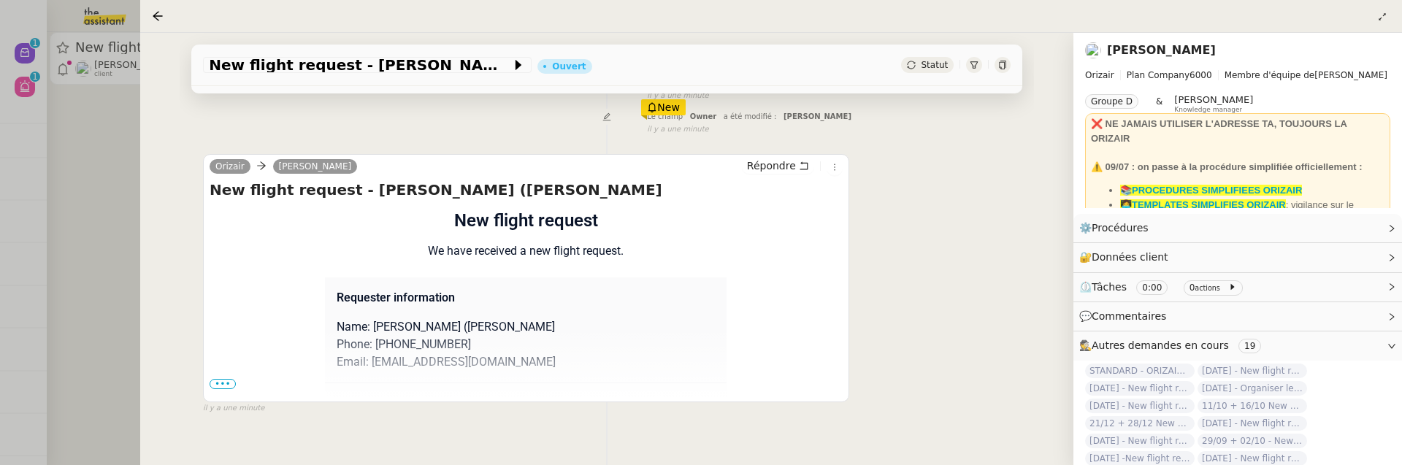
scroll to position [258, 0]
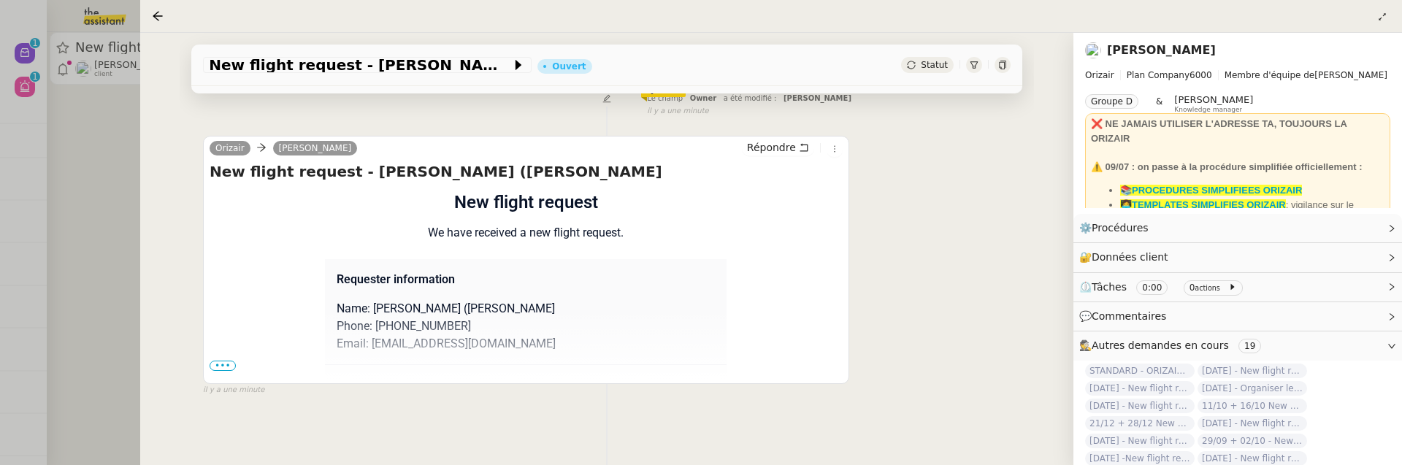
click at [215, 364] on span "•••" at bounding box center [223, 366] width 26 height 10
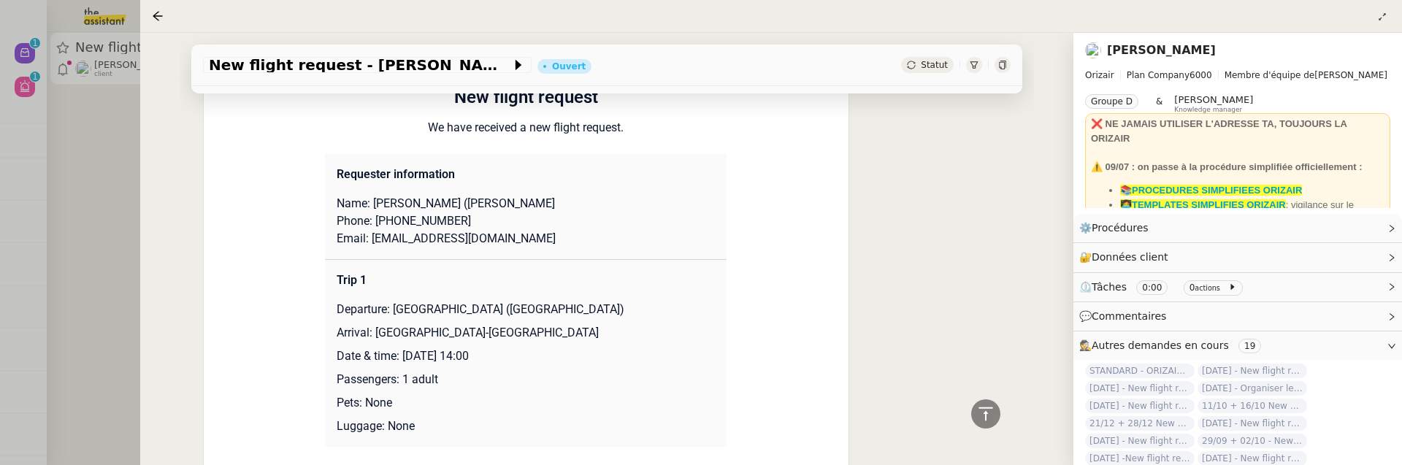
scroll to position [366, 0]
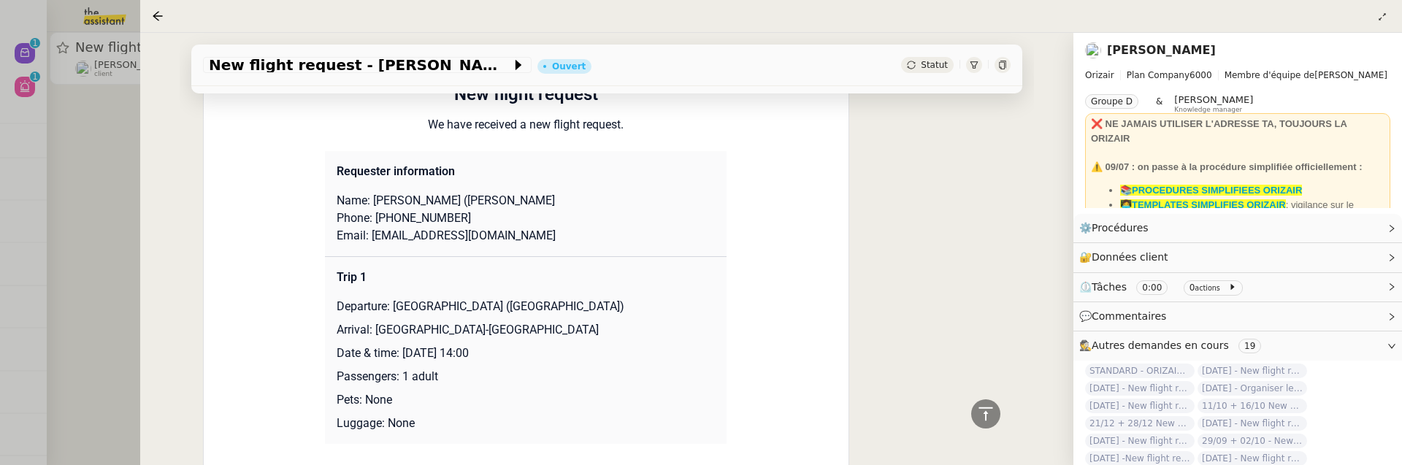
drag, startPoint x: 403, startPoint y: 351, endPoint x: 489, endPoint y: 352, distance: 85.4
click at [489, 353] on p "Date & time: 1st October 2025 14:00" at bounding box center [526, 354] width 378 height 18
copy p "1st October 2025"
click at [207, 67] on div "New flight request - Marleen (Mimi) Verbinnen" at bounding box center [367, 65] width 329 height 16
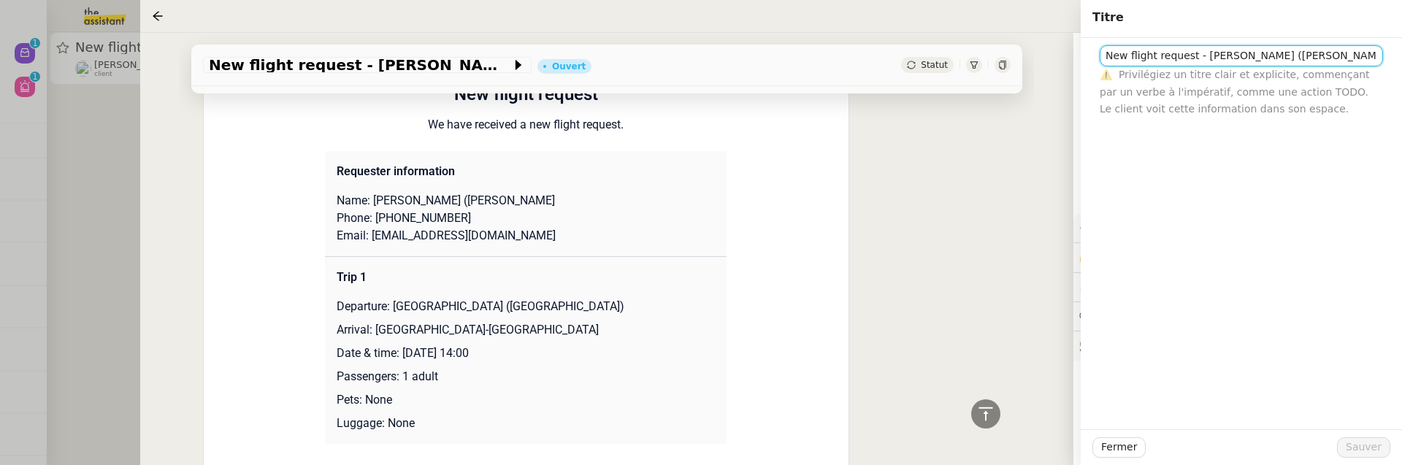
click at [1104, 55] on input "New flight request - Marleen (Mimi) Verbinnen" at bounding box center [1241, 55] width 283 height 21
paste input "1st October 2025"
type input "[DATE] - New flight request - [PERSON_NAME] ([PERSON_NAME]"
click at [1372, 442] on span "Sauver" at bounding box center [1364, 447] width 36 height 17
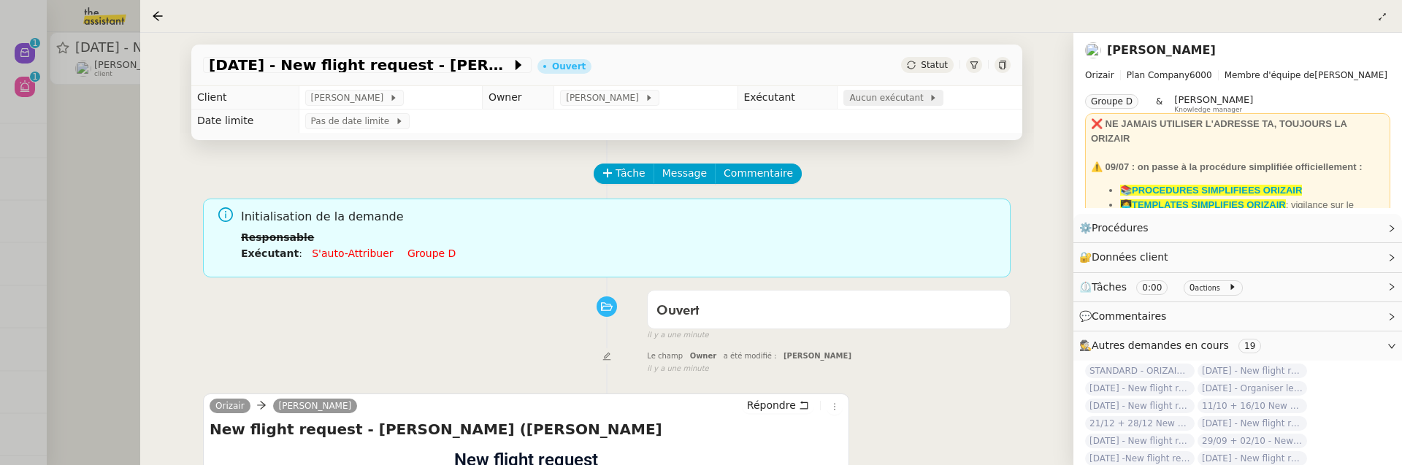
click at [902, 99] on span "Aucun exécutant" at bounding box center [889, 98] width 80 height 15
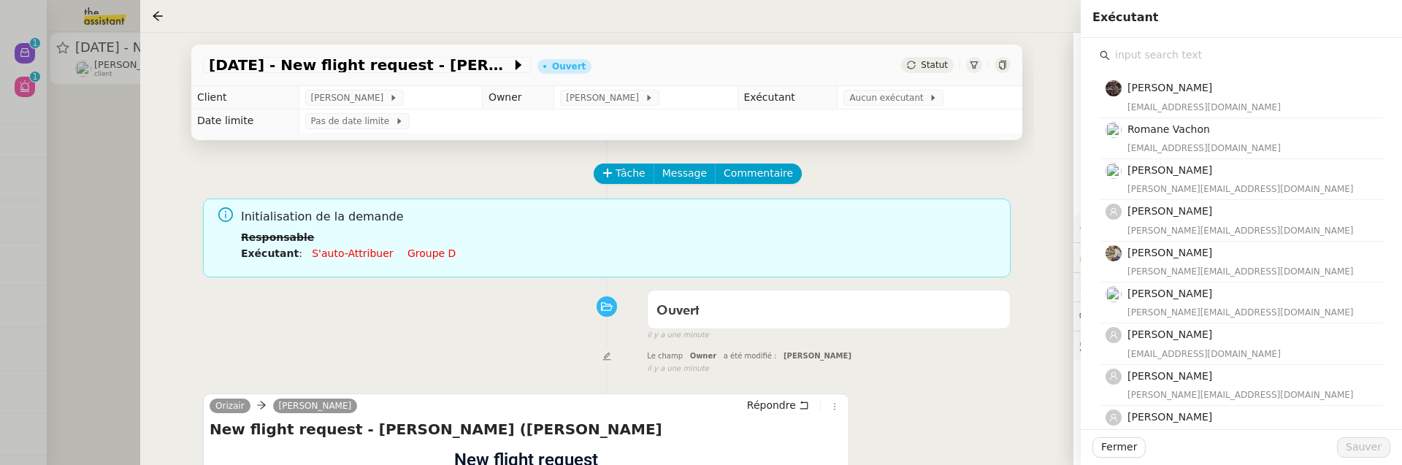
click at [1115, 48] on input "text" at bounding box center [1246, 55] width 273 height 20
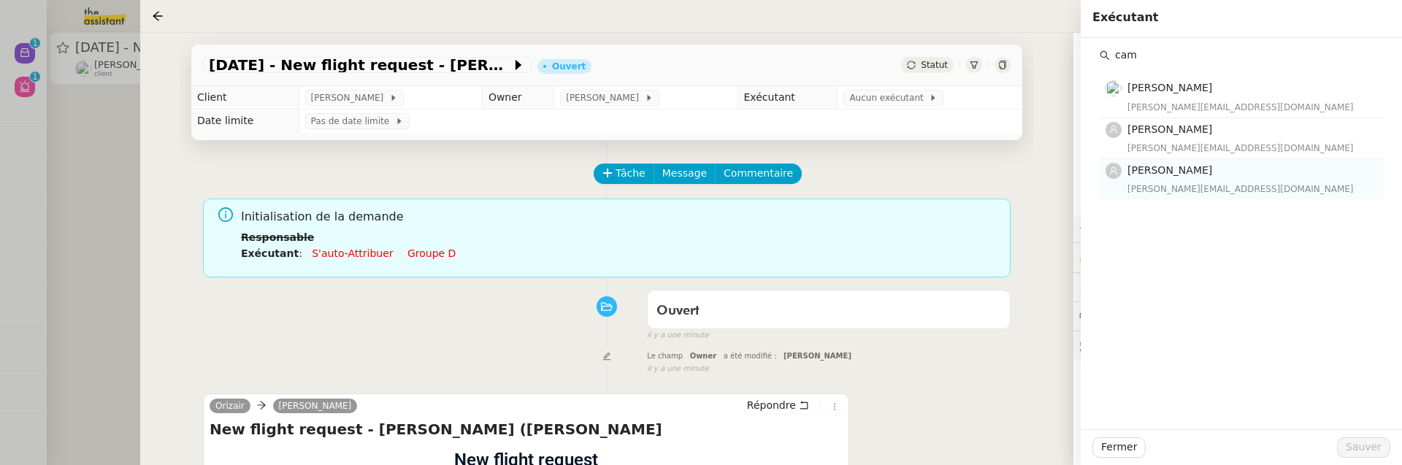
type input "cam"
click at [1179, 178] on h4 "[PERSON_NAME]" at bounding box center [1250, 170] width 247 height 17
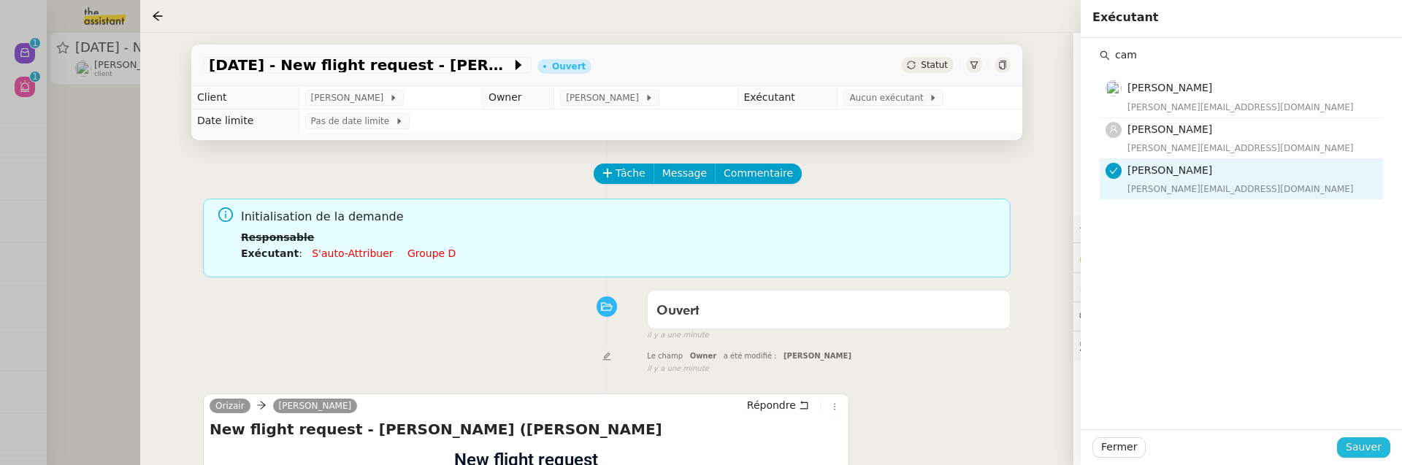
click at [1354, 445] on span "Sauver" at bounding box center [1364, 447] width 36 height 17
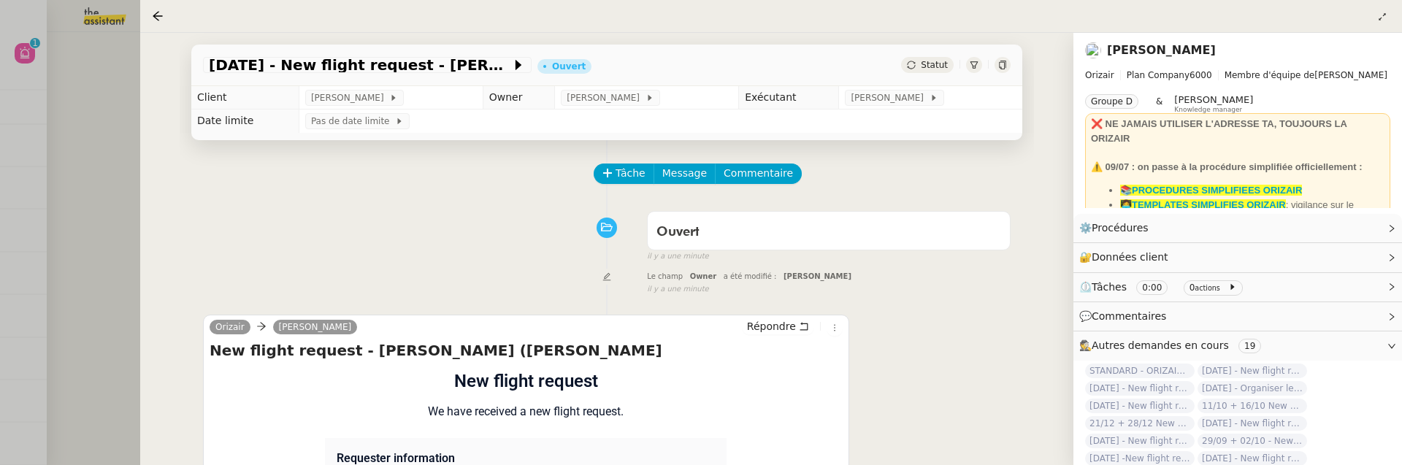
click at [121, 188] on div at bounding box center [701, 232] width 1402 height 465
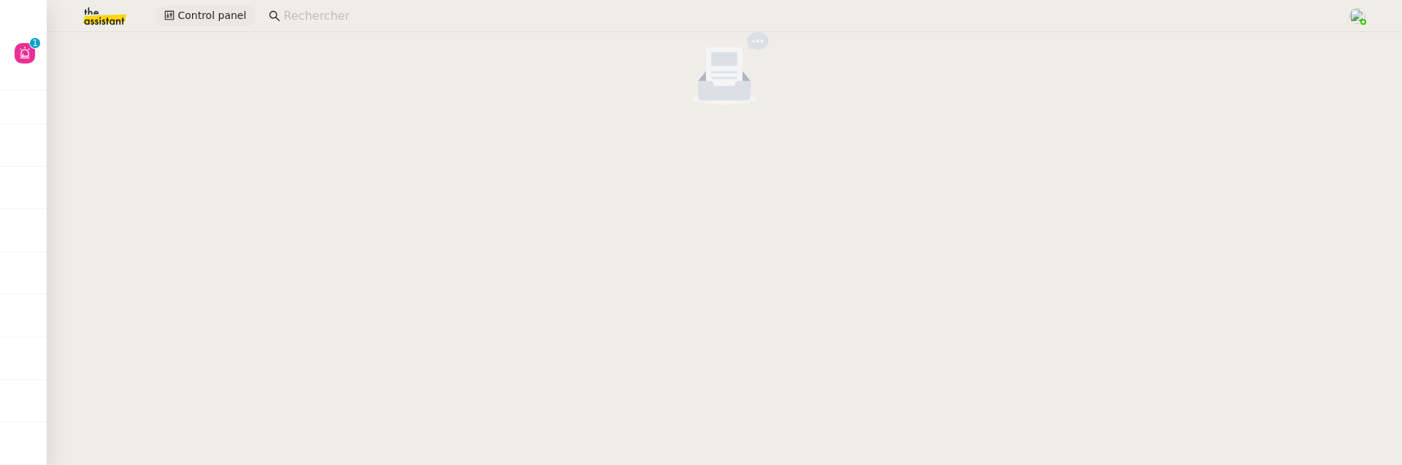
click at [211, 16] on span "Control panel" at bounding box center [211, 15] width 69 height 17
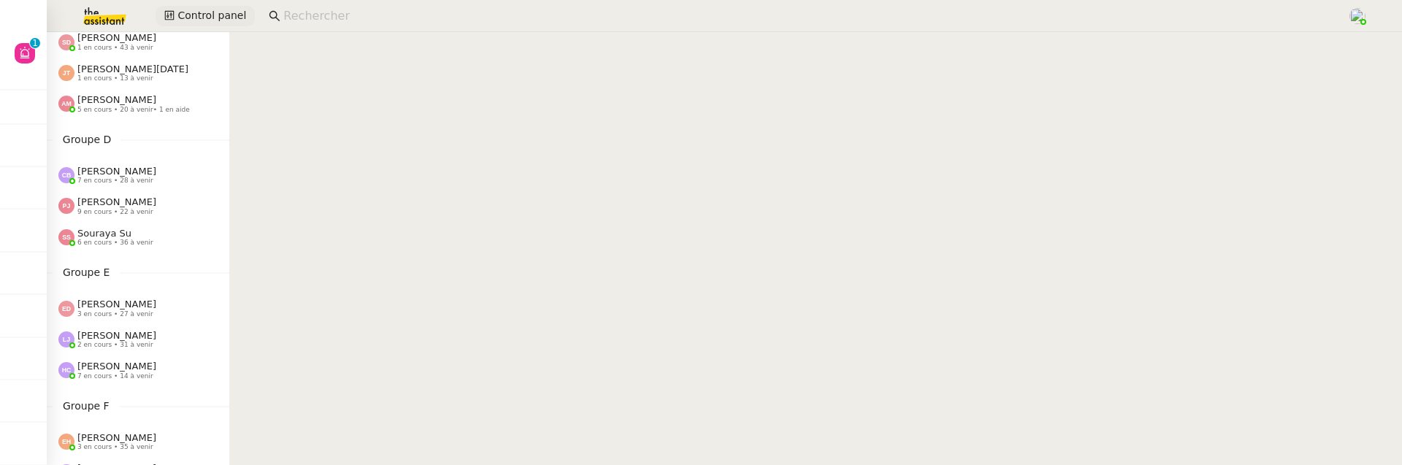
scroll to position [348, 0]
click at [120, 241] on span "6 en cours • 36 à venir" at bounding box center [115, 242] width 76 height 8
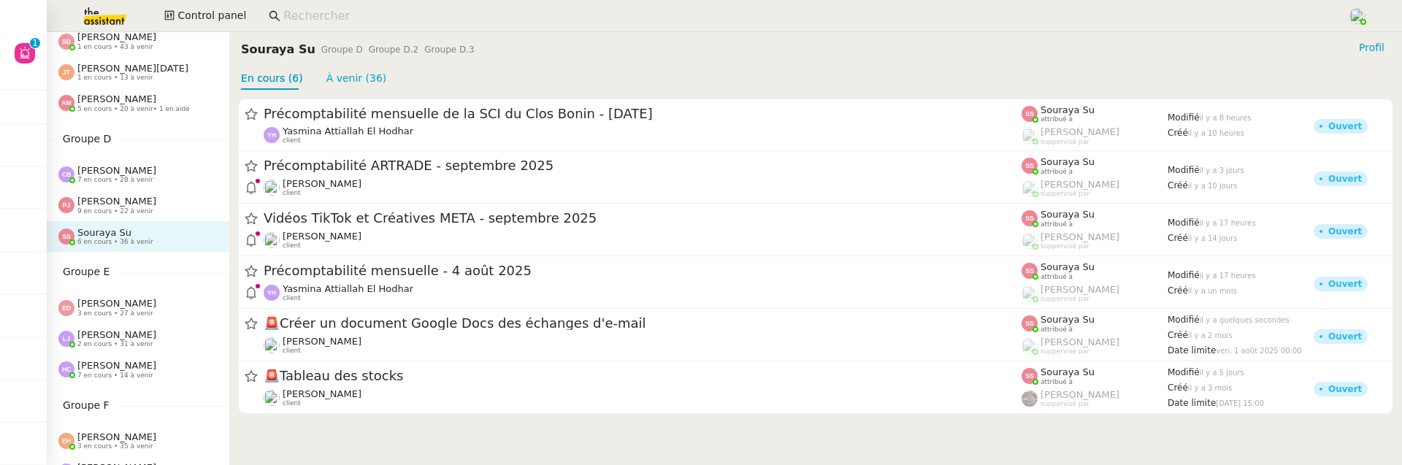
click at [120, 200] on span "[PERSON_NAME]" at bounding box center [116, 201] width 79 height 11
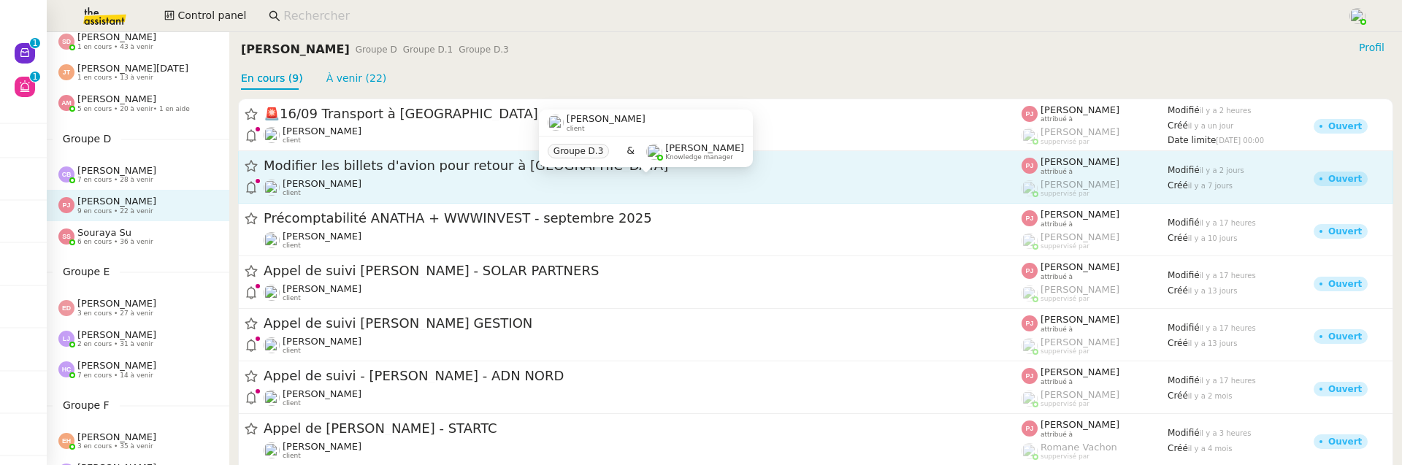
click at [509, 180] on div "Louis Fouché client" at bounding box center [643, 187] width 758 height 19
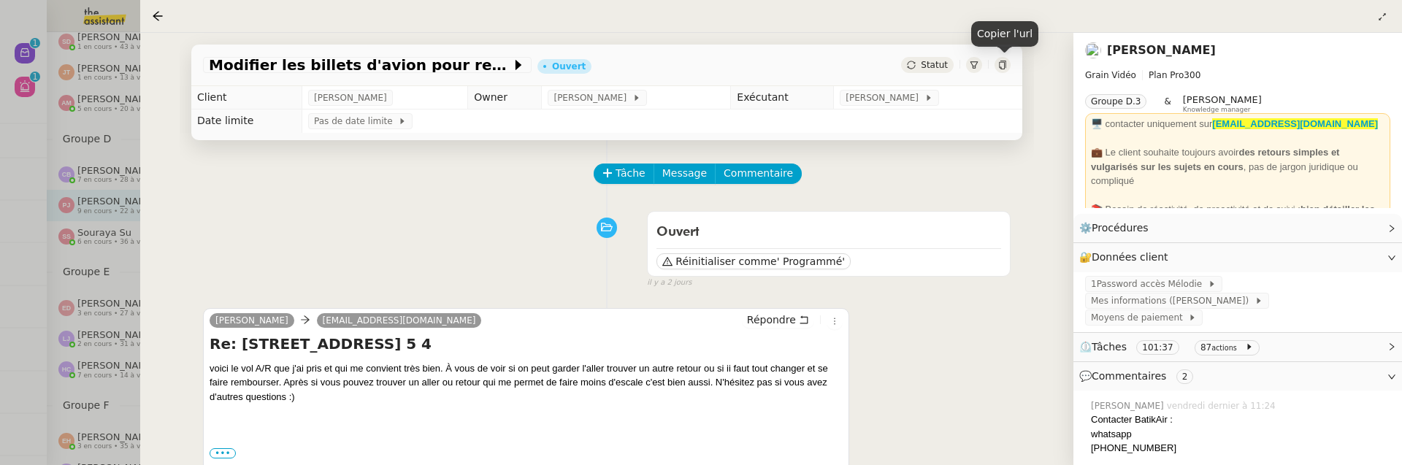
click at [1010, 64] on div at bounding box center [1003, 65] width 16 height 16
click at [28, 62] on div at bounding box center [701, 232] width 1402 height 465
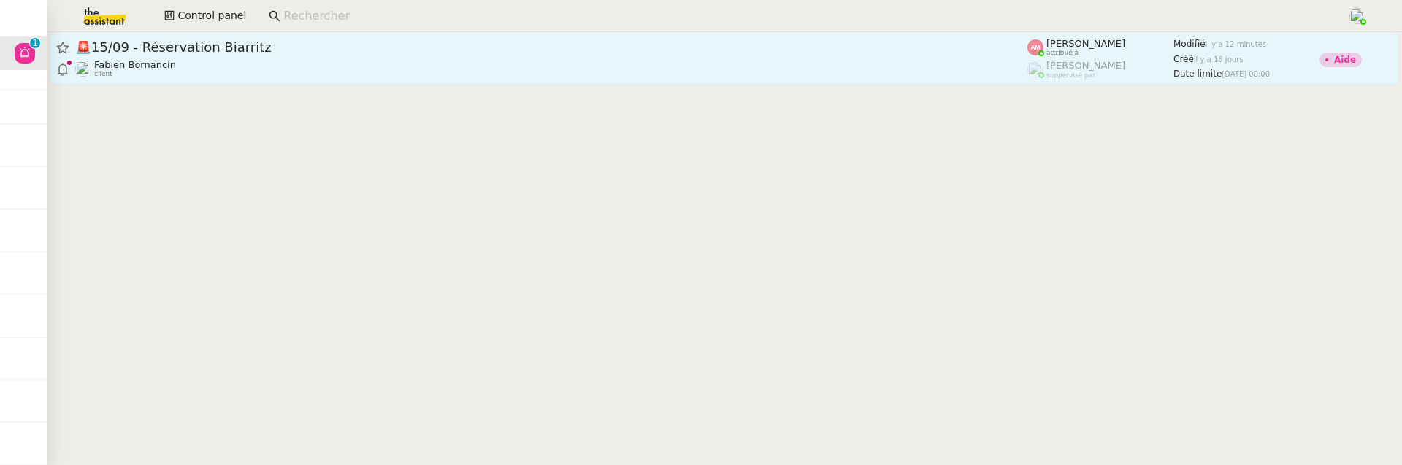
click at [312, 59] on div "[PERSON_NAME] client" at bounding box center [551, 68] width 952 height 19
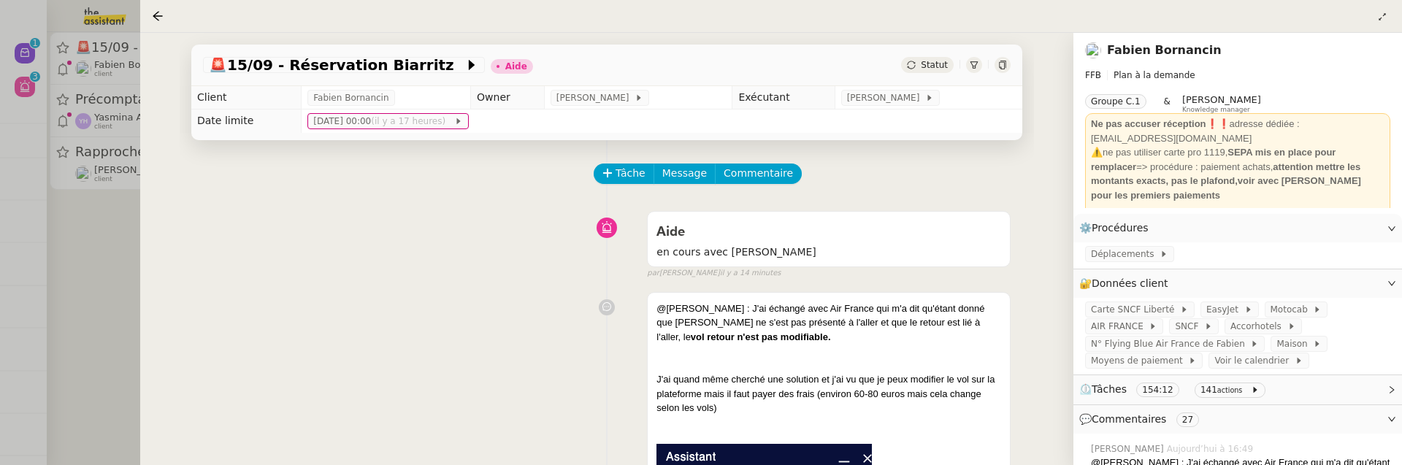
click at [101, 259] on div at bounding box center [701, 232] width 1402 height 465
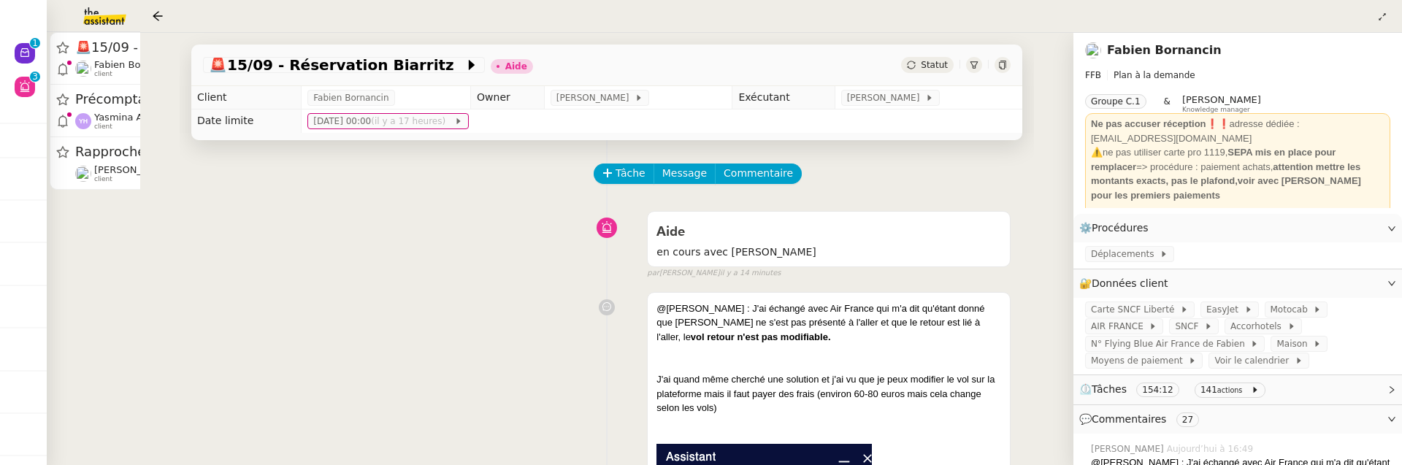
click at [100, 259] on div at bounding box center [701, 232] width 1402 height 465
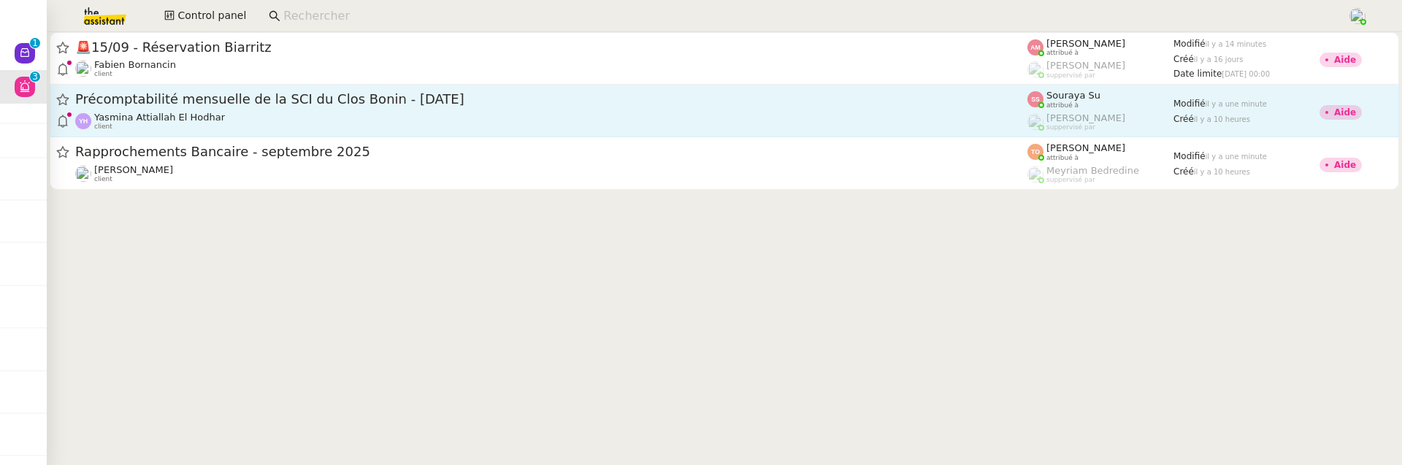
click at [203, 110] on div "Précomptabilité mensuelle de la SCI du Clos Bonin - [DATE] Yasmina Attiallah El…" at bounding box center [551, 111] width 952 height 40
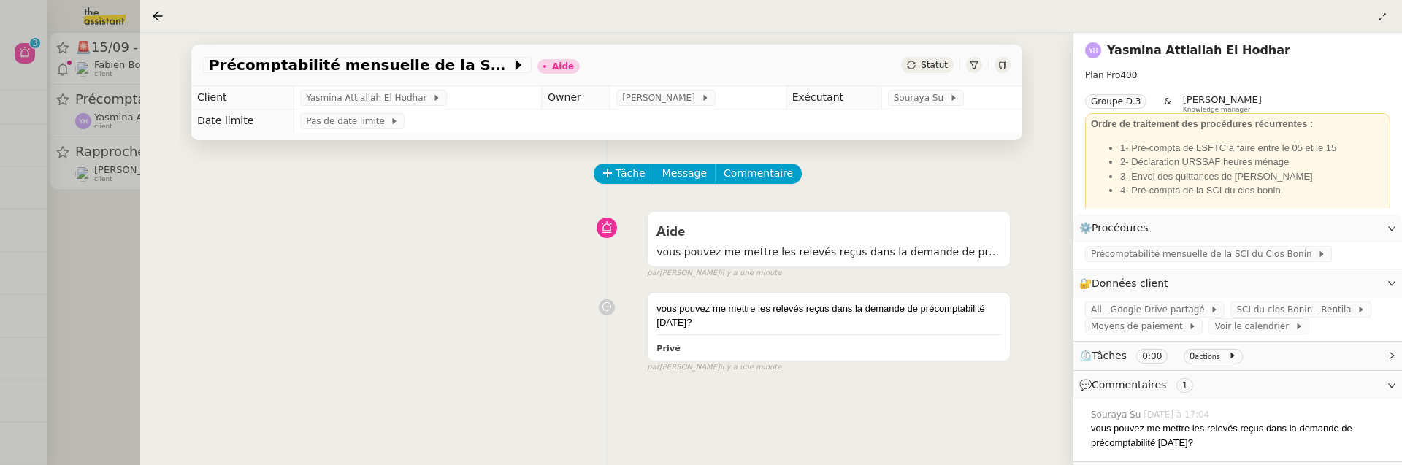
click at [107, 251] on div at bounding box center [701, 232] width 1402 height 465
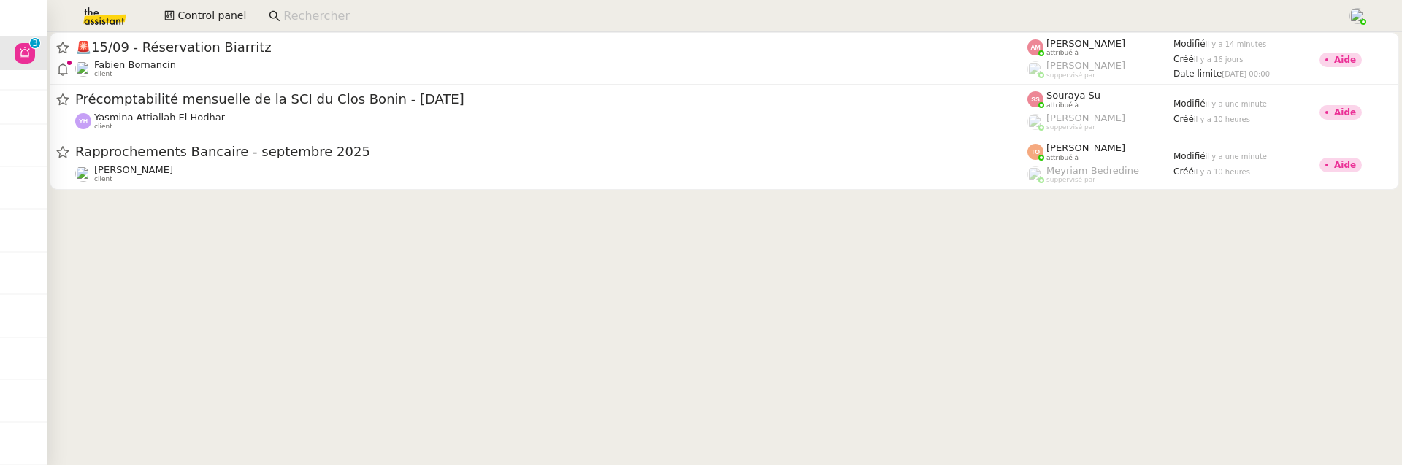
click at [322, 23] on input at bounding box center [807, 17] width 1049 height 20
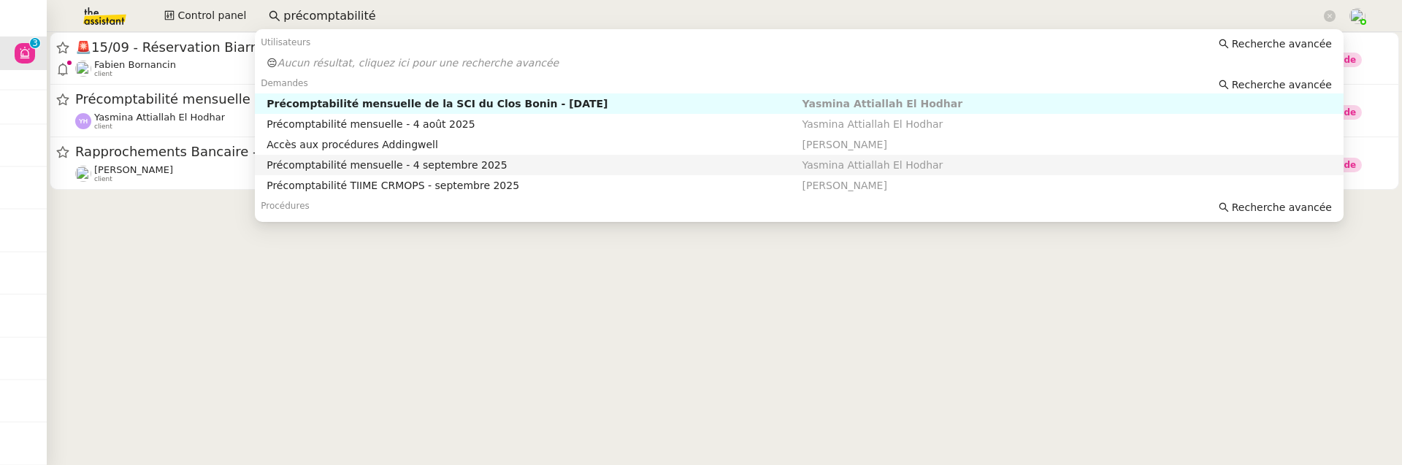
click at [427, 161] on div "Précomptabilité mensuelle - 4 septembre 2025" at bounding box center [534, 164] width 535 height 13
type input "précomptabilité"
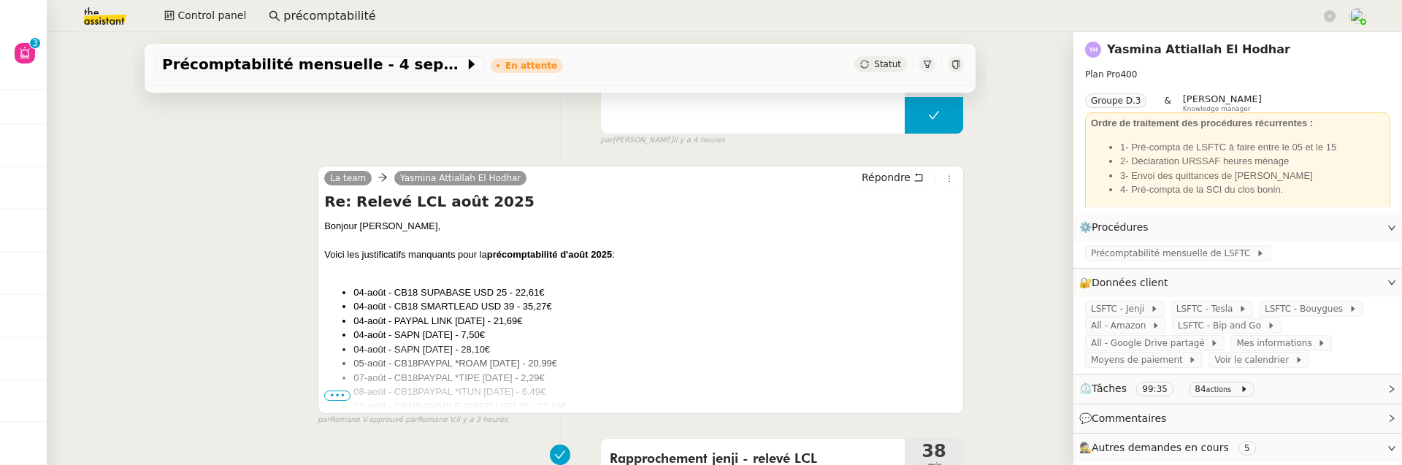
scroll to position [258, 0]
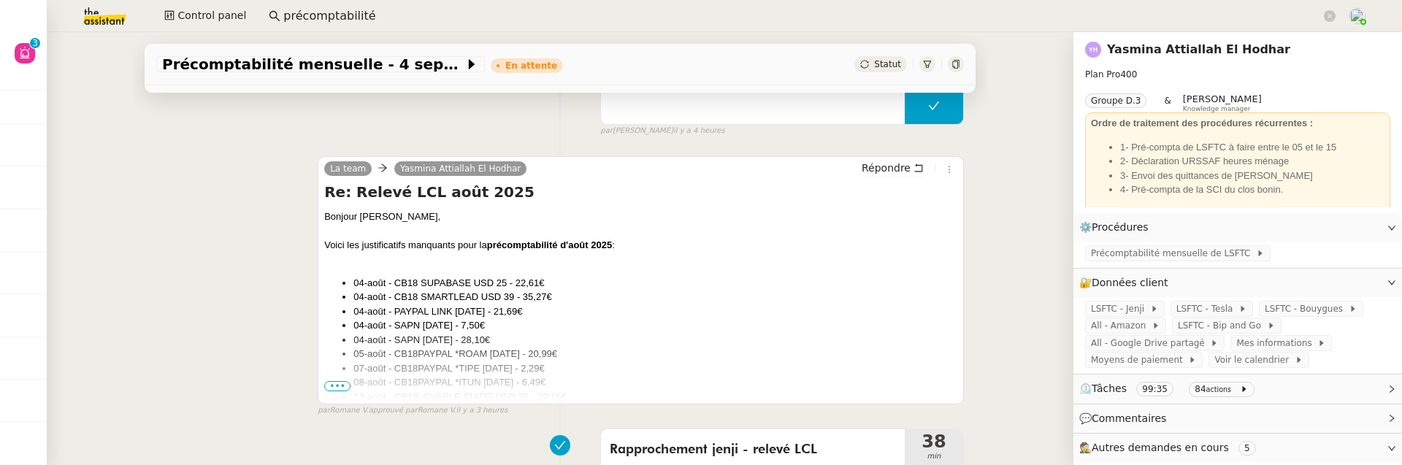
click at [339, 382] on span "•••" at bounding box center [337, 386] width 26 height 10
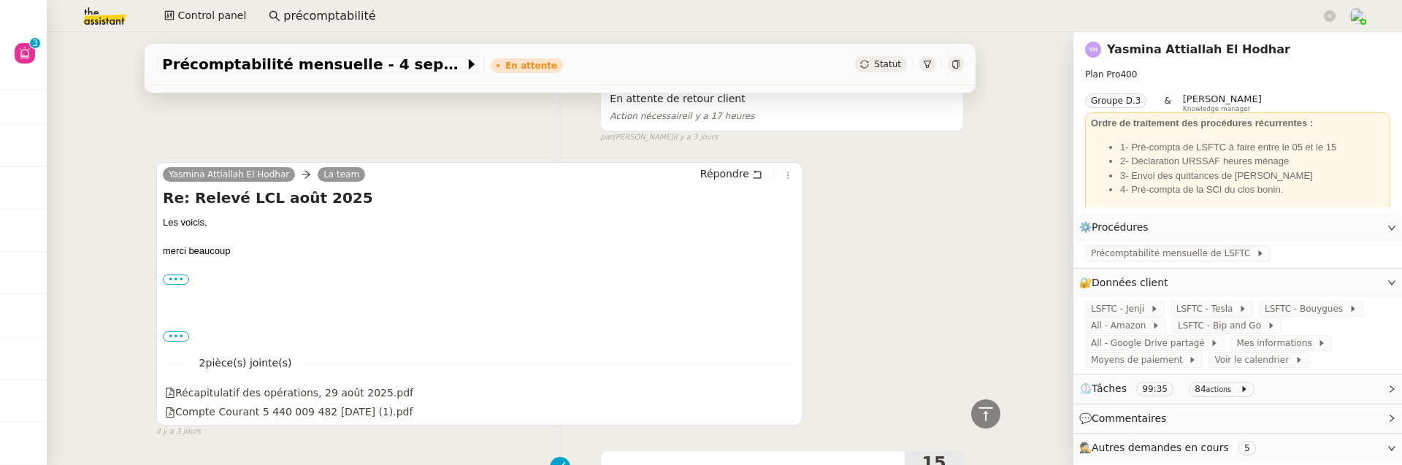
scroll to position [1347, 0]
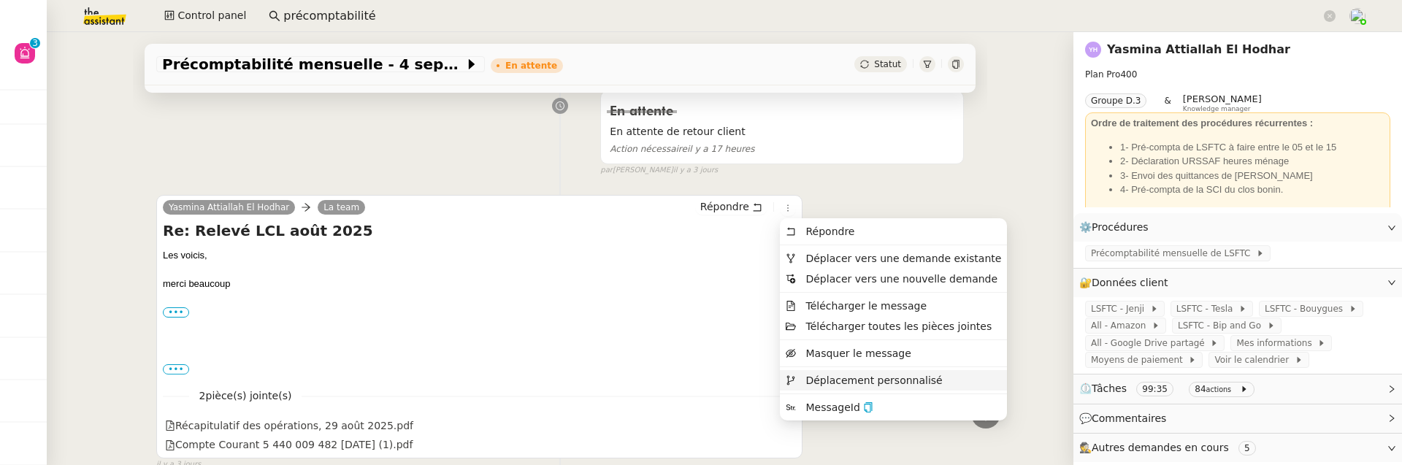
click at [842, 381] on span "Déplacement personnalisé" at bounding box center [873, 381] width 137 height 12
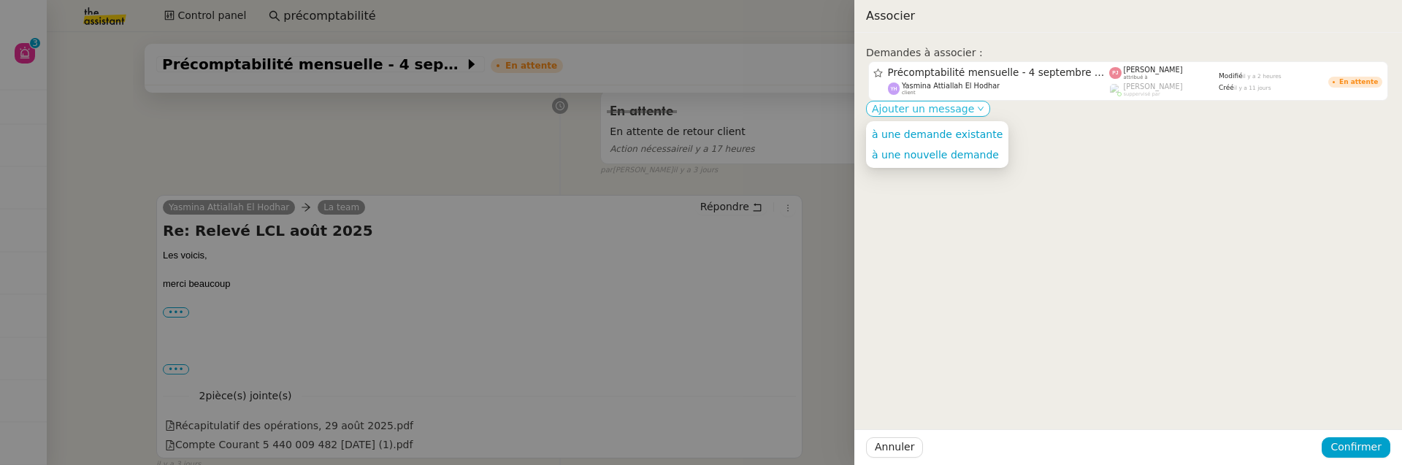
click at [935, 105] on span "Ajouter un message" at bounding box center [923, 109] width 102 height 15
click at [937, 135] on span "à une demande existante" at bounding box center [937, 135] width 131 height 12
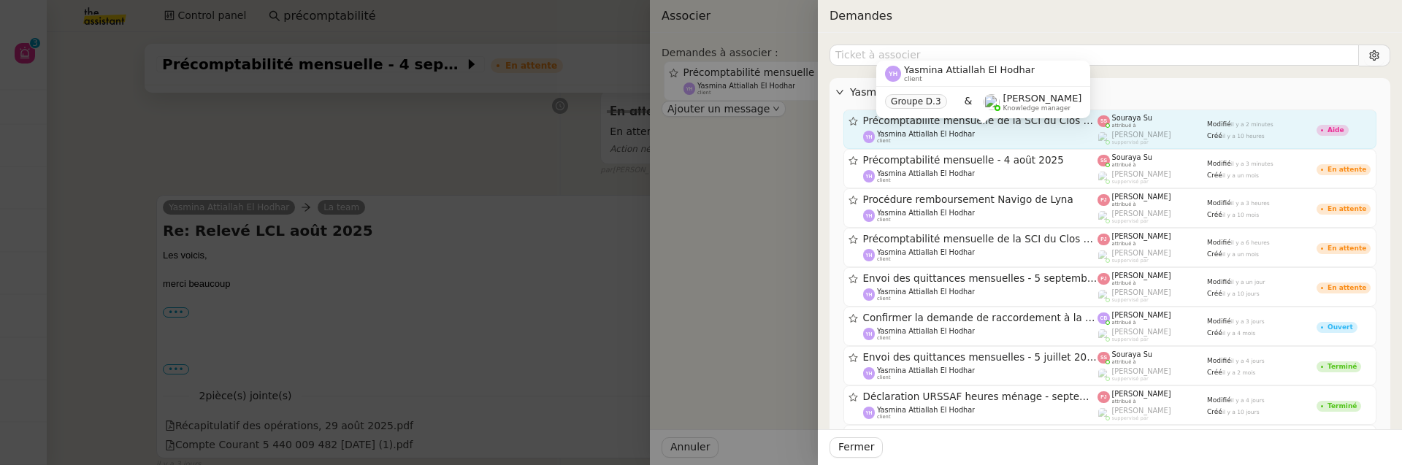
click at [1168, 118] on div "Souraya Su attribué à" at bounding box center [1153, 121] width 110 height 15
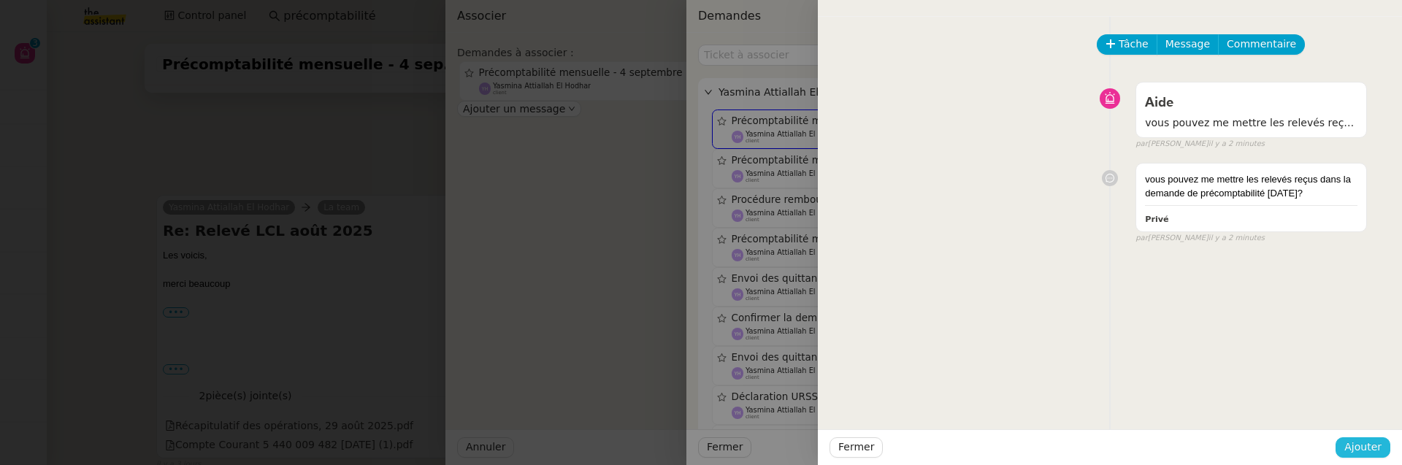
click at [1363, 453] on span "Ajouter" at bounding box center [1362, 447] width 37 height 17
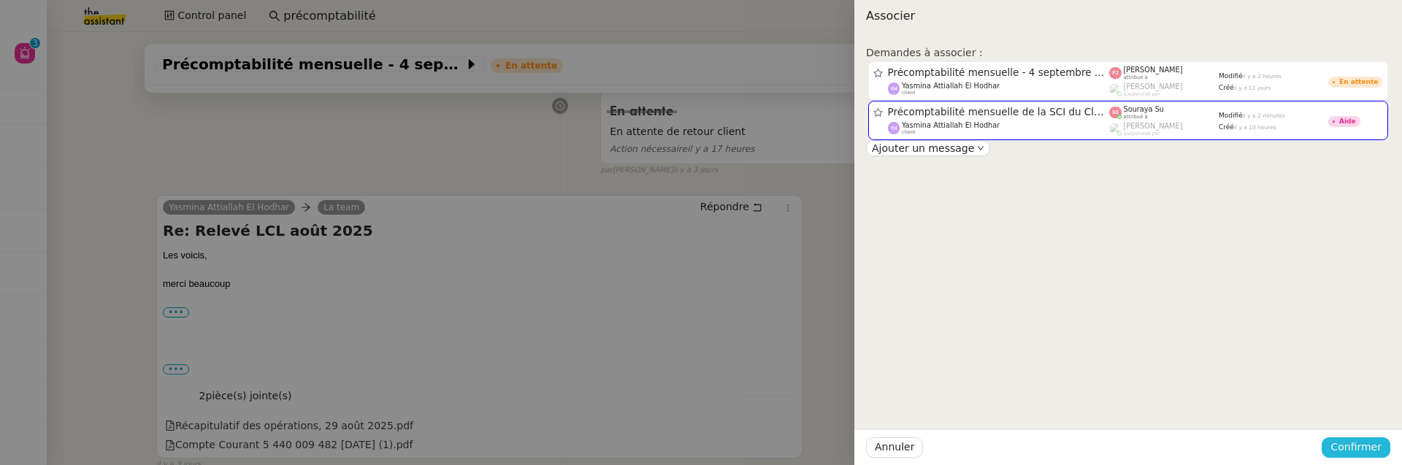
click at [1363, 453] on span "Confirmer" at bounding box center [1355, 447] width 51 height 17
click at [1366, 400] on div "Êtes-vous sûr?" at bounding box center [1329, 386] width 106 height 28
click at [1366, 404] on span "Ajouter" at bounding box center [1357, 409] width 37 height 15
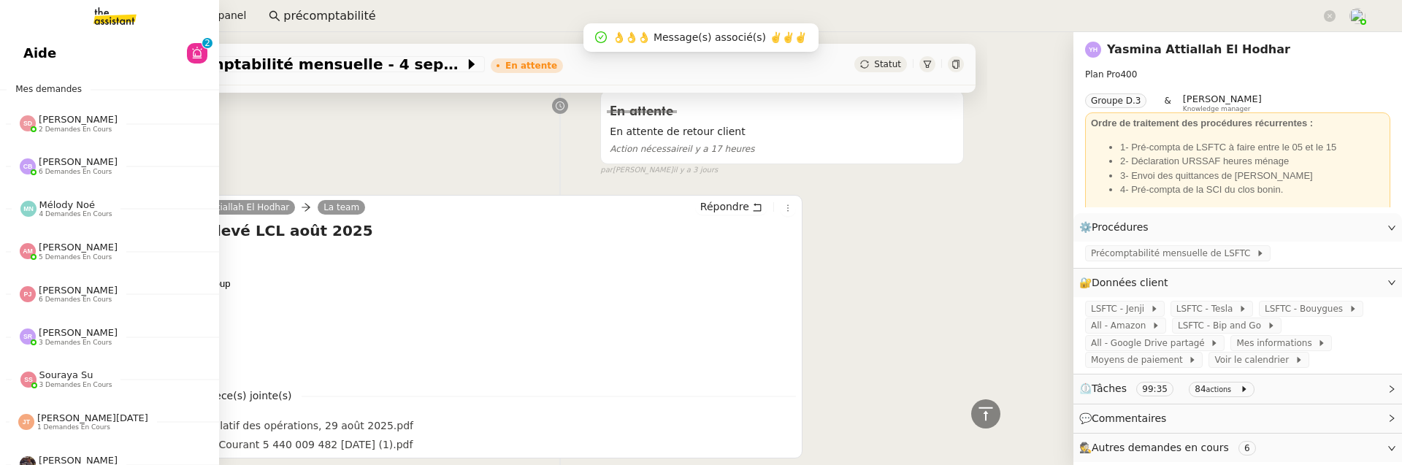
click at [58, 53] on link "Aide 0 1 2 3 4 5 6 7 8 9" at bounding box center [109, 54] width 219 height 34
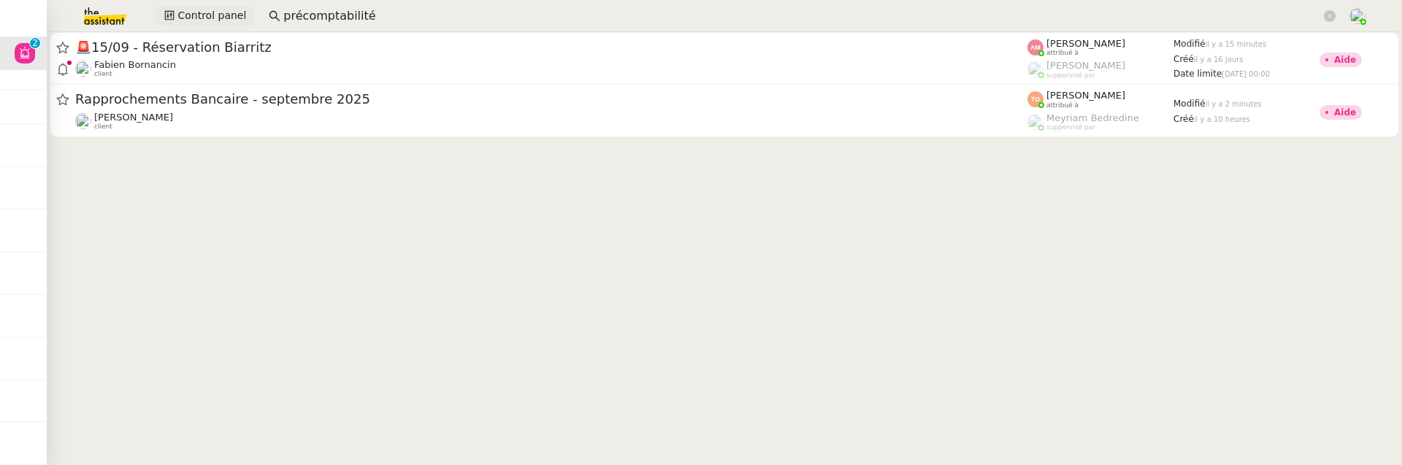
click at [212, 10] on span "Control panel" at bounding box center [211, 15] width 69 height 17
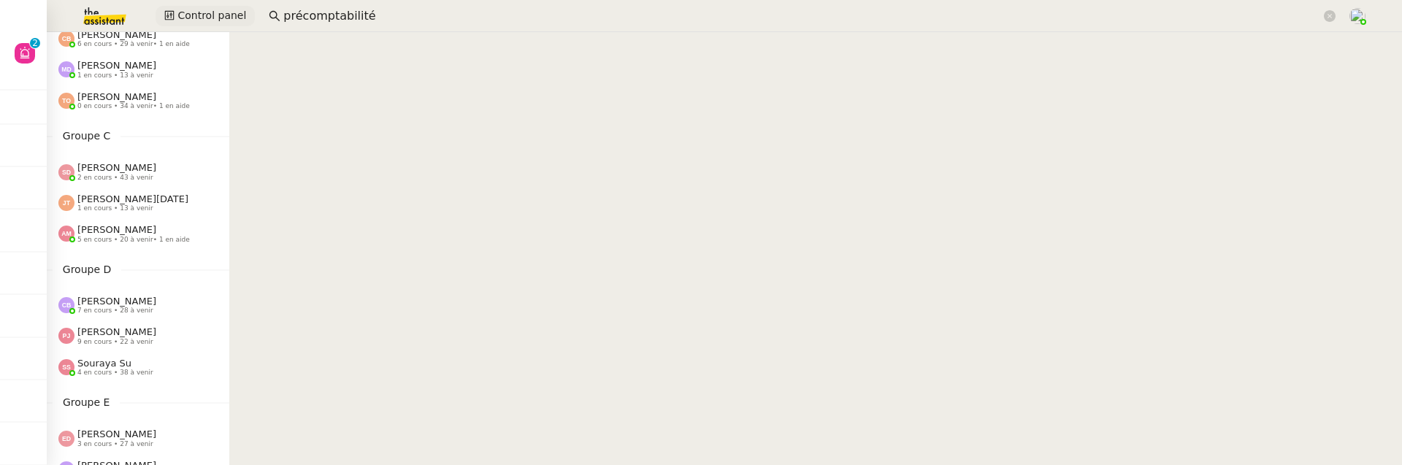
scroll to position [293, 0]
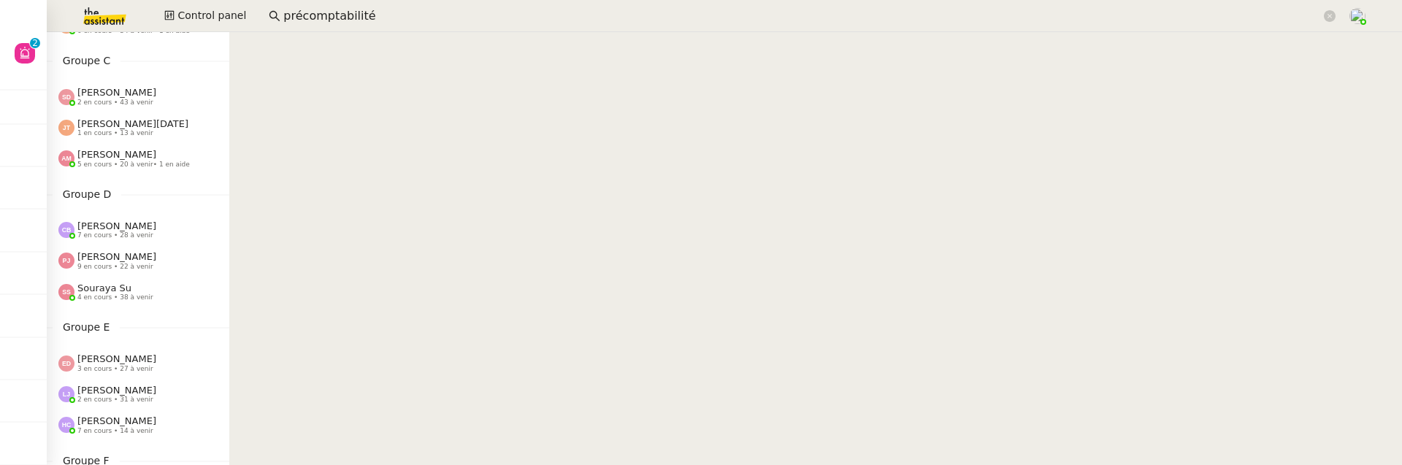
click at [125, 291] on span "Souraya Su" at bounding box center [104, 288] width 54 height 11
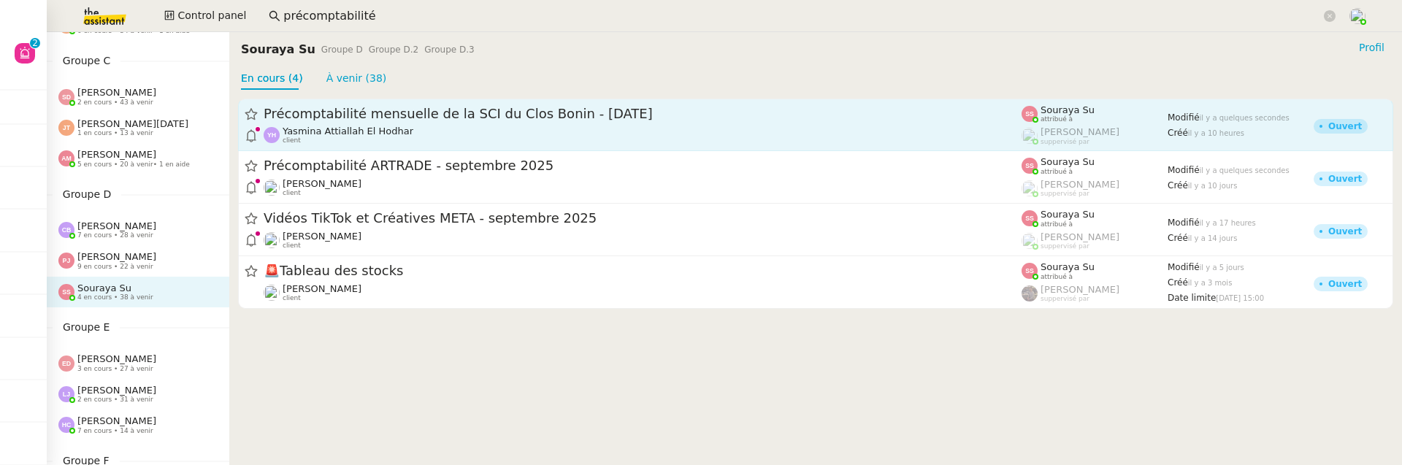
click at [419, 122] on div "Précomptabilité mensuelle de la SCI du Clos Bonin - [DATE]" at bounding box center [643, 114] width 758 height 18
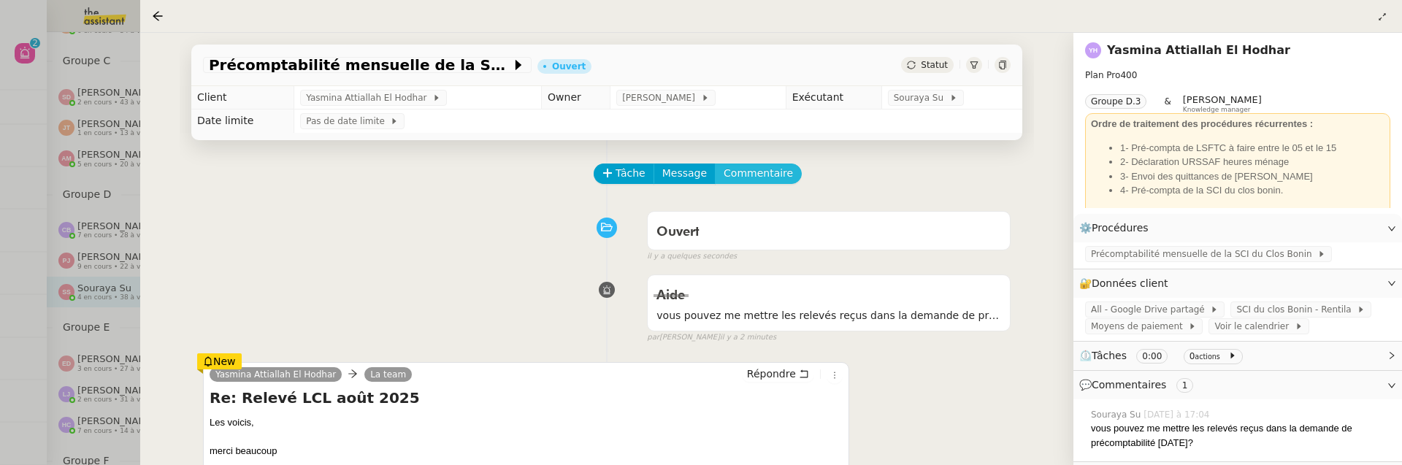
click at [739, 169] on span "Commentaire" at bounding box center [758, 173] width 69 height 17
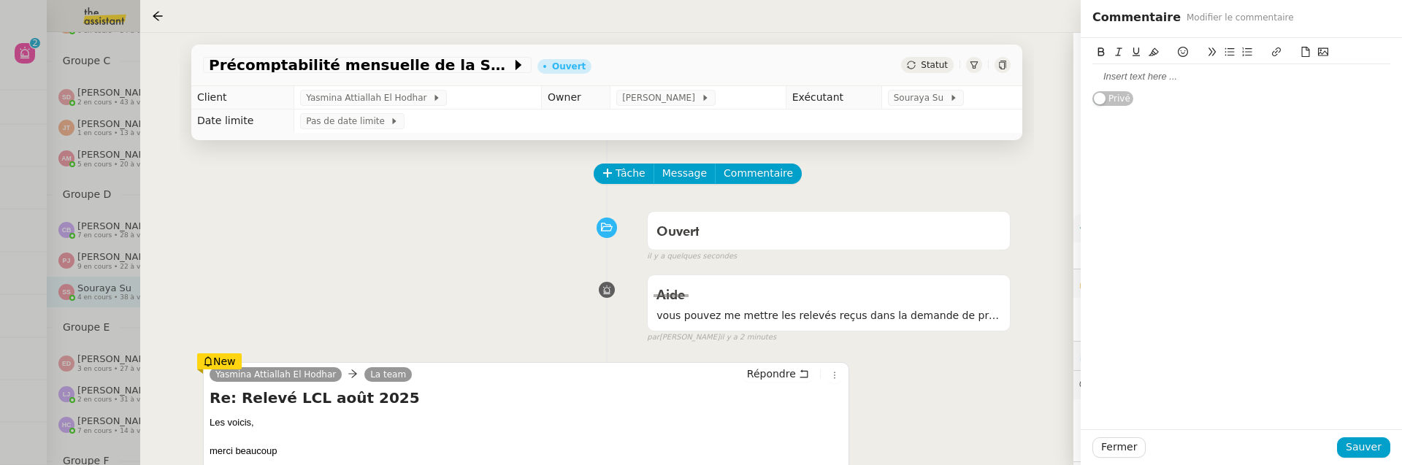
click at [1136, 77] on div at bounding box center [1241, 76] width 298 height 13
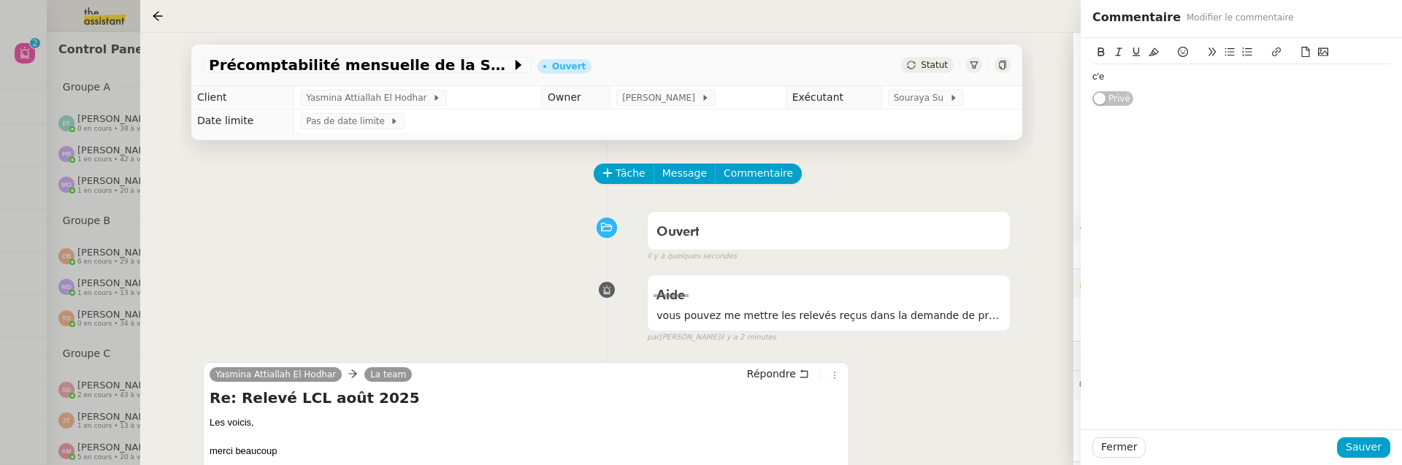
scroll to position [293, 0]
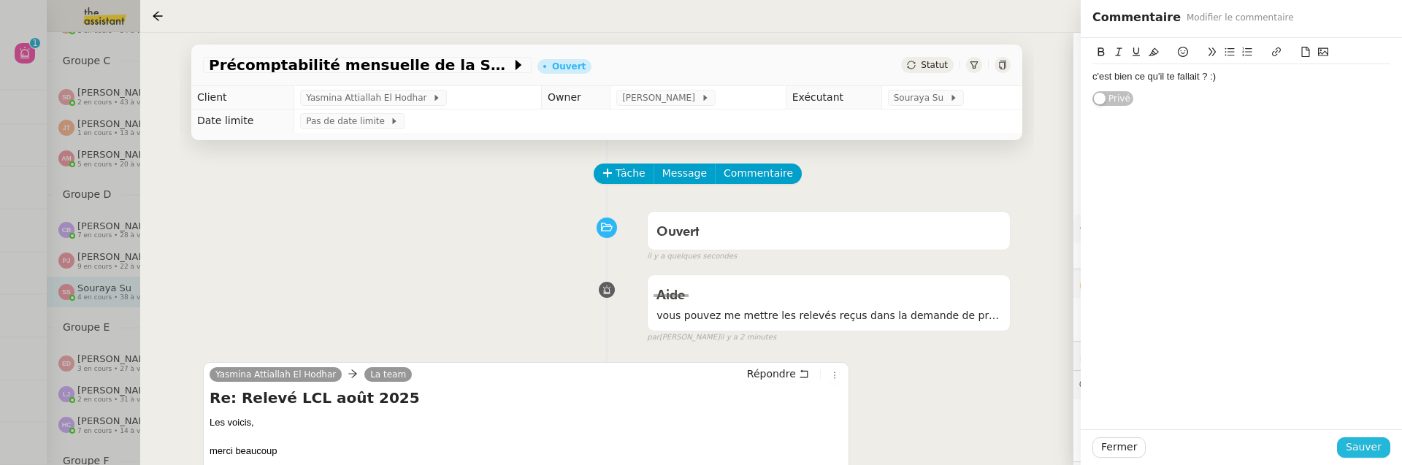
click at [1360, 448] on span "Sauver" at bounding box center [1364, 447] width 36 height 17
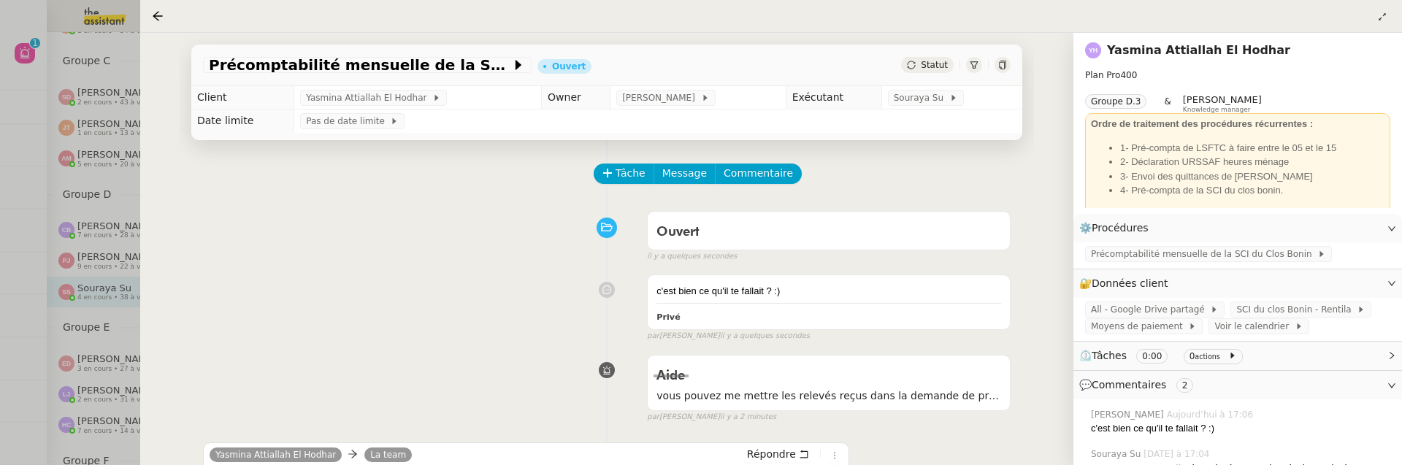
click at [34, 131] on div at bounding box center [701, 232] width 1402 height 465
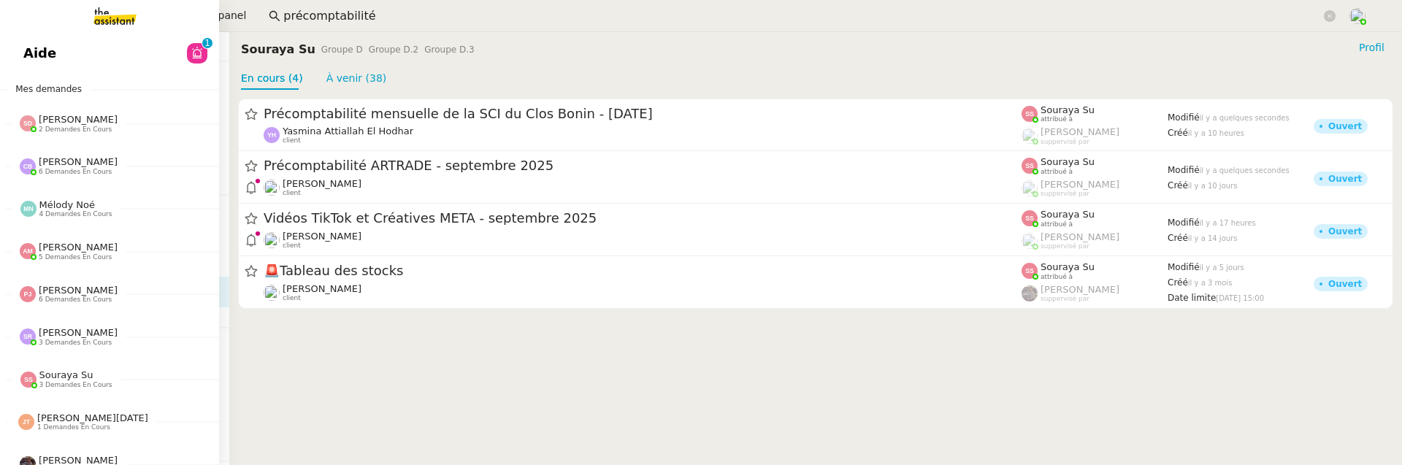
click at [36, 47] on link "Aide 0 1 2 3 4 5 6 7 8 9" at bounding box center [109, 54] width 219 height 34
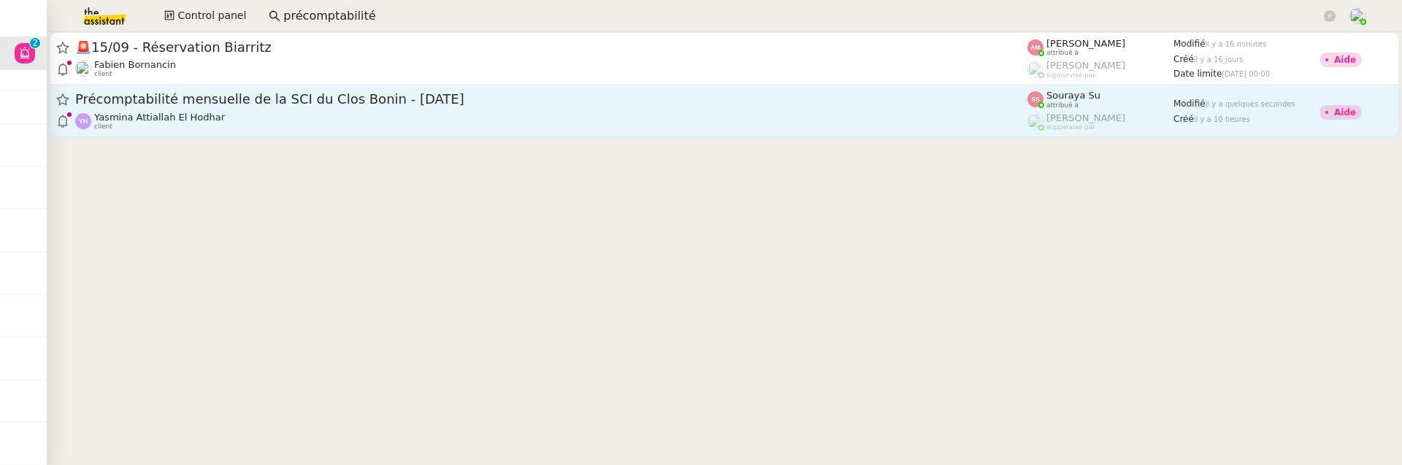
click at [280, 110] on div "Précomptabilité mensuelle de la SCI du Clos Bonin - [DATE] Yasmina Attiallah El…" at bounding box center [551, 111] width 952 height 40
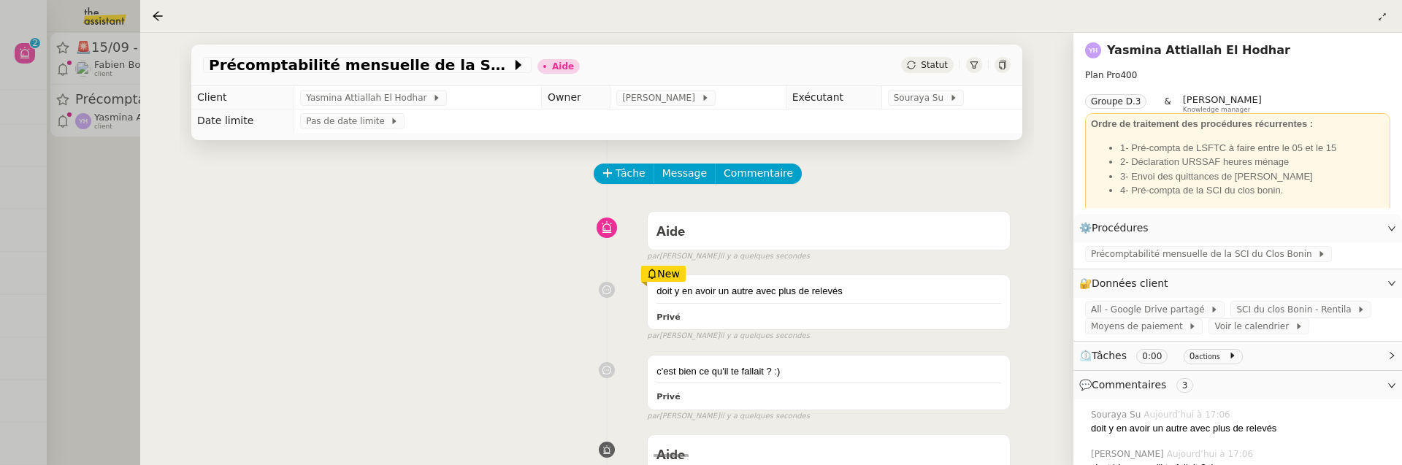
click at [135, 247] on div at bounding box center [701, 232] width 1402 height 465
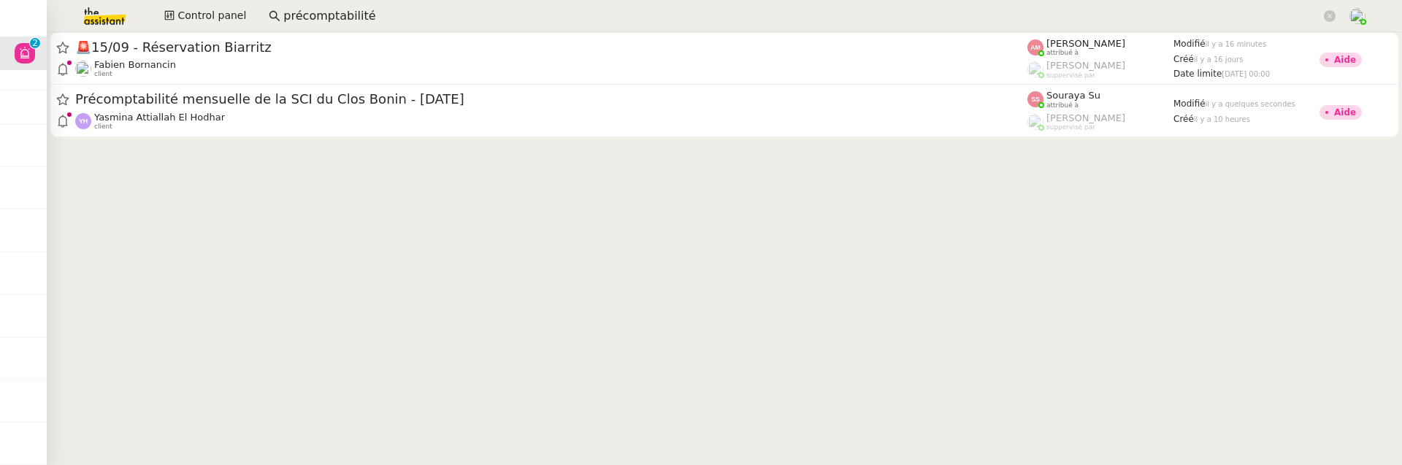
click at [386, 18] on input "précomptabilité" at bounding box center [802, 17] width 1038 height 20
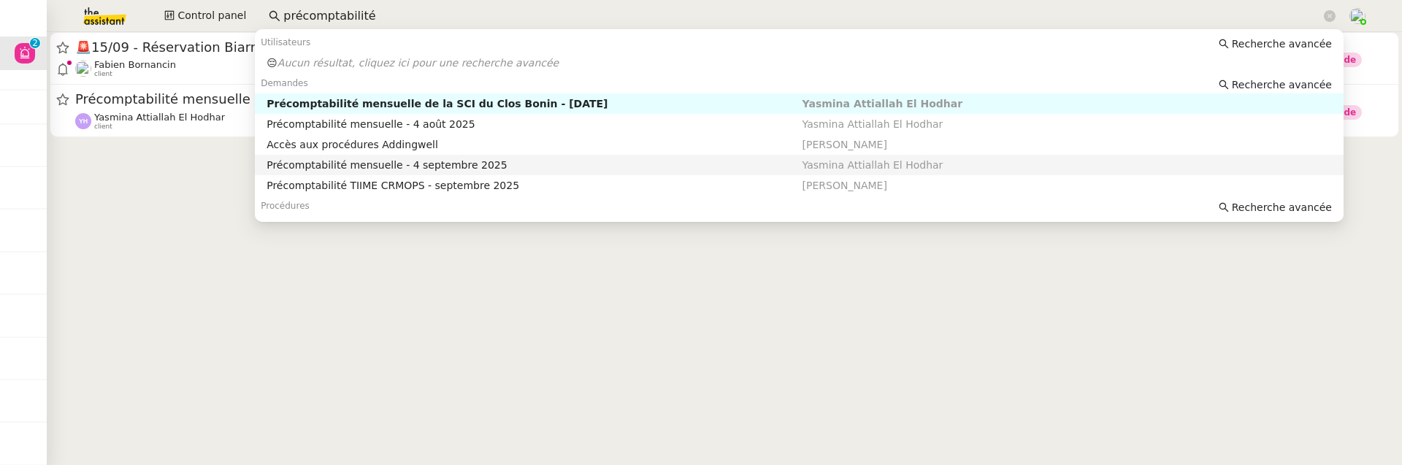
click at [456, 160] on div "Précomptabilité mensuelle - 4 septembre 2025" at bounding box center [534, 164] width 535 height 13
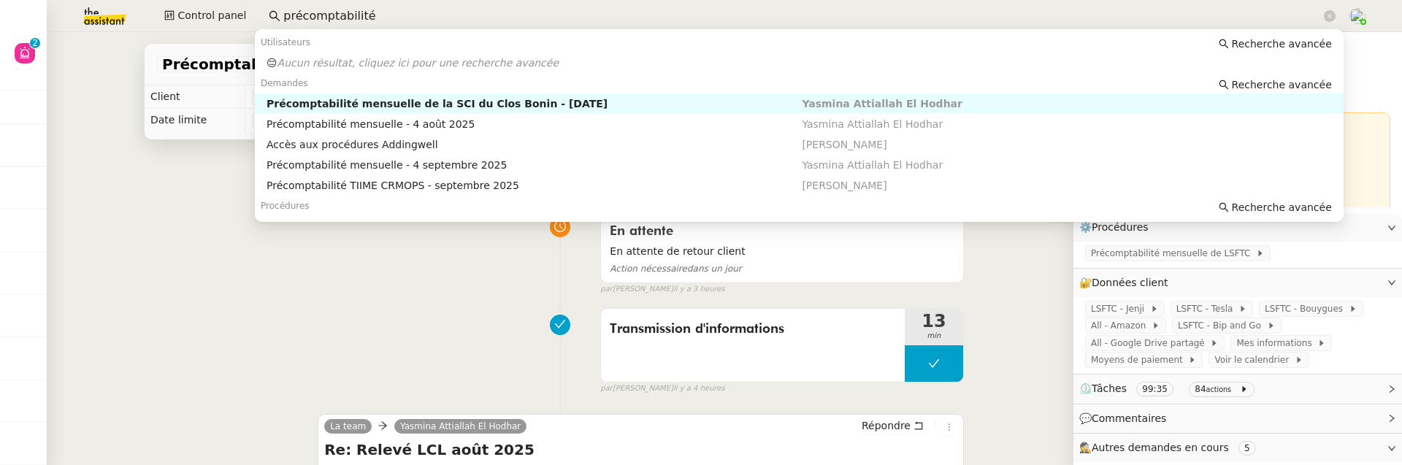
click at [401, 22] on input "précomptabilité" at bounding box center [802, 17] width 1038 height 20
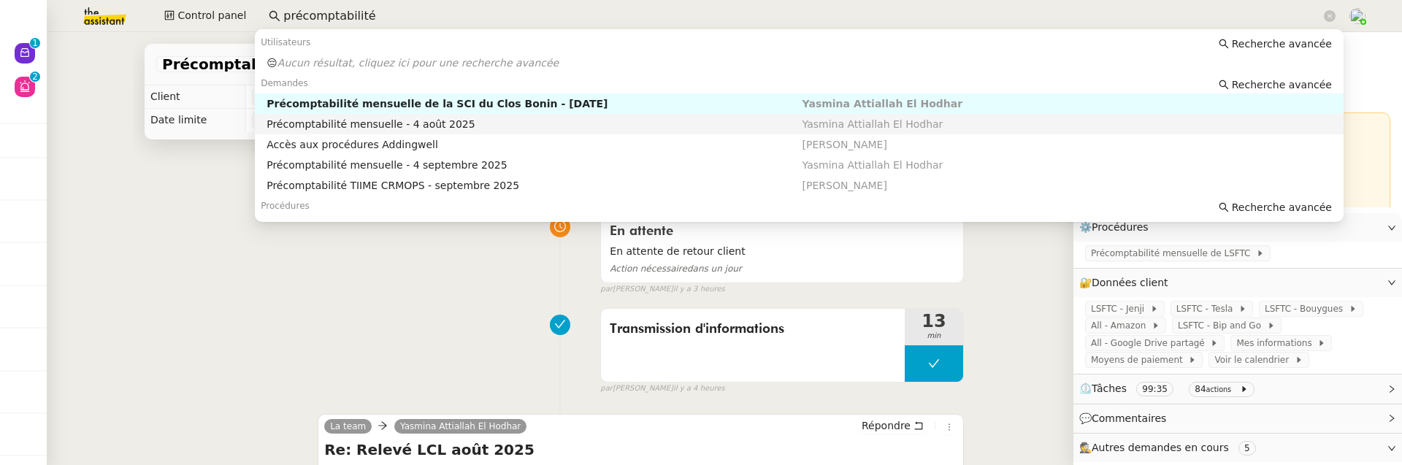
click at [452, 129] on div "Précomptabilité mensuelle - 4 août 2025" at bounding box center [534, 124] width 535 height 13
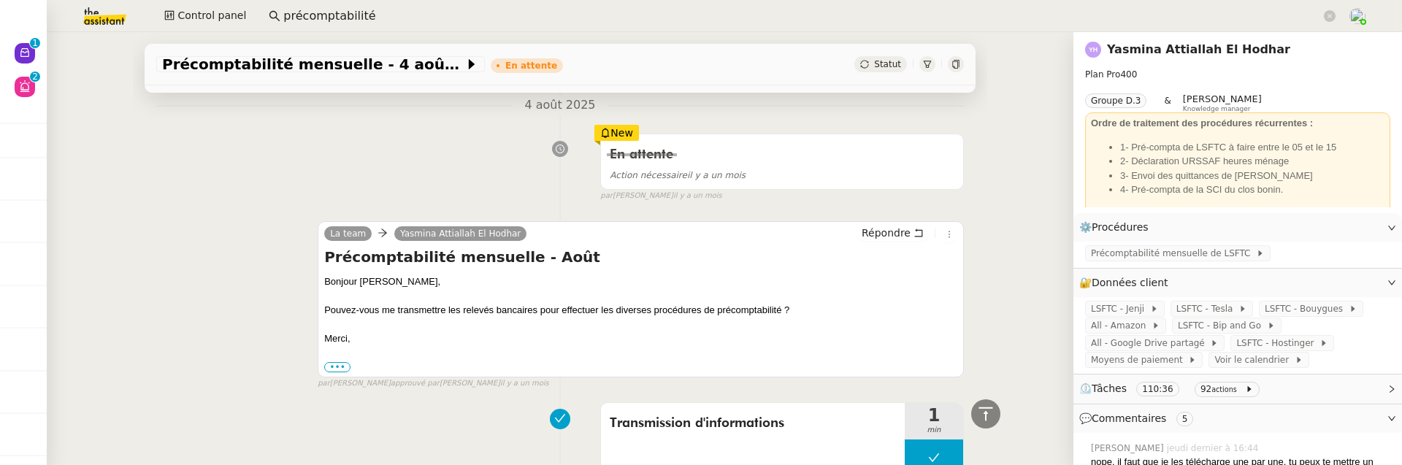
scroll to position [7064, 0]
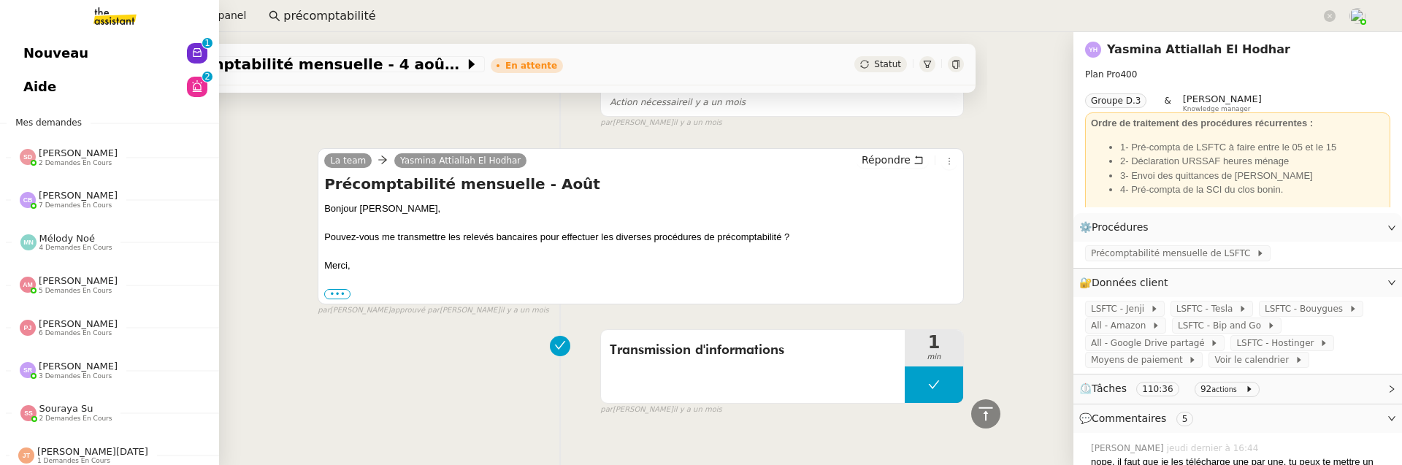
click at [33, 82] on span "Aide" at bounding box center [39, 87] width 33 height 22
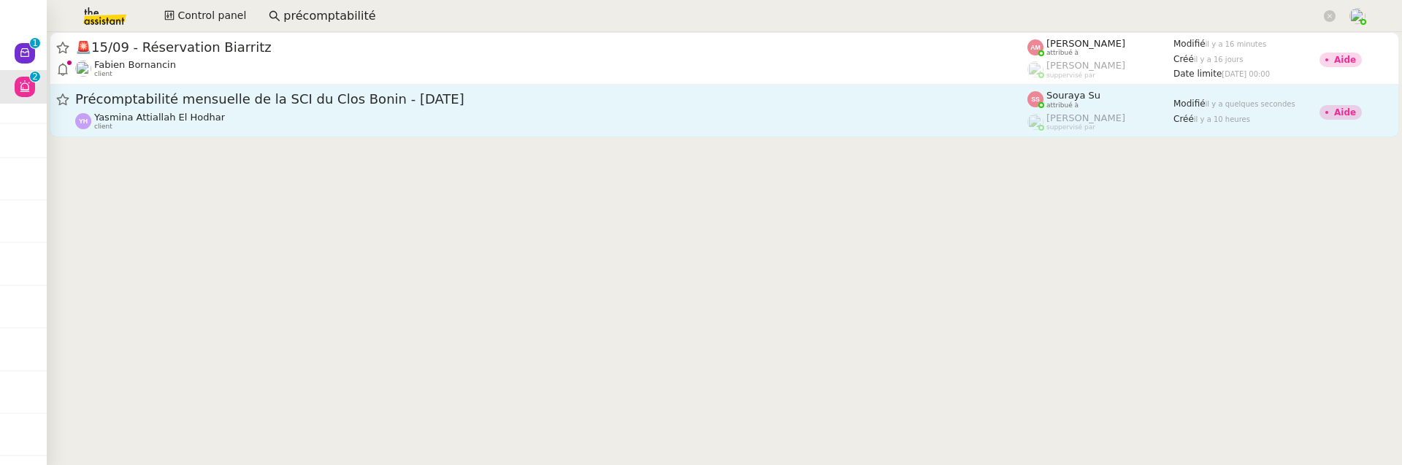
click at [504, 118] on div "Yasmina Attiallah El Hodhar client" at bounding box center [551, 121] width 952 height 19
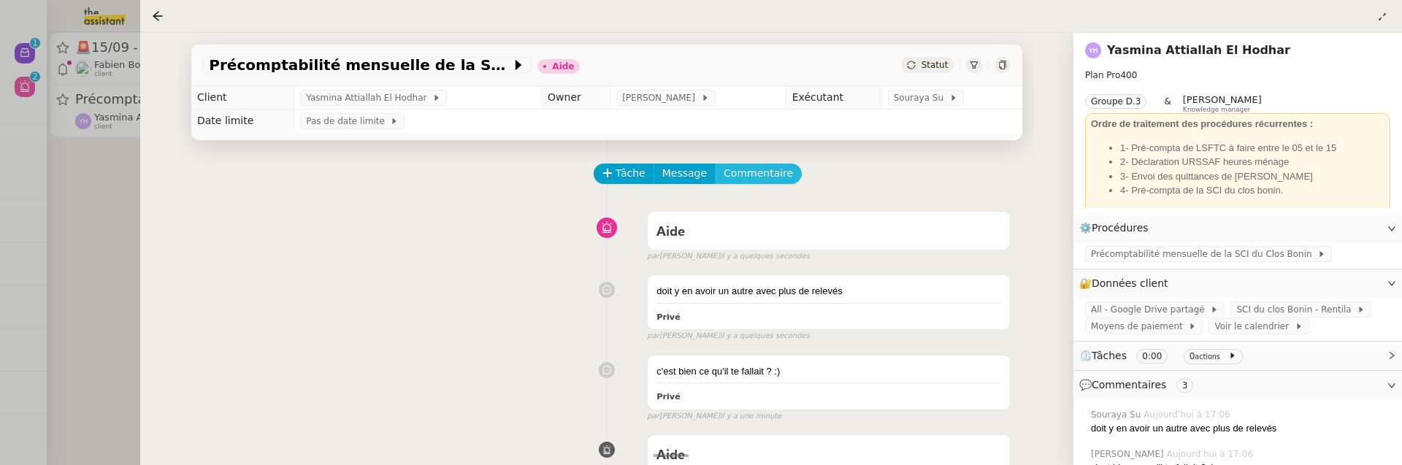
click at [772, 172] on span "Commentaire" at bounding box center [758, 173] width 69 height 17
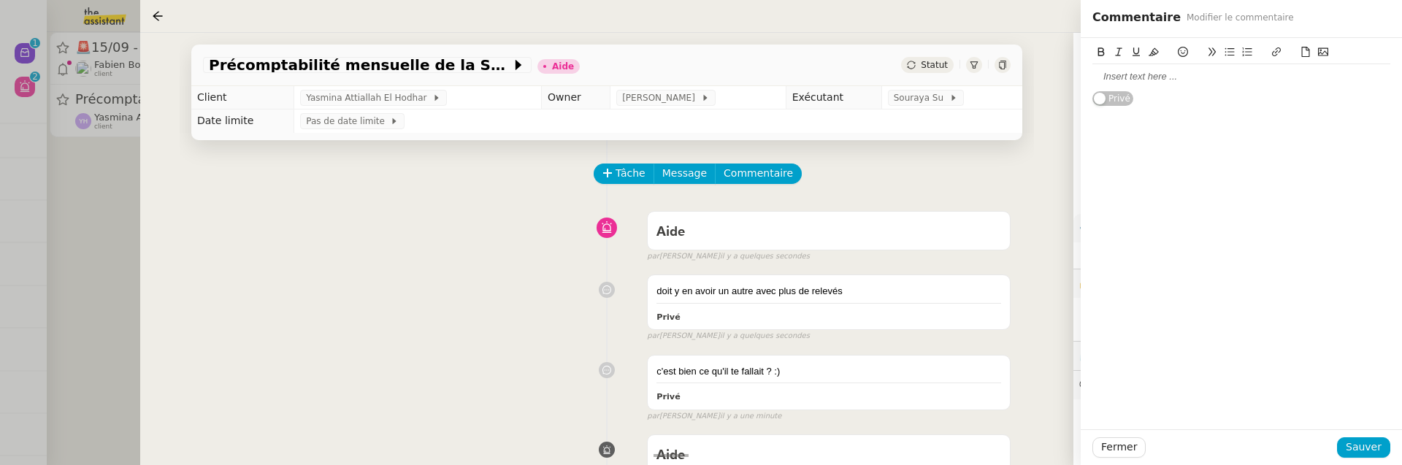
click at [1135, 77] on div at bounding box center [1241, 76] width 298 height 13
click at [936, 341] on div "par [PERSON_NAME] il y a une minute" at bounding box center [829, 336] width 364 height 12
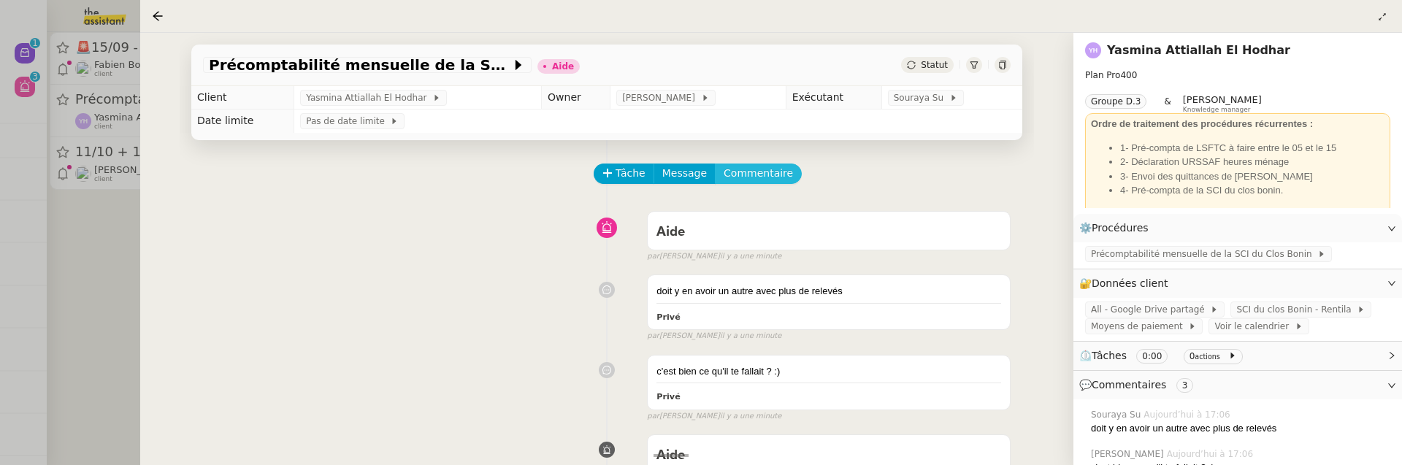
click at [778, 171] on span "Commentaire" at bounding box center [758, 173] width 69 height 17
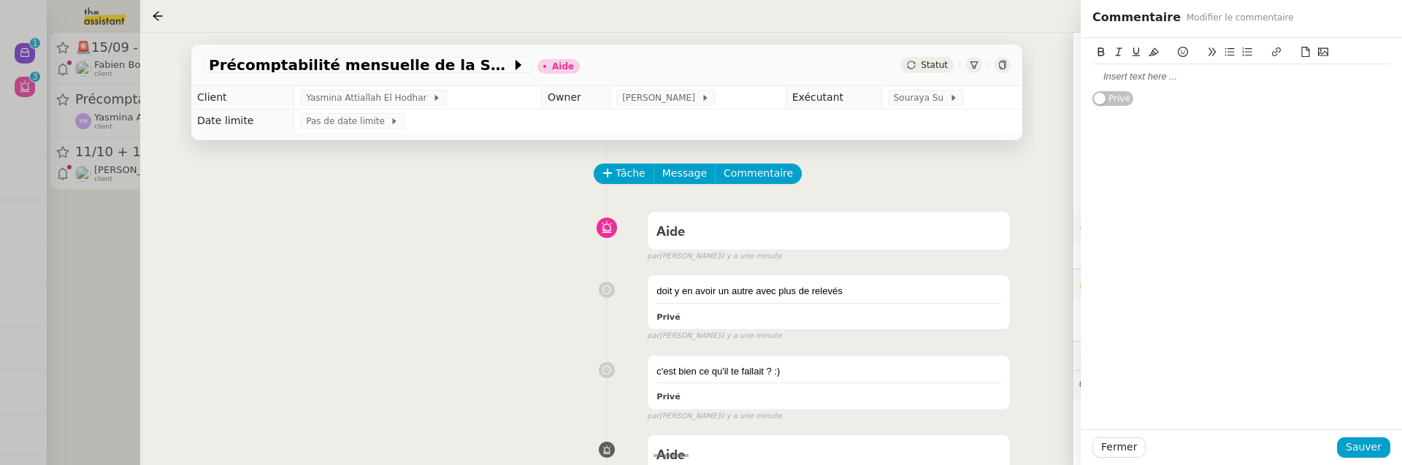
click at [1142, 81] on div at bounding box center [1241, 76] width 298 height 13
click at [1367, 446] on span "Sauver" at bounding box center [1364, 447] width 36 height 17
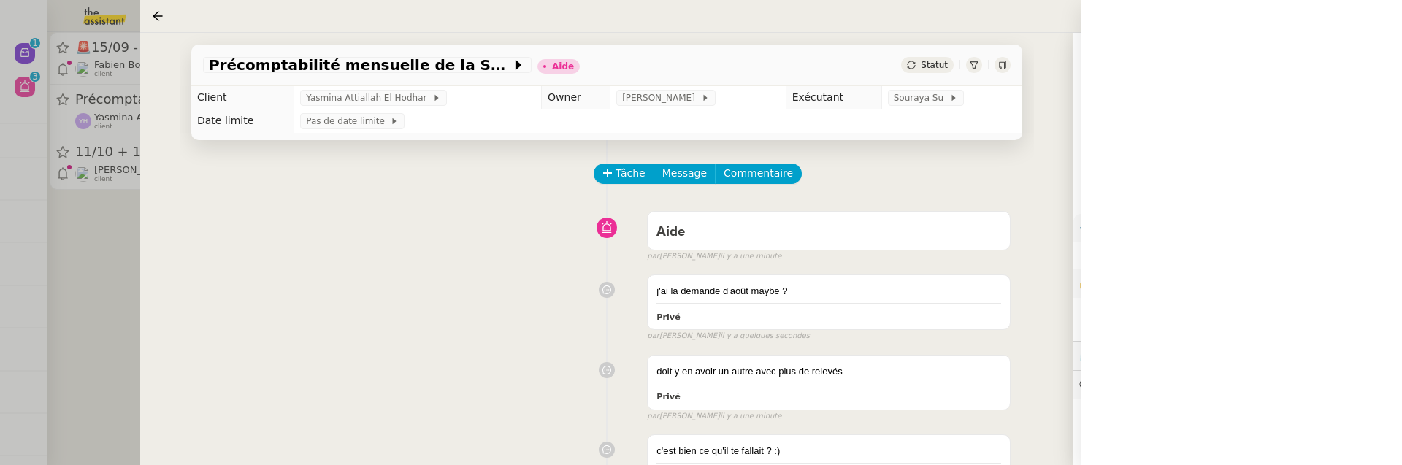
click at [941, 66] on span "Statut" at bounding box center [934, 65] width 27 height 10
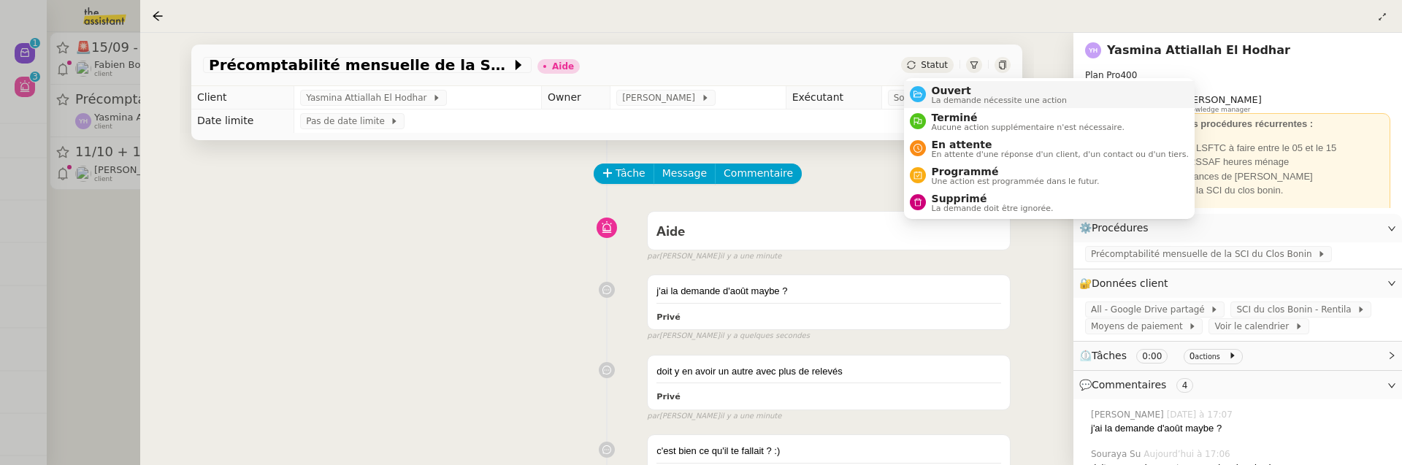
click at [948, 86] on span "Ouvert" at bounding box center [1000, 91] width 136 height 12
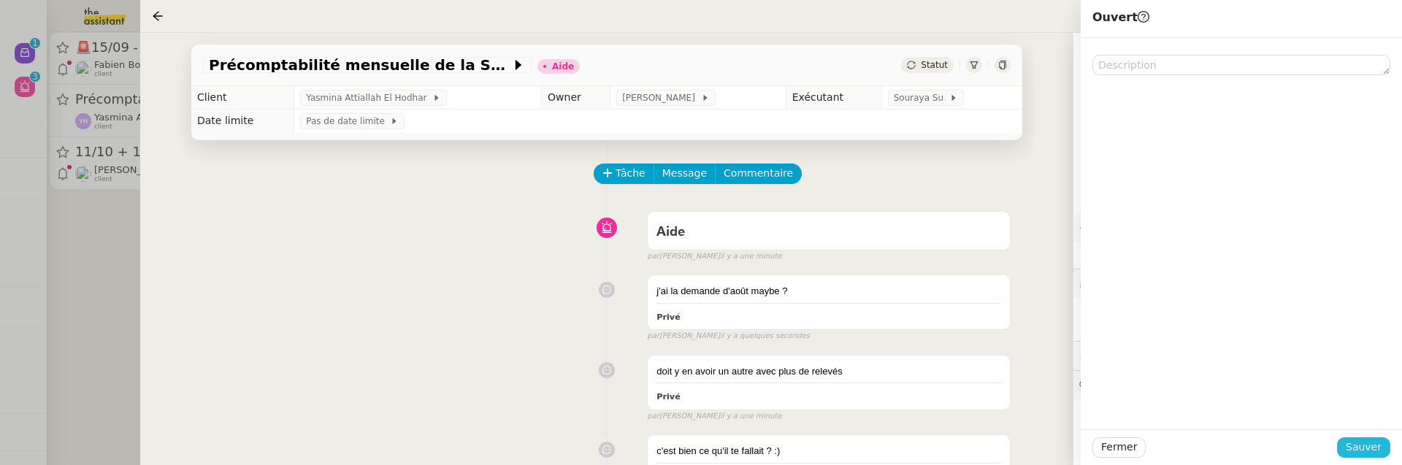
click at [1366, 445] on span "Sauver" at bounding box center [1364, 447] width 36 height 17
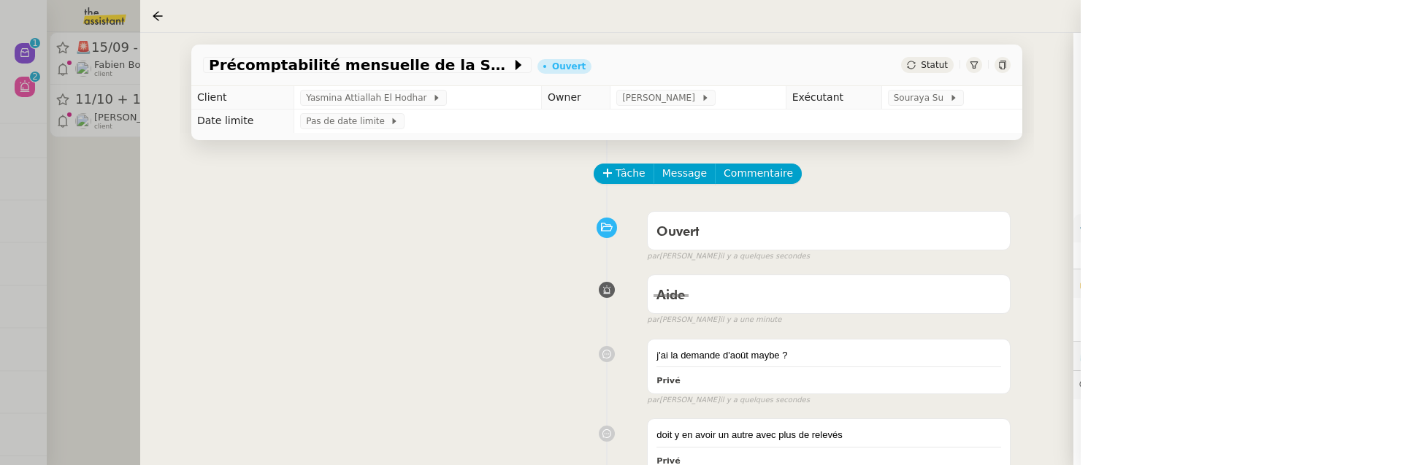
click at [84, 260] on div at bounding box center [701, 232] width 1402 height 465
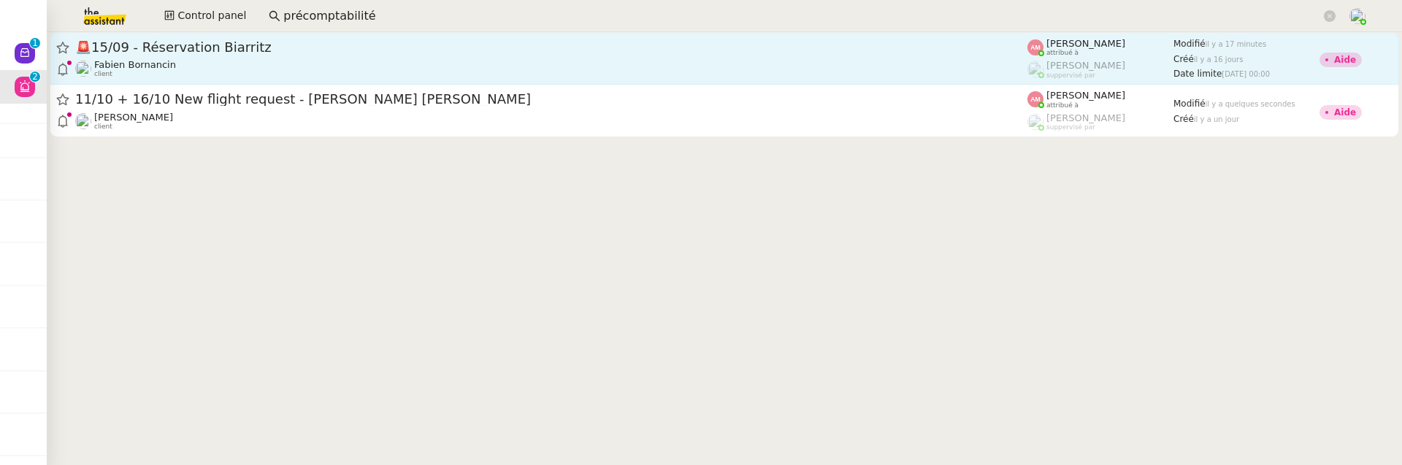
click at [353, 52] on span "🚨 15/09 - Réservation Biarritz" at bounding box center [551, 47] width 952 height 13
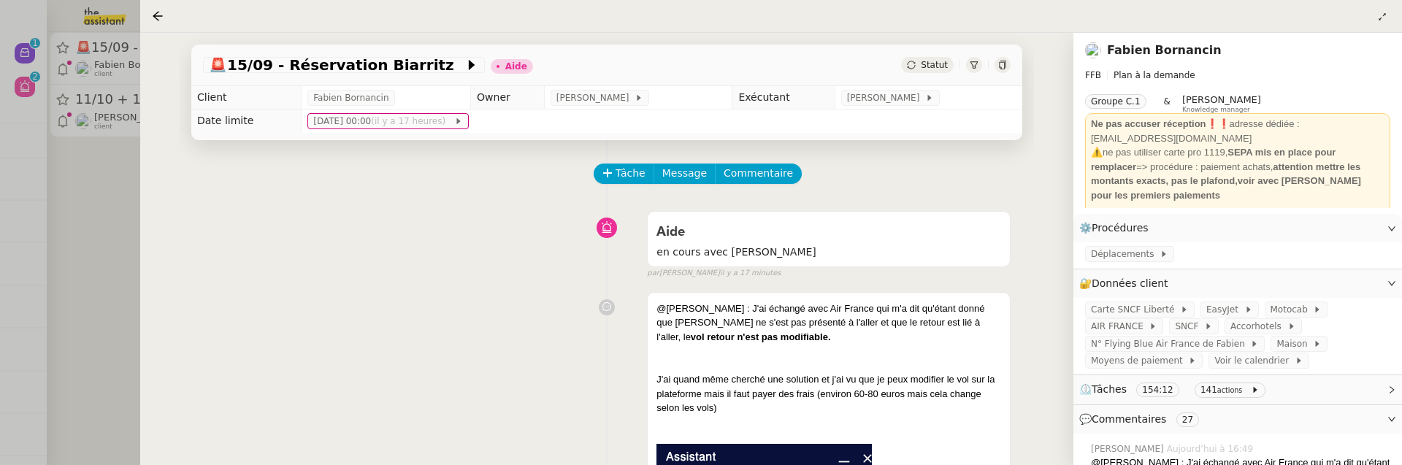
scroll to position [83, 0]
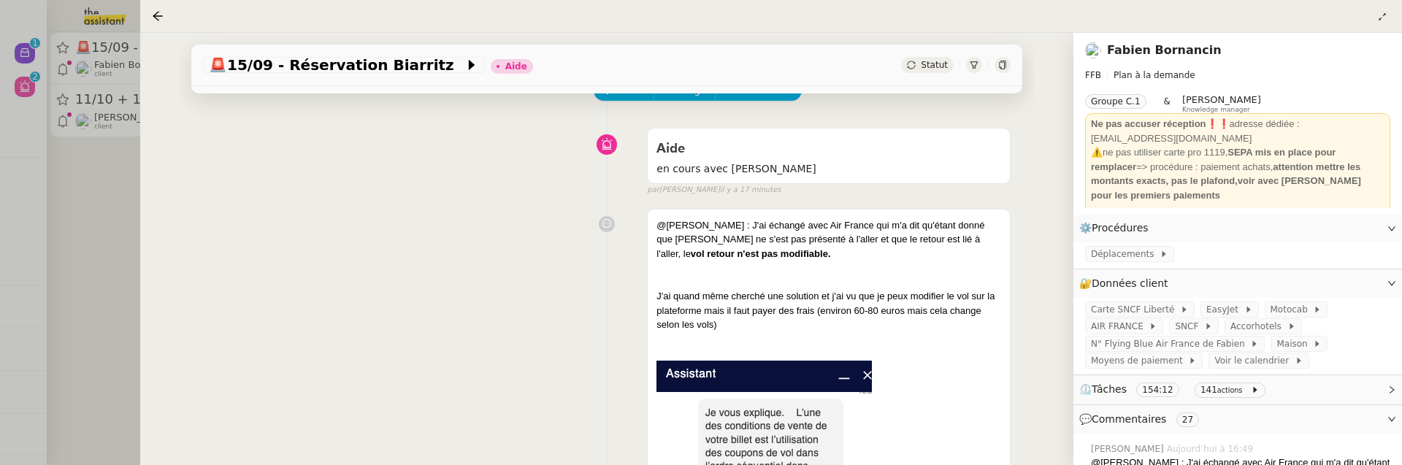
click at [51, 224] on div at bounding box center [701, 232] width 1402 height 465
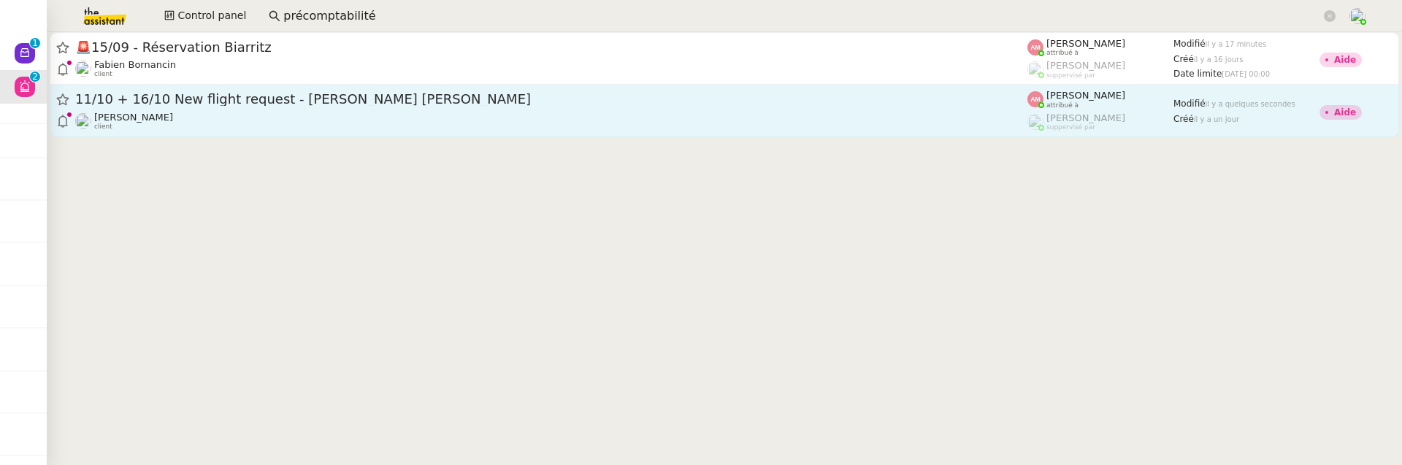
click at [301, 114] on div "[PERSON_NAME] client" at bounding box center [551, 121] width 952 height 19
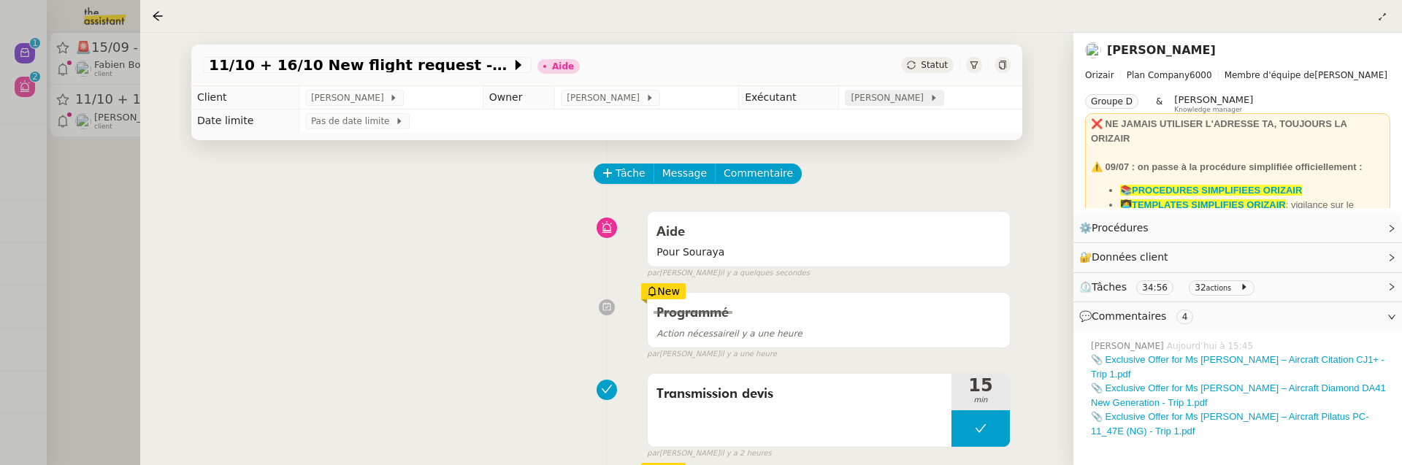
click at [897, 99] on span "[PERSON_NAME]" at bounding box center [890, 98] width 78 height 15
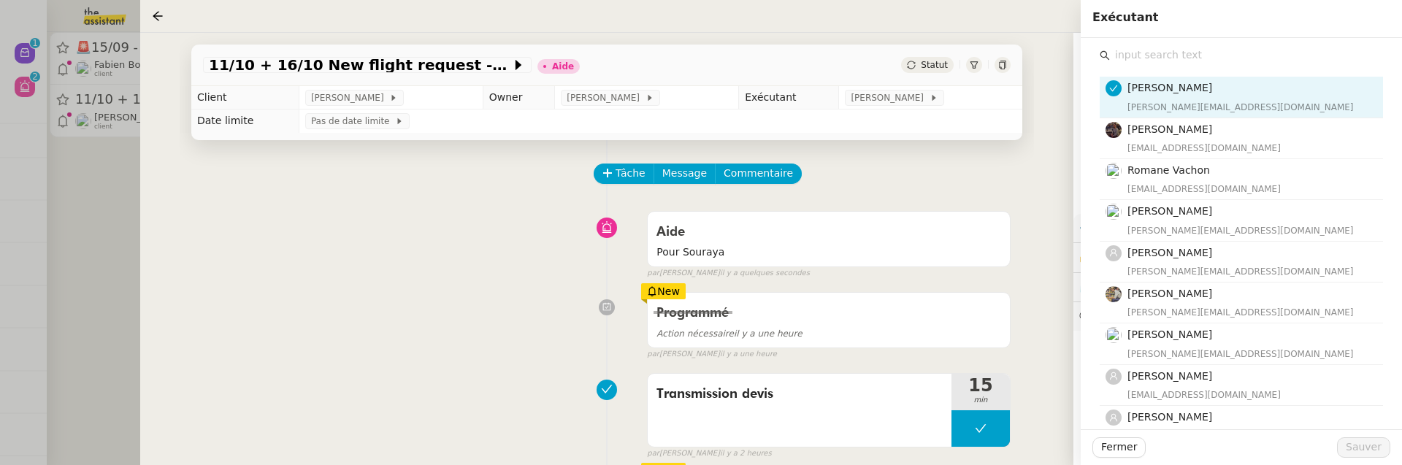
click at [1138, 55] on input "text" at bounding box center [1246, 55] width 273 height 20
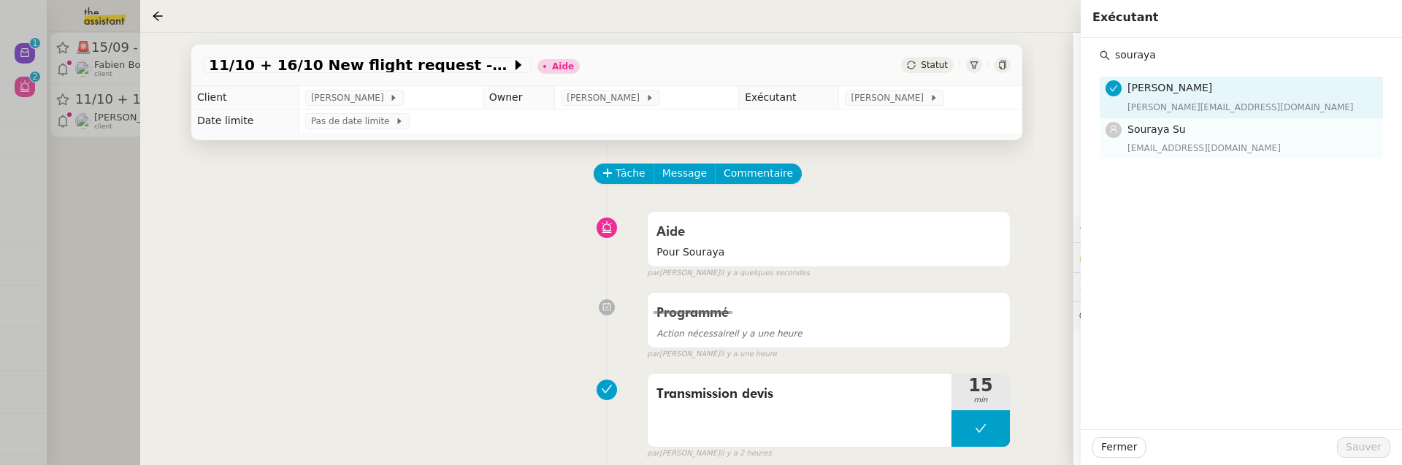
type input "souraya"
click at [1215, 133] on h4 "Souraya Su" at bounding box center [1250, 129] width 247 height 17
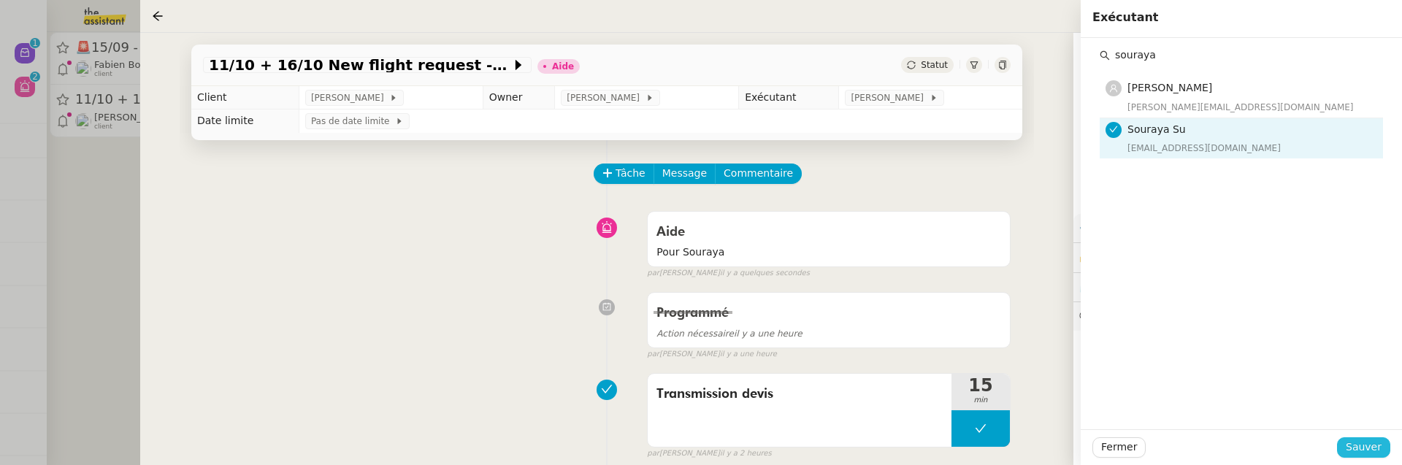
click at [1351, 441] on span "Sauver" at bounding box center [1364, 447] width 36 height 17
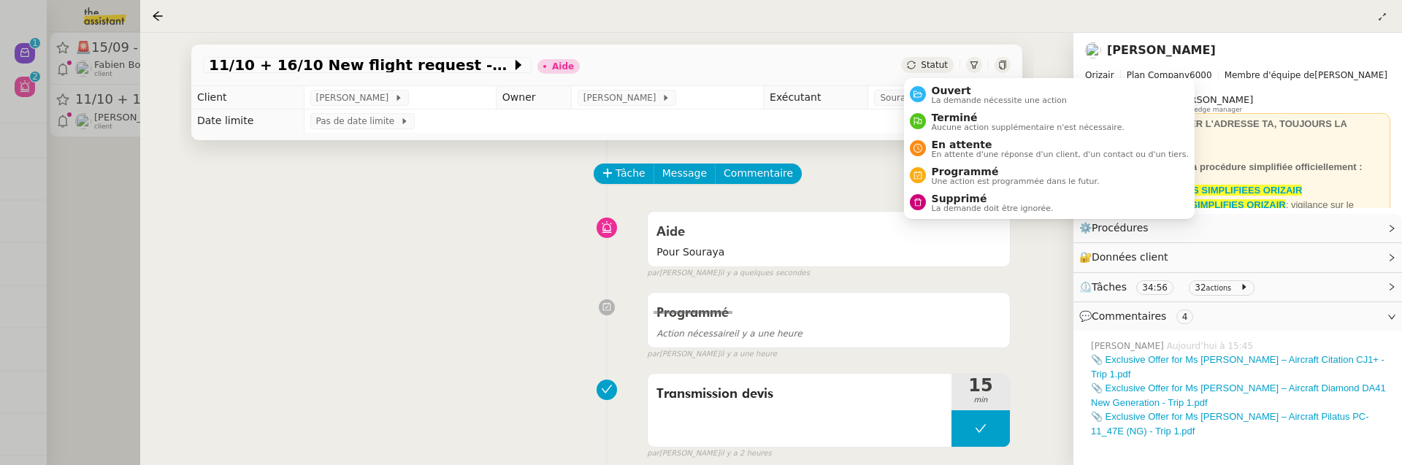
click at [926, 64] on span "Statut" at bounding box center [934, 65] width 27 height 10
click at [945, 92] on span "Ouvert" at bounding box center [1000, 91] width 136 height 12
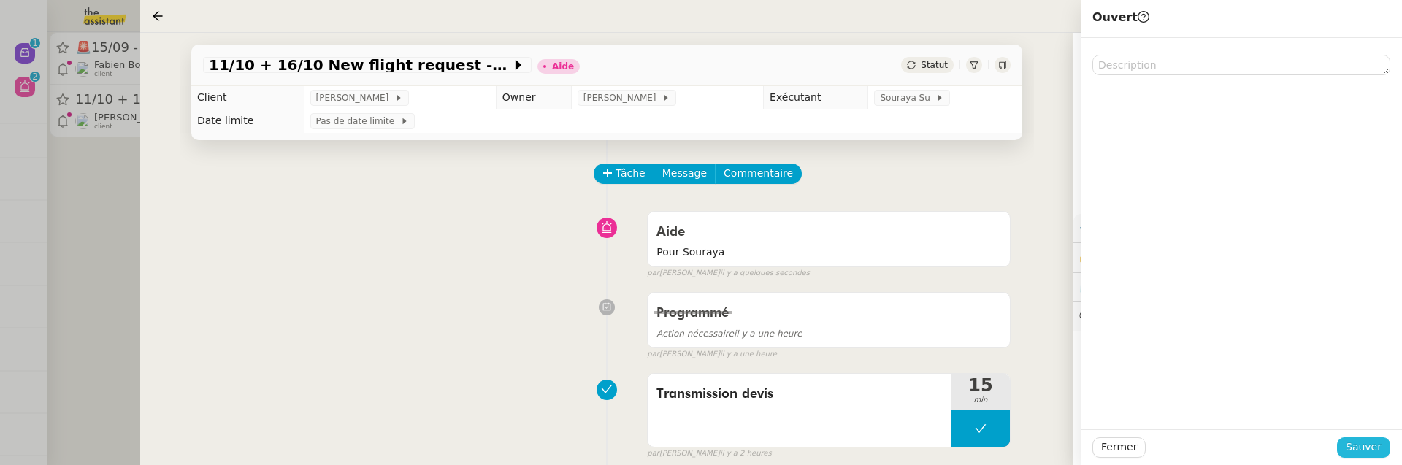
click at [1362, 456] on span "Sauver" at bounding box center [1364, 447] width 36 height 17
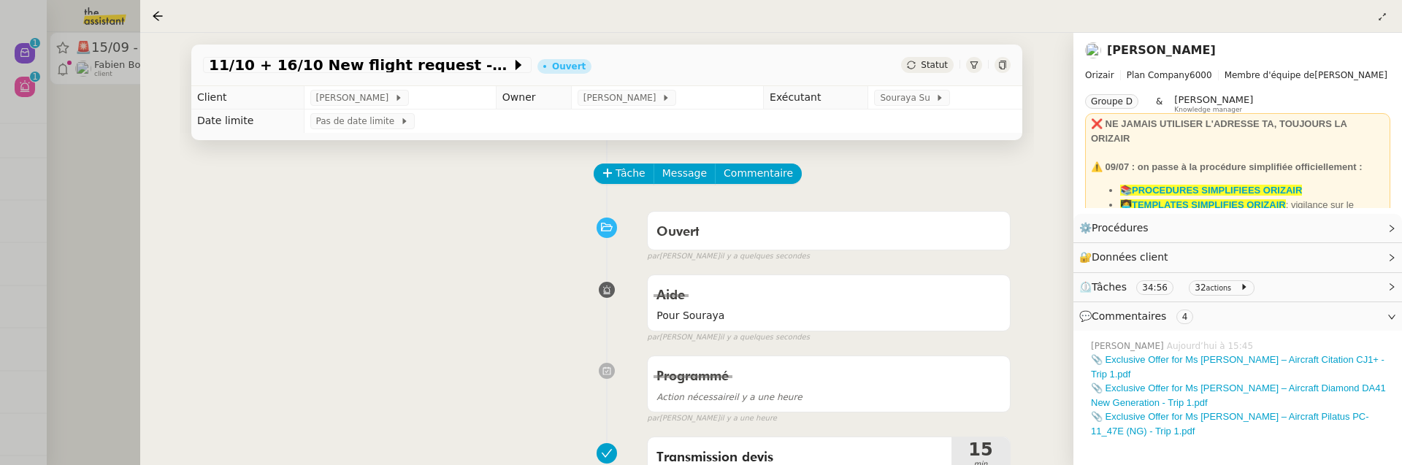
click at [137, 239] on div at bounding box center [701, 232] width 1402 height 465
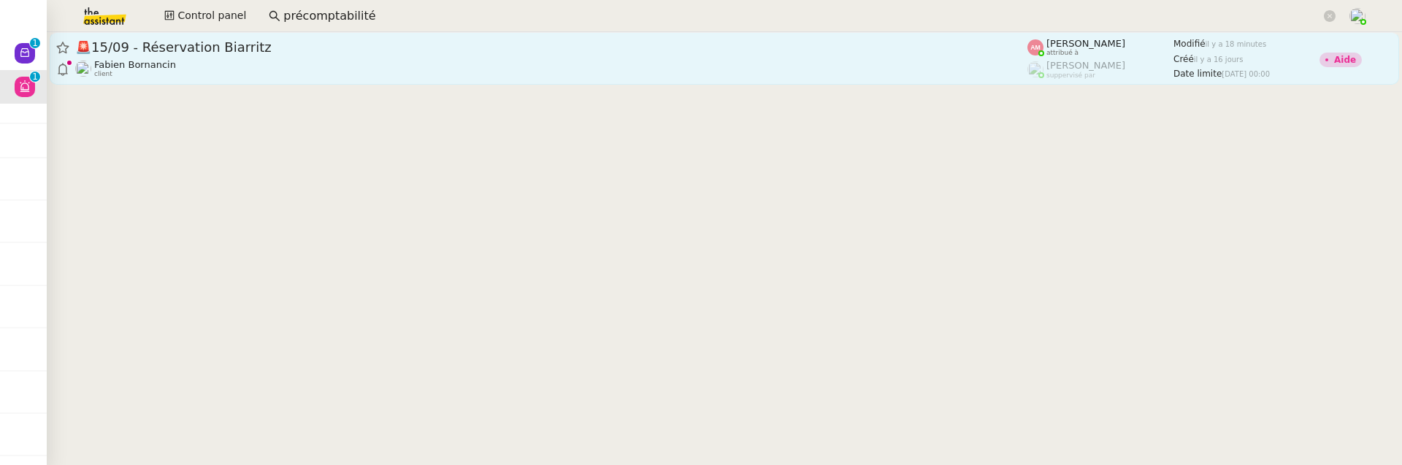
click at [245, 56] on div "🚨 15/09 - Réservation Biarritz [PERSON_NAME] client" at bounding box center [551, 58] width 952 height 39
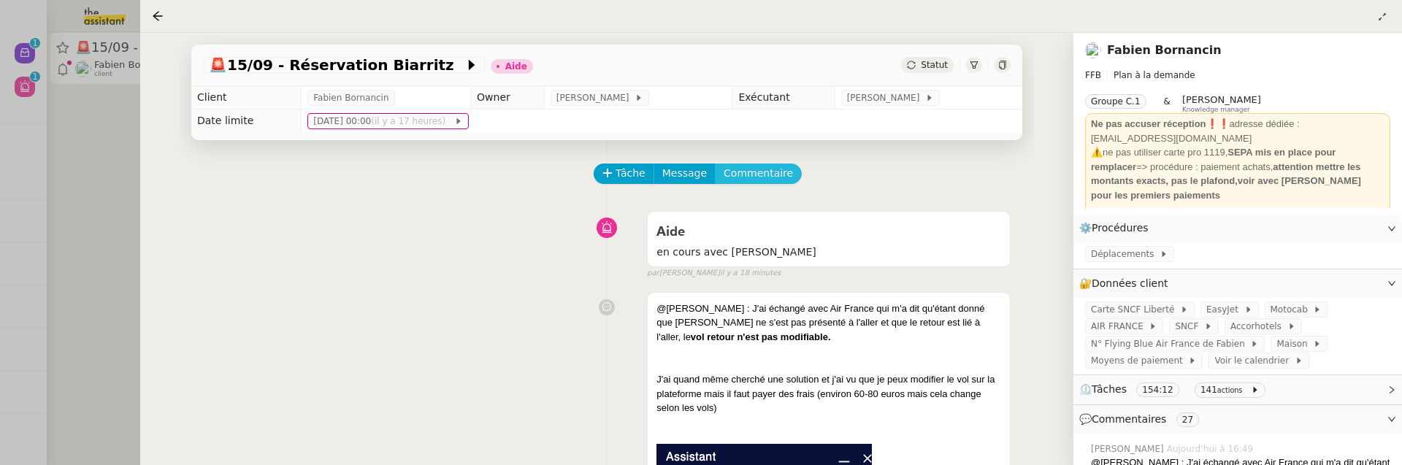
click at [765, 170] on span "Commentaire" at bounding box center [758, 173] width 69 height 17
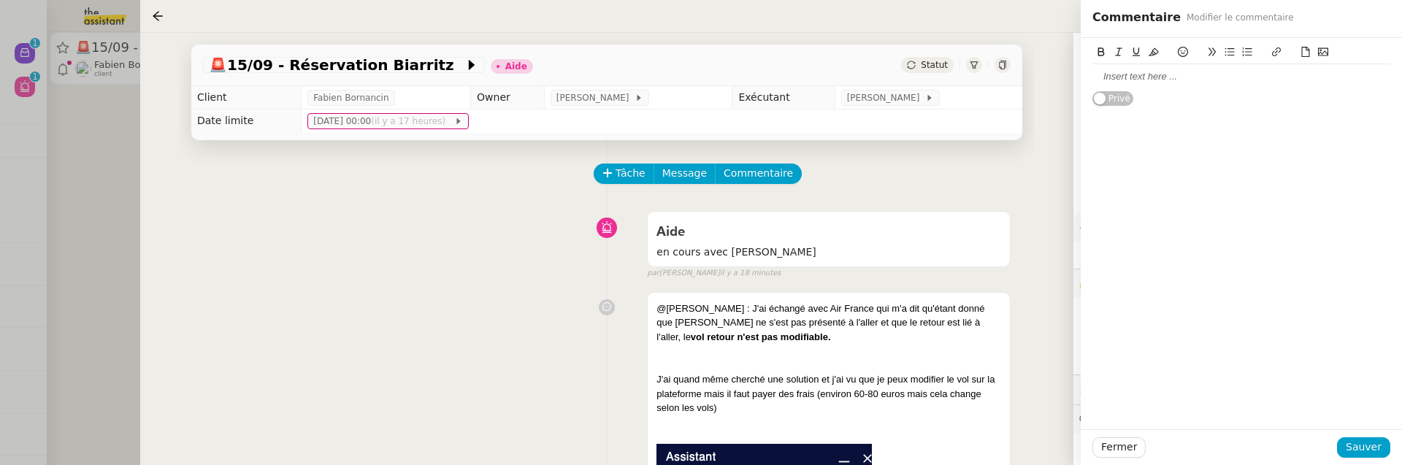
click at [1135, 73] on div at bounding box center [1241, 76] width 298 height 13
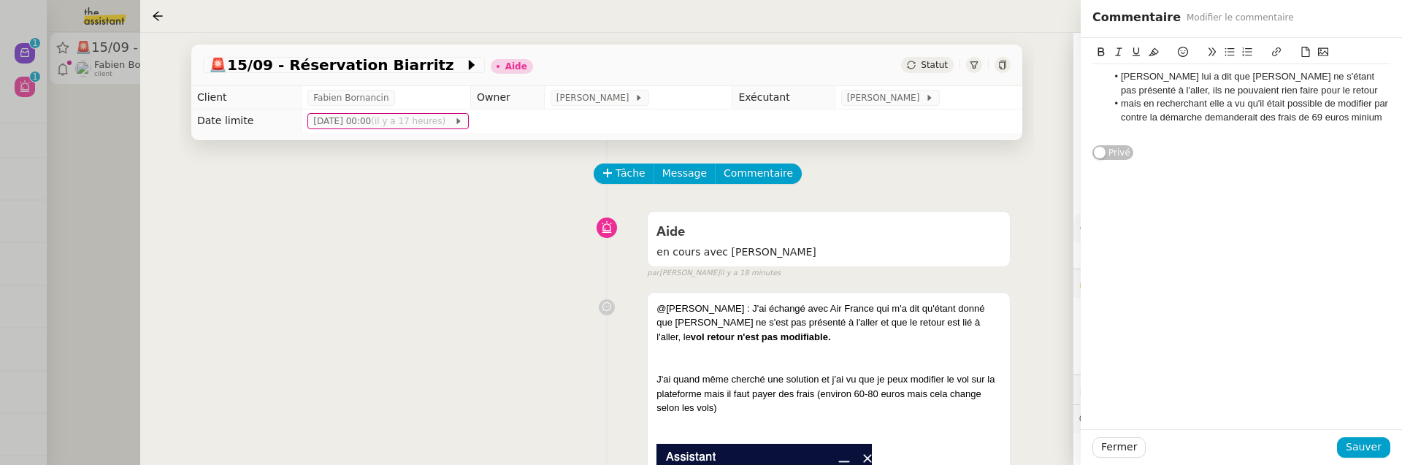
click at [1117, 77] on li "[PERSON_NAME] lui a dit que [PERSON_NAME] ne s'étant pas présenté à l'aller, il…" at bounding box center [1249, 83] width 284 height 27
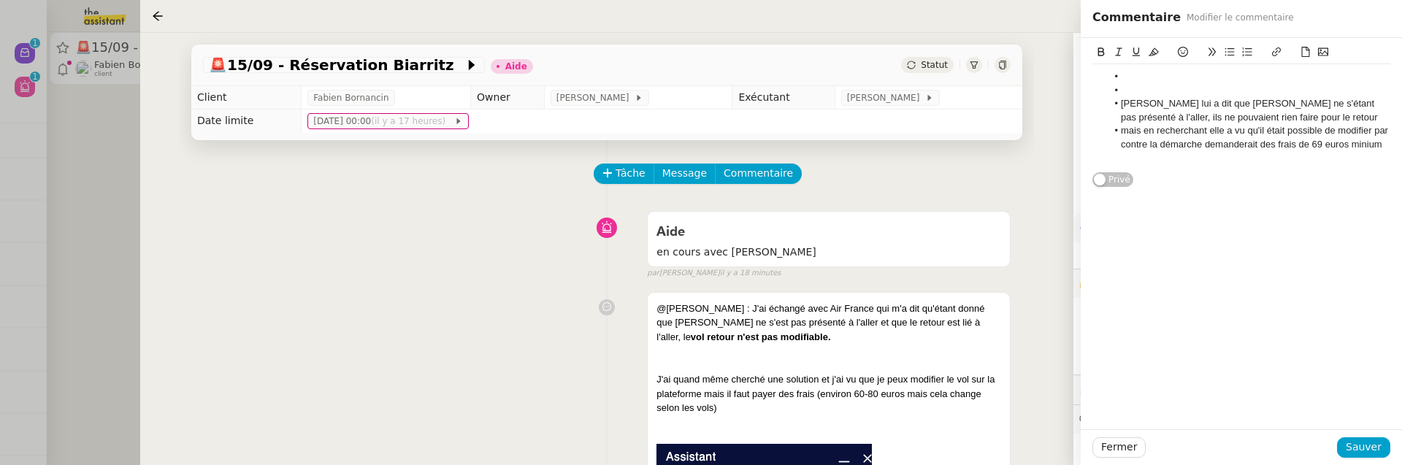
click at [1154, 84] on li at bounding box center [1249, 90] width 284 height 13
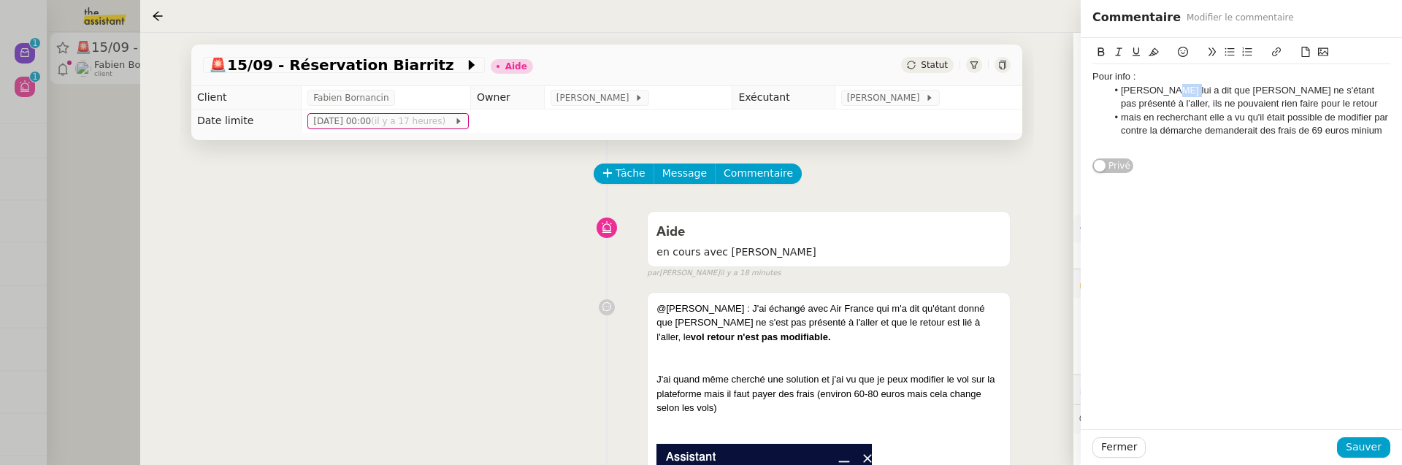
drag, startPoint x: 1165, startPoint y: 91, endPoint x: 1178, endPoint y: 90, distance: 13.2
click at [1178, 90] on li "[PERSON_NAME] lui a dit que [PERSON_NAME] ne s'étant pas présenté à l'aller, il…" at bounding box center [1249, 97] width 284 height 27
drag, startPoint x: 1208, startPoint y: 118, endPoint x: 1257, endPoint y: 121, distance: 49.7
click at [1259, 121] on li "mais en recherchant elle a vu qu'il était possible de modifier par contre la dé…" at bounding box center [1249, 124] width 284 height 27
click at [1237, 113] on li "mais en recherchant, il était possible de modifier par contre la démarche deman…" at bounding box center [1249, 124] width 284 height 27
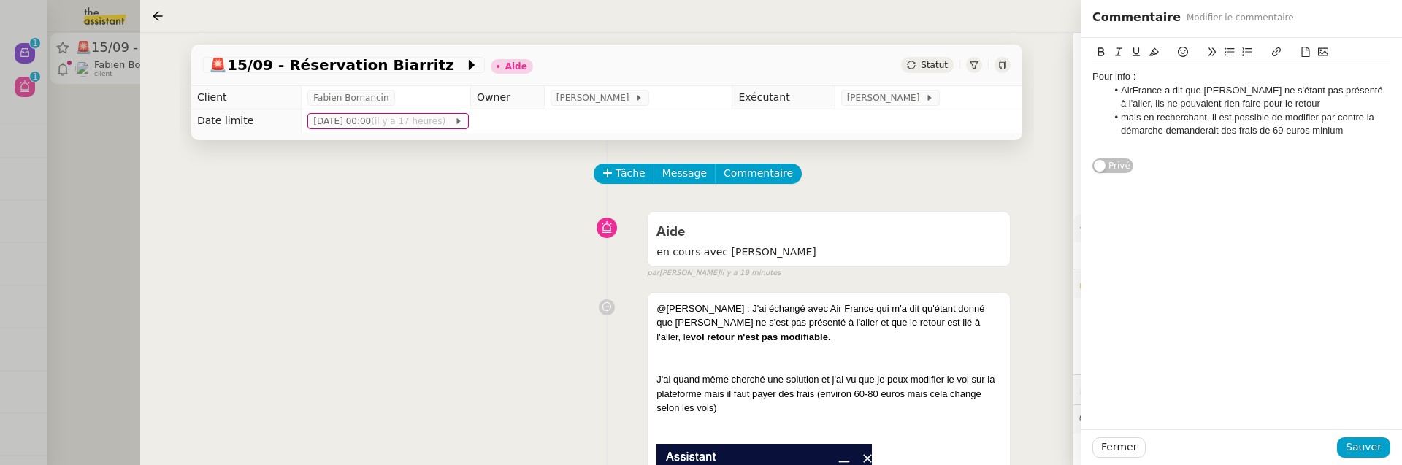
click at [1321, 116] on li "mais en recherchant, il est possible de modifier par contre la démarche demande…" at bounding box center [1249, 124] width 284 height 27
drag, startPoint x: 1298, startPoint y: 132, endPoint x: 1354, endPoint y: 131, distance: 56.2
click at [1354, 131] on li "mais en recherchant, il est possible de modifier le billet par contre la démarc…" at bounding box center [1249, 124] width 284 height 27
drag, startPoint x: 1352, startPoint y: 131, endPoint x: 1316, endPoint y: 130, distance: 36.5
click at [1316, 130] on li "mais en recherchant, il est possible de modifier le billet par contre la démarc…" at bounding box center [1249, 124] width 284 height 27
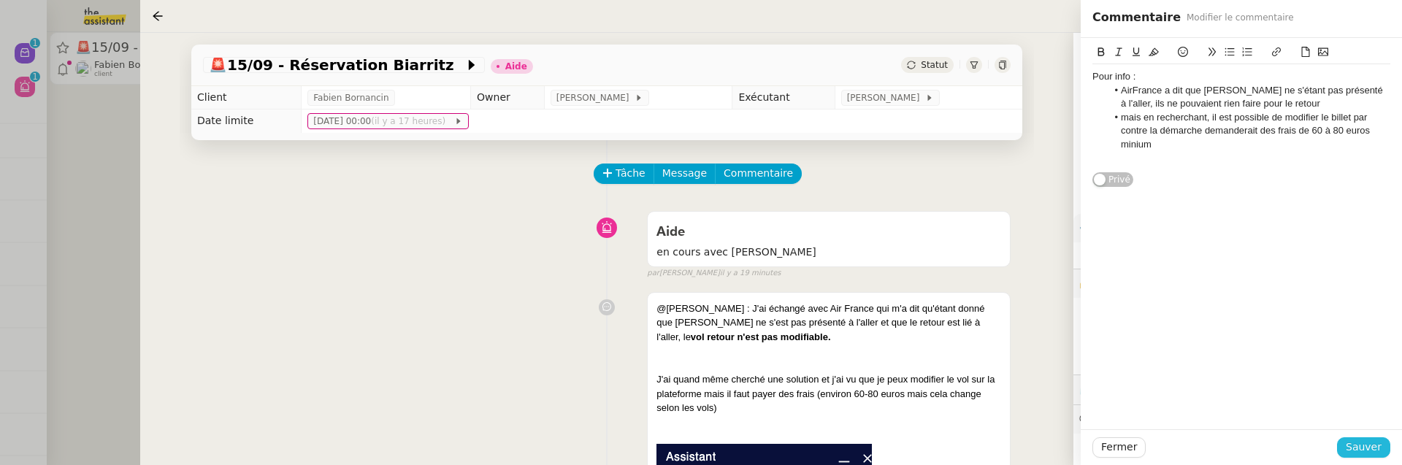
click at [1371, 451] on span "Sauver" at bounding box center [1364, 447] width 36 height 17
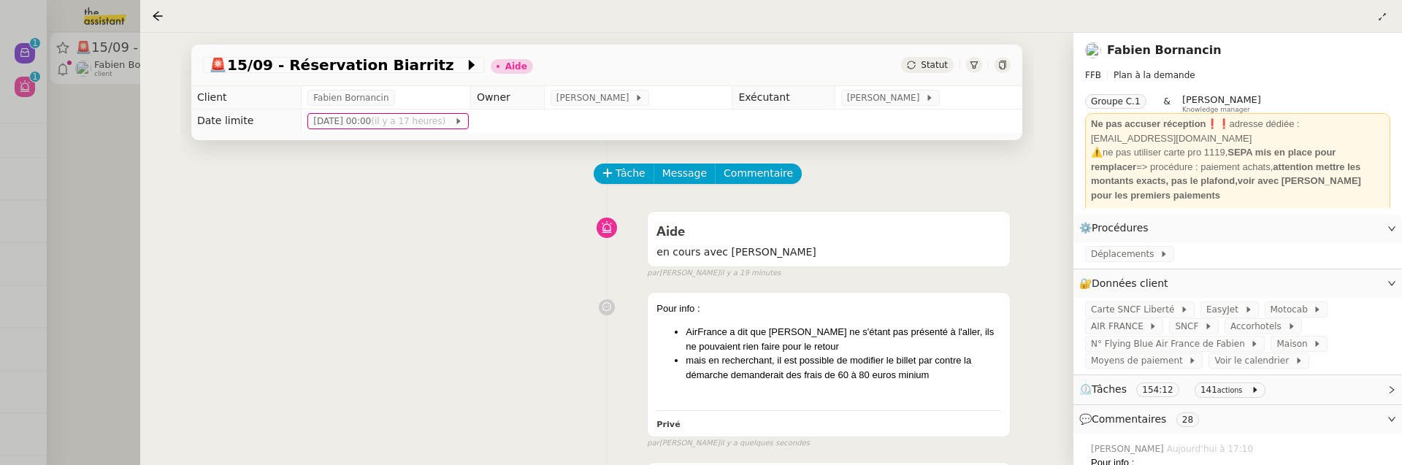
click at [134, 185] on div at bounding box center [701, 232] width 1402 height 465
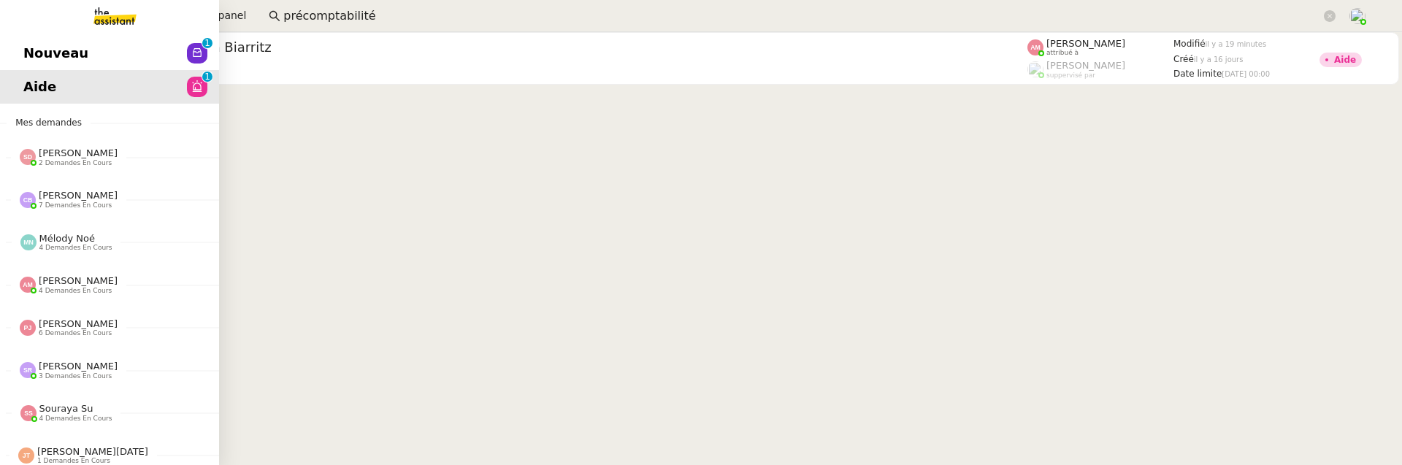
click at [15, 59] on link "Nouveau 0 1 2 3 4 5 6 7 8 9" at bounding box center [109, 54] width 219 height 34
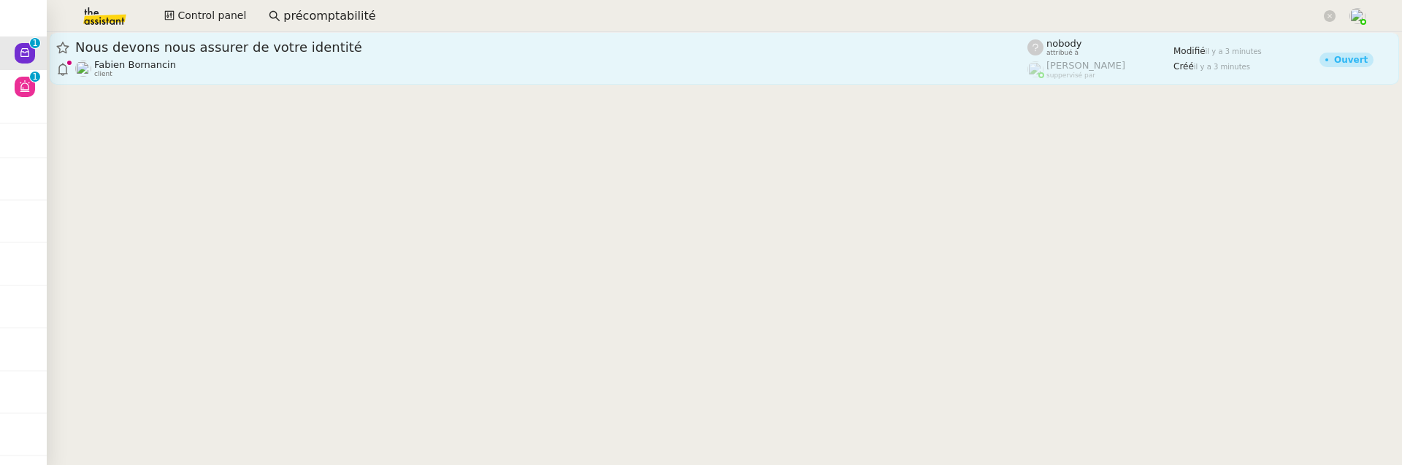
click at [318, 61] on div "[PERSON_NAME] client" at bounding box center [551, 68] width 952 height 19
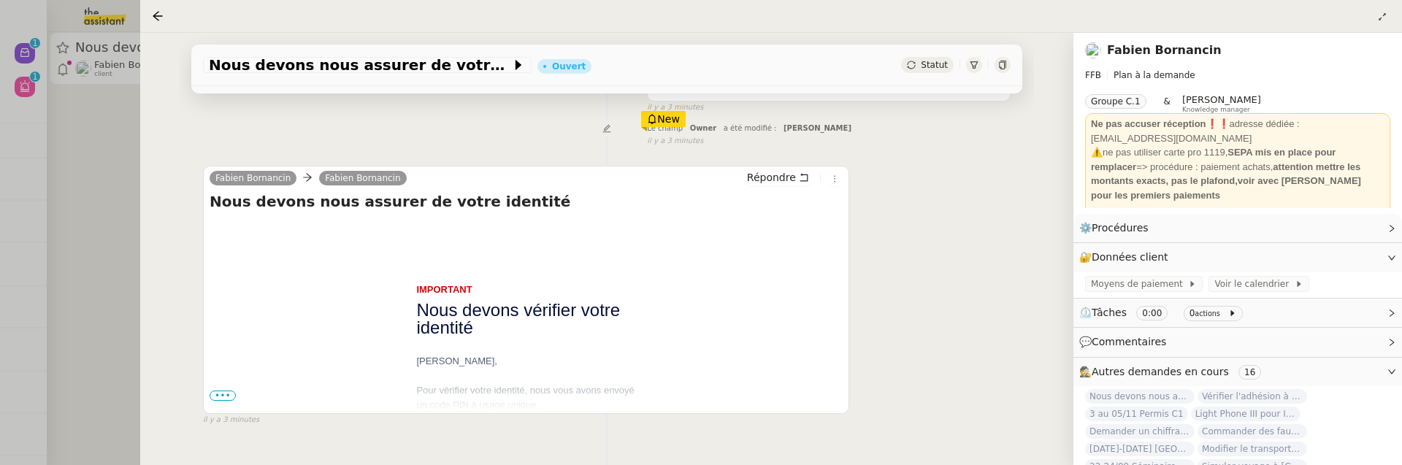
scroll to position [249, 0]
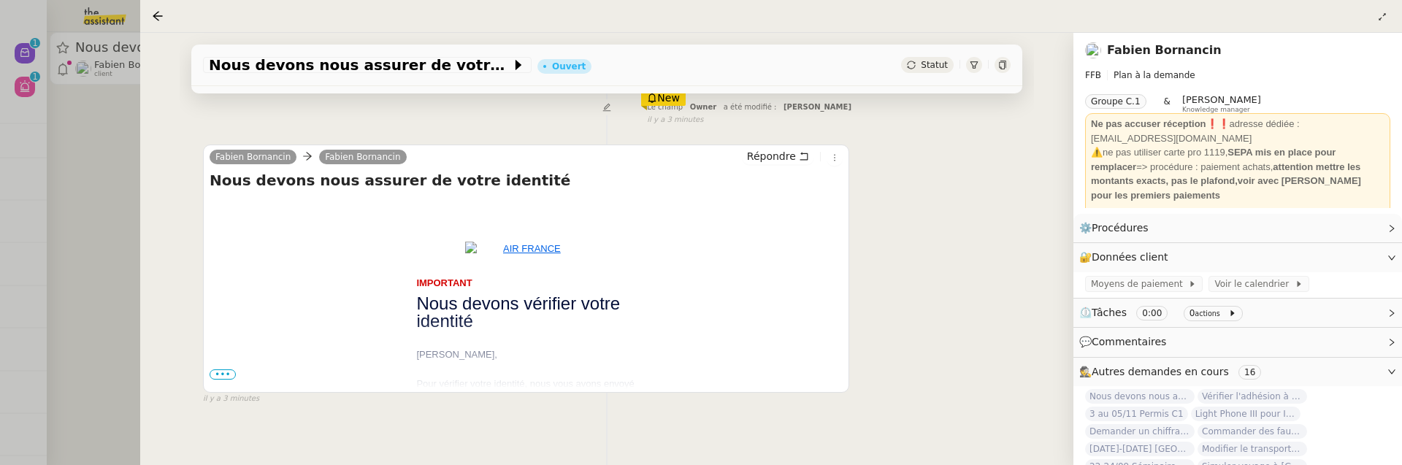
click at [228, 375] on span "•••" at bounding box center [223, 374] width 26 height 10
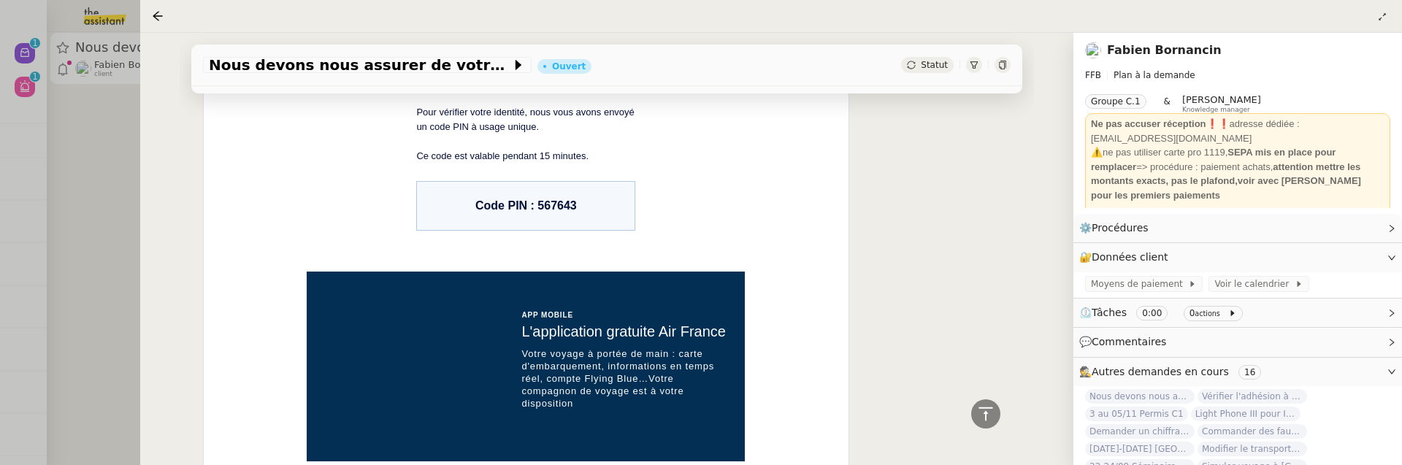
scroll to position [0, 0]
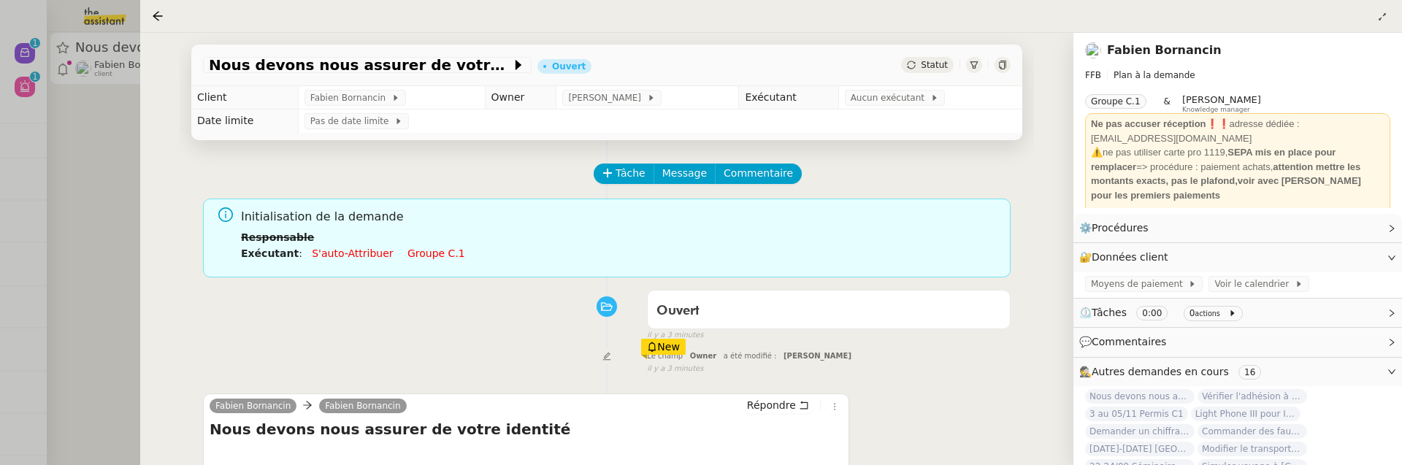
click at [120, 177] on div at bounding box center [701, 232] width 1402 height 465
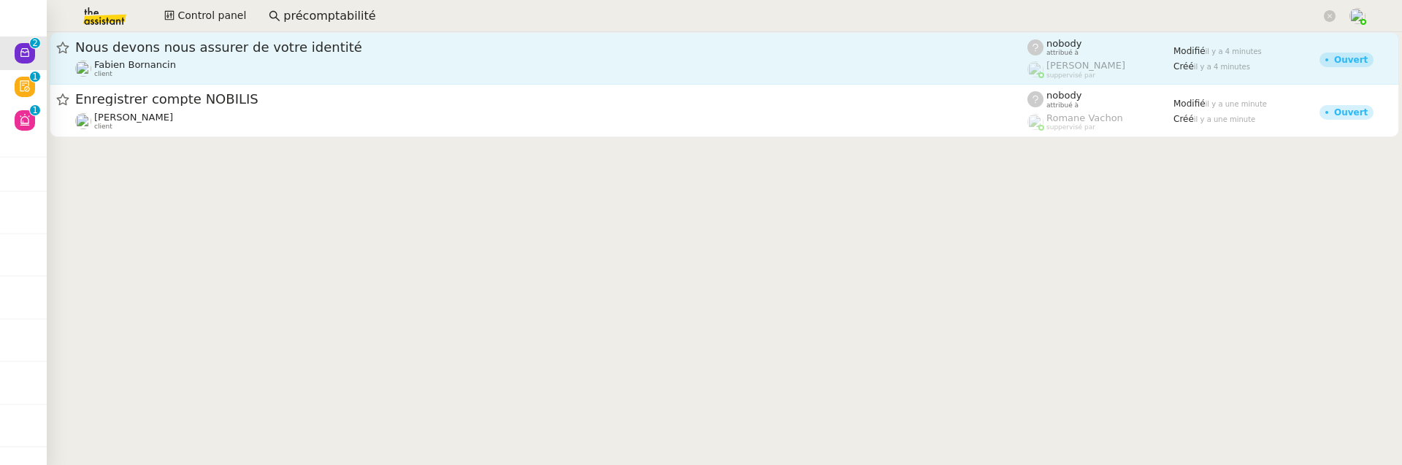
click at [298, 46] on span "Nous devons nous assurer de votre identité" at bounding box center [551, 47] width 952 height 13
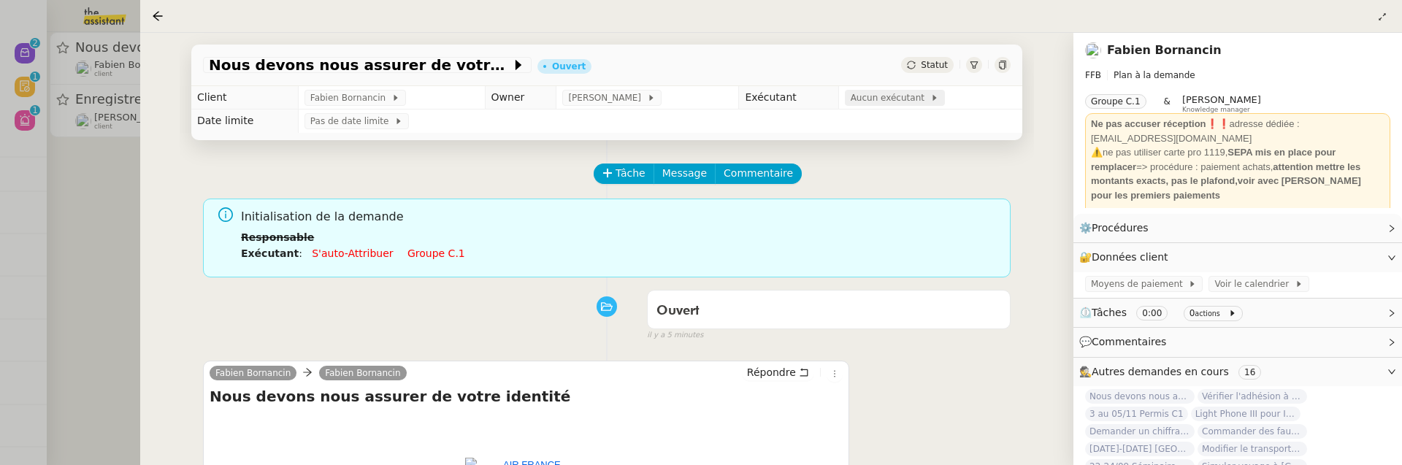
click at [889, 102] on span "Aucun exécutant" at bounding box center [891, 98] width 80 height 15
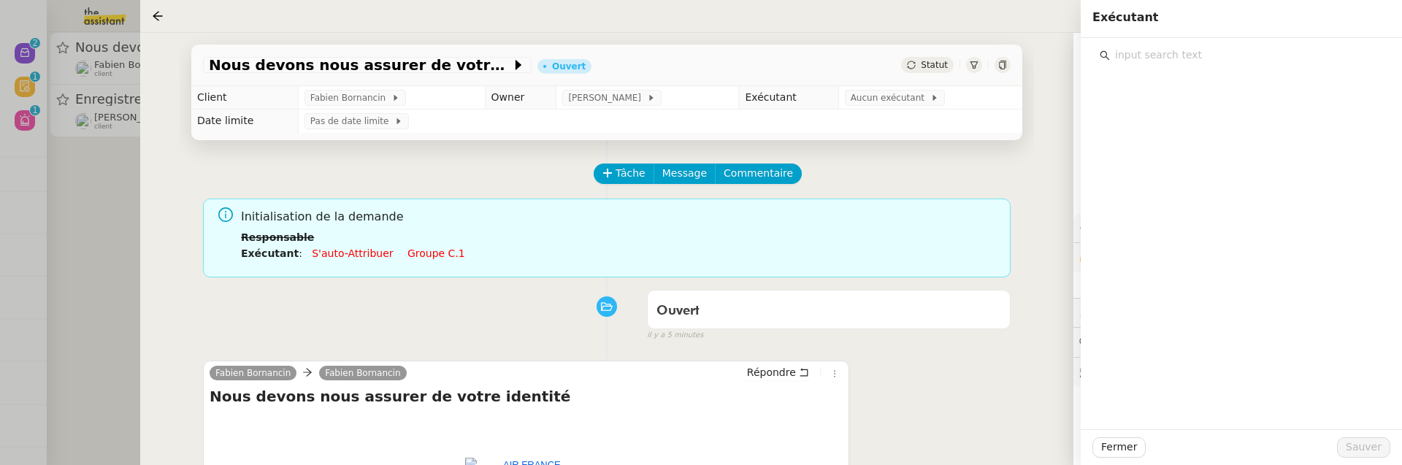
click at [1138, 55] on input "text" at bounding box center [1246, 55] width 273 height 20
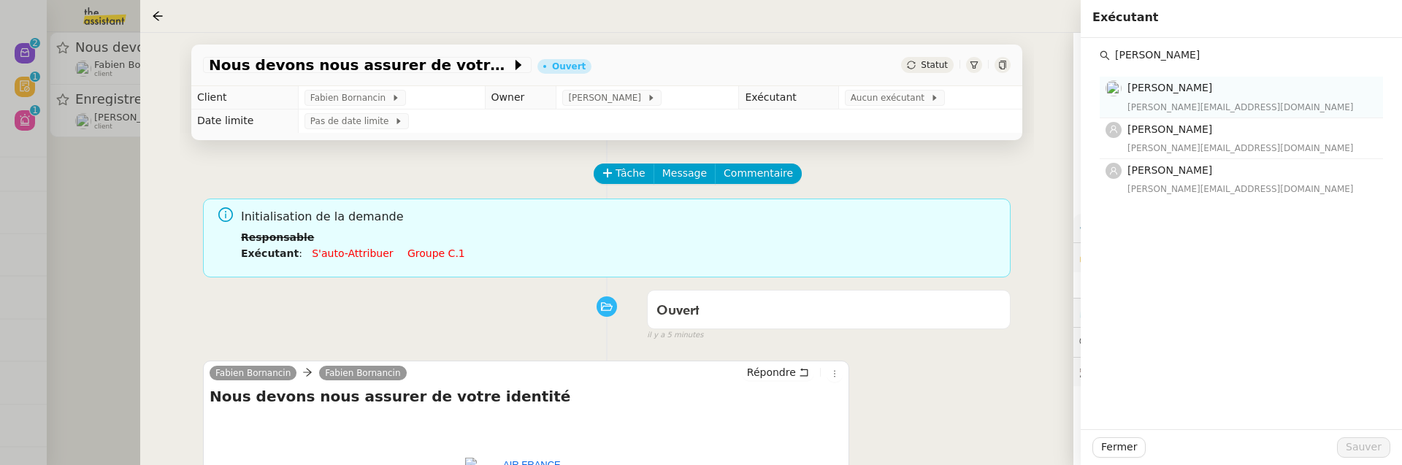
type input "[PERSON_NAME]"
click at [1207, 97] on div "[PERSON_NAME] [PERSON_NAME][EMAIL_ADDRESS][DOMAIN_NAME]" at bounding box center [1250, 97] width 247 height 34
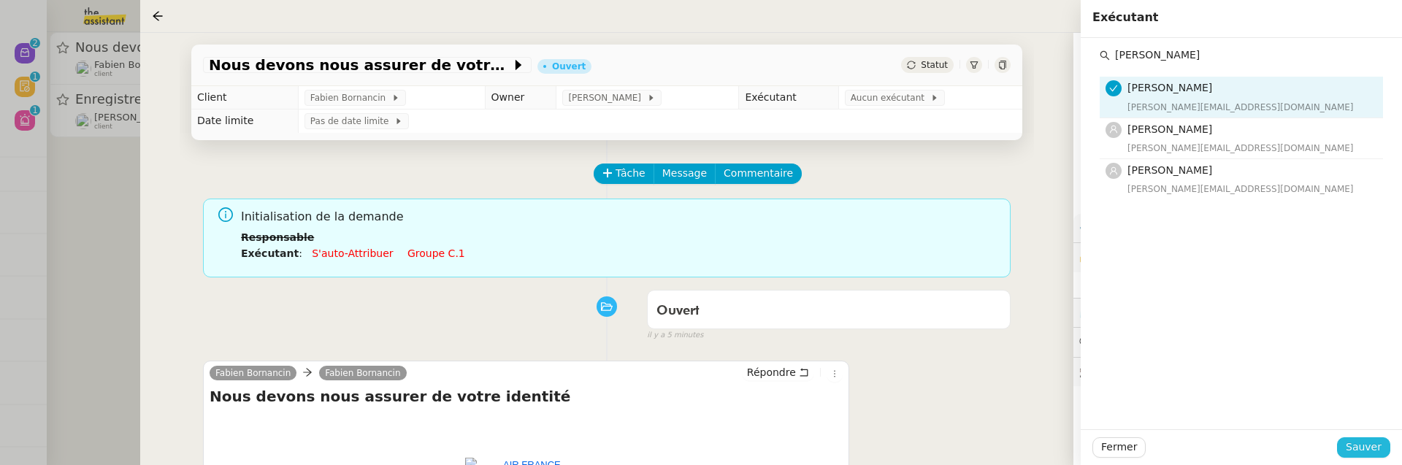
click at [1360, 440] on span "Sauver" at bounding box center [1364, 447] width 36 height 17
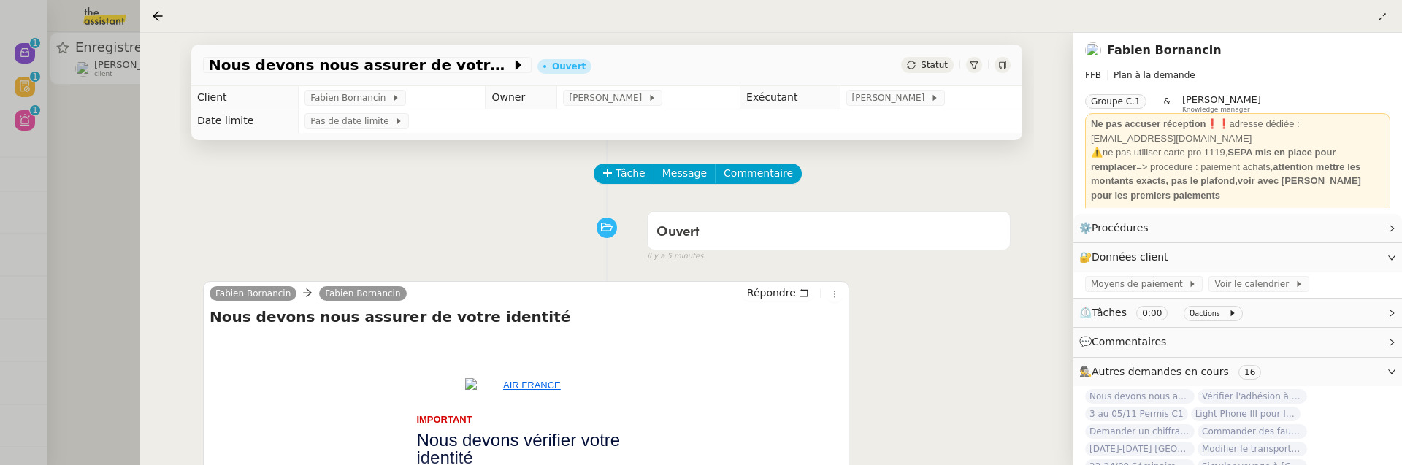
click at [104, 183] on div at bounding box center [701, 232] width 1402 height 465
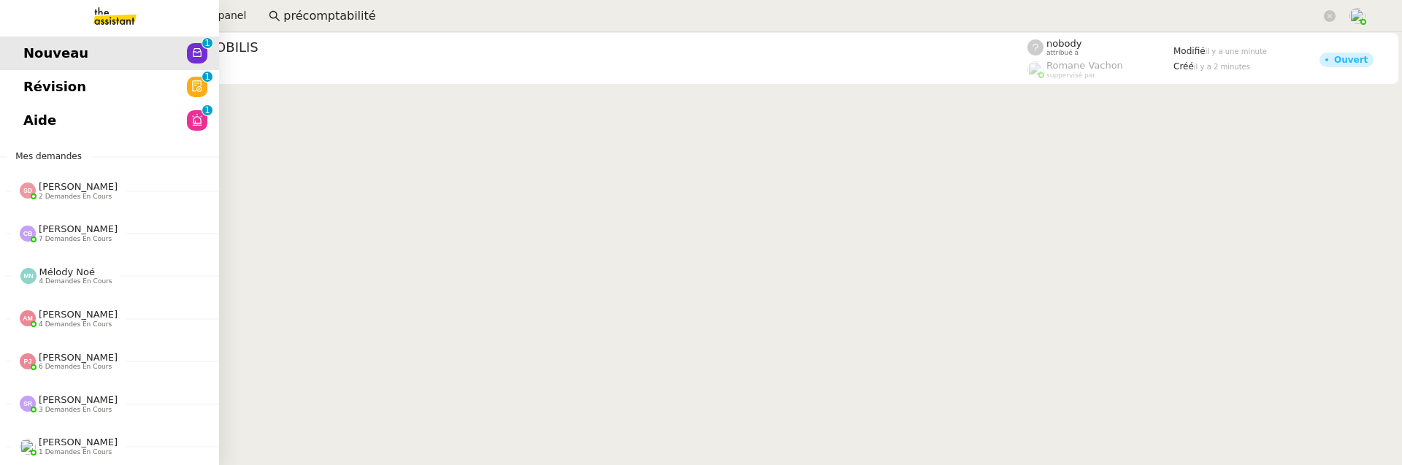
click at [19, 71] on link "Révision 0 1 2 3 4 5 6 7 8 9" at bounding box center [109, 87] width 219 height 34
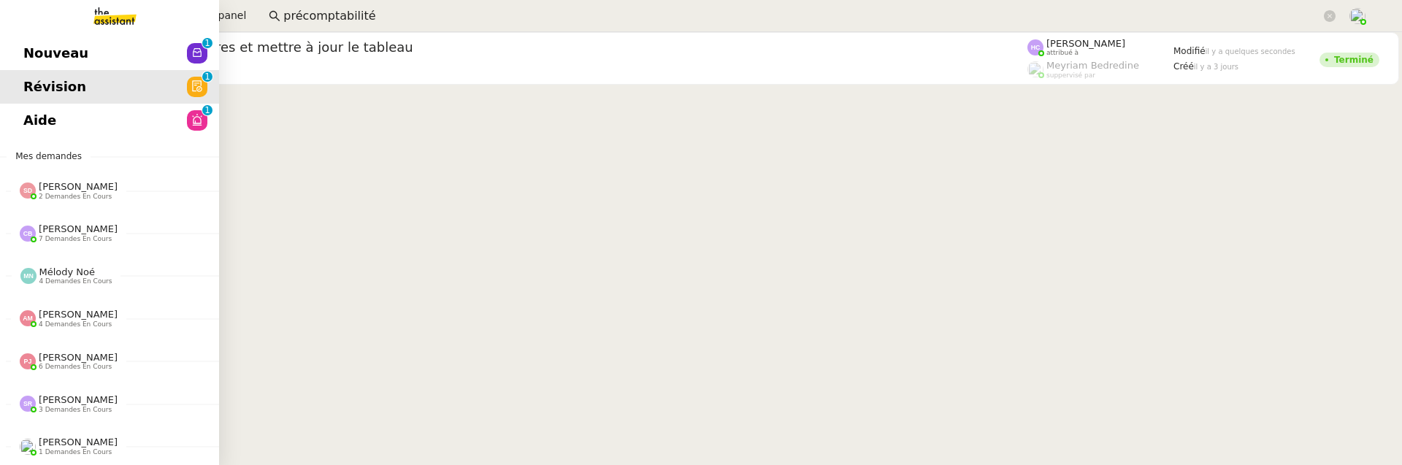
click at [34, 125] on span "Aide" at bounding box center [39, 121] width 33 height 22
